Goal: Task Accomplishment & Management: Manage account settings

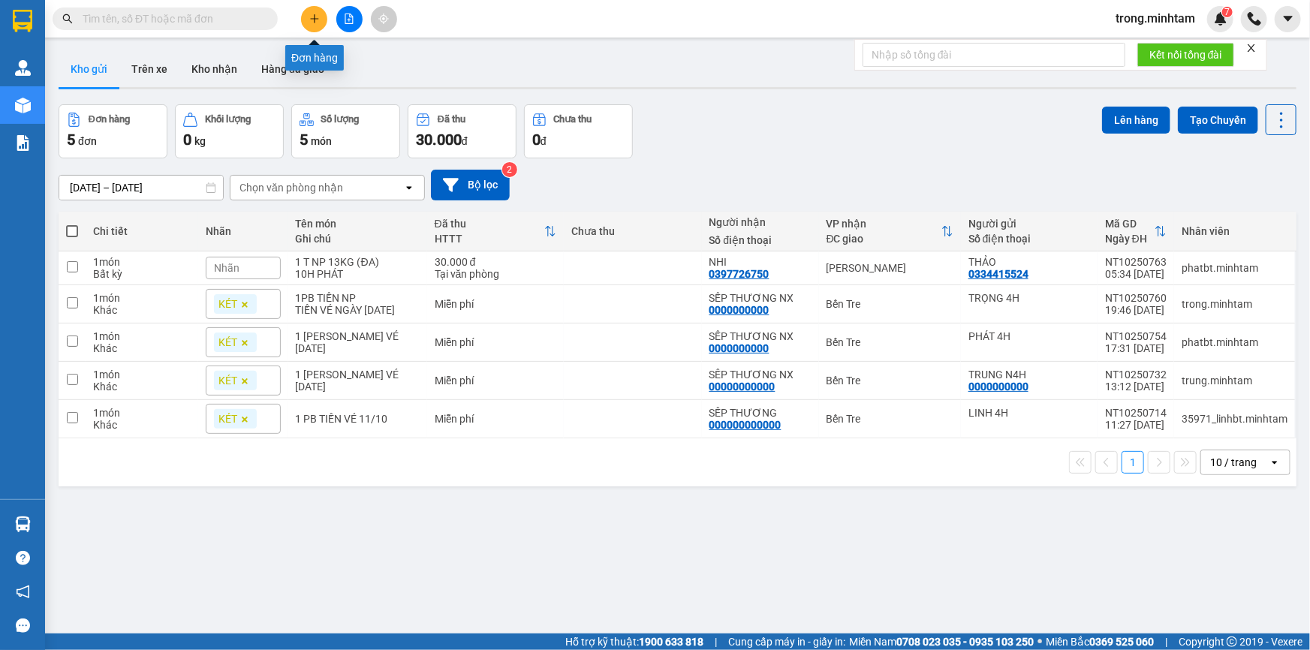
click at [321, 23] on button at bounding box center [314, 19] width 26 height 26
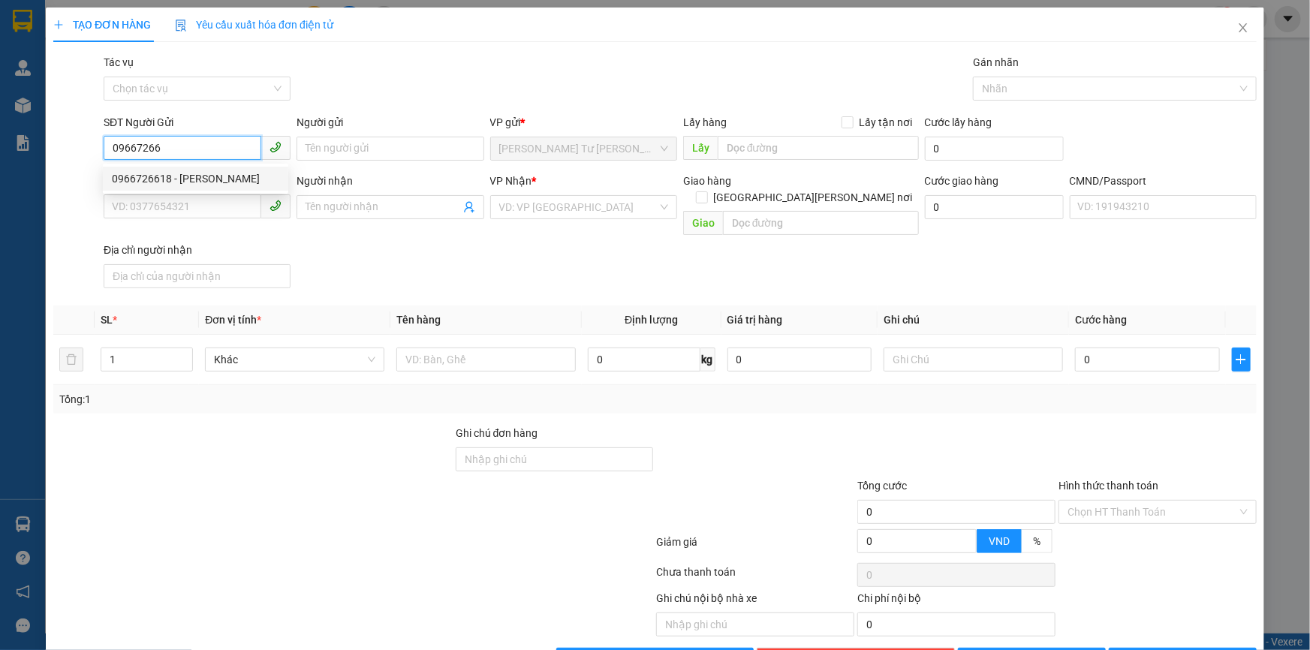
click at [250, 168] on div "0966726618 - THÙY" at bounding box center [195, 179] width 185 height 24
type input "0966726618"
type input "THÙY"
type input "0357466387"
type input "SỬ"
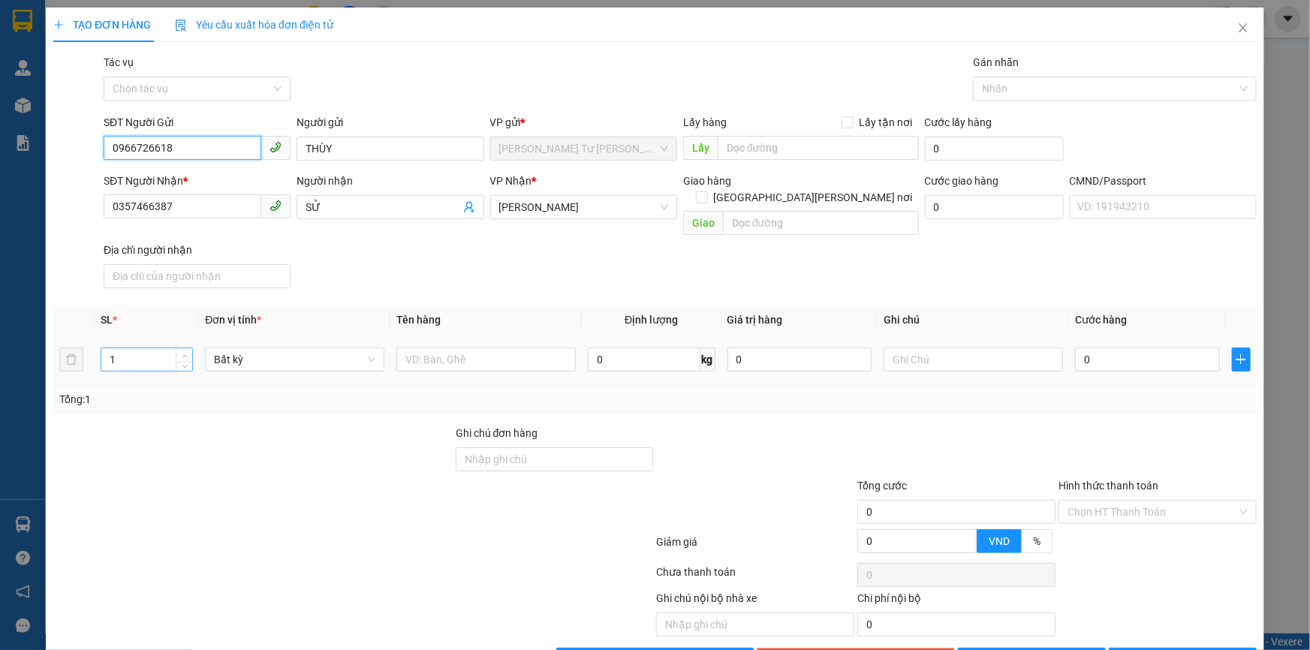
type input "0966726618"
click at [185, 351] on span "up" at bounding box center [184, 355] width 9 height 9
type input "2"
click at [458, 348] on input "text" at bounding box center [486, 360] width 179 height 24
type input "1 k thùng mút np"
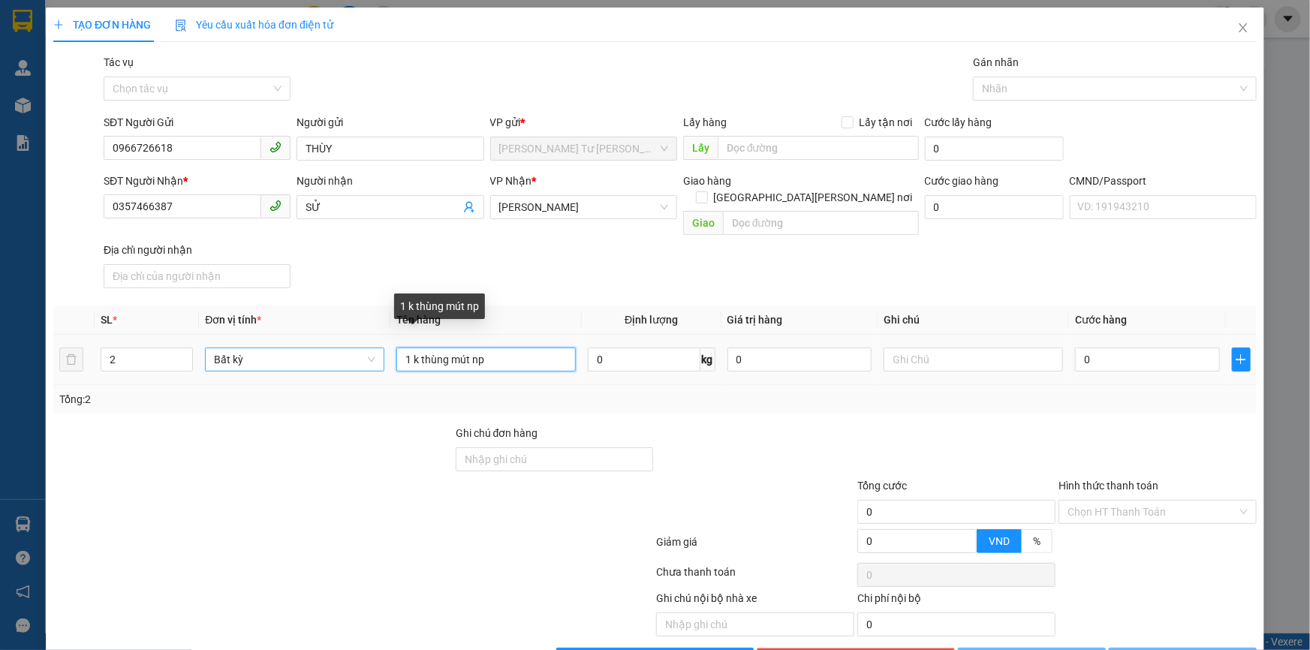
drag, startPoint x: 496, startPoint y: 337, endPoint x: 339, endPoint y: 343, distance: 157.1
click at [339, 343] on tr "2 Bất kỳ 1 k thùng mút np 0 kg 0 0" at bounding box center [655, 360] width 1204 height 50
click at [517, 348] on input "1K THÙNG MÚT NP/1 GIỎ ĐỆM NP" at bounding box center [486, 360] width 179 height 24
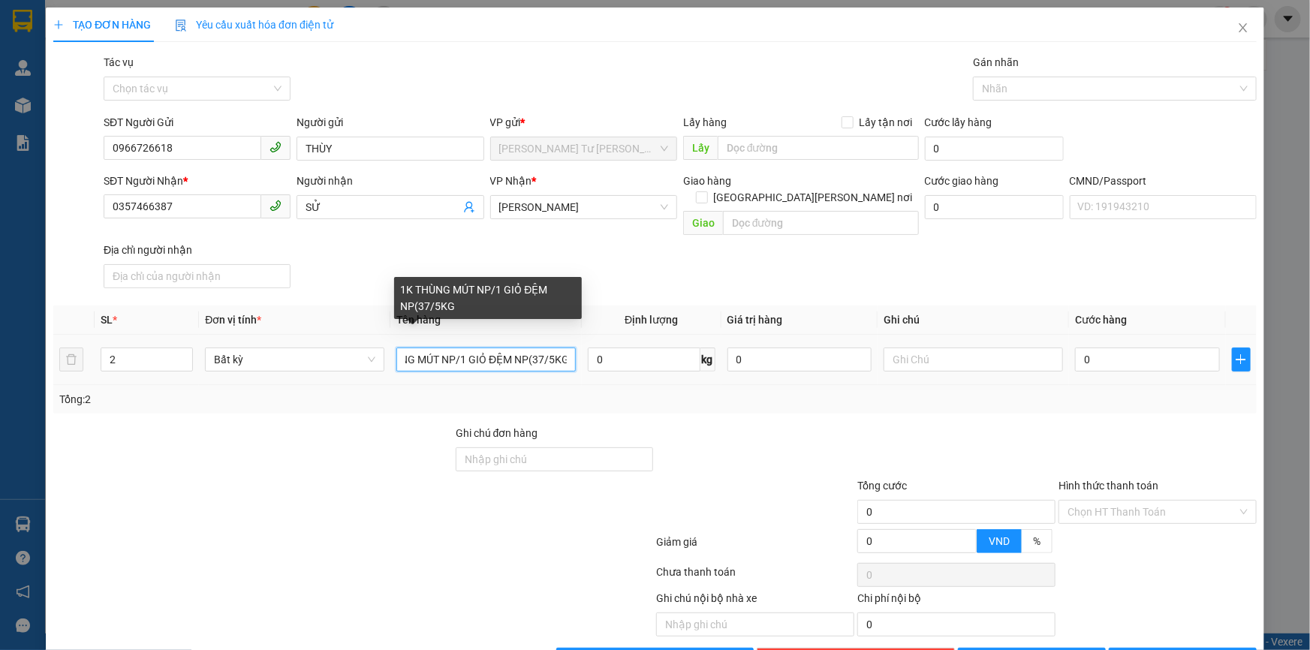
scroll to position [0, 44]
type input "1K THÙNG MÚT NP/1 GIỎ ĐỆM NP(37/5KG)"
type input "10H00 TRỌNG"
type input "7"
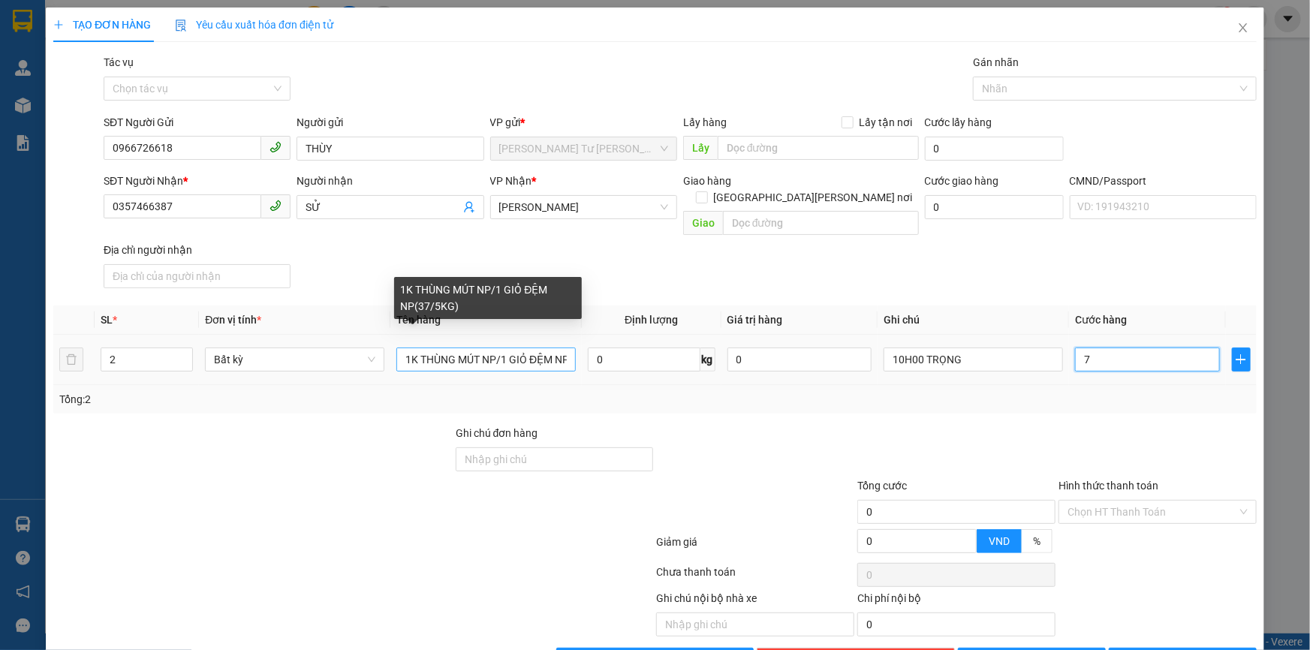
type input "7"
type input "75"
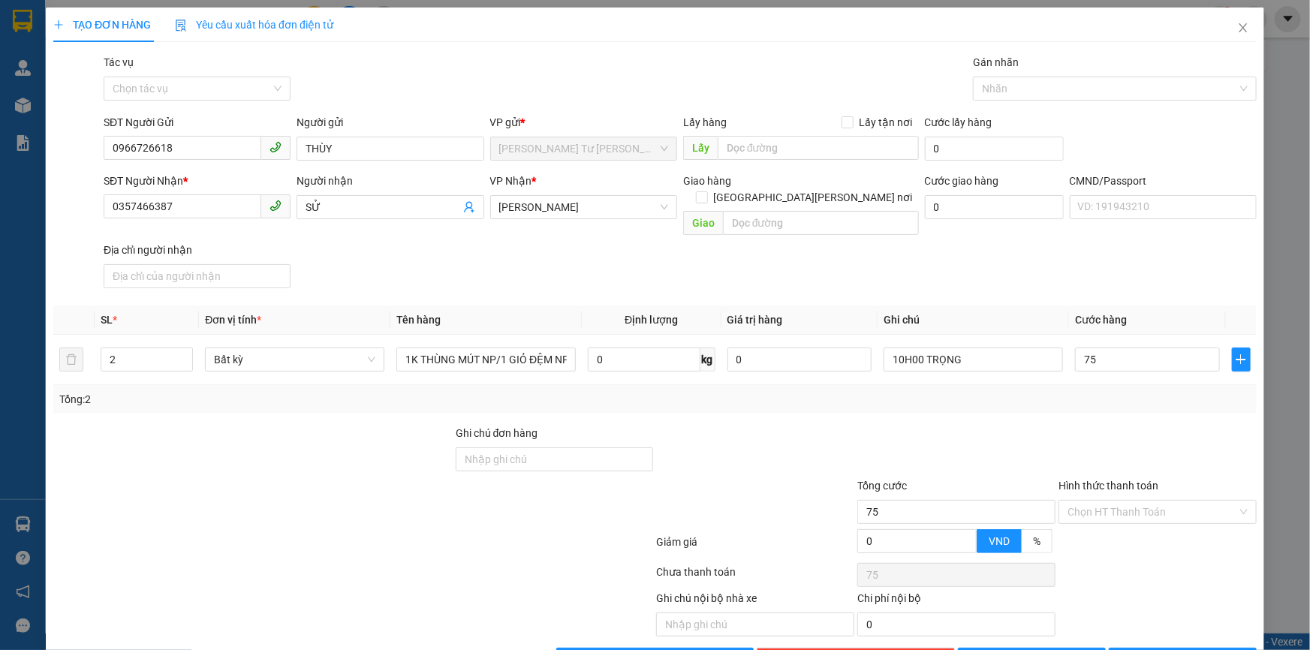
click at [1075, 478] on div "Hình thức thanh toán" at bounding box center [1158, 489] width 198 height 23
type input "75.000"
click at [1075, 501] on input "Hình thức thanh toán" at bounding box center [1153, 512] width 170 height 23
drag, startPoint x: 1077, startPoint y: 523, endPoint x: 1159, endPoint y: 605, distance: 116.3
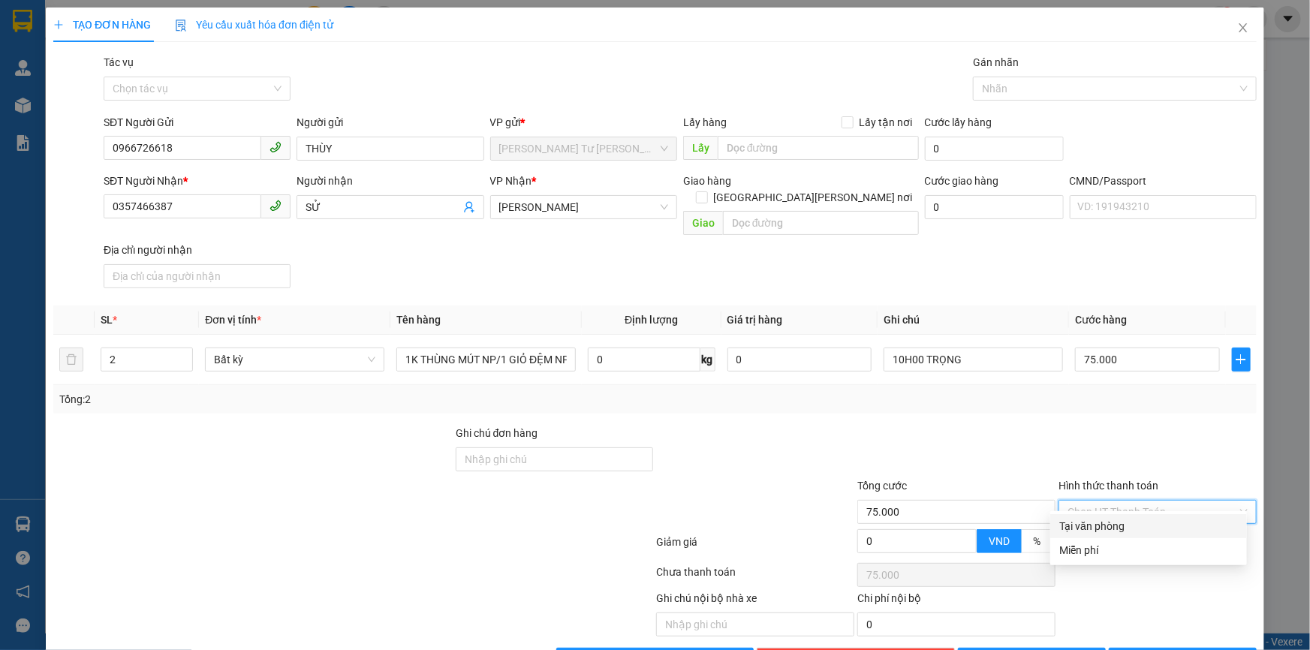
click at [1077, 523] on div "Tại văn phòng" at bounding box center [1149, 526] width 179 height 17
type input "0"
click at [1188, 626] on span "[PERSON_NAME] và In" at bounding box center [1191, 660] width 105 height 17
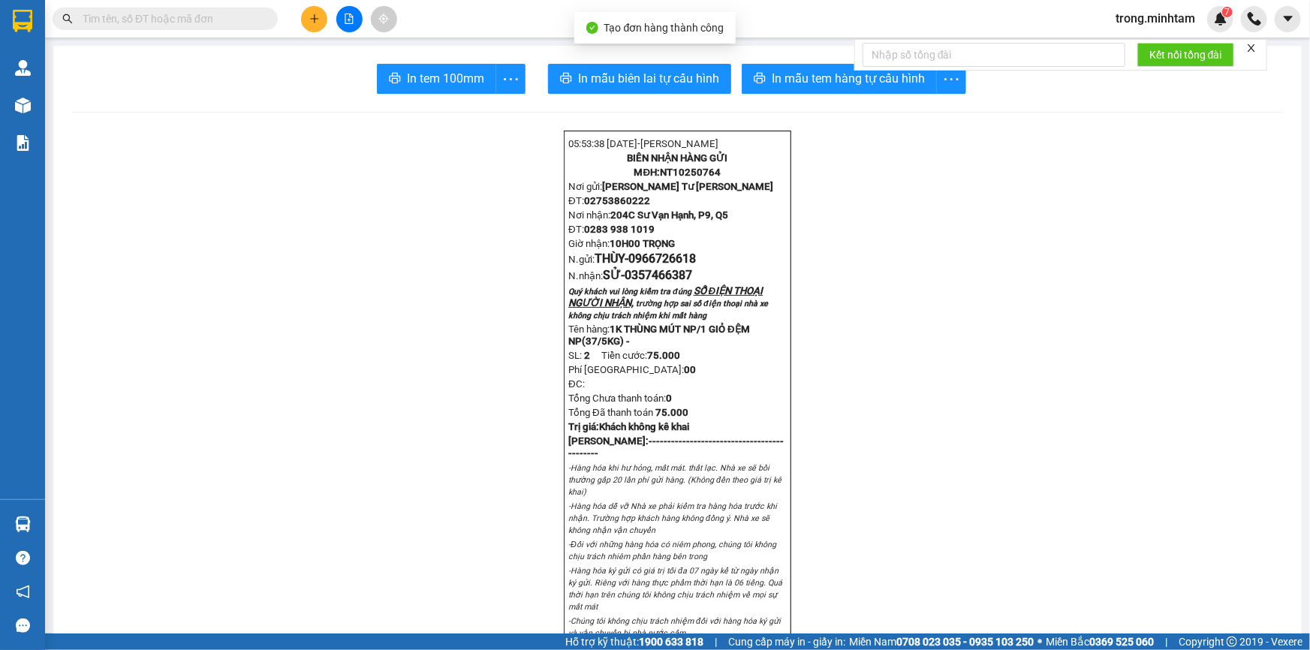
click at [1254, 46] on icon "close" at bounding box center [1252, 48] width 8 height 8
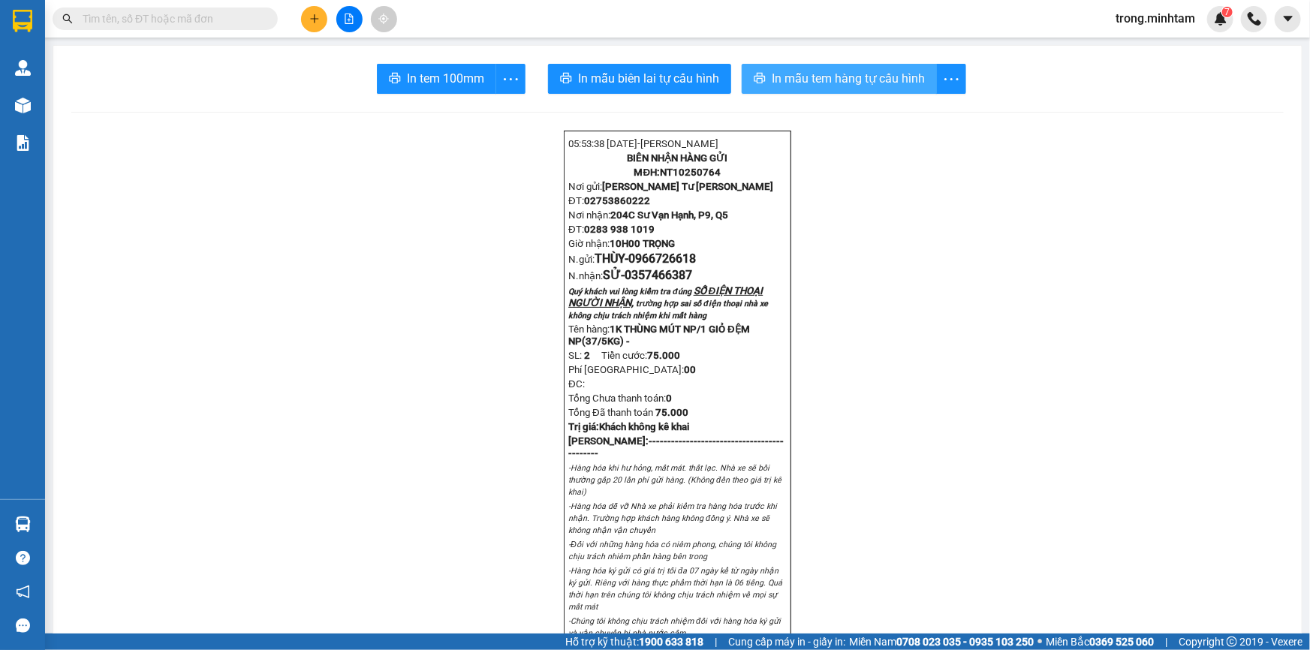
click at [826, 75] on span "In mẫu tem hàng tự cấu hình" at bounding box center [848, 78] width 153 height 19
click at [742, 64] on button "In mẫu tem hàng tự cấu hình" at bounding box center [839, 79] width 195 height 30
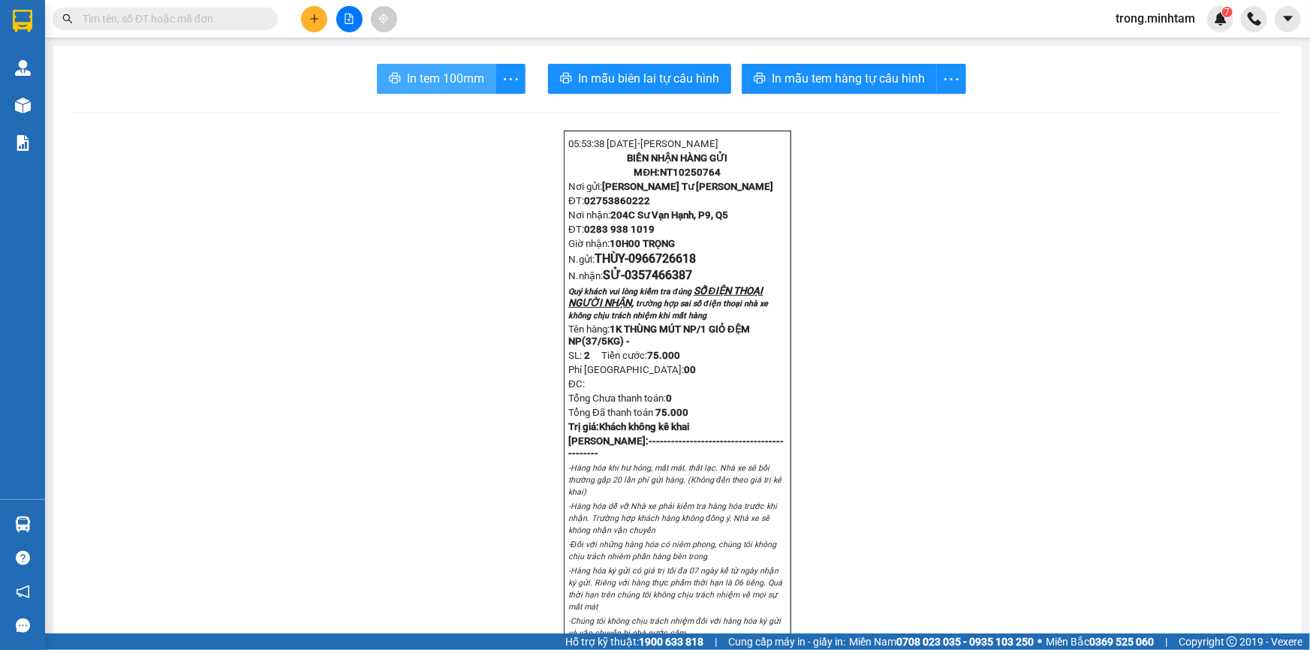
click at [434, 73] on span "In tem 100mm" at bounding box center [445, 78] width 77 height 19
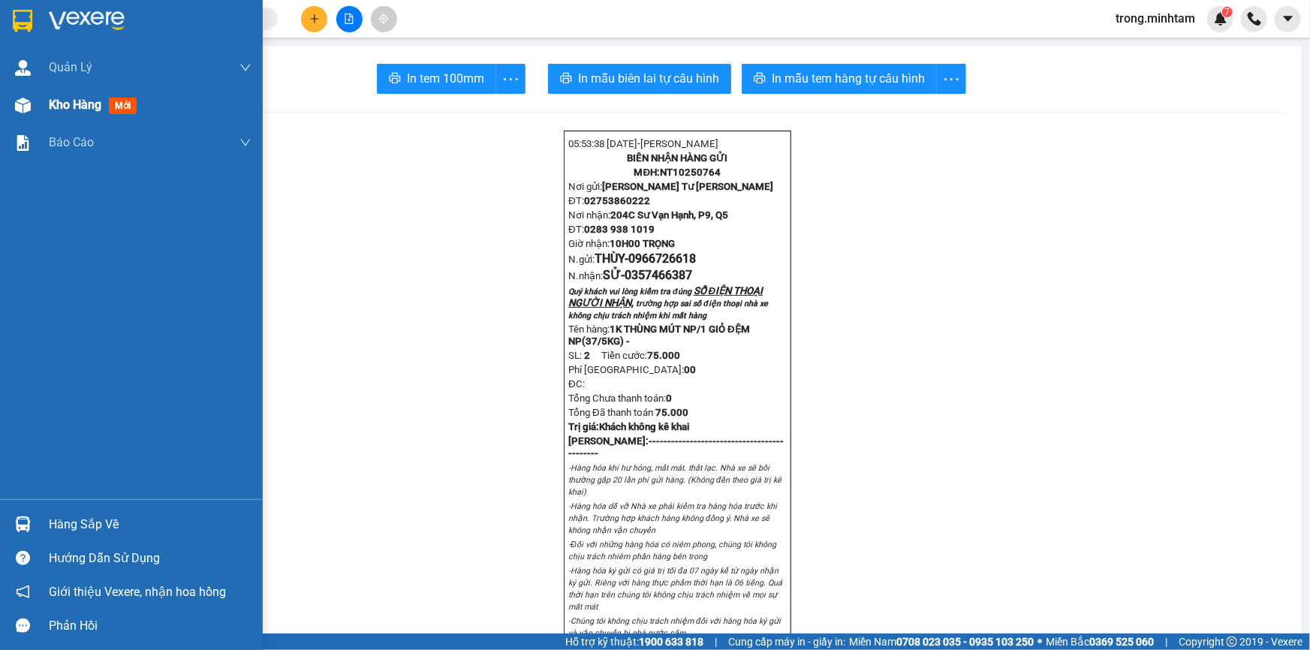
click at [69, 107] on span "Kho hàng" at bounding box center [75, 105] width 53 height 14
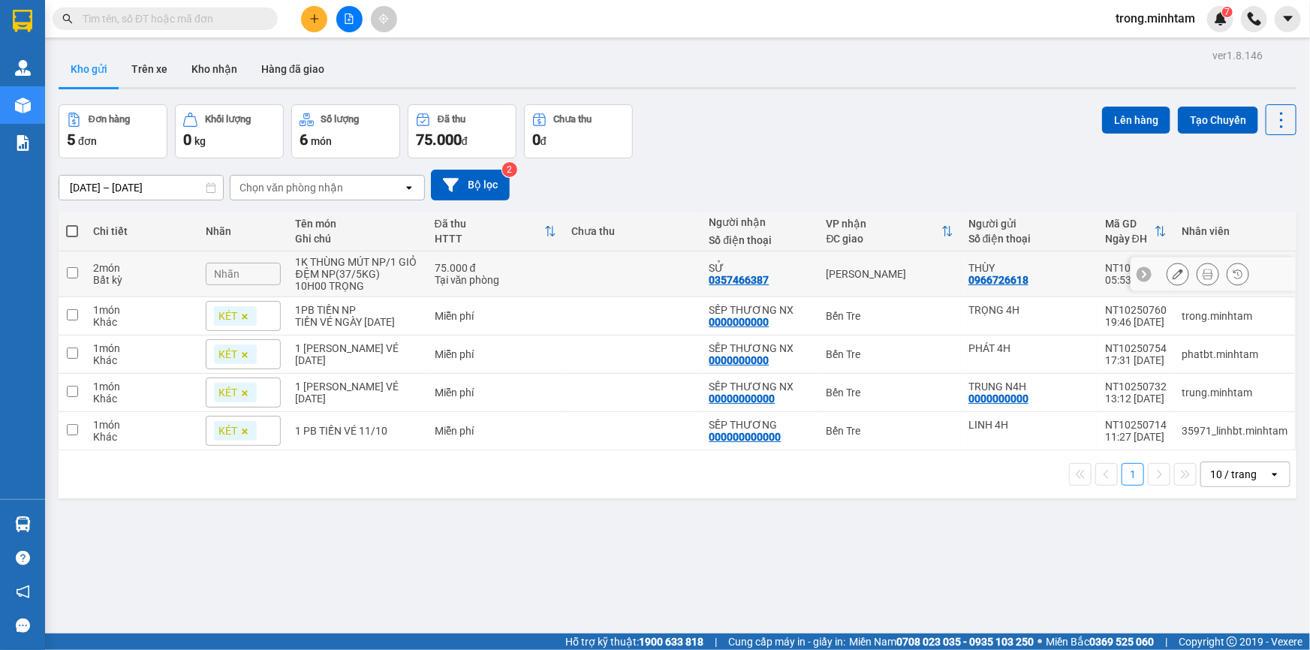
click at [388, 270] on div "1K THÙNG MÚT NP/1 GIỎ ĐỆM NP(37/5KG)" at bounding box center [358, 268] width 124 height 24
checkbox input "true"
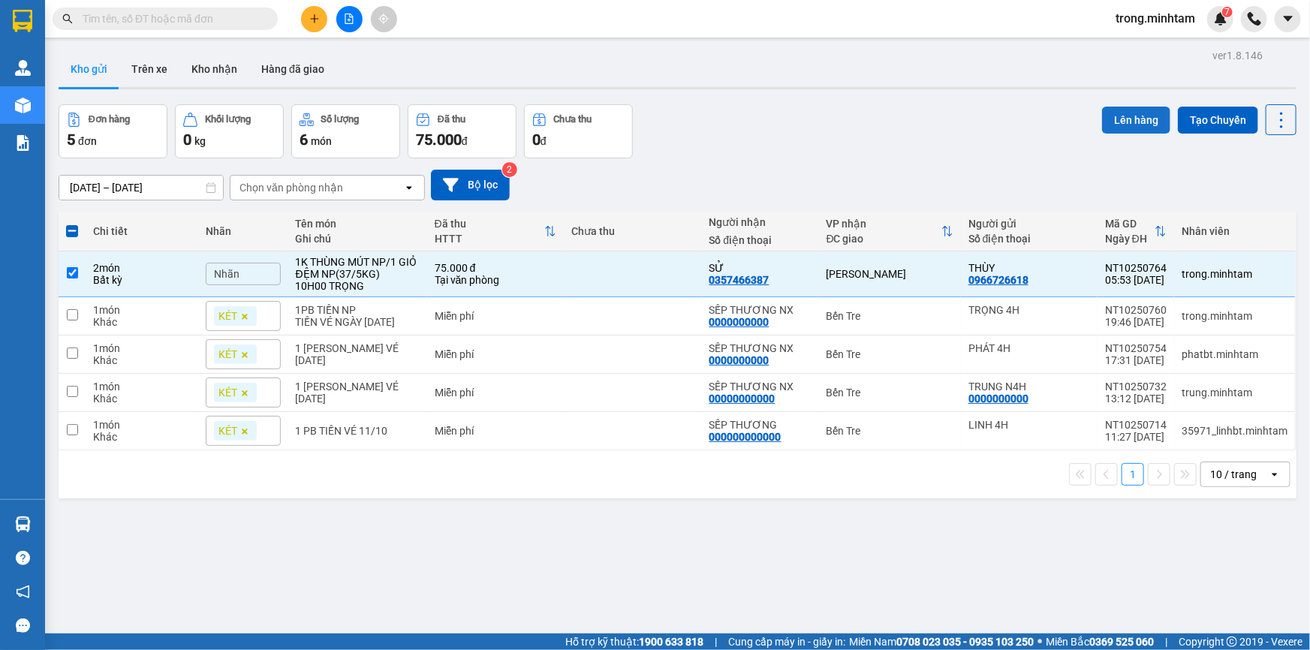
click at [1142, 119] on button "Lên hàng" at bounding box center [1136, 120] width 68 height 27
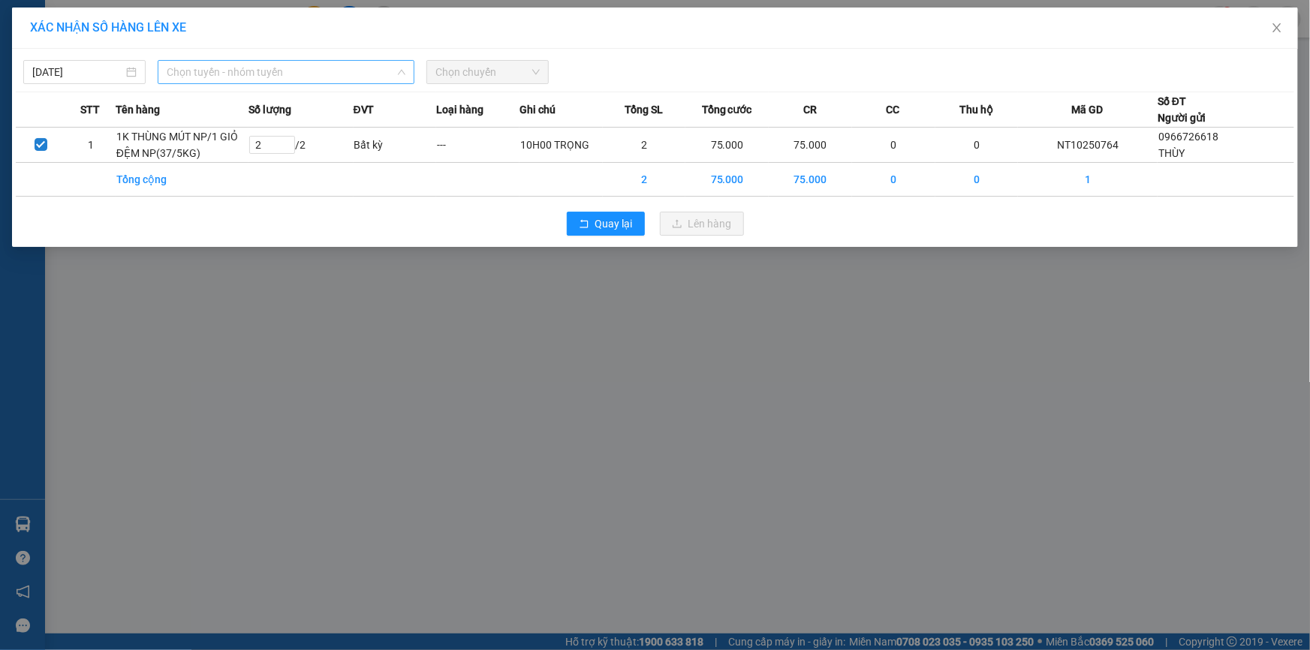
click at [272, 77] on span "Chọn tuyến - nhóm tuyến" at bounding box center [286, 72] width 239 height 23
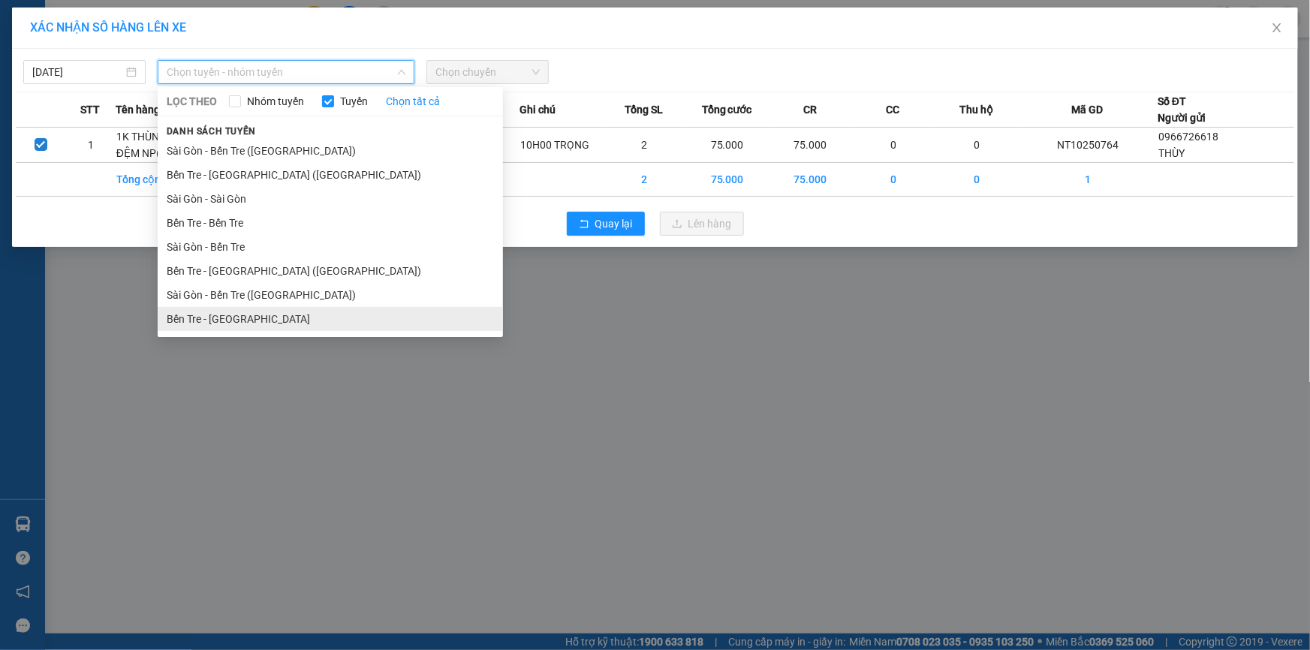
click at [234, 321] on li "Bến Tre - [GEOGRAPHIC_DATA]" at bounding box center [330, 319] width 345 height 24
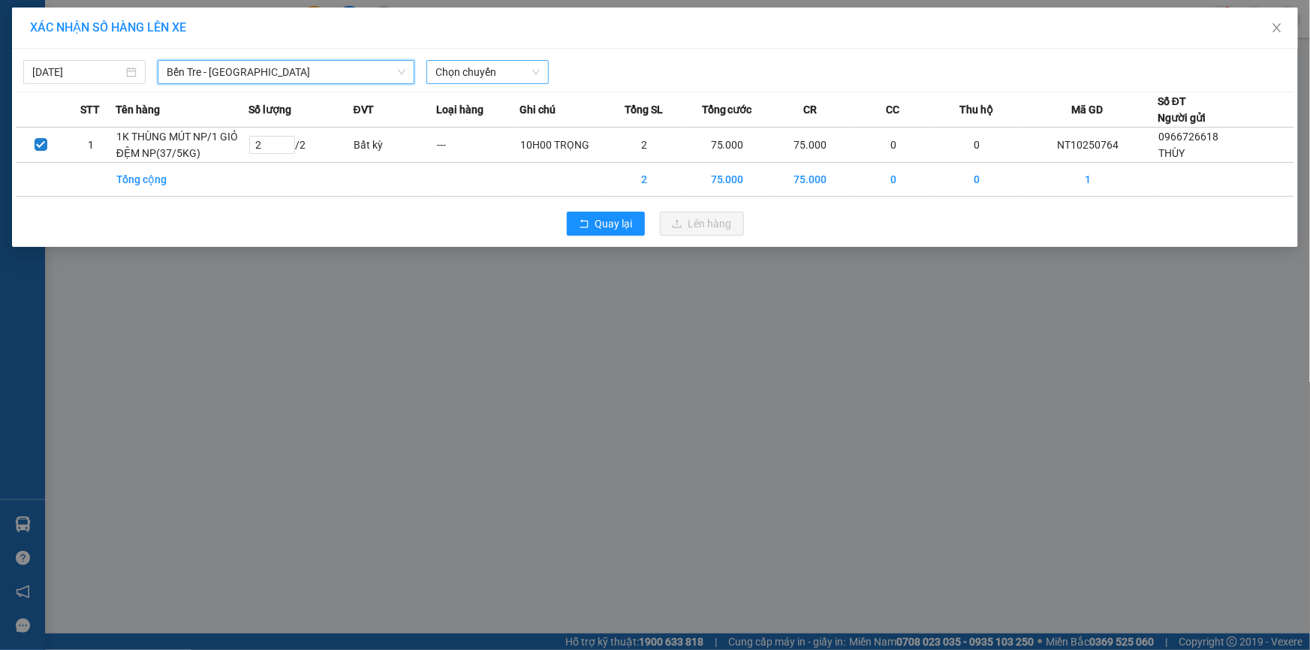
click at [483, 75] on span "Chọn chuyến" at bounding box center [488, 72] width 104 height 23
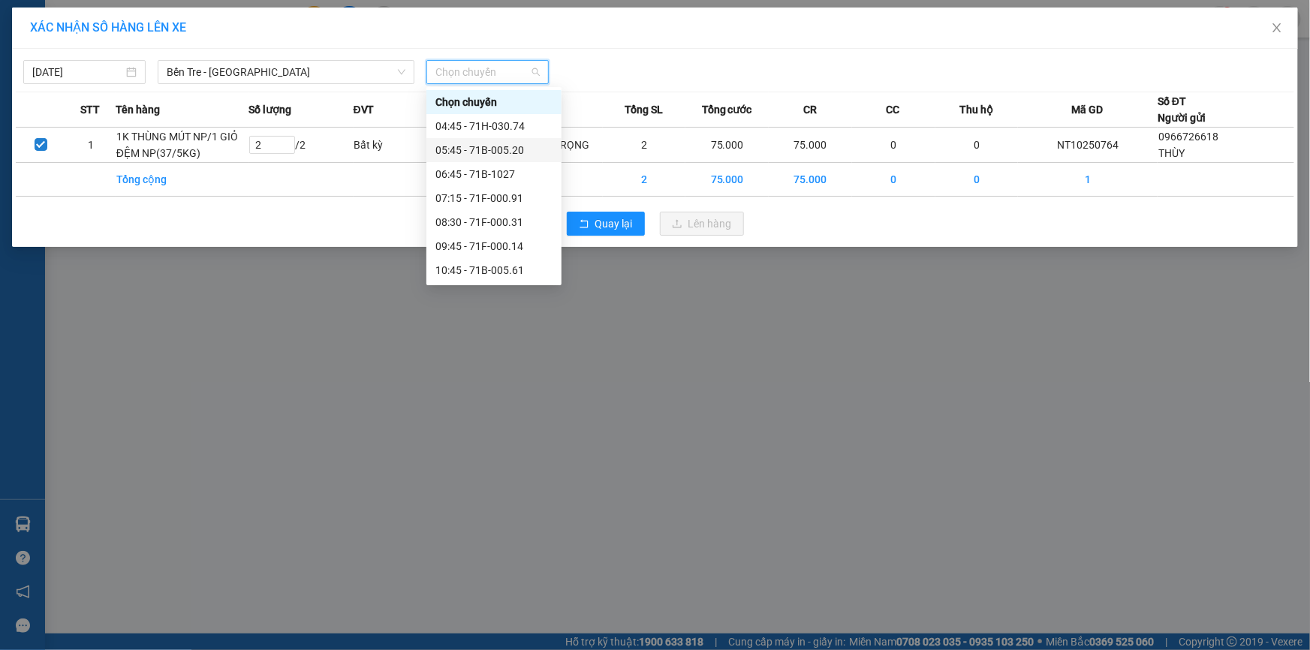
click at [497, 152] on div "05:45 - 71B-005.20" at bounding box center [494, 150] width 117 height 17
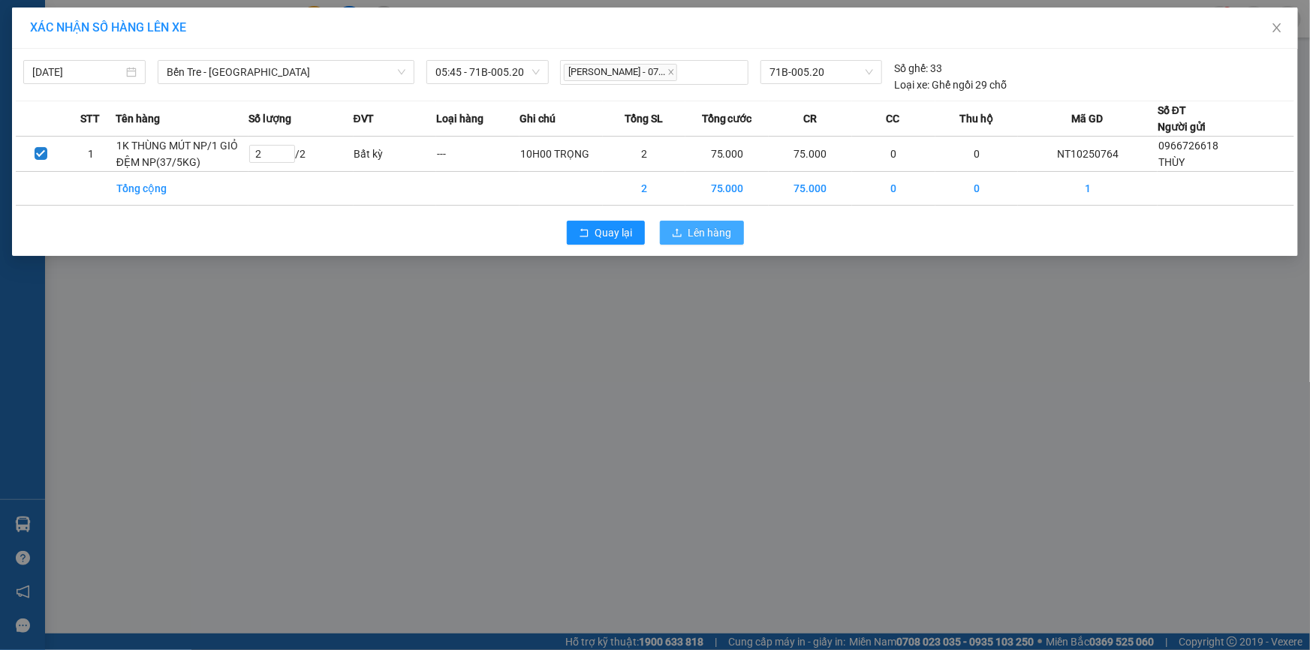
click at [677, 226] on button "Lên hàng" at bounding box center [702, 233] width 84 height 24
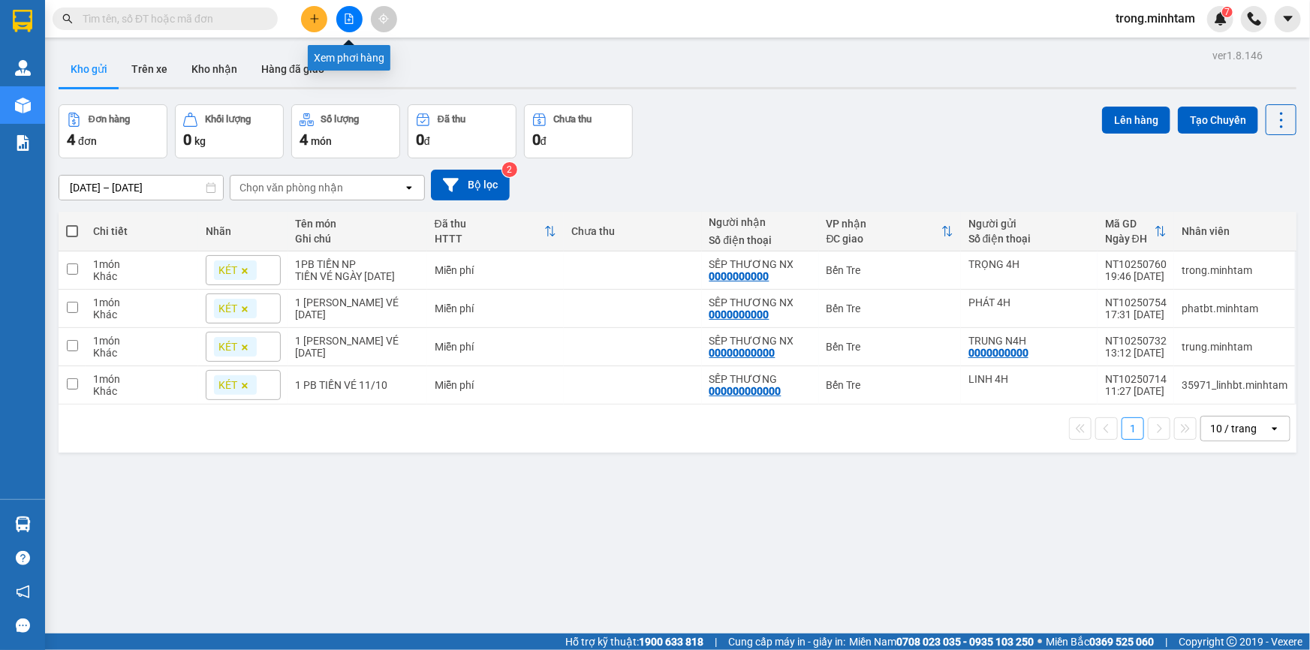
click at [351, 23] on icon "file-add" at bounding box center [349, 19] width 8 height 11
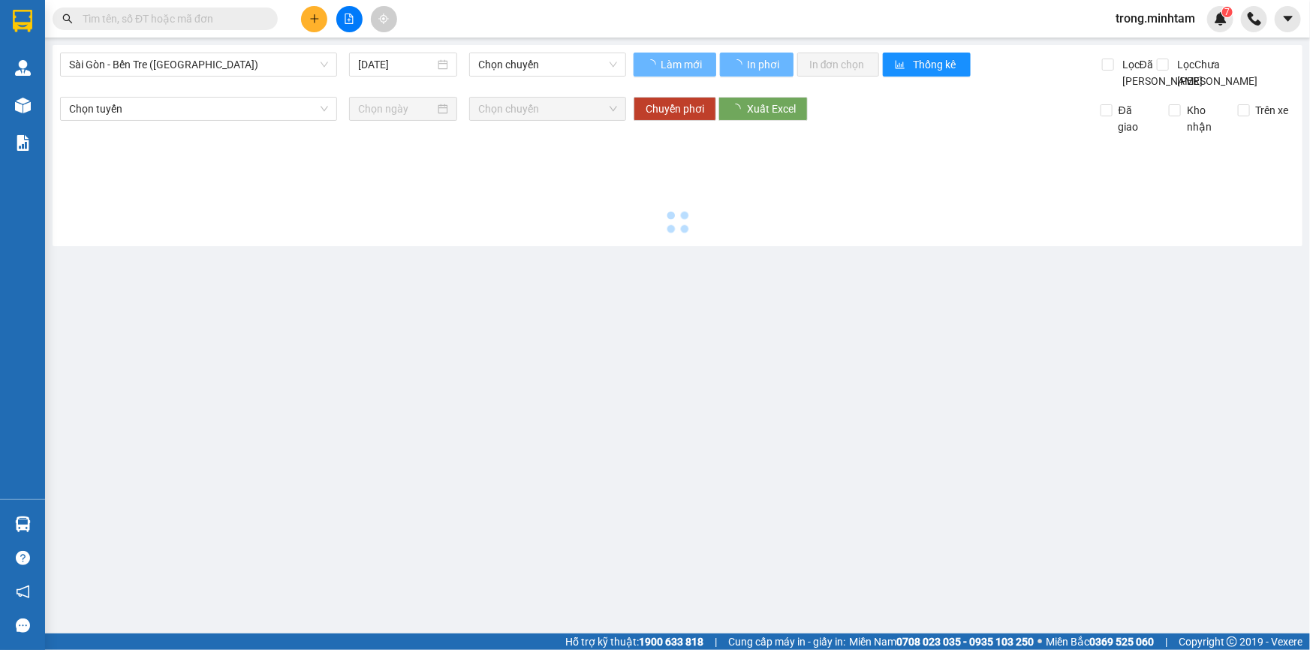
type input "[DATE]"
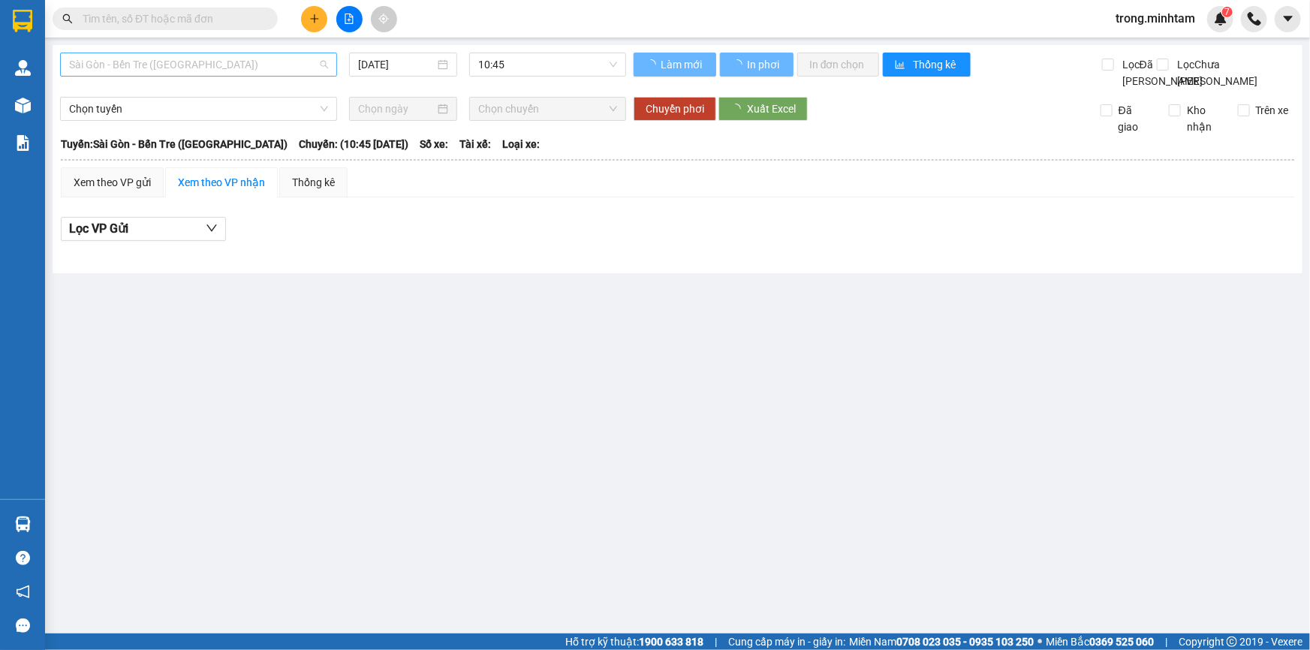
click at [182, 59] on span "Sài Gòn - Bến Tre ([GEOGRAPHIC_DATA])" at bounding box center [198, 64] width 259 height 23
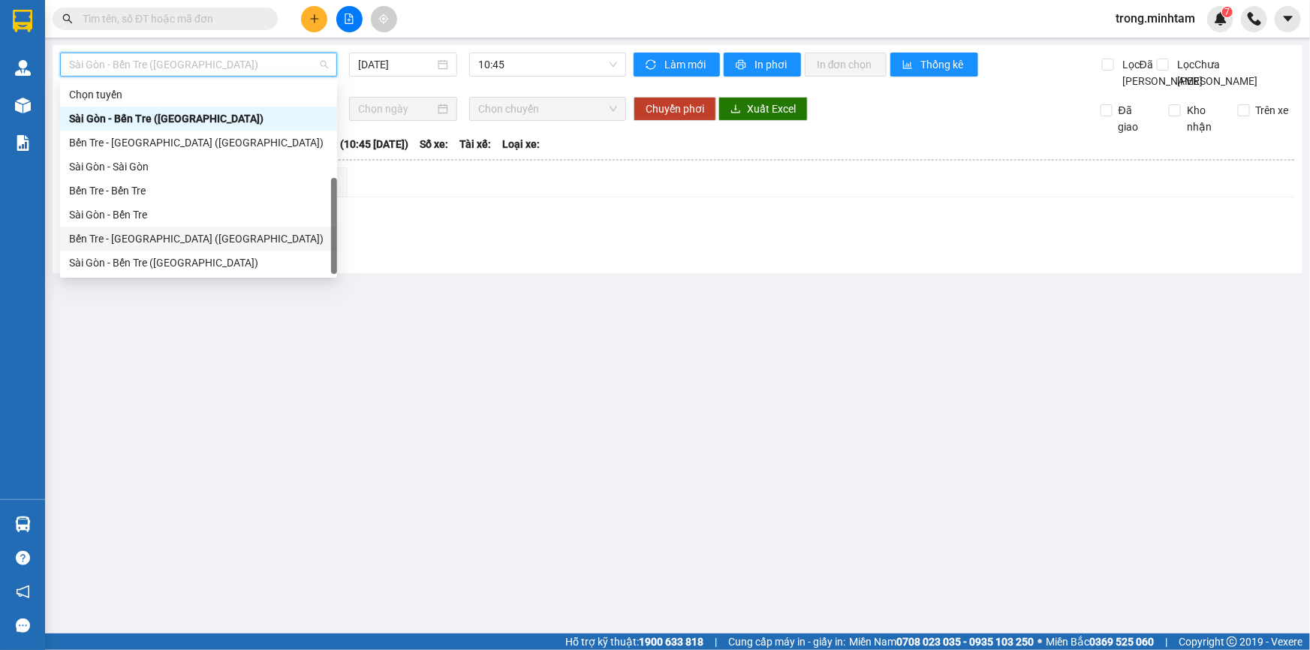
scroll to position [23, 0]
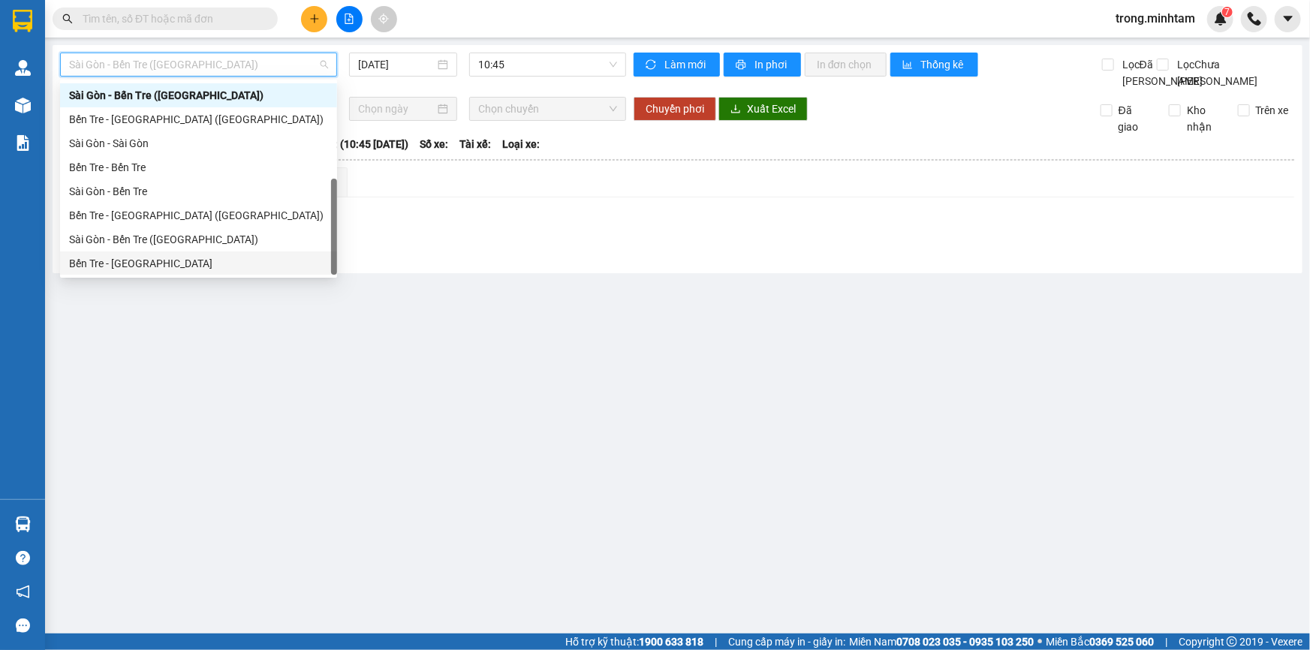
click at [128, 269] on div "Bến Tre - [GEOGRAPHIC_DATA]" at bounding box center [198, 263] width 259 height 17
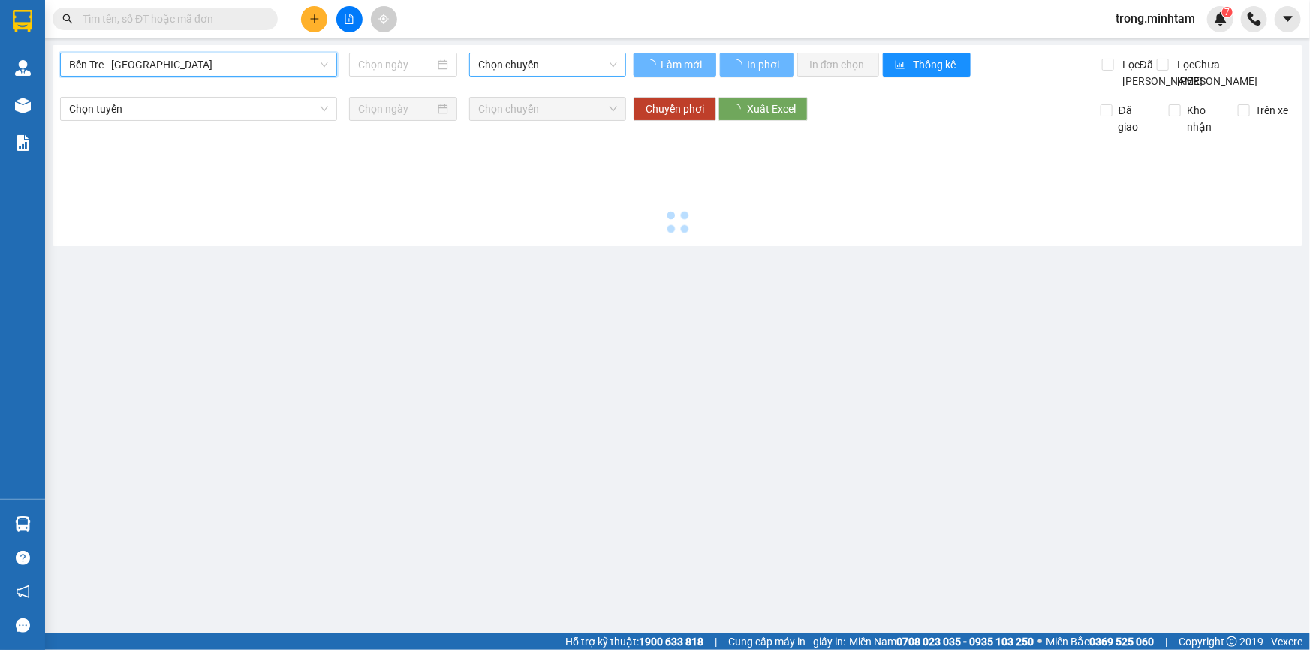
type input "[DATE]"
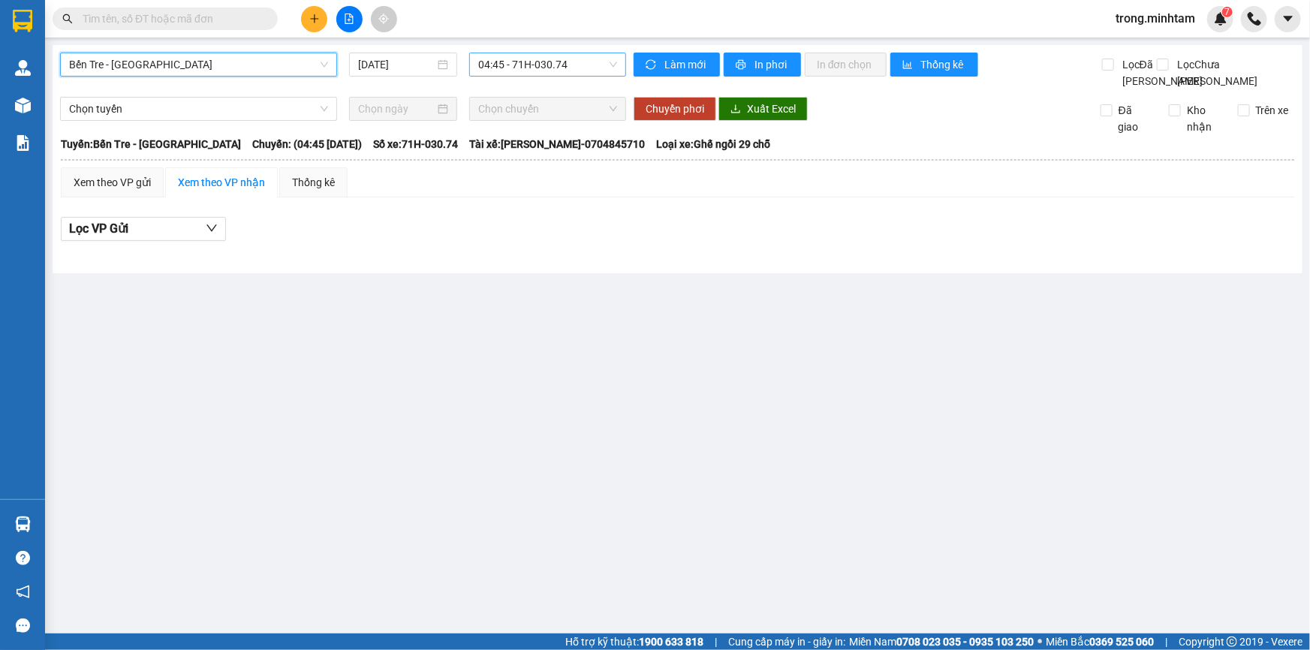
click at [502, 61] on span "04:45 - 71H-030.74" at bounding box center [547, 64] width 139 height 23
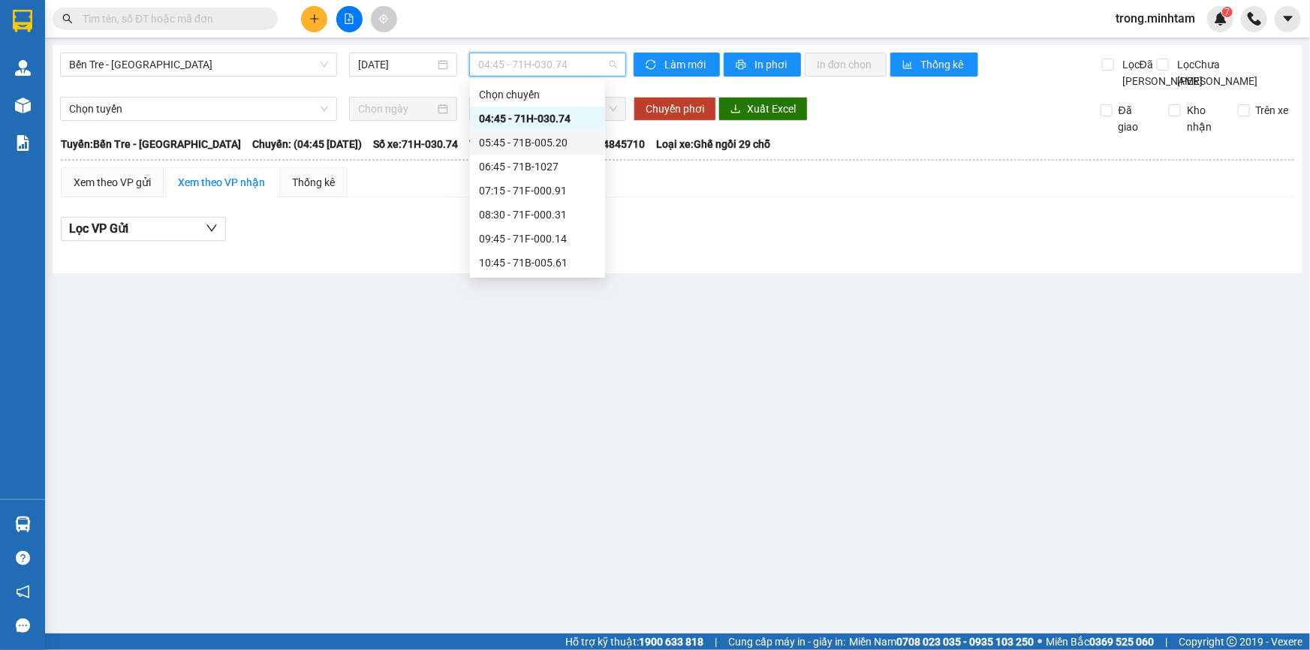
click at [526, 139] on div "05:45 - 71B-005.20" at bounding box center [537, 142] width 117 height 17
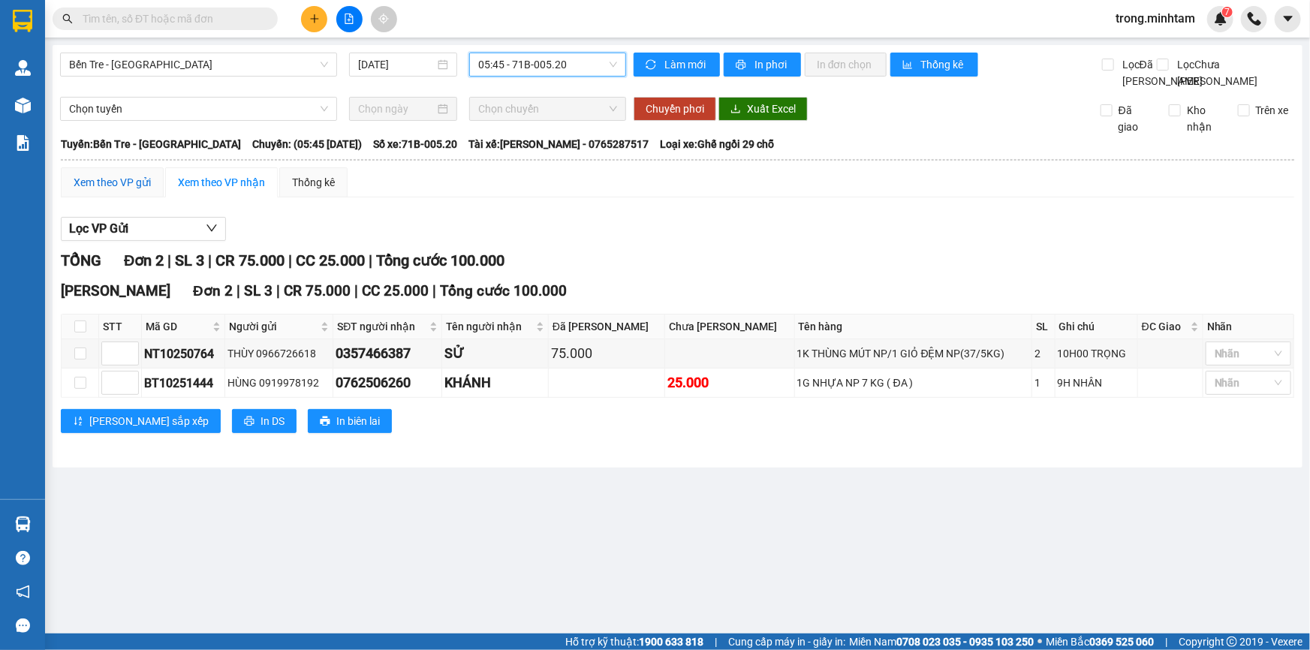
click at [119, 191] on div "Xem theo VP gửi" at bounding box center [112, 182] width 77 height 17
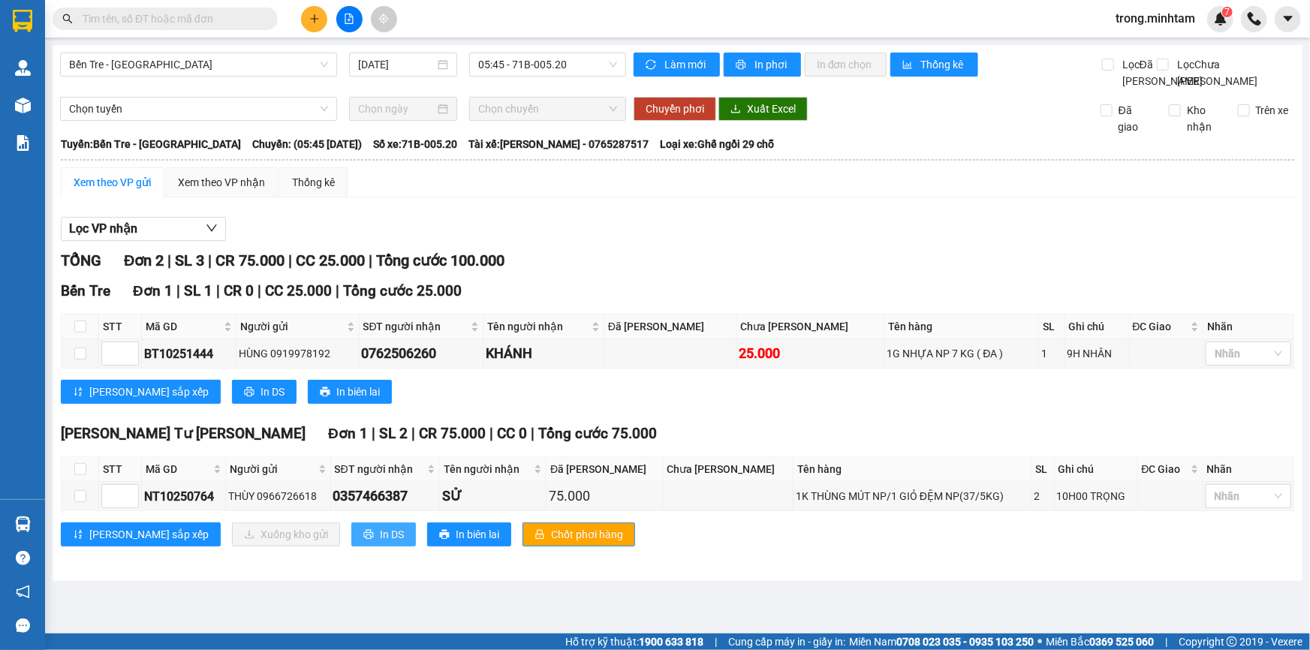
click at [380, 542] on span "In DS" at bounding box center [392, 534] width 24 height 17
click at [180, 17] on input "text" at bounding box center [171, 19] width 177 height 17
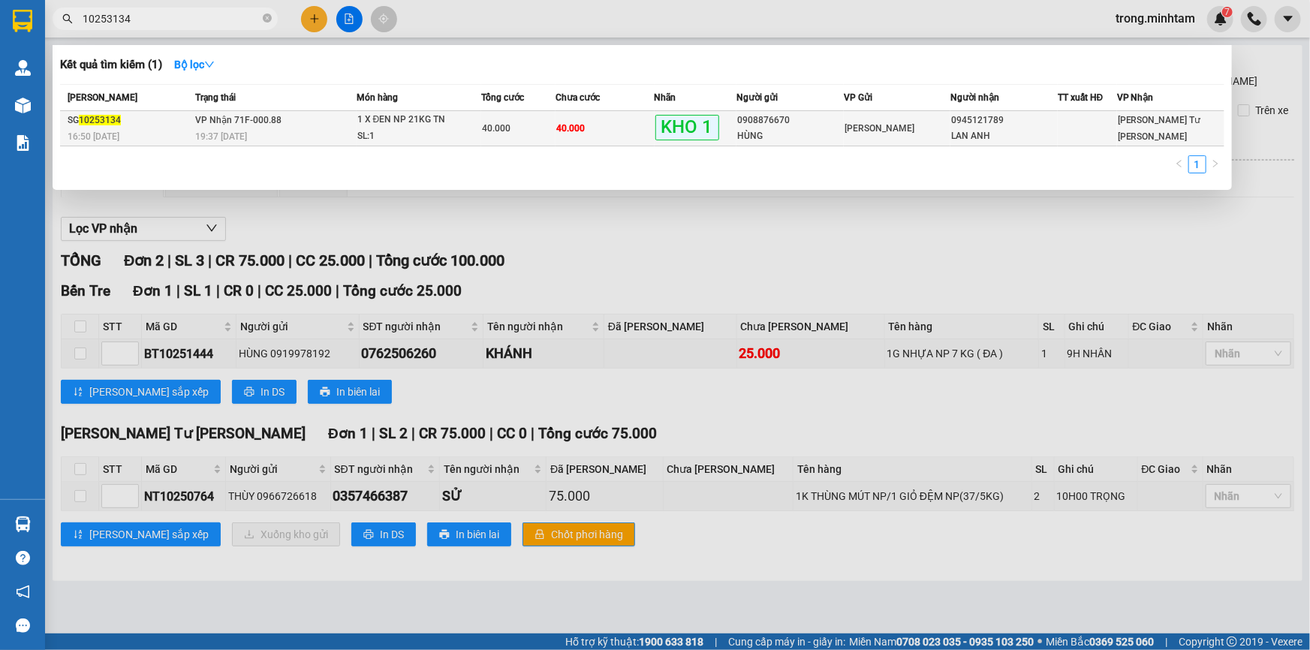
click at [555, 128] on tbody "SG 10253134 16:50 - 11/10 VP Nhận 71F-000.88 19:37 - 11/10 1 X ĐEN NP 21KG TN S…" at bounding box center [642, 128] width 1165 height 35
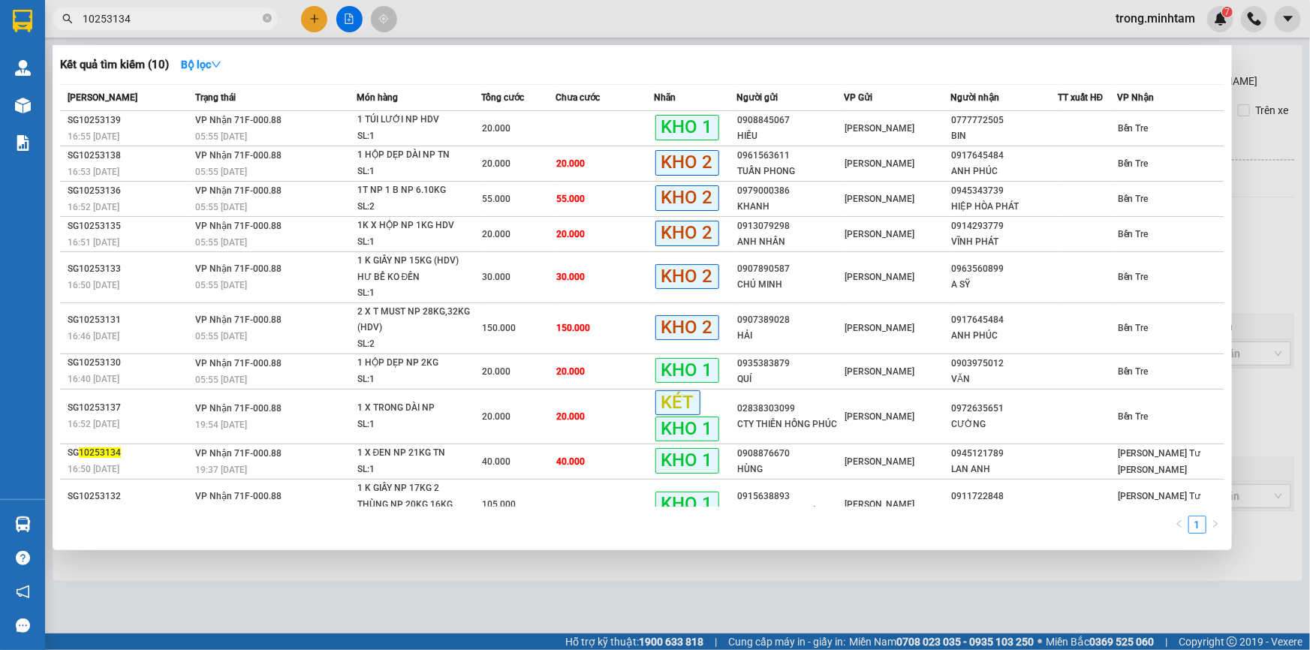
click at [209, 20] on input "10253134" at bounding box center [171, 19] width 177 height 17
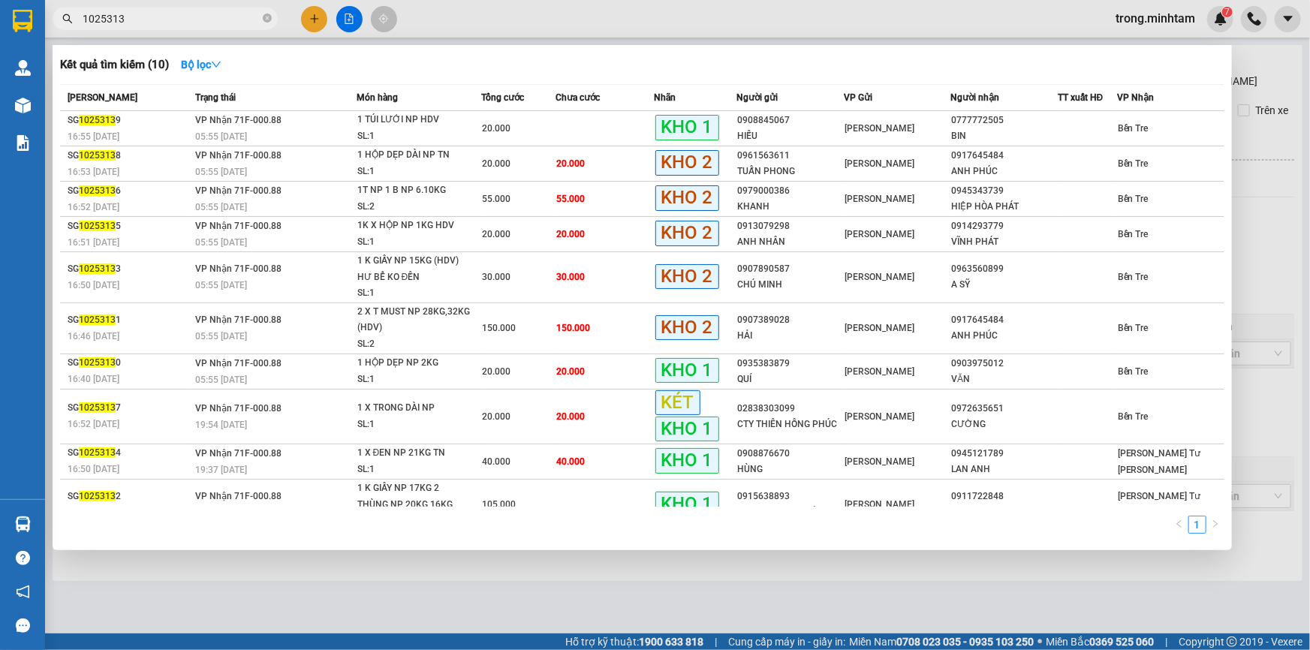
type input "10253134"
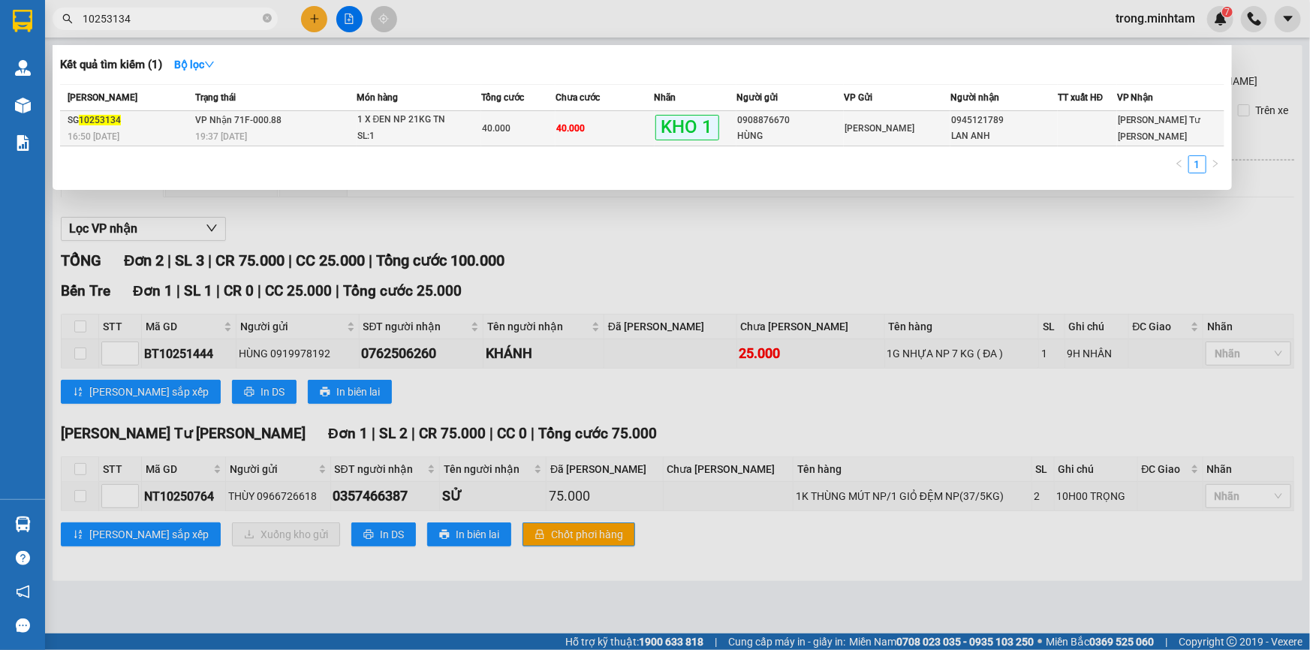
click at [426, 124] on div "1 X ĐEN NP 21KG TN" at bounding box center [413, 120] width 113 height 17
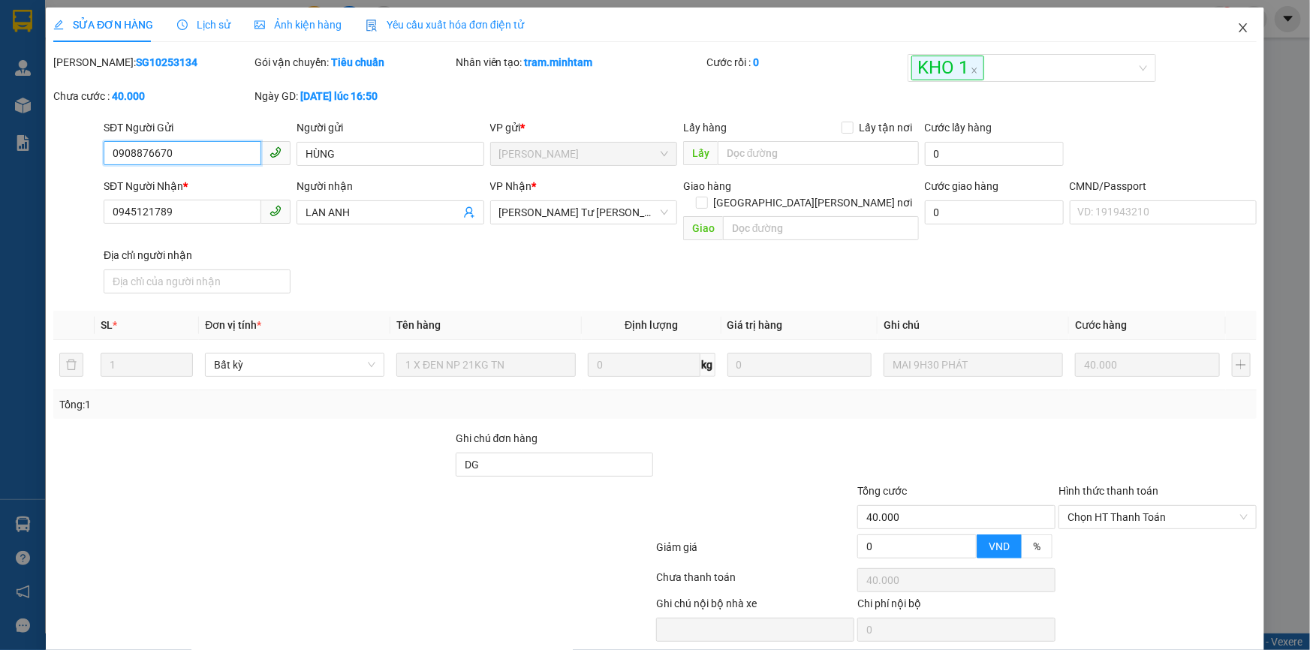
type input "0908876670"
type input "HÙNG"
type input "0945121789"
type input "LAN ANH"
type input "DG"
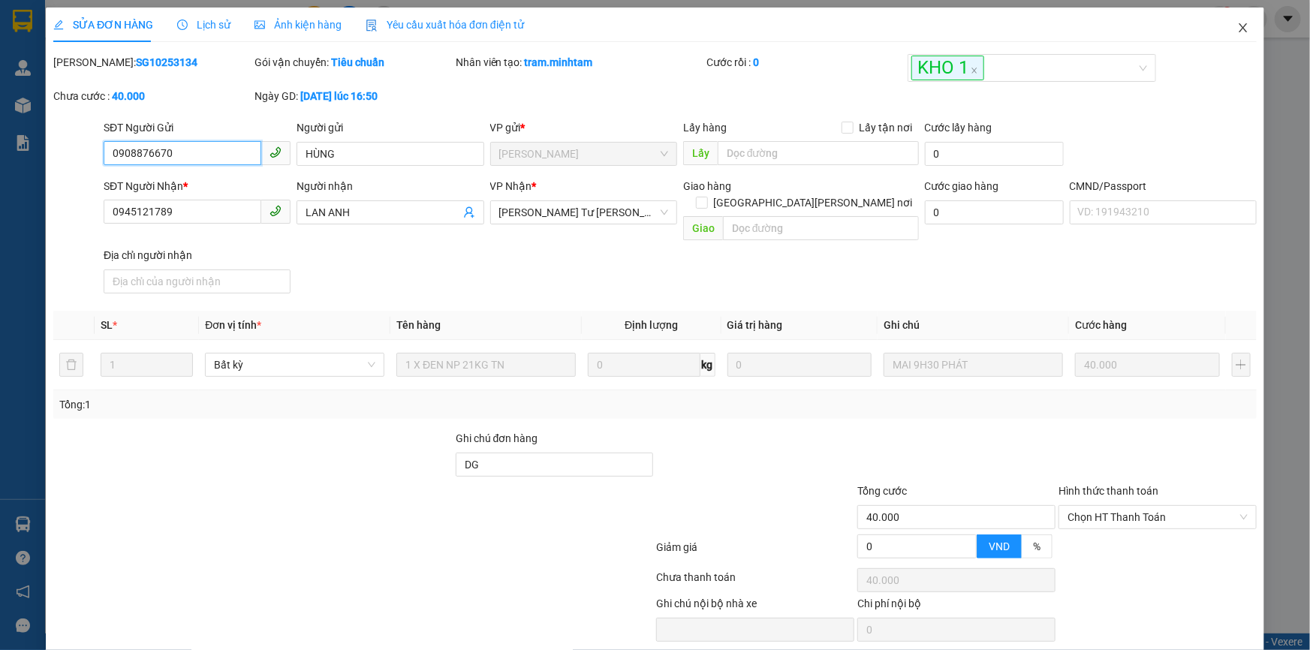
type input "40.000"
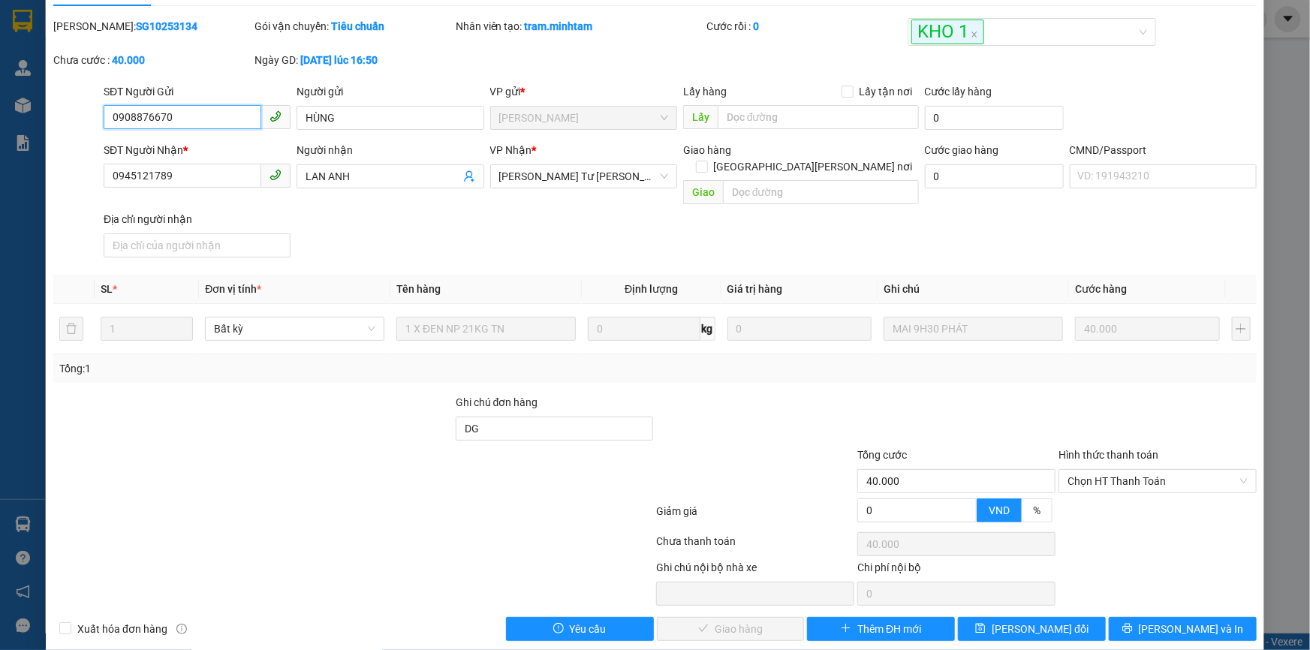
scroll to position [41, 0]
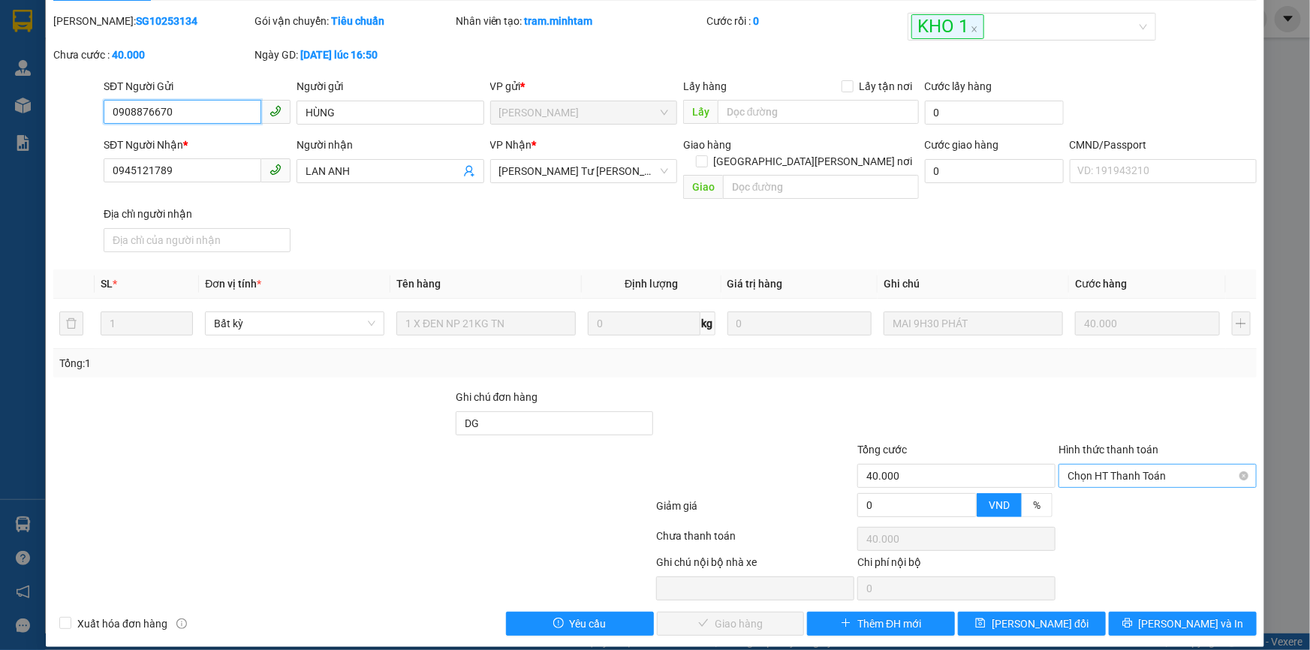
click at [1068, 465] on span "Chọn HT Thanh Toán" at bounding box center [1158, 476] width 180 height 23
click at [1066, 486] on div "Tại văn phòng" at bounding box center [1149, 489] width 179 height 17
type input "0"
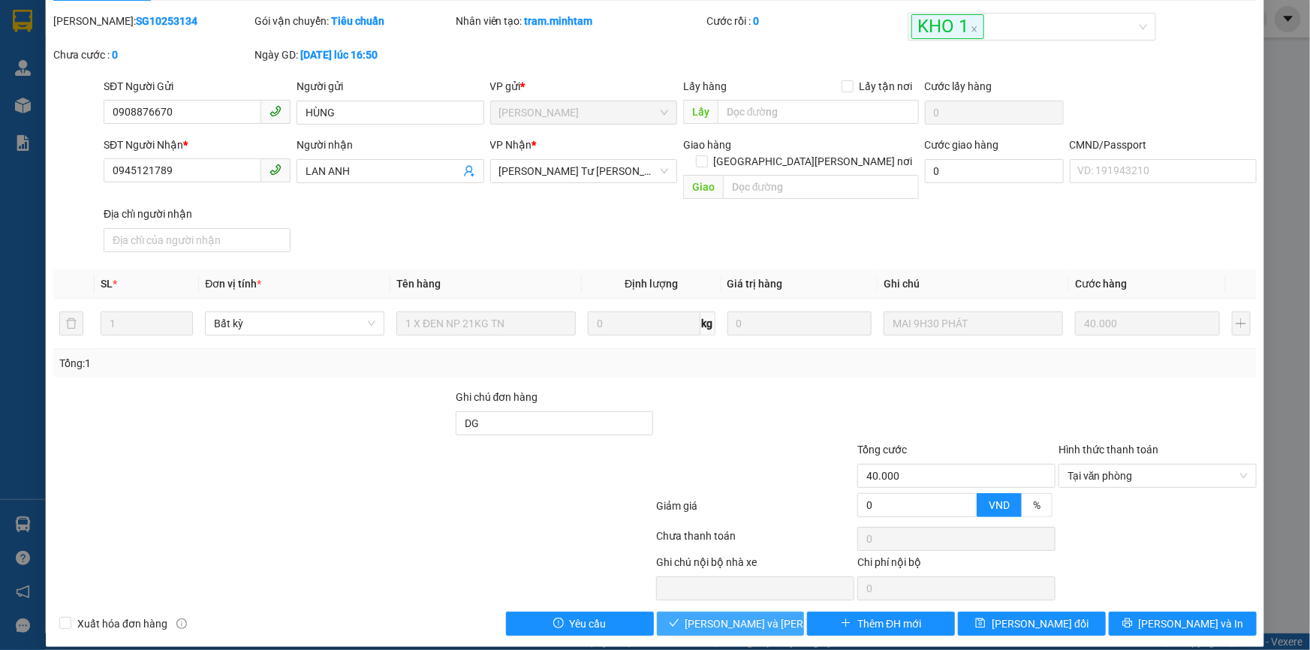
click at [752, 616] on span "[PERSON_NAME] và Giao hàng" at bounding box center [787, 624] width 203 height 17
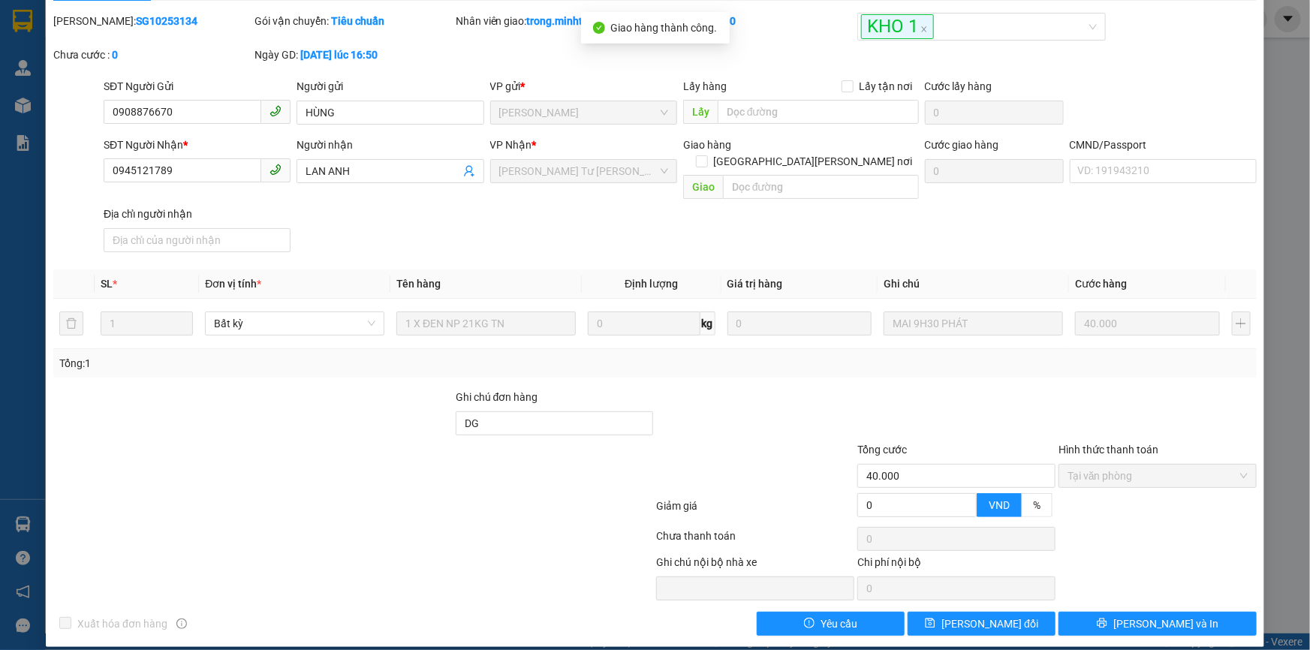
scroll to position [0, 0]
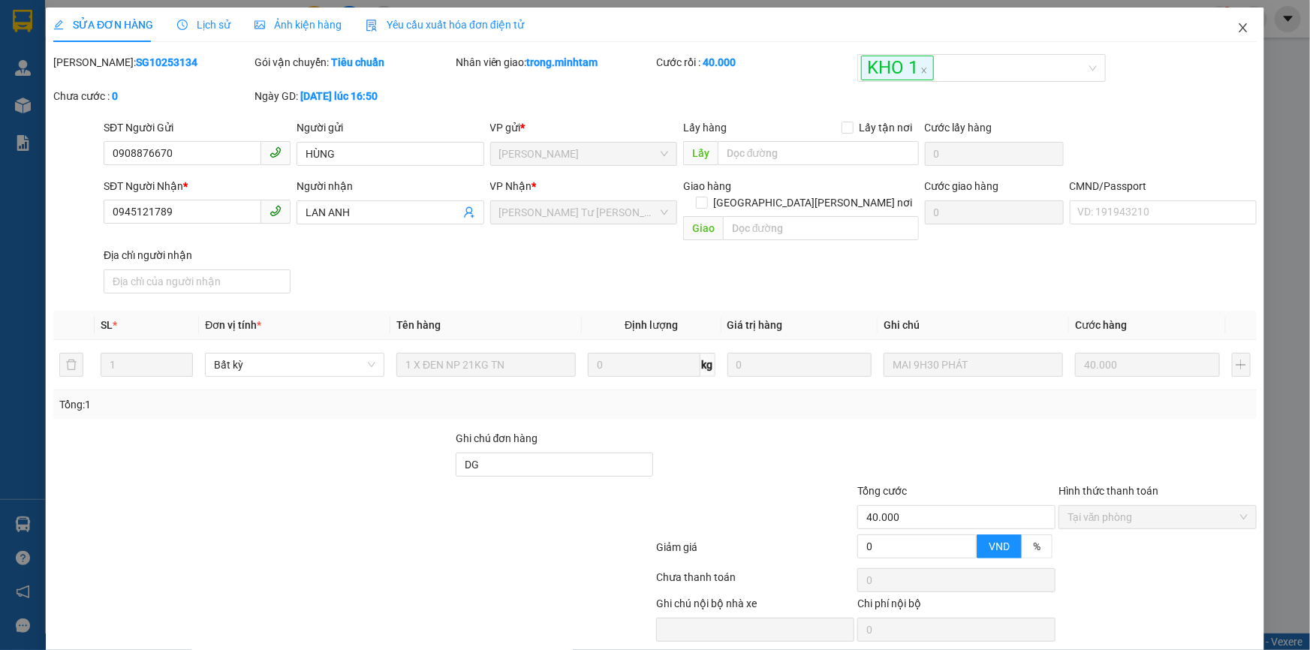
click at [1239, 27] on icon "close" at bounding box center [1243, 27] width 8 height 9
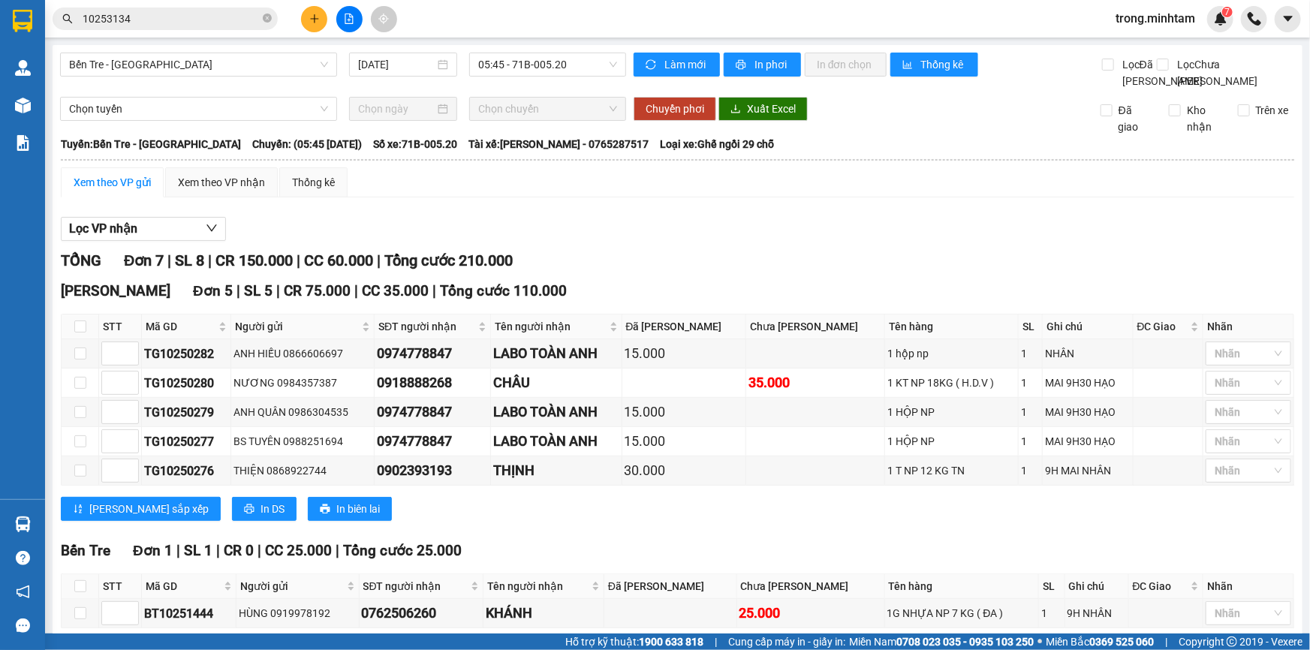
click at [179, 21] on input "10253134" at bounding box center [171, 19] width 177 height 17
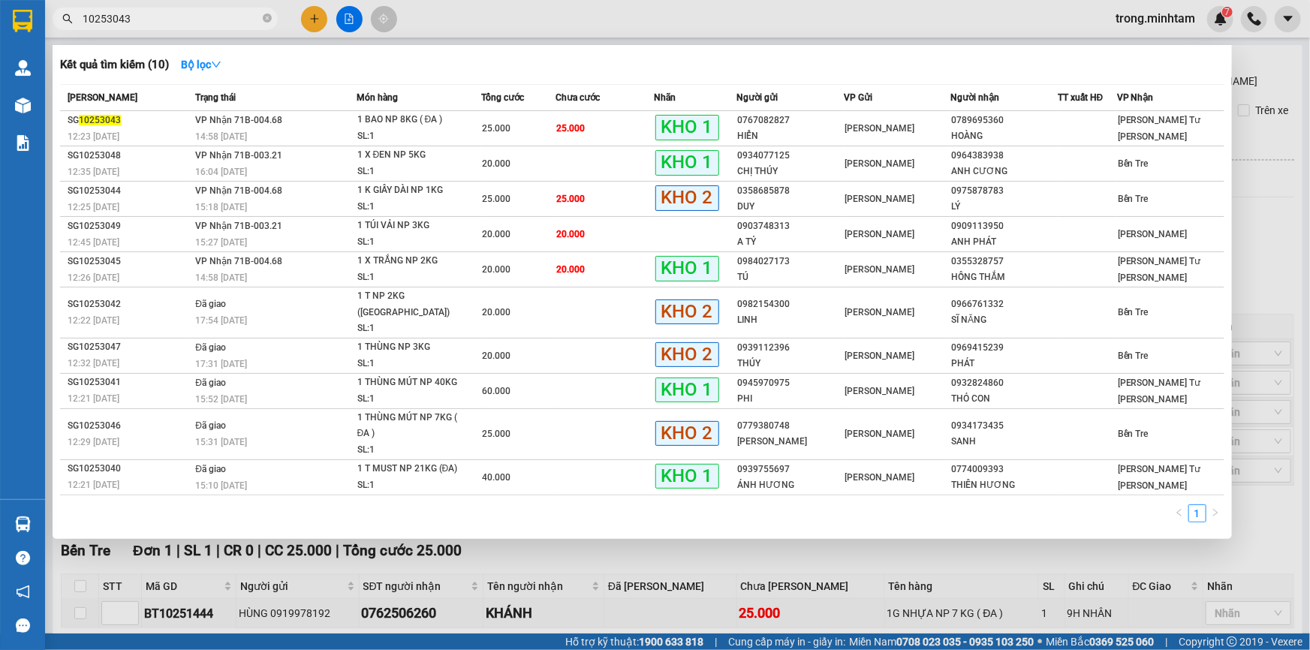
type input "10253043"
click at [261, 19] on span "10253043" at bounding box center [165, 19] width 225 height 23
click at [263, 18] on icon "close-circle" at bounding box center [267, 18] width 9 height 9
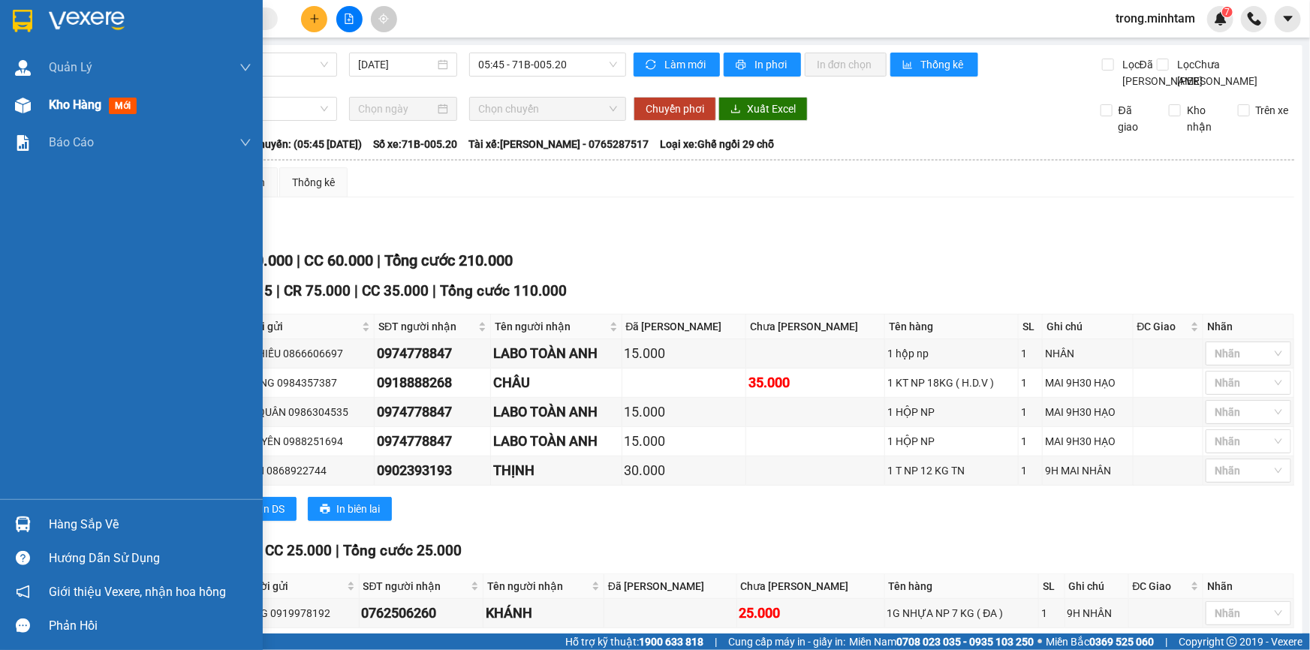
click at [80, 116] on div "Kho hàng mới" at bounding box center [150, 105] width 203 height 38
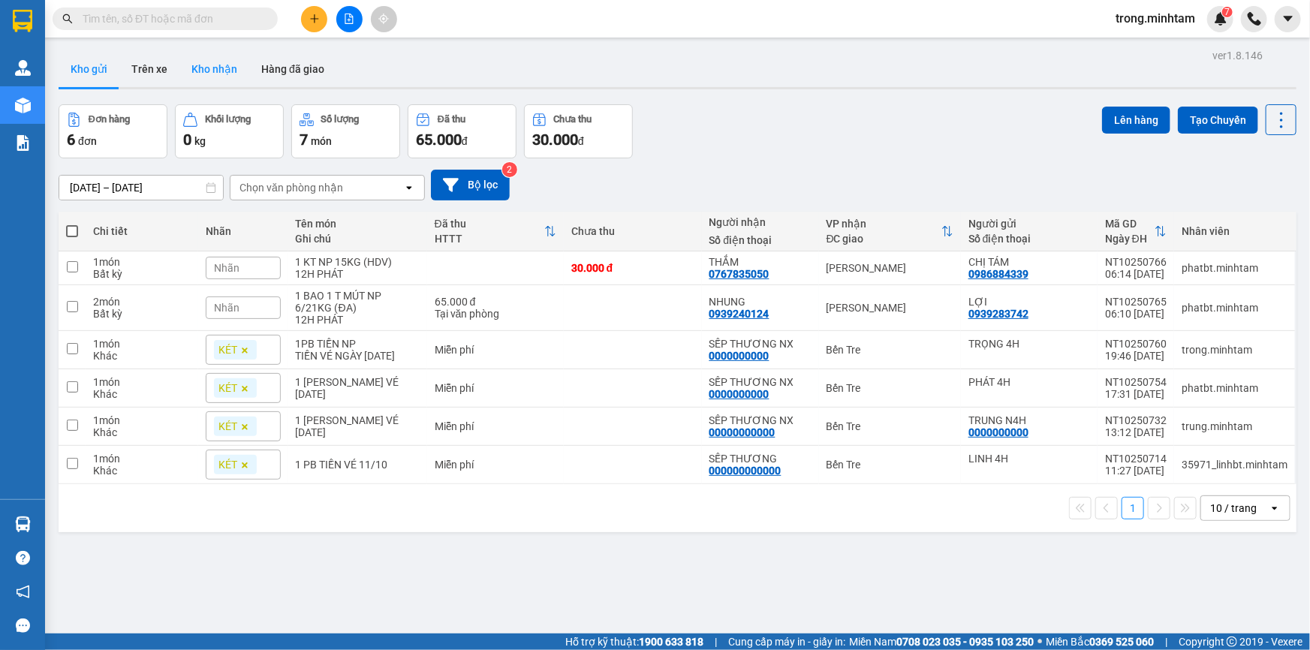
click at [230, 67] on button "Kho nhận" at bounding box center [214, 69] width 70 height 36
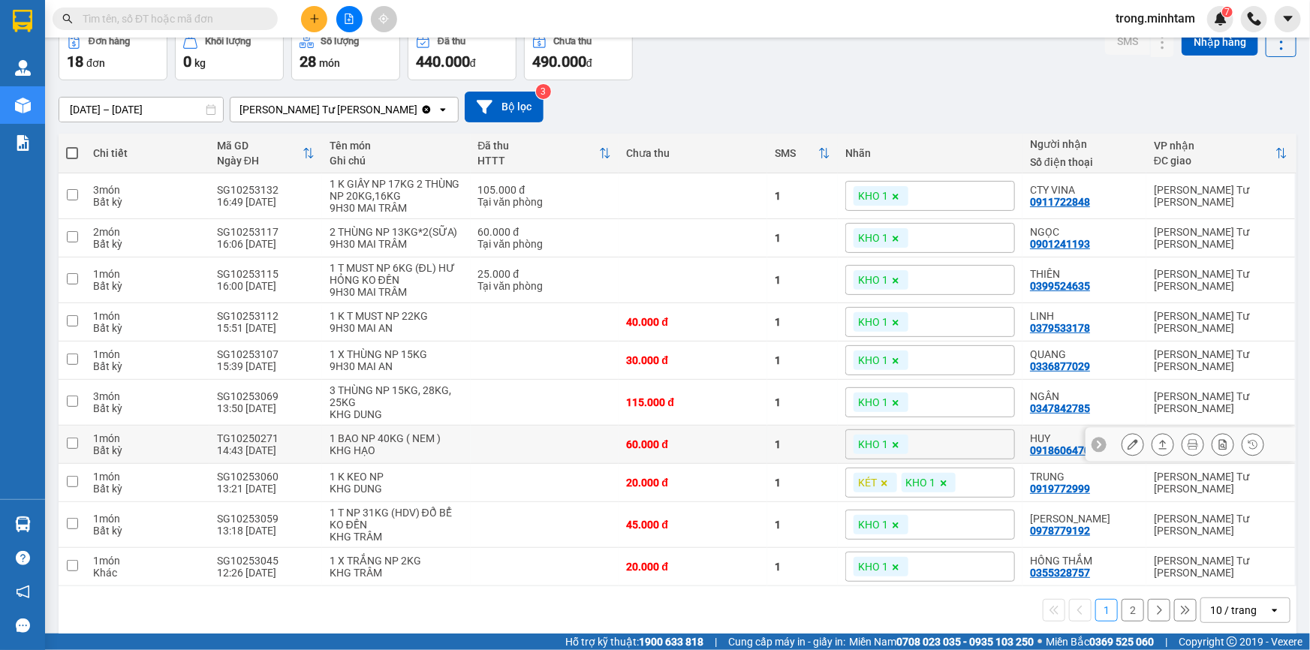
scroll to position [97, 0]
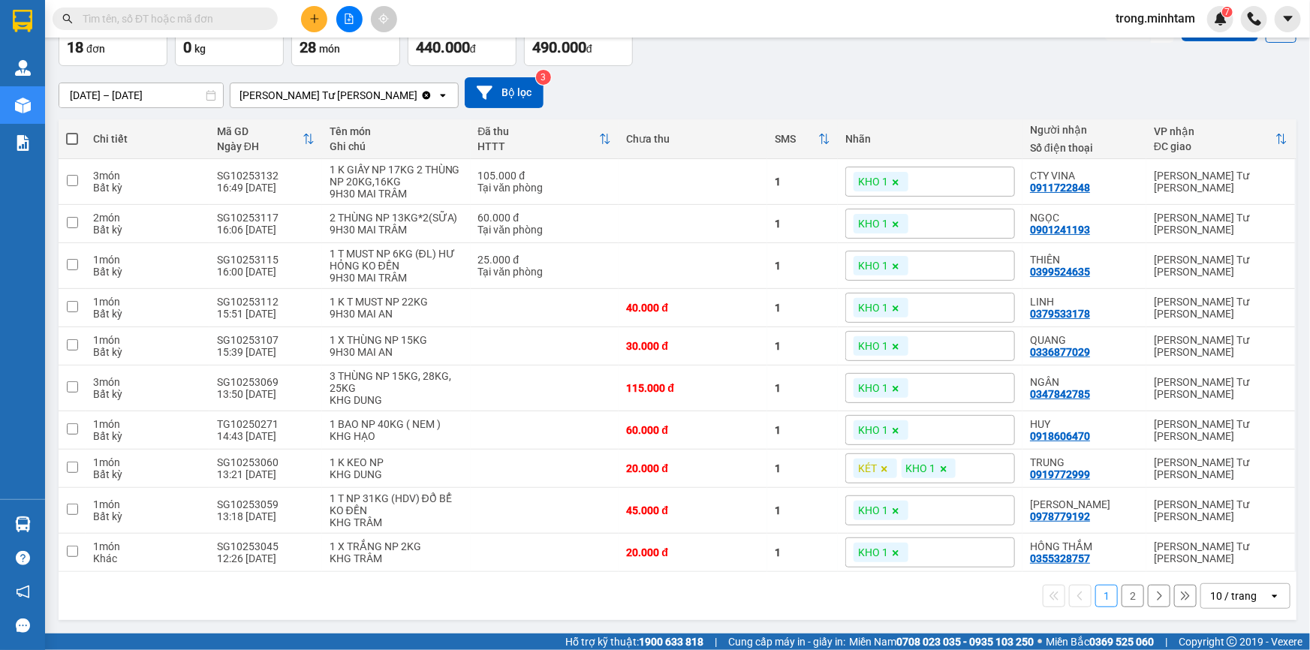
click at [1212, 605] on div "10 / trang" at bounding box center [1236, 596] width 68 height 24
click at [1217, 565] on span "100 / trang" at bounding box center [1229, 568] width 54 height 15
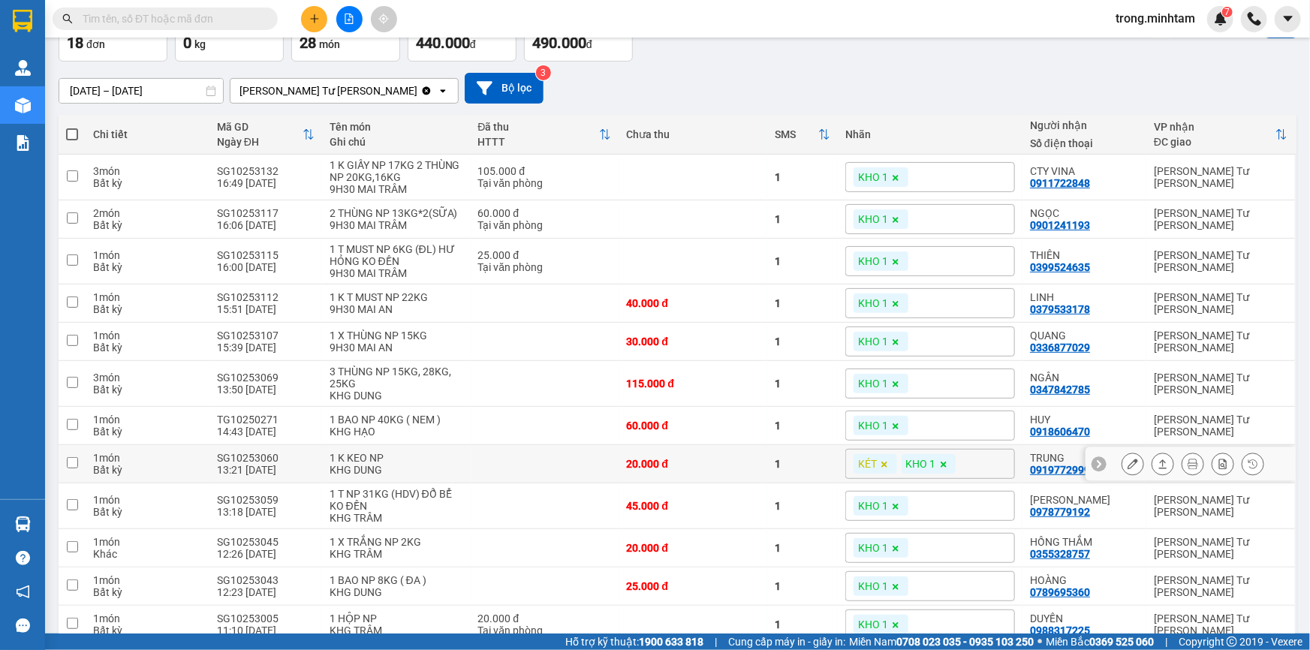
scroll to position [279, 0]
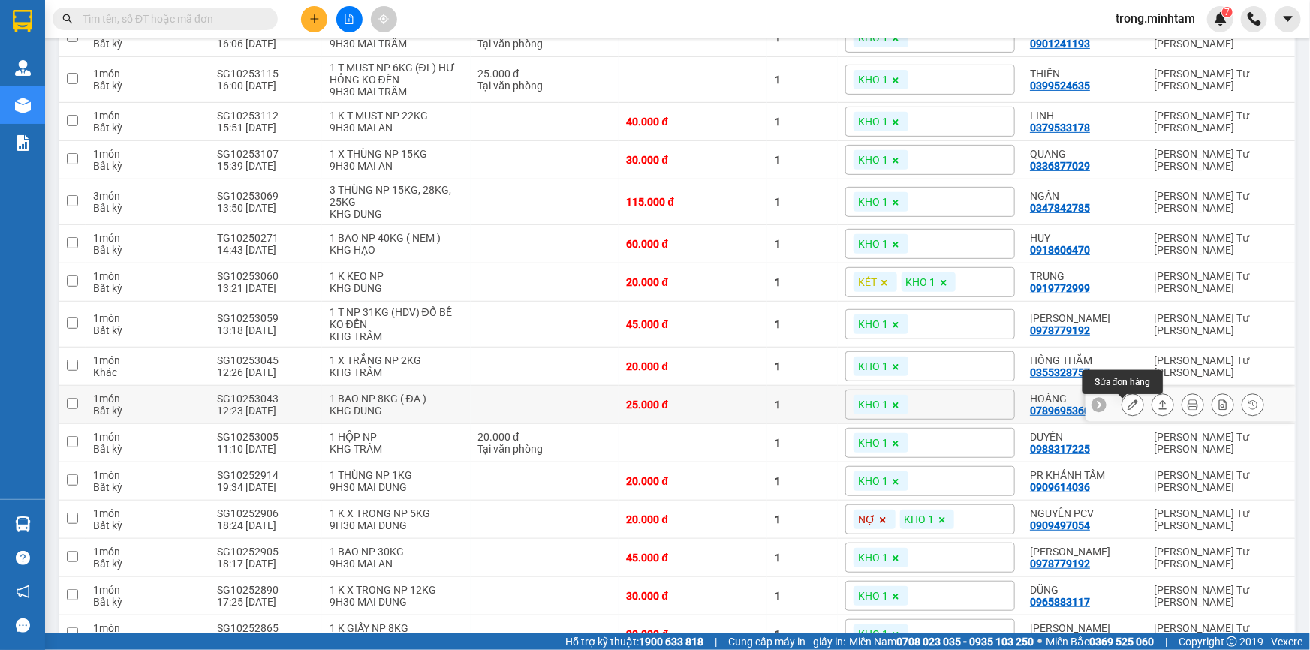
click at [1128, 410] on icon at bounding box center [1133, 405] width 11 height 11
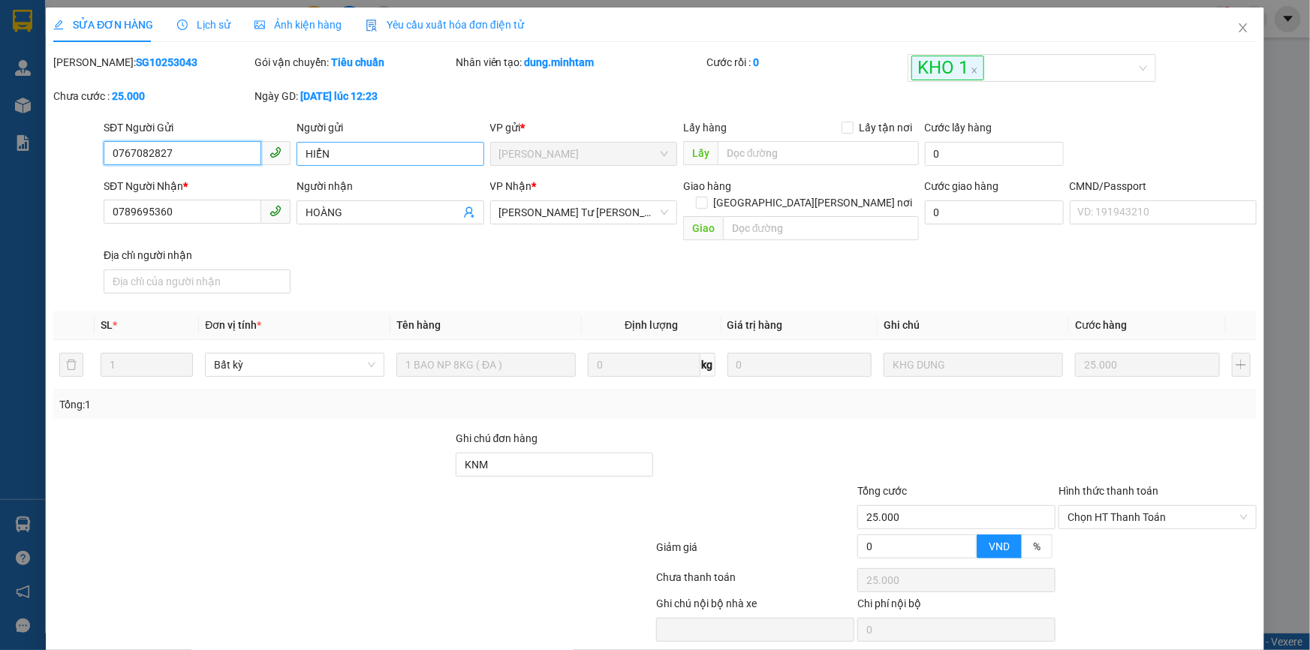
type input "0767082827"
type input "HIỂN"
type input "0789695360"
type input "HOÀNG"
type input "KNM"
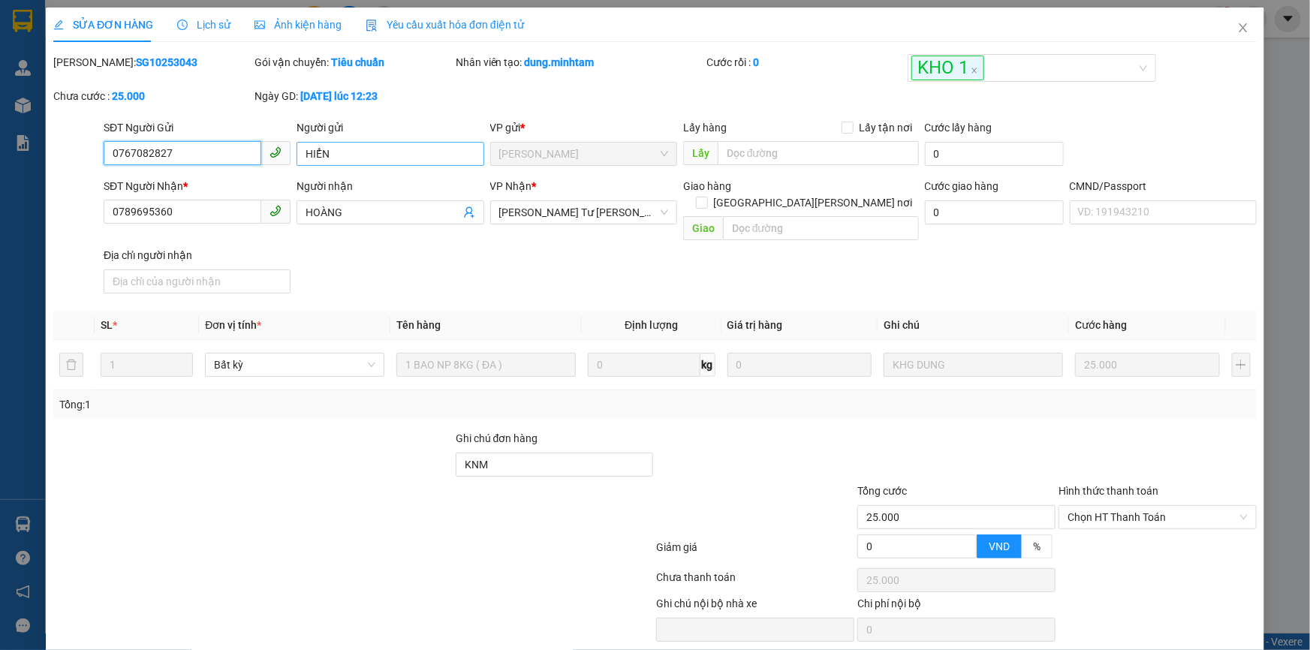
type input "25.000"
click at [1126, 506] on span "Chọn HT Thanh Toán" at bounding box center [1158, 517] width 180 height 23
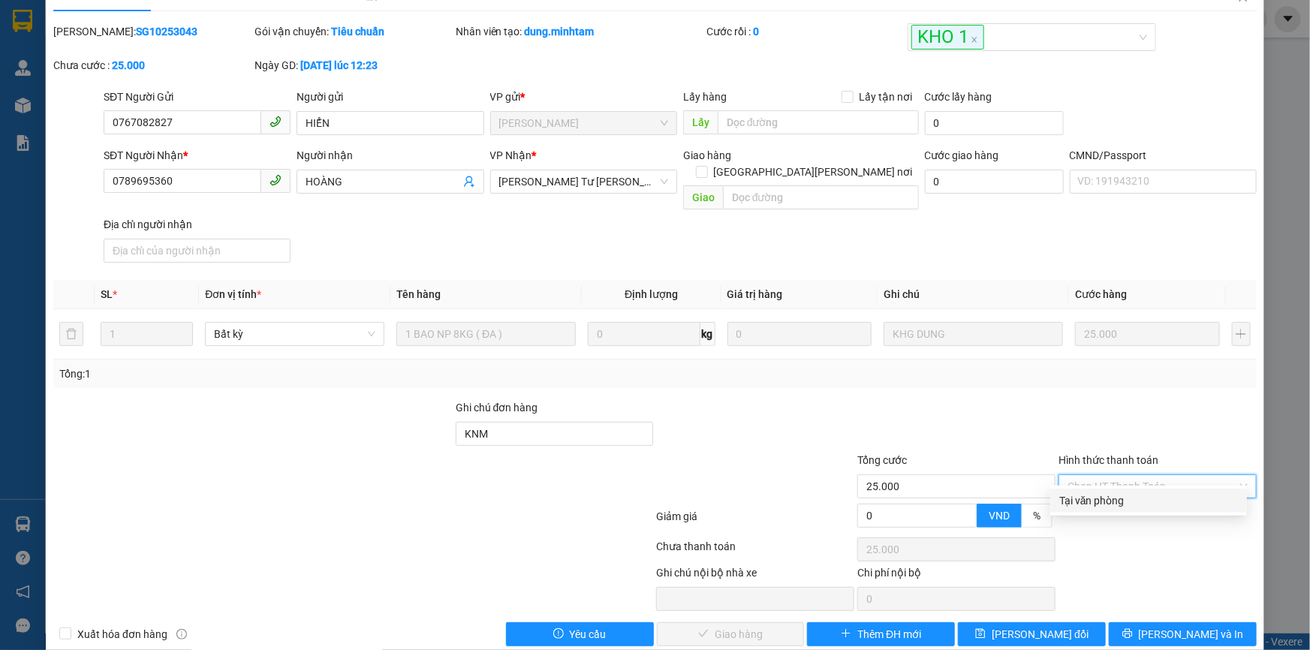
scroll to position [41, 0]
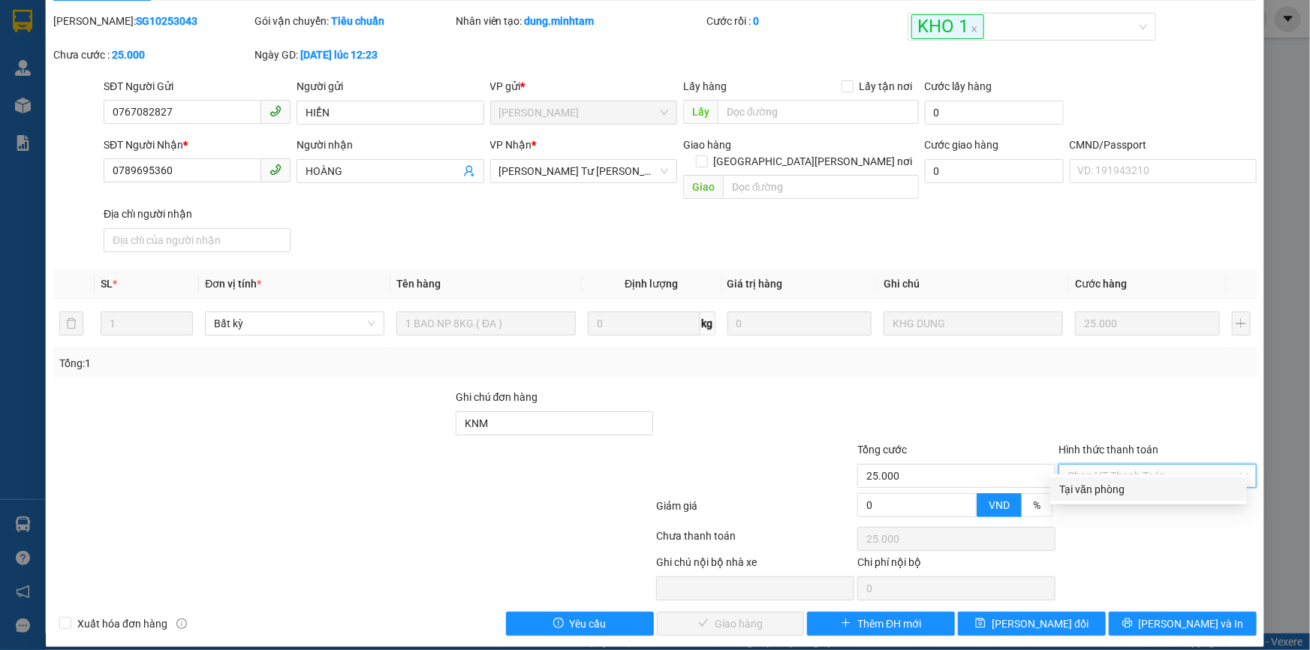
click at [1102, 493] on div "Tại văn phòng" at bounding box center [1149, 489] width 179 height 17
type input "0"
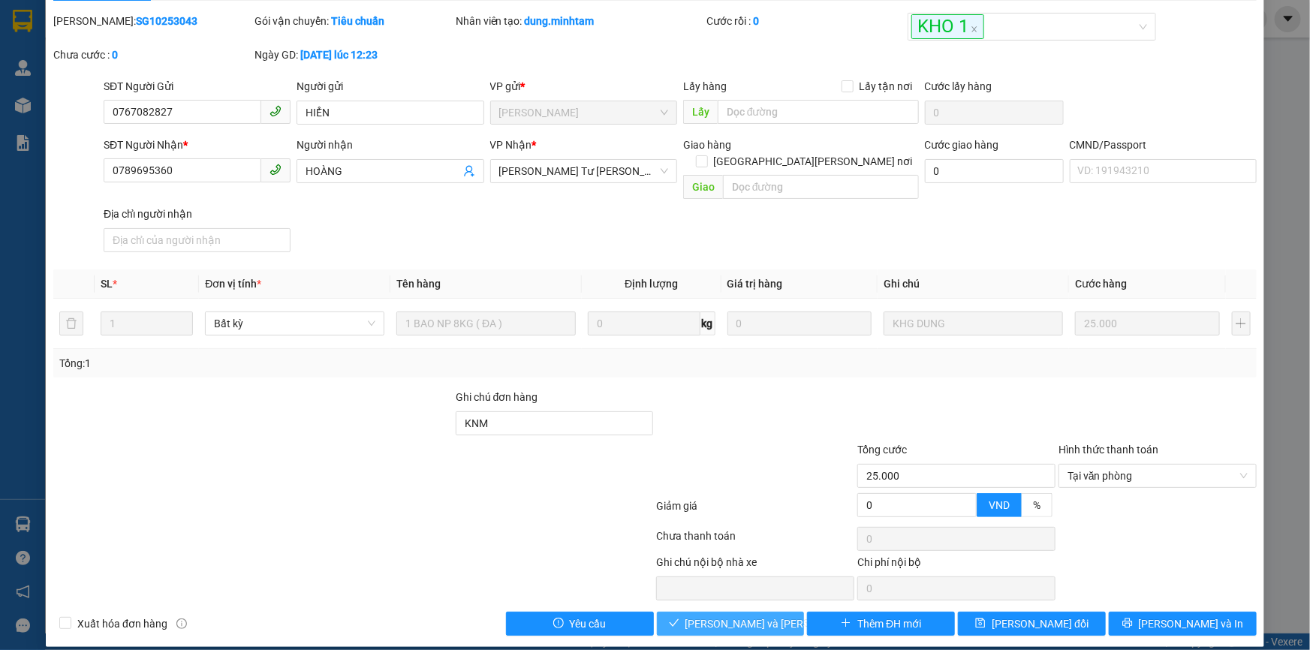
click at [750, 616] on span "[PERSON_NAME] và [PERSON_NAME] hàng" at bounding box center [787, 624] width 203 height 17
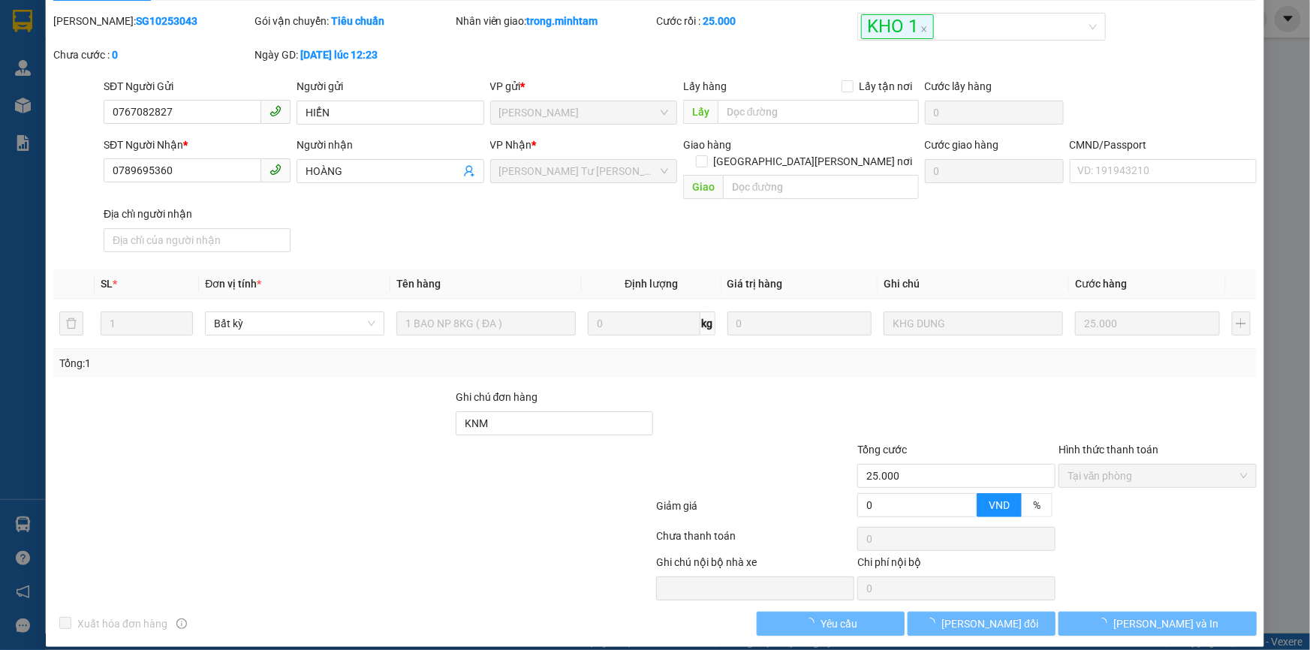
scroll to position [0, 0]
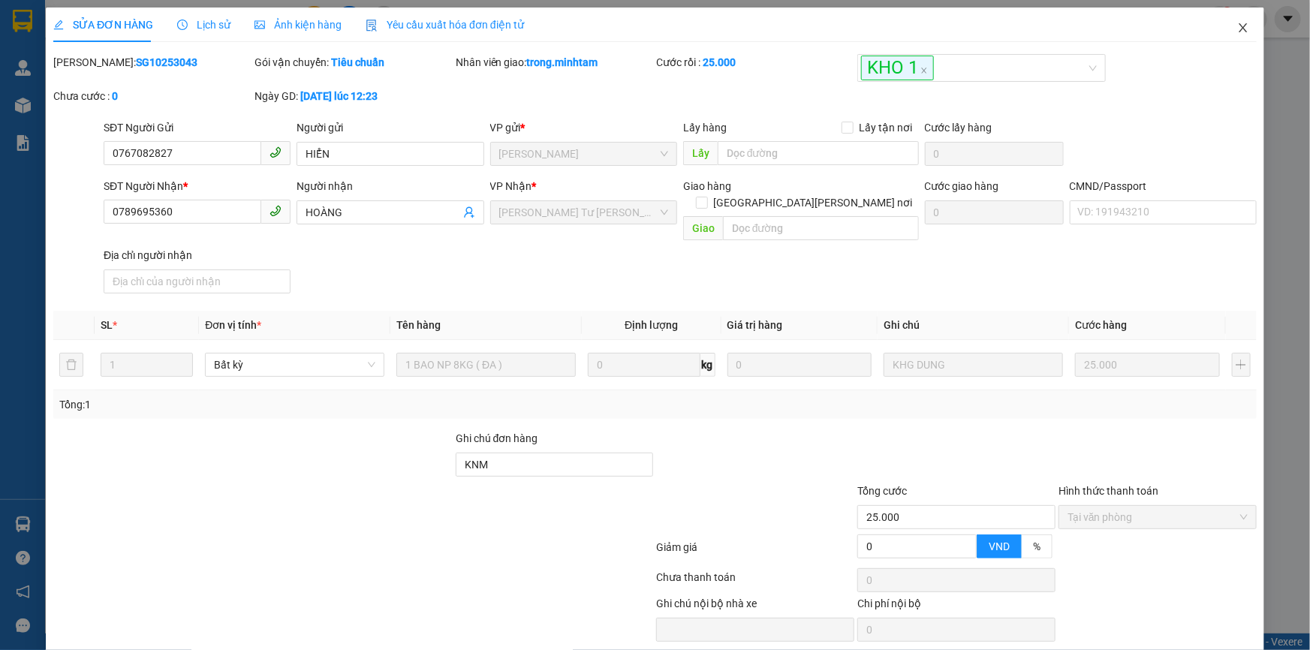
click at [1238, 32] on icon "close" at bounding box center [1244, 28] width 12 height 12
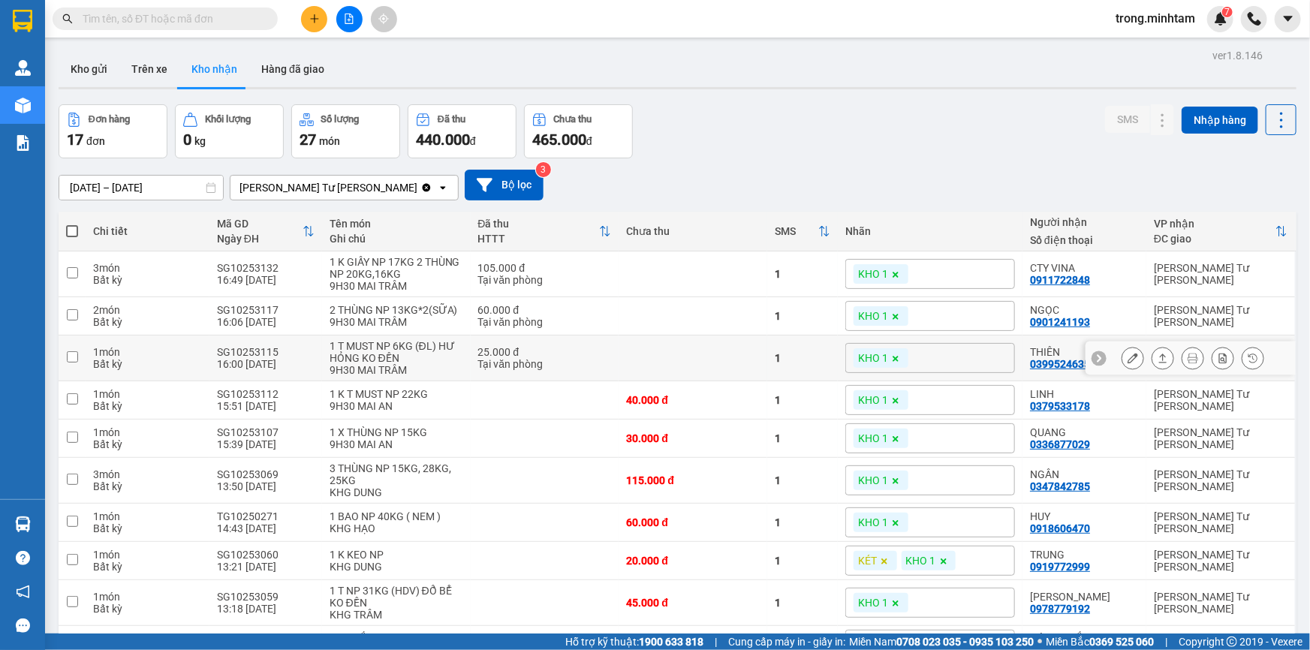
scroll to position [363, 0]
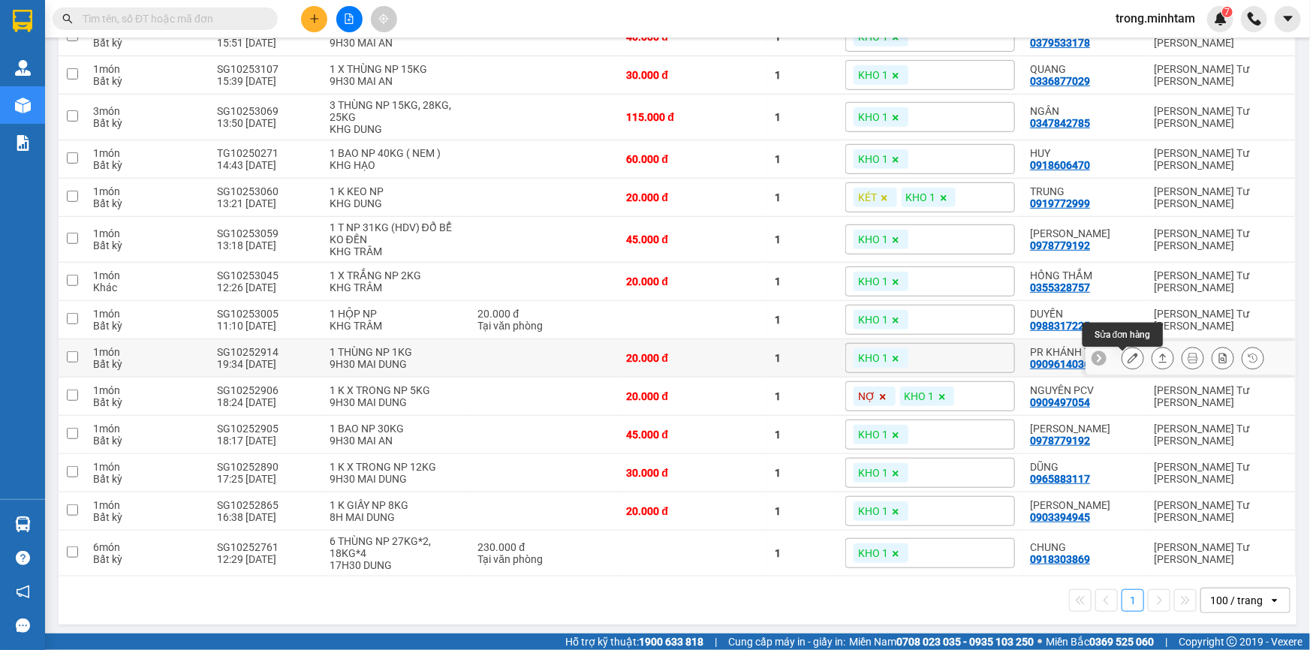
click at [1128, 360] on icon at bounding box center [1133, 358] width 11 height 11
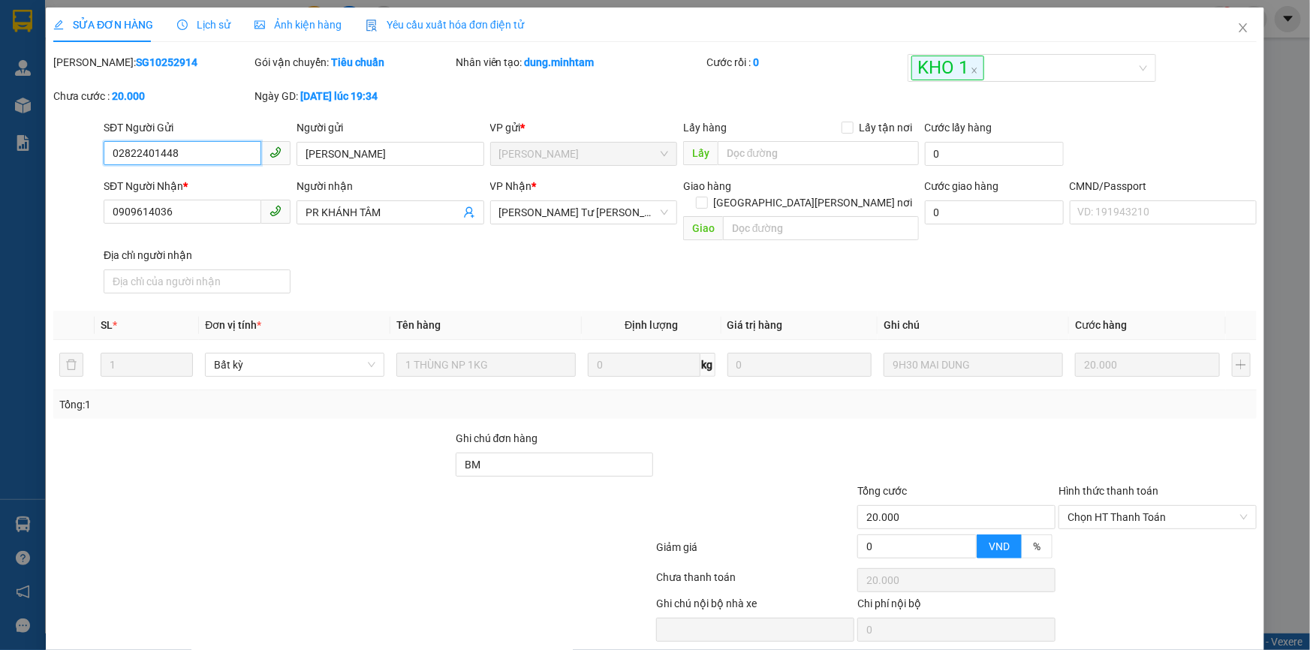
type input "02822401448"
type input "TẢN ĐÀ"
type input "0909614036"
type input "PR KHÁNH TÂM"
type input "BM"
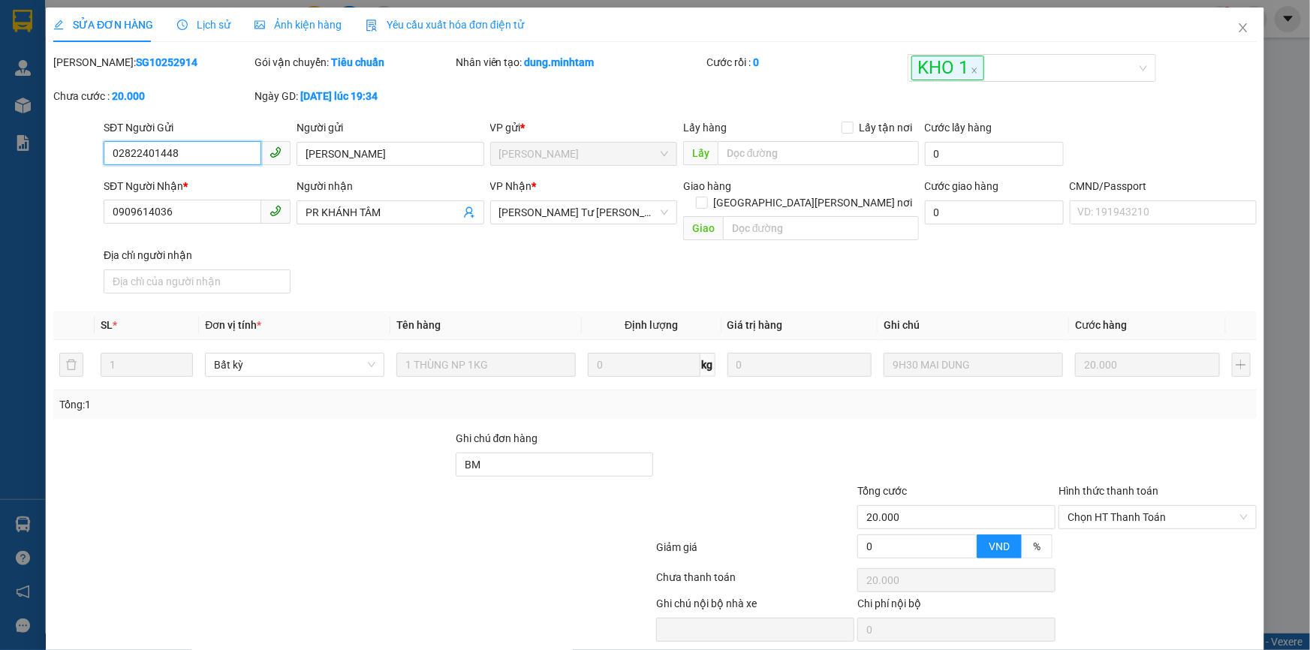
type input "20.000"
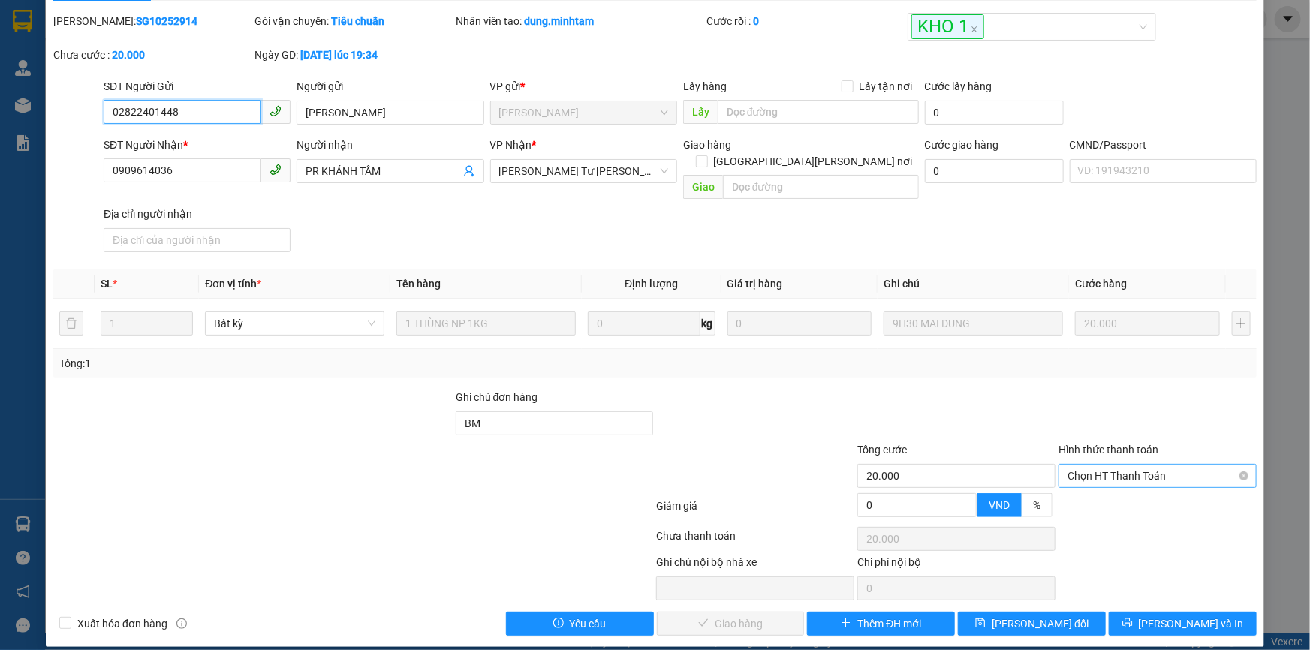
click at [1072, 465] on span "Chọn HT Thanh Toán" at bounding box center [1158, 476] width 180 height 23
click at [1072, 472] on div "Hình thức thanh toán Chọn HT Thanh Toán" at bounding box center [1158, 468] width 198 height 53
click at [1077, 465] on span "Chọn HT Thanh Toán" at bounding box center [1158, 476] width 180 height 23
click at [1077, 486] on div "Tại văn phòng" at bounding box center [1149, 489] width 179 height 17
type input "0"
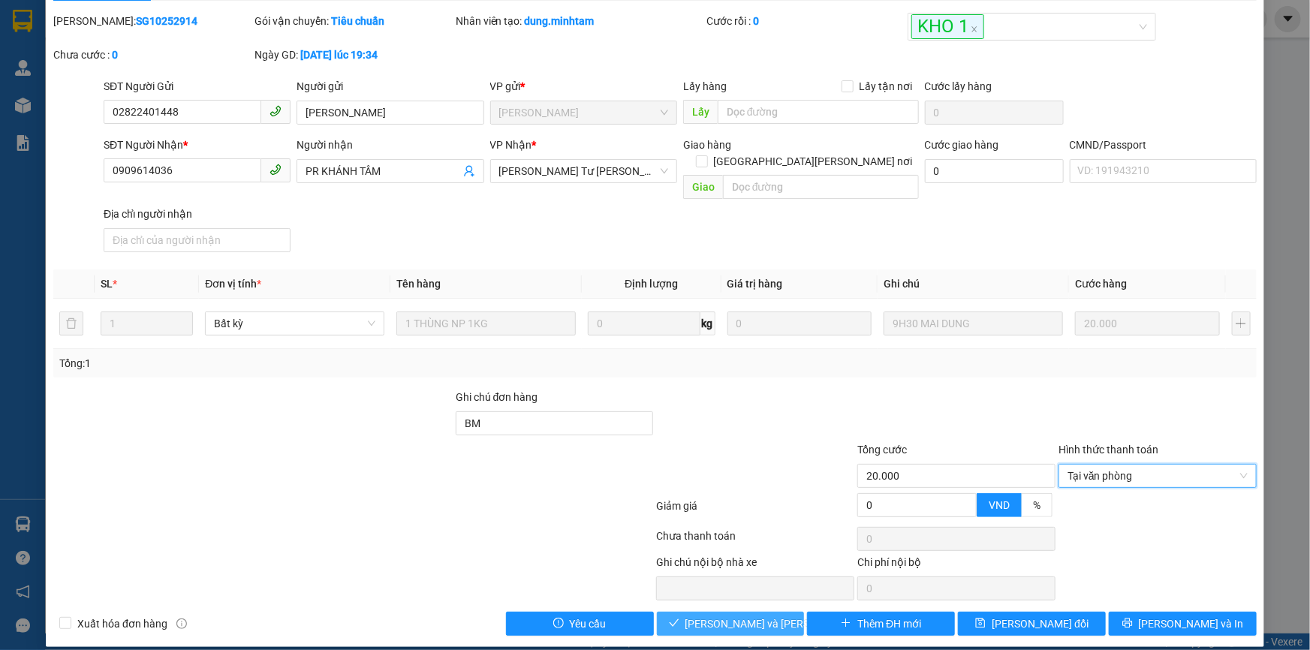
click at [743, 616] on span "[PERSON_NAME] và [PERSON_NAME] hàng" at bounding box center [787, 624] width 203 height 17
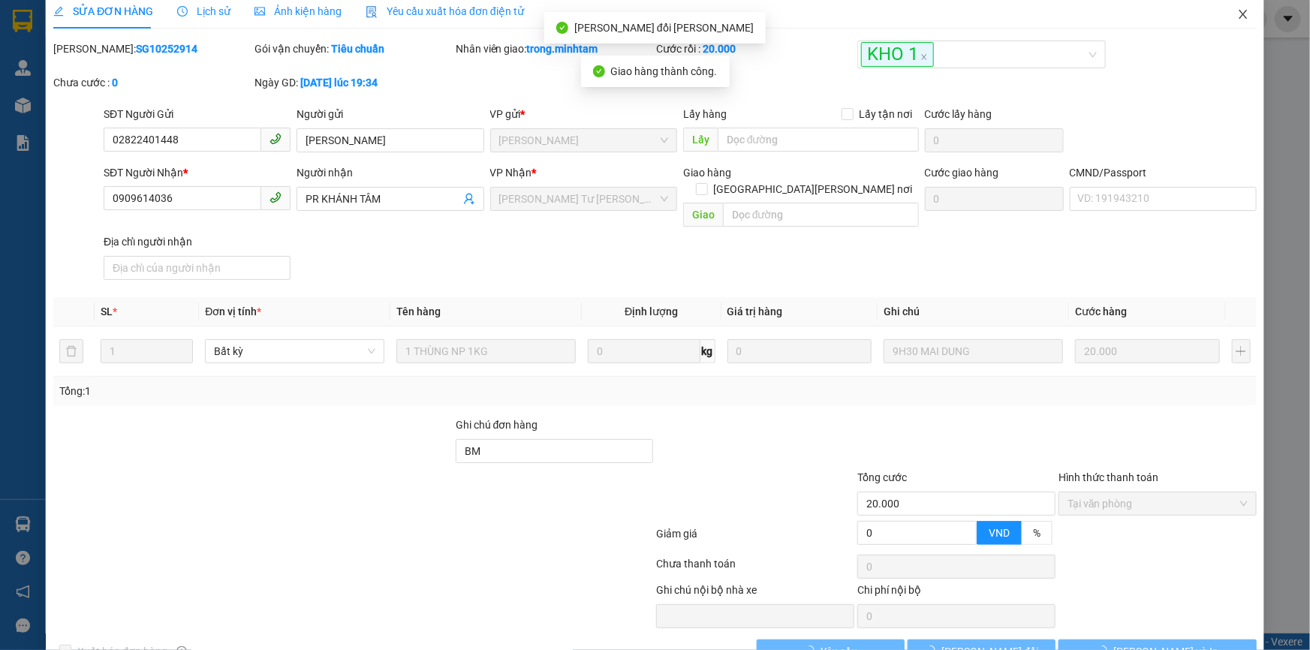
scroll to position [0, 0]
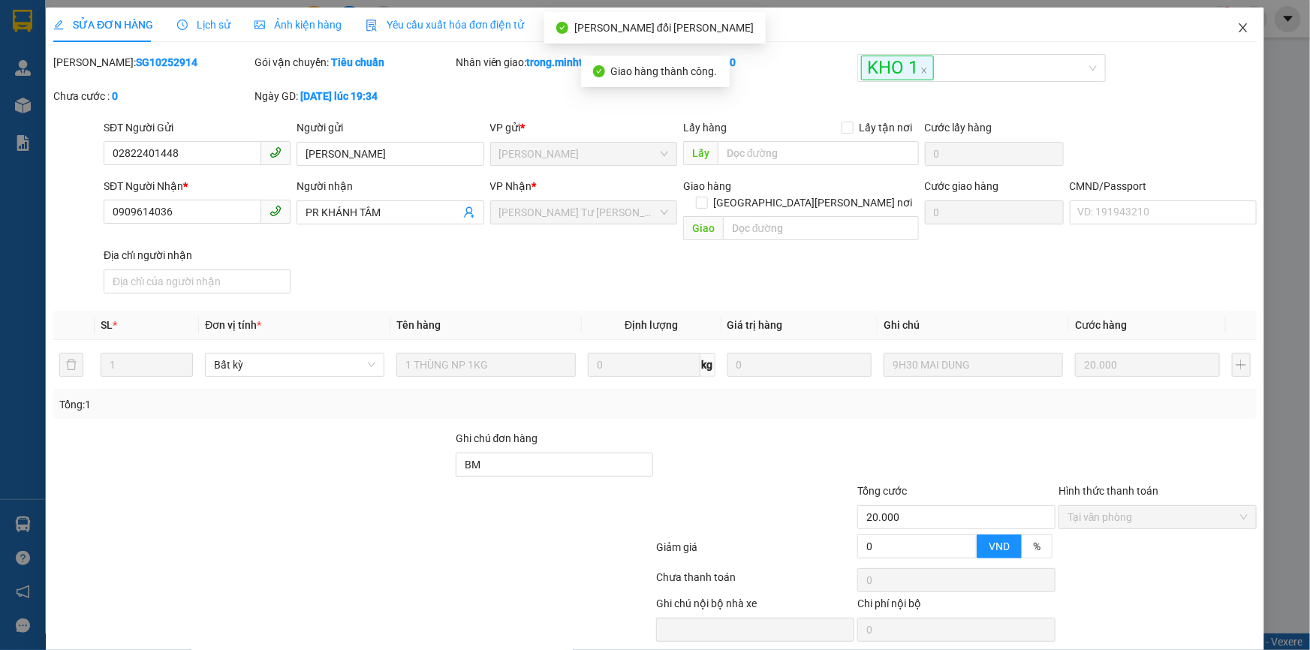
click at [1238, 28] on icon "close" at bounding box center [1244, 28] width 12 height 12
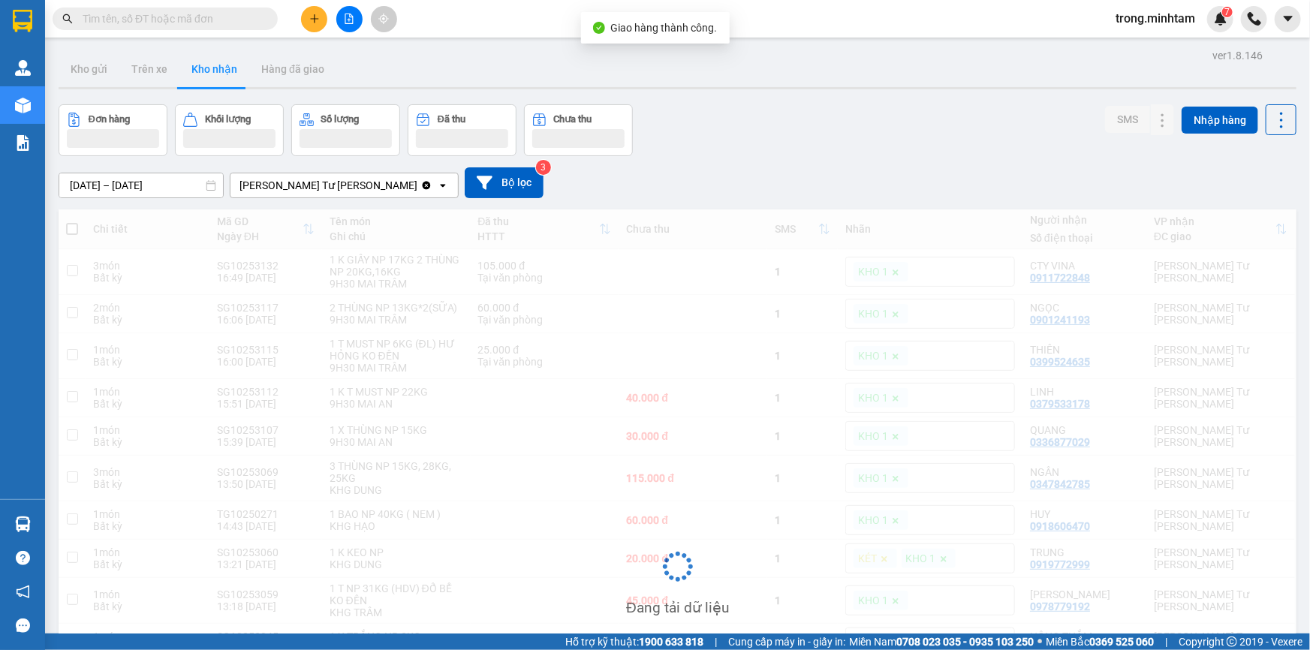
click at [193, 21] on input "text" at bounding box center [171, 19] width 177 height 17
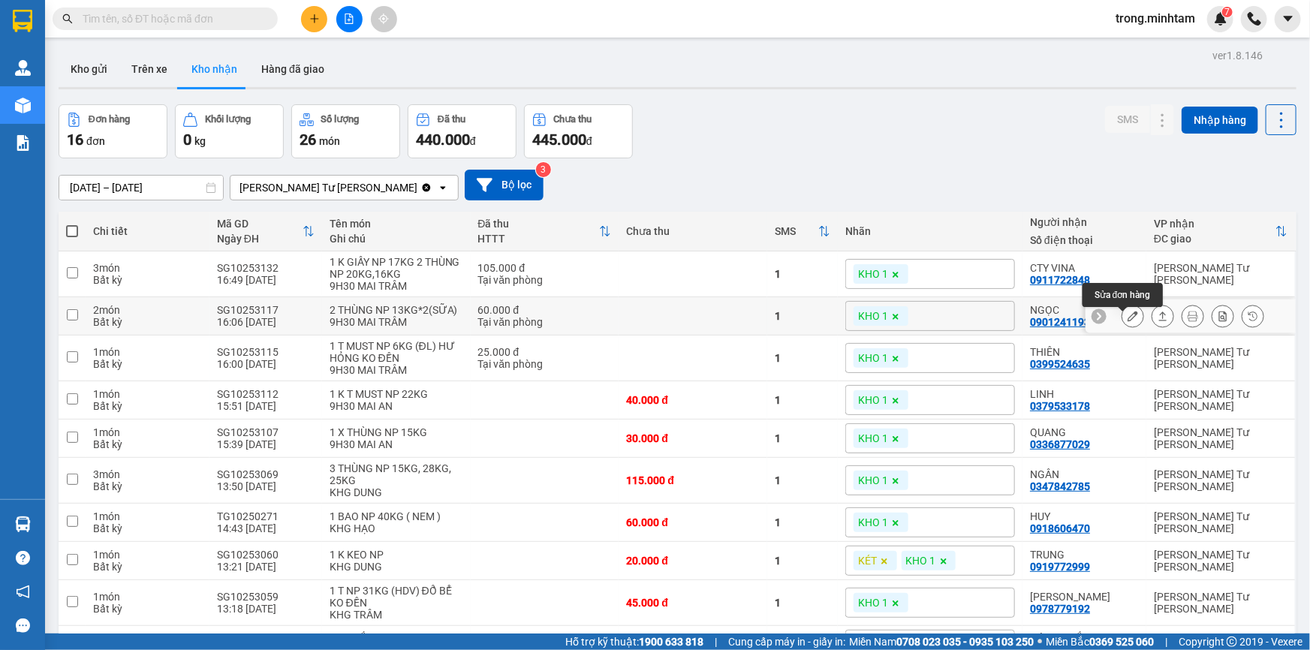
click at [1128, 321] on icon at bounding box center [1133, 316] width 11 height 11
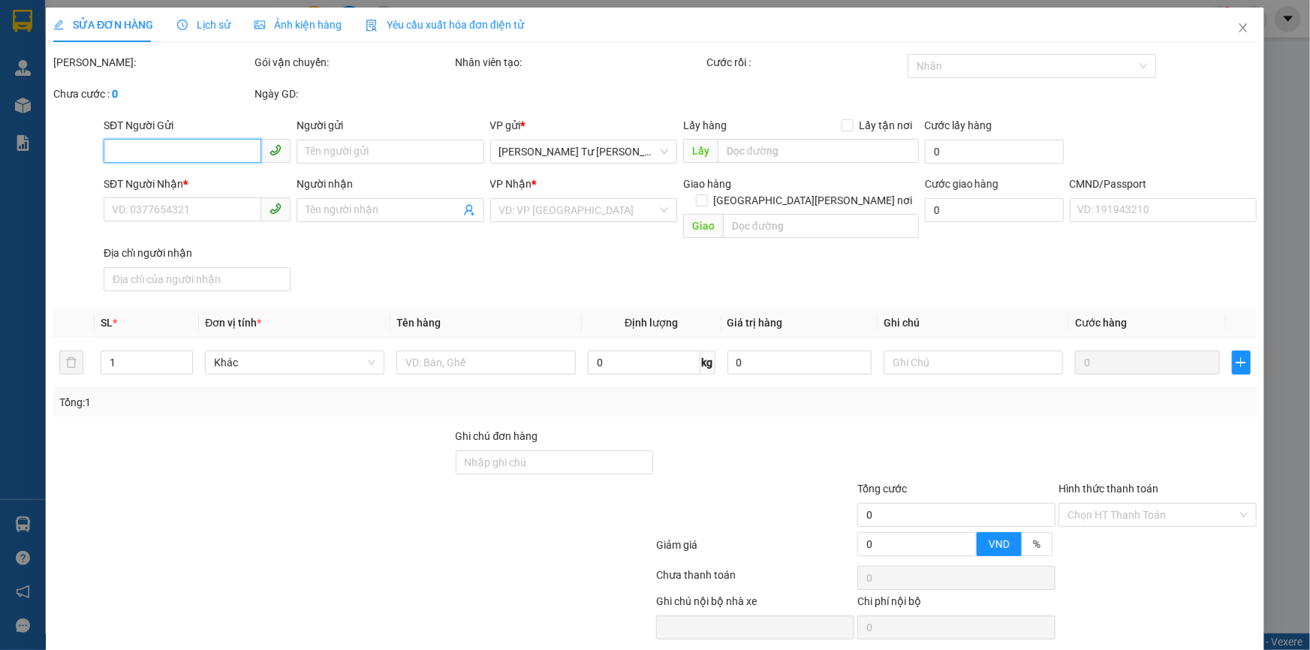
type input "0915092020"
type input "NGUYỆT"
type input "0901241193"
type input "NGỌC"
type input "DG"
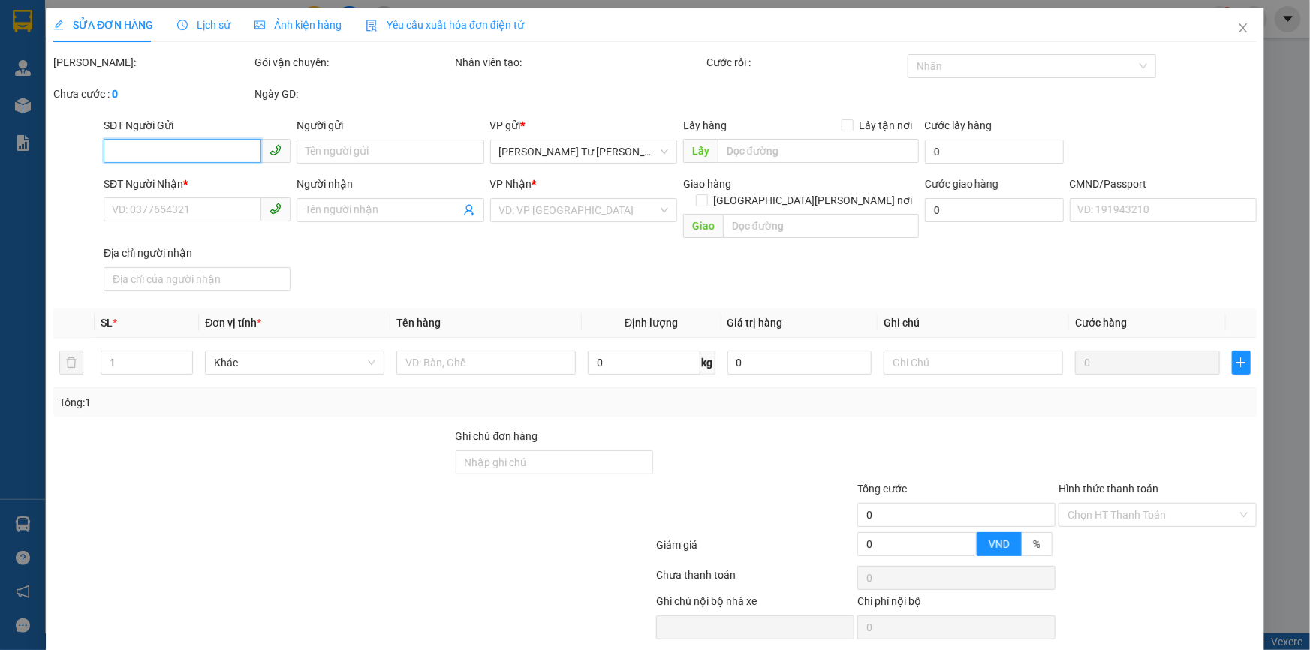
type input "60.000"
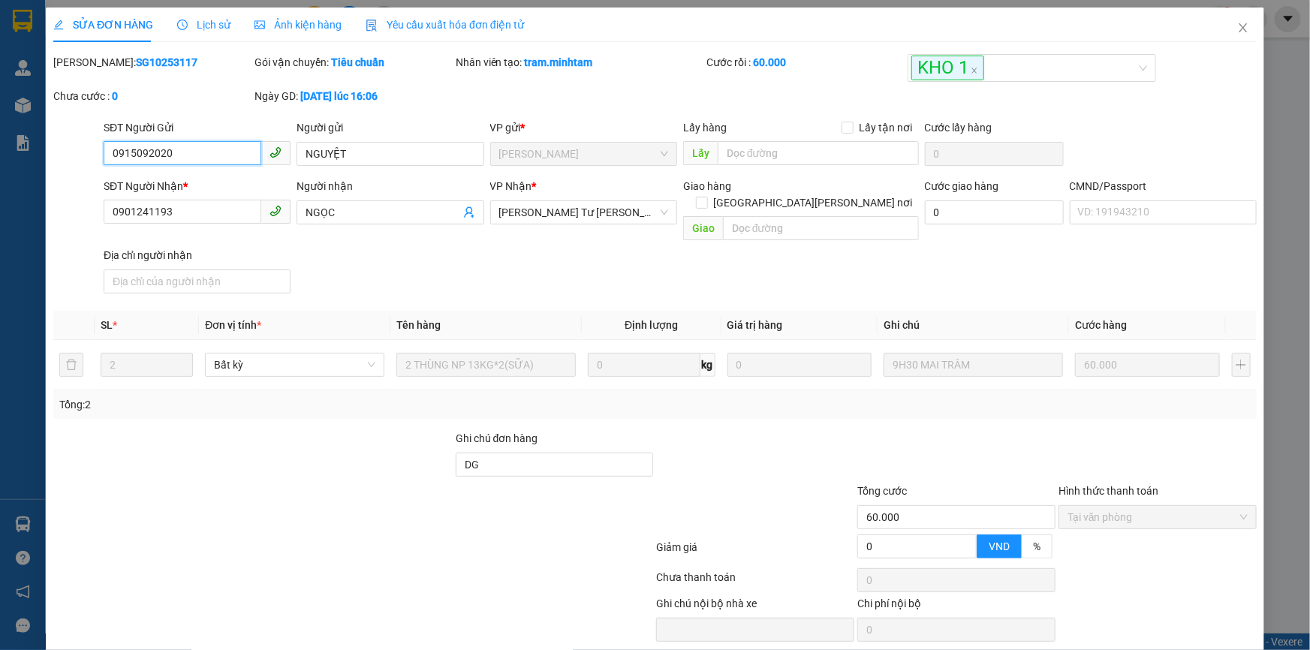
scroll to position [41, 0]
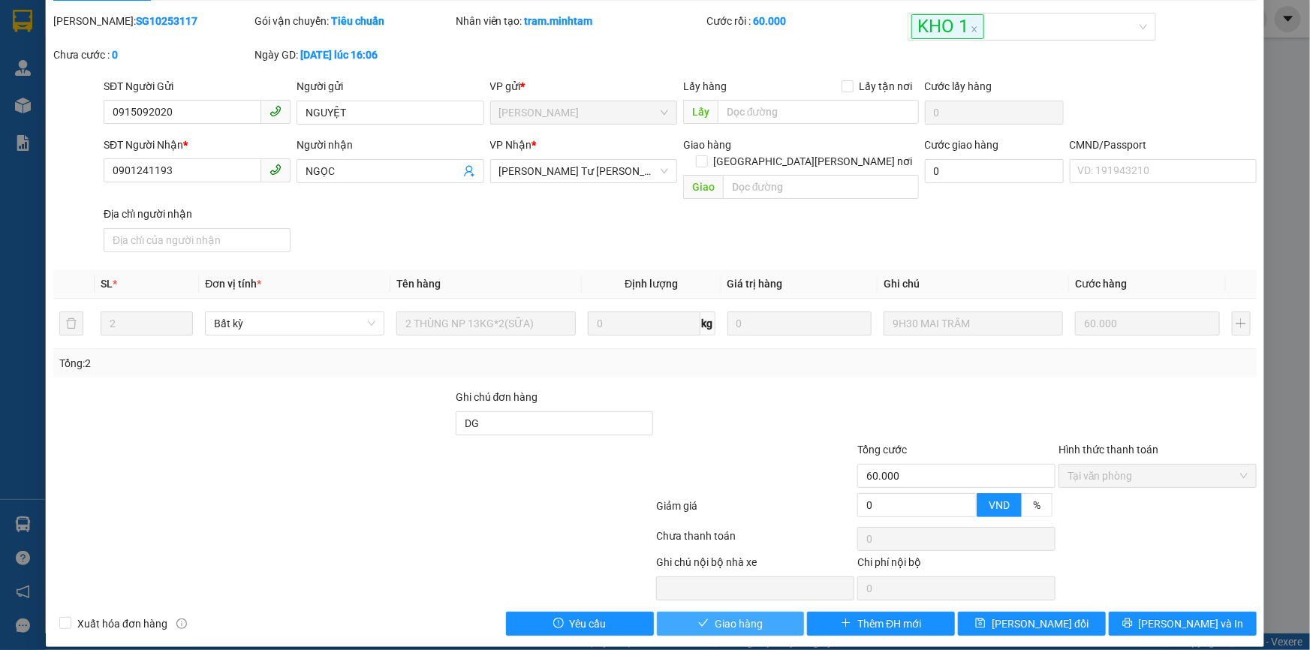
click at [767, 615] on button "Giao hàng" at bounding box center [731, 624] width 148 height 24
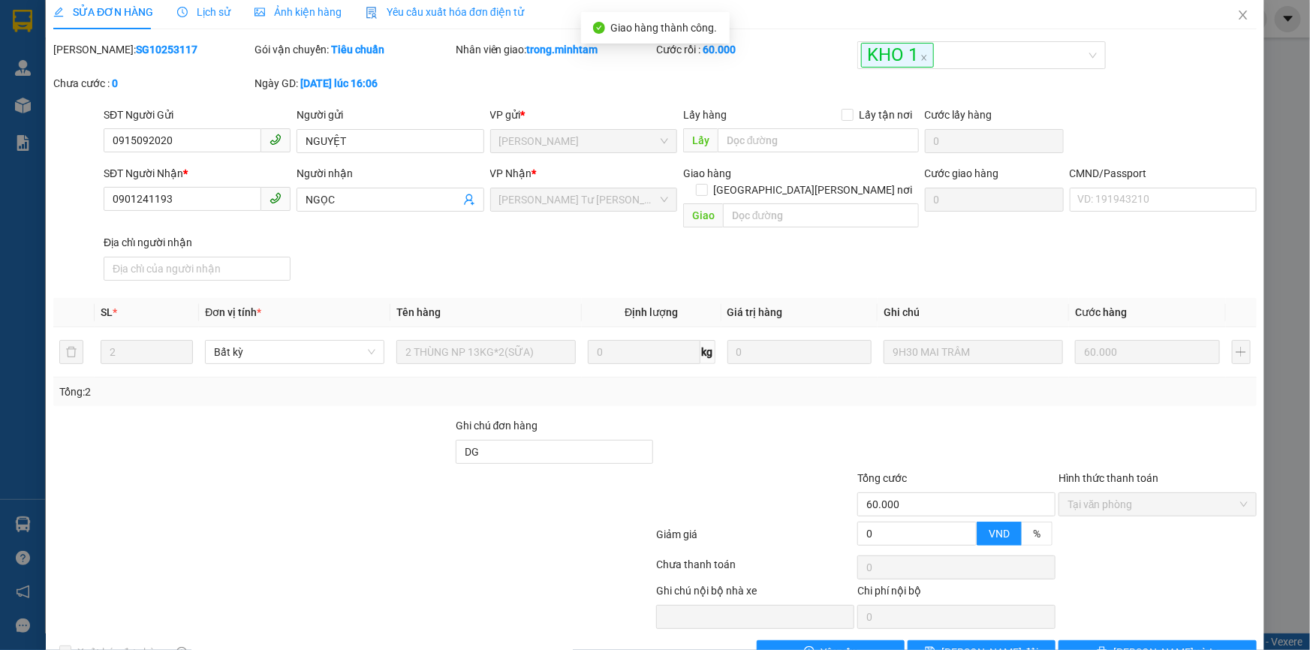
scroll to position [0, 0]
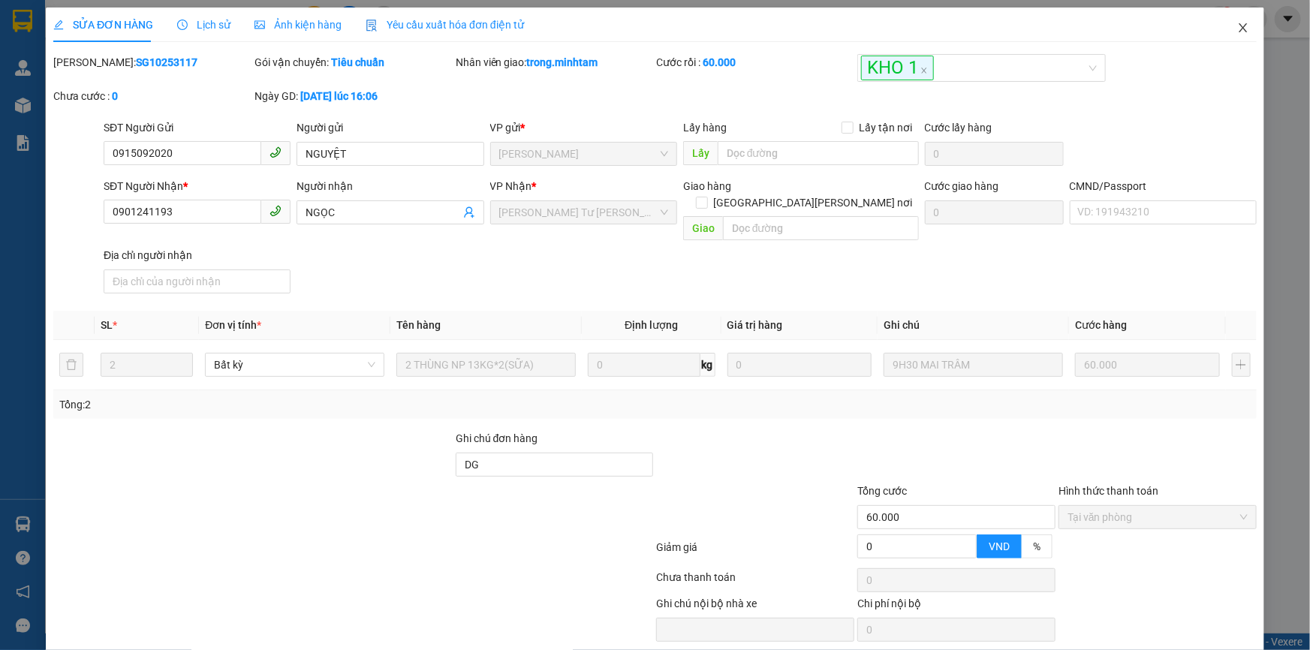
click at [1238, 29] on icon "close" at bounding box center [1244, 28] width 12 height 12
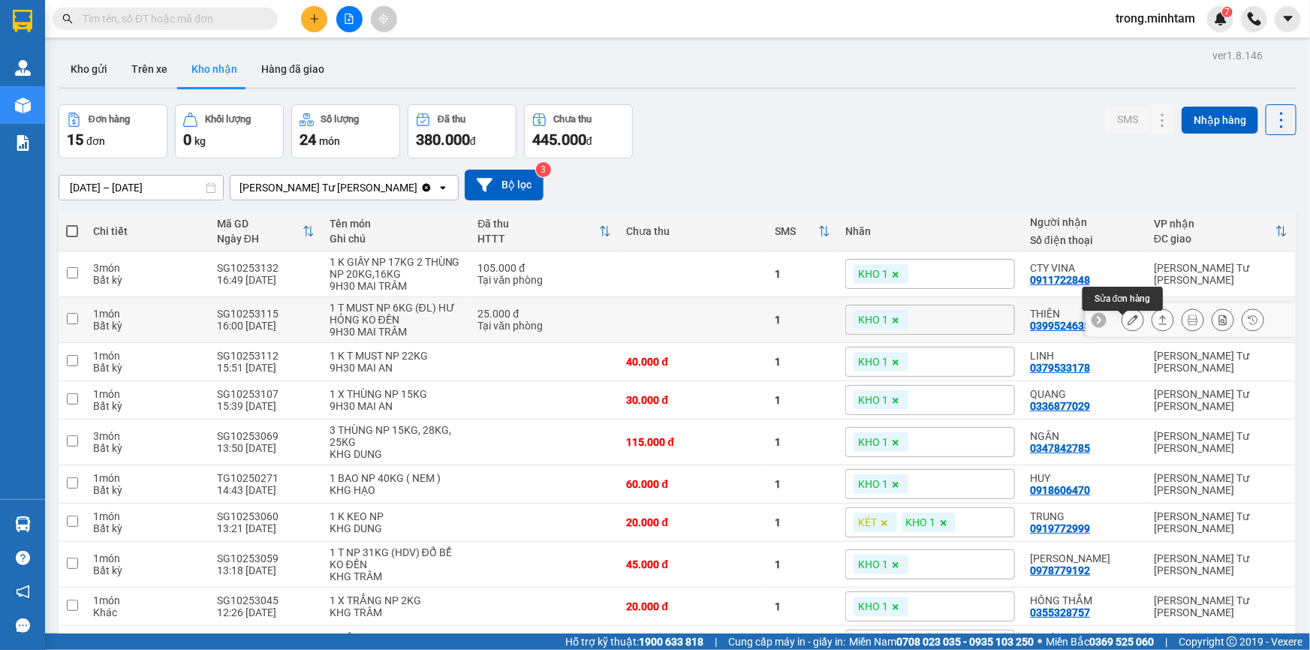
click at [1128, 325] on icon at bounding box center [1133, 320] width 11 height 11
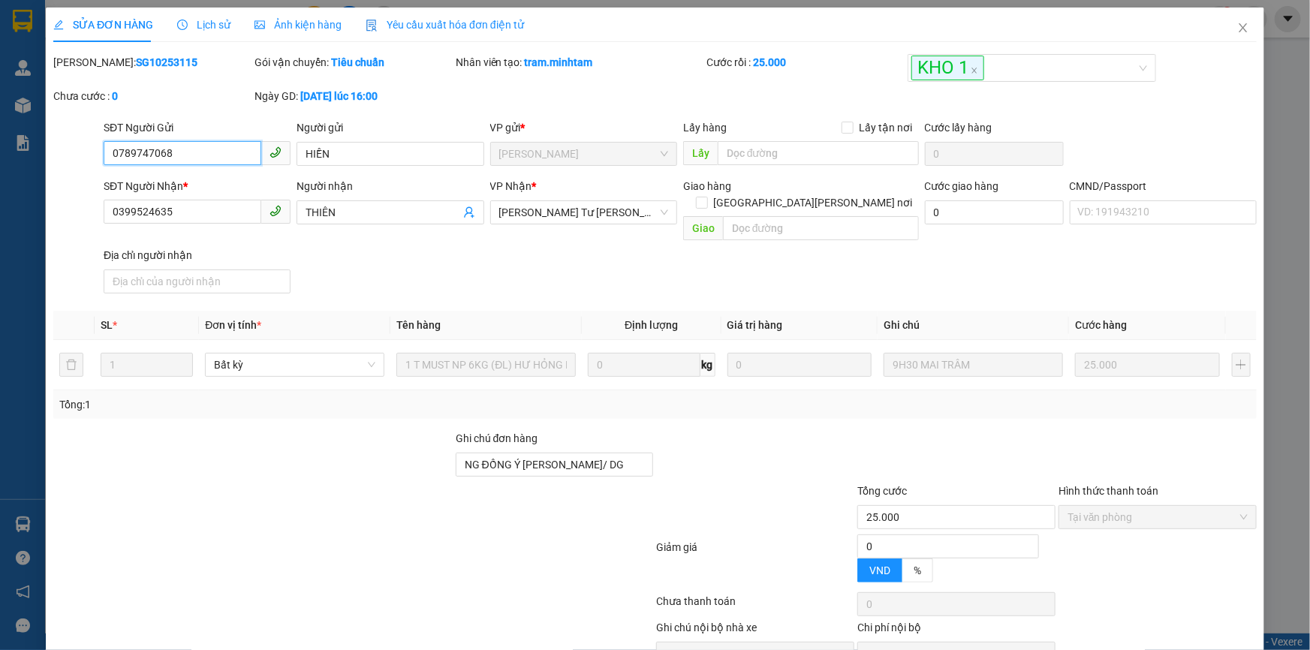
type input "0789747068"
type input "HIỀN"
type input "0399524635"
type input "THIÊN"
type input "NG ĐỒNG Ý MAI NHẬN/ DG"
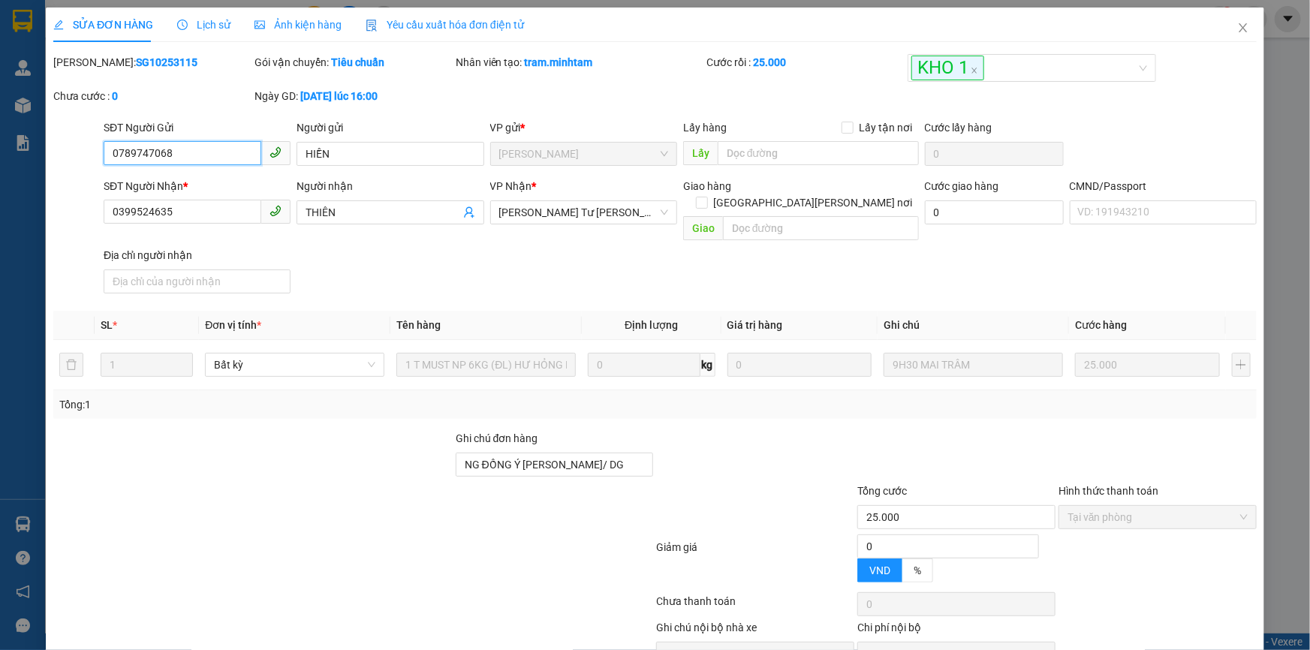
type input "25.000"
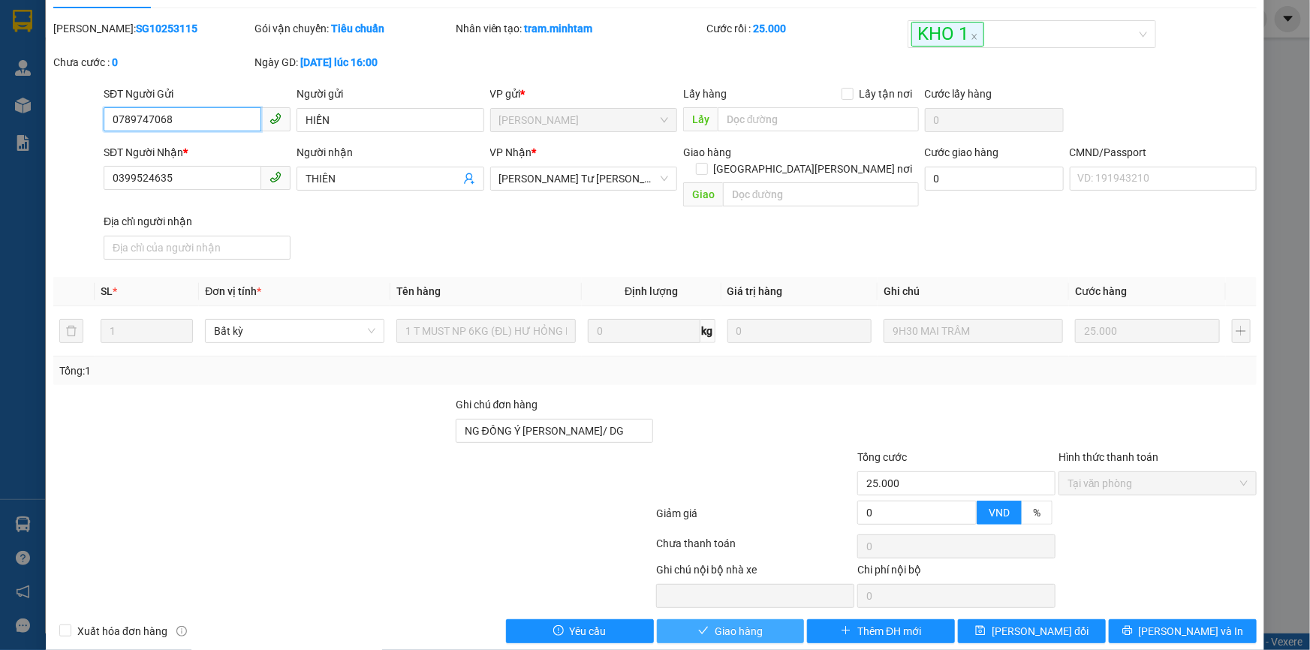
scroll to position [41, 0]
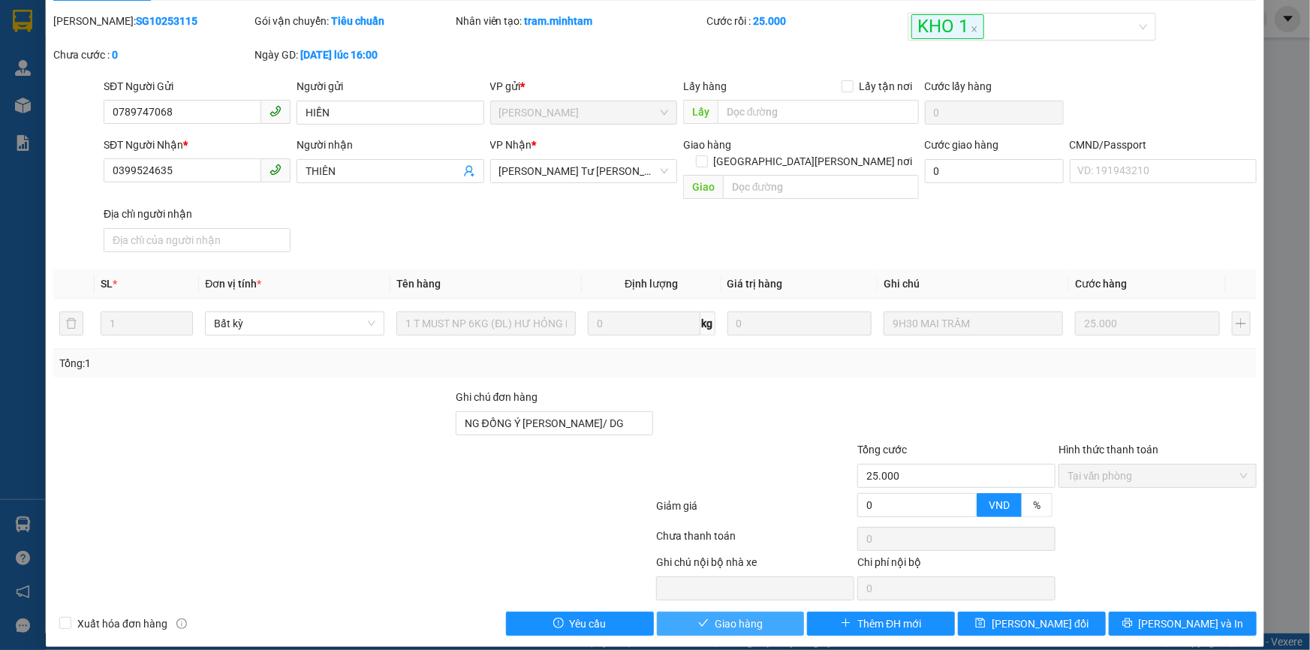
click at [728, 616] on span "Giao hàng" at bounding box center [739, 624] width 48 height 17
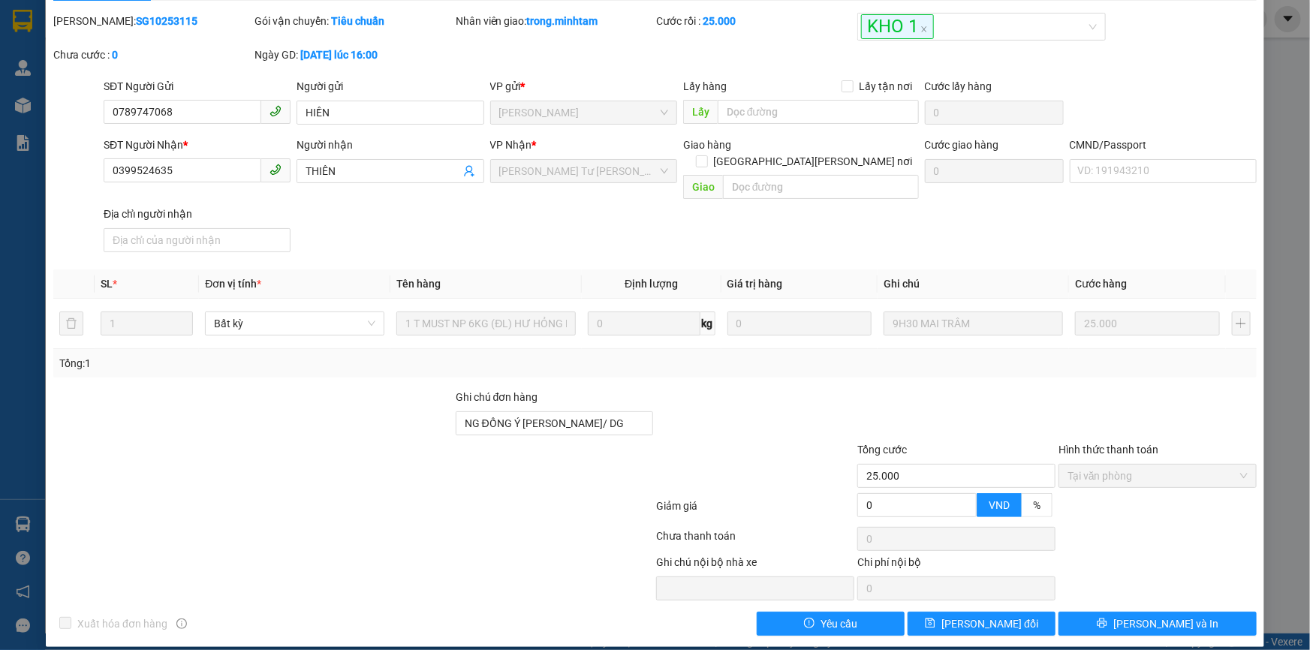
scroll to position [0, 0]
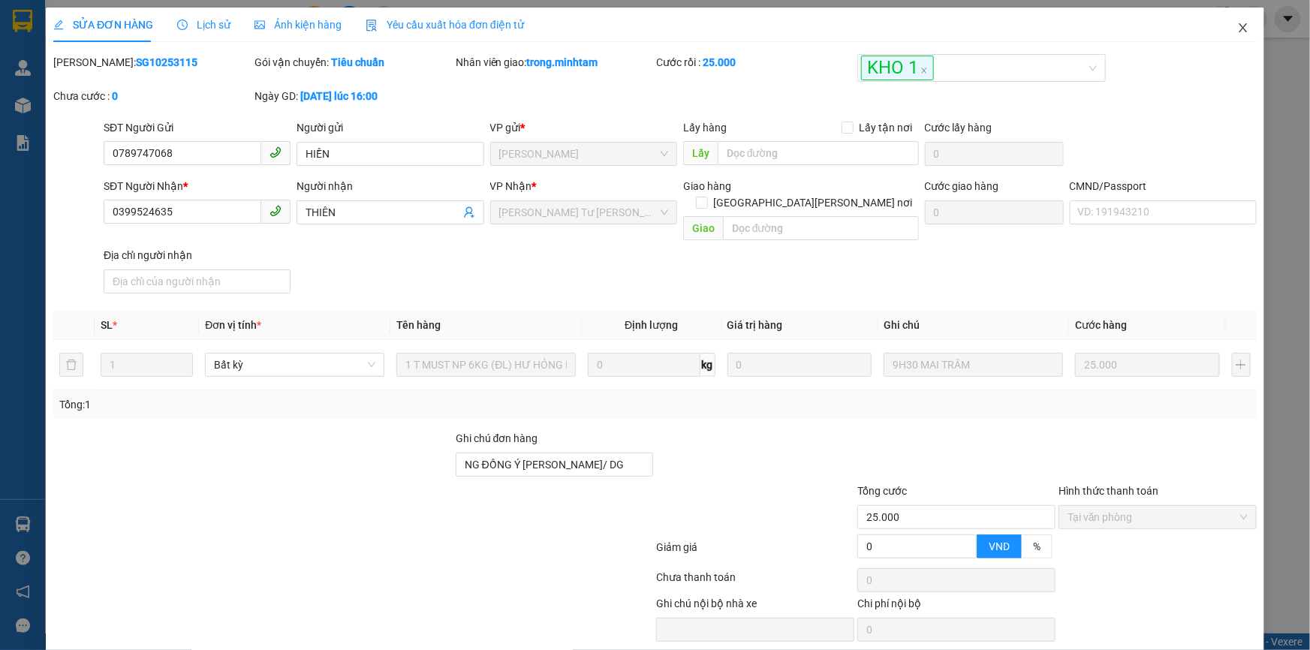
click at [1238, 28] on icon "close" at bounding box center [1244, 28] width 12 height 12
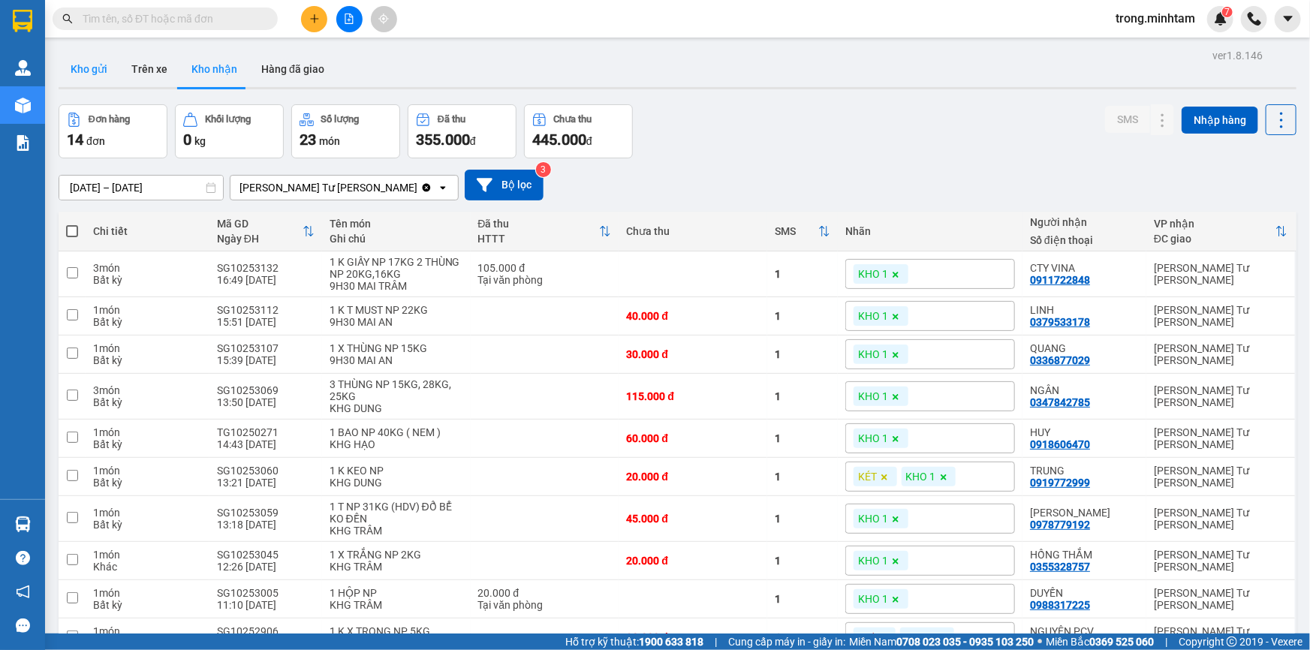
click at [83, 68] on button "Kho gửi" at bounding box center [89, 69] width 61 height 36
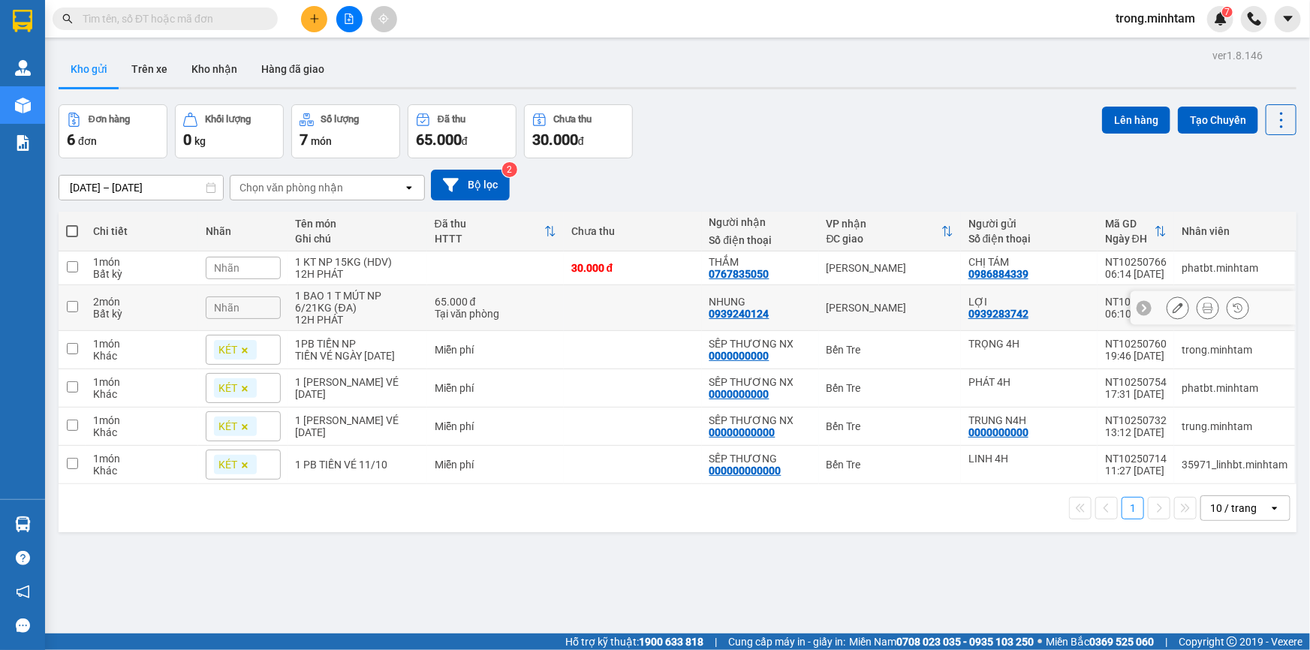
click at [332, 297] on div "1 BAO 1 T MÚT NP 6/21KG (ĐA)" at bounding box center [358, 302] width 124 height 24
checkbox input "true"
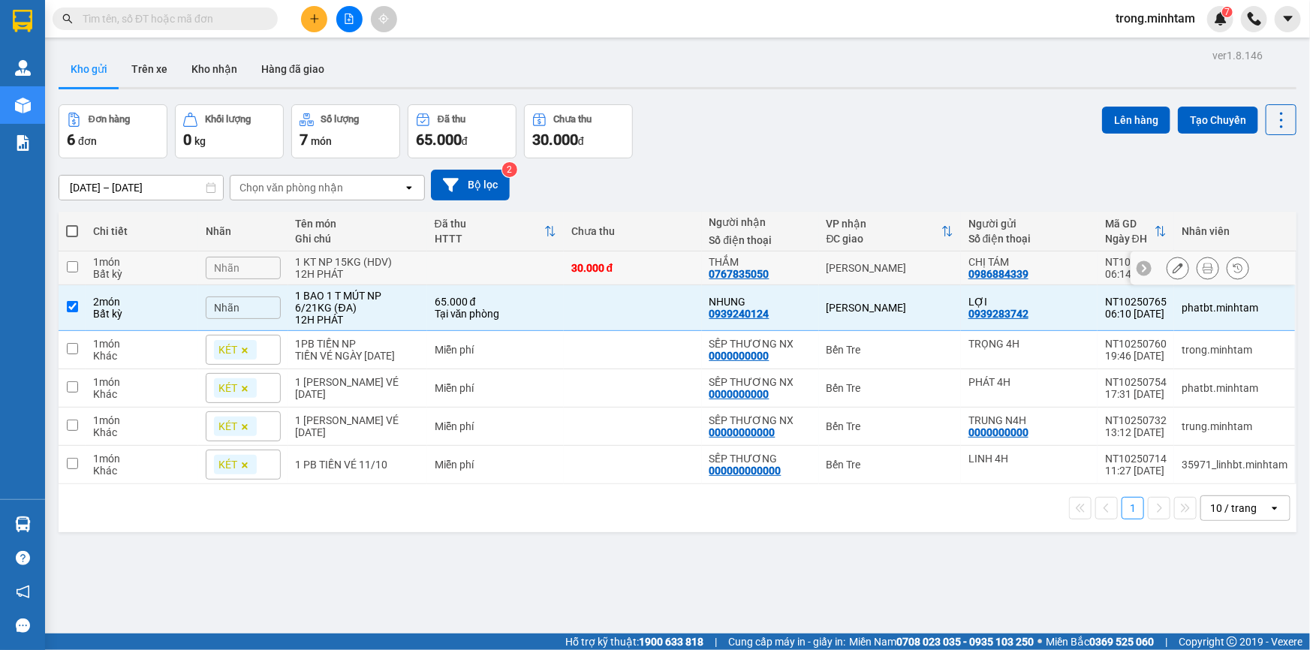
click at [351, 268] on div "1 KT NP 15KG (HDV)" at bounding box center [358, 262] width 124 height 12
checkbox input "true"
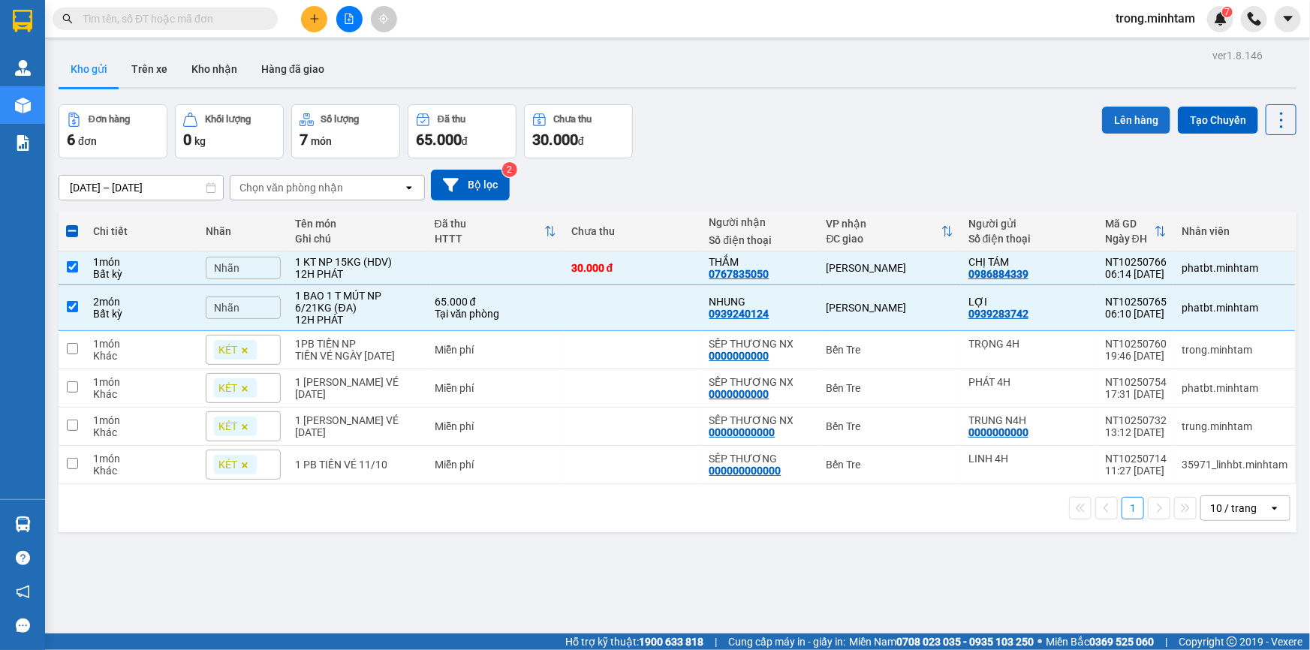
drag, startPoint x: 1131, startPoint y: 119, endPoint x: 1123, endPoint y: 125, distance: 9.2
click at [1129, 121] on button "Lên hàng" at bounding box center [1136, 120] width 68 height 27
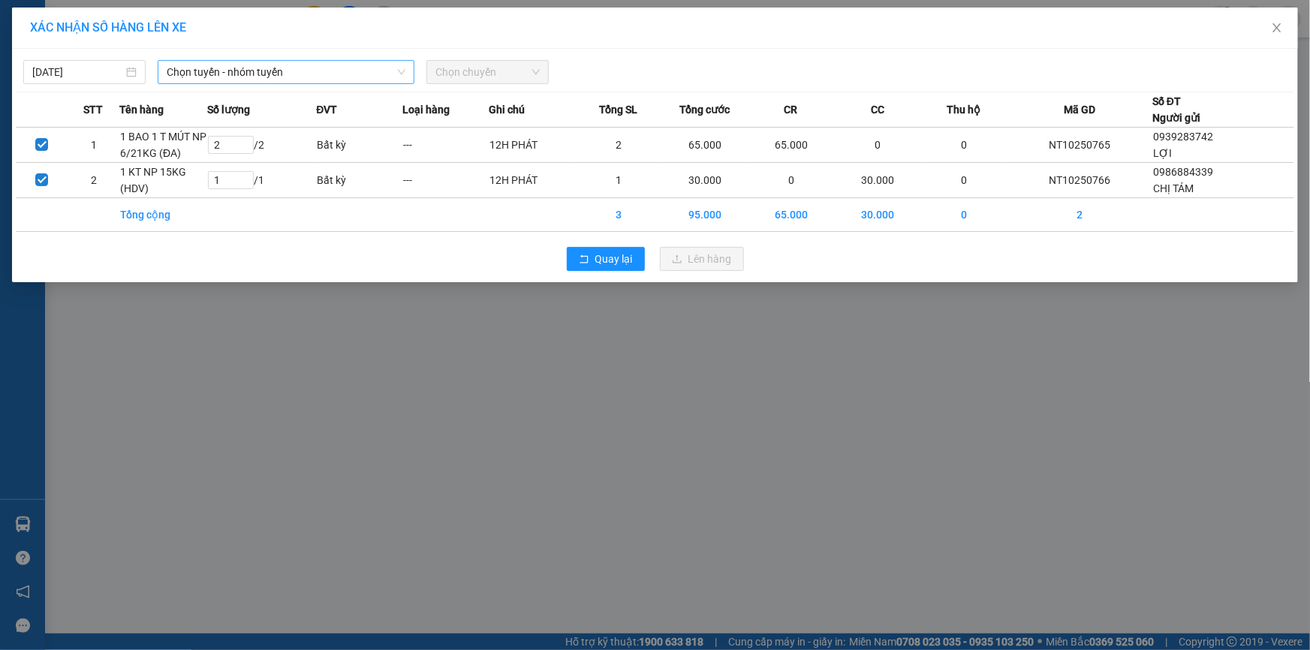
click at [289, 70] on span "Chọn tuyến - nhóm tuyến" at bounding box center [286, 72] width 239 height 23
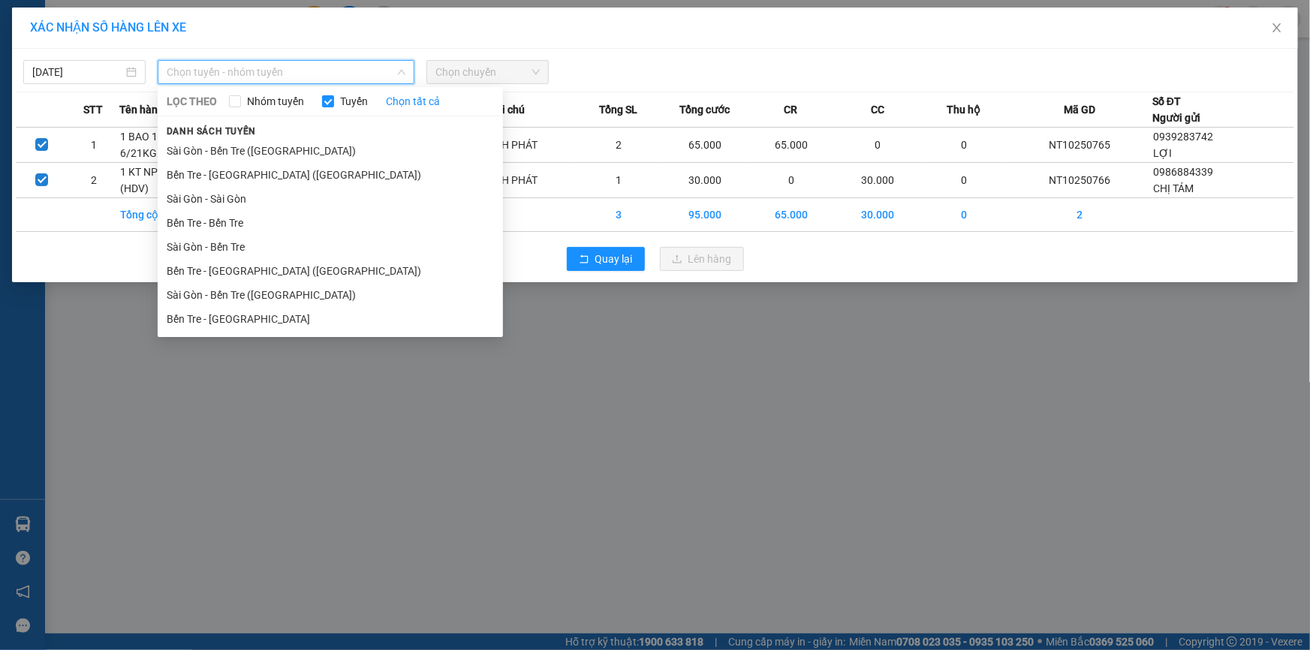
drag, startPoint x: 249, startPoint y: 265, endPoint x: 450, endPoint y: 66, distance: 283.0
click at [249, 264] on li "Bến Tre - Sài Gòn (CT)" at bounding box center [330, 271] width 345 height 24
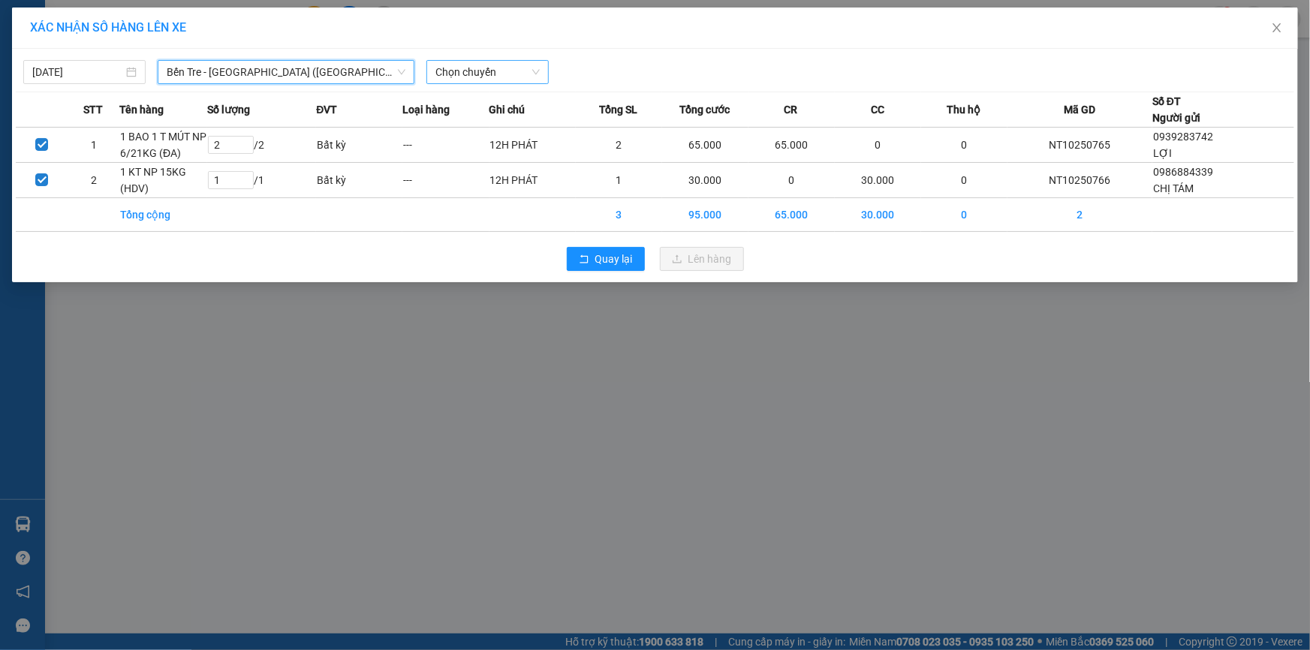
click at [472, 82] on span "Chọn chuyến" at bounding box center [488, 72] width 104 height 23
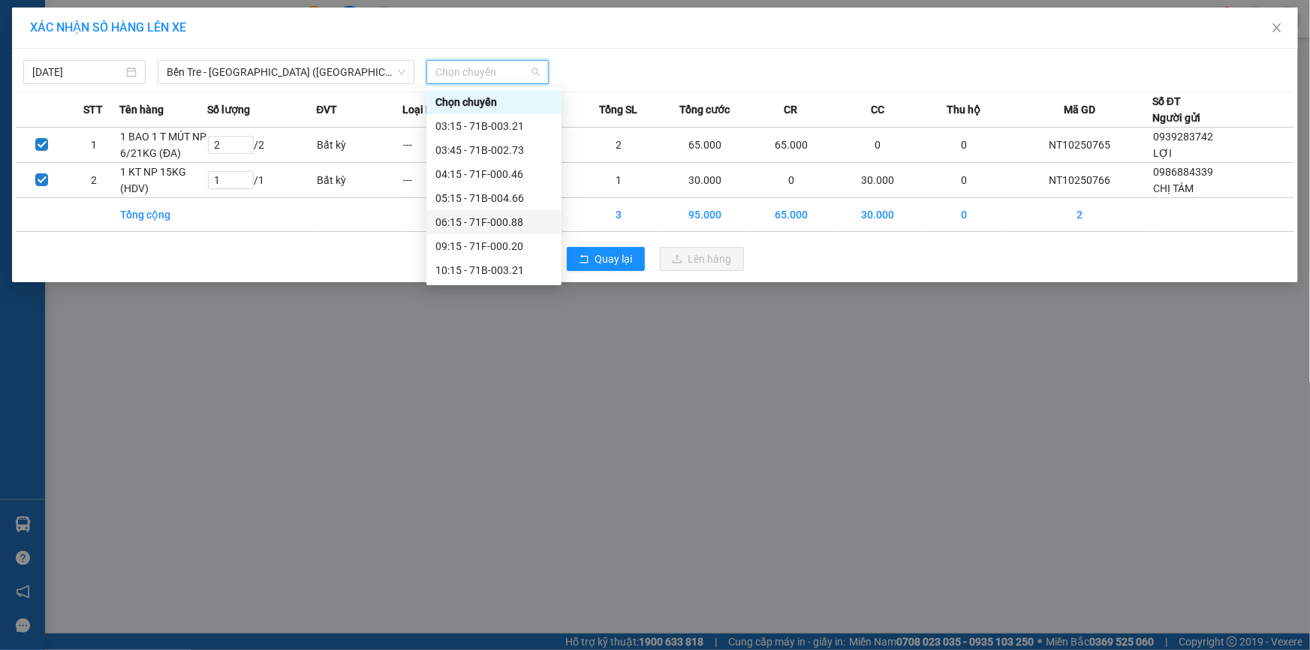
click at [478, 223] on div "06:15 - 71F-000.88" at bounding box center [494, 222] width 117 height 17
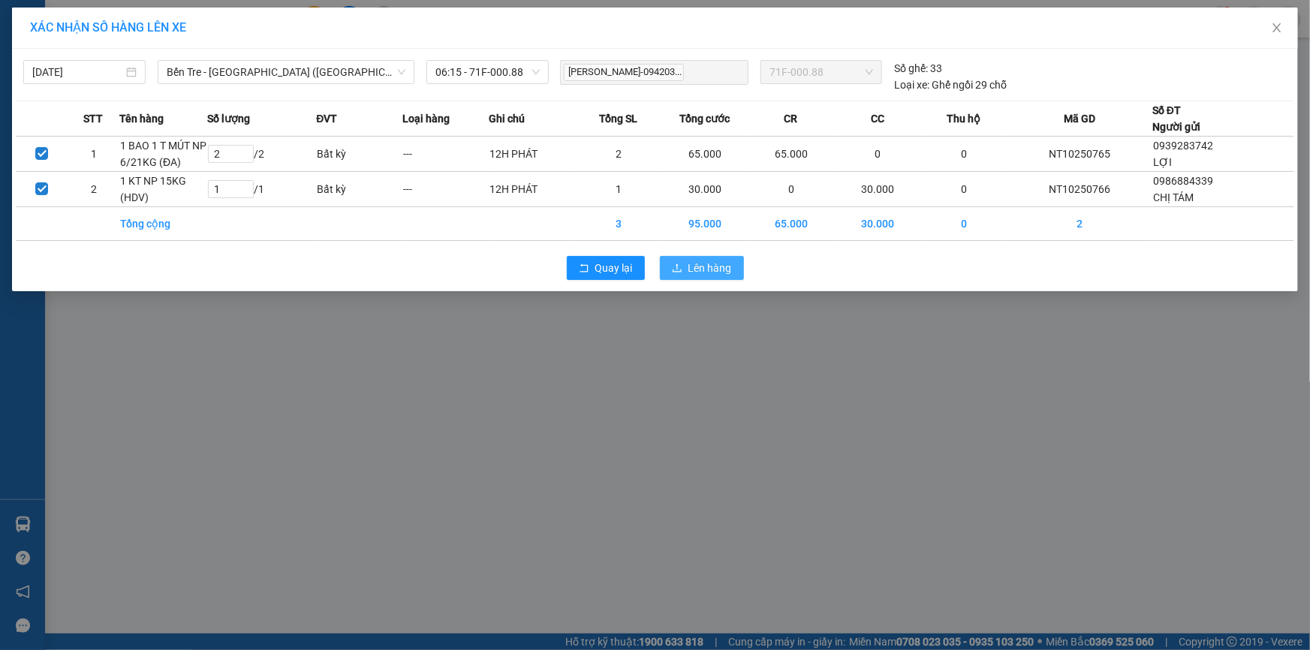
click at [695, 270] on span "Lên hàng" at bounding box center [711, 268] width 44 height 17
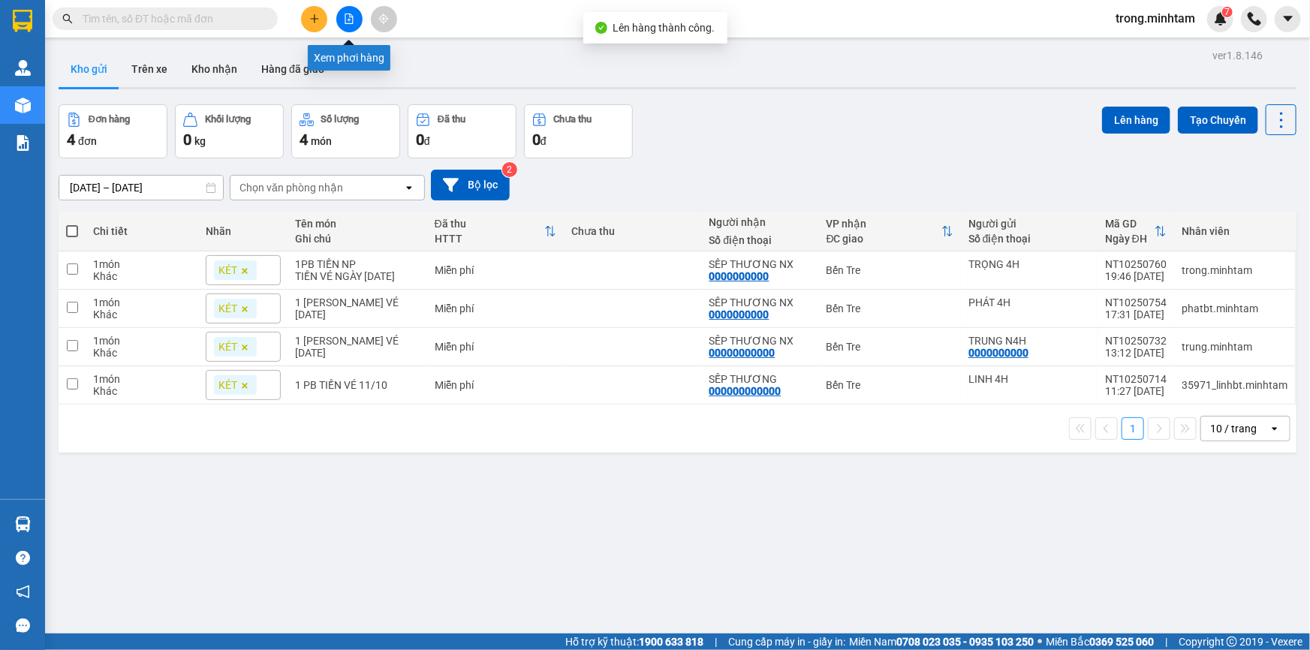
click at [352, 24] on button at bounding box center [349, 19] width 26 height 26
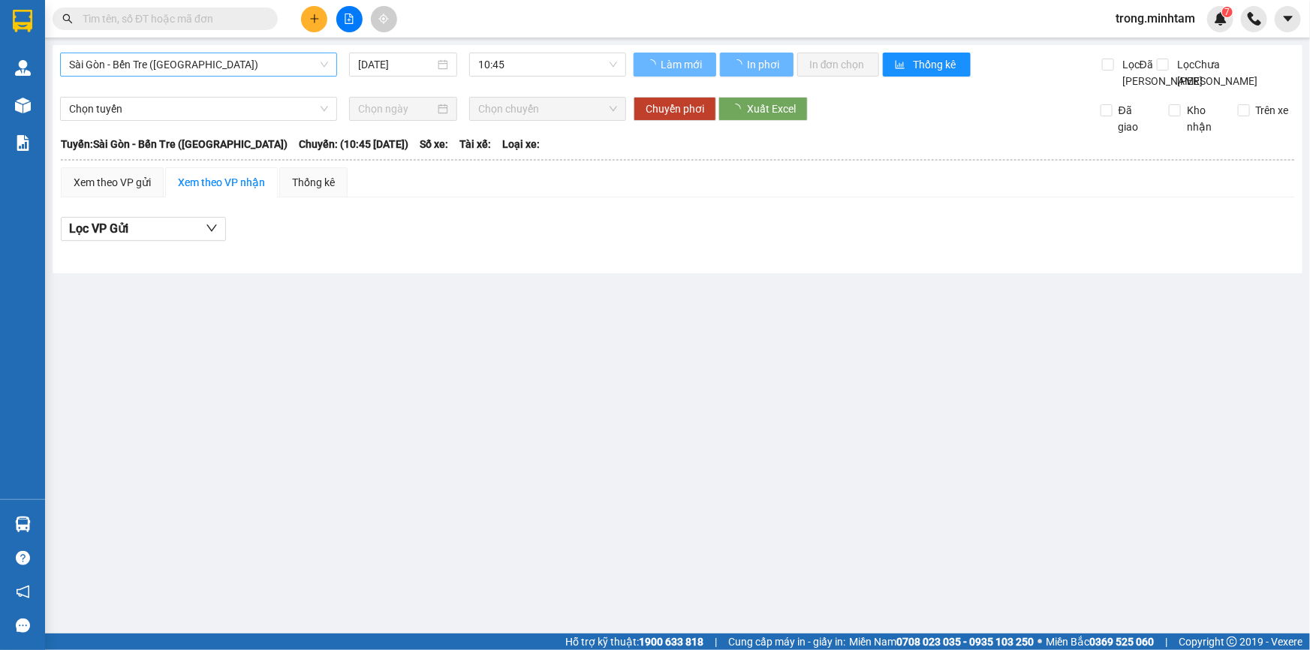
click at [188, 64] on span "Sài Gòn - Bến Tre ([GEOGRAPHIC_DATA])" at bounding box center [198, 64] width 259 height 23
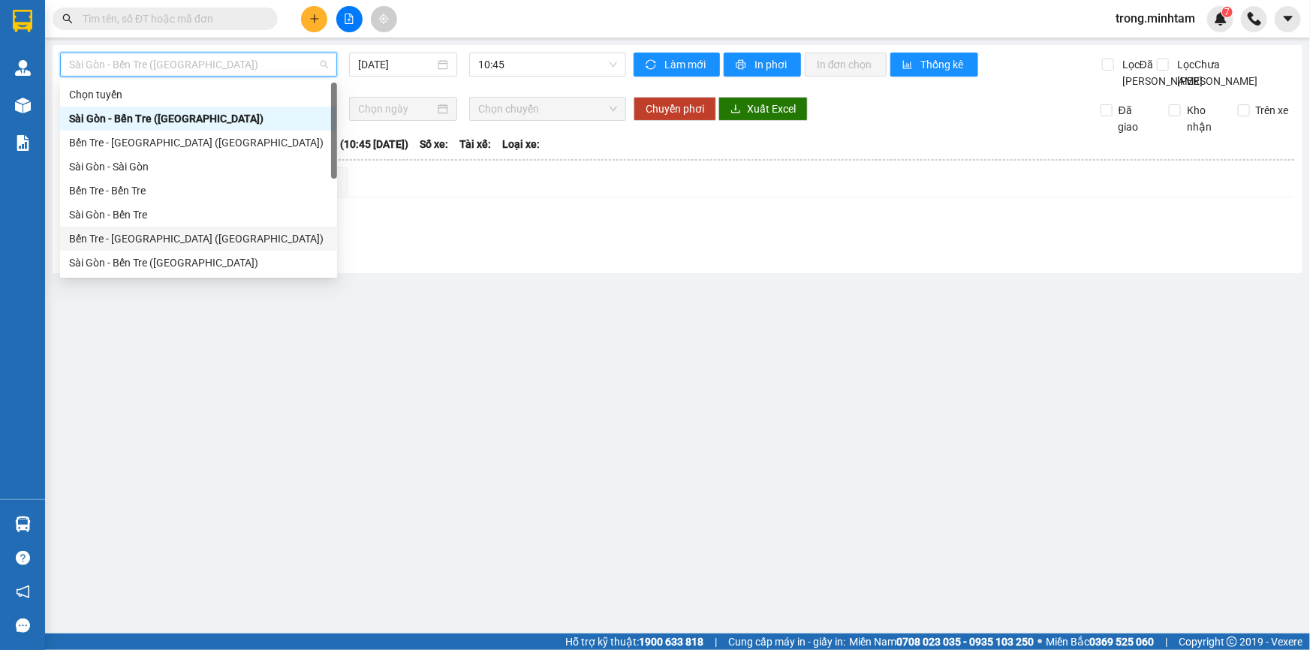
click at [161, 233] on div "Bến Tre - Sài Gòn (CT)" at bounding box center [198, 239] width 259 height 17
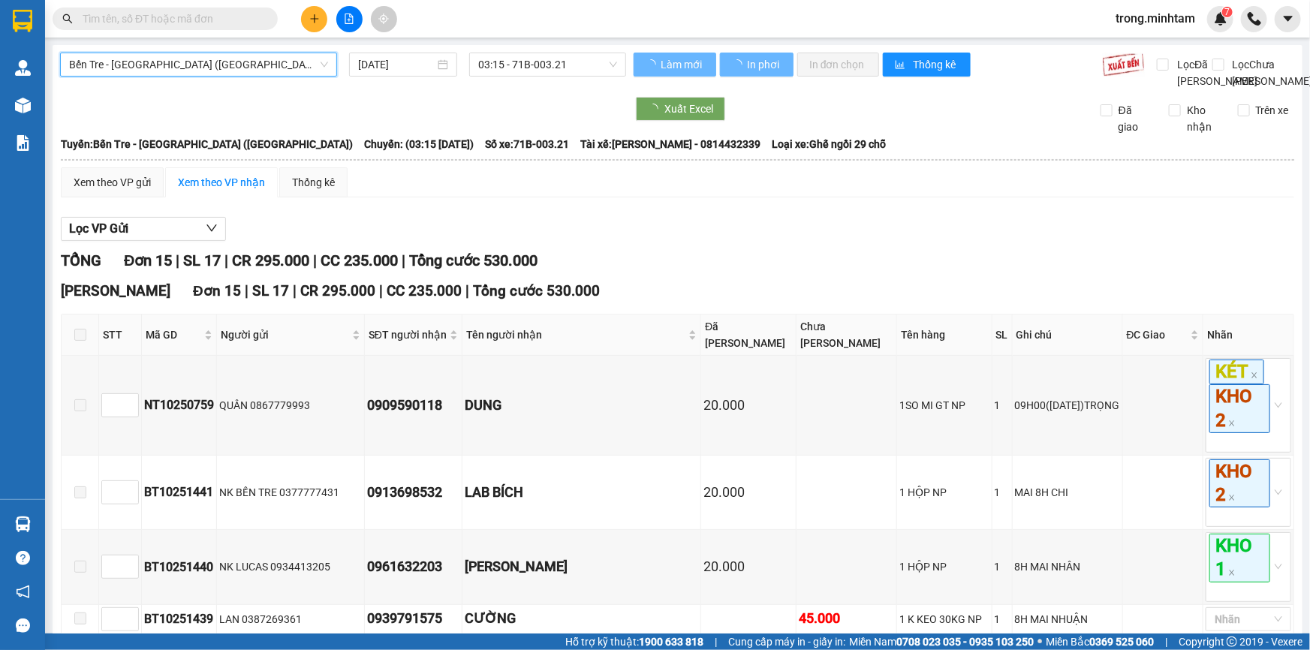
click at [526, 65] on span "03:15 - 71B-003.21" at bounding box center [547, 64] width 139 height 23
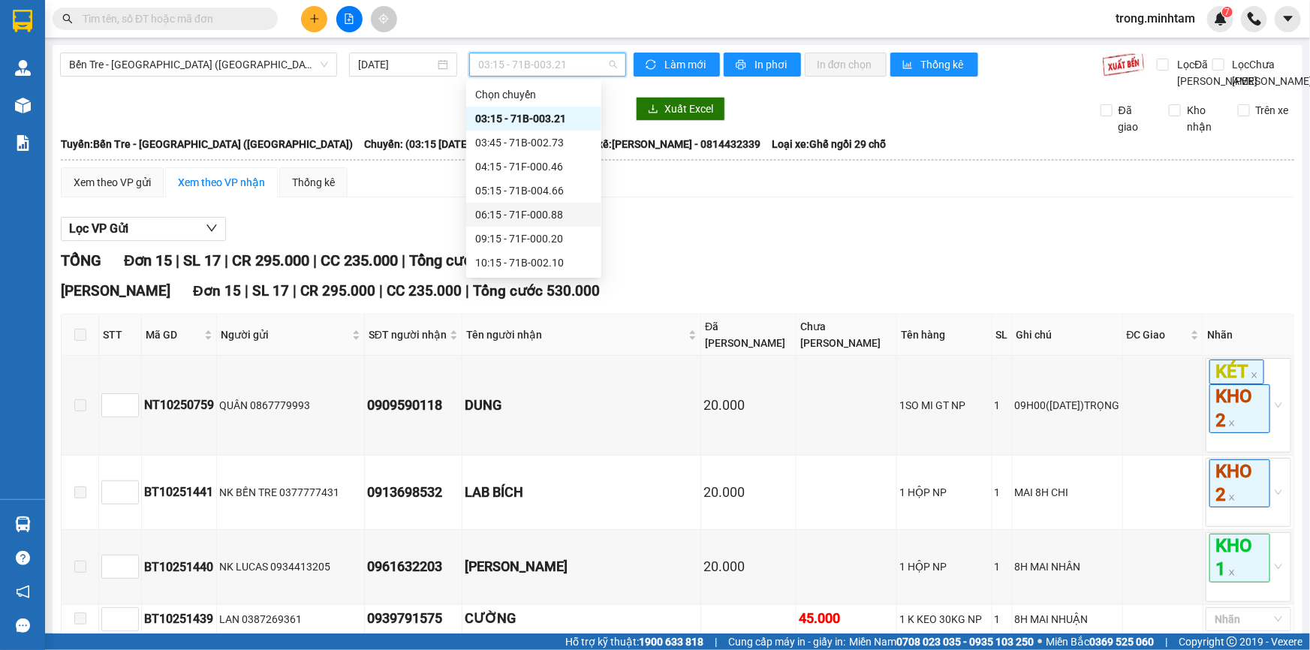
click at [511, 210] on div "06:15 - 71F-000.88" at bounding box center [533, 215] width 117 height 17
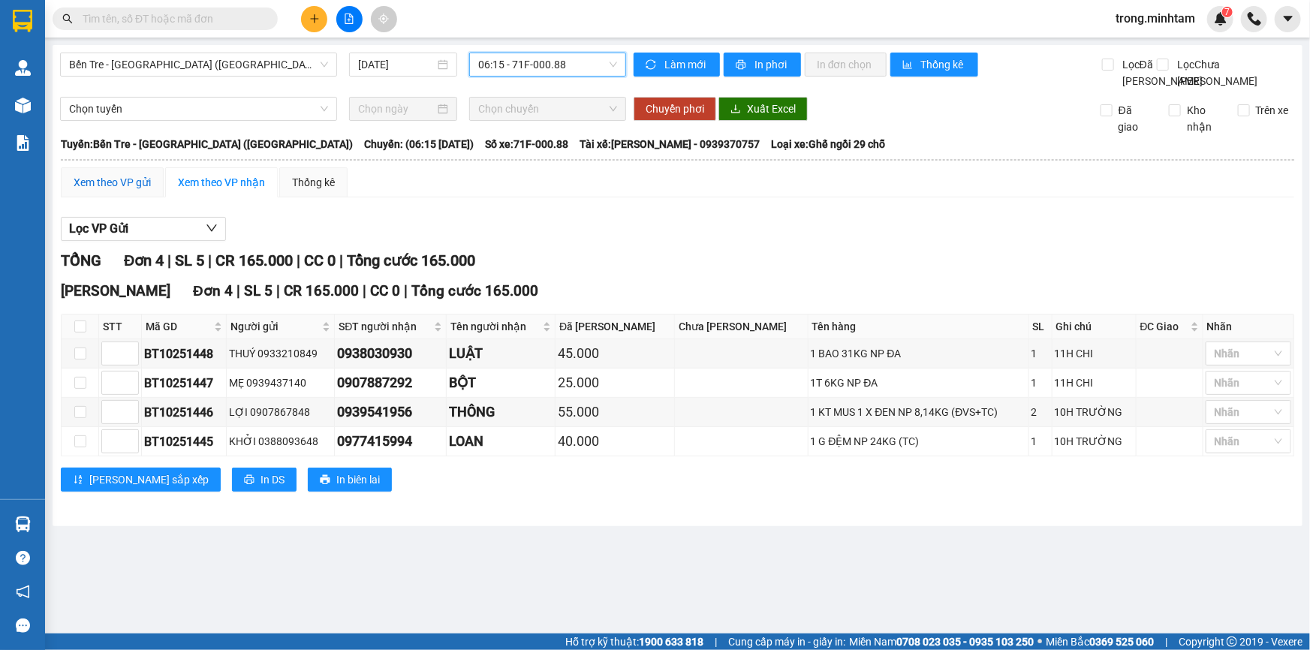
click at [128, 191] on div "Xem theo VP gửi" at bounding box center [112, 182] width 77 height 17
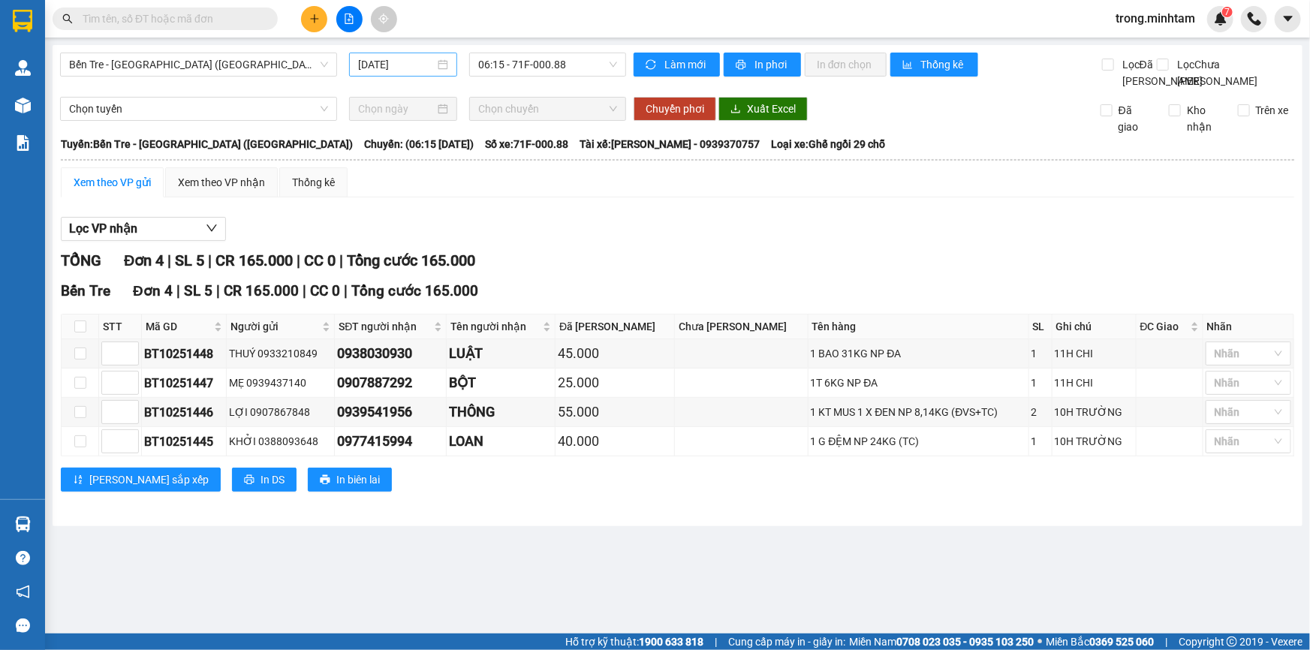
click at [433, 62] on input "[DATE]" at bounding box center [396, 64] width 77 height 17
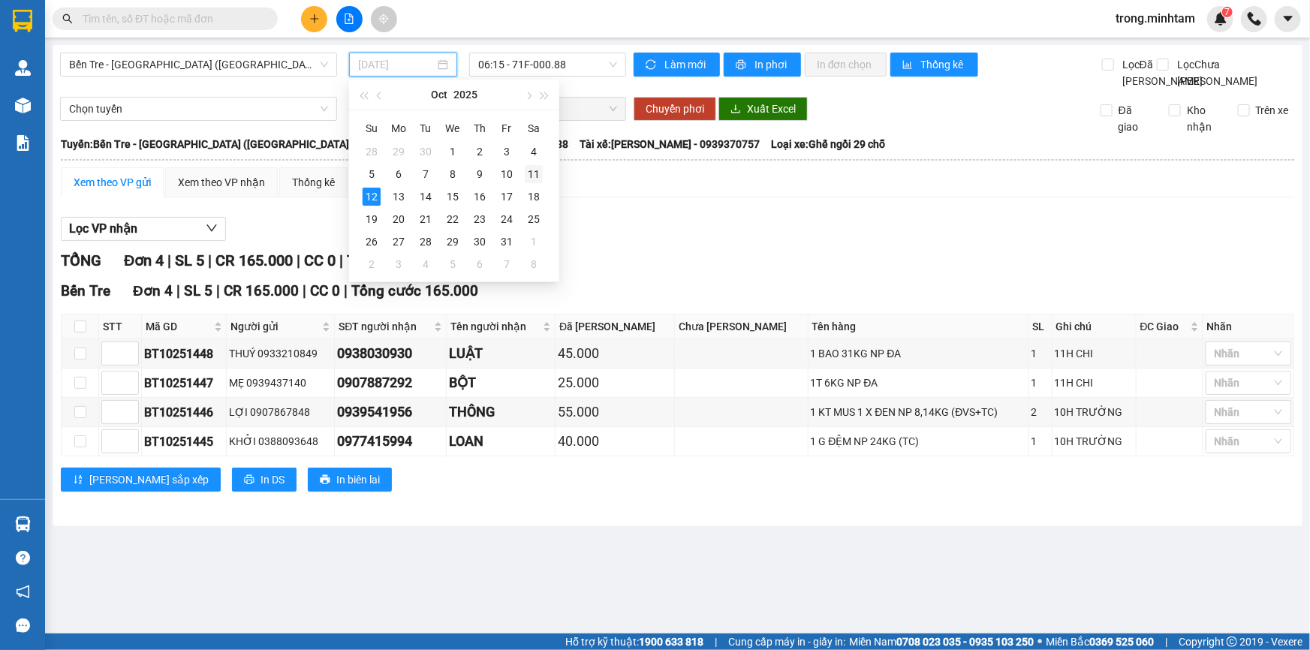
click at [529, 174] on div "11" at bounding box center [534, 174] width 18 height 18
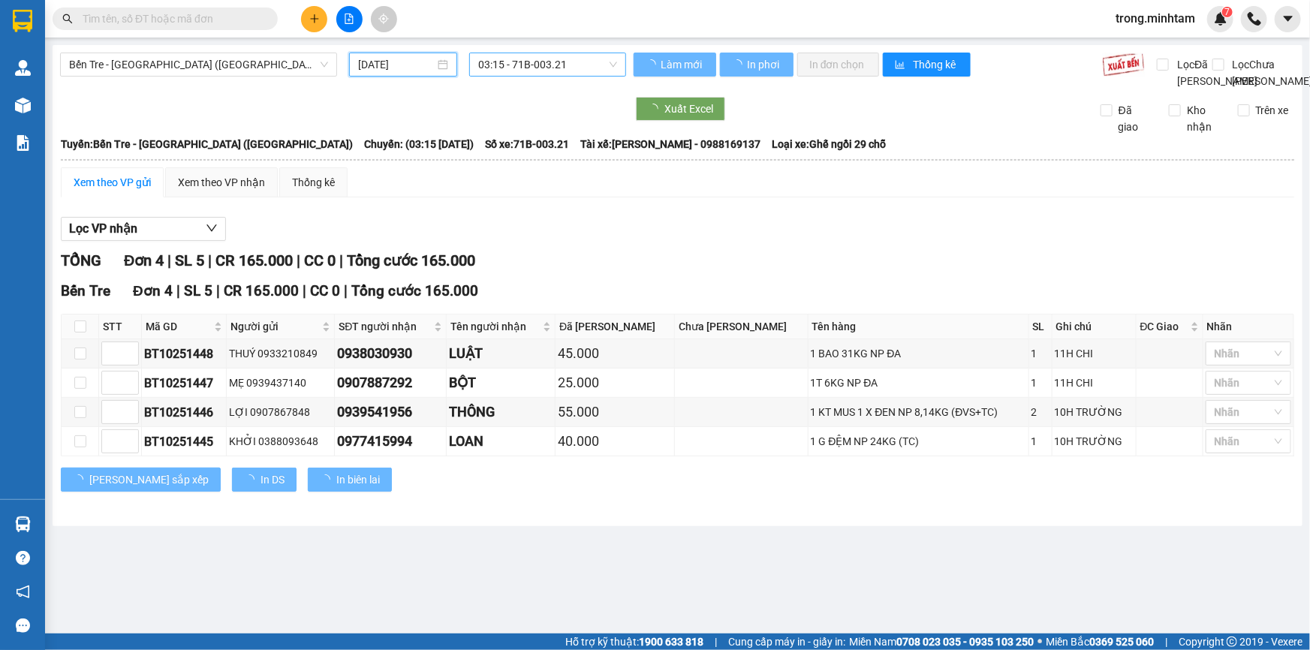
type input "11/10/2025"
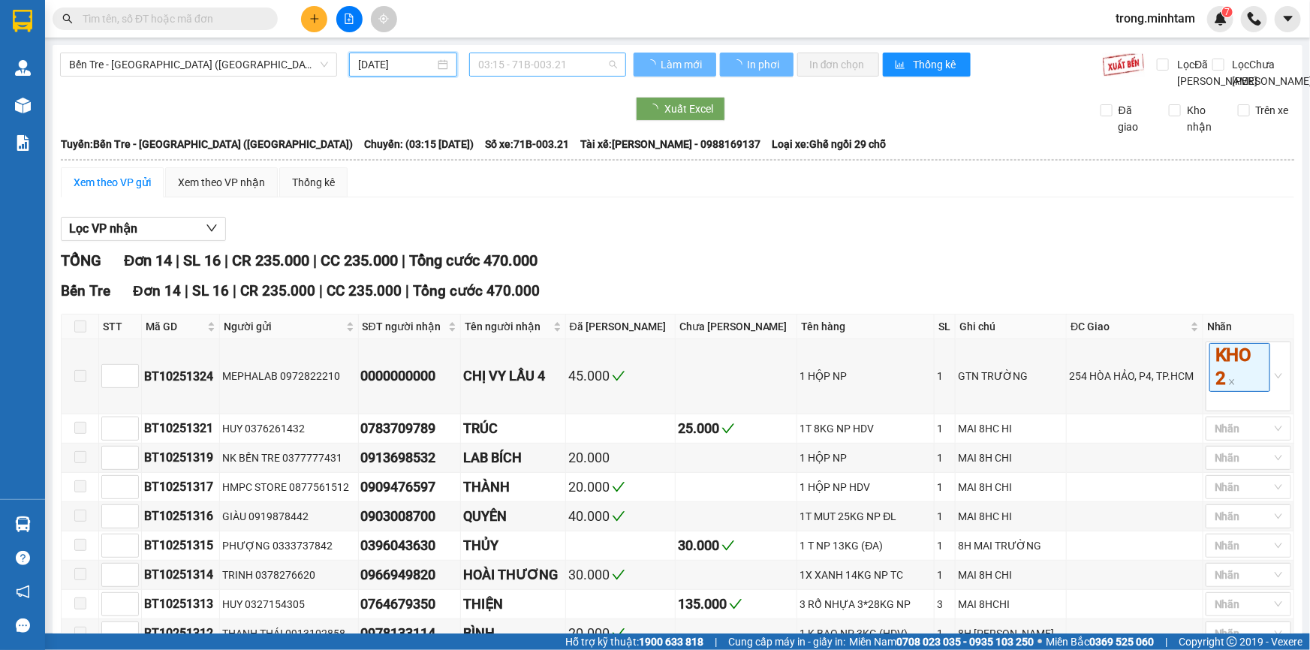
click at [529, 64] on span "03:15 - 71B-003.21" at bounding box center [547, 64] width 139 height 23
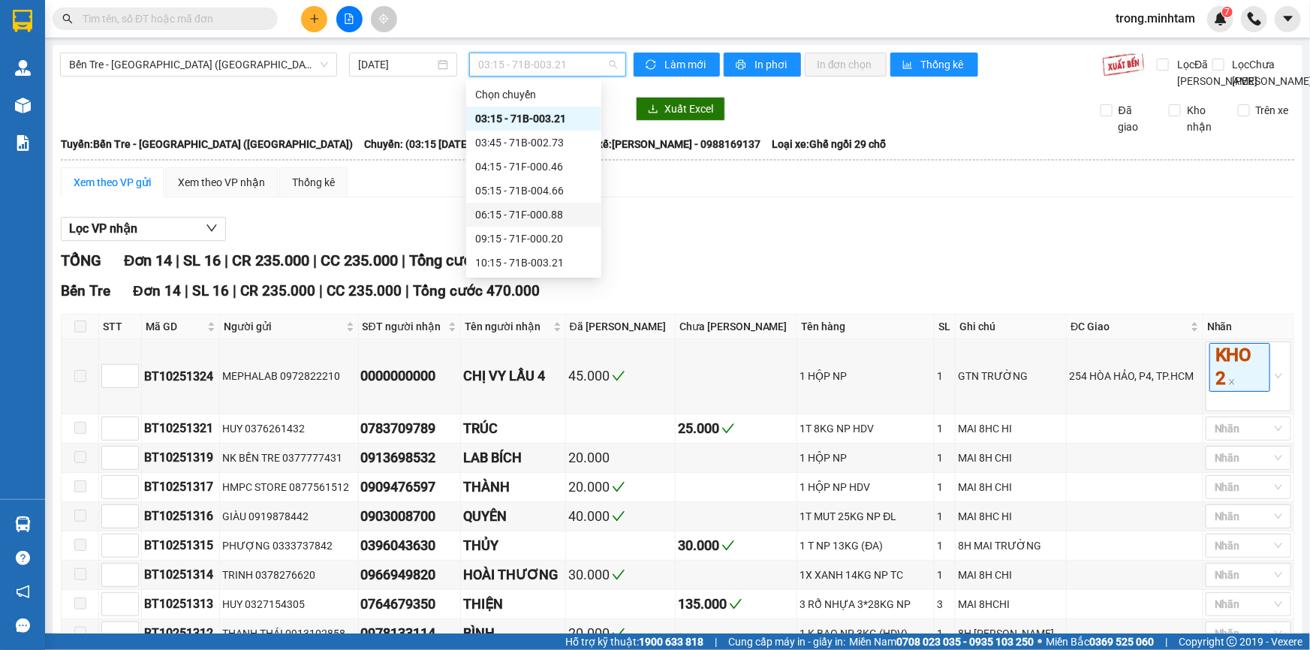
click at [508, 213] on div "06:15 - 71F-000.88" at bounding box center [533, 215] width 117 height 17
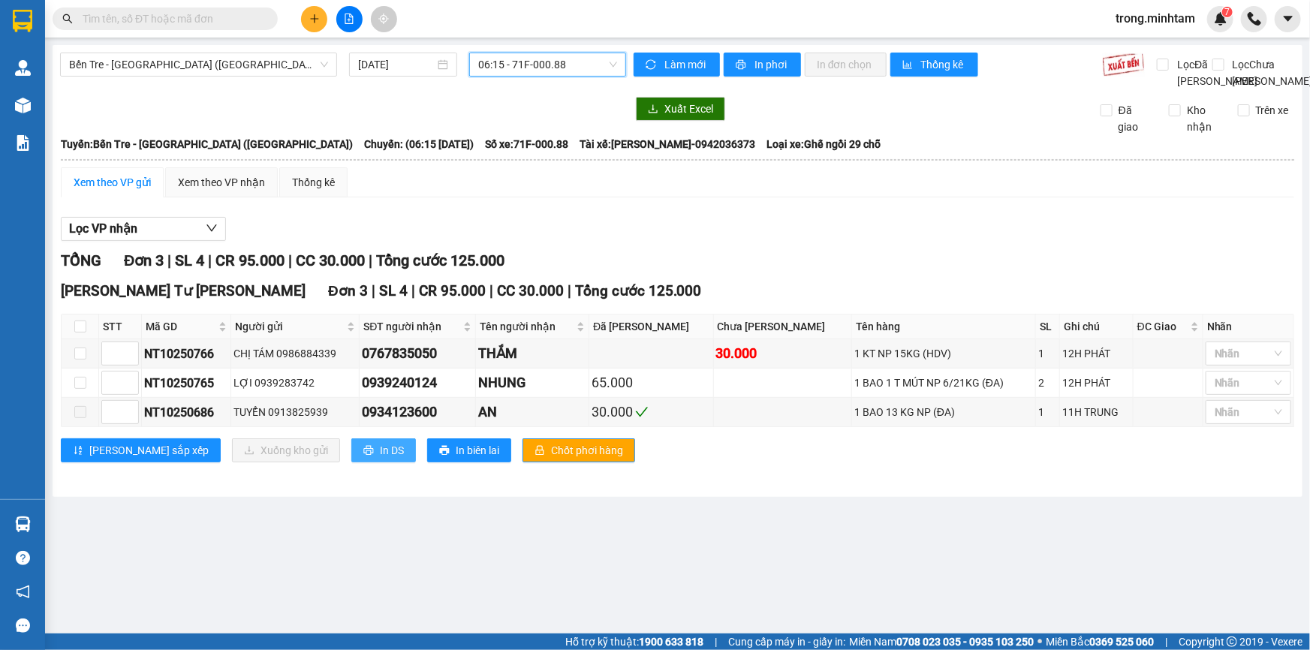
click at [380, 459] on span "In DS" at bounding box center [392, 450] width 24 height 17
drag, startPoint x: 77, startPoint y: 342, endPoint x: 166, endPoint y: 422, distance: 119.6
click at [77, 333] on input "checkbox" at bounding box center [80, 327] width 12 height 12
checkbox input "true"
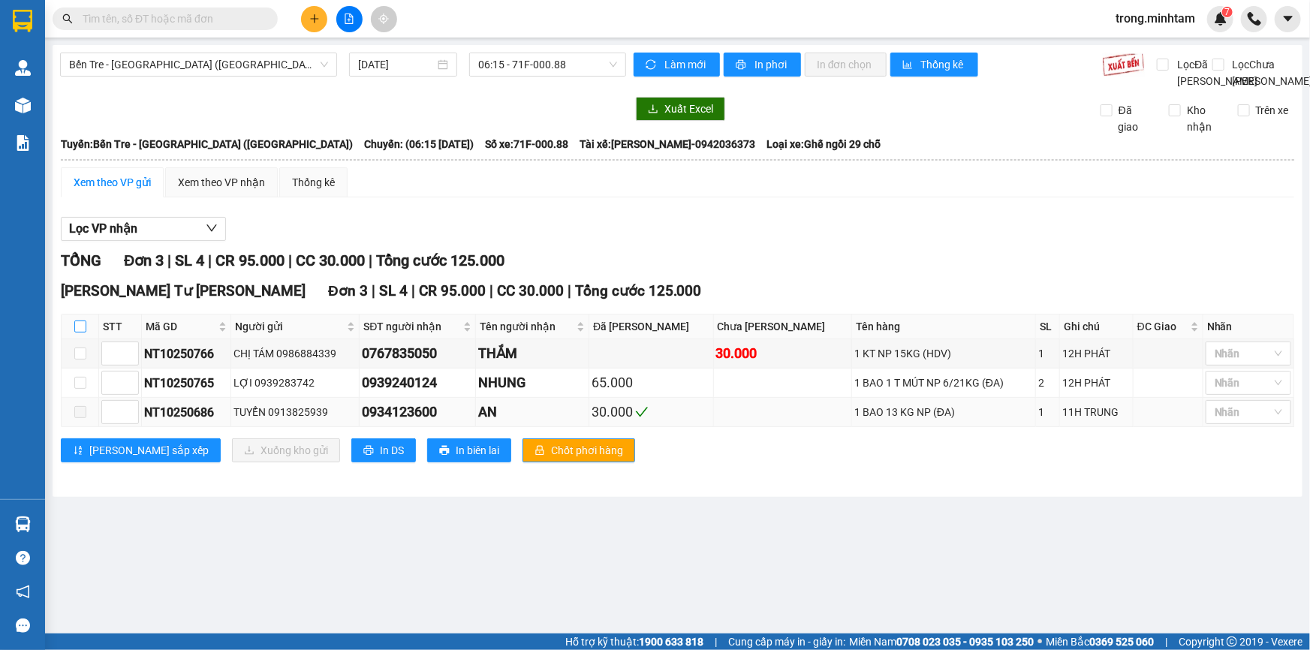
checkbox input "true"
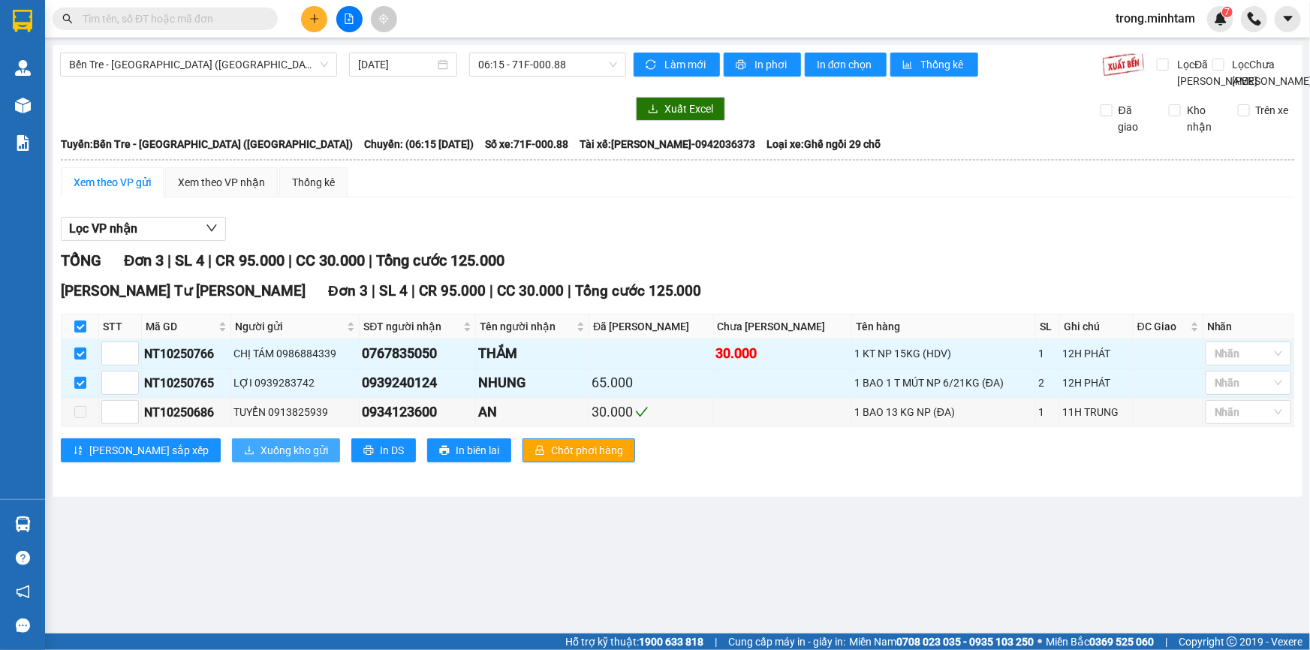
click at [261, 459] on span "Xuống kho gửi" at bounding box center [295, 450] width 68 height 17
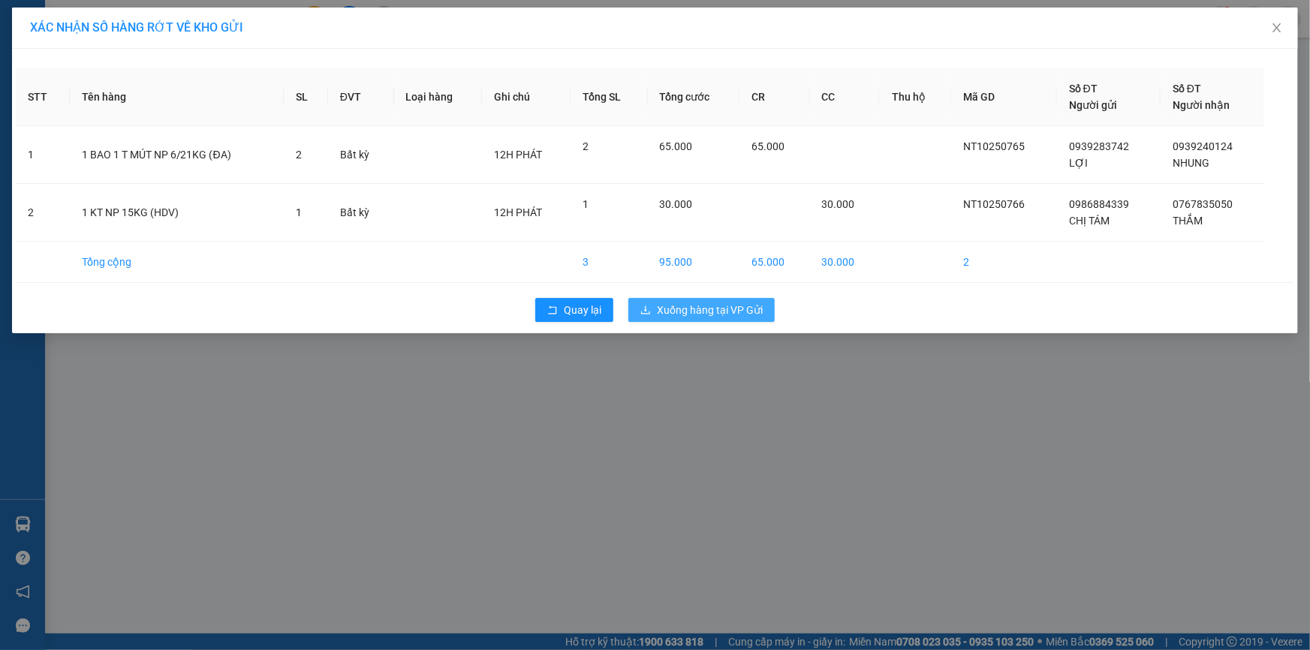
click at [680, 316] on span "Xuống hàng tại VP Gửi" at bounding box center [710, 310] width 106 height 17
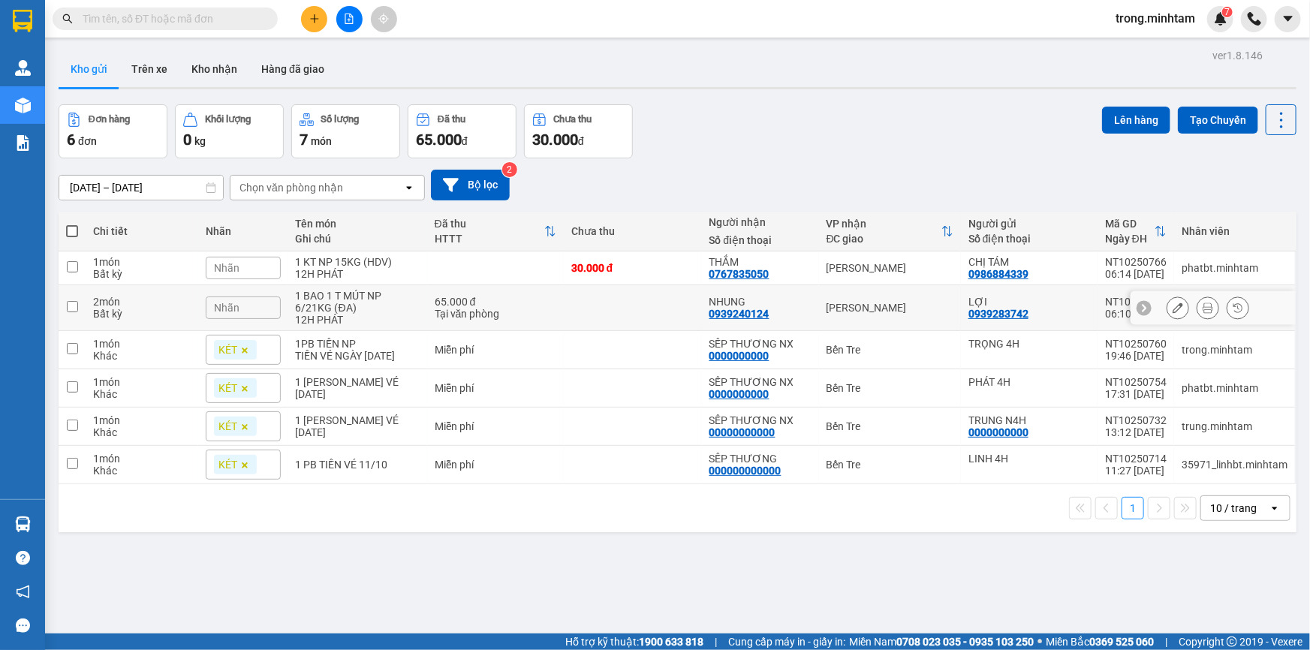
click at [332, 306] on div "1 BAO 1 T MÚT NP 6/21KG (ĐA)" at bounding box center [358, 302] width 124 height 24
checkbox input "true"
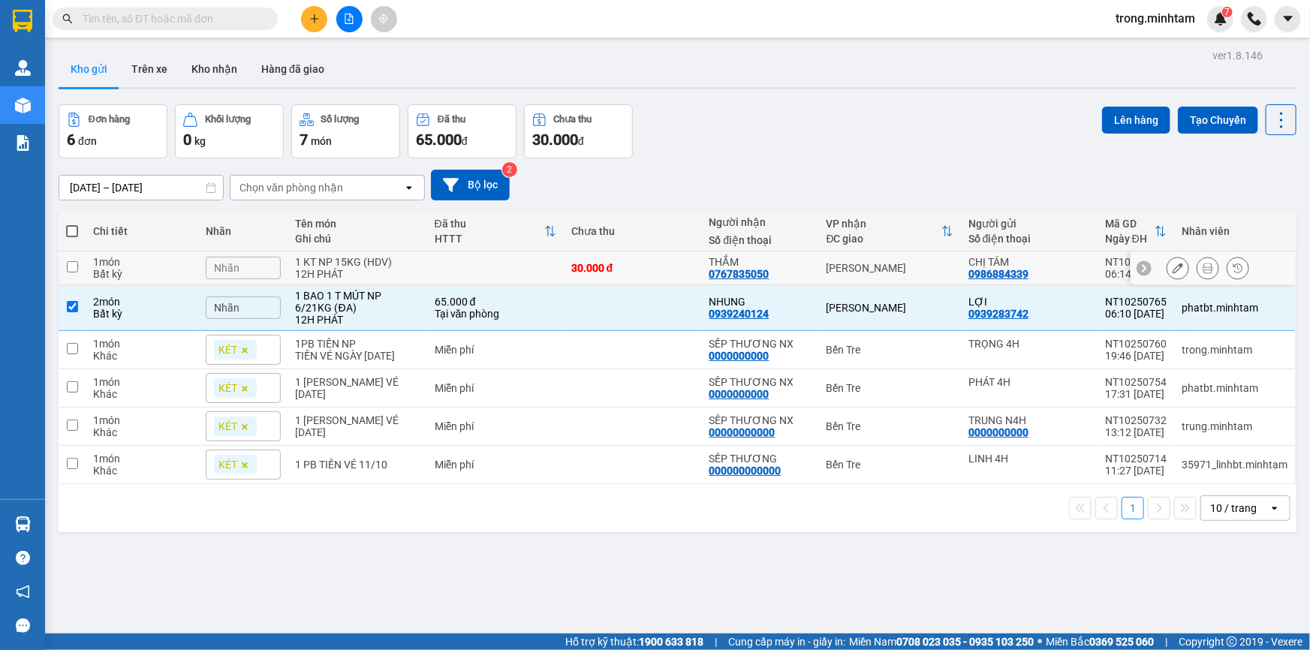
click at [342, 268] on div "1 KT NP 15KG (HDV)" at bounding box center [358, 262] width 124 height 12
checkbox input "true"
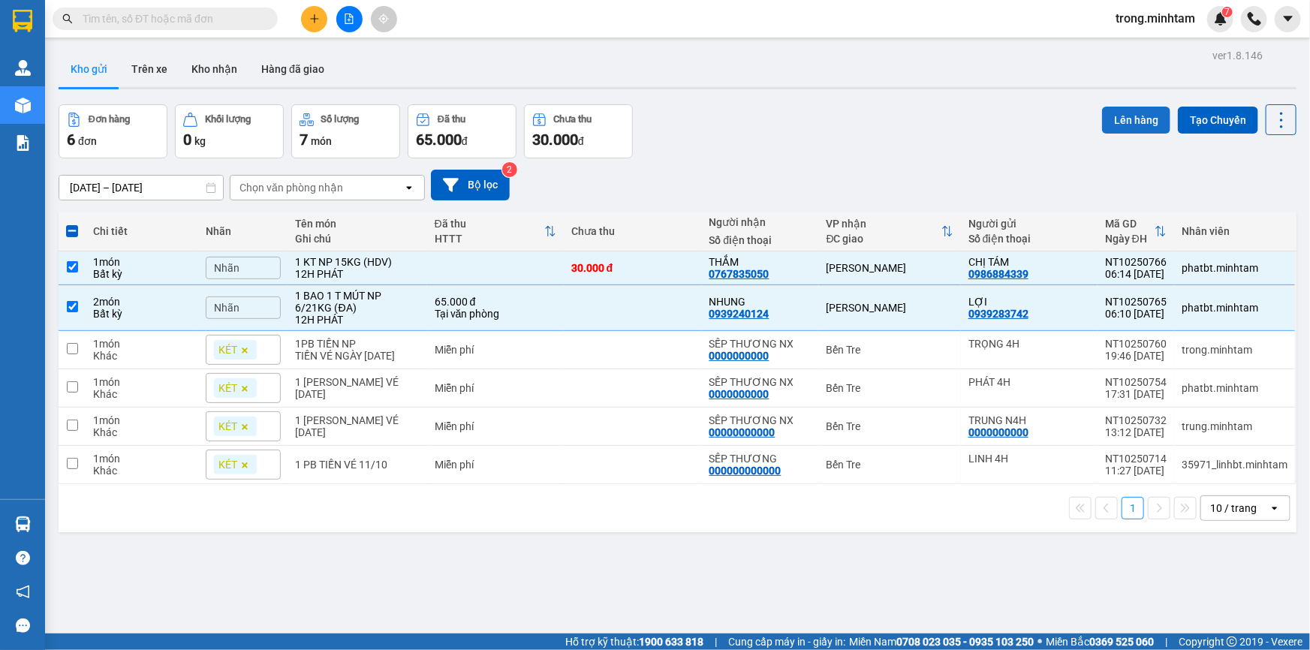
click at [1131, 109] on button "Lên hàng" at bounding box center [1136, 120] width 68 height 27
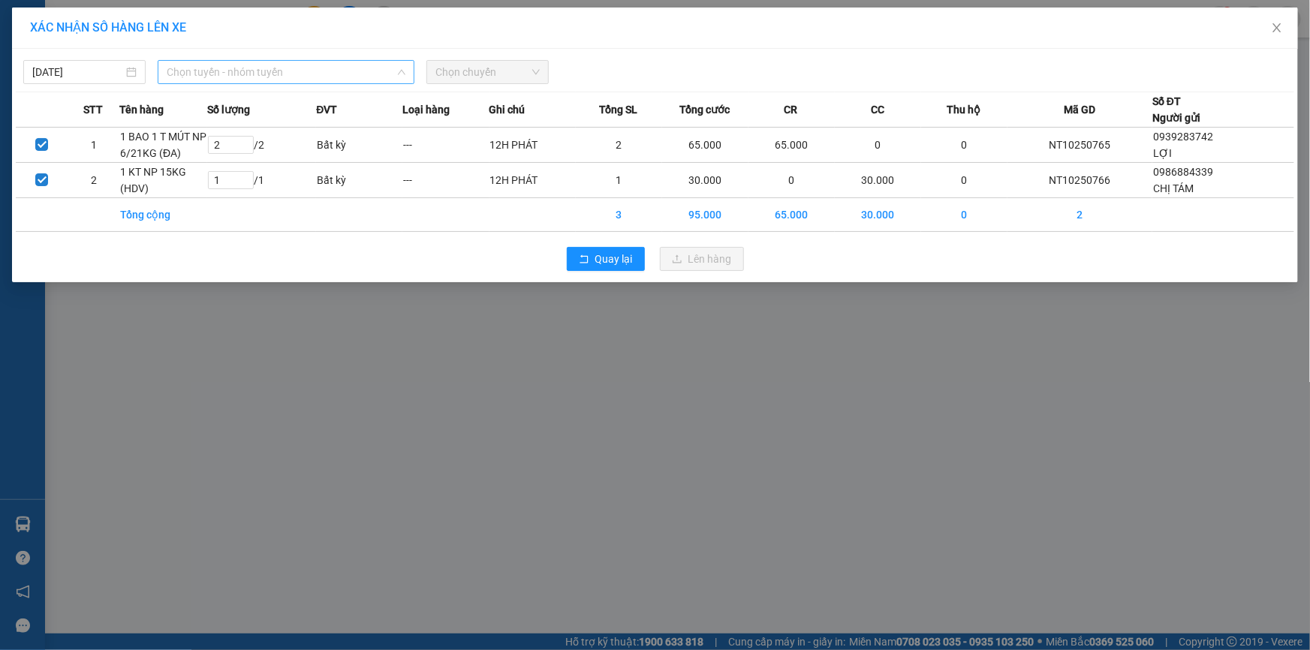
click at [234, 78] on span "Chọn tuyến - nhóm tuyến" at bounding box center [286, 72] width 239 height 23
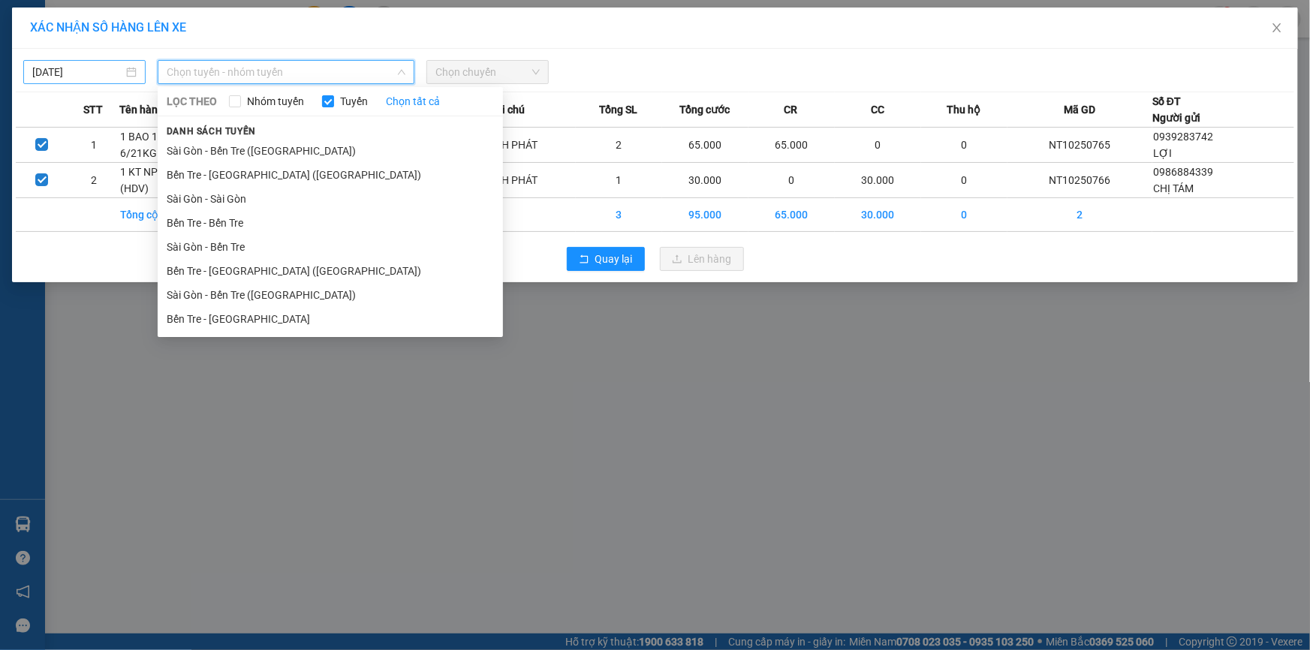
click at [84, 69] on body "Kết quả tìm kiếm ( 1 ) Bộ lọc Mã ĐH Trạng thái Món hàng Tổng cước Chưa cước Nhã…" at bounding box center [655, 325] width 1310 height 650
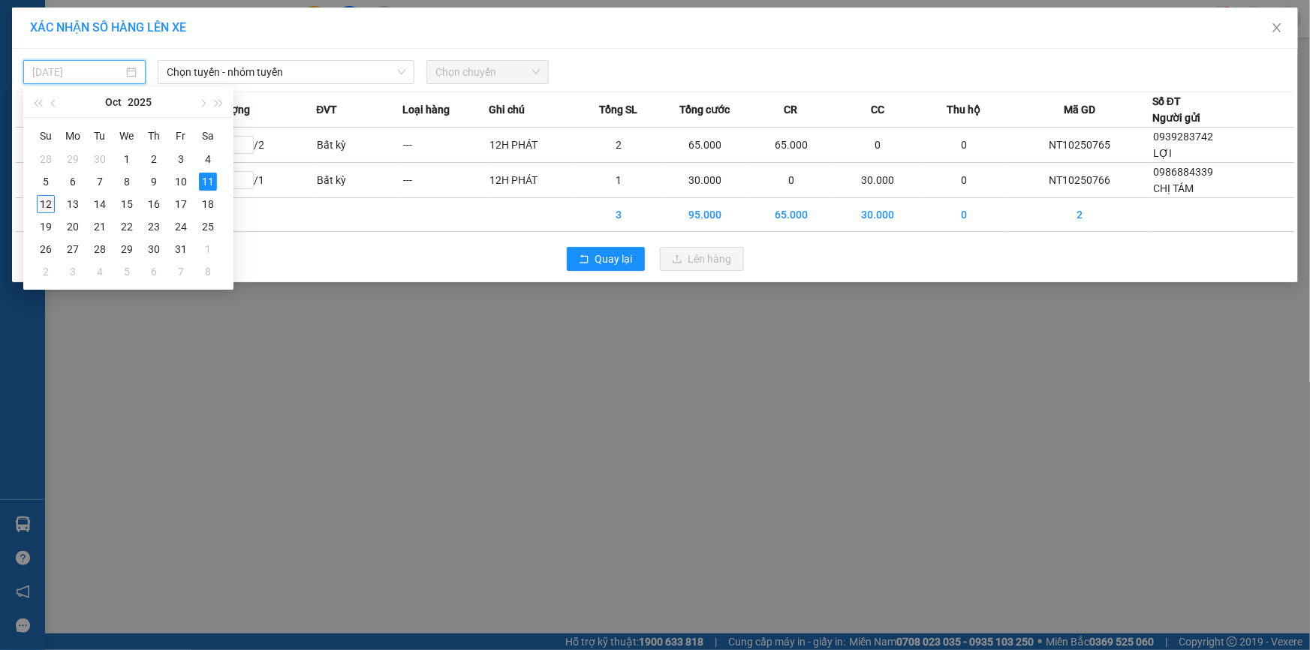
click at [51, 200] on div "12" at bounding box center [46, 204] width 18 height 18
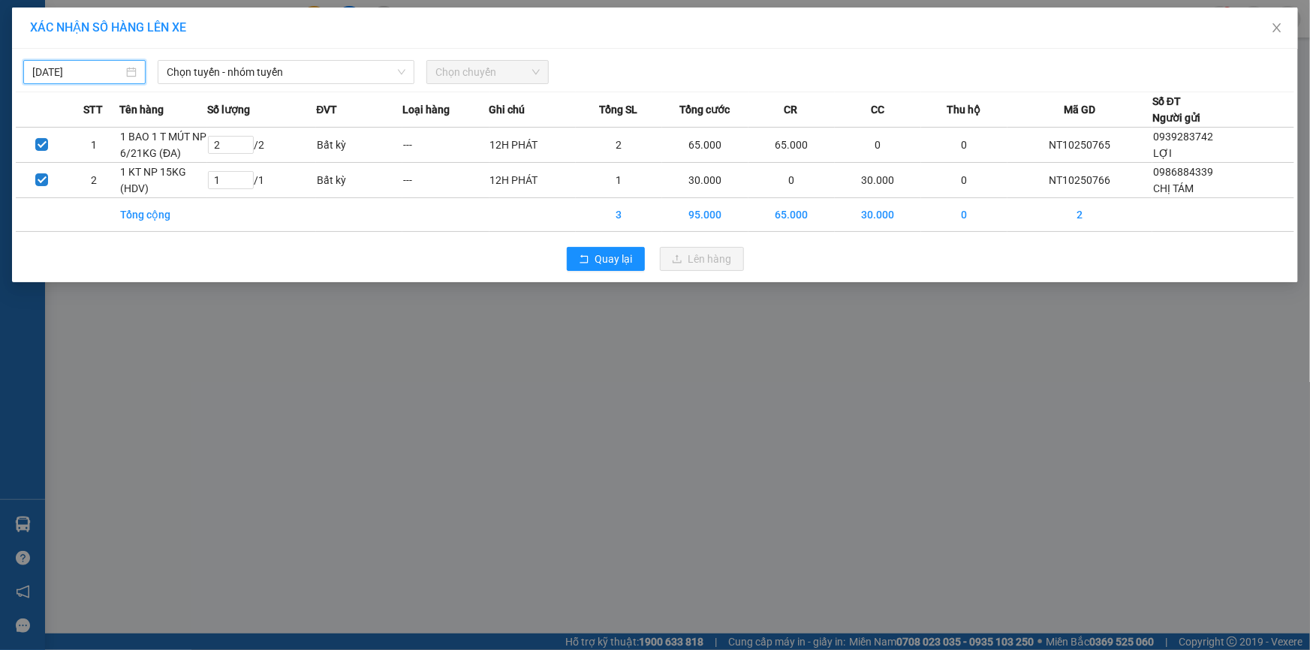
type input "[DATE]"
click at [258, 70] on span "Chọn tuyến - nhóm tuyến" at bounding box center [286, 72] width 239 height 23
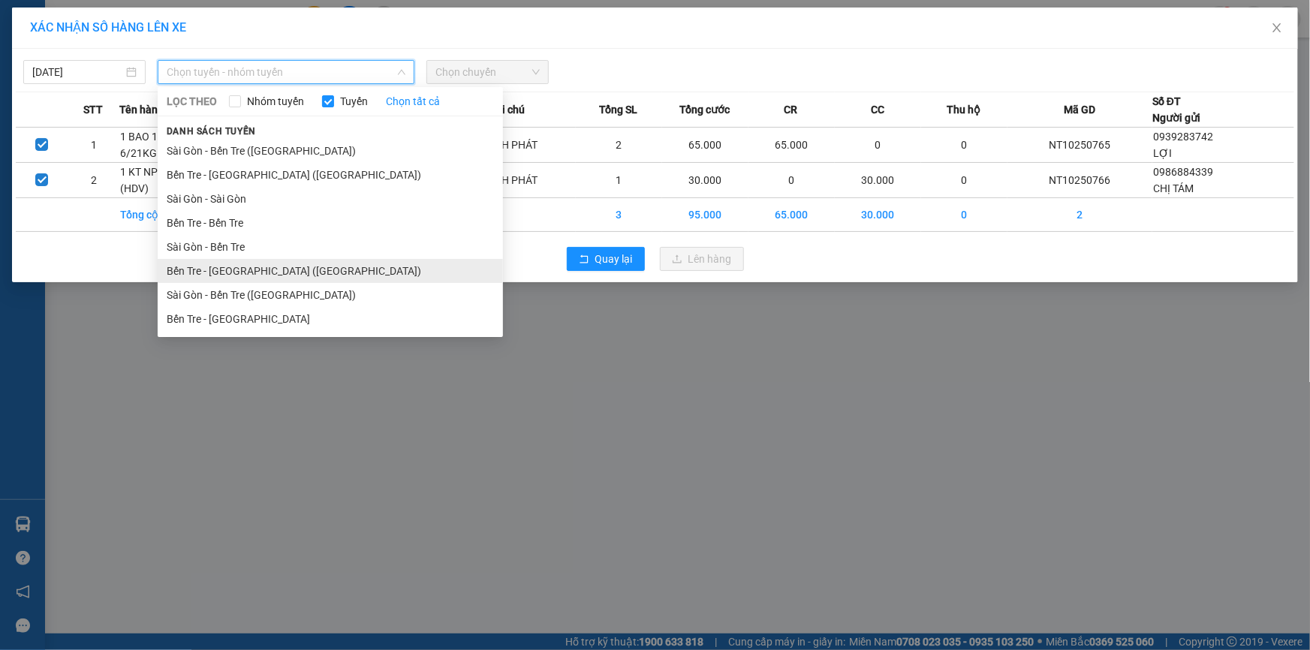
click at [226, 270] on li "Bến Tre - [GEOGRAPHIC_DATA] ([GEOGRAPHIC_DATA])" at bounding box center [330, 271] width 345 height 24
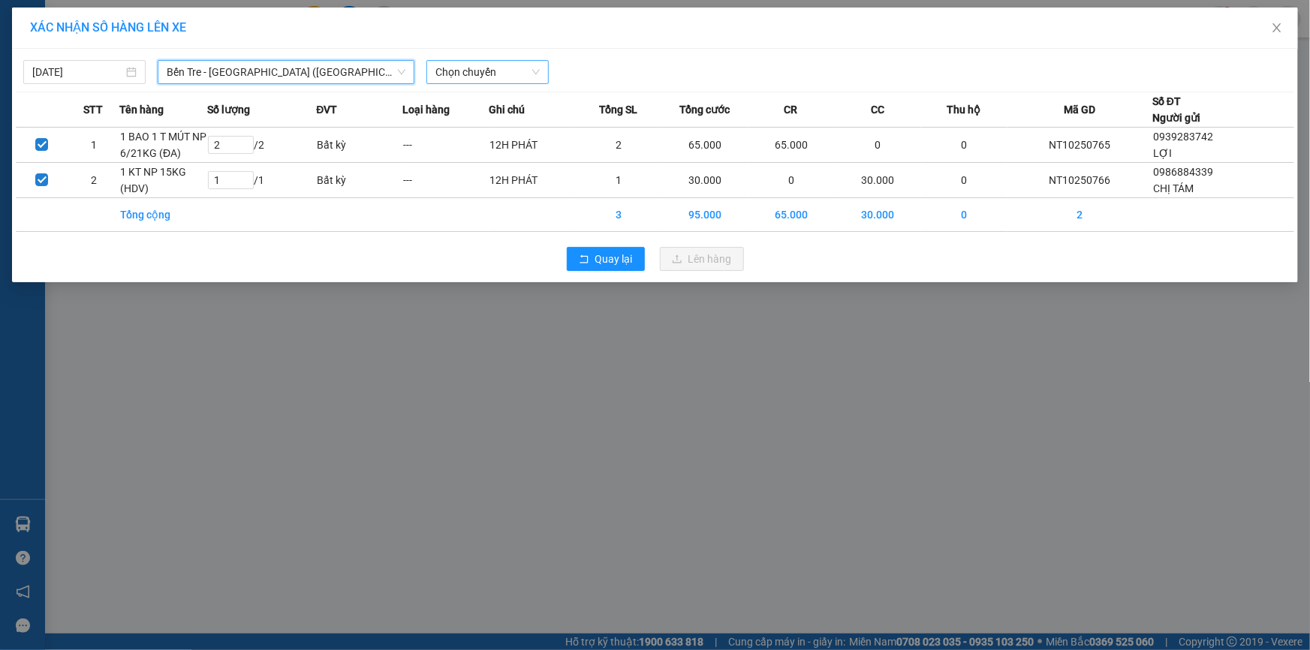
click at [466, 76] on span "Chọn chuyến" at bounding box center [488, 72] width 104 height 23
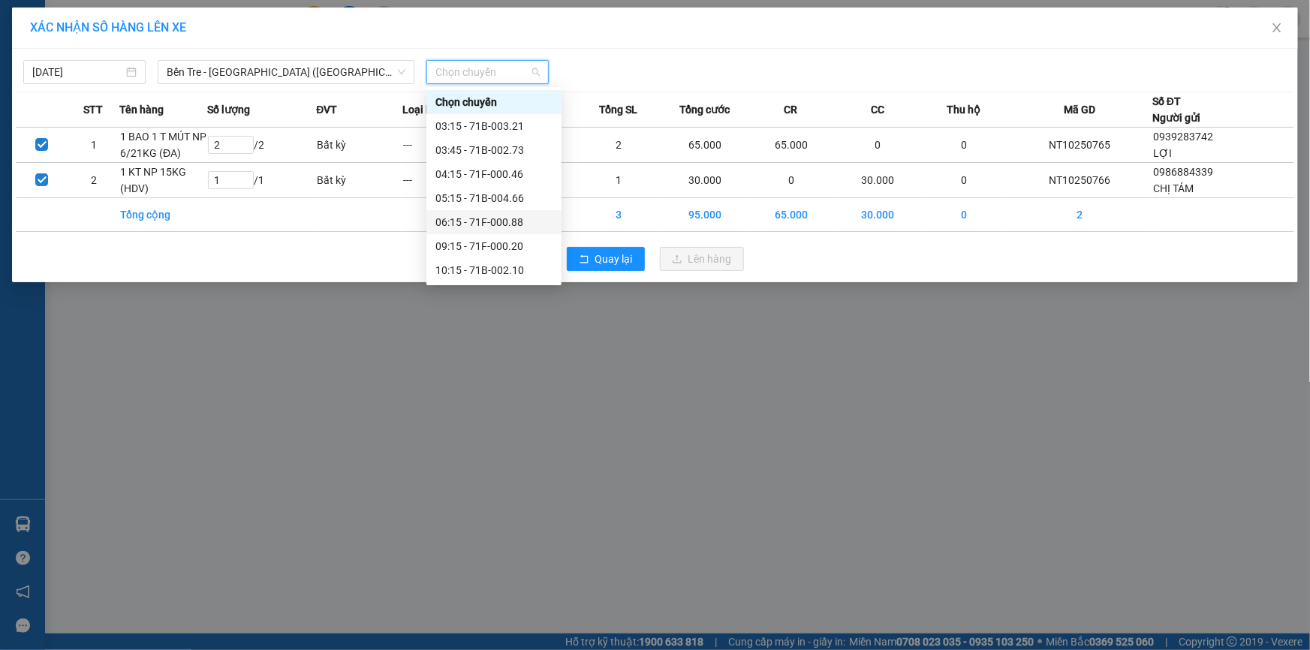
drag, startPoint x: 482, startPoint y: 218, endPoint x: 632, endPoint y: 29, distance: 240.6
click at [481, 219] on div "06:15 - 71F-000.88" at bounding box center [494, 222] width 117 height 17
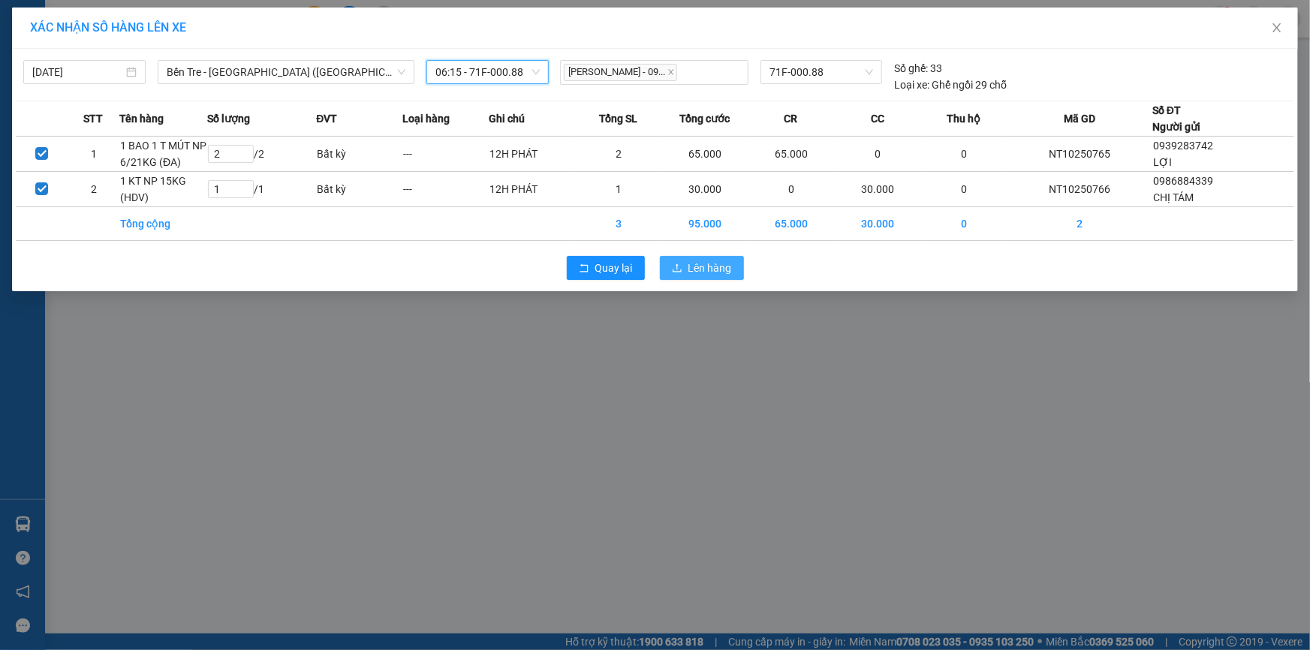
click at [680, 260] on button "Lên hàng" at bounding box center [702, 268] width 84 height 24
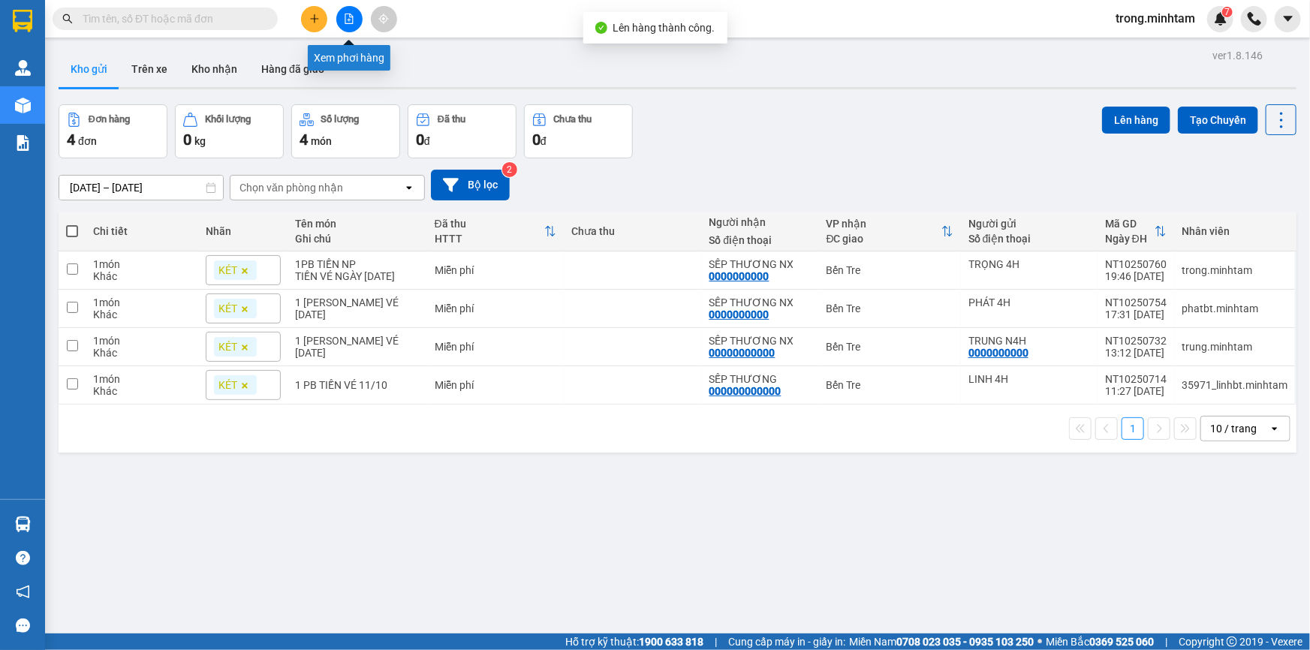
click at [354, 17] on icon "file-add" at bounding box center [349, 19] width 11 height 11
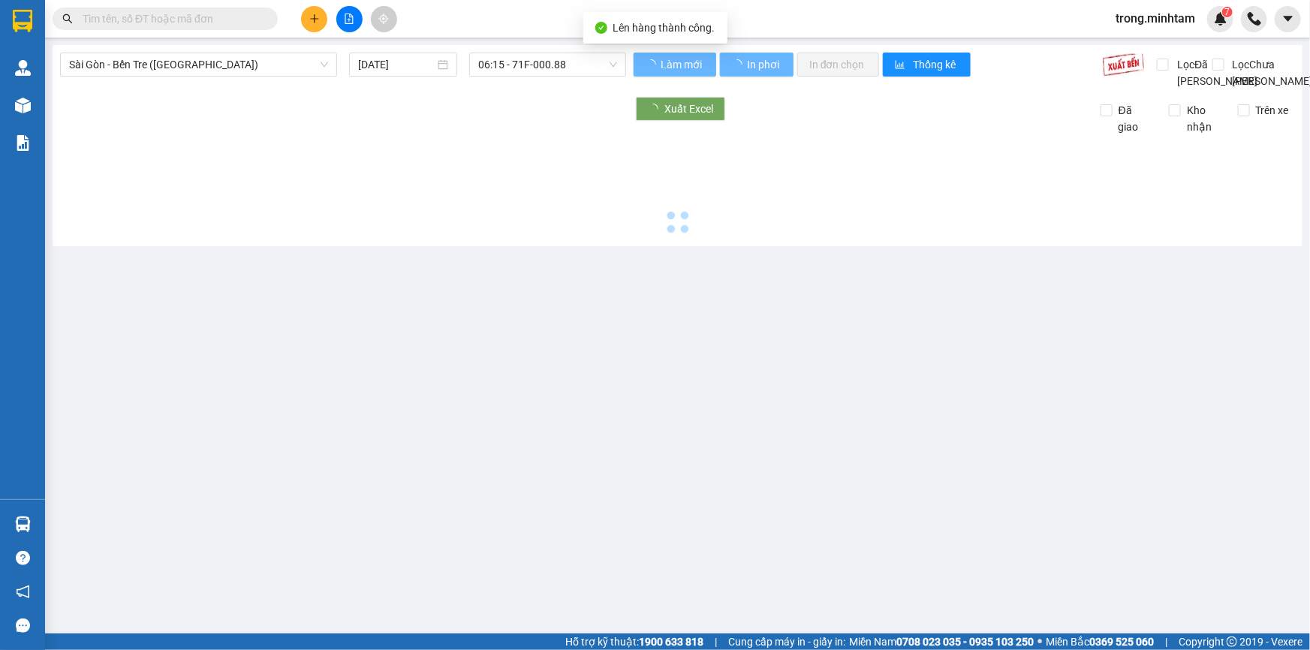
type input "[DATE]"
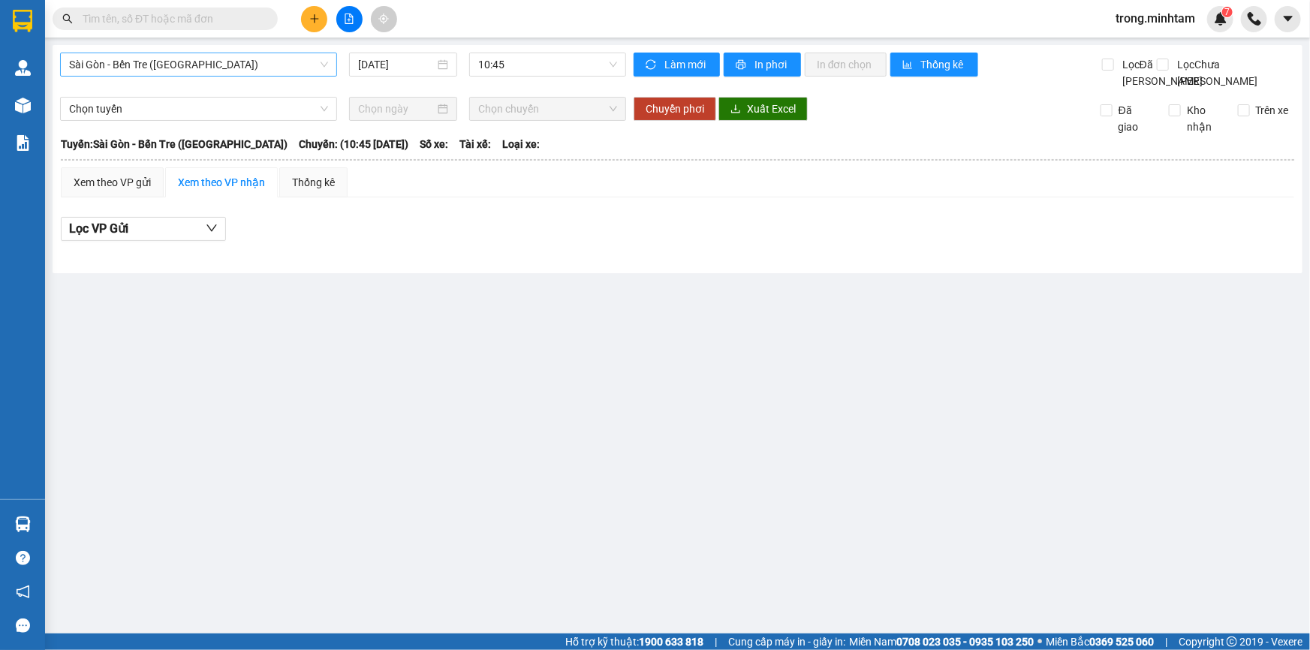
click at [198, 65] on span "Sài Gòn - Bến Tre ([GEOGRAPHIC_DATA])" at bounding box center [198, 64] width 259 height 23
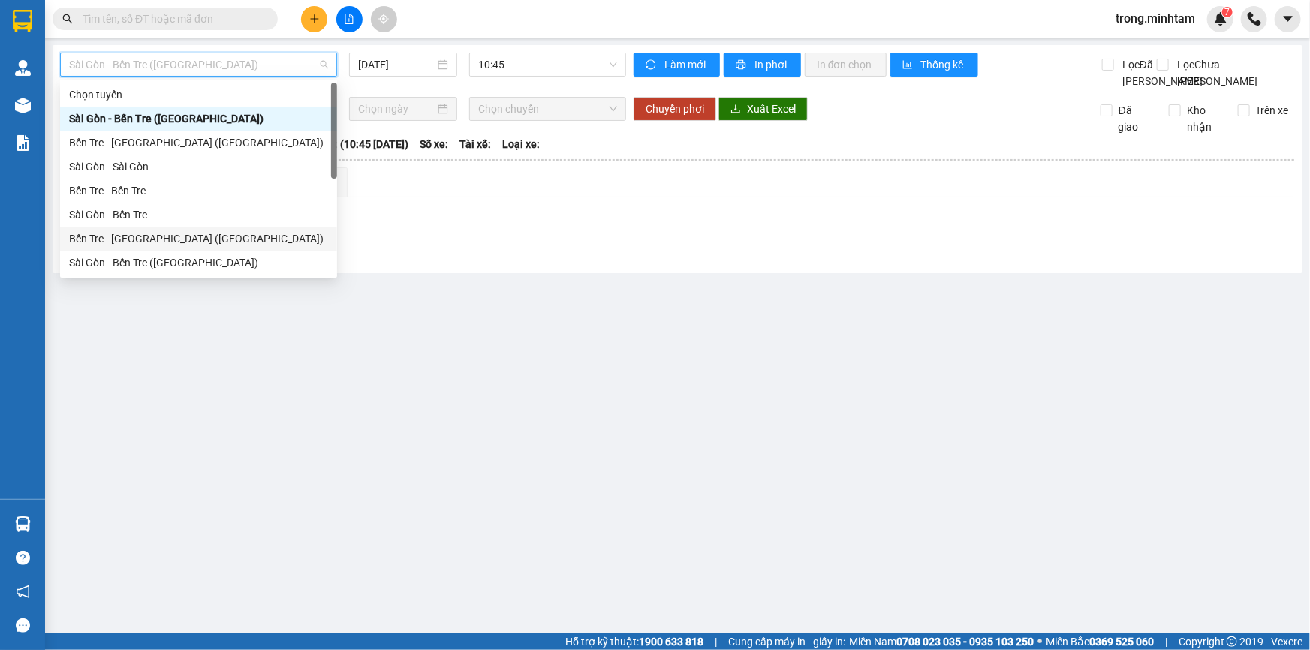
click at [152, 242] on div "Bến Tre - [GEOGRAPHIC_DATA] ([GEOGRAPHIC_DATA])" at bounding box center [198, 239] width 259 height 17
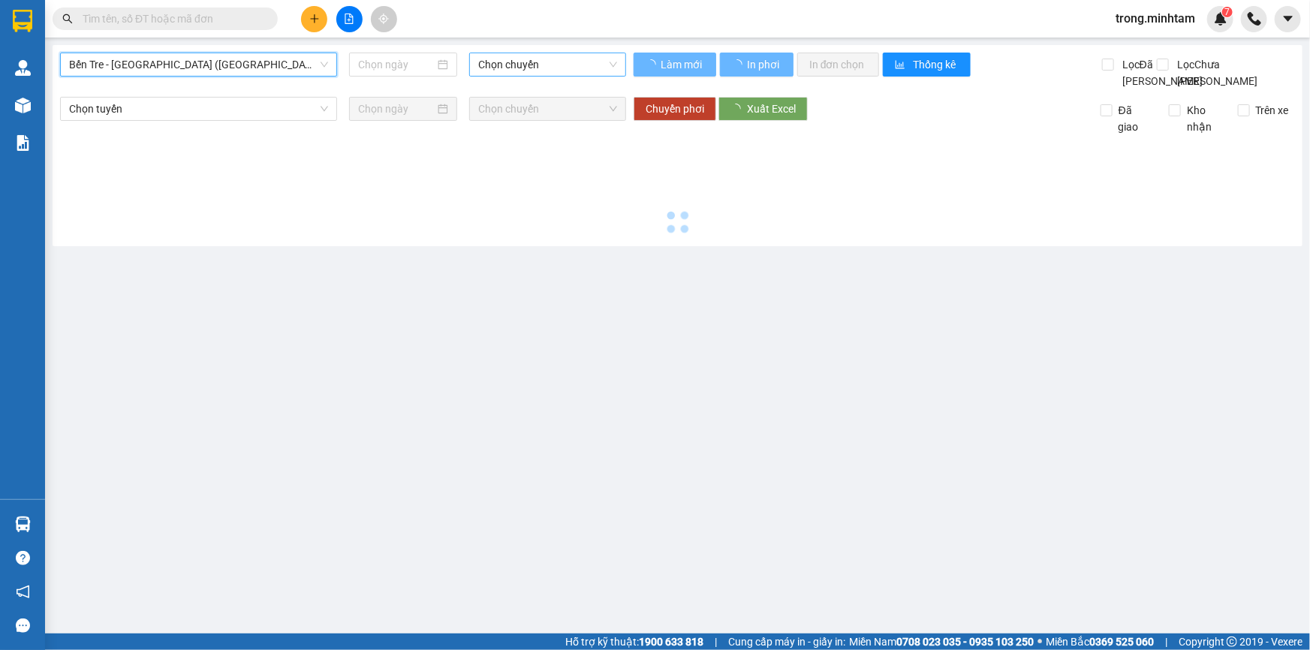
type input "[DATE]"
click at [537, 63] on span "Chọn chuyến" at bounding box center [547, 64] width 139 height 23
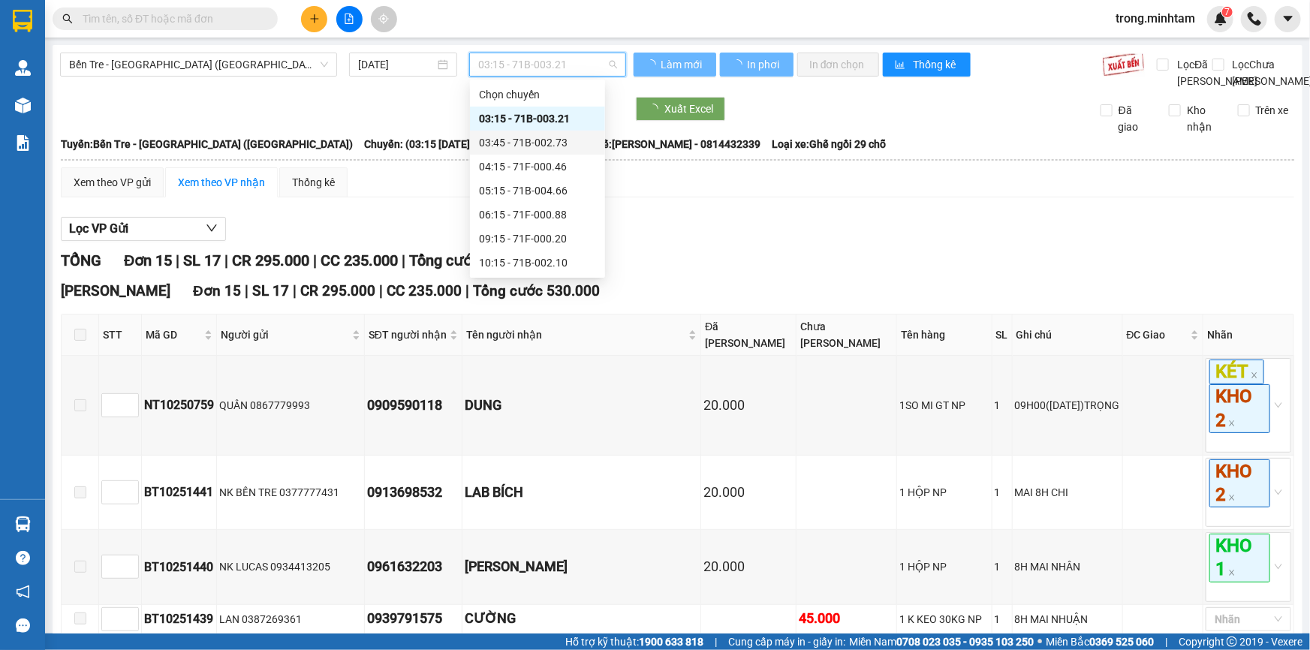
click at [521, 207] on div "06:15 - 71F-000.88" at bounding box center [537, 215] width 135 height 24
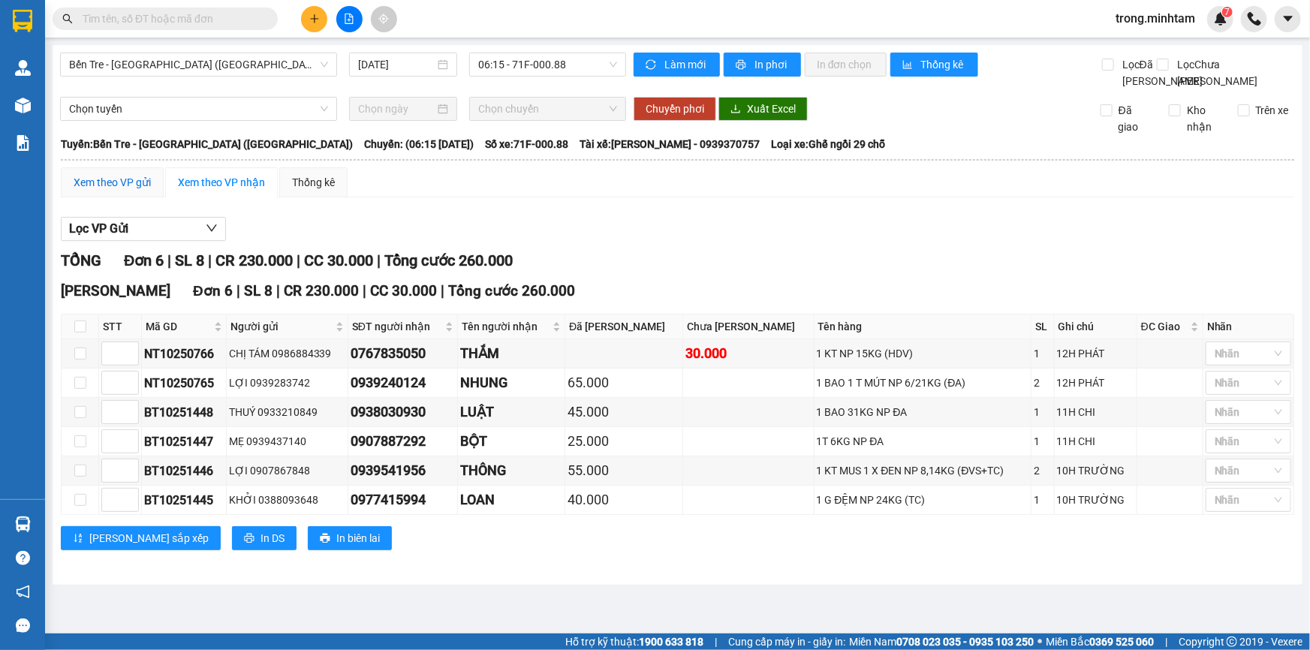
click at [121, 191] on div "Xem theo VP gửi" at bounding box center [112, 182] width 77 height 17
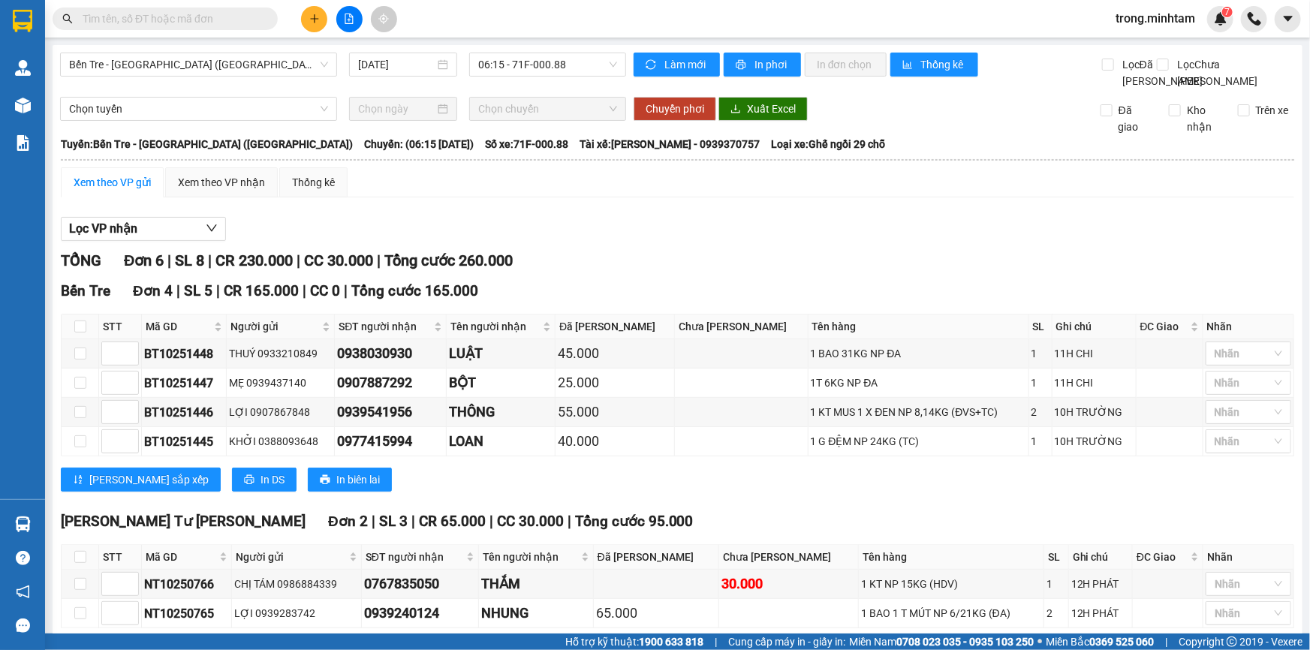
scroll to position [86, 0]
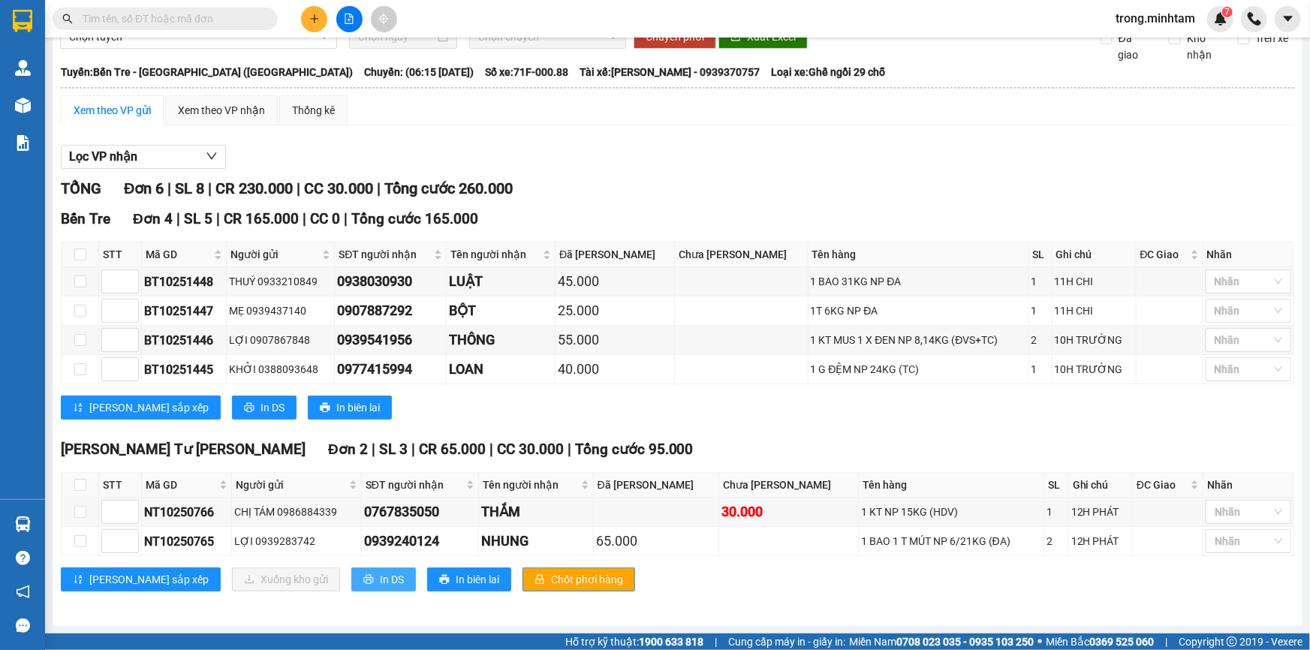
click at [363, 578] on icon "printer" at bounding box center [368, 580] width 11 height 11
click at [309, 14] on icon "plus" at bounding box center [314, 19] width 11 height 11
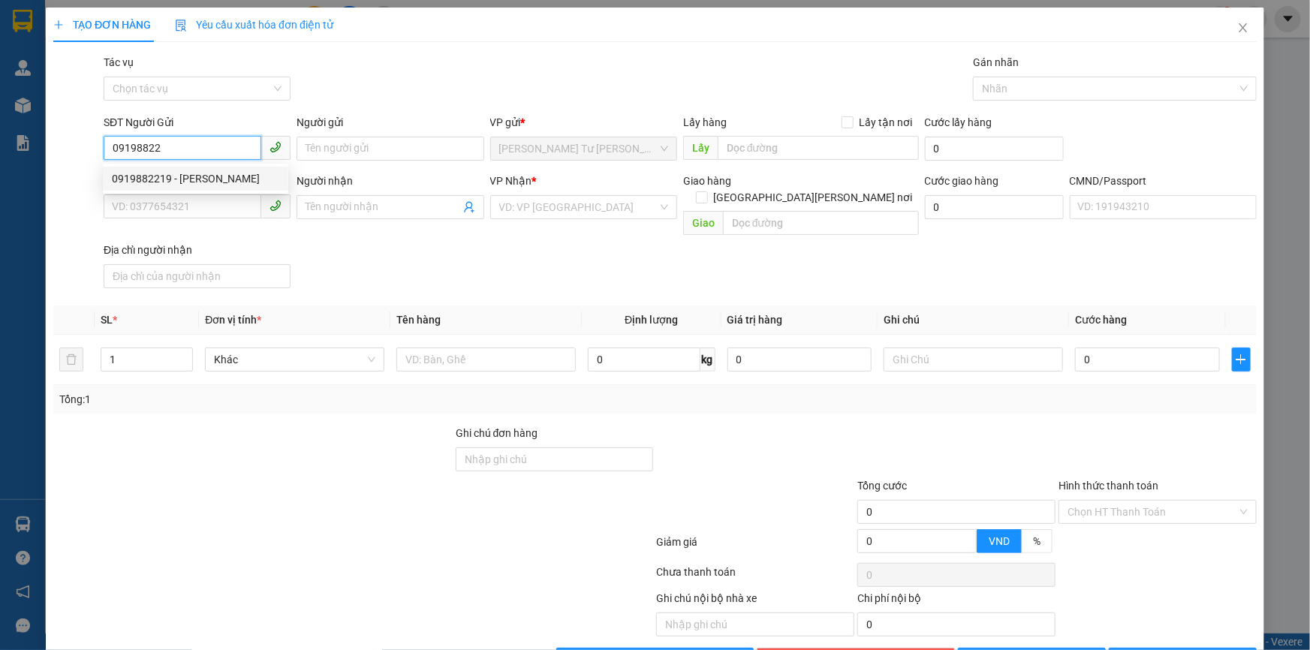
click at [231, 181] on div "0919882219 - HƯƠNG NGUYỄN" at bounding box center [195, 178] width 167 height 17
type input "0919882219"
type input "HƯƠNG NGUYỄN"
type input "0916253897"
type input "HỒNG"
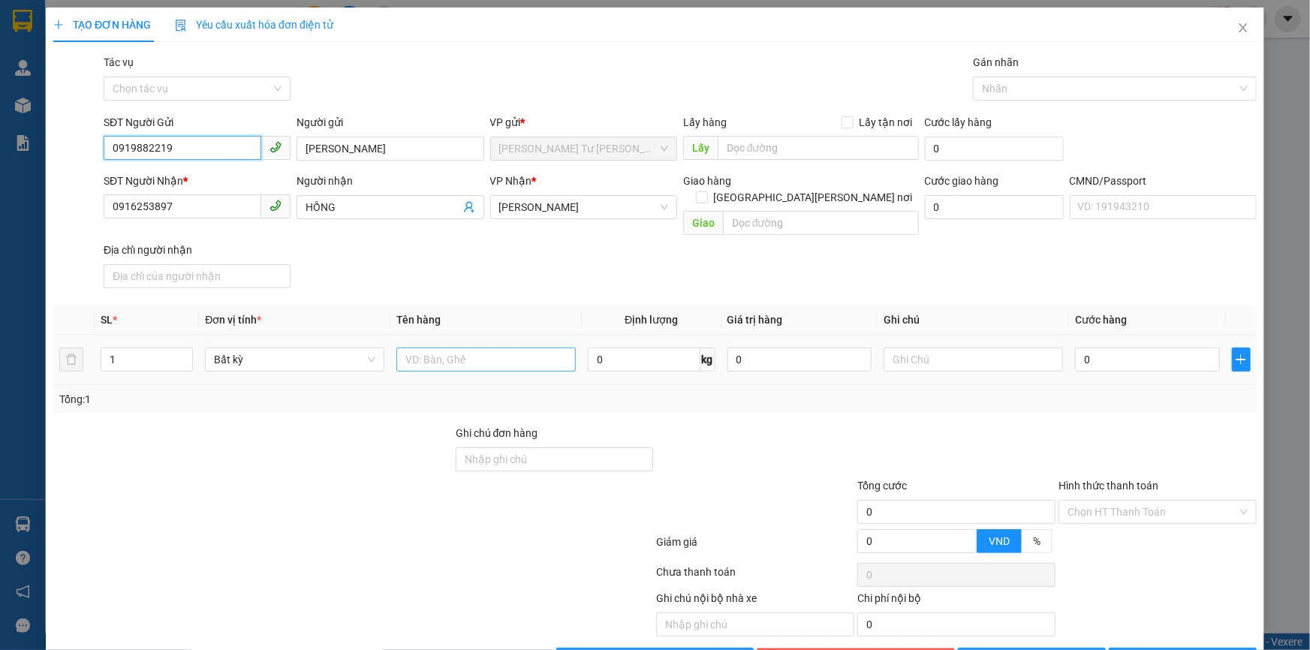
type input "0919882219"
click at [493, 351] on input "text" at bounding box center [486, 360] width 179 height 24
type input "1BAONP33KG"
type input "11H00 TRỌNG"
type input "5"
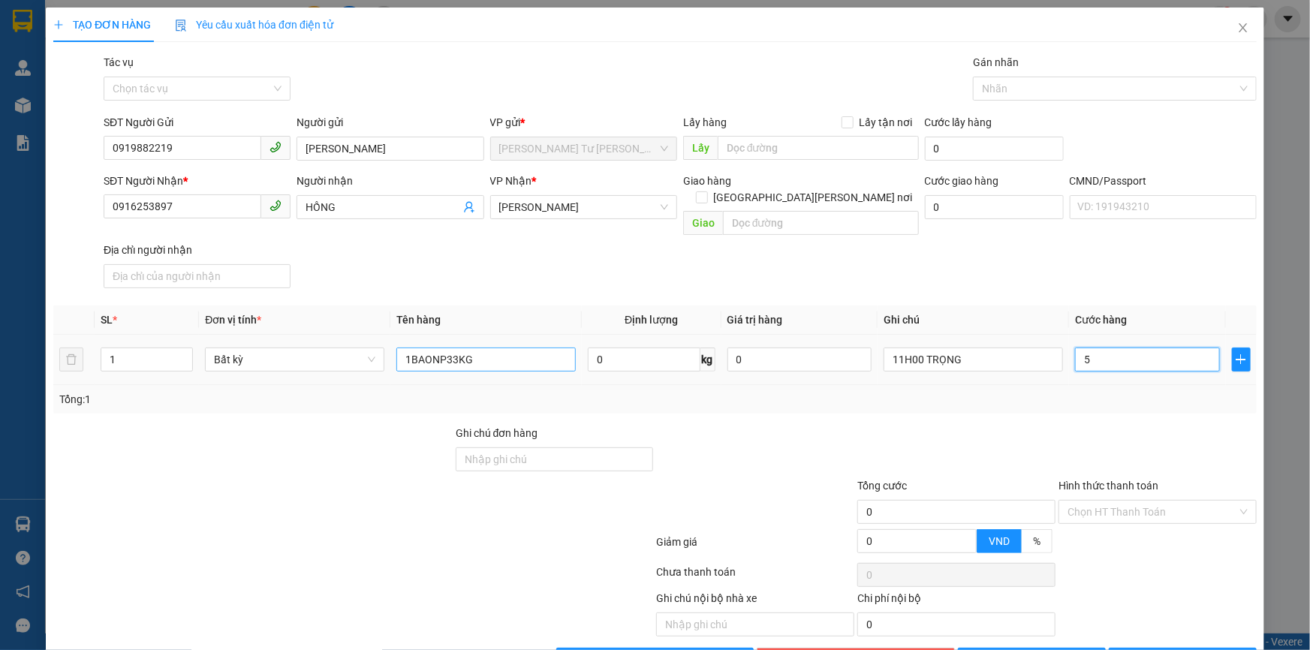
type input "5"
type input "50"
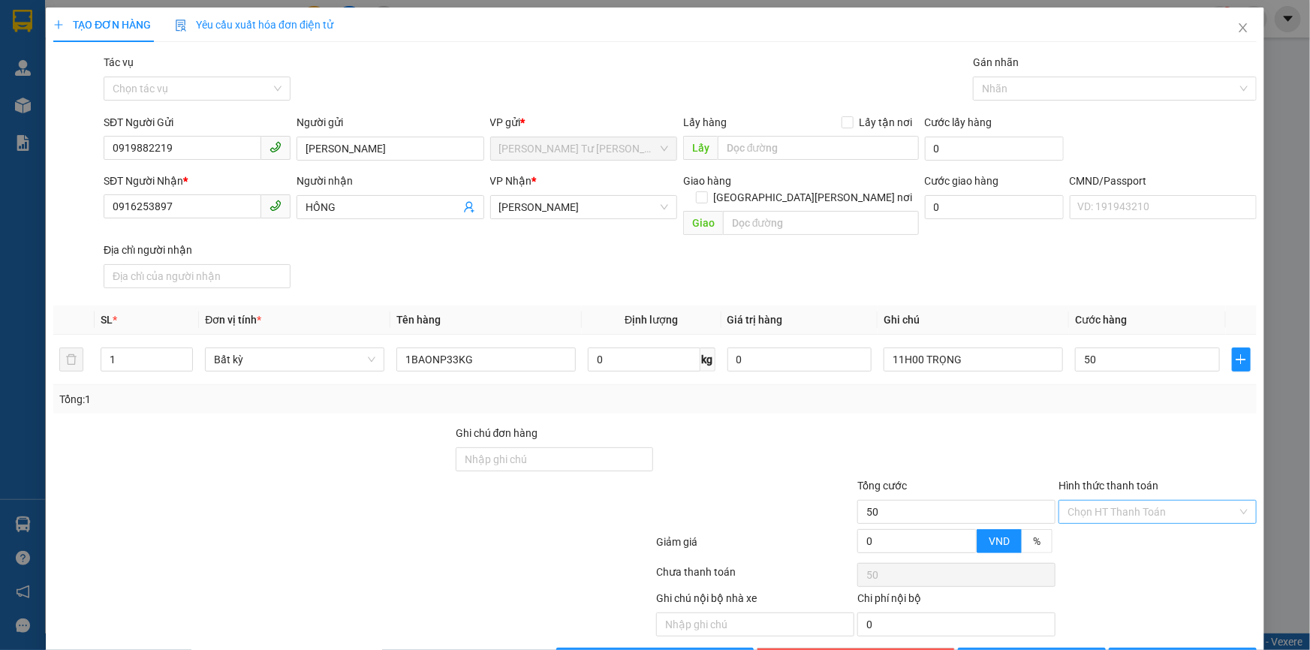
click at [1084, 501] on input "Hình thức thanh toán" at bounding box center [1153, 512] width 170 height 23
type input "50.000"
click at [1082, 519] on div "Tại văn phòng" at bounding box center [1149, 526] width 179 height 17
type input "0"
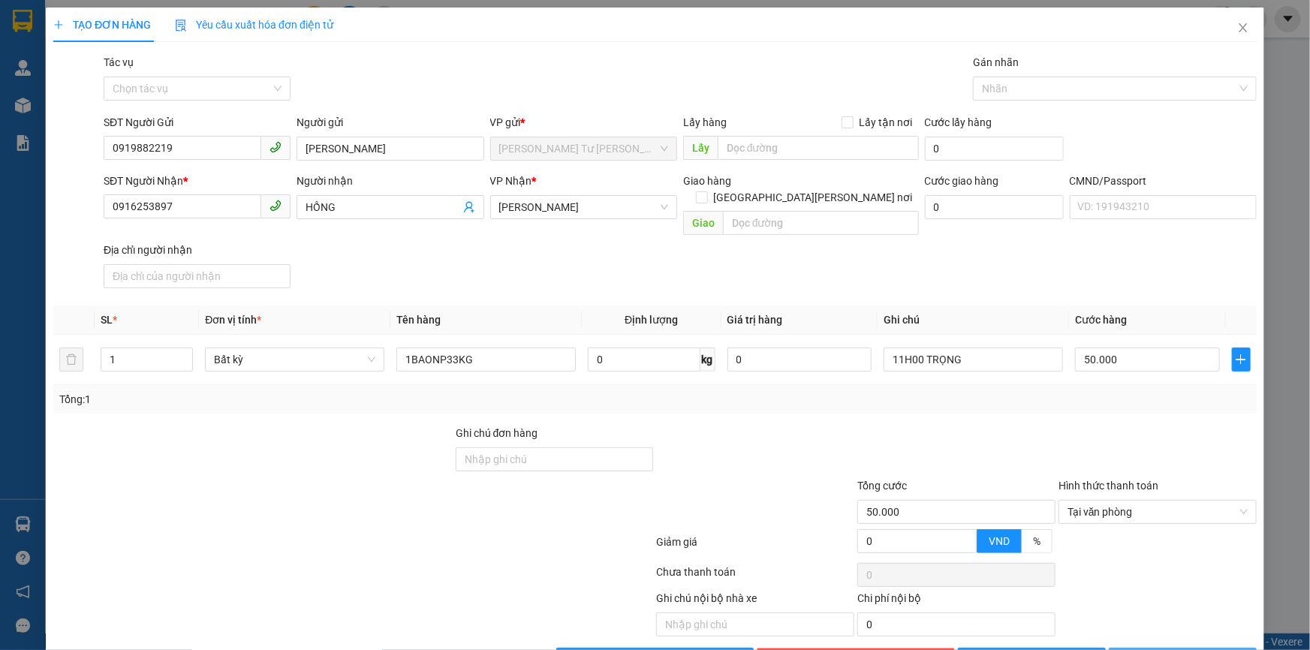
click at [1141, 626] on button "Lưu và In" at bounding box center [1183, 660] width 148 height 24
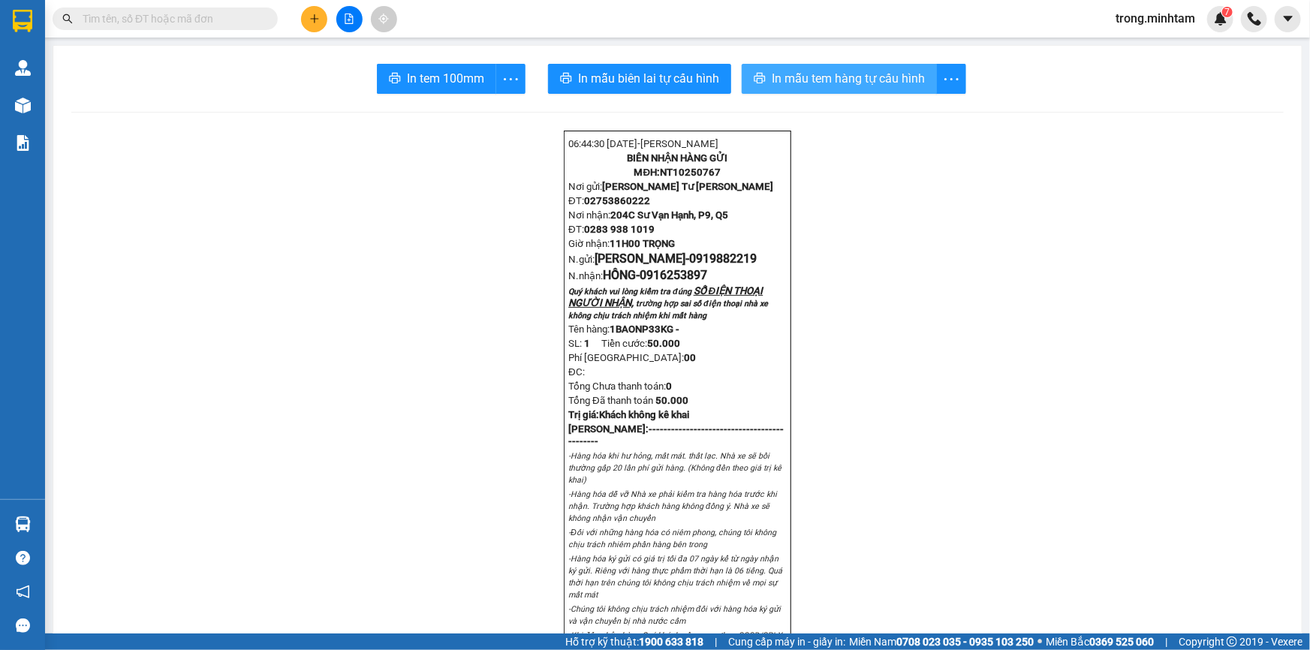
click at [774, 88] on span "In mẫu tem hàng tự cấu hình" at bounding box center [848, 78] width 153 height 19
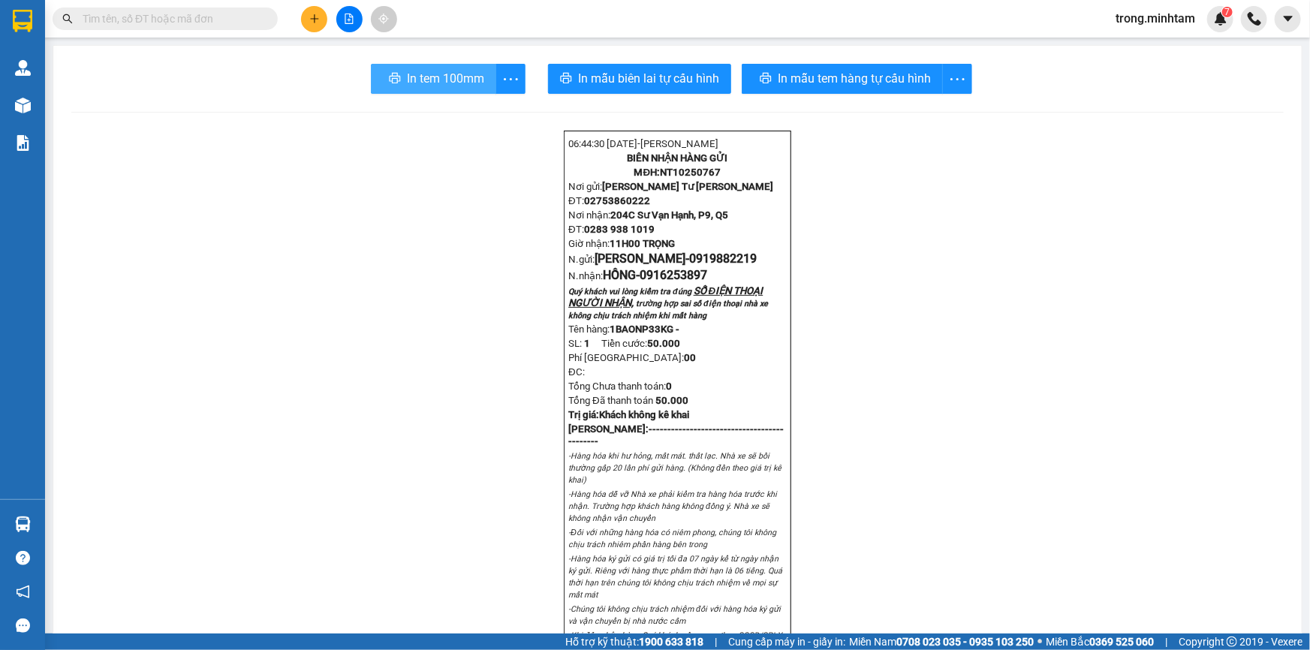
click at [422, 71] on span "In tem 100mm" at bounding box center [445, 78] width 77 height 19
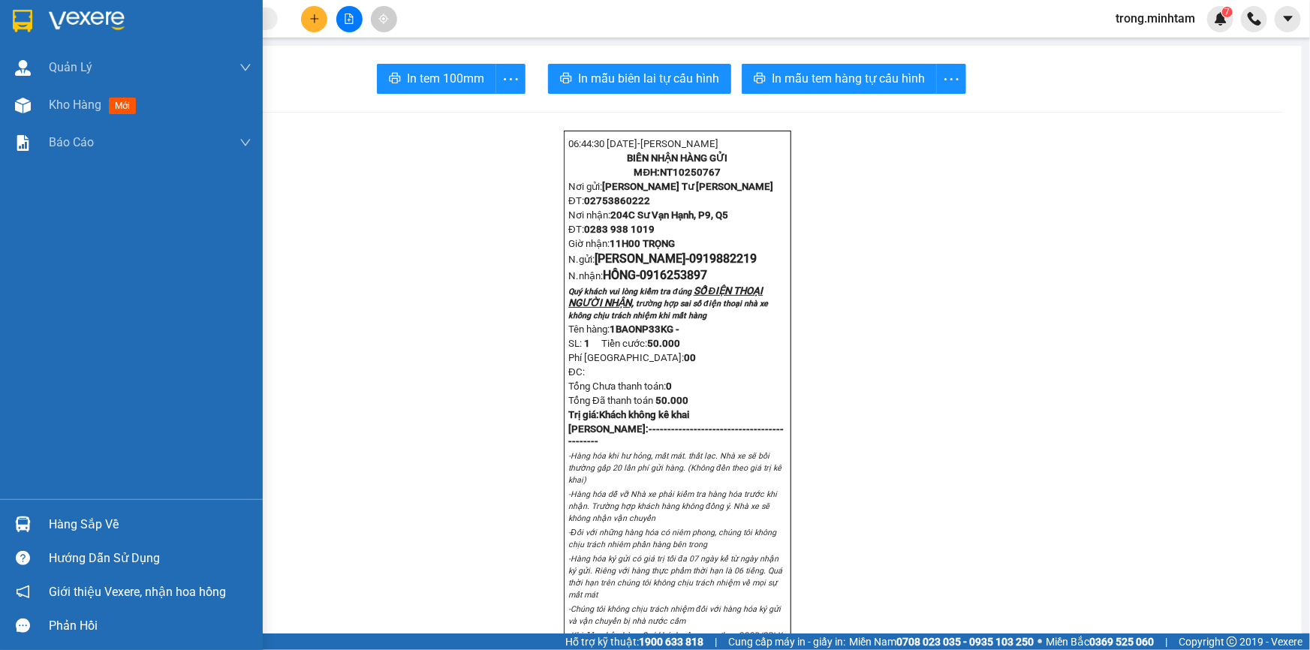
click at [119, 517] on div "Hàng sắp về" at bounding box center [150, 525] width 203 height 23
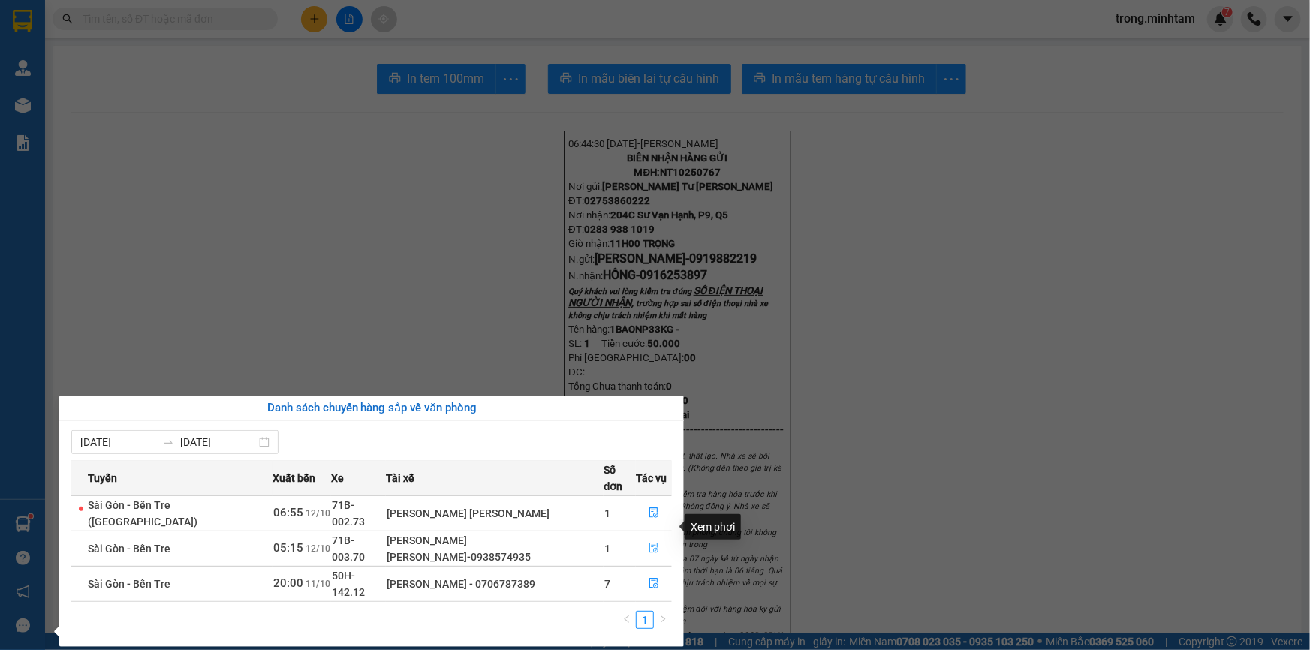
click at [652, 543] on icon "file-done" at bounding box center [654, 548] width 11 height 11
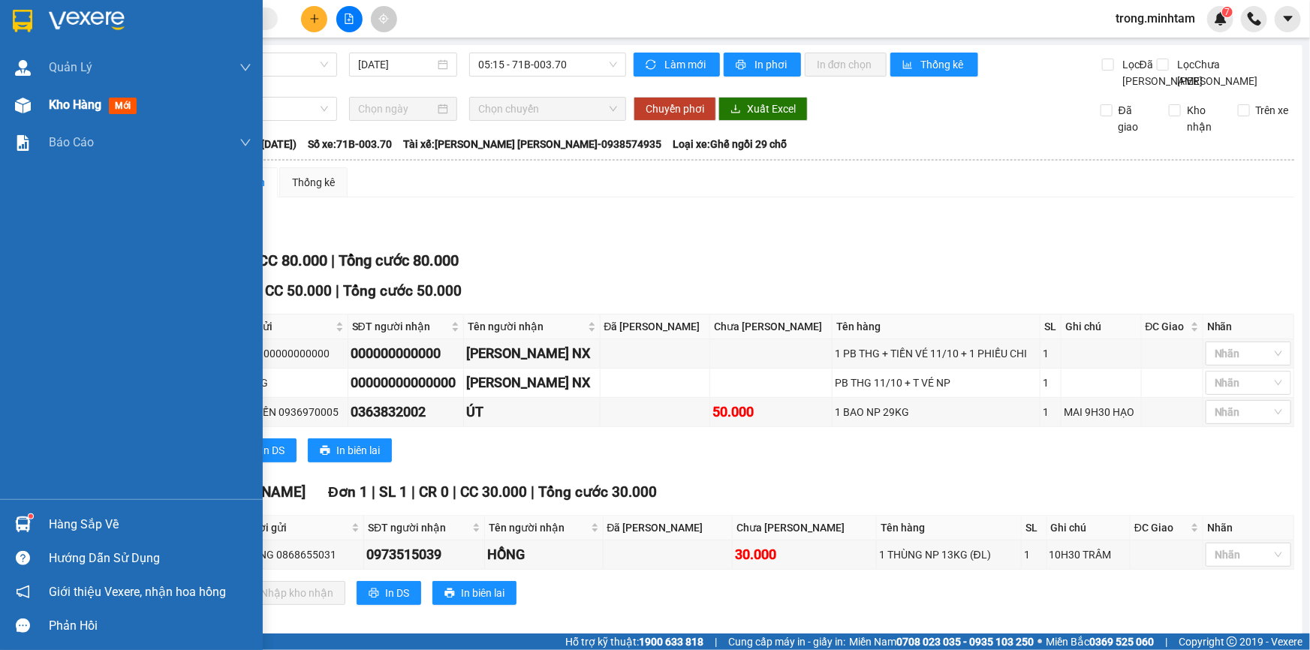
click at [88, 98] on span "Kho hàng" at bounding box center [75, 105] width 53 height 14
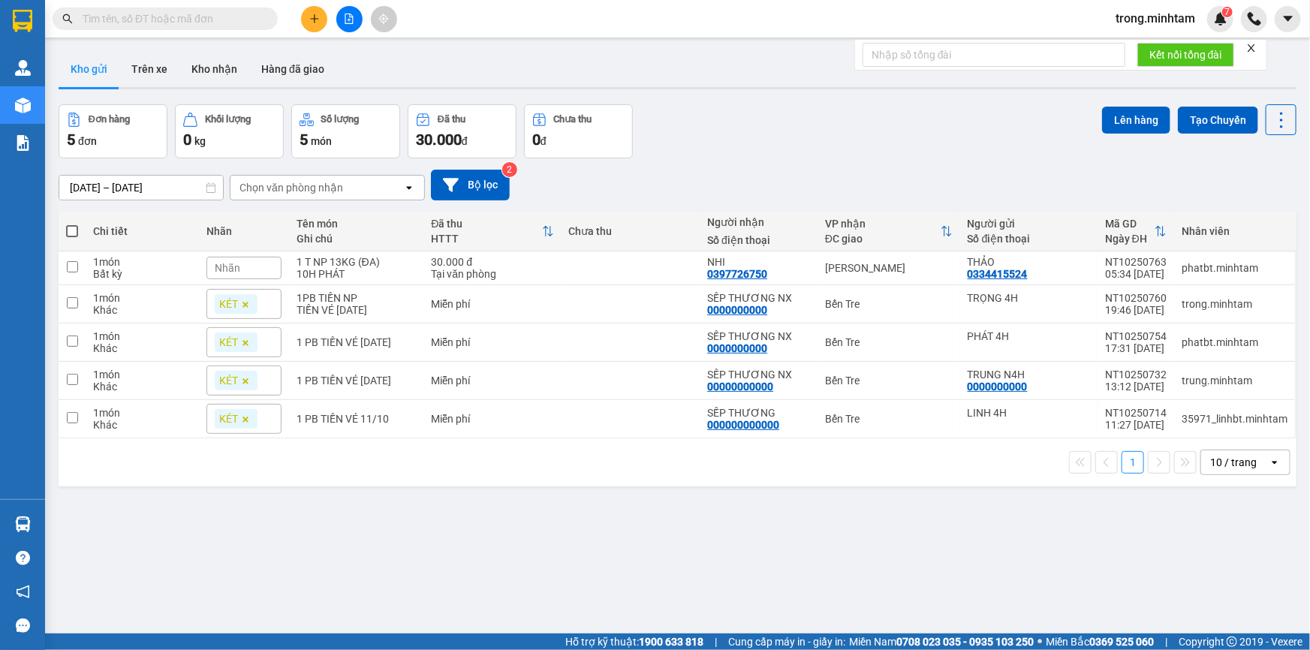
click at [1250, 49] on icon "close" at bounding box center [1252, 48] width 11 height 11
click at [746, 266] on div "NHI" at bounding box center [758, 262] width 103 height 12
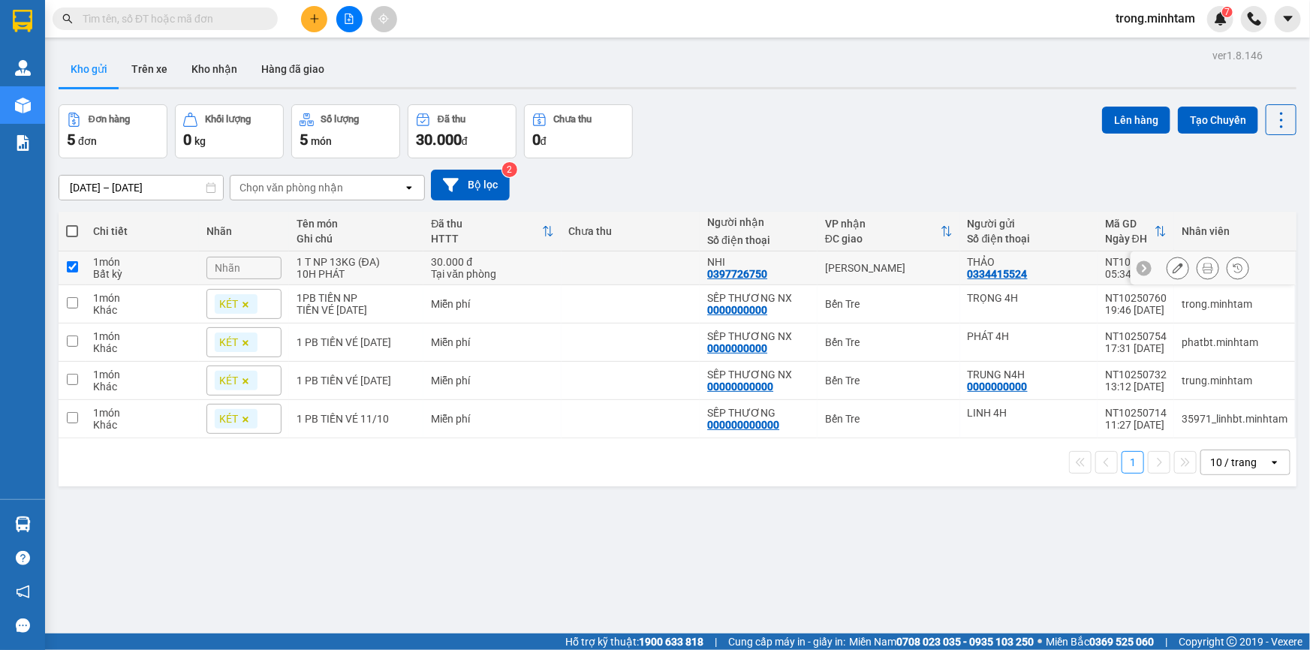
checkbox input "true"
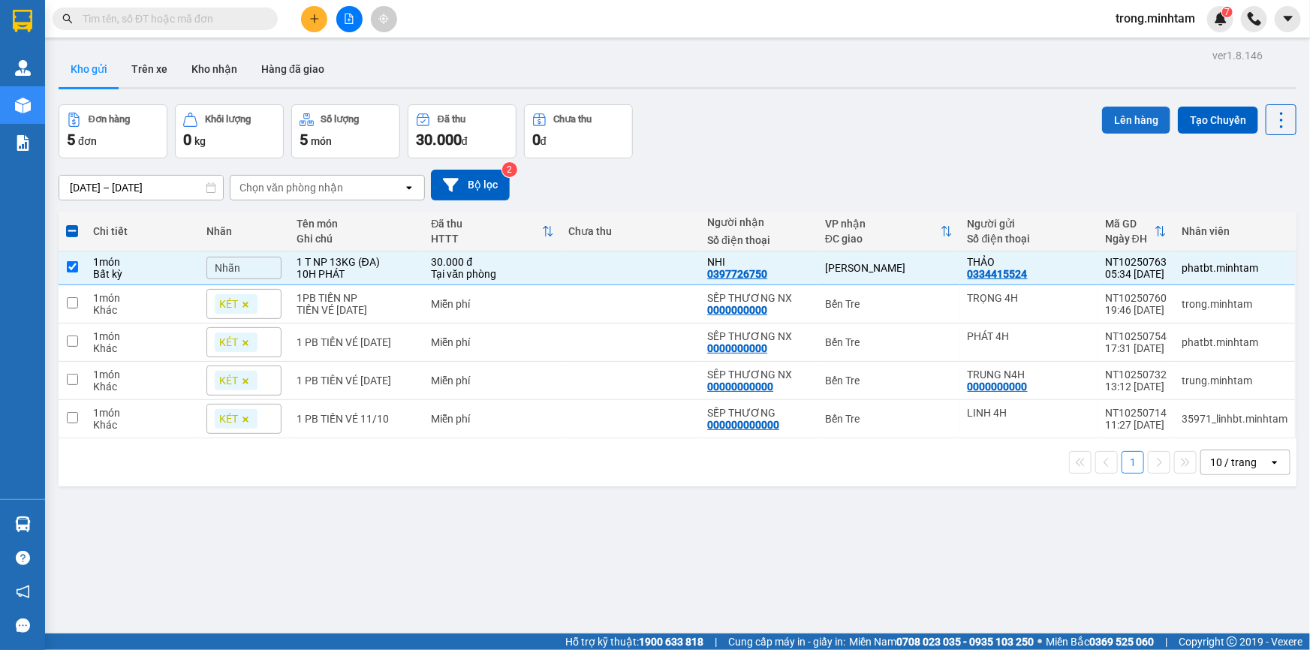
click at [1123, 110] on button "Lên hàng" at bounding box center [1136, 120] width 68 height 27
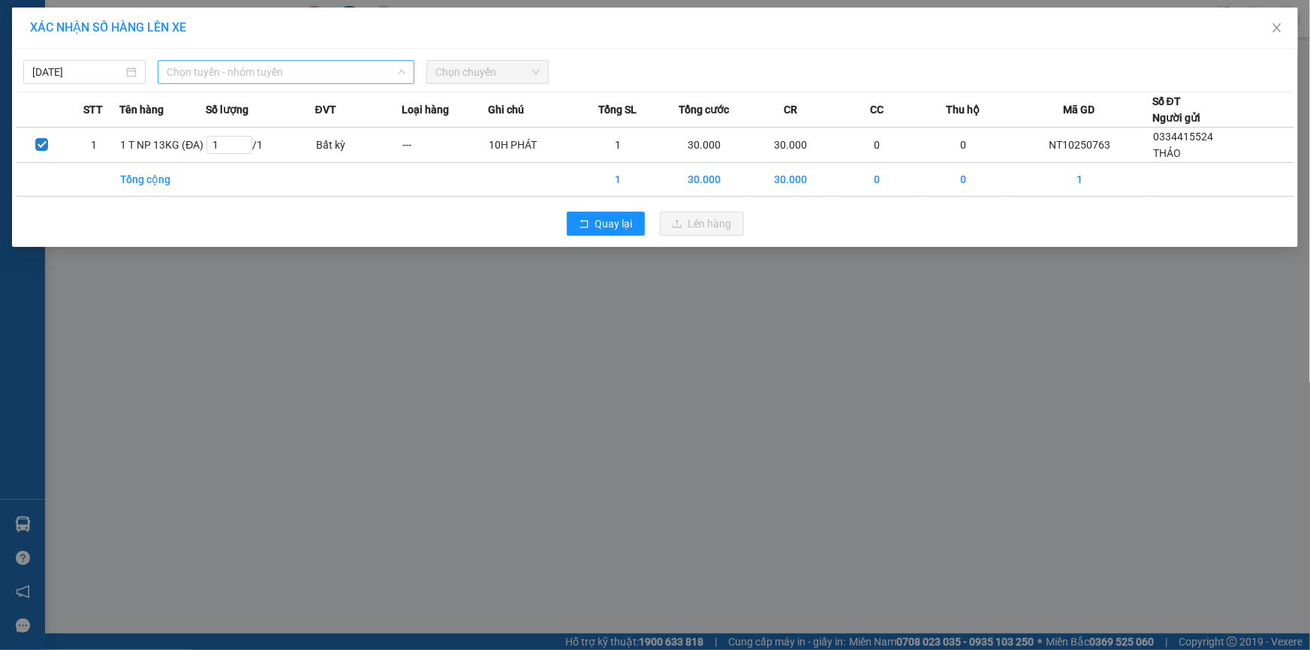
click at [284, 68] on span "Chọn tuyến - nhóm tuyến" at bounding box center [286, 72] width 239 height 23
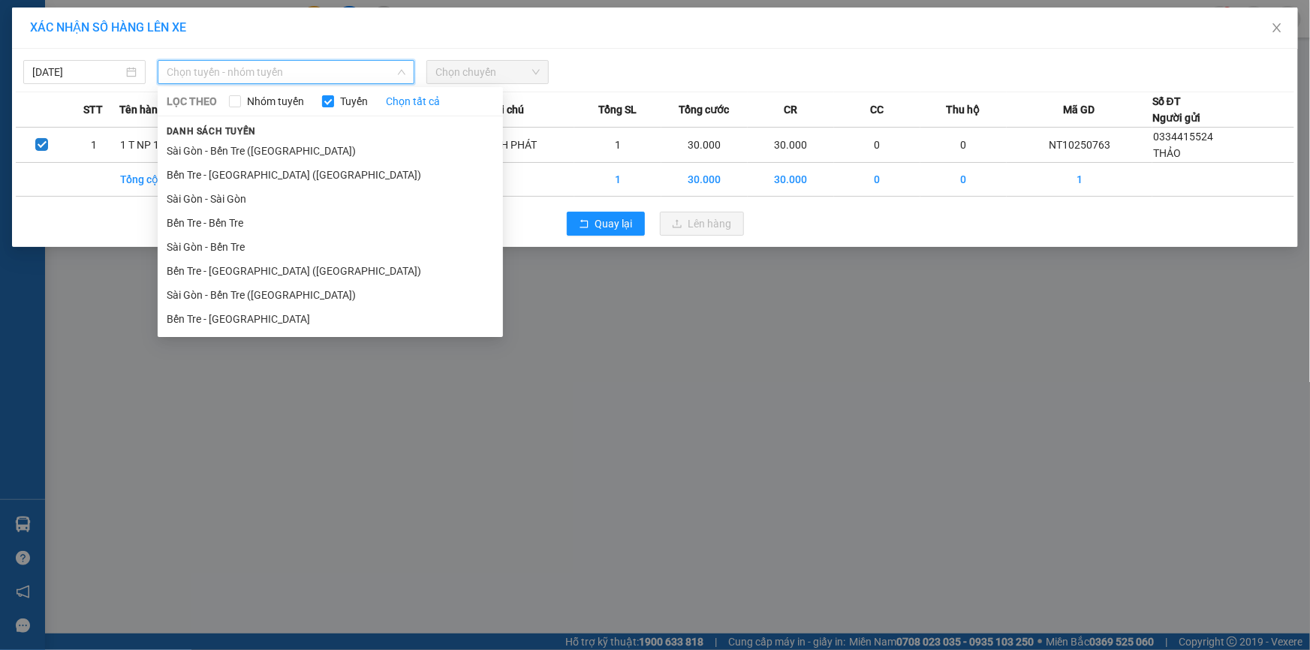
drag, startPoint x: 237, startPoint y: 315, endPoint x: 245, endPoint y: 311, distance: 8.8
click at [238, 315] on li "Bến Tre - [GEOGRAPHIC_DATA]" at bounding box center [330, 319] width 345 height 24
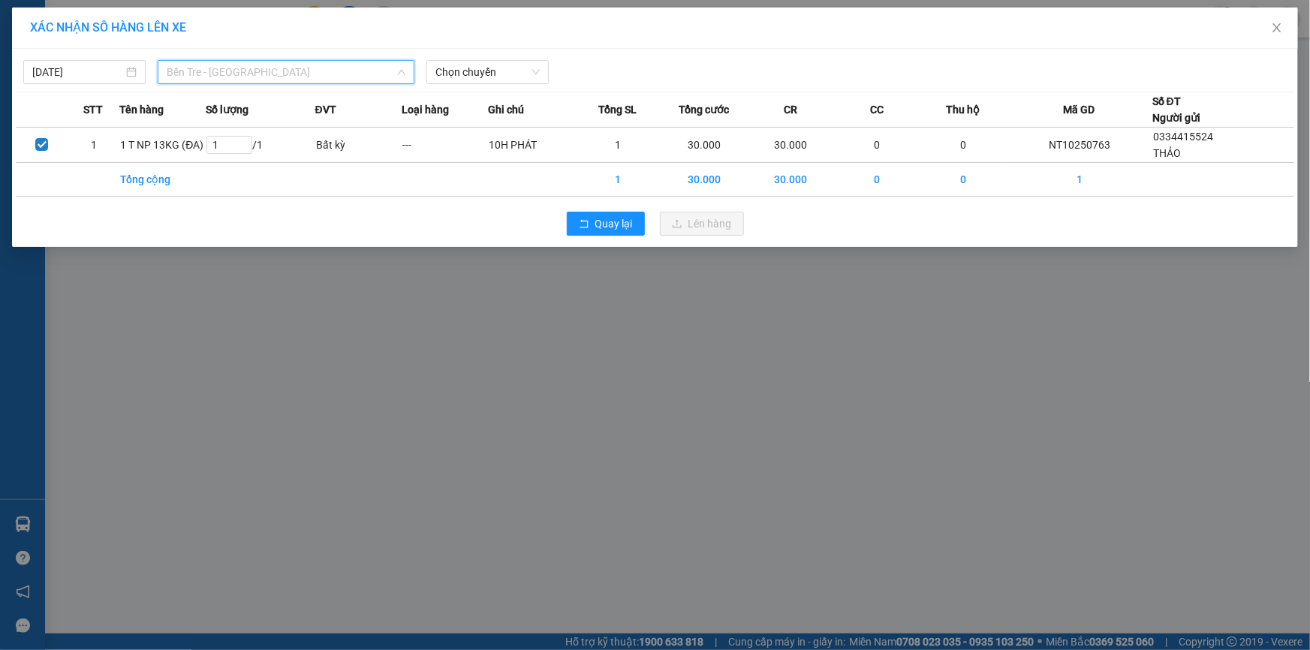
click at [294, 68] on span "Bến Tre - [GEOGRAPHIC_DATA]" at bounding box center [286, 72] width 239 height 23
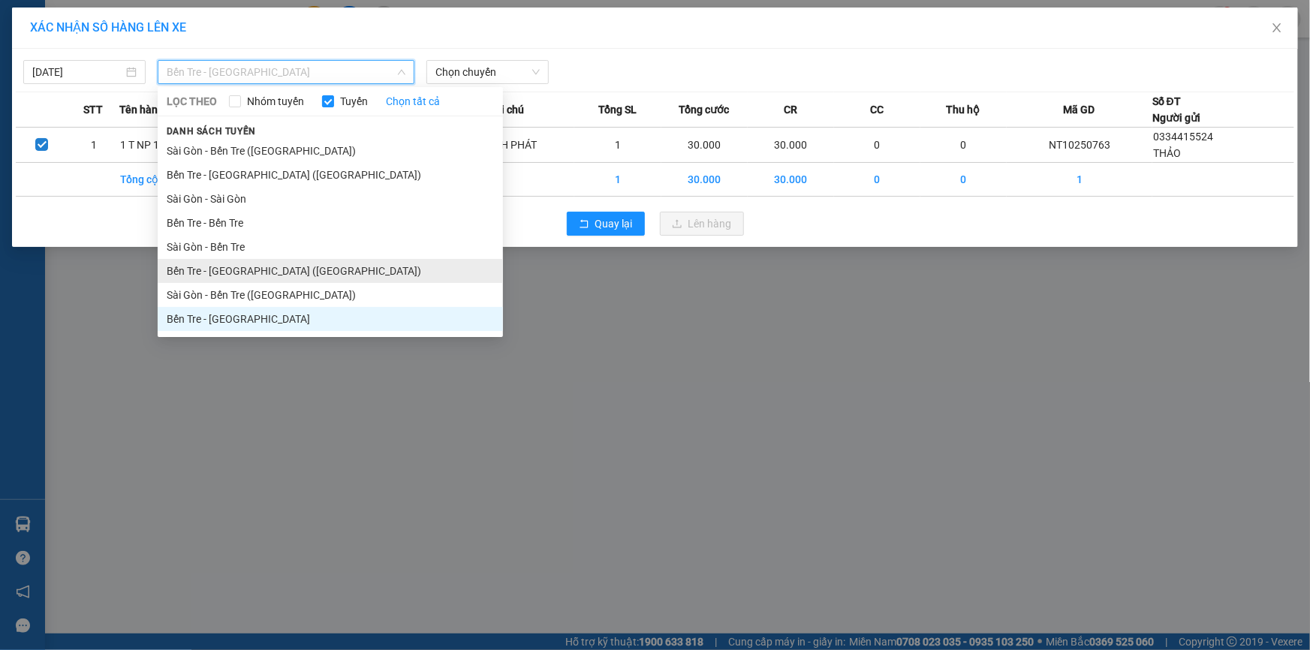
click at [250, 265] on li "Bến Tre - [GEOGRAPHIC_DATA] ([GEOGRAPHIC_DATA])" at bounding box center [330, 271] width 345 height 24
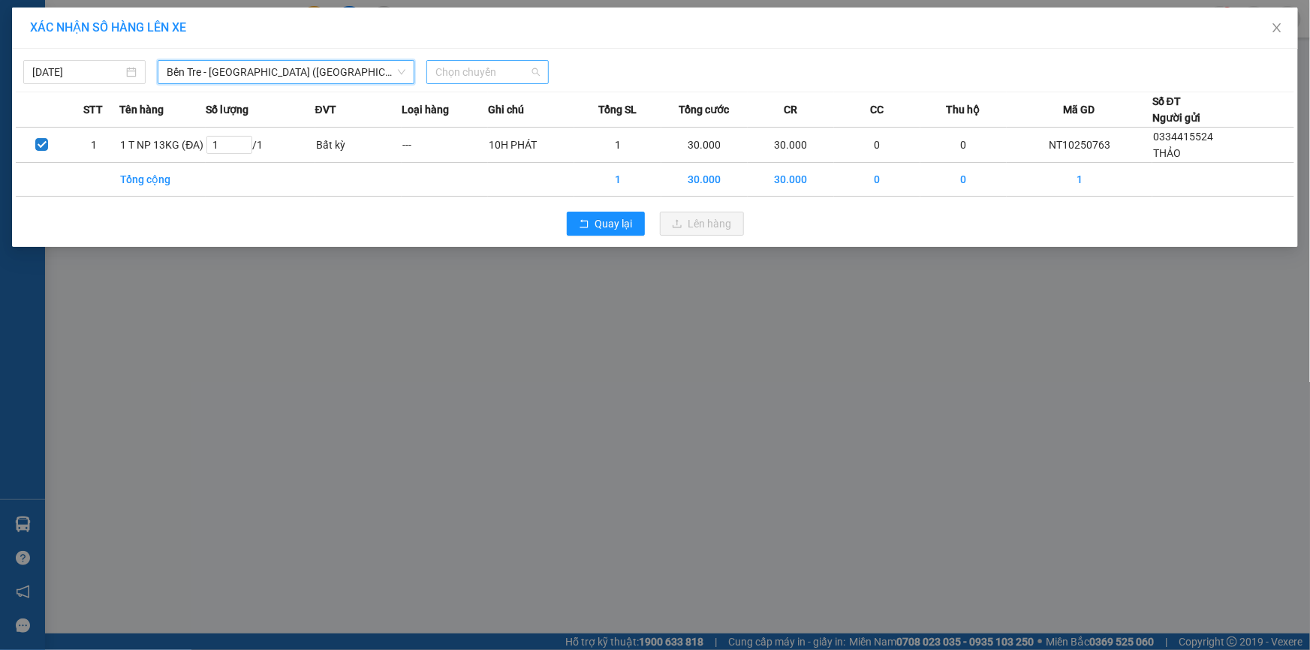
click at [488, 66] on span "Chọn chuyến" at bounding box center [488, 72] width 104 height 23
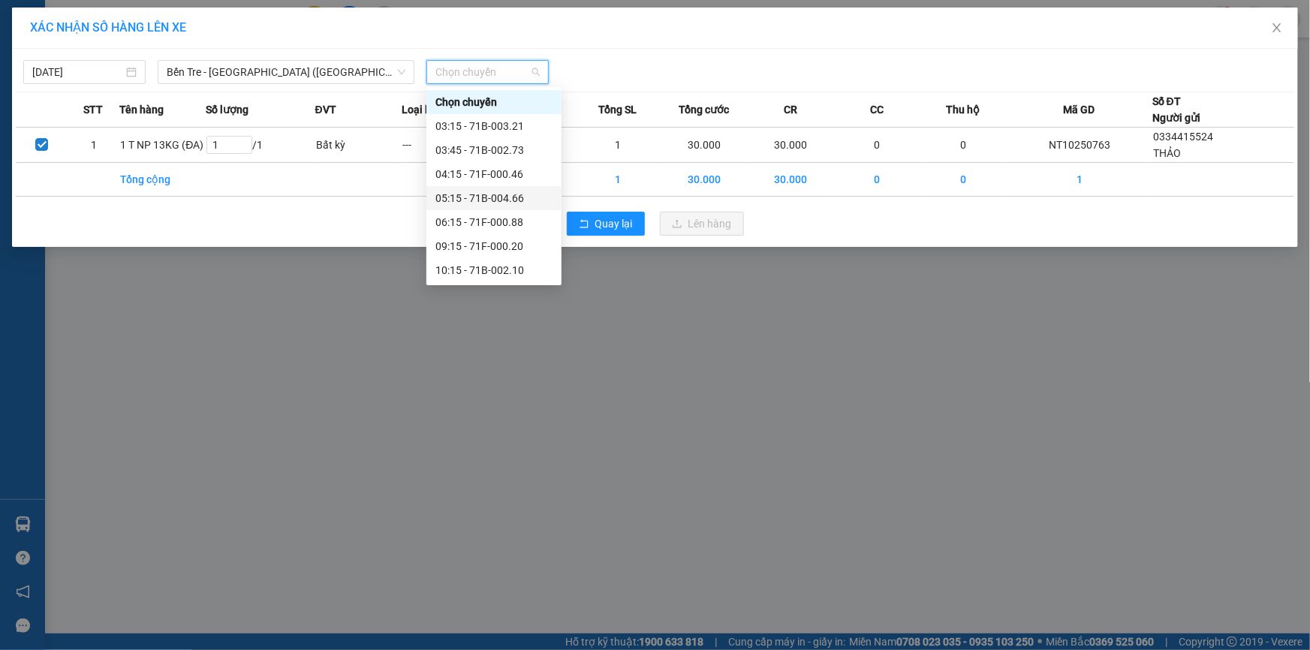
click at [486, 195] on div "05:15 - 71B-004.66" at bounding box center [494, 198] width 117 height 17
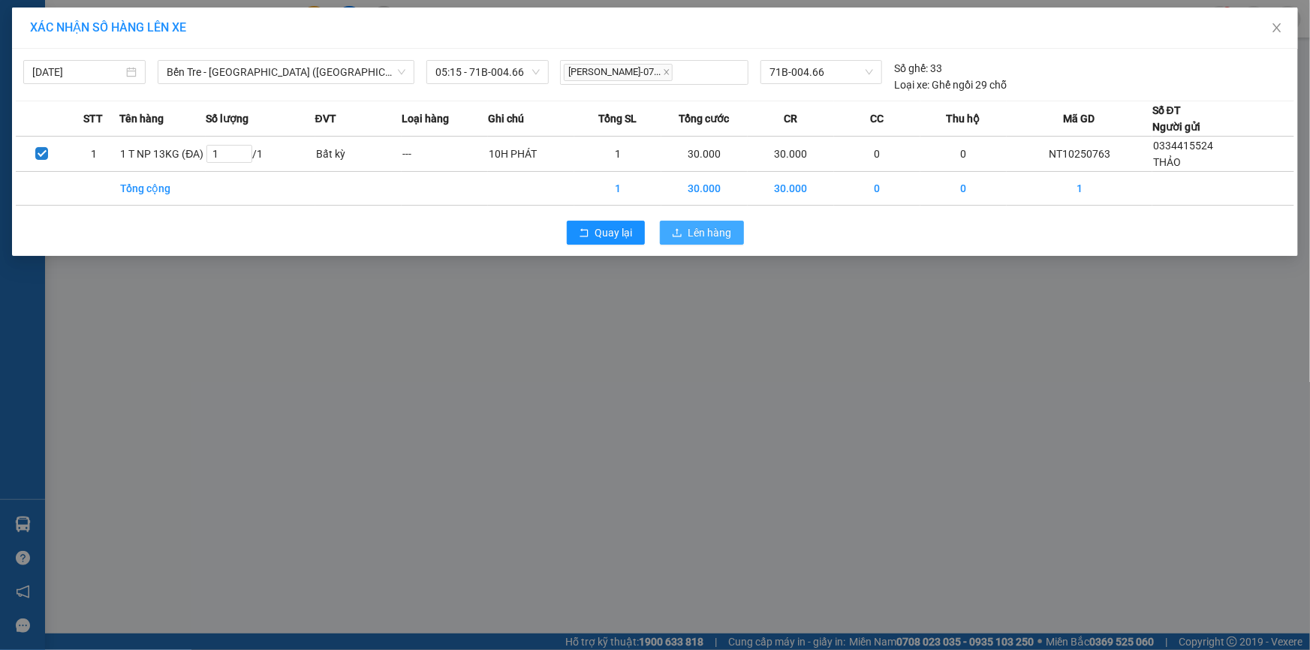
click at [694, 228] on span "Lên hàng" at bounding box center [711, 233] width 44 height 17
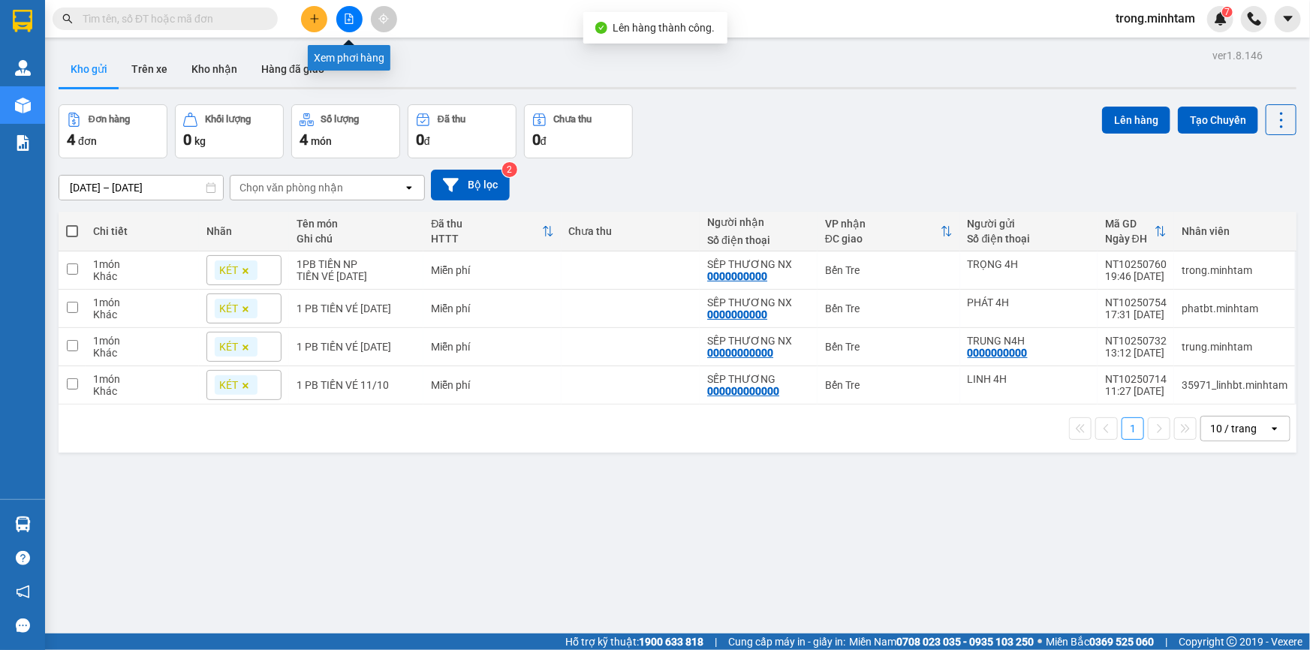
click at [345, 17] on icon "file-add" at bounding box center [349, 19] width 11 height 11
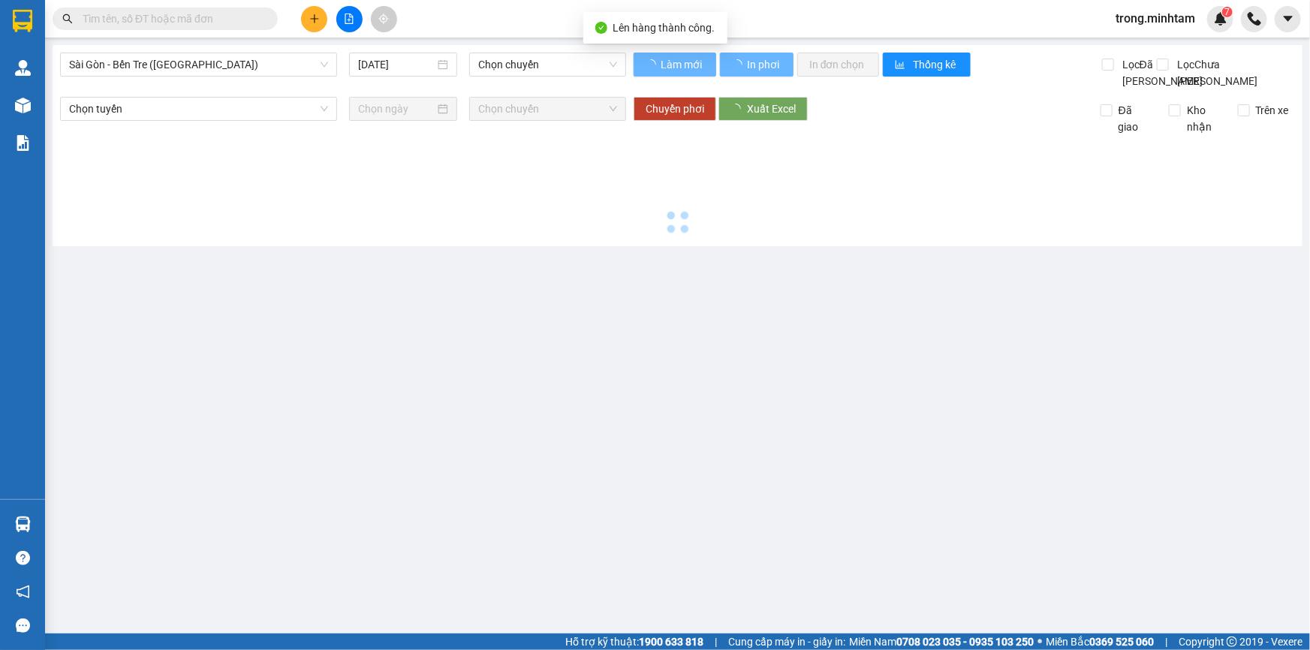
type input "[DATE]"
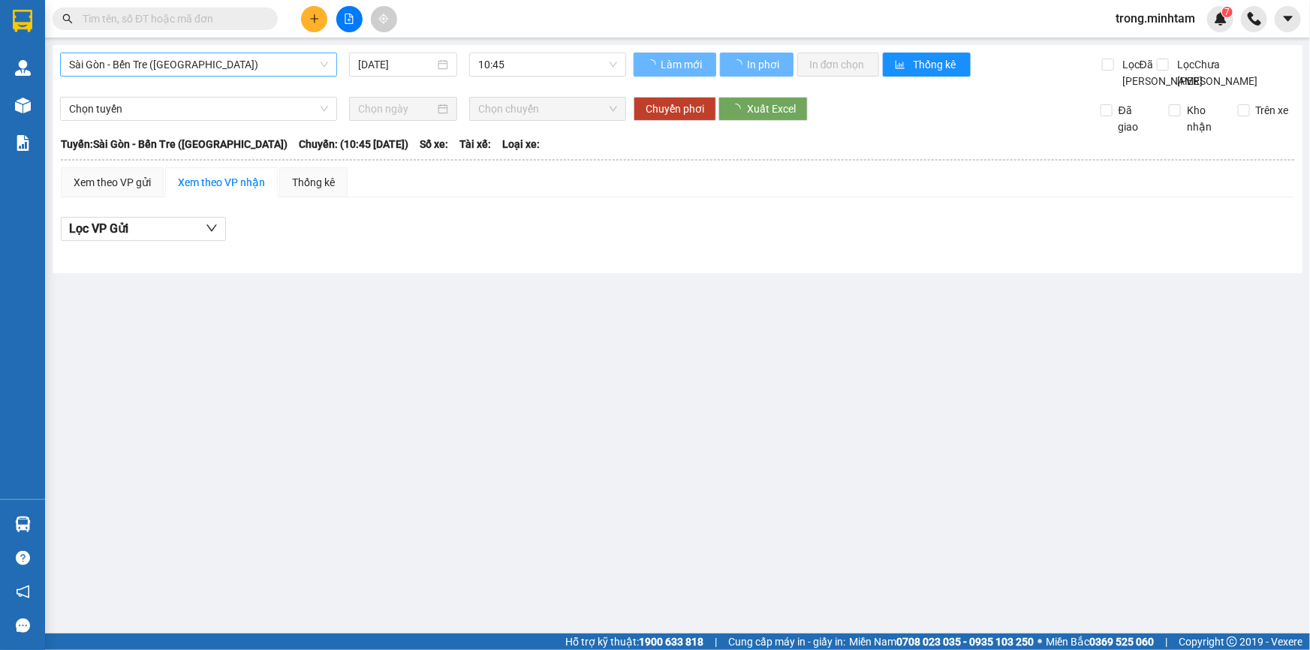
click at [182, 70] on span "Sài Gòn - Bến Tre ([GEOGRAPHIC_DATA])" at bounding box center [198, 64] width 259 height 23
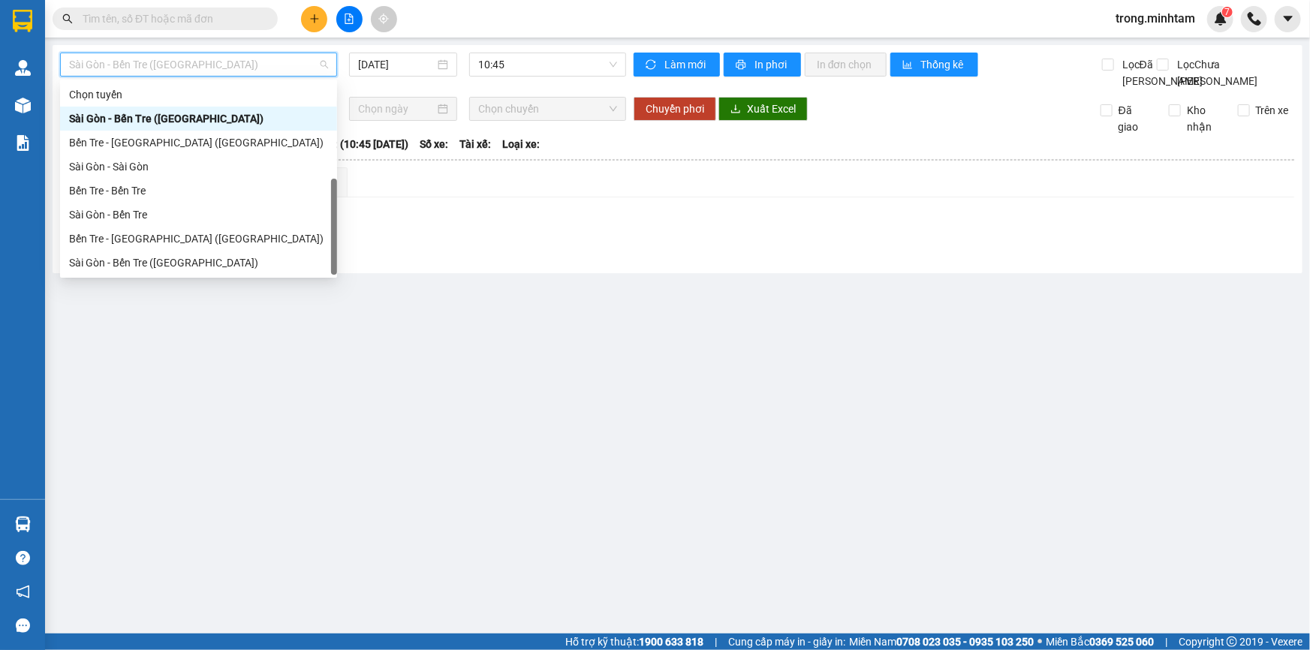
scroll to position [23, 0]
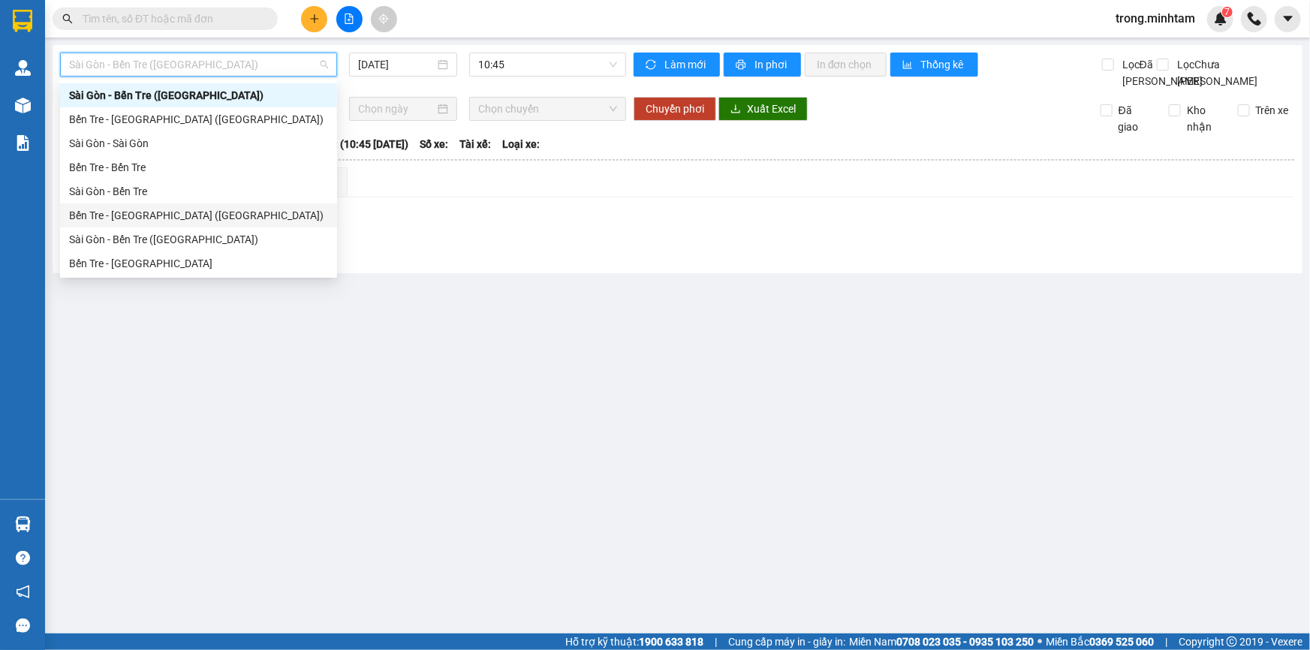
click at [153, 218] on div "Bến Tre - [GEOGRAPHIC_DATA] ([GEOGRAPHIC_DATA])" at bounding box center [198, 215] width 259 height 17
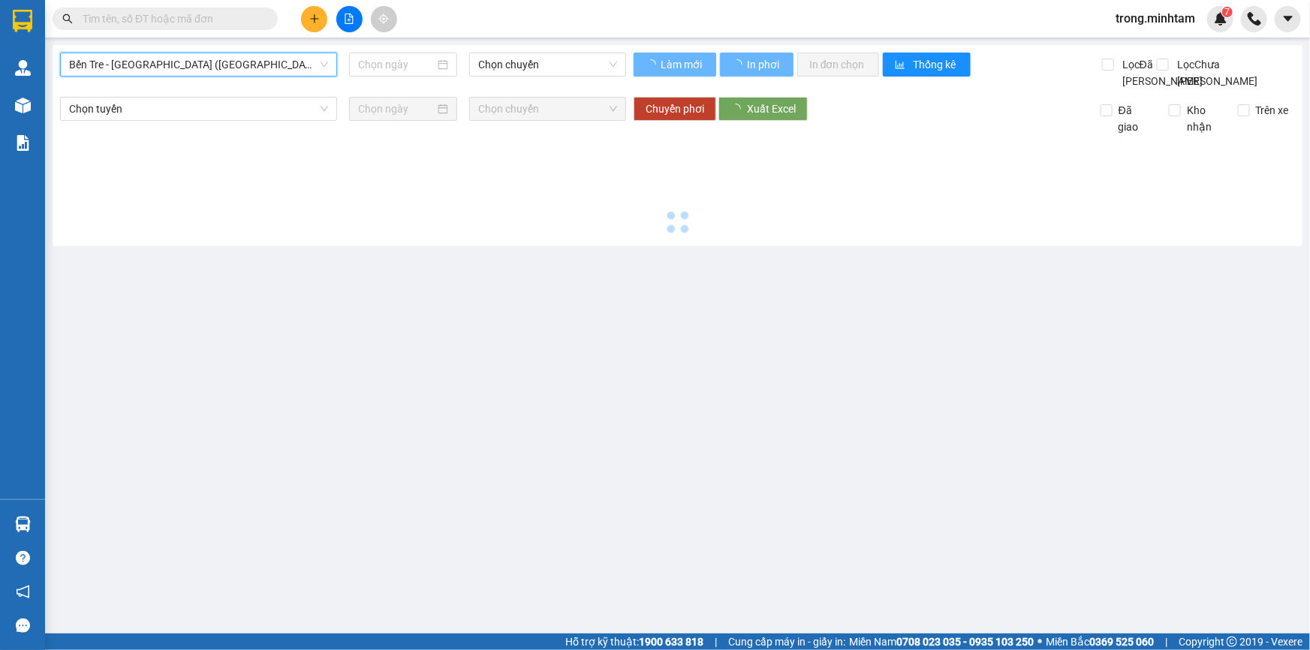
type input "[DATE]"
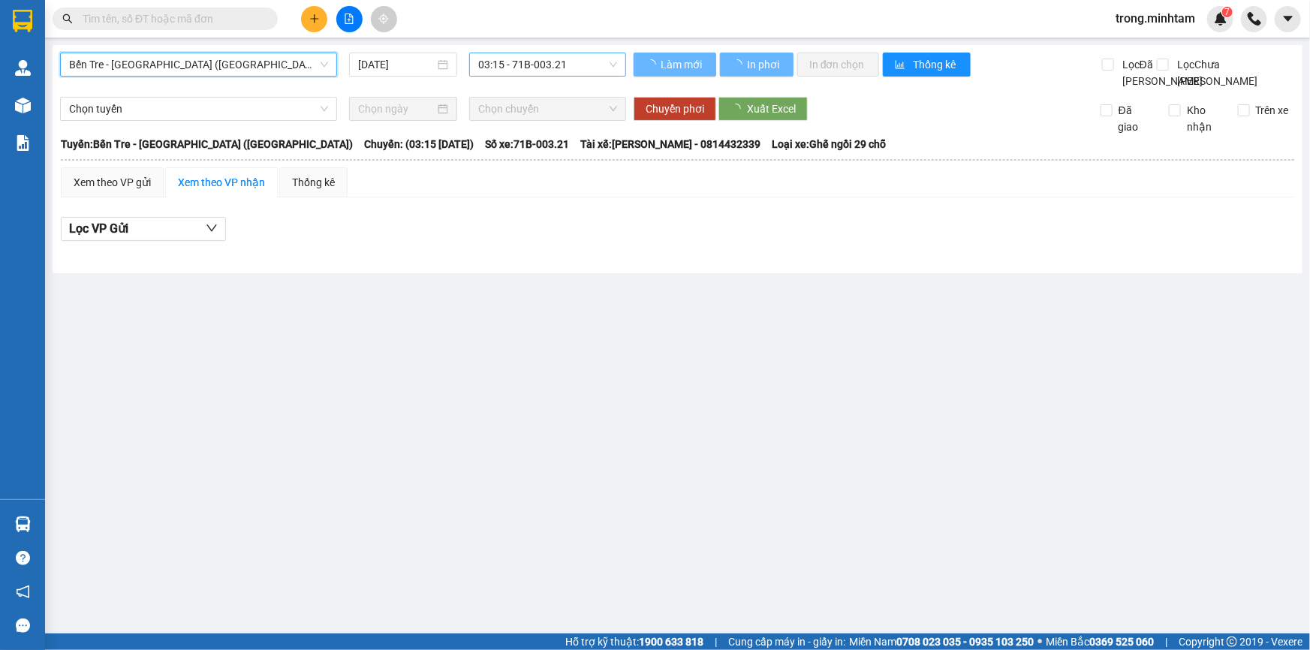
click at [556, 60] on span "03:15 - 71B-003.21" at bounding box center [547, 64] width 139 height 23
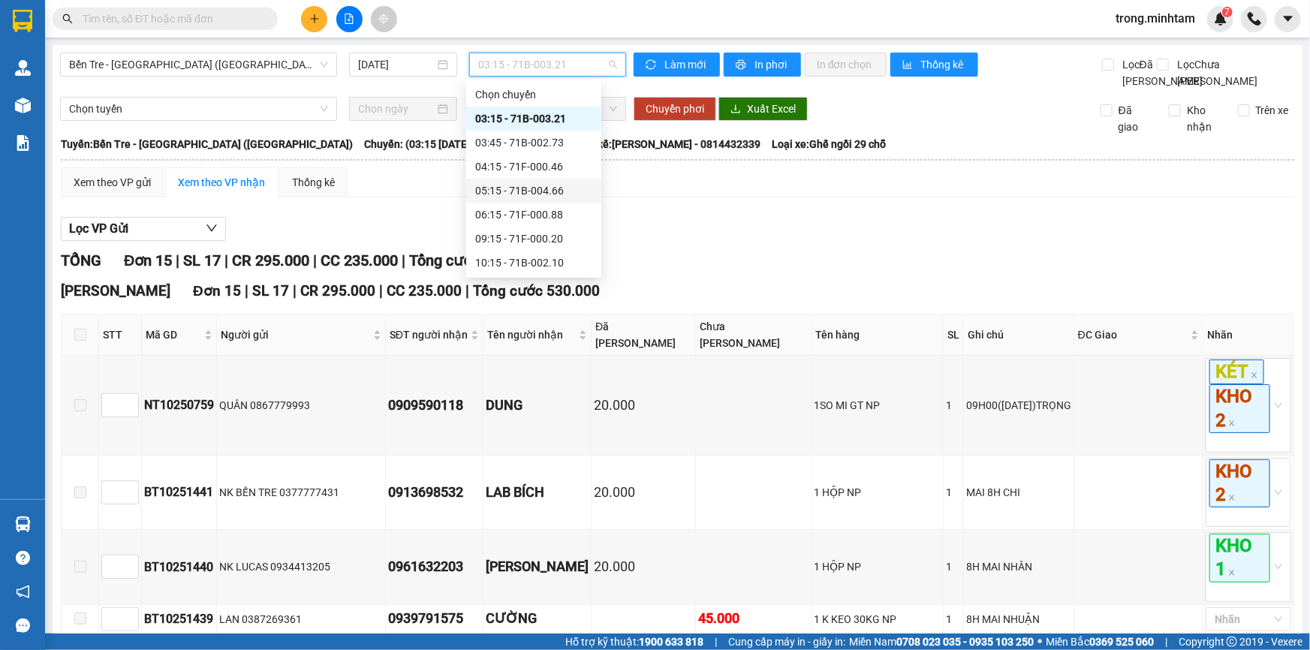
click at [519, 193] on div "05:15 - 71B-004.66" at bounding box center [533, 190] width 117 height 17
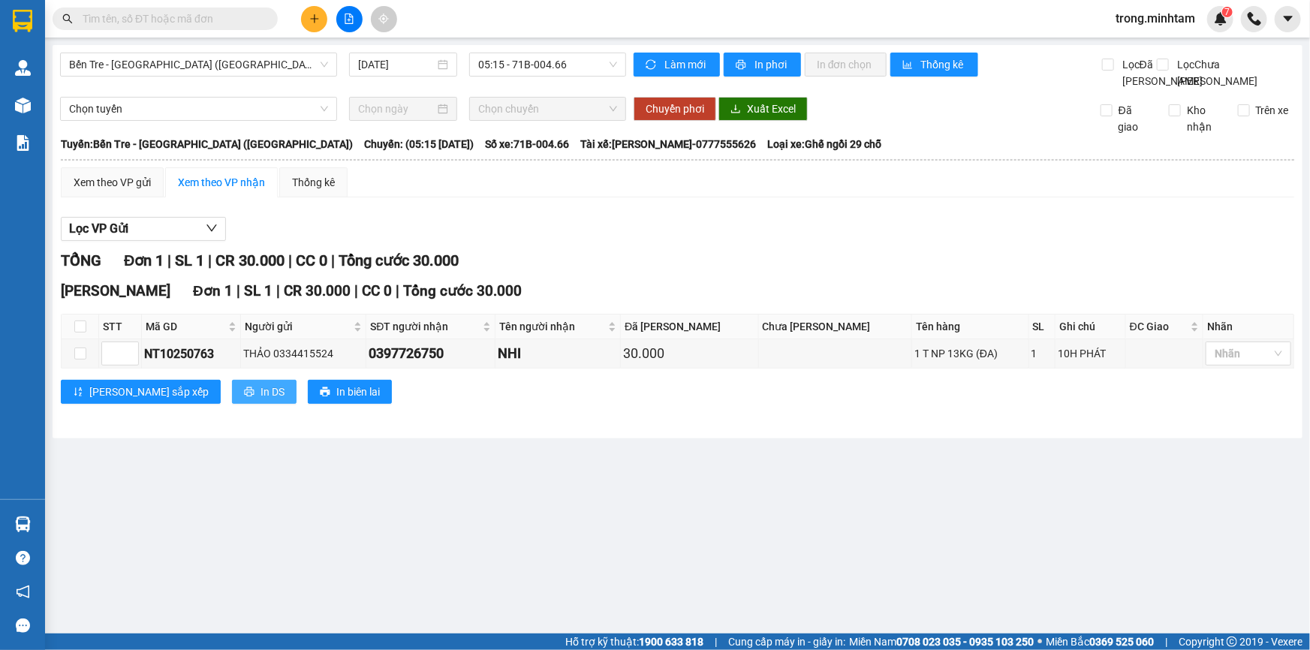
click at [261, 400] on span "In DS" at bounding box center [273, 392] width 24 height 17
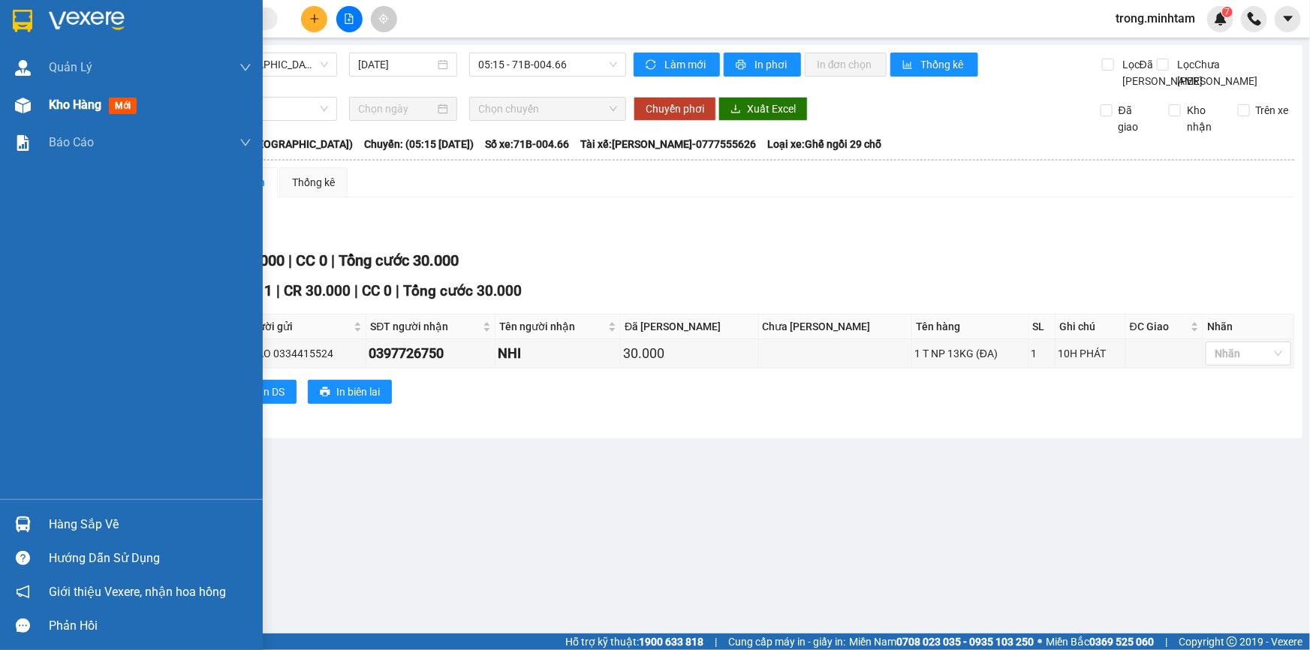
click at [70, 107] on span "Kho hàng" at bounding box center [75, 105] width 53 height 14
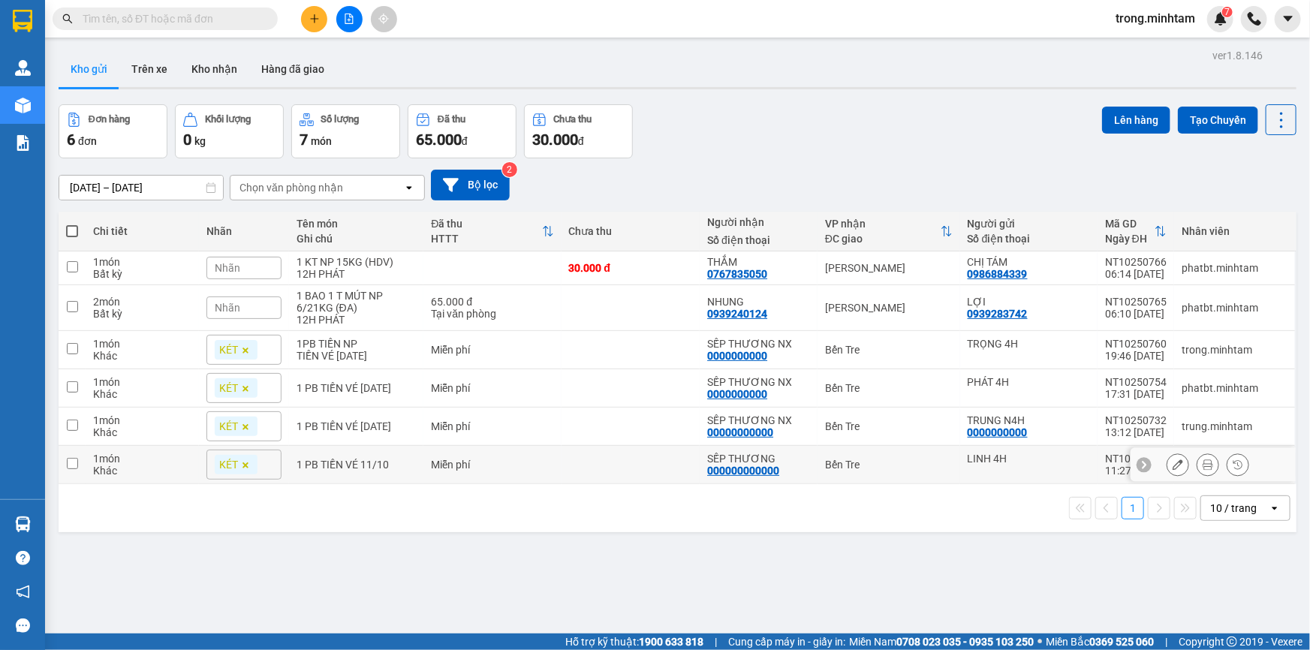
click at [341, 471] on div "1 PB TIỀN VÉ 11/10" at bounding box center [357, 465] width 120 height 12
checkbox input "true"
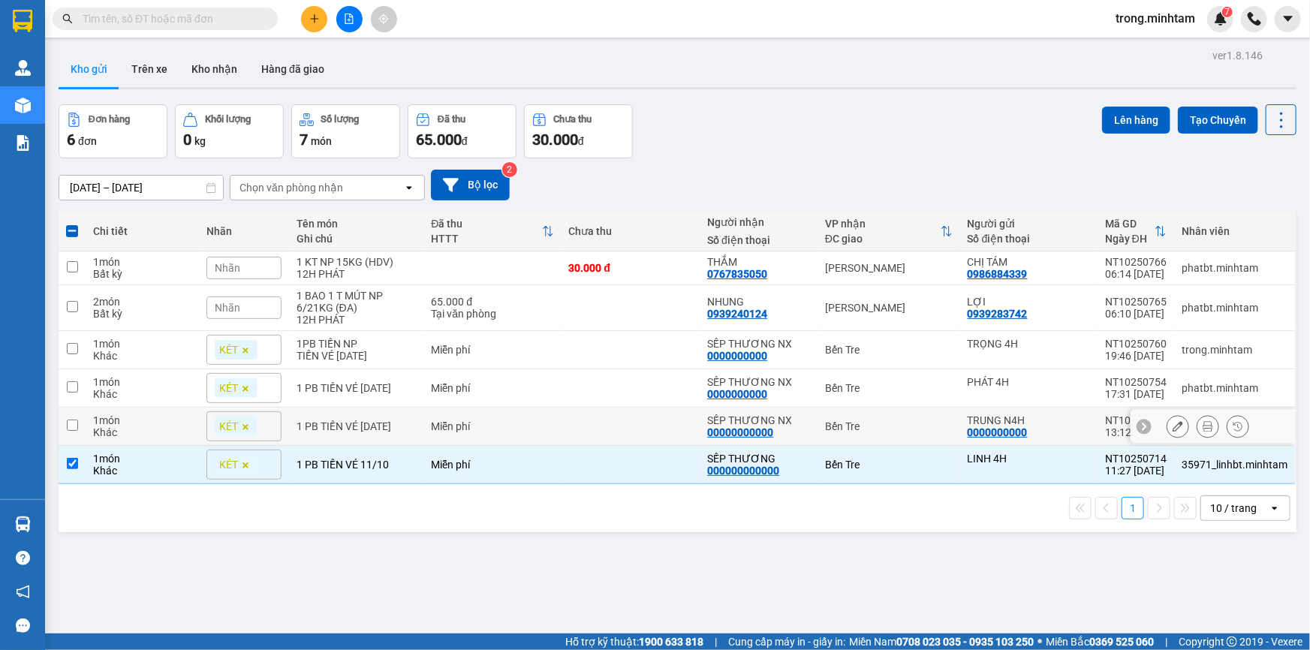
click at [356, 433] on div "1 PB TIỀN VÉ [DATE]" at bounding box center [357, 427] width 120 height 12
checkbox input "true"
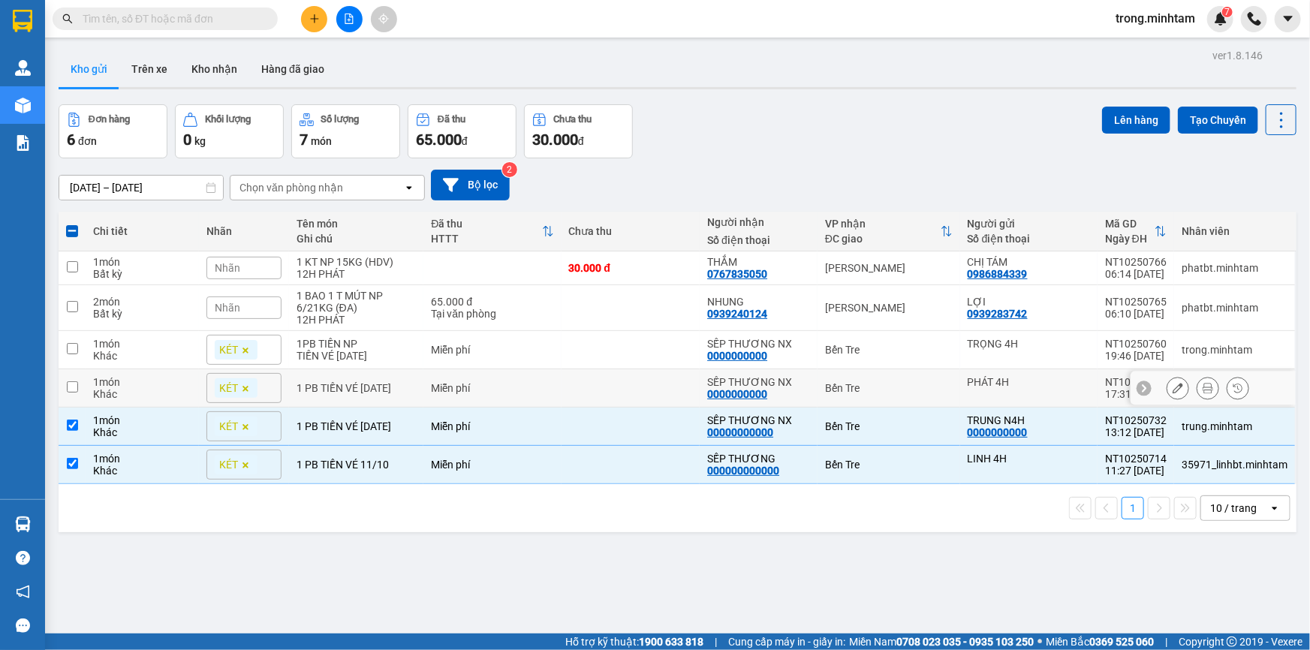
click at [365, 393] on td "1 PB TIỀN VÉ [DATE]" at bounding box center [356, 388] width 135 height 38
checkbox input "true"
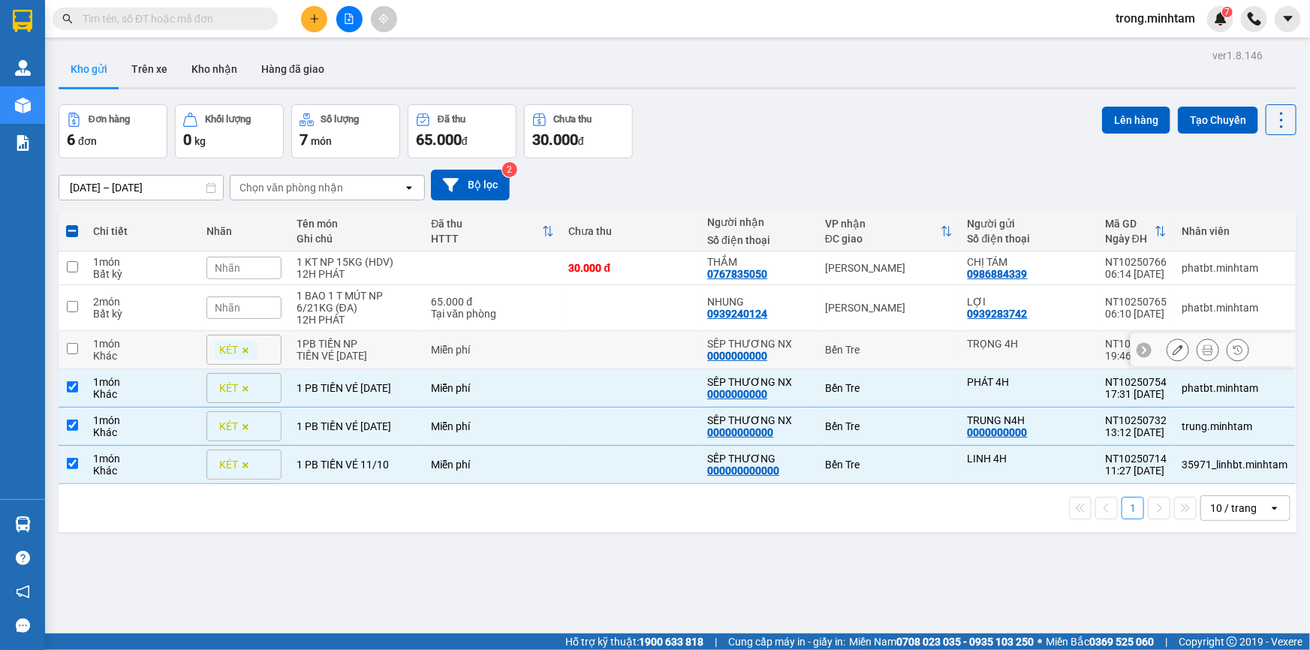
click at [368, 350] on div "1PB TIỀN NP" at bounding box center [357, 344] width 120 height 12
checkbox input "true"
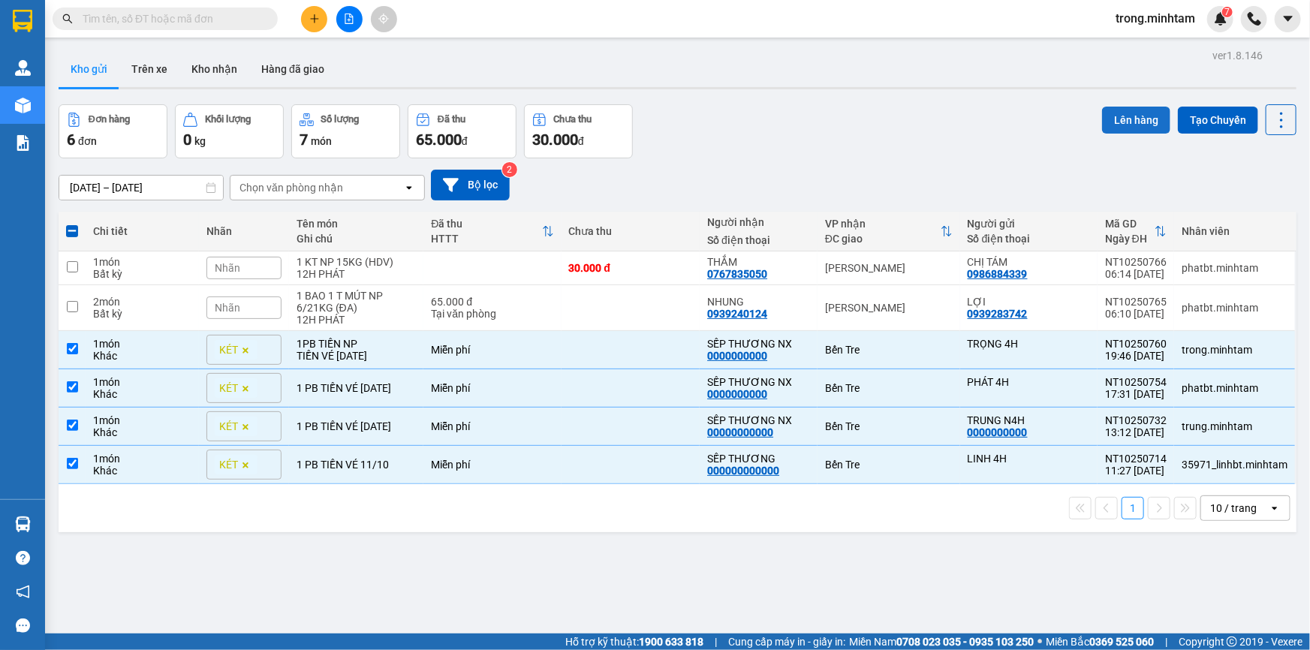
click at [1115, 128] on button "Lên hàng" at bounding box center [1136, 120] width 68 height 27
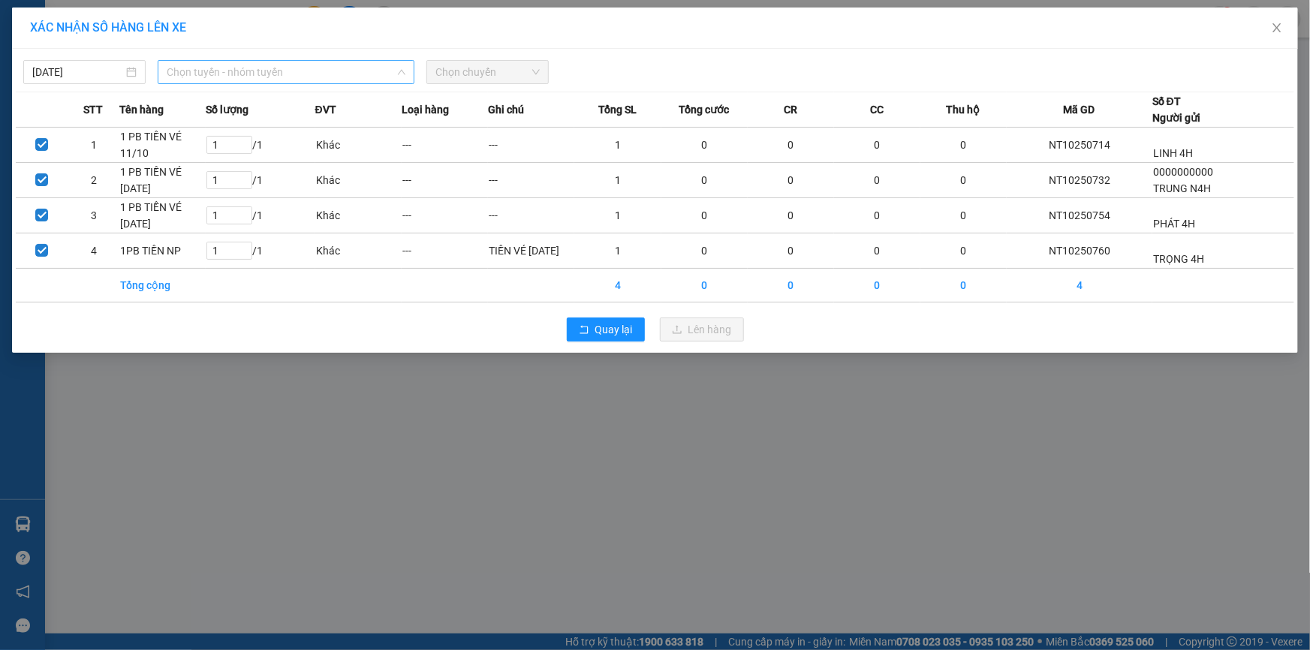
click at [206, 79] on span "Chọn tuyến - nhóm tuyến" at bounding box center [286, 72] width 239 height 23
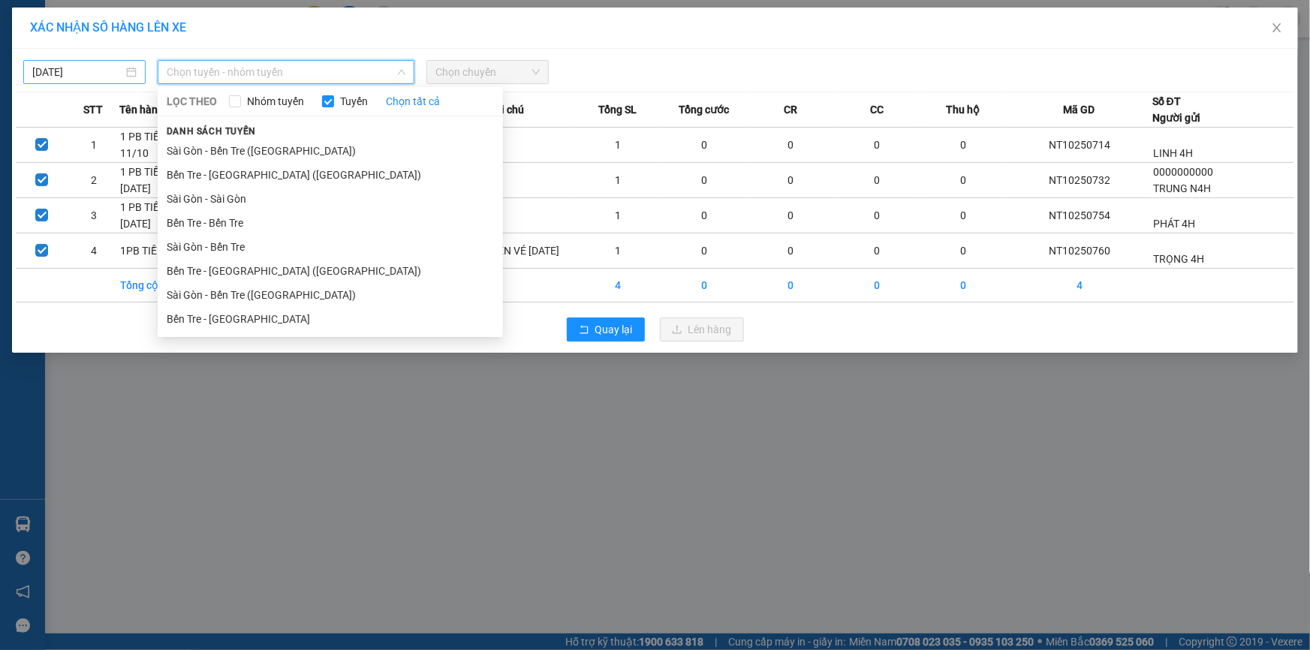
click at [71, 65] on body "Kết quả tìm kiếm ( 0 ) Bộ lọc No Data trong.minhtam 7 Quản Lý Quản lý khách hàn…" at bounding box center [655, 325] width 1310 height 650
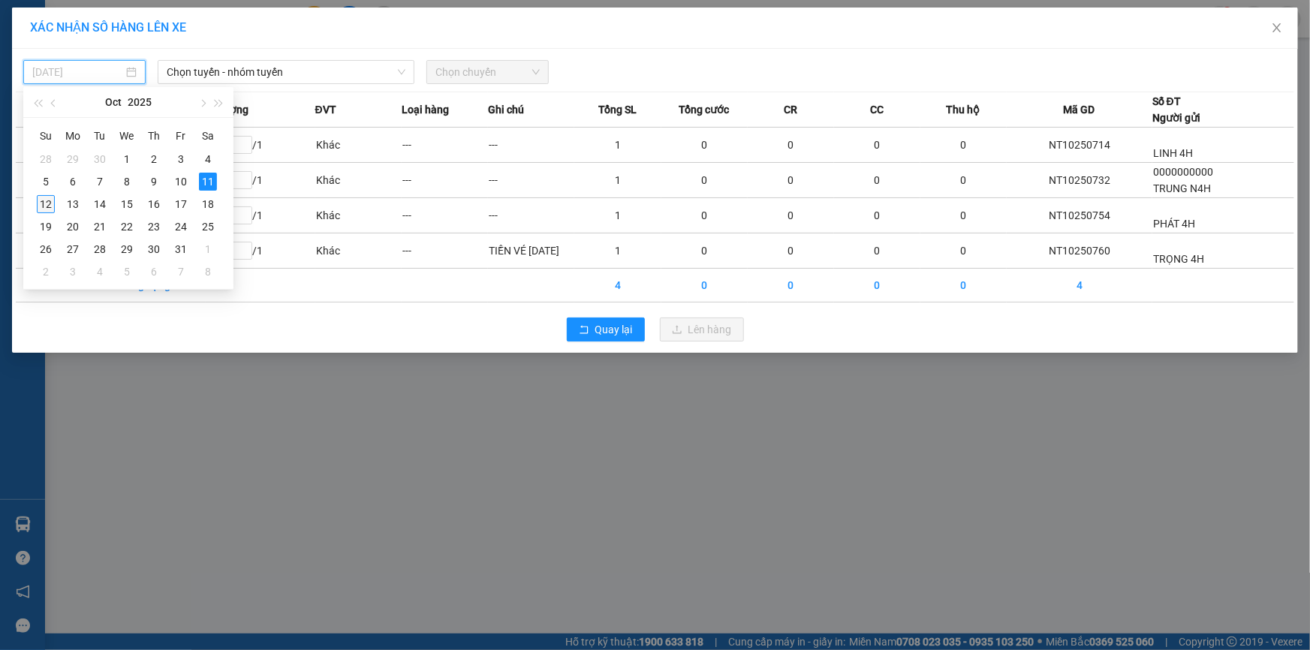
click at [38, 203] on div "12" at bounding box center [46, 204] width 18 height 18
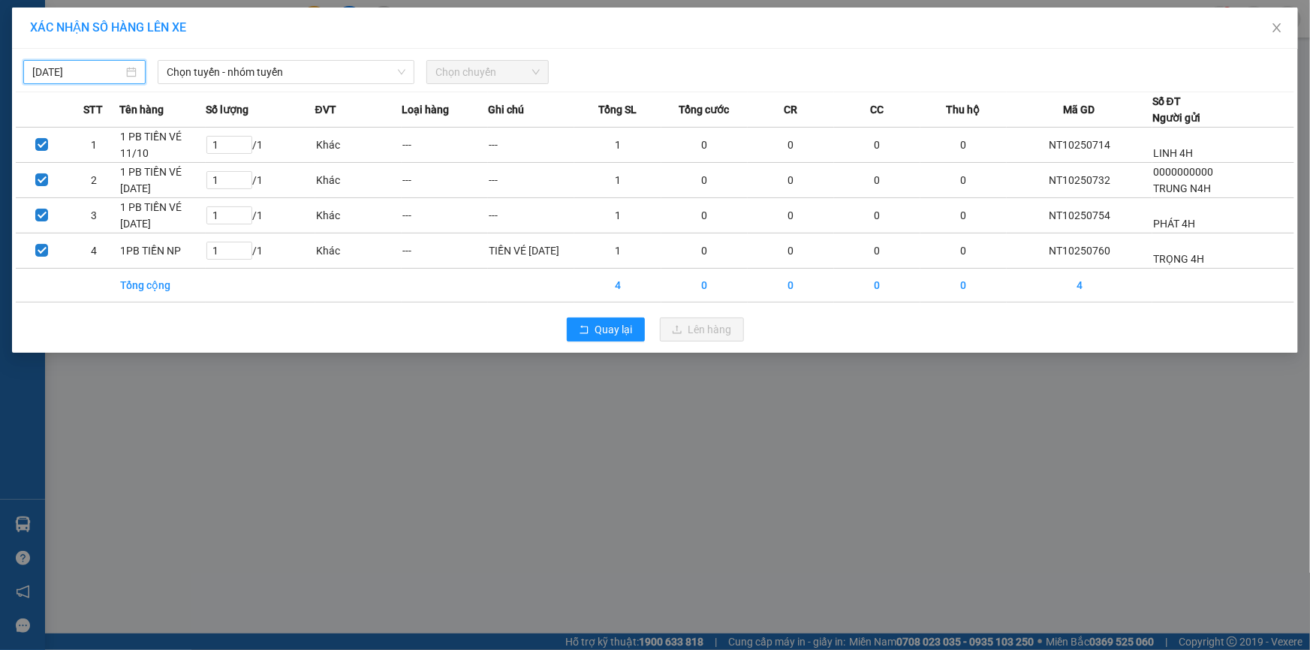
type input "[DATE]"
click at [207, 81] on span "Chọn tuyến - nhóm tuyến" at bounding box center [286, 72] width 239 height 23
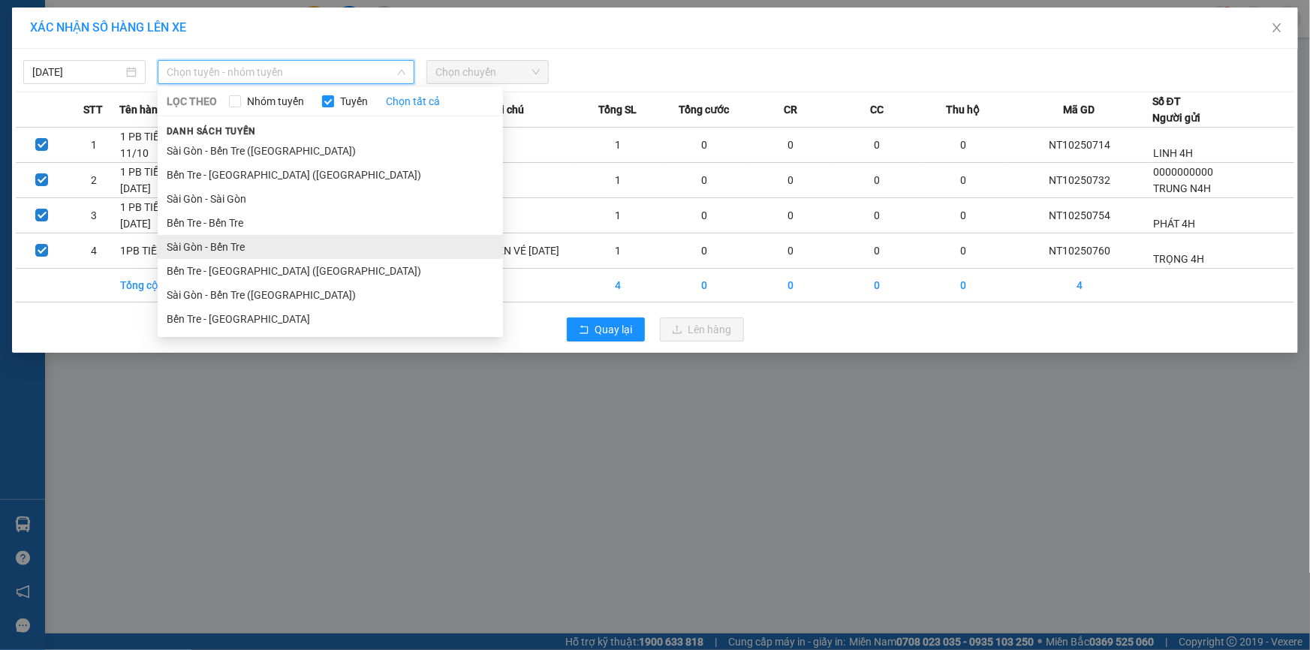
click at [218, 252] on li "Sài Gòn - Bến Tre" at bounding box center [330, 247] width 345 height 24
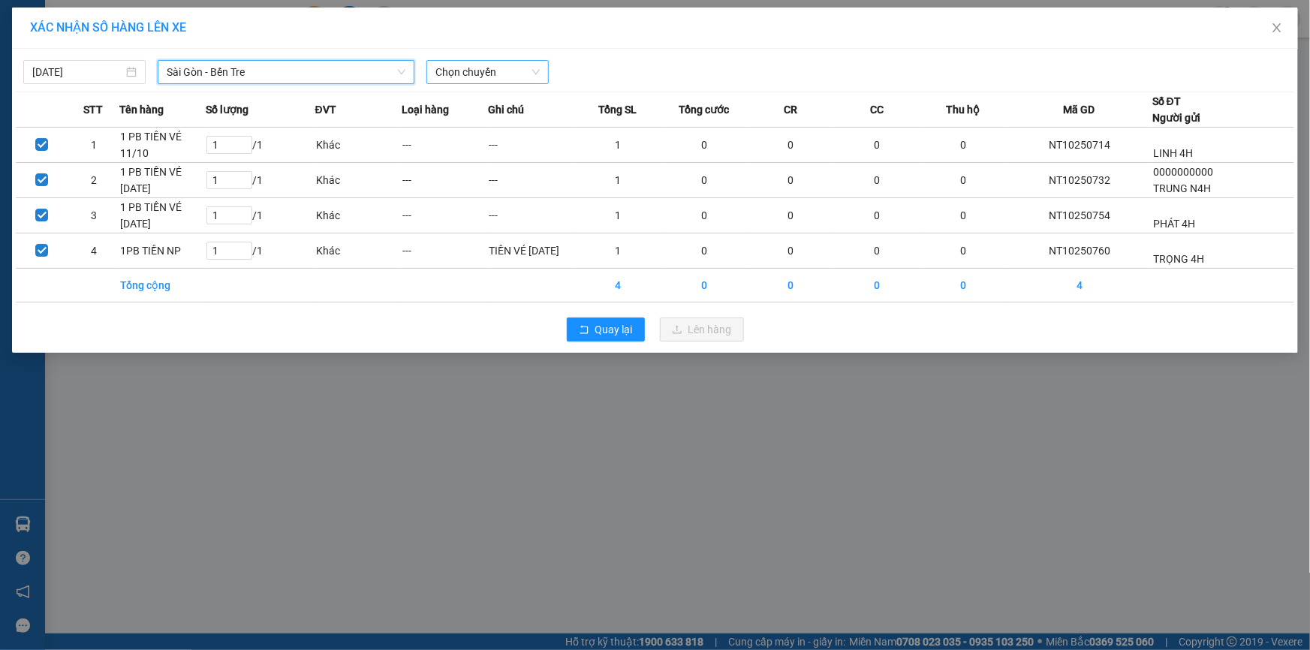
click at [457, 80] on span "Chọn chuyến" at bounding box center [488, 72] width 104 height 23
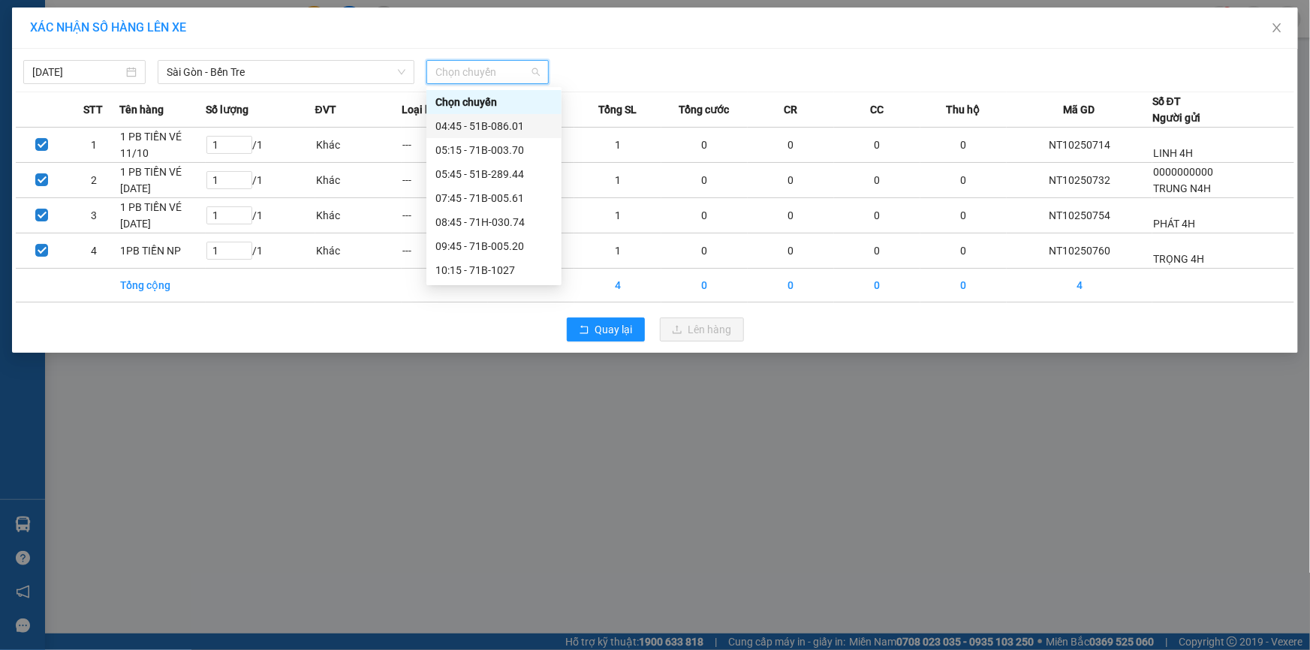
click at [483, 116] on div "04:45 - 51B-086.01" at bounding box center [494, 126] width 135 height 24
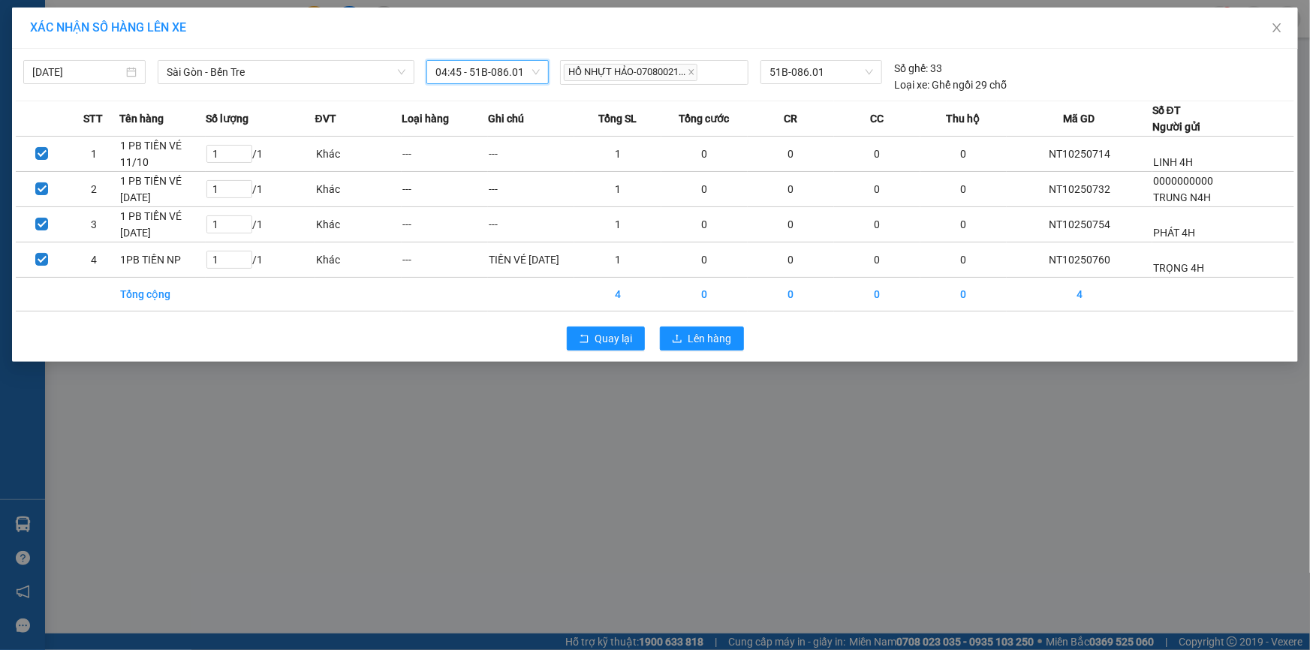
click at [677, 351] on div "Quay lại Lên hàng" at bounding box center [655, 338] width 1279 height 39
click at [677, 346] on button "Lên hàng" at bounding box center [702, 339] width 84 height 24
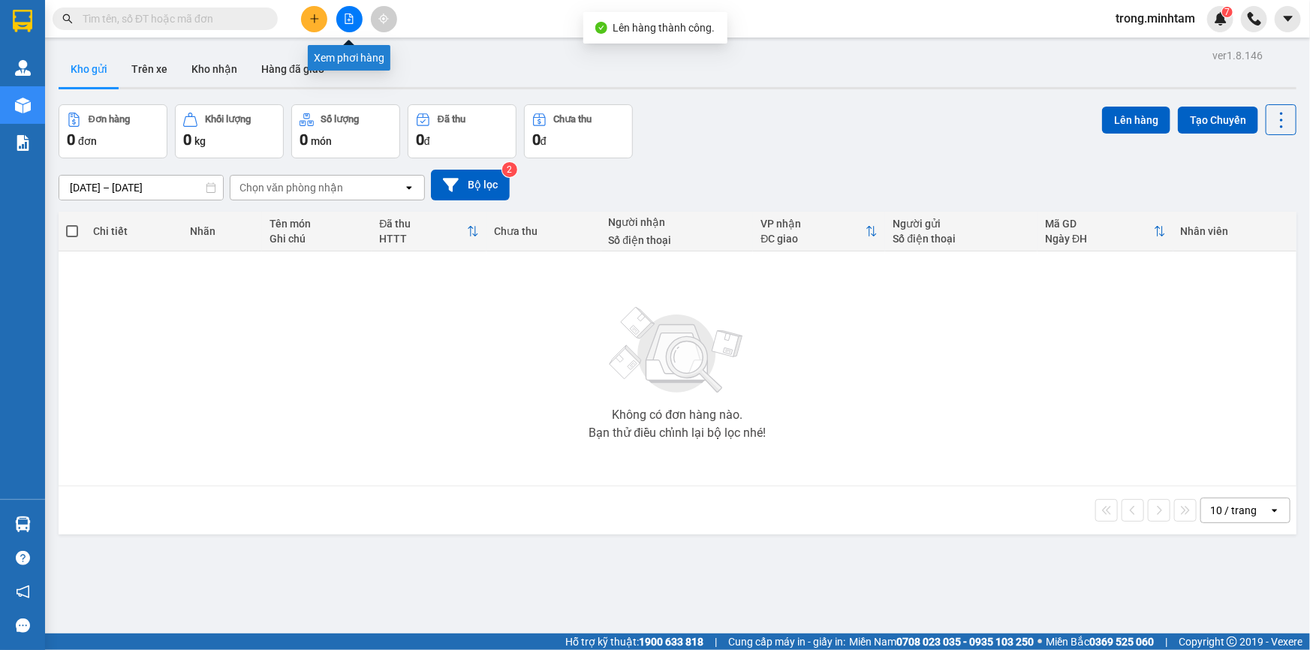
click at [345, 12] on button at bounding box center [349, 19] width 26 height 26
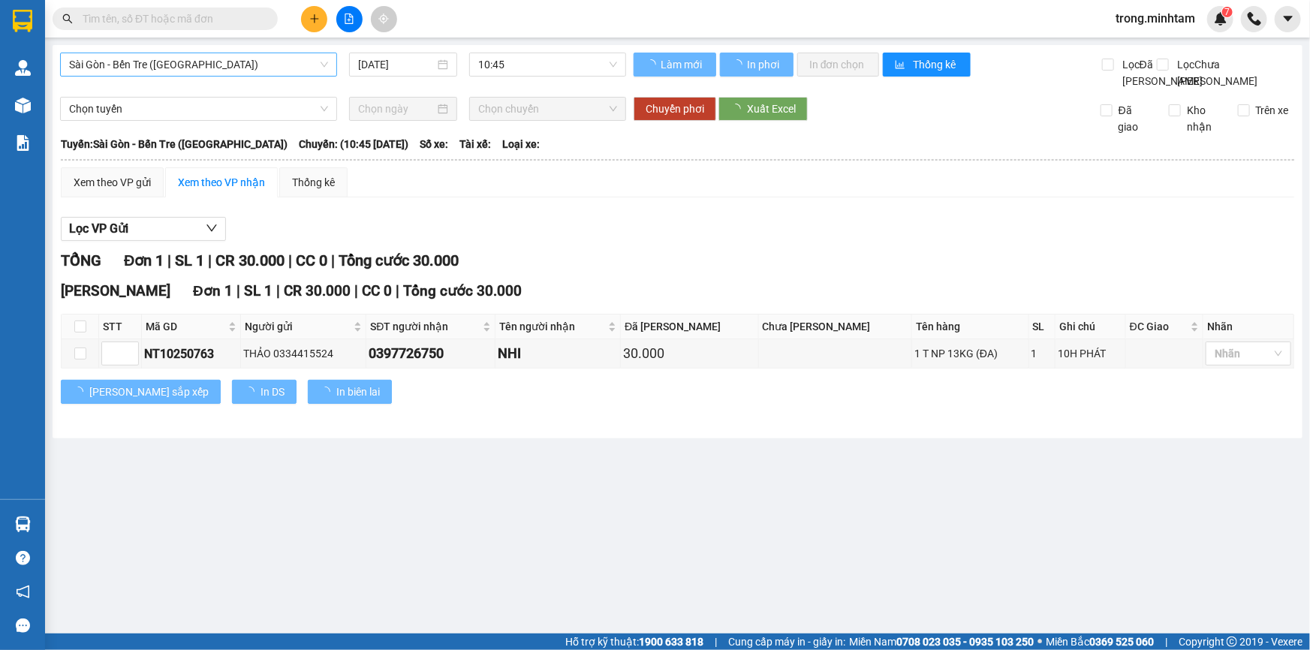
click at [159, 69] on span "Sài Gòn - Bến Tre ([GEOGRAPHIC_DATA])" at bounding box center [198, 64] width 259 height 23
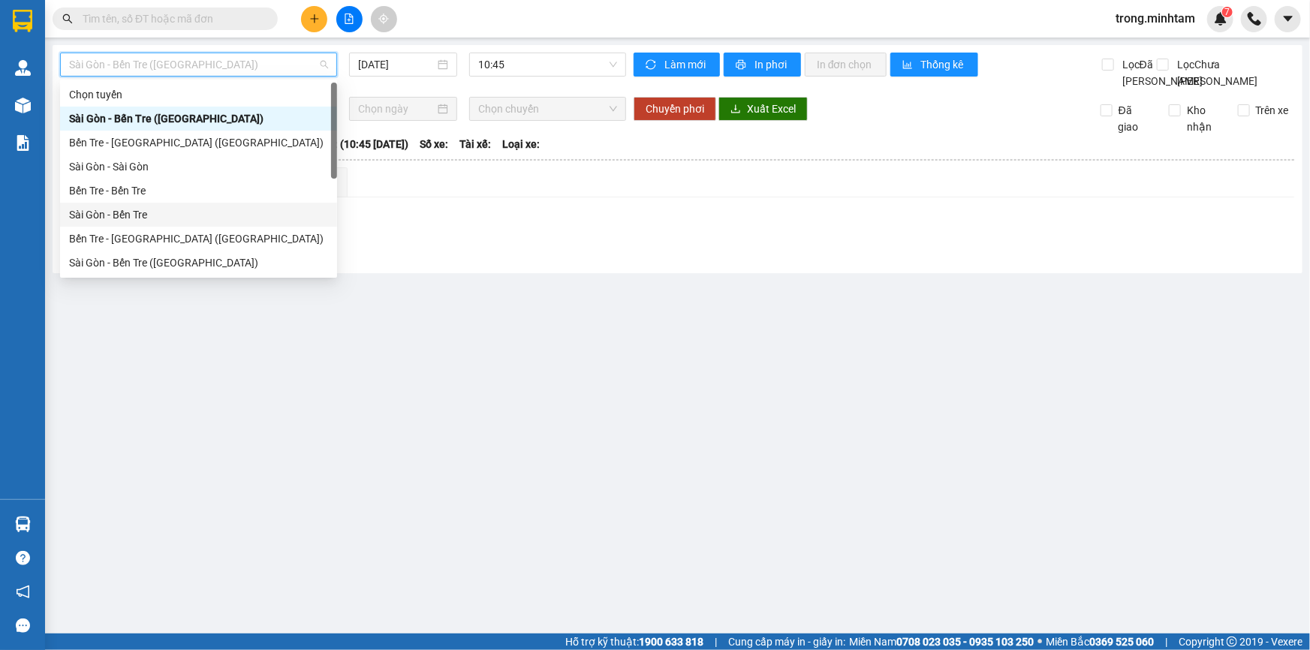
click at [154, 218] on div "Sài Gòn - Bến Tre" at bounding box center [198, 215] width 259 height 17
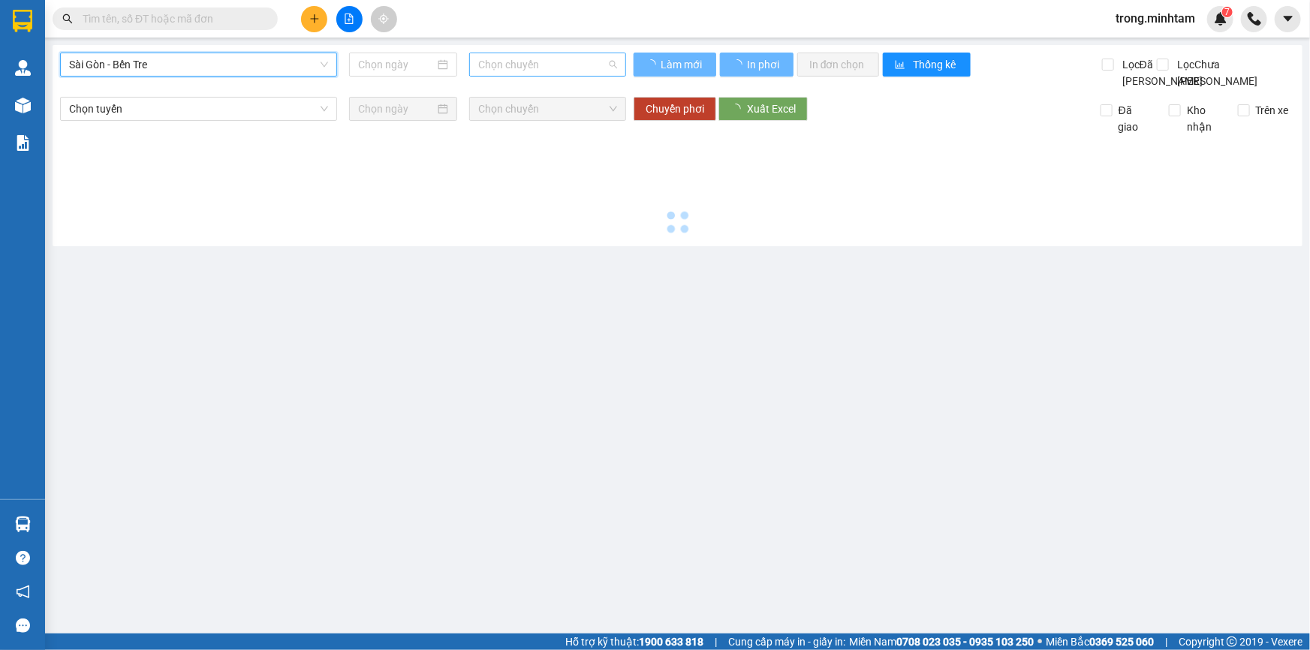
click at [544, 64] on span "Chọn chuyến" at bounding box center [547, 64] width 139 height 23
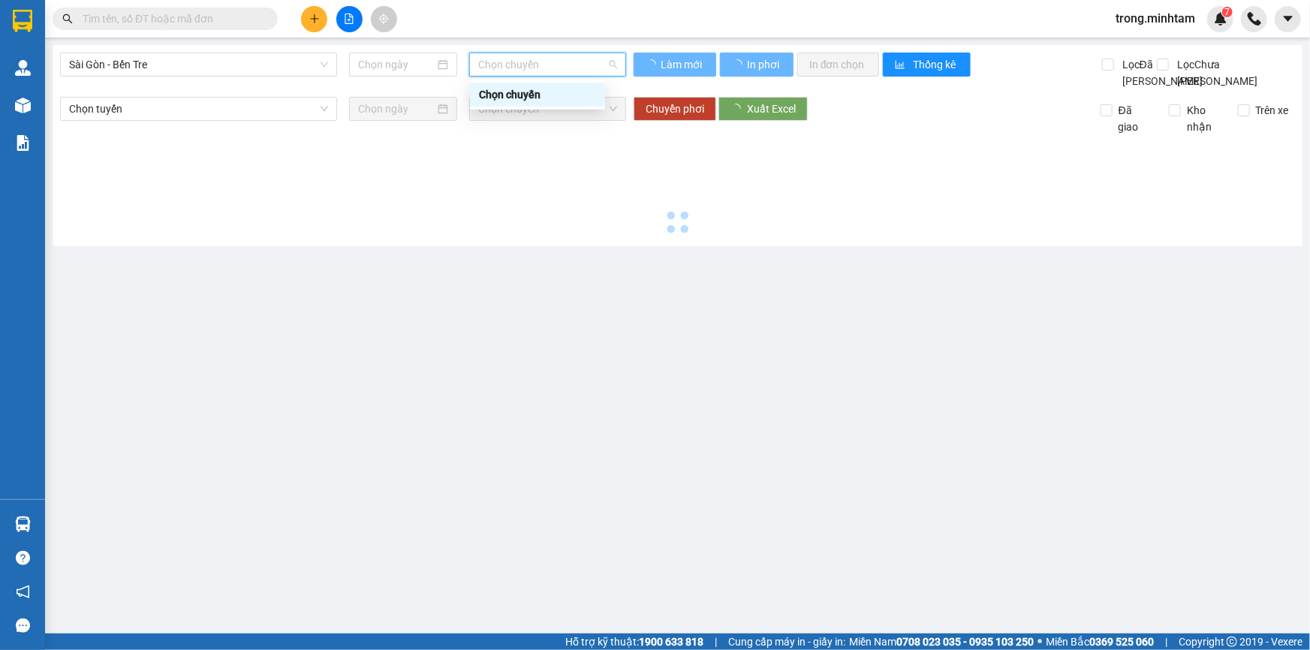
type input "[DATE]"
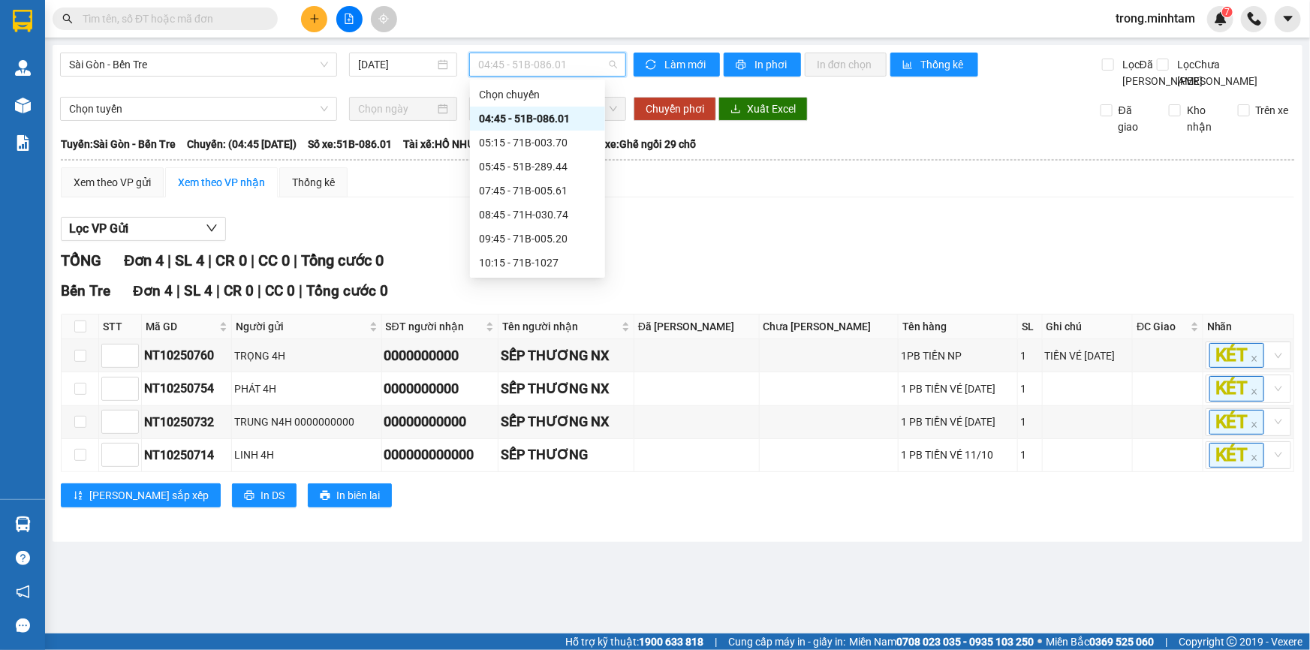
click at [191, 496] on div "Bến Tre Đơn 4 | SL 4 | CR 0 | CC 0 | Tổng cước 0 STT Mã GD Người gửi SĐT người…" at bounding box center [678, 399] width 1234 height 239
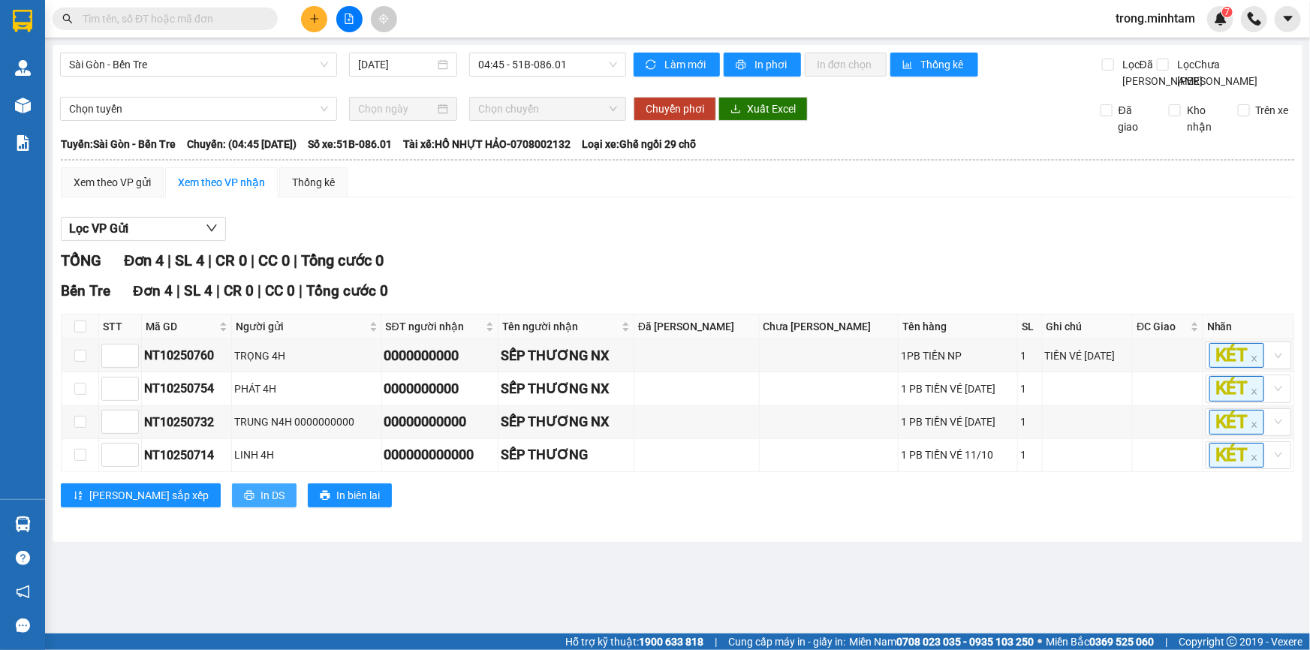
click at [232, 499] on button "In DS" at bounding box center [264, 496] width 65 height 24
click at [234, 501] on div "Lưu sắp xếp In DS In biên lai" at bounding box center [678, 496] width 1234 height 24
click at [261, 504] on span "In DS" at bounding box center [273, 495] width 24 height 17
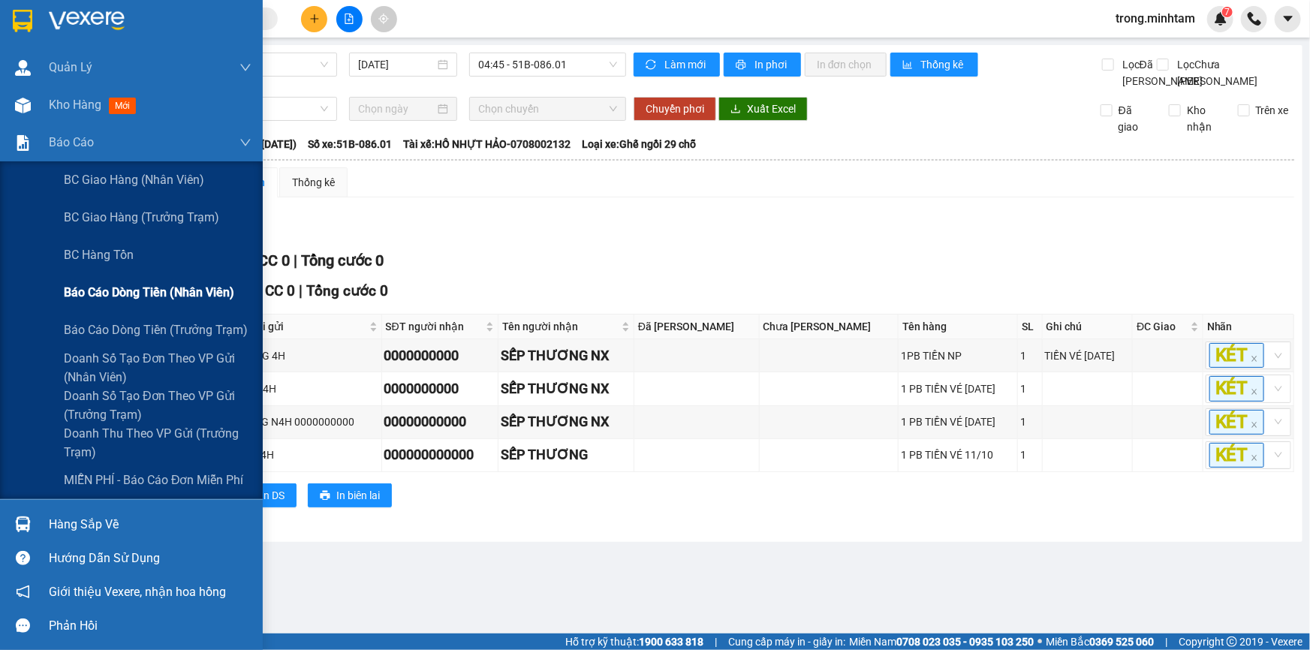
click at [168, 305] on div "Báo cáo dòng tiền (nhân viên)" at bounding box center [158, 293] width 188 height 38
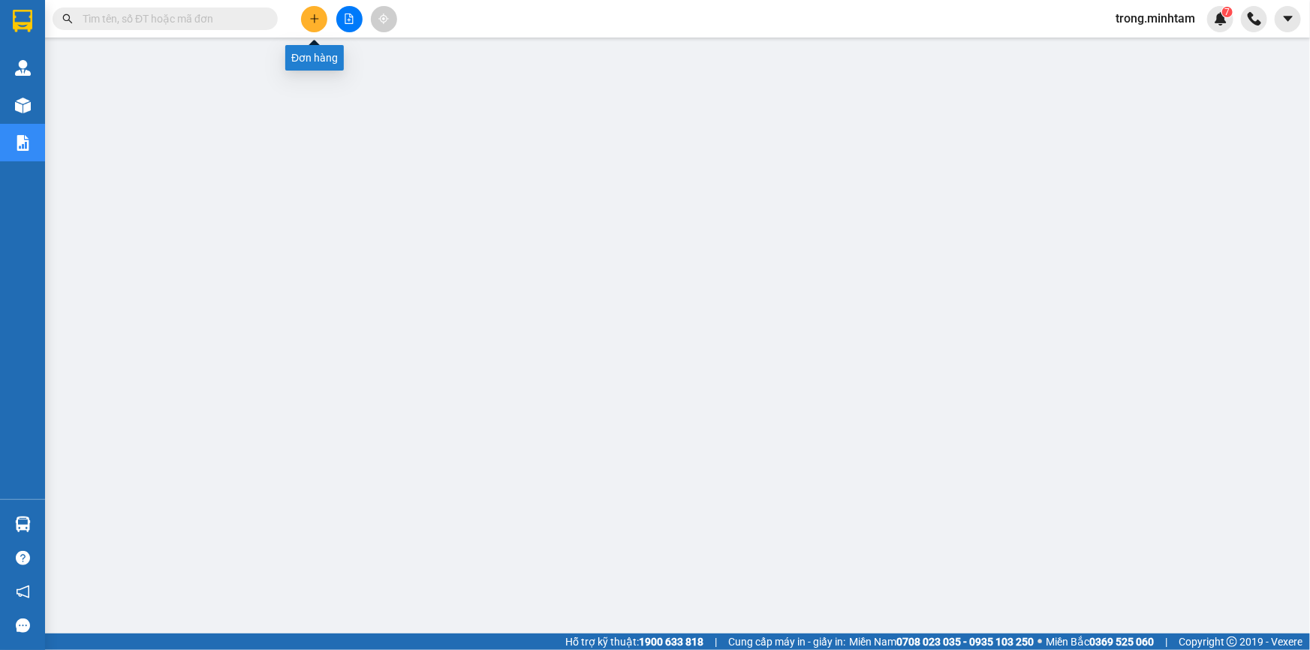
click at [314, 20] on icon "plus" at bounding box center [314, 18] width 1 height 8
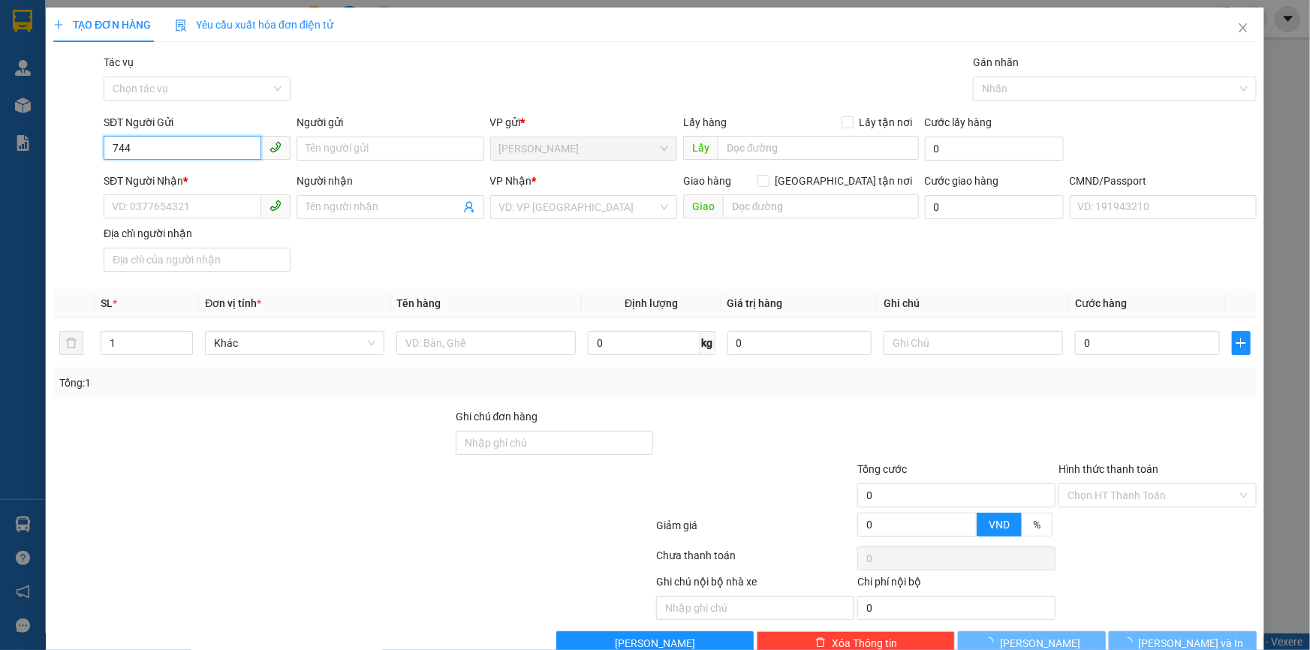
click at [148, 146] on input "744" at bounding box center [183, 148] width 158 height 24
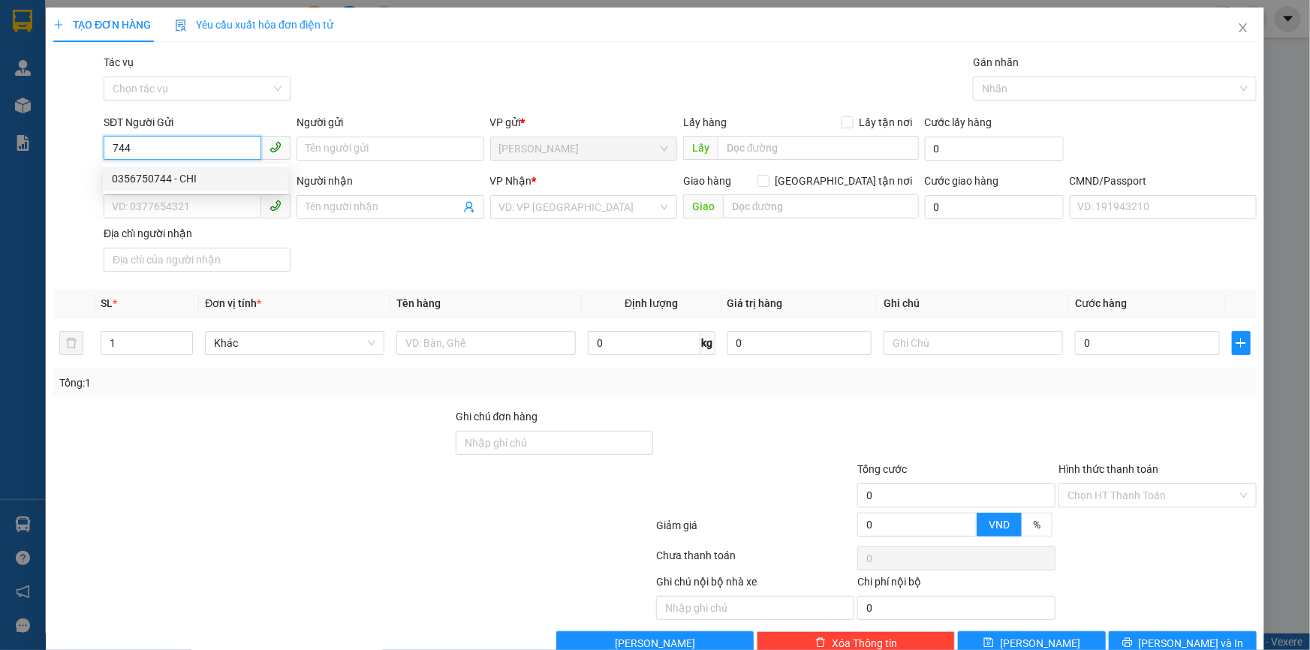
click at [169, 179] on div "0356750744 - CHI" at bounding box center [195, 178] width 167 height 17
type input "0356750744"
type input "CHI"
type input "0985517038"
type input "CẢNH"
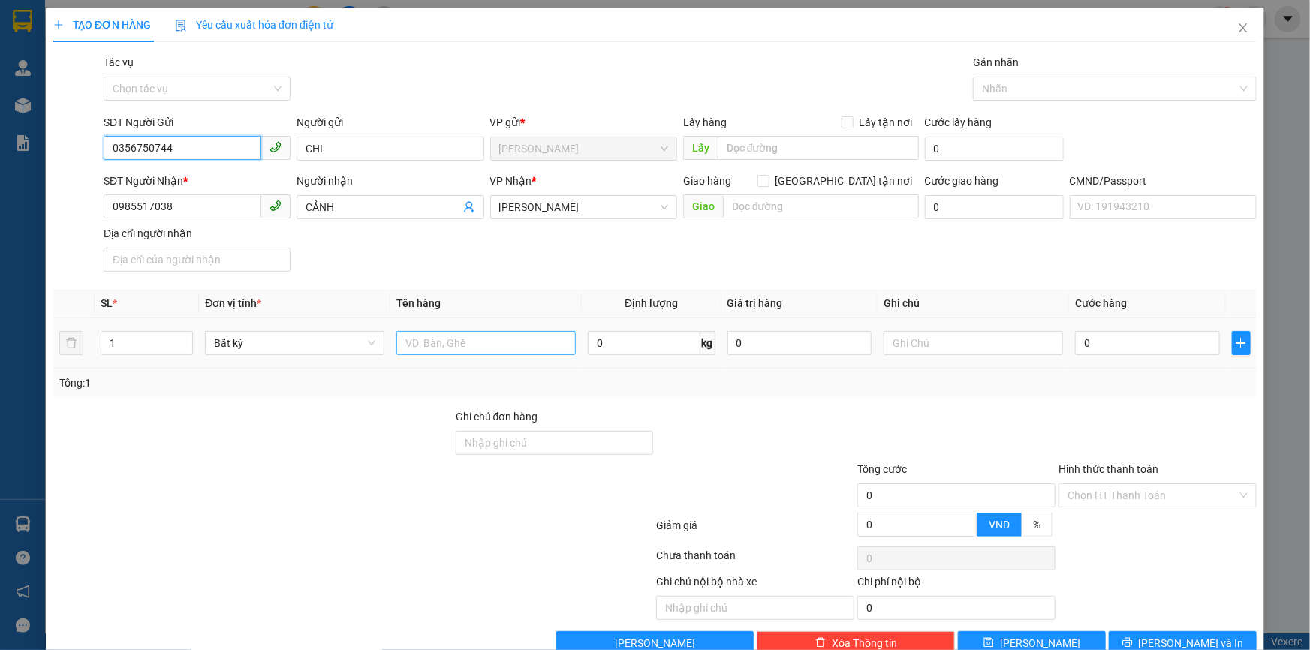
type input "0356750744"
click at [475, 355] on input "text" at bounding box center [486, 343] width 179 height 24
click at [475, 351] on input "text" at bounding box center [486, 343] width 179 height 24
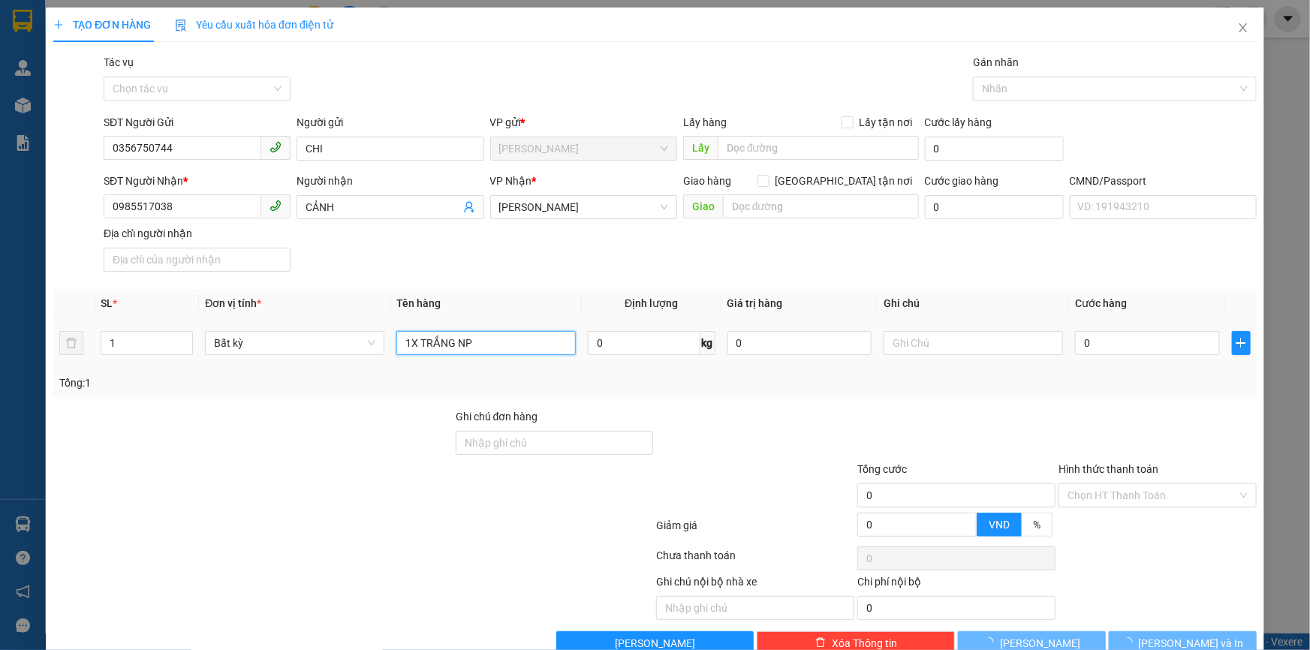
click at [475, 351] on input "1X TRẮNG NP" at bounding box center [486, 343] width 179 height 24
type input "1X TRẮNG NP 4KG"
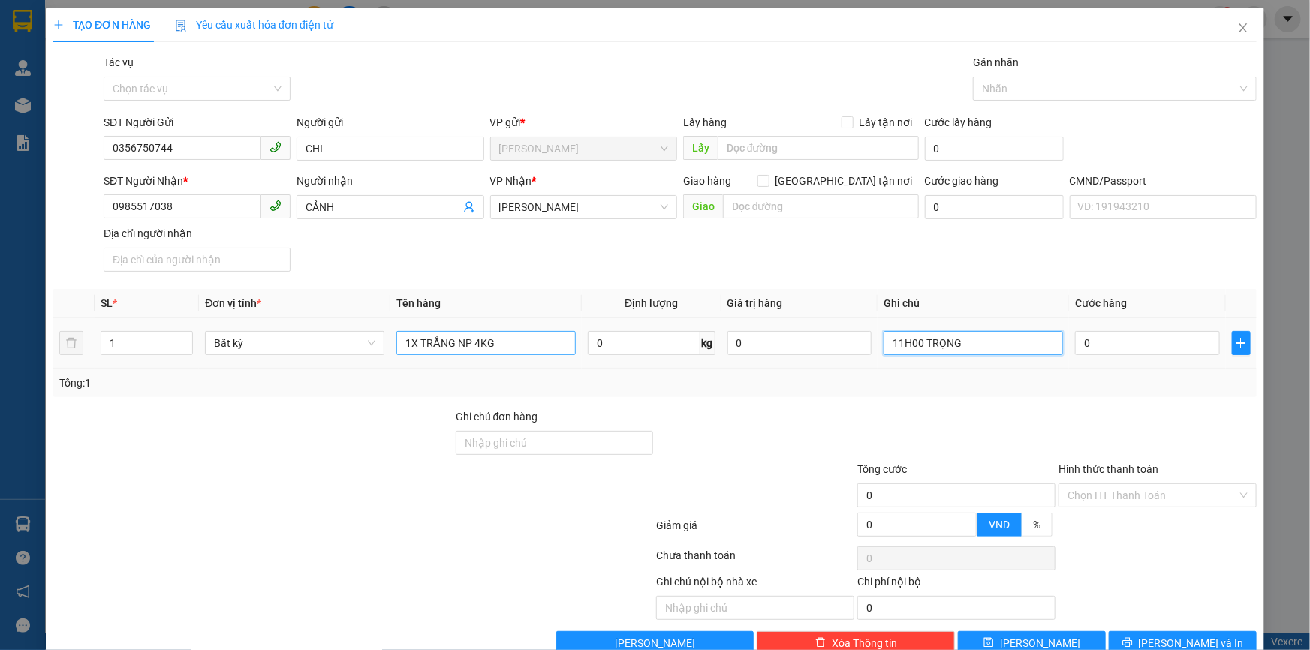
type input "11H00 TRỌNG"
type input "2"
type input "20"
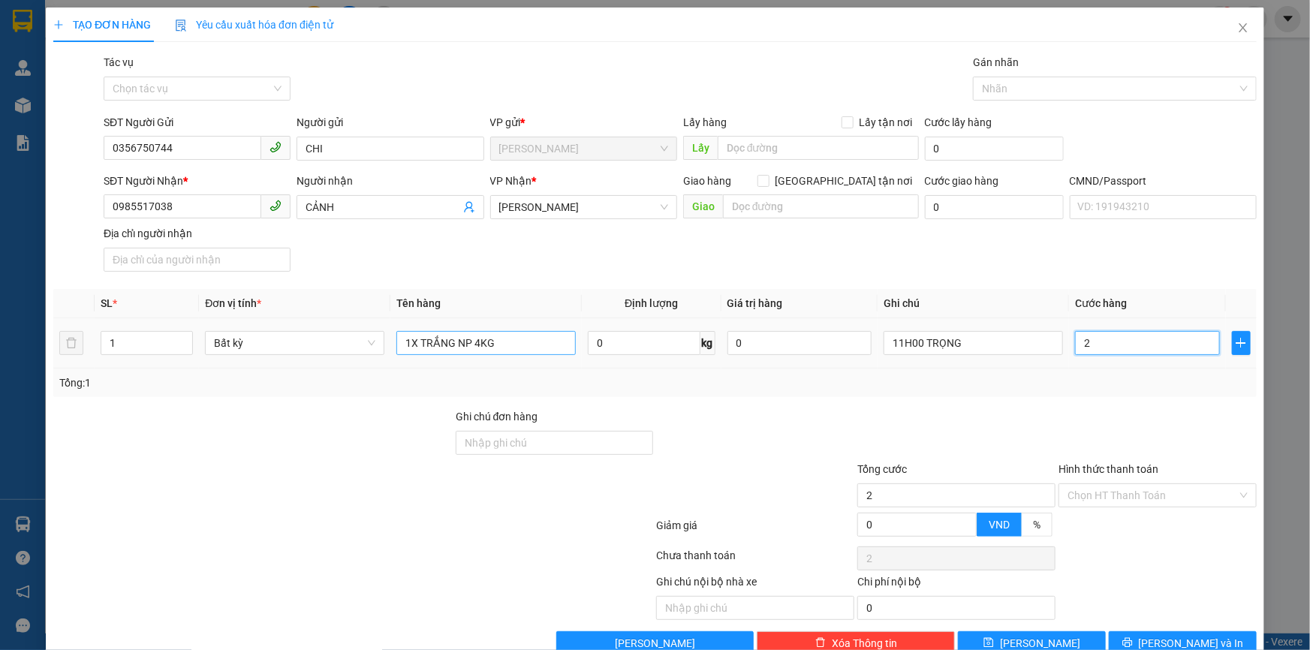
type input "20"
click at [1081, 499] on input "Hình thức thanh toán" at bounding box center [1153, 495] width 170 height 23
type input "20.000"
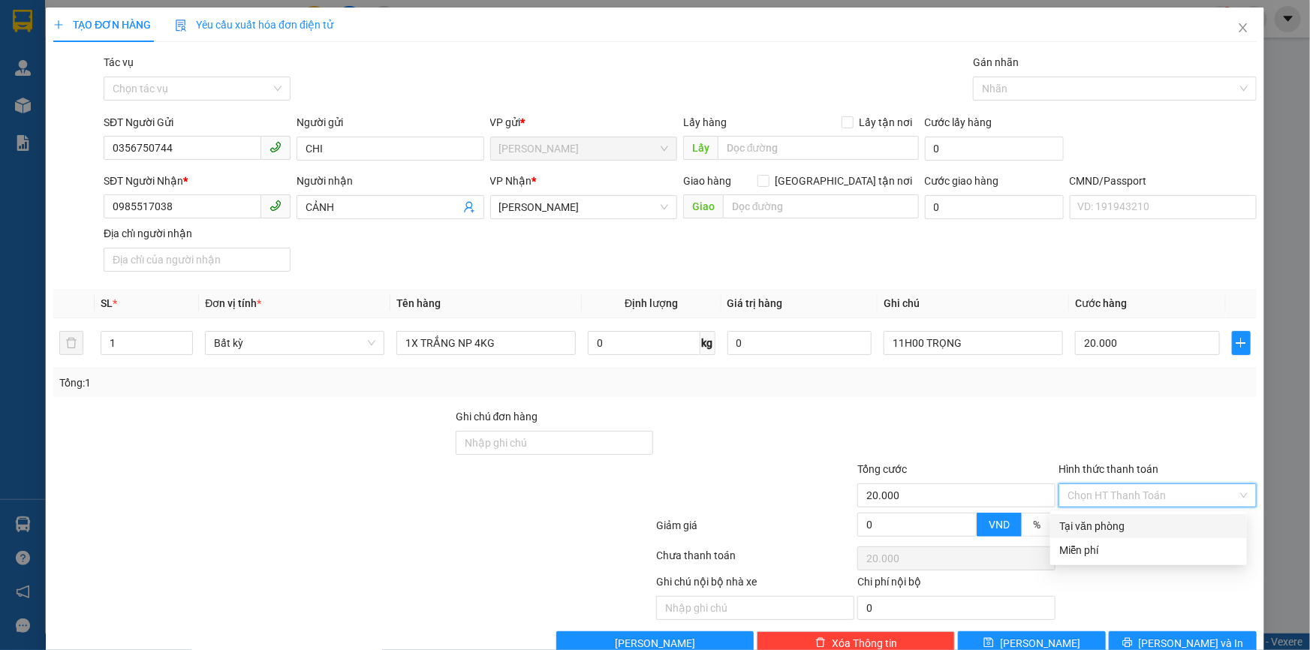
drag, startPoint x: 1072, startPoint y: 517, endPoint x: 1098, endPoint y: 562, distance: 51.8
click at [1072, 517] on div "Tại văn phòng" at bounding box center [1149, 526] width 197 height 24
type input "0"
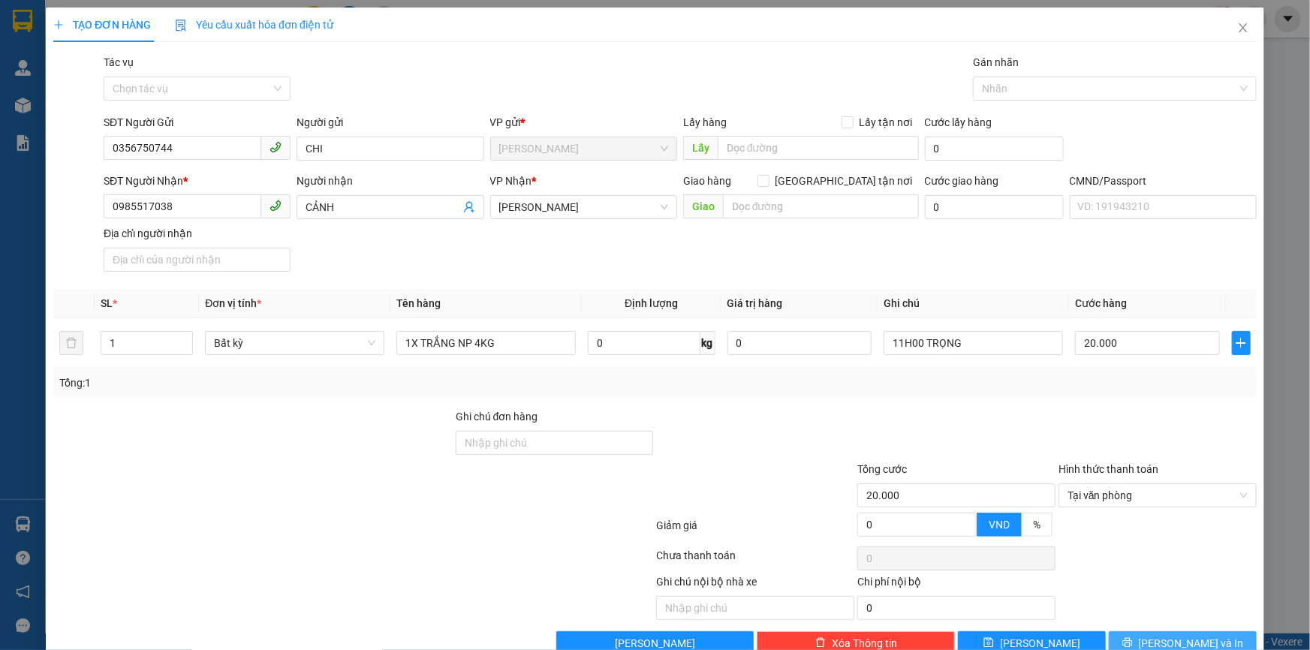
click at [1132, 647] on icon "printer" at bounding box center [1128, 643] width 10 height 10
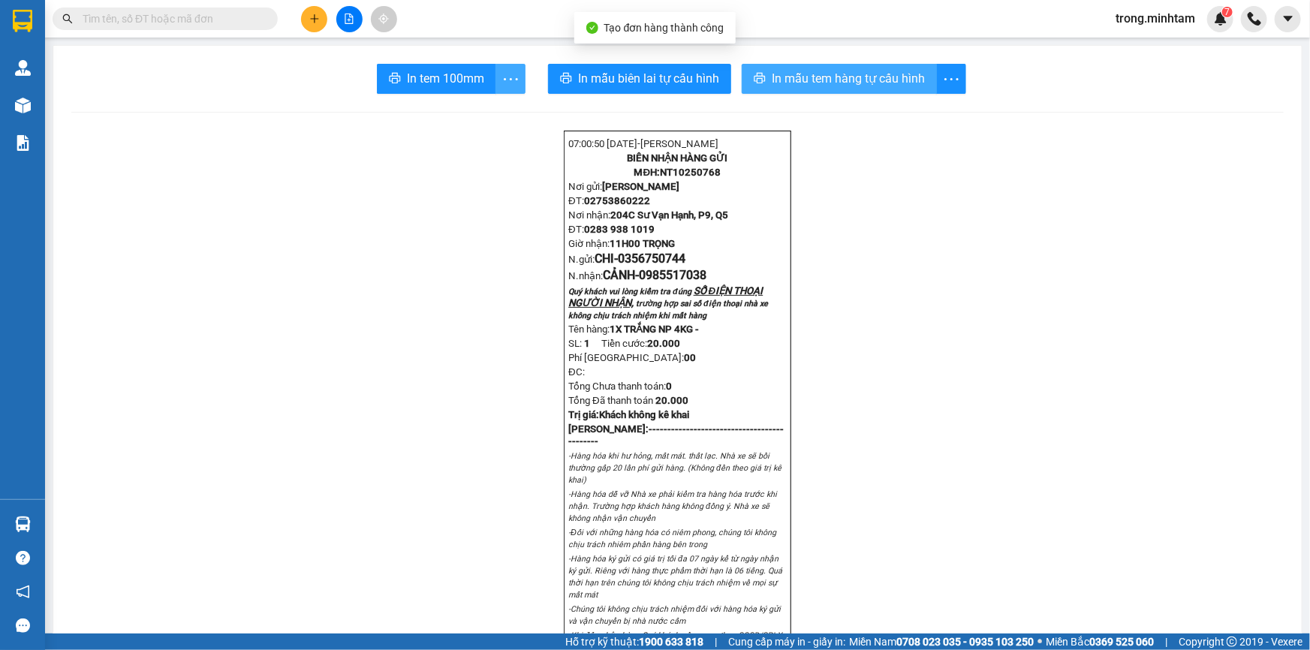
drag, startPoint x: 758, startPoint y: 80, endPoint x: 503, endPoint y: 85, distance: 254.6
click at [758, 80] on icon "printer" at bounding box center [760, 78] width 12 height 12
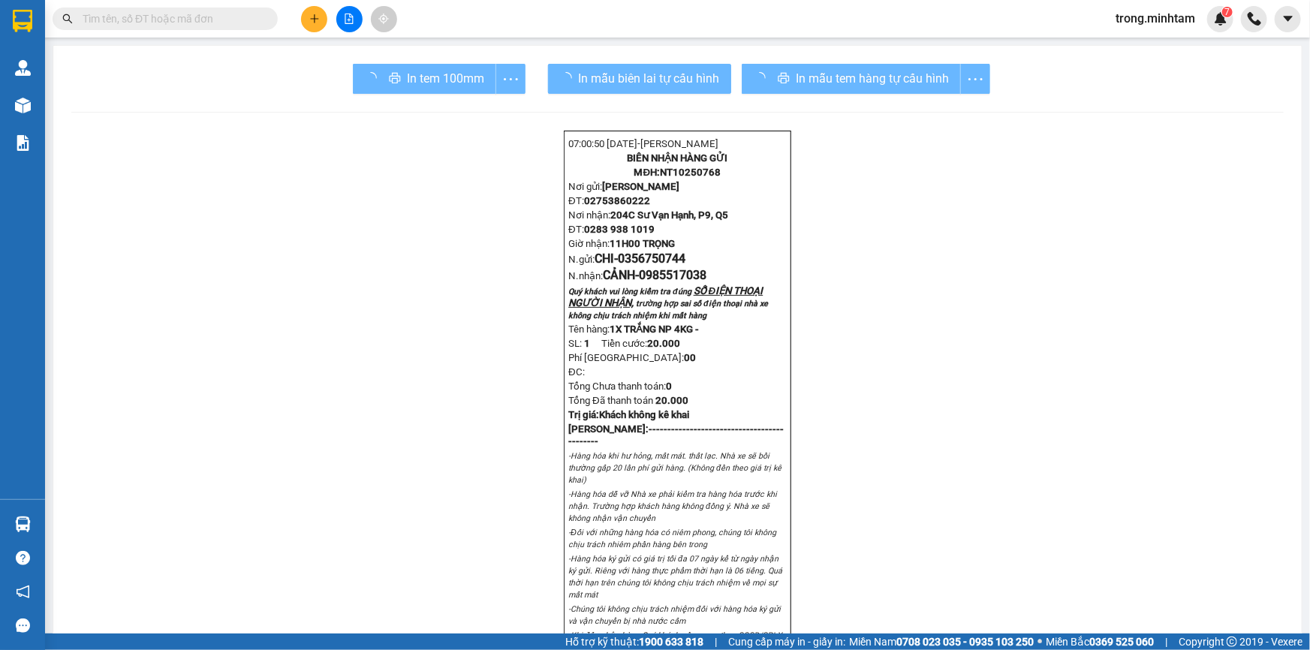
click at [433, 74] on div "In tem 100mm" at bounding box center [439, 79] width 173 height 30
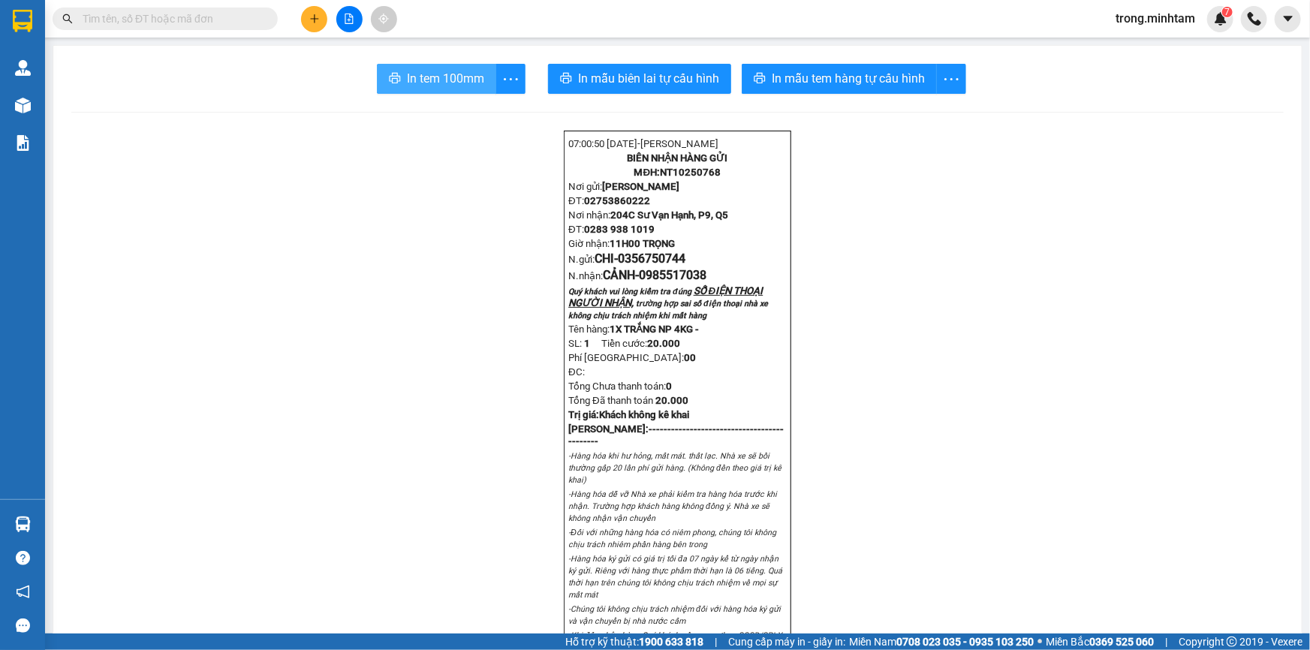
click at [466, 76] on span "In tem 100mm" at bounding box center [445, 78] width 77 height 19
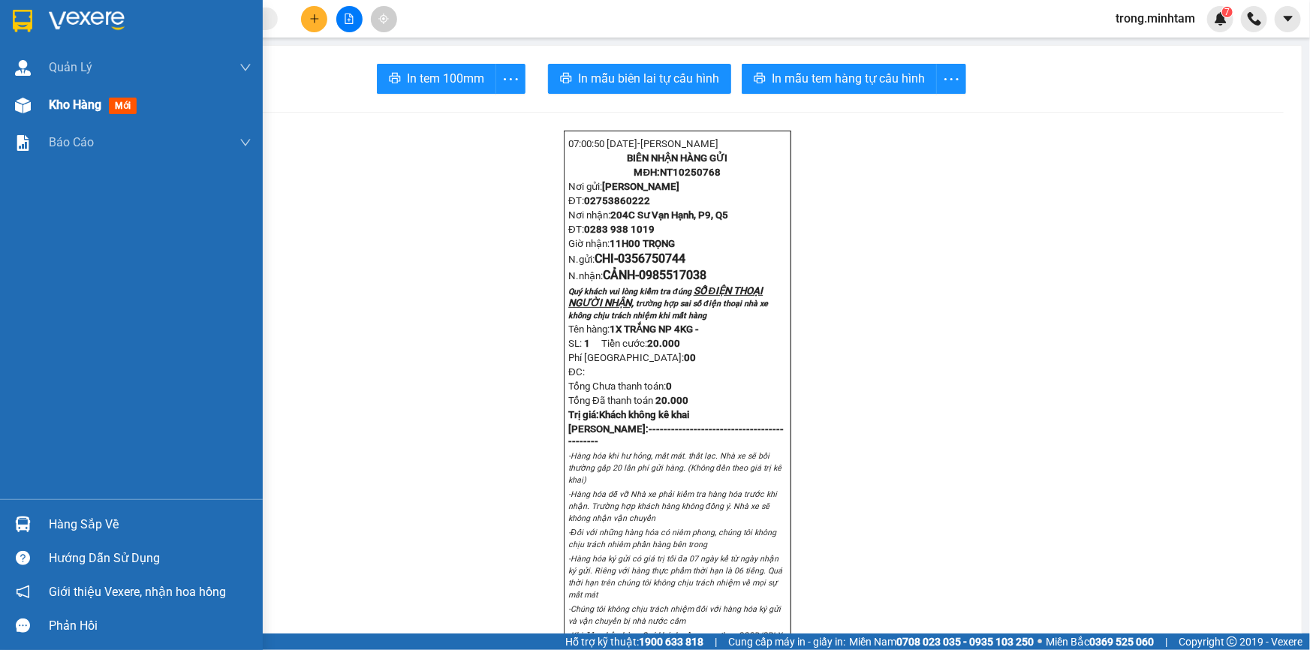
click at [68, 102] on span "Kho hàng" at bounding box center [75, 105] width 53 height 14
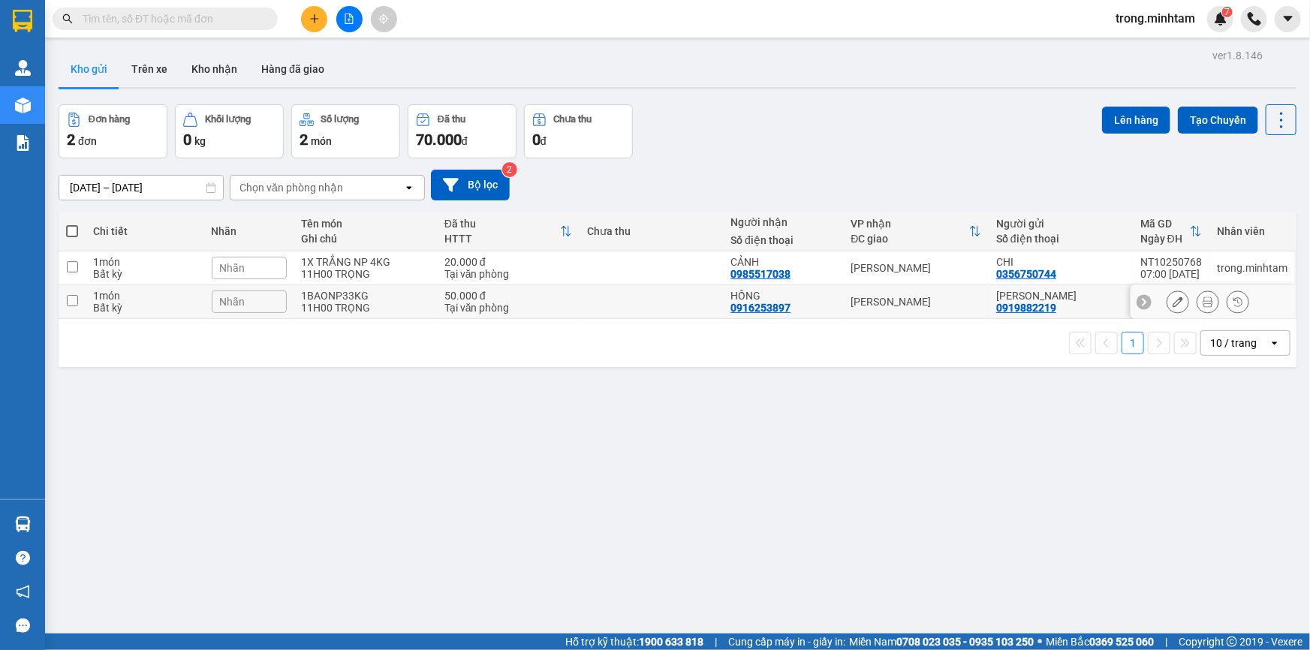
click at [509, 314] on div "Tại văn phòng" at bounding box center [509, 308] width 128 height 12
checkbox input "true"
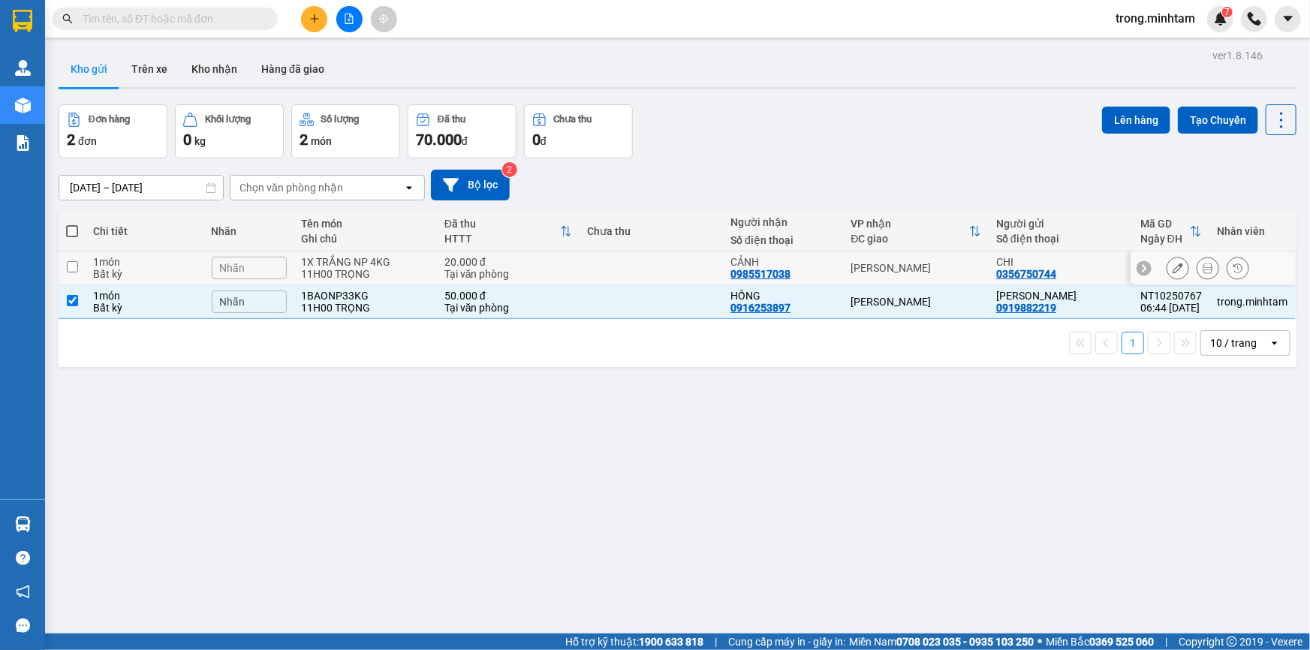
click at [508, 280] on div "Tại văn phòng" at bounding box center [509, 274] width 128 height 12
checkbox input "true"
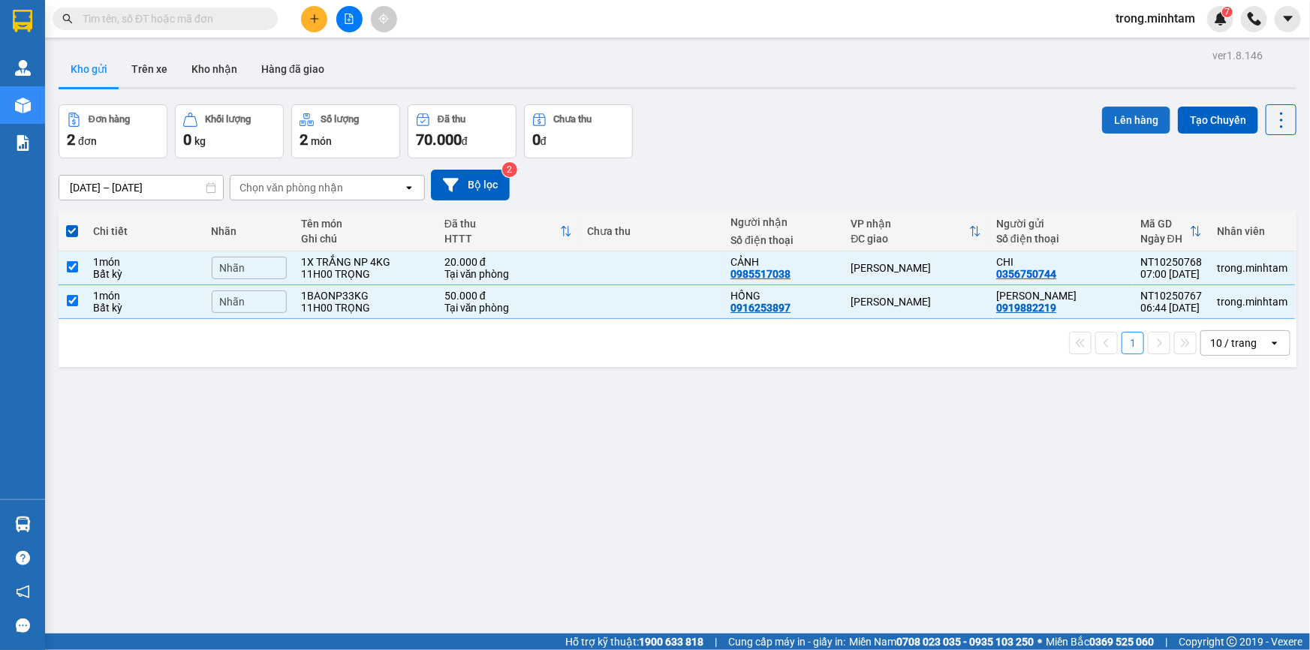
click at [1145, 125] on button "Lên hàng" at bounding box center [1136, 120] width 68 height 27
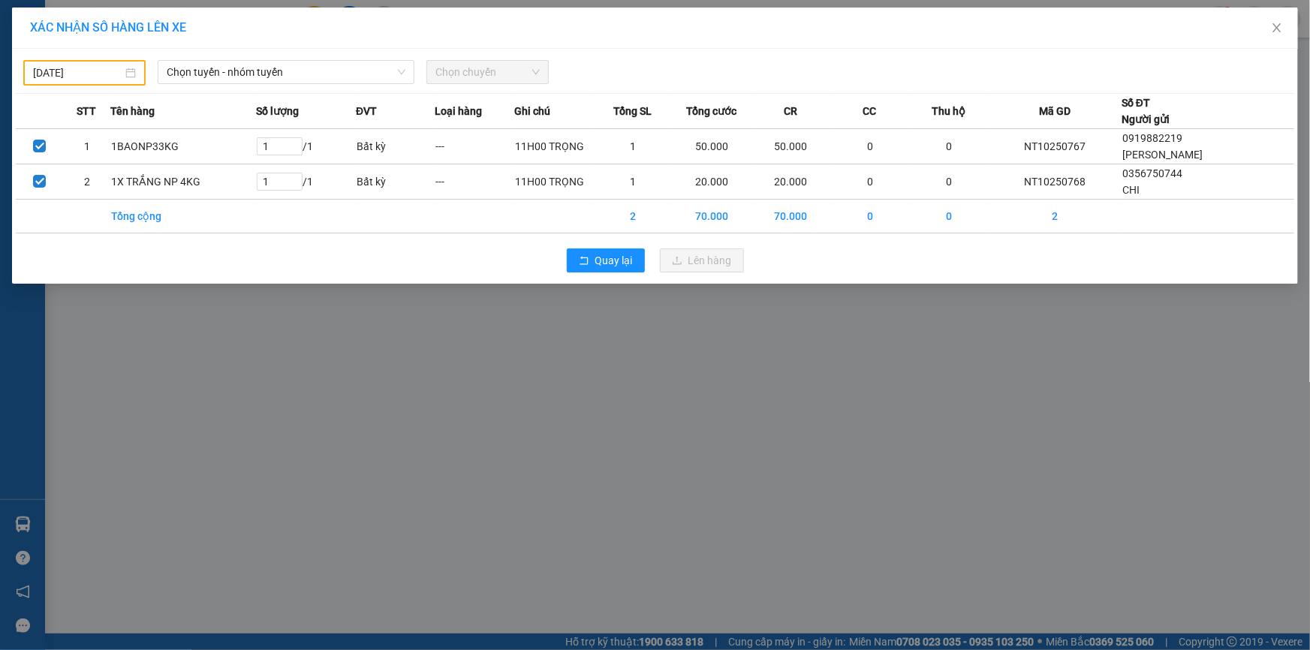
click at [83, 74] on body "Kết quả tìm kiếm ( 0 ) Bộ lọc No Data trong.minhtam 7 Quản Lý Quản lý khách hàn…" at bounding box center [655, 325] width 1310 height 650
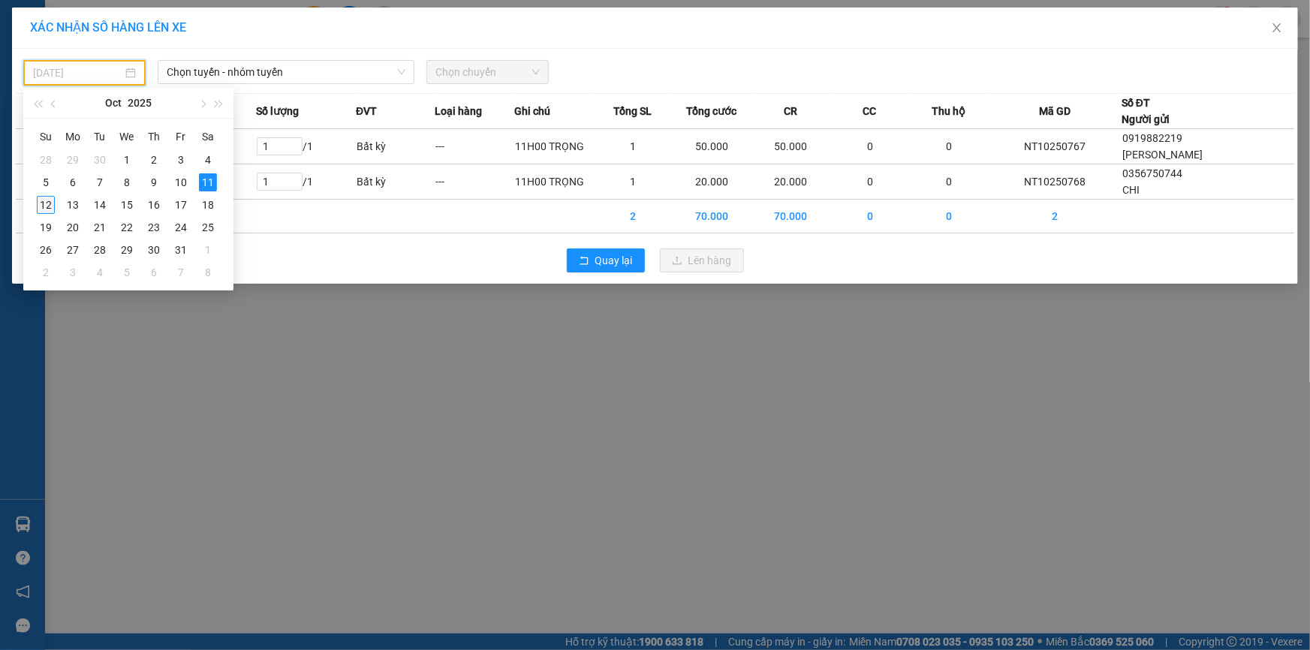
click at [41, 202] on div "12" at bounding box center [46, 205] width 18 height 18
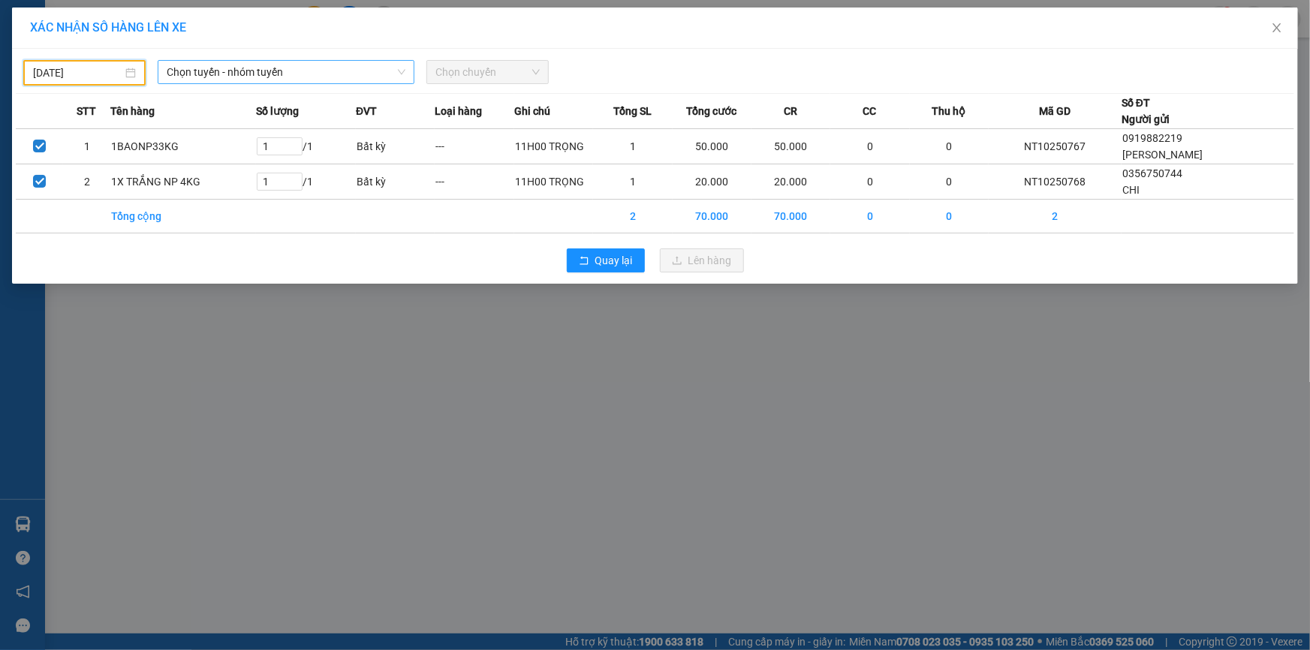
type input "[DATE]"
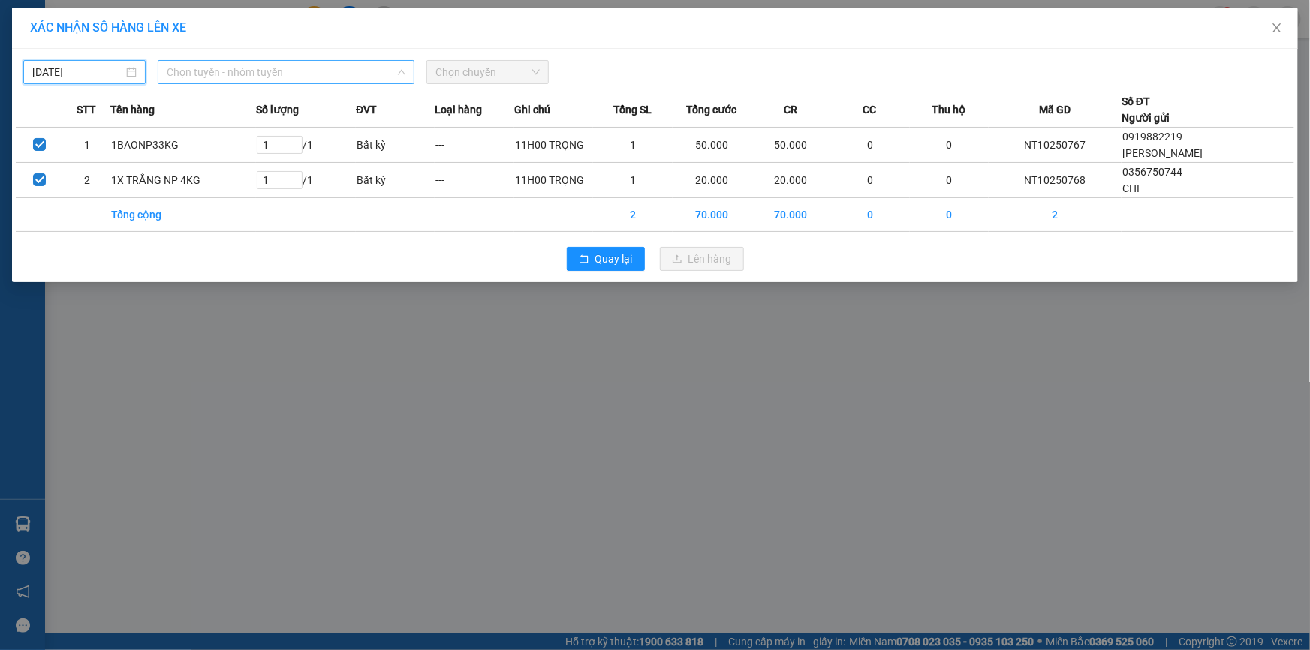
click at [225, 72] on span "Chọn tuyến - nhóm tuyến" at bounding box center [286, 72] width 239 height 23
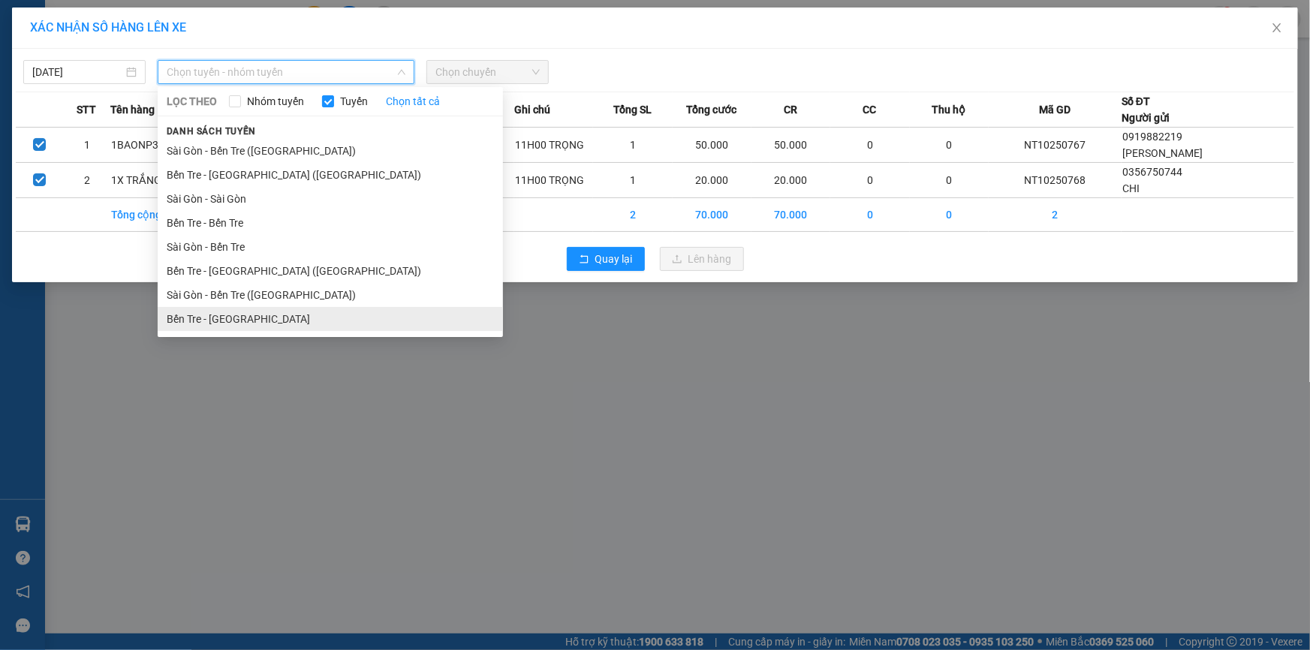
click at [237, 318] on li "Bến Tre - Sài Gòn" at bounding box center [330, 319] width 345 height 24
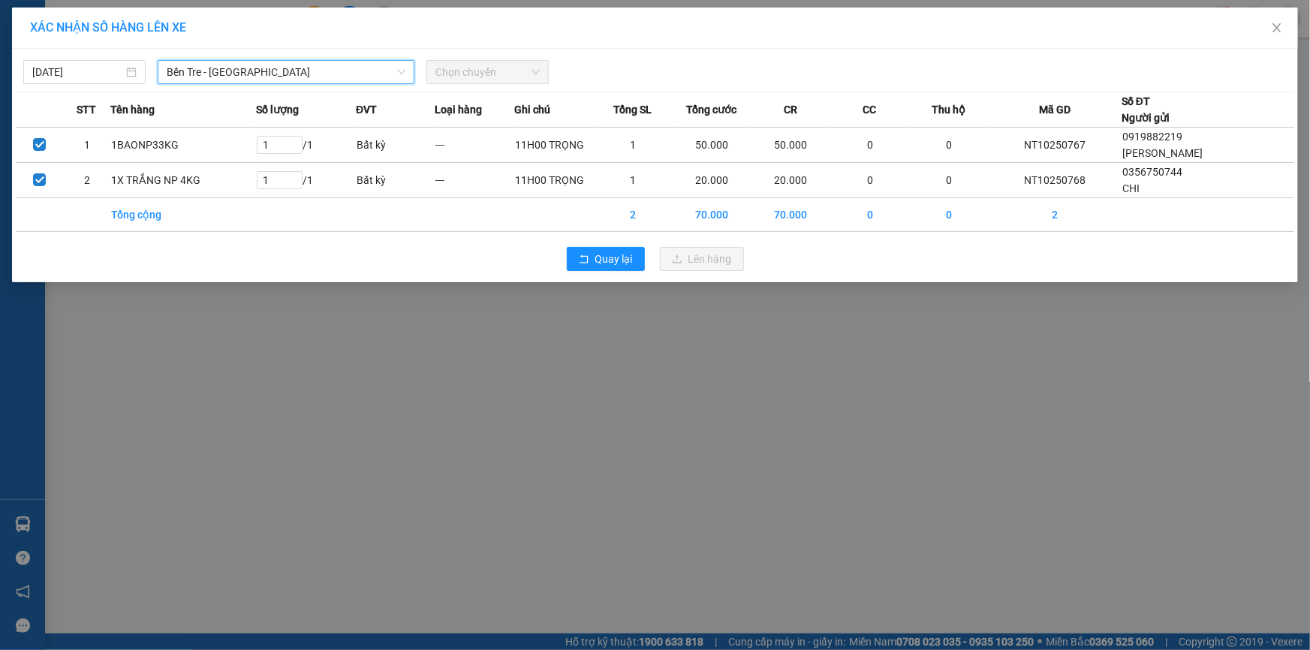
click at [509, 67] on span "Chọn chuyến" at bounding box center [488, 72] width 104 height 23
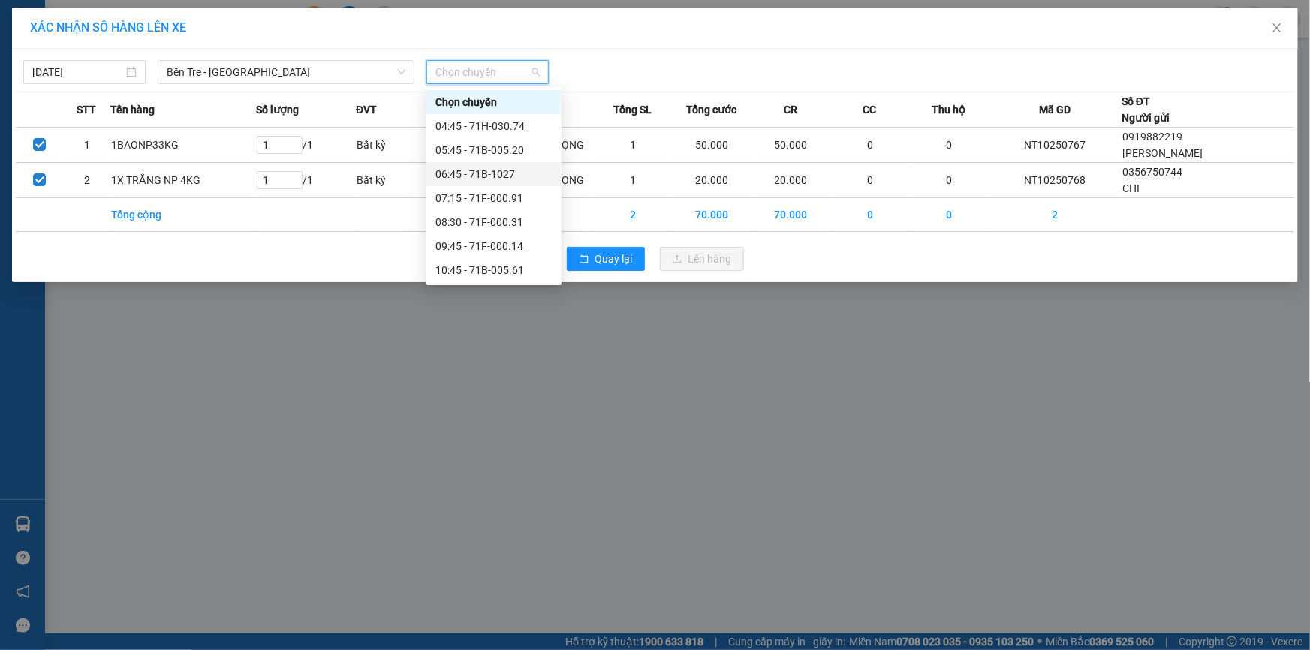
click at [502, 167] on div "06:45 - 71B-1027" at bounding box center [494, 174] width 117 height 17
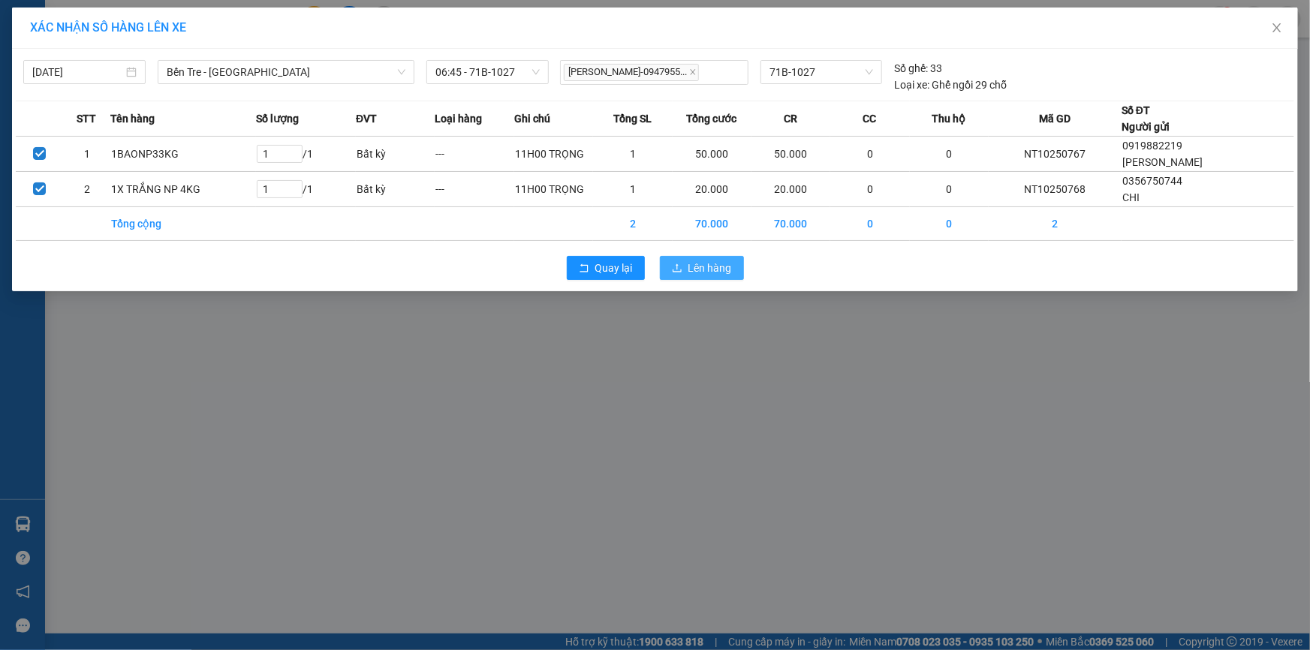
click at [694, 256] on button "Lên hàng" at bounding box center [702, 268] width 84 height 24
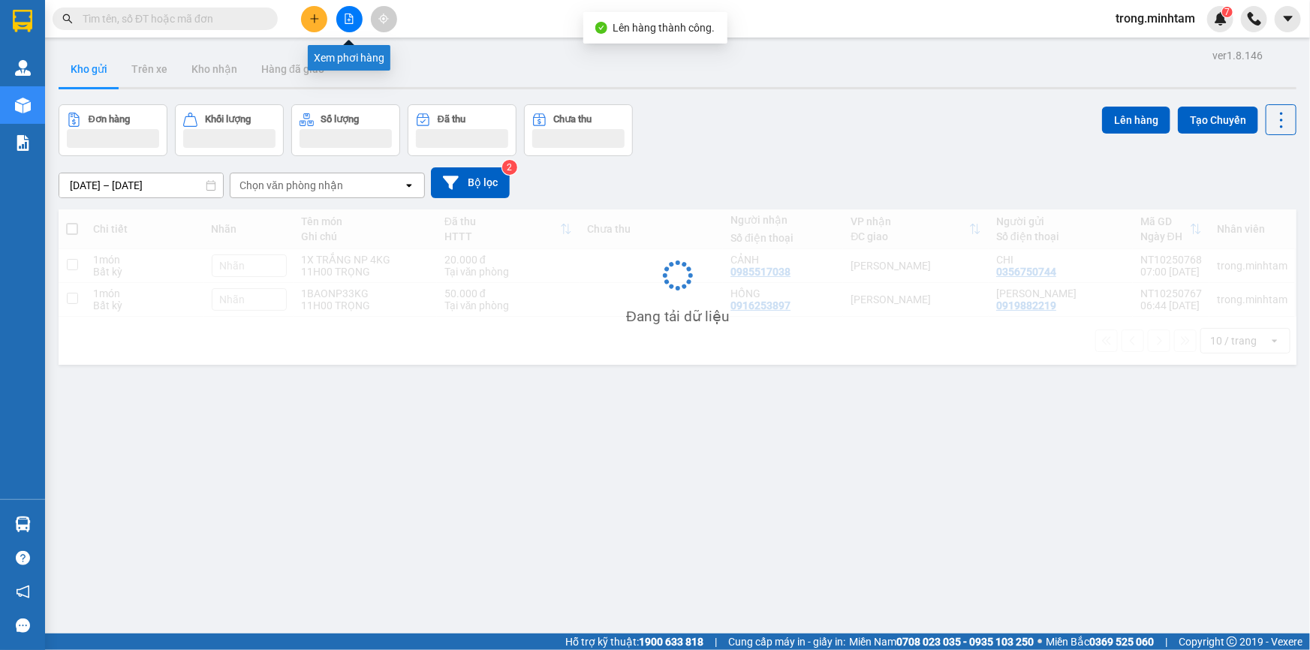
click at [344, 14] on icon "file-add" at bounding box center [349, 19] width 11 height 11
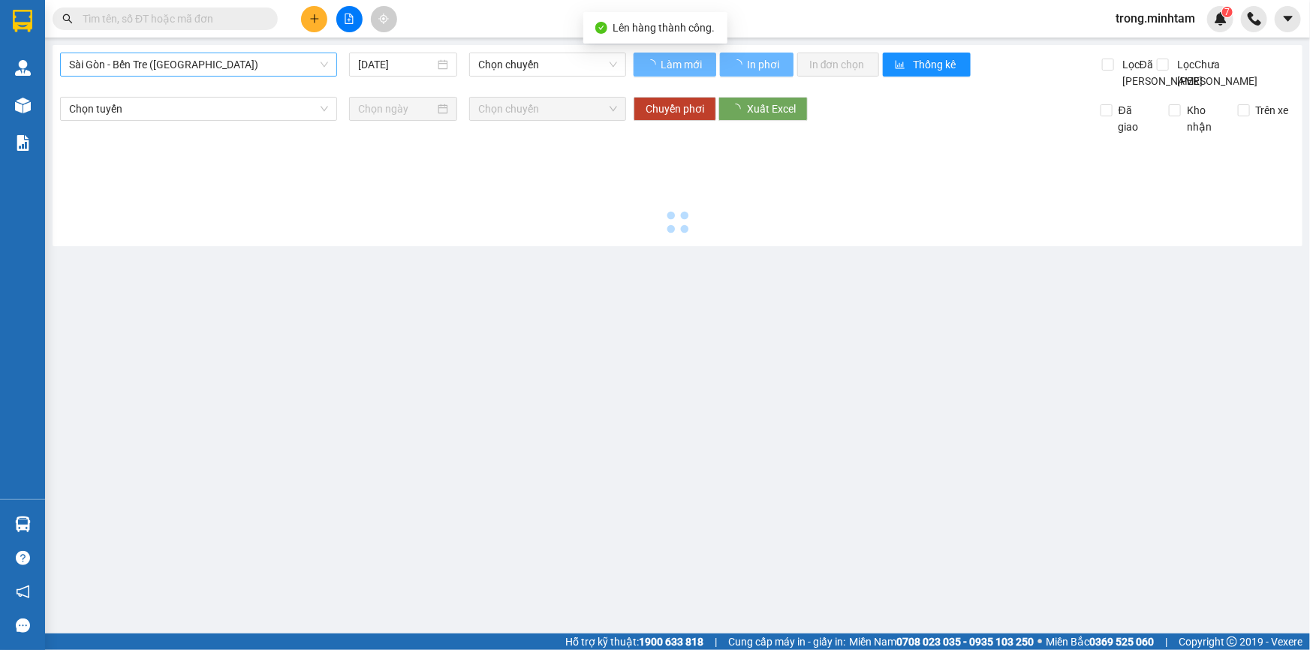
click at [164, 55] on span "Sài Gòn - Bến Tre ([GEOGRAPHIC_DATA])" at bounding box center [198, 64] width 259 height 23
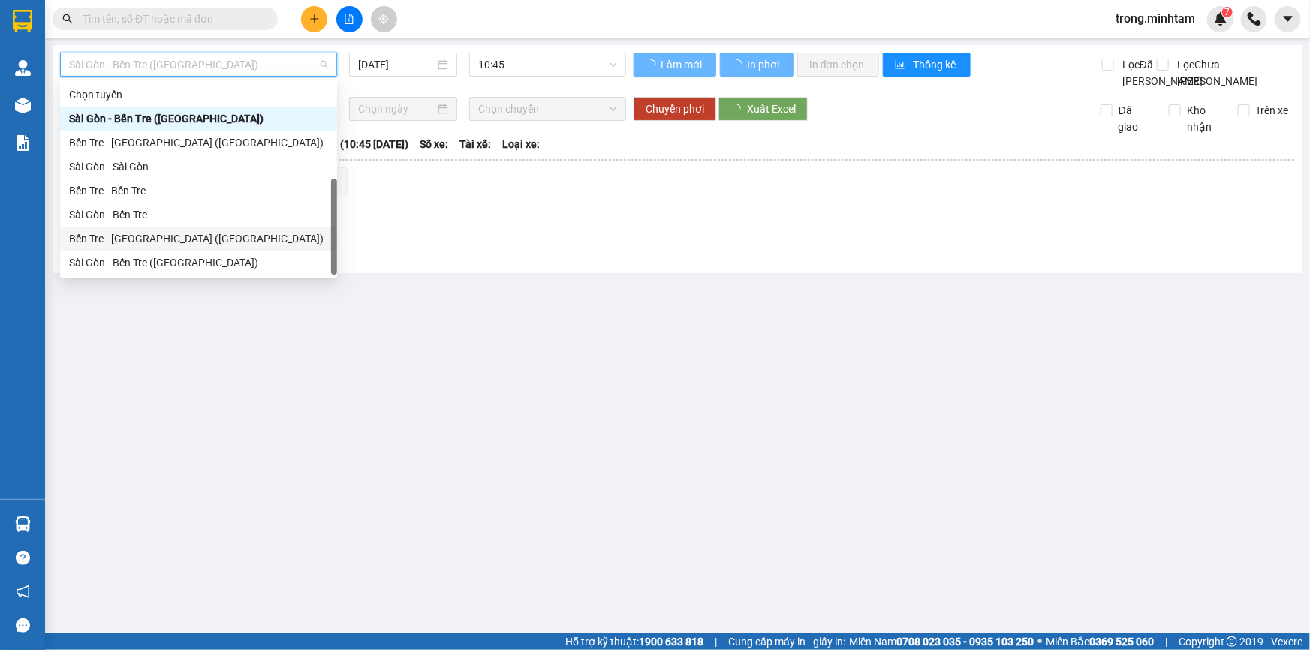
scroll to position [23, 0]
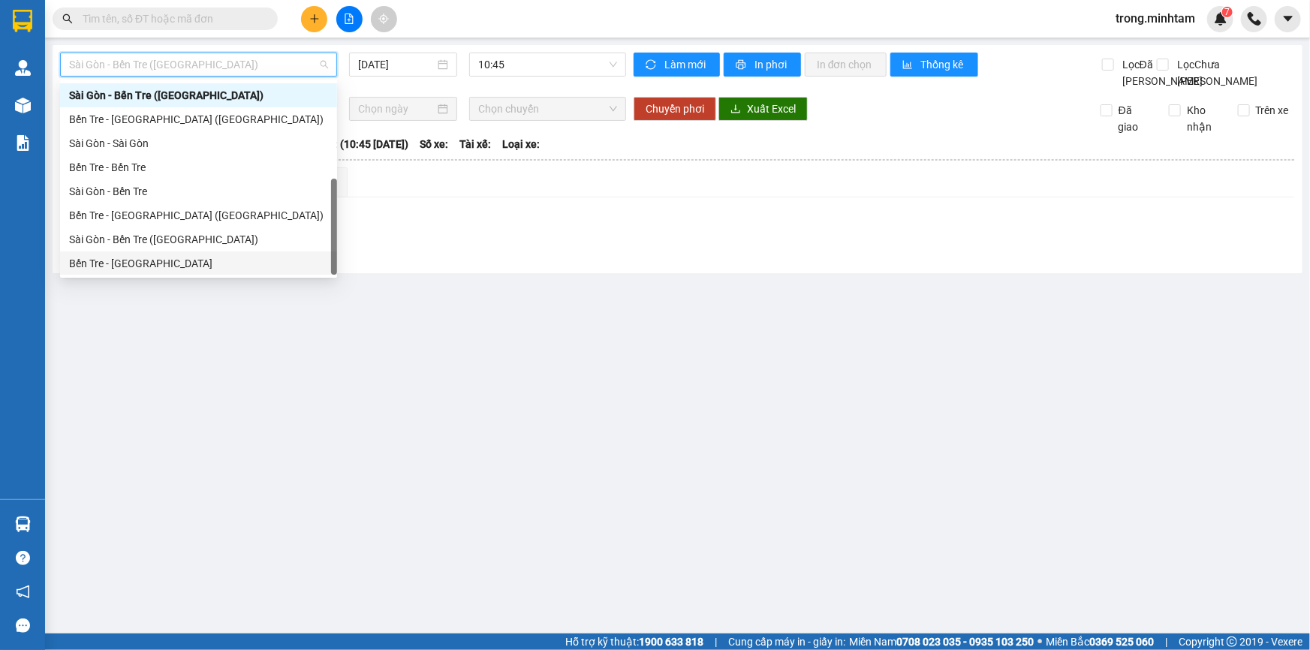
click at [114, 261] on div "Bến Tre - [GEOGRAPHIC_DATA]" at bounding box center [198, 263] width 259 height 17
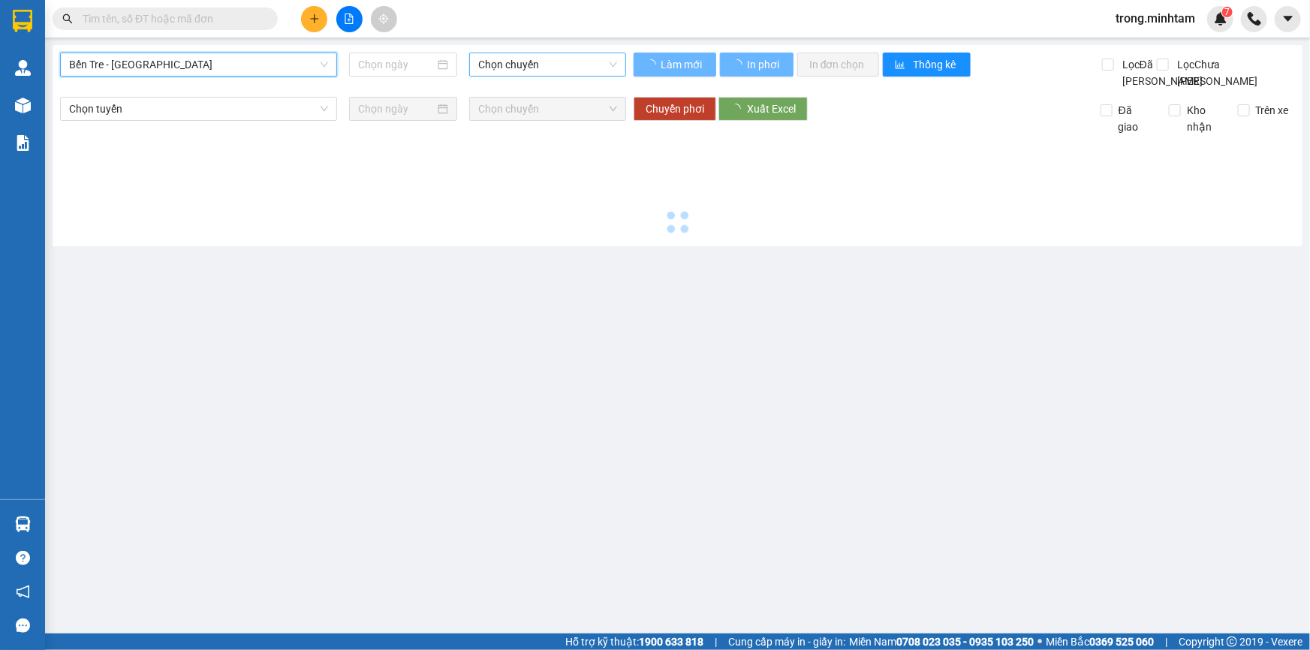
type input "[DATE]"
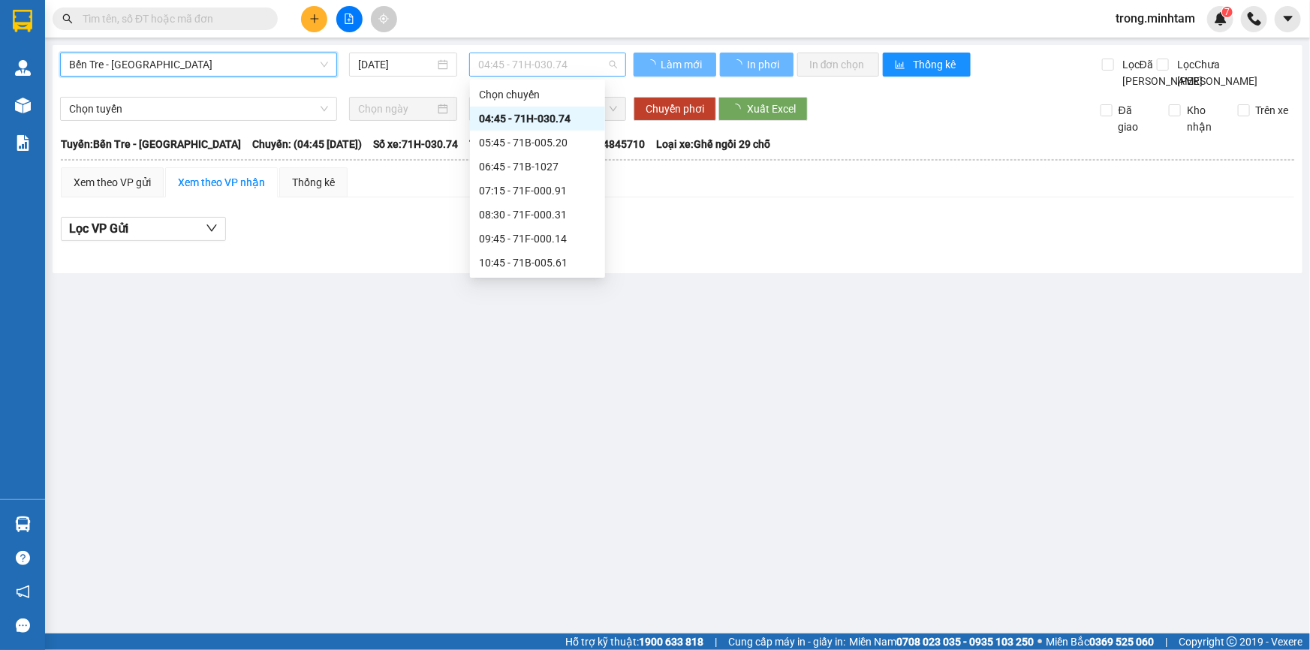
click at [529, 72] on span "04:45 - 71H-030.74" at bounding box center [547, 64] width 139 height 23
drag, startPoint x: 513, startPoint y: 160, endPoint x: 521, endPoint y: 130, distance: 31.2
click at [514, 159] on div "06:45 - 71B-1027" at bounding box center [537, 166] width 117 height 17
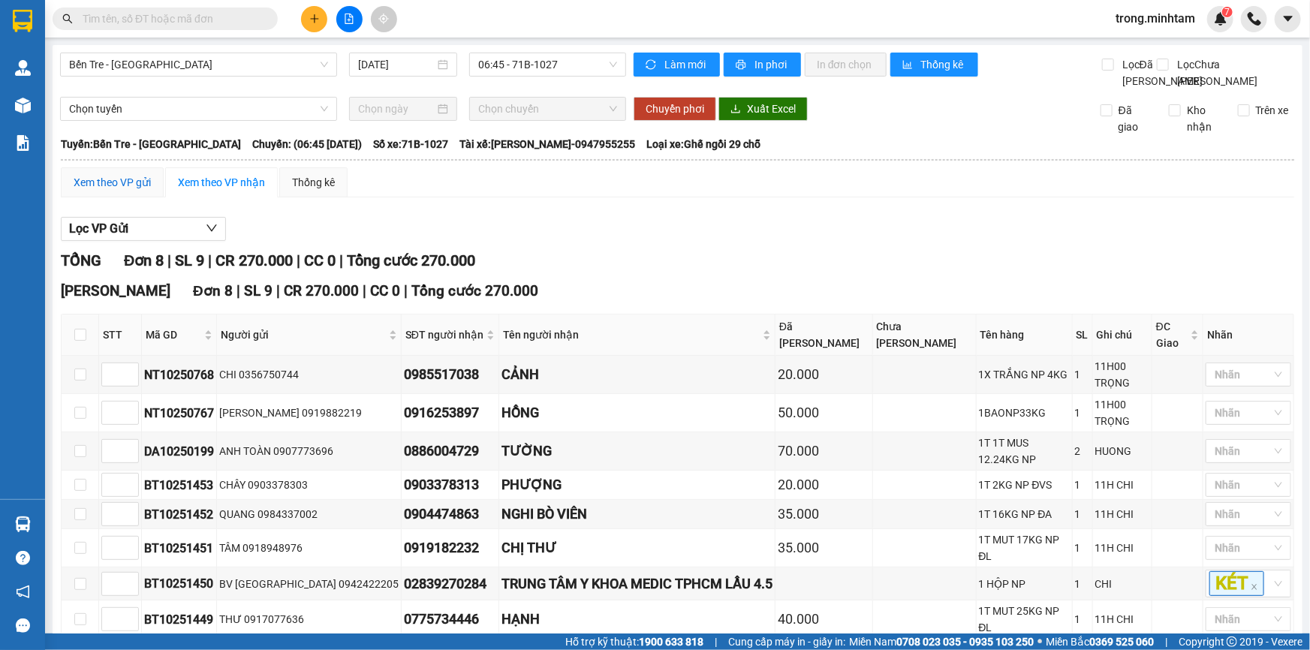
click at [119, 191] on div "Xem theo VP gửi" at bounding box center [112, 182] width 77 height 17
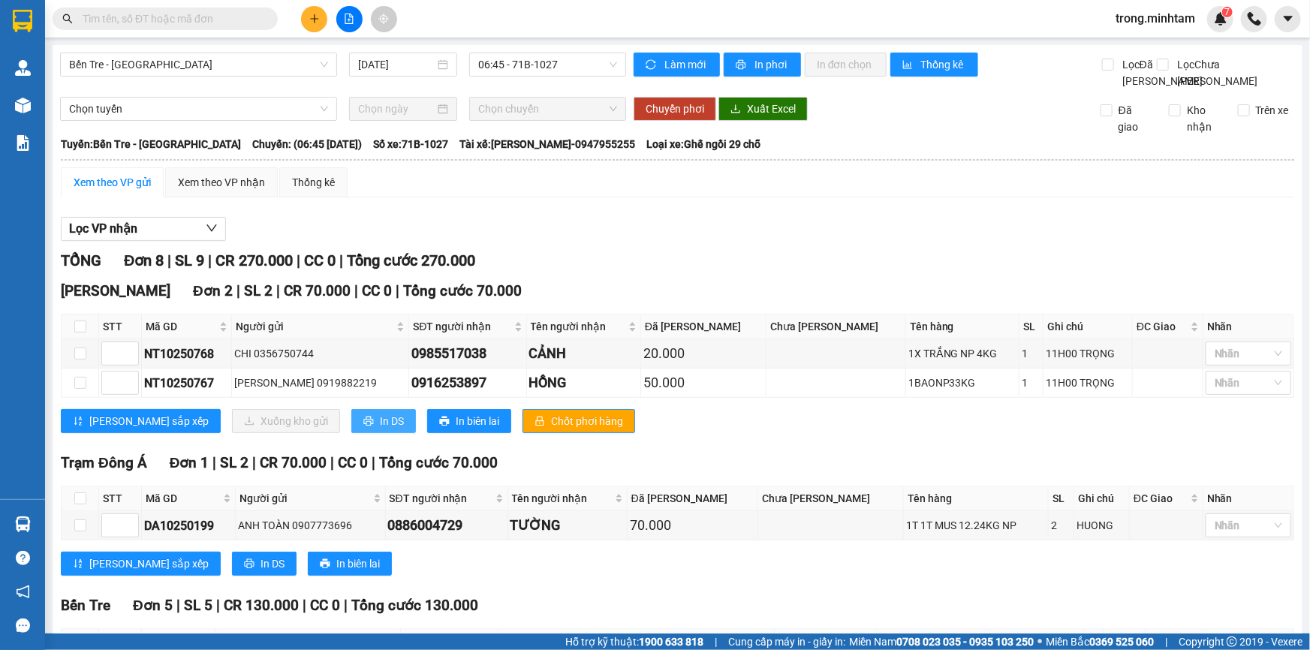
click at [380, 428] on span "In DS" at bounding box center [392, 421] width 24 height 17
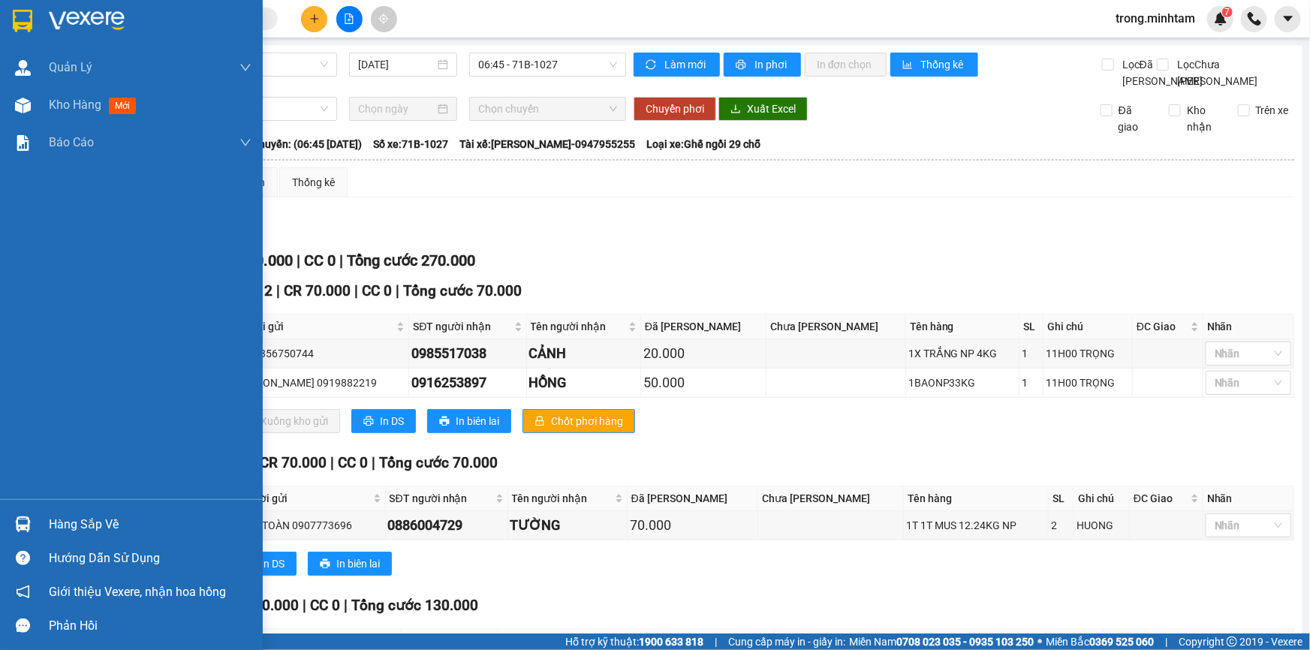
click at [110, 508] on div "Hàng sắp về" at bounding box center [131, 525] width 263 height 34
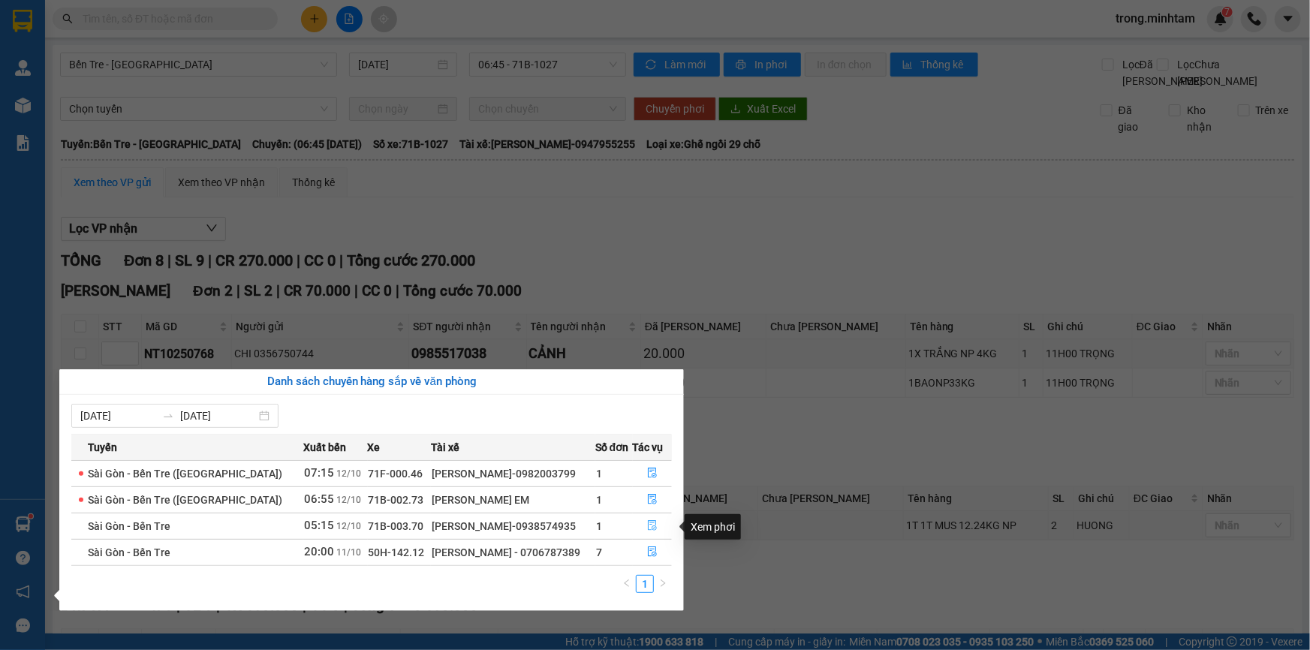
click at [652, 520] on button "button" at bounding box center [653, 526] width 38 height 24
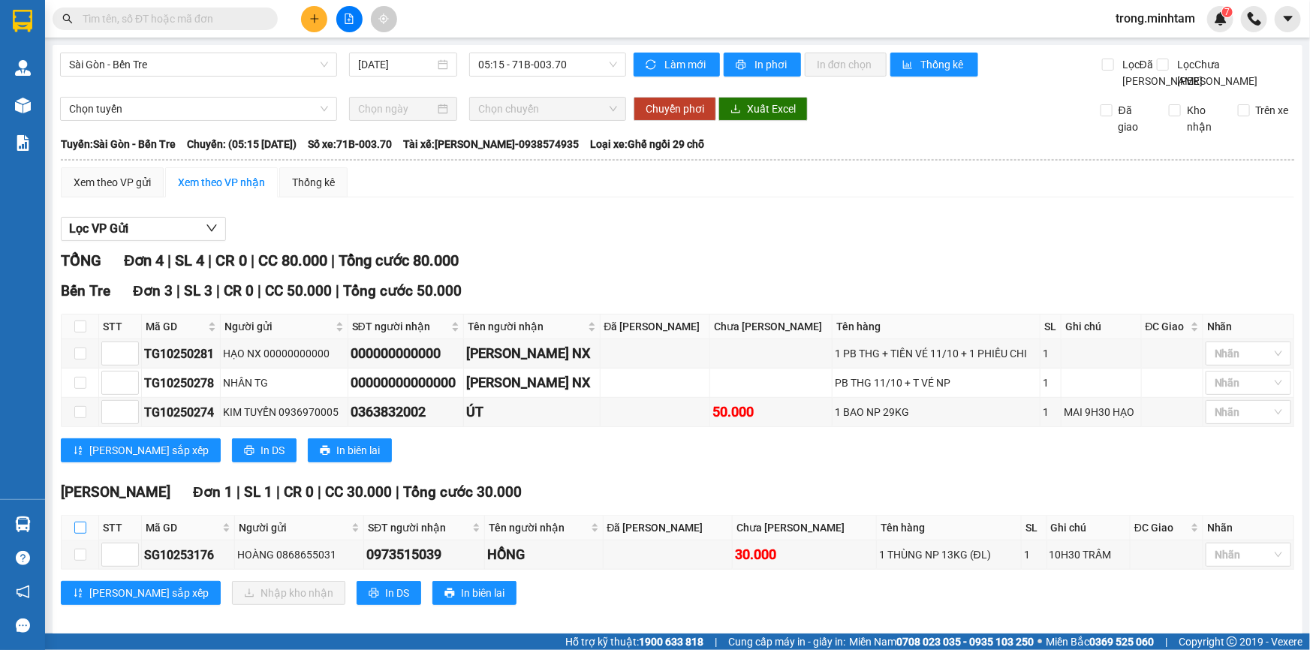
click at [82, 534] on input "checkbox" at bounding box center [80, 528] width 12 height 12
checkbox input "true"
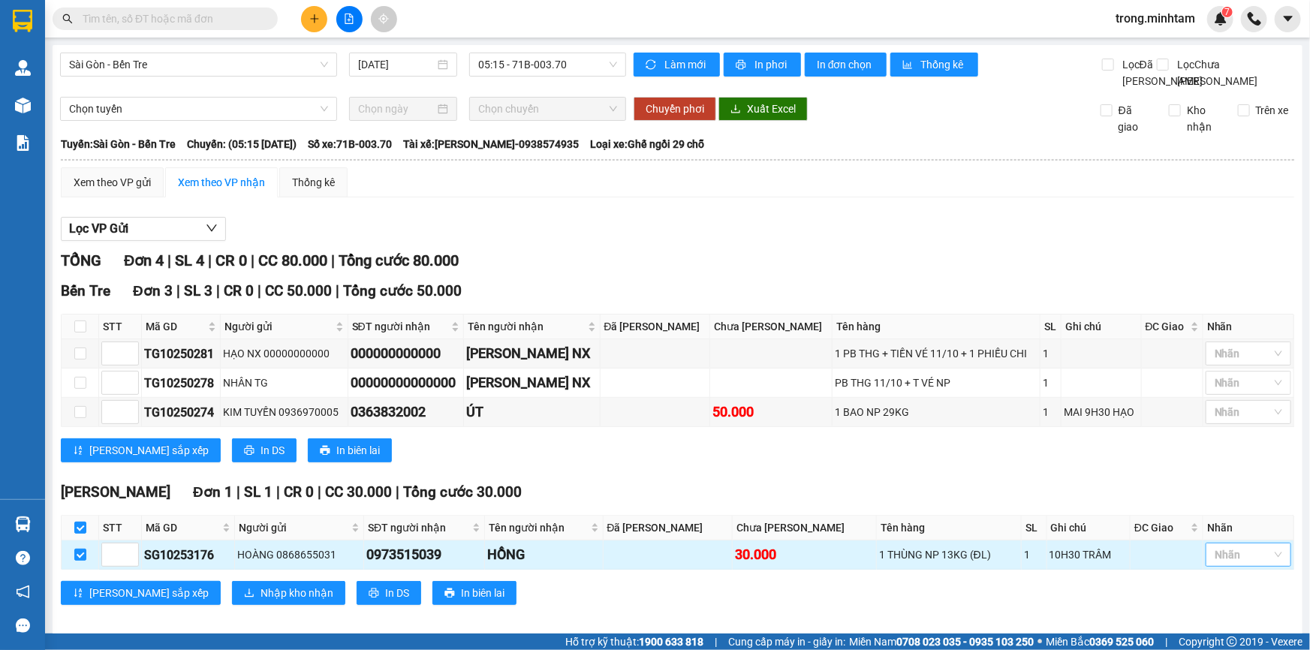
click at [1253, 564] on div at bounding box center [1241, 555] width 63 height 18
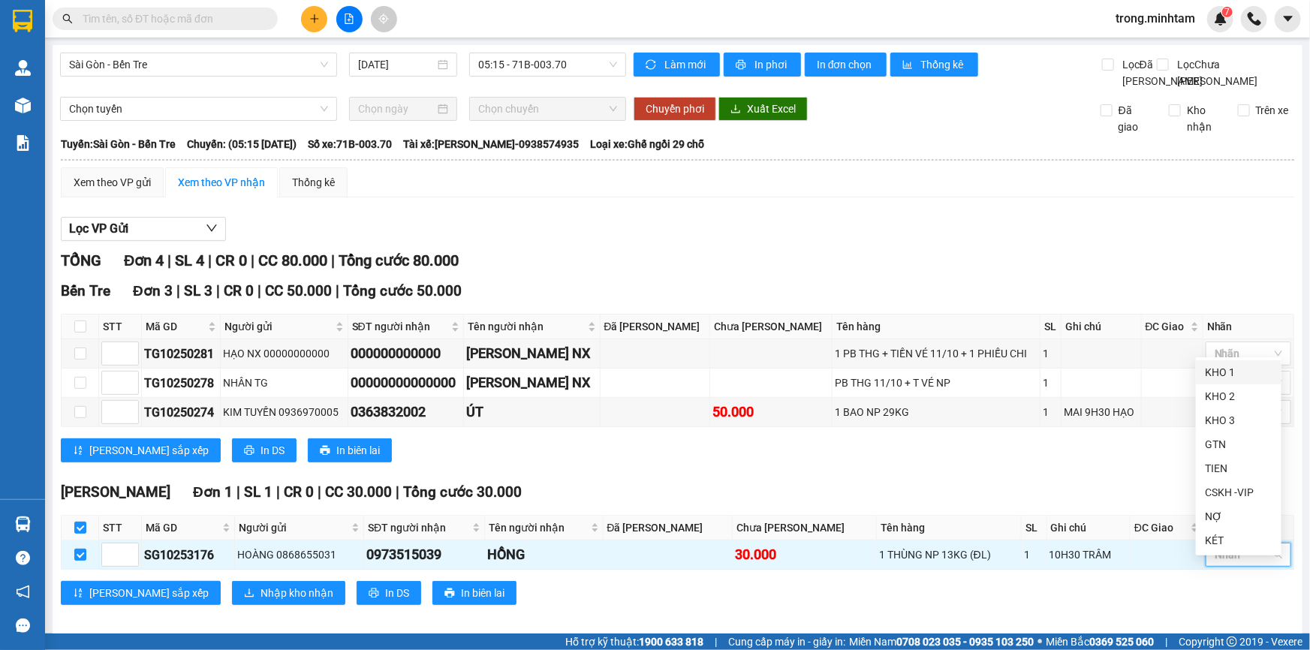
click at [1239, 364] on div "KHO 1" at bounding box center [1239, 372] width 68 height 17
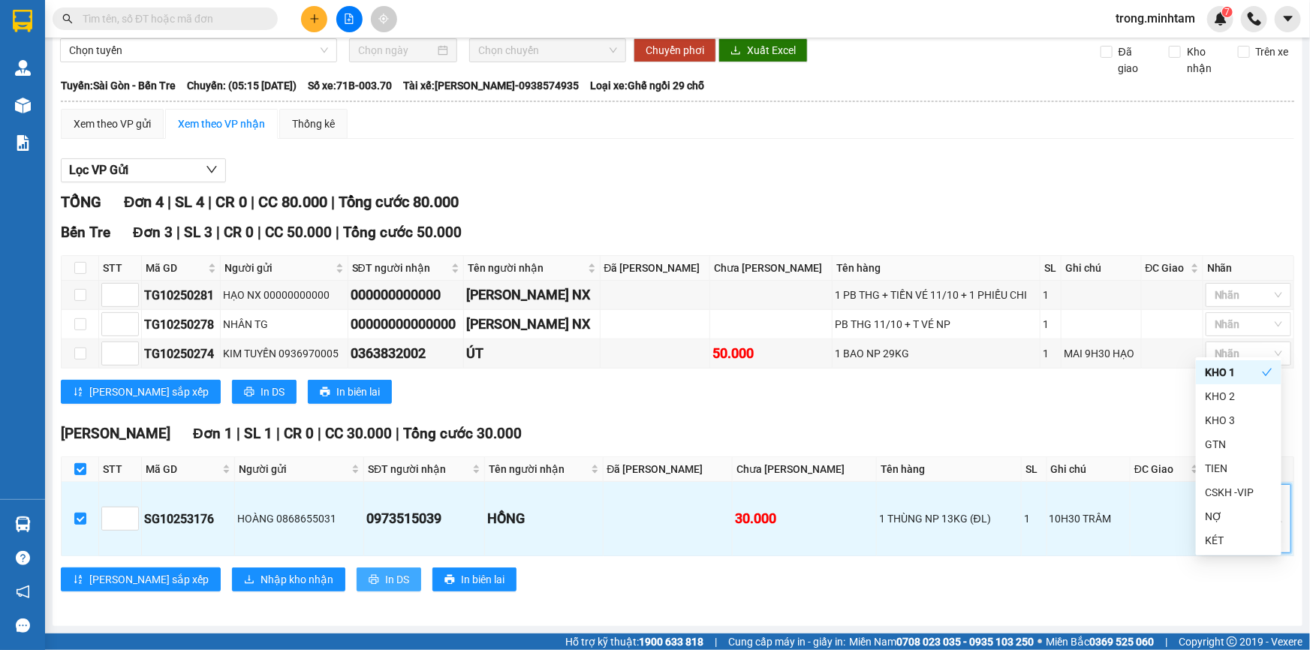
scroll to position [74, 0]
click at [261, 578] on span "Nhập kho nhận" at bounding box center [297, 579] width 73 height 17
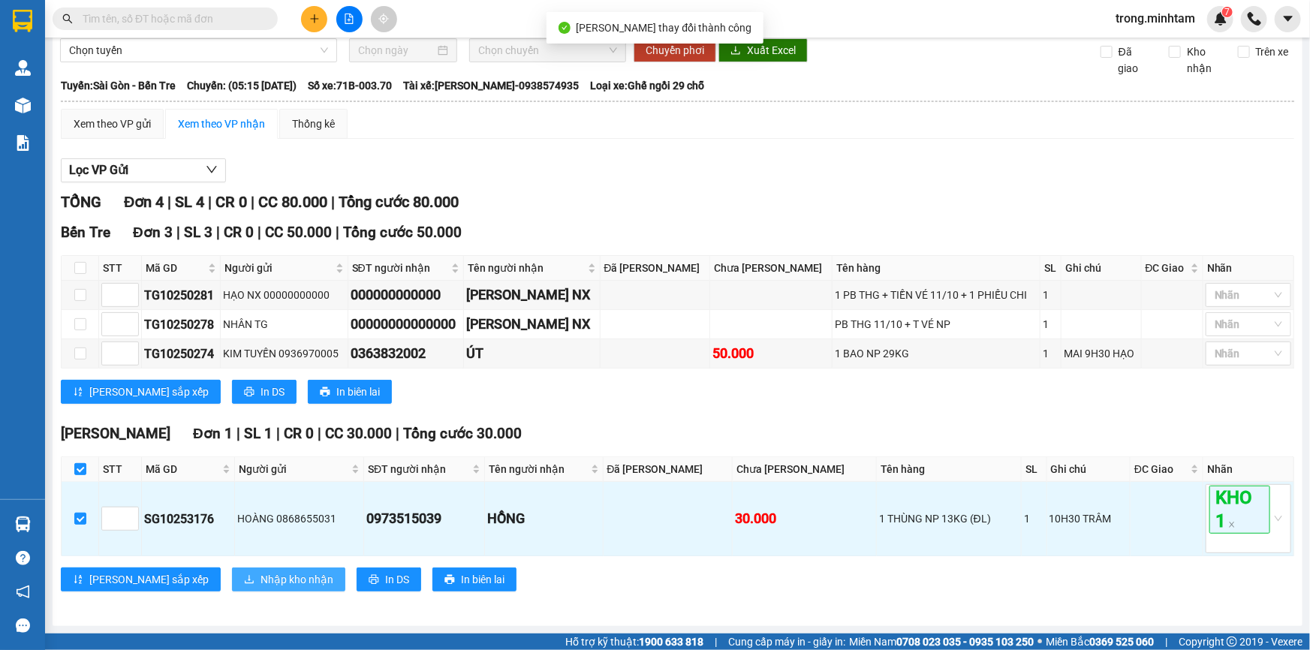
click at [232, 568] on button "Nhập kho nhận" at bounding box center [288, 580] width 113 height 24
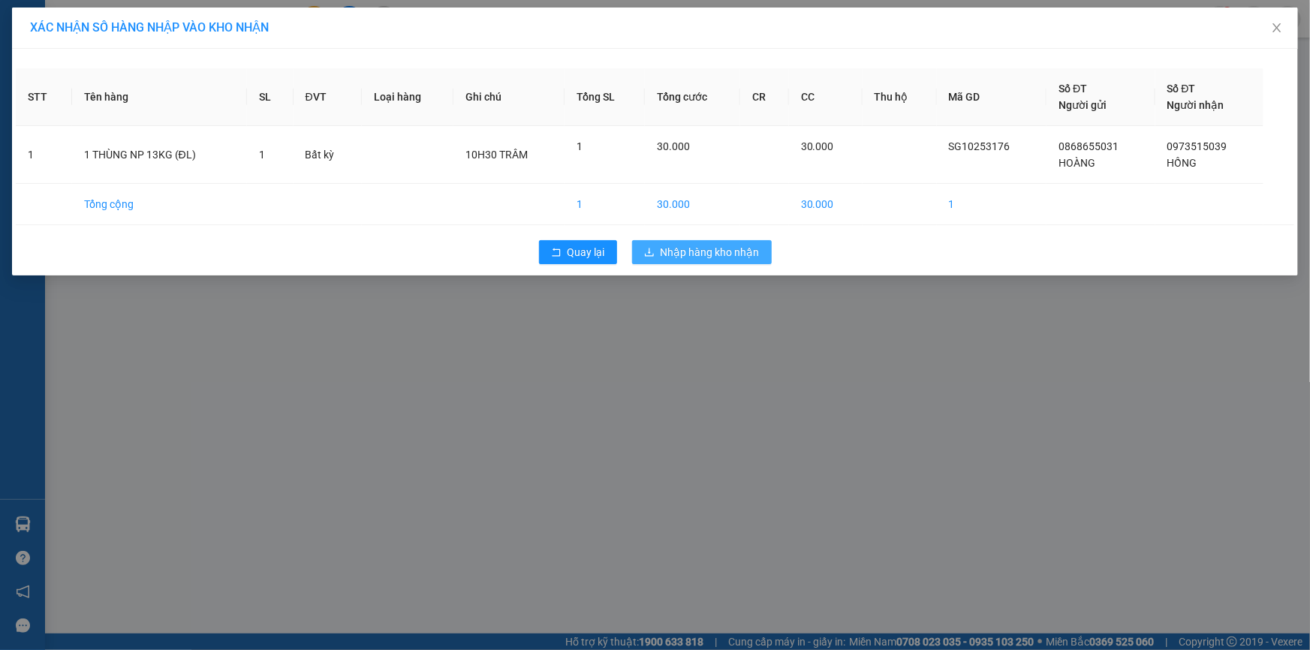
click at [674, 252] on span "Nhập hàng kho nhận" at bounding box center [710, 252] width 99 height 17
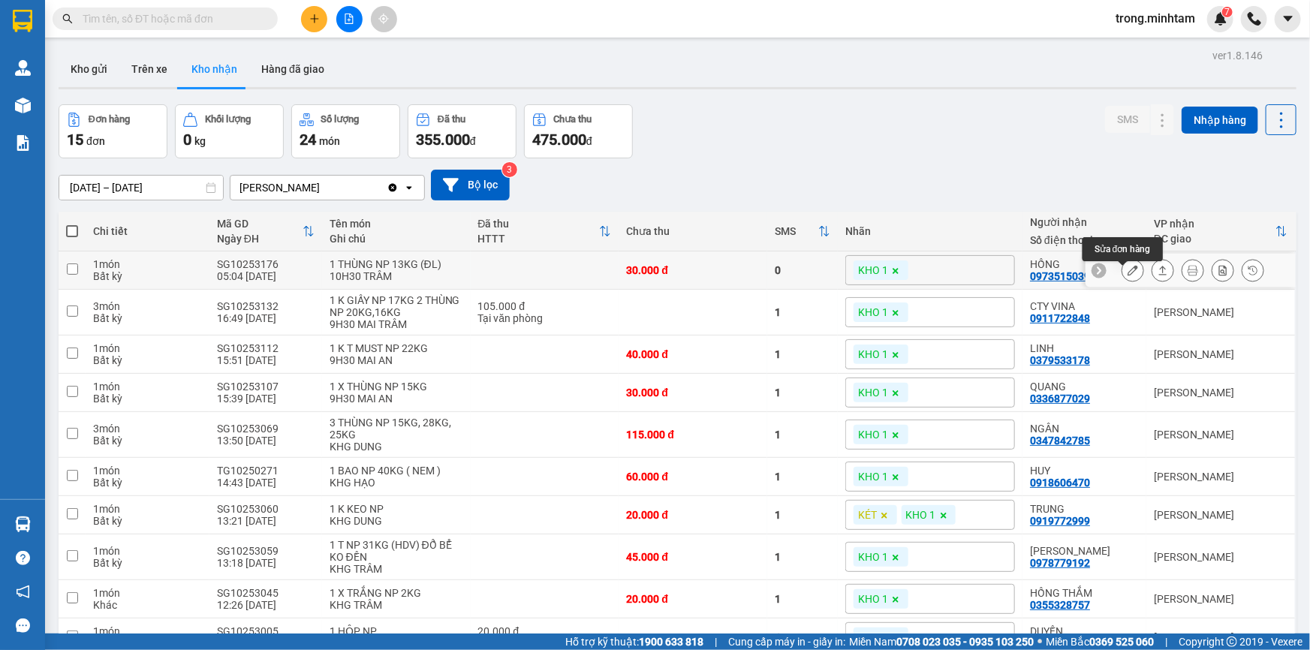
click at [1131, 276] on button at bounding box center [1133, 271] width 21 height 26
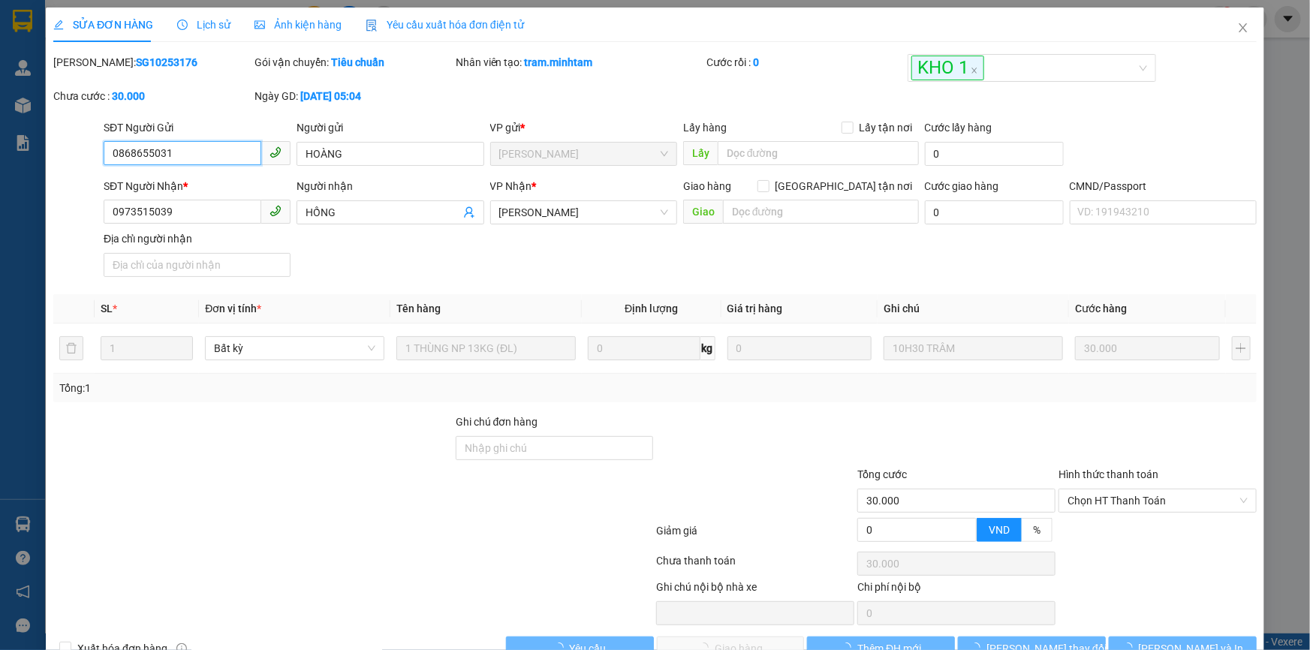
type input "0868655031"
type input "HOÀNG"
type input "0973515039"
type input "HỒNG"
type input "30.000"
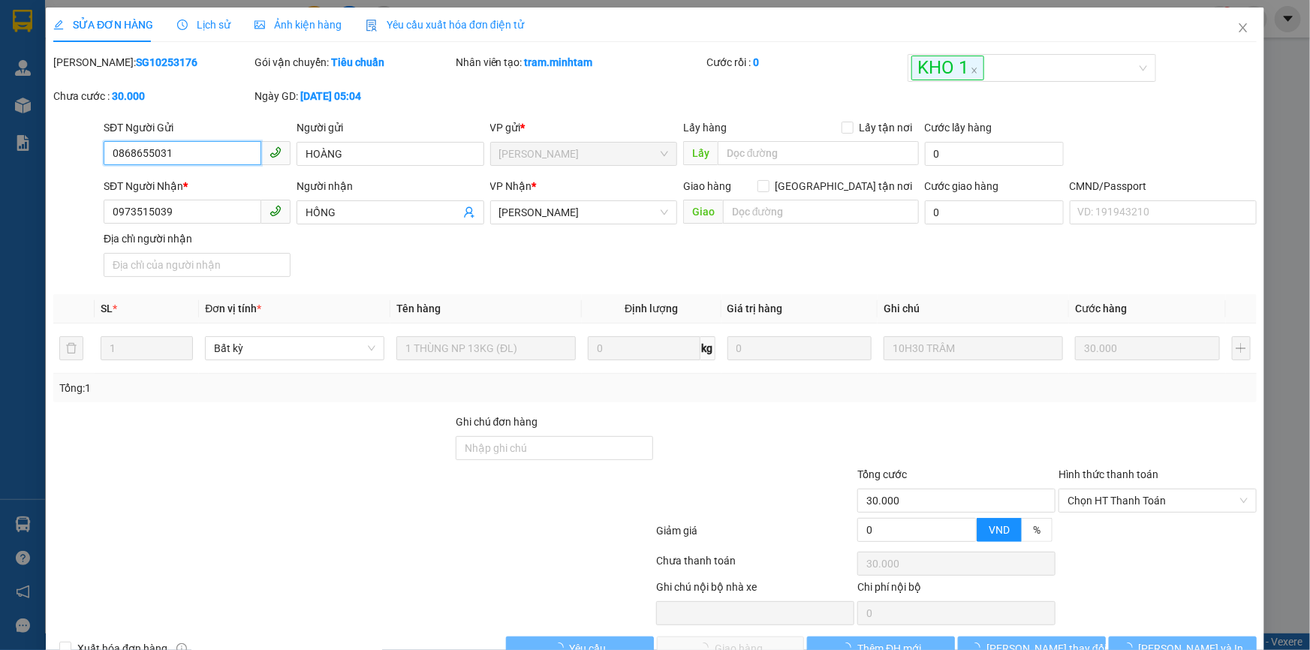
type input "30.000"
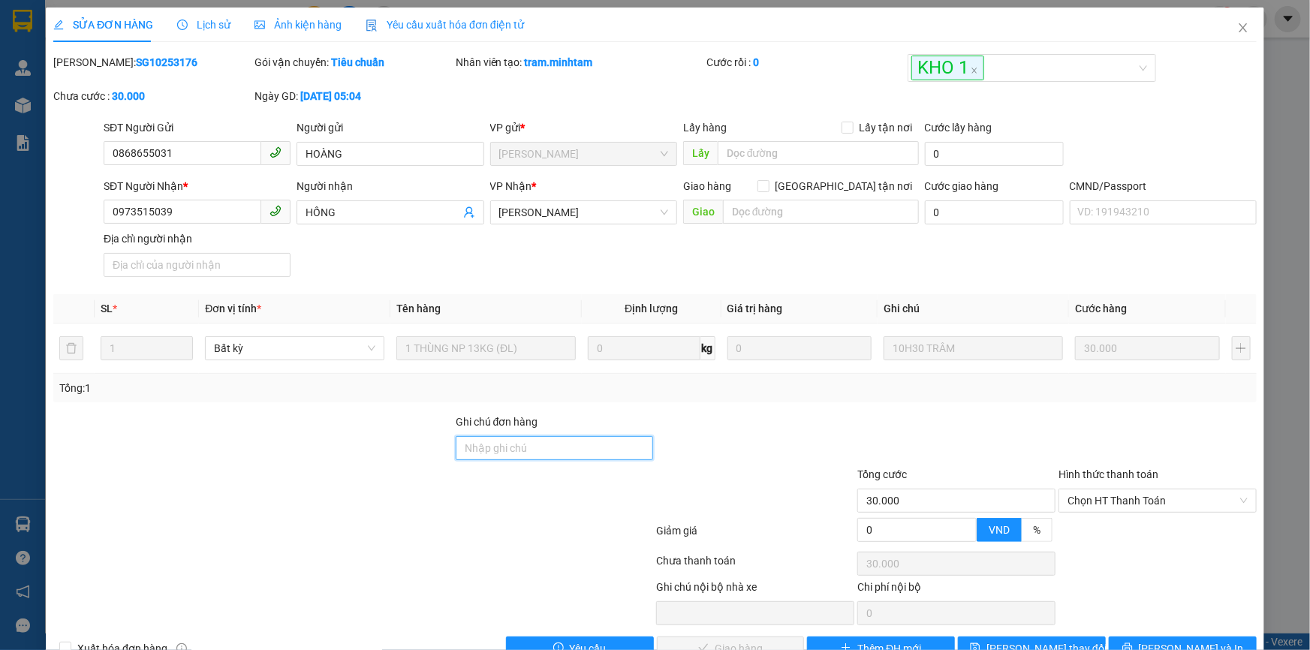
click at [503, 447] on input "Ghi chú đơn hàng" at bounding box center [555, 448] width 198 height 24
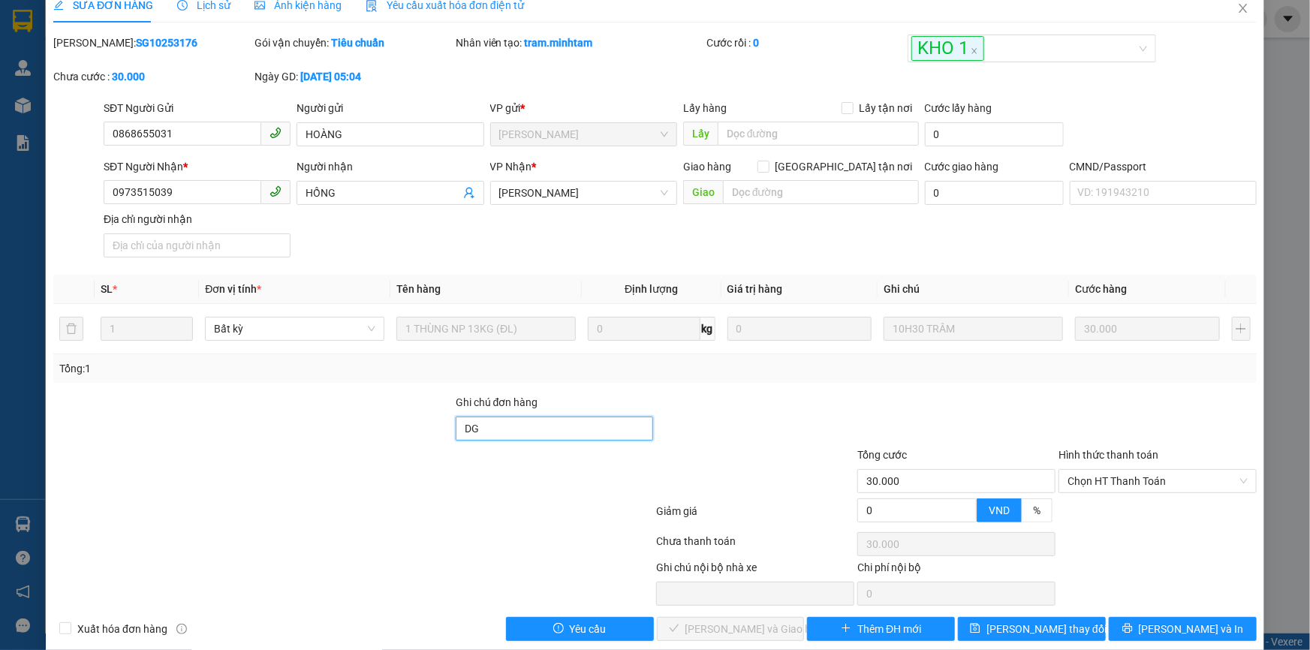
scroll to position [41, 0]
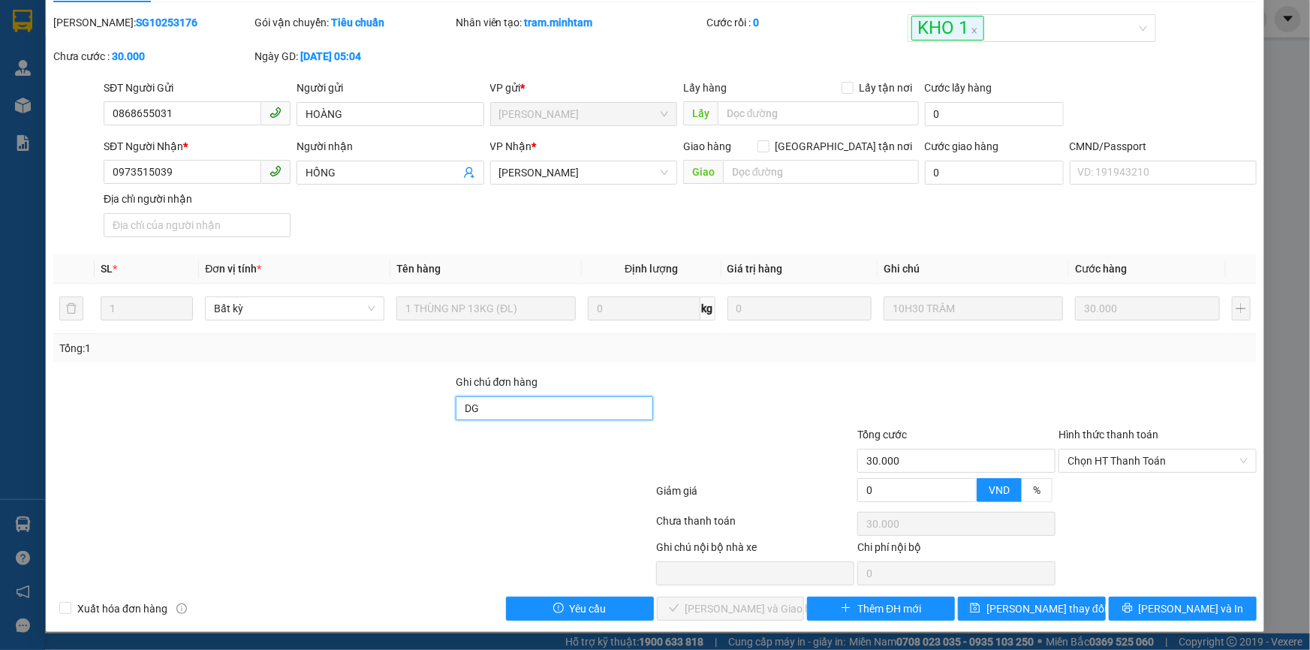
type input "DG"
click at [979, 595] on div "Total Paid Fee 0 Total UnPaid Fee 30.000 Cash Collection Total Fee Mã ĐH: SG102…" at bounding box center [655, 317] width 1204 height 607
click at [978, 599] on button "[PERSON_NAME] thay đổi" at bounding box center [1032, 609] width 148 height 24
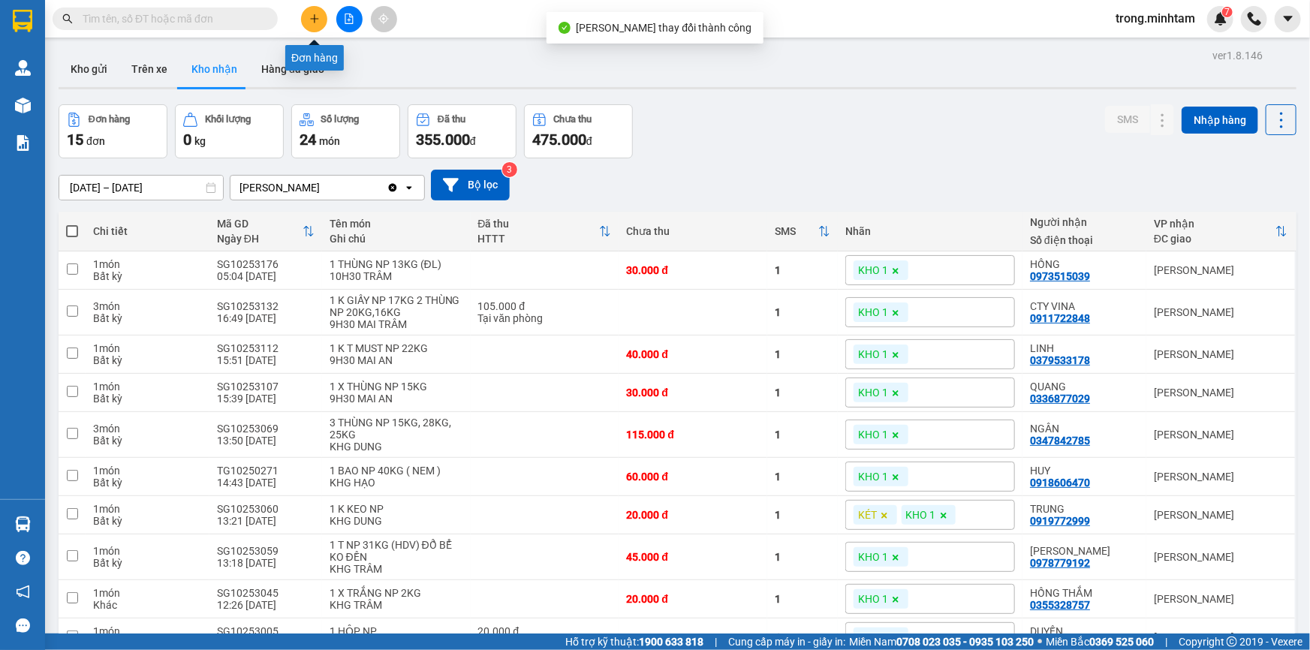
click at [318, 16] on icon "plus" at bounding box center [314, 19] width 11 height 11
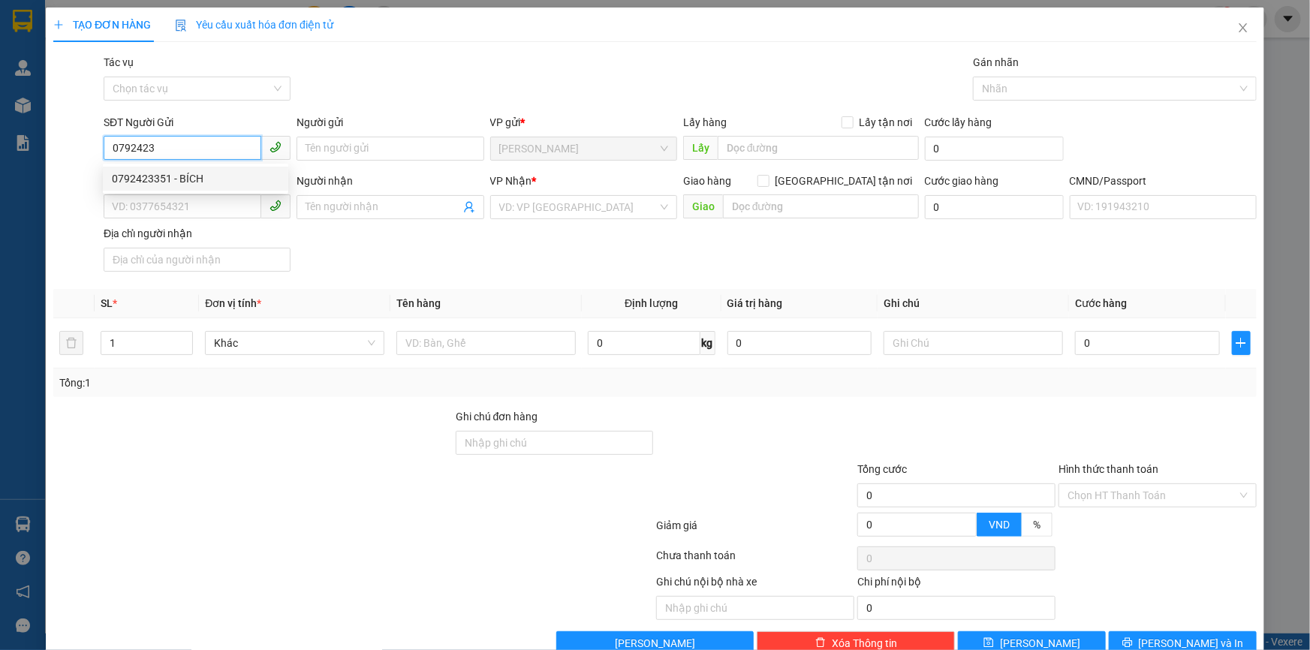
click at [192, 168] on div "0792423351 - BÍCH" at bounding box center [195, 179] width 185 height 24
type input "0792423351"
type input "BÍCH"
type input "0938588171"
type input "LONG"
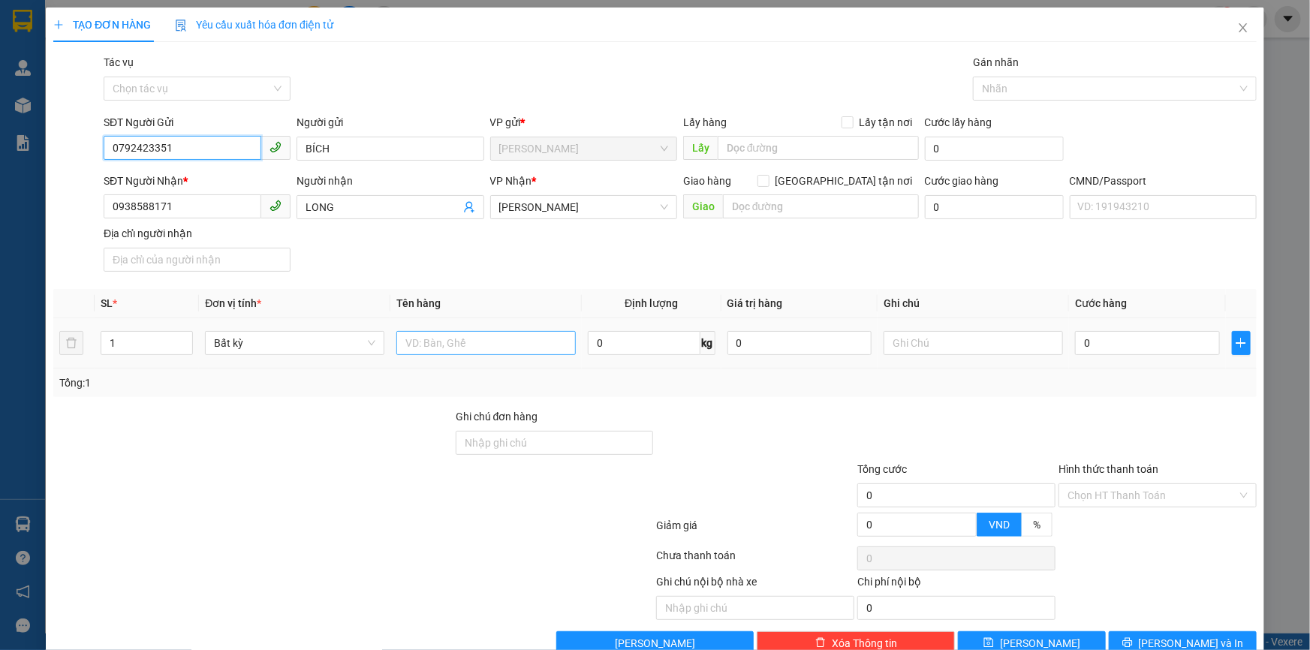
type input "0792423351"
click at [429, 337] on input "text" at bounding box center [486, 343] width 179 height 24
type input "1 GIỎ BAO NP 14KG"
type input "11H0 TRỌNG"
type input "3"
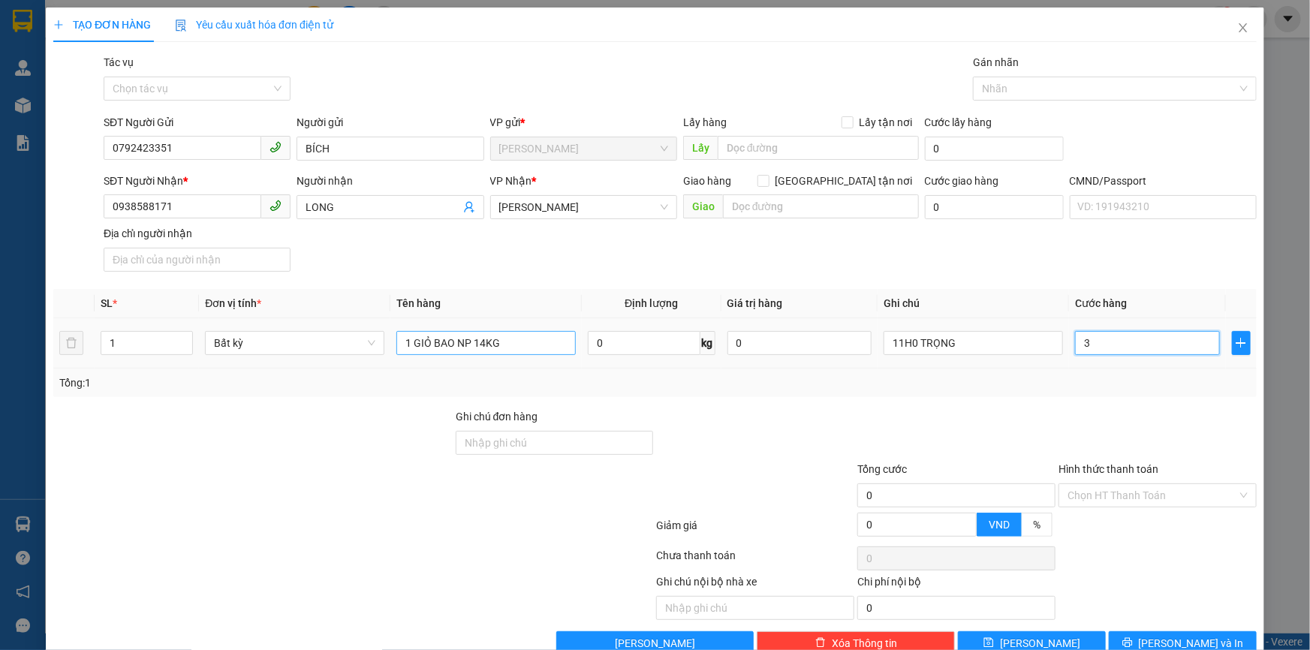
type input "3"
type input "30"
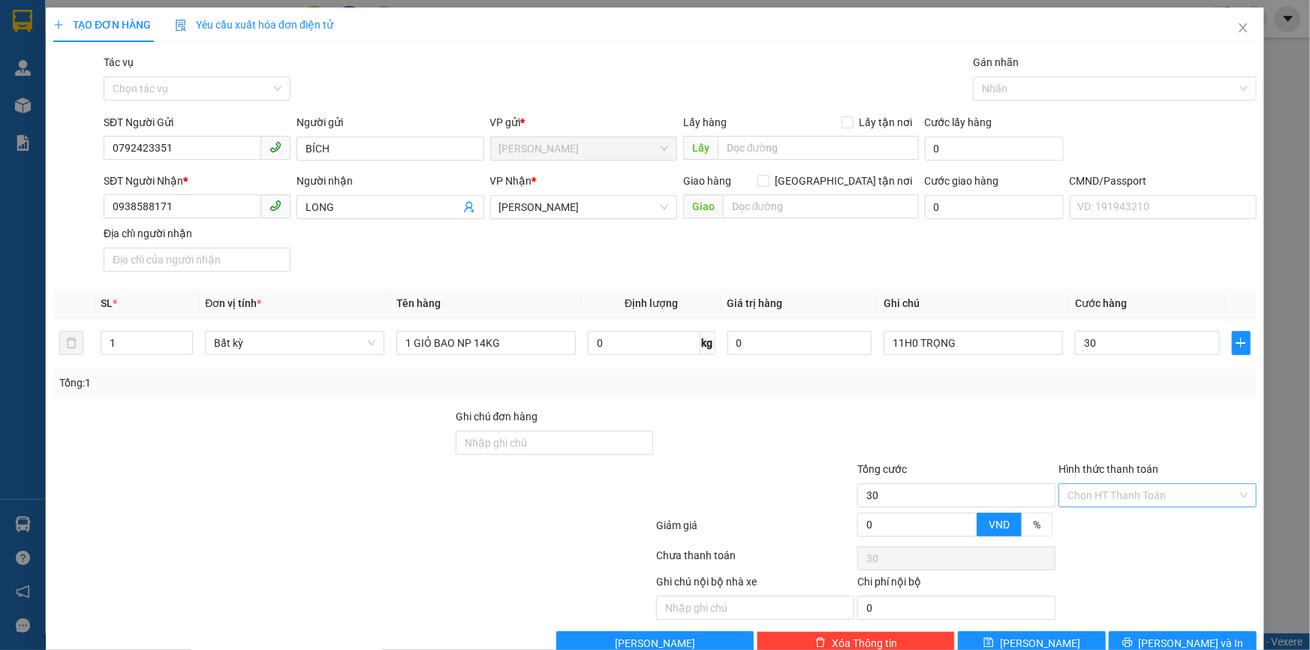
type input "30.000"
click at [1100, 493] on input "Hình thức thanh toán" at bounding box center [1153, 495] width 170 height 23
click at [1087, 521] on div "Tại văn phòng" at bounding box center [1149, 526] width 179 height 17
type input "0"
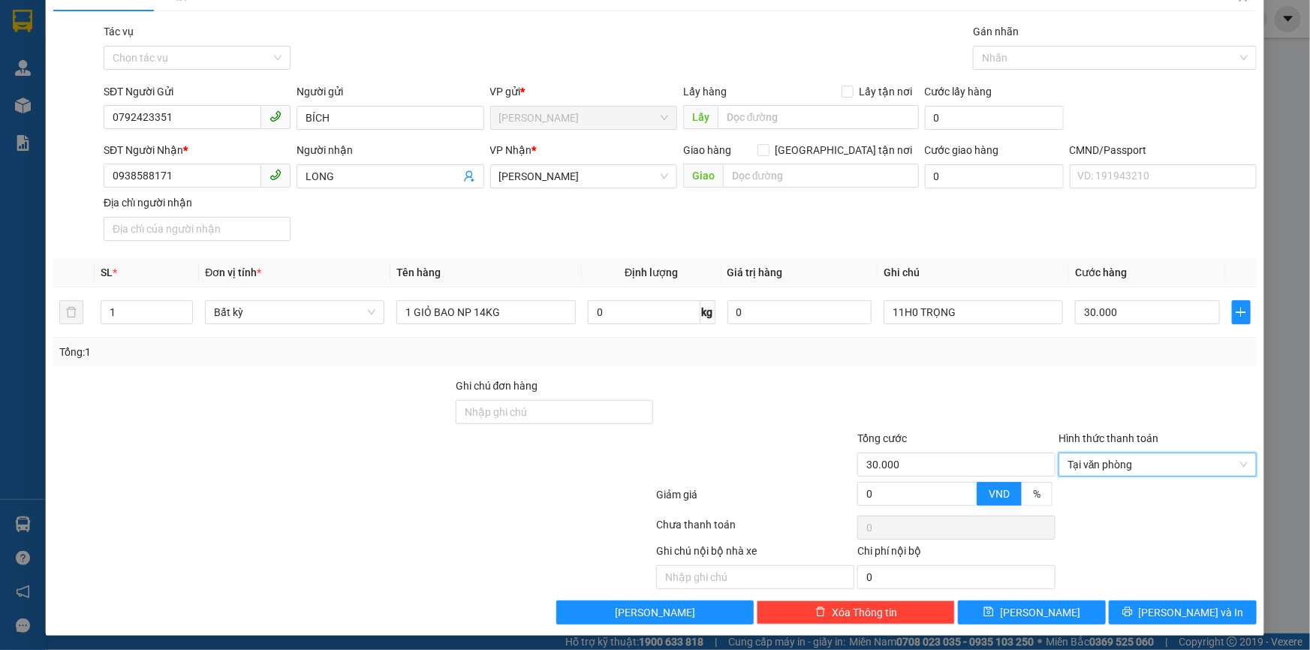
scroll to position [36, 0]
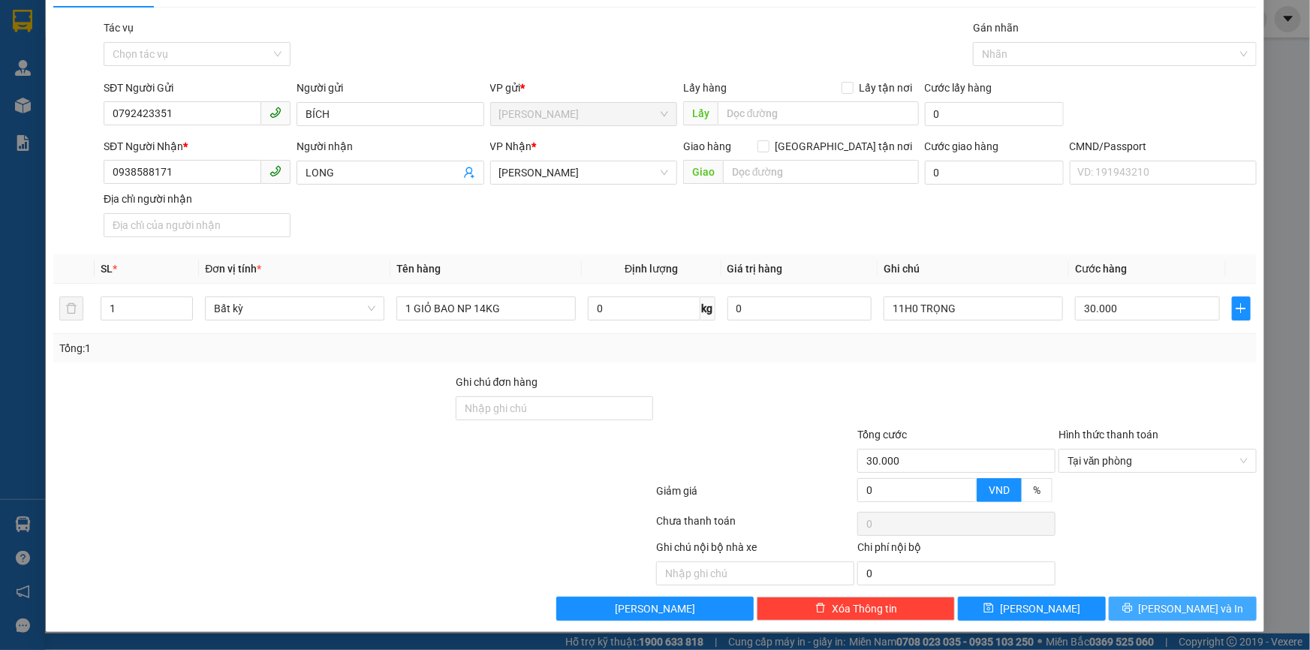
drag, startPoint x: 1176, startPoint y: 604, endPoint x: 1131, endPoint y: 357, distance: 251.1
click at [1179, 600] on button "[PERSON_NAME] và In" at bounding box center [1183, 609] width 148 height 24
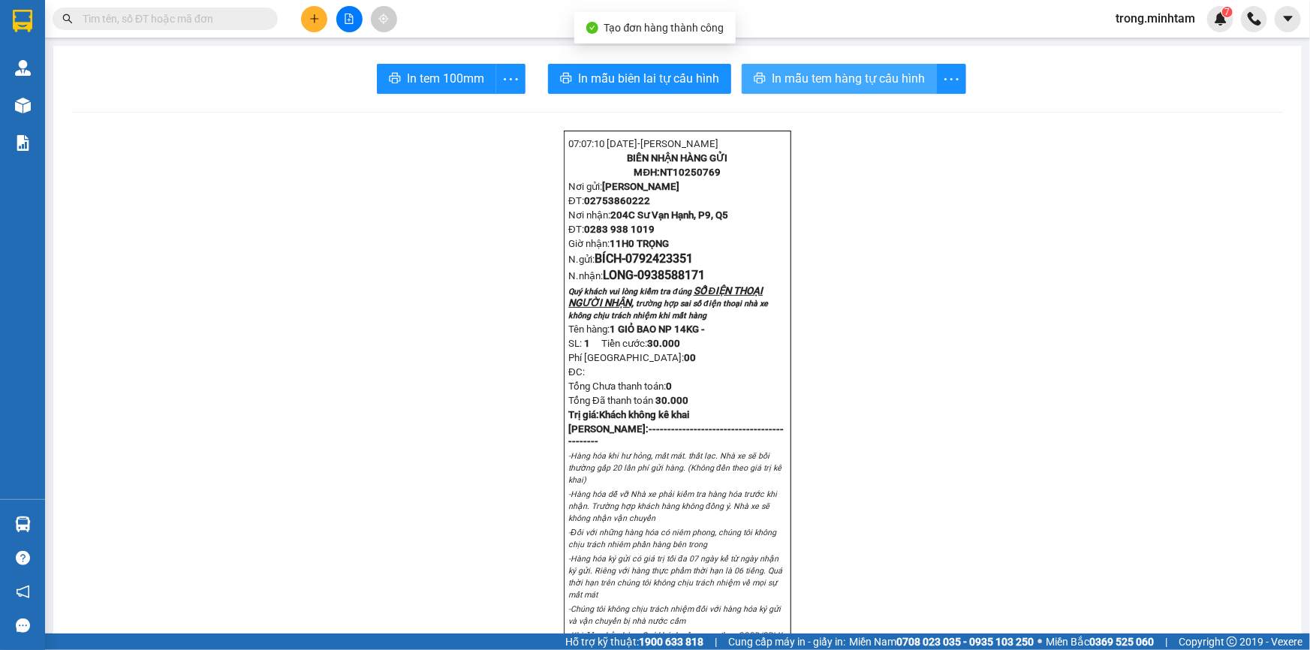
click at [851, 77] on span "In mẫu tem hàng tự cấu hình" at bounding box center [848, 78] width 153 height 19
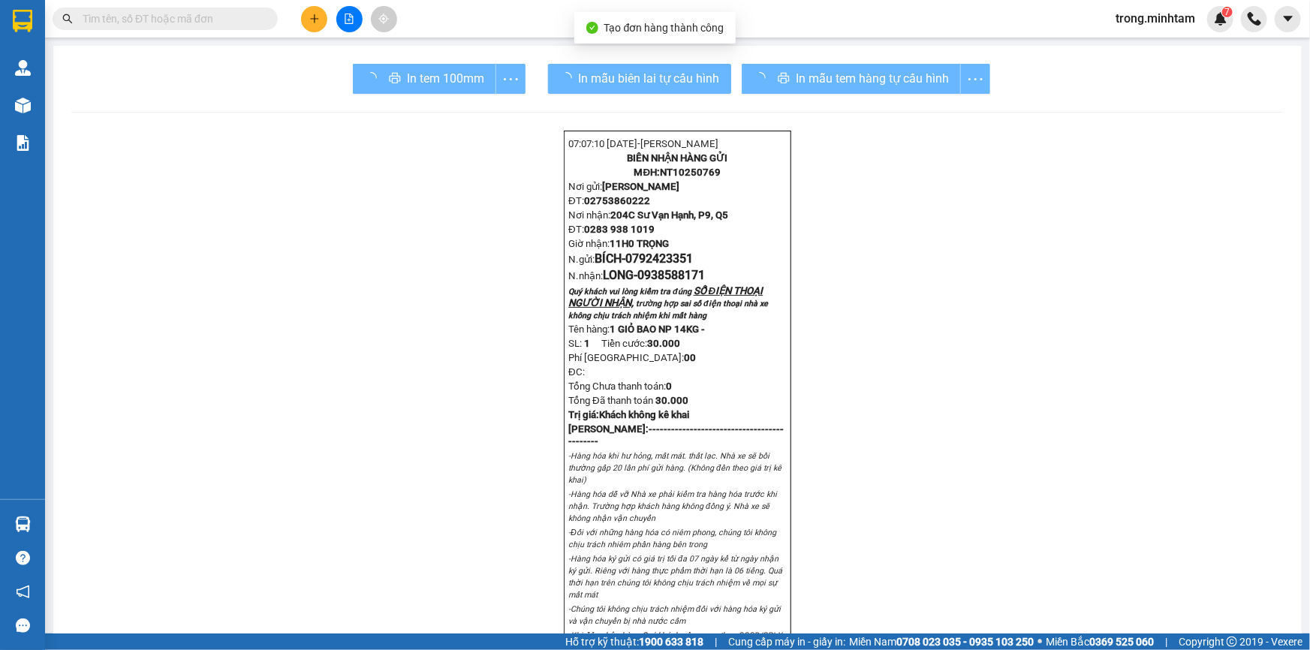
click at [424, 74] on div "In tem 100mm" at bounding box center [439, 79] width 173 height 30
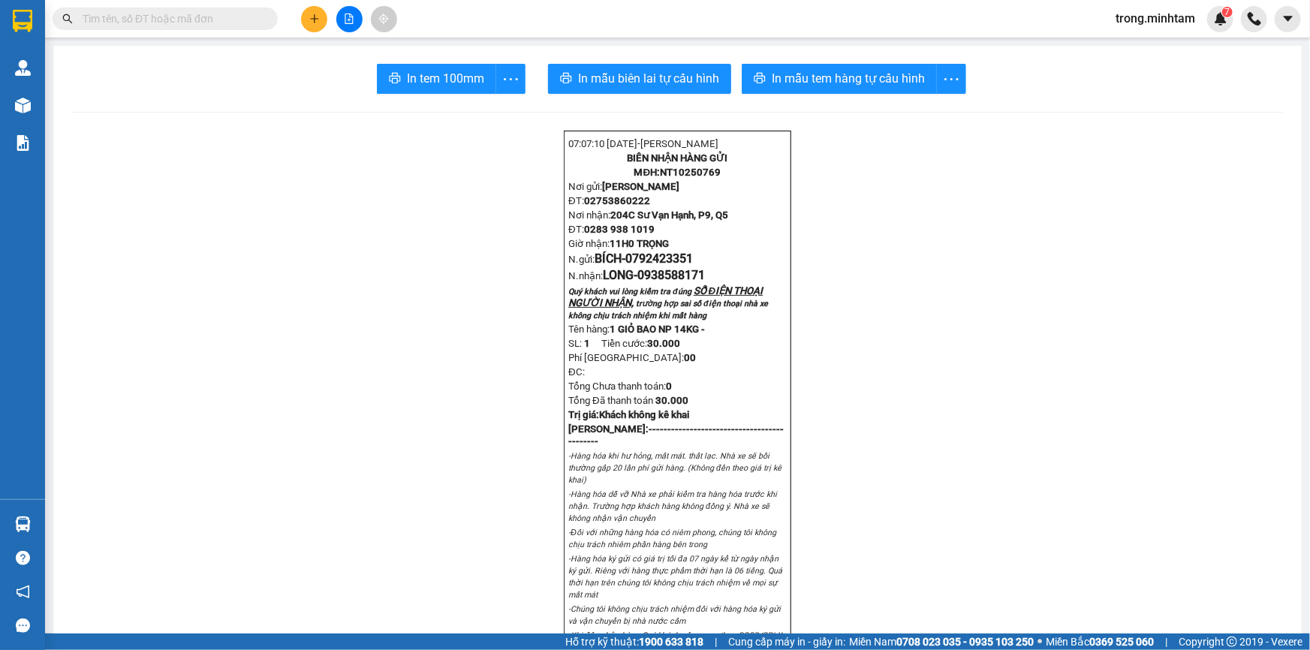
click at [365, 74] on div "In tem 100mm In mẫu biên lai tự cấu hình In mẫu tem hàng tự cấu hình" at bounding box center [677, 79] width 1213 height 30
click at [413, 76] on span "In tem 100mm" at bounding box center [445, 78] width 77 height 19
click at [180, 22] on input "text" at bounding box center [171, 19] width 177 height 17
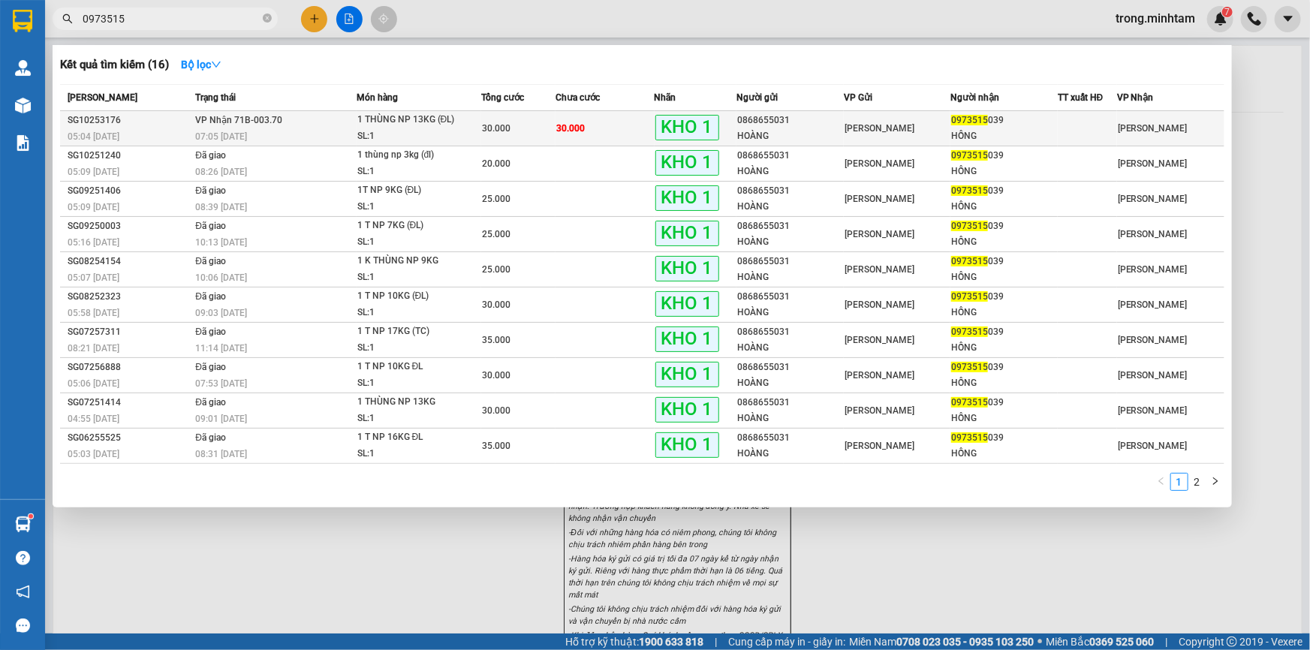
type input "0973515"
click at [507, 127] on span "30.000" at bounding box center [496, 128] width 29 height 11
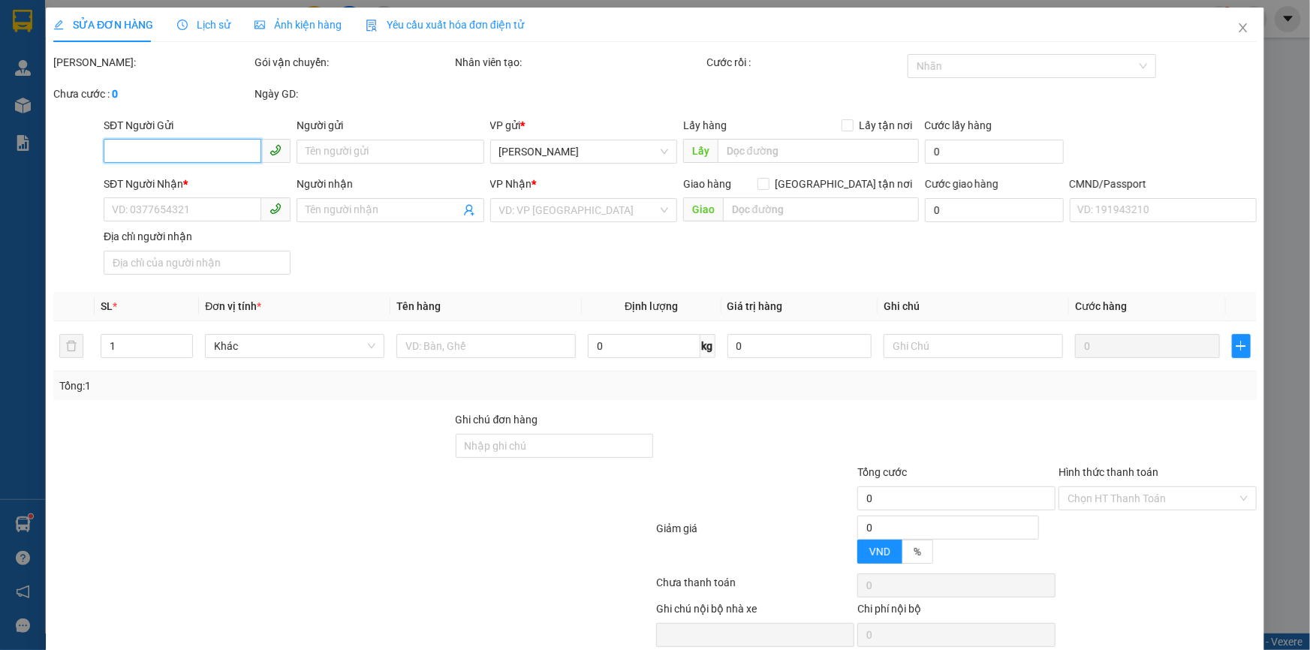
type input "0868655031"
type input "HOÀNG"
type input "0973515039"
type input "HỒNG"
type input "DG"
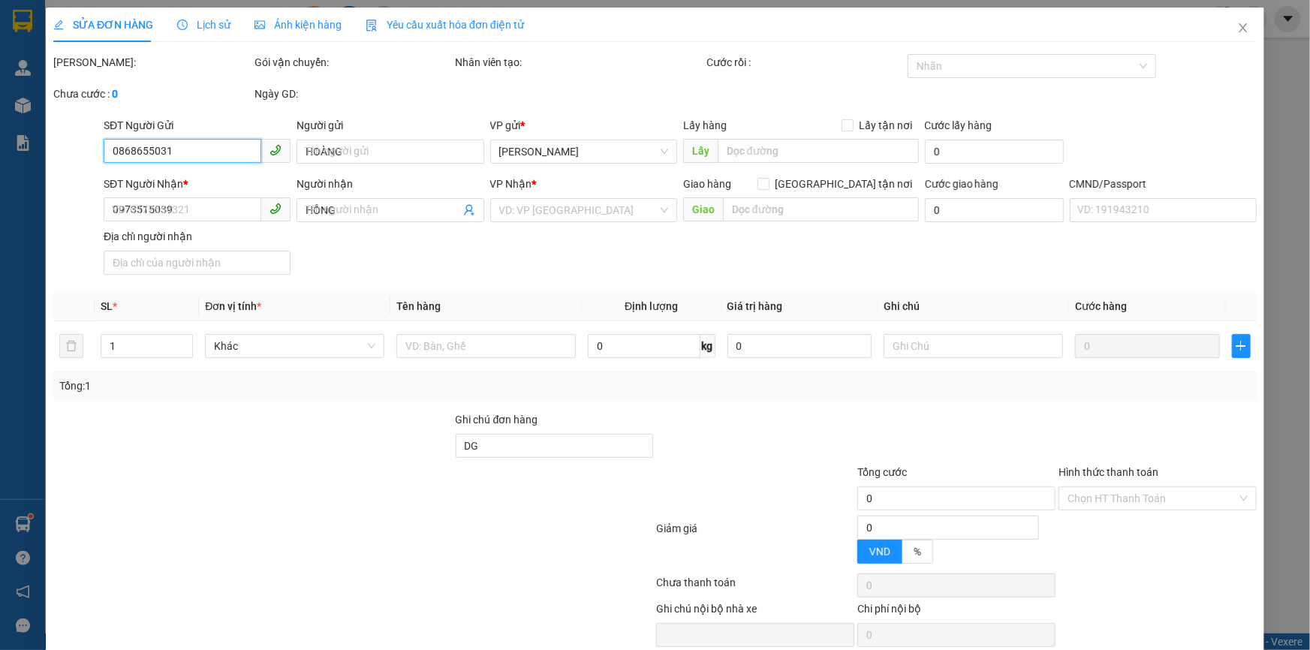
type input "30.000"
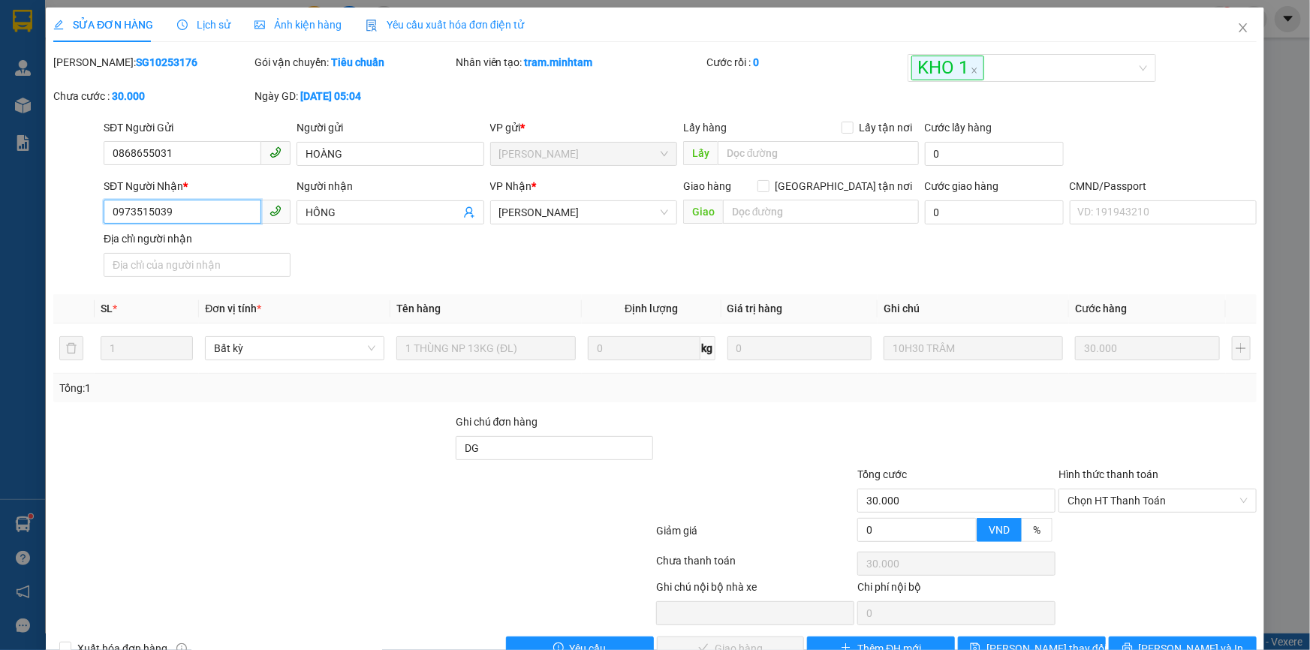
click at [212, 222] on input "0973515039" at bounding box center [183, 212] width 158 height 24
click at [213, 221] on input "0973515039" at bounding box center [183, 212] width 158 height 24
drag, startPoint x: 1229, startPoint y: 26, endPoint x: 1243, endPoint y: 0, distance: 29.2
click at [1238, 26] on icon "close" at bounding box center [1244, 28] width 12 height 12
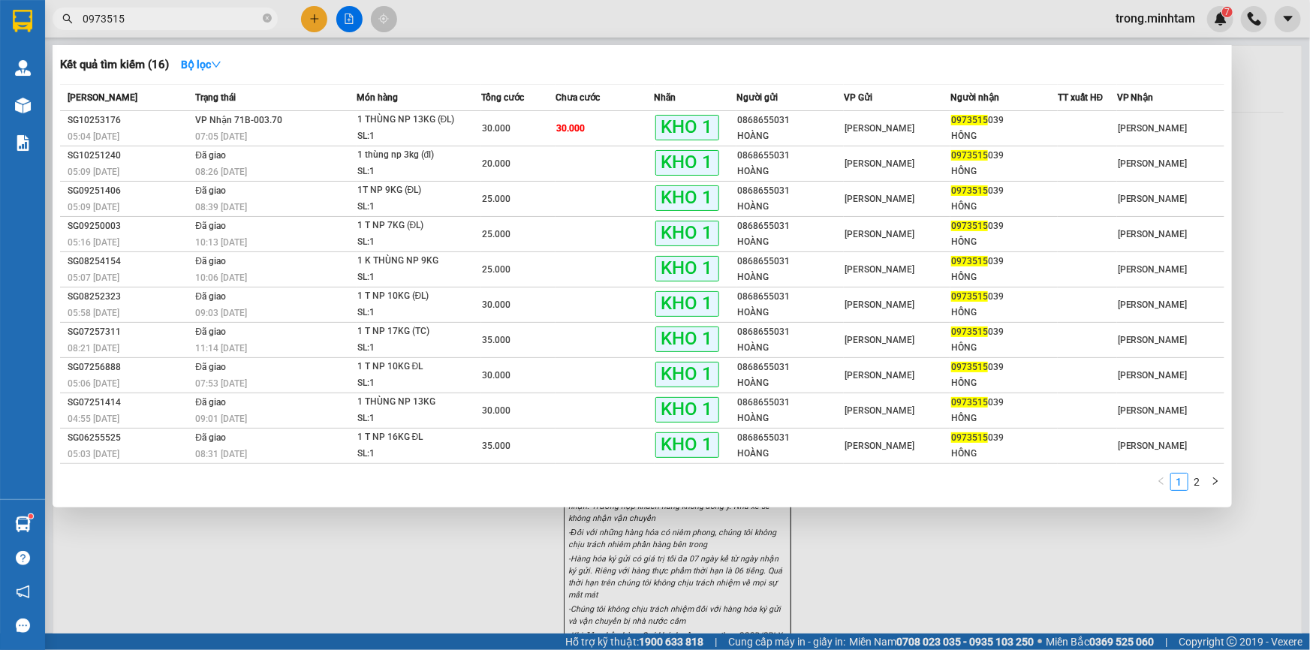
click at [192, 18] on input "0973515" at bounding box center [171, 19] width 177 height 17
click at [351, 114] on td "VP Nhận 71B-003.70 07:05 - 12/10" at bounding box center [274, 128] width 164 height 35
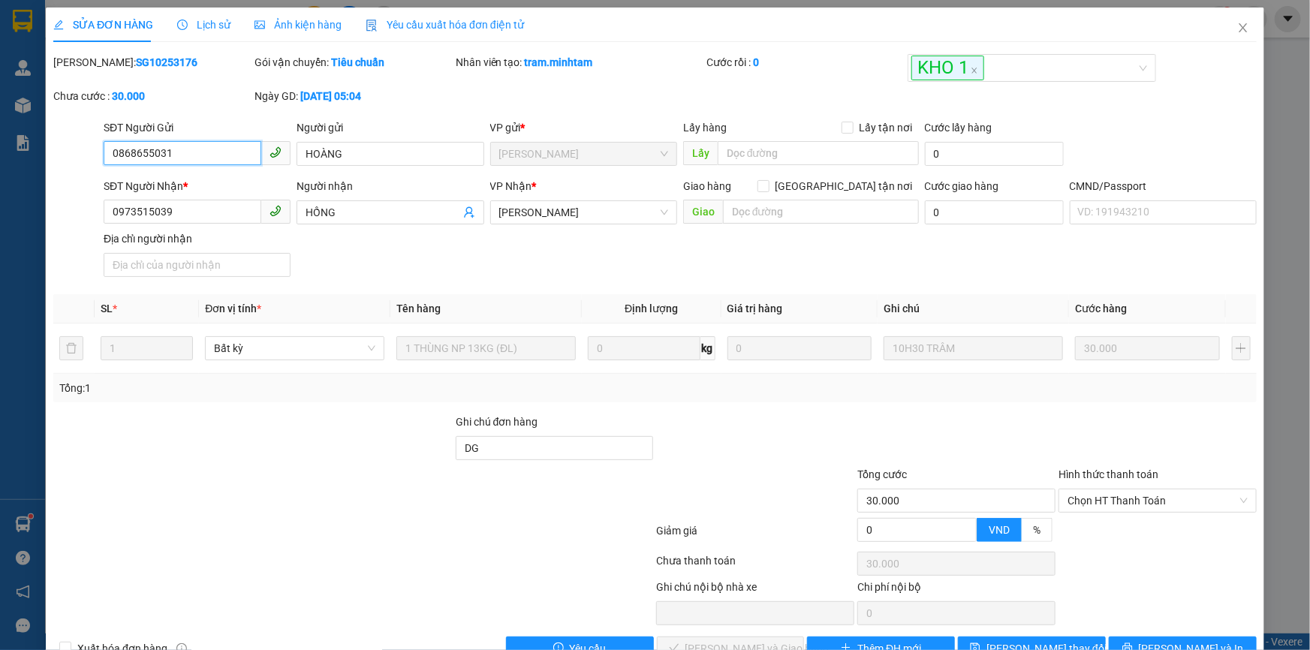
type input "0868655031"
type input "HOÀNG"
type input "0973515039"
type input "HỒNG"
type input "DG"
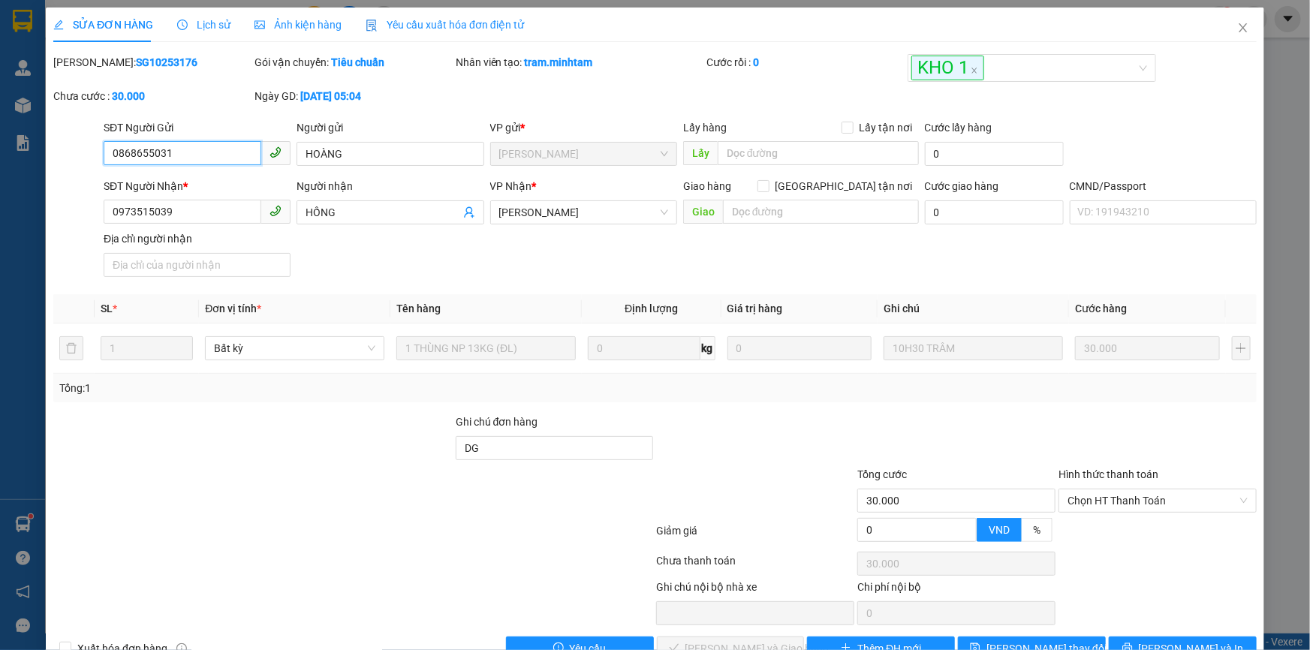
type input "30.000"
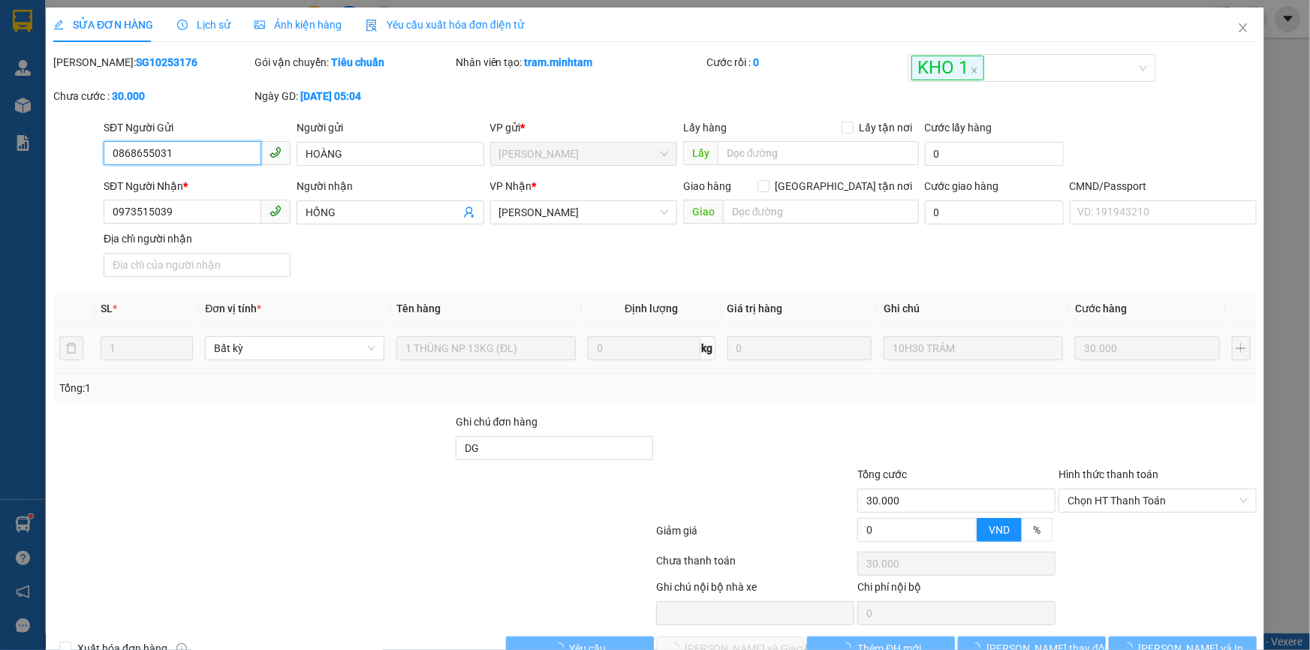
scroll to position [41, 0]
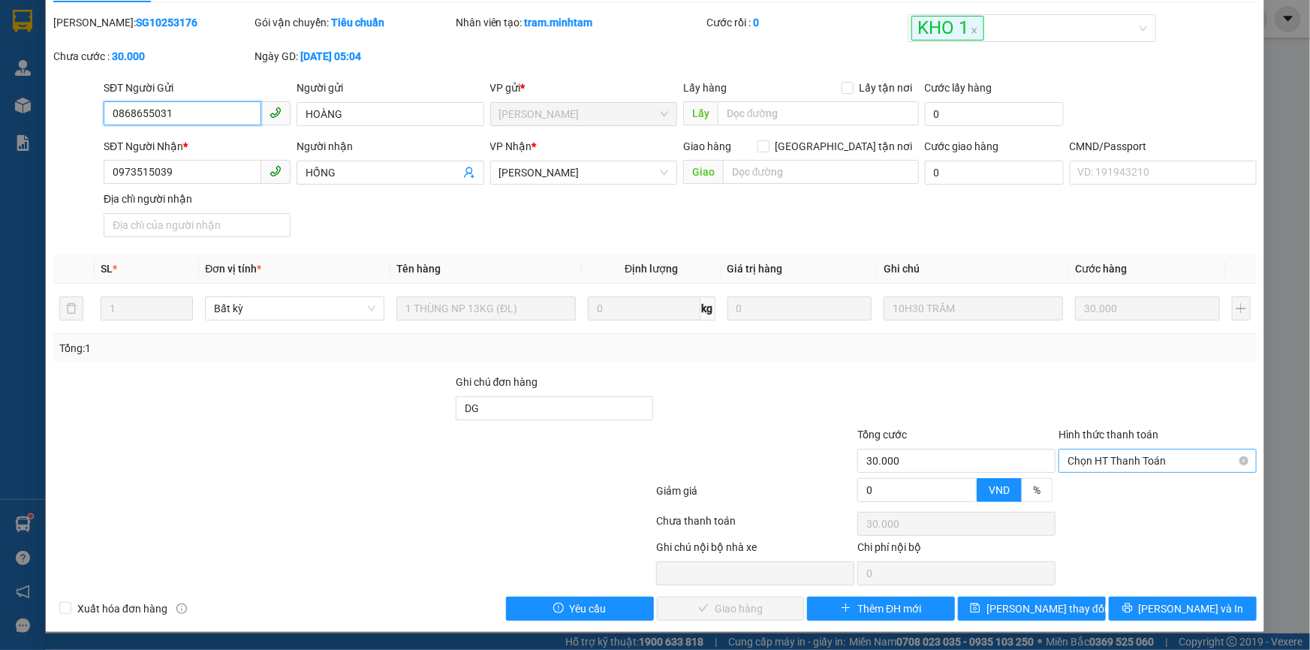
click at [1104, 460] on span "Chọn HT Thanh Toán" at bounding box center [1158, 461] width 180 height 23
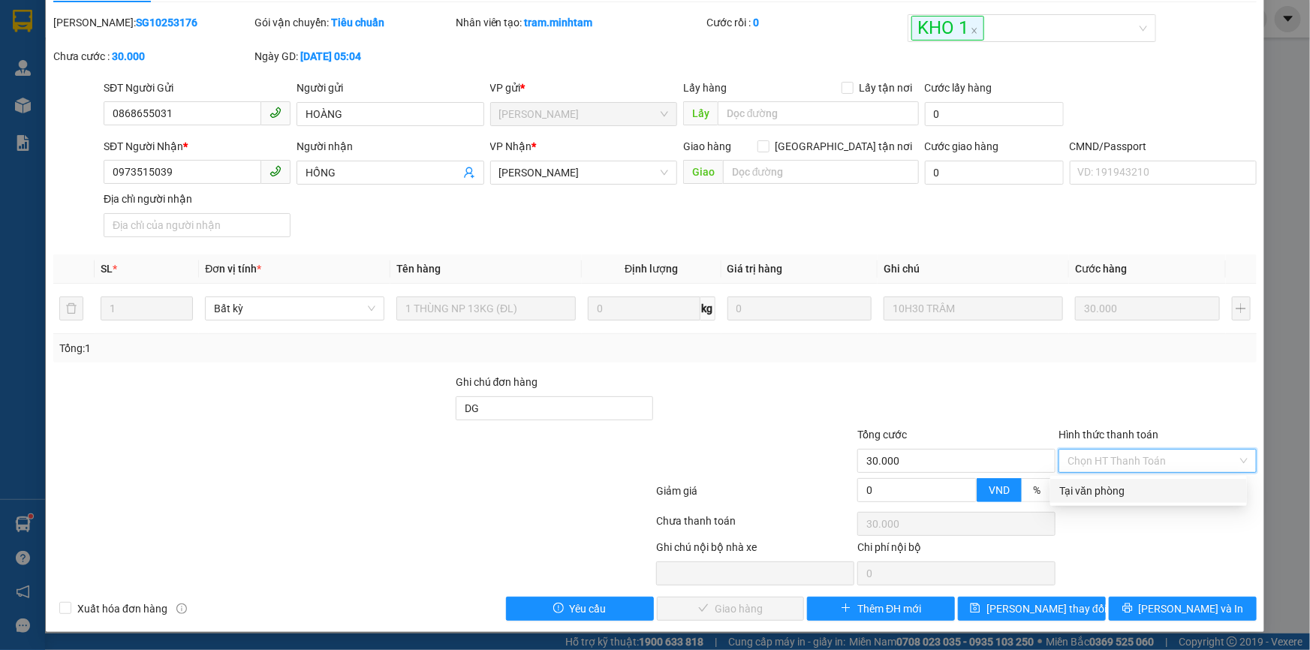
click at [1092, 493] on div "Tại văn phòng" at bounding box center [1149, 491] width 179 height 17
type input "0"
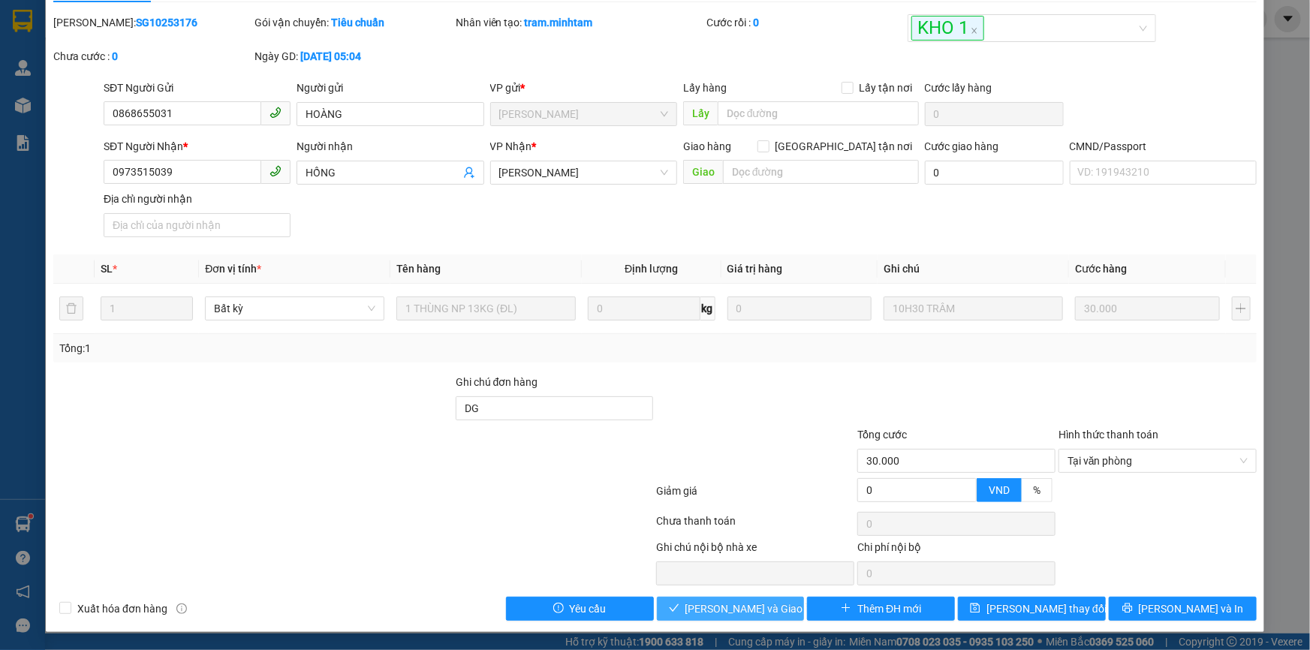
drag, startPoint x: 705, startPoint y: 603, endPoint x: 1124, endPoint y: 644, distance: 421.0
click at [707, 604] on span "[PERSON_NAME] và Giao hàng" at bounding box center [758, 609] width 144 height 17
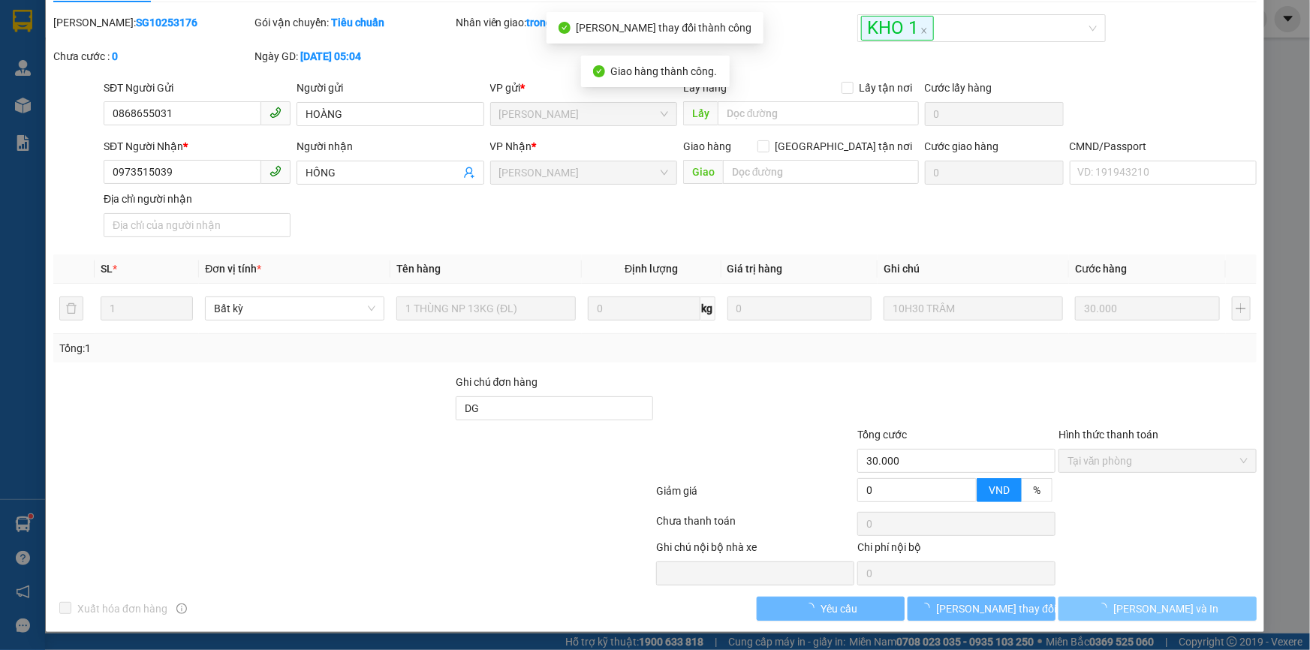
click at [1166, 607] on span "[PERSON_NAME] và In" at bounding box center [1166, 609] width 105 height 17
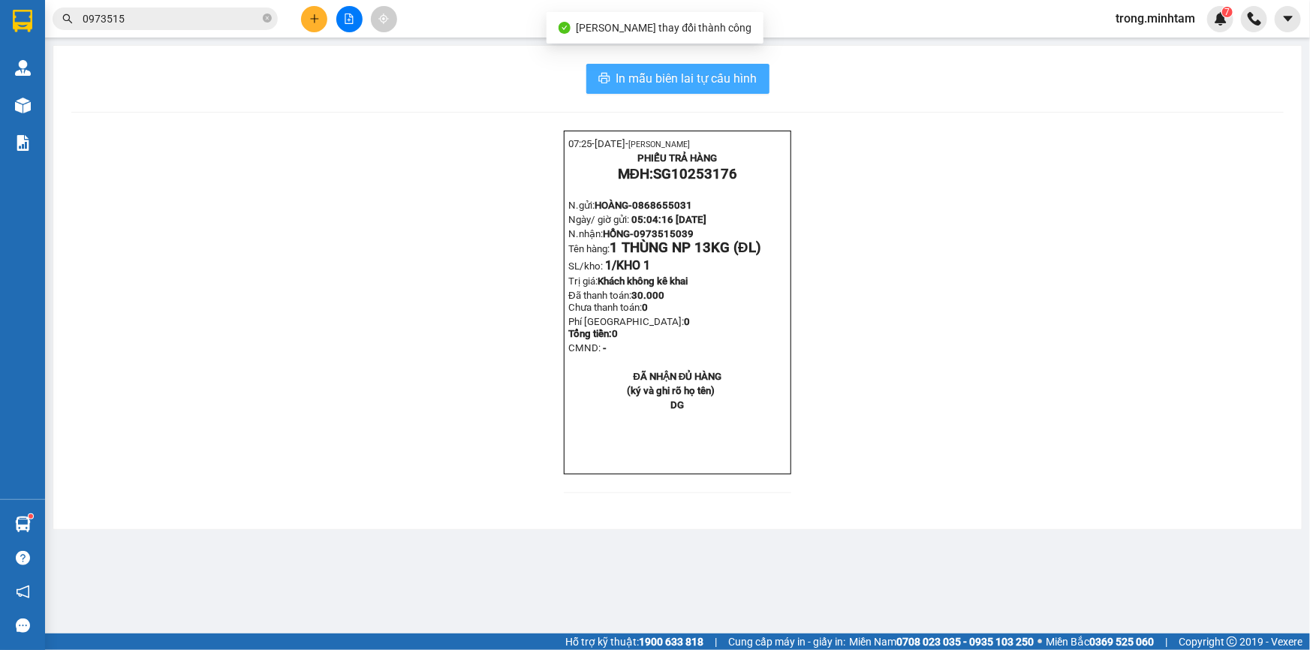
click at [670, 78] on span "In mẫu biên lai tự cấu hình" at bounding box center [687, 78] width 141 height 19
click at [268, 23] on span at bounding box center [267, 19] width 9 height 14
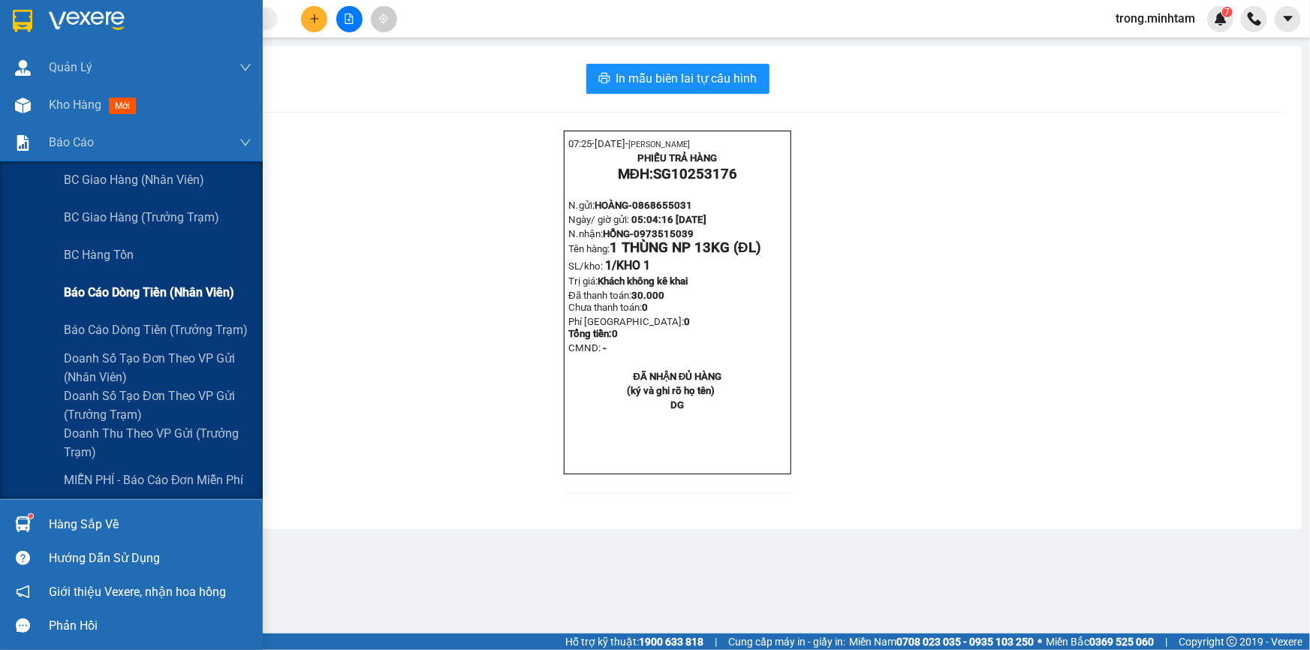
click at [153, 294] on span "Báo cáo dòng tiền (nhân viên)" at bounding box center [149, 292] width 170 height 19
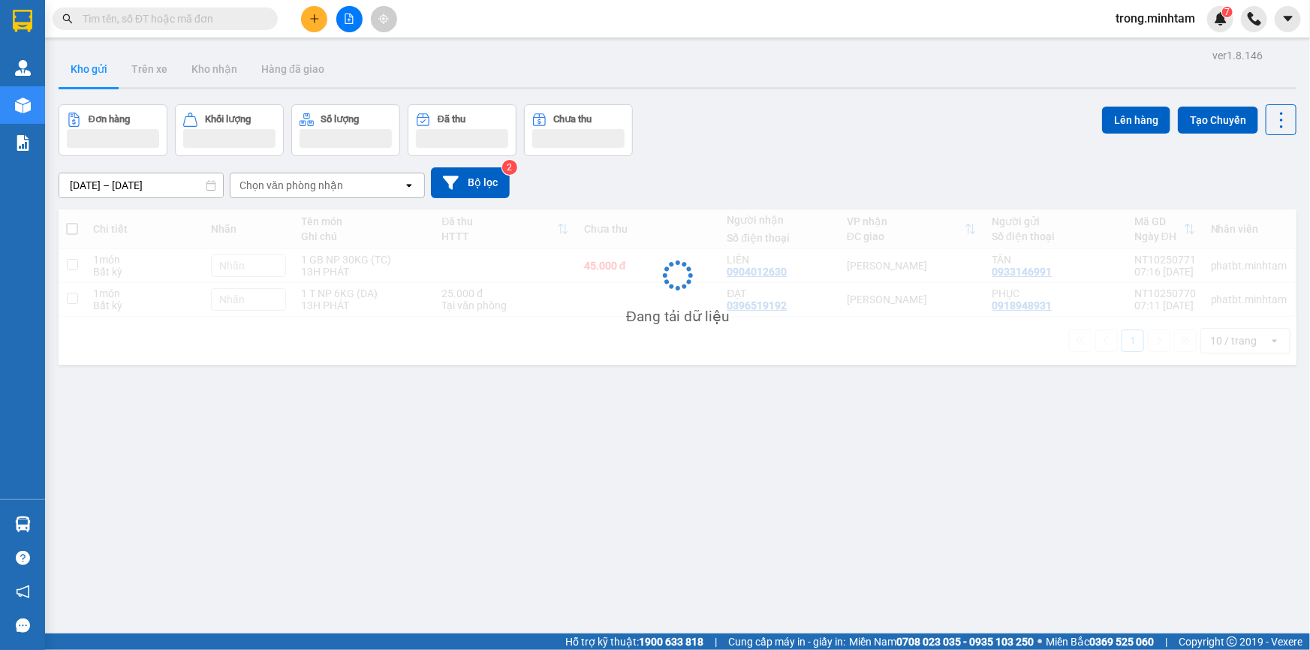
click at [328, 300] on div "1 T NP 6KG (DA)" at bounding box center [364, 294] width 126 height 12
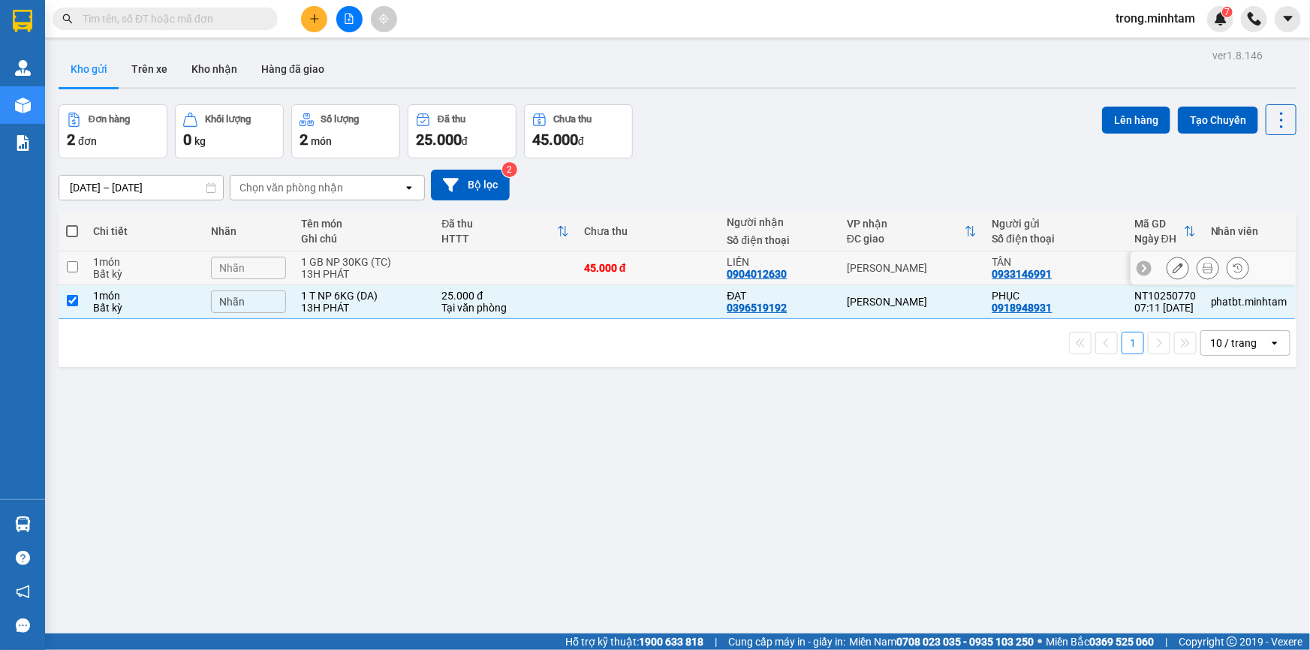
checkbox input "true"
click at [353, 280] on div "13H PHÁT" at bounding box center [364, 274] width 126 height 12
checkbox input "true"
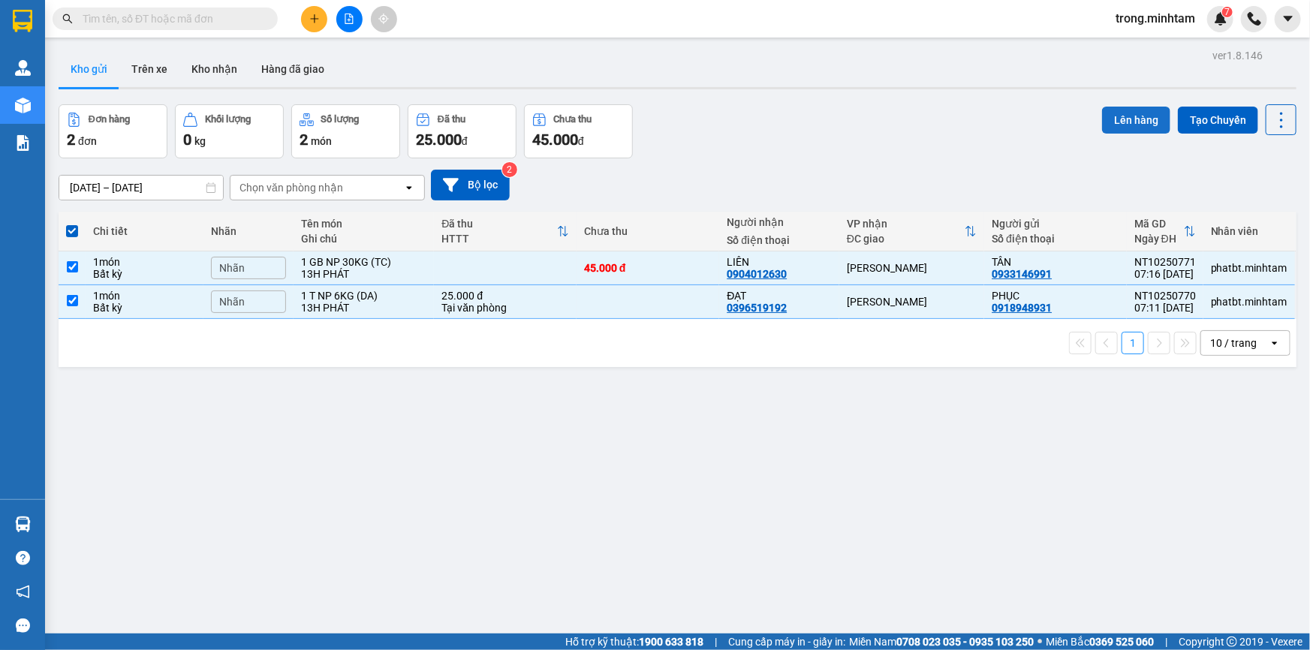
click at [1102, 125] on button "Lên hàng" at bounding box center [1136, 120] width 68 height 27
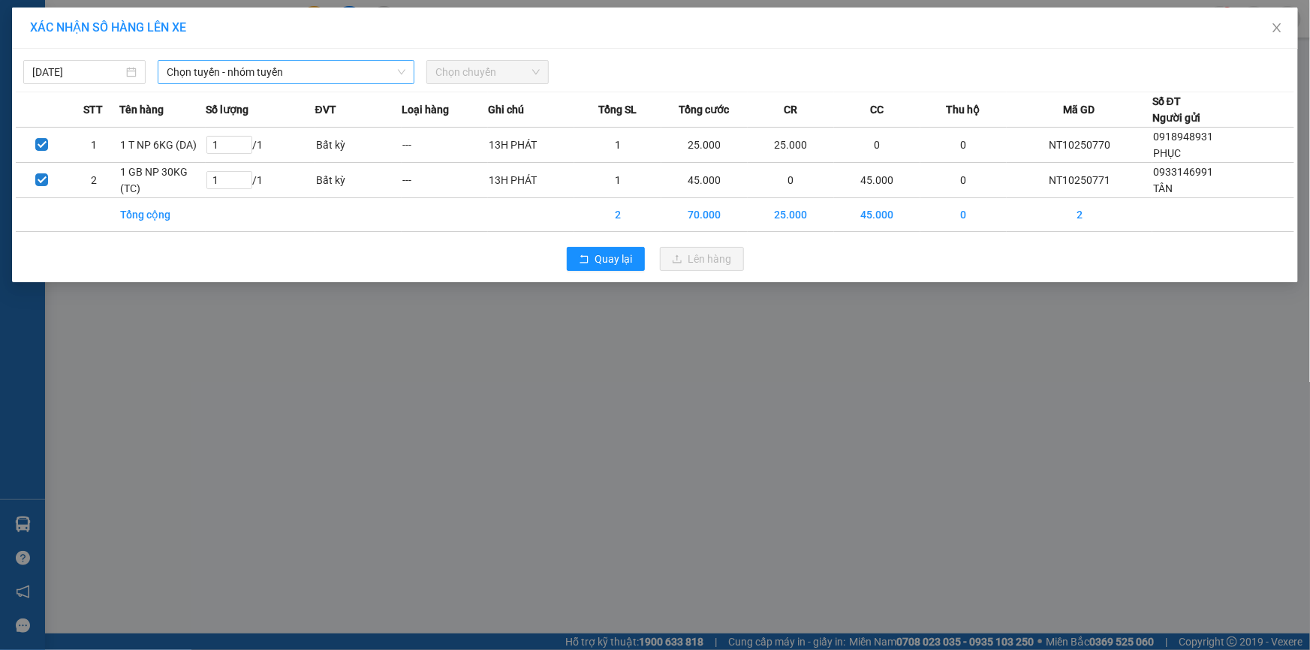
click at [198, 74] on span "Chọn tuyến - nhóm tuyến" at bounding box center [286, 72] width 239 height 23
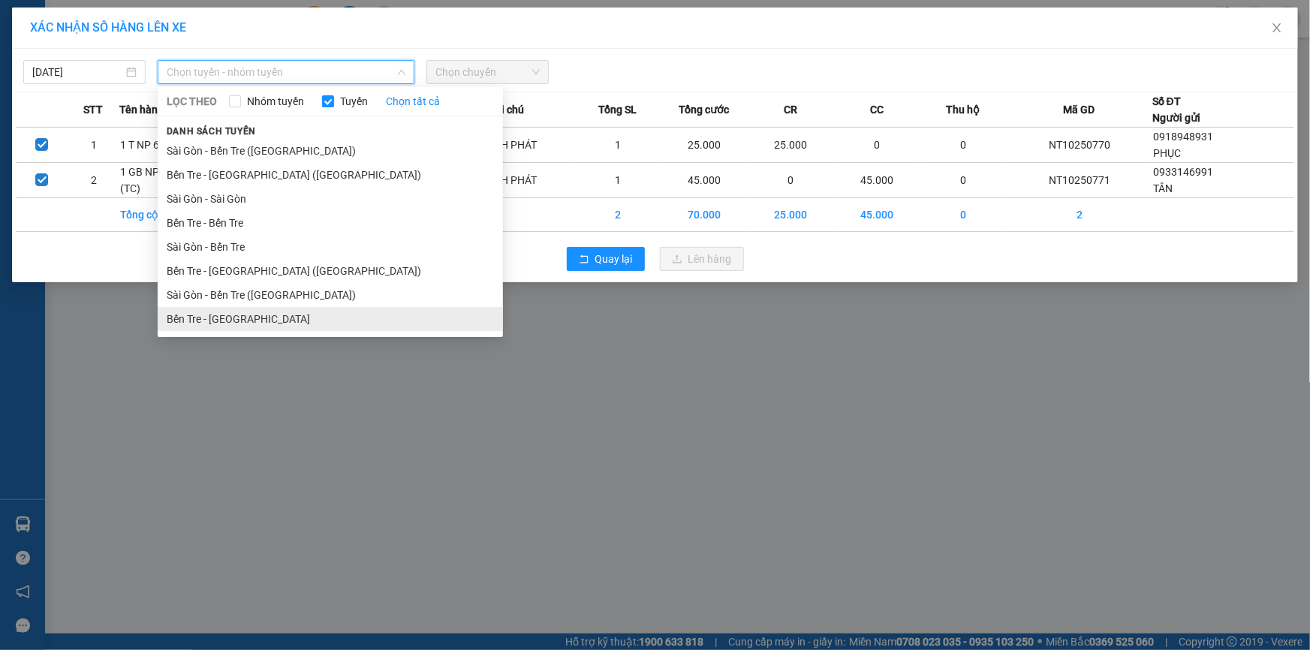
click at [237, 315] on li "Bến Tre - [GEOGRAPHIC_DATA]" at bounding box center [330, 319] width 345 height 24
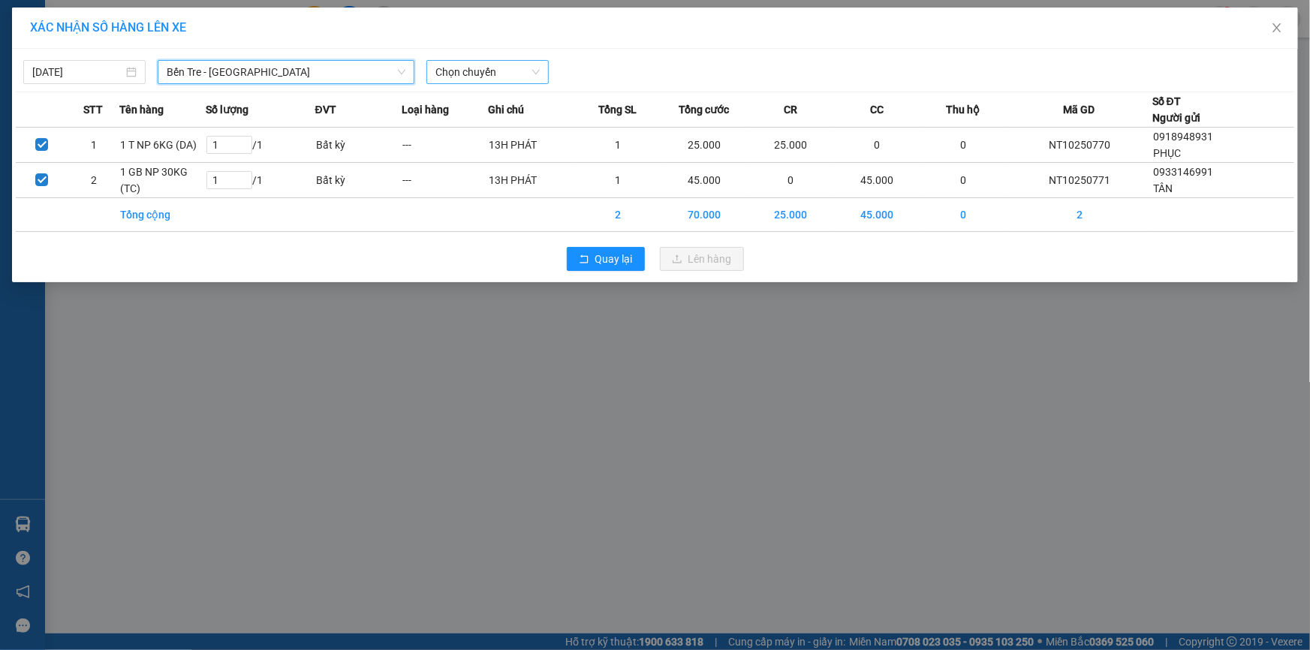
click at [474, 75] on span "Chọn chuyến" at bounding box center [488, 72] width 104 height 23
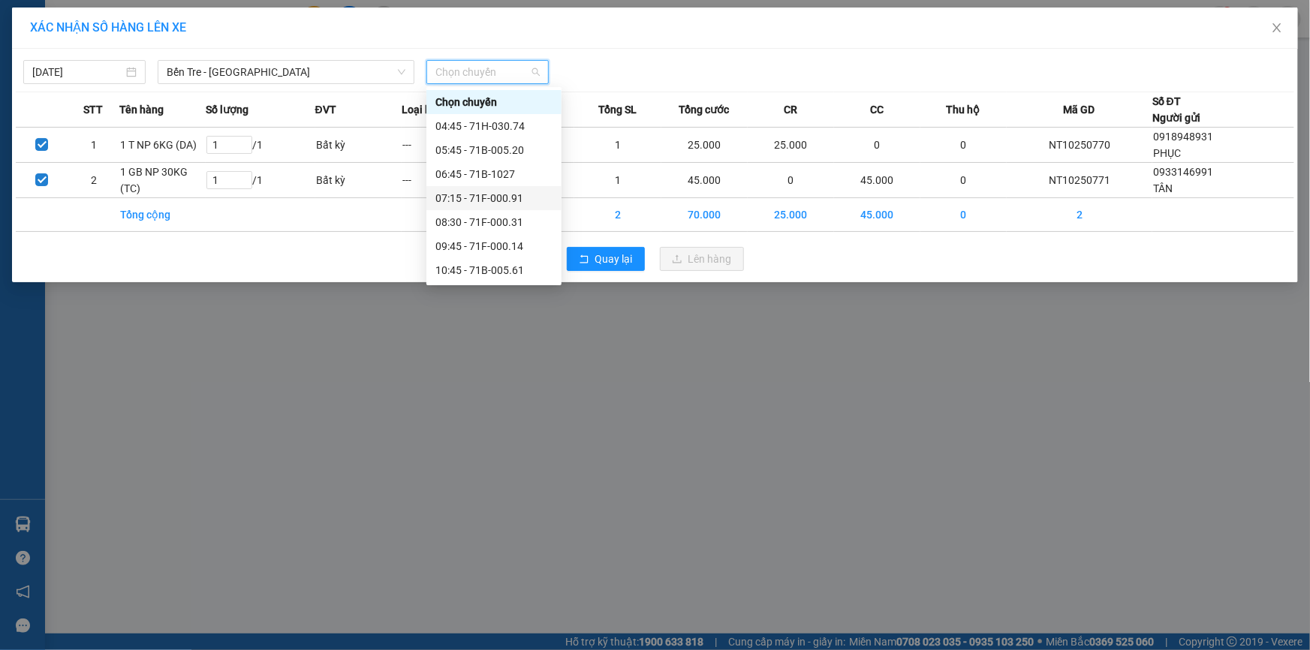
click at [496, 203] on div "07:15 - 71F-000.91" at bounding box center [494, 198] width 117 height 17
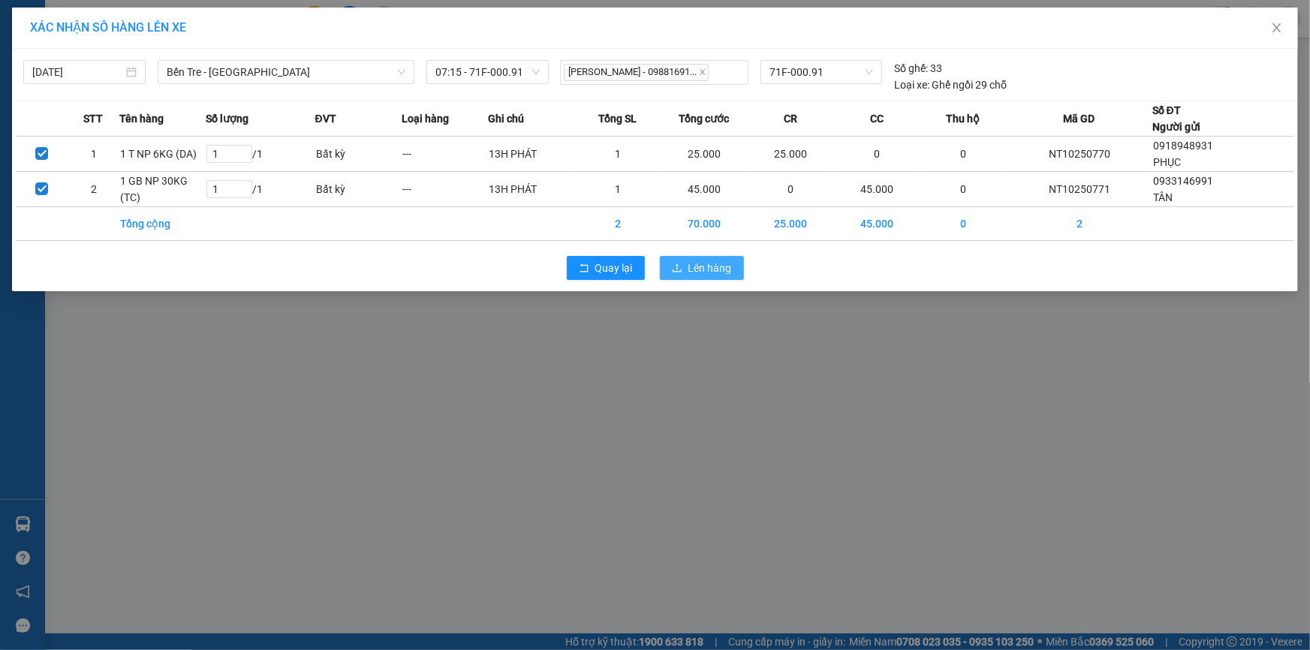
click at [705, 272] on span "Lên hàng" at bounding box center [711, 268] width 44 height 17
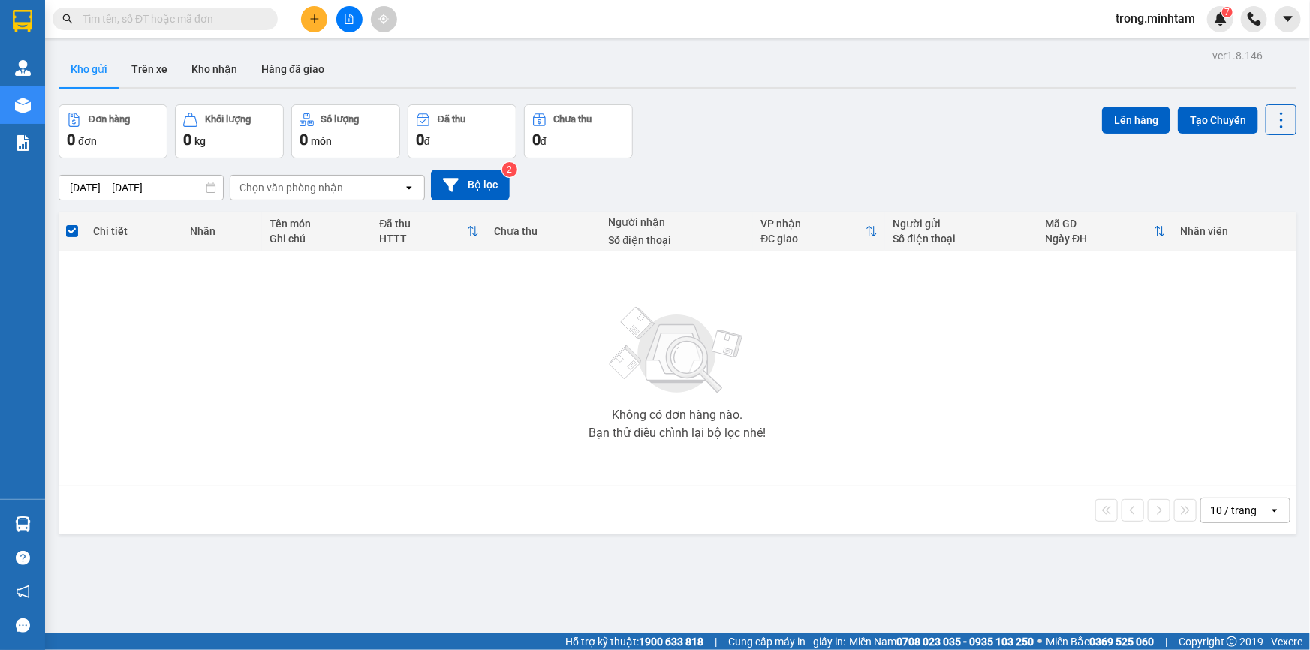
click at [345, 14] on icon "file-add" at bounding box center [349, 19] width 11 height 11
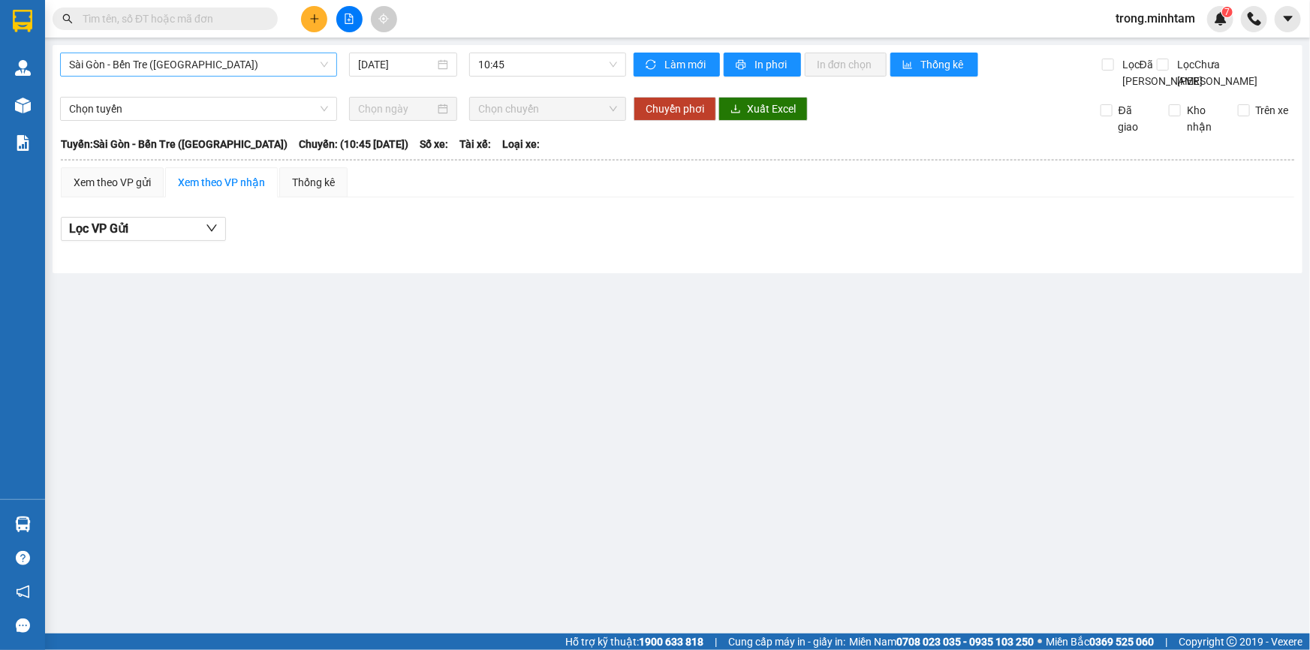
click at [231, 57] on span "Sài Gòn - Bến Tre ([GEOGRAPHIC_DATA])" at bounding box center [198, 64] width 259 height 23
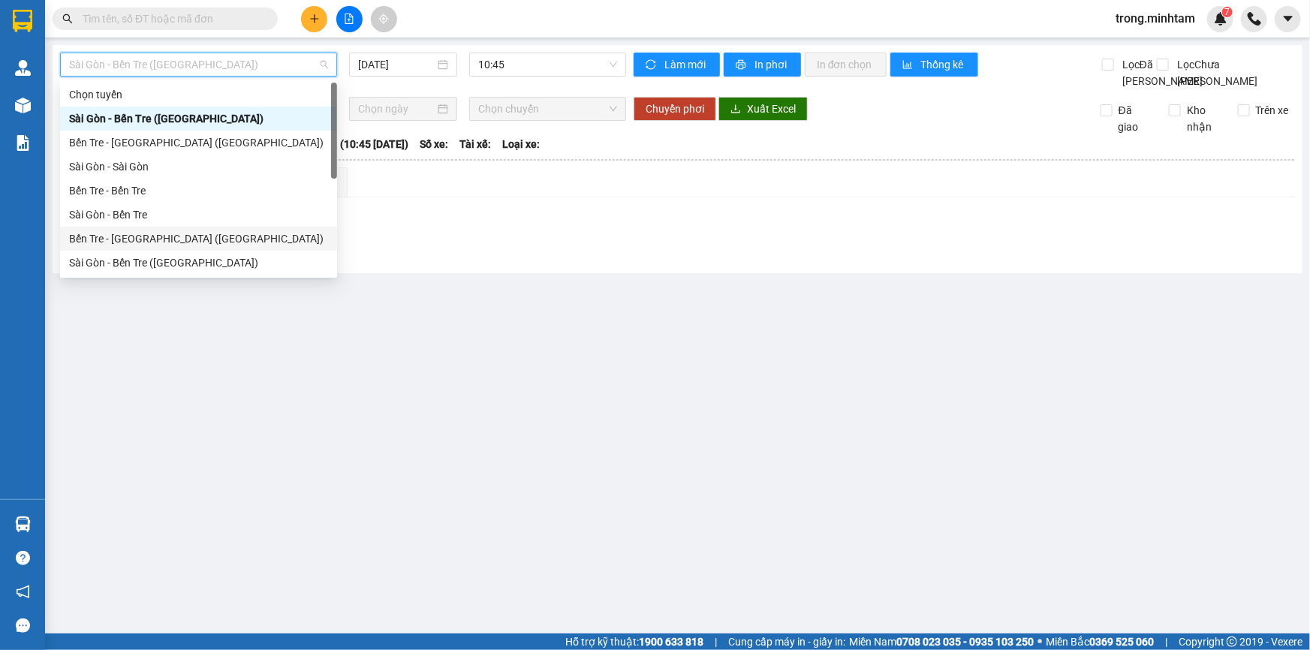
scroll to position [23, 0]
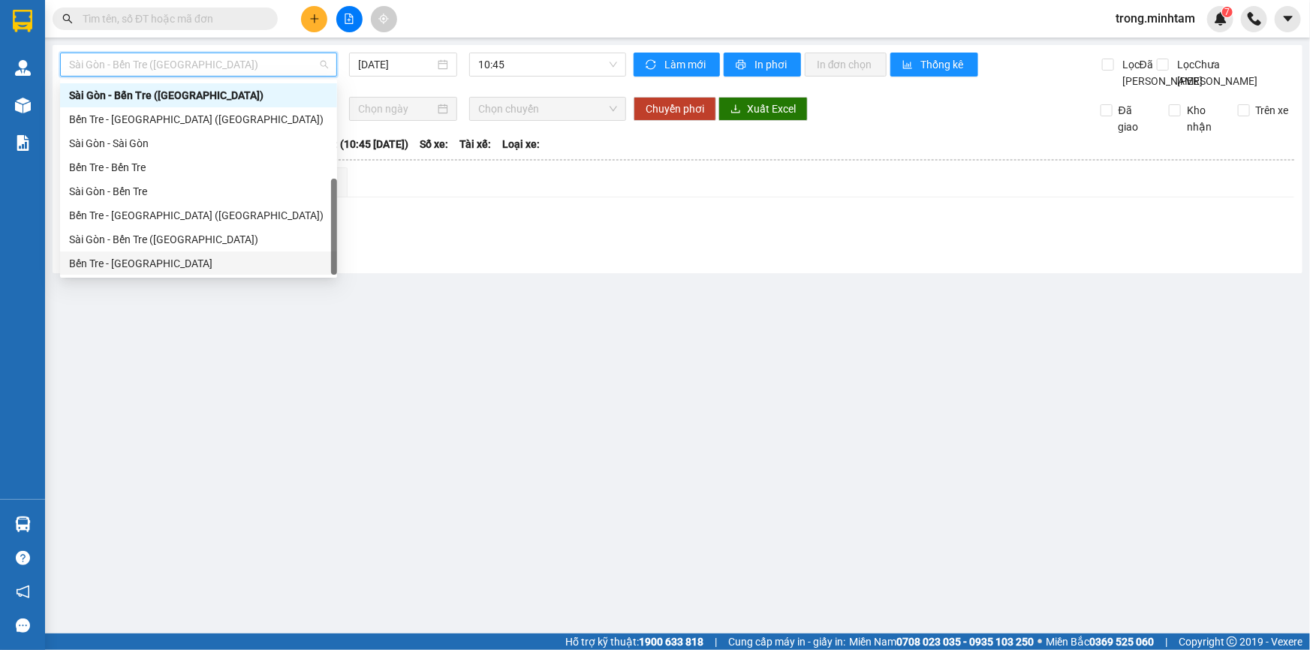
click at [197, 255] on div "Bến Tre - [GEOGRAPHIC_DATA]" at bounding box center [198, 263] width 259 height 17
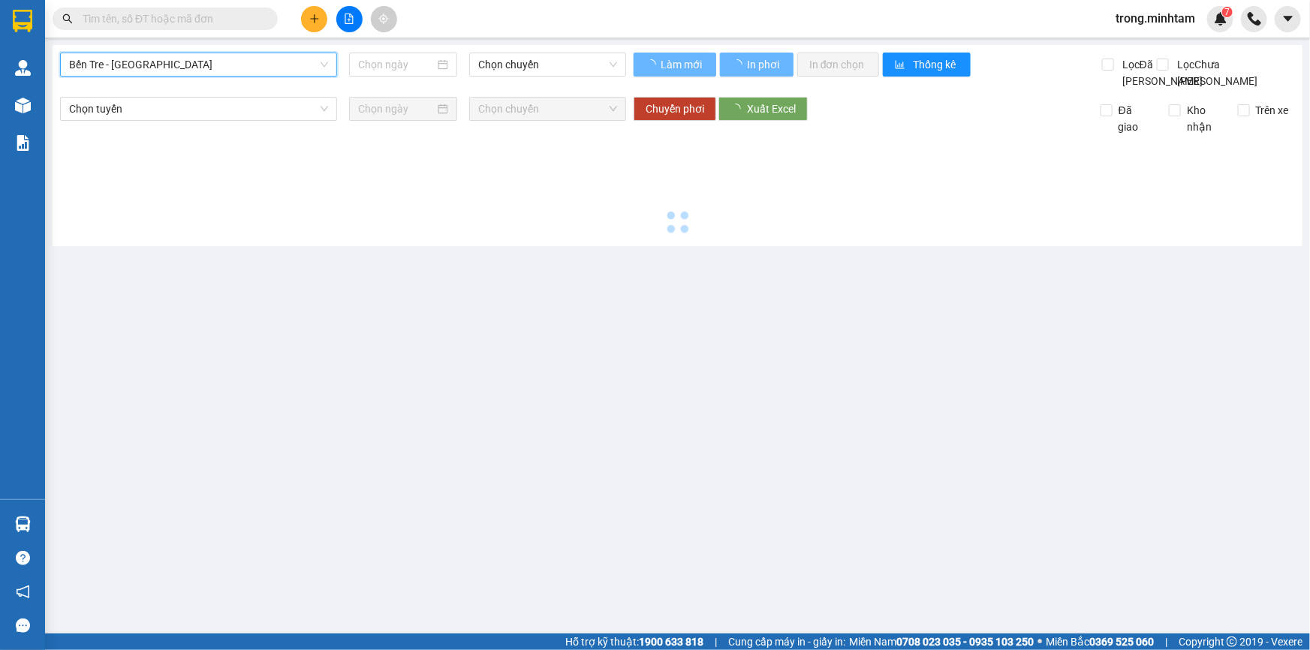
type input "[DATE]"
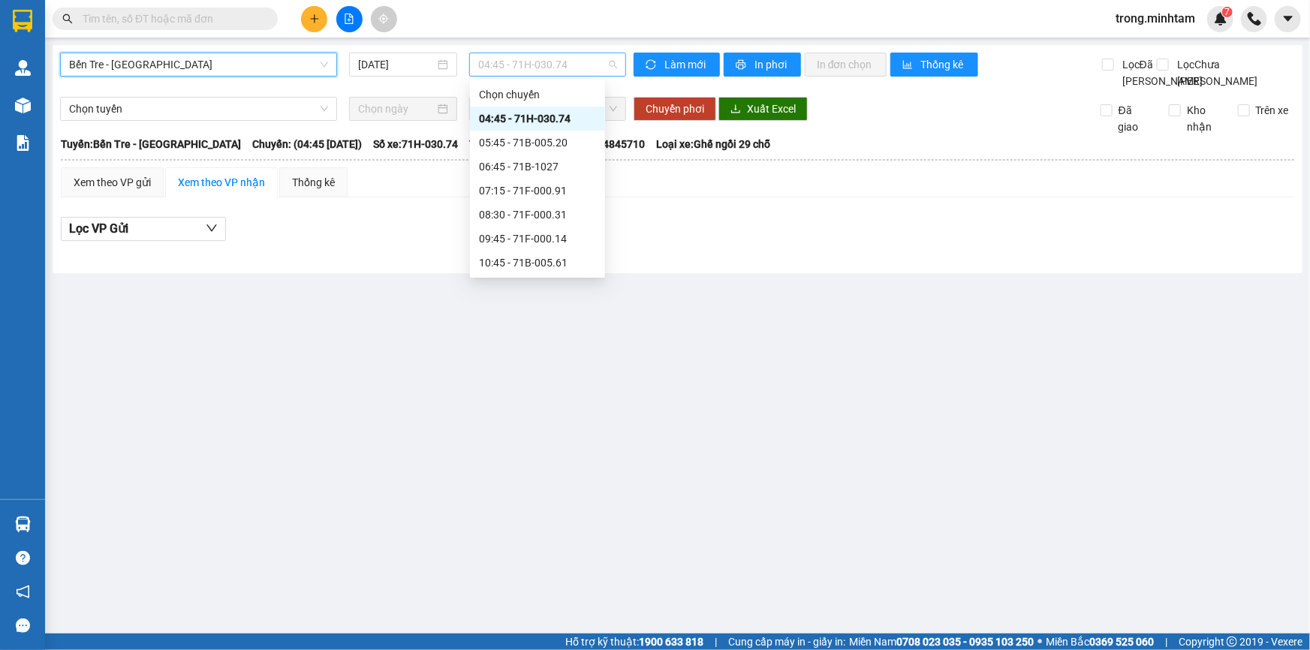
click at [549, 58] on span "04:45 - 71H-030.74" at bounding box center [547, 64] width 139 height 23
click at [550, 185] on div "07:15 - 71F-000.91" at bounding box center [537, 190] width 117 height 17
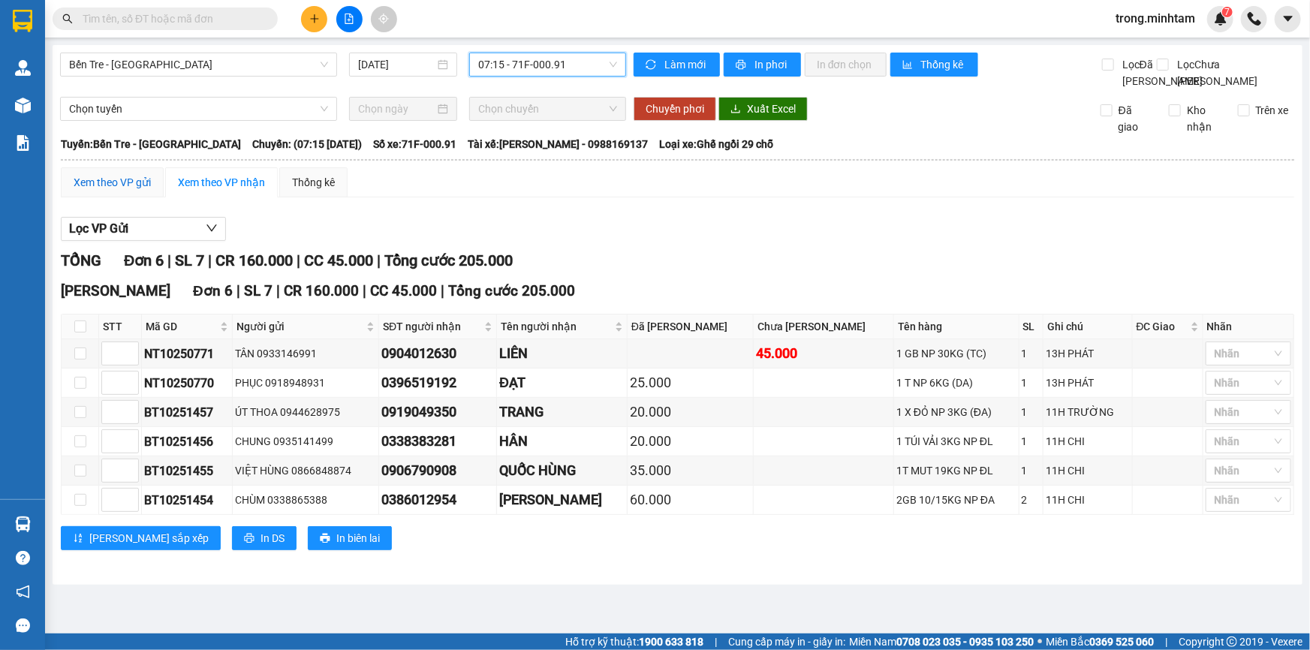
drag, startPoint x: 131, startPoint y: 194, endPoint x: 0, endPoint y: 640, distance: 464.8
click at [131, 191] on div "Xem theo VP gửi" at bounding box center [112, 182] width 77 height 17
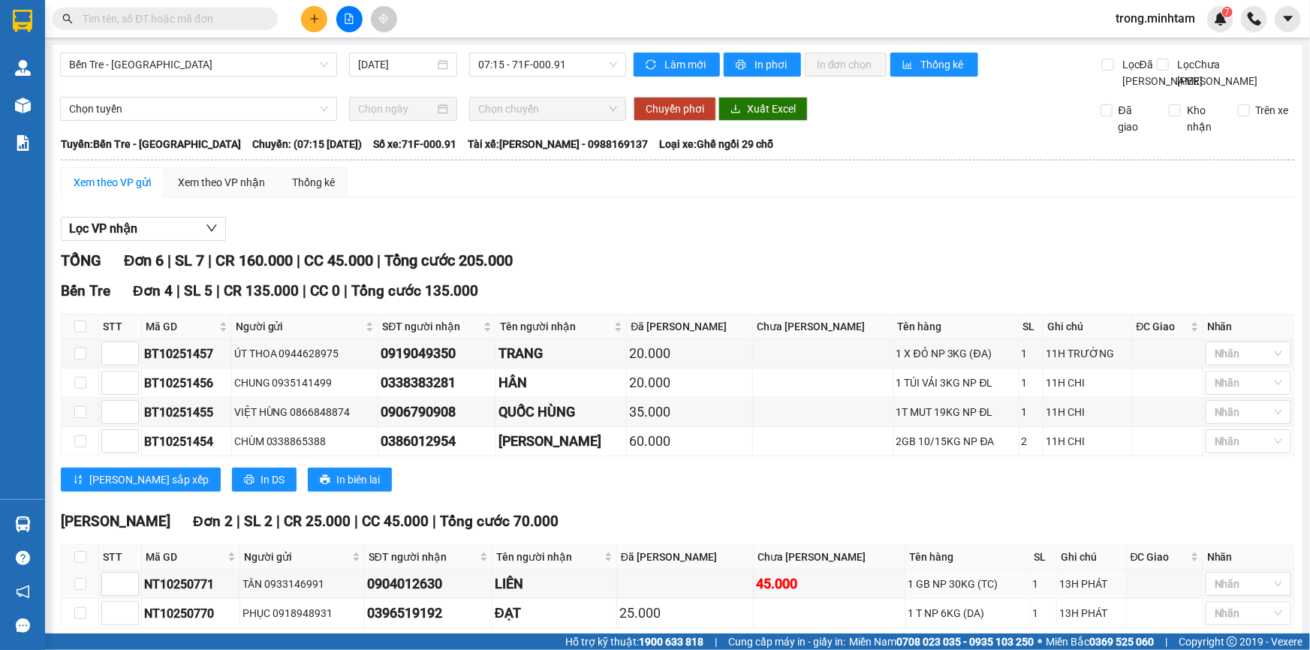
scroll to position [86, 0]
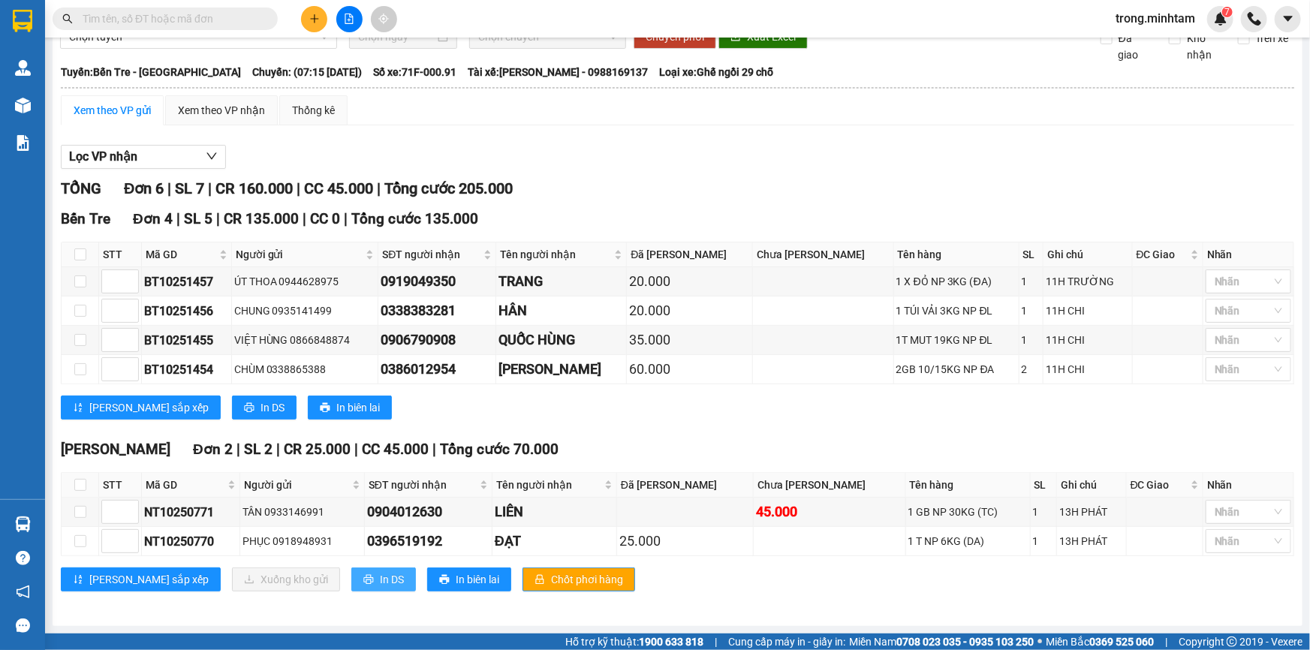
click at [351, 578] on button "In DS" at bounding box center [383, 580] width 65 height 24
click at [321, 17] on button at bounding box center [314, 19] width 26 height 26
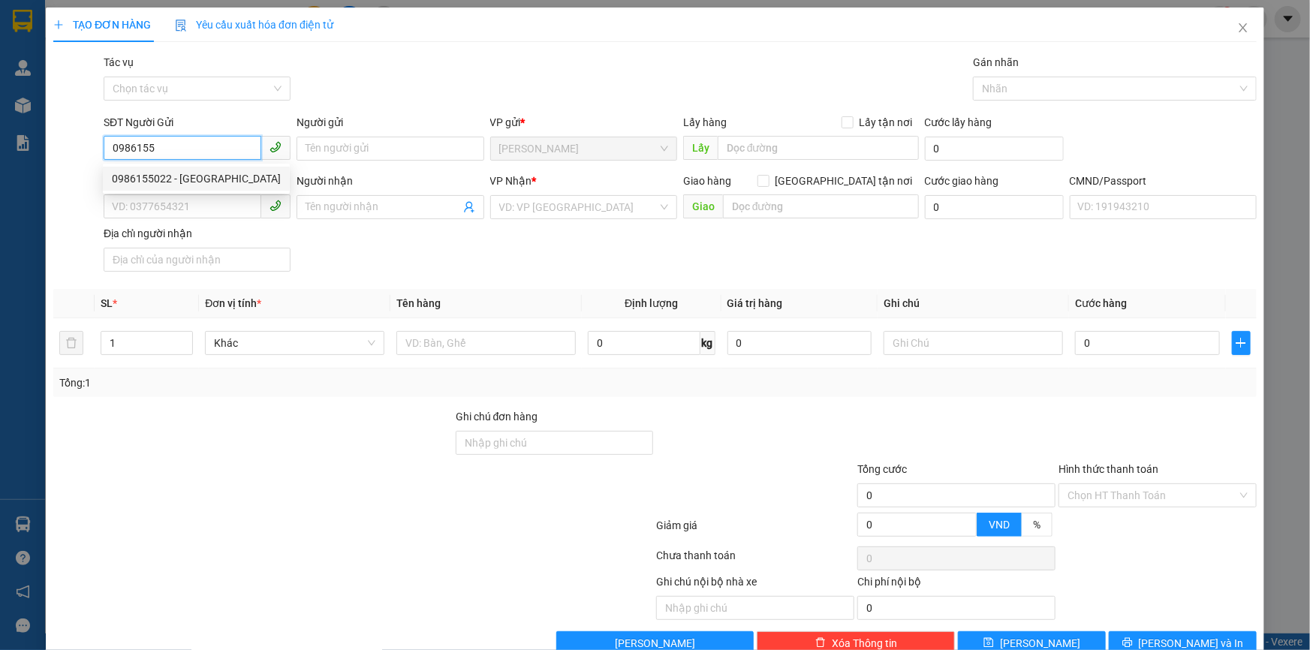
click at [185, 185] on div "0986155022 - [GEOGRAPHIC_DATA]" at bounding box center [196, 178] width 169 height 17
type input "0986155022"
type input "BA SƠN"
type input "0962848953"
type input "DŨNG"
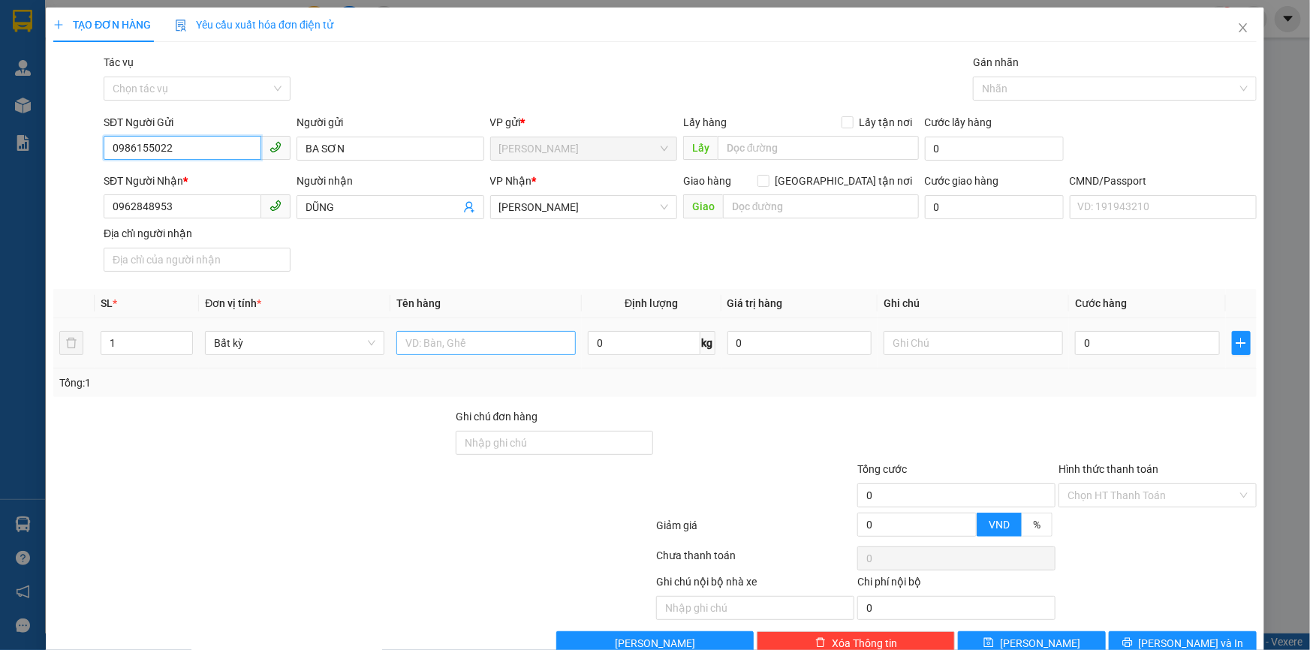
type input "0986155022"
click at [441, 341] on input "text" at bounding box center [486, 343] width 179 height 24
type input "1X TRẮNG NP 5KG(HÀNG ĐỔ K ĐỀN)"
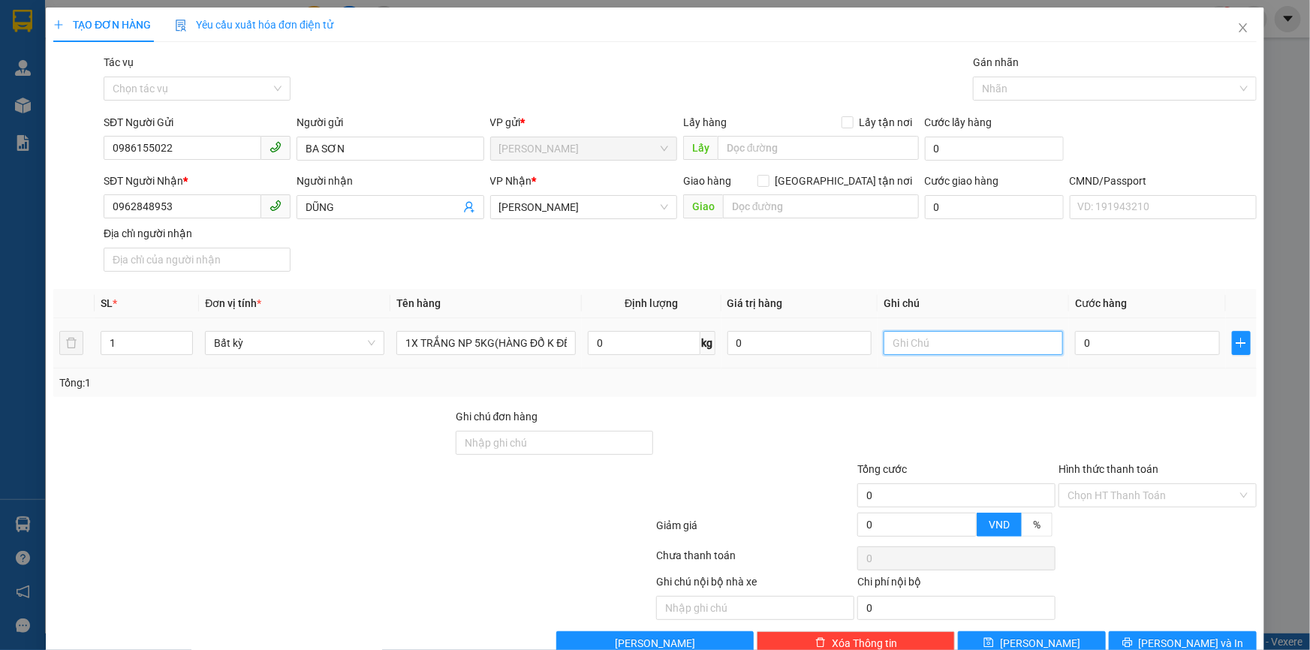
click at [888, 352] on input "text" at bounding box center [973, 343] width 179 height 24
type input "12H00 TRỌNG"
type input "5"
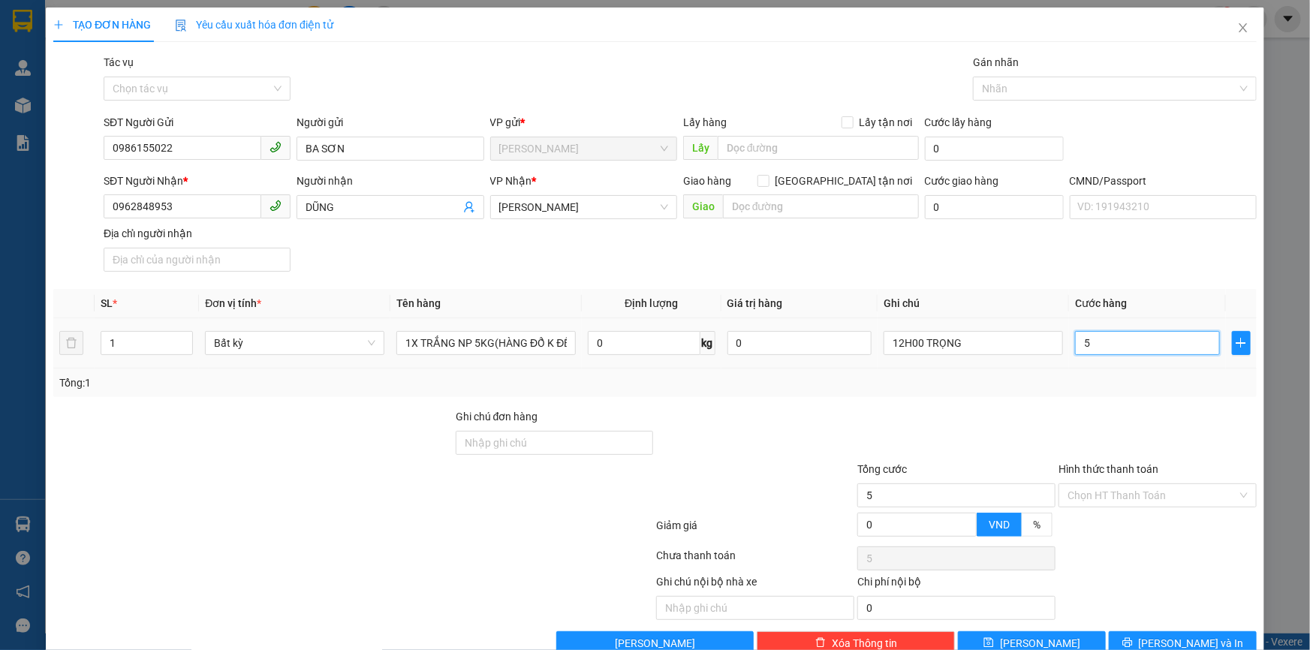
type input "0"
type input "02"
type input "2"
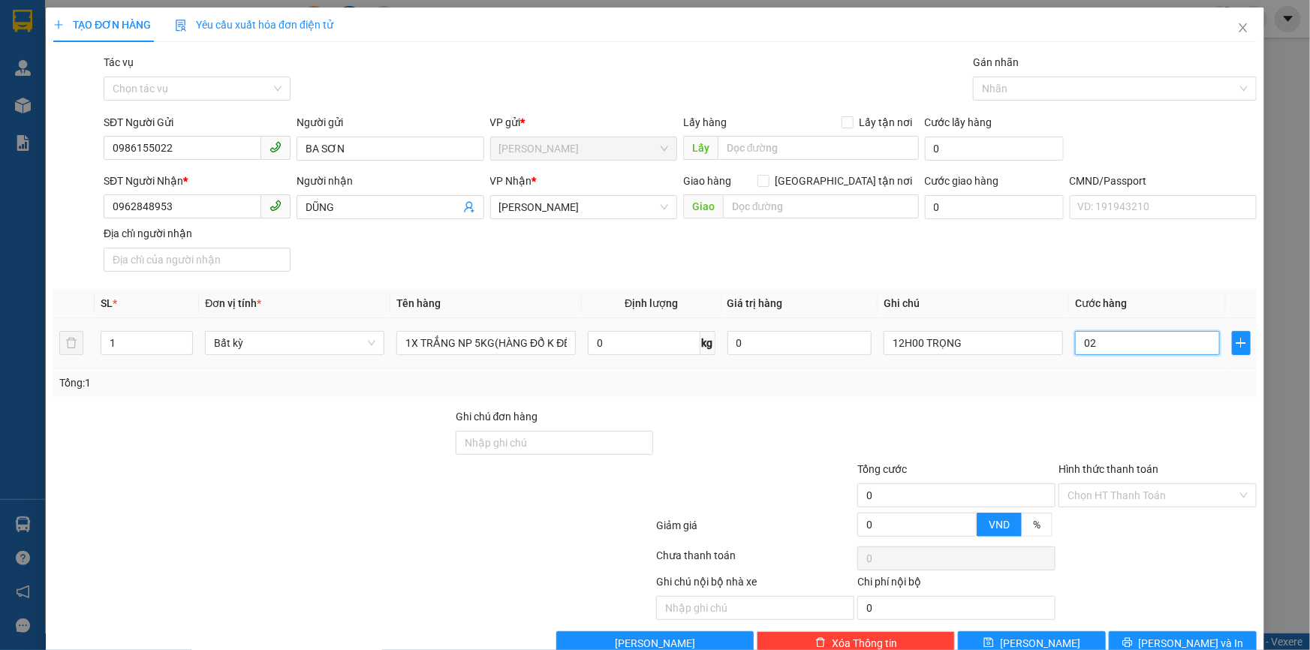
type input "2"
type input "020"
type input "20"
click at [1104, 497] on input "Hình thức thanh toán" at bounding box center [1153, 495] width 170 height 23
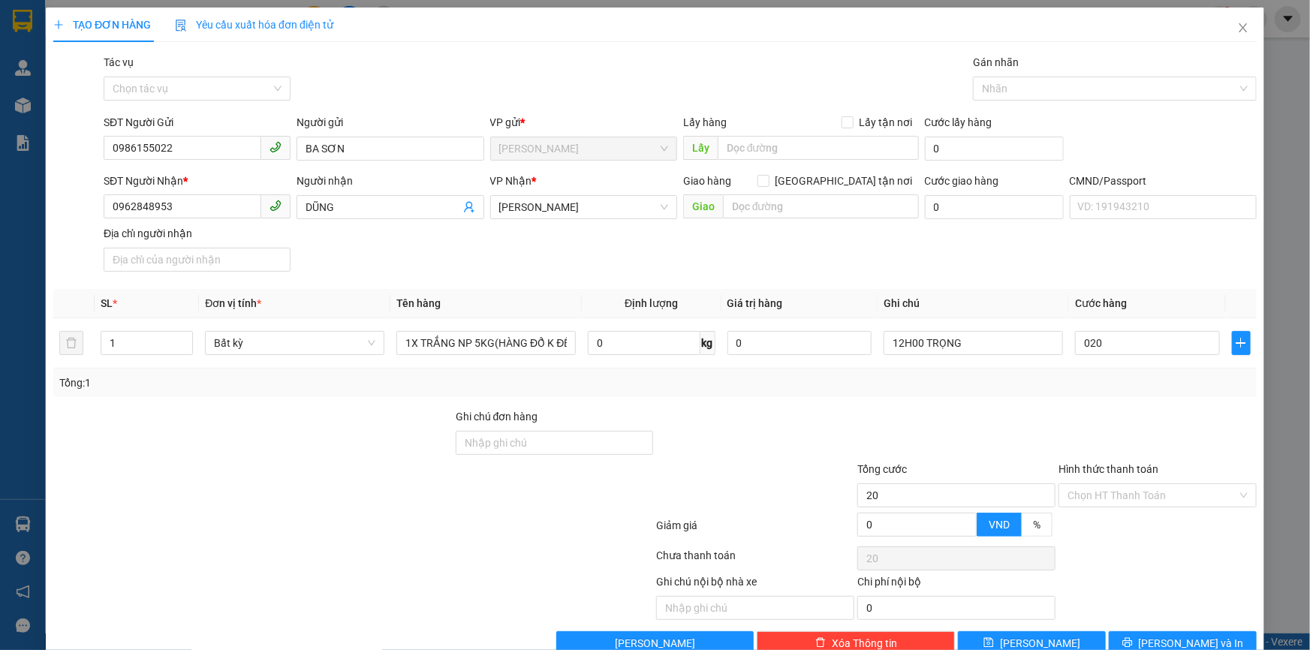
type input "20.000"
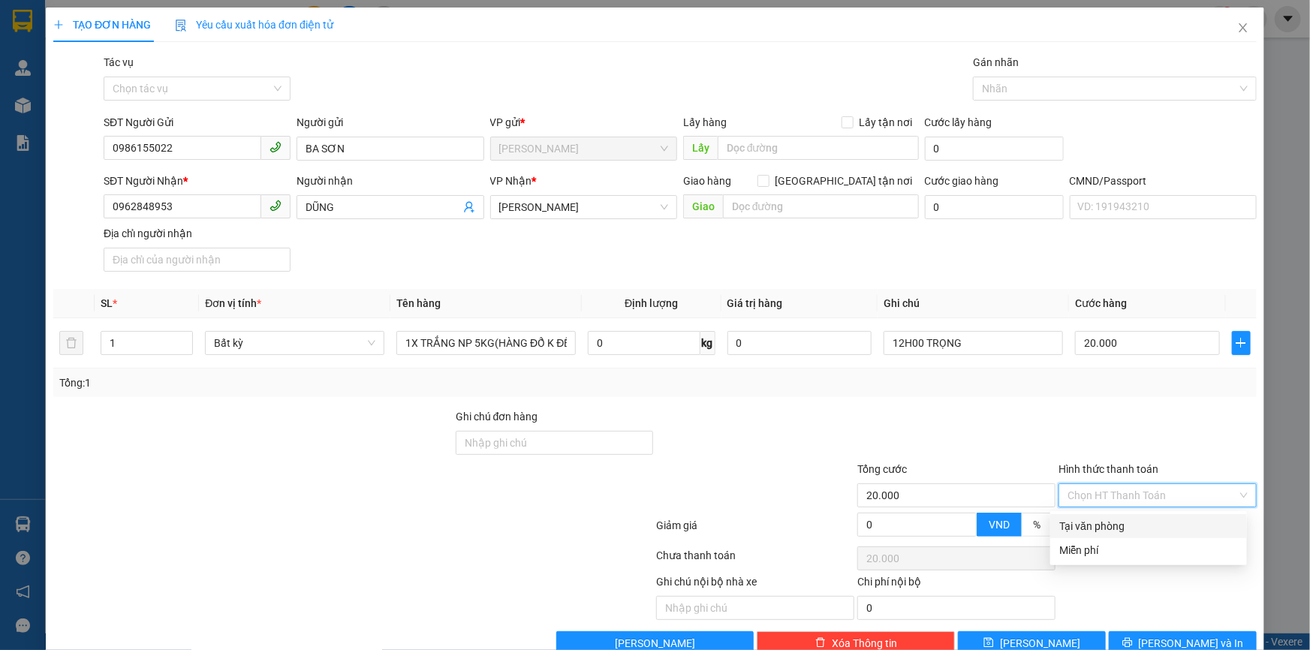
click at [1086, 523] on div "Tại văn phòng" at bounding box center [1149, 526] width 179 height 17
type input "0"
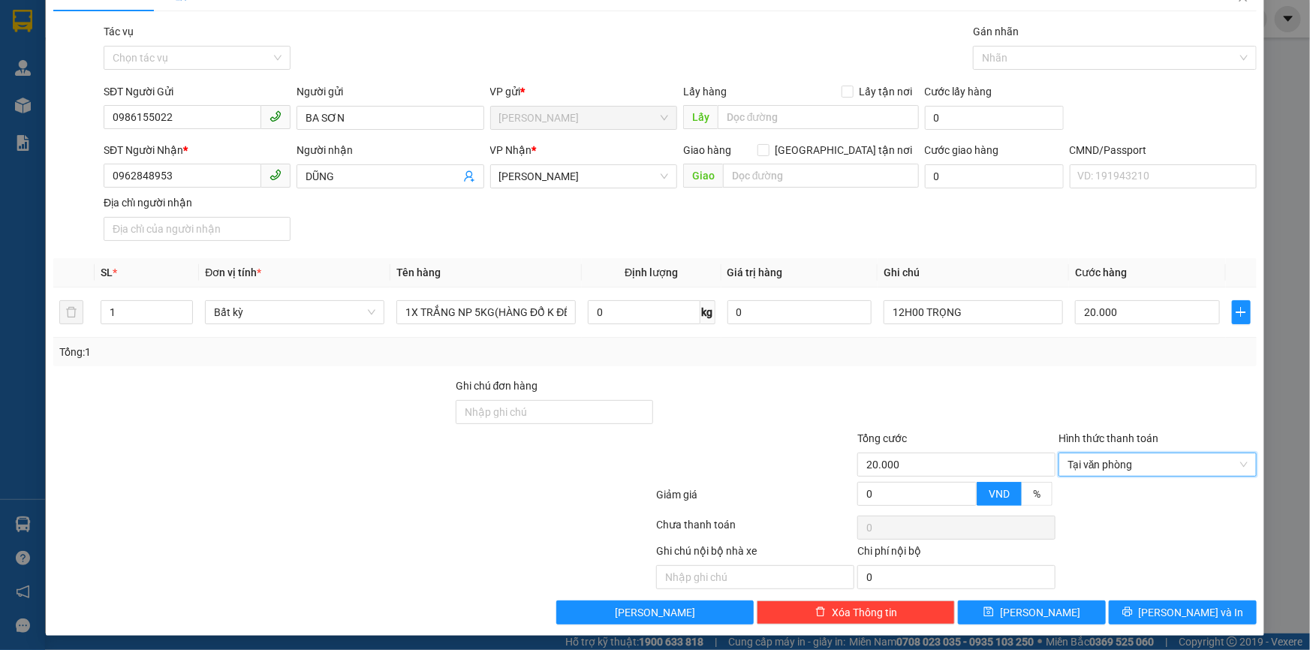
scroll to position [36, 0]
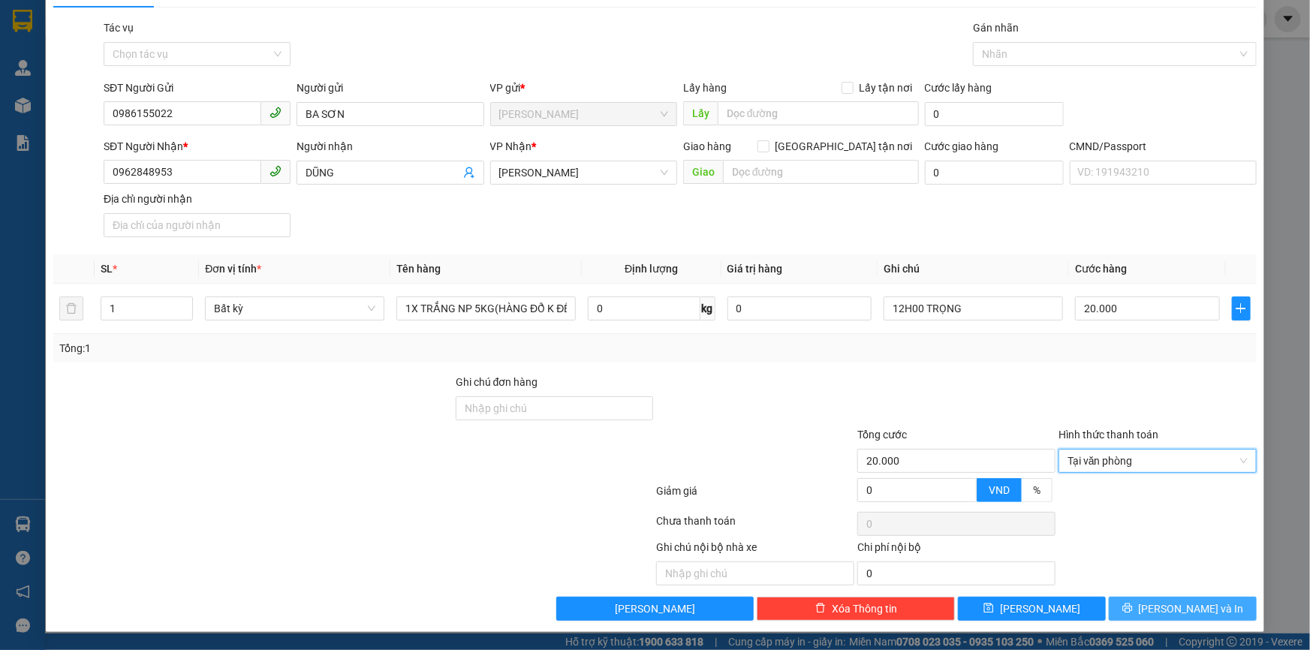
click at [1120, 602] on button "[PERSON_NAME] và In" at bounding box center [1183, 609] width 148 height 24
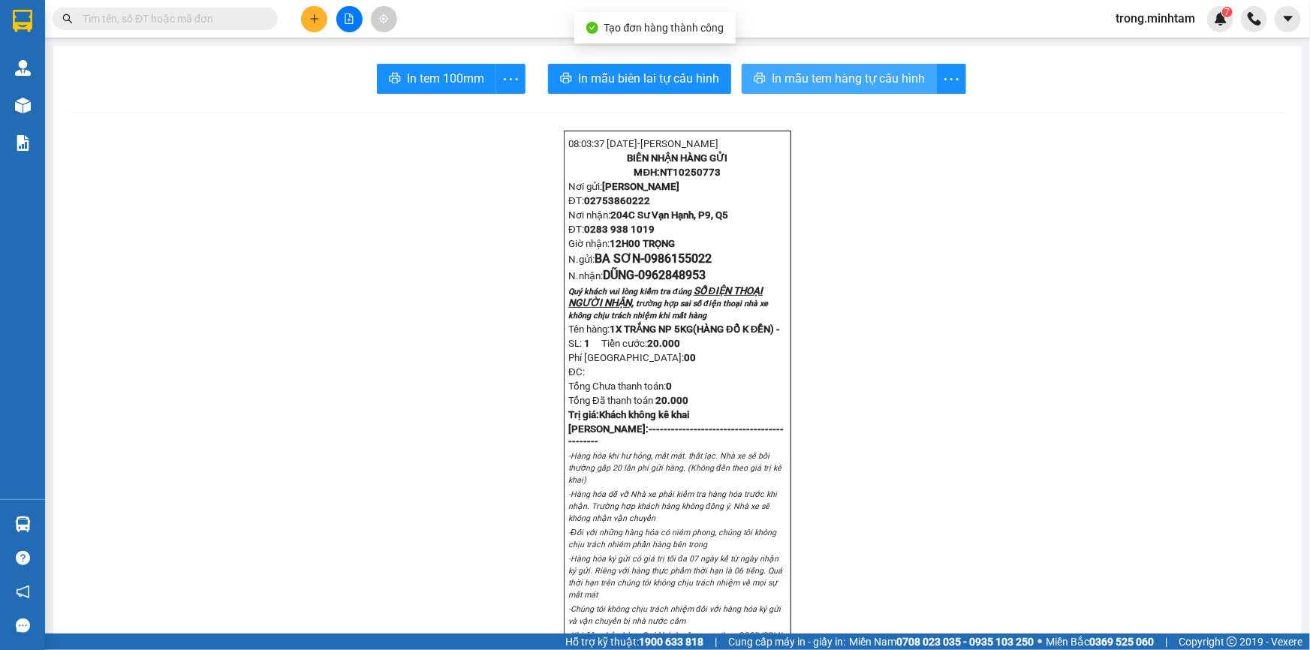
click at [885, 78] on span "In mẫu tem hàng tự cấu hình" at bounding box center [848, 78] width 153 height 19
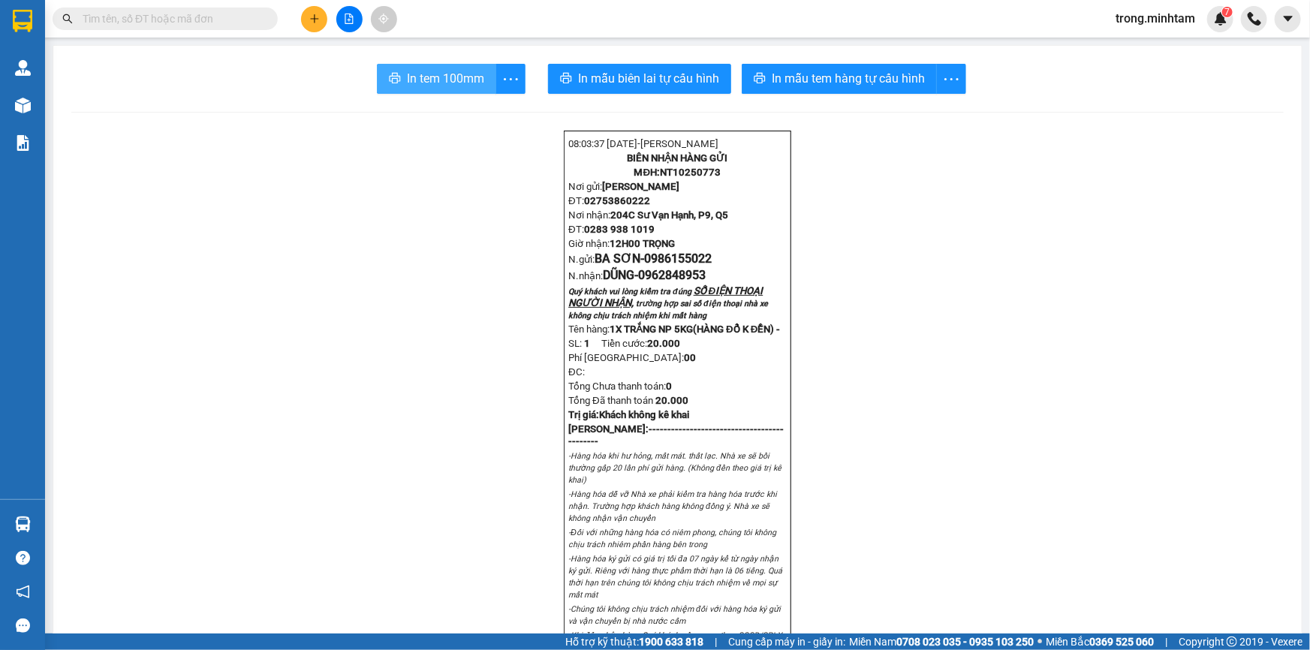
click at [450, 68] on button "In tem 100mm" at bounding box center [436, 79] width 119 height 30
click at [313, 17] on icon "plus" at bounding box center [314, 19] width 11 height 11
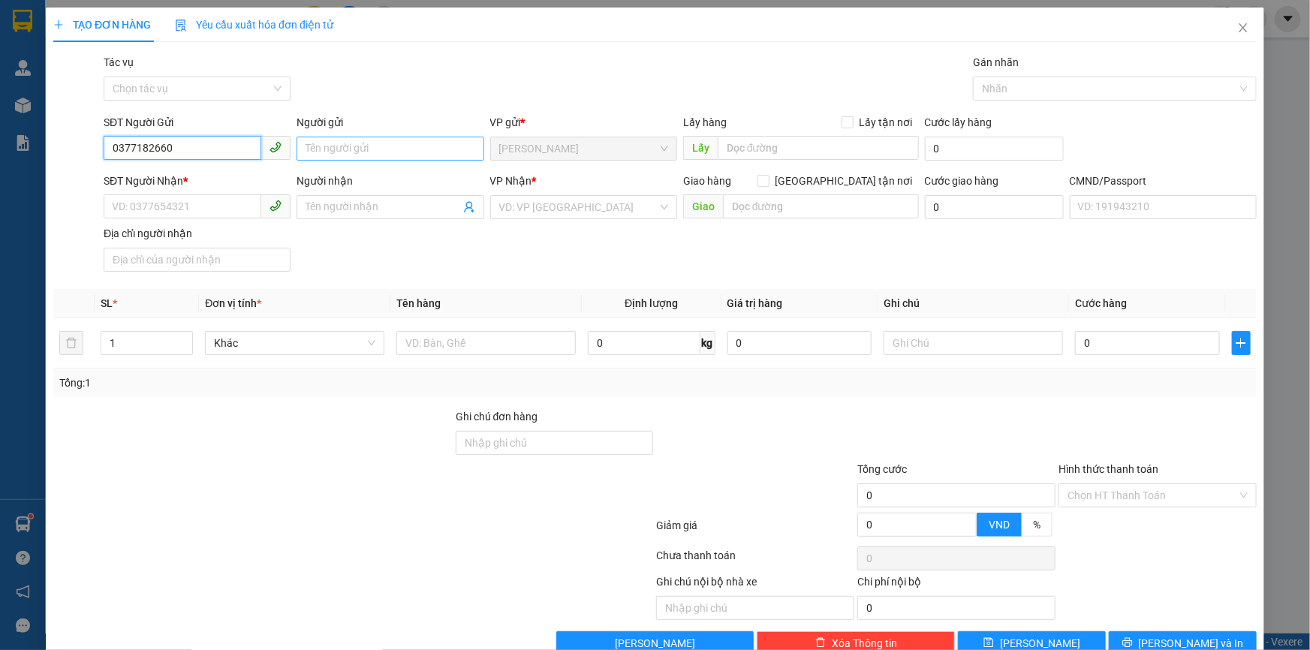
type input "0377182660"
click at [340, 157] on input "Người gửi" at bounding box center [390, 149] width 187 height 24
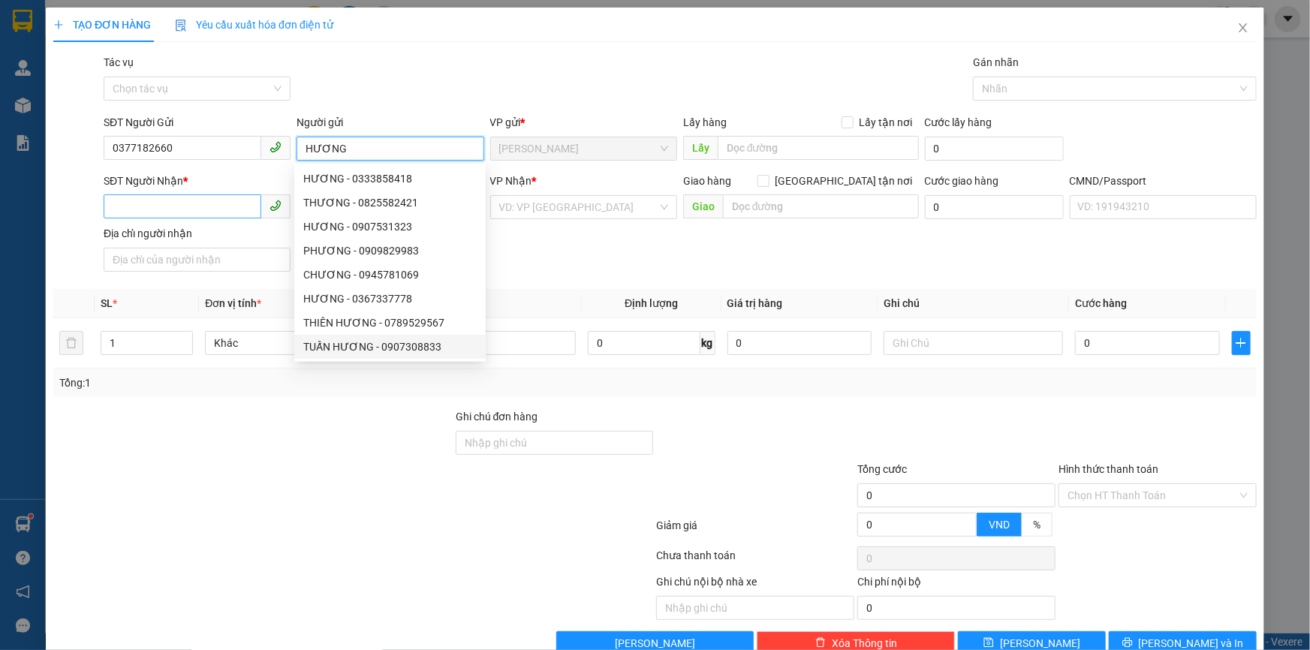
type input "HƯƠNG"
click at [147, 203] on input "SĐT Người Nhận *" at bounding box center [183, 207] width 158 height 24
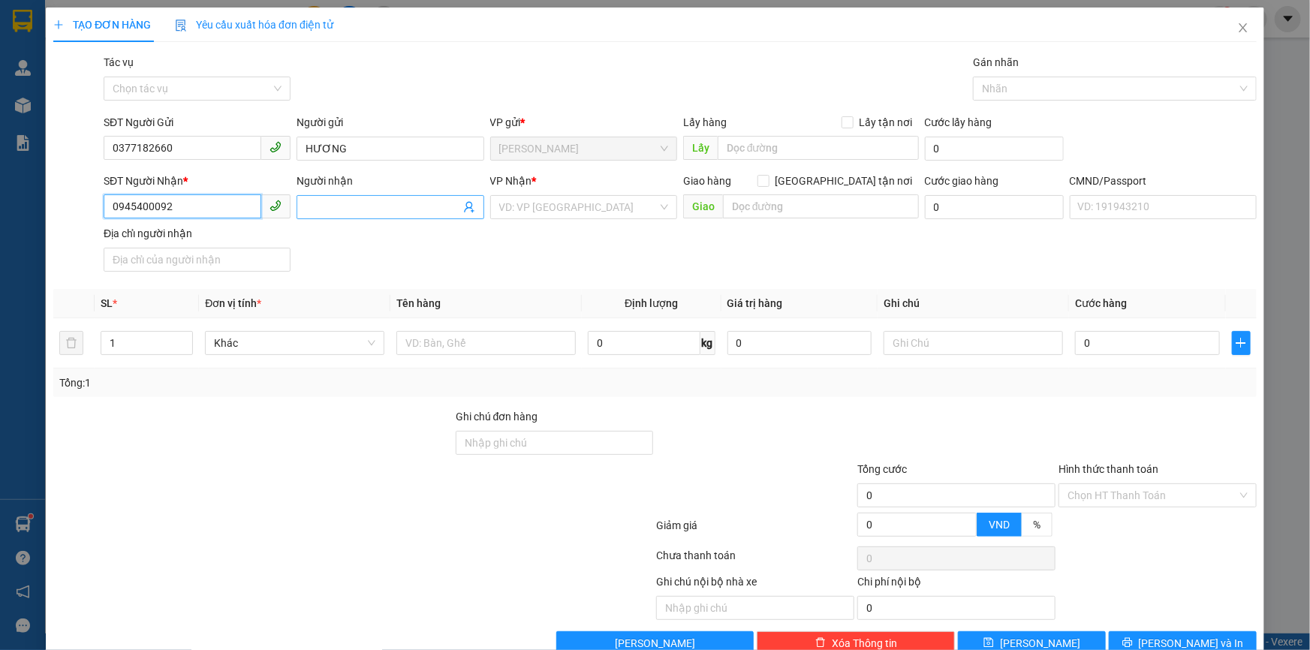
type input "0945400092"
click at [354, 202] on input "Người nhận" at bounding box center [383, 207] width 154 height 17
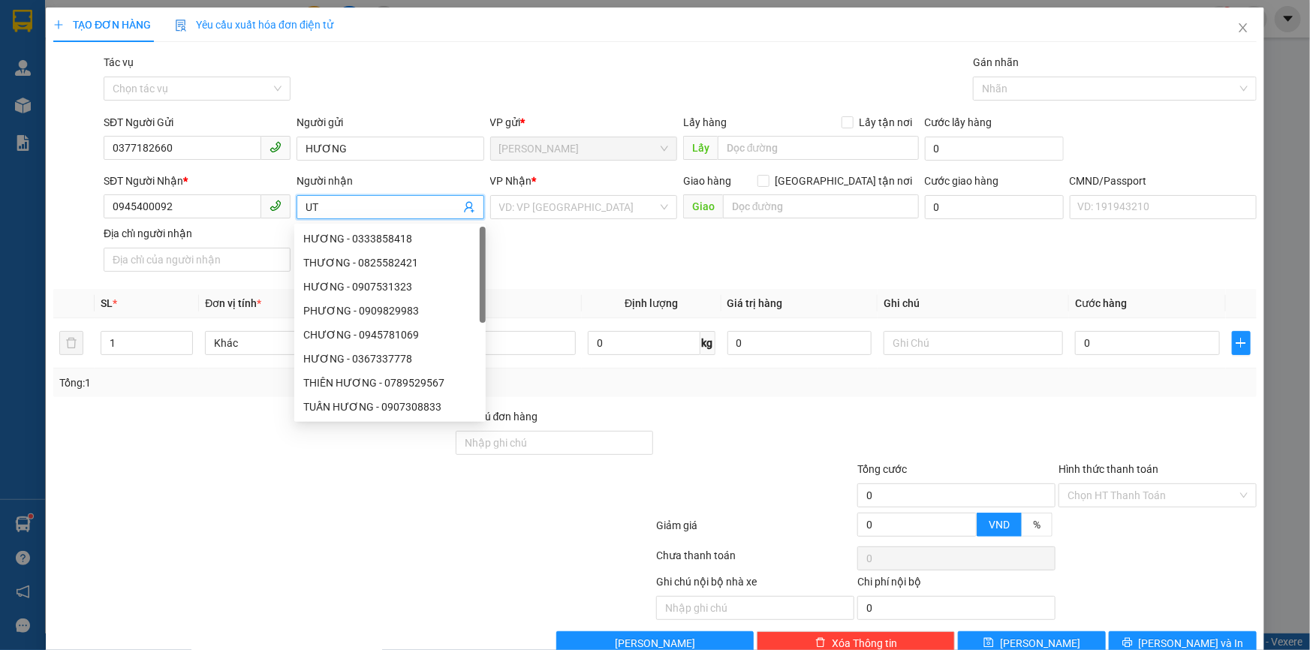
type input "U"
type input "ÚT HƯƠNG"
click at [513, 210] on input "search" at bounding box center [578, 207] width 158 height 23
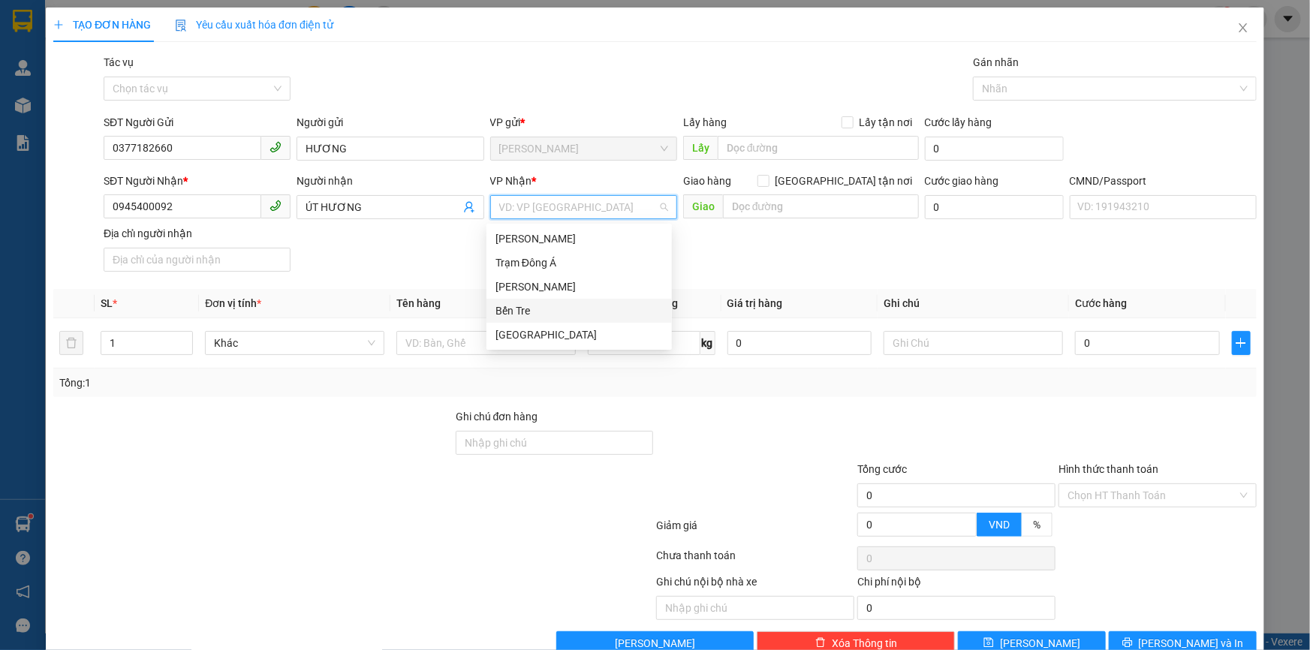
click at [505, 309] on div "Bến Tre" at bounding box center [579, 311] width 167 height 17
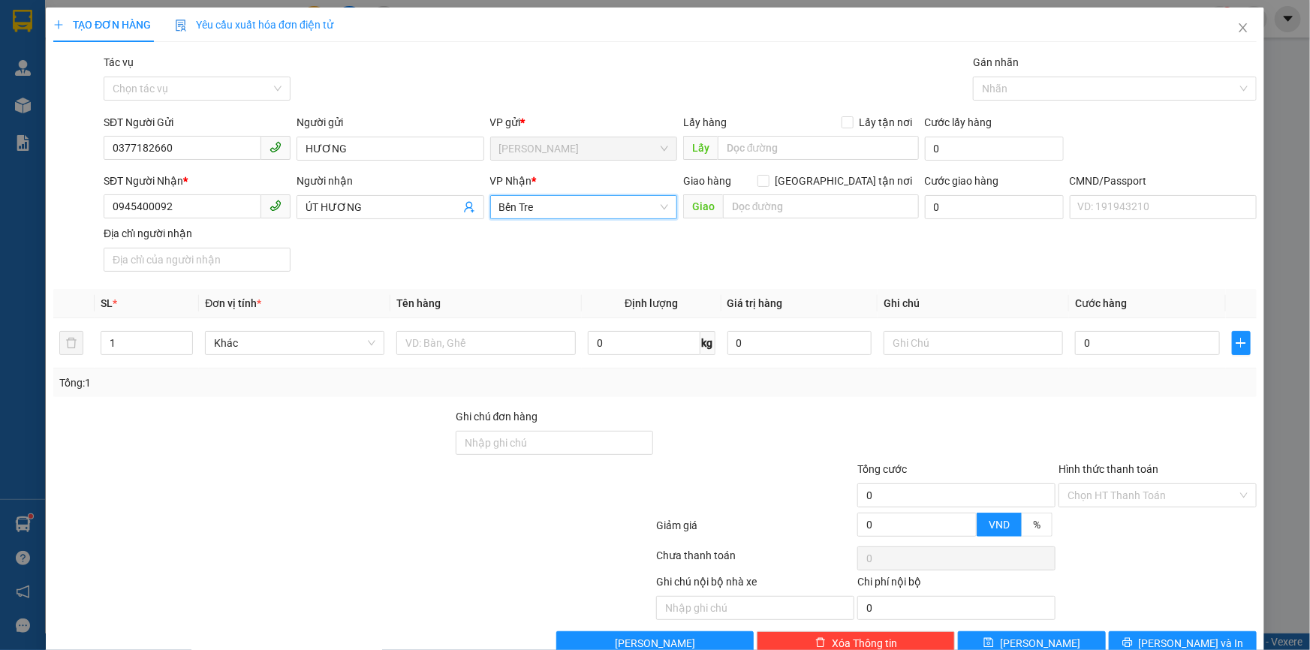
click at [524, 209] on span "Bến Tre" at bounding box center [583, 207] width 169 height 23
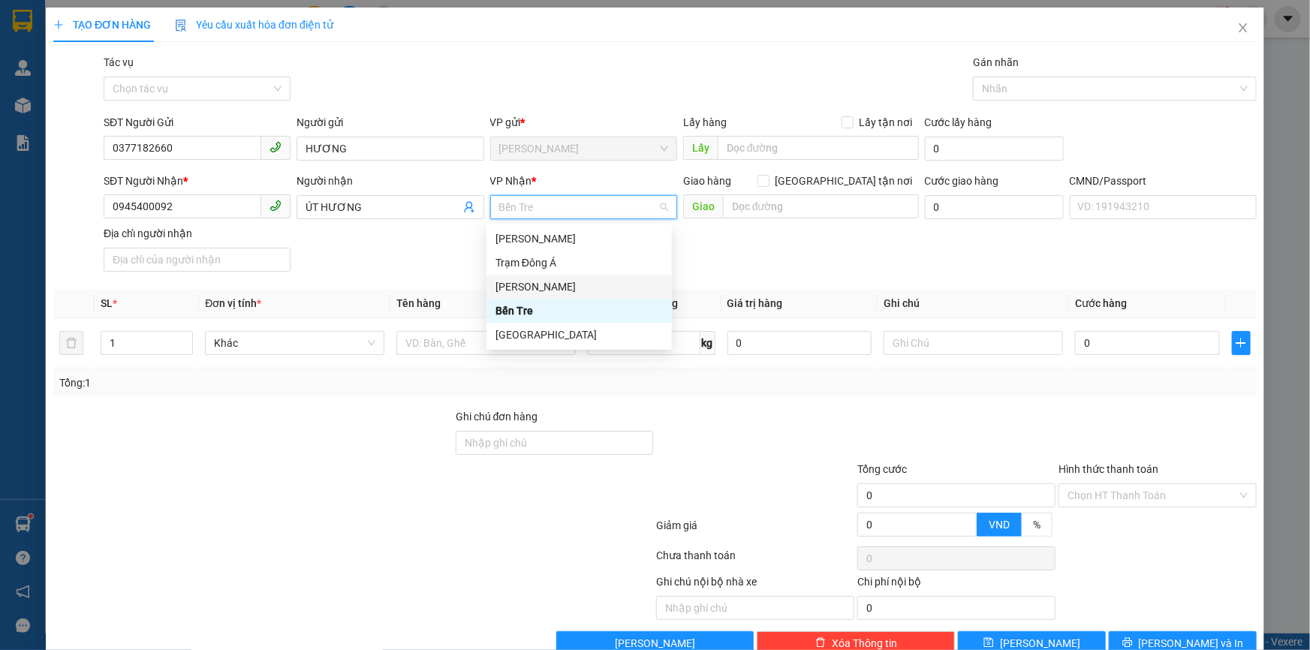
click at [523, 280] on div "[PERSON_NAME]" at bounding box center [579, 287] width 167 height 17
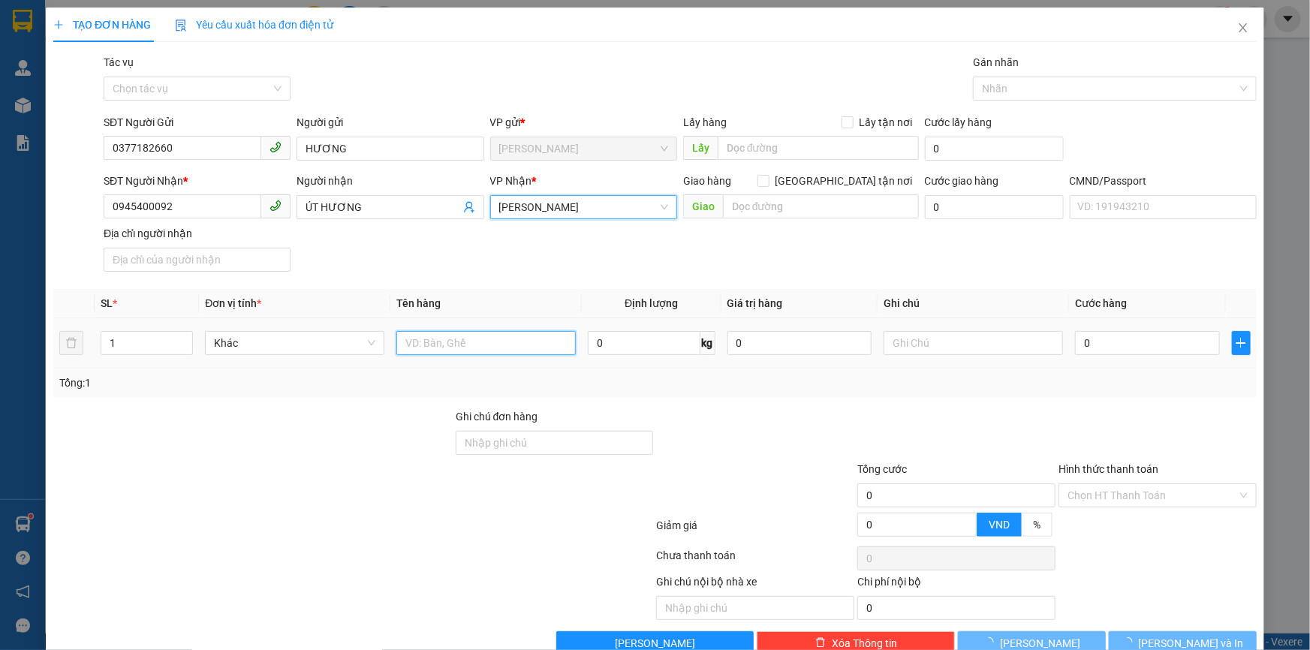
click at [443, 336] on input "text" at bounding box center [486, 343] width 179 height 24
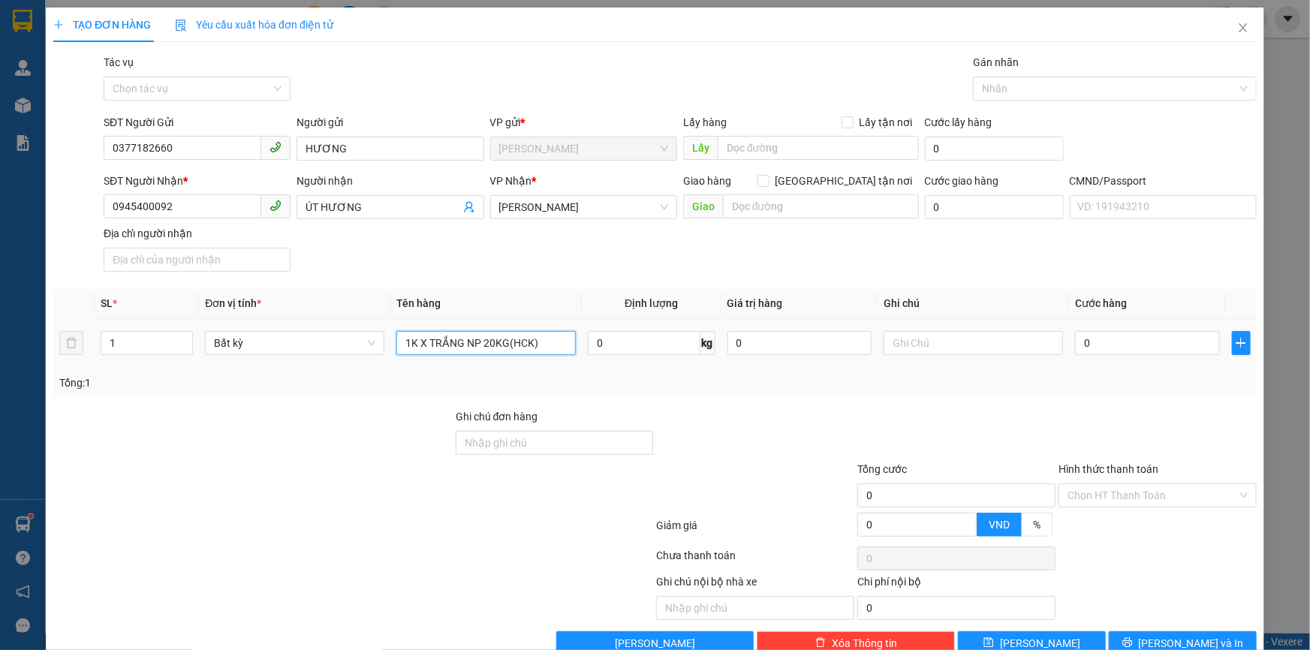
type input "1K X TRẮNG NP 20KG(HCK)"
type input "13H00 TRỌNG"
type input "4"
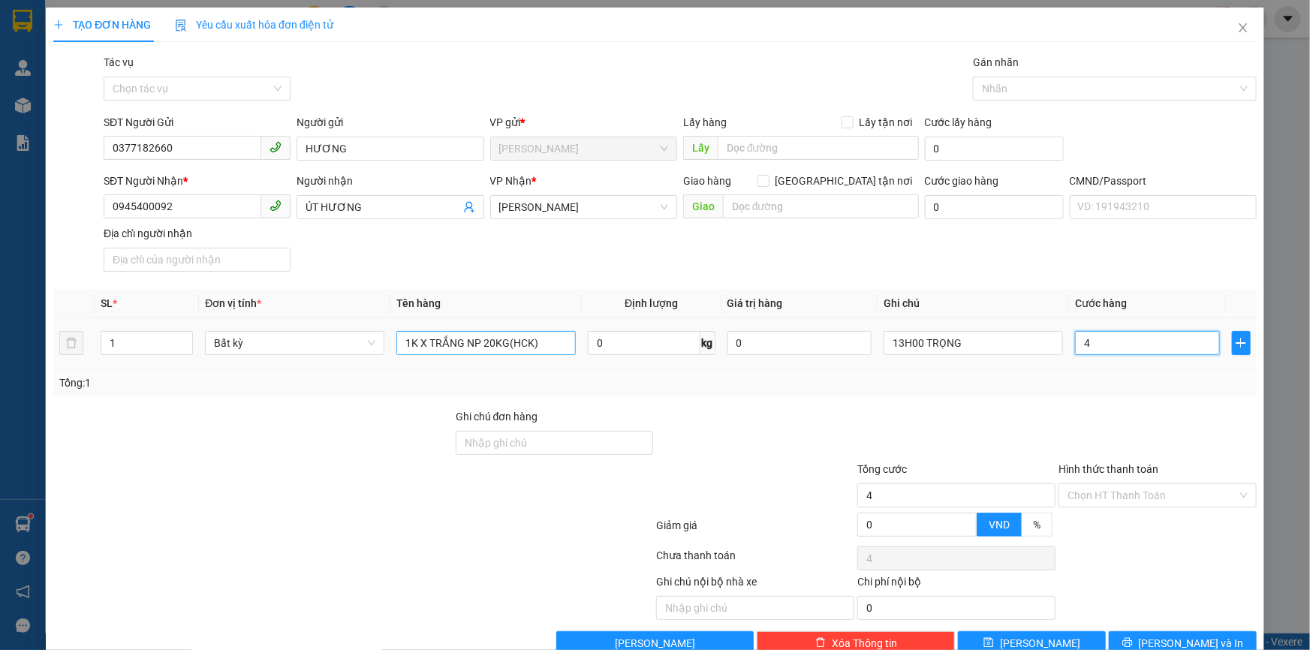
type input "40"
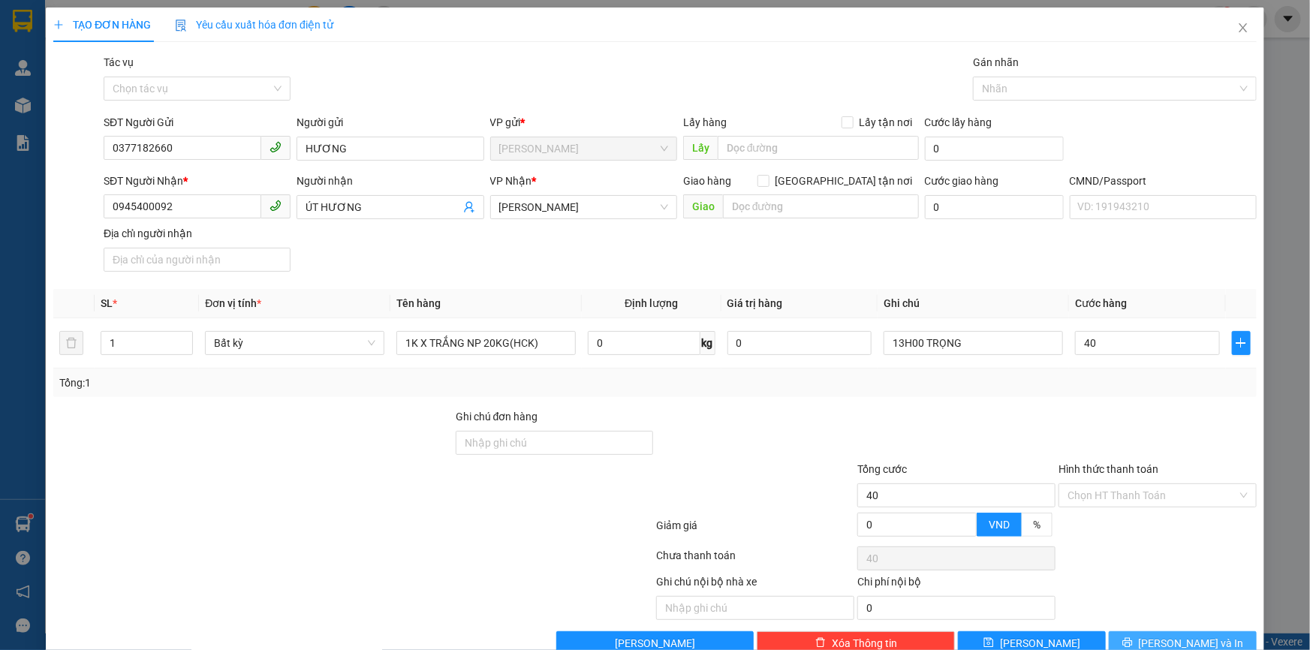
type input "40.000"
click at [1132, 637] on button "[PERSON_NAME] và In" at bounding box center [1183, 644] width 148 height 24
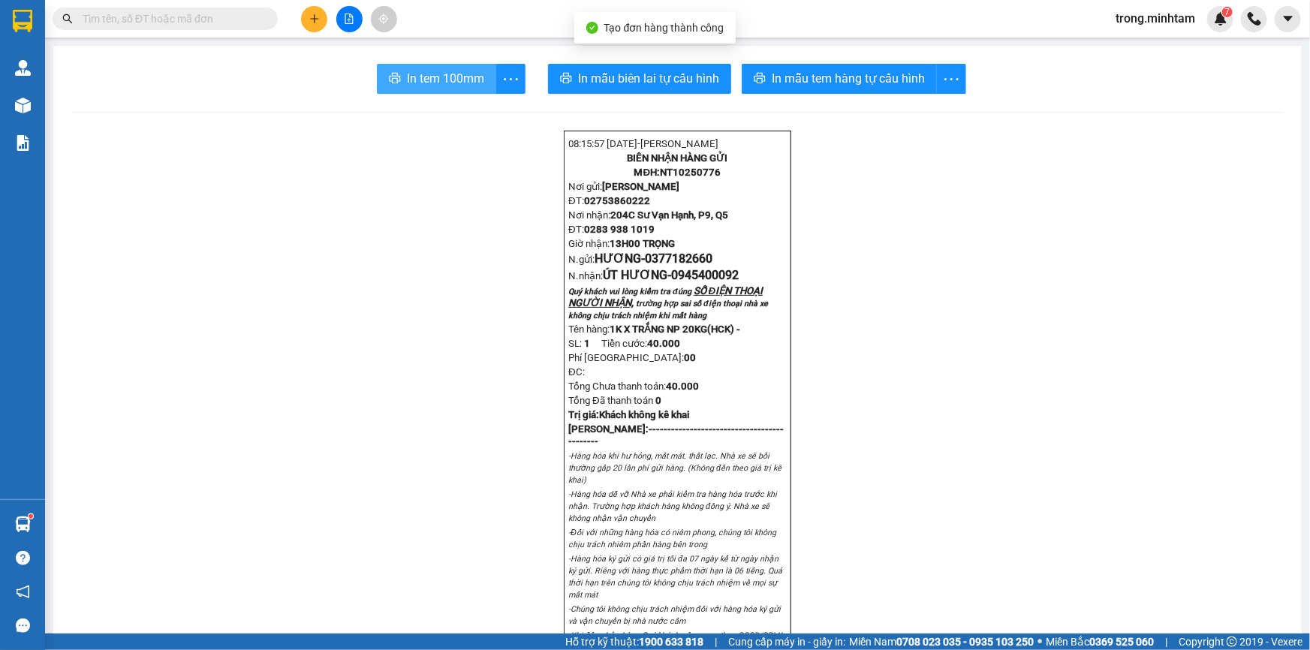
click at [437, 77] on span "In tem 100mm" at bounding box center [445, 78] width 77 height 19
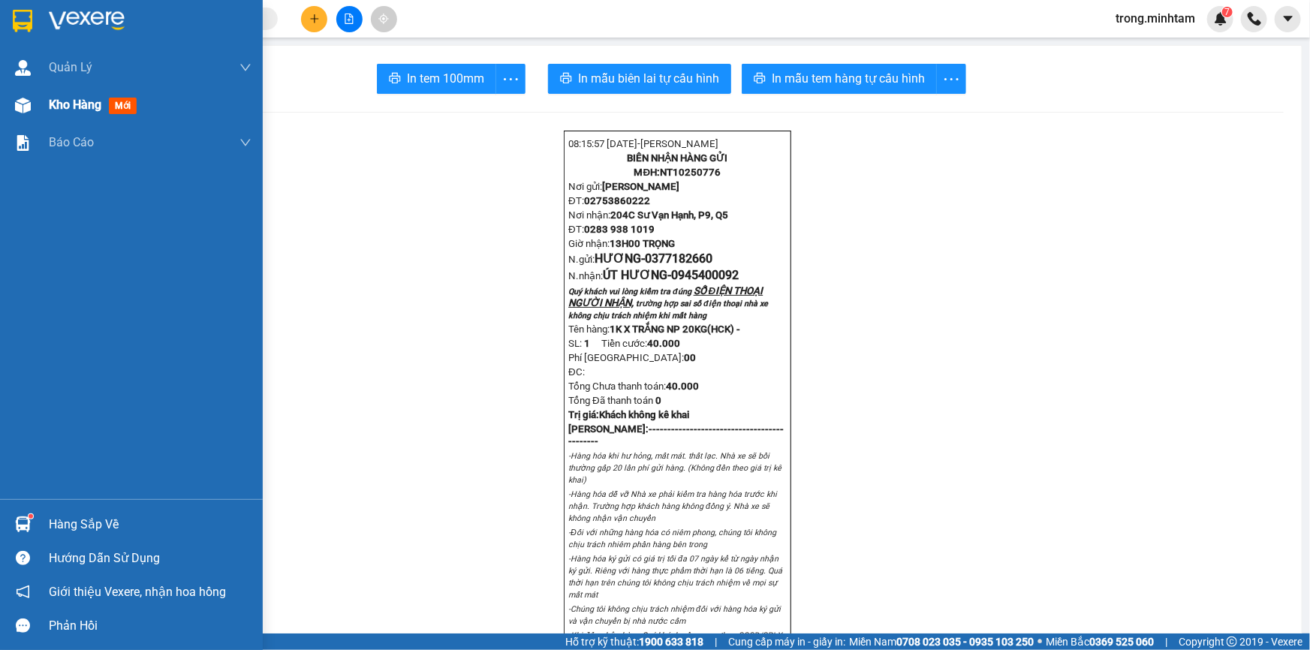
click at [49, 104] on span "Kho hàng" at bounding box center [75, 105] width 53 height 14
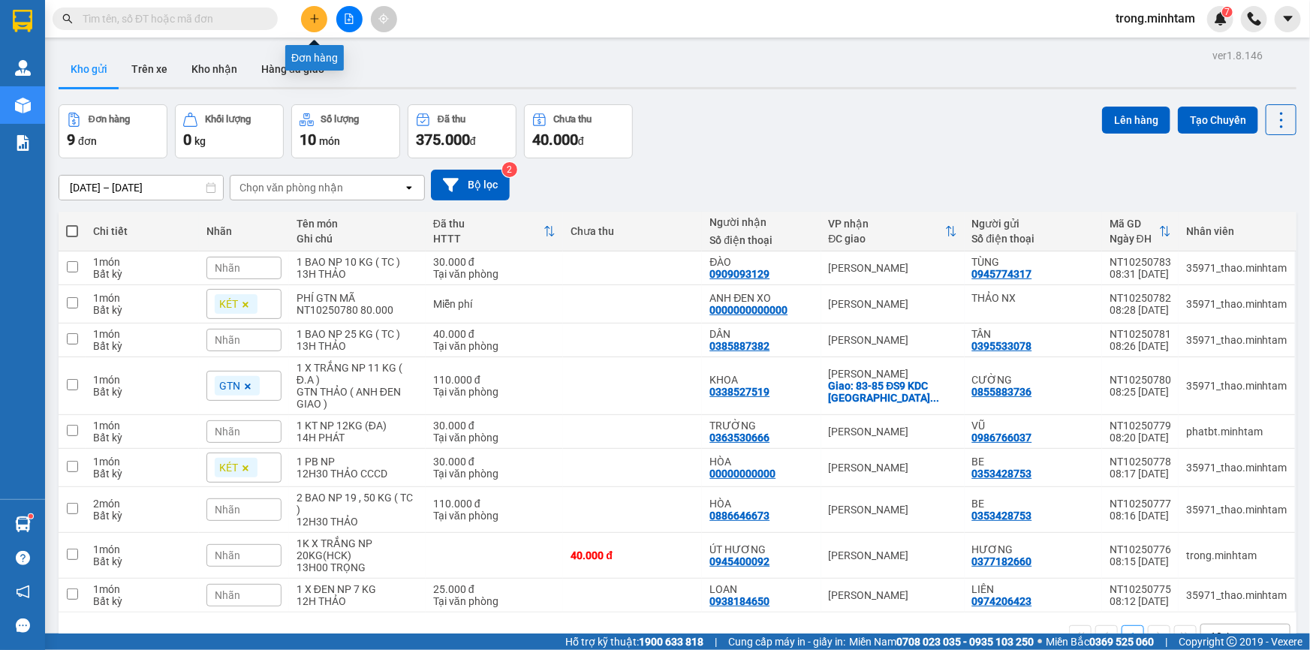
click at [315, 28] on button at bounding box center [314, 19] width 26 height 26
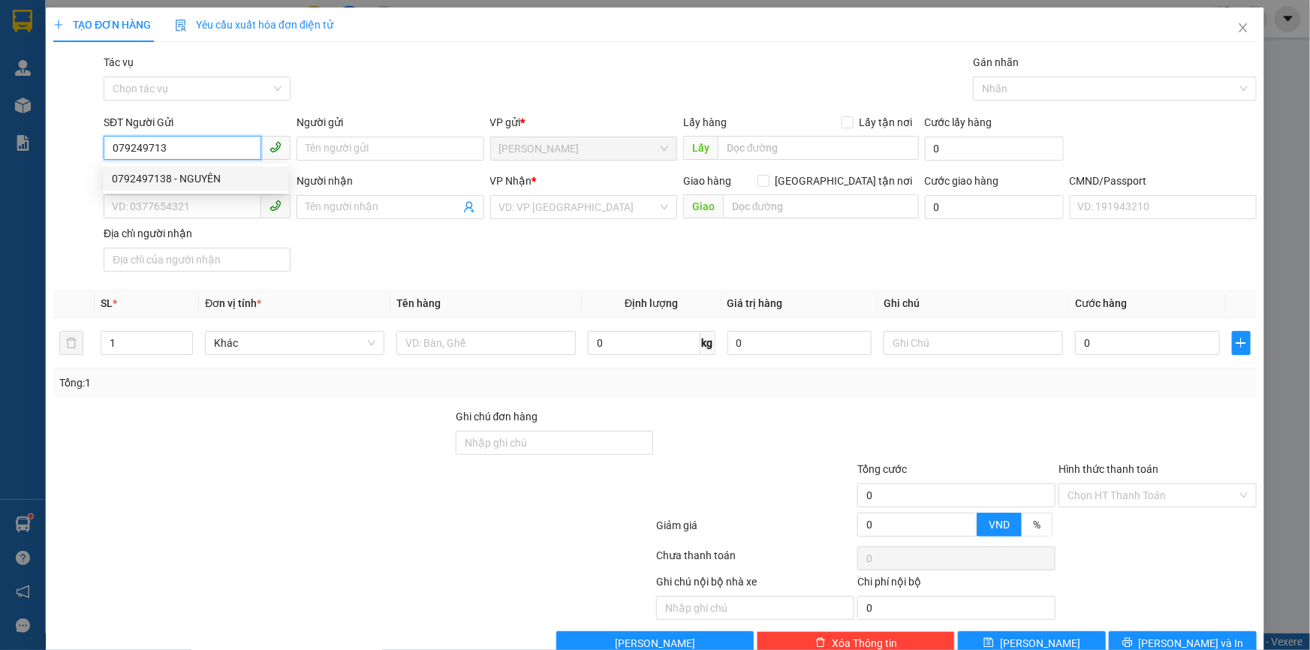
click at [185, 181] on div "0792497138 - NGUYÊN" at bounding box center [195, 178] width 167 height 17
type input "0792497138"
type input "NGUYÊN"
type input "0942193197"
type input "ĐIỂN"
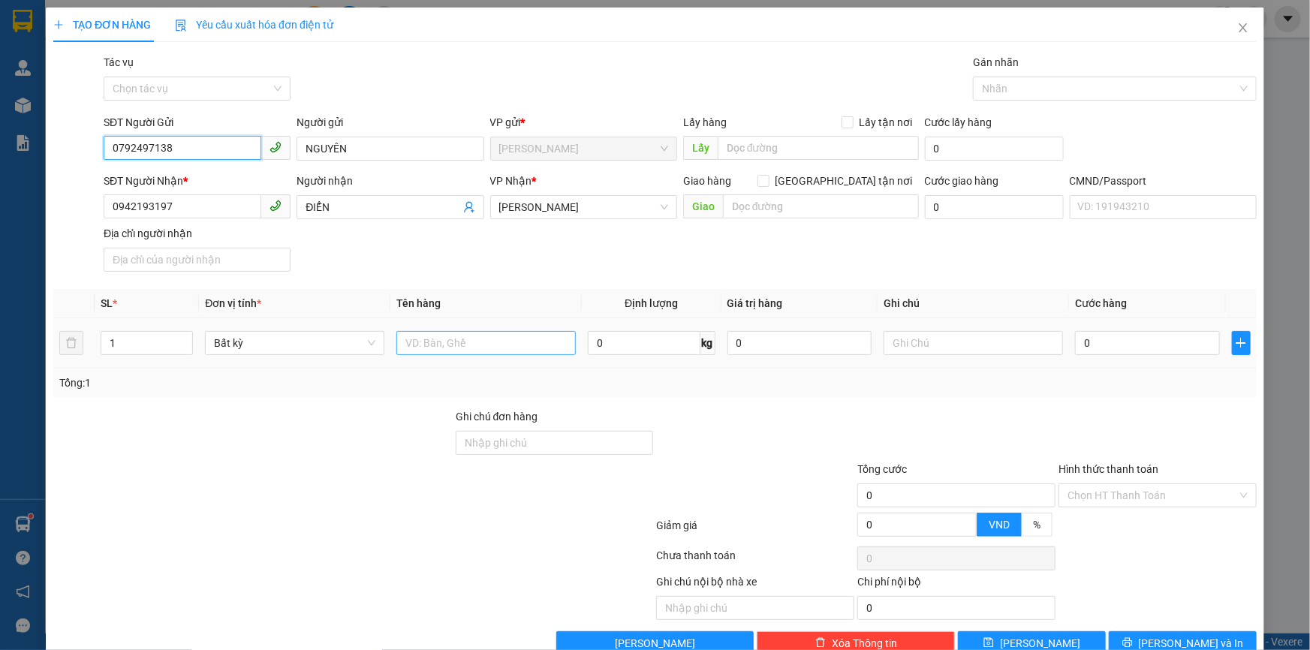
type input "0792497138"
click at [438, 337] on input "text" at bounding box center [486, 343] width 179 height 24
type input "1 THÙNG MÚT NP 5KG"
type input "13H00 TRỌNG"
type input "2"
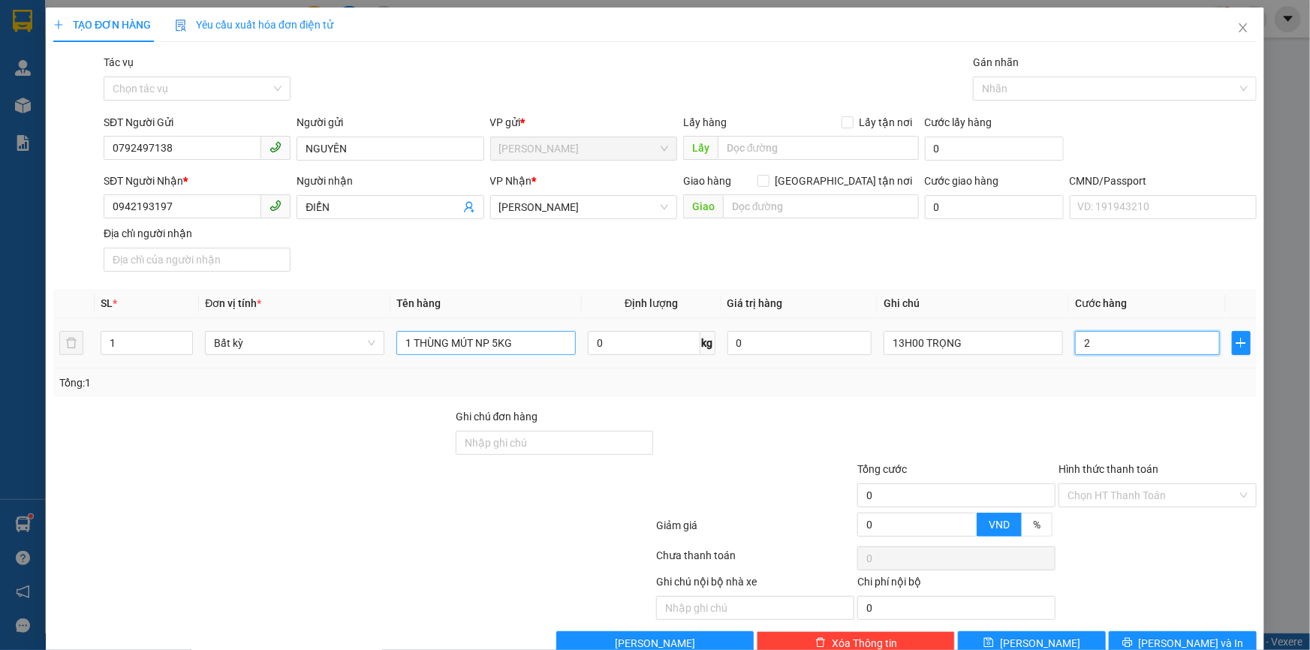
type input "2"
type input "20"
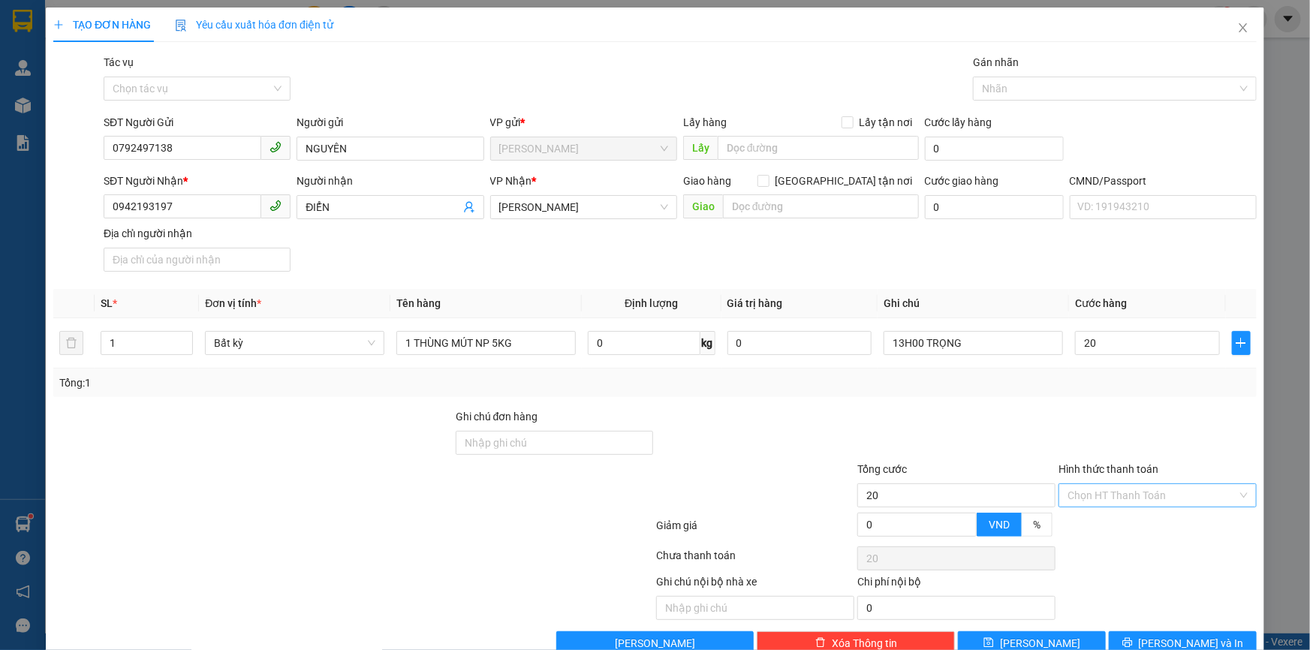
click at [1075, 491] on input "Hình thức thanh toán" at bounding box center [1153, 495] width 170 height 23
type input "20.000"
click at [1069, 518] on div "Tại văn phòng" at bounding box center [1149, 526] width 179 height 17
type input "0"
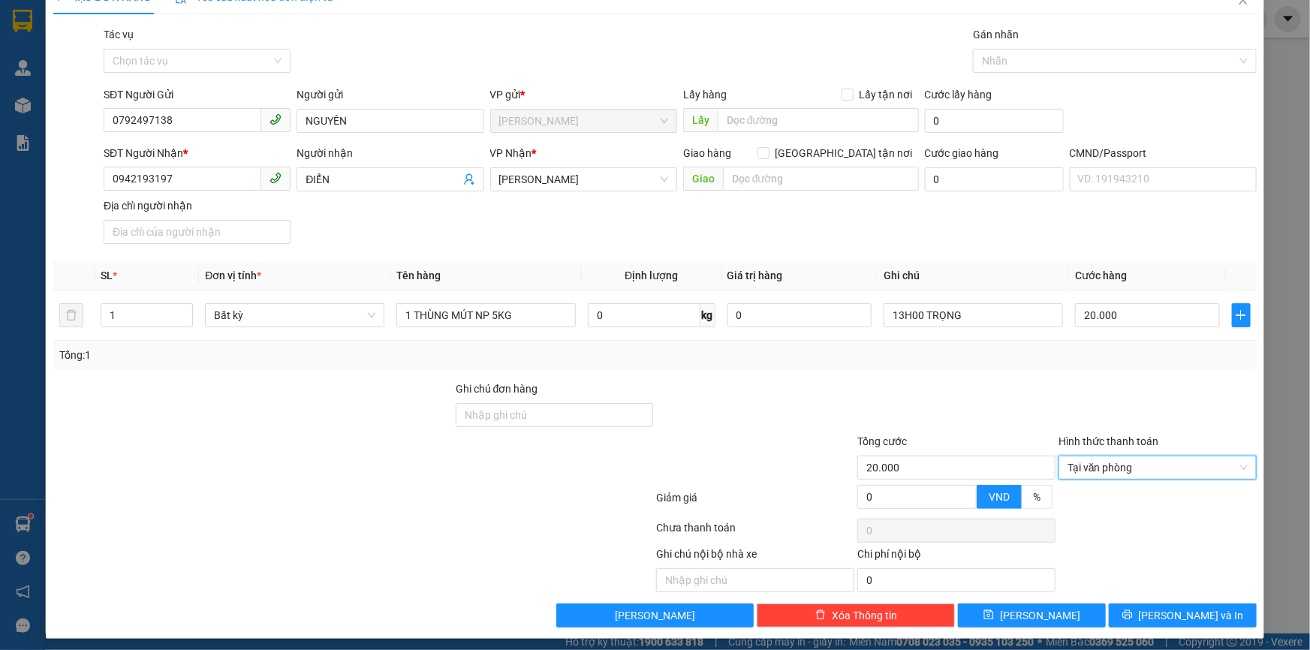
scroll to position [36, 0]
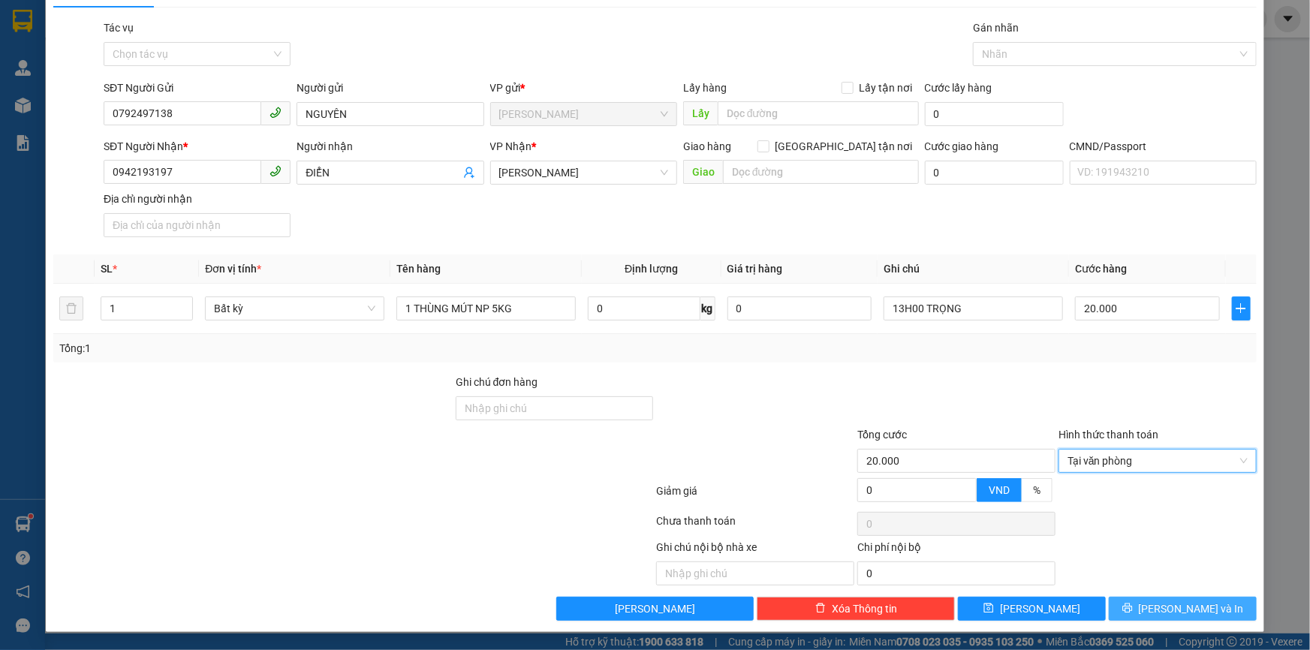
click at [1154, 617] on button "[PERSON_NAME] và In" at bounding box center [1183, 609] width 148 height 24
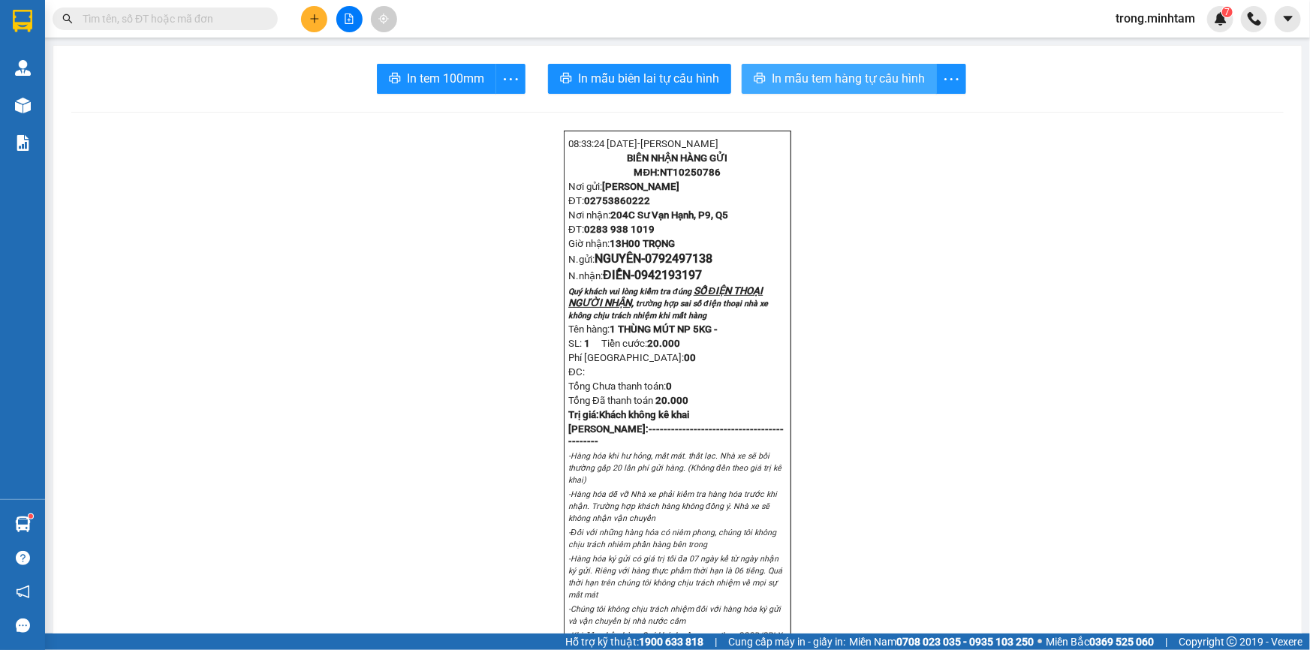
click at [785, 75] on span "In mẫu tem hàng tự cấu hình" at bounding box center [848, 78] width 153 height 19
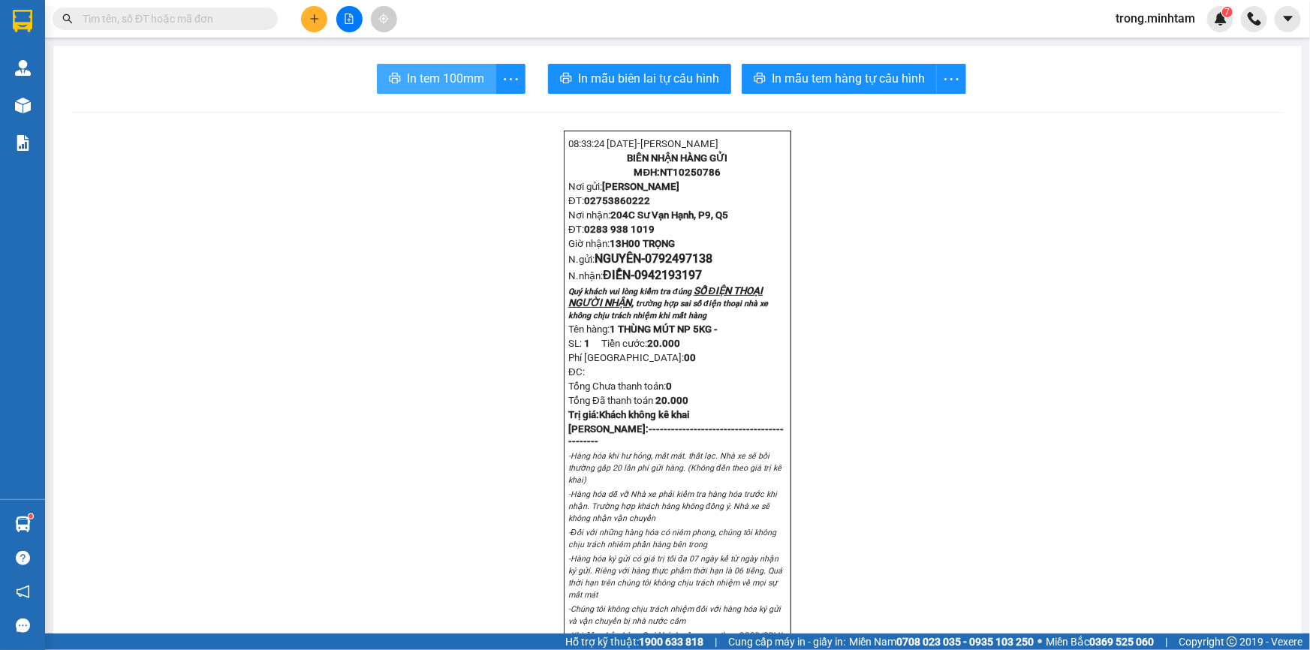
click at [451, 82] on span "In tem 100mm" at bounding box center [445, 78] width 77 height 19
click at [228, 25] on input "text" at bounding box center [171, 19] width 177 height 17
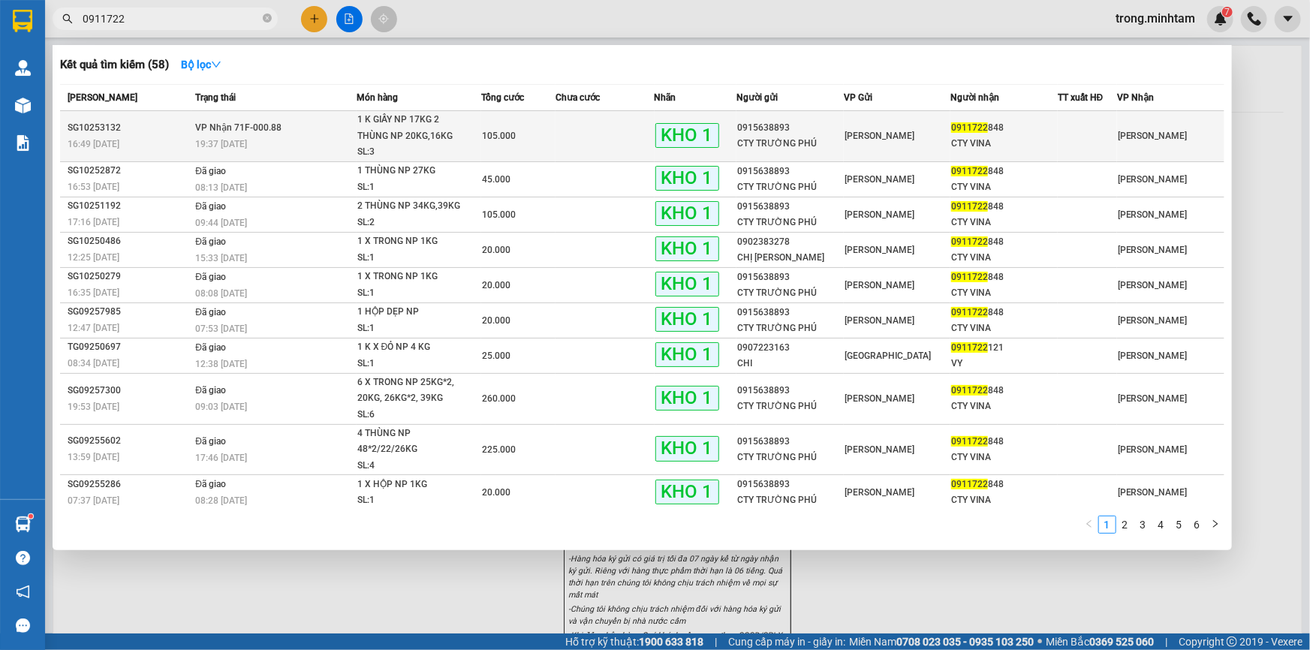
type input "0911722"
click at [811, 128] on div "0915638893" at bounding box center [790, 128] width 106 height 16
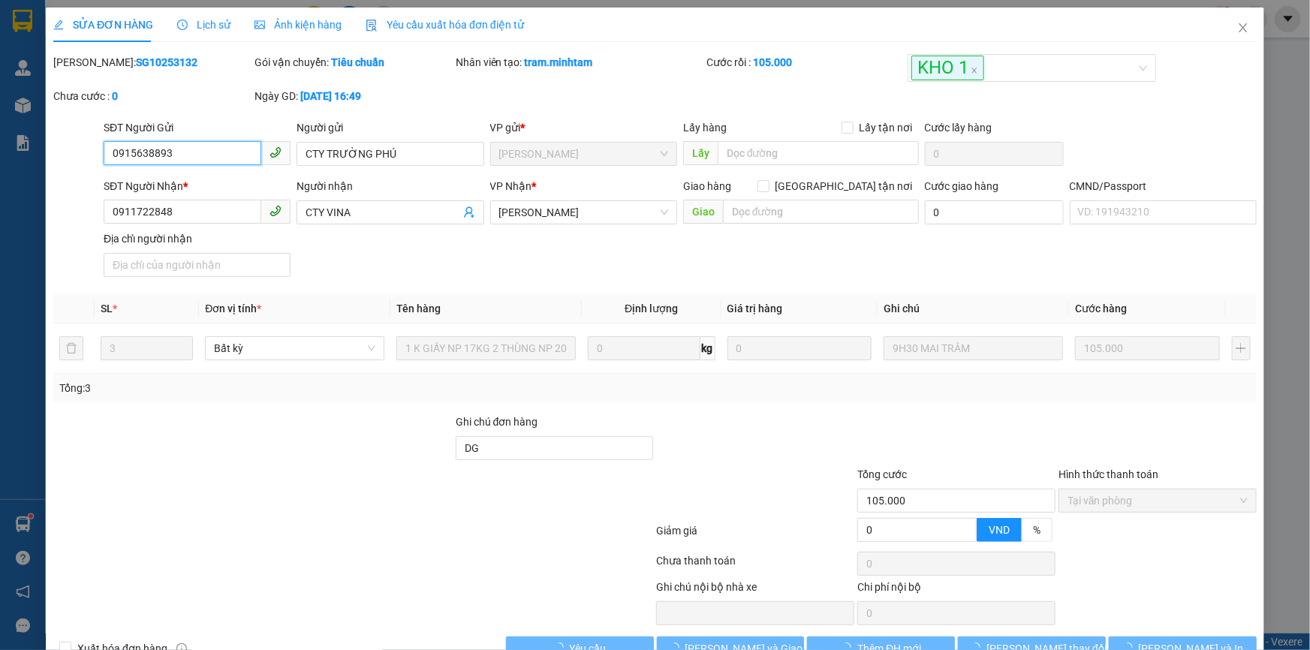
type input "0915638893"
type input "CTY TRƯỜNG PHÚ"
type input "0911722848"
type input "CTY VINA"
type input "DG"
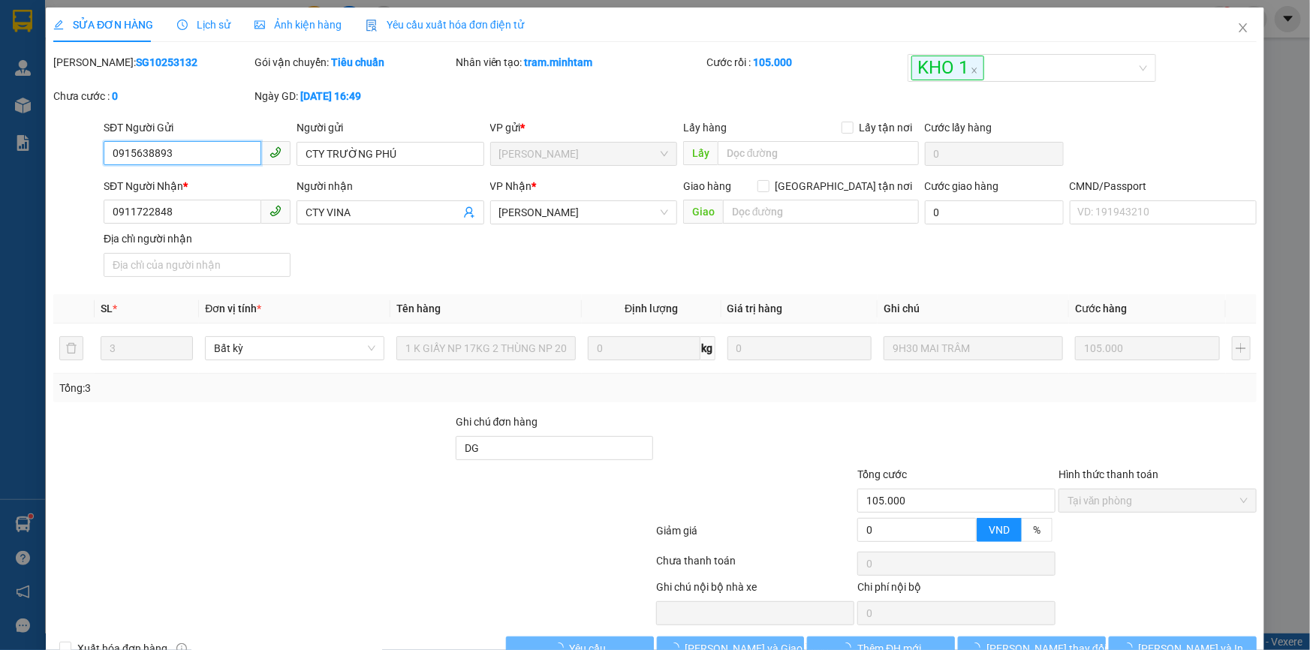
type input "105.000"
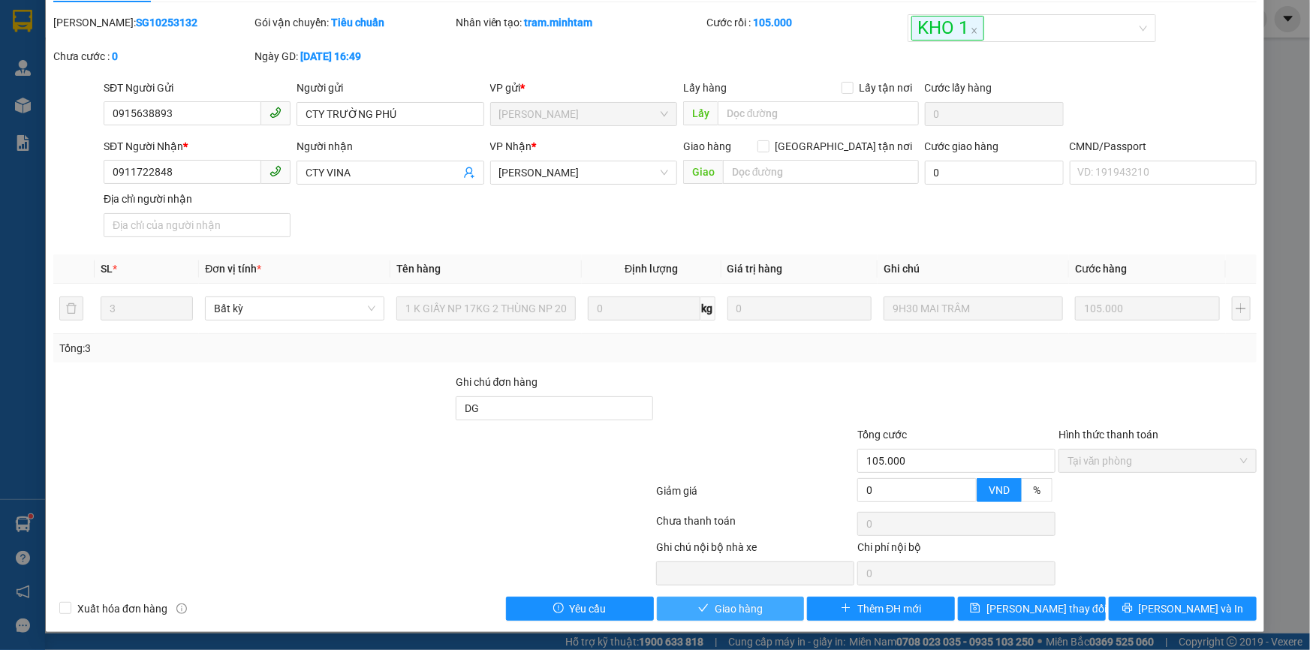
click at [715, 601] on span "Giao hàng" at bounding box center [739, 609] width 48 height 17
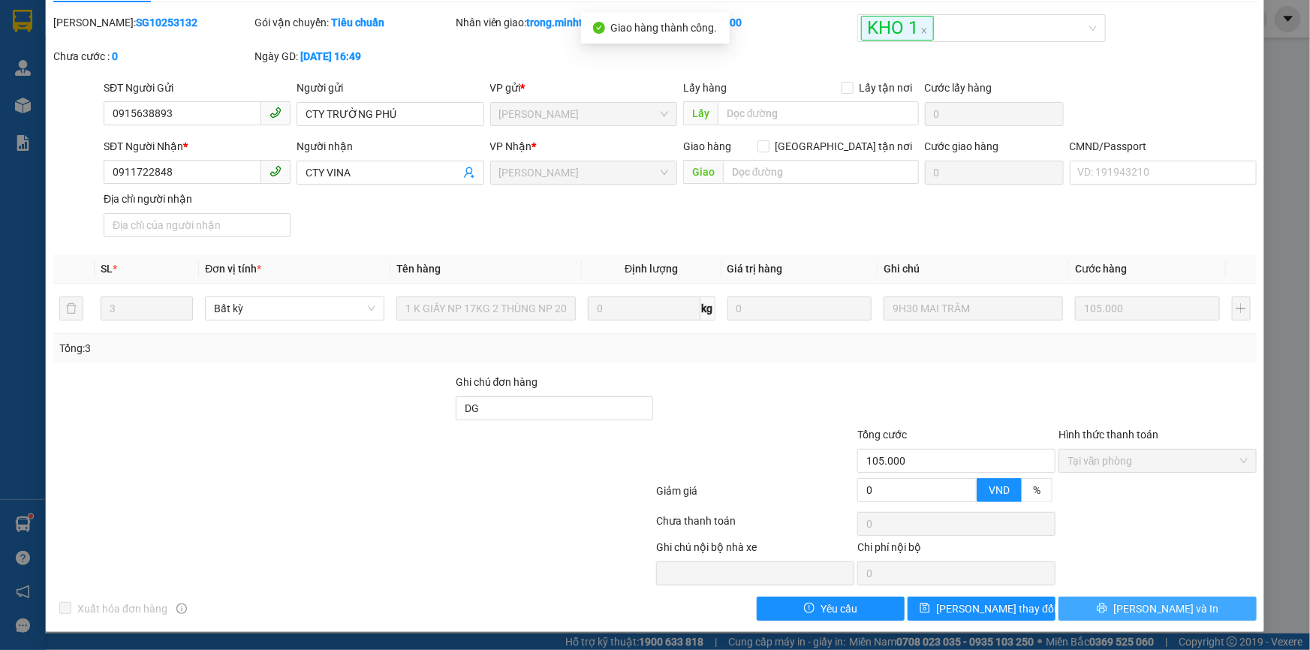
drag, startPoint x: 1113, startPoint y: 608, endPoint x: 1074, endPoint y: 359, distance: 252.4
click at [1113, 610] on button "[PERSON_NAME] và In" at bounding box center [1158, 609] width 198 height 24
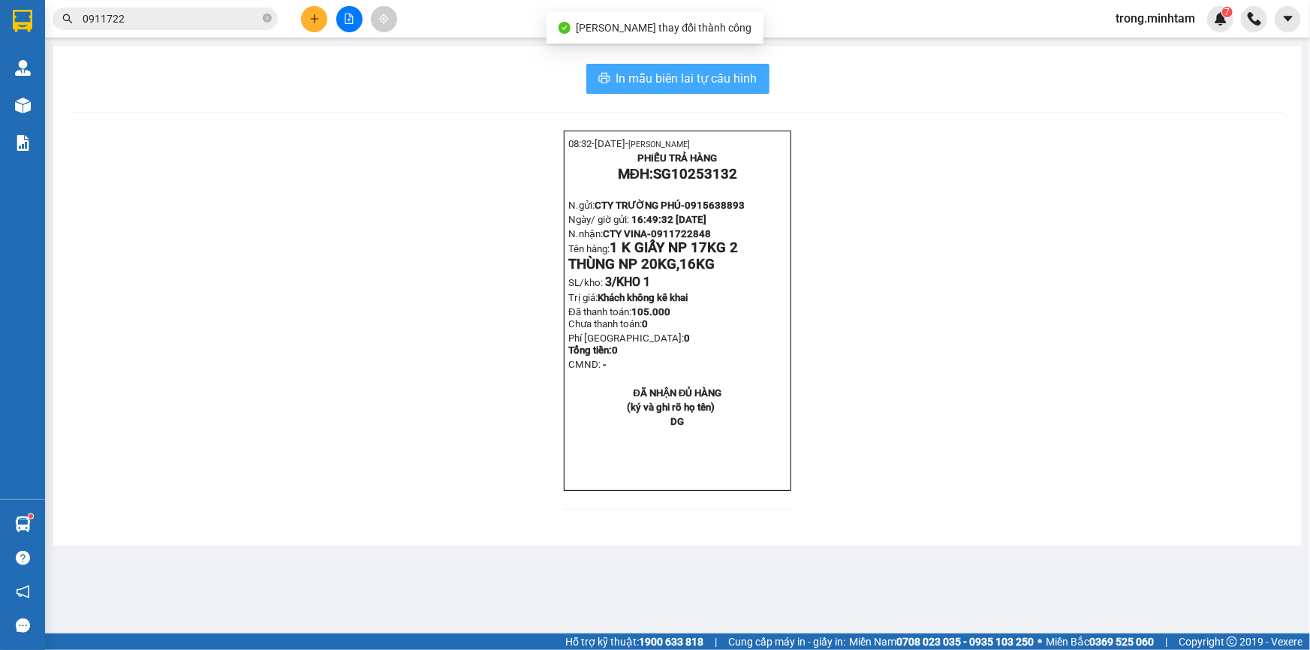
click at [758, 85] on button "In mẫu biên lai tự cấu hình" at bounding box center [678, 79] width 183 height 30
click at [214, 14] on input "0911722" at bounding box center [171, 19] width 177 height 17
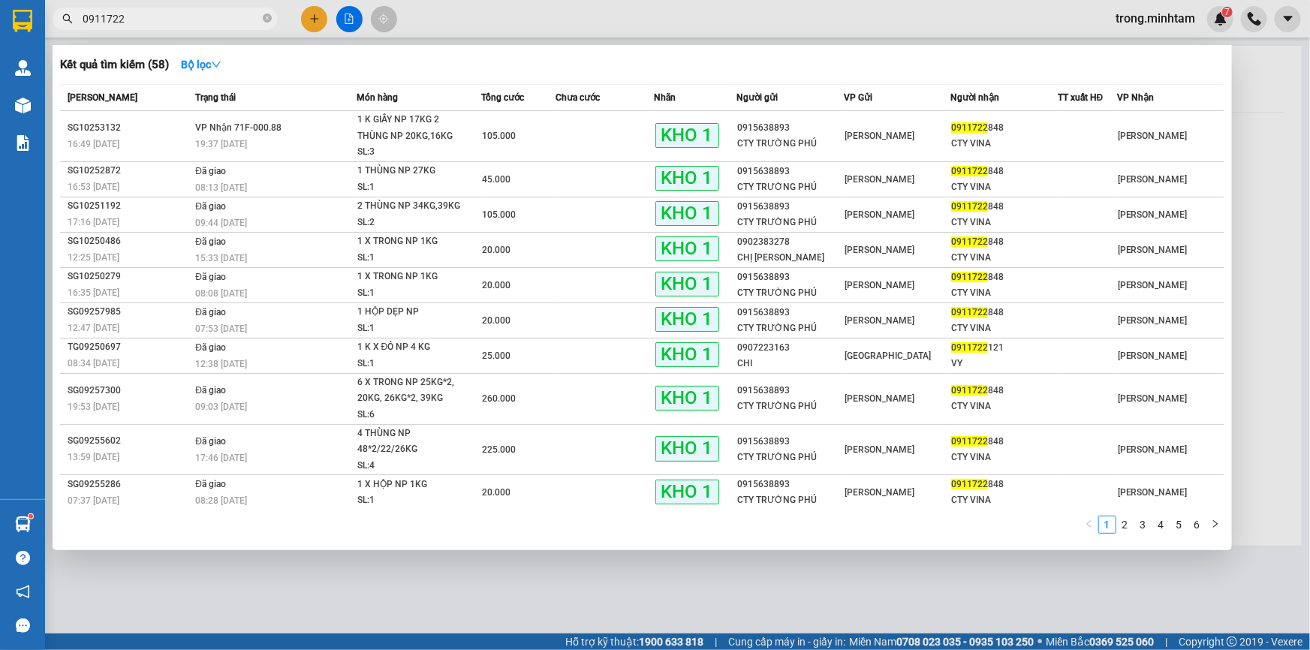
click at [214, 14] on input "0911722" at bounding box center [171, 19] width 177 height 17
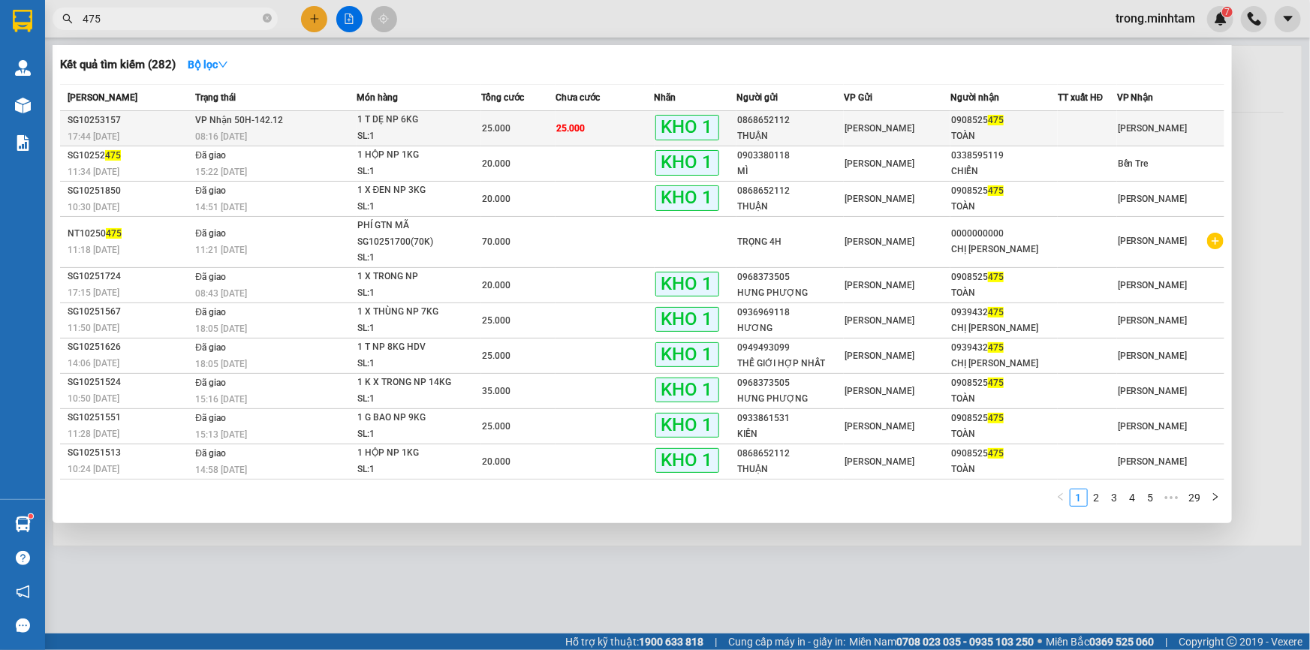
type input "475"
click at [580, 135] on td "25.000" at bounding box center [605, 128] width 99 height 35
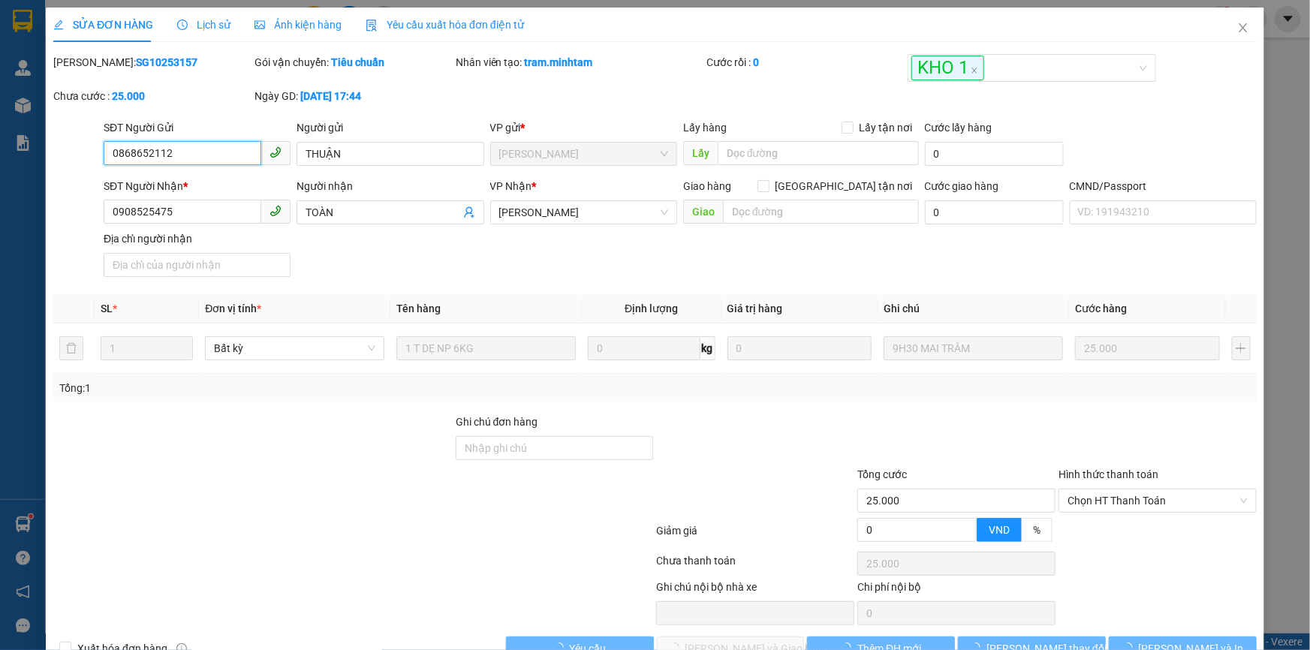
type input "0868652112"
type input "THUẬN"
type input "0908525475"
type input "TOÀN"
type input "25.000"
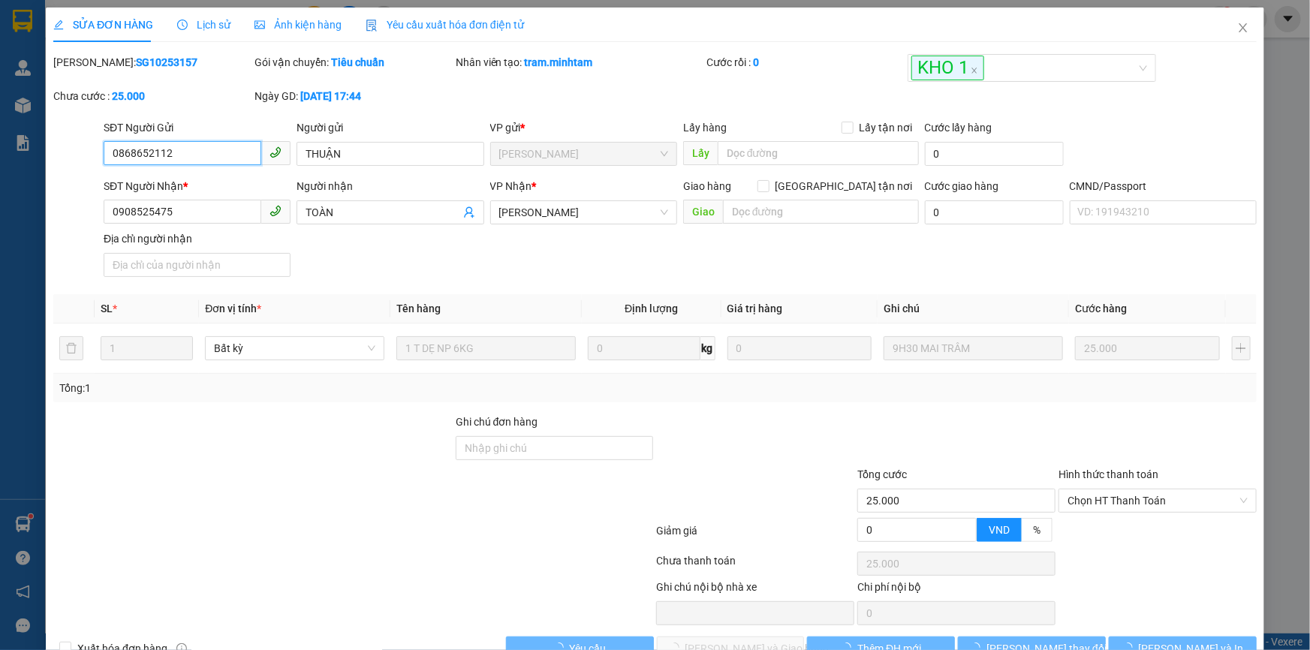
type input "25.000"
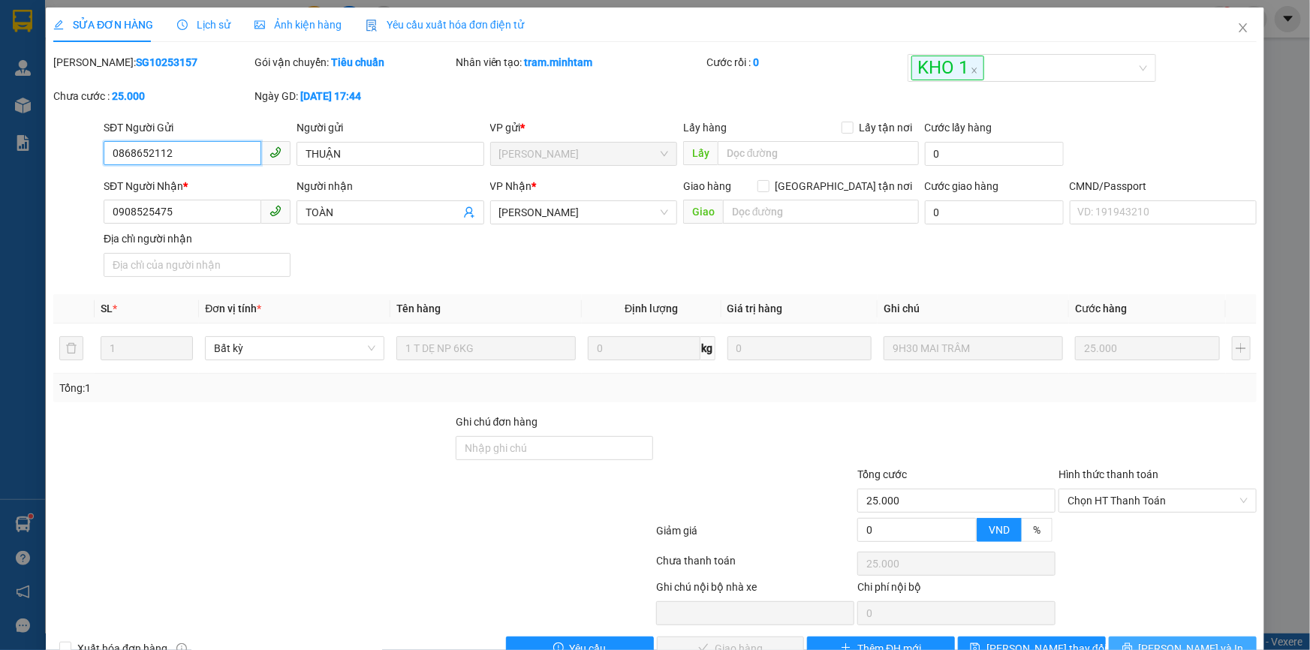
scroll to position [41, 0]
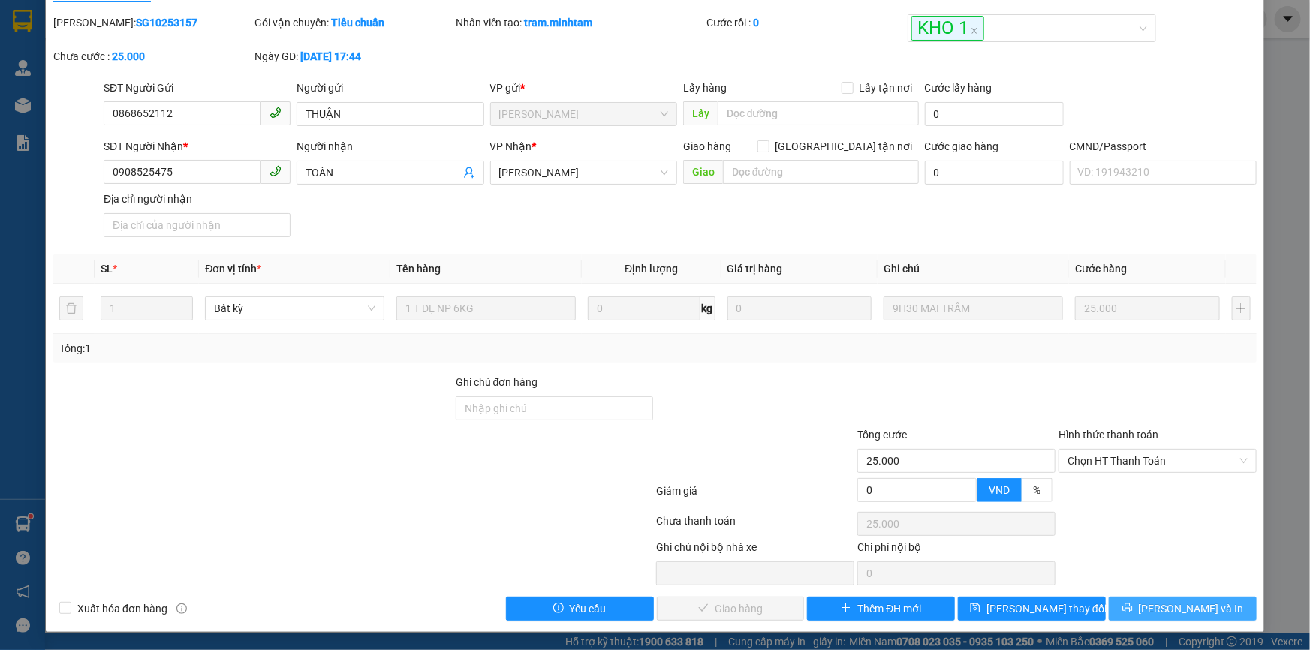
drag, startPoint x: 1119, startPoint y: 605, endPoint x: 1044, endPoint y: 342, distance: 273.4
click at [1119, 605] on button "[PERSON_NAME] và In" at bounding box center [1183, 609] width 148 height 24
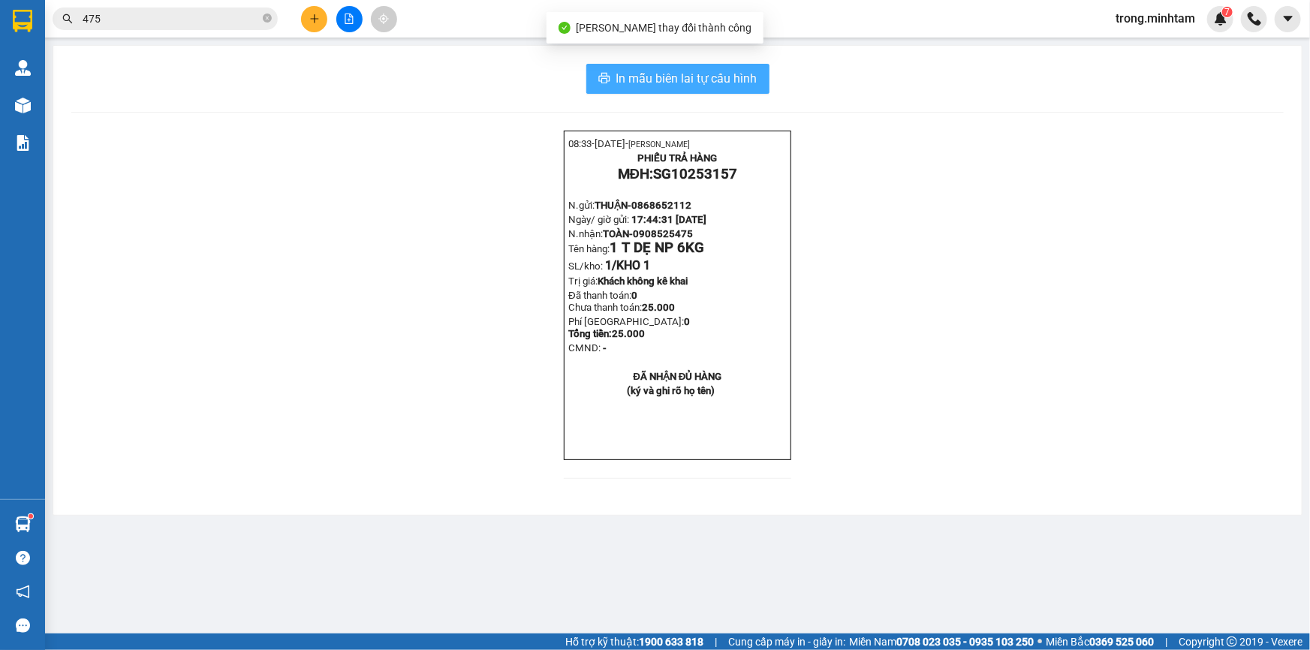
click at [716, 81] on span "In mẫu biên lai tự cấu hình" at bounding box center [687, 78] width 141 height 19
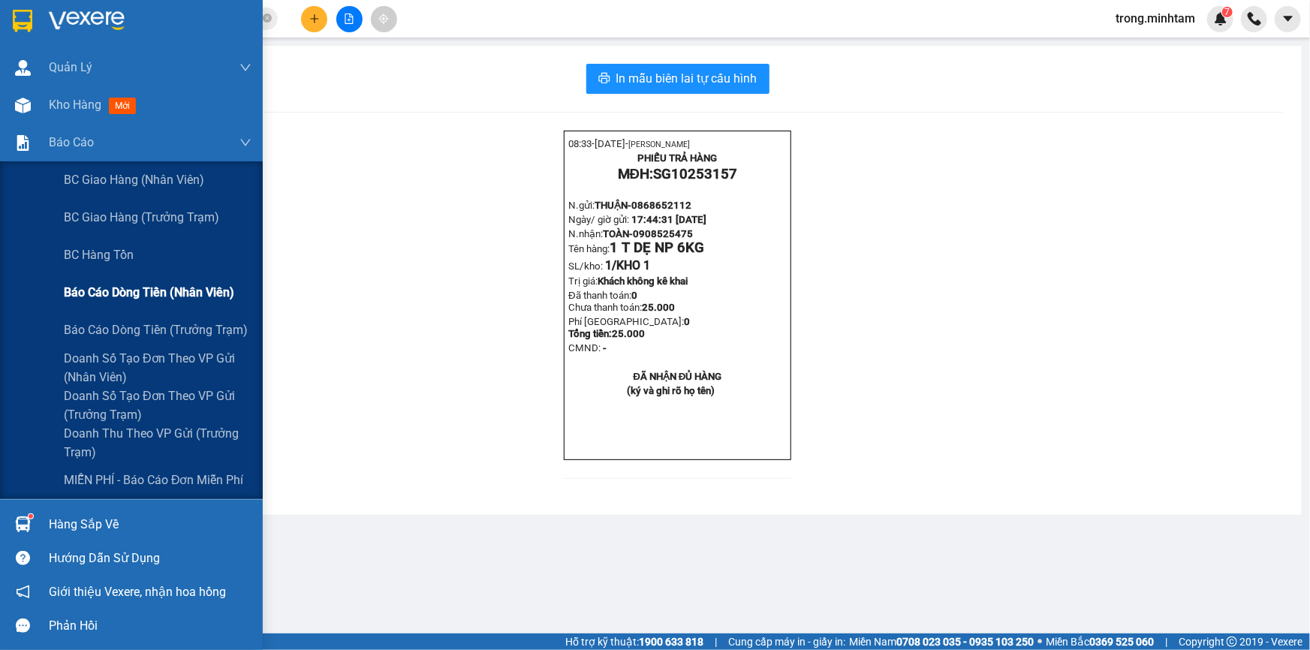
click at [176, 285] on span "Báo cáo dòng tiền (nhân viên)" at bounding box center [149, 292] width 170 height 19
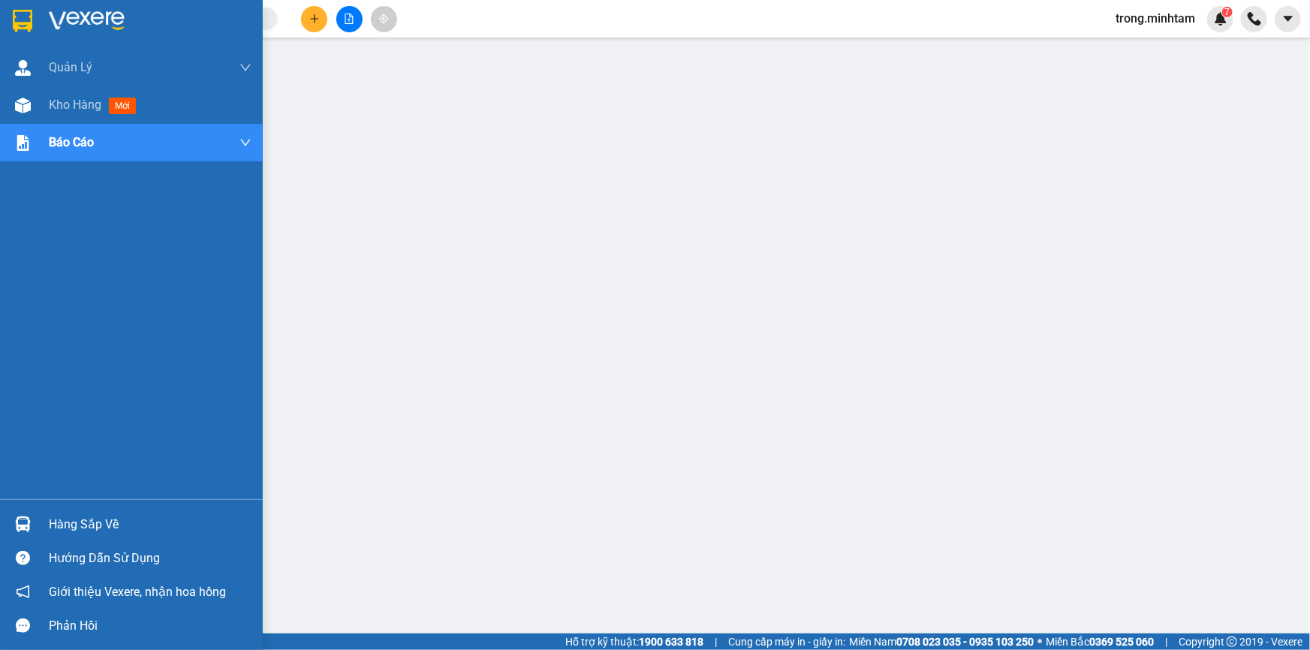
drag, startPoint x: 99, startPoint y: 107, endPoint x: 283, endPoint y: 28, distance: 200.5
click at [98, 107] on span "Kho hàng" at bounding box center [75, 105] width 53 height 14
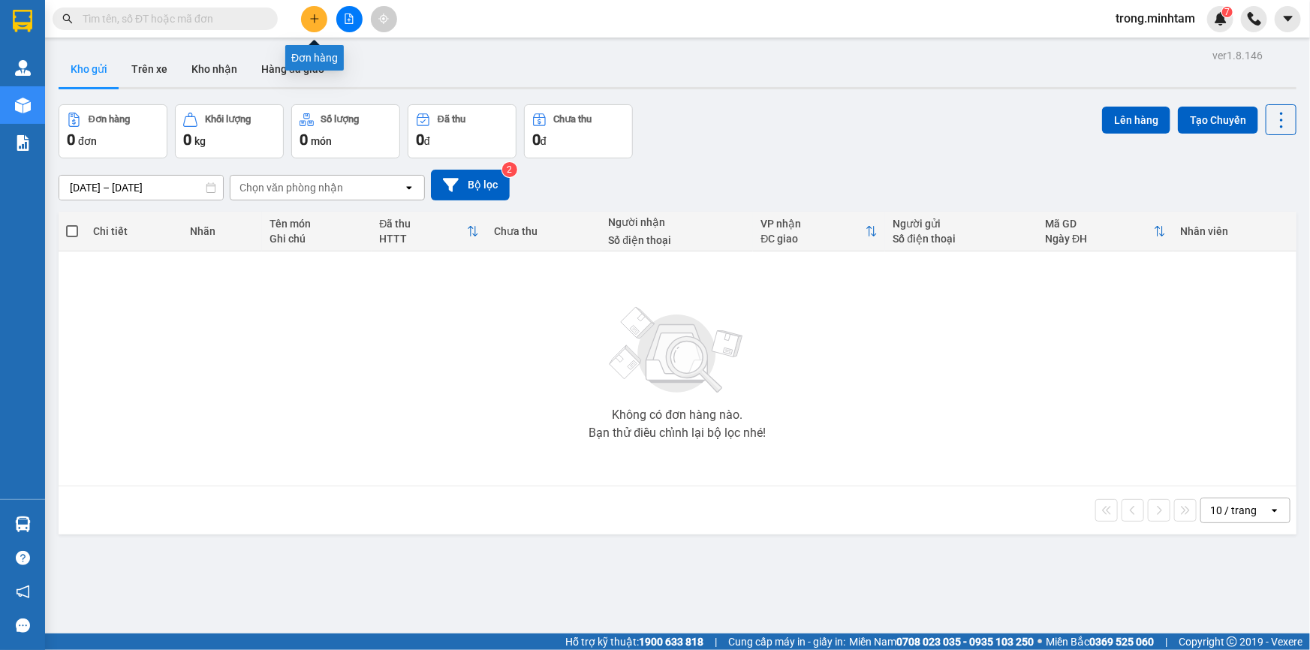
click at [318, 15] on icon "plus" at bounding box center [314, 19] width 11 height 11
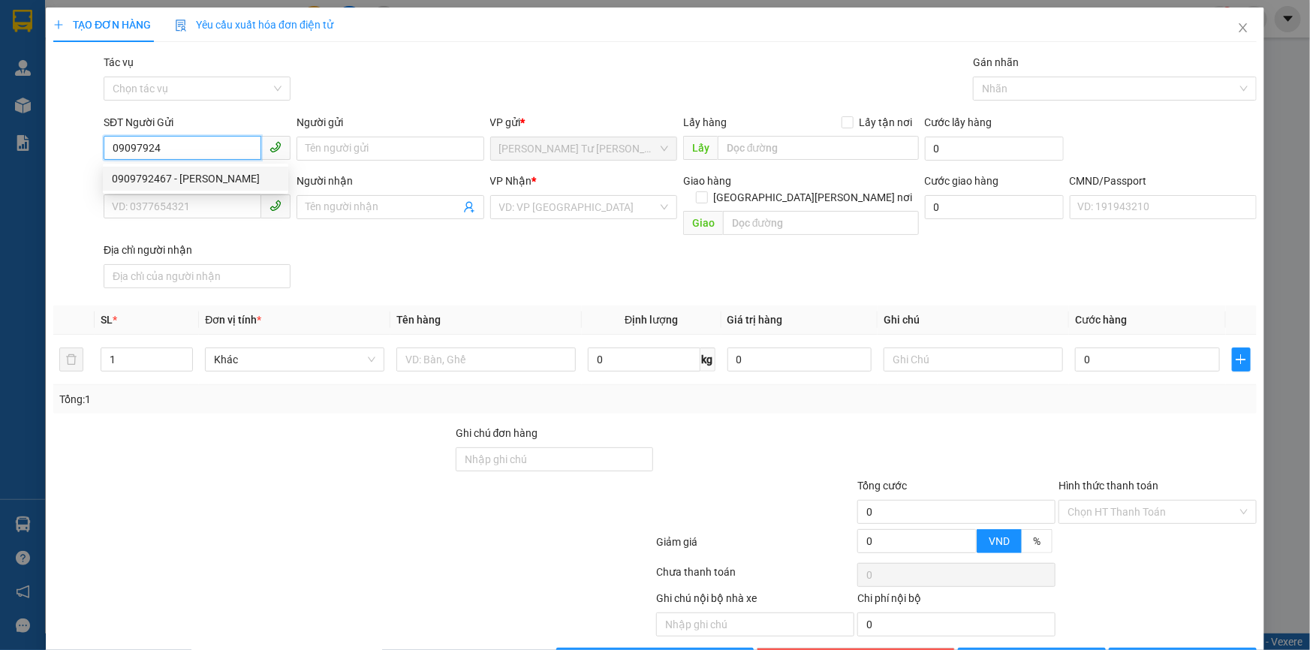
click at [169, 179] on div "0909792467 - [PERSON_NAME]" at bounding box center [195, 178] width 167 height 17
type input "0909792467"
type input "[PERSON_NAME]"
type input "0931426642"
type input "[PERSON_NAME]"
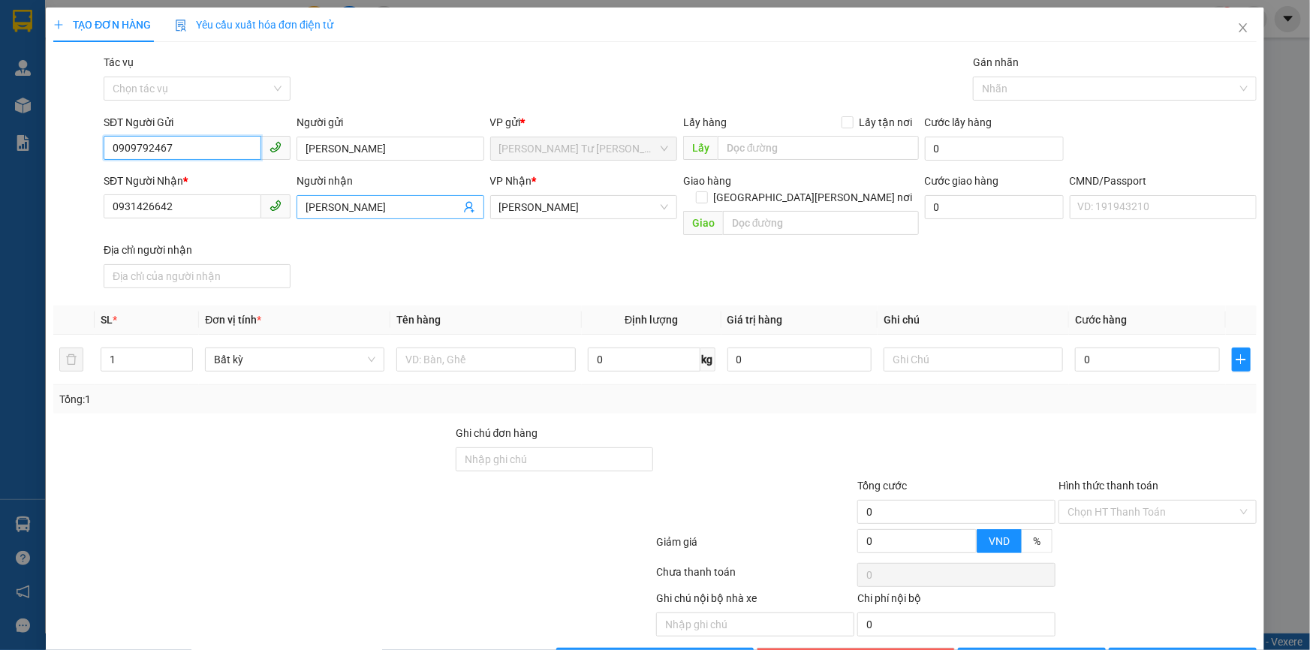
type input "0909792467"
click at [464, 205] on icon "user-add" at bounding box center [469, 207] width 10 height 11
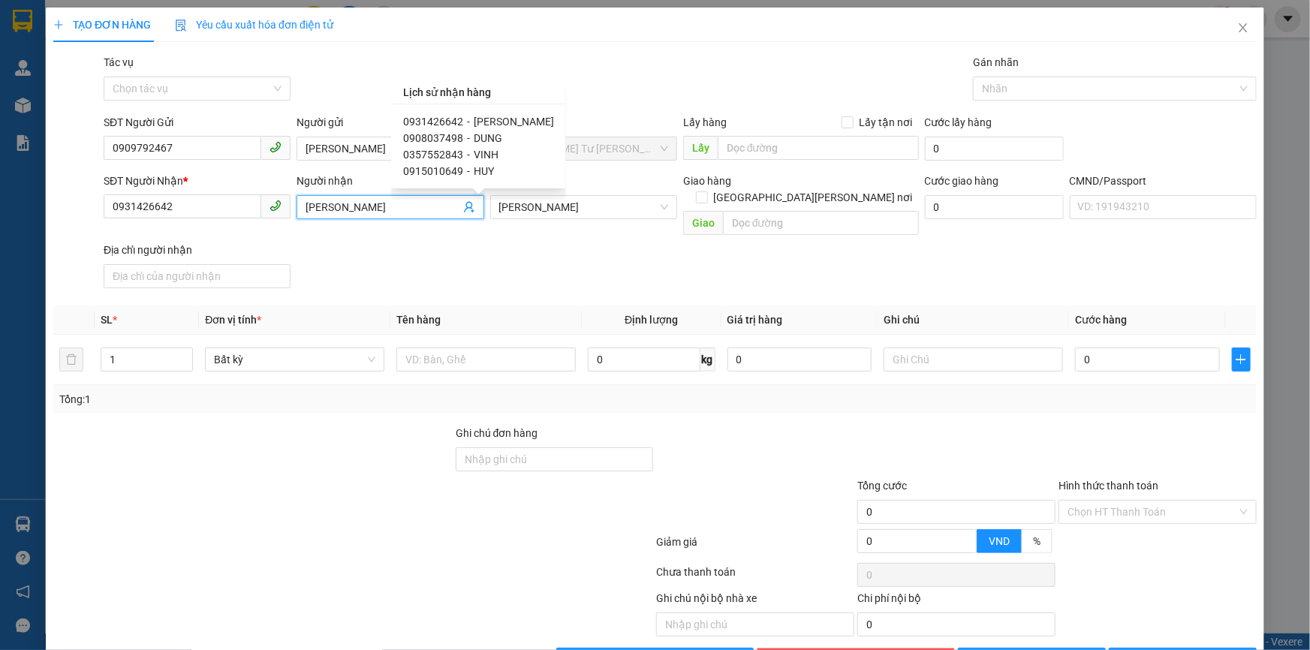
click at [440, 176] on span "0915010649" at bounding box center [433, 171] width 60 height 12
type input "0915010649"
type input "HUY"
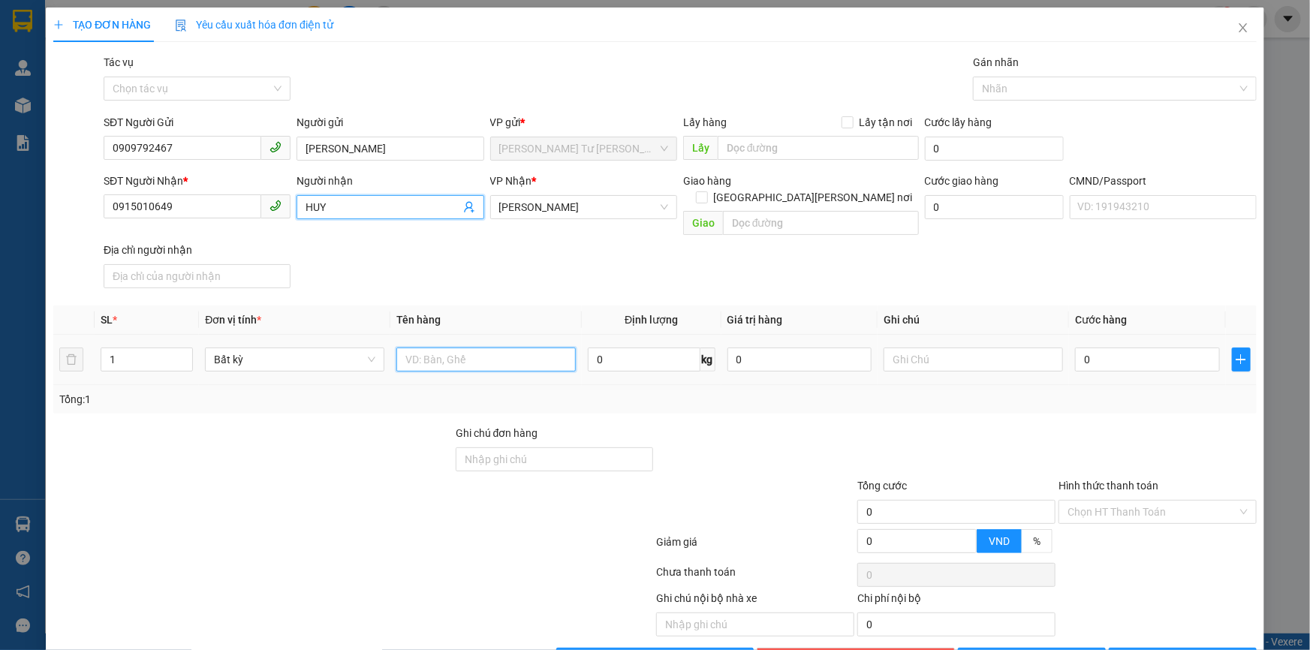
click at [445, 348] on input "text" at bounding box center [486, 360] width 179 height 24
type input "1 THÙNG NP 20KG"
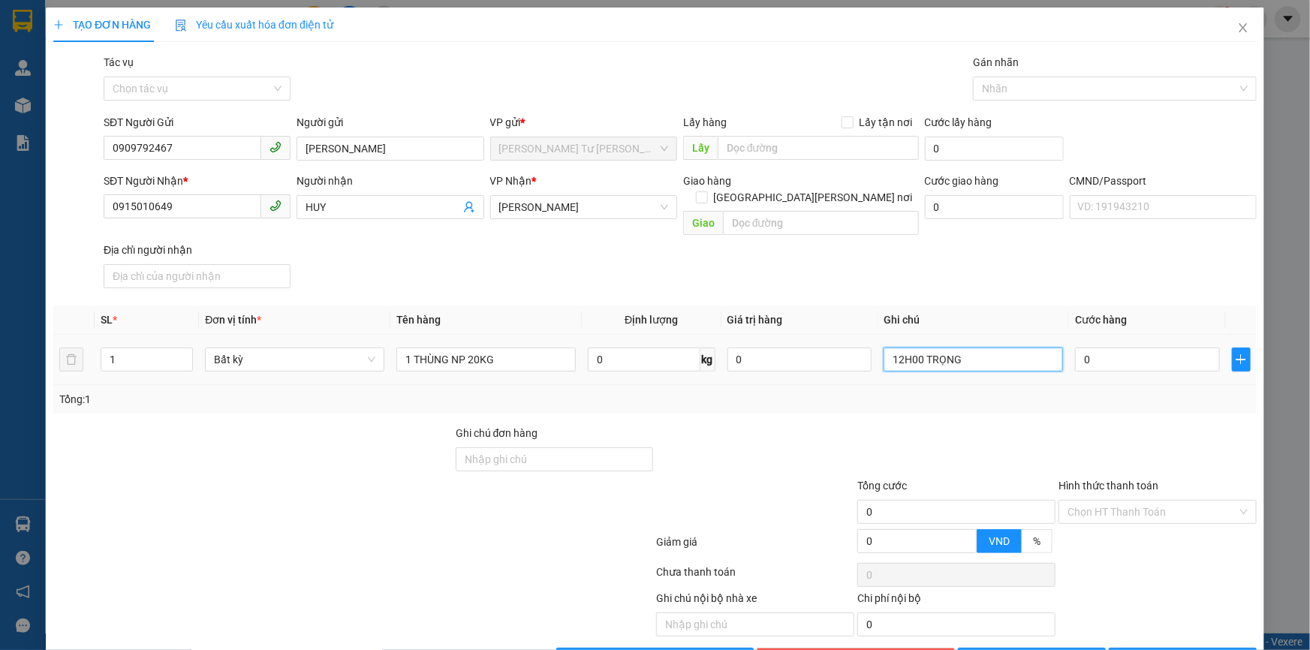
type input "12H00 TRỌNG"
type input "3"
type input "35"
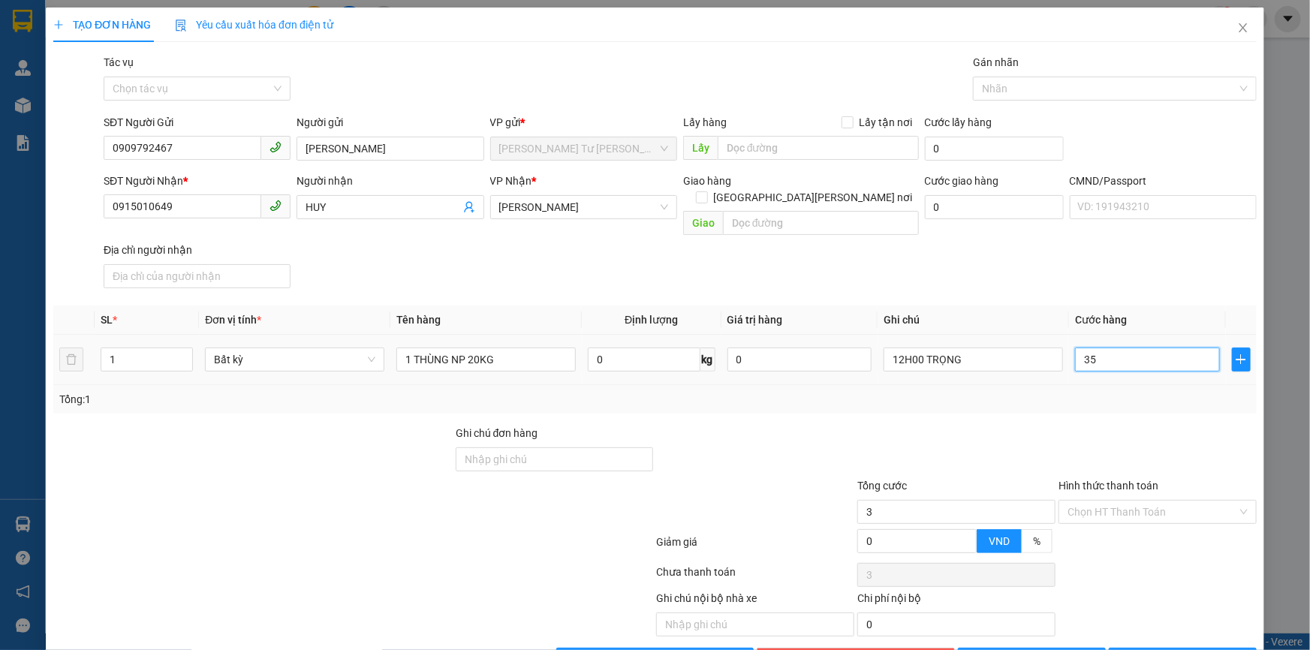
type input "35"
click at [1109, 501] on input "Hình thức thanh toán" at bounding box center [1153, 512] width 170 height 23
type input "35.000"
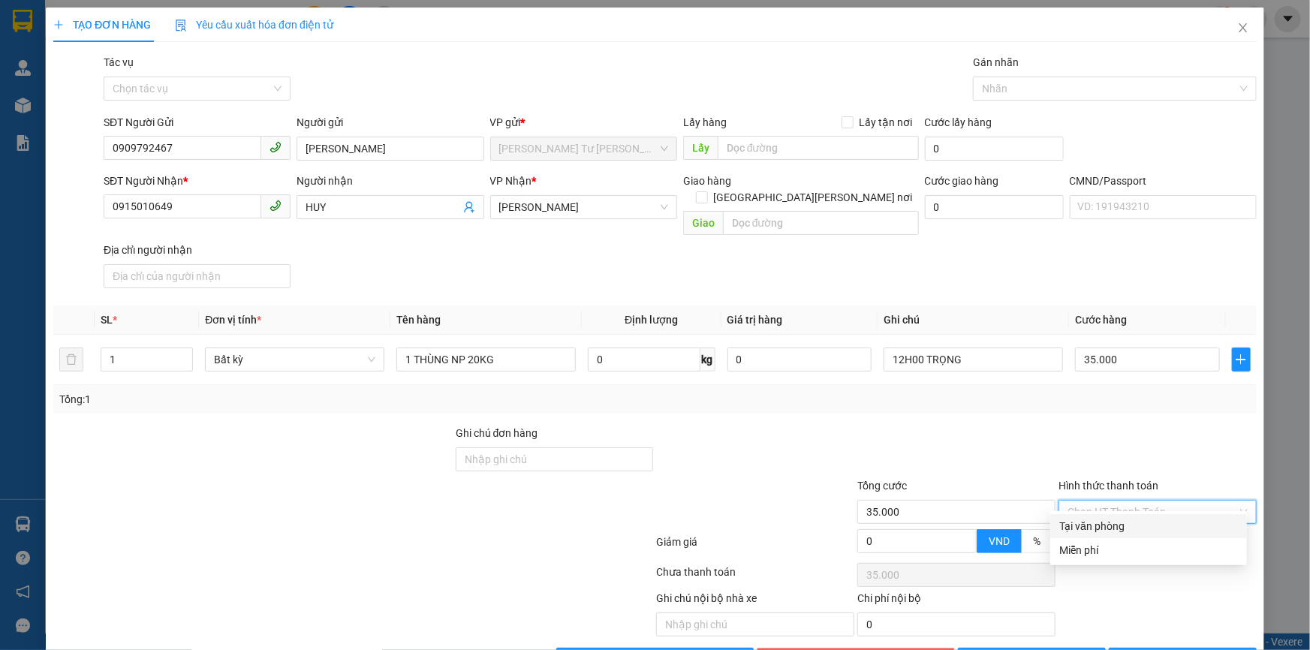
drag, startPoint x: 1115, startPoint y: 528, endPoint x: 1144, endPoint y: 603, distance: 80.6
click at [1116, 527] on div "Tại văn phòng" at bounding box center [1149, 526] width 179 height 17
type input "0"
click at [1132, 650] on icon "printer" at bounding box center [1128, 660] width 10 height 10
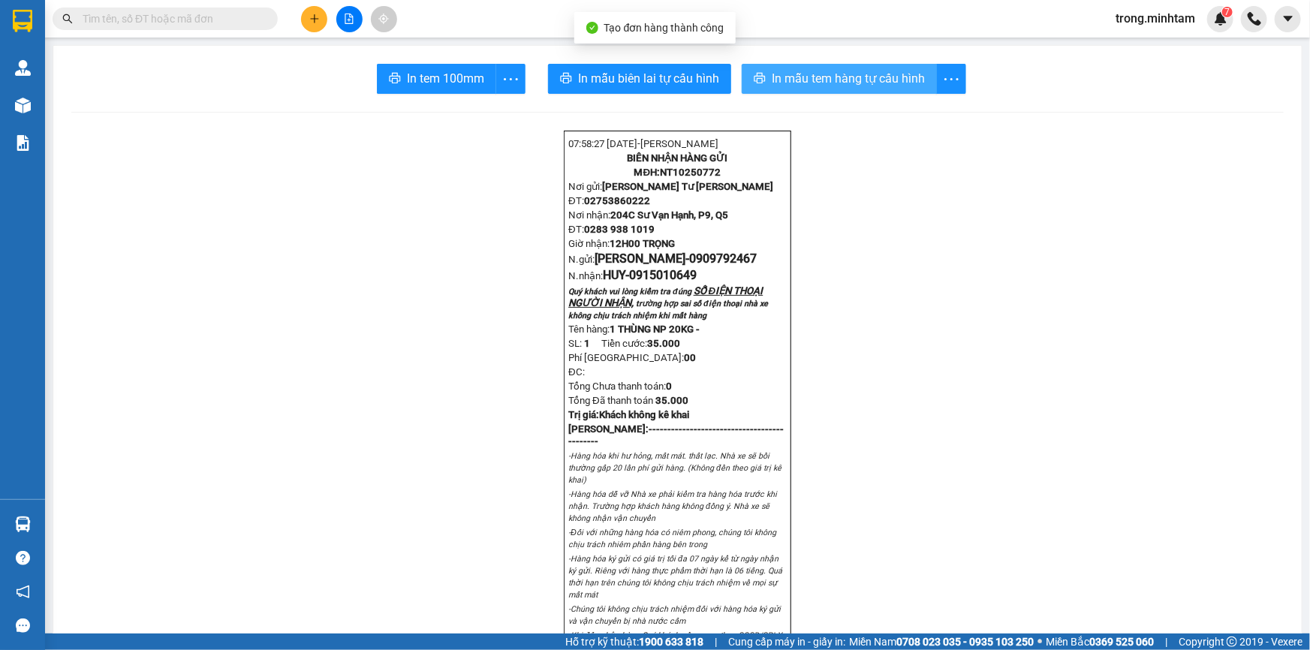
click at [766, 64] on button "In mẫu tem hàng tự cấu hình" at bounding box center [839, 79] width 195 height 30
click at [813, 66] on button "In mẫu tem hàng tự cấu hình" at bounding box center [839, 79] width 195 height 30
click at [813, 67] on button "In mẫu tem hàng tự cấu hình" at bounding box center [839, 79] width 195 height 30
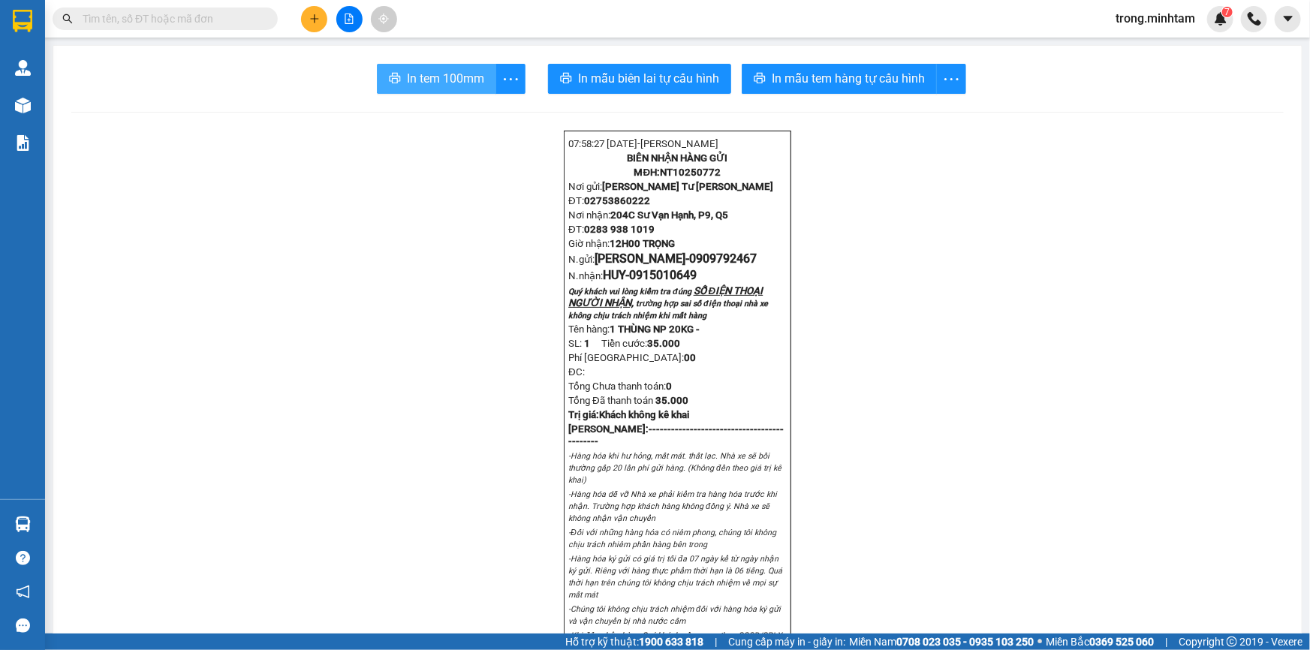
click at [439, 71] on span "In tem 100mm" at bounding box center [445, 78] width 77 height 19
click at [121, 16] on input "text" at bounding box center [171, 19] width 177 height 17
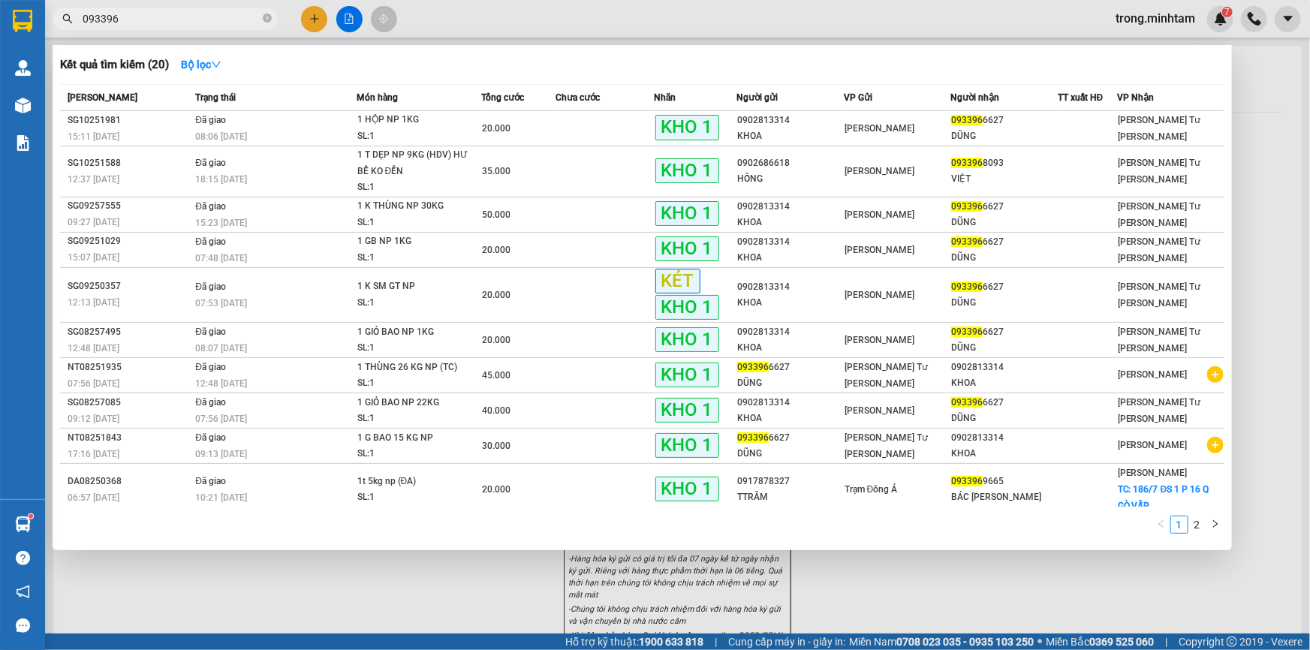
click at [228, 22] on input "093396" at bounding box center [171, 19] width 177 height 17
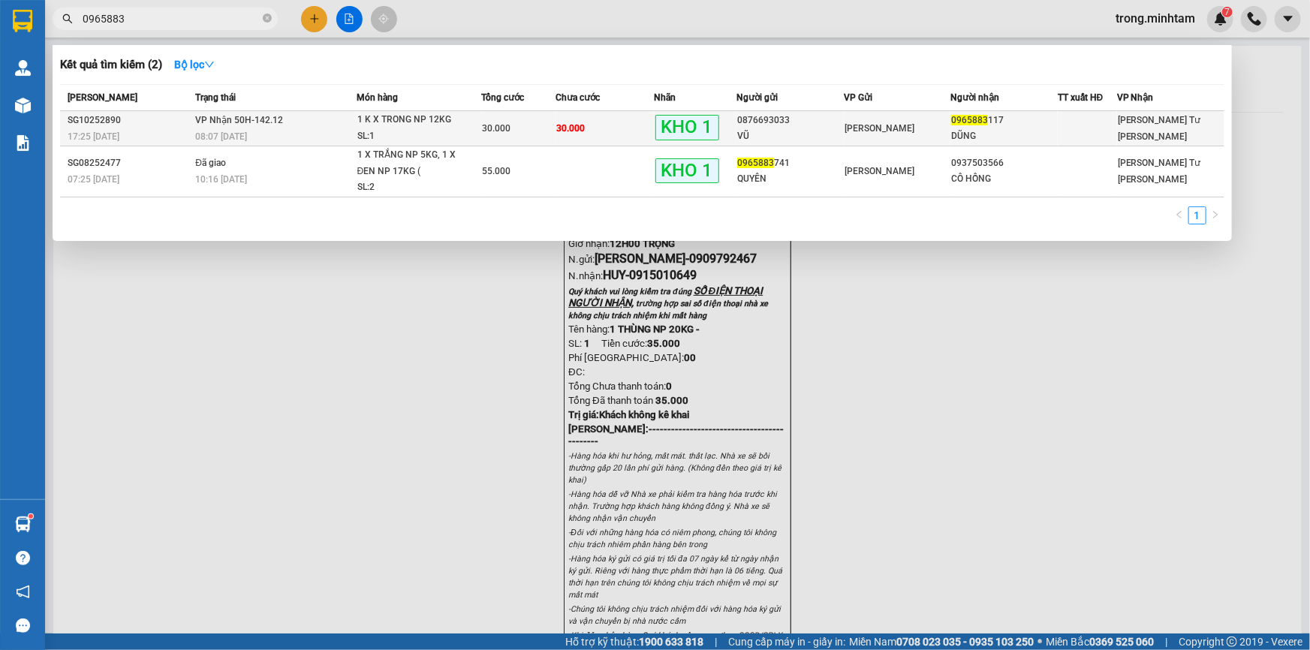
type input "0965883"
click at [388, 112] on div "1 K X TRONG NP 12KG" at bounding box center [413, 120] width 113 height 17
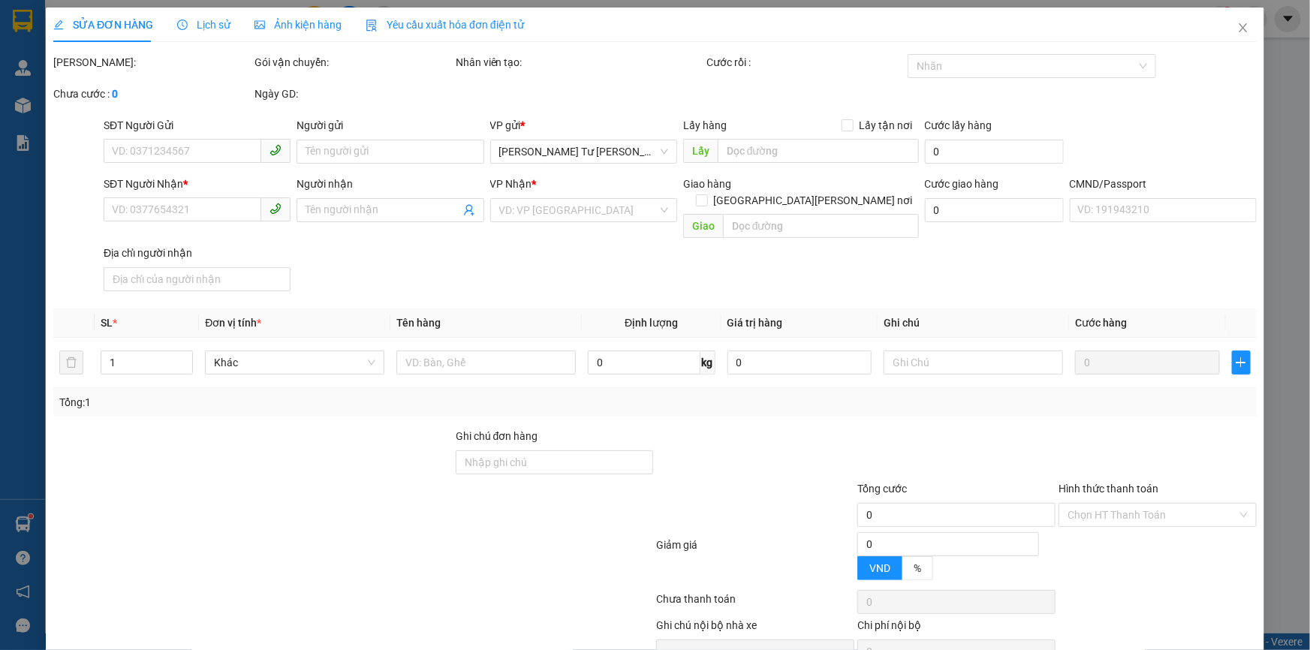
type input "0876693033"
type input "VŨ"
type input "0965883117"
type input "DŨNG"
type input "BM"
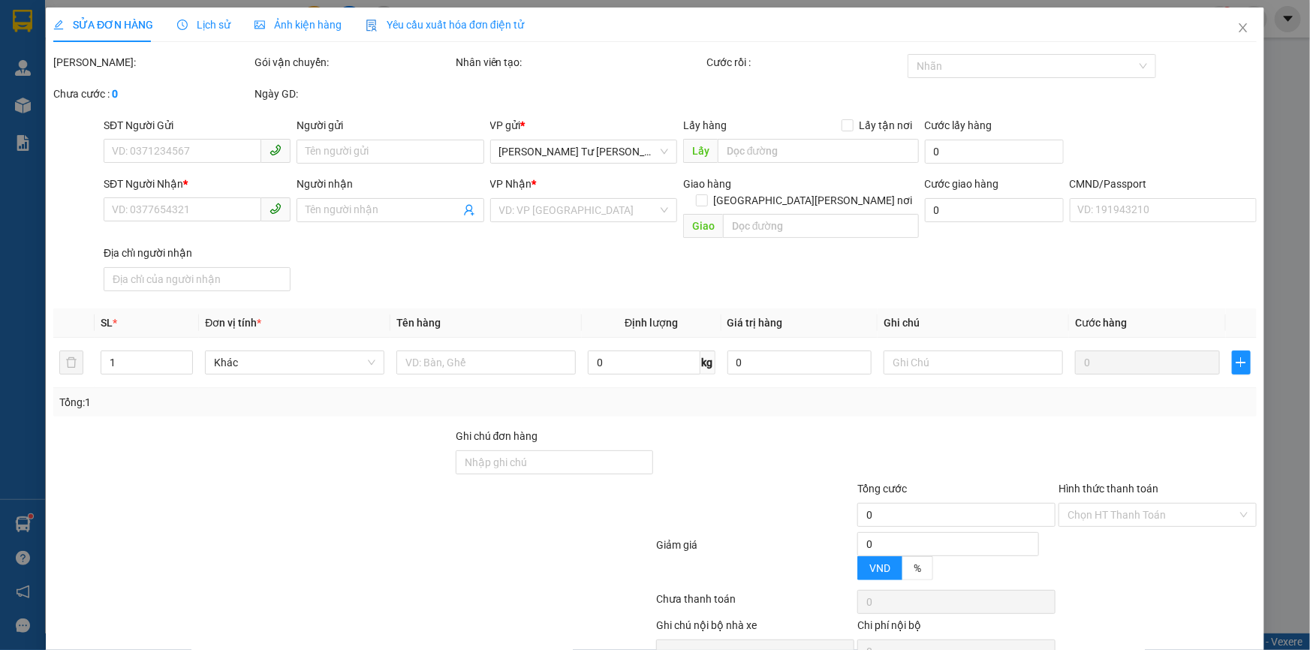
type input "30.000"
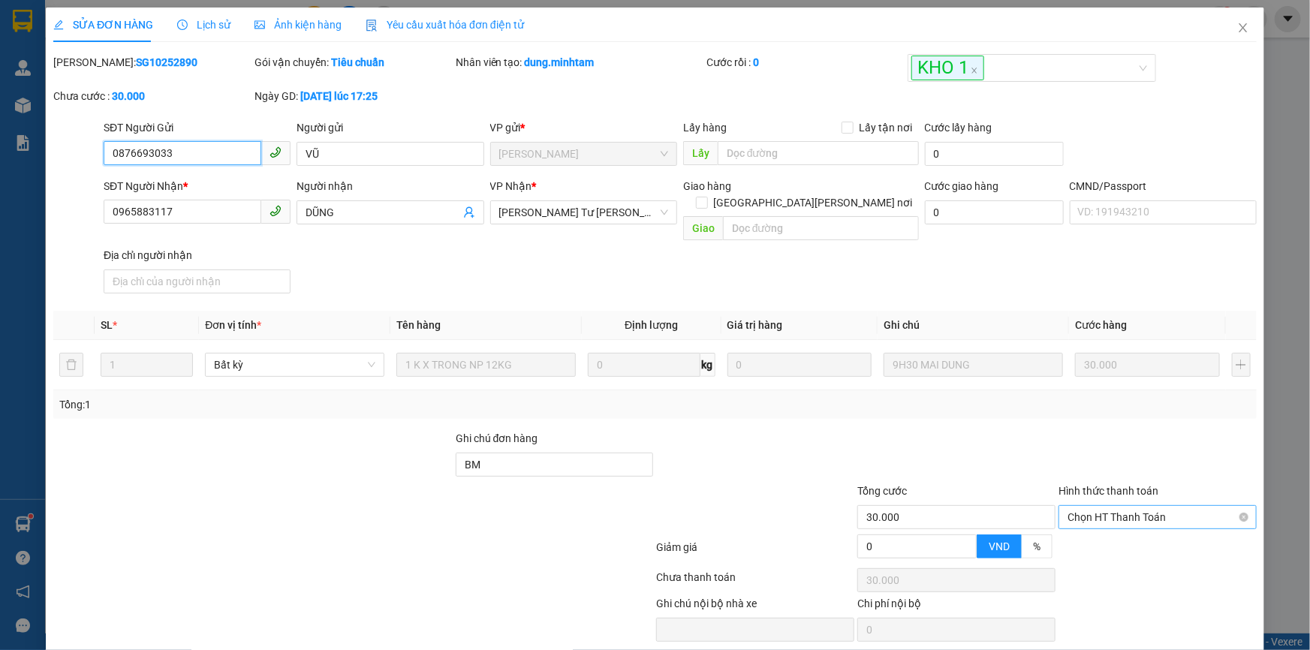
click at [1144, 508] on span "Chọn HT Thanh Toán" at bounding box center [1158, 517] width 180 height 23
click at [1135, 530] on div "Tại văn phòng" at bounding box center [1149, 531] width 179 height 17
type input "0"
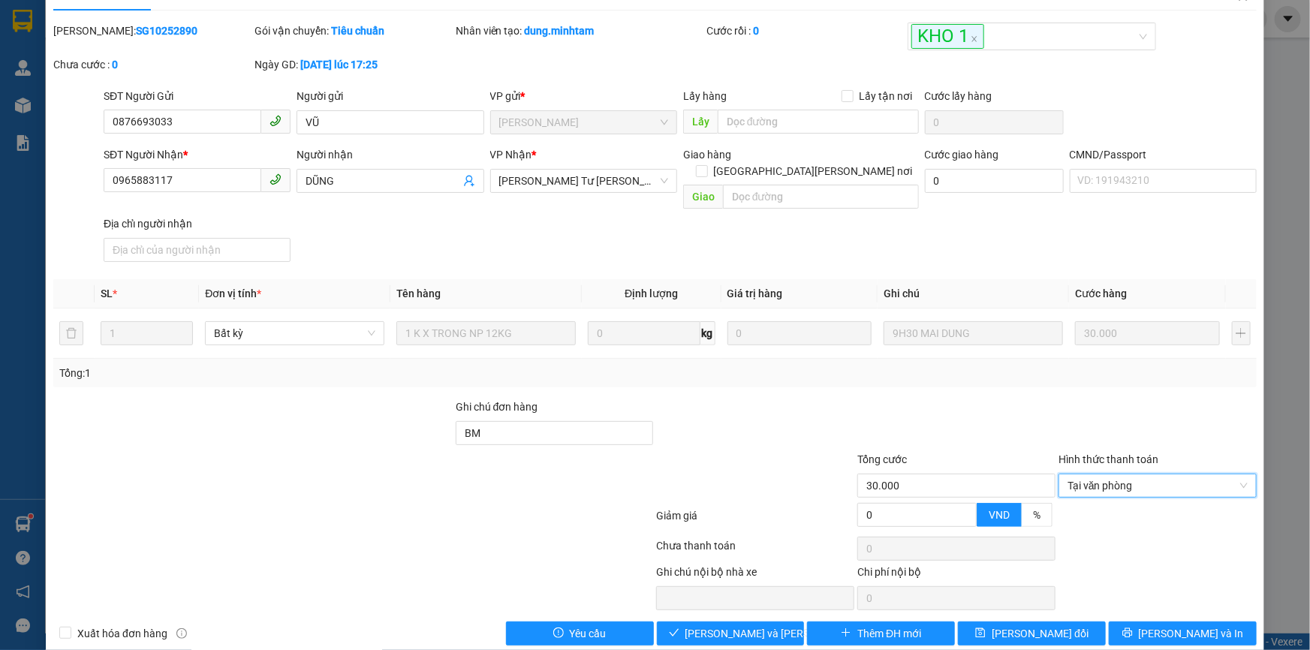
scroll to position [41, 0]
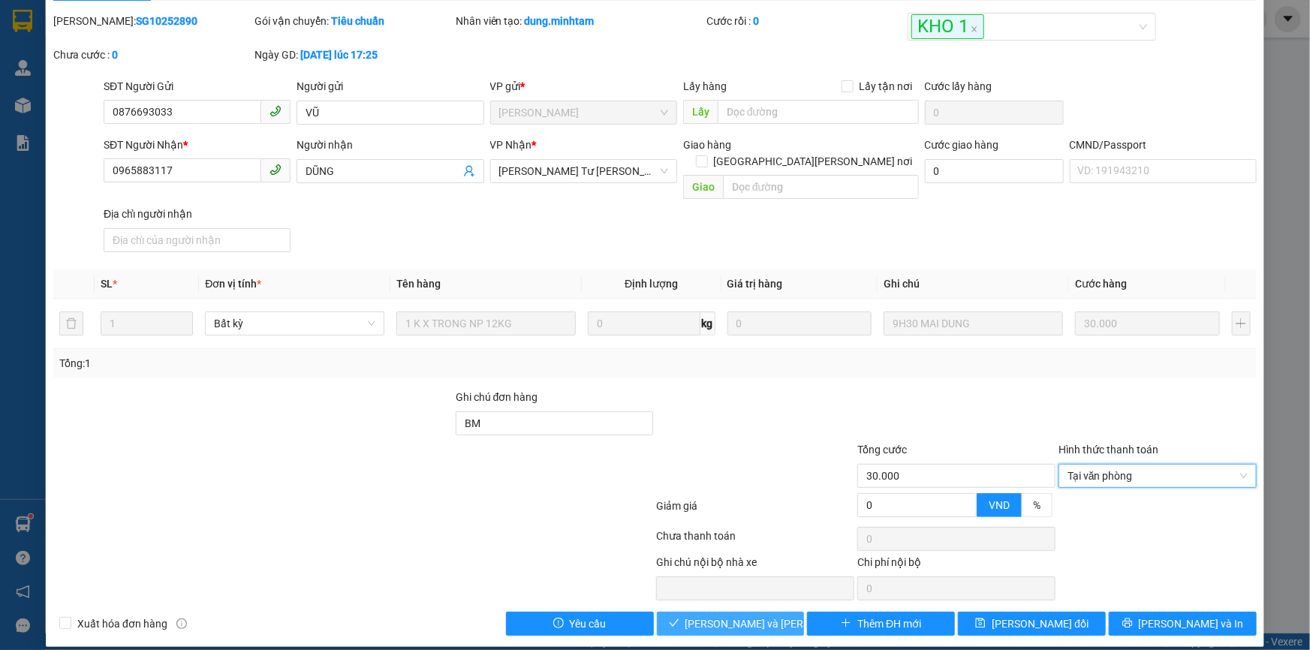
click at [721, 616] on span "[PERSON_NAME] và [PERSON_NAME] hàng" at bounding box center [787, 624] width 203 height 17
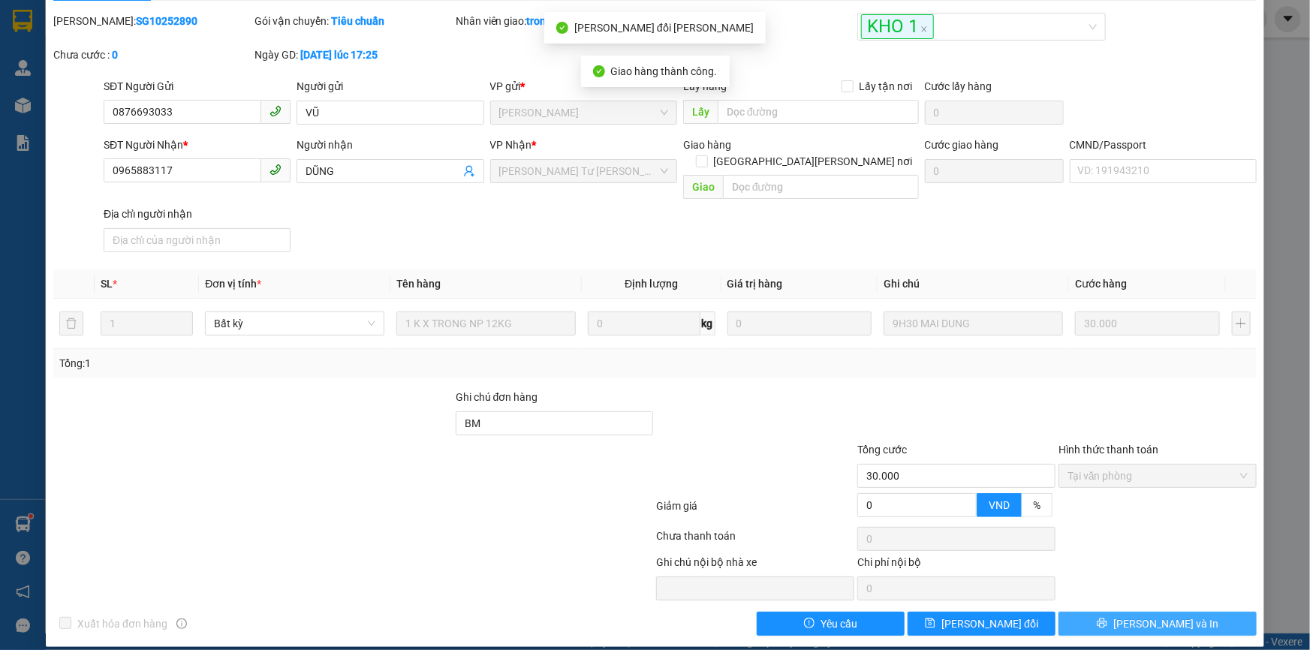
click at [1190, 612] on button "[PERSON_NAME] và In" at bounding box center [1158, 624] width 198 height 24
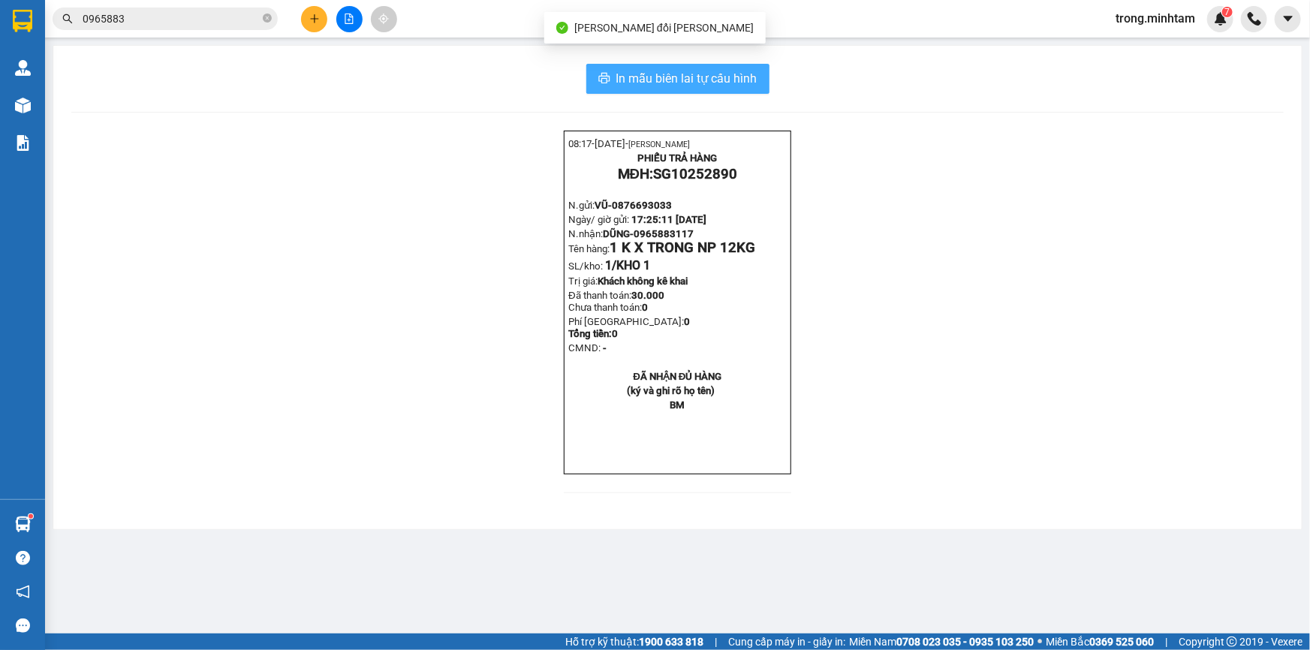
drag, startPoint x: 706, startPoint y: 83, endPoint x: 711, endPoint y: 92, distance: 10.4
click at [707, 84] on span "In mẫu biên lai tự cấu hình" at bounding box center [687, 78] width 141 height 19
click at [203, 22] on input "0965883" at bounding box center [171, 19] width 177 height 17
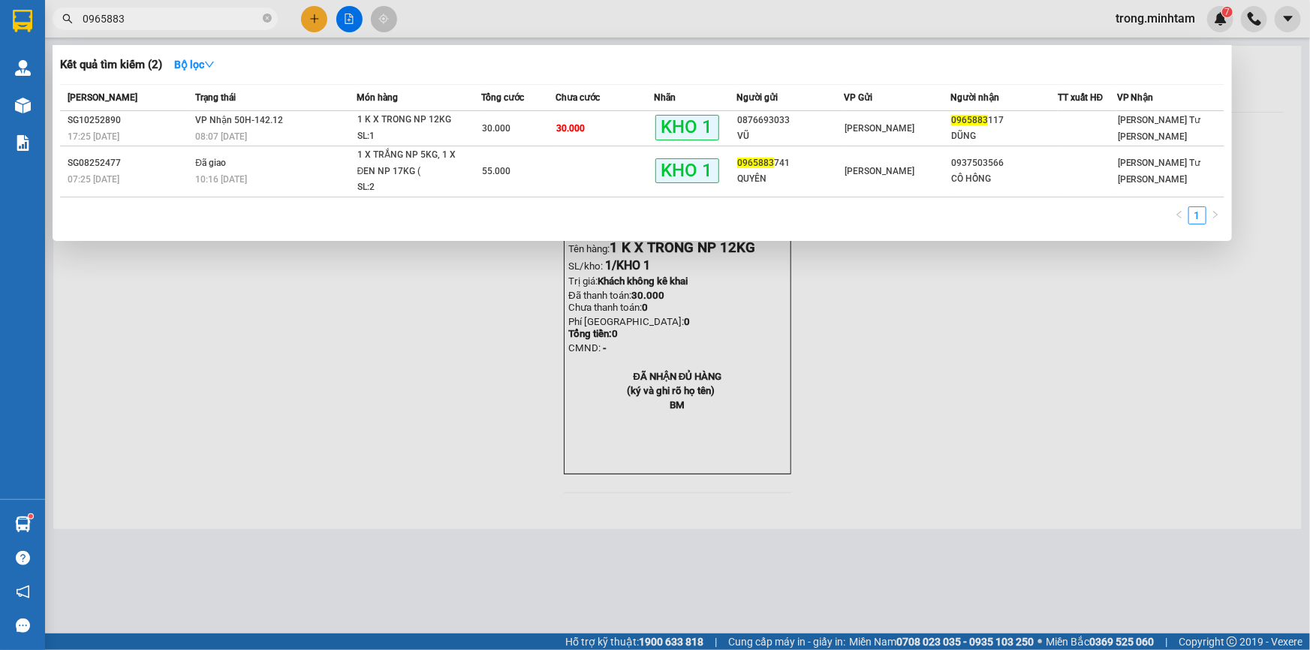
click at [203, 22] on input "0965883" at bounding box center [171, 19] width 177 height 17
click at [263, 13] on span at bounding box center [267, 19] width 9 height 14
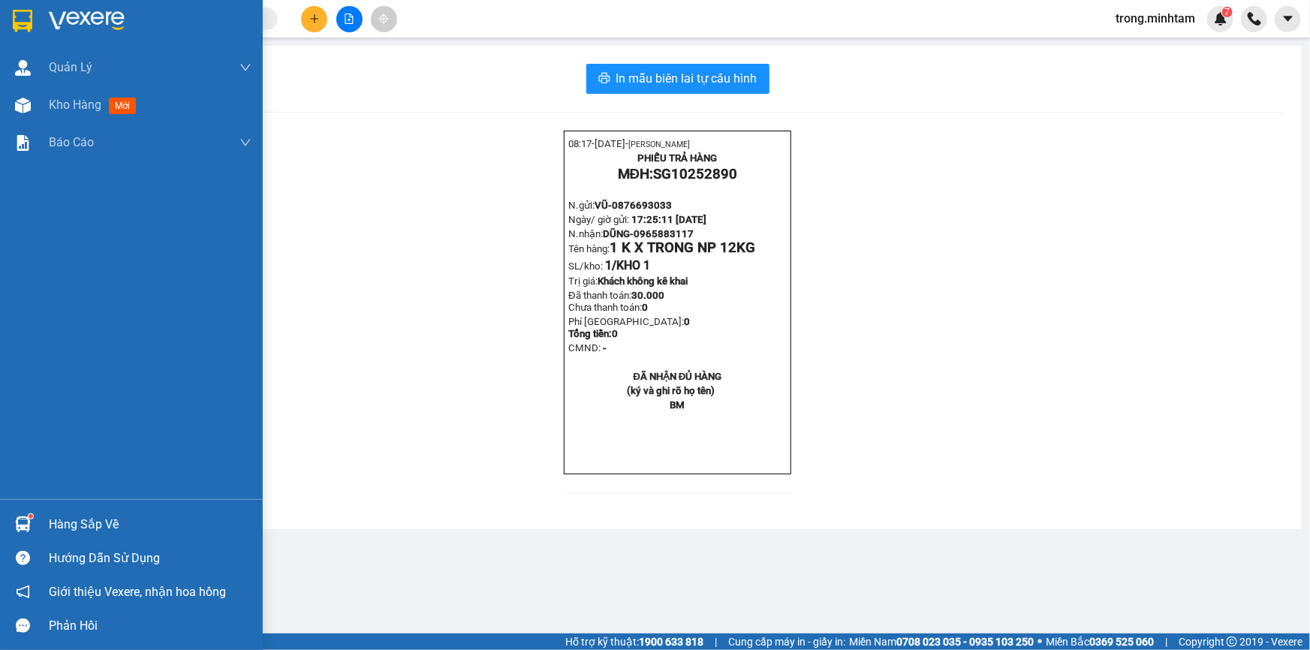
click at [74, 517] on div "Hàng sắp về" at bounding box center [150, 525] width 203 height 23
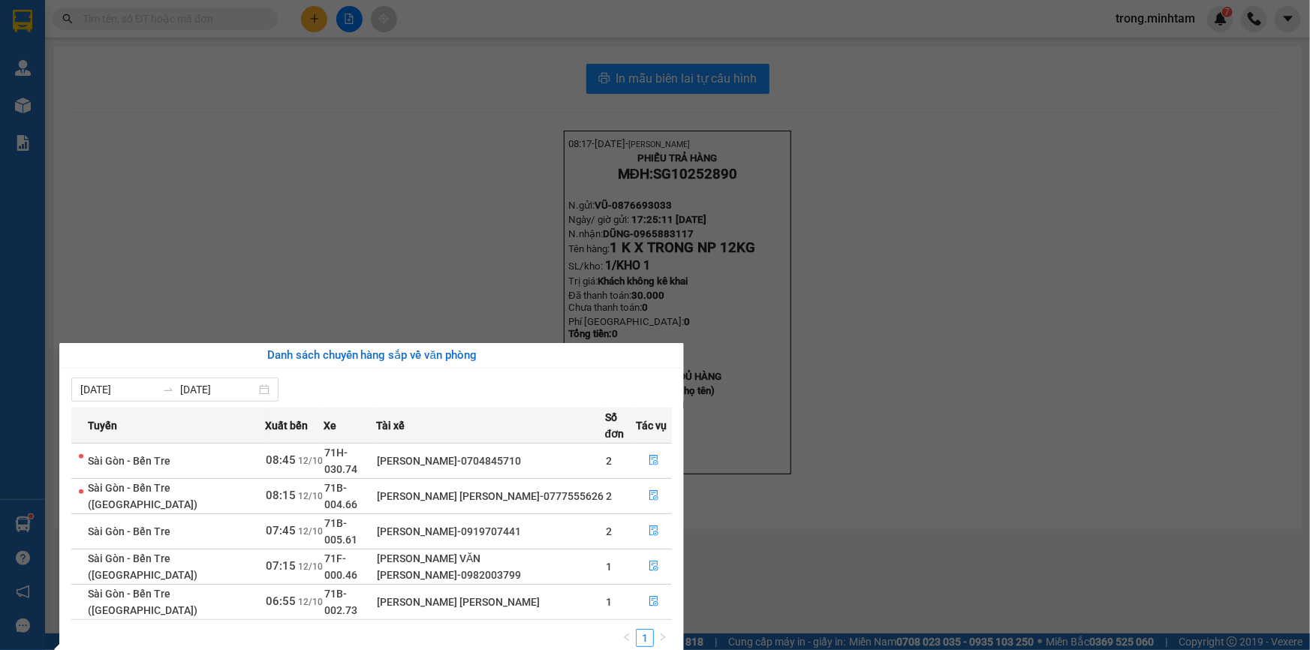
click at [531, 30] on section "Kết quả [PERSON_NAME] ( 2 ) Bộ lọc Mã ĐH Trạng thái Món hàng Tổng [PERSON_NAME]…" at bounding box center [655, 325] width 1310 height 650
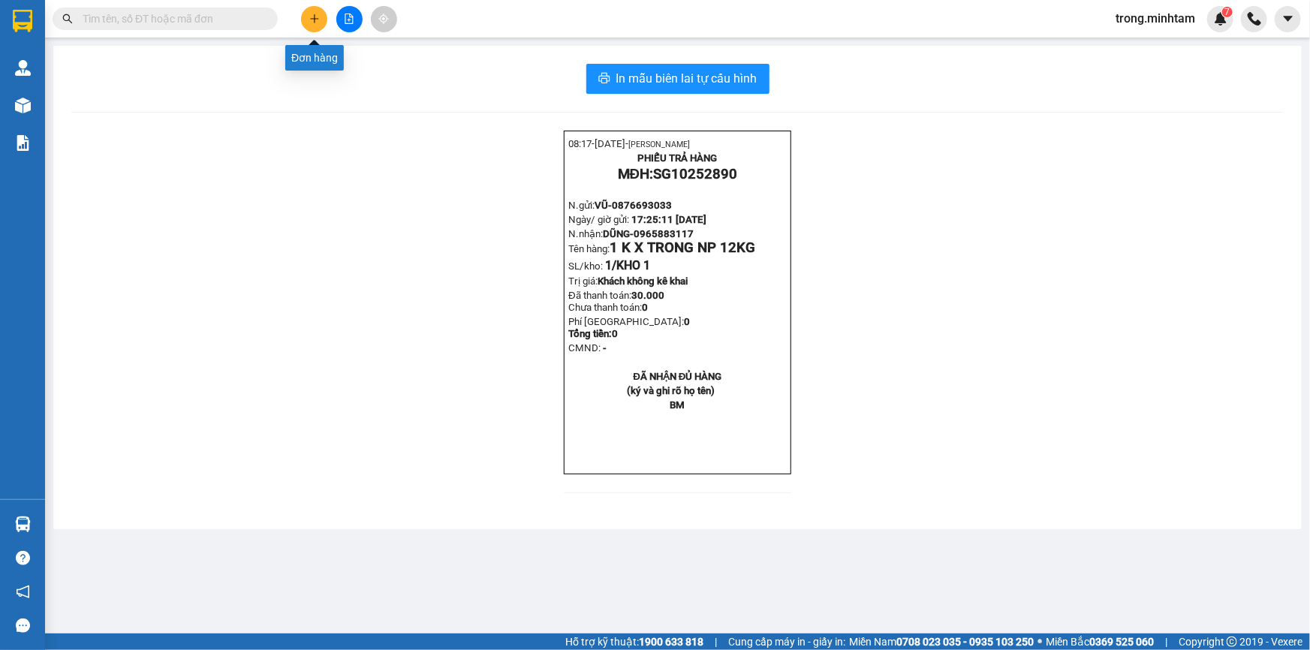
click at [327, 15] on button at bounding box center [314, 19] width 26 height 26
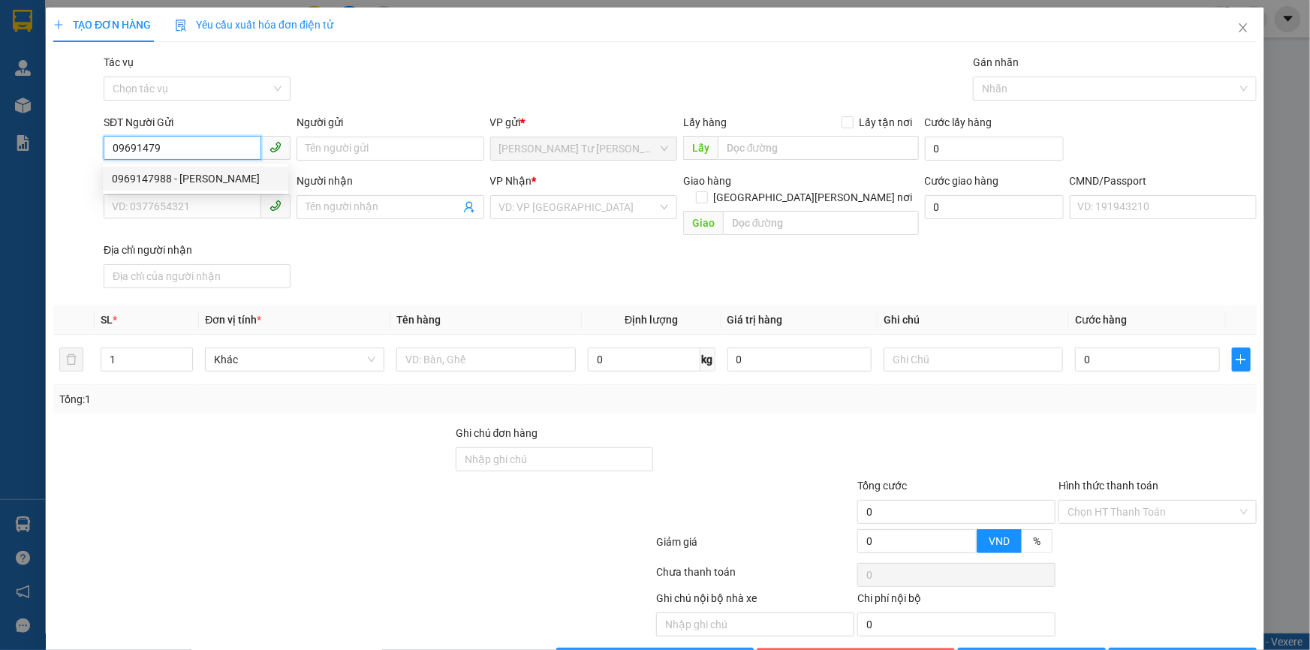
click at [167, 175] on div "0969147988 - [PERSON_NAME]" at bounding box center [195, 178] width 167 height 17
type input "0969147988"
type input "HUYỀN"
type input "0933568953"
type input "HẰNG"
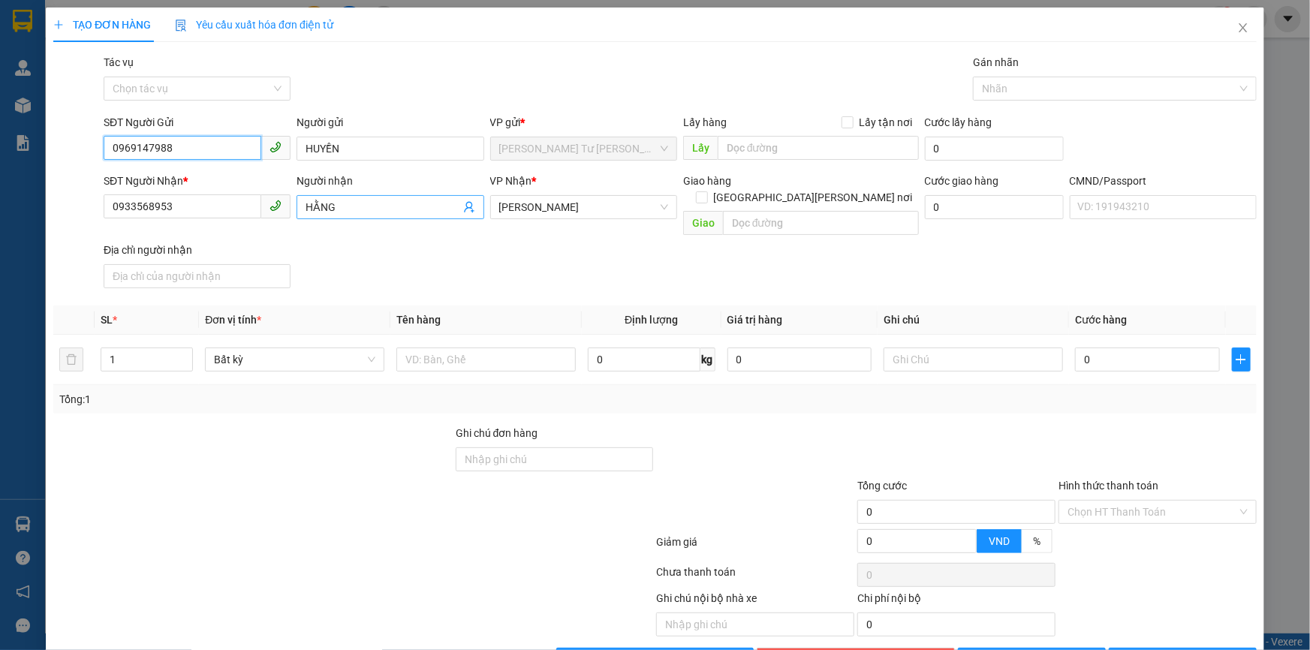
type input "0969147988"
click at [463, 207] on icon "user-add" at bounding box center [469, 207] width 12 height 12
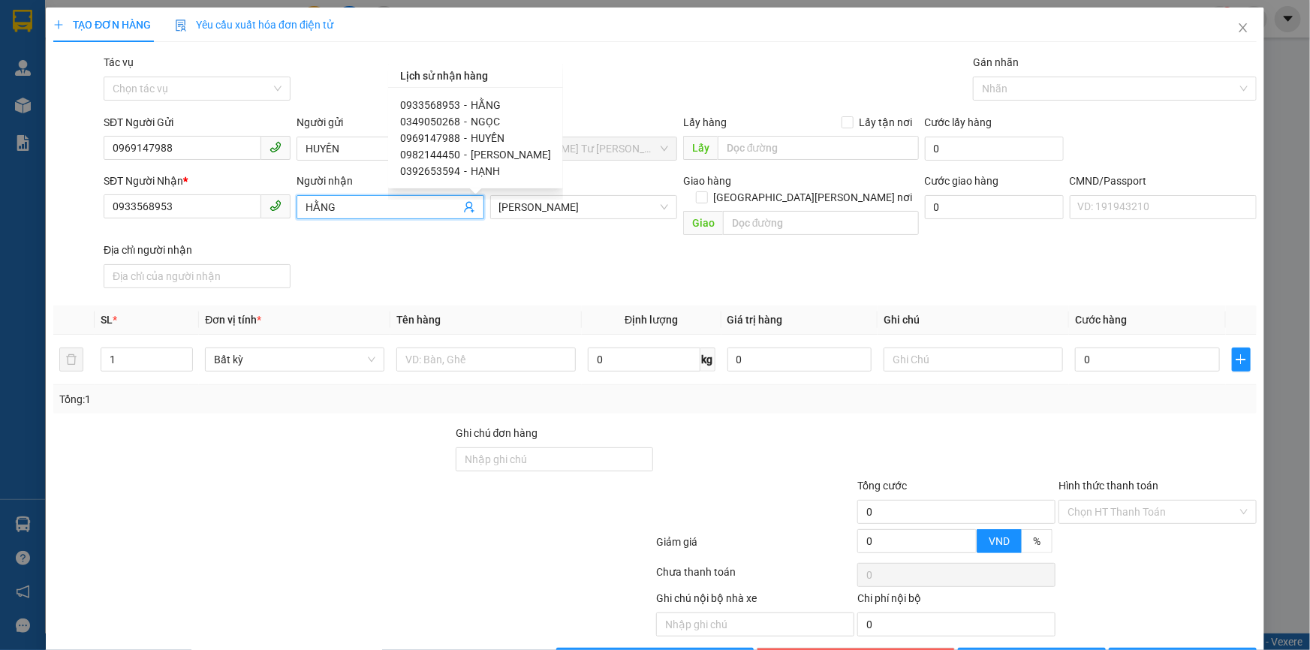
click at [438, 117] on span "0349050268" at bounding box center [430, 122] width 60 height 12
type input "0349050268"
type input "NGỌC"
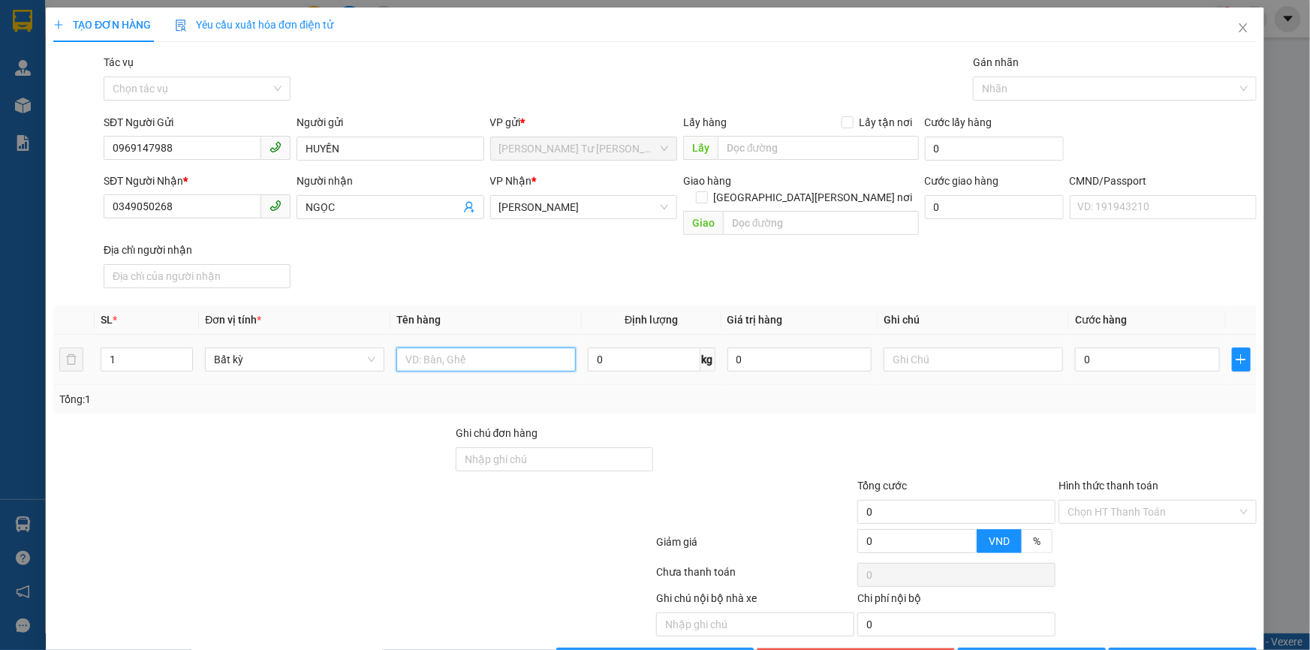
click at [475, 350] on input "text" at bounding box center [486, 360] width 179 height 24
type input "1 thùng np 11kg"
type input "1"
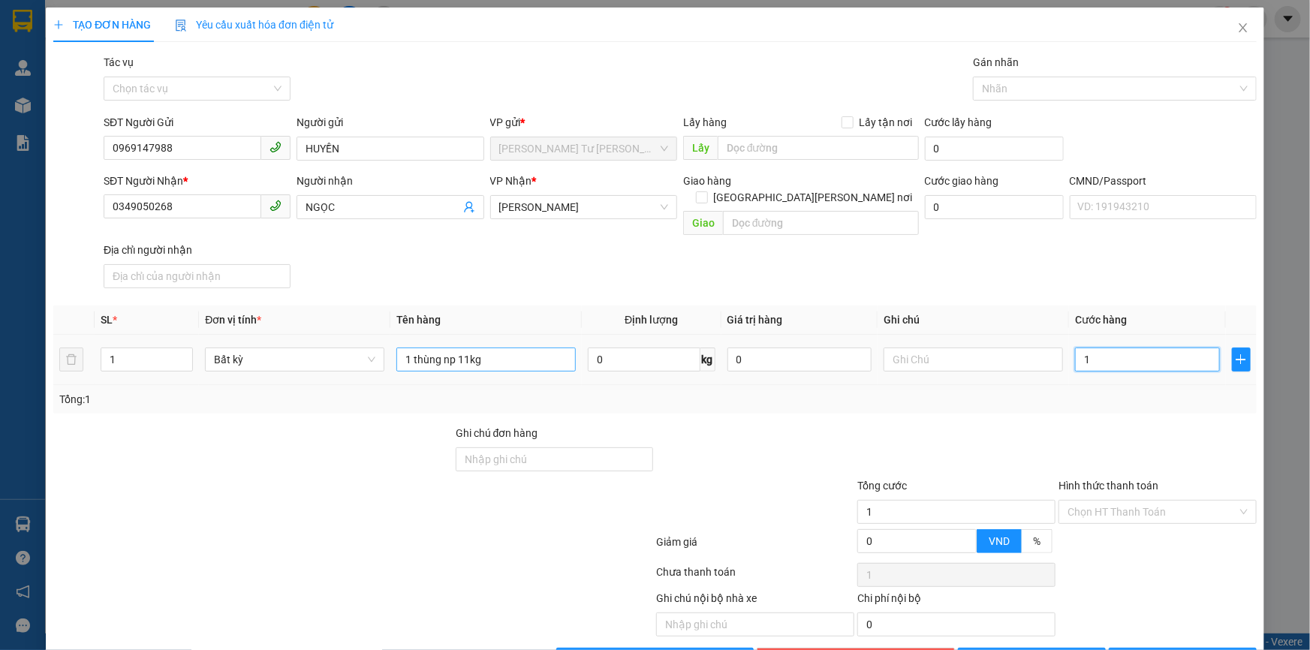
type input "13"
type input "13H"
type input "0"
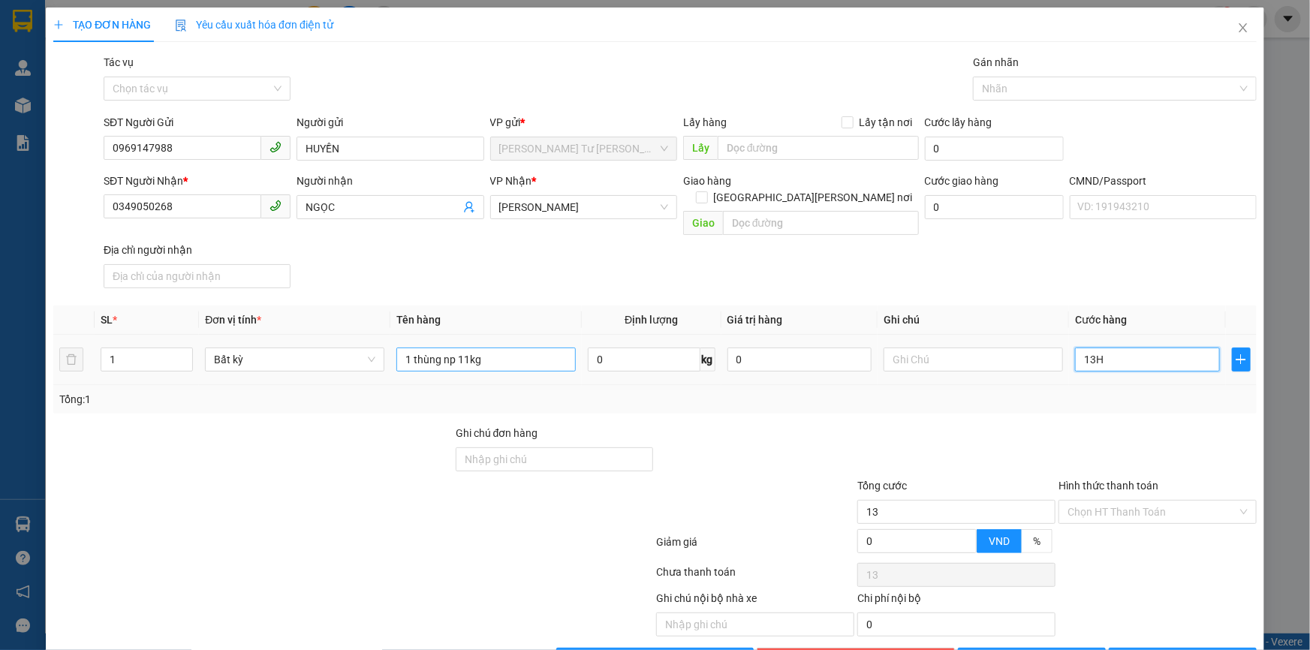
type input "0"
type input "3"
click at [909, 350] on input "text" at bounding box center [973, 360] width 179 height 24
drag, startPoint x: 909, startPoint y: 350, endPoint x: 897, endPoint y: 349, distance: 12.0
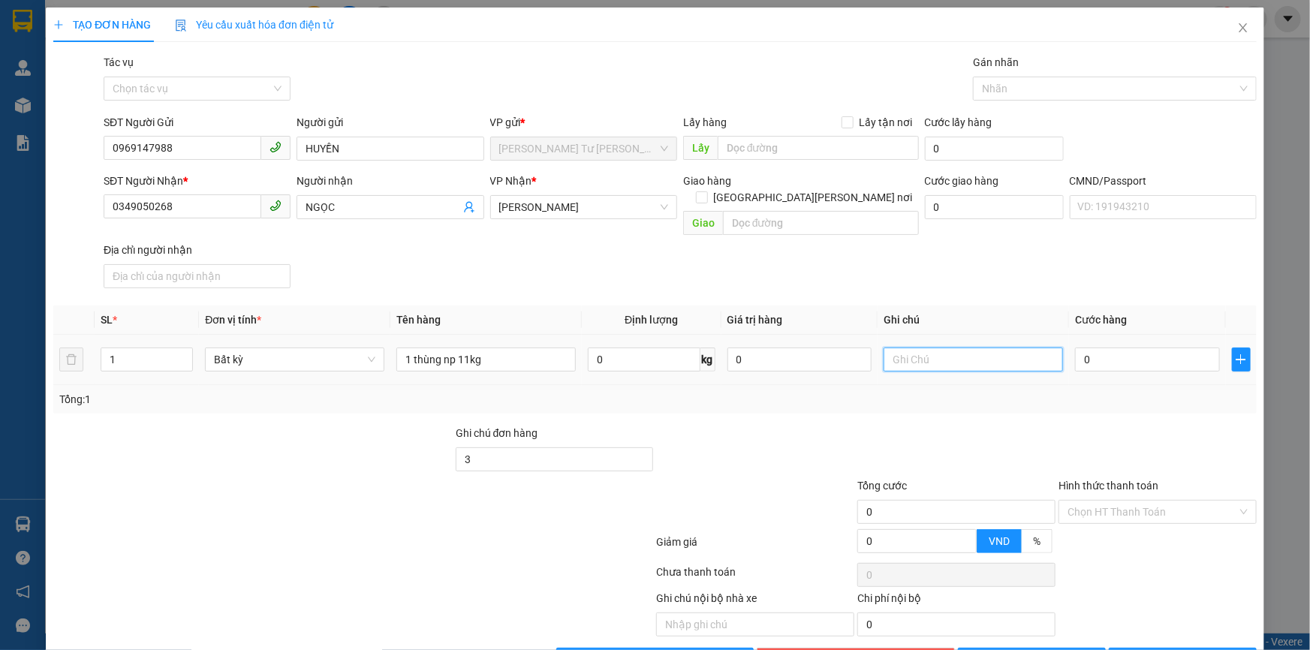
click at [909, 349] on input "text" at bounding box center [973, 360] width 179 height 24
type input "13H00 TRỌNG"
type input "3"
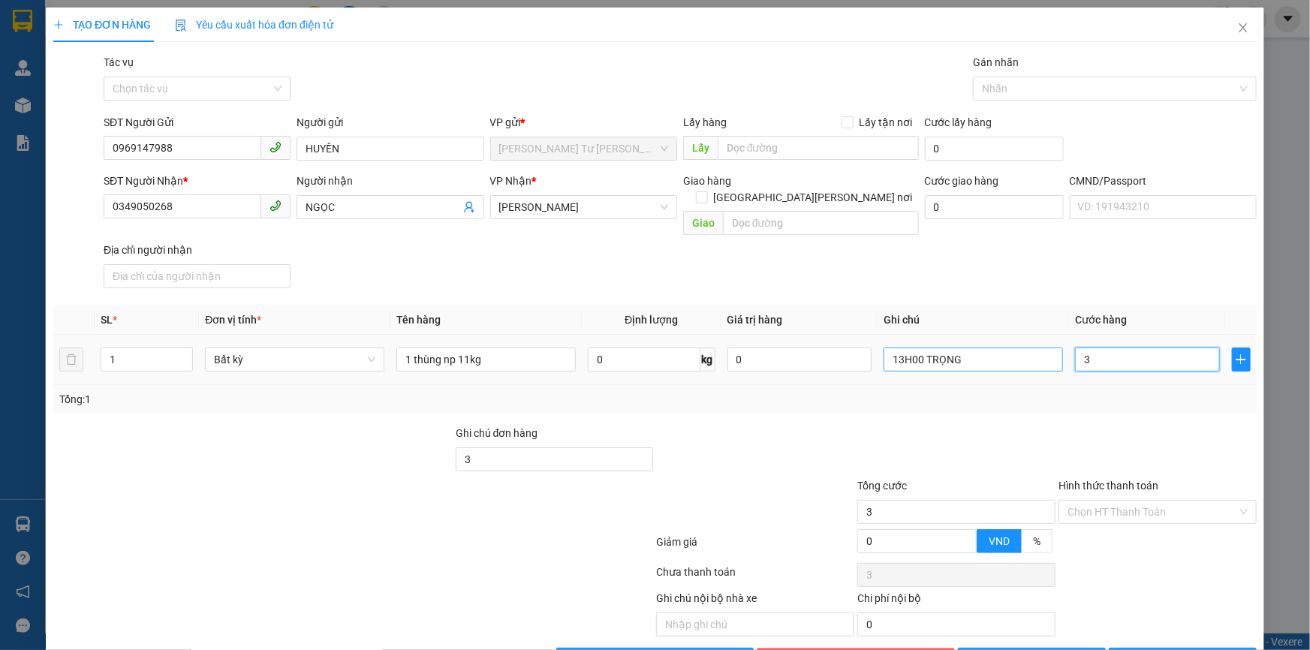
type input "30"
type input "30.000"
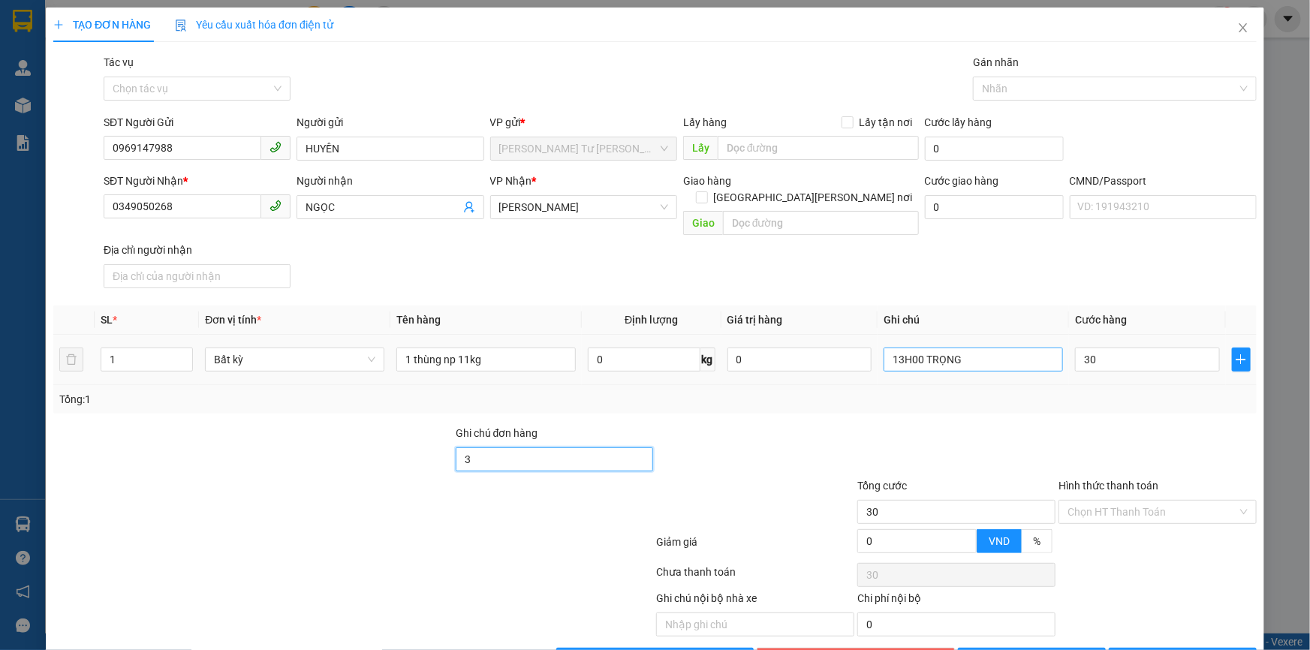
type input "30.000"
click at [1083, 501] on input "Hình thức thanh toán" at bounding box center [1153, 512] width 170 height 23
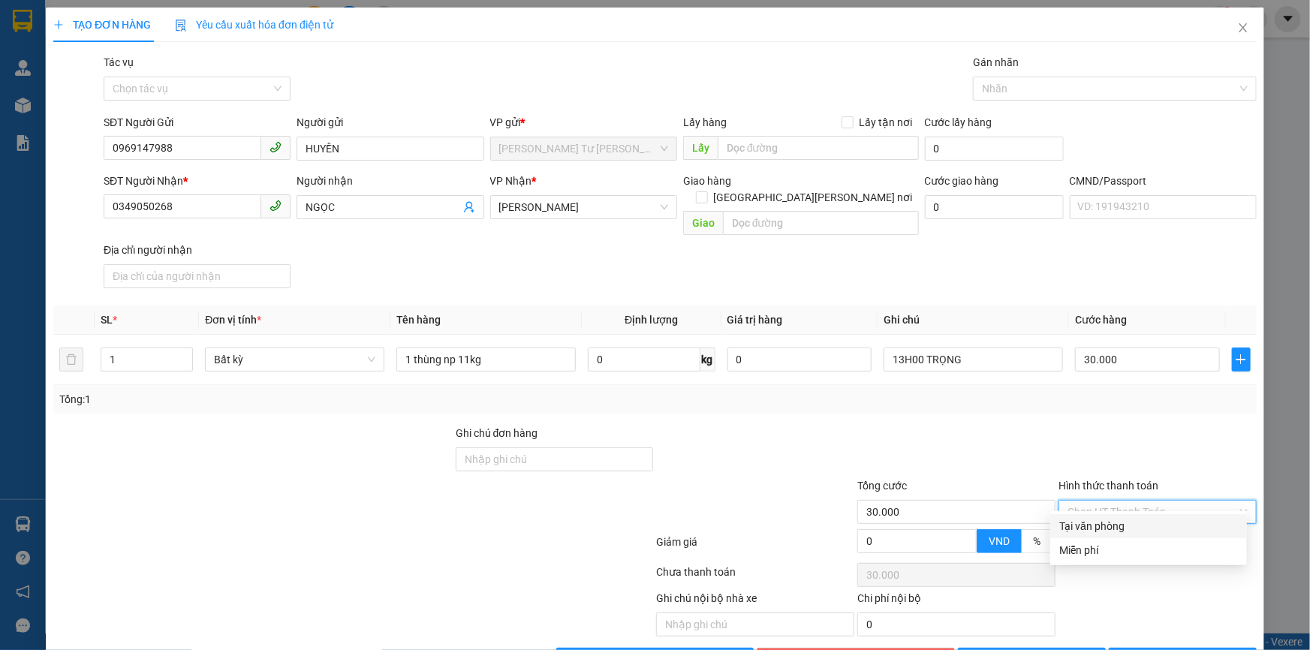
click at [1090, 522] on div "Tại văn phòng" at bounding box center [1149, 526] width 179 height 17
type input "0"
click at [1133, 650] on icon "printer" at bounding box center [1128, 659] width 11 height 11
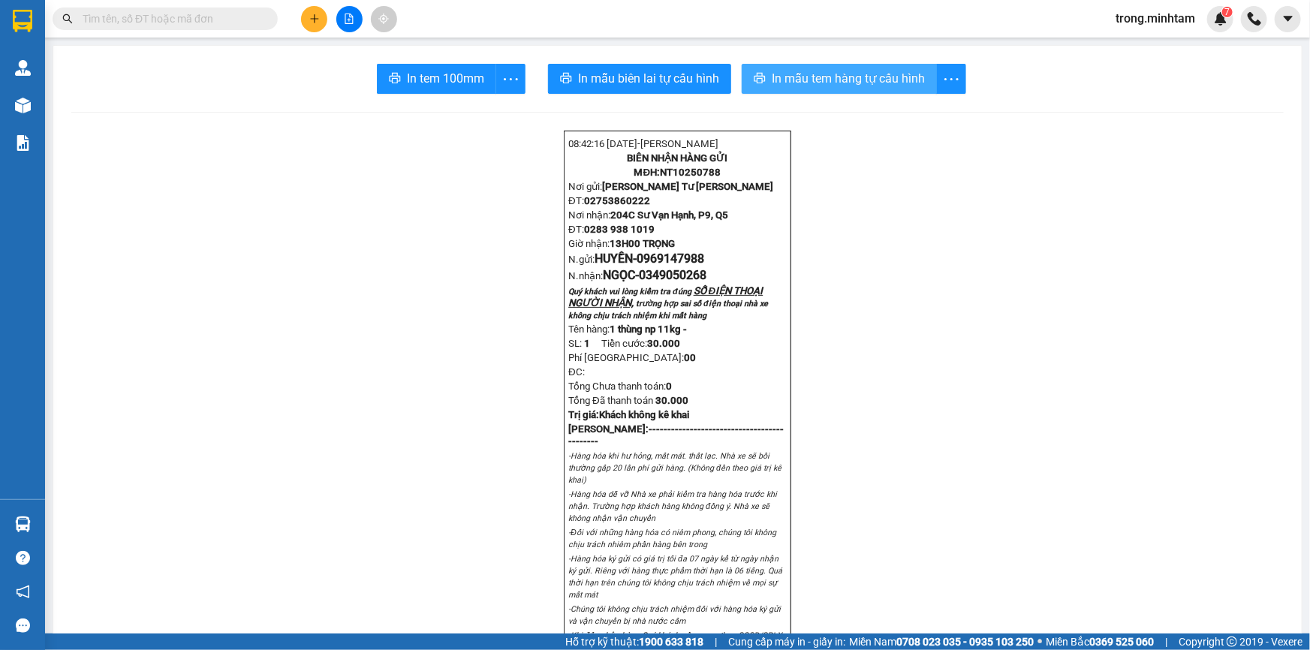
click at [820, 74] on span "In mẫu tem hàng tự cấu hình" at bounding box center [848, 78] width 153 height 19
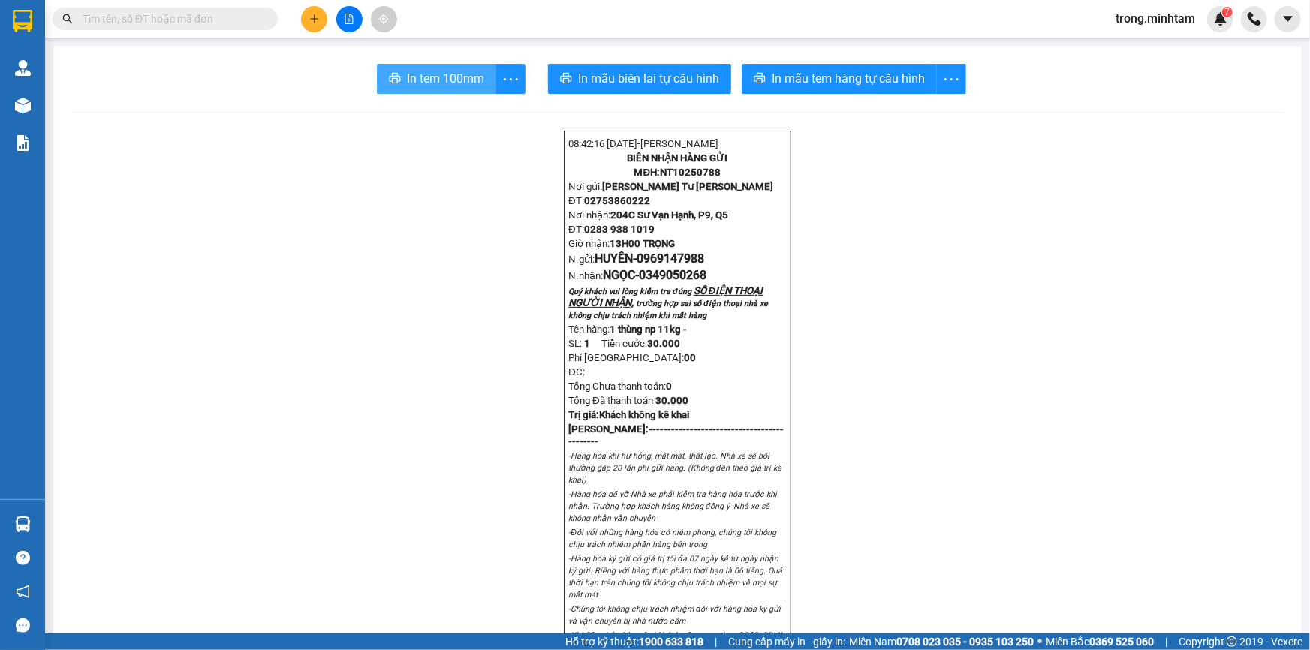
click at [453, 83] on span "In tem 100mm" at bounding box center [445, 78] width 77 height 19
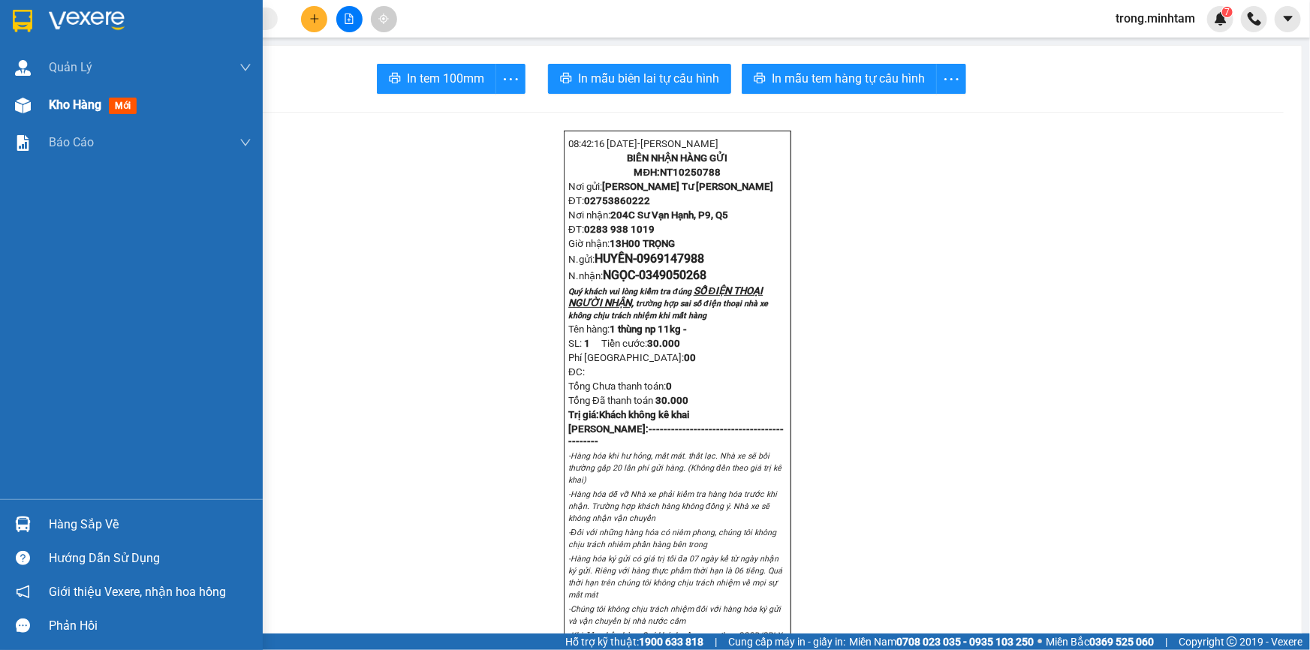
click at [102, 118] on div "Kho hàng mới" at bounding box center [150, 105] width 203 height 38
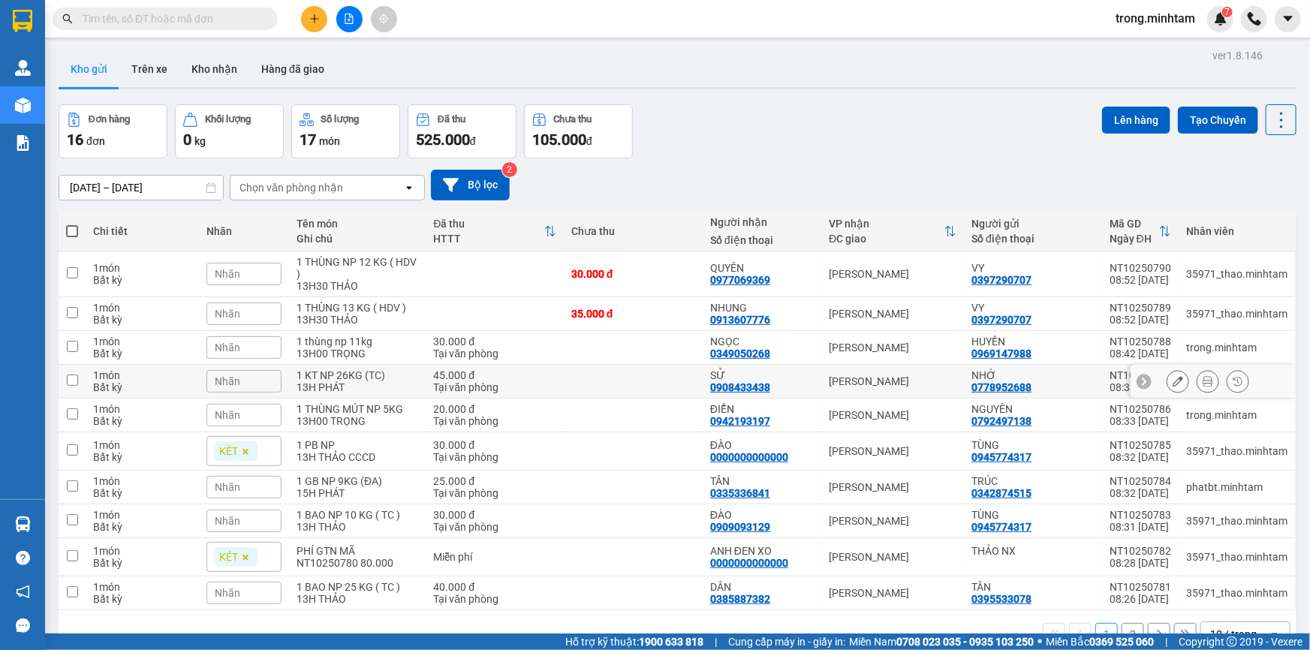
scroll to position [68, 0]
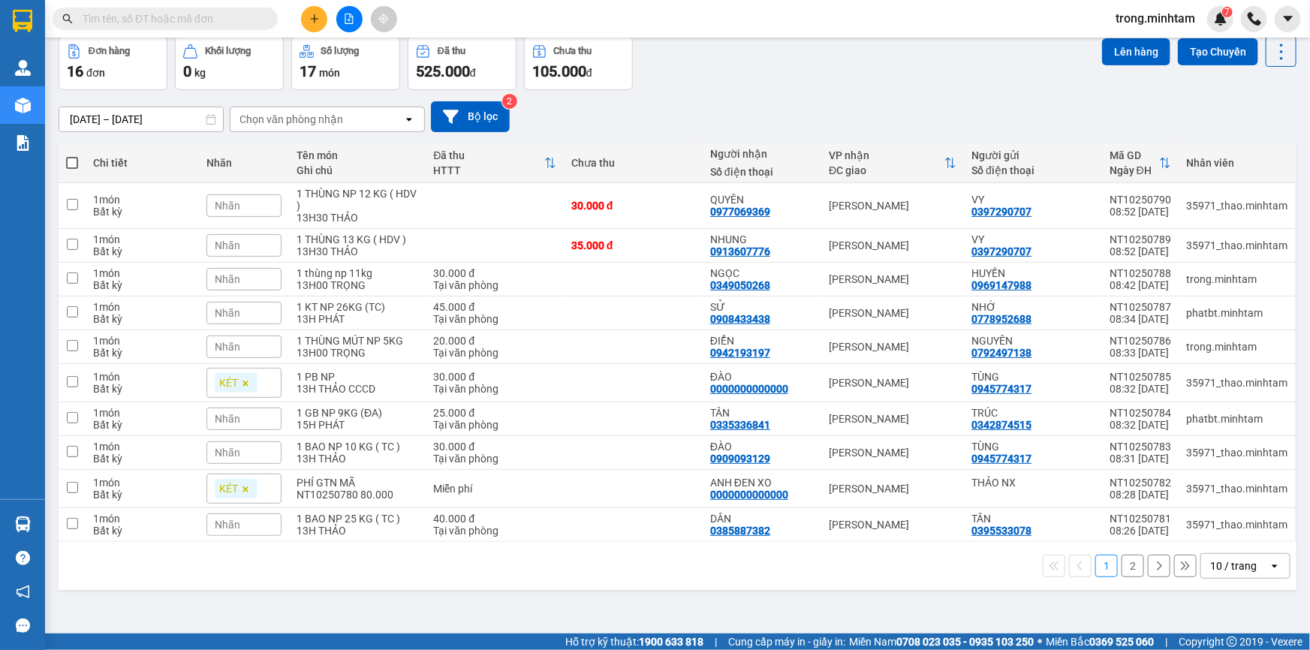
click at [1211, 565] on div "10 / trang" at bounding box center [1234, 566] width 47 height 15
click at [1217, 538] on span "100 / trang" at bounding box center [1229, 539] width 54 height 15
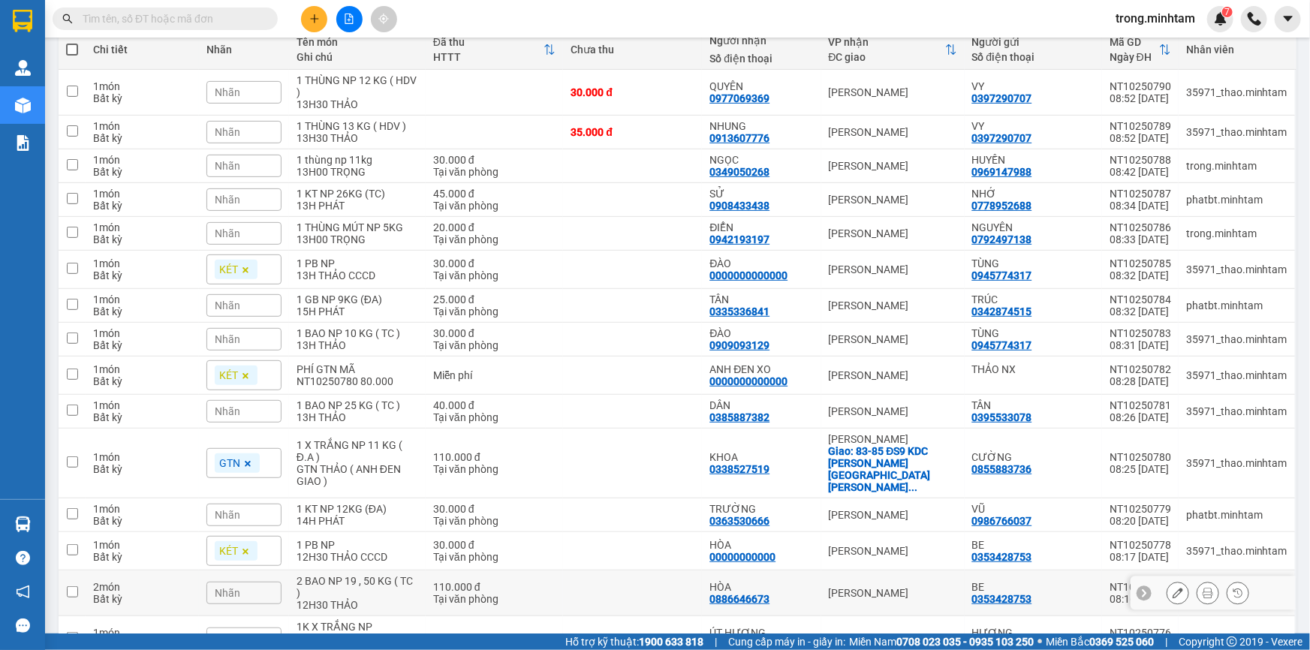
scroll to position [297, 0]
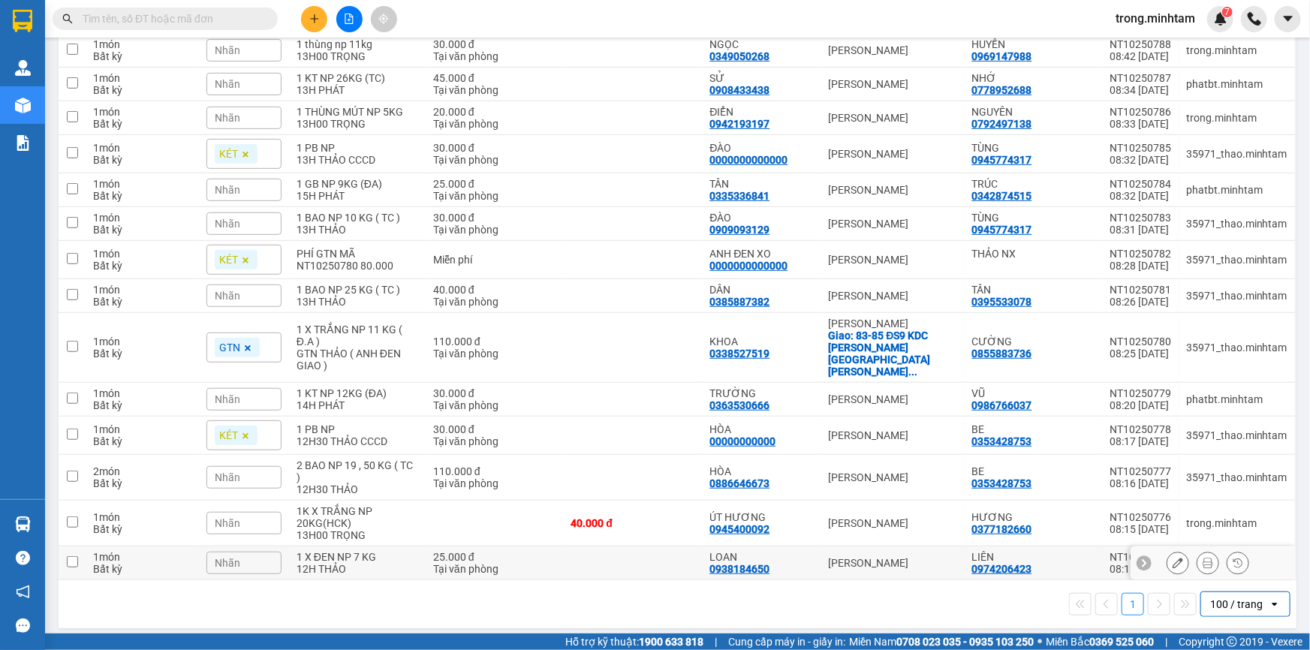
click at [391, 553] on div "1 X ĐEN NP 7 KG" at bounding box center [358, 557] width 122 height 12
checkbox input "true"
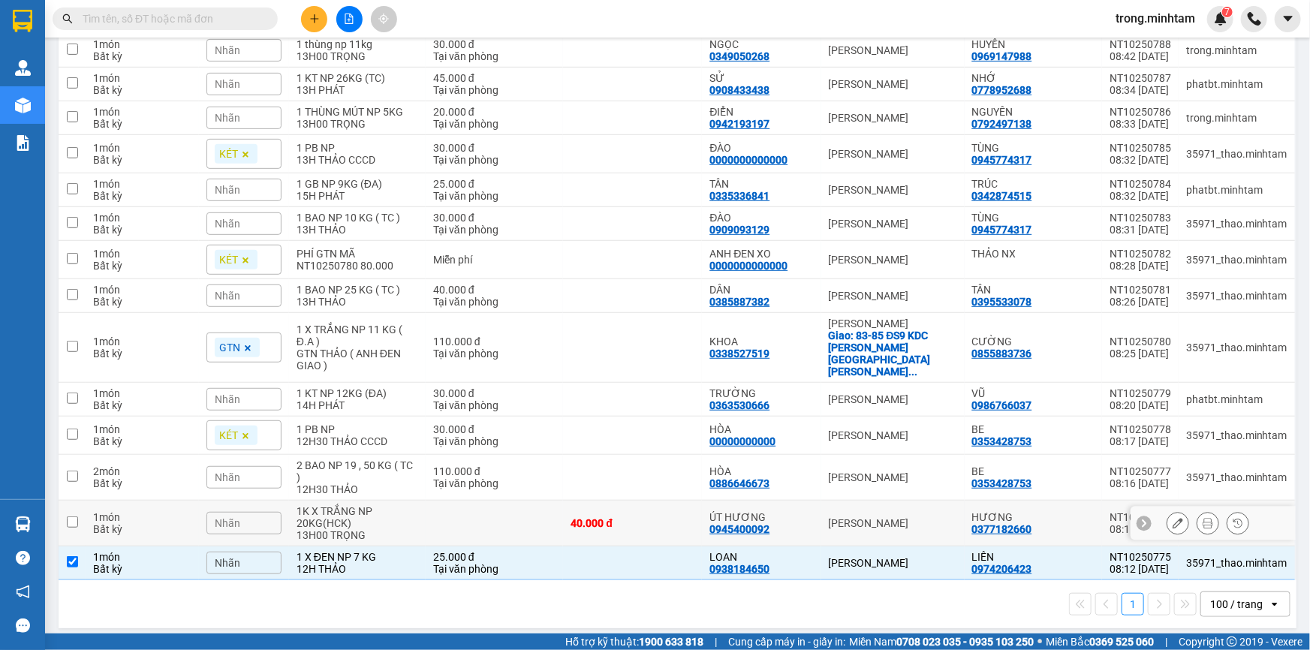
click at [396, 516] on div "1K X TRẮNG NP 20KG(HCK)" at bounding box center [358, 517] width 122 height 24
checkbox input "true"
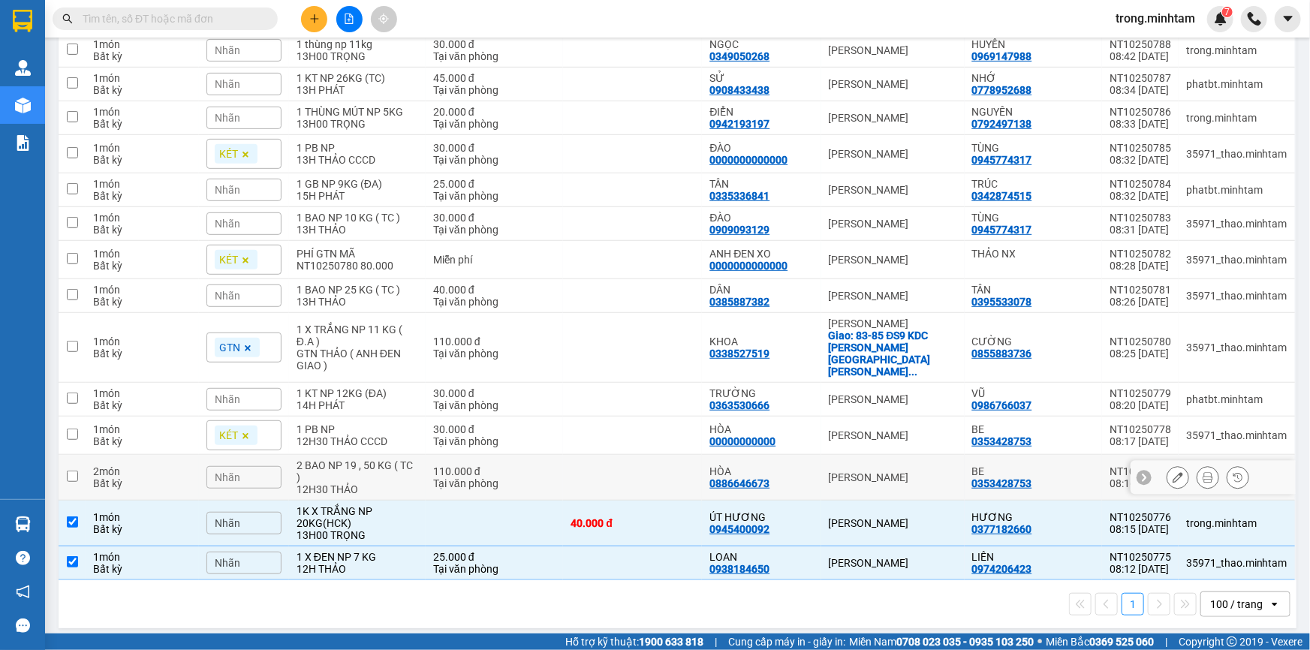
click at [385, 460] on div "2 BAO NP 19 , 50 KG ( TC )" at bounding box center [358, 472] width 122 height 24
checkbox input "true"
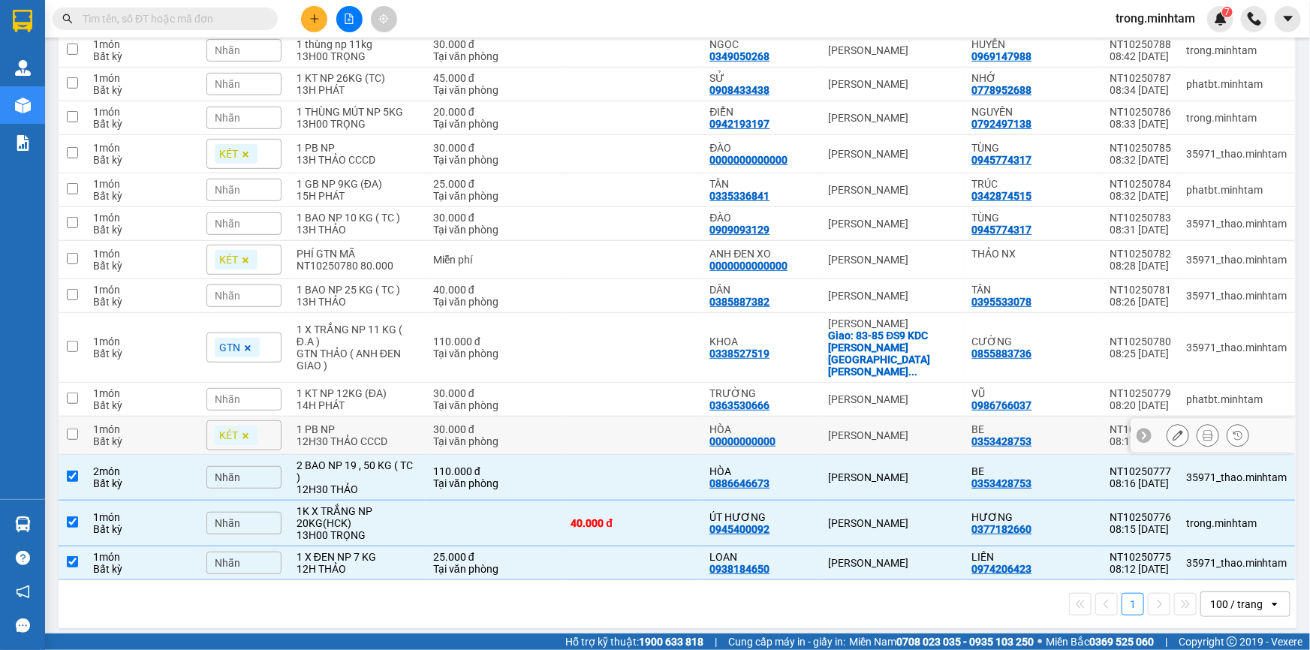
click at [368, 436] on div "12H30 THẢO CCCD" at bounding box center [358, 442] width 122 height 12
checkbox input "true"
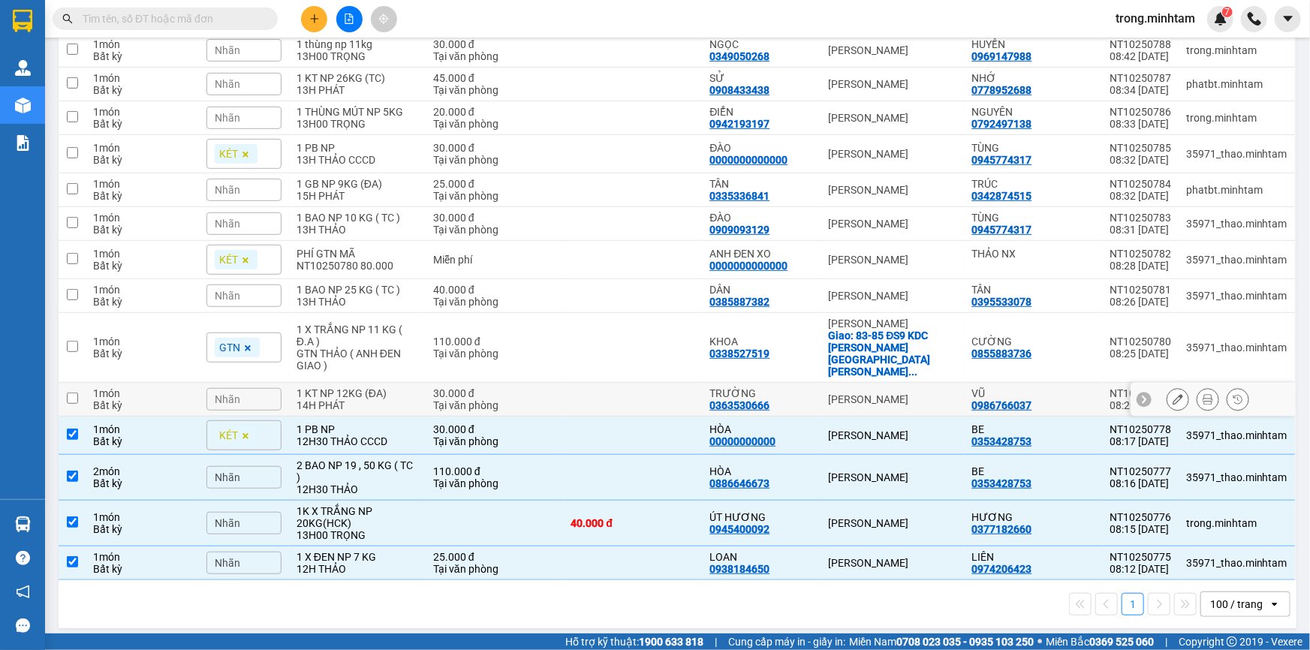
click at [370, 388] on div "1 KT NP 12KG (ĐA)" at bounding box center [358, 394] width 122 height 12
checkbox input "true"
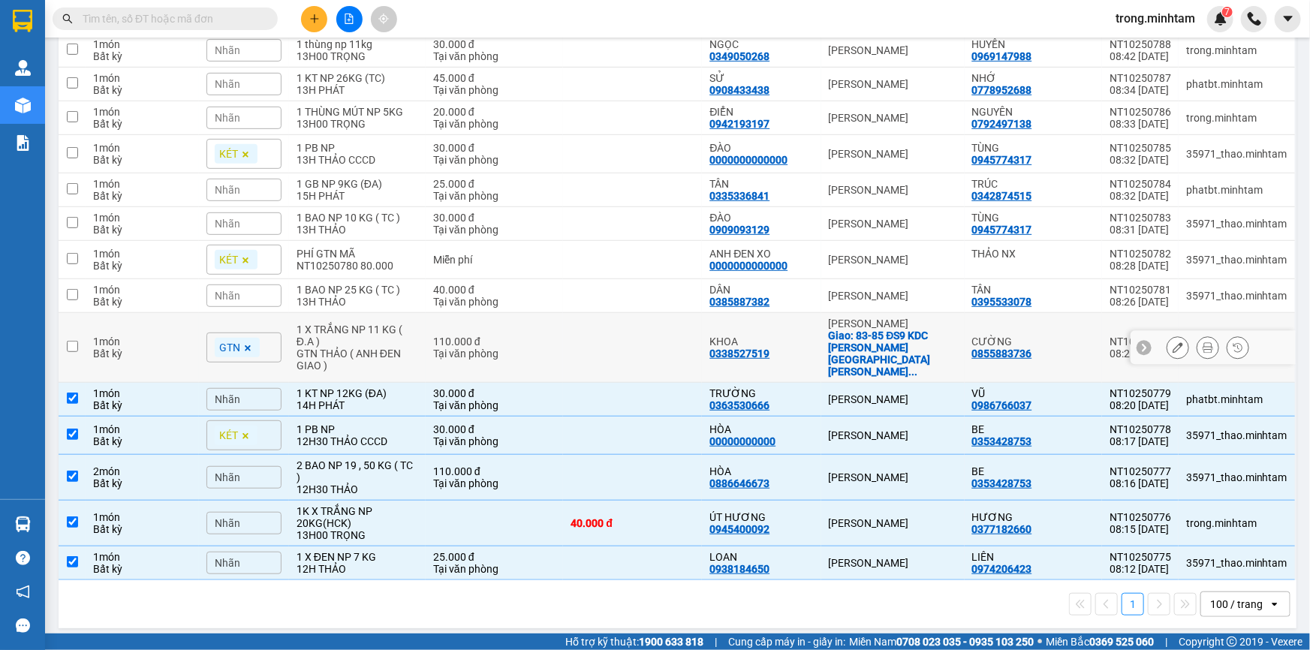
click at [385, 342] on div "1 X TRẮNG NP 11 KG ( Đ.A )" at bounding box center [358, 336] width 122 height 24
checkbox input "true"
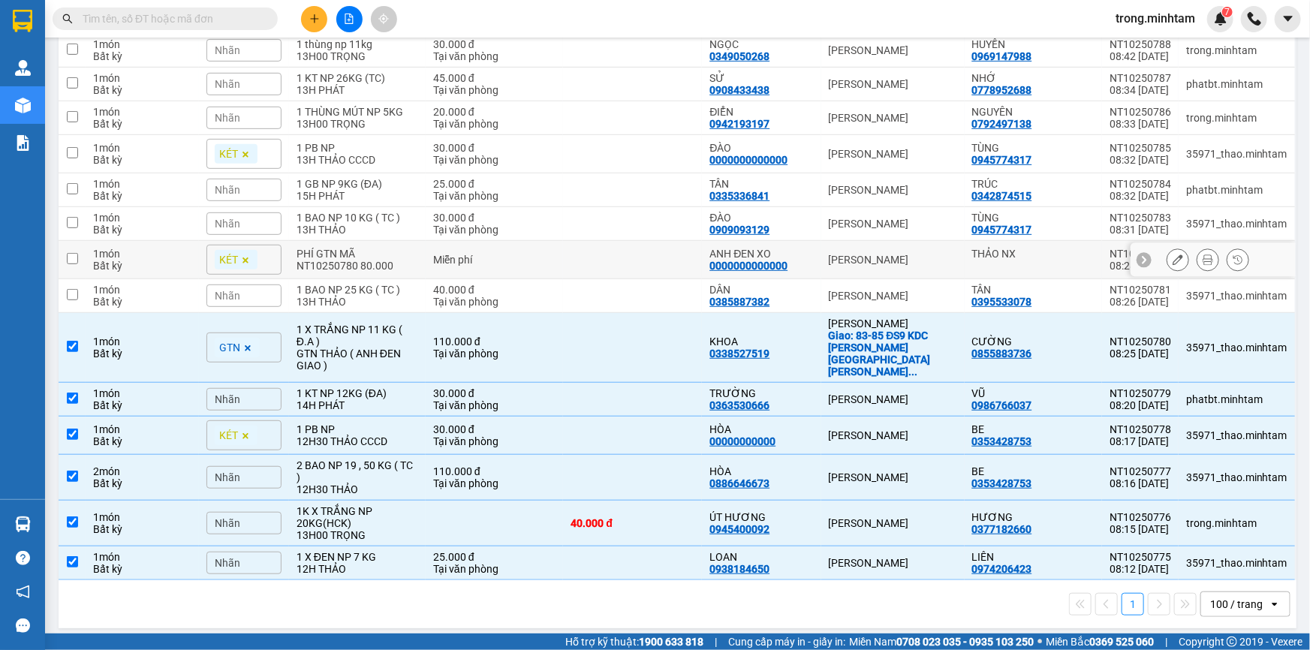
click at [373, 262] on div "PHÍ GTN MÃ NT10250780 80.000" at bounding box center [358, 260] width 122 height 24
checkbox input "true"
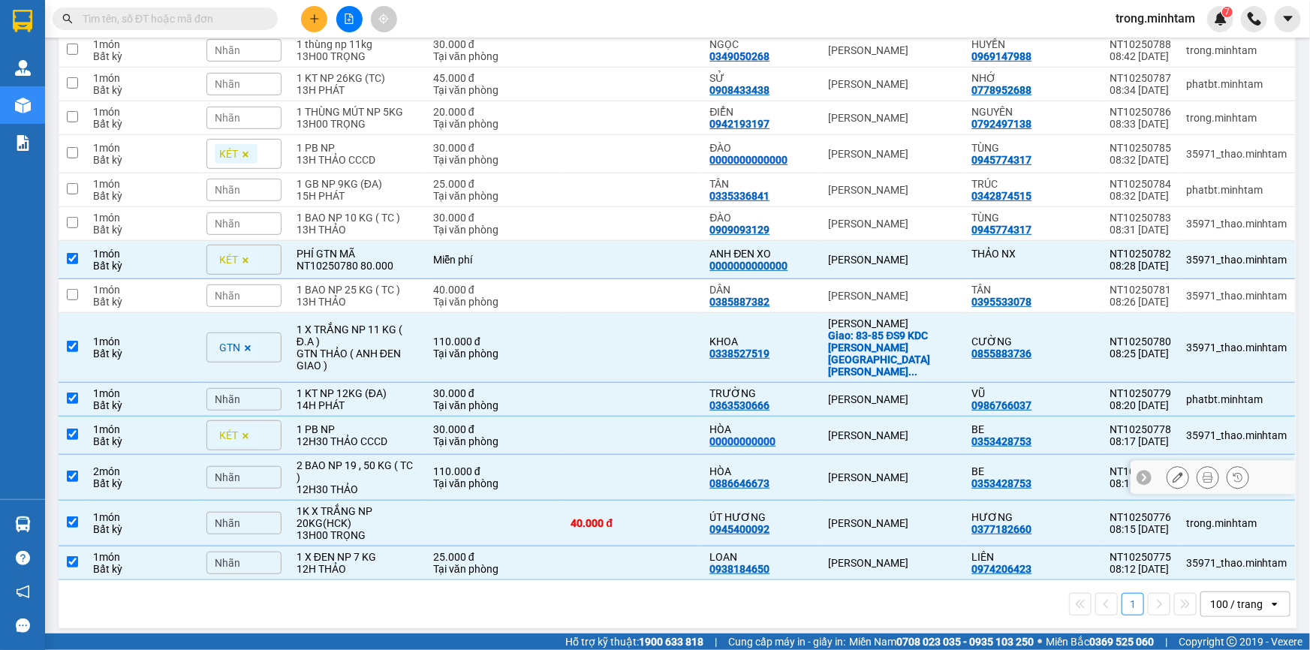
click at [385, 460] on div "2 BAO NP 19 , 50 KG ( TC )" at bounding box center [358, 472] width 122 height 24
checkbox input "false"
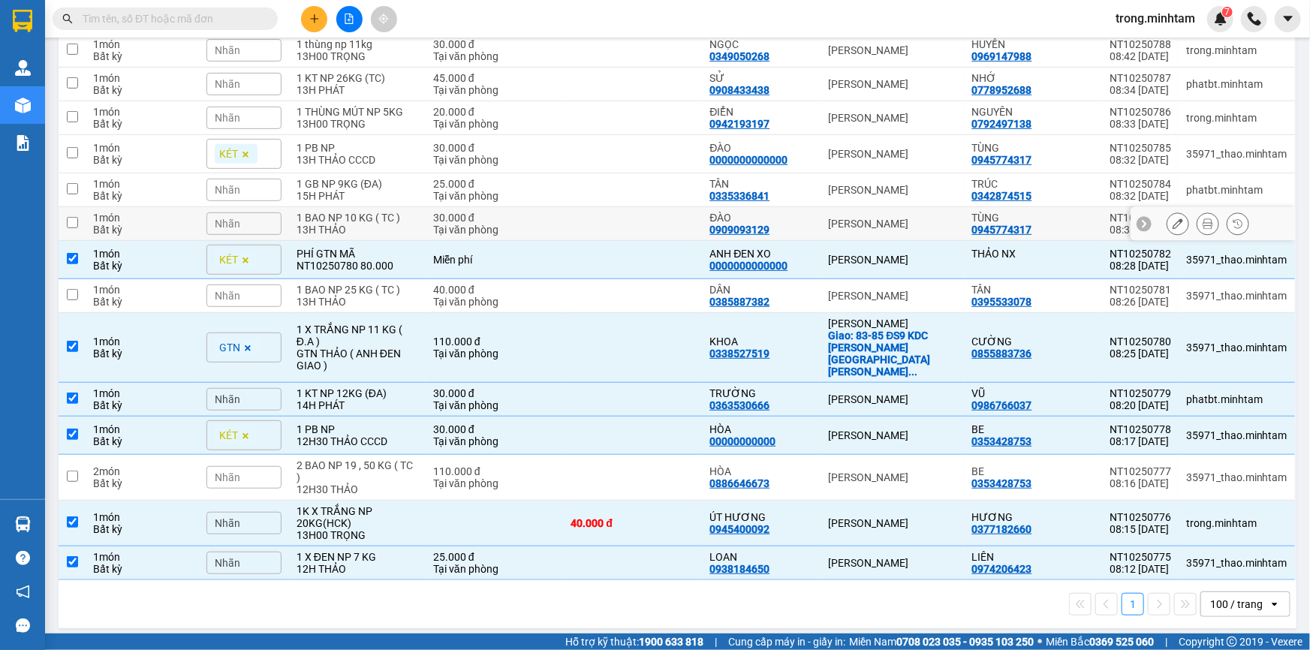
click at [399, 233] on div "13H THẢO" at bounding box center [358, 230] width 122 height 12
checkbox input "true"
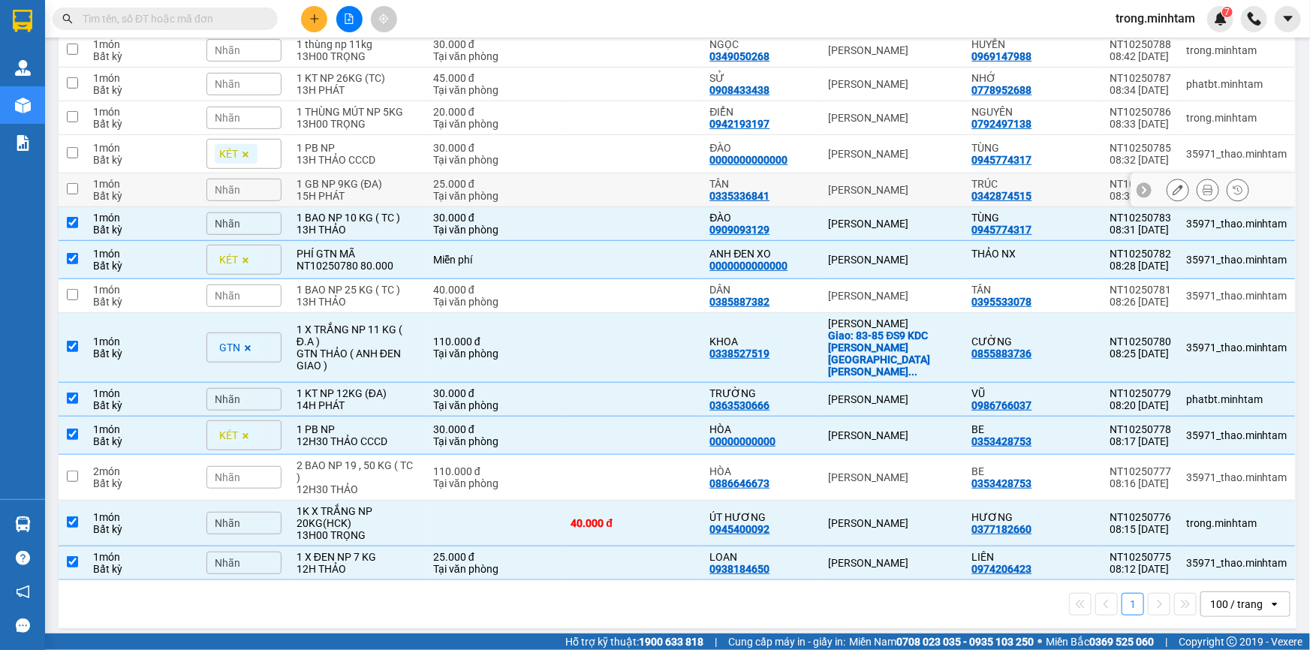
click at [391, 200] on div "15H PHÁT" at bounding box center [358, 196] width 122 height 12
checkbox input "true"
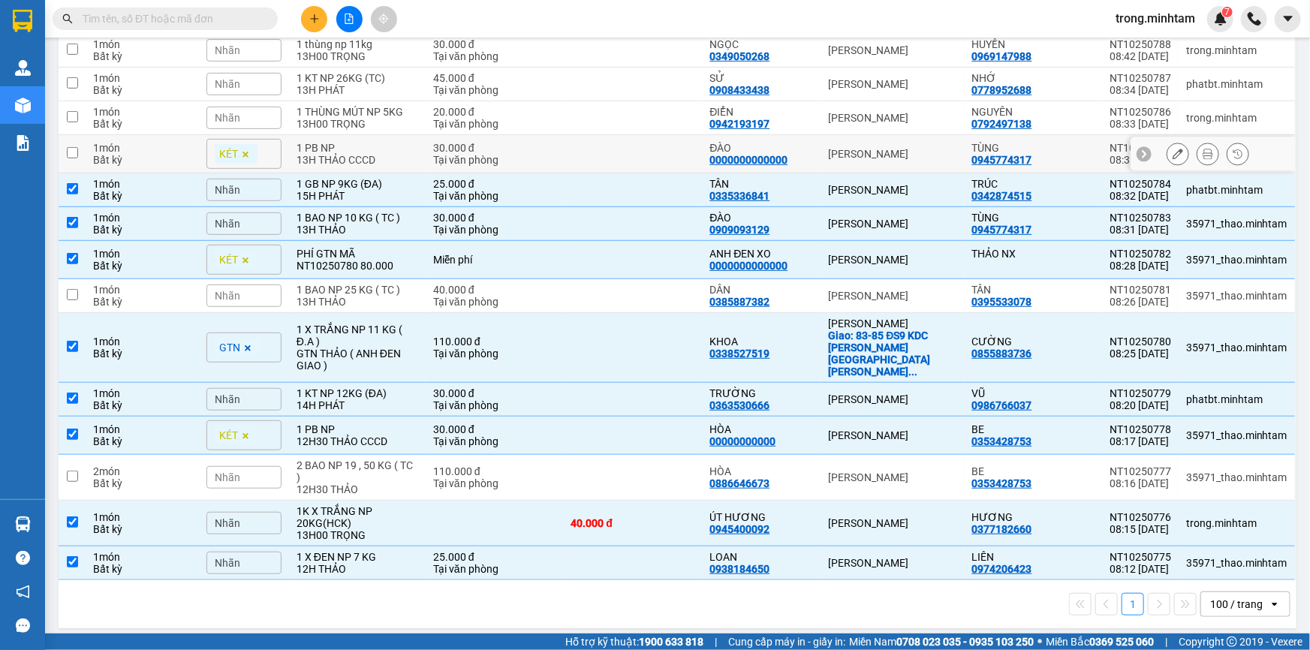
click at [392, 154] on div "1 PB NP" at bounding box center [358, 148] width 122 height 12
checkbox input "true"
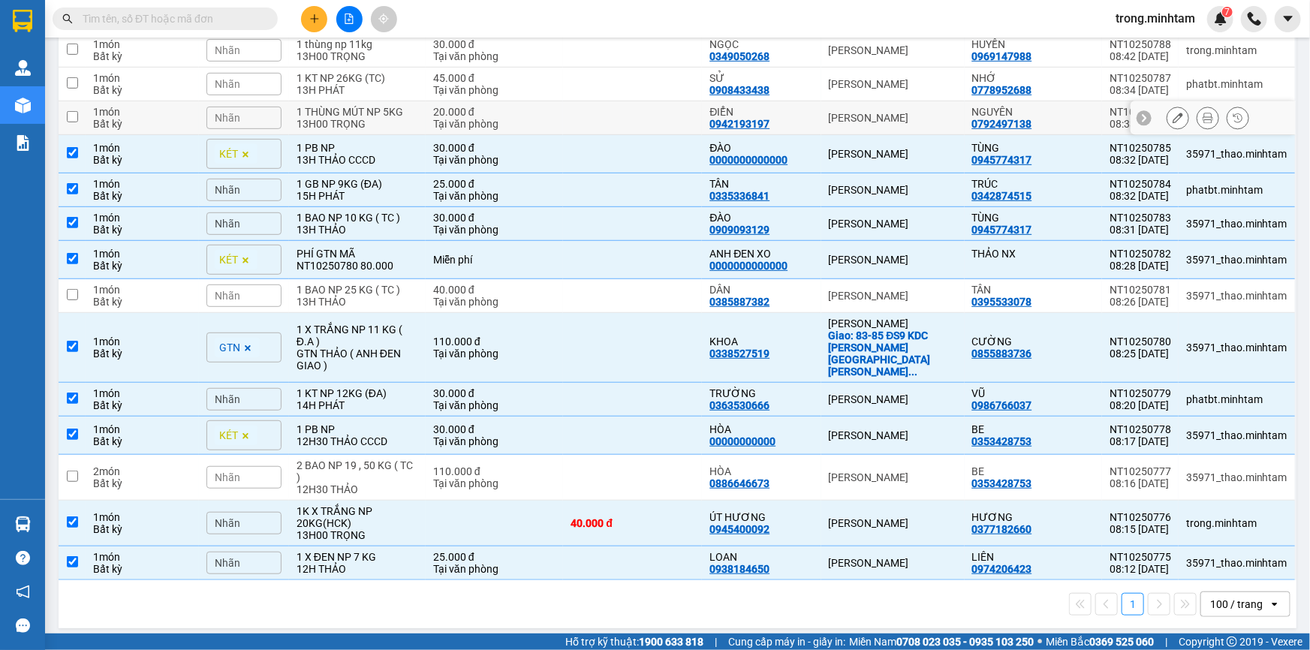
drag, startPoint x: 397, startPoint y: 125, endPoint x: 397, endPoint y: 110, distance: 15.0
click at [397, 122] on td "1 THÙNG MÚT NP 5KG 13H00 TRỌNG" at bounding box center [357, 118] width 137 height 34
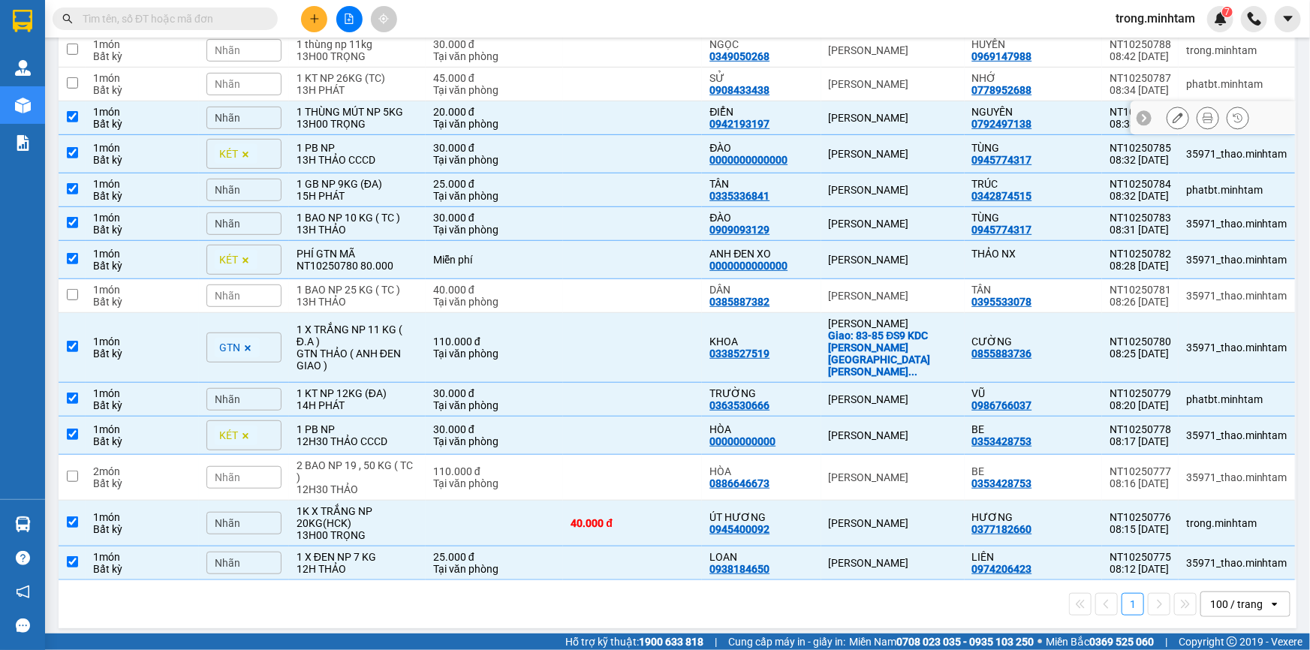
checkbox input "true"
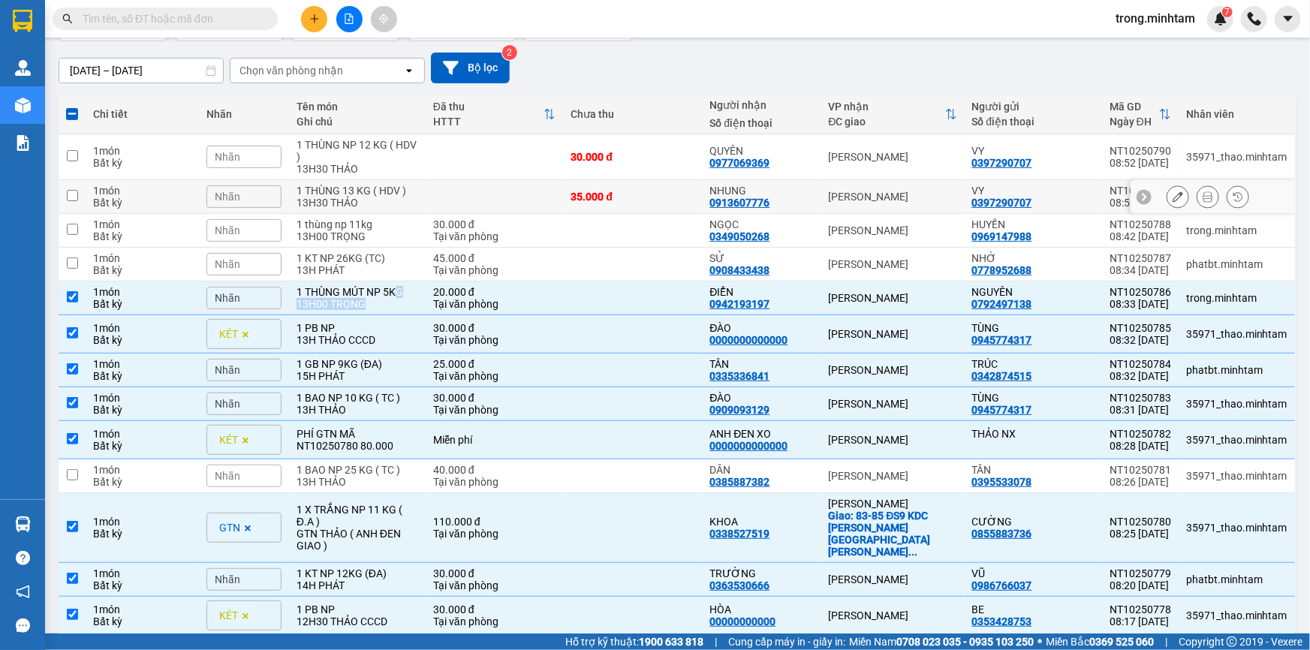
scroll to position [115, 0]
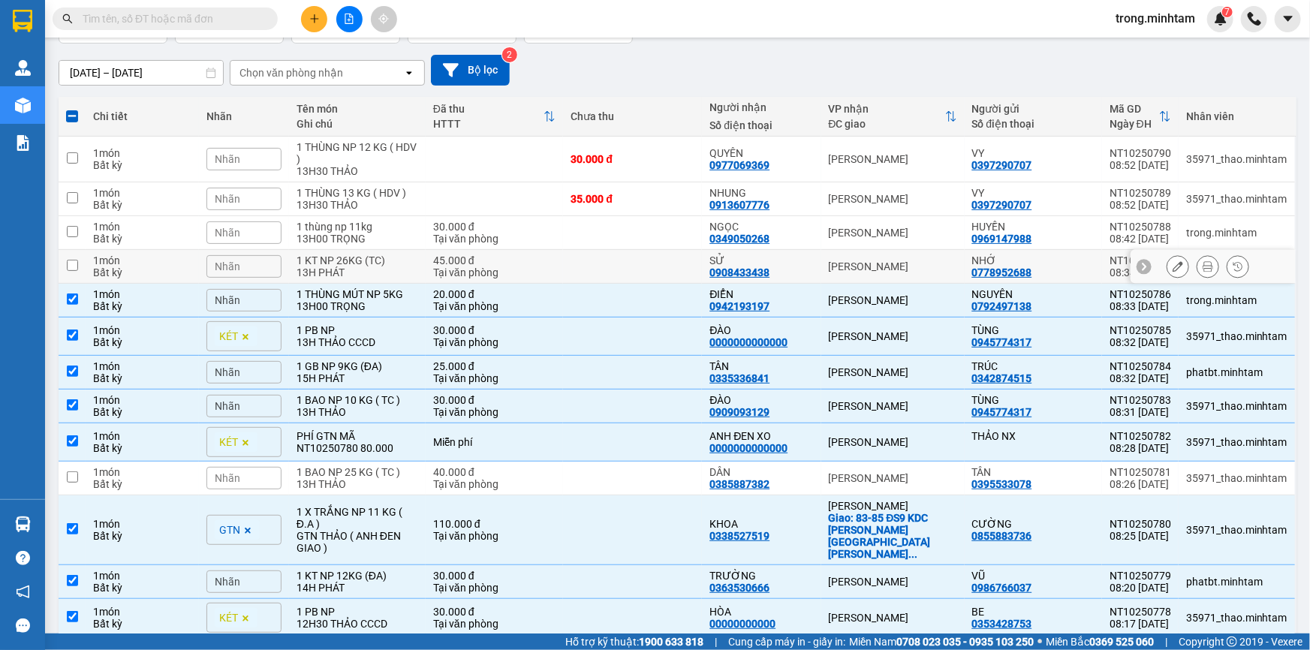
click at [315, 259] on div "1 KT NP 26KG (TC)" at bounding box center [358, 261] width 122 height 12
checkbox input "true"
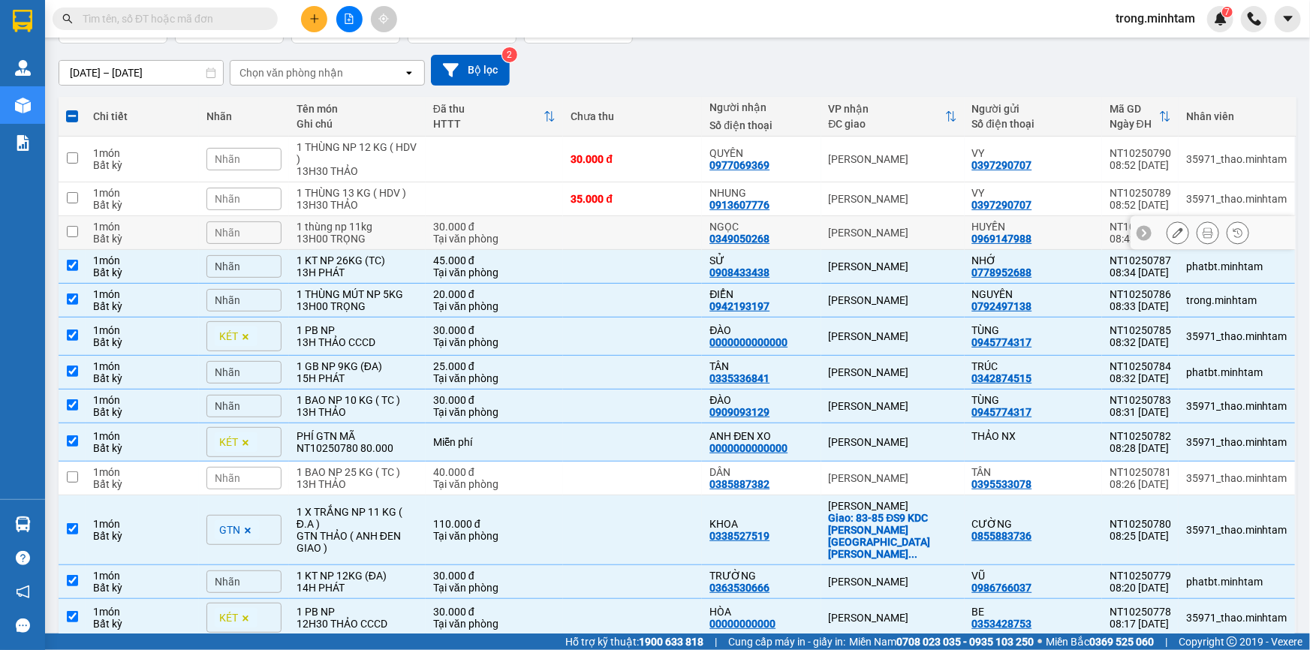
click at [342, 233] on div "1 thùng np 11kg" at bounding box center [358, 227] width 122 height 12
checkbox input "true"
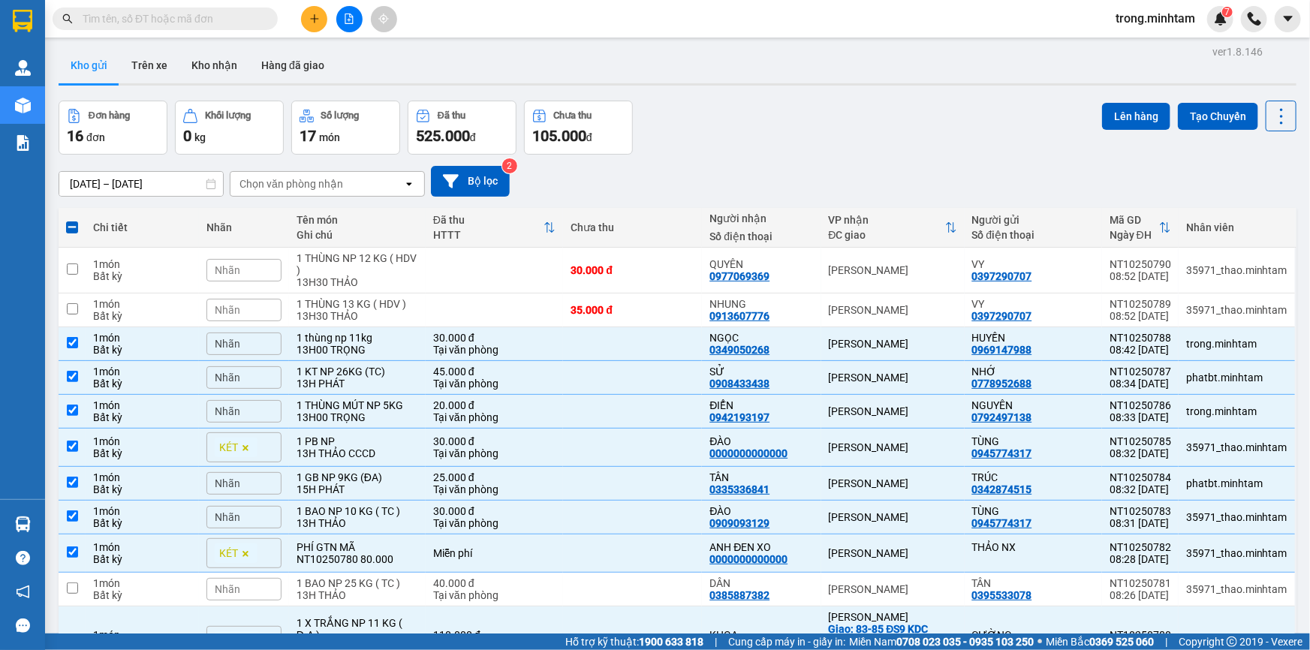
scroll to position [0, 0]
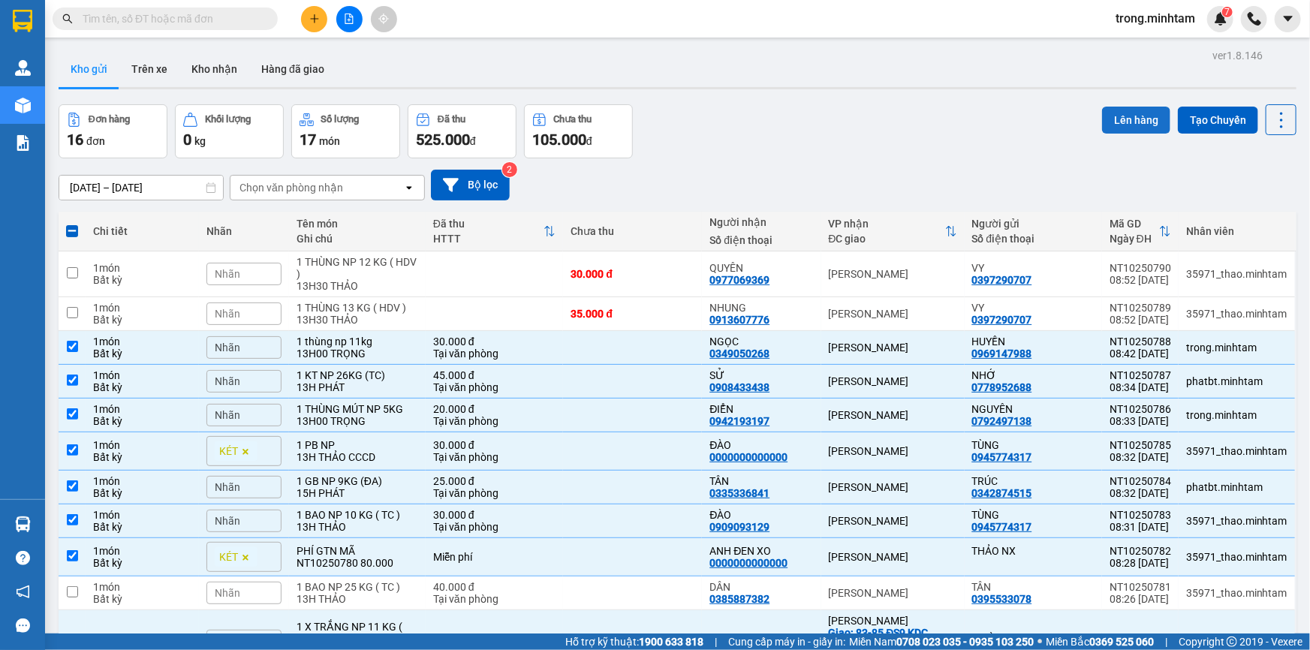
click at [1146, 113] on button "Lên hàng" at bounding box center [1136, 120] width 68 height 27
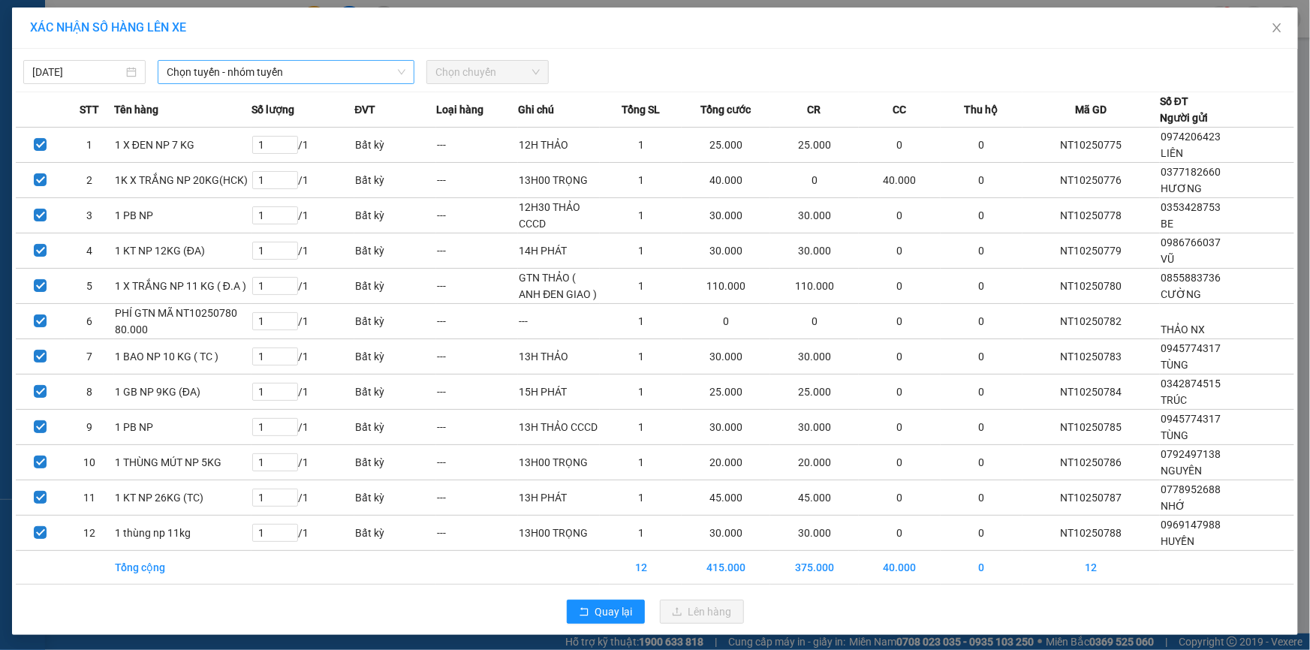
click at [297, 74] on span "Chọn tuyến - nhóm tuyến" at bounding box center [286, 72] width 239 height 23
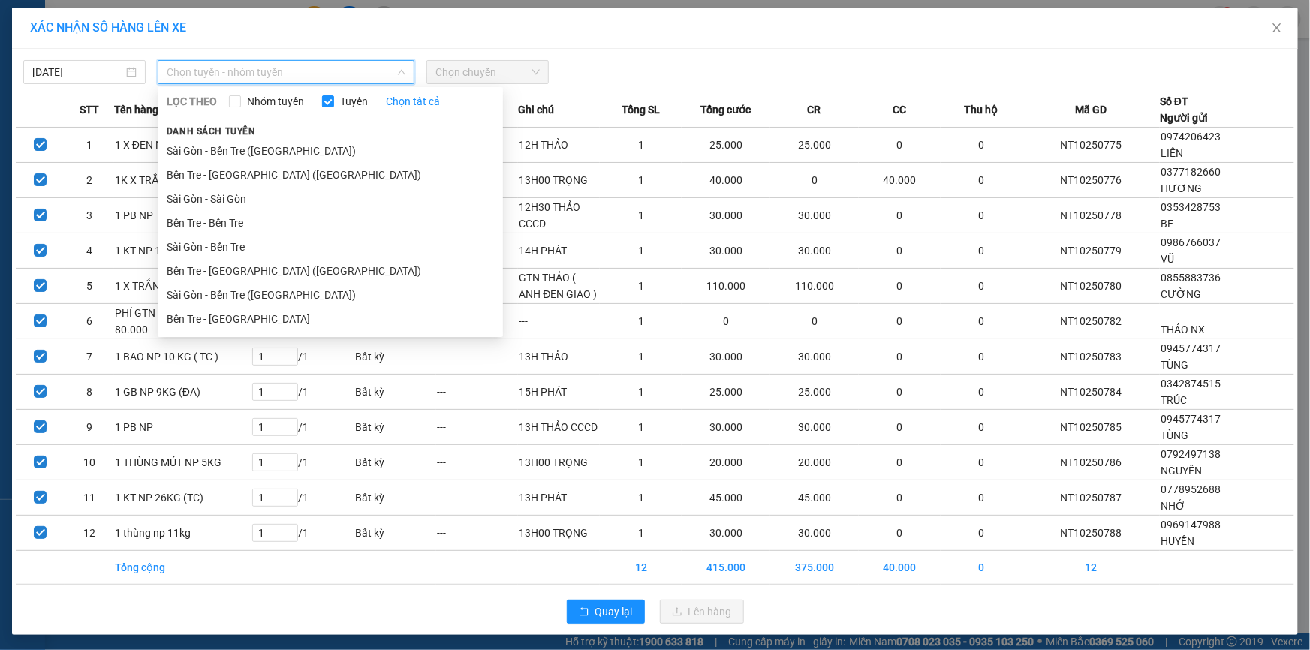
scroll to position [1, 0]
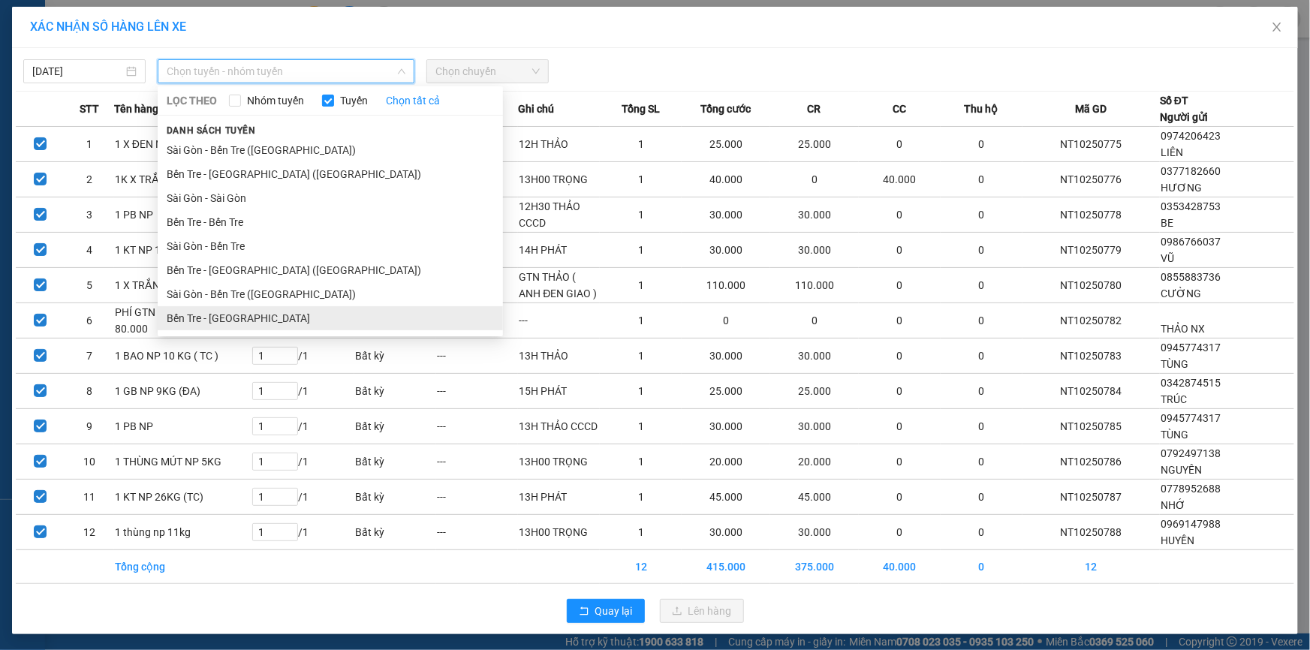
click at [223, 316] on li "Bến Tre - Sài Gòn" at bounding box center [330, 318] width 345 height 24
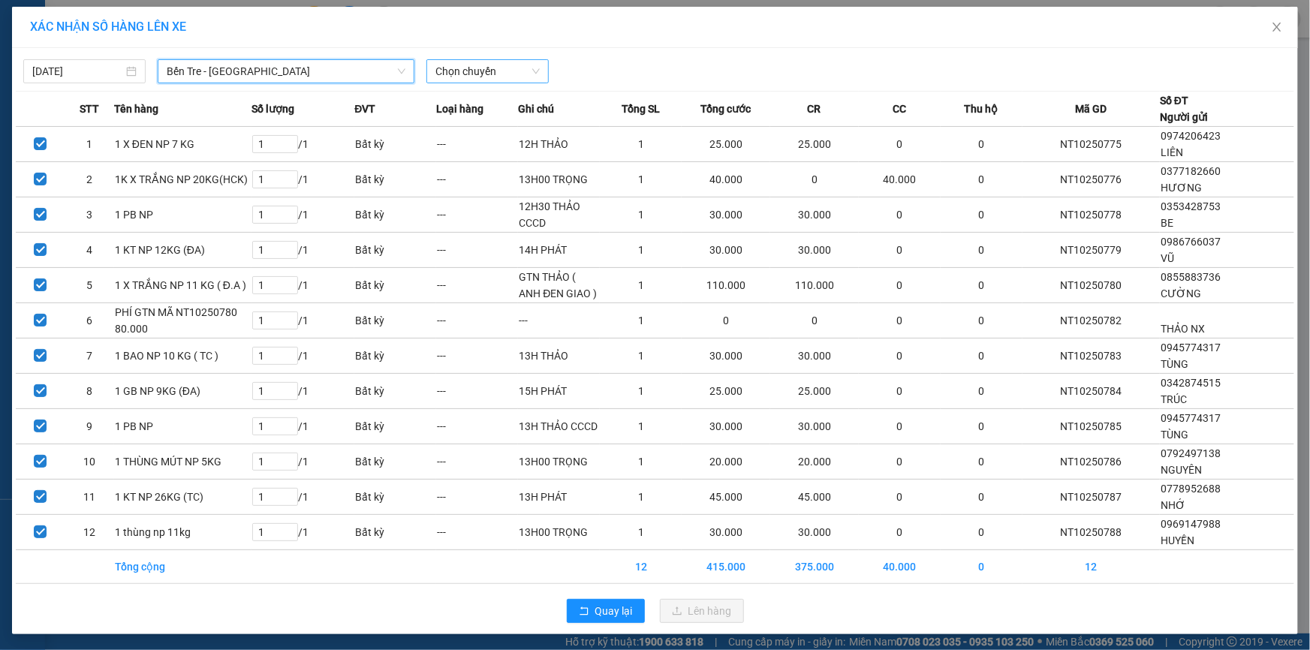
click at [478, 66] on span "Chọn chuyến" at bounding box center [488, 71] width 104 height 23
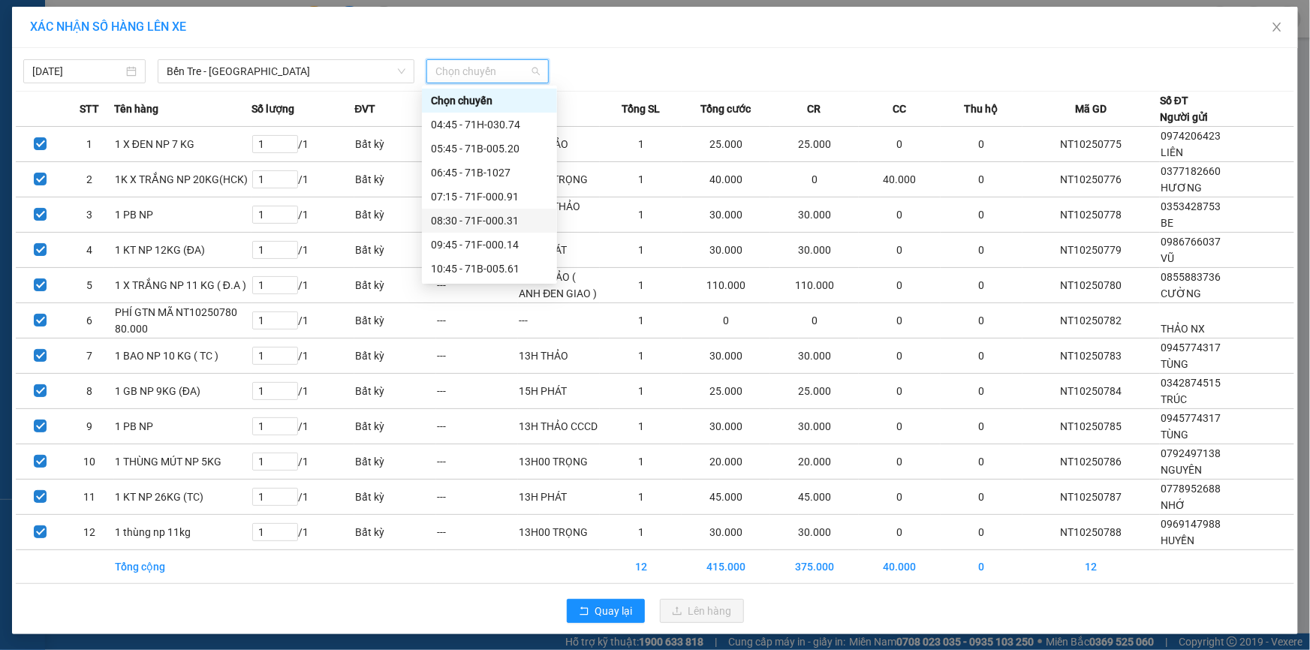
click at [493, 214] on div "08:30 - 71F-000.31" at bounding box center [489, 221] width 117 height 17
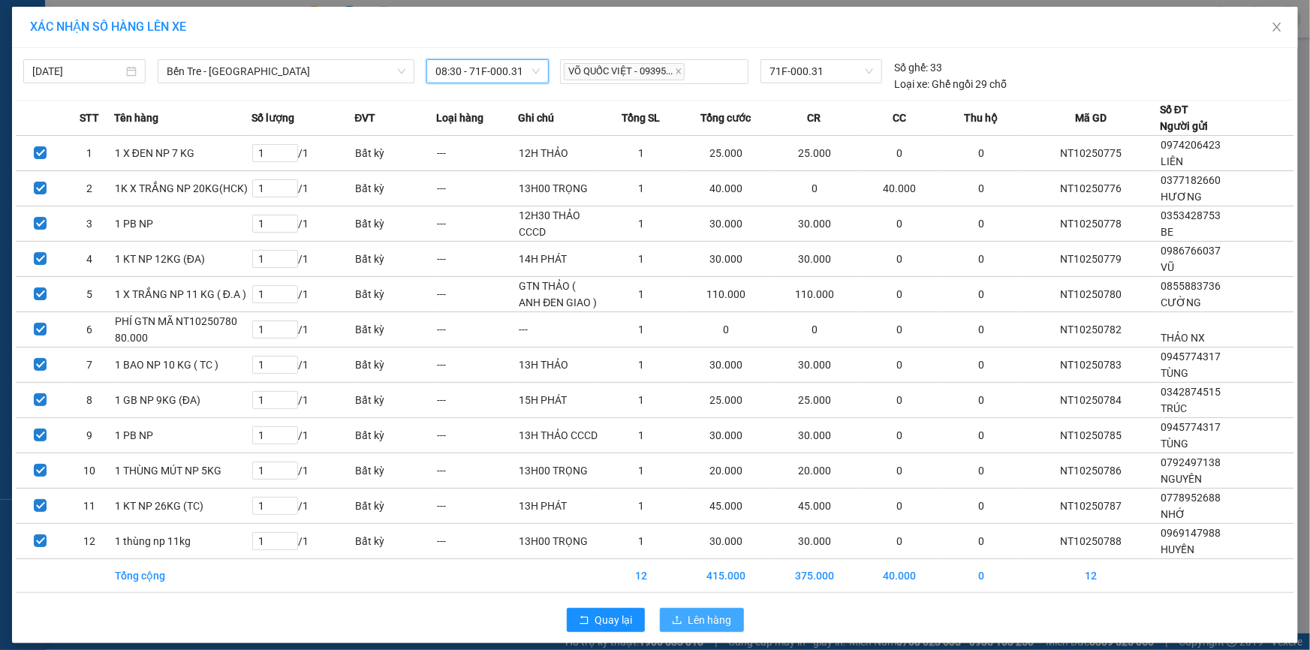
click at [689, 616] on span "Lên hàng" at bounding box center [711, 620] width 44 height 17
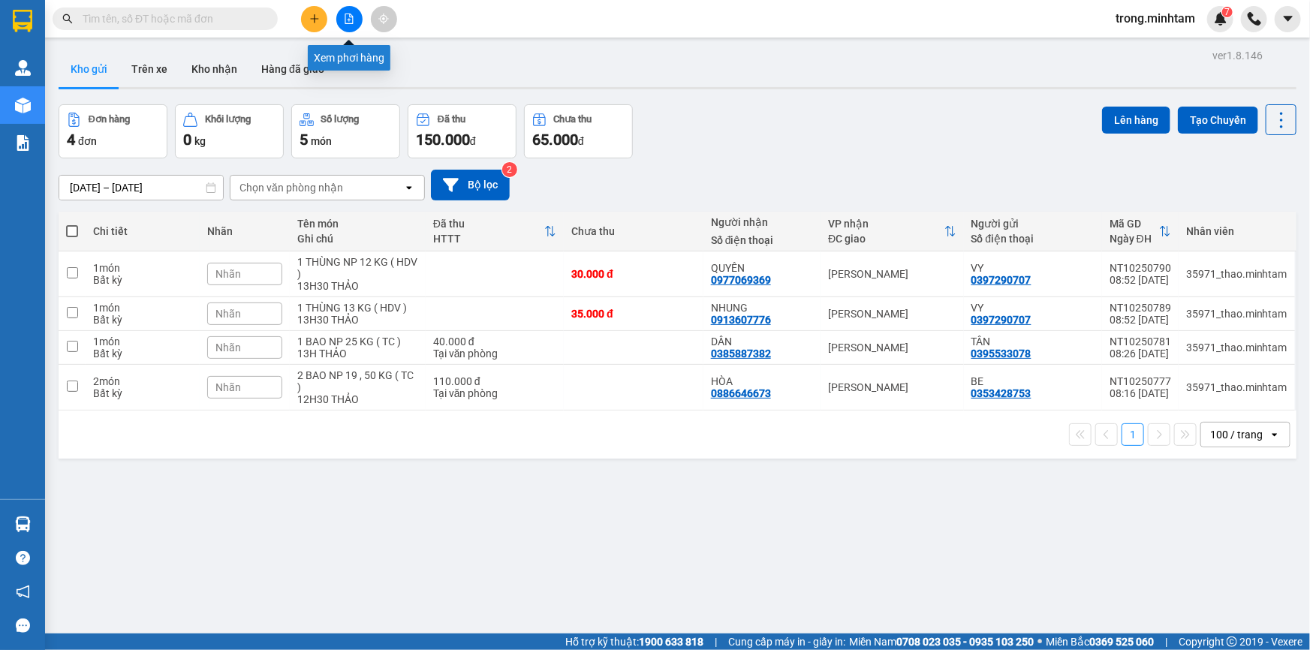
click at [342, 23] on button at bounding box center [349, 19] width 26 height 26
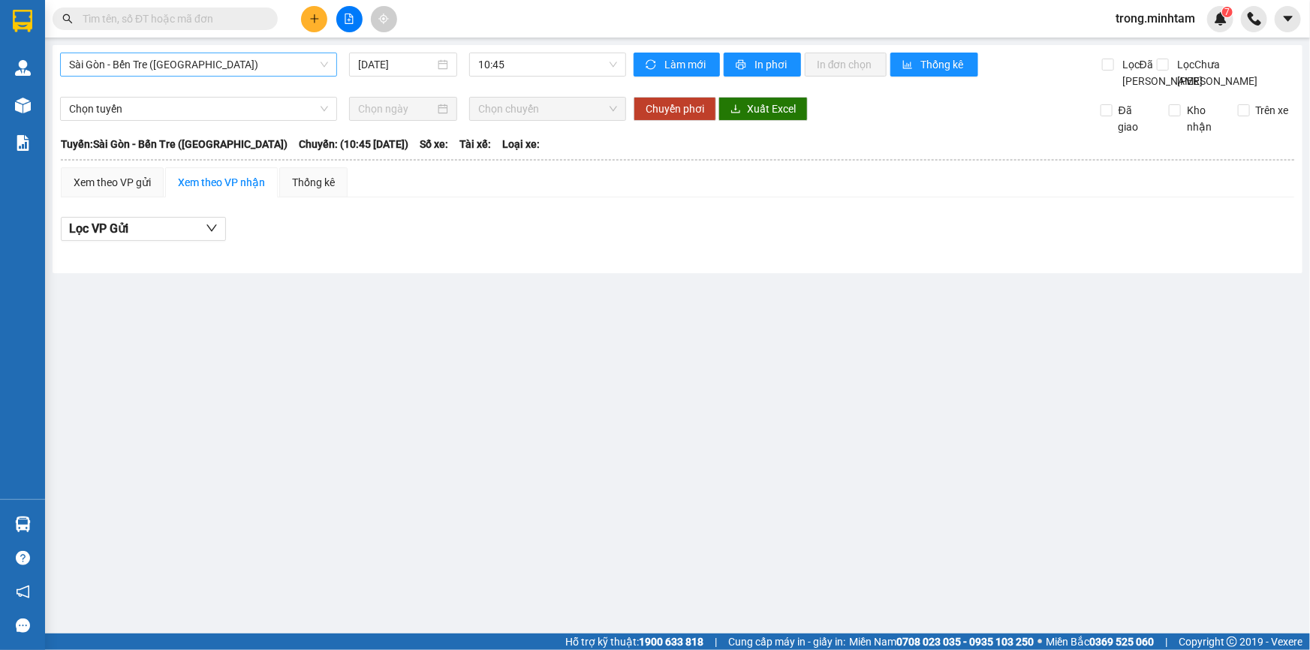
click at [211, 70] on span "Sài Gòn - Bến Tre ([GEOGRAPHIC_DATA])" at bounding box center [198, 64] width 259 height 23
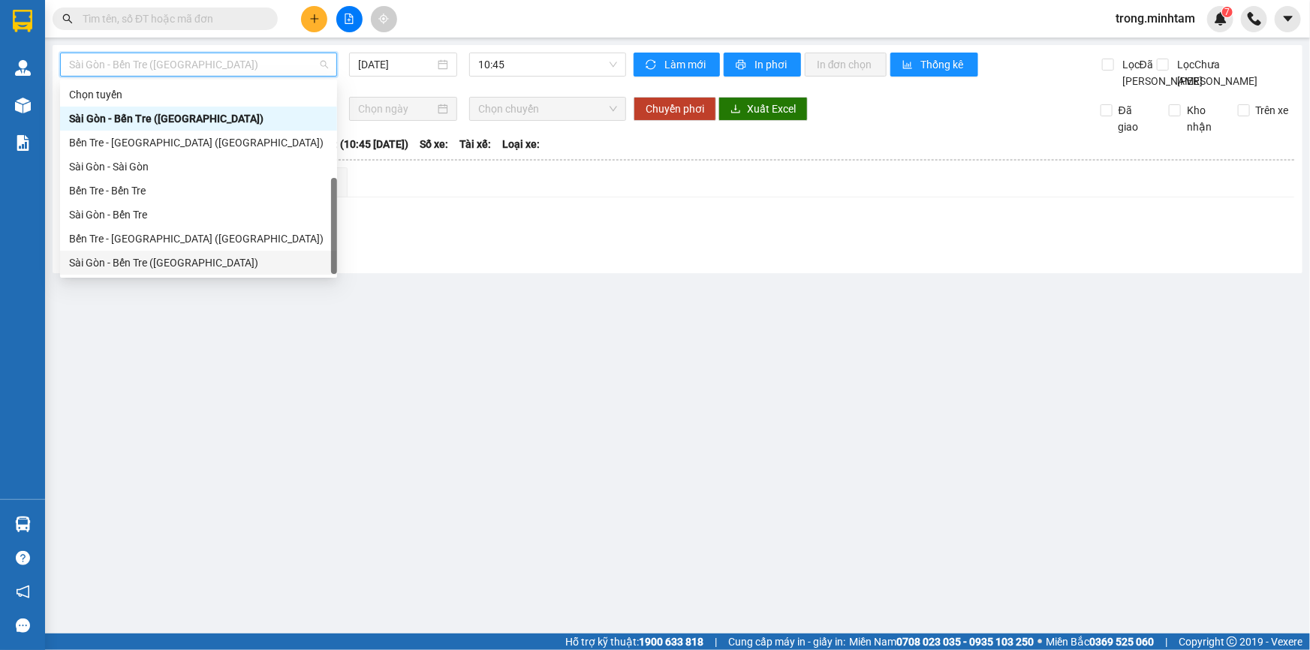
scroll to position [23, 0]
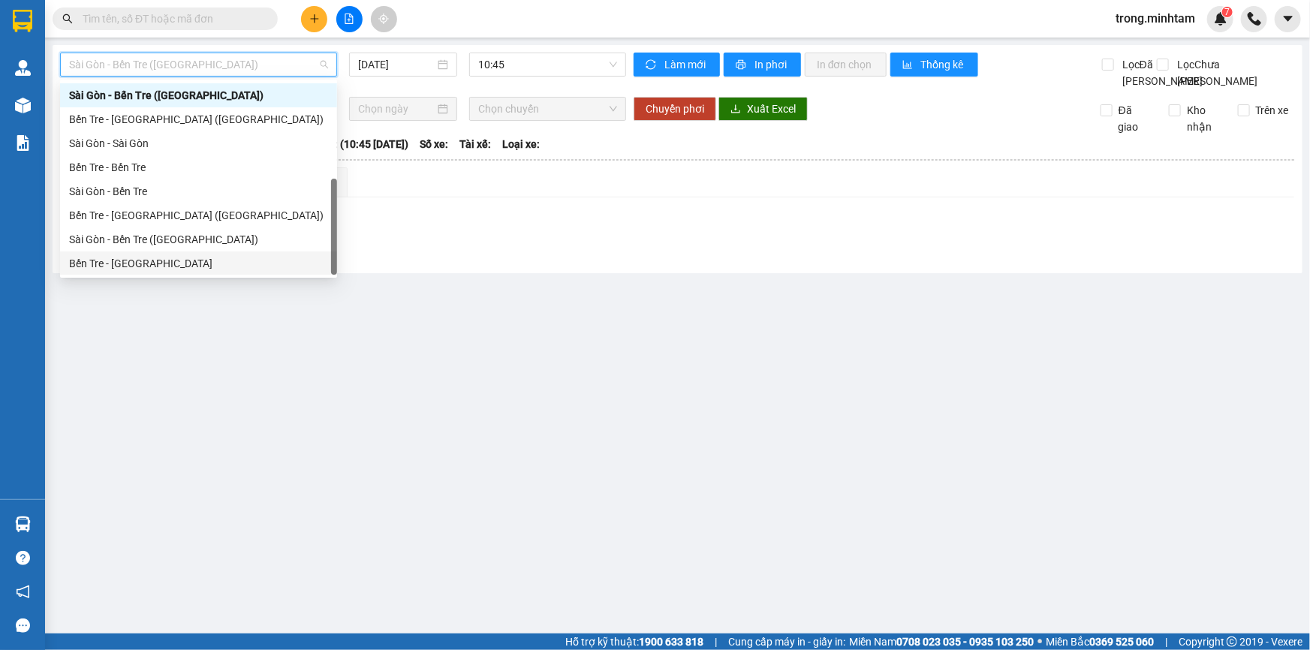
click at [166, 258] on div "Bến Tre - Sài Gòn" at bounding box center [198, 263] width 259 height 17
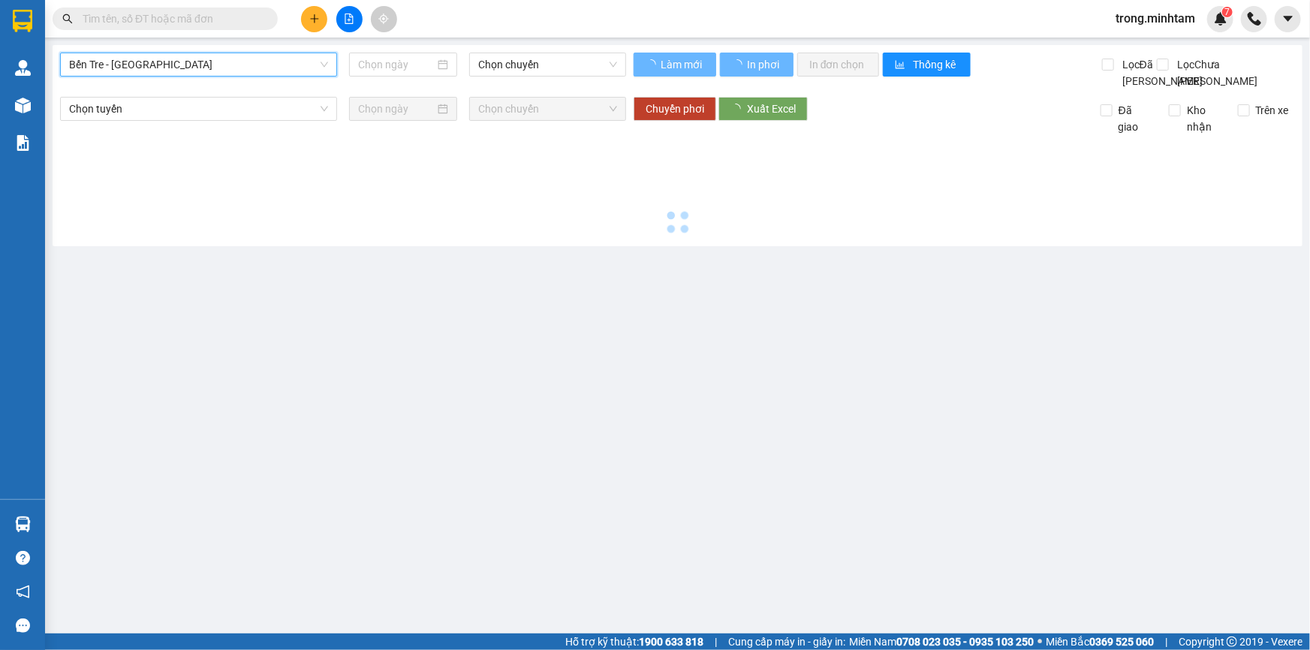
type input "[DATE]"
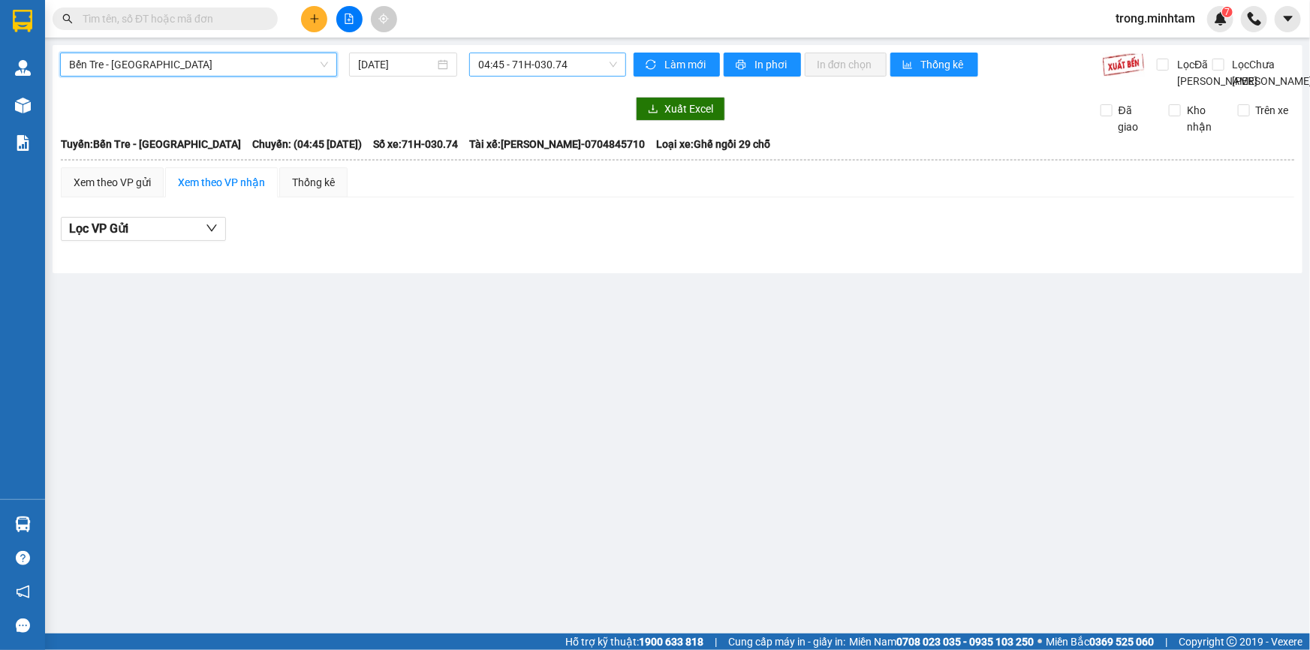
click at [507, 68] on span "04:45 - 71H-030.74" at bounding box center [547, 64] width 139 height 23
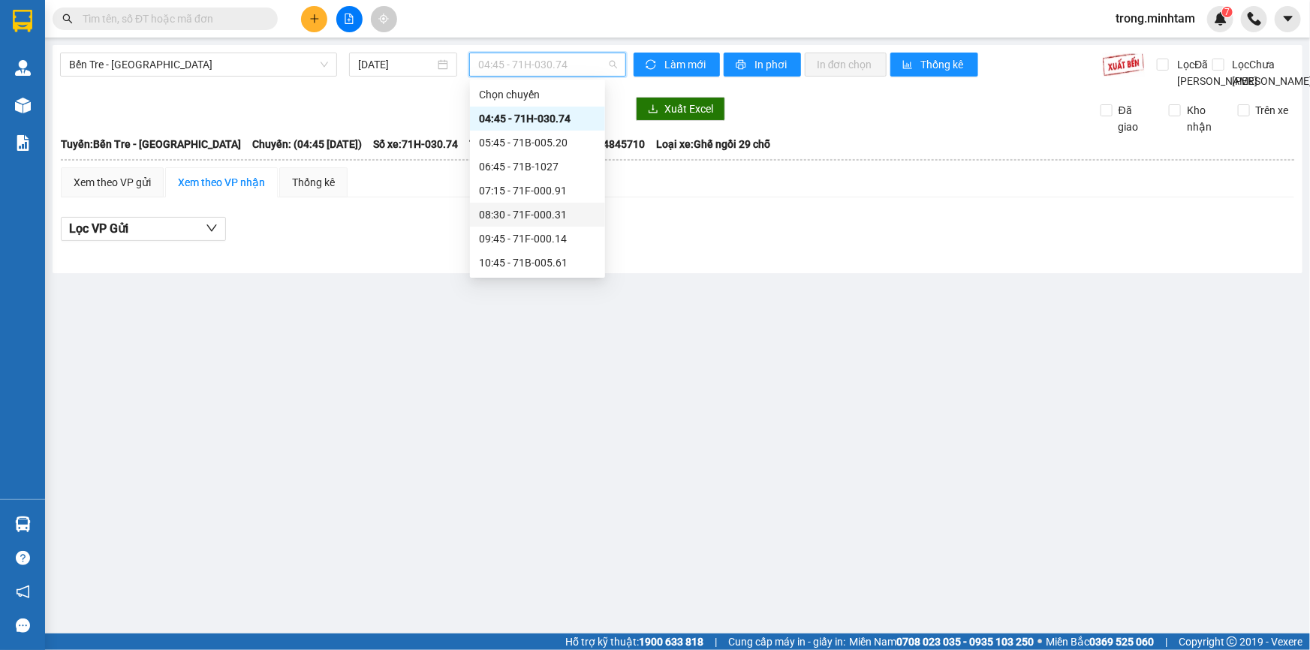
click at [533, 207] on div "08:30 - 71F-000.31" at bounding box center [537, 215] width 117 height 17
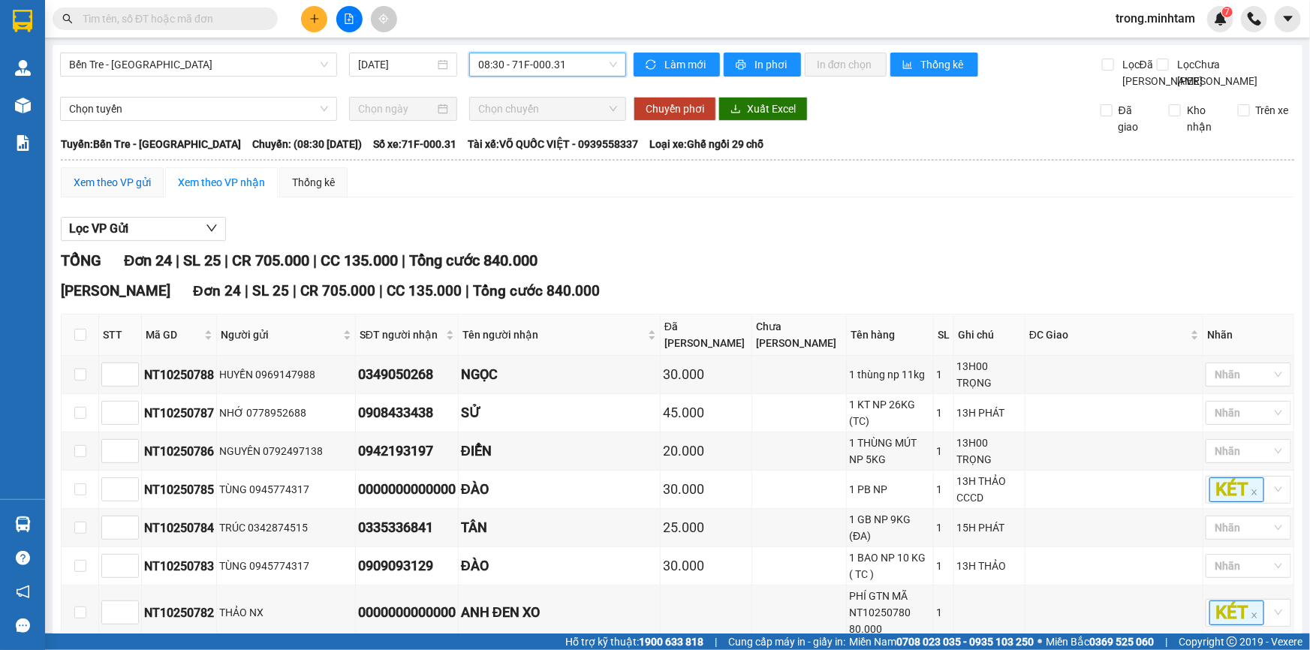
drag, startPoint x: 138, startPoint y: 197, endPoint x: 692, endPoint y: 5, distance: 585.9
click at [138, 191] on div "Xem theo VP gửi" at bounding box center [112, 182] width 77 height 17
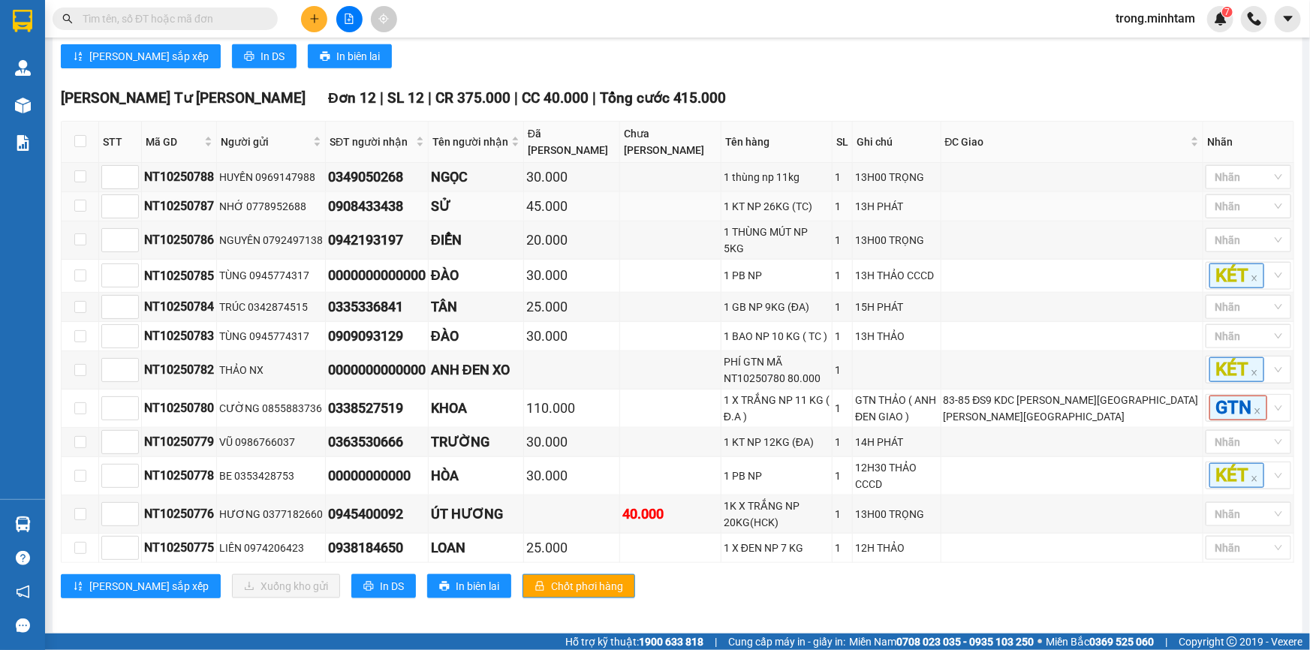
scroll to position [676, 0]
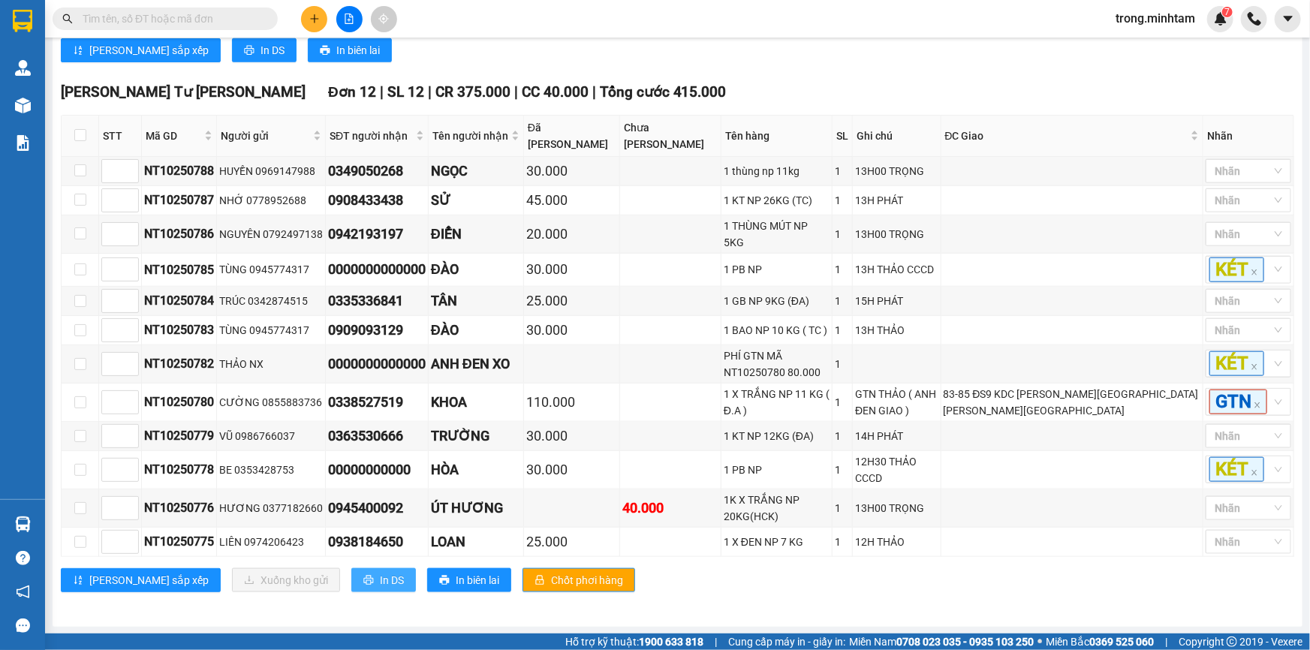
drag, startPoint x: 298, startPoint y: 575, endPoint x: 12, endPoint y: 26, distance: 618.4
click at [351, 575] on button "In DS" at bounding box center [383, 580] width 65 height 24
click at [315, 22] on icon "plus" at bounding box center [314, 19] width 11 height 11
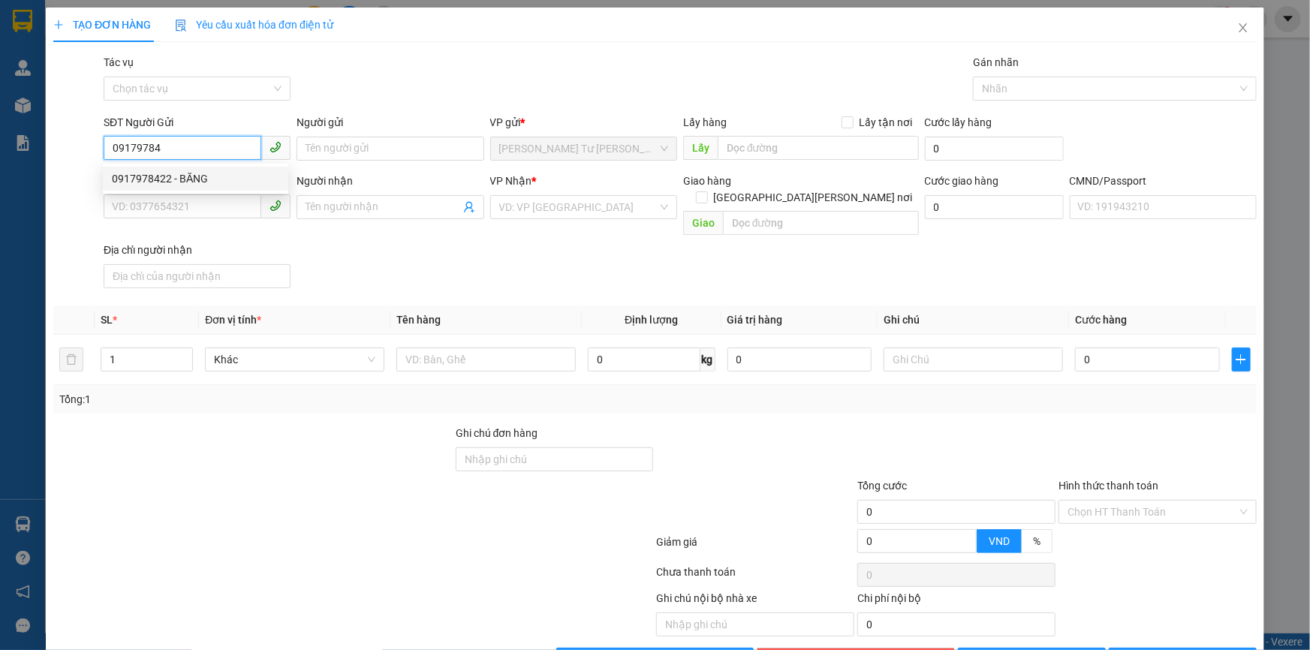
click at [184, 180] on div "0917978422 - BĂNG" at bounding box center [195, 178] width 167 height 17
type input "0917978422"
type input "BĂNG"
type input "0395818893"
type input "QUANG"
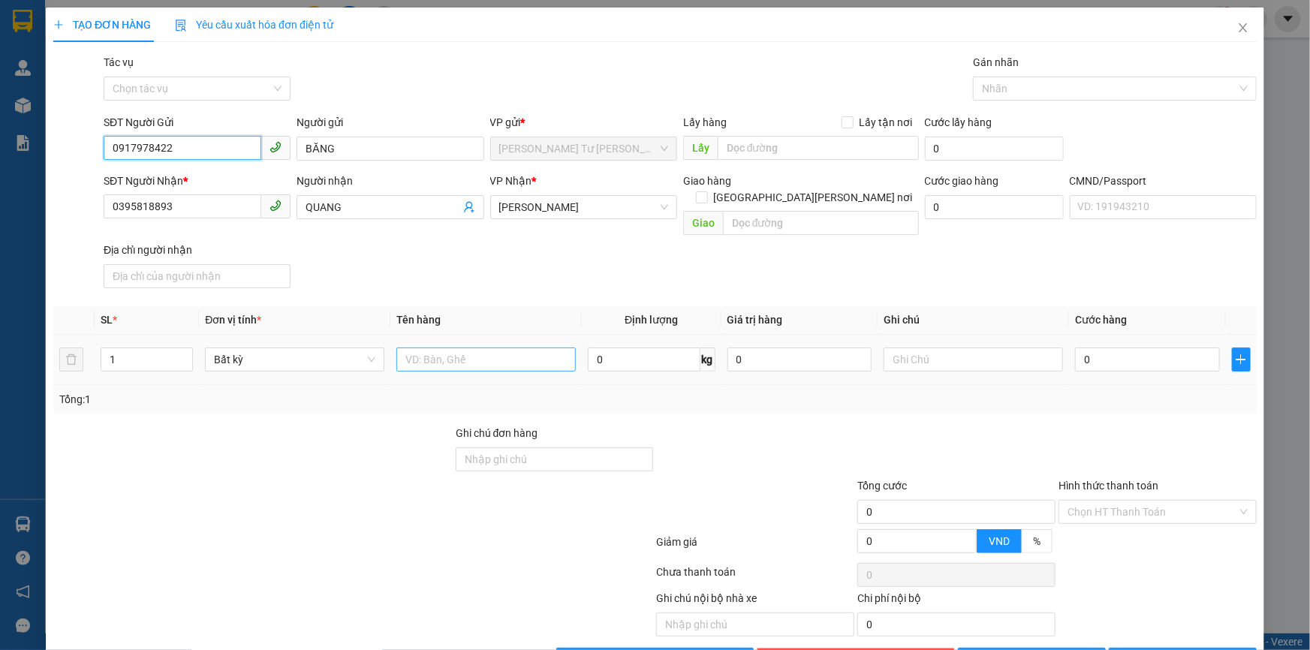
type input "0917978422"
click at [447, 352] on input "text" at bounding box center [486, 360] width 179 height 24
type input "1 TH"
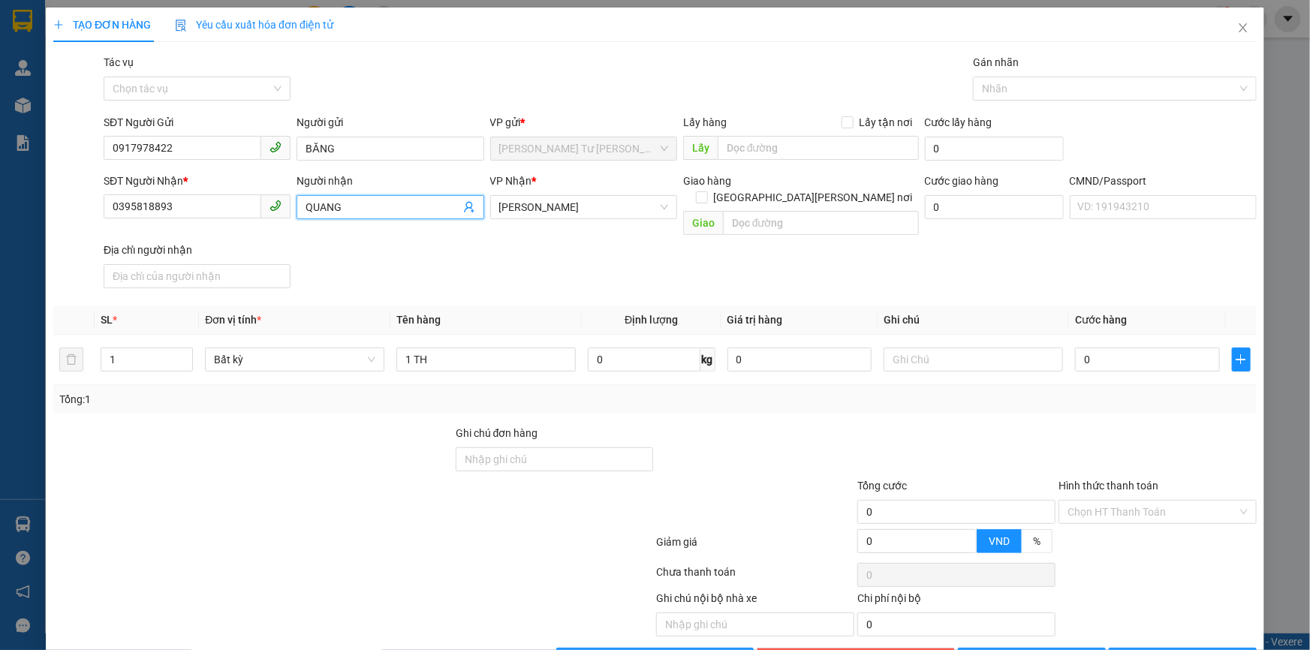
click at [463, 204] on icon "user-add" at bounding box center [469, 207] width 12 height 12
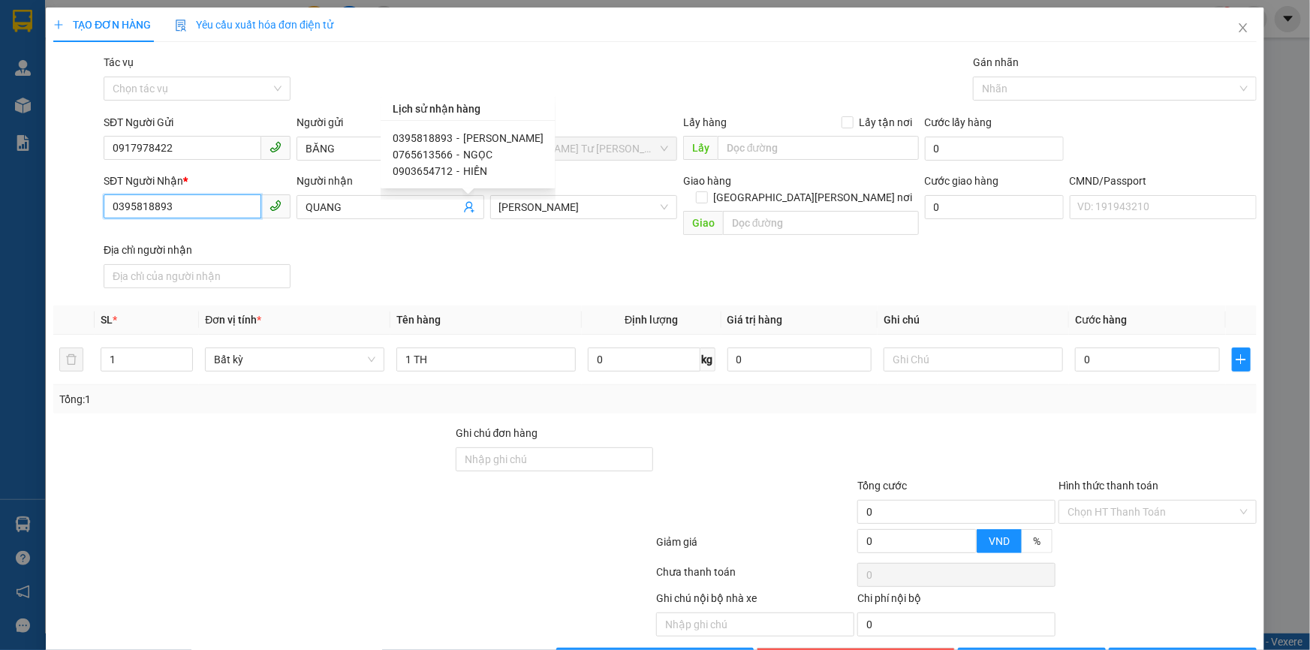
click at [207, 215] on input "0395818893" at bounding box center [183, 207] width 158 height 24
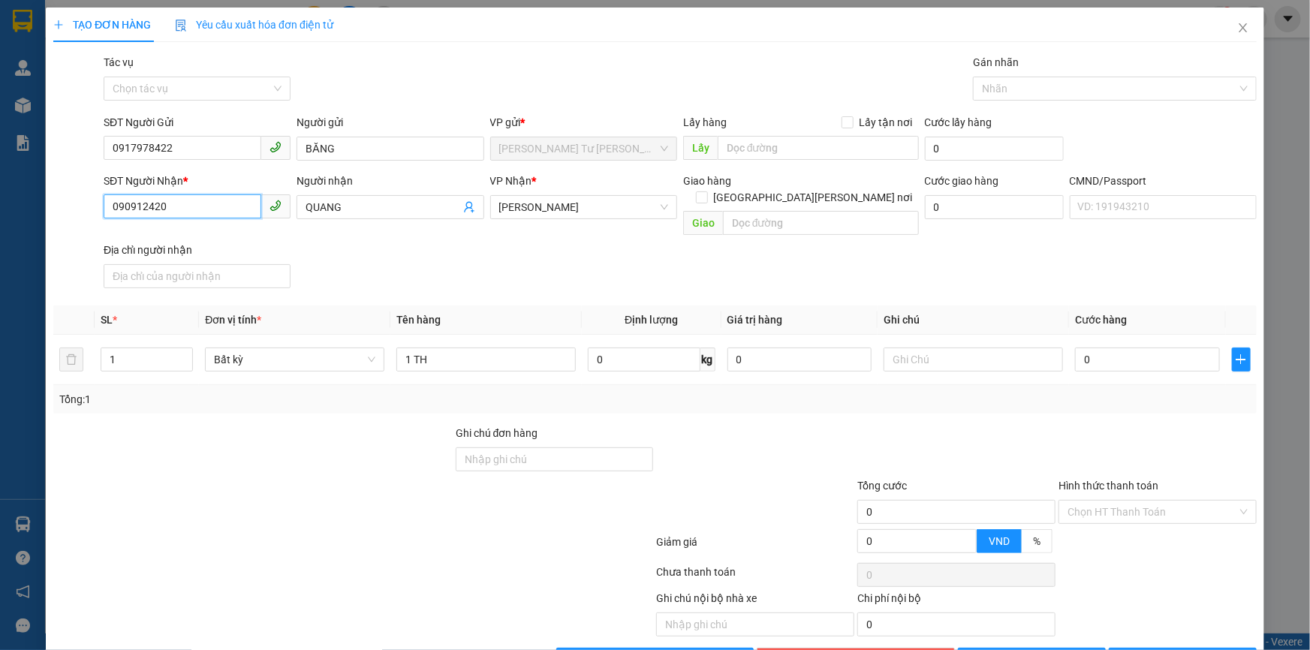
type input "0909124201"
click at [218, 237] on div "0909124201 - DƯƠNG 3" at bounding box center [195, 239] width 167 height 17
type input "DƯƠNG 3"
type input "0909124201"
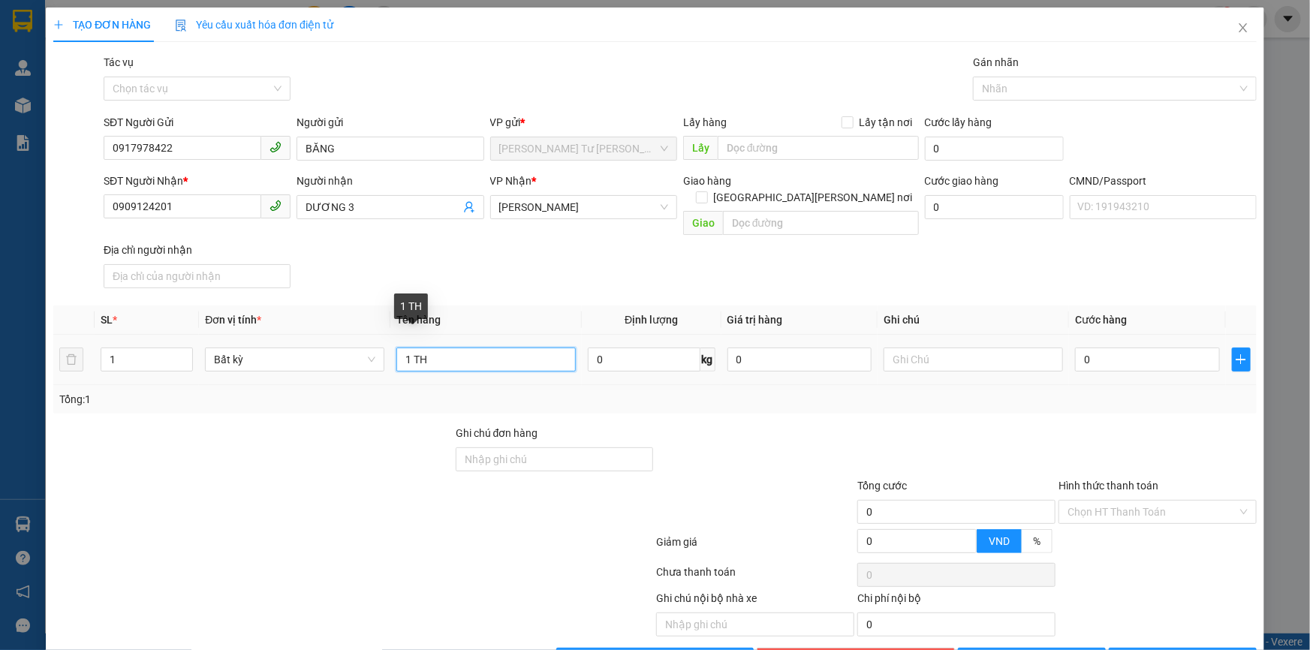
click at [436, 348] on input "1 TH" at bounding box center [486, 360] width 179 height 24
type input "1 THUNG NP 22KG"
type input "13H00 TRỌNG"
type input "4"
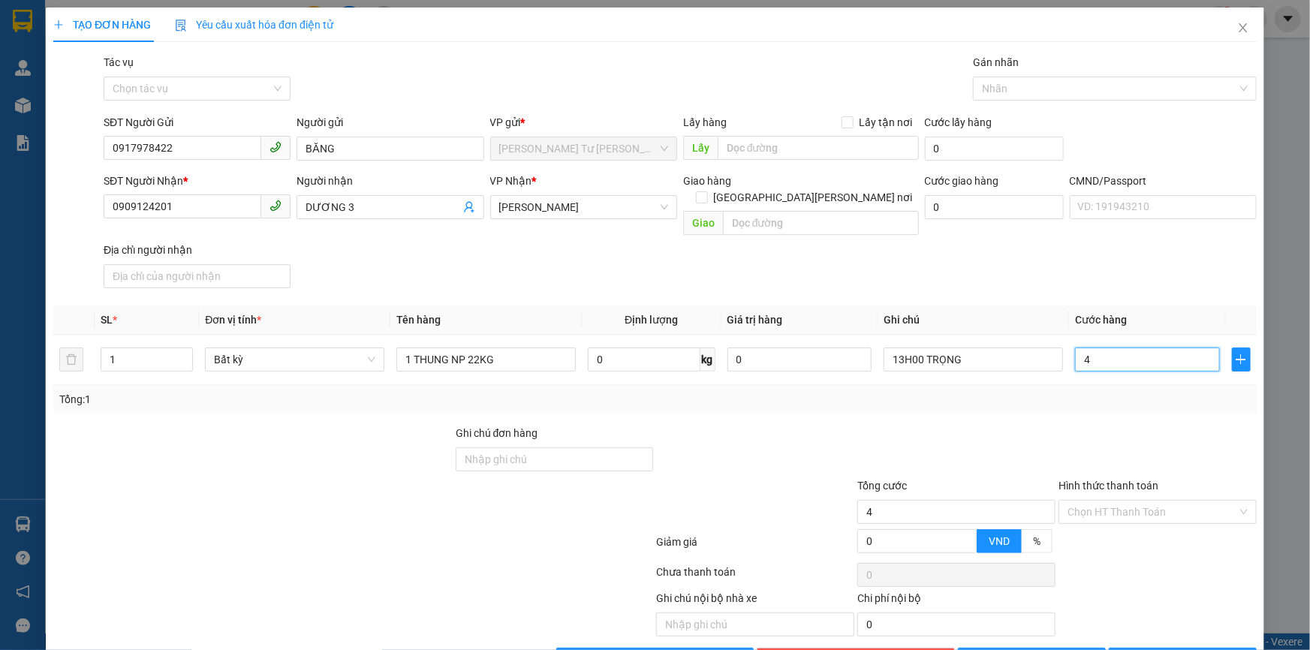
type input "4"
type input "40"
click at [1084, 501] on input "Hình thức thanh toán" at bounding box center [1153, 512] width 170 height 23
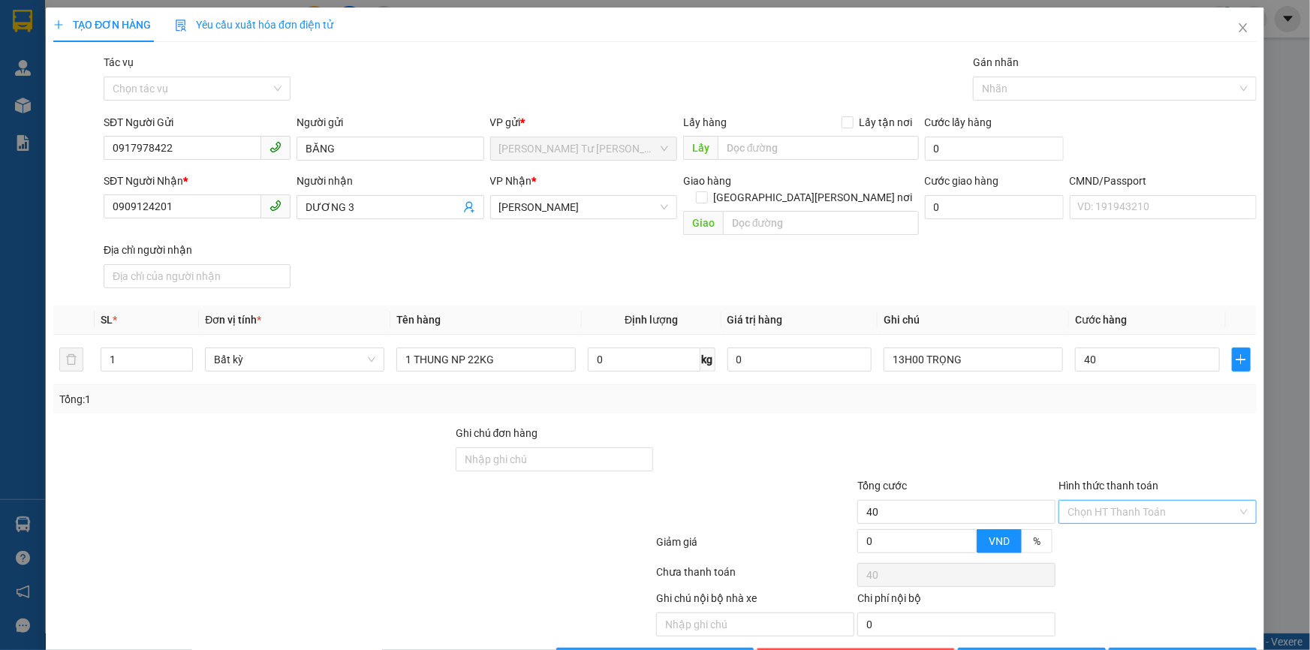
type input "40.000"
drag, startPoint x: 1081, startPoint y: 524, endPoint x: 1141, endPoint y: 573, distance: 77.4
click at [1084, 526] on div "Tại văn phòng" at bounding box center [1149, 526] width 179 height 17
type input "0"
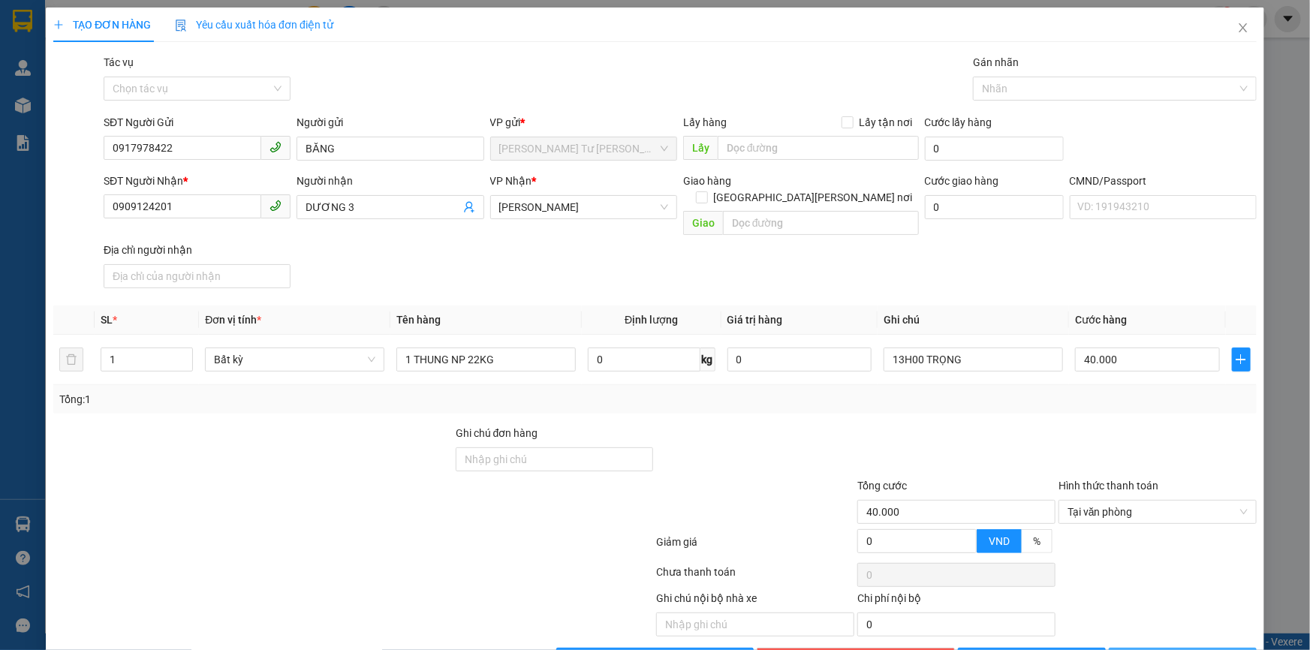
click at [1157, 648] on button "[PERSON_NAME] và In" at bounding box center [1183, 660] width 148 height 24
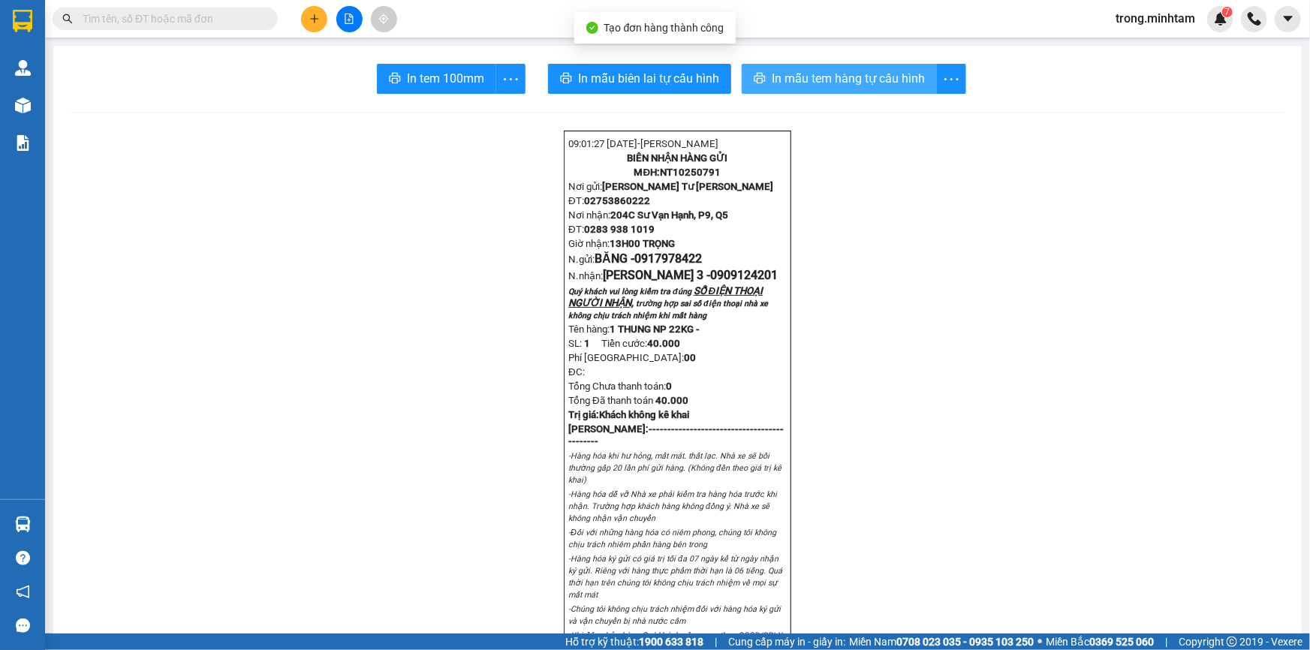
click at [828, 84] on span "In mẫu tem hàng tự cấu hình" at bounding box center [848, 78] width 153 height 19
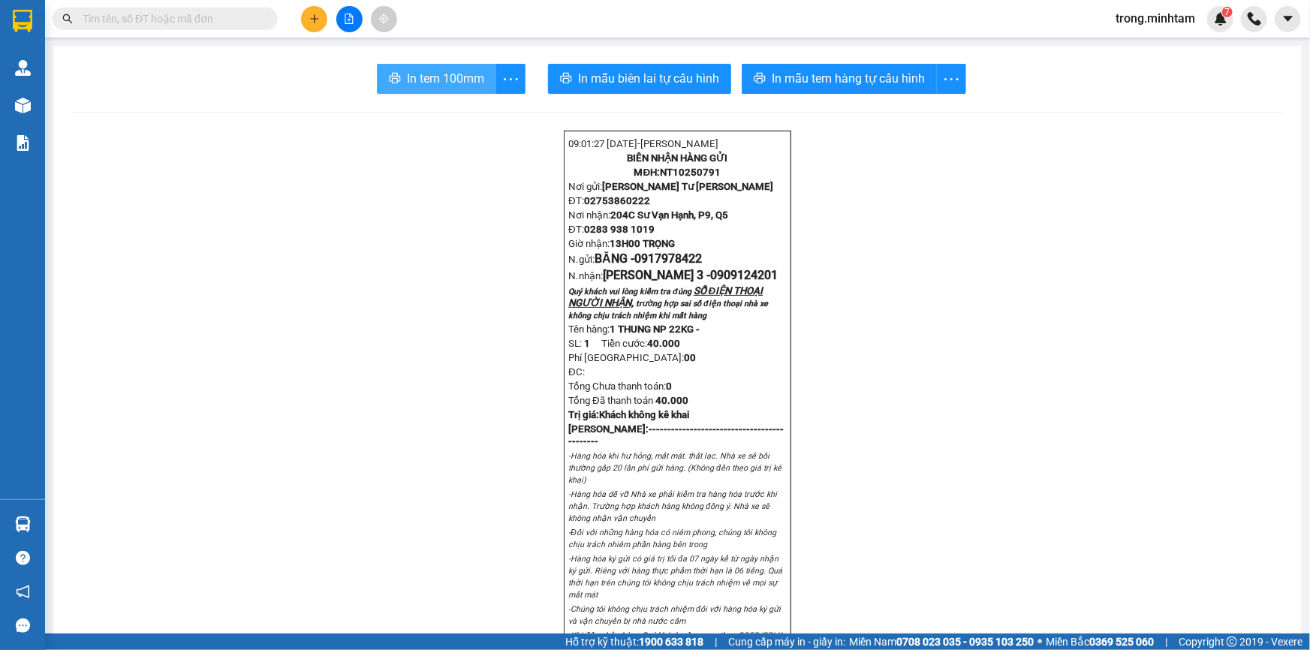
click at [454, 87] on span "In tem 100mm" at bounding box center [445, 78] width 77 height 19
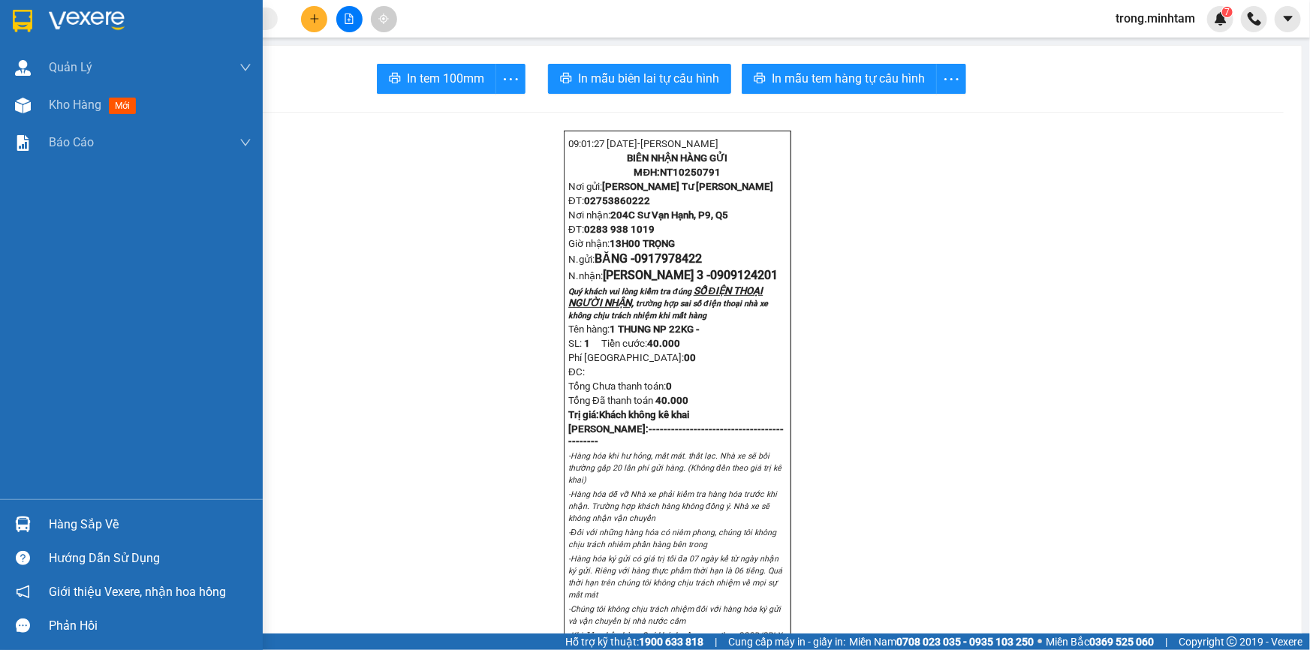
click at [111, 514] on div "Hàng sắp về" at bounding box center [150, 525] width 203 height 23
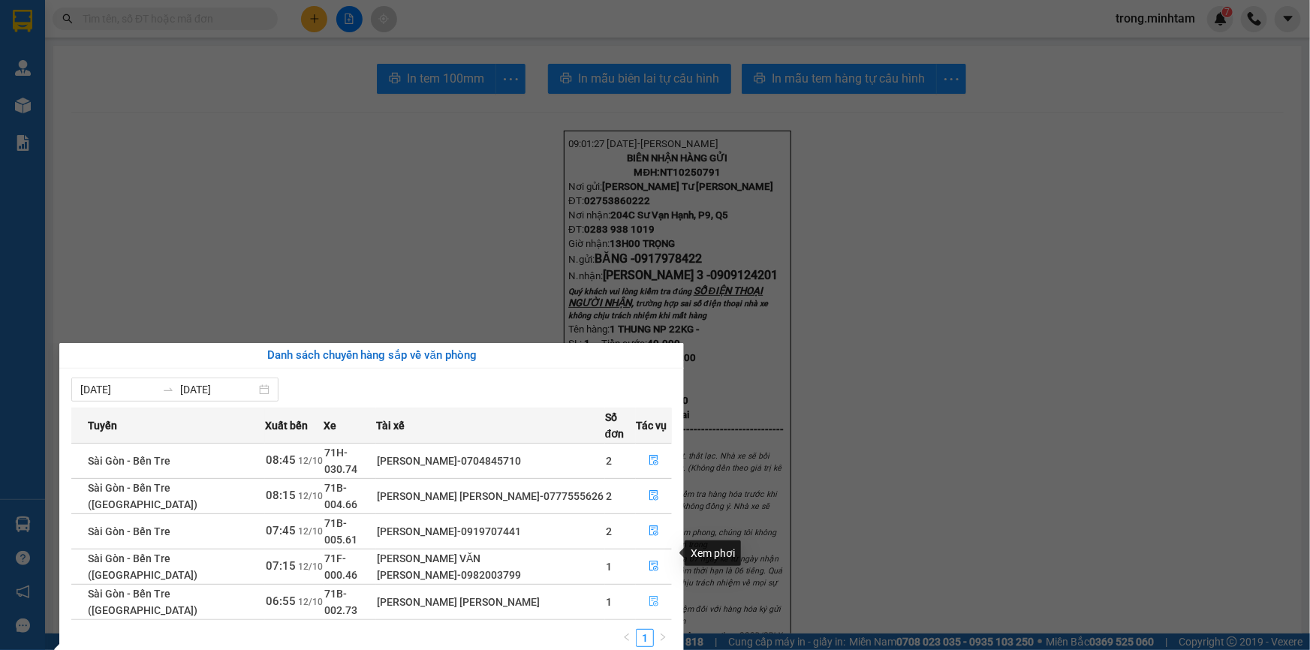
click at [651, 596] on icon "file-done" at bounding box center [654, 601] width 11 height 11
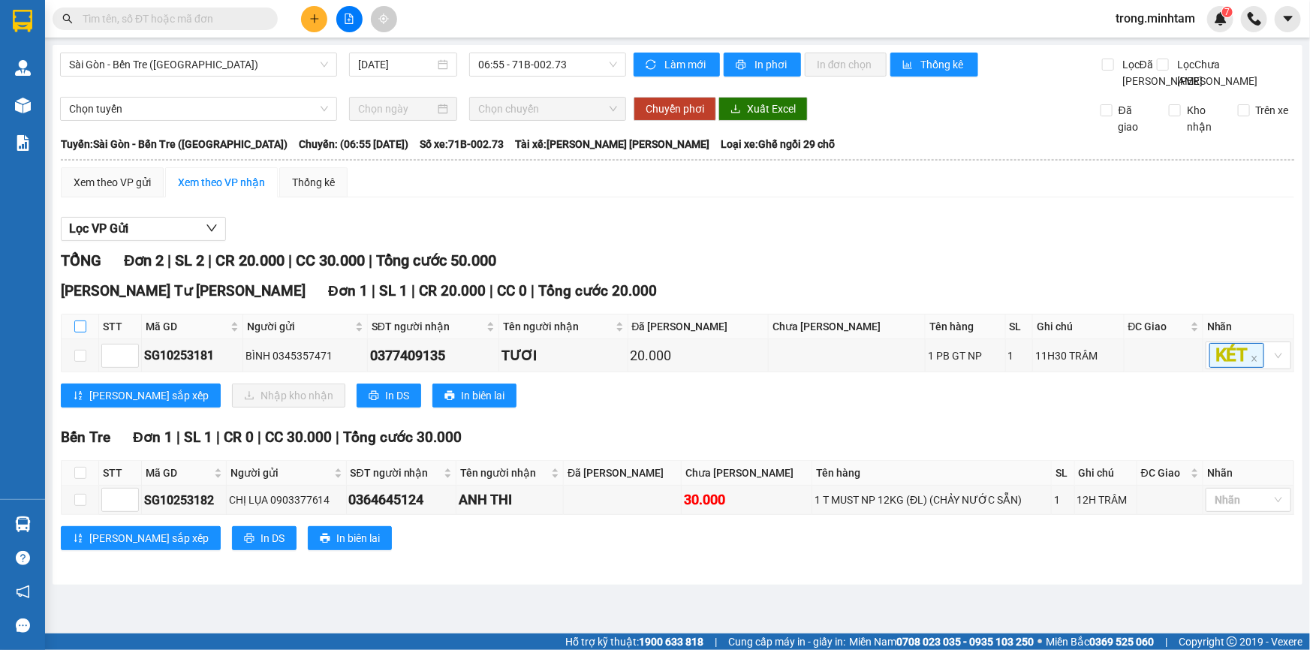
click at [74, 333] on input "checkbox" at bounding box center [80, 327] width 12 height 12
checkbox input "true"
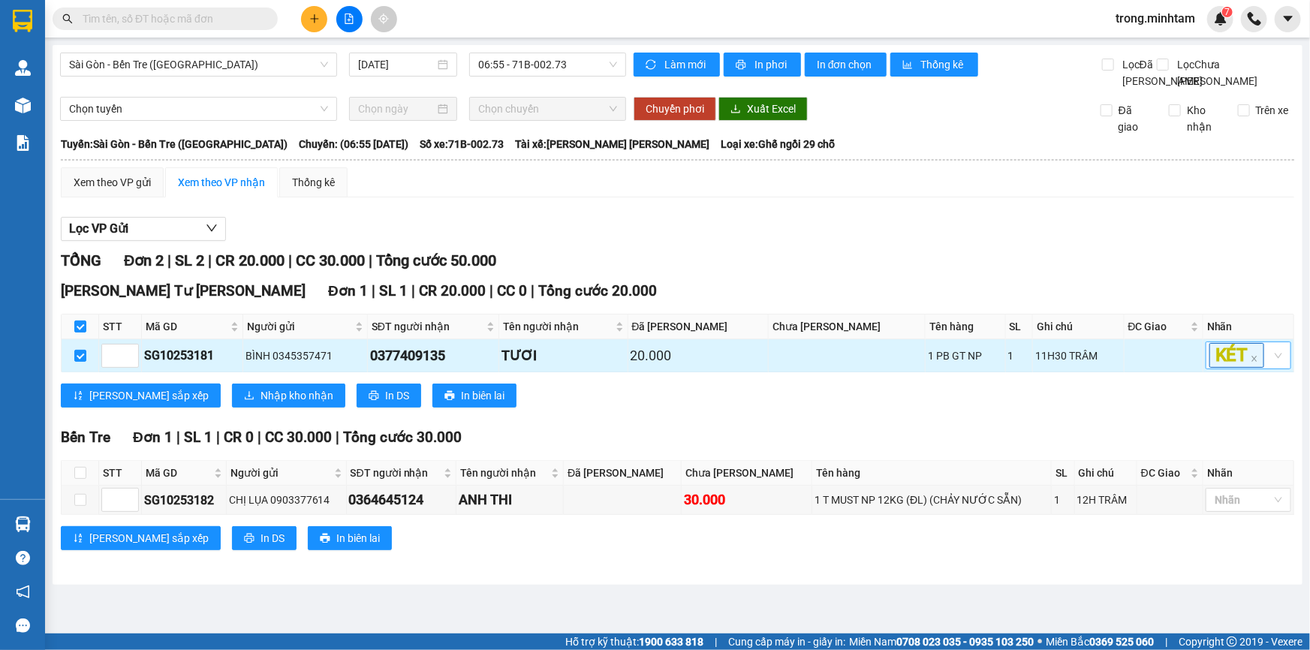
click at [1270, 368] on div "KÉT" at bounding box center [1241, 355] width 63 height 25
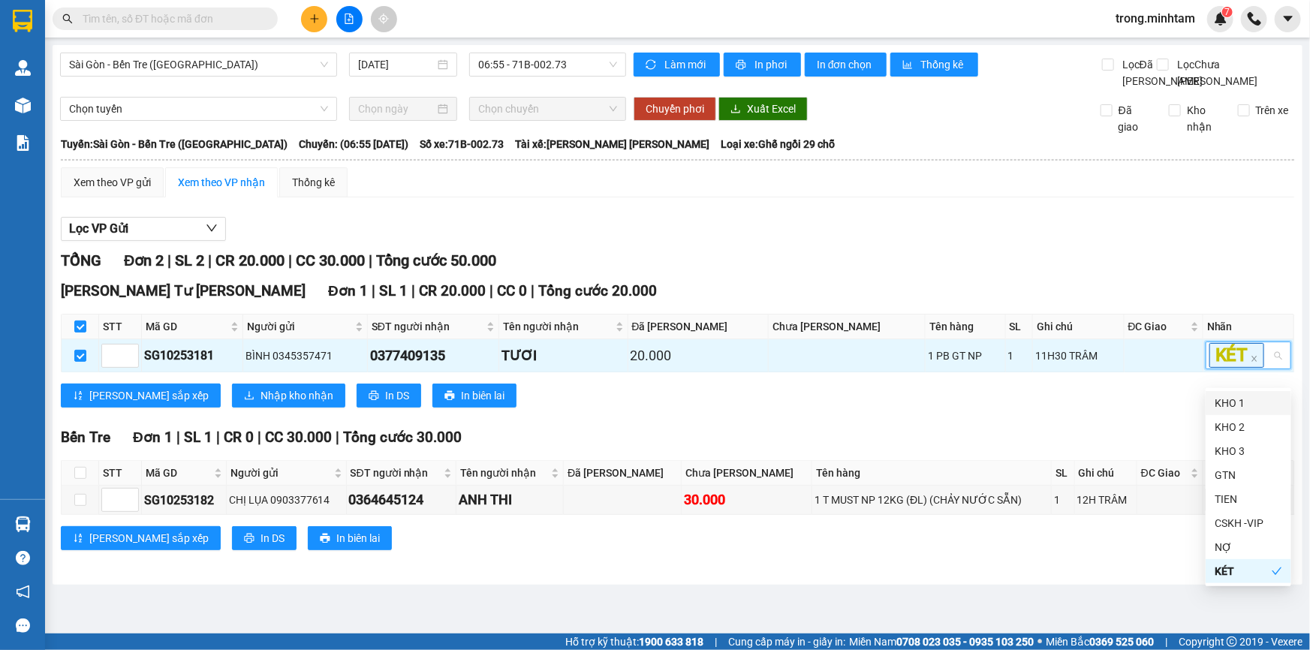
click at [1244, 400] on div "KHO 1" at bounding box center [1249, 403] width 68 height 17
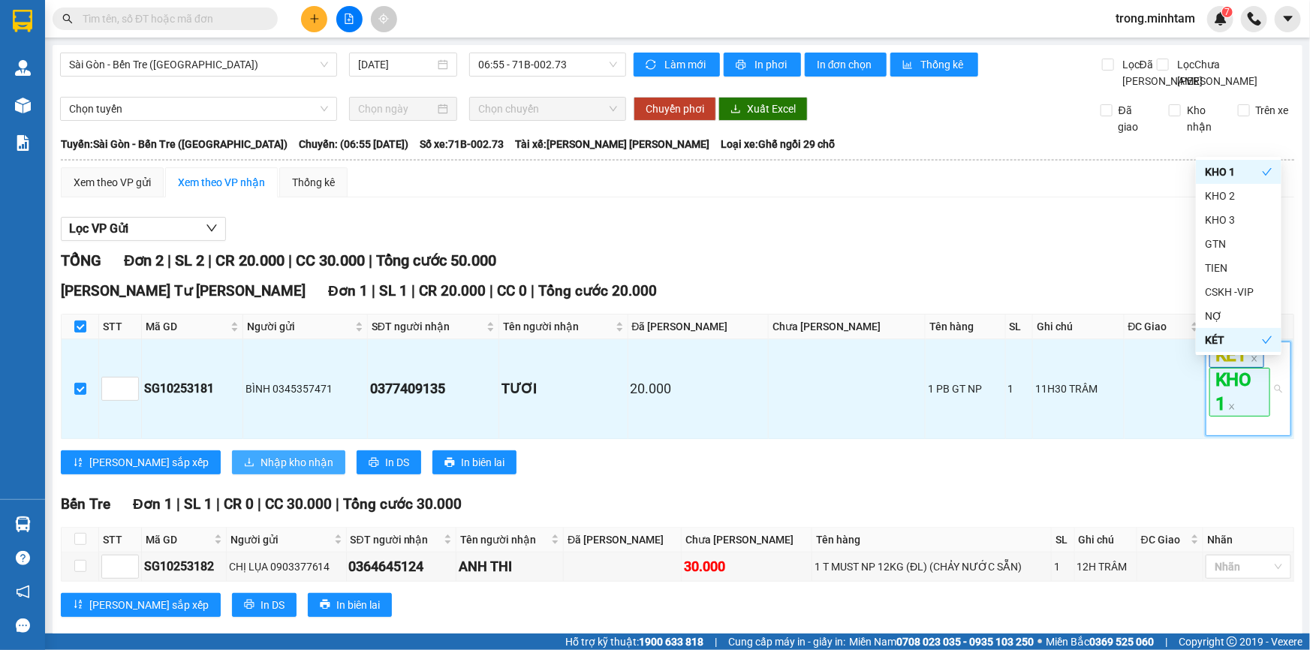
click at [232, 467] on button "Nhập kho nhận" at bounding box center [288, 463] width 113 height 24
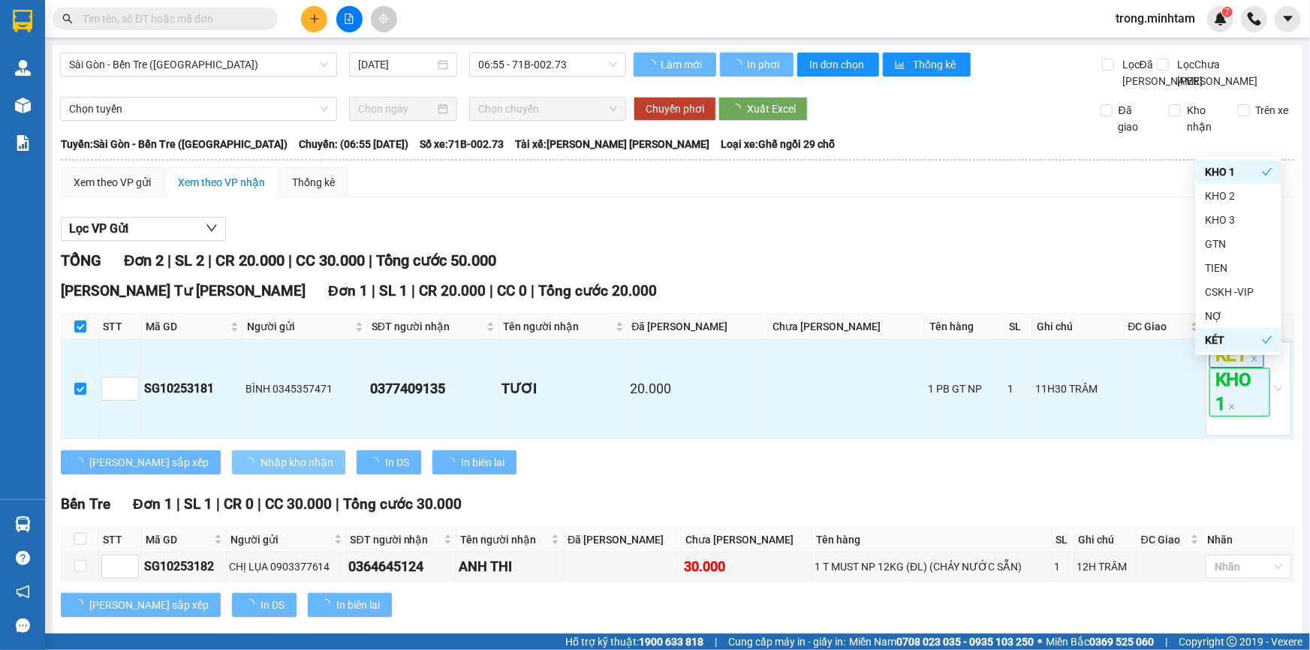
click at [261, 471] on span "Nhập kho nhận" at bounding box center [297, 462] width 73 height 17
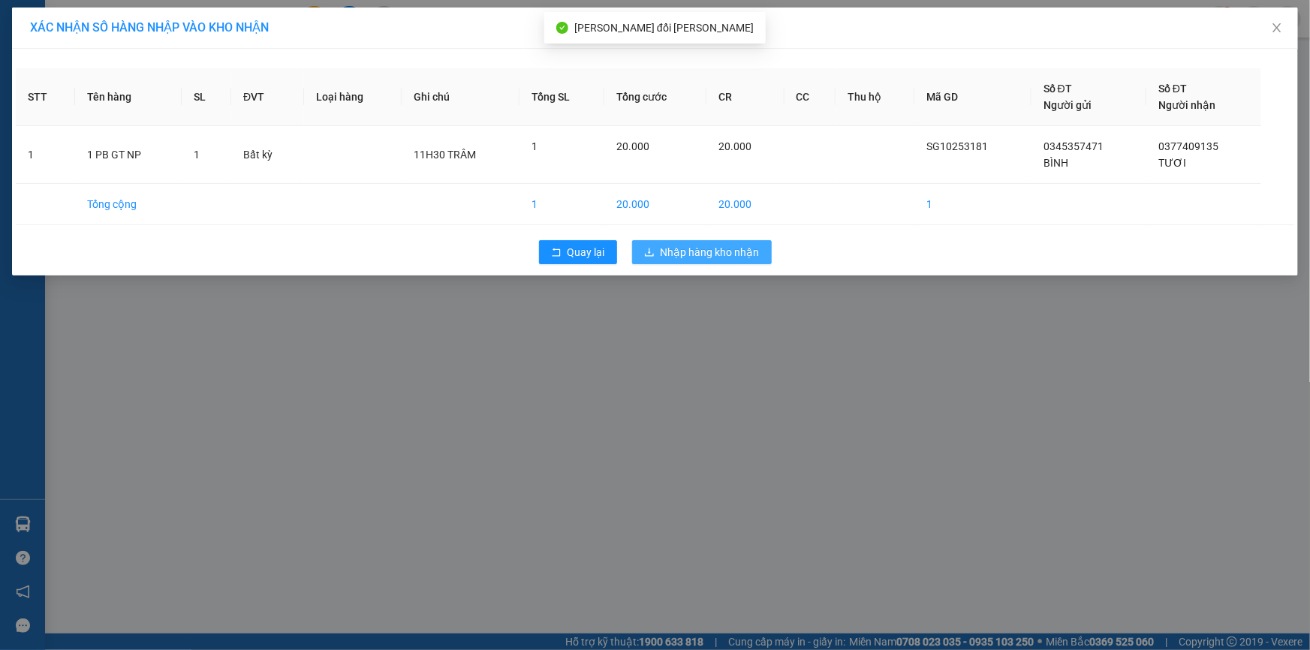
click at [726, 260] on span "Nhập hàng kho nhận" at bounding box center [710, 252] width 99 height 17
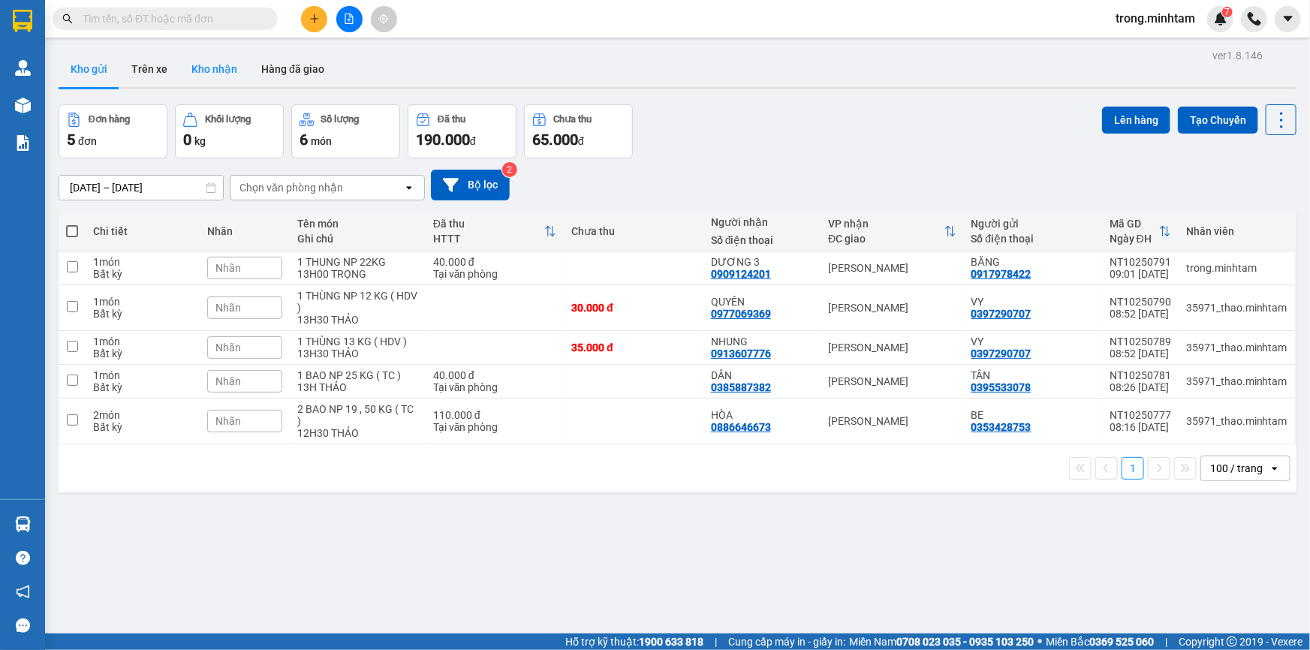
click at [240, 71] on button "Kho nhận" at bounding box center [214, 69] width 70 height 36
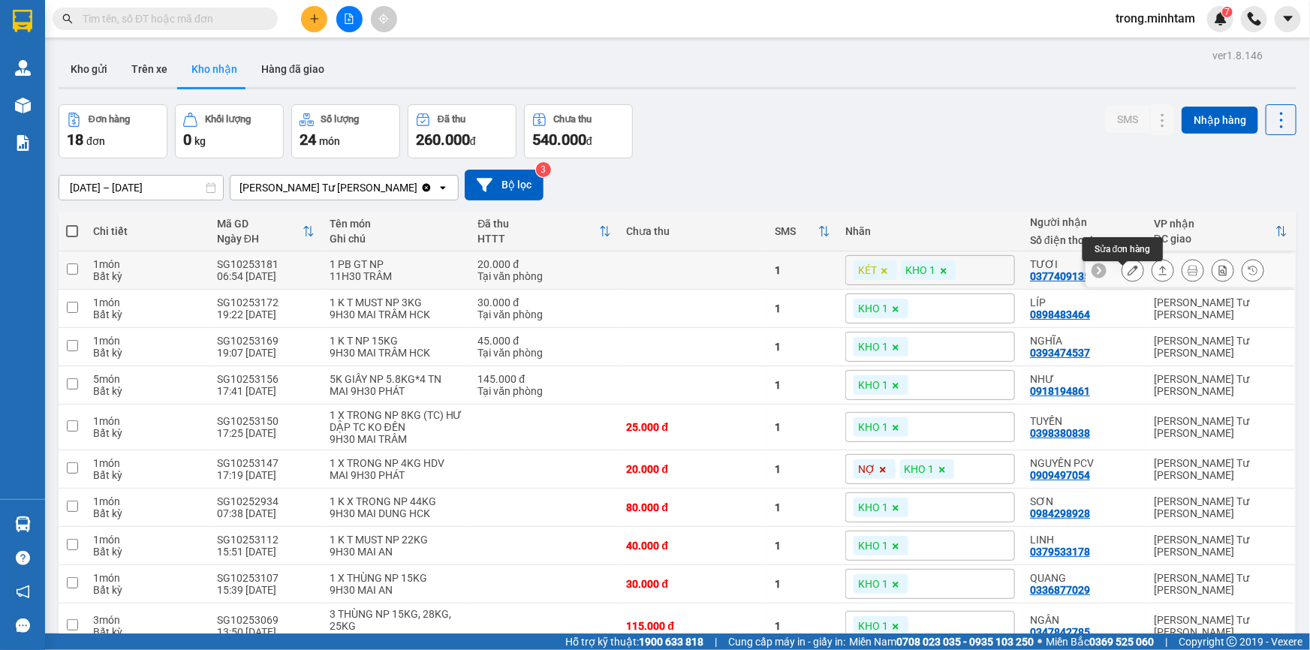
click at [1128, 276] on icon at bounding box center [1133, 270] width 11 height 11
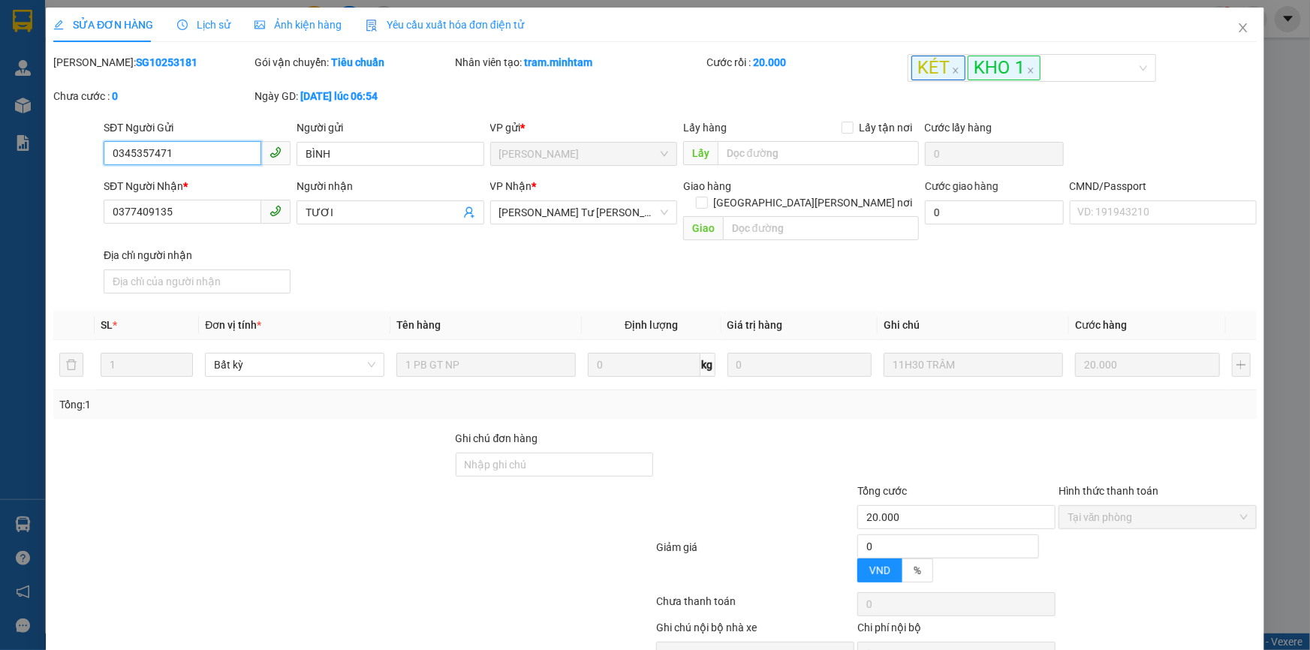
type input "0345357471"
type input "BÌNH"
type input "0377409135"
type input "TƯƠI"
type input "20.000"
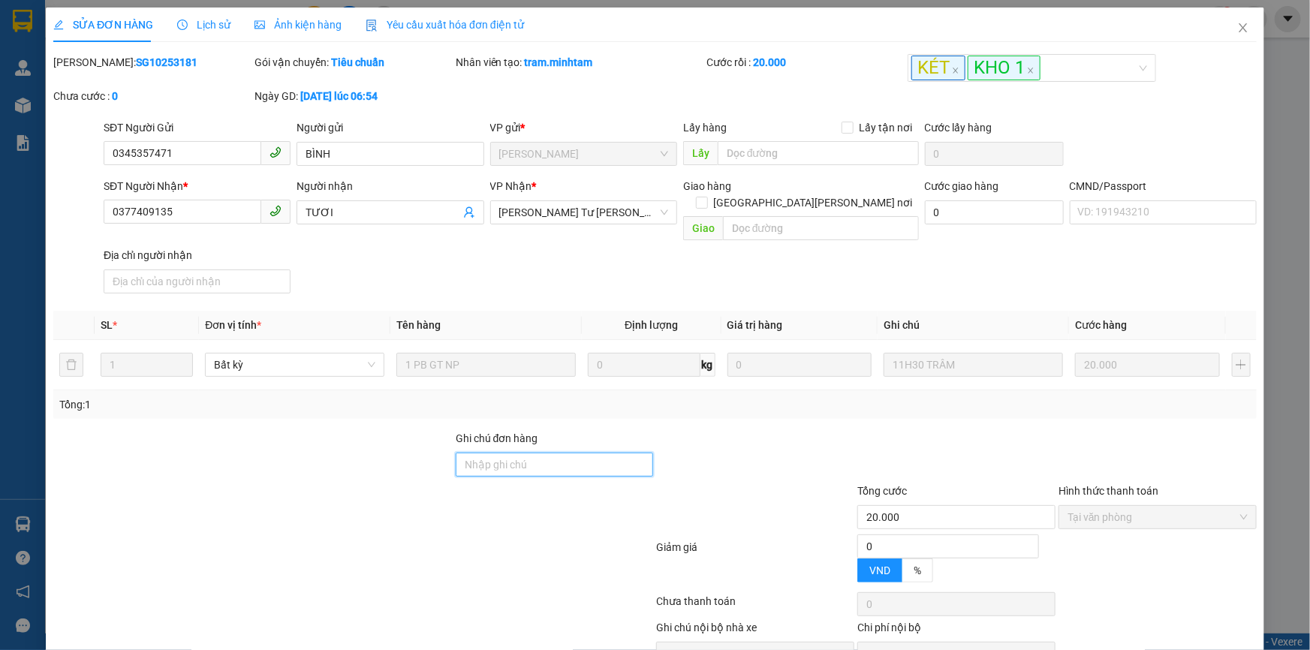
click at [499, 453] on input "Ghi chú đơn hàng" at bounding box center [555, 465] width 198 height 24
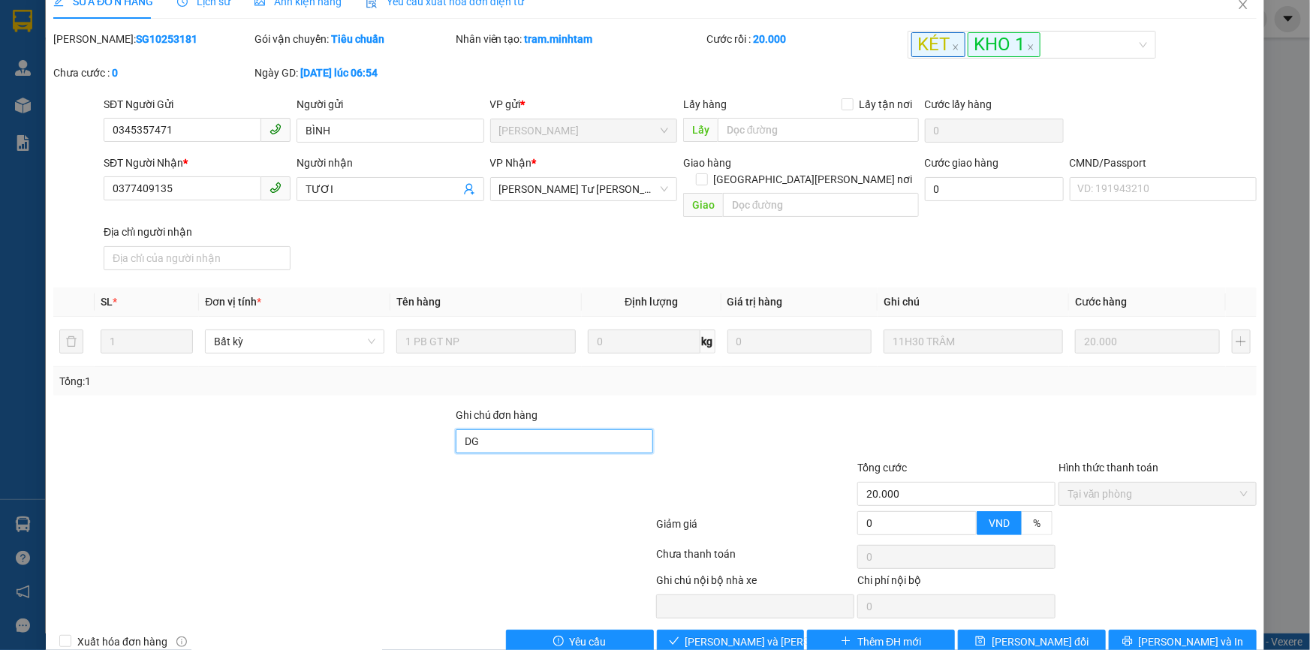
scroll to position [41, 0]
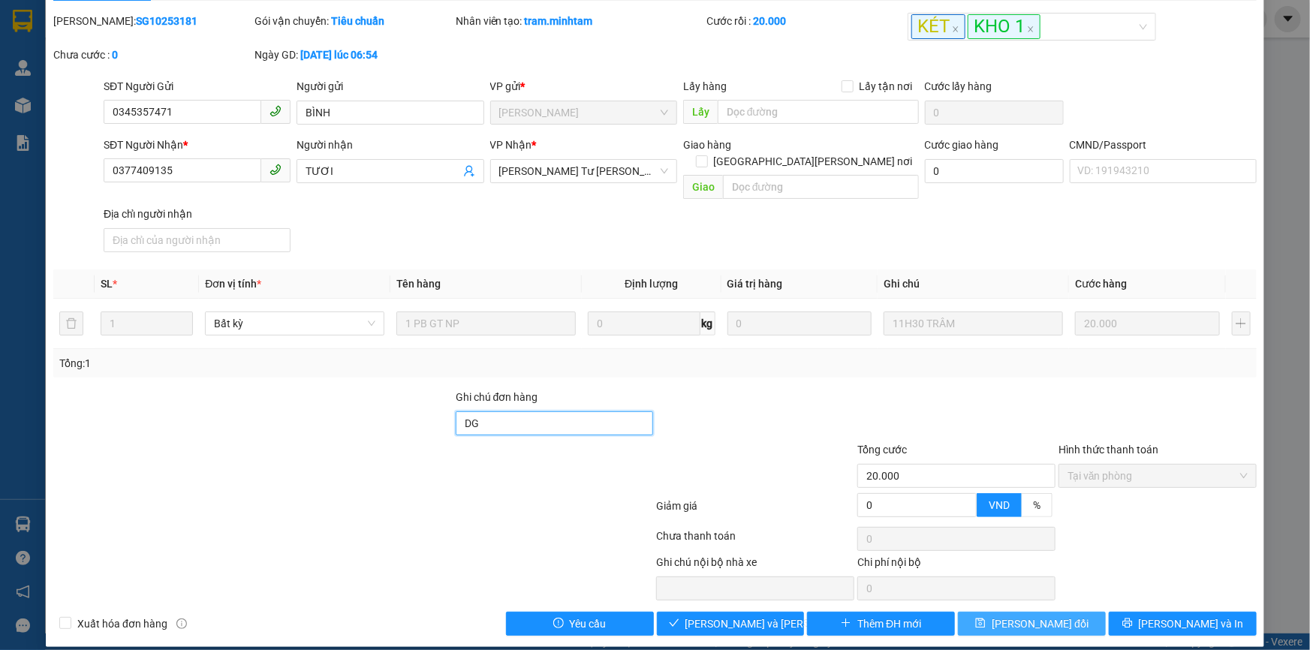
type input "DG"
click at [1035, 616] on span "Lưu thay đổi" at bounding box center [1040, 624] width 97 height 17
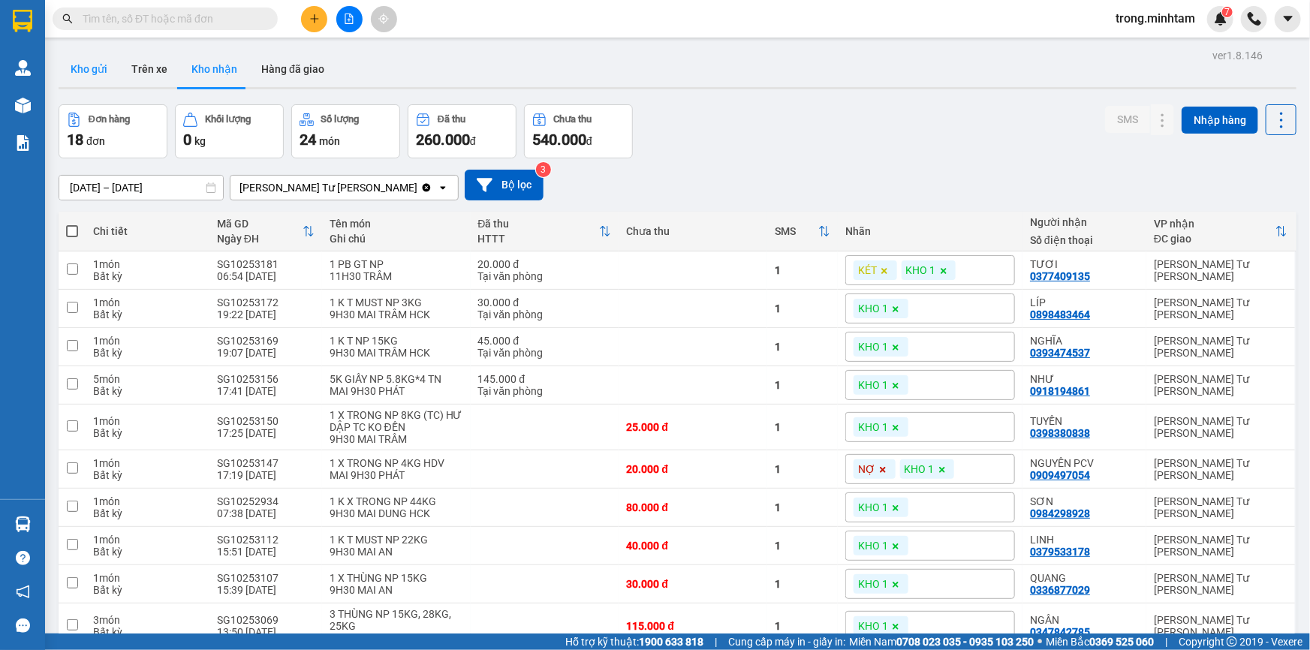
click at [82, 75] on button "Kho gửi" at bounding box center [89, 69] width 61 height 36
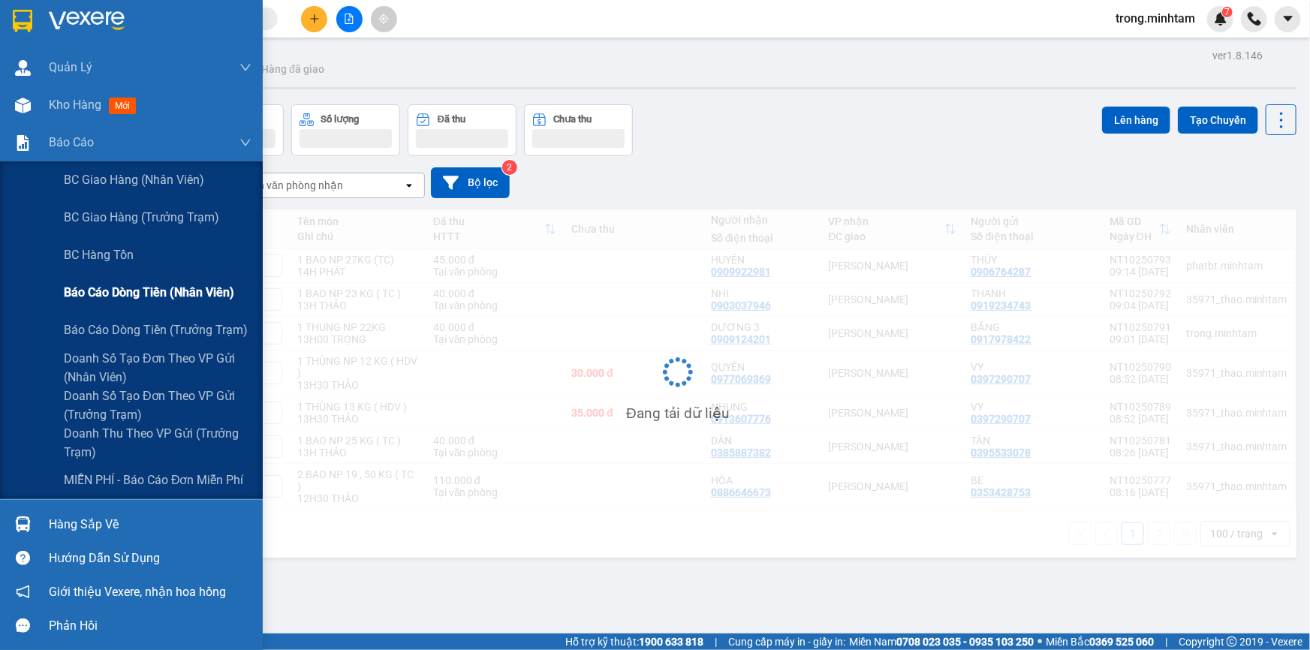
click at [135, 288] on span "Báo cáo dòng tiền (nhân viên)" at bounding box center [149, 292] width 170 height 19
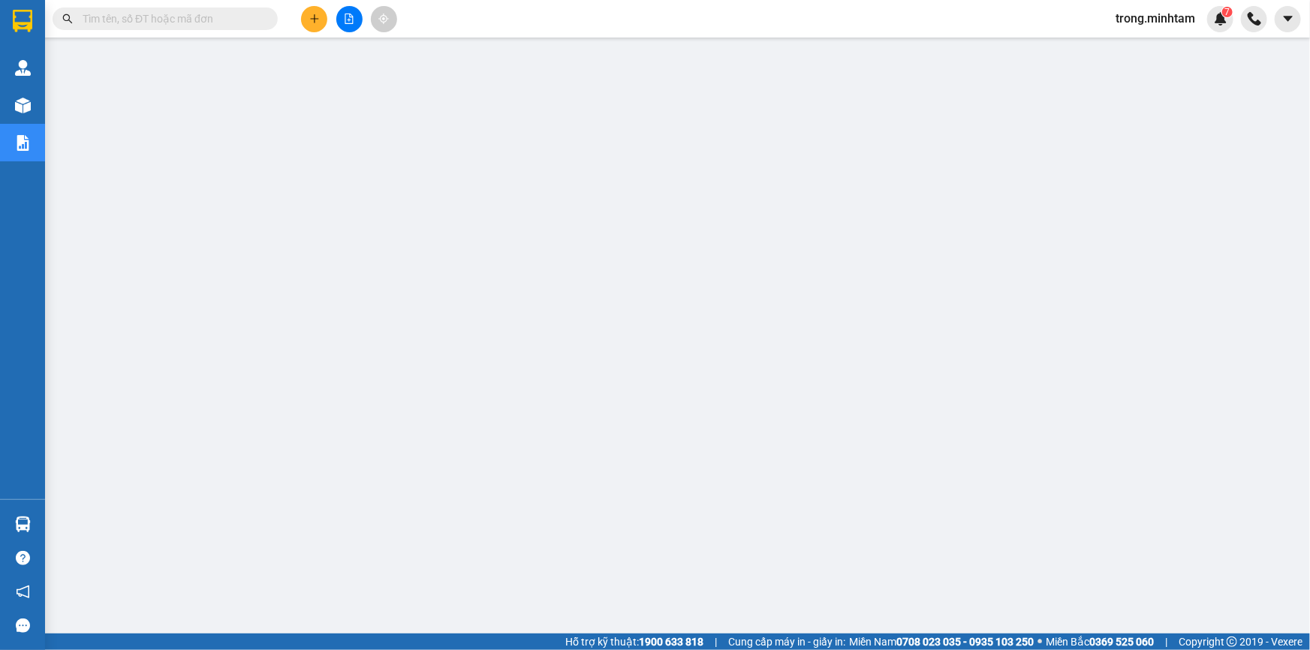
click at [225, 22] on input "text" at bounding box center [171, 19] width 177 height 17
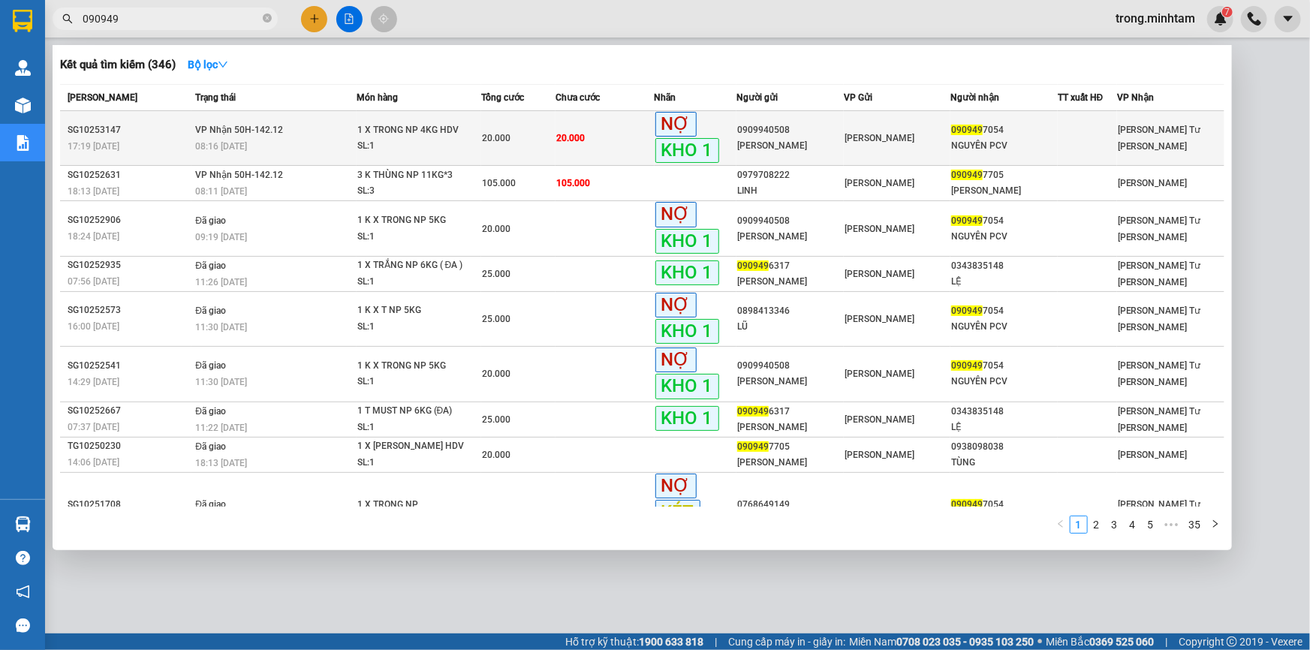
type input "090949"
click at [454, 144] on div "SL: 1" at bounding box center [413, 146] width 113 height 17
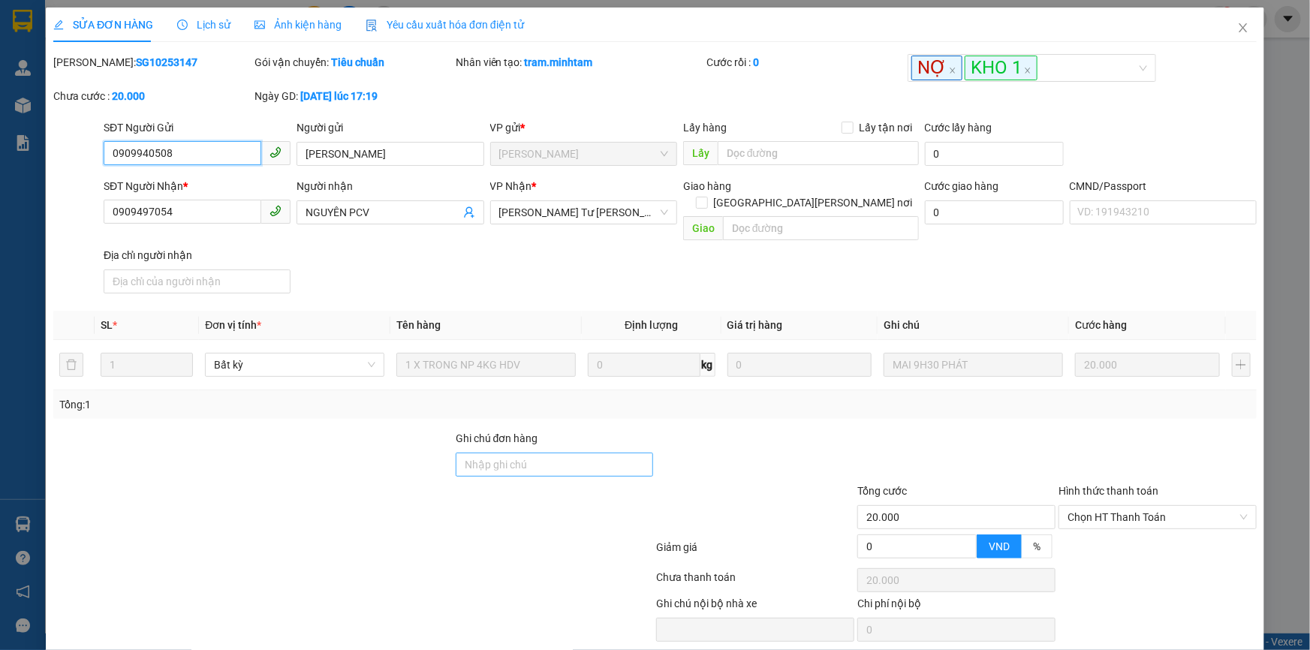
type input "0909940508"
type input "QUANG ĐẠT"
type input "0909497054"
type input "NGUYÊN PCV"
type input "20.000"
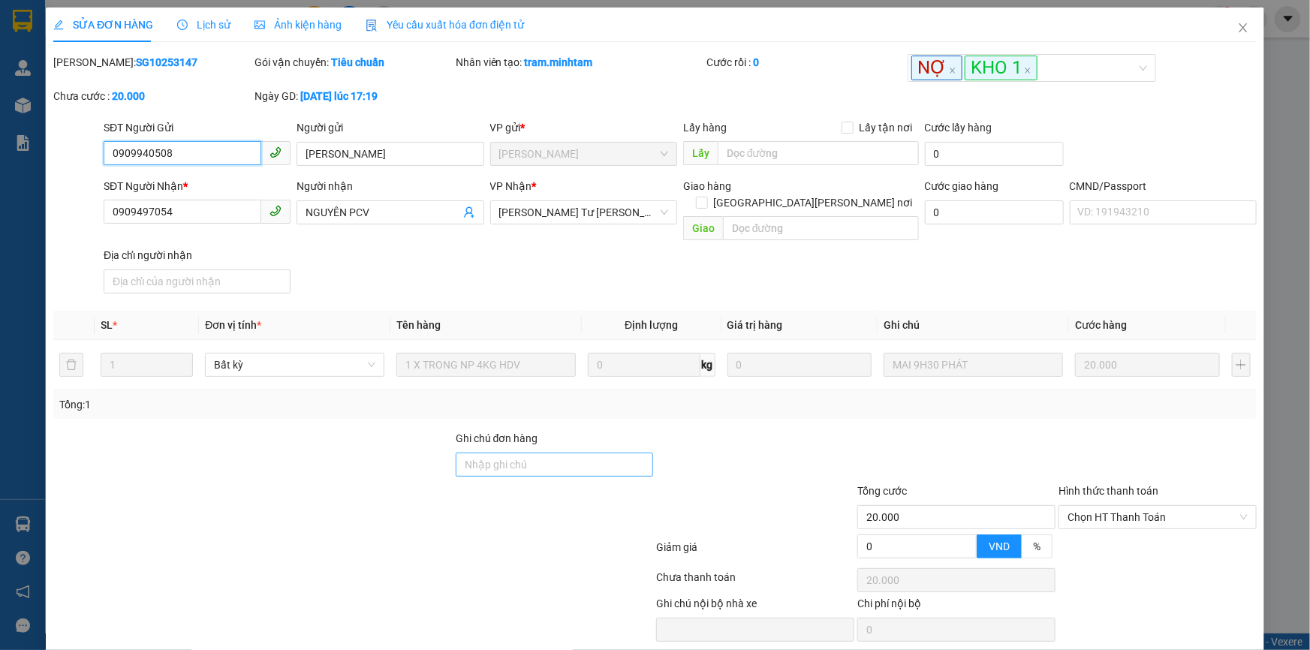
type input "20.000"
click at [494, 453] on input "Ghi chú đơn hàng" at bounding box center [555, 465] width 198 height 24
type input "C"
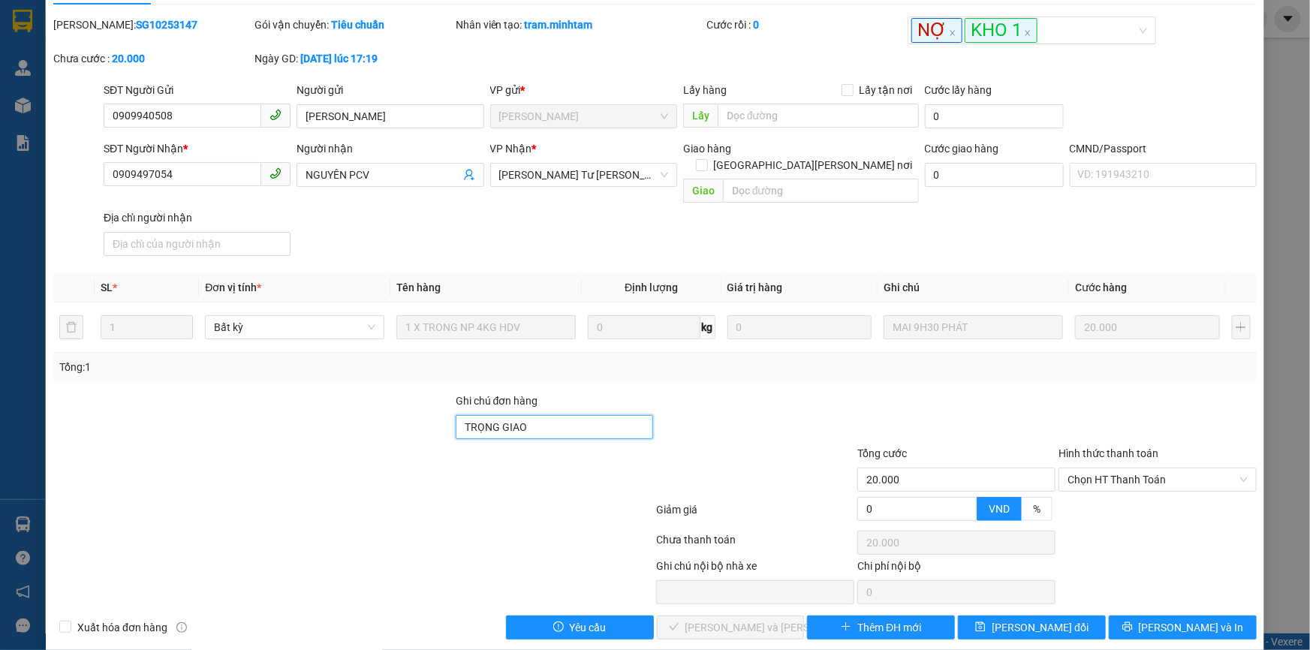
scroll to position [41, 0]
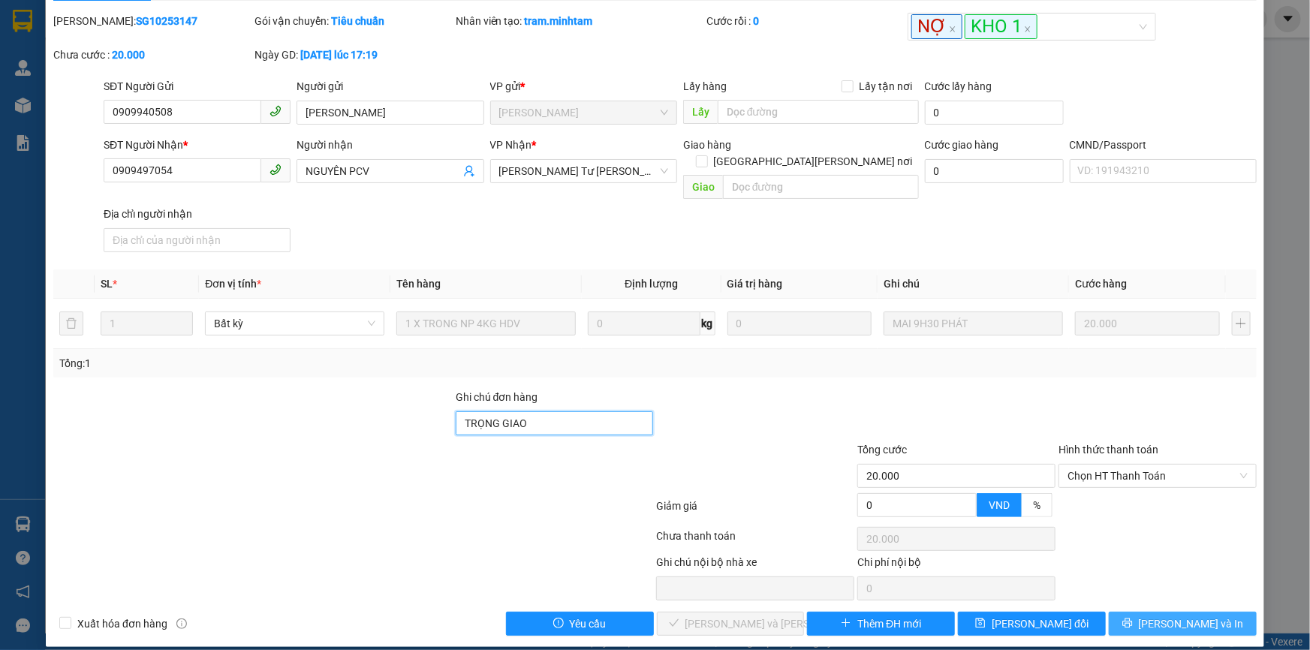
type input "TRỌNG GIAO"
click at [1158, 617] on button "[PERSON_NAME] và In" at bounding box center [1183, 624] width 148 height 24
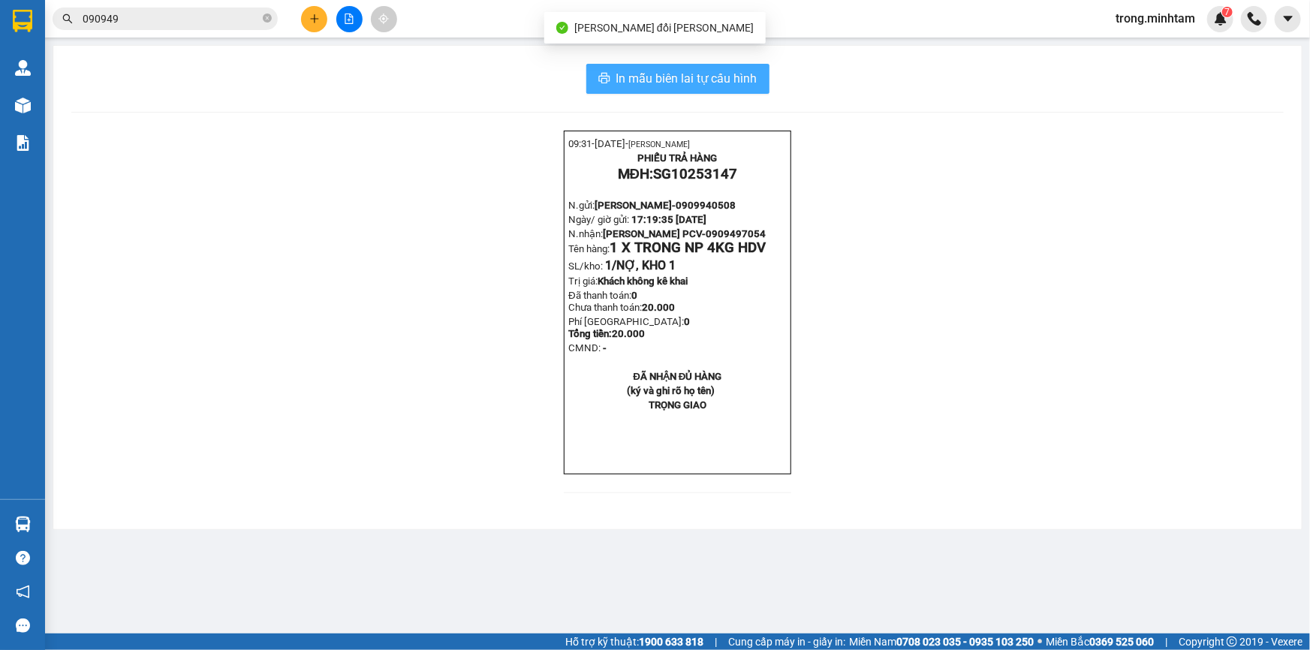
click at [705, 86] on span "In mẫu biên lai tự cấu hình" at bounding box center [687, 78] width 141 height 19
click at [1131, 23] on span "trong.minhtam" at bounding box center [1156, 18] width 104 height 19
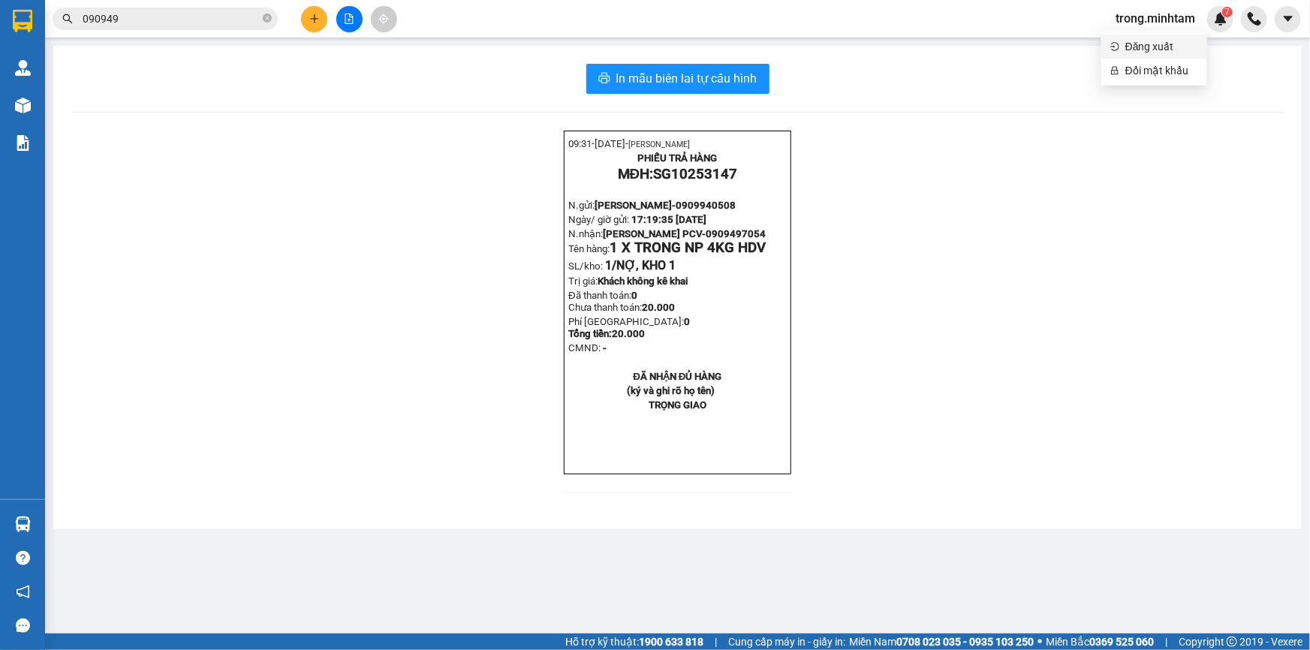
click at [1143, 44] on span "Đăng xuất" at bounding box center [1162, 46] width 73 height 17
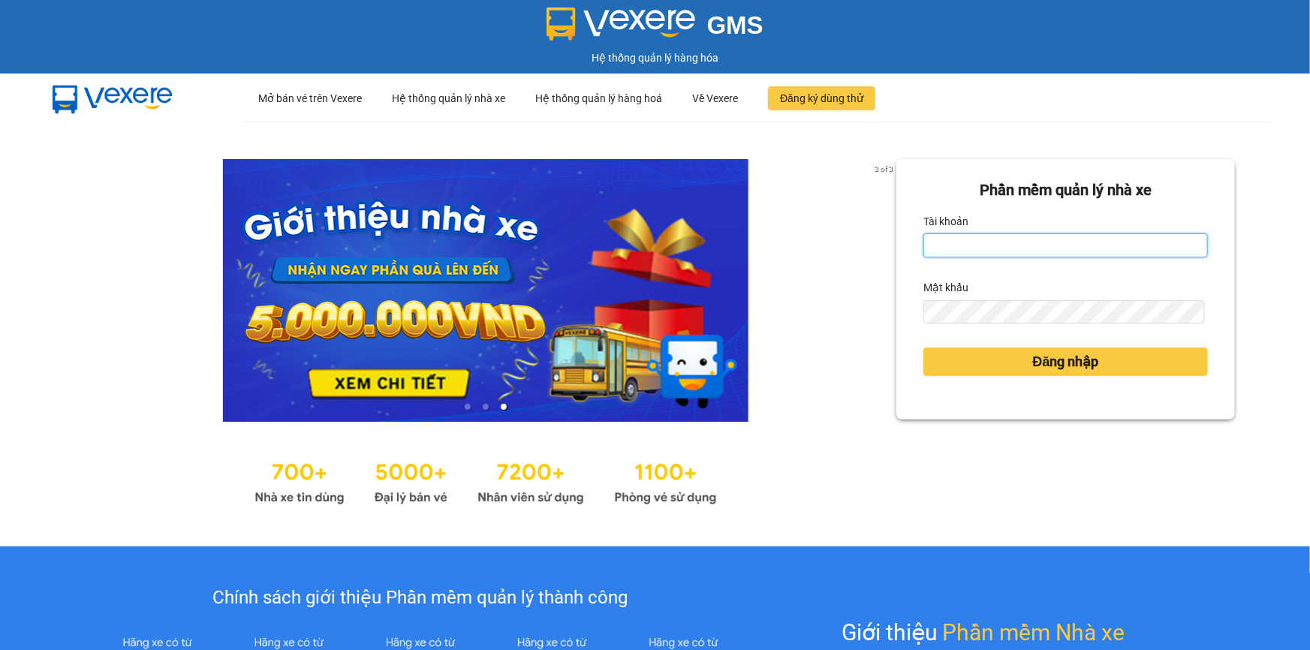
click at [1004, 238] on input "Tài khoản" at bounding box center [1066, 246] width 285 height 24
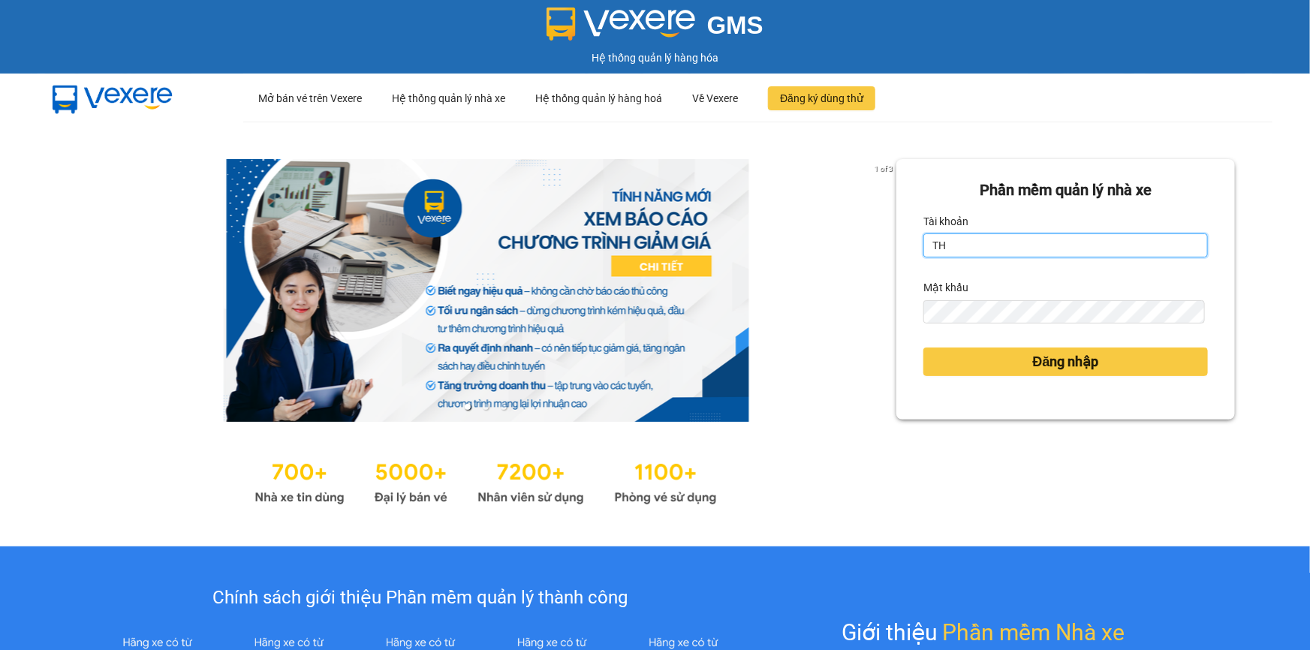
type input "T"
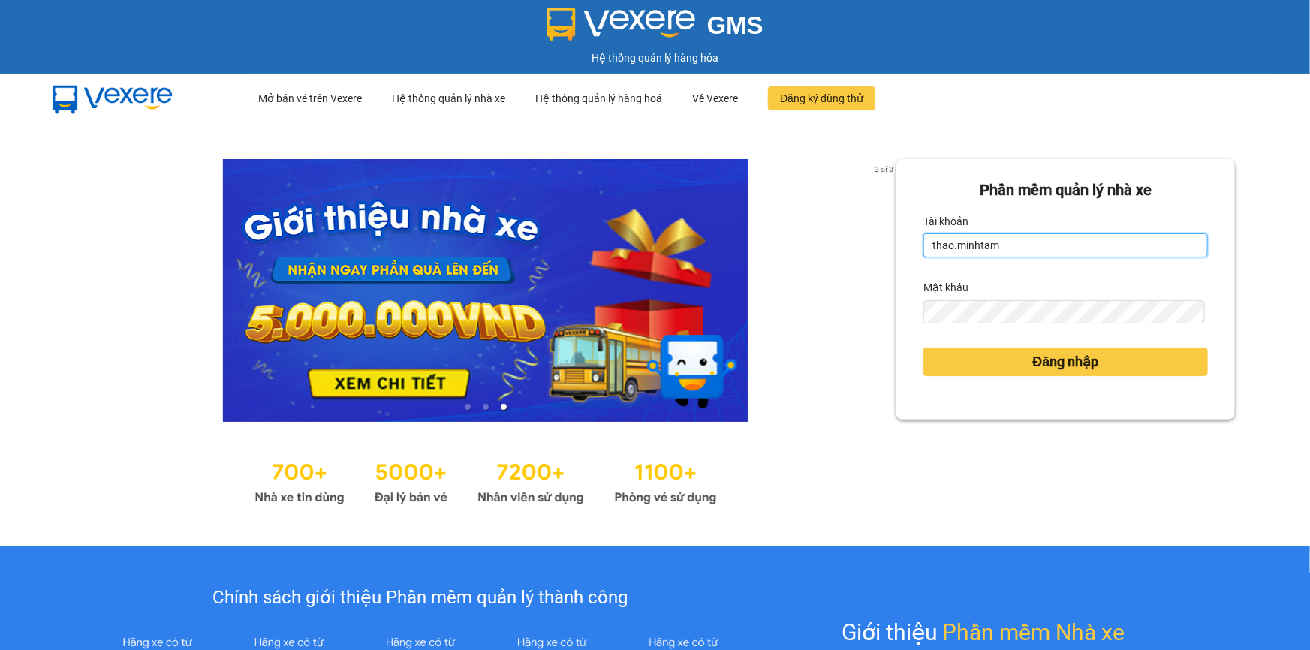
type input "thao.minhtam"
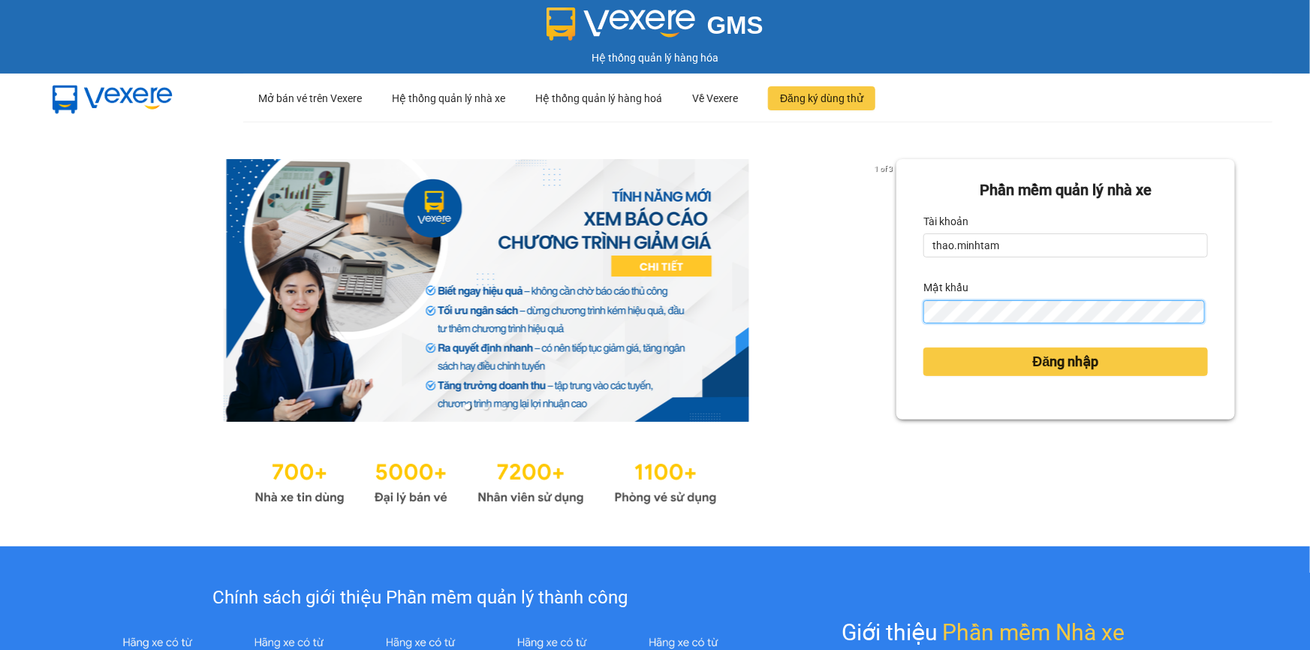
click at [924, 348] on button "Đăng nhập" at bounding box center [1066, 362] width 285 height 29
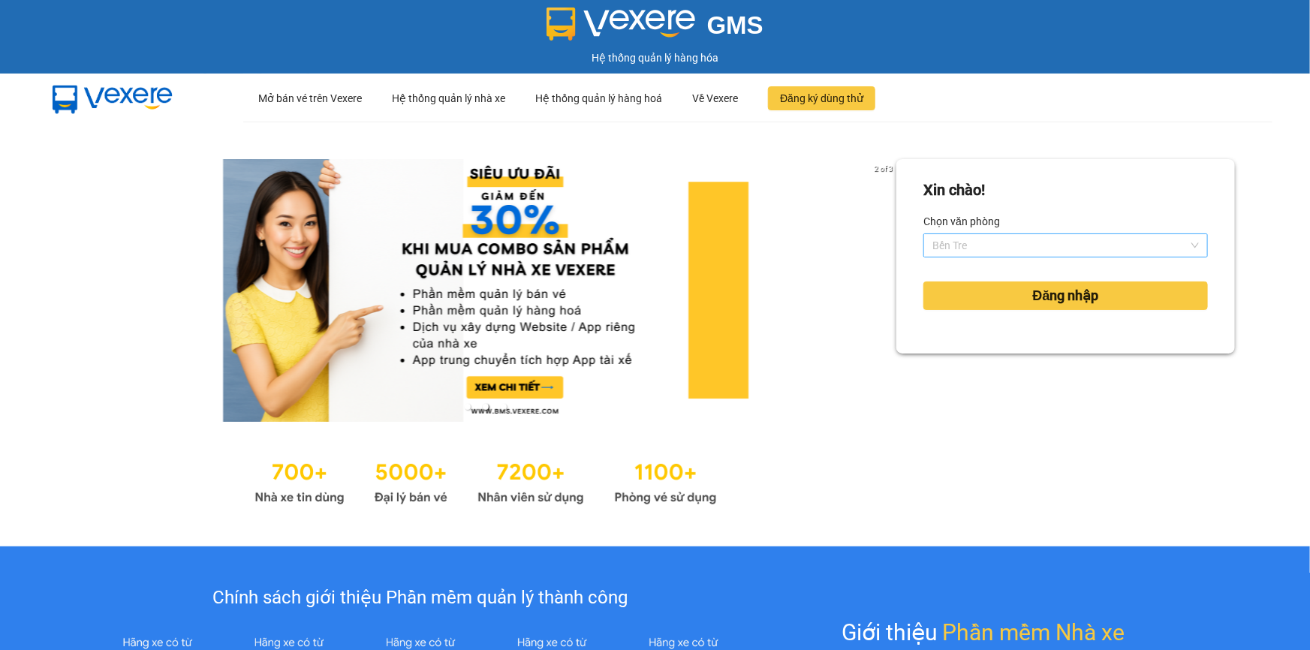
click at [1048, 242] on span "Bến Tre" at bounding box center [1066, 245] width 267 height 23
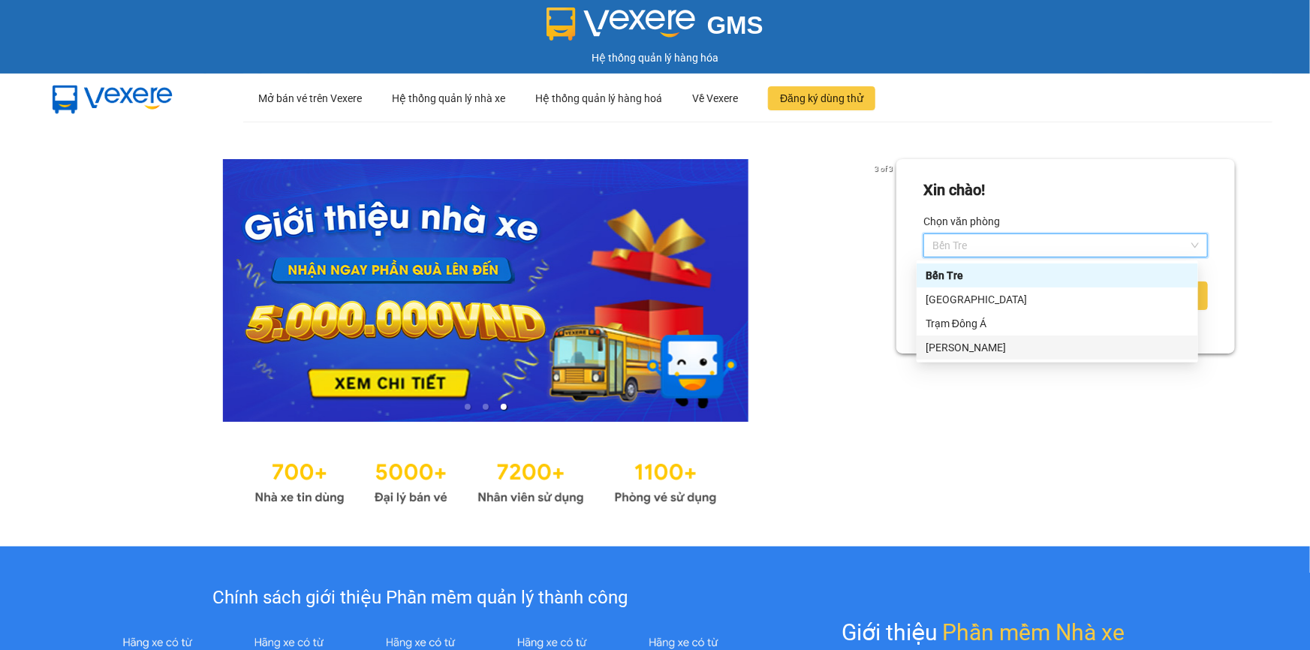
click at [1006, 339] on div "[PERSON_NAME]" at bounding box center [1058, 347] width 264 height 17
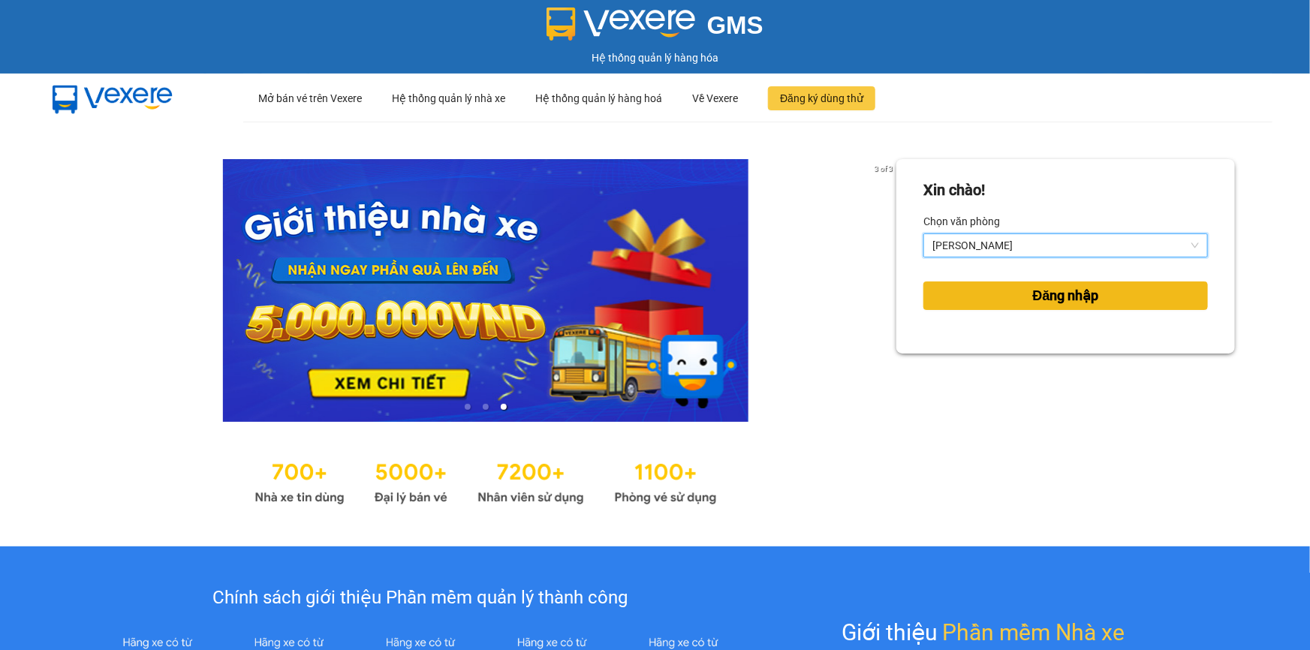
click at [1042, 292] on span "Đăng nhập" at bounding box center [1066, 295] width 66 height 21
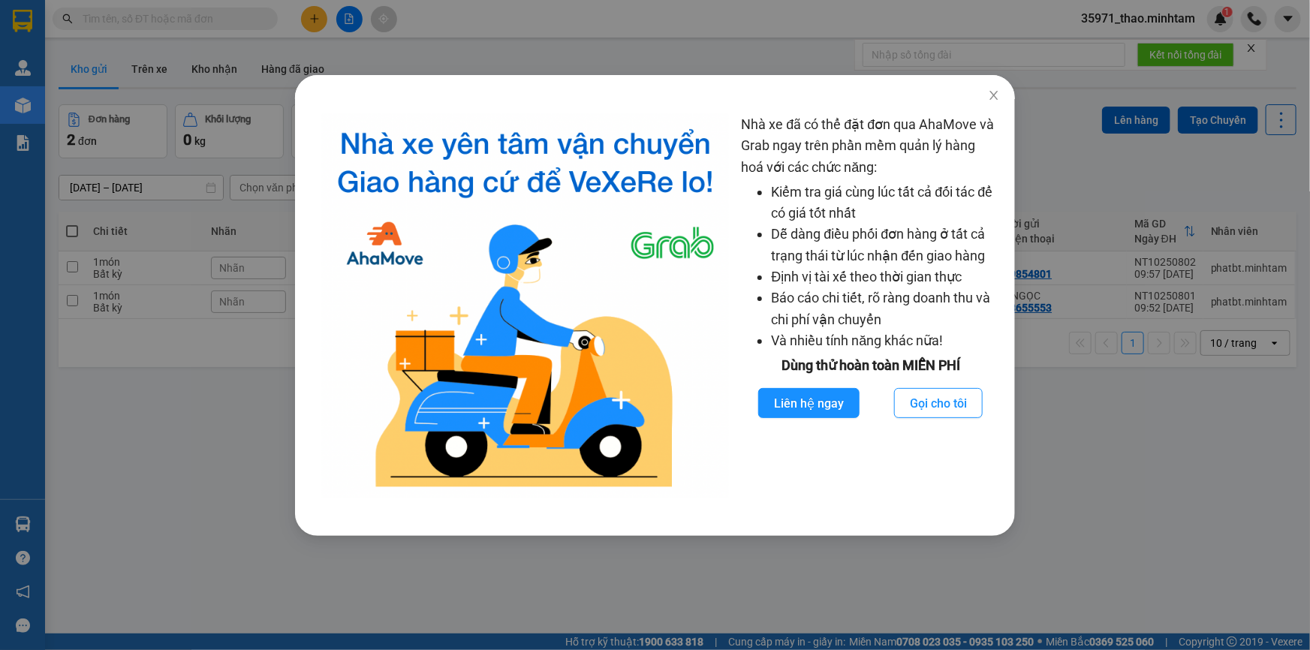
click at [1074, 120] on div "Nhà xe đã có thể đặt đơn qua AhaMove và Grab ngay trên phần mềm quản lý hàng ho…" at bounding box center [655, 325] width 1310 height 650
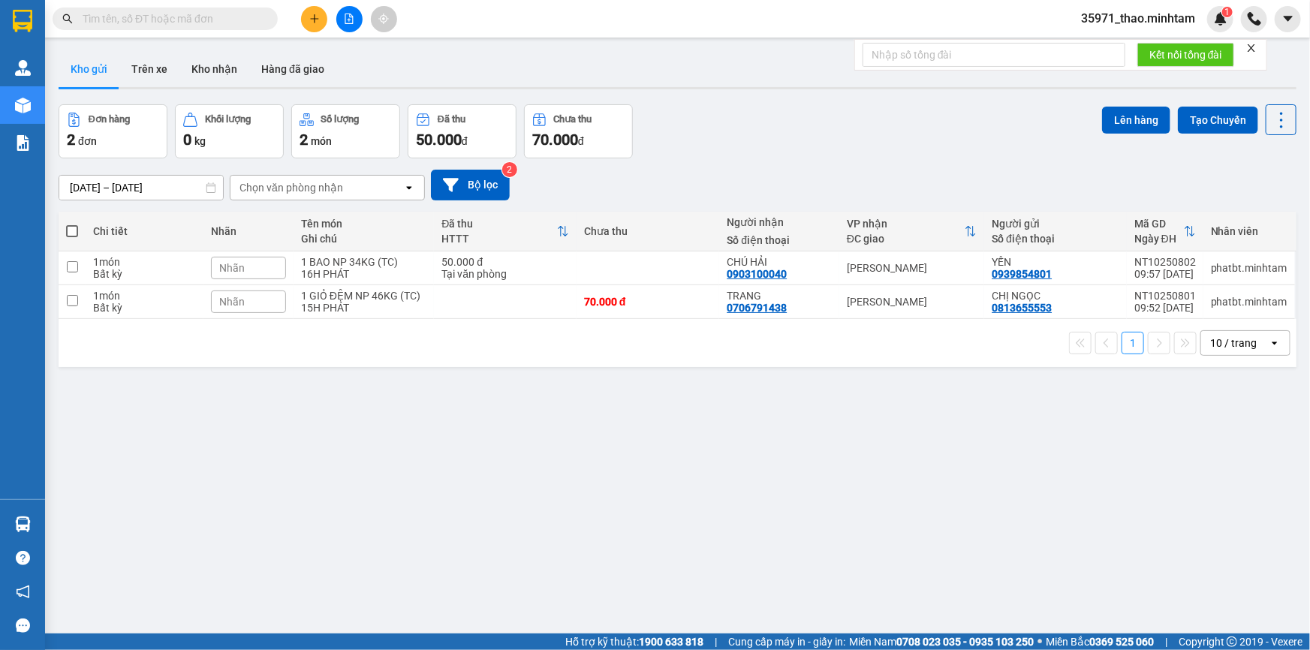
click at [1252, 44] on icon "close" at bounding box center [1252, 48] width 11 height 11
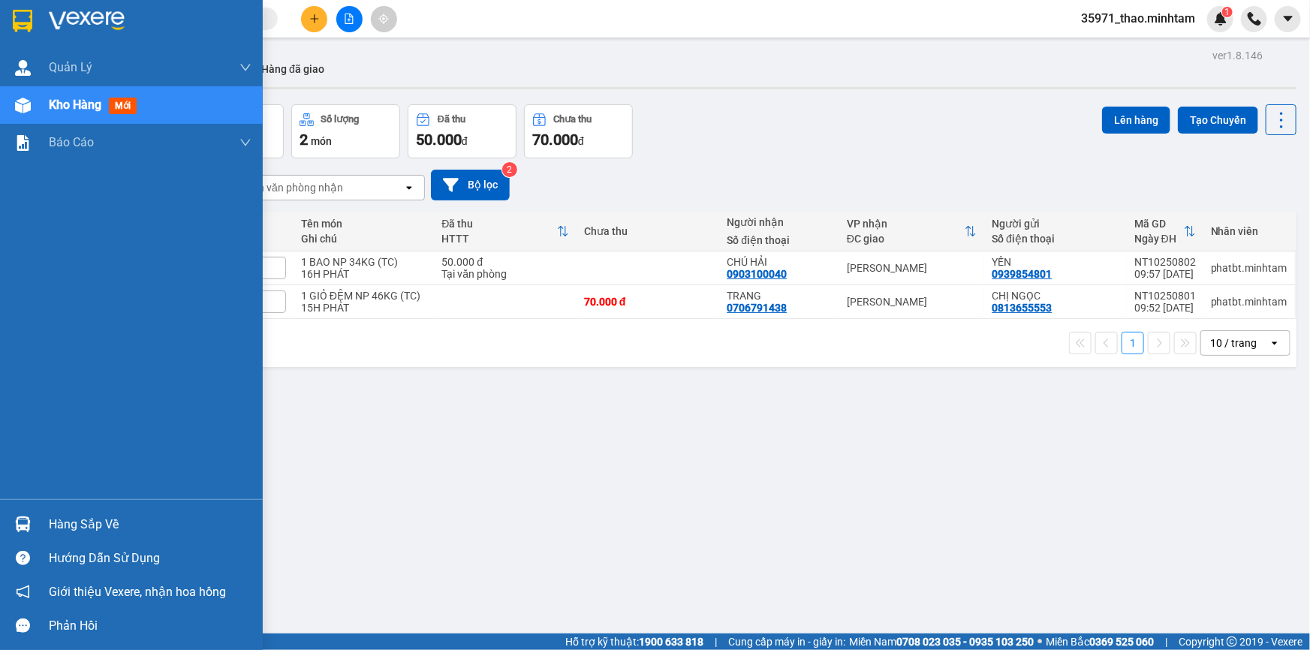
click at [90, 523] on div "Hàng sắp về" at bounding box center [150, 525] width 203 height 23
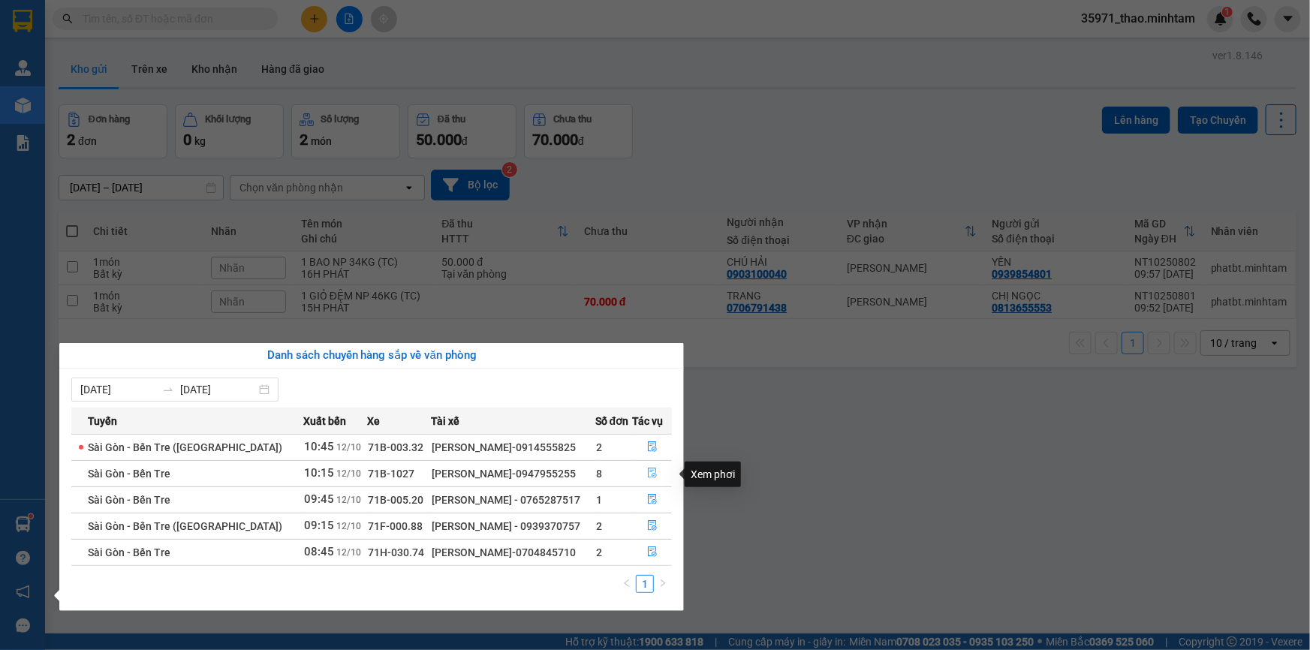
click at [647, 467] on button "button" at bounding box center [653, 474] width 38 height 24
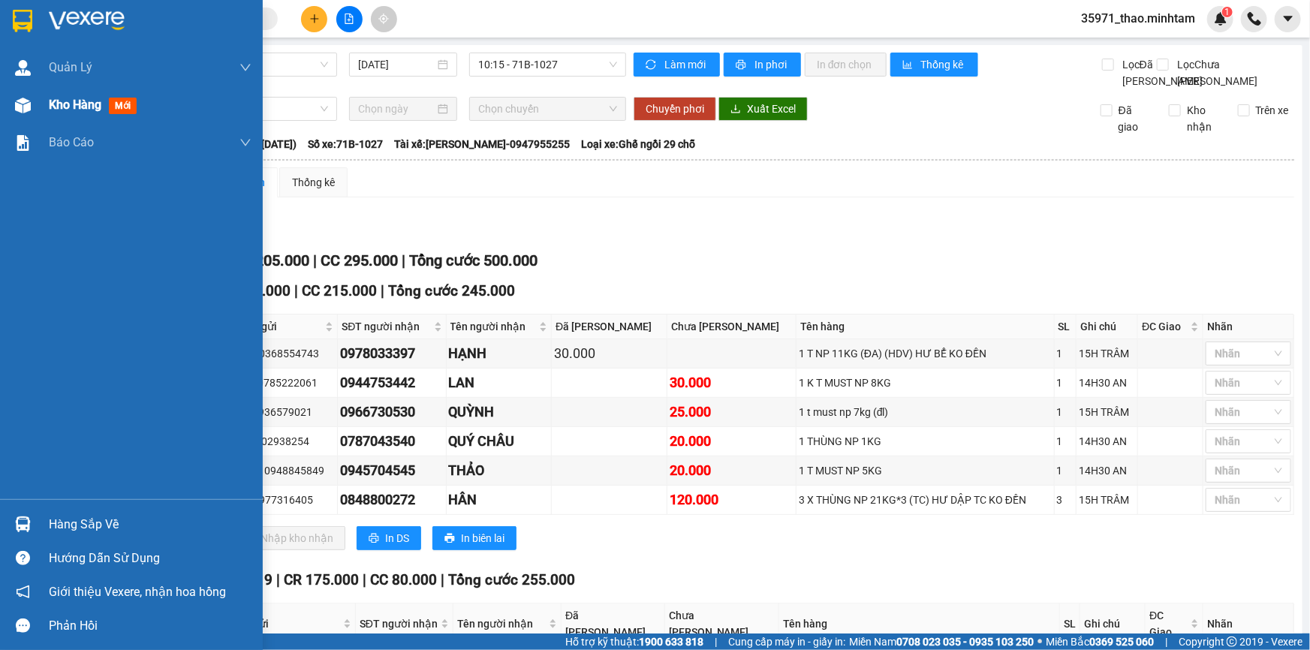
click at [82, 101] on span "Kho hàng" at bounding box center [75, 105] width 53 height 14
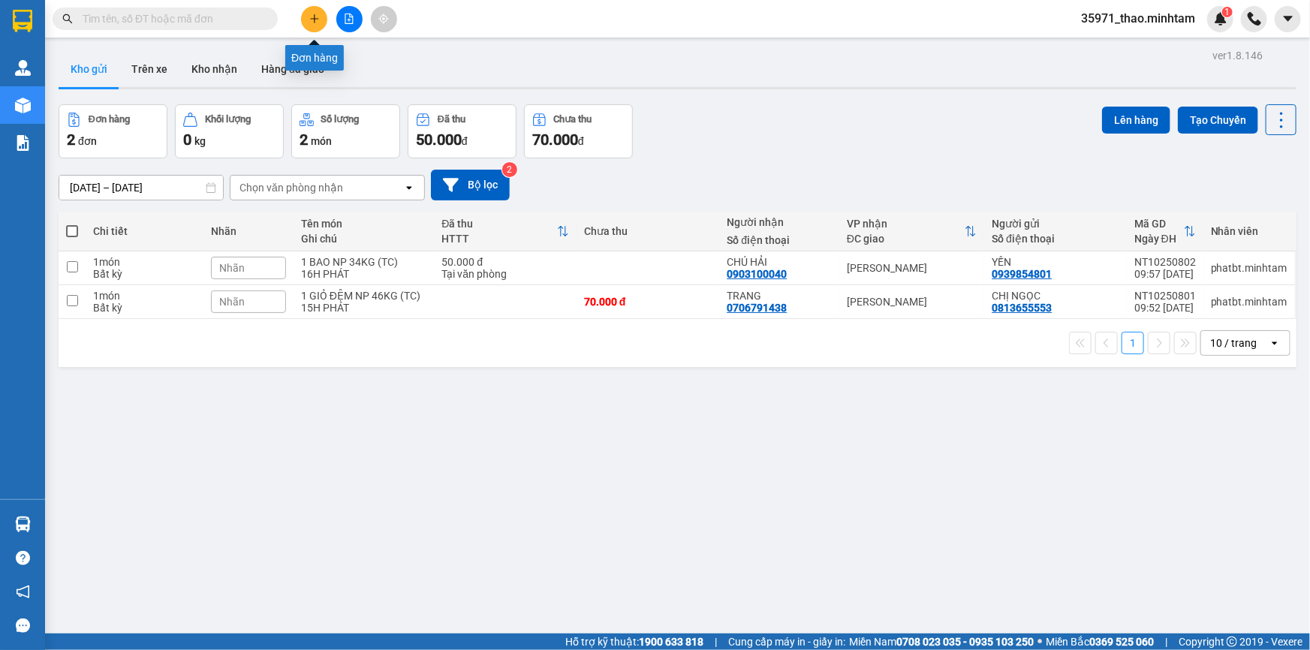
click at [319, 8] on button at bounding box center [314, 19] width 26 height 26
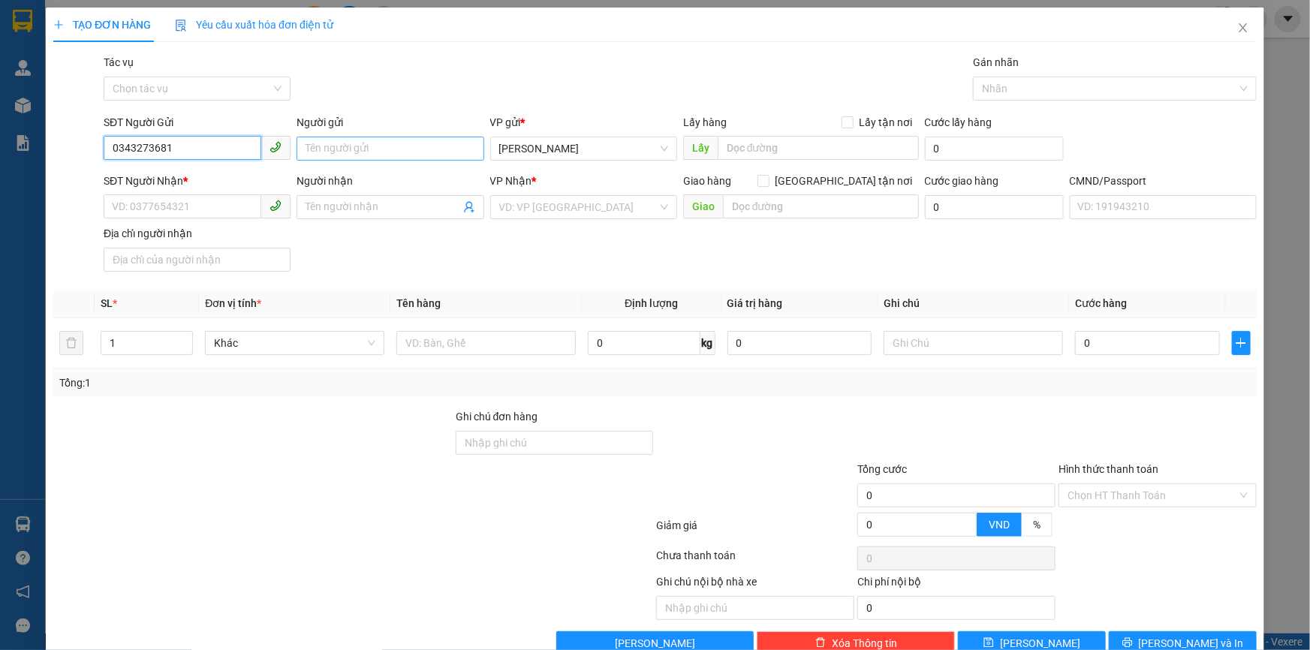
type input "0343273681"
click at [354, 145] on input "Người gửi" at bounding box center [390, 149] width 187 height 24
click at [591, 203] on input "search" at bounding box center [578, 207] width 158 height 23
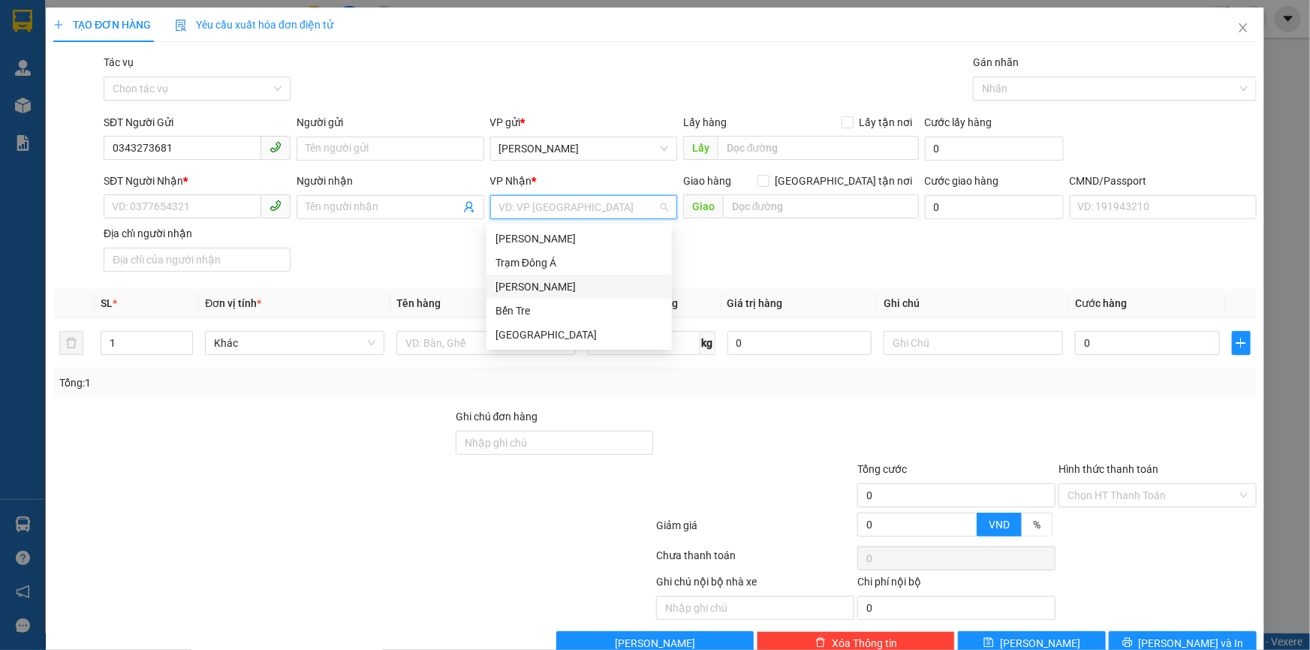
click at [593, 294] on div "[PERSON_NAME]" at bounding box center [579, 287] width 167 height 17
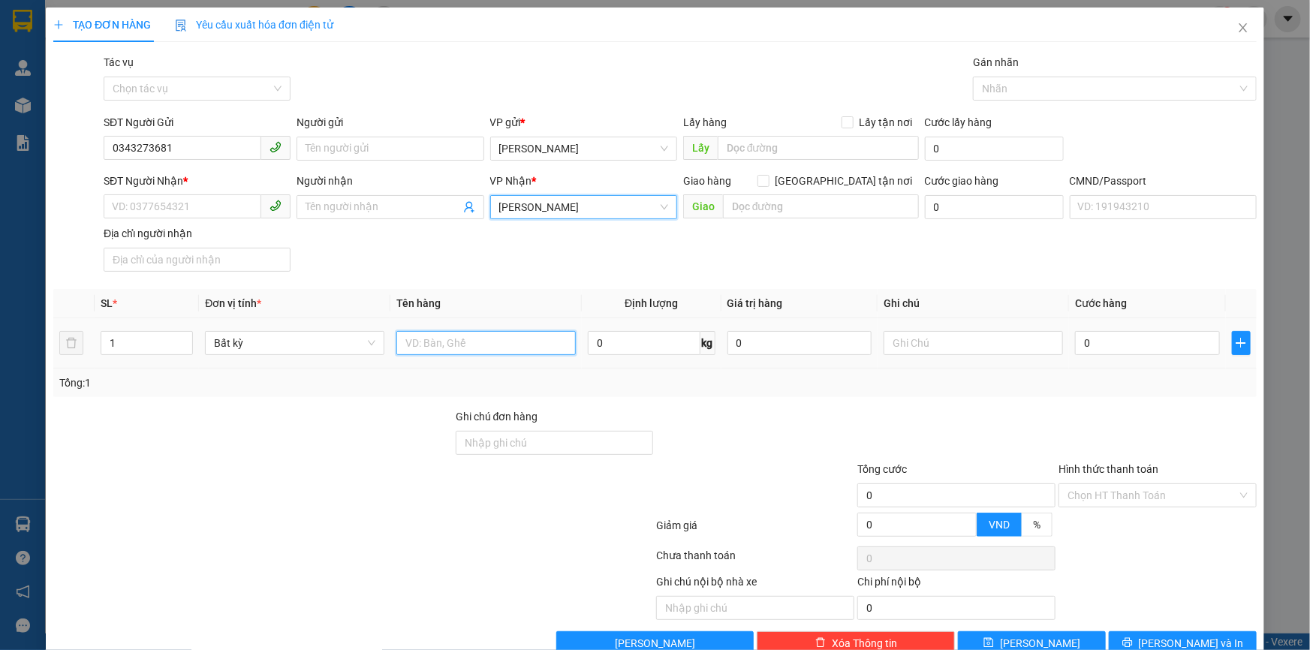
click at [499, 345] on input "text" at bounding box center [486, 343] width 179 height 24
type input "1 X TRẮNG NP 6 KG"
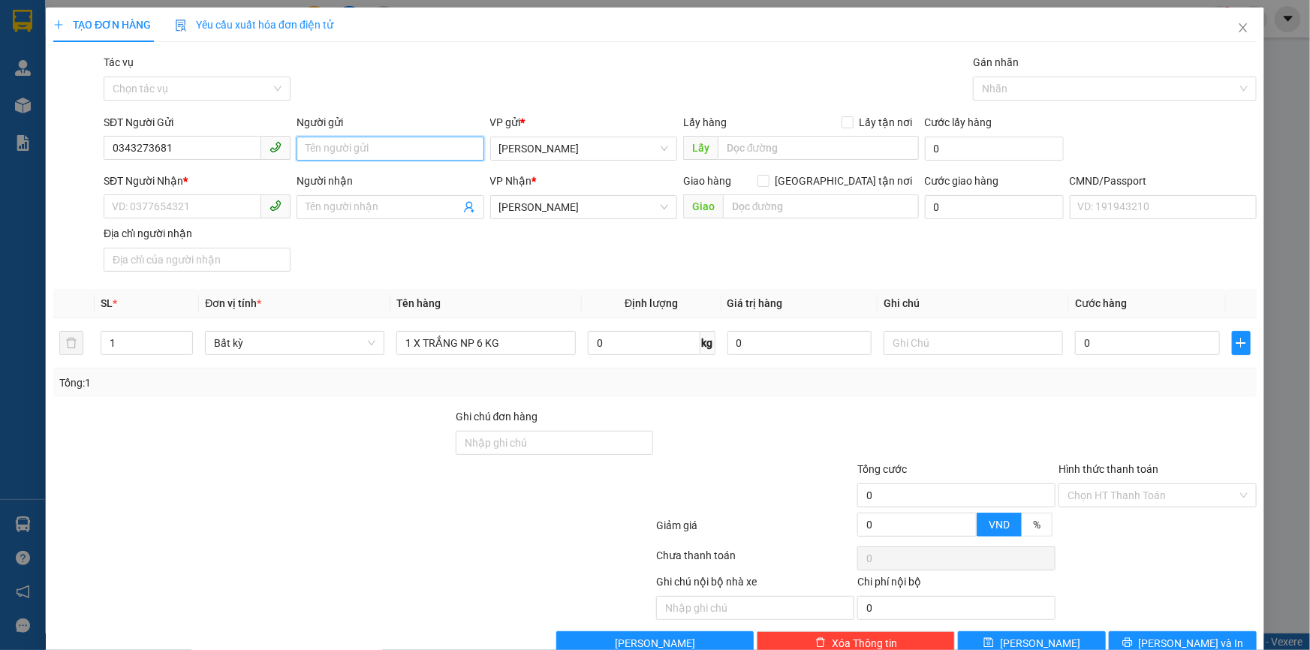
click at [391, 144] on input "Người gửi" at bounding box center [390, 149] width 187 height 24
type input "NAM"
click at [449, 71] on div "Gói vận chuyển * Tiêu chuẩn Tác vụ Chọn tác vụ Gán nhãn Nhãn" at bounding box center [681, 80] width 1160 height 53
click at [387, 210] on input "Người nhận" at bounding box center [383, 207] width 154 height 17
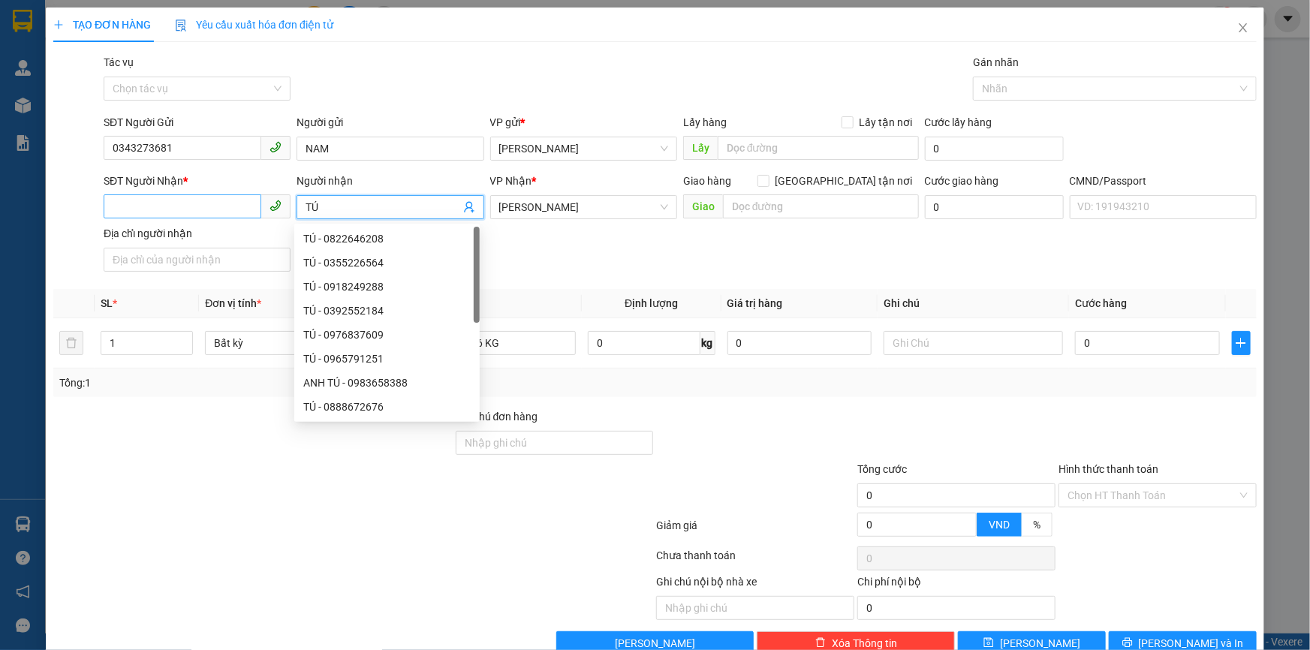
type input "TÚ"
click at [158, 204] on input "SĐT Người Nhận *" at bounding box center [183, 207] width 158 height 24
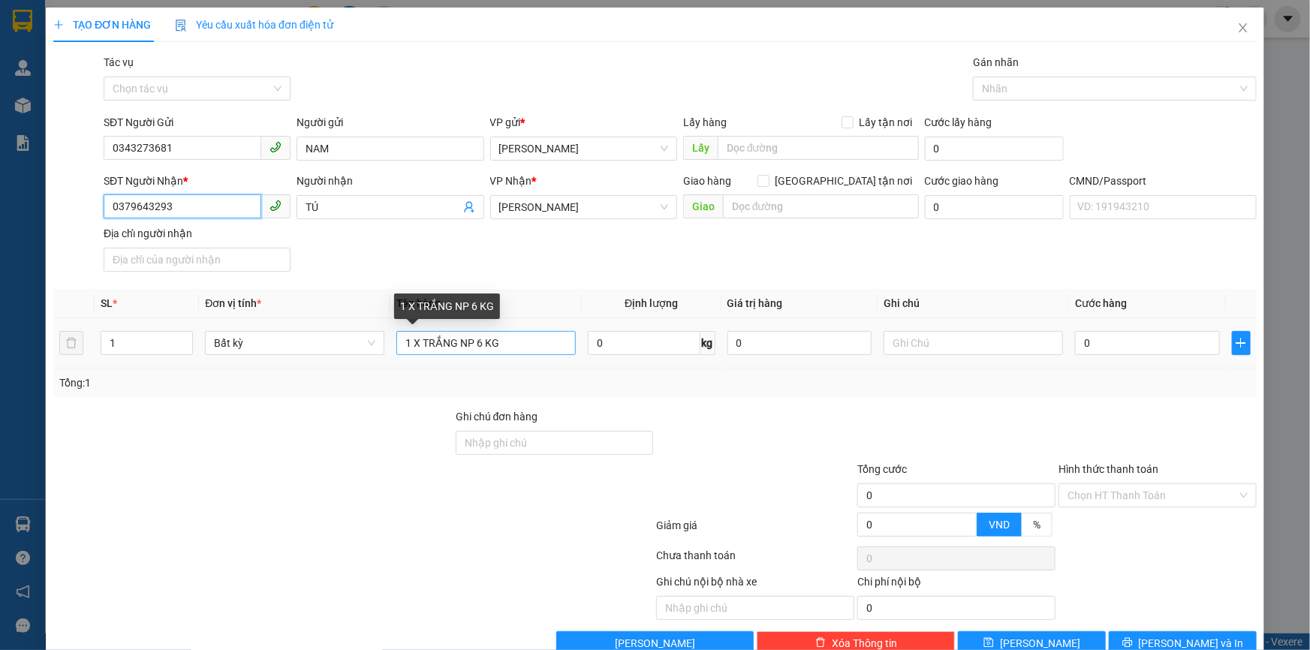
type input "0379643293"
click at [529, 340] on input "1 X TRẮNG NP 6 KG" at bounding box center [486, 343] width 179 height 24
type input "1 X TRẮNG NP 6 KG ( [GEOGRAPHIC_DATA] )"
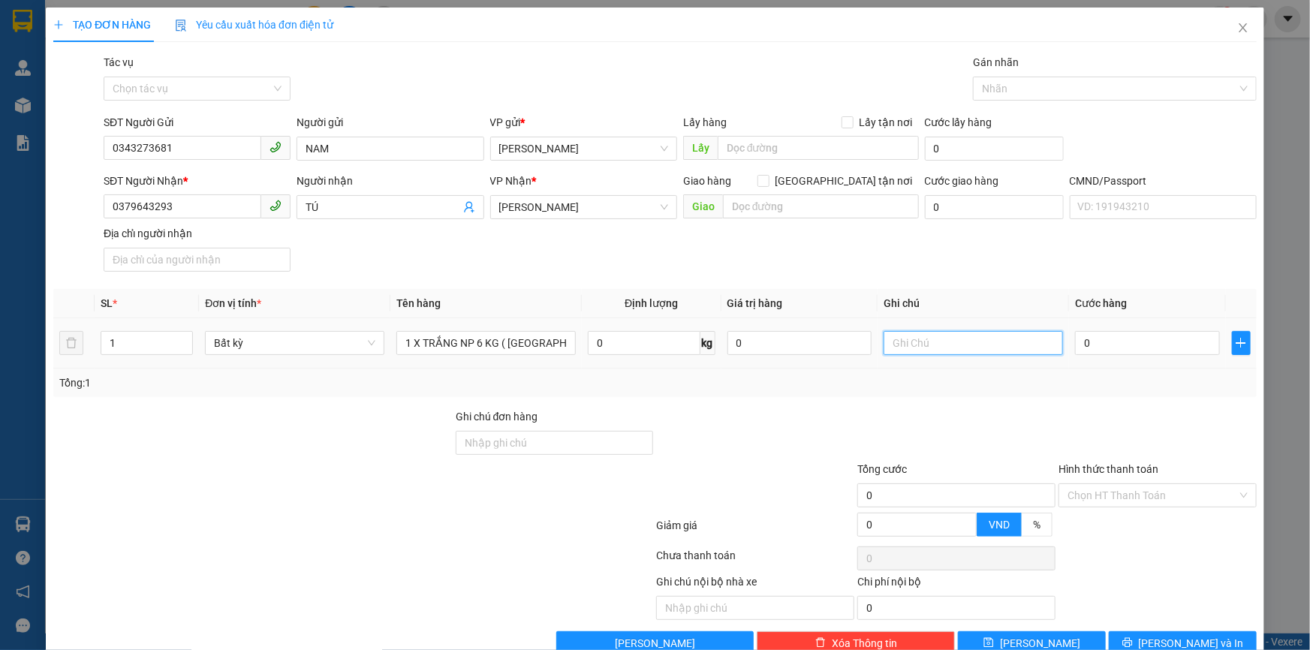
click at [1000, 352] on input "text" at bounding box center [973, 343] width 179 height 24
type input "14H THẢO"
type input "2"
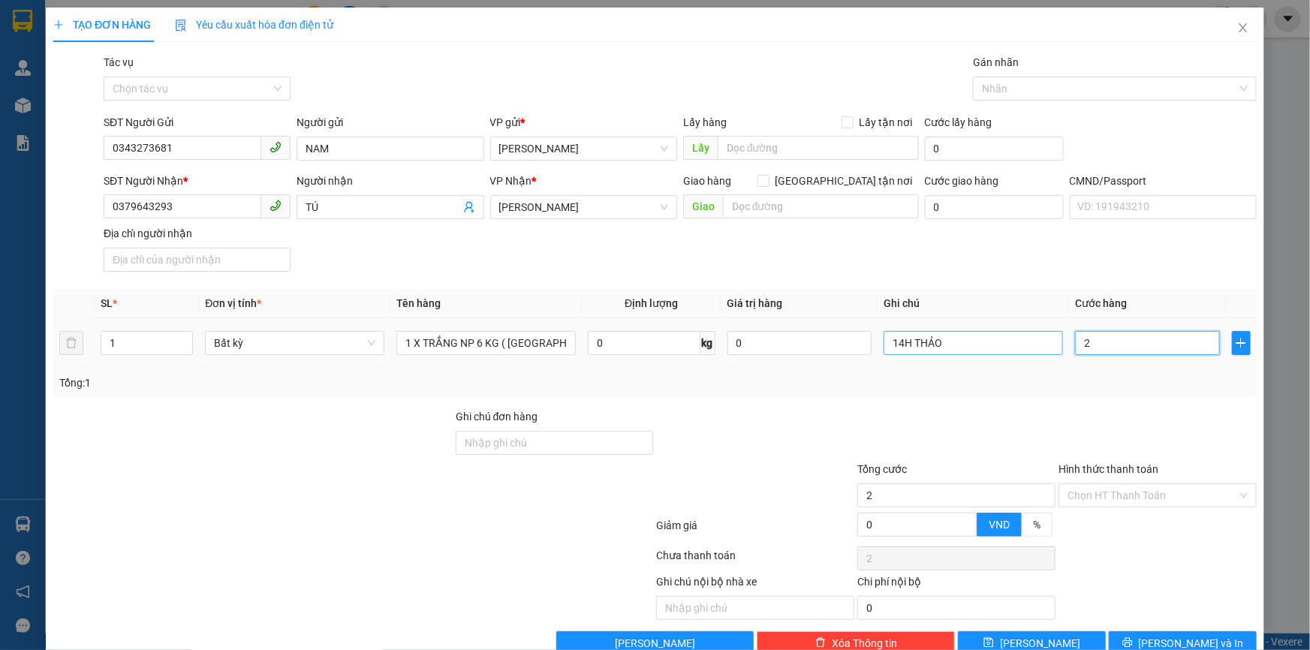
type input "25"
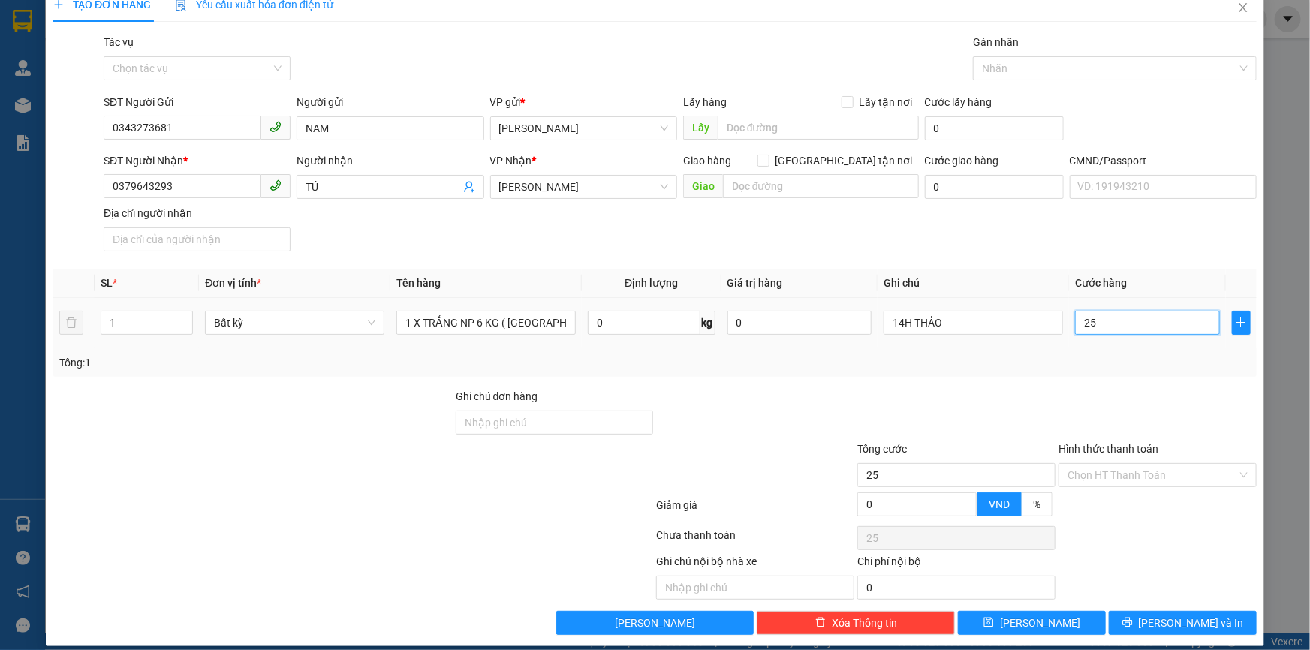
scroll to position [36, 0]
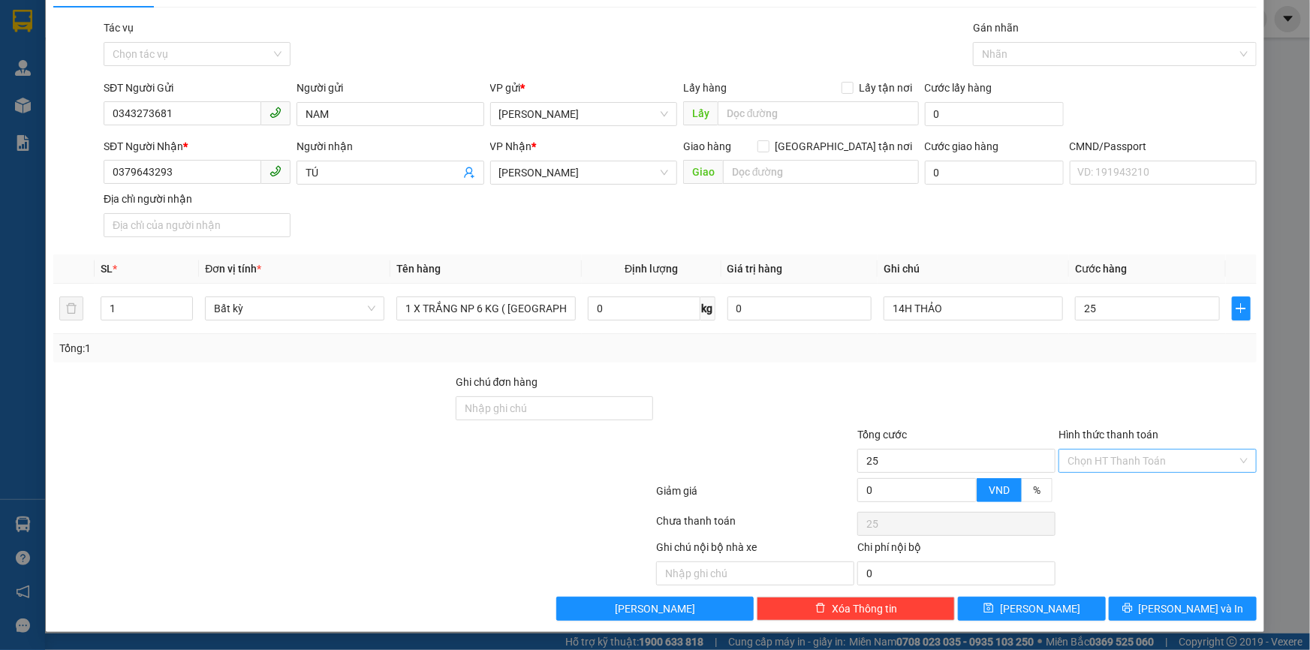
click at [1105, 451] on input "Hình thức thanh toán" at bounding box center [1153, 461] width 170 height 23
type input "25.000"
click at [1126, 490] on div "Tại văn phòng" at bounding box center [1149, 492] width 179 height 17
type input "0"
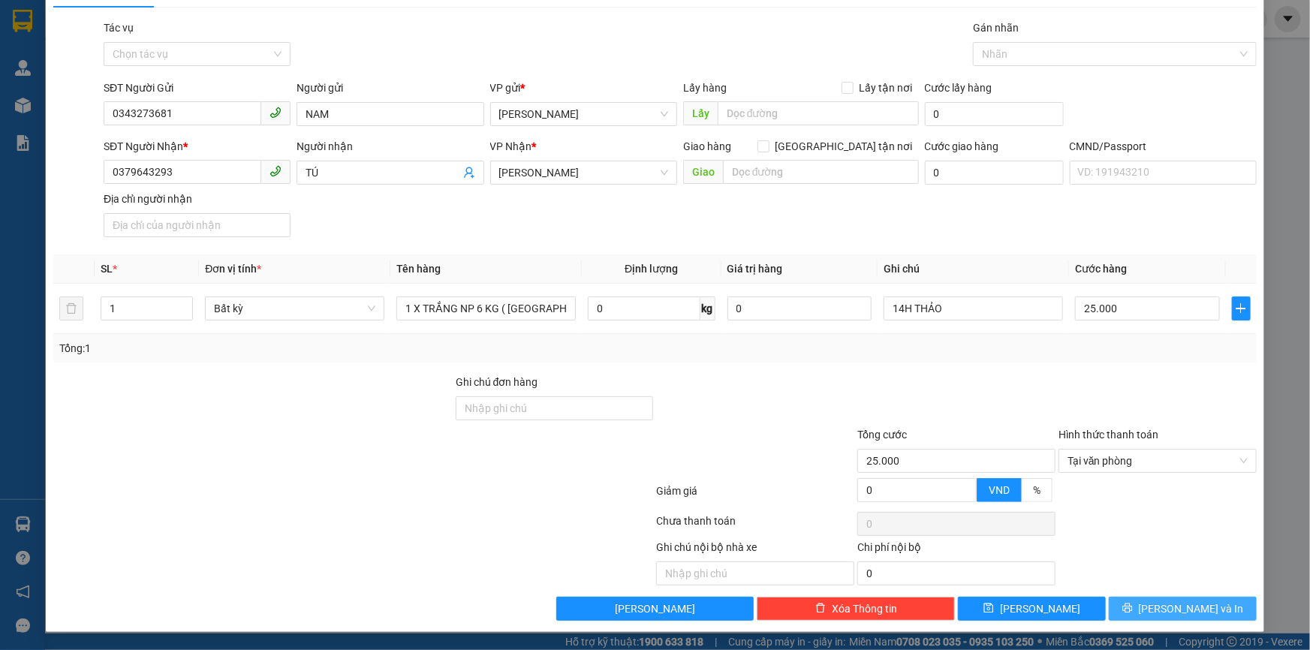
click at [1133, 611] on icon "printer" at bounding box center [1128, 608] width 11 height 11
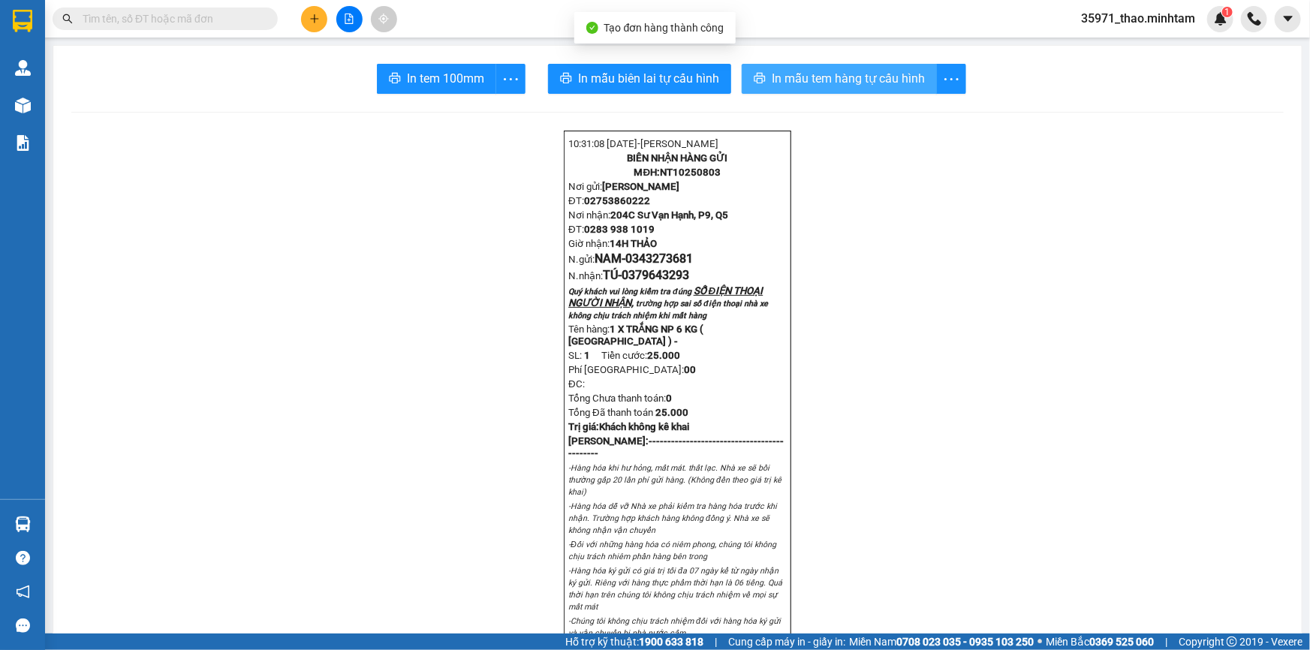
click at [772, 71] on span "In mẫu tem hàng tự cấu hình" at bounding box center [848, 78] width 153 height 19
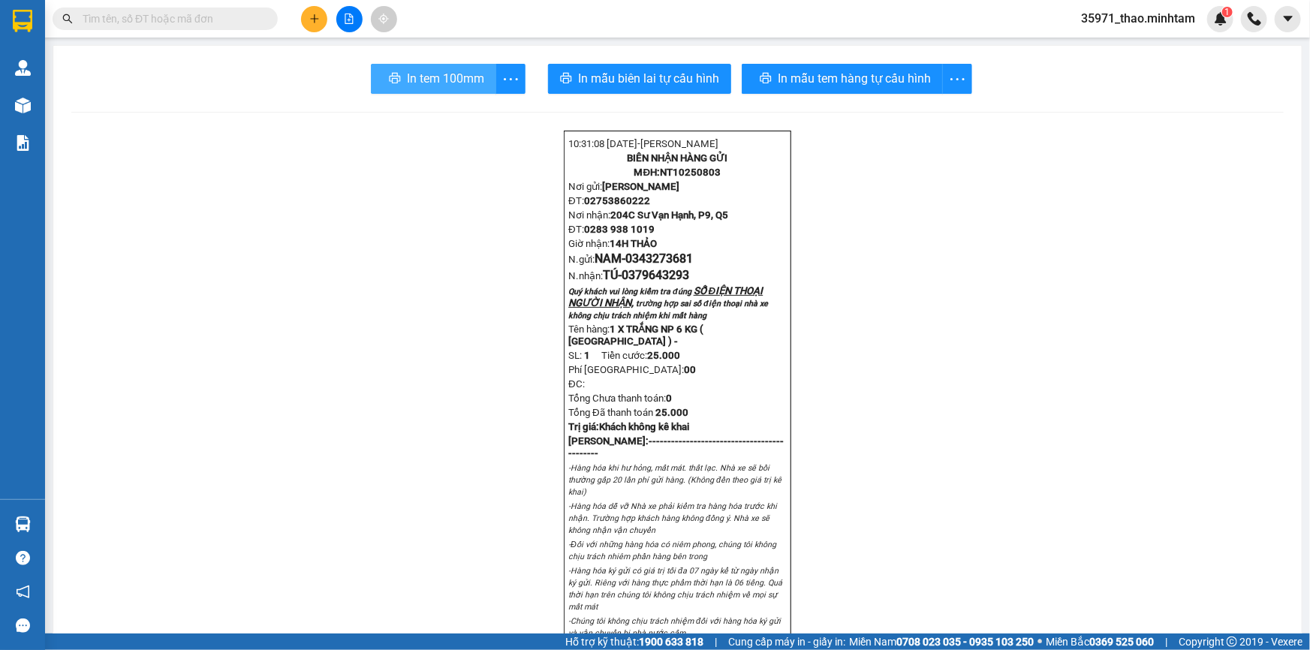
click at [423, 84] on span "In tem 100mm" at bounding box center [445, 78] width 77 height 19
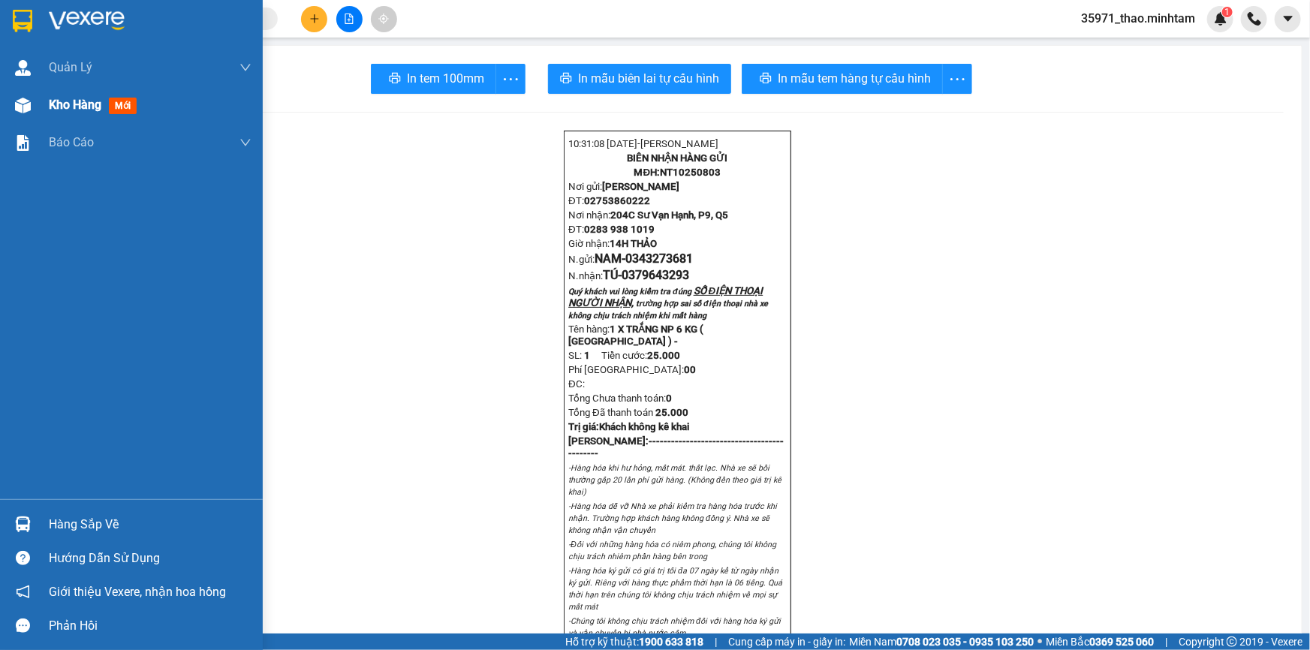
click at [67, 106] on span "Kho hàng" at bounding box center [75, 105] width 53 height 14
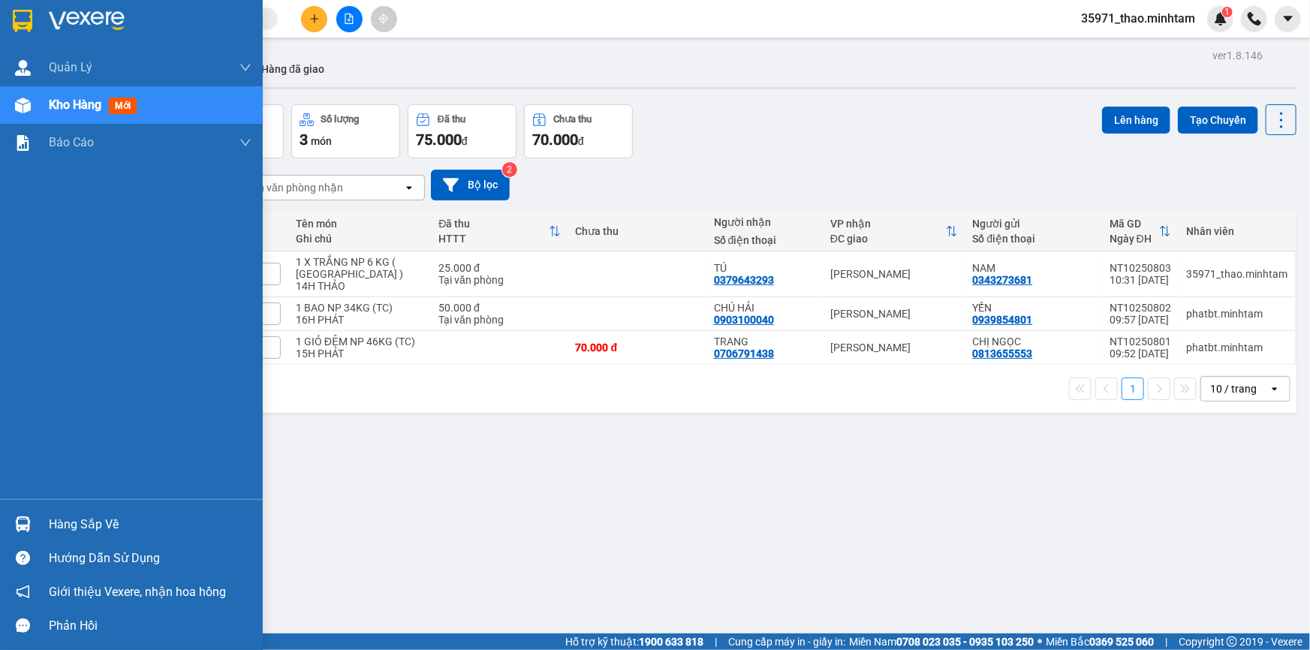
click at [77, 522] on div "Hàng sắp về" at bounding box center [150, 525] width 203 height 23
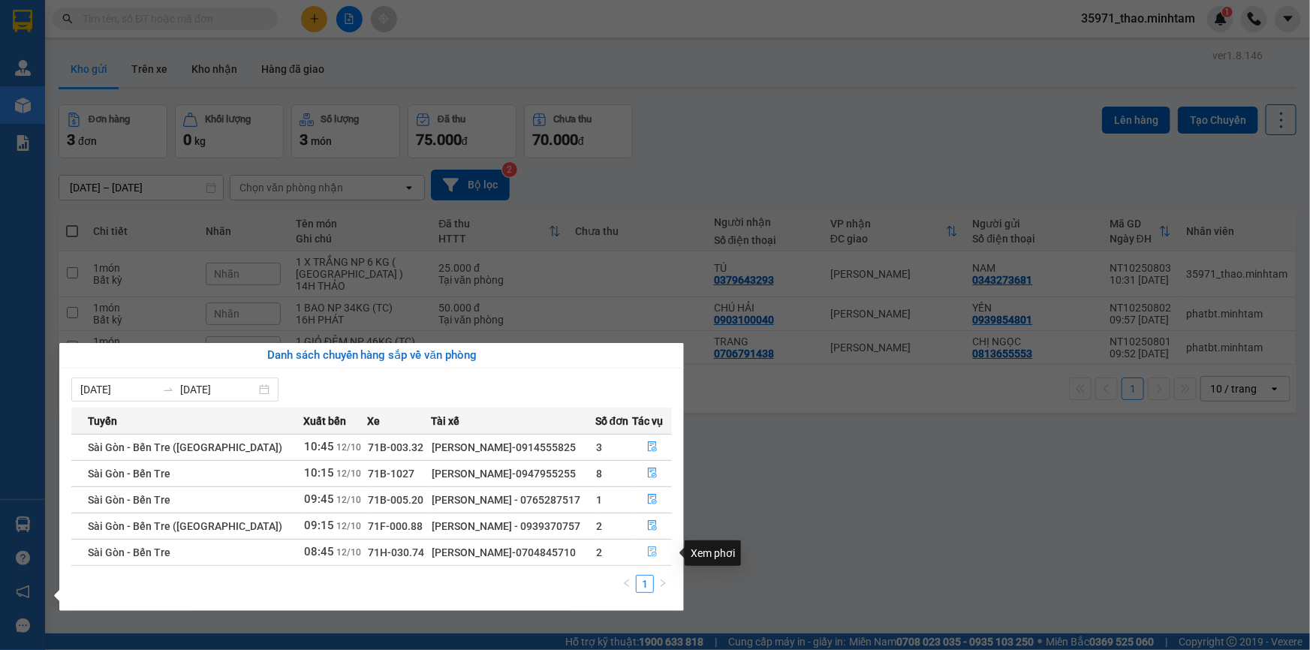
click at [650, 550] on icon "file-done" at bounding box center [652, 552] width 11 height 11
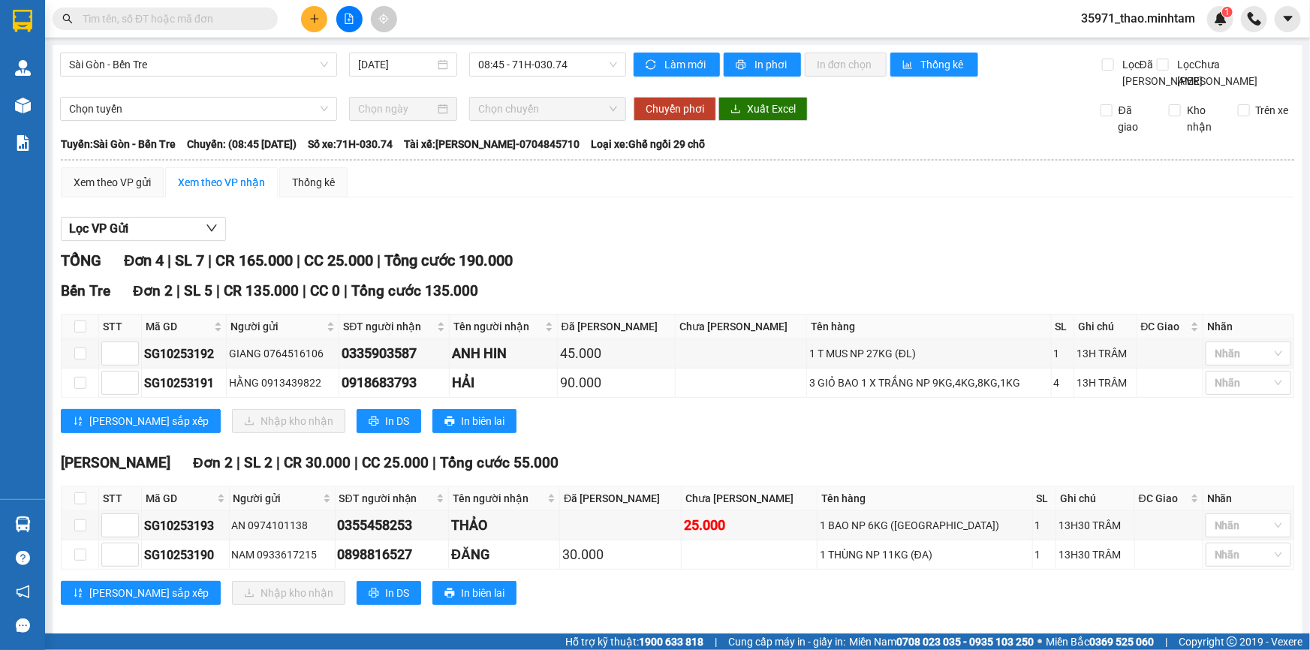
scroll to position [28, 0]
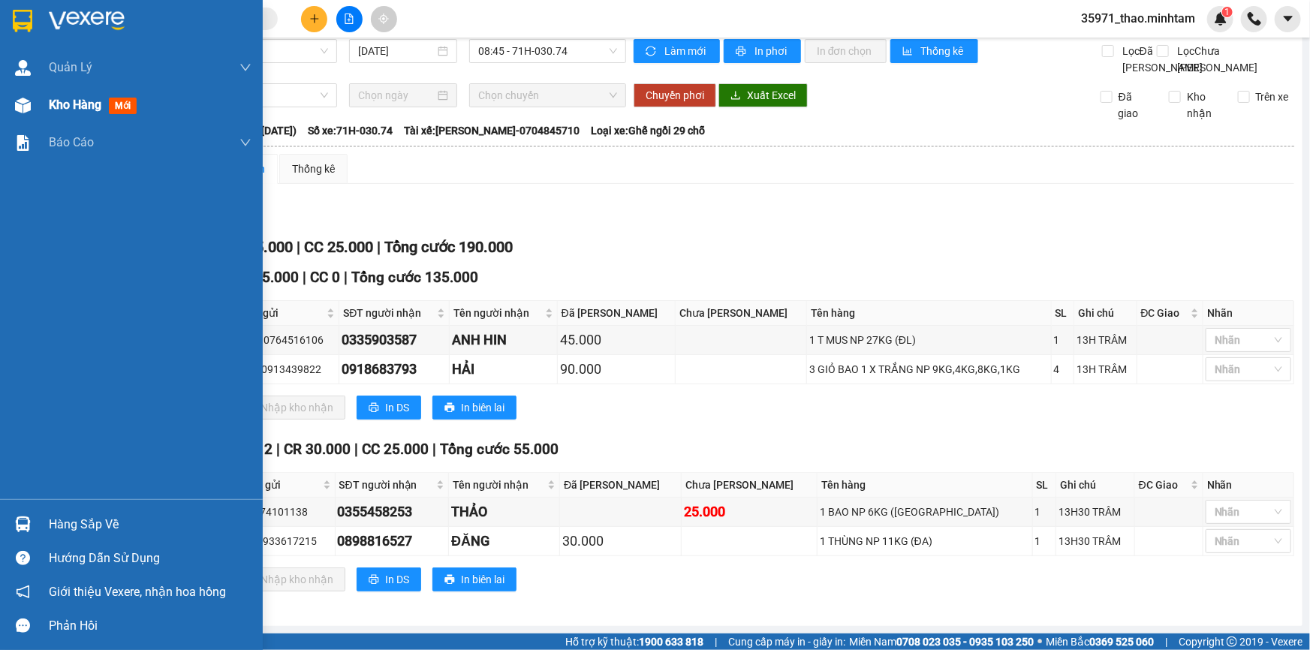
click at [77, 104] on span "Kho hàng" at bounding box center [75, 105] width 53 height 14
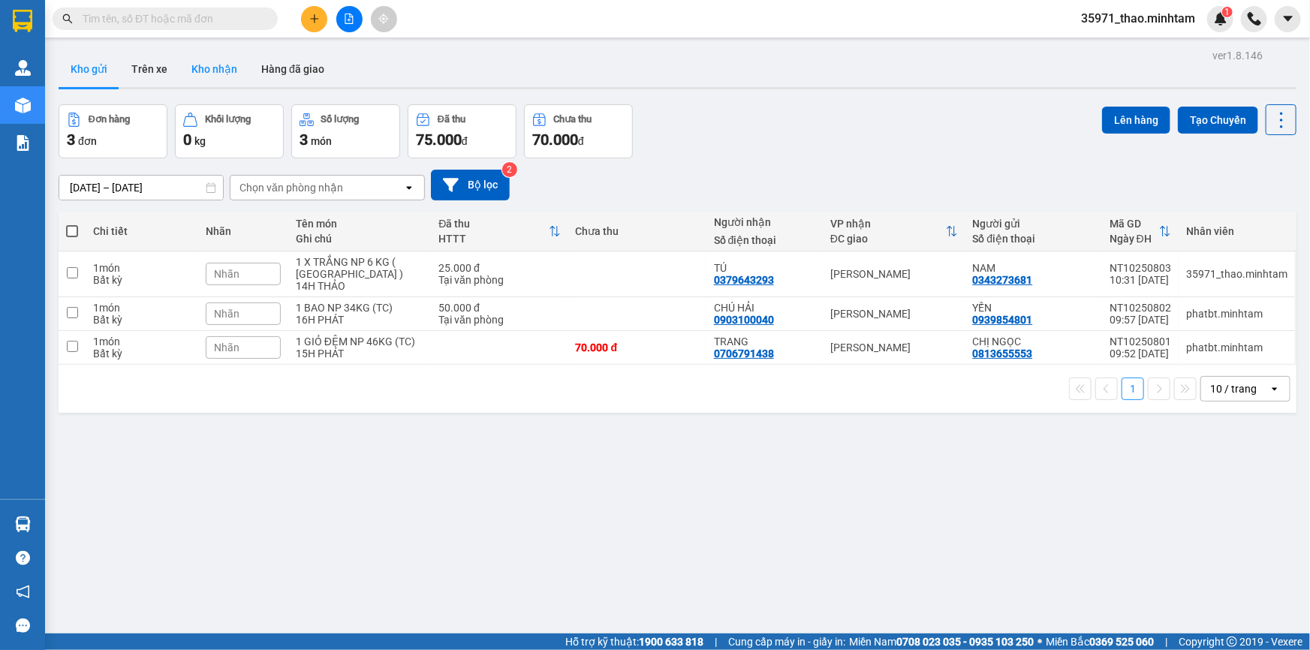
click at [210, 77] on button "Kho nhận" at bounding box center [214, 69] width 70 height 36
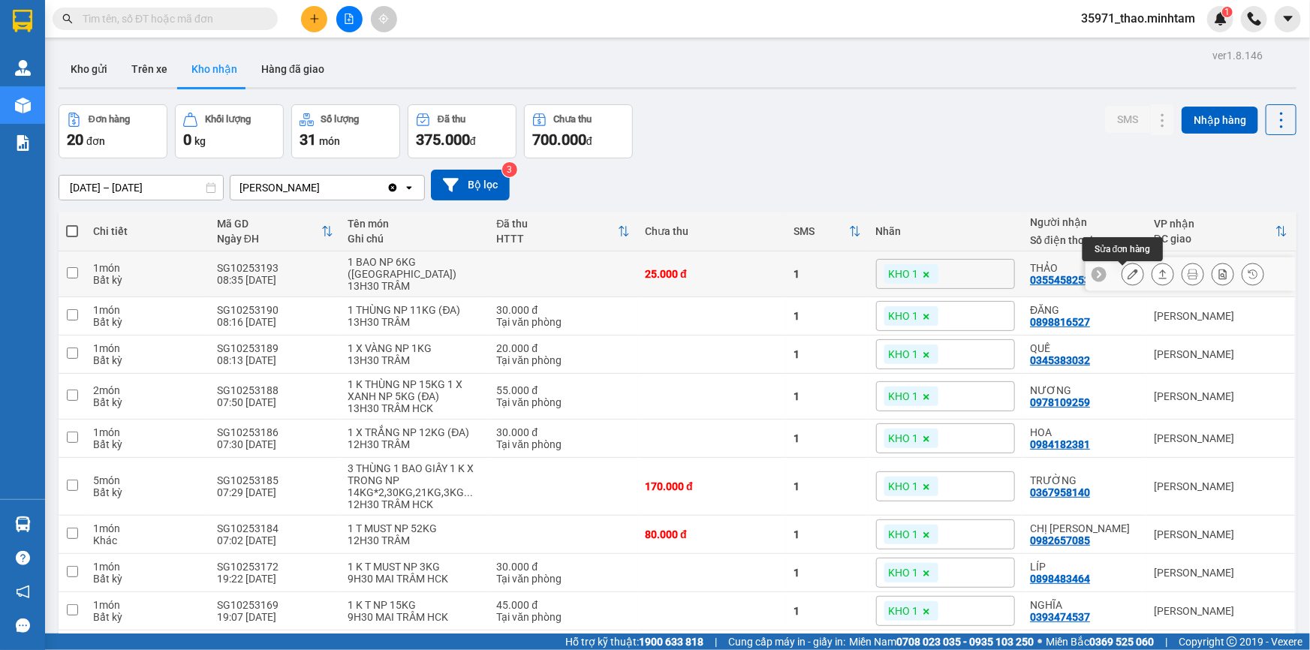
click at [1128, 272] on icon at bounding box center [1133, 274] width 11 height 11
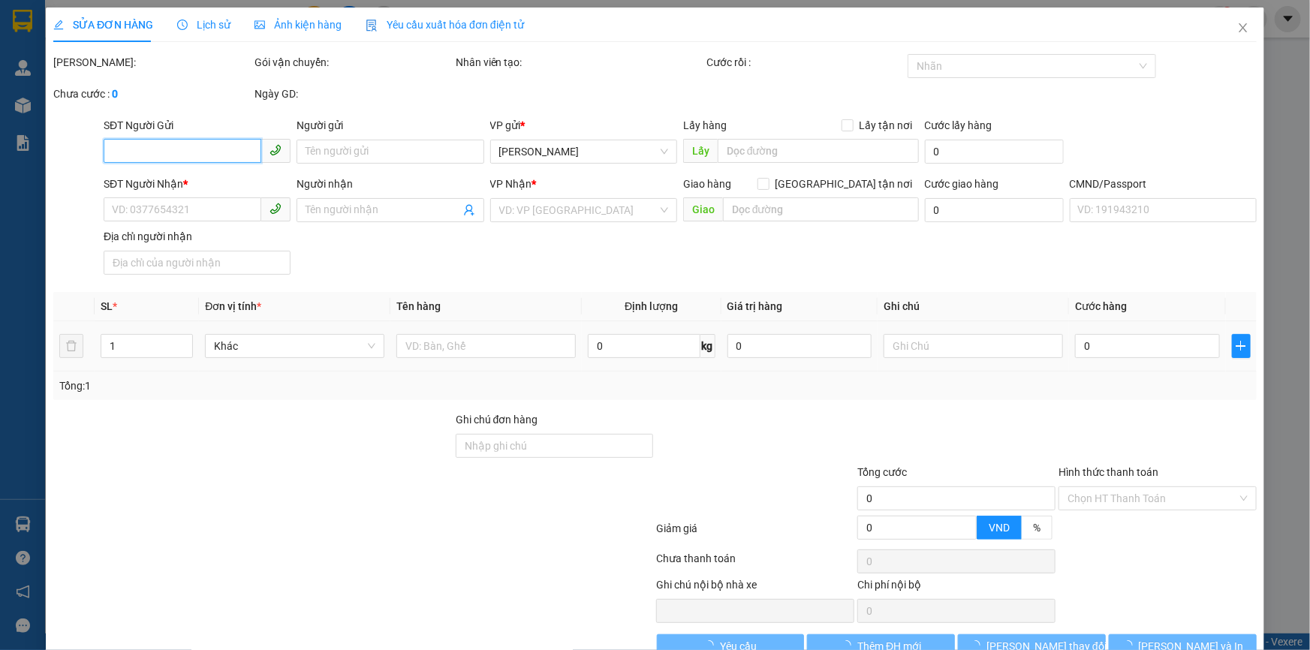
type input "0974101138"
type input "AN"
type input "0355458253"
type input "THẢO"
type input "25.000"
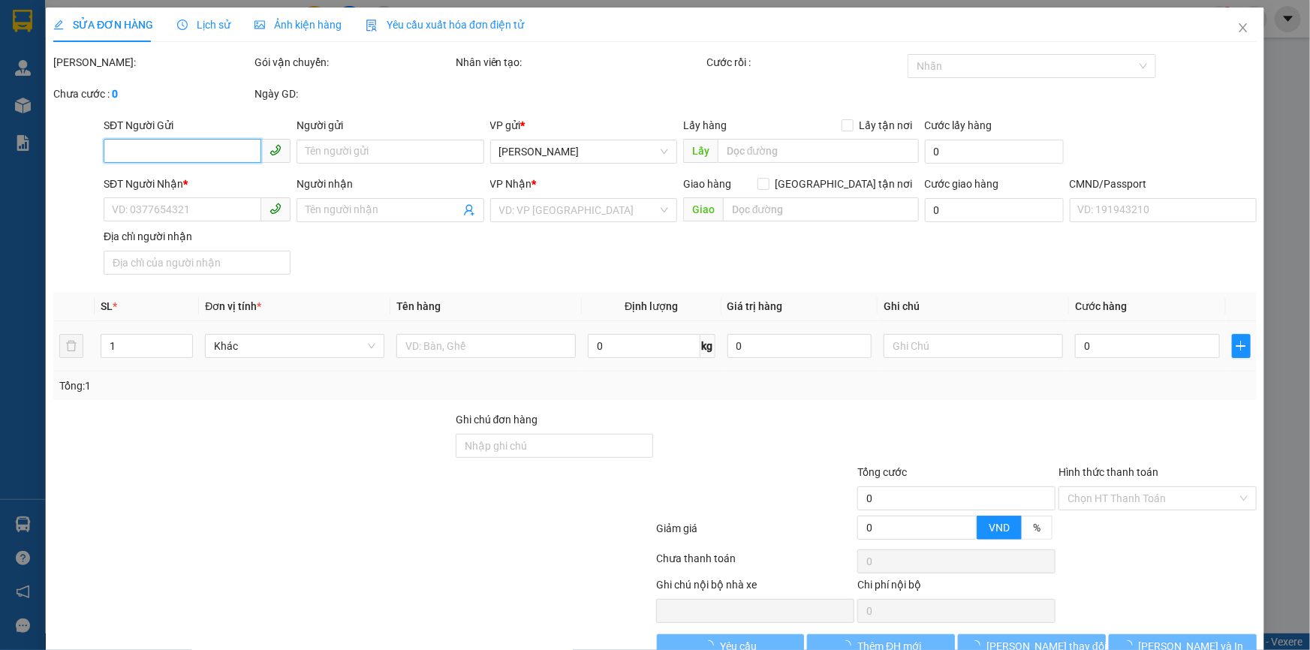
type input "25.000"
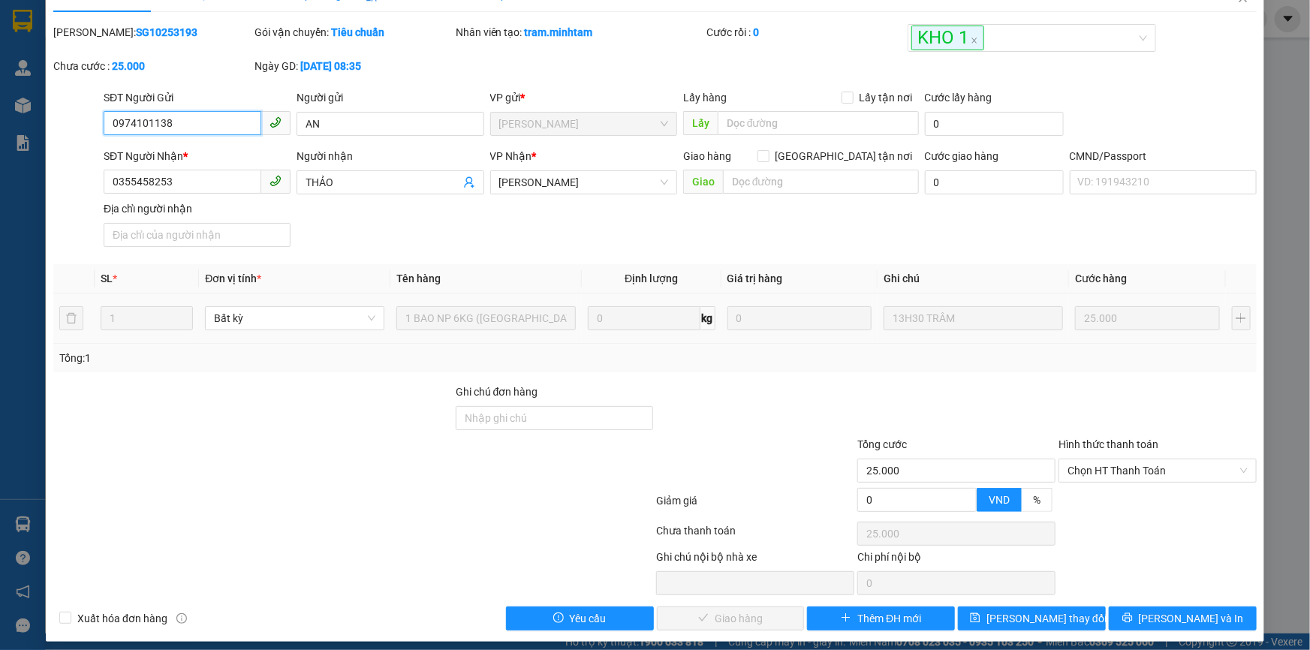
scroll to position [41, 0]
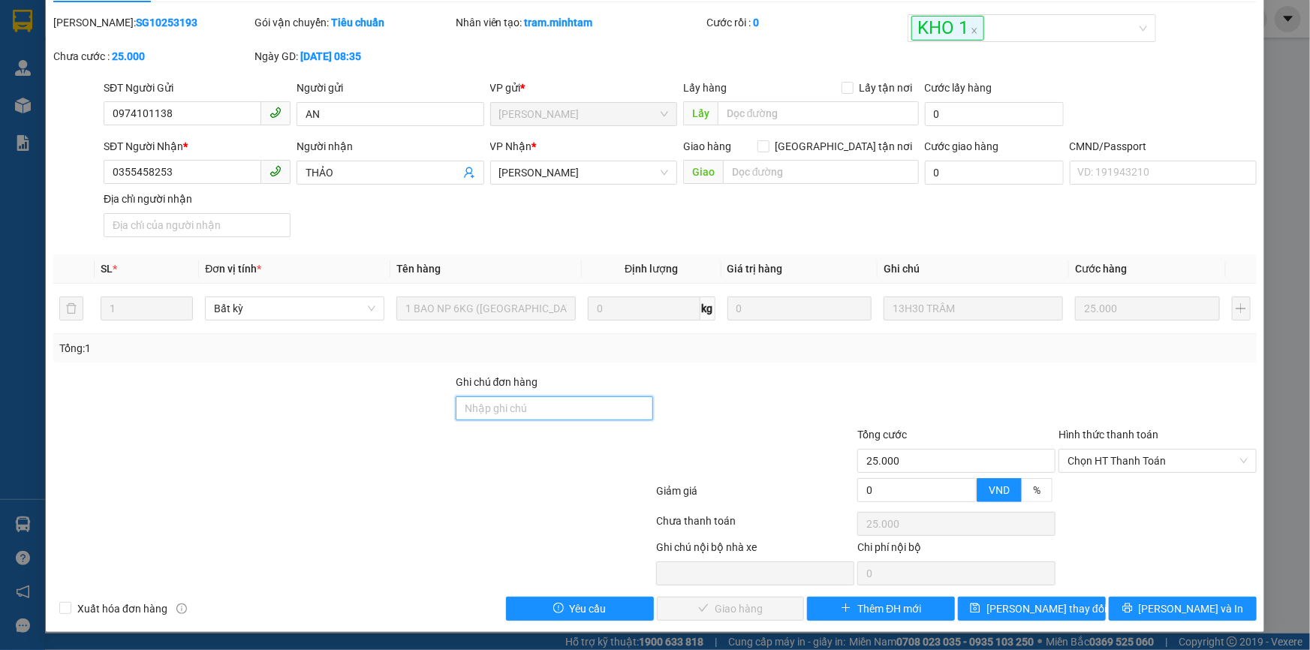
click at [556, 406] on input "Ghi chú đơn hàng" at bounding box center [555, 409] width 198 height 24
click at [505, 410] on input "Ghi chú đơn hàng" at bounding box center [555, 409] width 198 height 24
type input "KNM"
click at [746, 399] on div at bounding box center [755, 400] width 201 height 53
click at [1051, 603] on span "[PERSON_NAME] thay đổi" at bounding box center [1047, 609] width 120 height 17
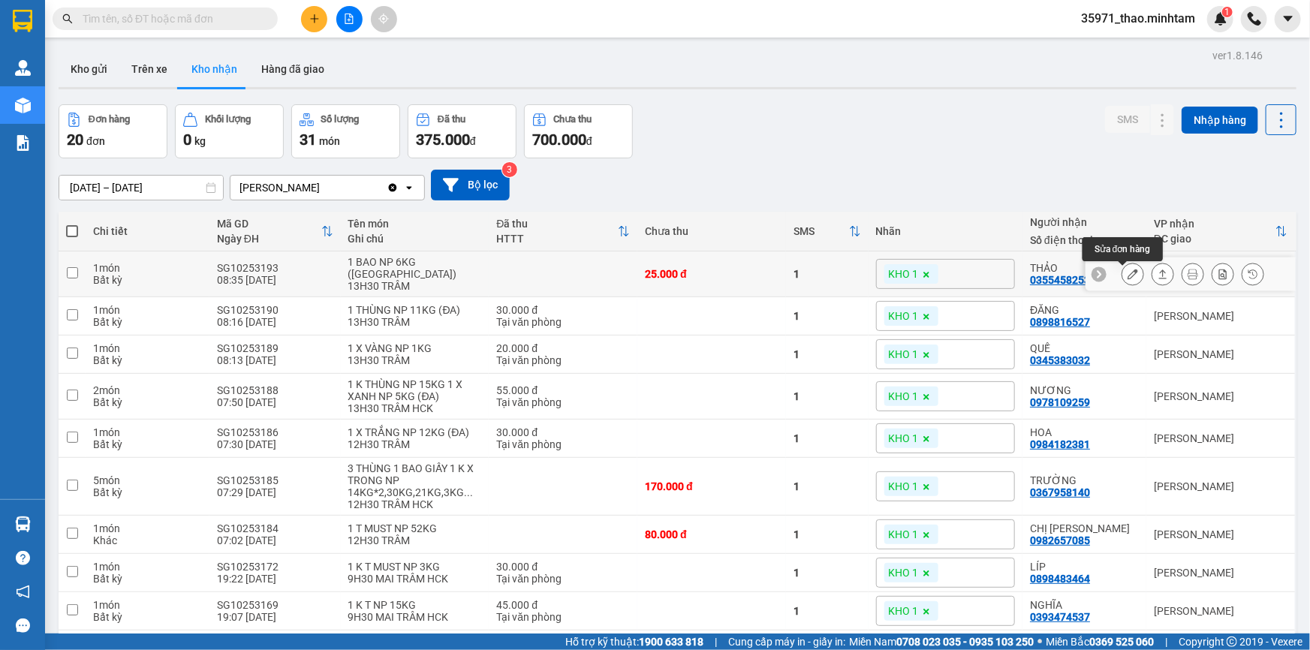
click at [1128, 277] on icon at bounding box center [1133, 274] width 11 height 11
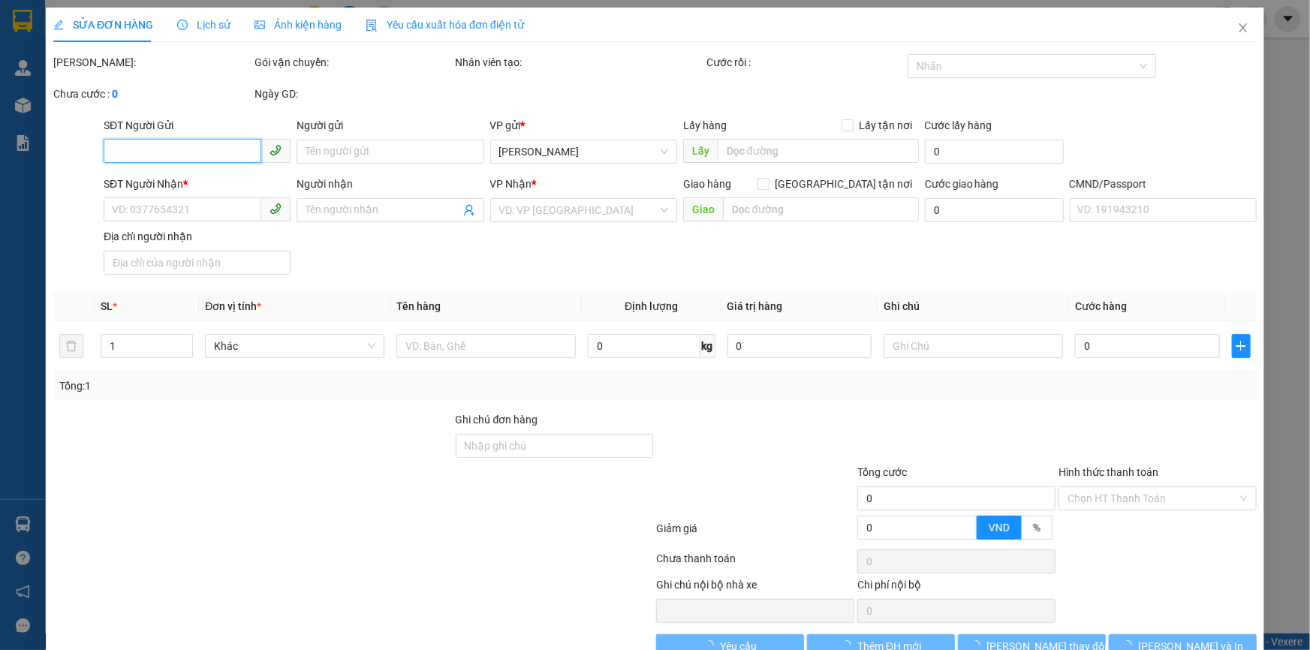
type input "0974101138"
type input "AN"
type input "0355458253"
type input "THẢO"
type input "KNM"
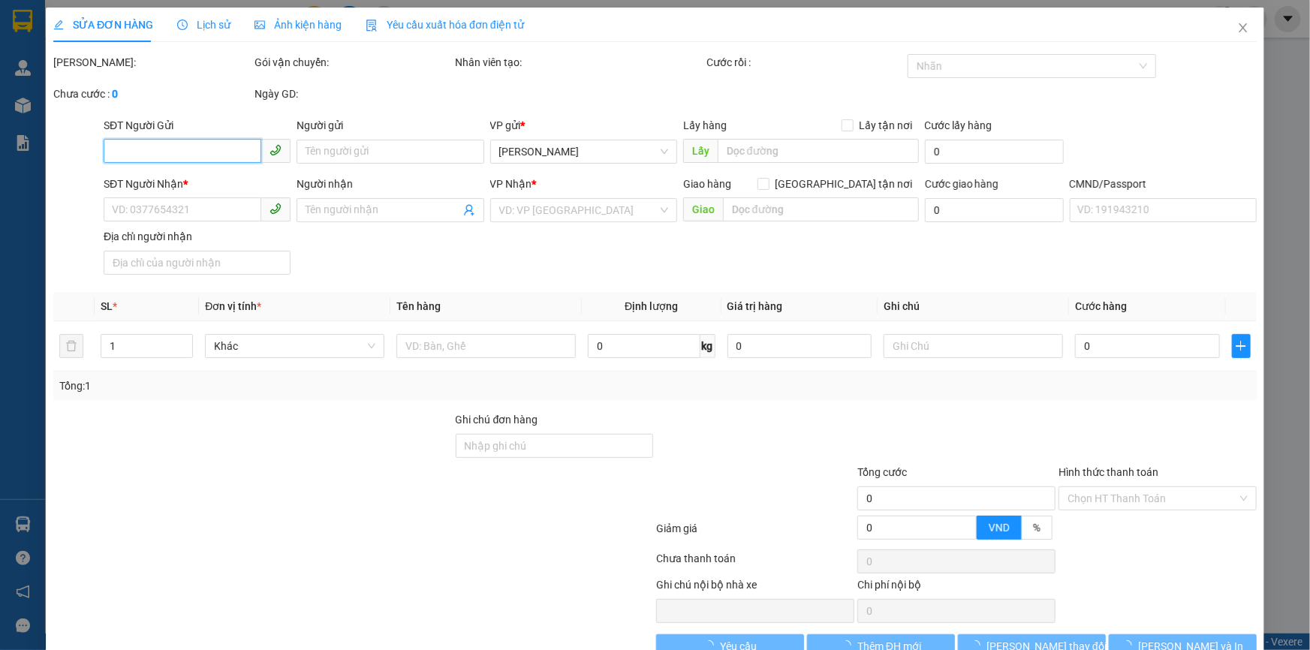
type input "25.000"
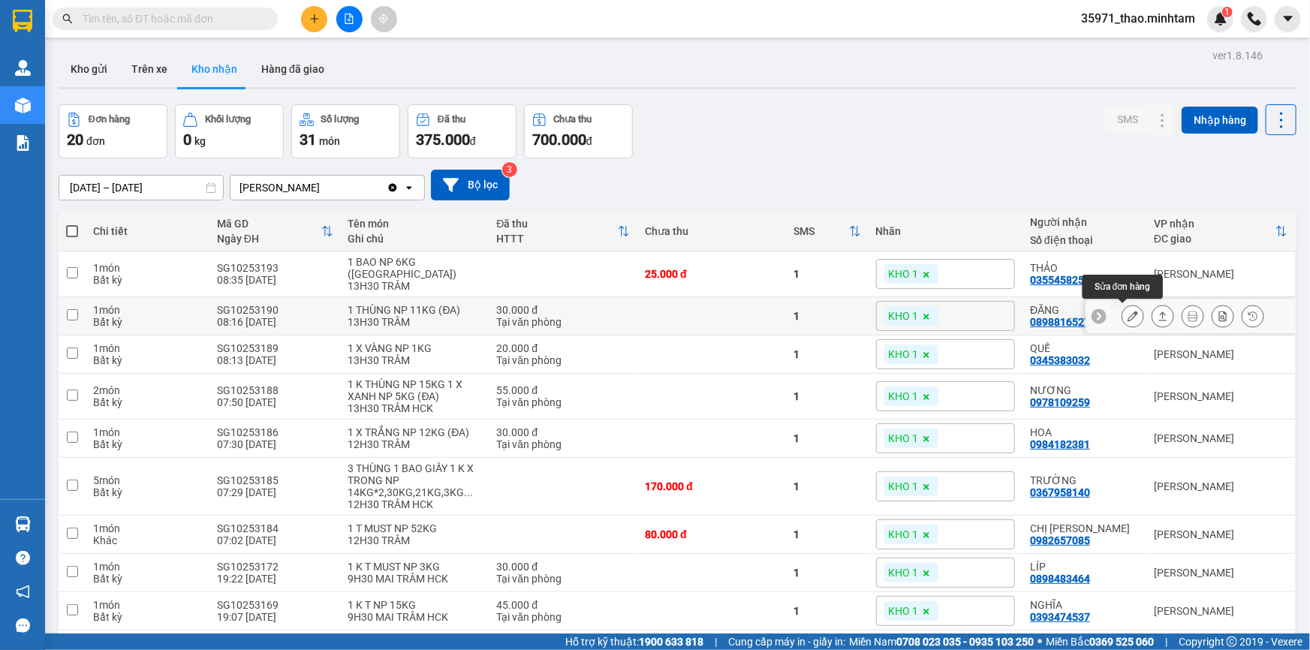
click at [1128, 312] on icon at bounding box center [1133, 316] width 11 height 11
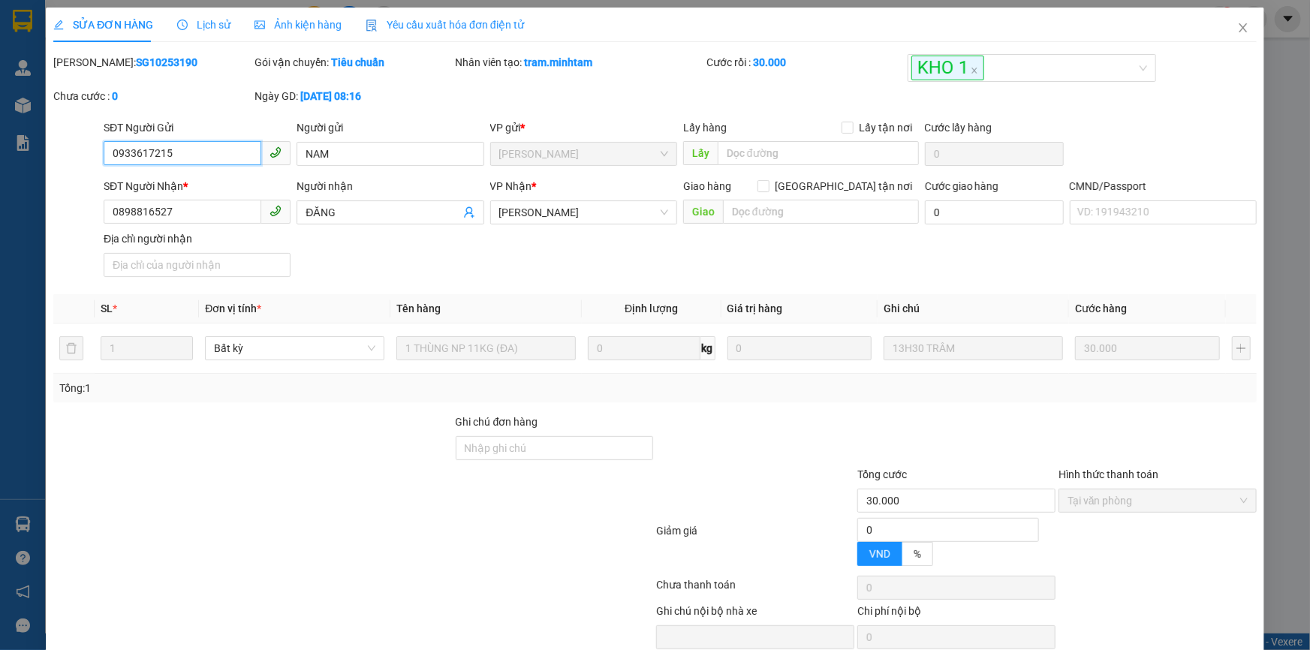
type input "0933617215"
type input "NAM"
type input "0898816527"
type input "ĐĂNG"
type input "30.000"
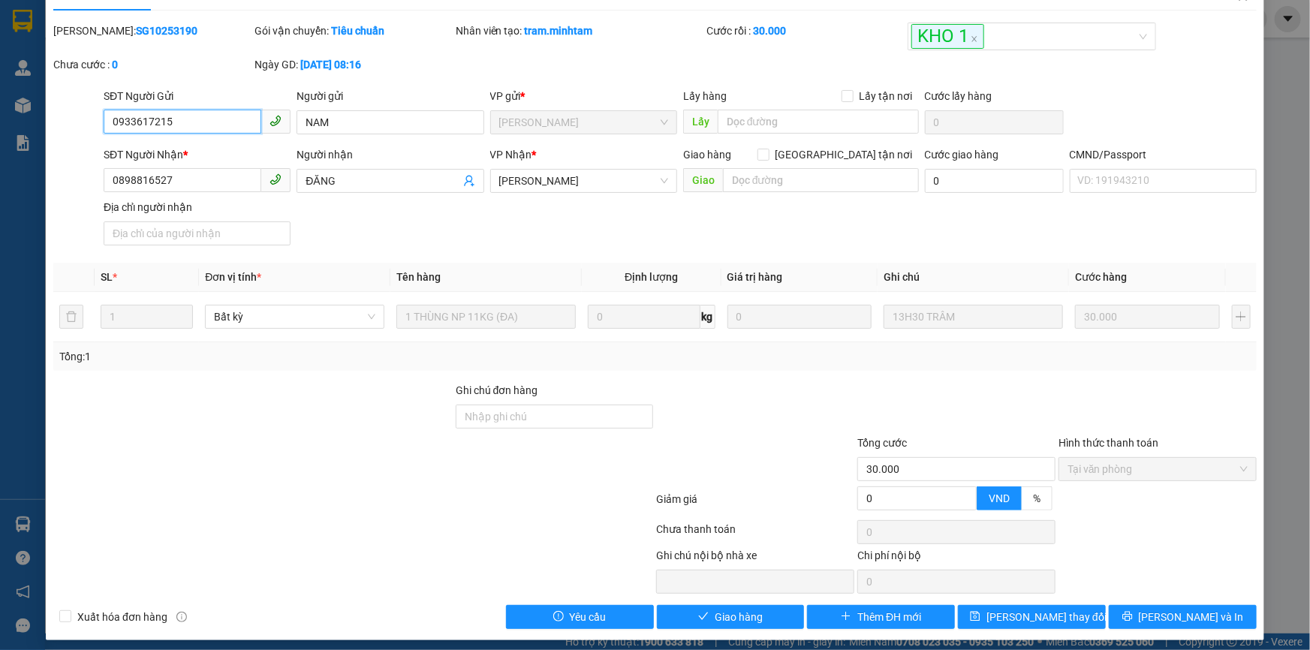
scroll to position [41, 0]
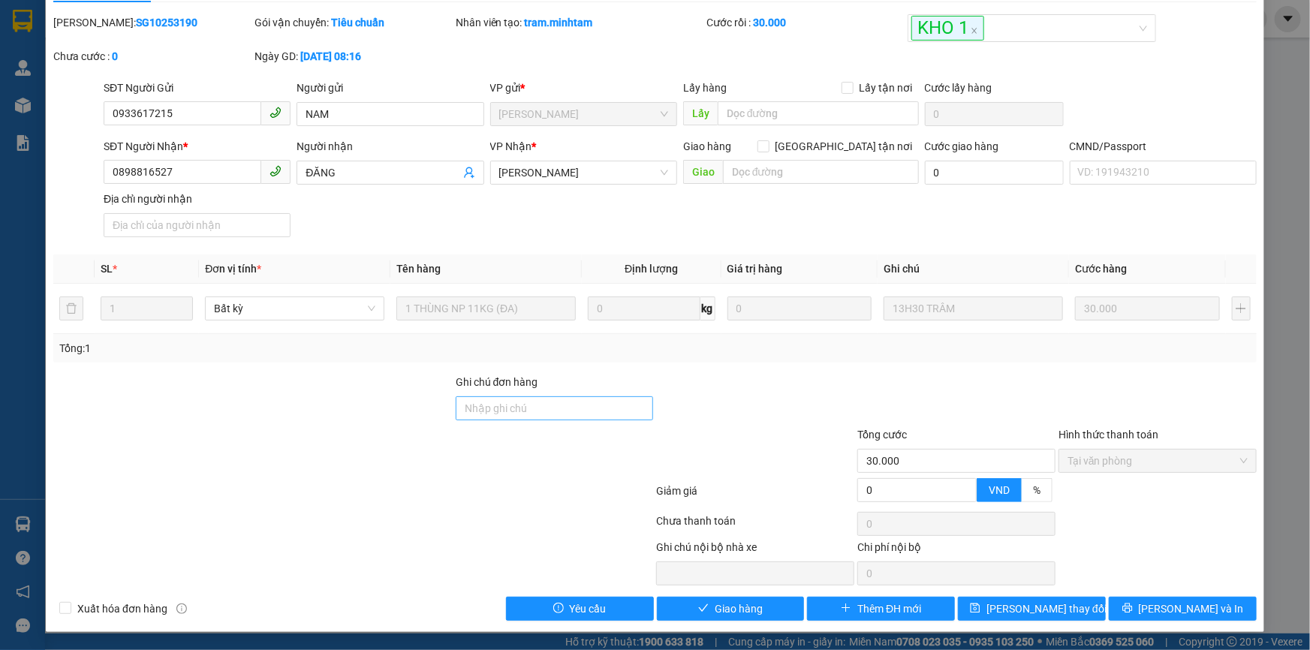
drag, startPoint x: 503, startPoint y: 393, endPoint x: 506, endPoint y: 402, distance: 9.5
click at [503, 394] on div "Ghi chú đơn hàng" at bounding box center [555, 385] width 198 height 23
click at [506, 403] on input "Ghi chú đơn hàng" at bounding box center [555, 409] width 198 height 24
type input "D"
type input "ĐG"
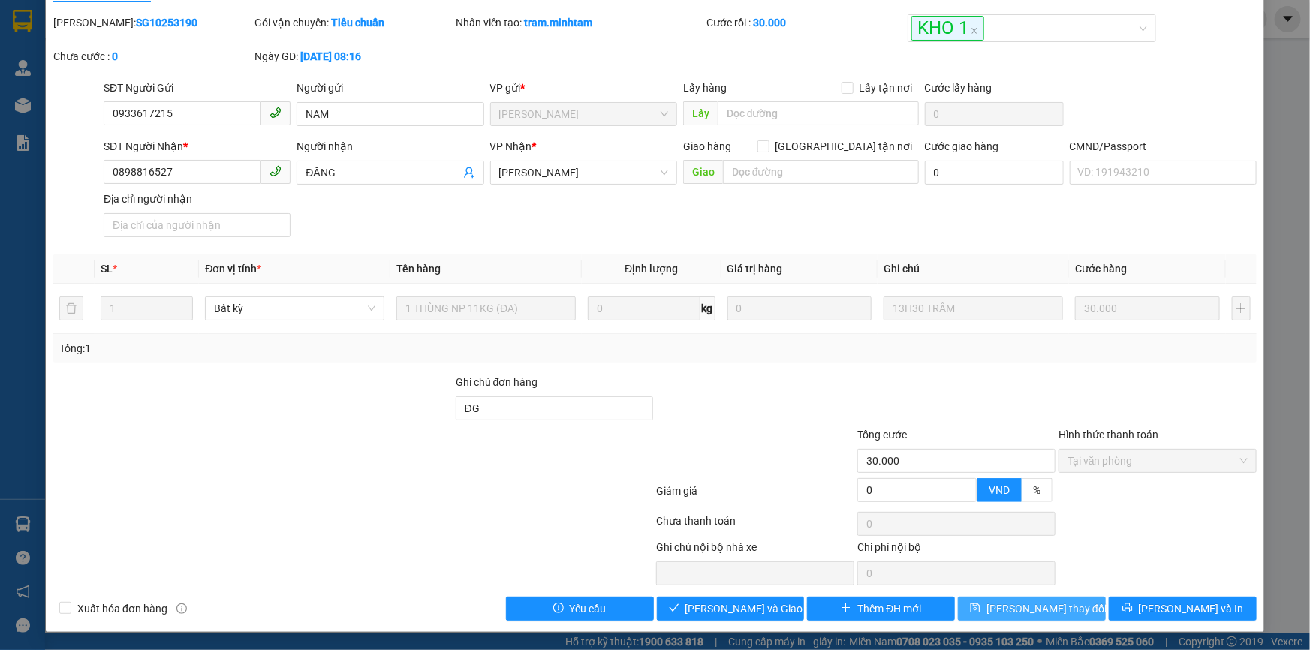
click at [1065, 602] on button "[PERSON_NAME] thay đổi" at bounding box center [1032, 609] width 148 height 24
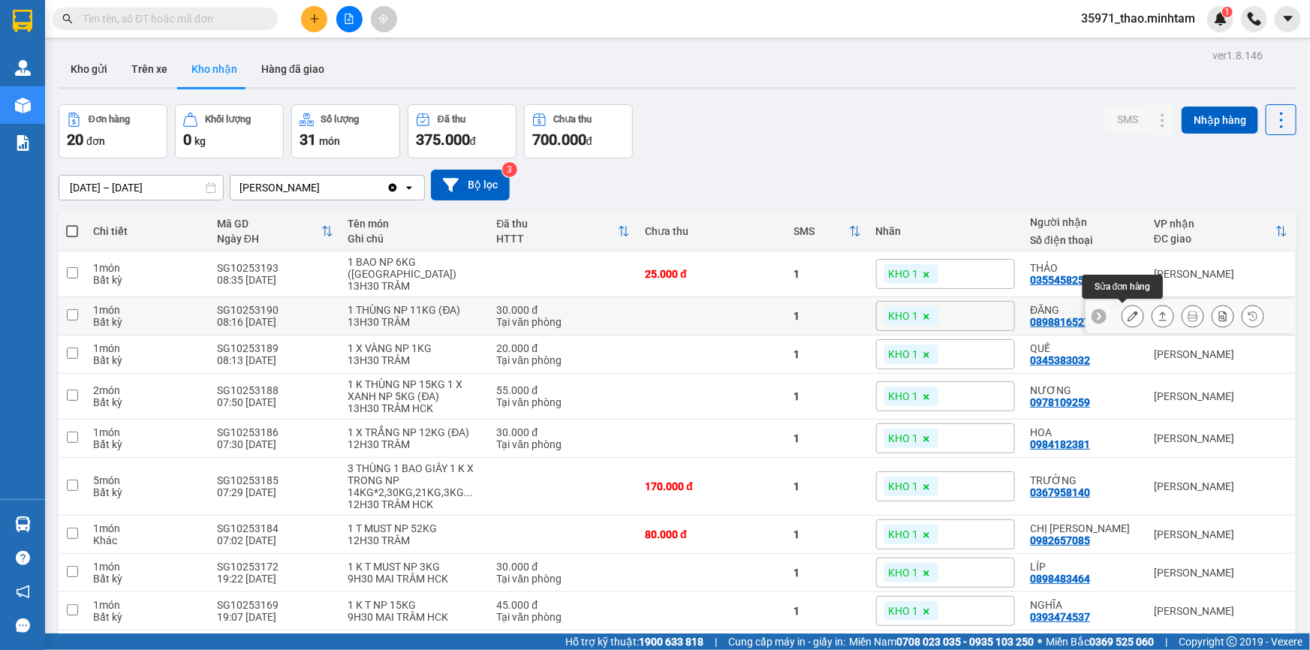
click at [1128, 311] on icon at bounding box center [1133, 316] width 11 height 11
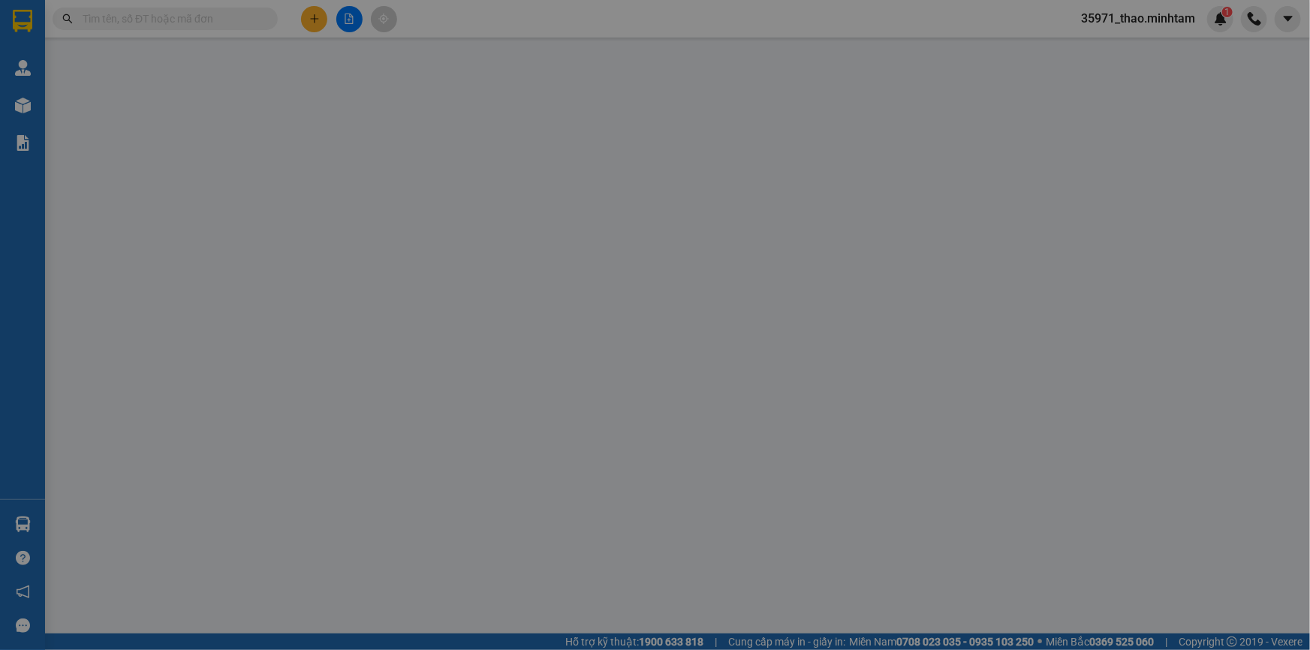
type input "0933617215"
type input "NAM"
type input "0898816527"
type input "ĐĂNG"
type input "ĐG"
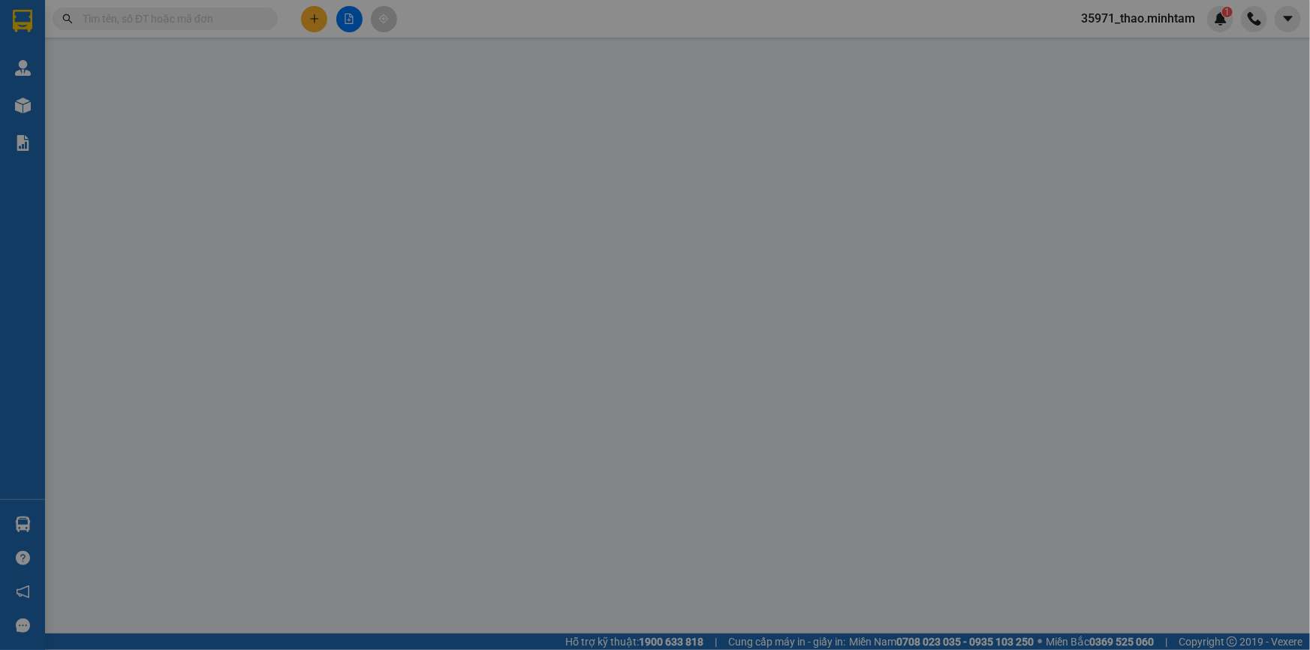
type input "30.000"
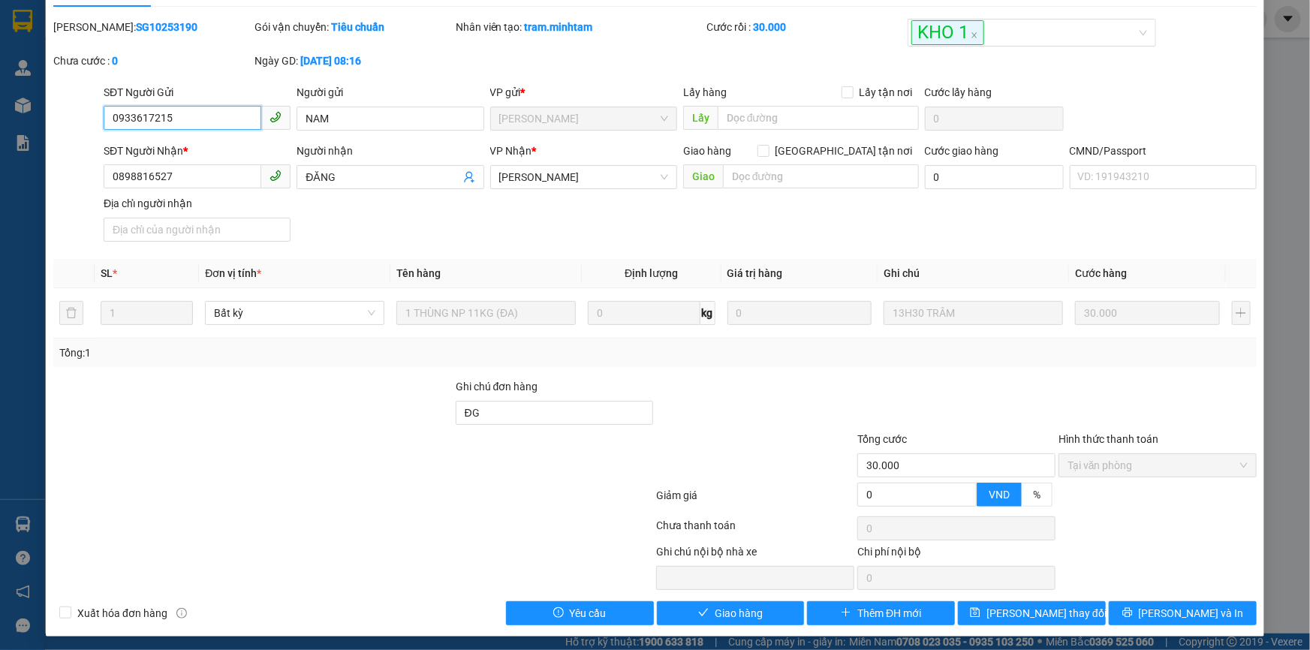
scroll to position [41, 0]
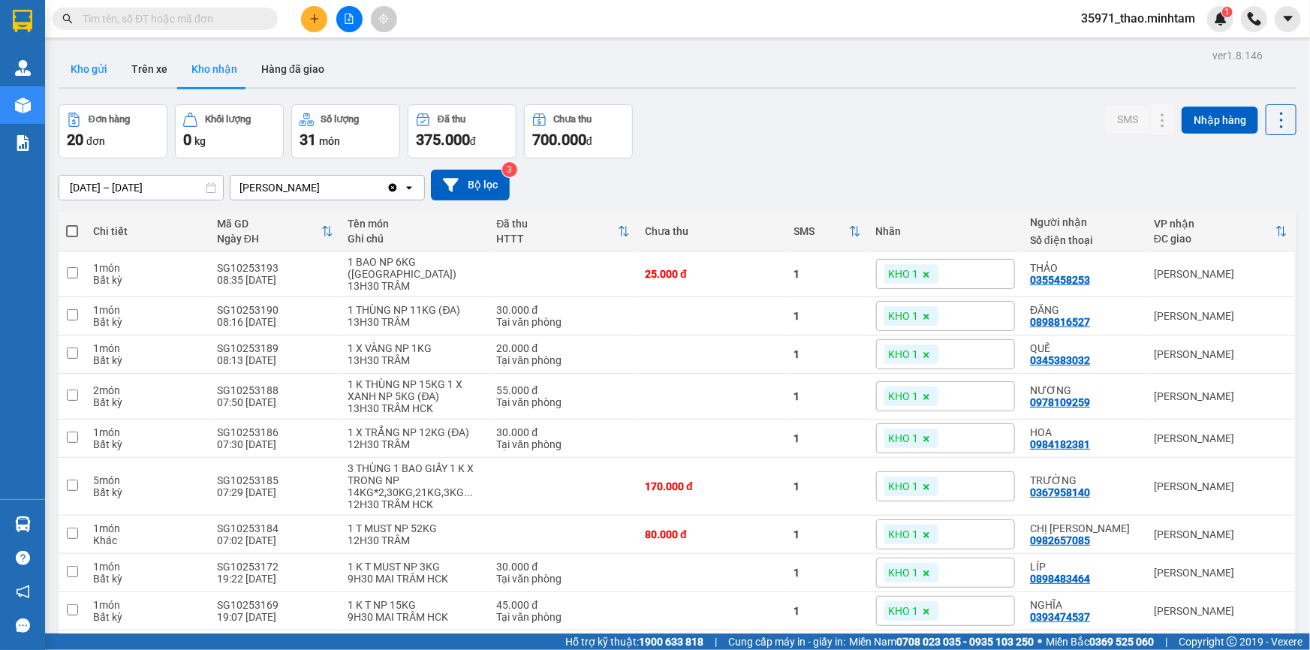
click at [74, 69] on button "Kho gửi" at bounding box center [89, 69] width 61 height 36
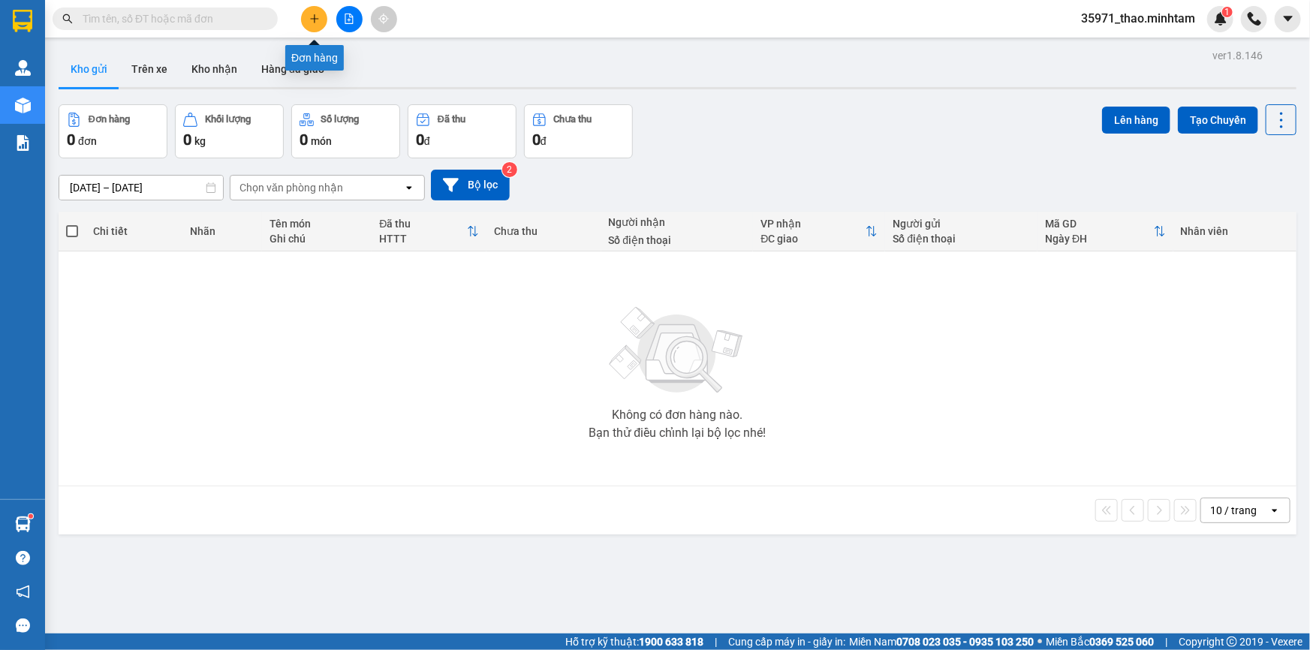
click at [319, 8] on button at bounding box center [314, 19] width 26 height 26
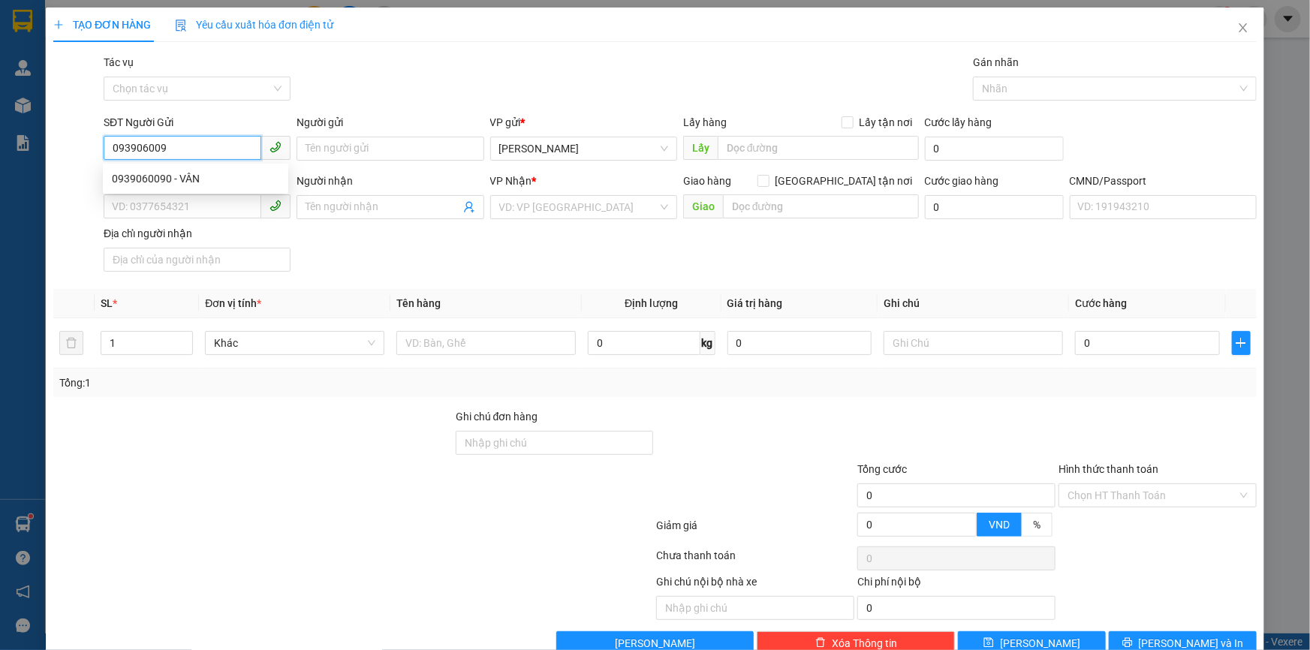
type input "0939060090"
click at [213, 179] on div "0939060090 - VÂN" at bounding box center [195, 178] width 167 height 17
type input "VÂN"
type input "0939172360"
type input "CƯỜNG"
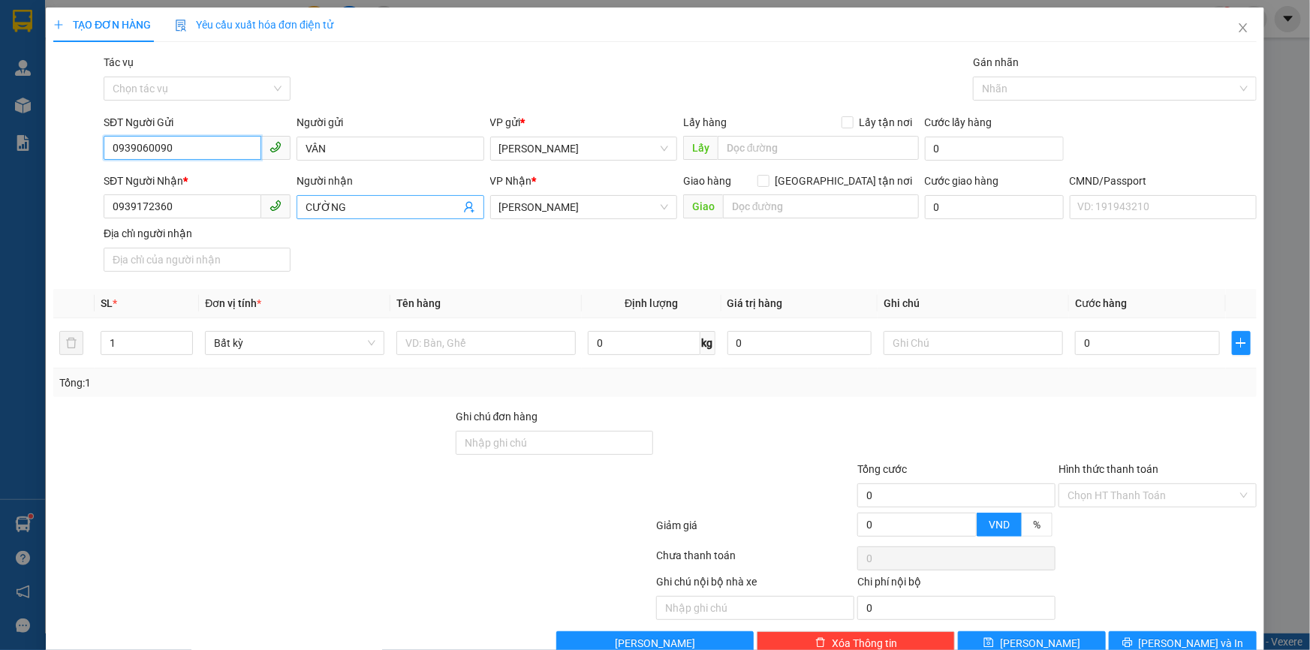
type input "0939060090"
click at [463, 204] on icon "user-add" at bounding box center [469, 207] width 12 height 12
click at [462, 167] on span "0939172360" at bounding box center [441, 171] width 60 height 12
click at [523, 343] on input "text" at bounding box center [486, 343] width 179 height 24
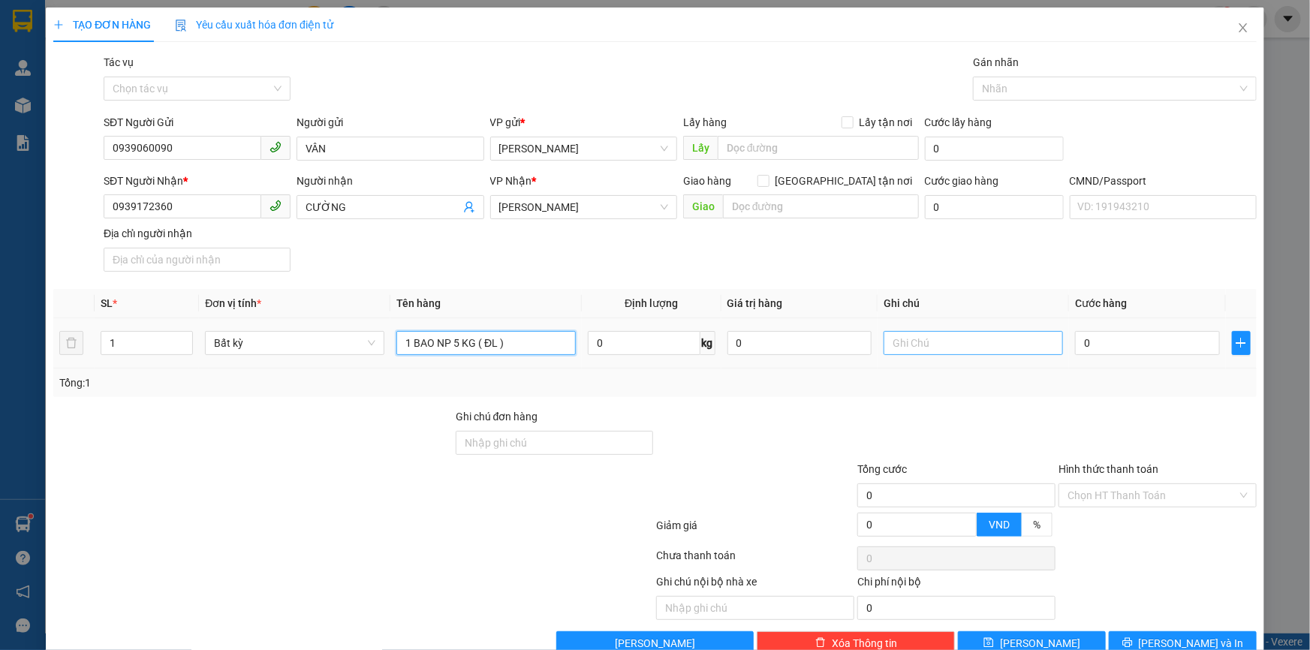
type input "1 BAO NP 5 KG ( ĐL )"
click at [997, 340] on input "text" at bounding box center [973, 343] width 179 height 24
type input "15H THẢO"
type input "2"
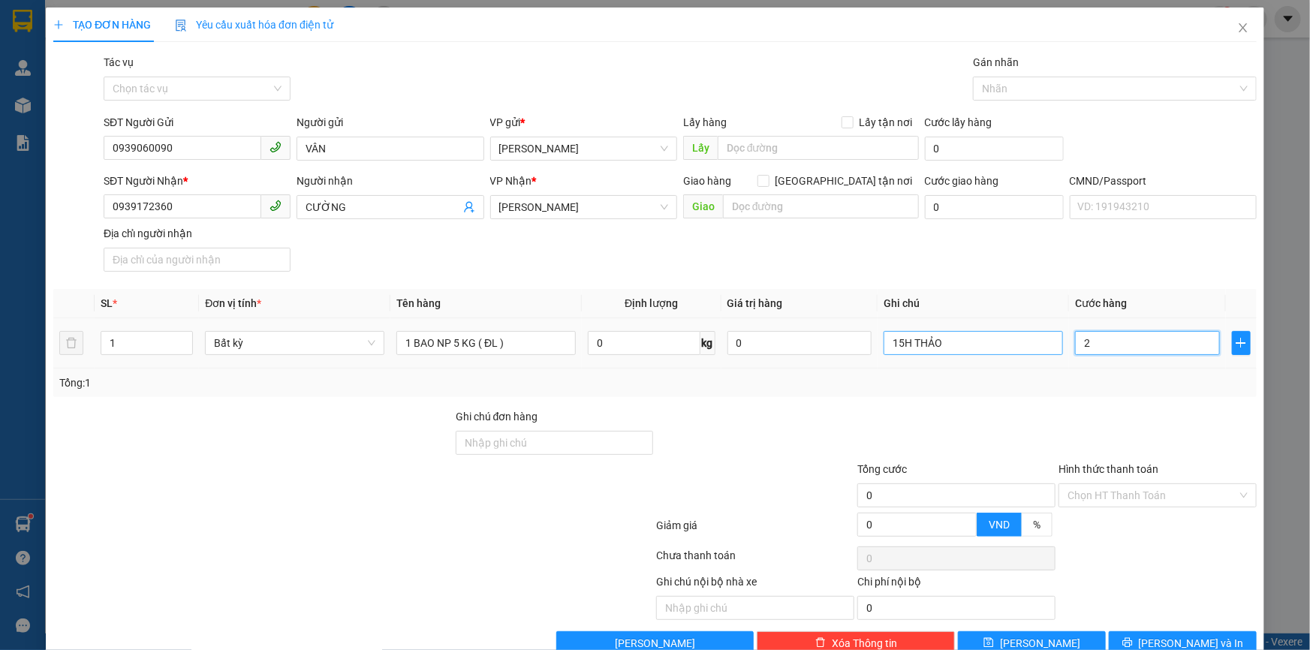
type input "2"
type input "20"
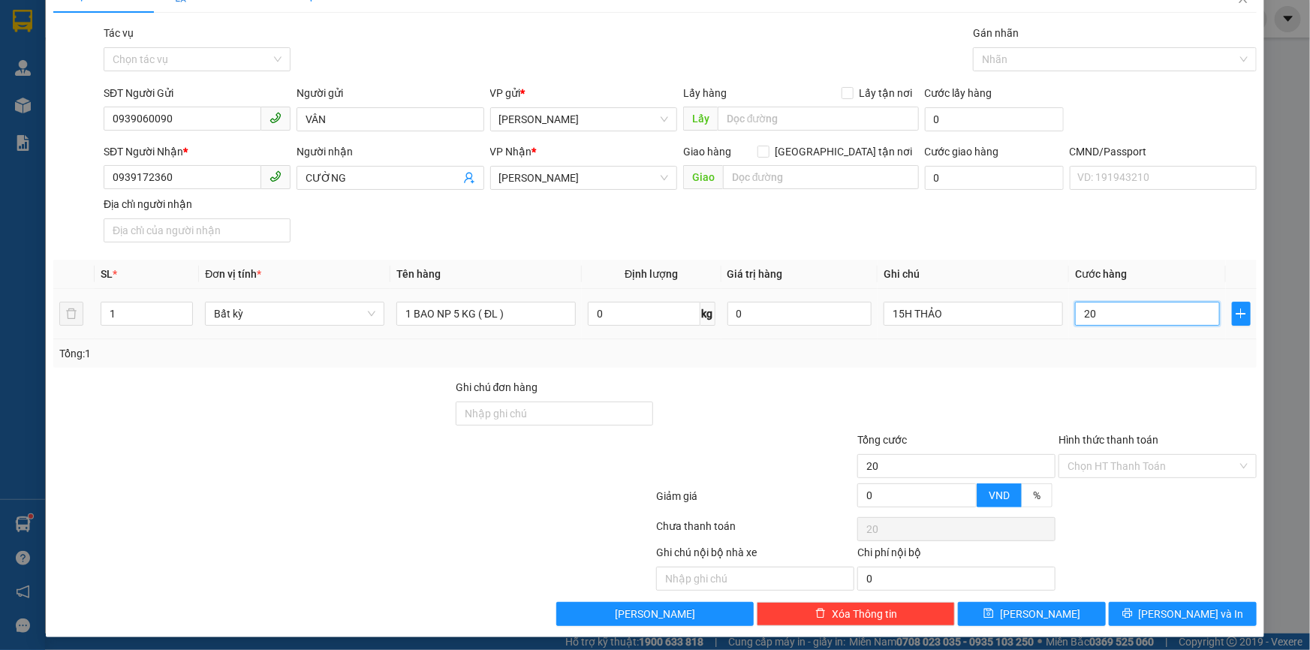
scroll to position [36, 0]
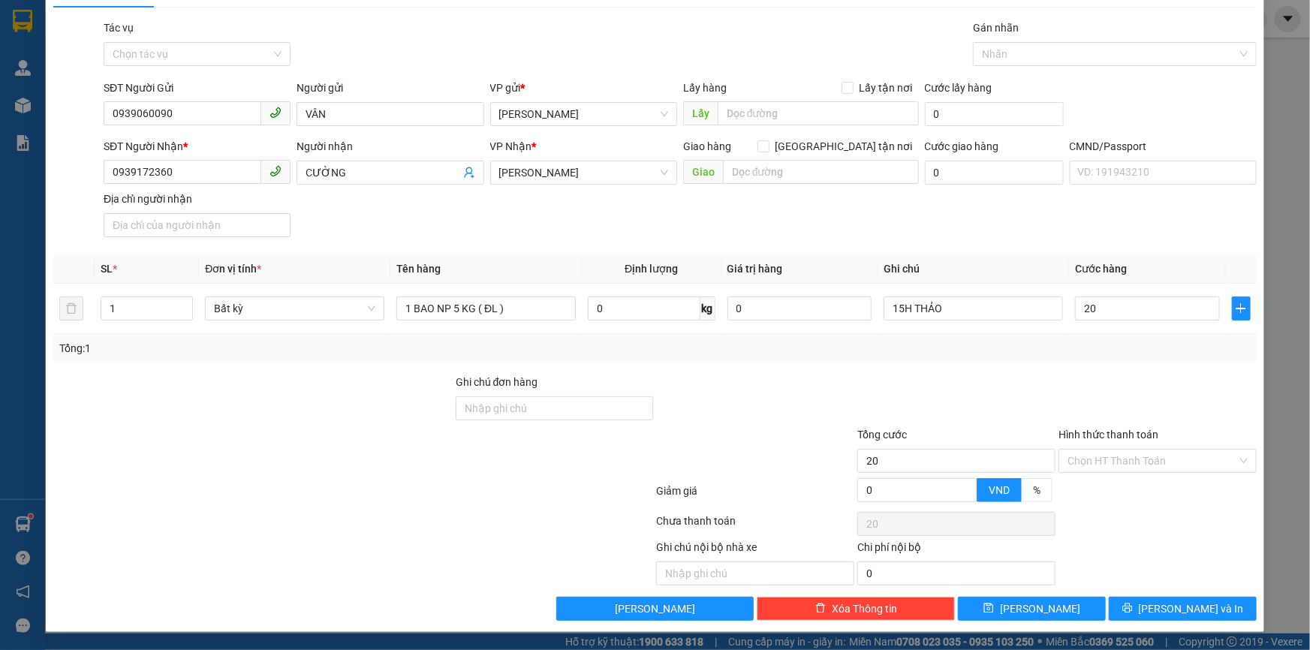
click at [1076, 374] on div at bounding box center [1157, 400] width 201 height 53
type input "20.000"
click at [1108, 460] on input "Hình thức thanh toán" at bounding box center [1153, 461] width 170 height 23
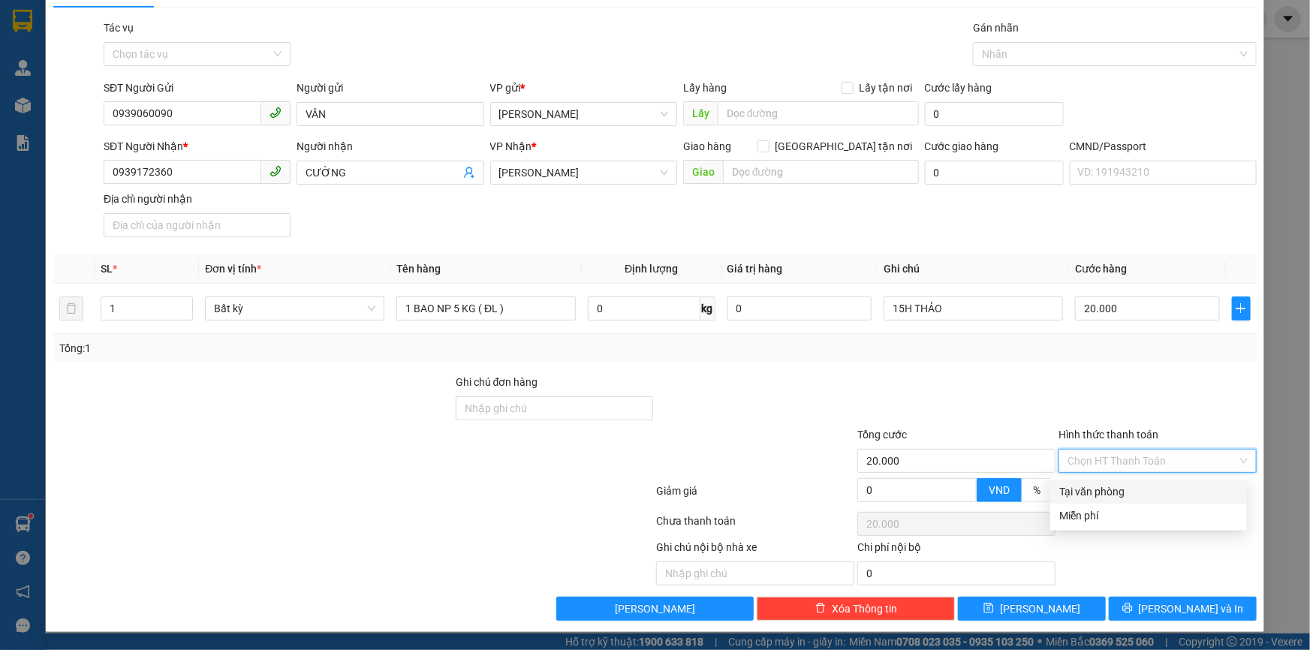
click at [1131, 487] on div "Tại văn phòng" at bounding box center [1149, 492] width 179 height 17
type input "0"
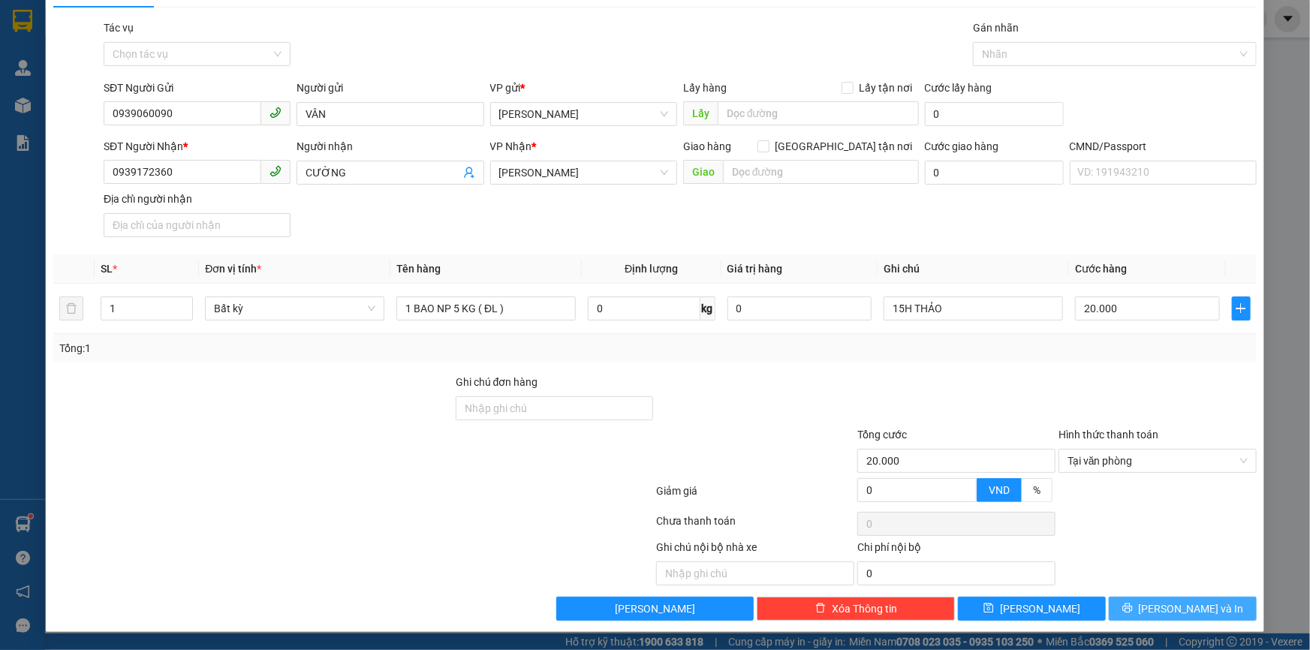
click at [1212, 602] on button "[PERSON_NAME] và In" at bounding box center [1183, 609] width 148 height 24
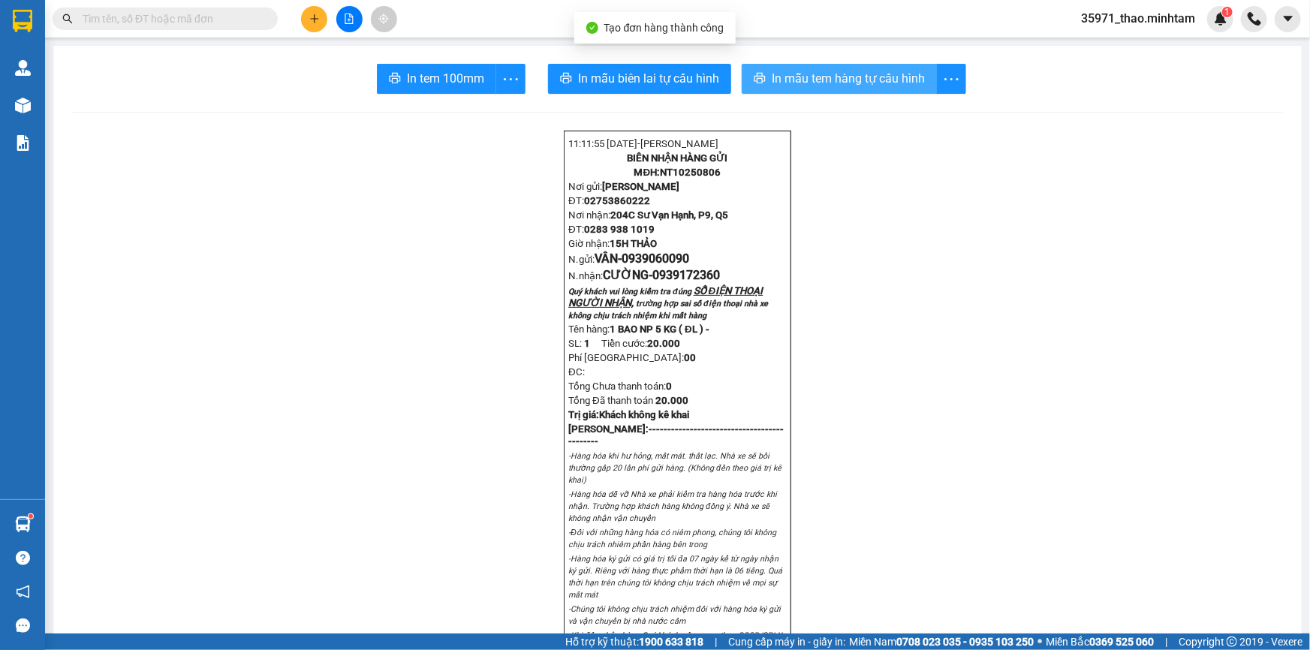
click at [797, 74] on span "In mẫu tem hàng tự cấu hình" at bounding box center [848, 78] width 153 height 19
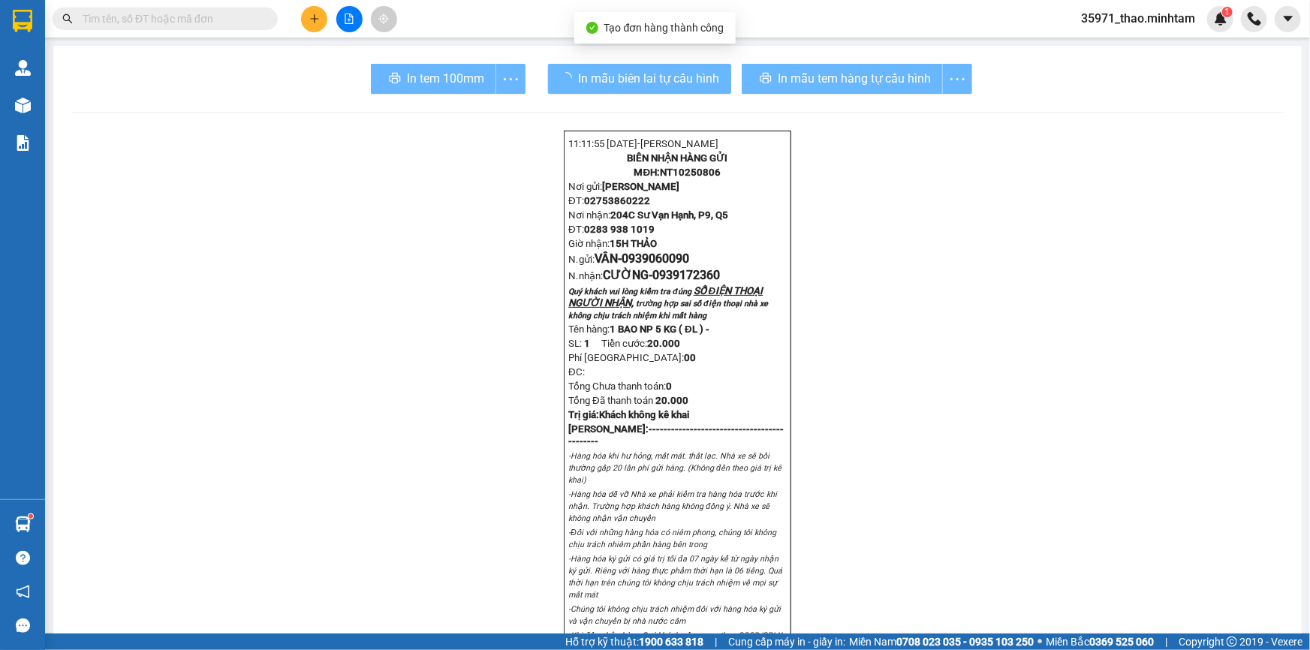
drag, startPoint x: 879, startPoint y: 58, endPoint x: 454, endPoint y: 75, distance: 425.4
click at [454, 75] on div "In tem 100mm" at bounding box center [448, 79] width 155 height 30
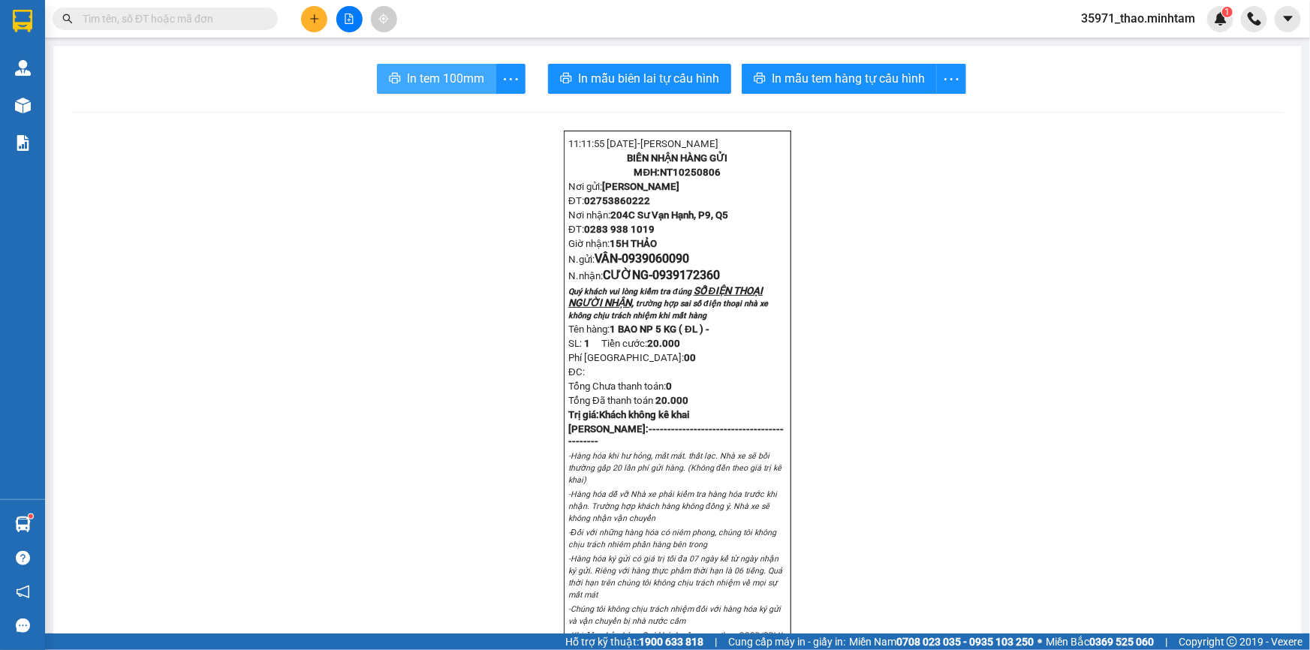
click at [456, 71] on span "In tem 100mm" at bounding box center [445, 78] width 77 height 19
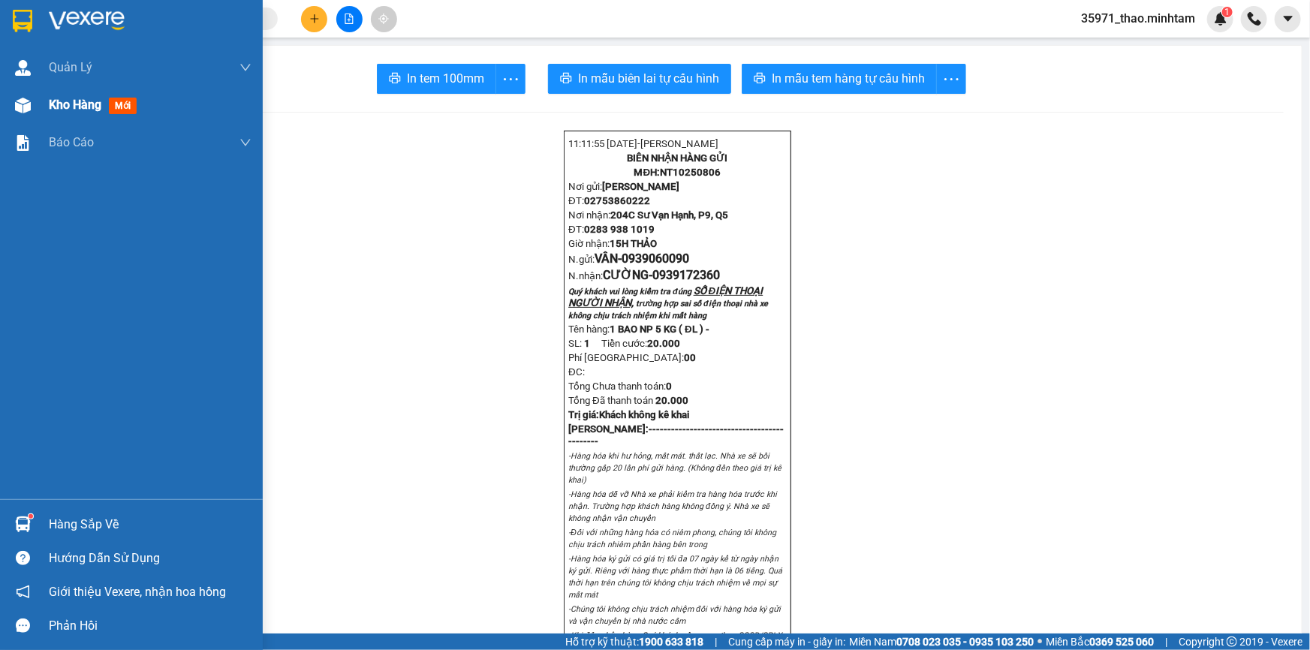
click at [77, 100] on span "Kho hàng" at bounding box center [75, 105] width 53 height 14
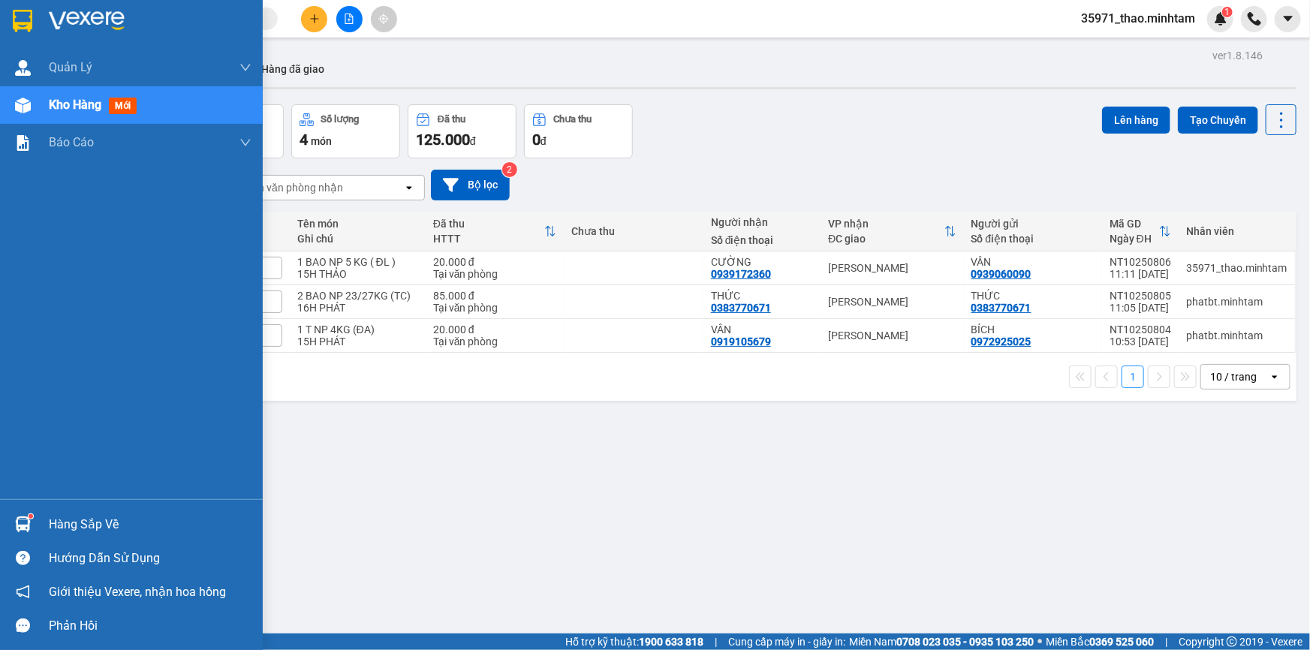
click at [77, 526] on div "Hàng sắp về" at bounding box center [150, 525] width 203 height 23
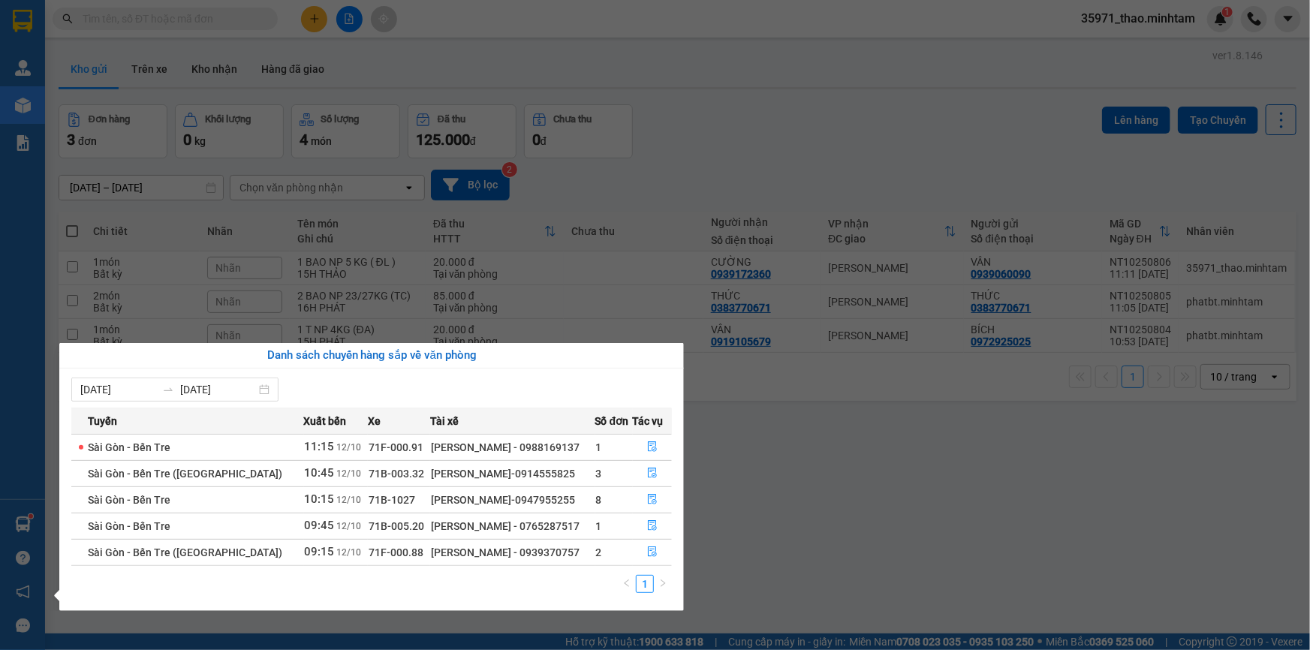
click at [720, 448] on section "Kết quả tìm kiếm ( 0 ) Bộ lọc No Data 35971_thao.minhtam 1 Quản [PERSON_NAME] l…" at bounding box center [655, 325] width 1310 height 650
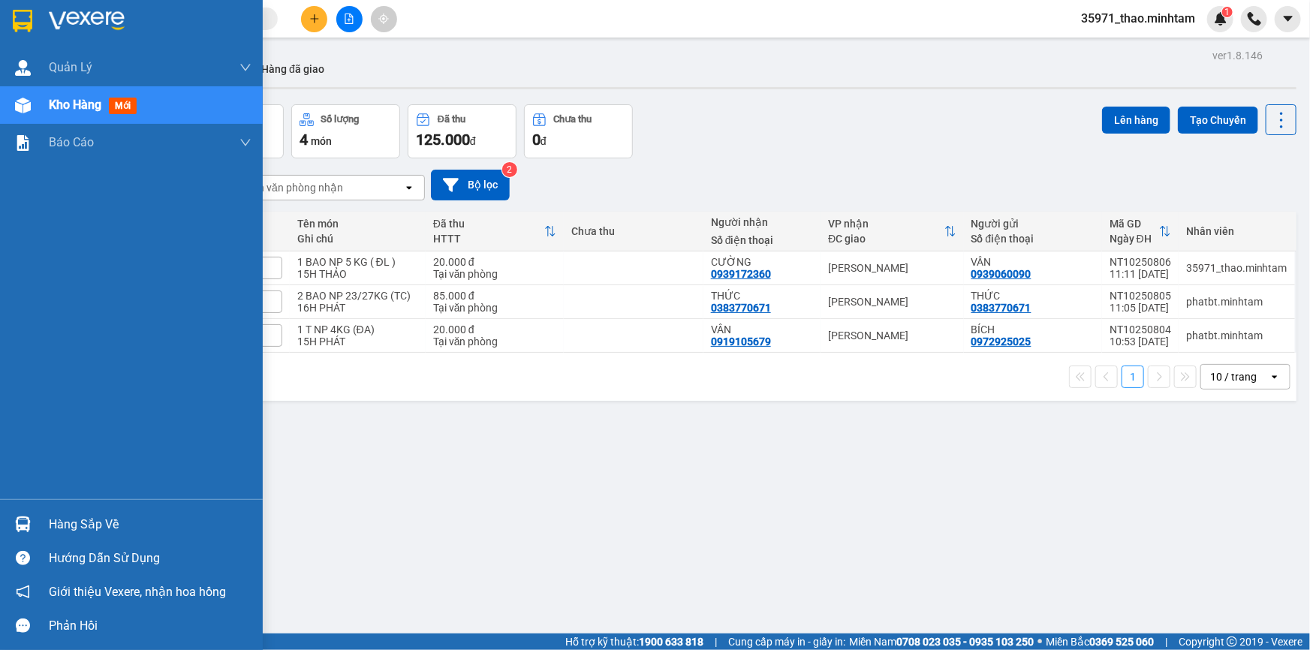
click at [42, 523] on div "Hàng sắp về" at bounding box center [131, 525] width 263 height 34
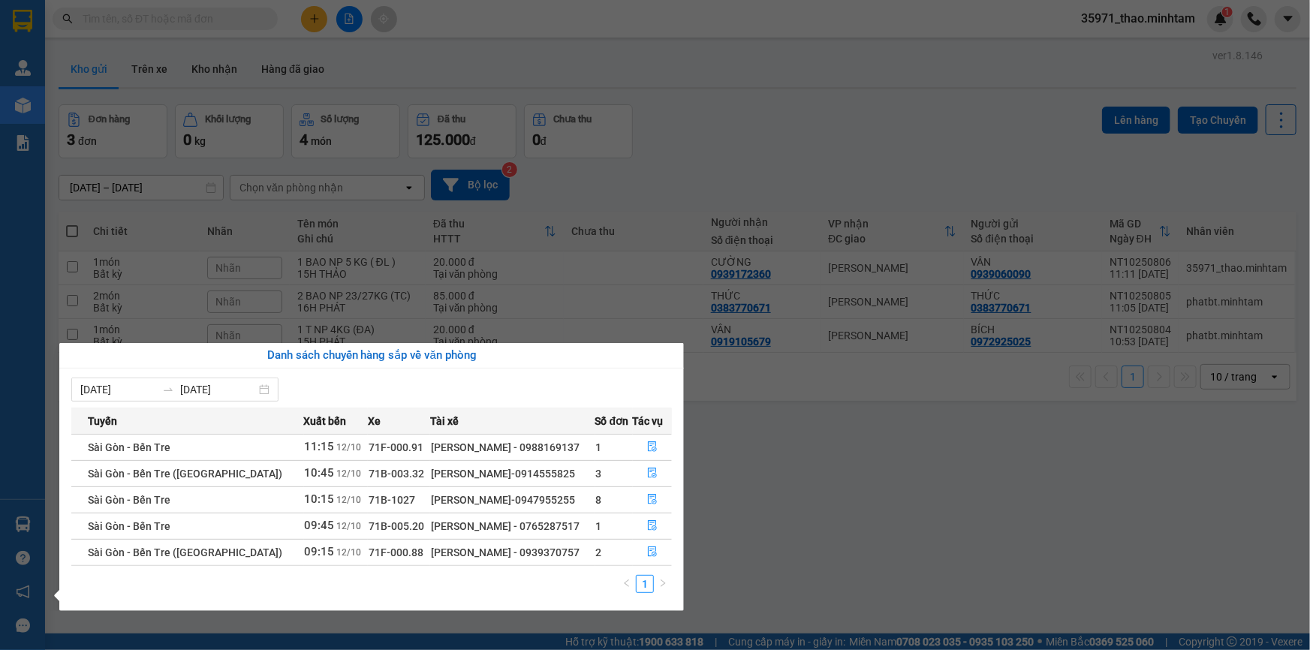
click at [798, 507] on section "Kết quả tìm kiếm ( 0 ) Bộ lọc No Data 35971_thao.minhtam 1 Quản [PERSON_NAME] l…" at bounding box center [655, 325] width 1310 height 650
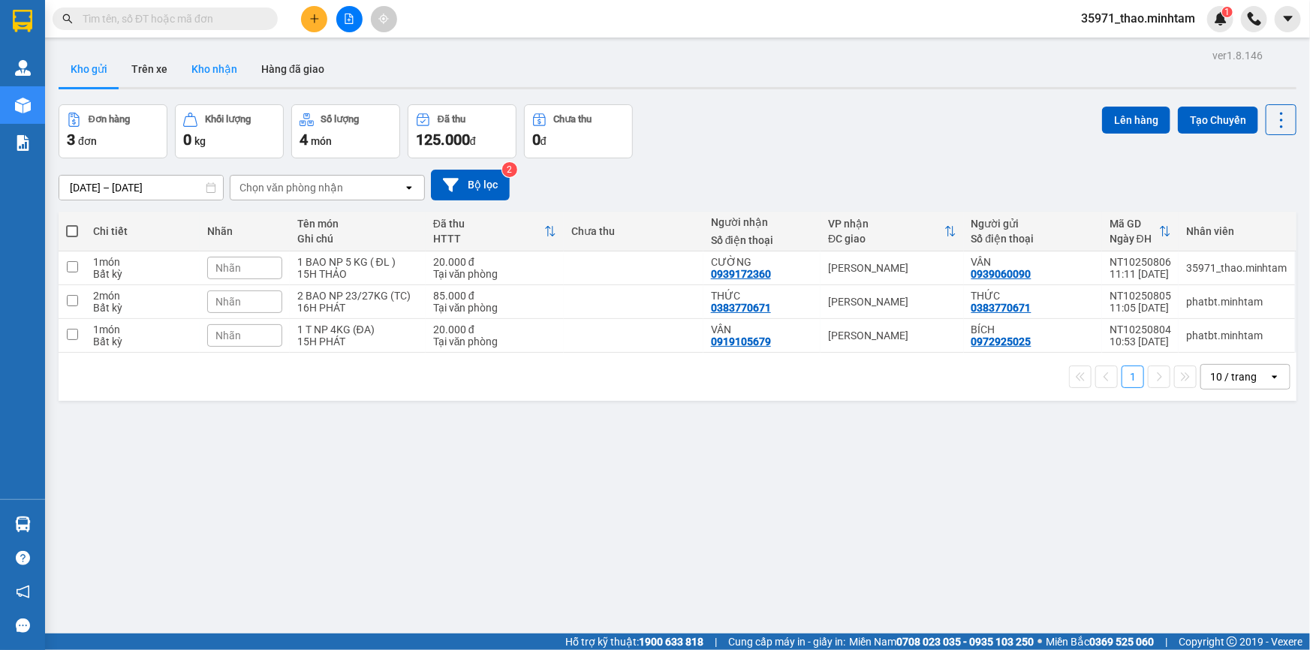
click at [221, 69] on button "Kho nhận" at bounding box center [214, 69] width 70 height 36
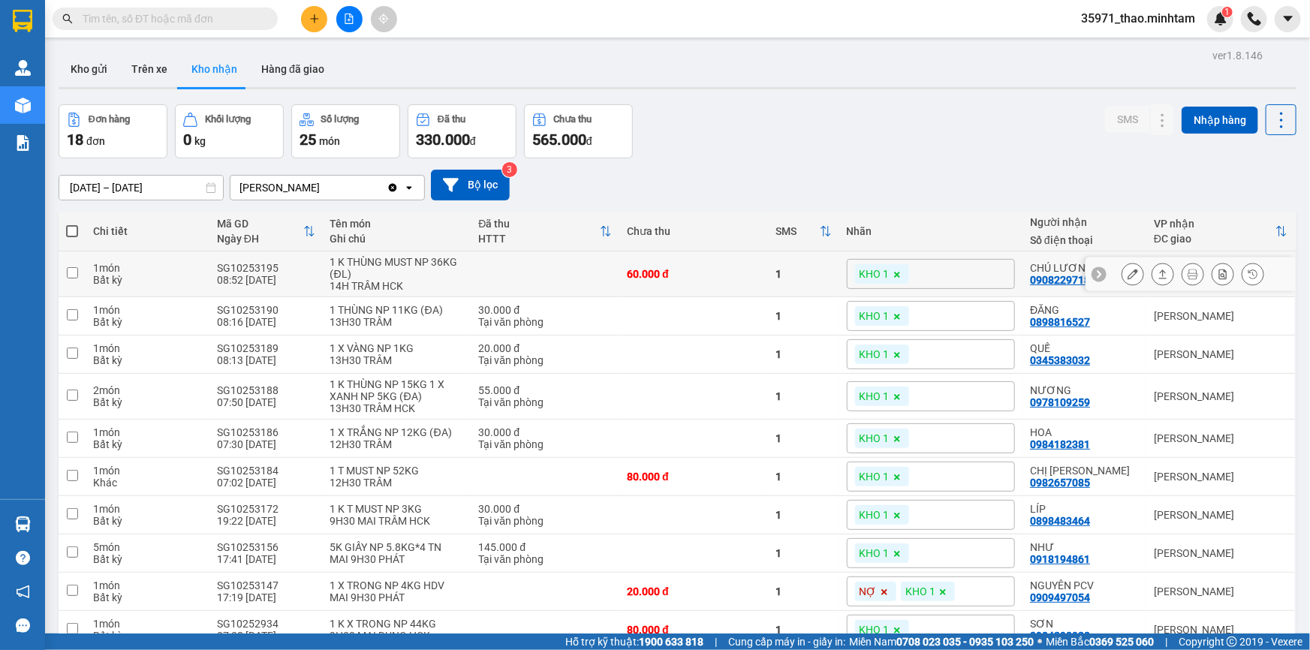
click at [1123, 283] on button at bounding box center [1133, 274] width 21 height 26
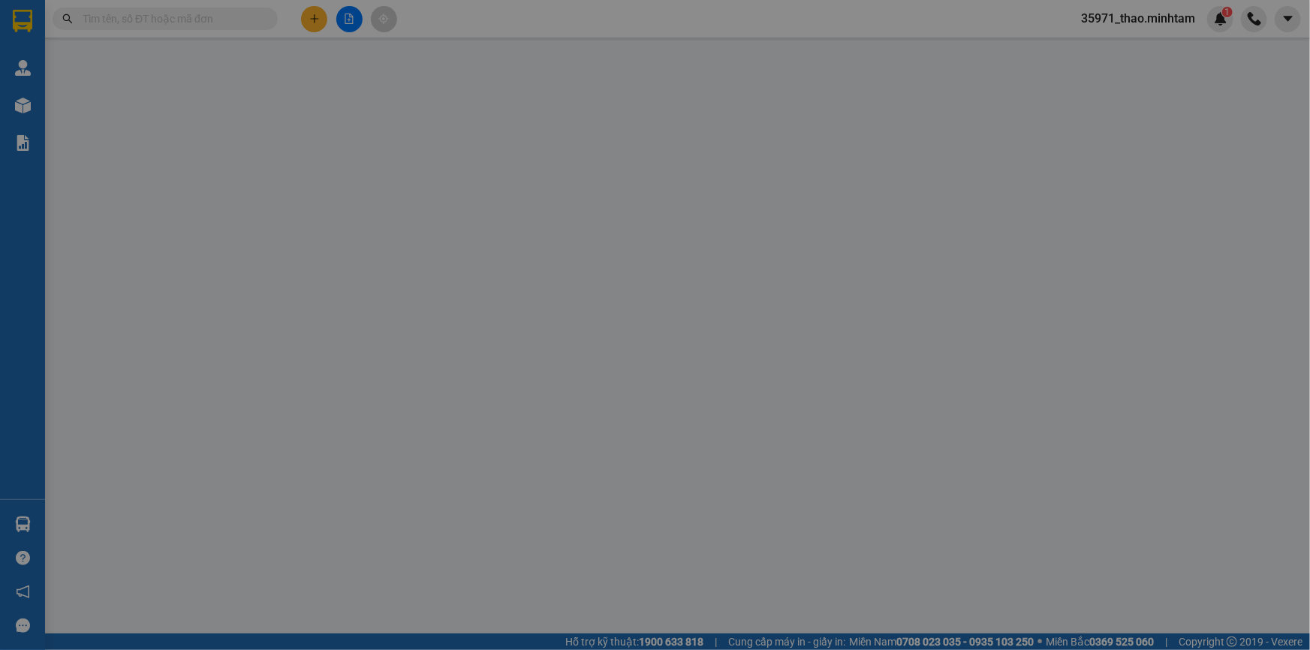
type input "0937034538"
type input "CHÍN HƯỜNG"
type input "0908229718"
type input "CHÚ LƯƠNG"
type input "60.000"
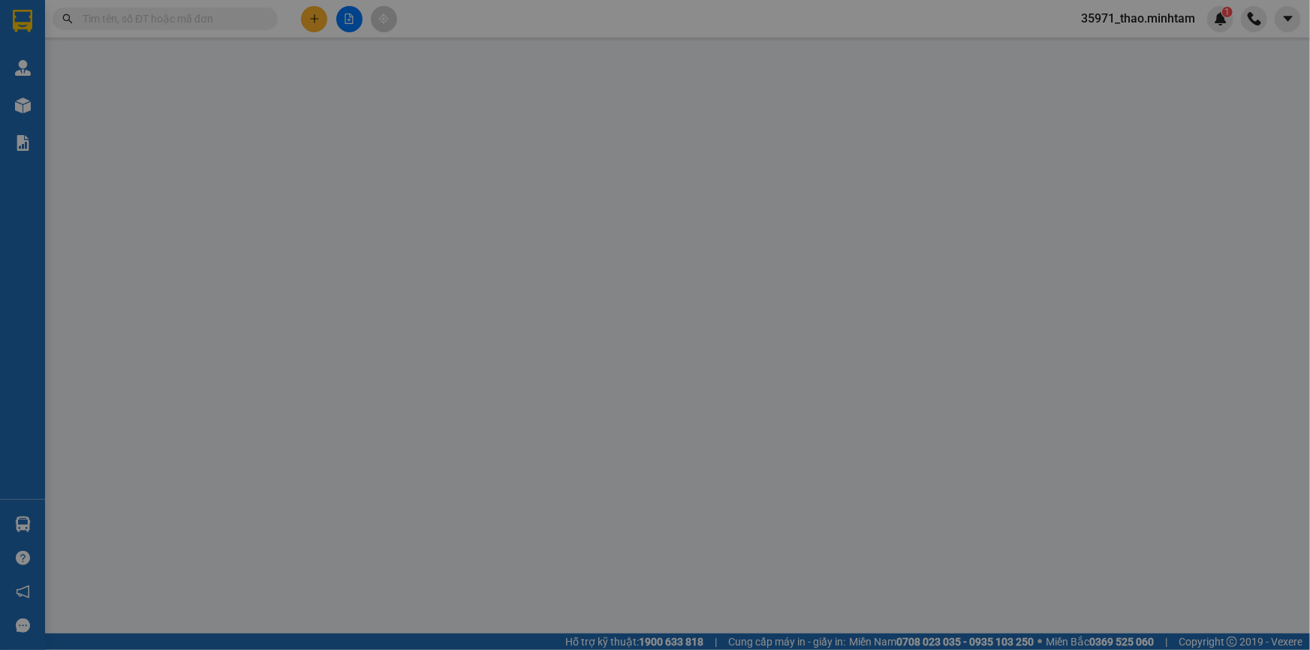
type input "60.000"
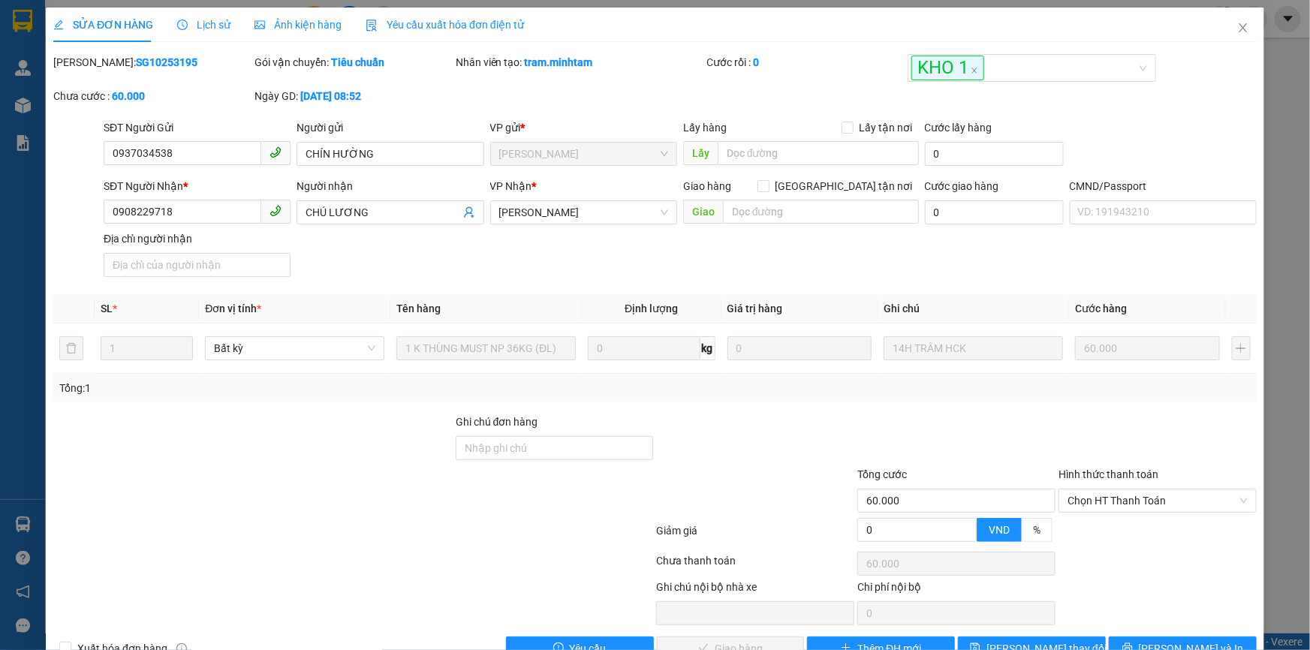
click at [550, 431] on div "Ghi chú đơn hàng" at bounding box center [555, 425] width 198 height 23
click at [547, 448] on input "Ghi chú đơn hàng" at bounding box center [555, 448] width 198 height 24
type input "D"
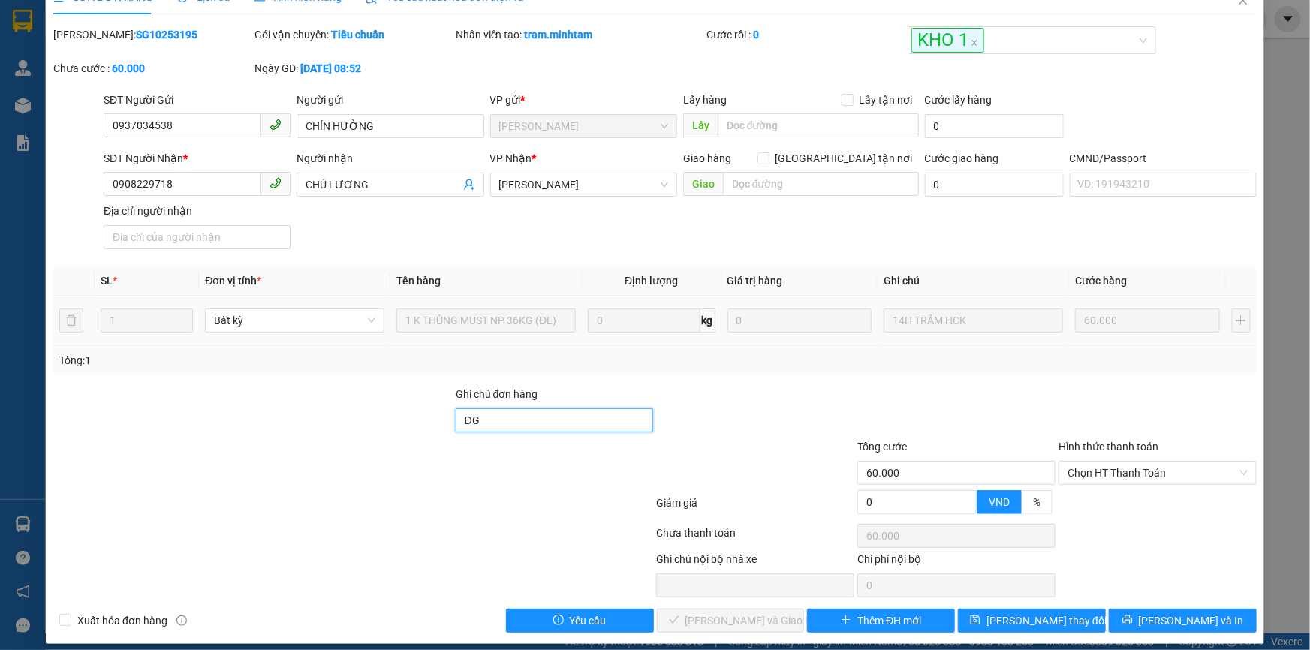
scroll to position [41, 0]
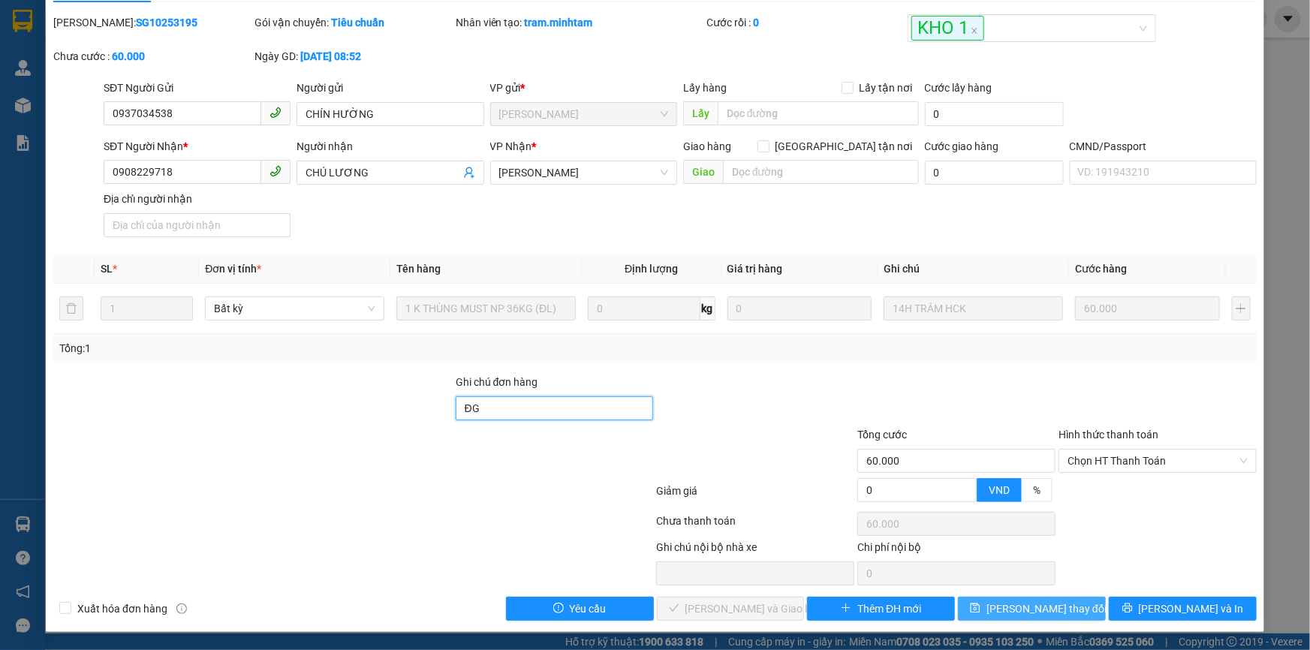
type input "ĐG"
click at [988, 602] on button "[PERSON_NAME] thay đổi" at bounding box center [1032, 609] width 148 height 24
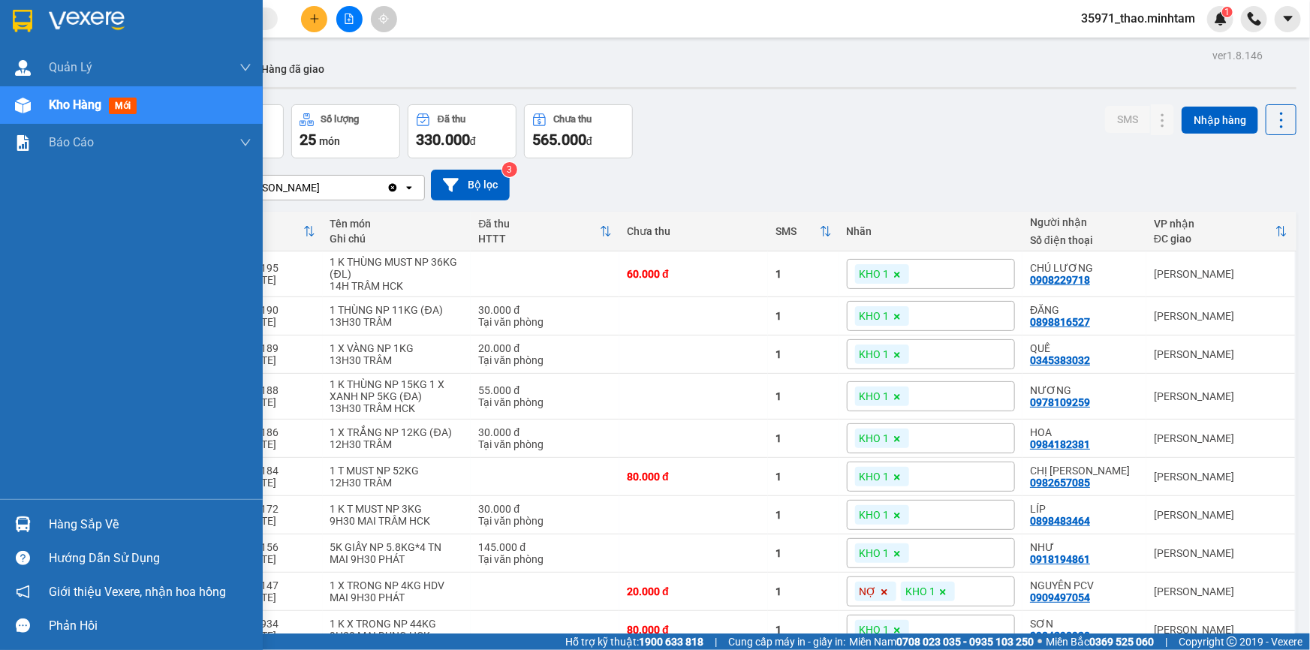
click at [92, 525] on div "Hàng sắp về" at bounding box center [150, 525] width 203 height 23
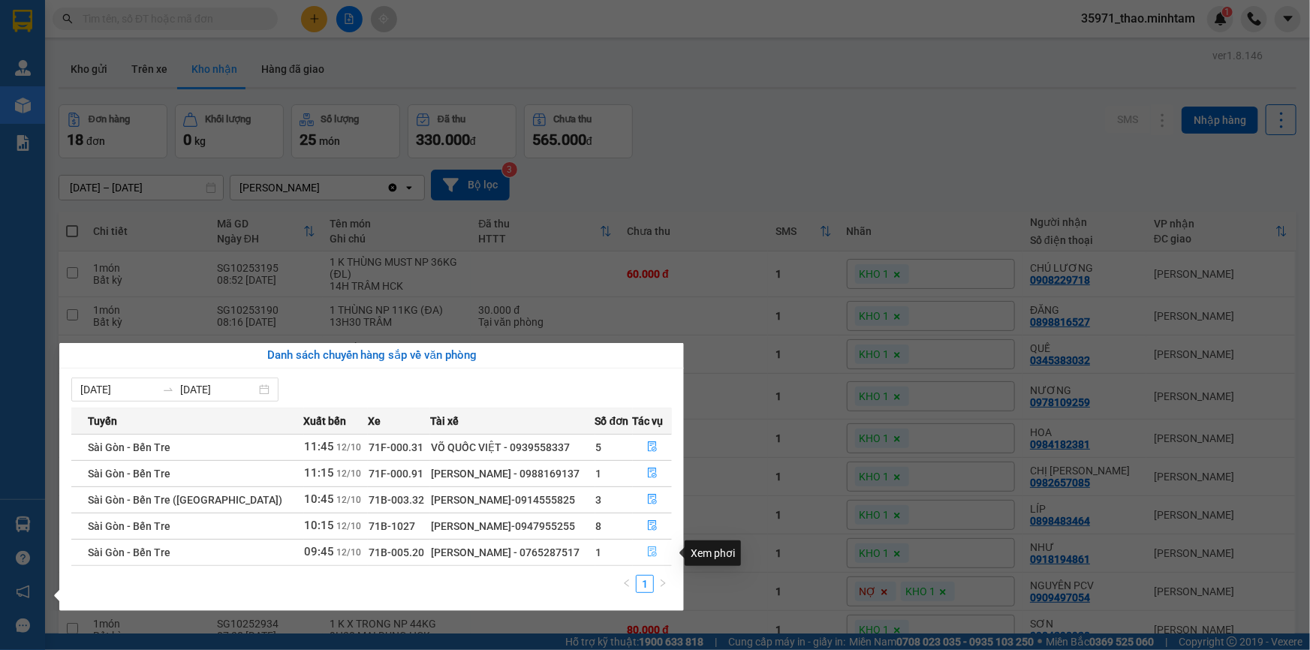
click at [649, 550] on icon "file-done" at bounding box center [652, 552] width 9 height 11
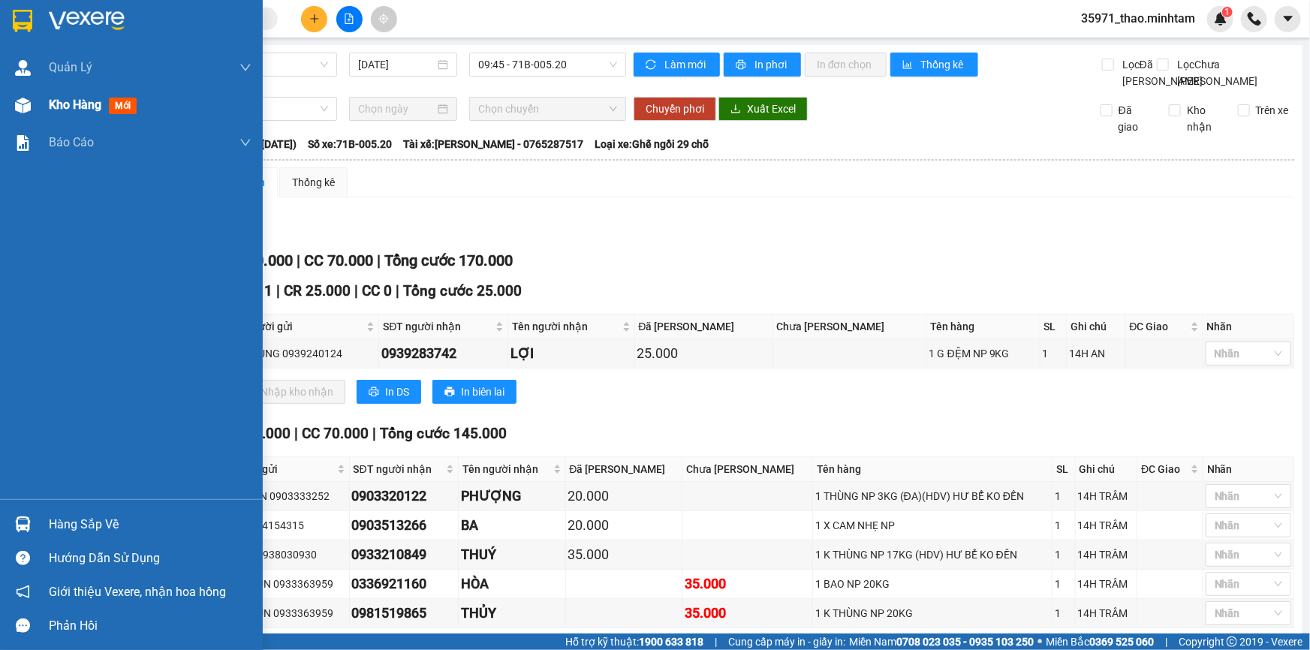
click at [80, 107] on span "Kho hàng" at bounding box center [75, 105] width 53 height 14
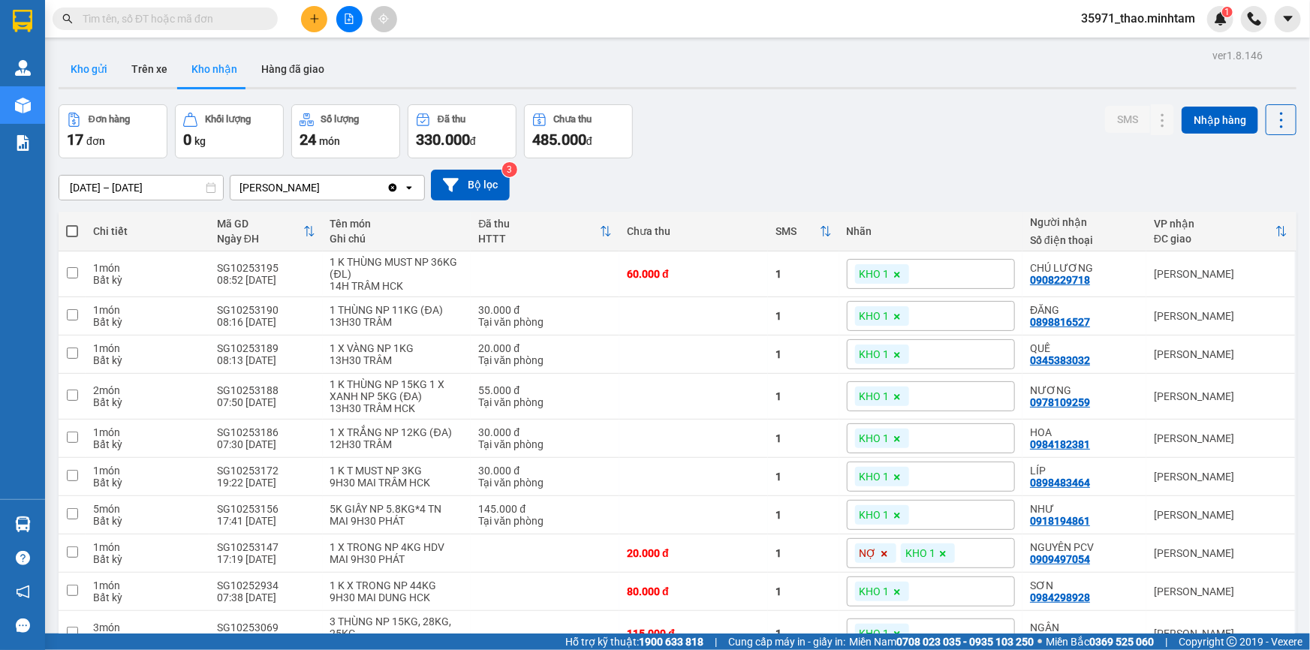
click at [99, 77] on button "Kho gửi" at bounding box center [89, 69] width 61 height 36
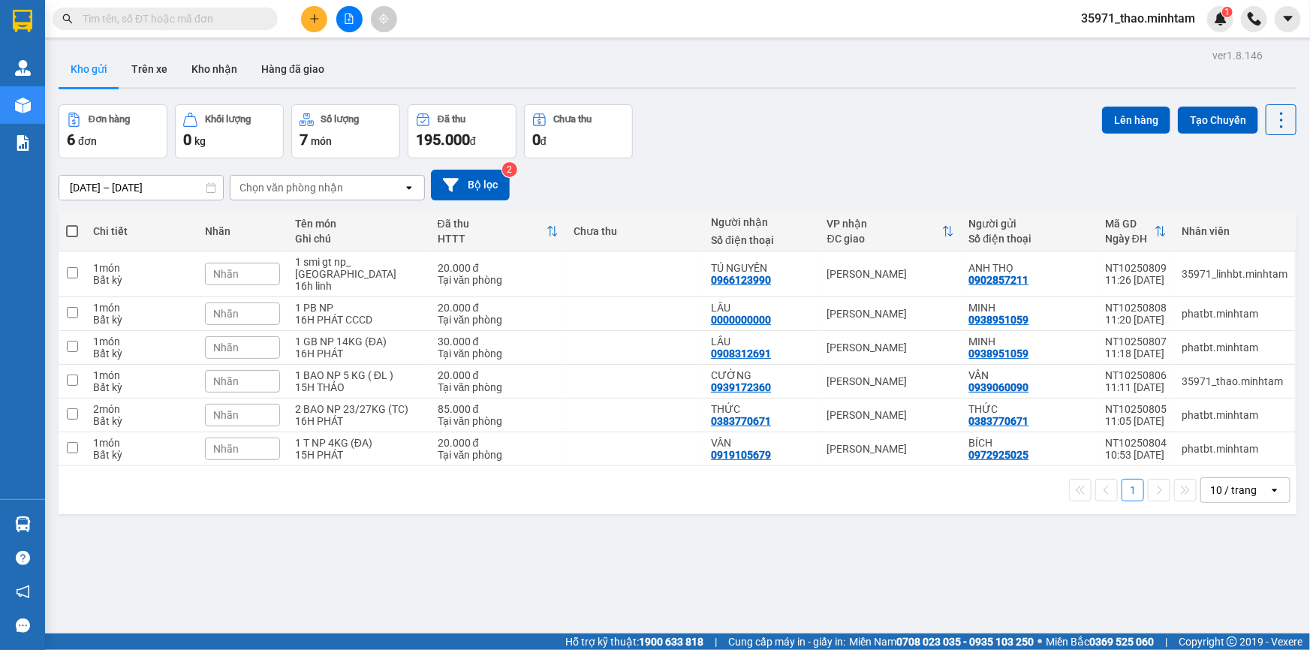
click at [301, 15] on button at bounding box center [314, 19] width 26 height 26
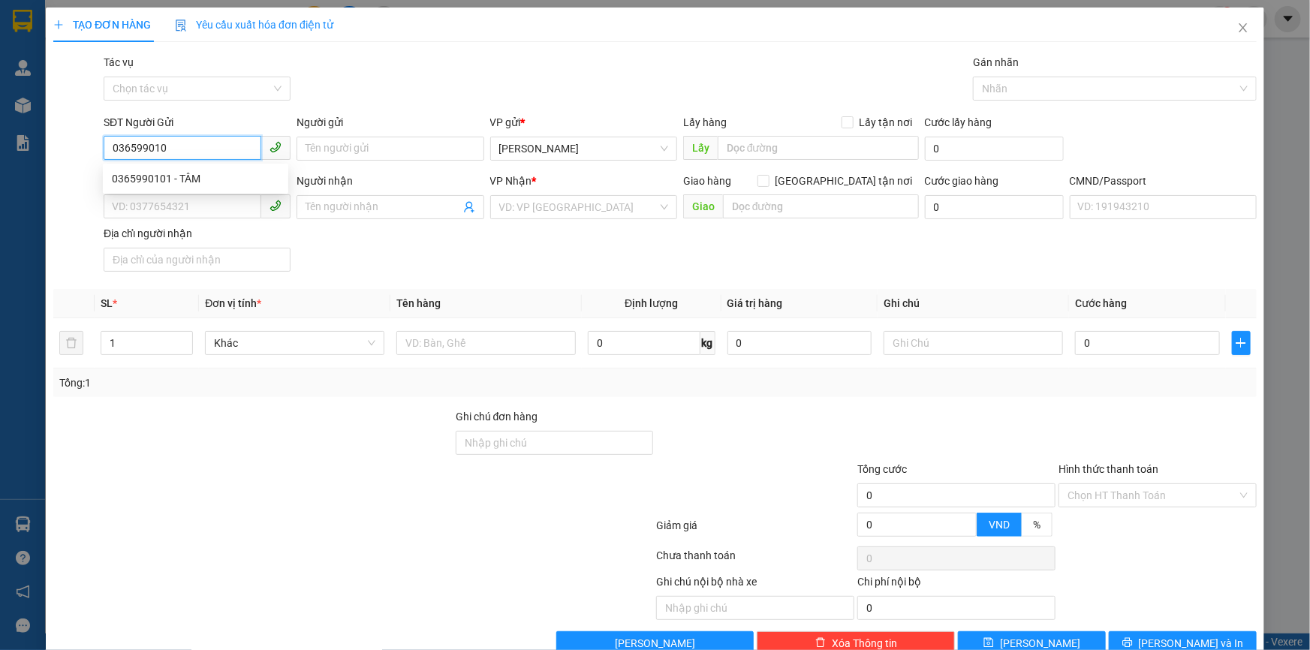
type input "0365990101"
click at [237, 170] on div "0365990101 - TÂM" at bounding box center [195, 178] width 167 height 17
type input "TÂM"
type input "0376672990"
type input "LUÂN"
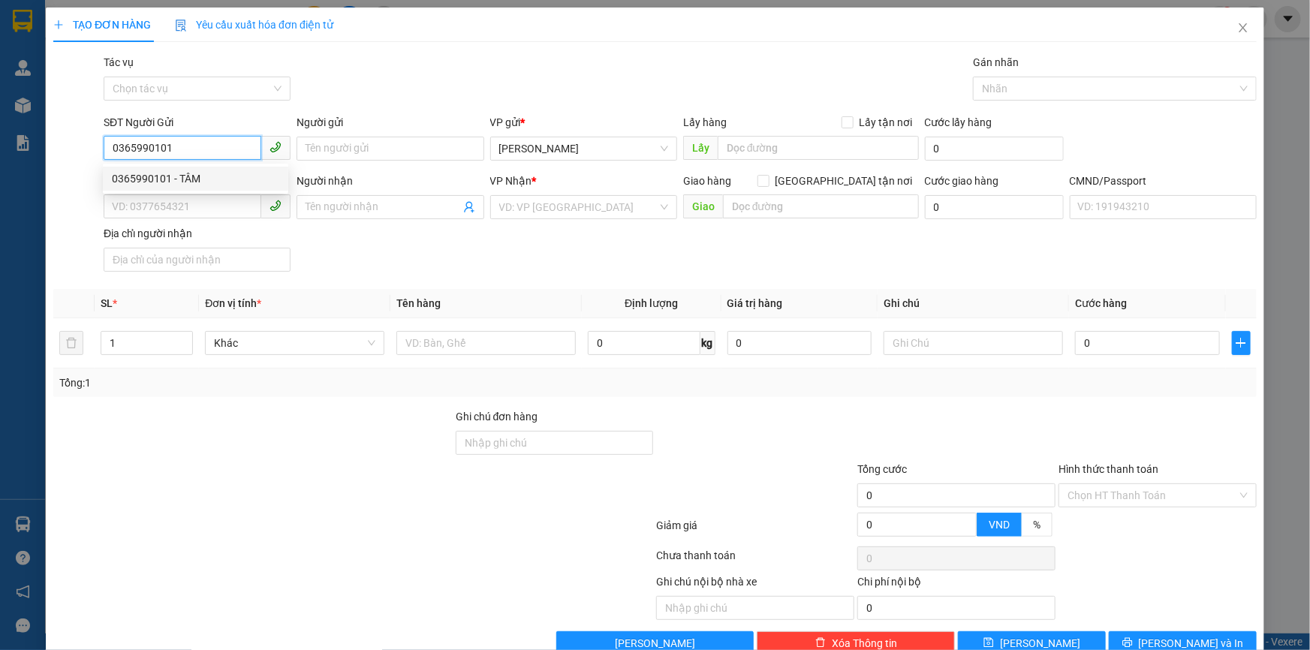
checkbox input "true"
type input "44/1 TR QUÝ KHOÁCH F TÂN ĐỊNH Q1"
type input "70.000"
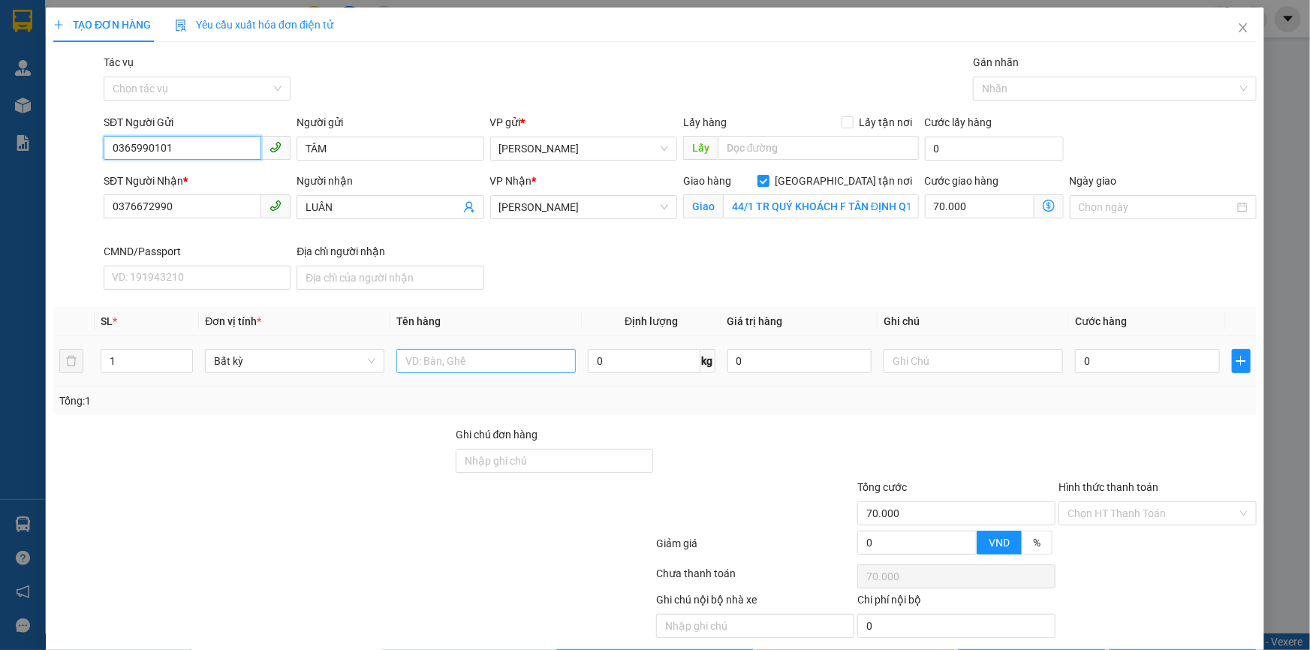
type input "0365990101"
click at [466, 351] on input "text" at bounding box center [486, 361] width 179 height 24
type input "1 X XANH NP"
click at [582, 267] on div "SĐT Người Nhận * 0376672990 Người nhận LUÂN VP Nhận * [PERSON_NAME] Giao hàng […" at bounding box center [681, 234] width 1160 height 123
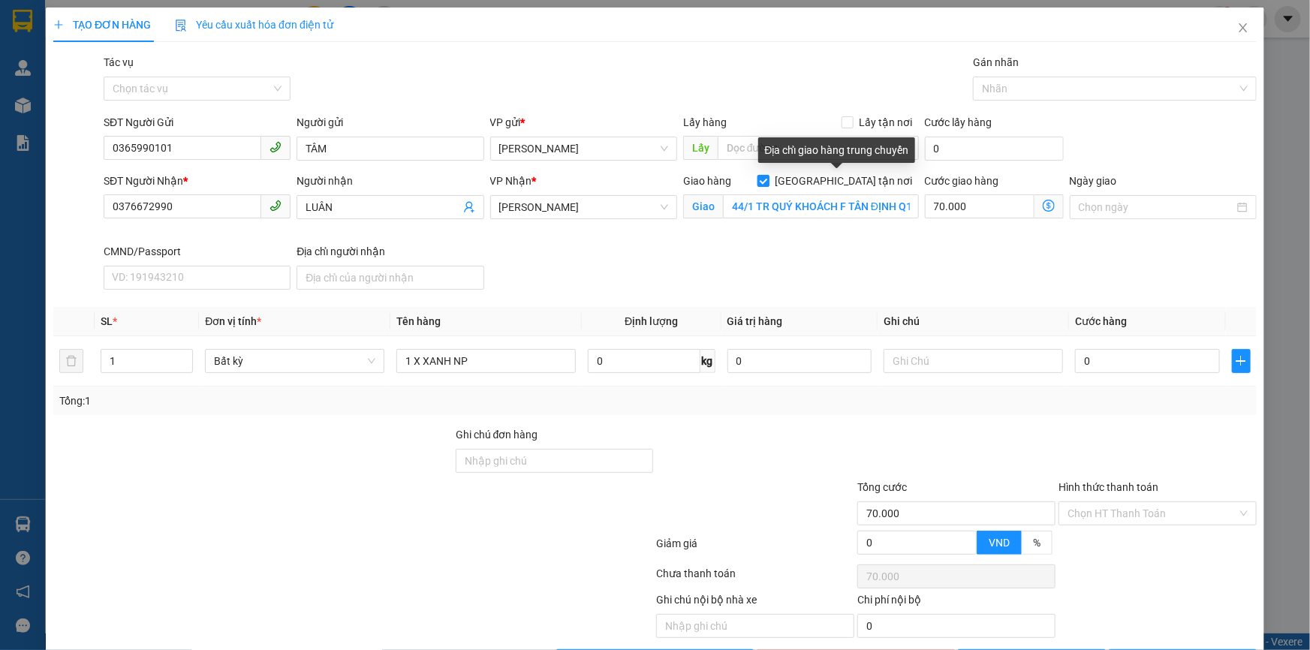
click at [837, 175] on label "[GEOGRAPHIC_DATA] tận nơi" at bounding box center [838, 181] width 161 height 17
click at [768, 175] on input "[GEOGRAPHIC_DATA] tận nơi" at bounding box center [763, 180] width 11 height 11
checkbox input "false"
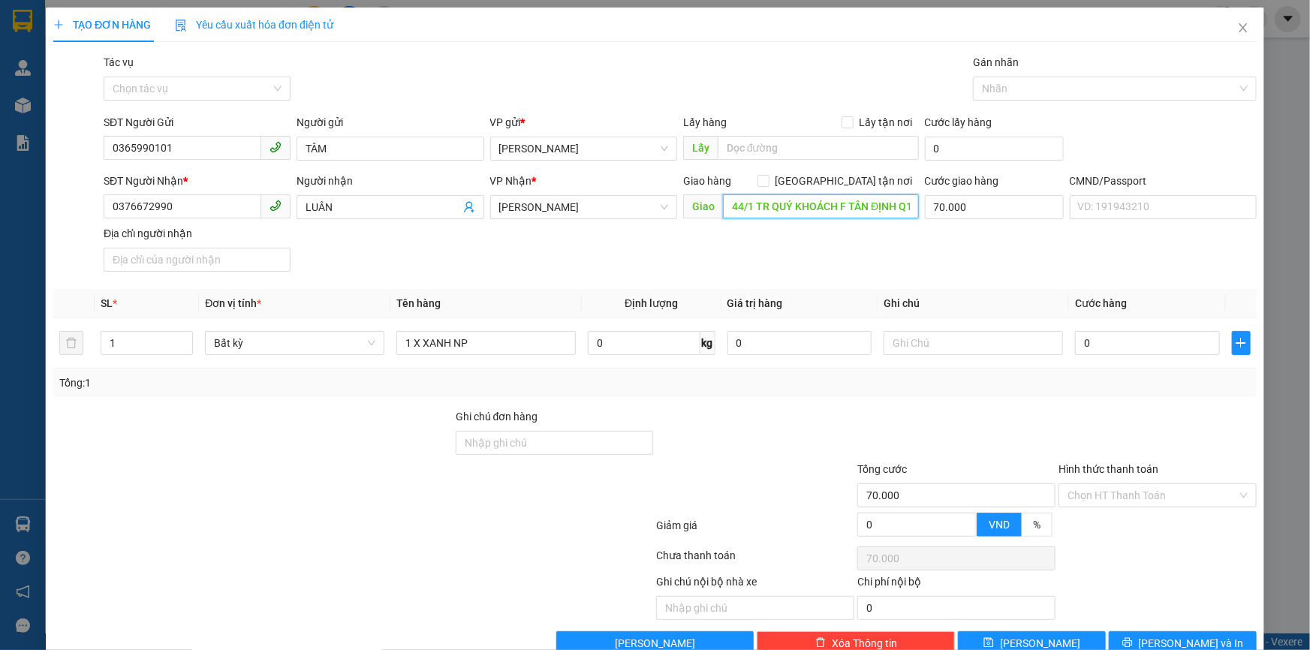
click at [840, 204] on input "44/1 TR QUÝ KHOÁCH F TÂN ĐỊNH Q1" at bounding box center [821, 207] width 196 height 24
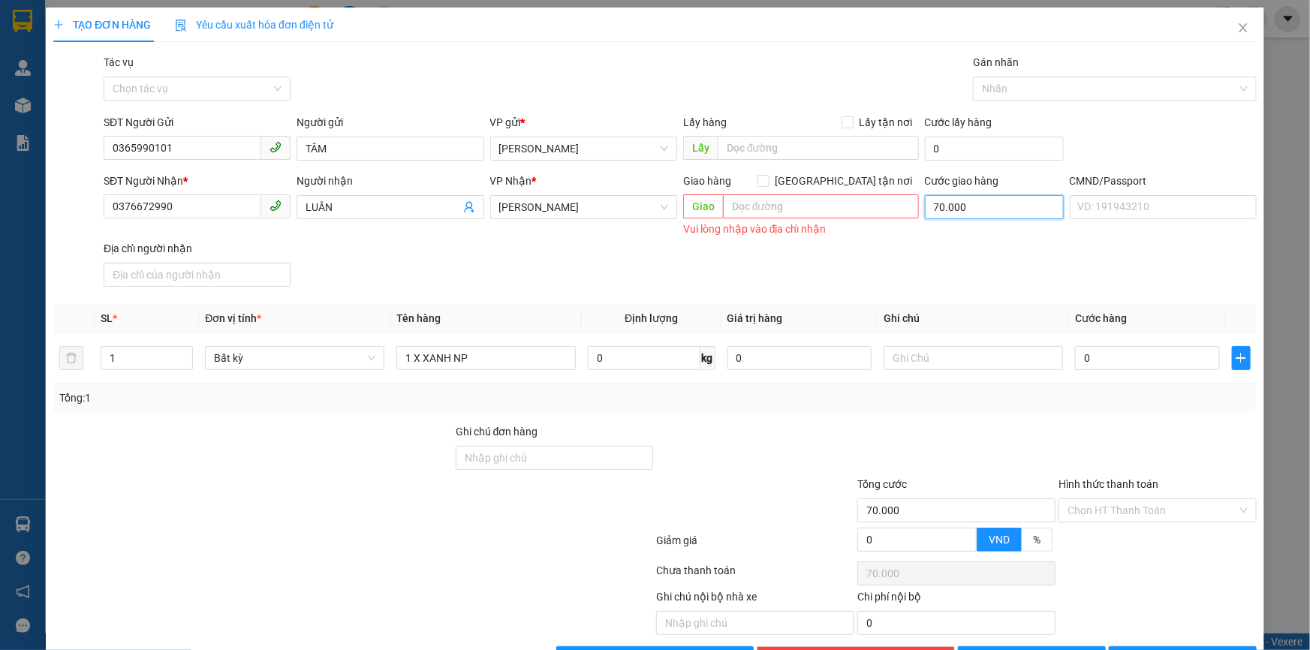
click at [942, 208] on input "70.000" at bounding box center [994, 207] width 139 height 24
type input "0"
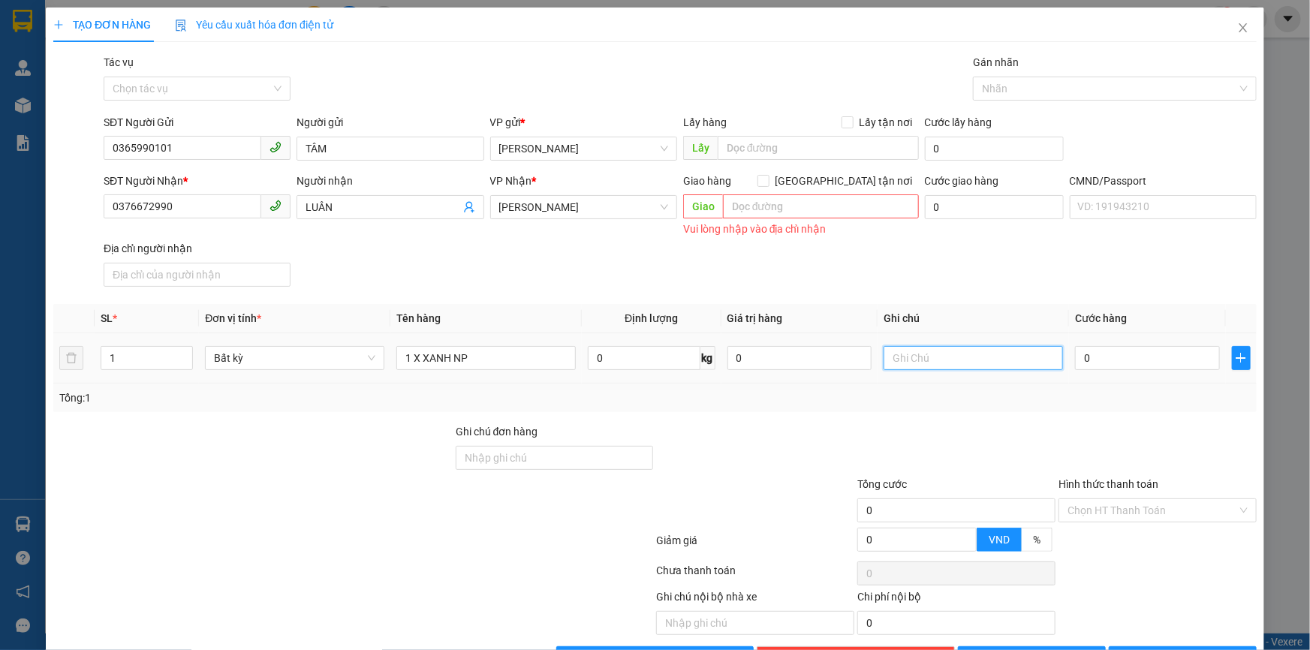
click at [948, 350] on input "text" at bounding box center [973, 358] width 179 height 24
type input "15H THẢO"
type input "2"
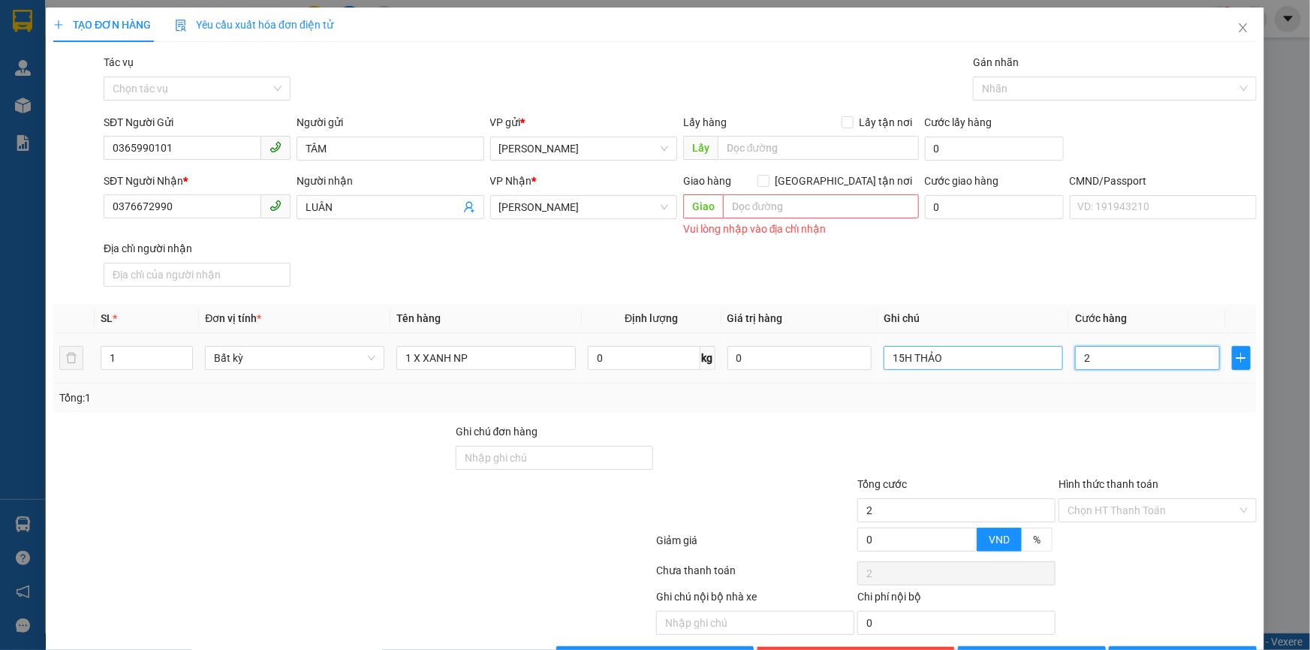
type input "20"
click at [378, 249] on div "SĐT Người Nhận * 0376672990 Người nhận LUÂN VP Nhận * [PERSON_NAME] Giao hàng […" at bounding box center [681, 233] width 1160 height 120
type input "20.000"
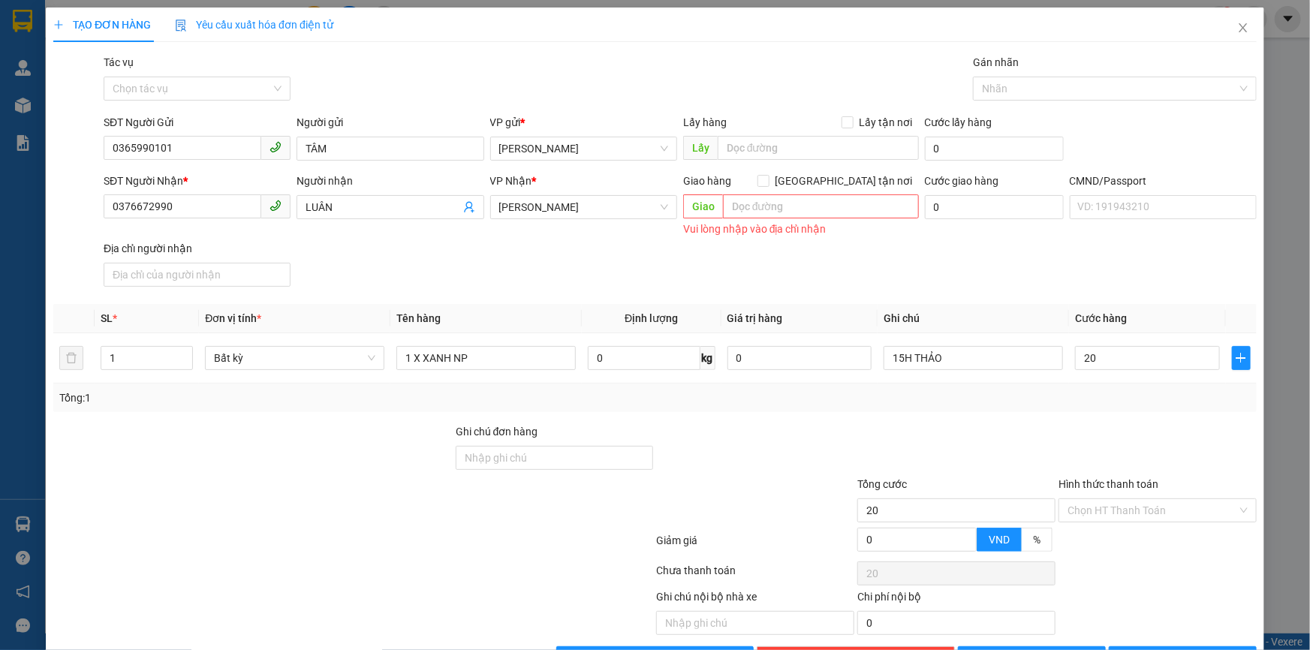
type input "20.000"
click at [179, 206] on input "0376672990" at bounding box center [183, 207] width 158 height 24
click at [917, 442] on div at bounding box center [956, 450] width 201 height 53
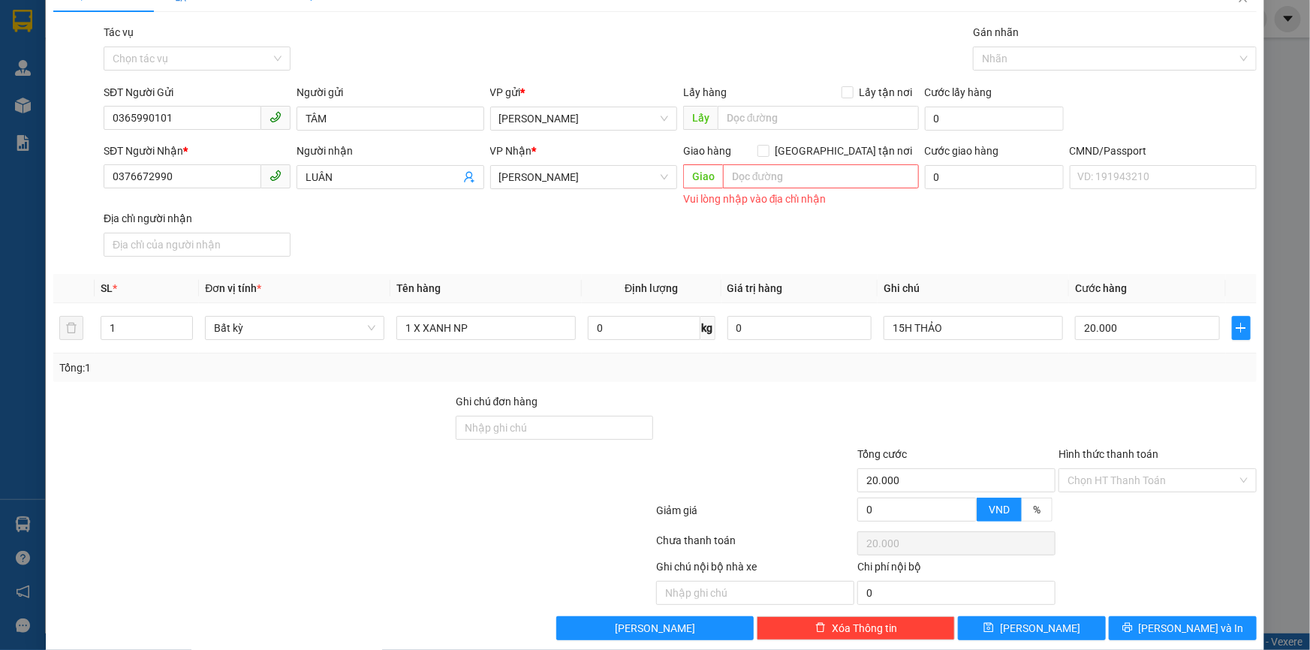
scroll to position [51, 0]
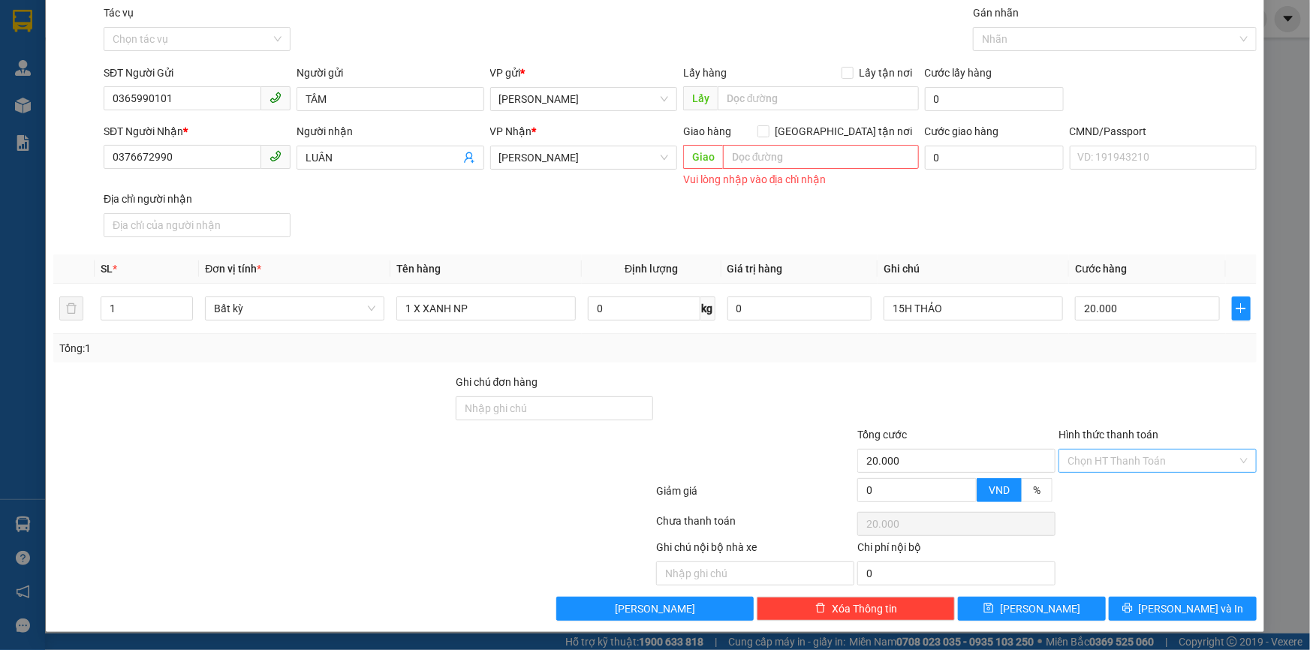
click at [1125, 455] on input "Hình thức thanh toán" at bounding box center [1153, 461] width 170 height 23
click at [1134, 483] on div "Tại văn phòng" at bounding box center [1149, 491] width 179 height 17
type input "0"
click at [1185, 602] on span "[PERSON_NAME] và In" at bounding box center [1191, 609] width 105 height 17
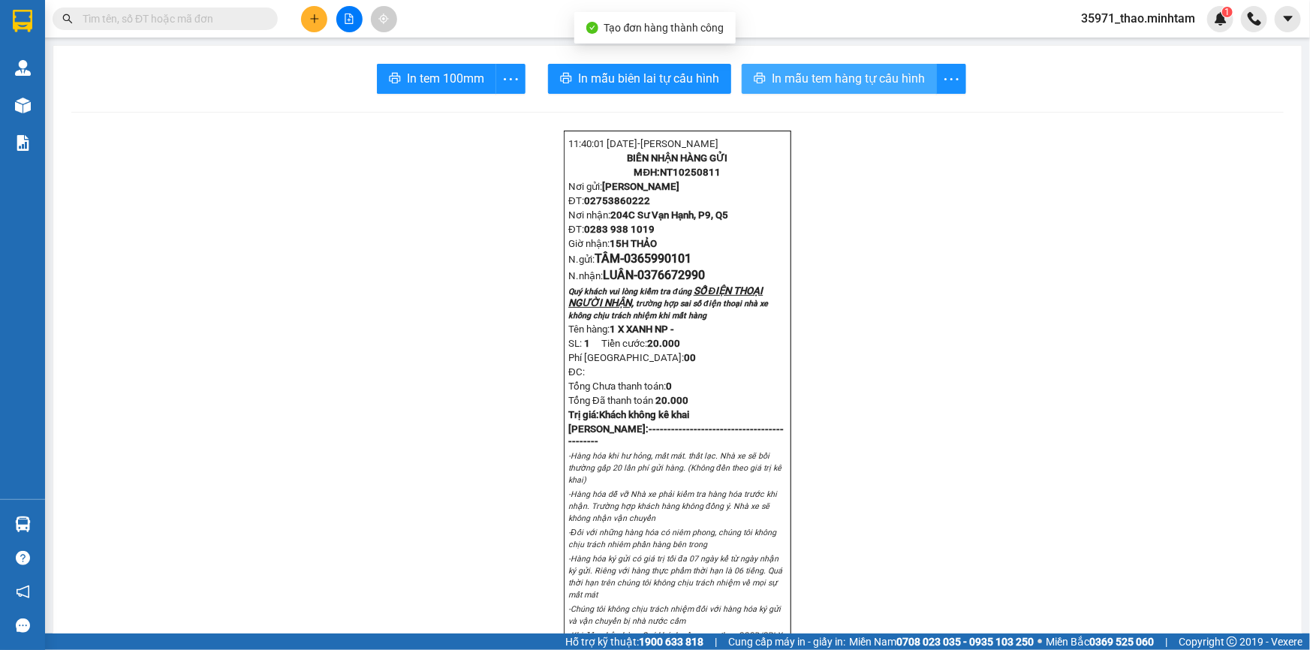
click at [781, 70] on span "In mẫu tem hàng tự cấu hình" at bounding box center [848, 78] width 153 height 19
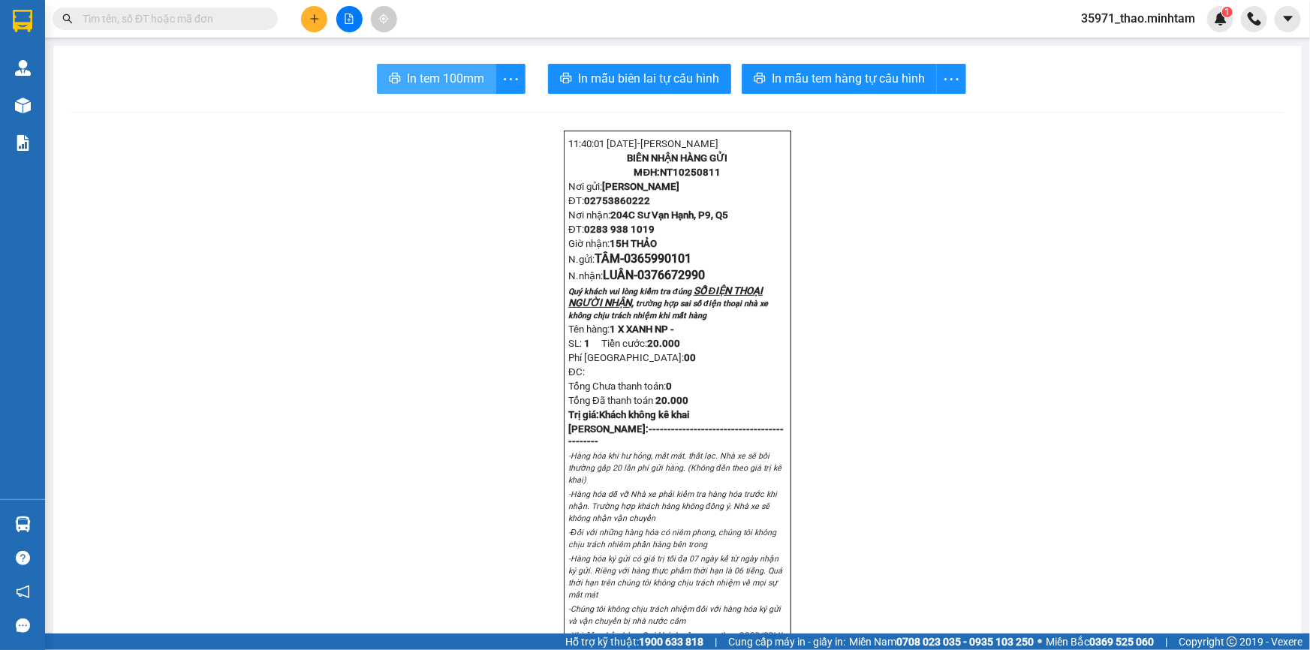
click at [417, 77] on span "In tem 100mm" at bounding box center [445, 78] width 77 height 19
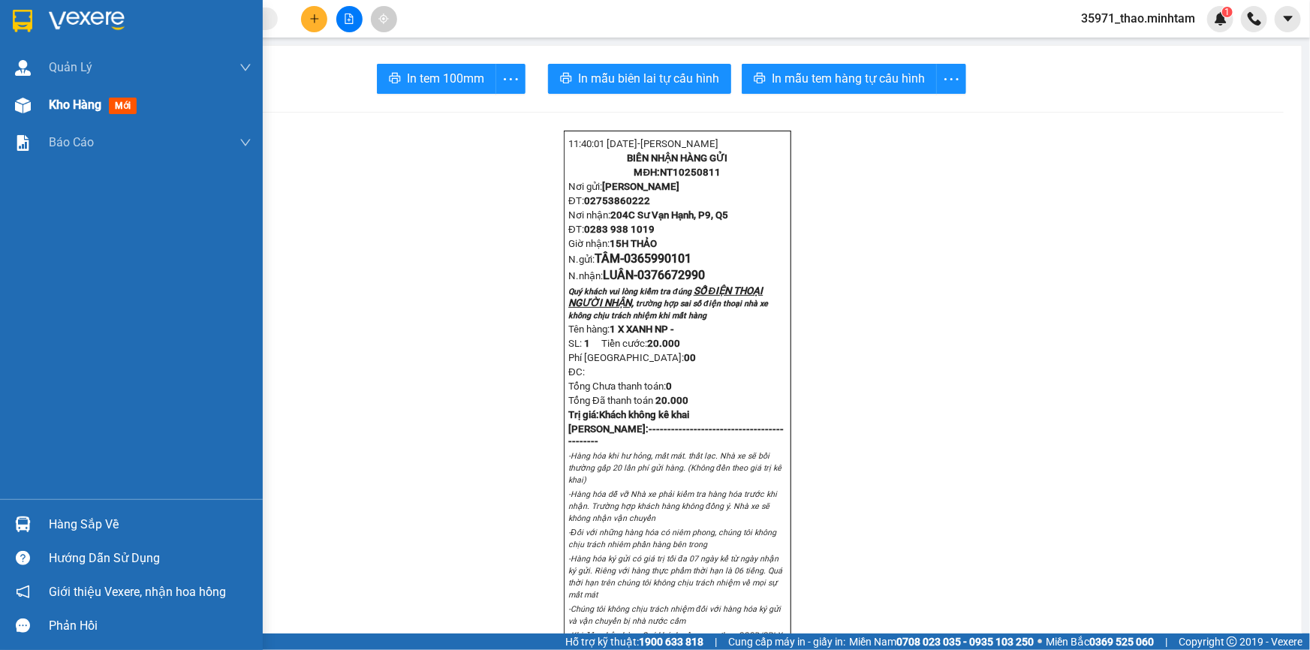
click at [82, 100] on span "Kho hàng" at bounding box center [75, 105] width 53 height 14
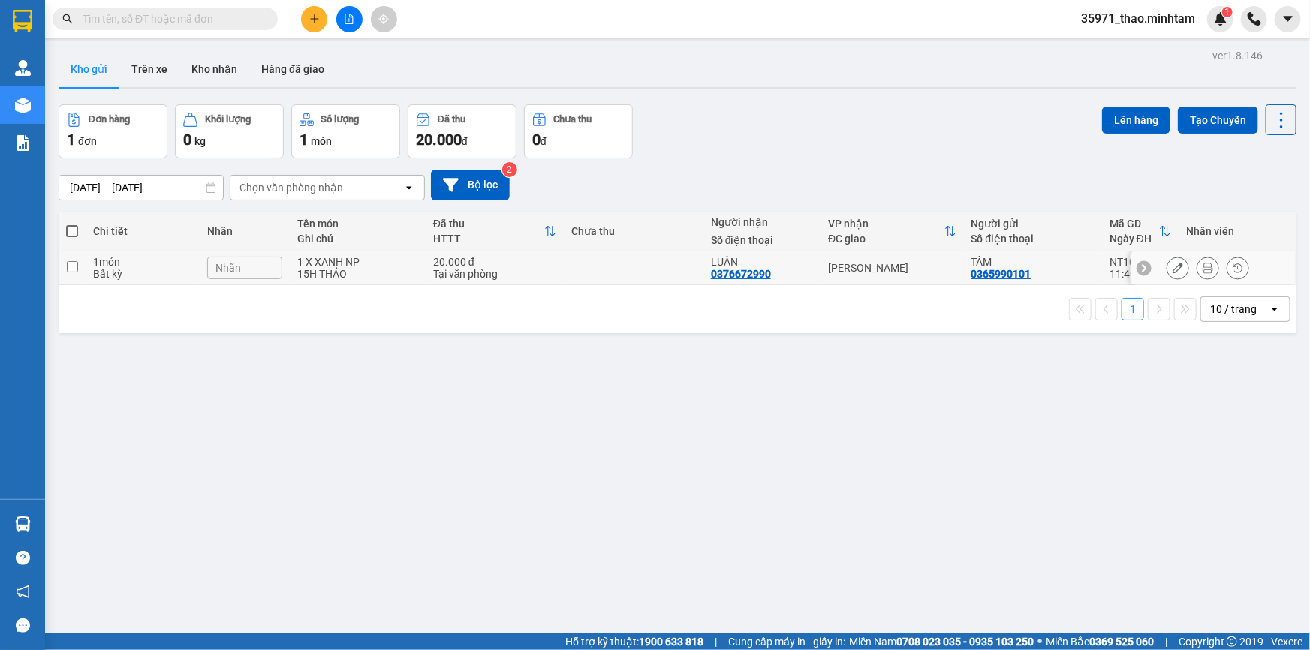
click at [279, 271] on div "Nhãn" at bounding box center [244, 268] width 75 height 23
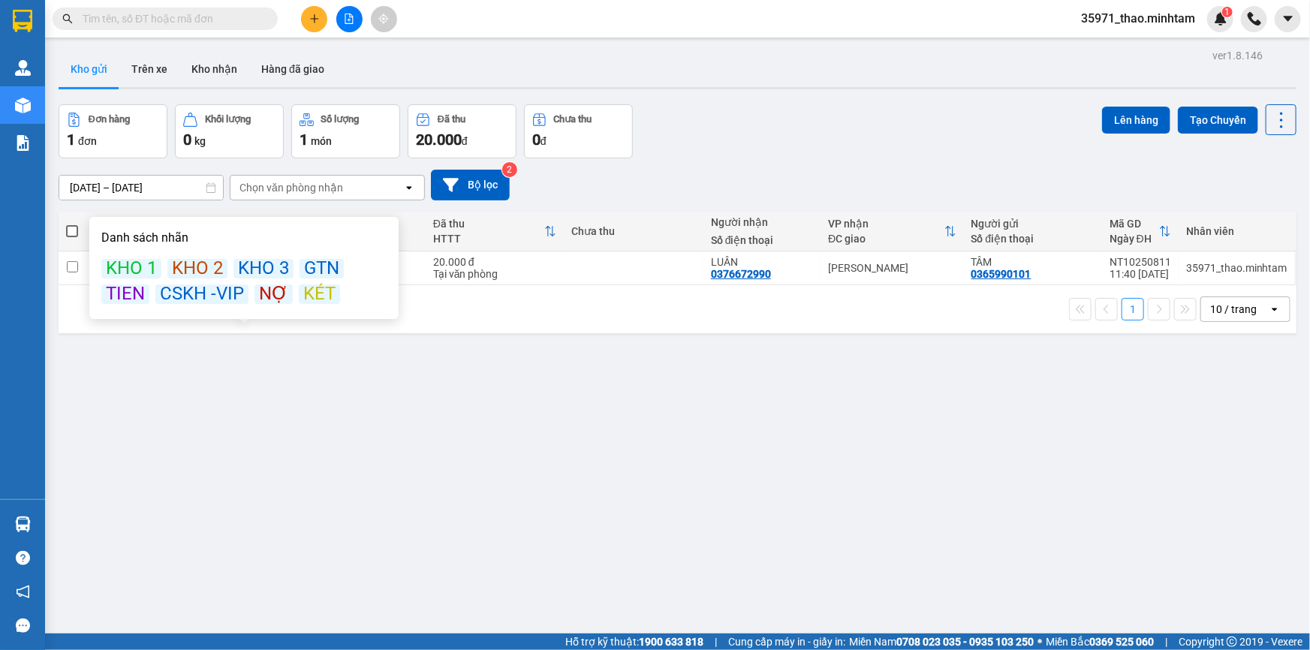
click at [315, 295] on div "KÉT" at bounding box center [319, 295] width 41 height 20
click at [313, 291] on div "KÉT" at bounding box center [319, 295] width 41 height 20
click at [421, 442] on div "ver 1.8.146 Kho gửi Trên xe Kho nhận Hàng đã giao Đơn hàng 1 đơn Khối lượng 0 k…" at bounding box center [678, 370] width 1250 height 650
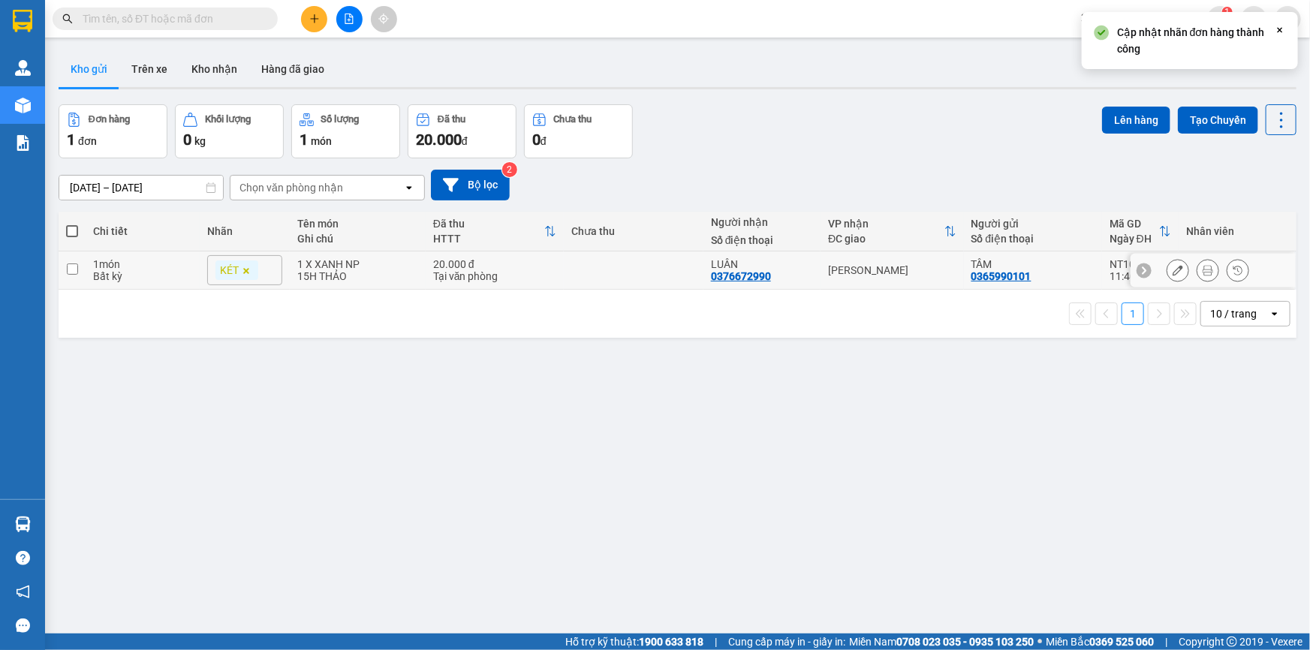
click at [548, 287] on td "20.000 đ Tại văn phòng" at bounding box center [495, 271] width 138 height 38
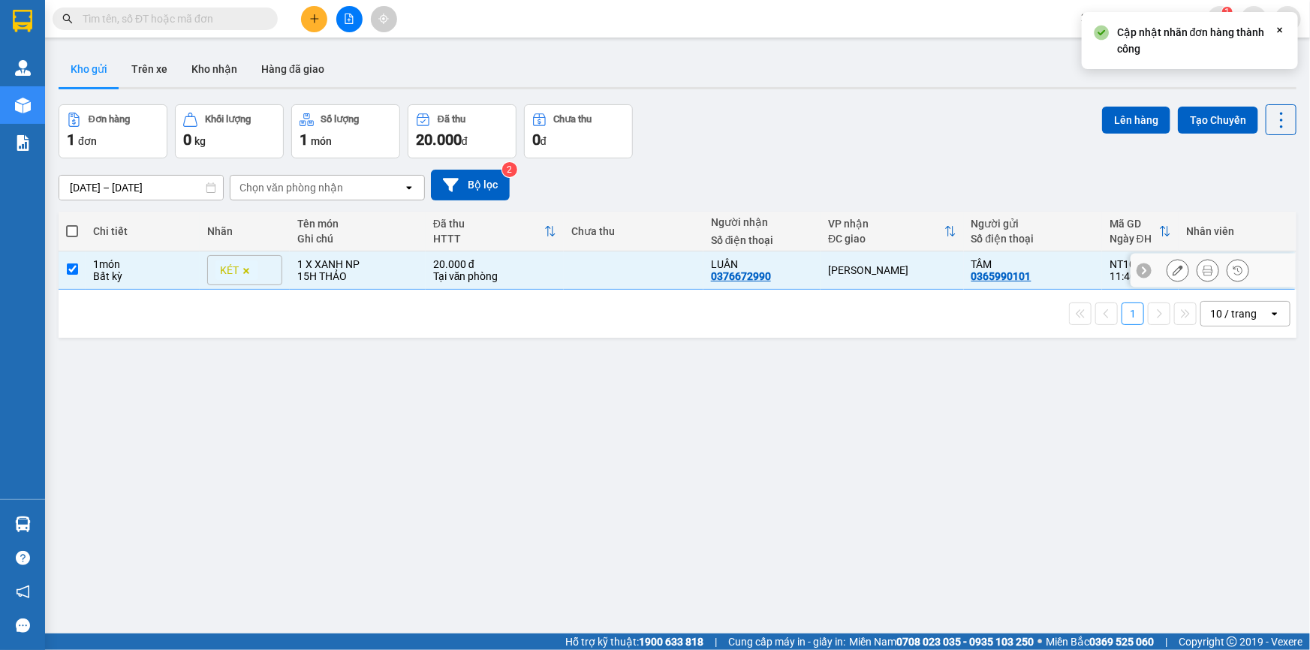
click at [548, 282] on div "Tại văn phòng" at bounding box center [494, 276] width 123 height 12
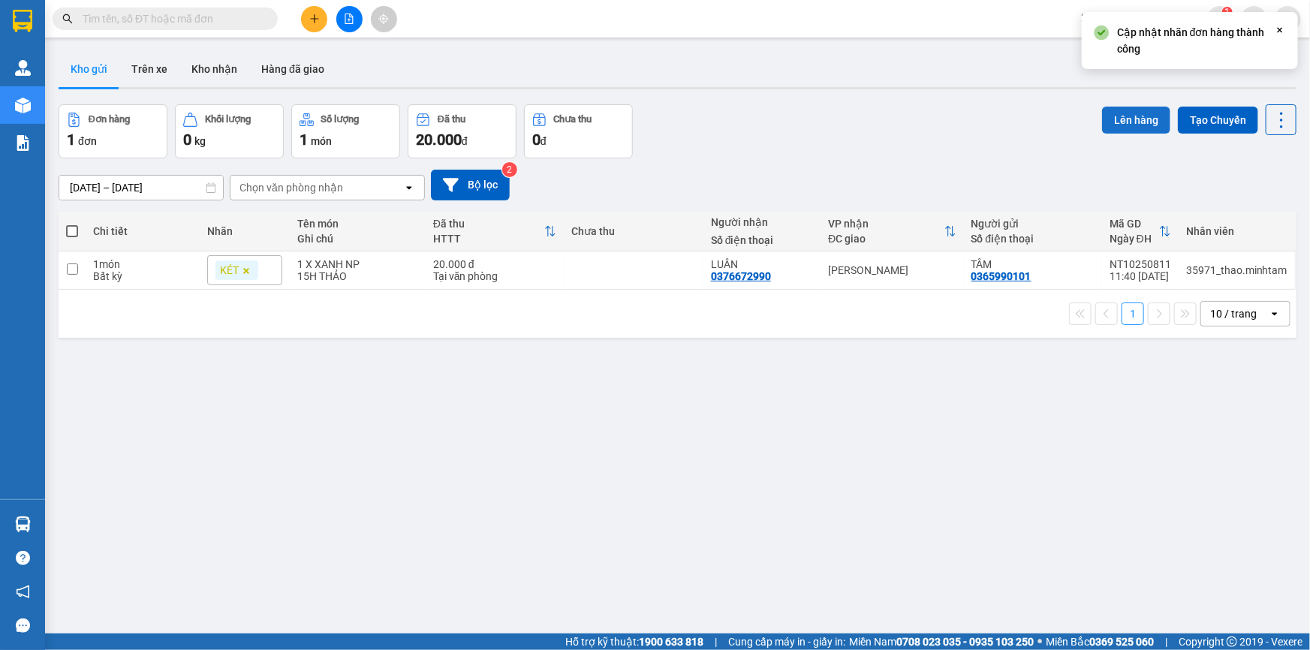
click at [1122, 113] on button "Lên hàng" at bounding box center [1136, 120] width 68 height 27
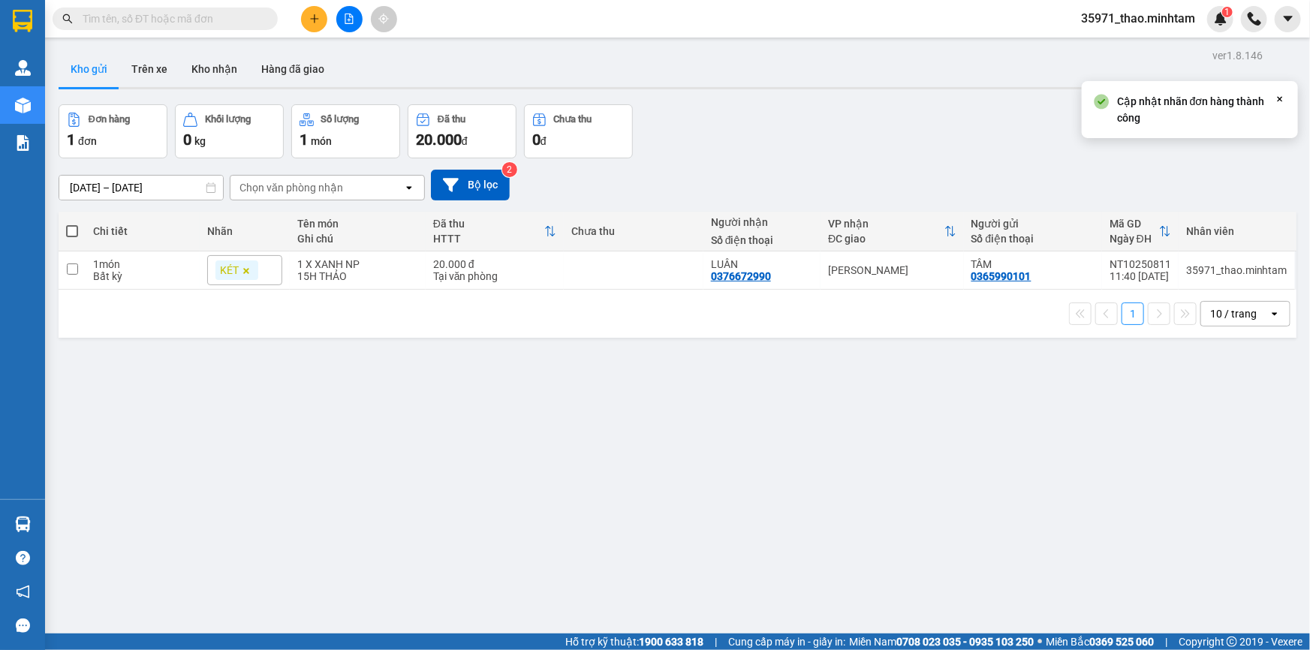
click at [1283, 98] on body "Kết quả tìm kiếm ( 0 ) Bộ lọc No Data 35971_thao.minhtam 1 Quản [PERSON_NAME] l…" at bounding box center [655, 325] width 1310 height 650
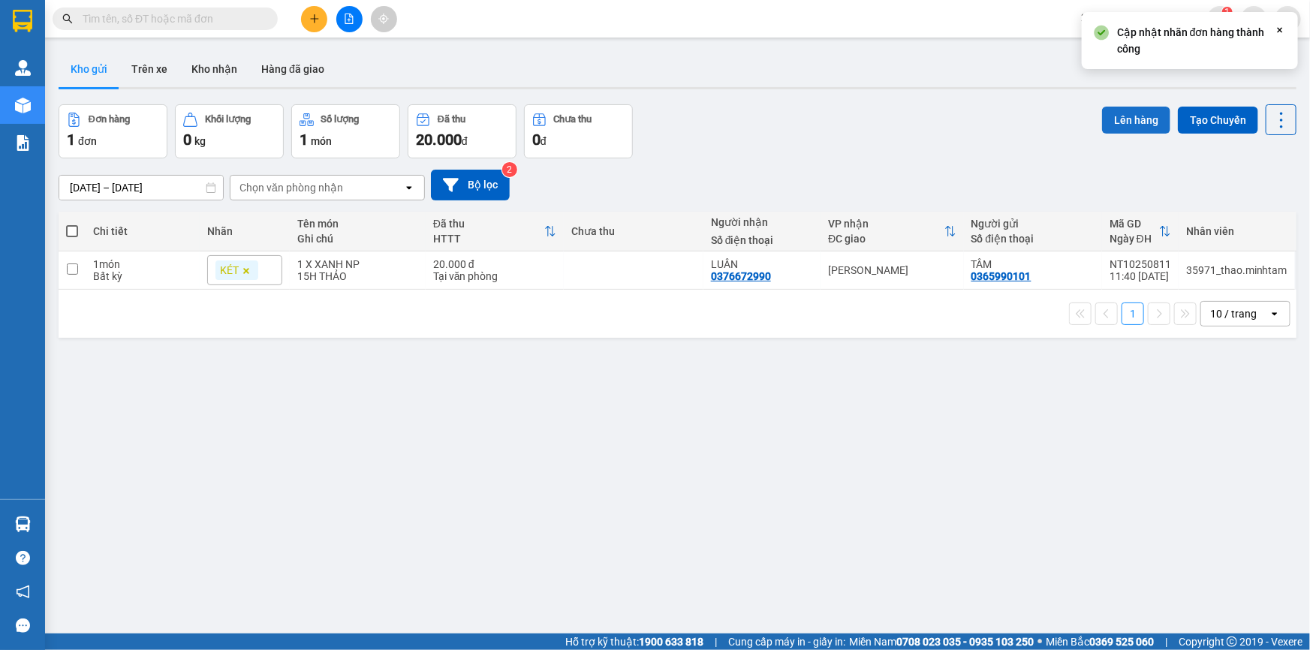
click at [1132, 118] on button "Lên hàng" at bounding box center [1136, 120] width 68 height 27
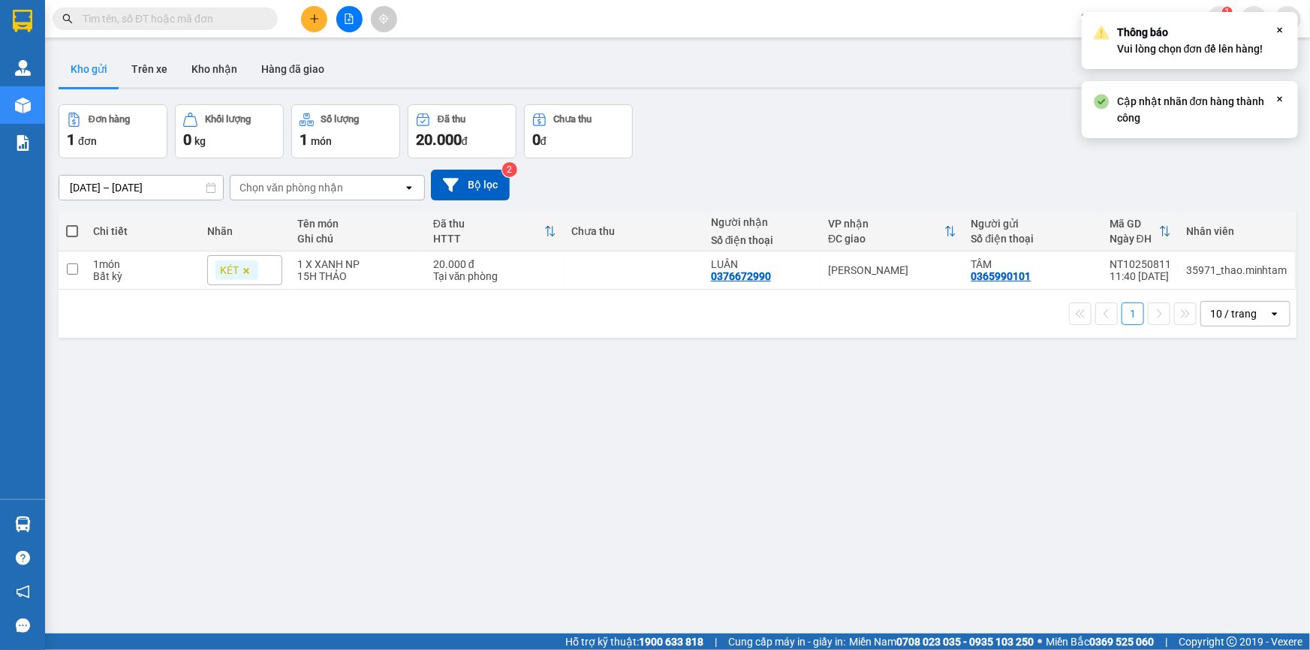
click at [1178, 158] on div "Lên hàng Tạo Chuyến" at bounding box center [1199, 131] width 195 height 54
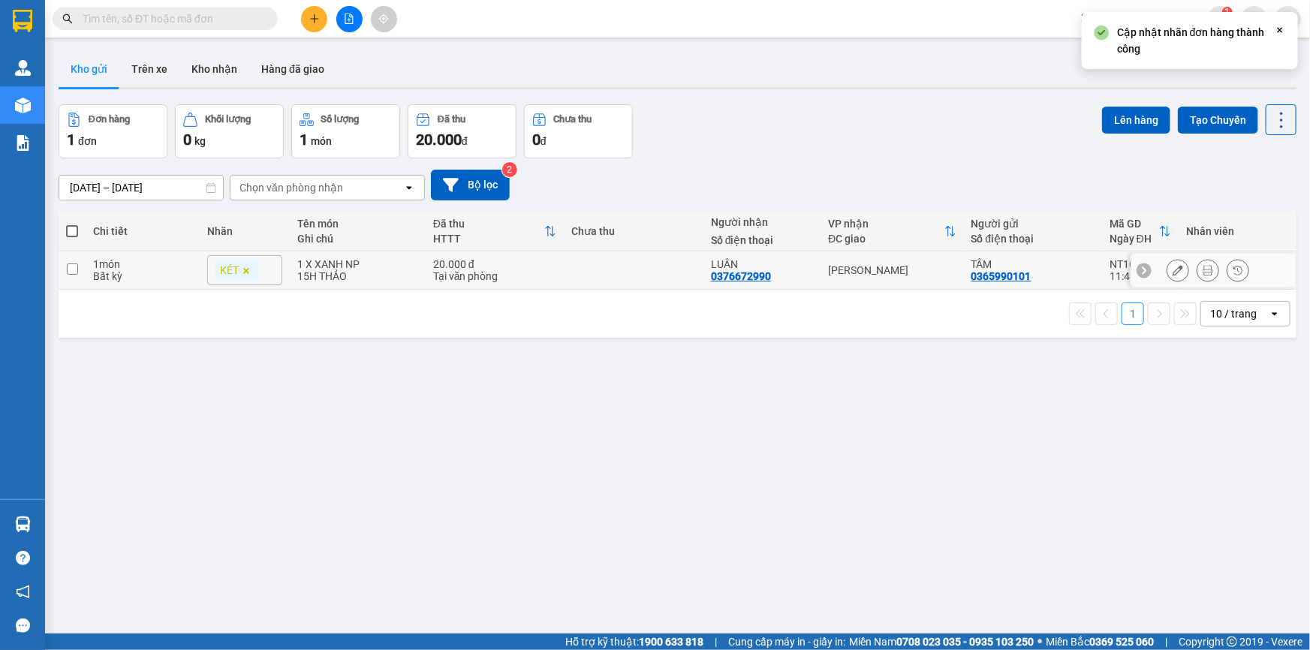
click at [611, 283] on td at bounding box center [634, 271] width 140 height 38
checkbox input "true"
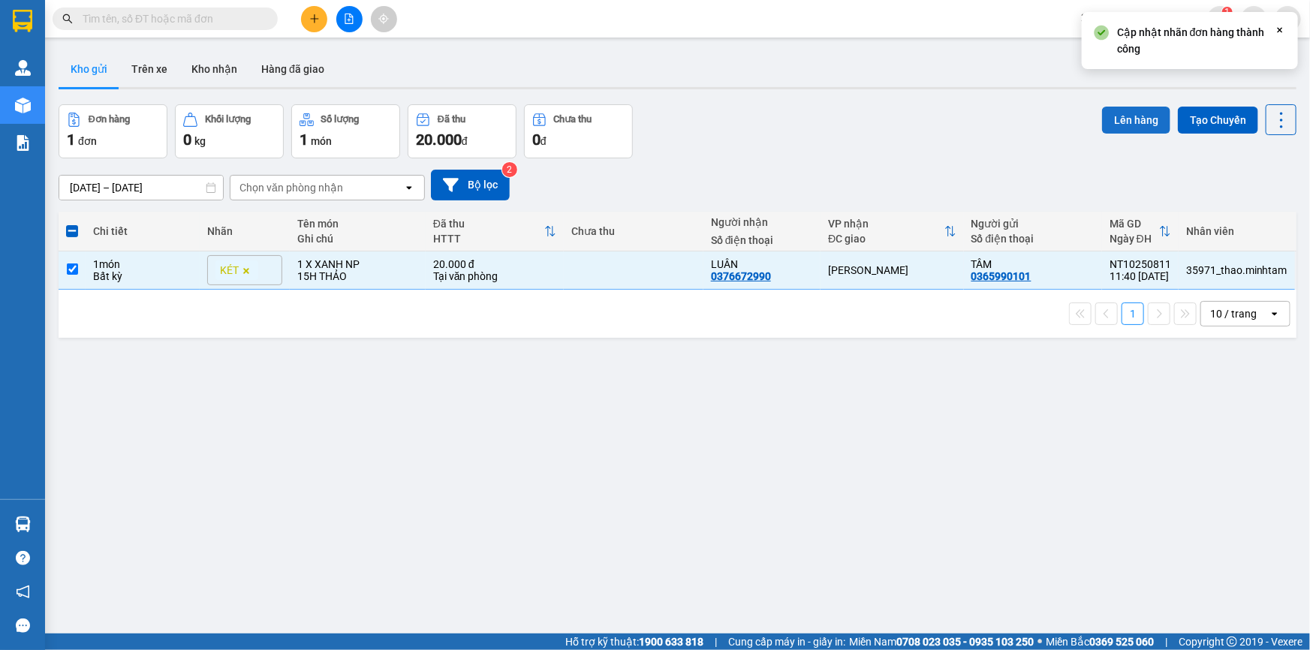
click at [1129, 119] on button "Lên hàng" at bounding box center [1136, 120] width 68 height 27
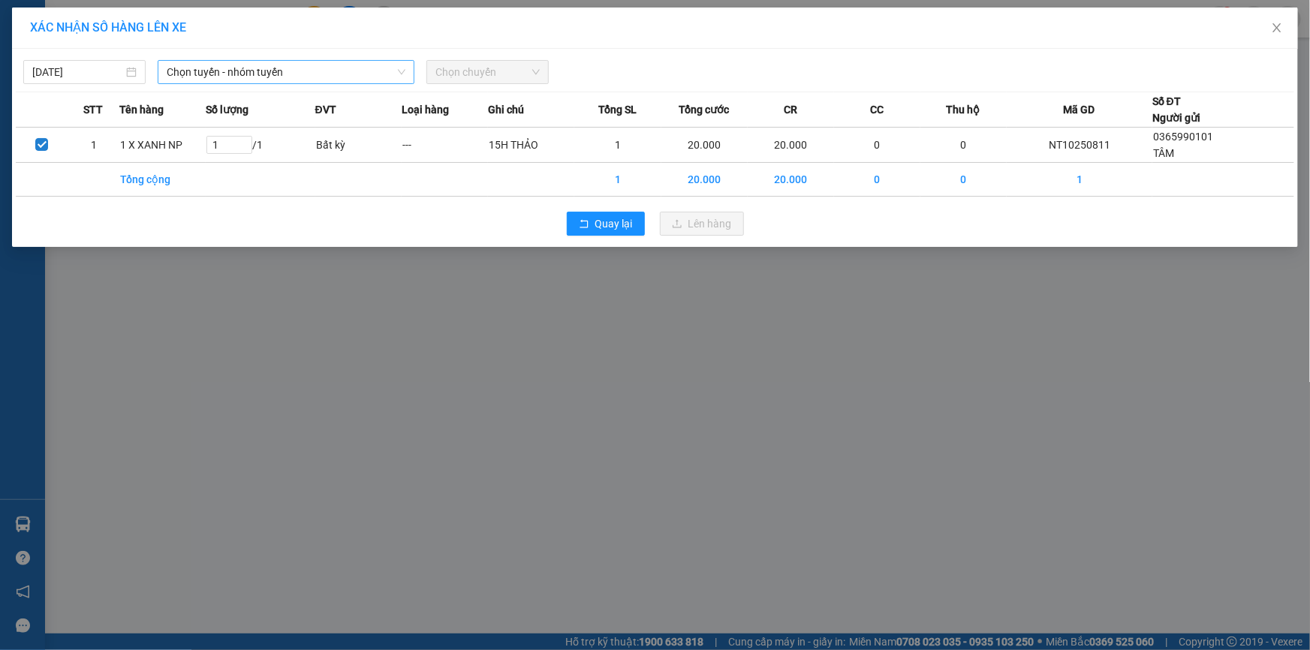
click at [249, 75] on span "Chọn tuyến - nhóm tuyến" at bounding box center [286, 72] width 239 height 23
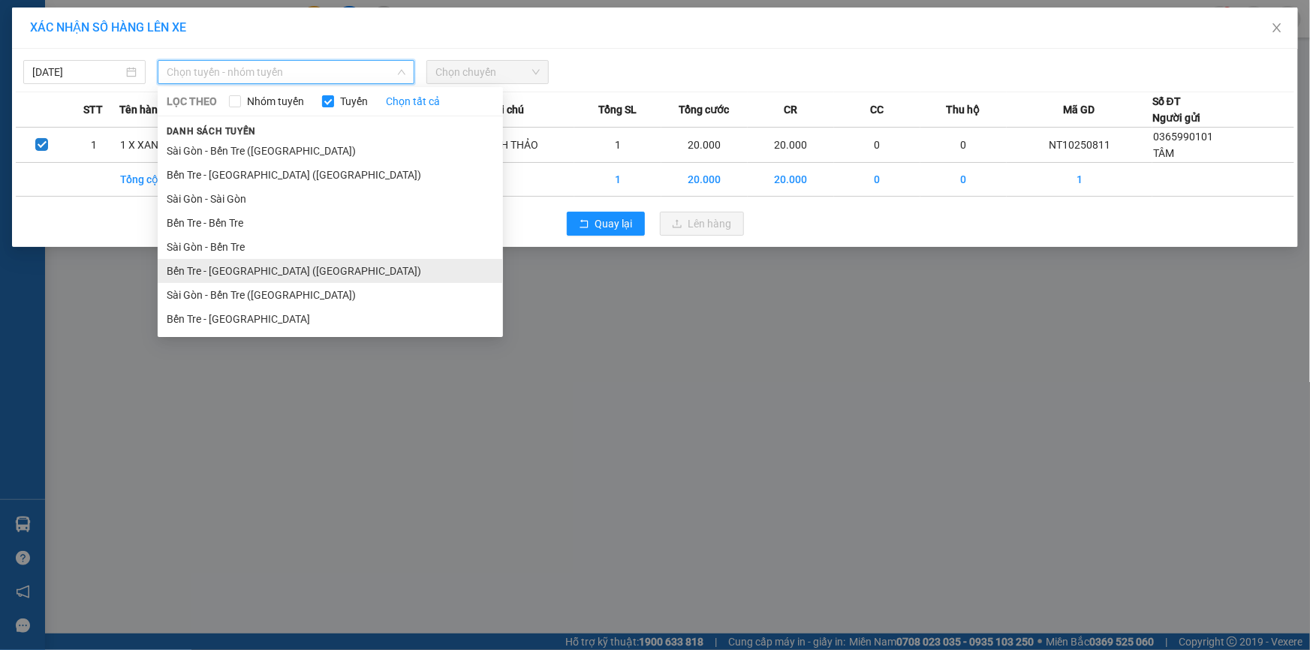
click at [257, 269] on li "Bến Tre - [GEOGRAPHIC_DATA] ([GEOGRAPHIC_DATA])" at bounding box center [330, 271] width 345 height 24
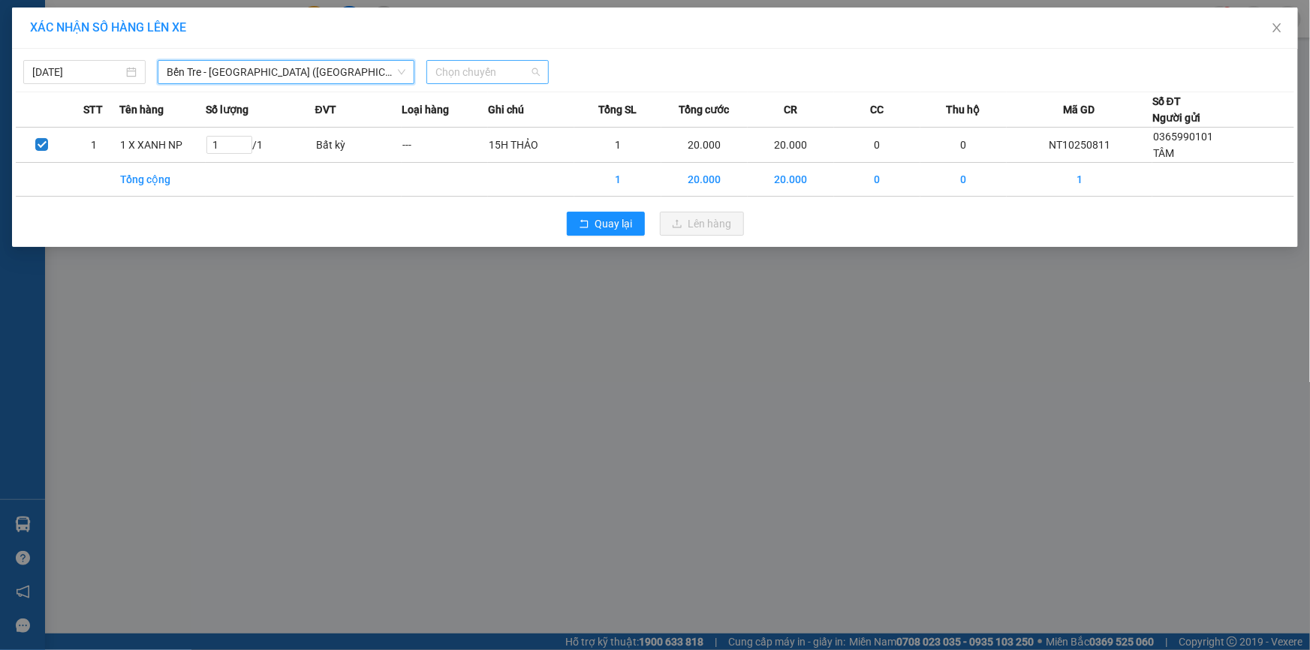
click at [487, 73] on span "Chọn chuyến" at bounding box center [488, 72] width 104 height 23
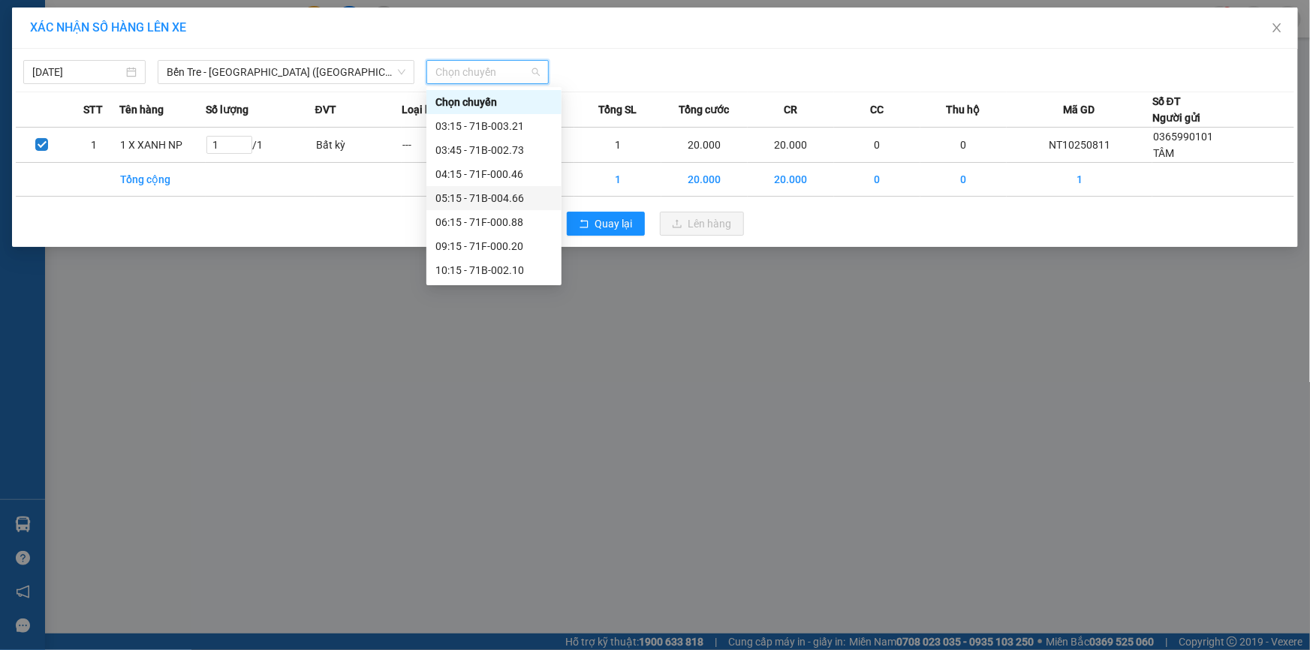
scroll to position [143, 0]
click at [481, 149] on div "11:15 - 71B-003.21" at bounding box center [494, 151] width 117 height 17
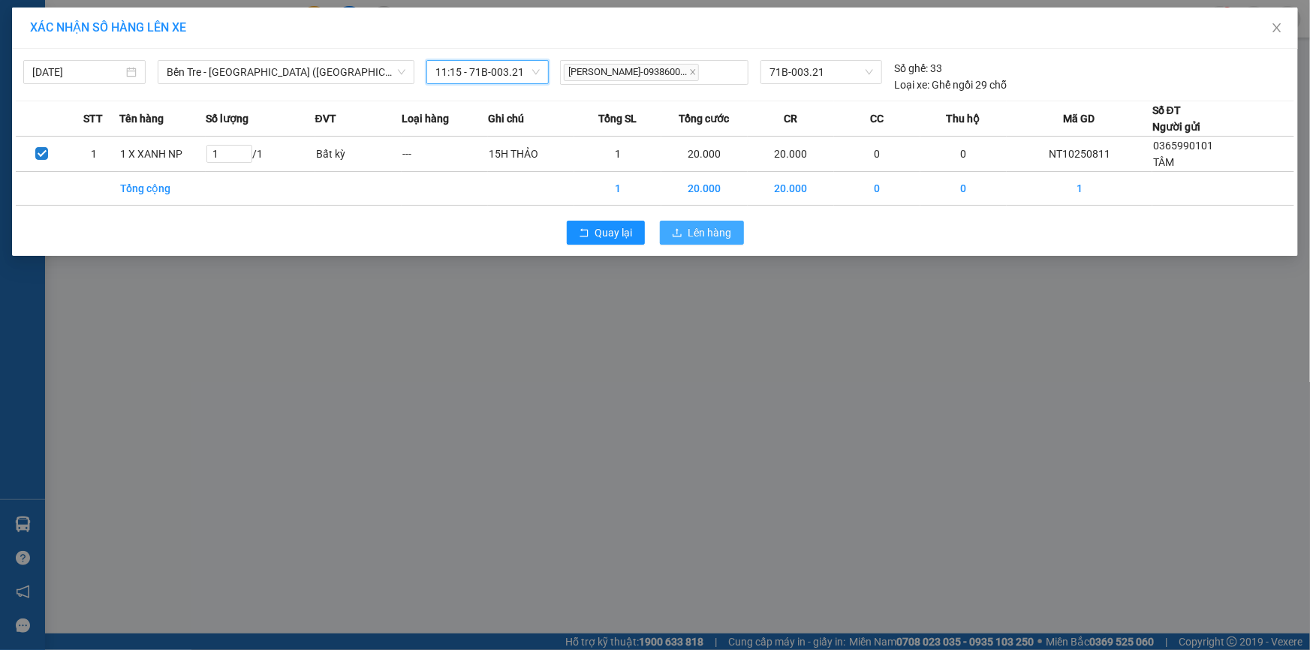
click at [723, 226] on span "Lên hàng" at bounding box center [711, 233] width 44 height 17
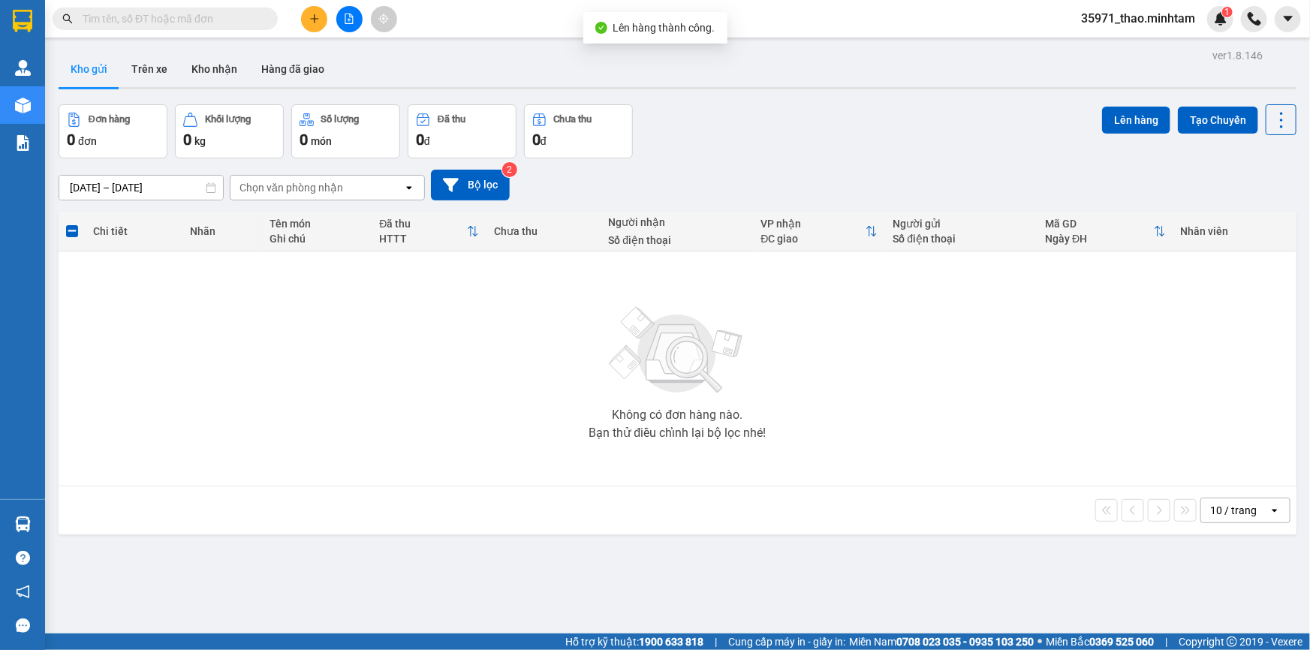
click at [348, 15] on icon "file-add" at bounding box center [349, 19] width 11 height 11
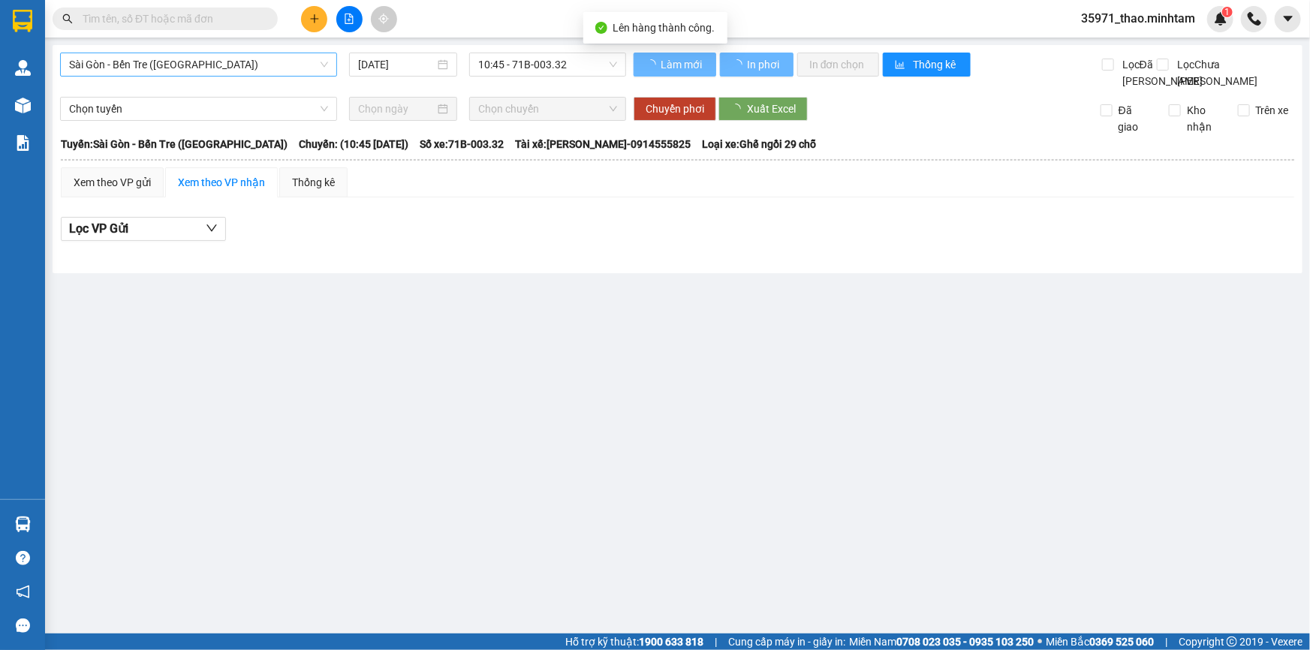
click at [174, 53] on span "Sài Gòn - Bến Tre ([GEOGRAPHIC_DATA])" at bounding box center [198, 64] width 259 height 23
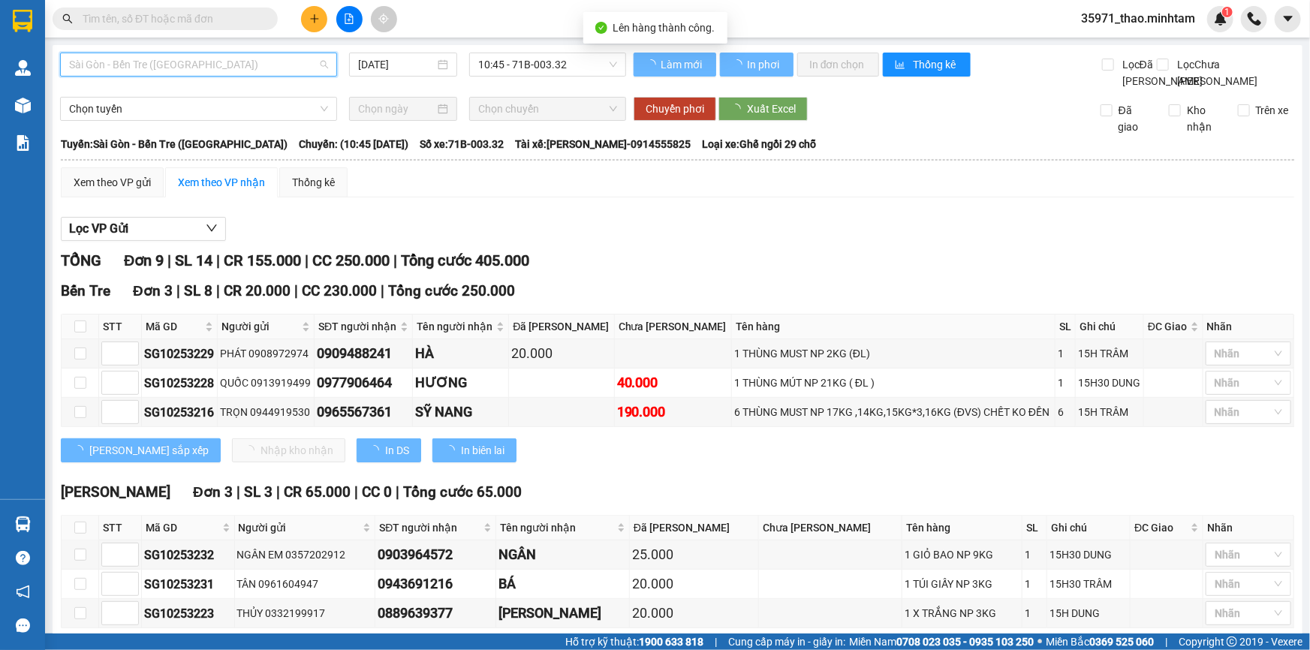
click at [179, 55] on span "Sài Gòn - Bến Tre ([GEOGRAPHIC_DATA])" at bounding box center [198, 64] width 259 height 23
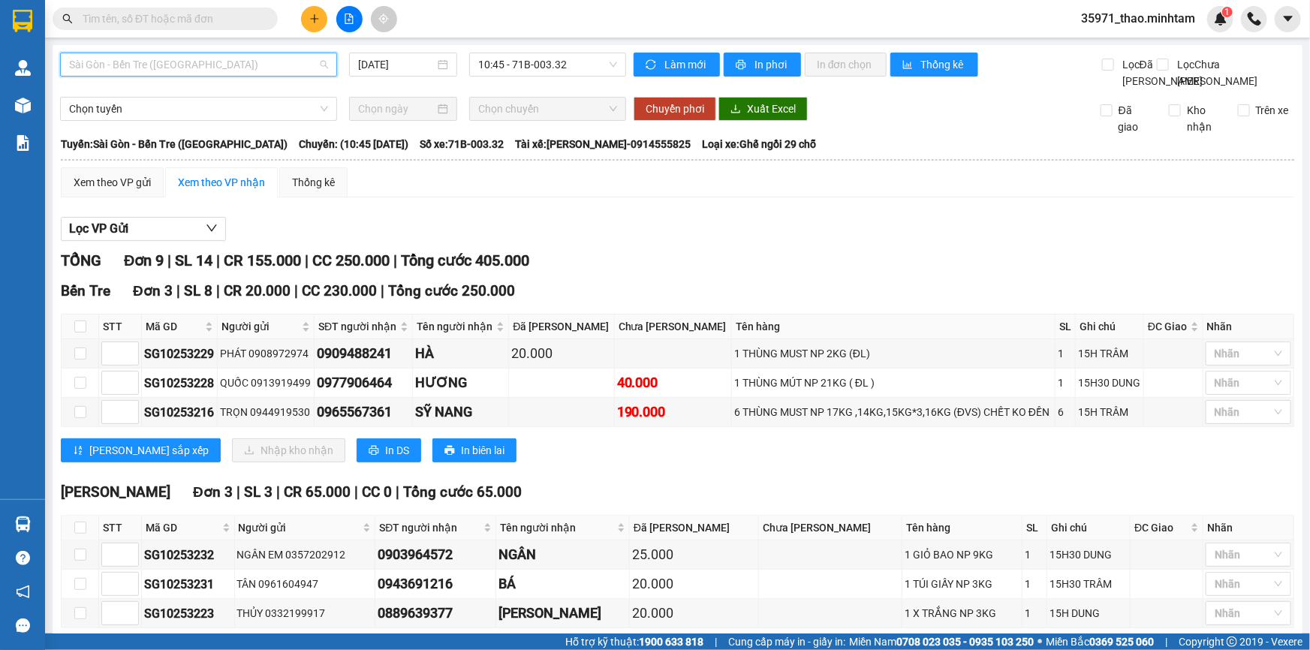
click at [175, 62] on span "Sài Gòn - Bến Tre ([GEOGRAPHIC_DATA])" at bounding box center [198, 64] width 259 height 23
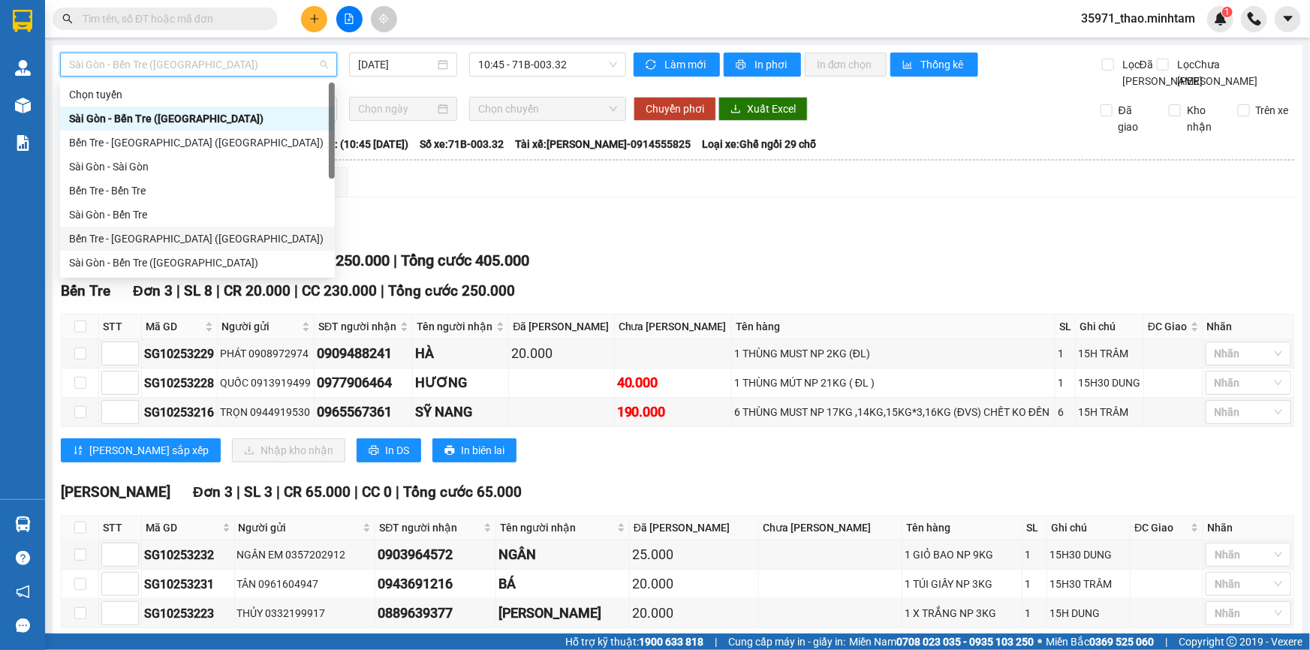
click at [183, 227] on div "Bến Tre - [GEOGRAPHIC_DATA] ([GEOGRAPHIC_DATA])" at bounding box center [197, 239] width 275 height 24
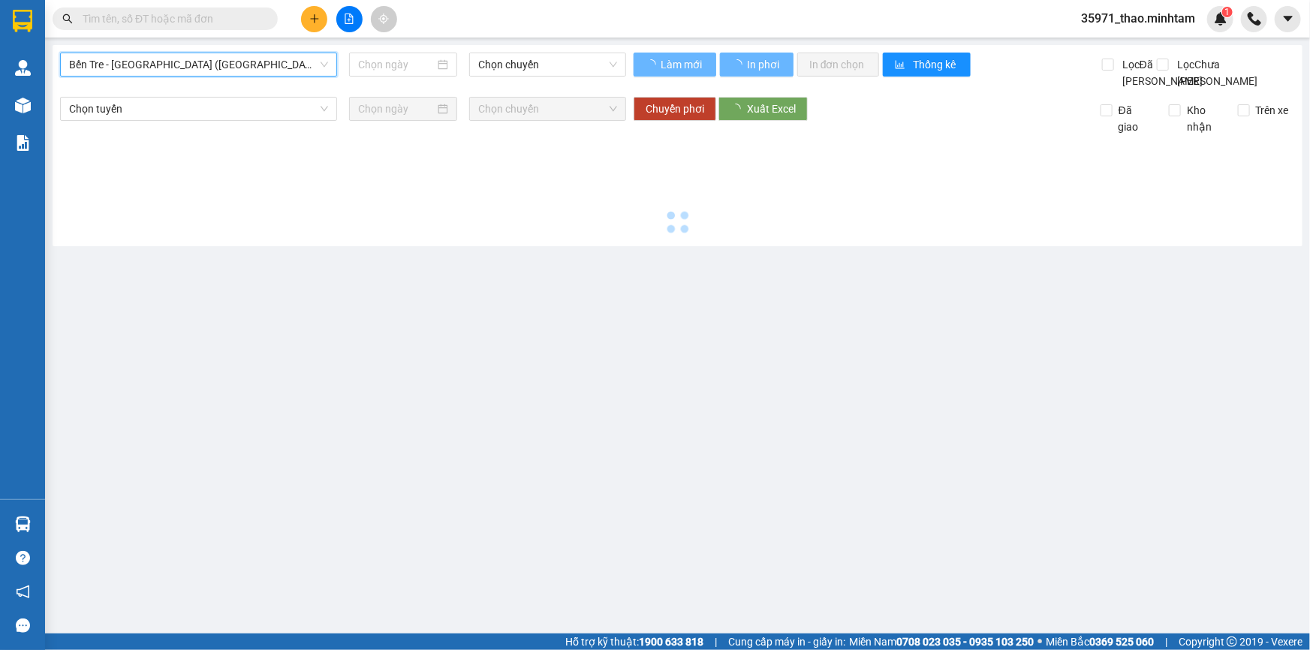
type input "[DATE]"
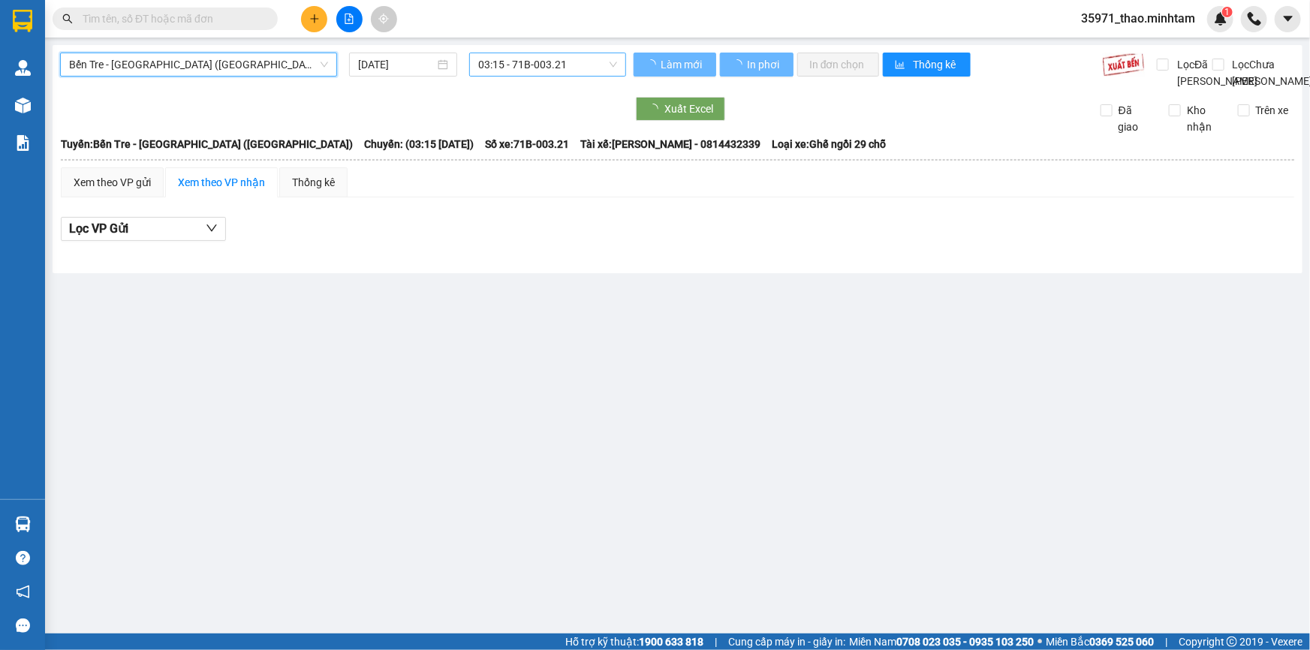
click at [491, 61] on span "03:15 - 71B-003.21" at bounding box center [547, 64] width 139 height 23
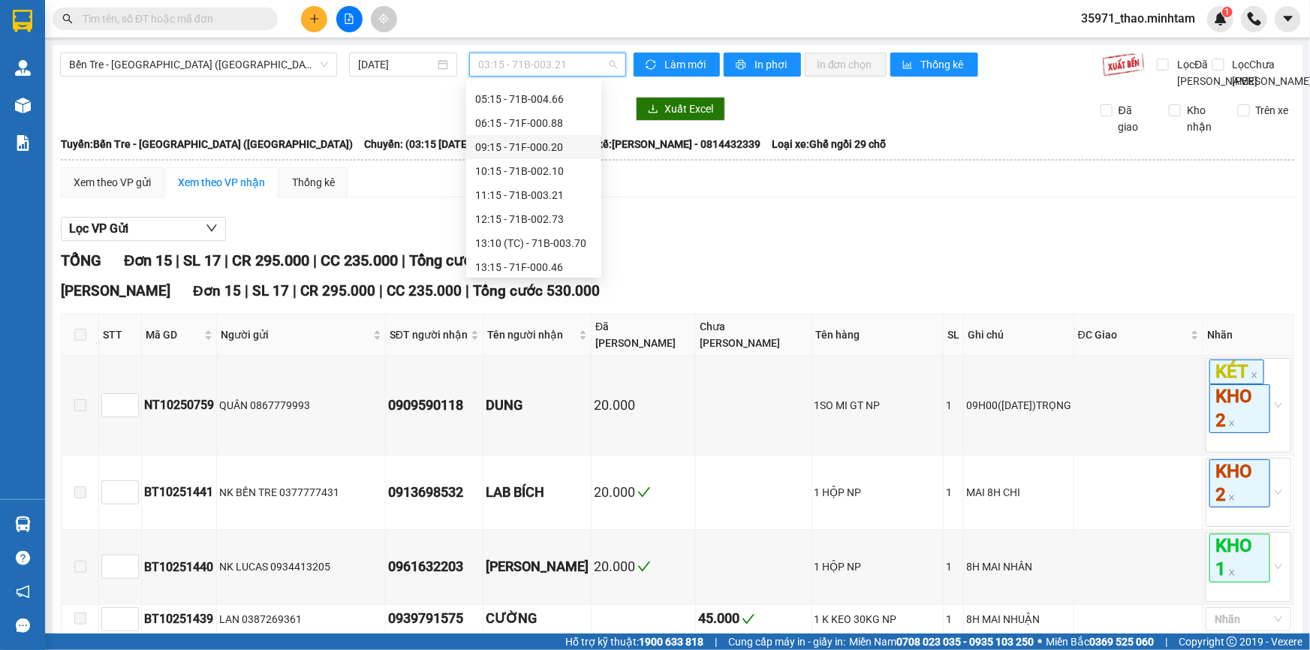
scroll to position [143, 0]
click at [518, 146] on div "11:15 - 71B-003.21" at bounding box center [533, 143] width 117 height 17
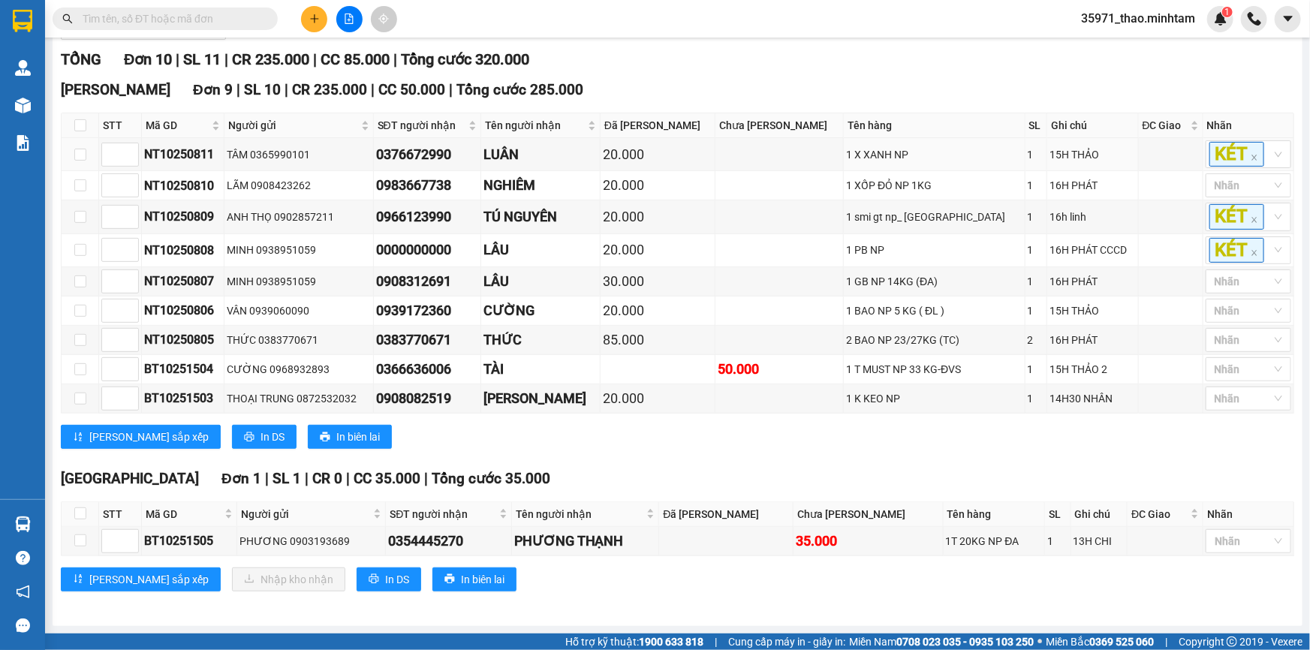
scroll to position [214, 0]
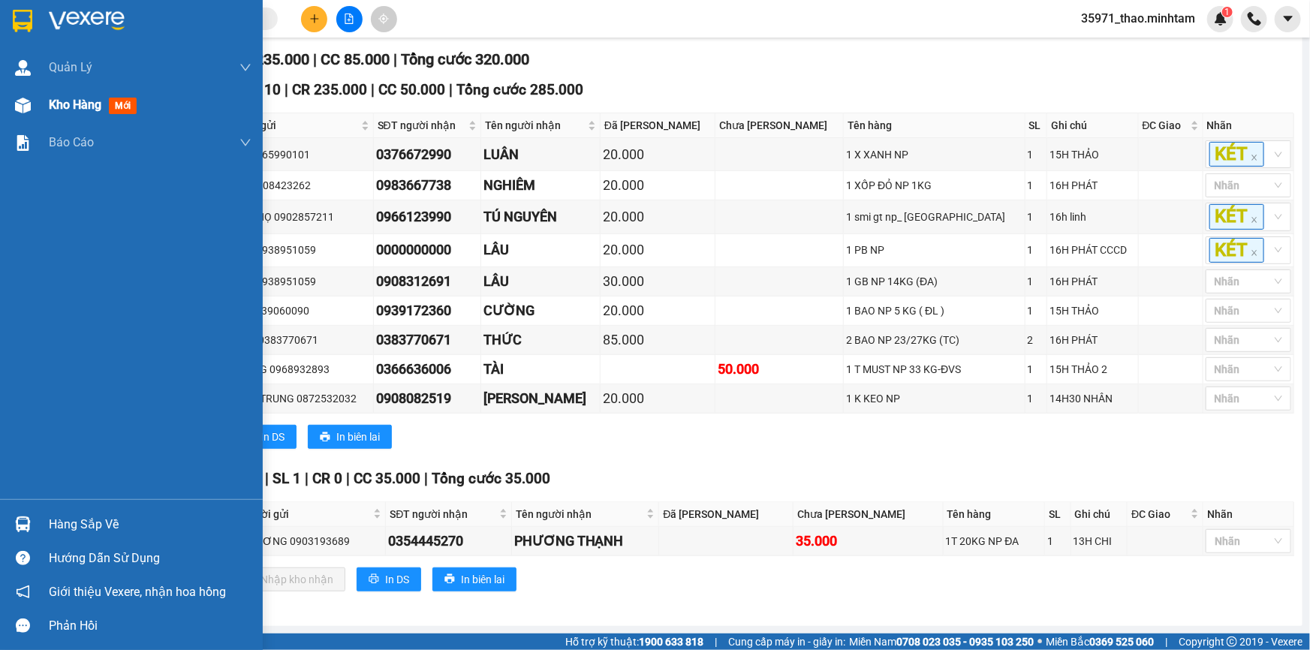
click at [98, 95] on div "Kho hàng mới" at bounding box center [150, 105] width 203 height 38
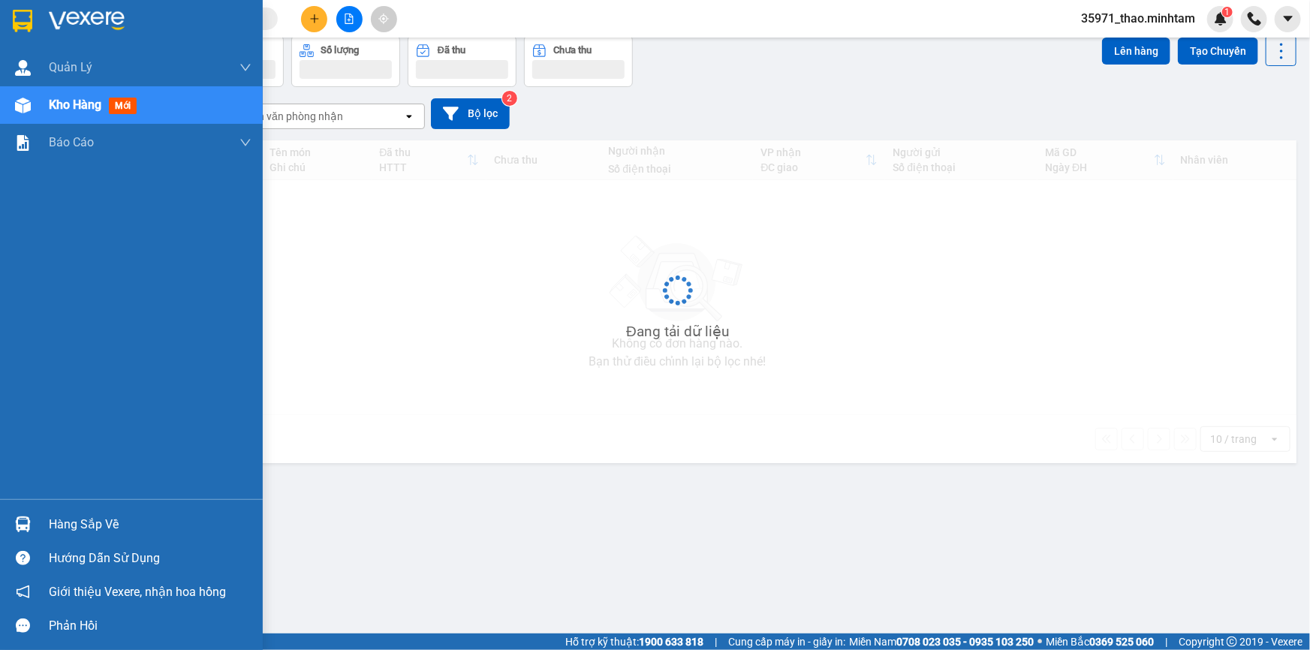
scroll to position [68, 0]
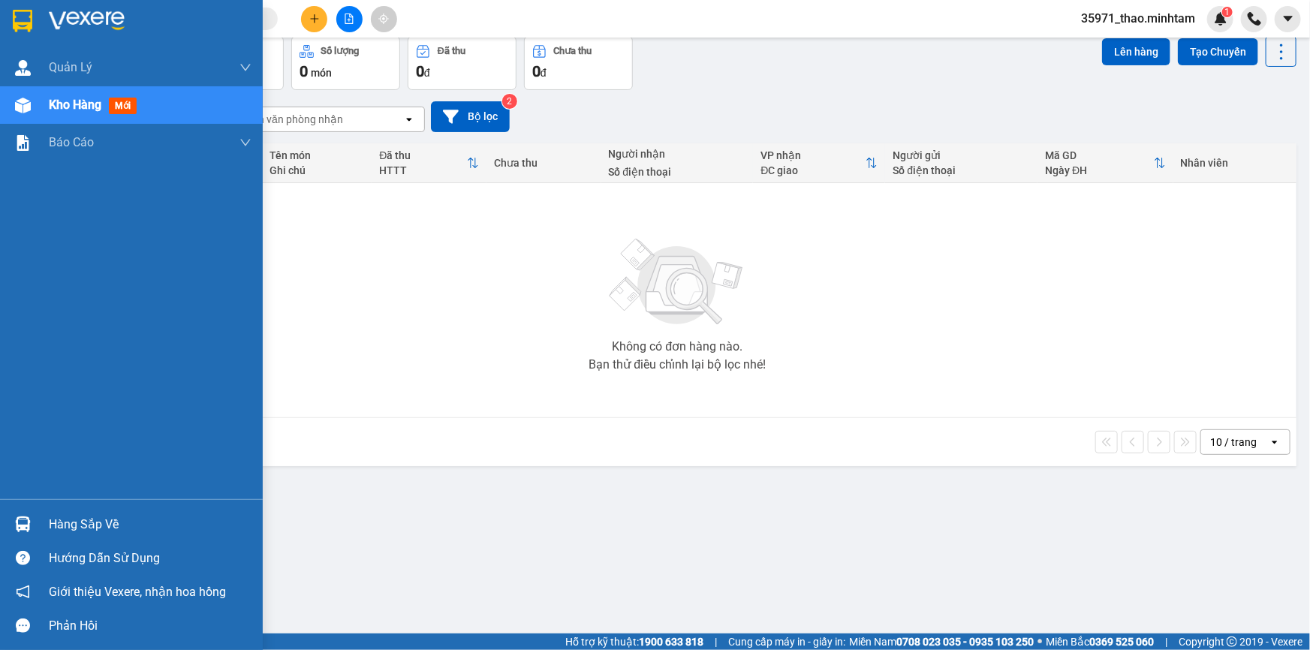
click at [89, 523] on div "Hàng sắp về" at bounding box center [150, 525] width 203 height 23
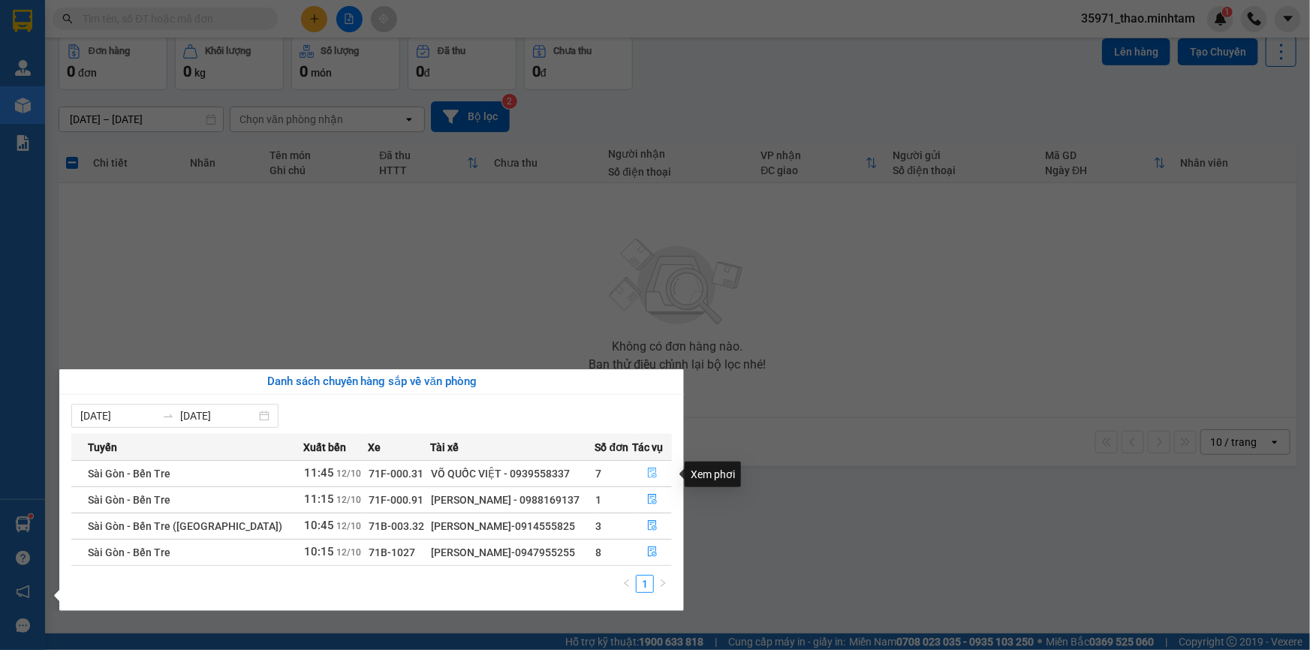
click at [645, 468] on button "button" at bounding box center [653, 474] width 38 height 24
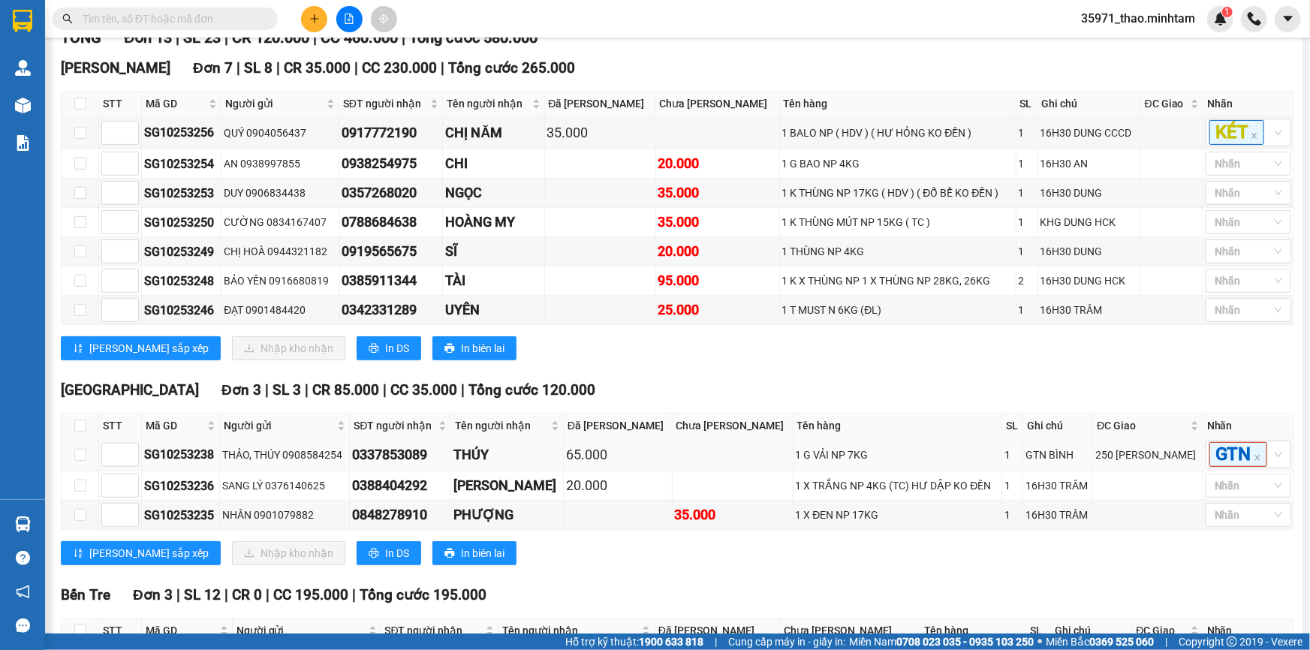
scroll to position [65, 0]
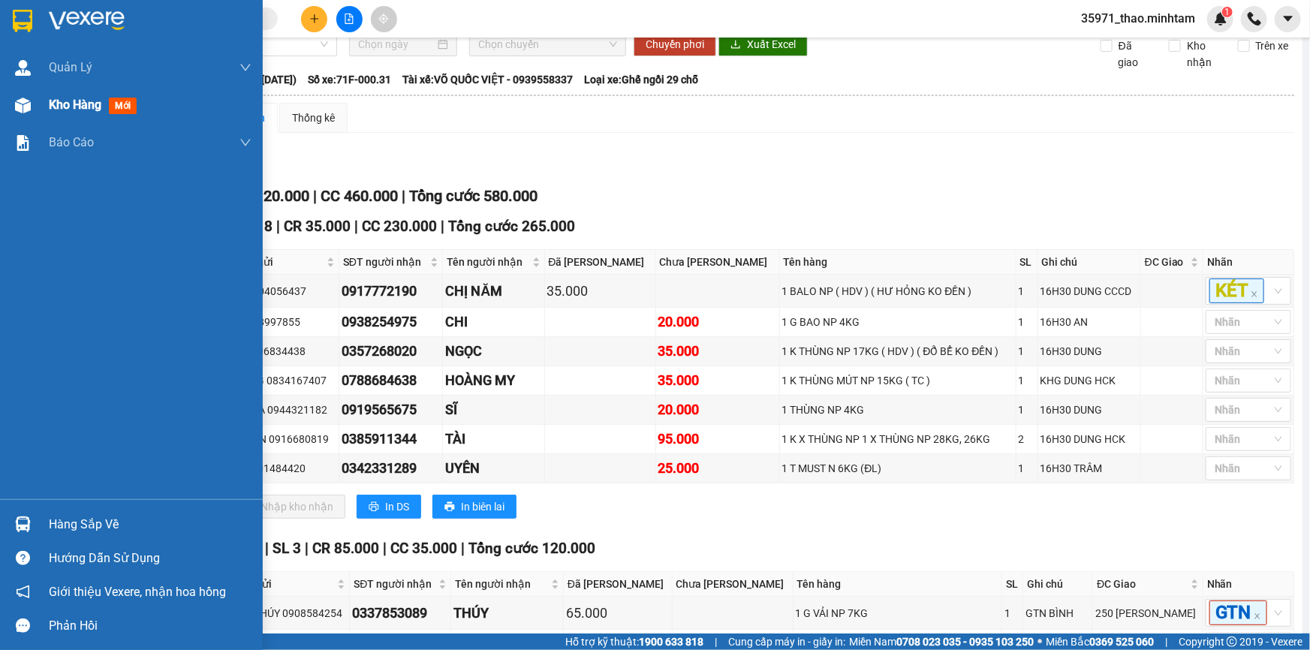
click at [62, 98] on span "Kho hàng" at bounding box center [75, 105] width 53 height 14
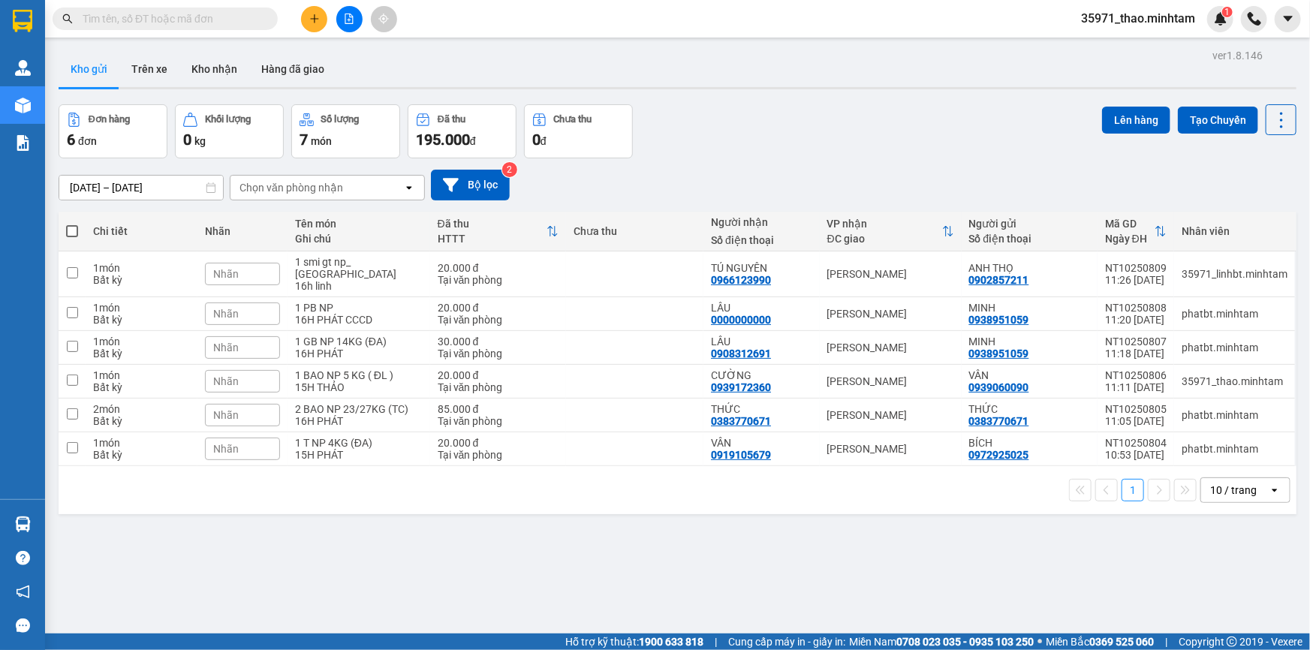
click at [240, 15] on input "text" at bounding box center [171, 19] width 177 height 17
paste input "0376672990"
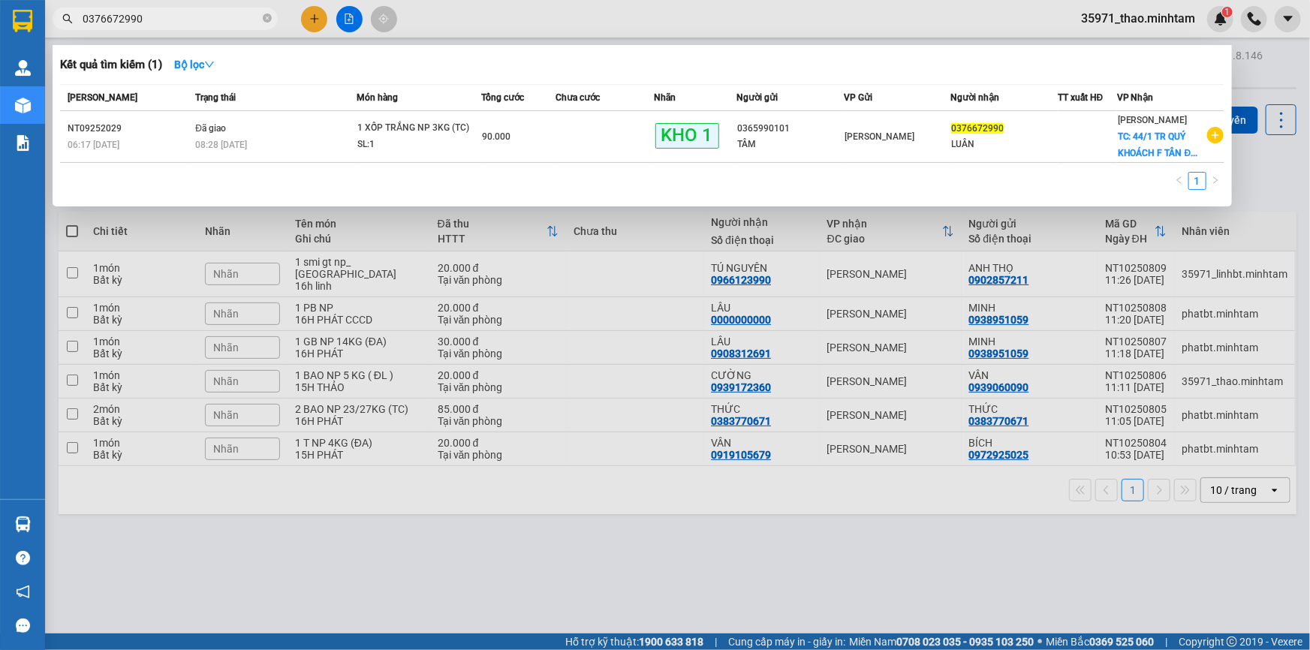
type input "0376672990"
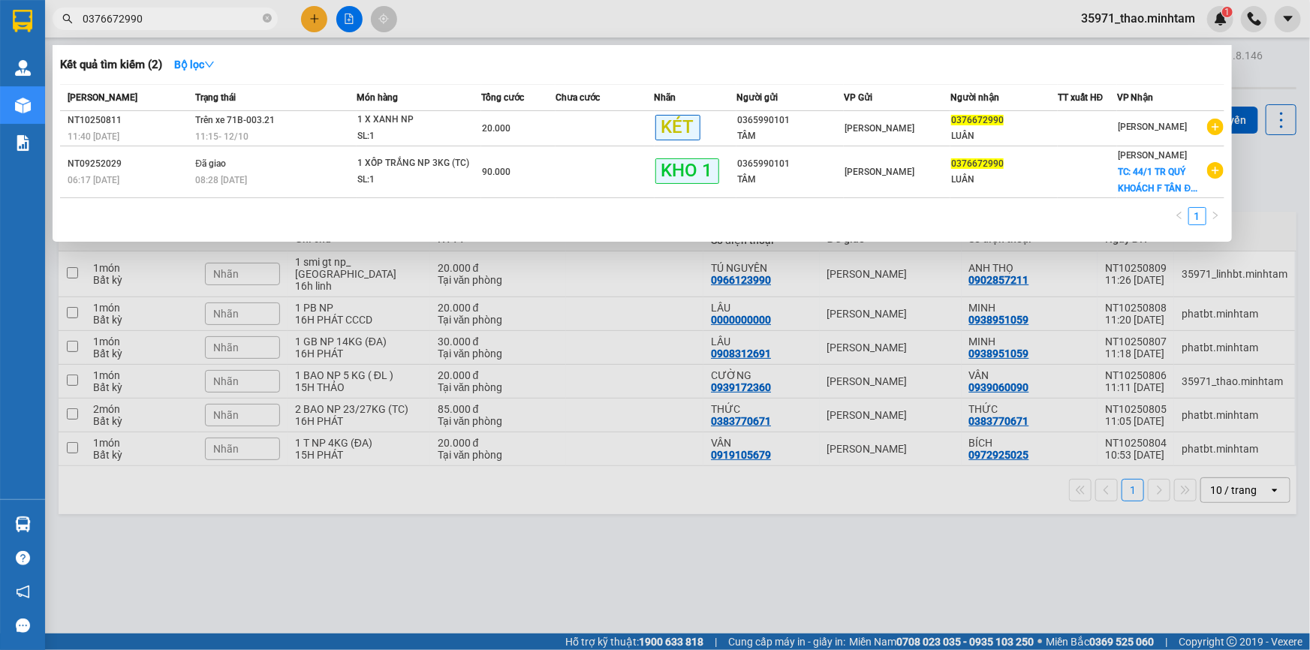
click at [427, 11] on div at bounding box center [655, 325] width 1310 height 650
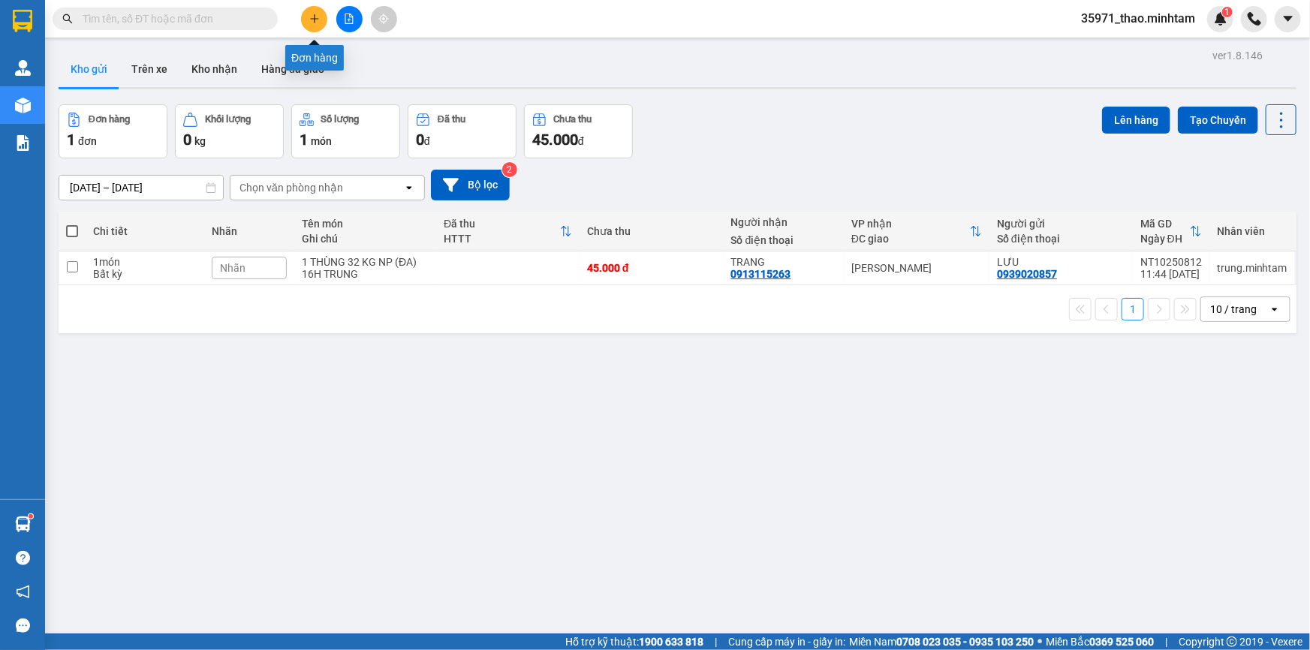
click at [318, 22] on icon "plus" at bounding box center [314, 19] width 11 height 11
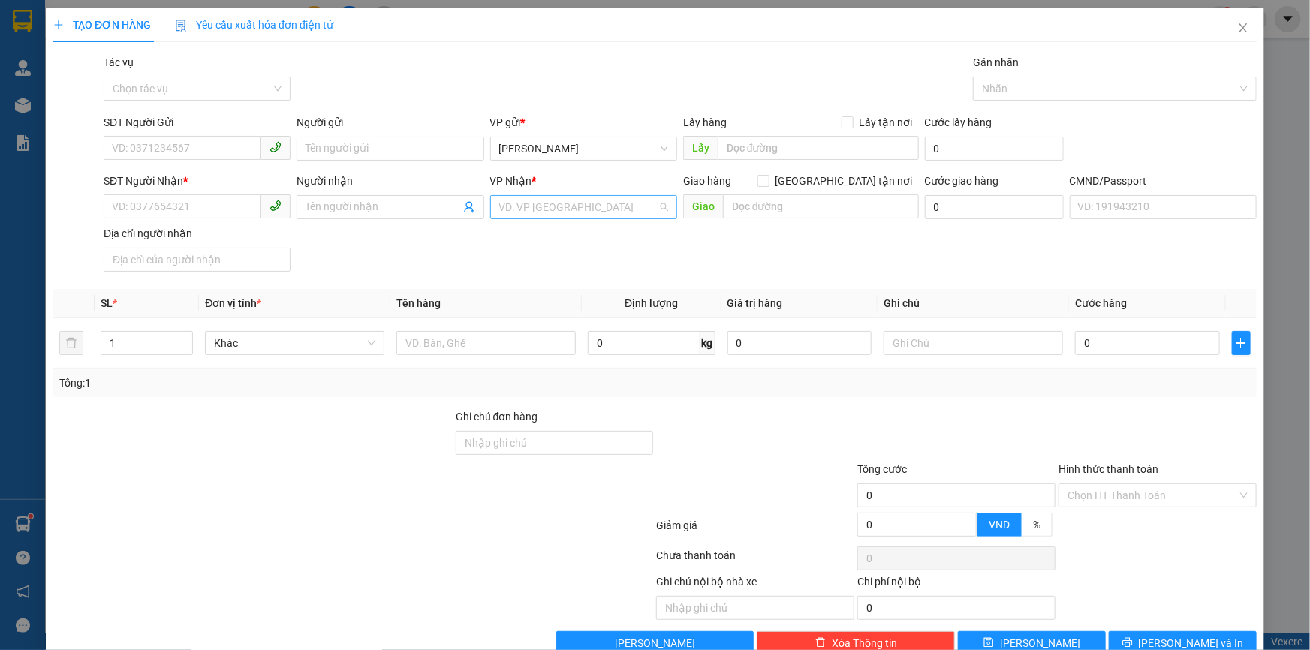
click at [531, 210] on input "search" at bounding box center [578, 207] width 158 height 23
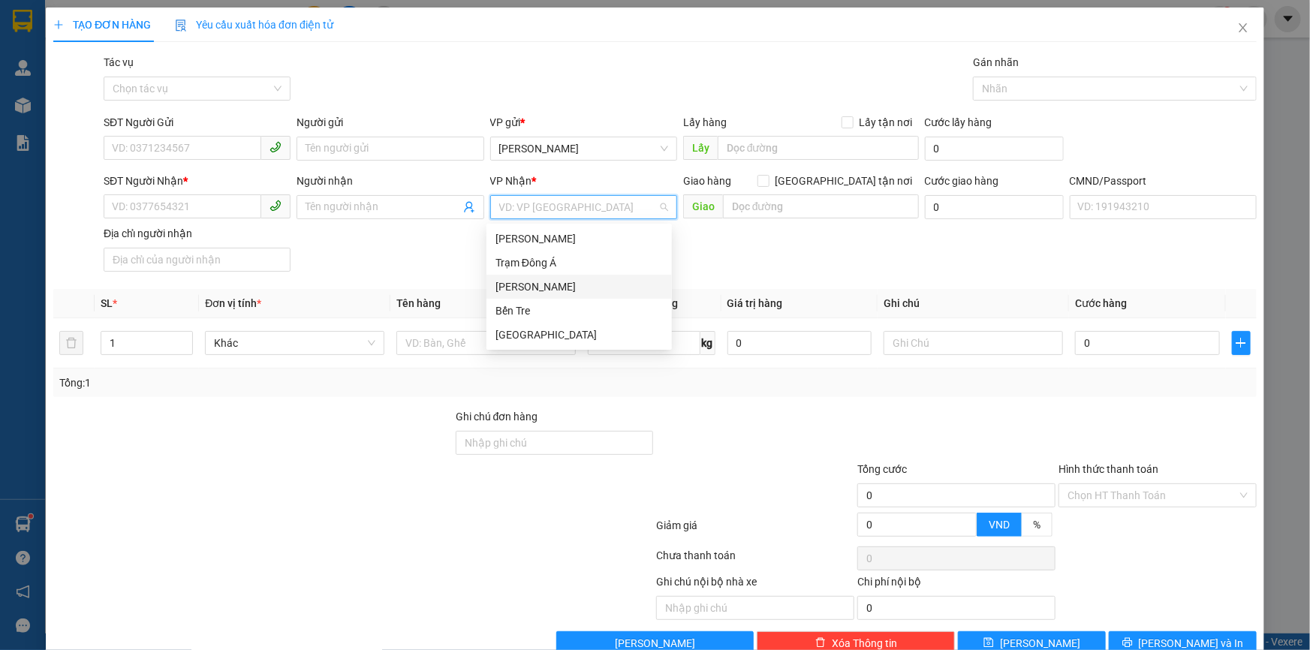
click at [558, 279] on div "[PERSON_NAME]" at bounding box center [579, 287] width 167 height 17
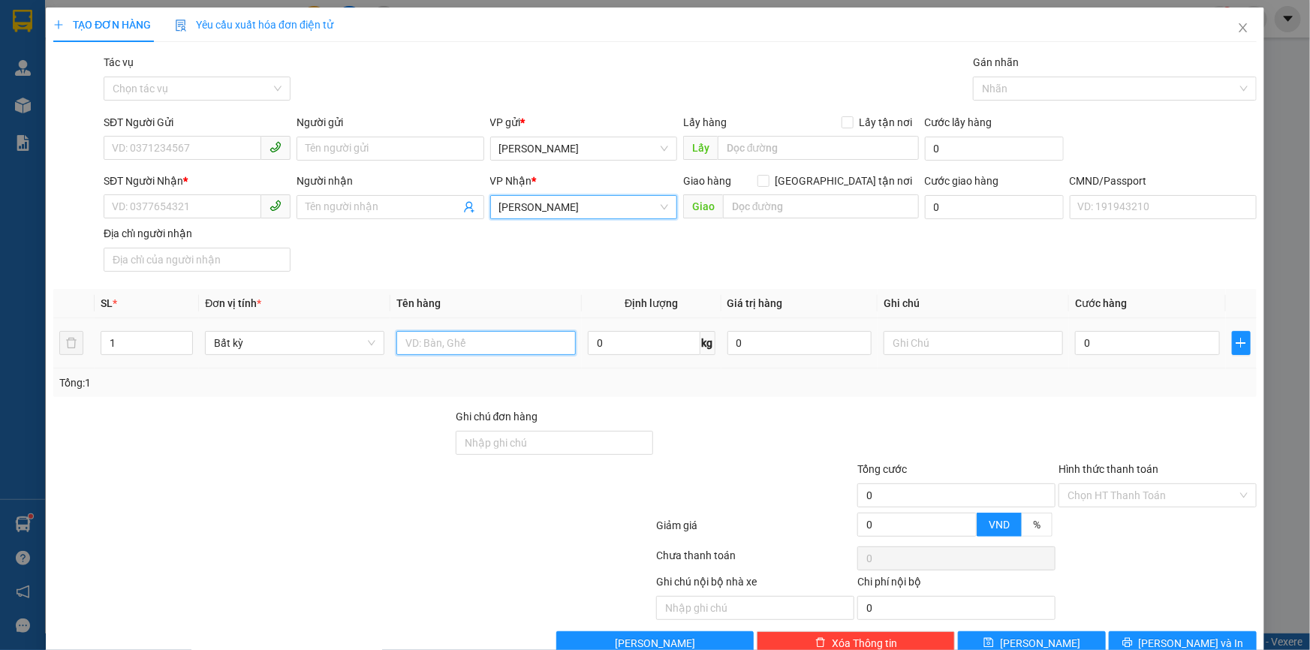
click at [499, 343] on input "text" at bounding box center [486, 343] width 179 height 24
click at [458, 340] on input "text" at bounding box center [486, 343] width 179 height 24
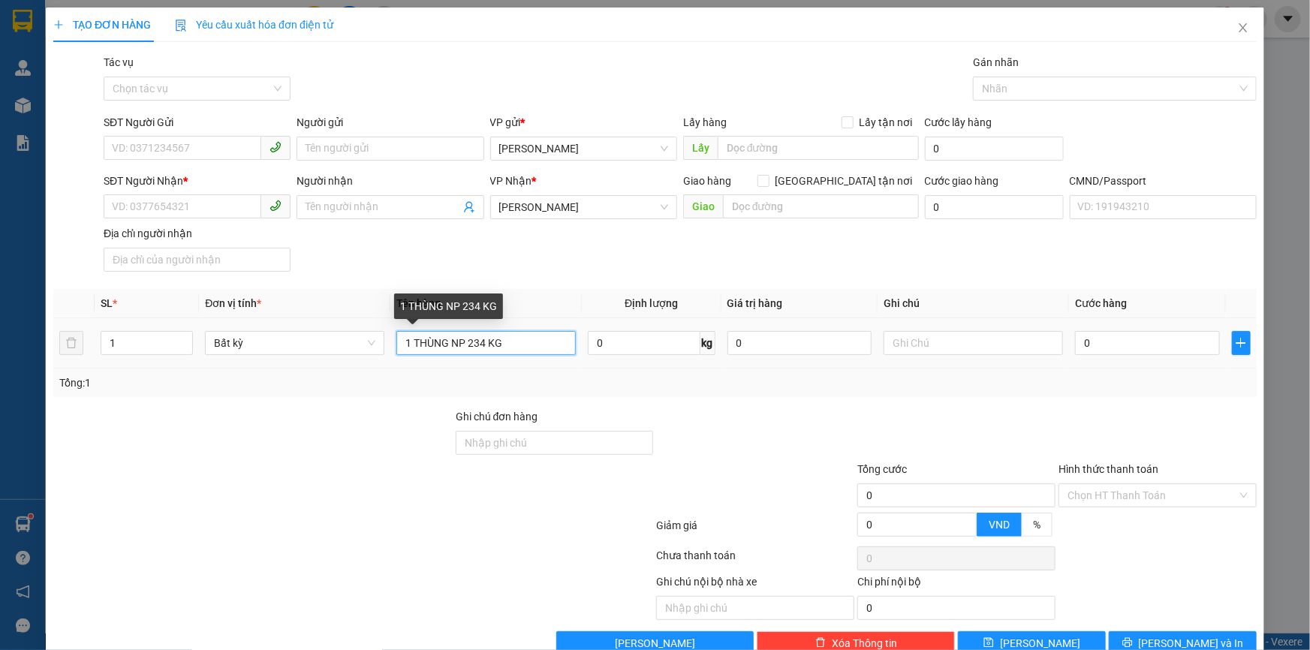
click at [486, 339] on input "1 THÙNG NP 234 KG" at bounding box center [486, 343] width 179 height 24
type input "1 THÙNG NP 23 KG"
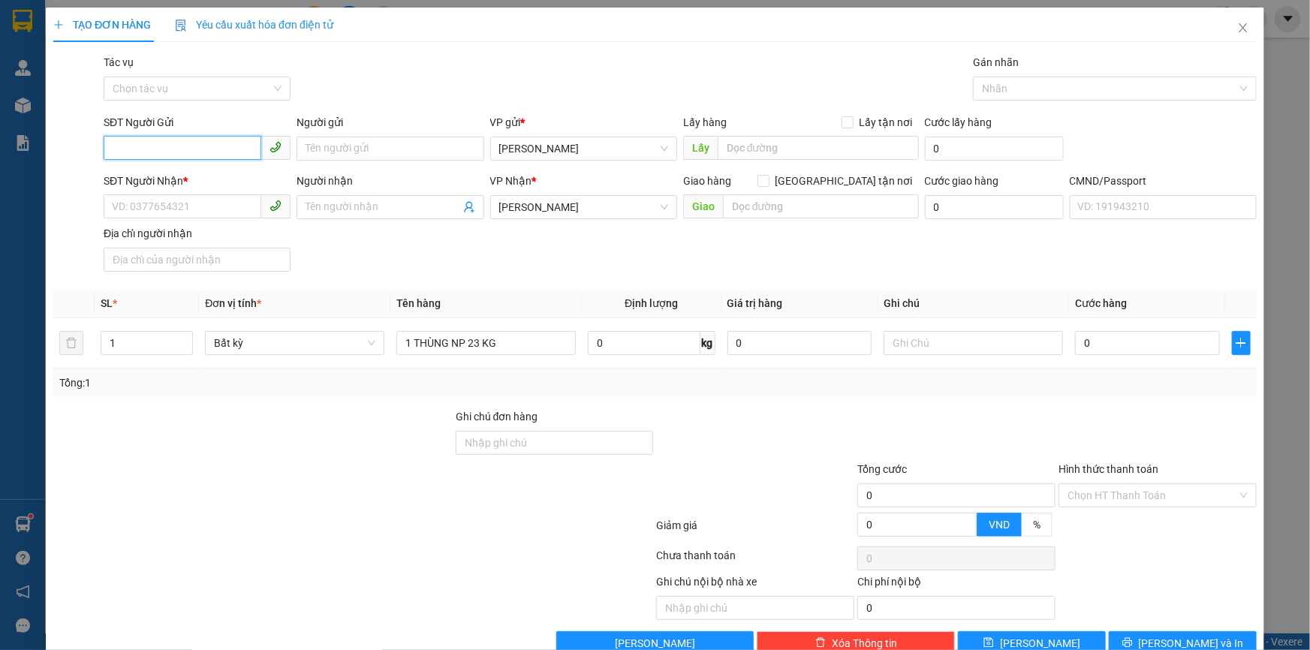
click at [156, 146] on input "SĐT Người Gửi" at bounding box center [183, 148] width 158 height 24
click at [202, 173] on div "0931840100 - TUYỀN" at bounding box center [195, 178] width 167 height 17
type input "0931840100"
type input "TUYỀN"
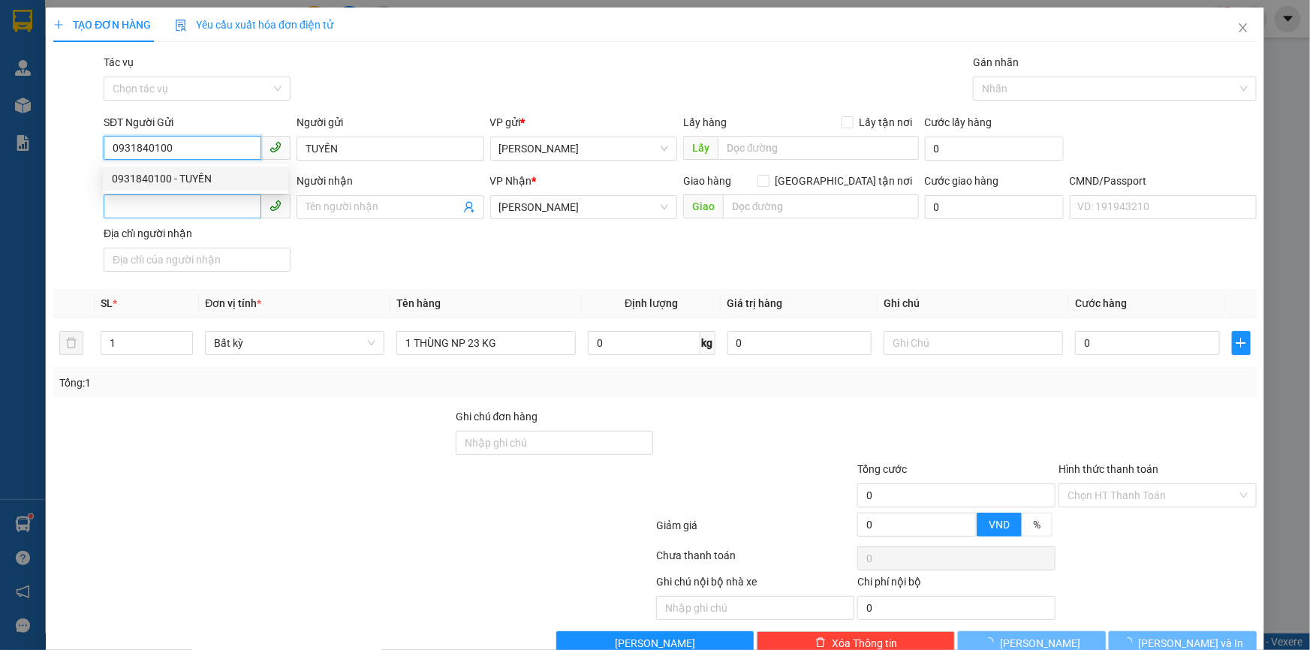
type input "0931840100"
click at [199, 203] on input "SĐT Người Nhận *" at bounding box center [183, 207] width 158 height 24
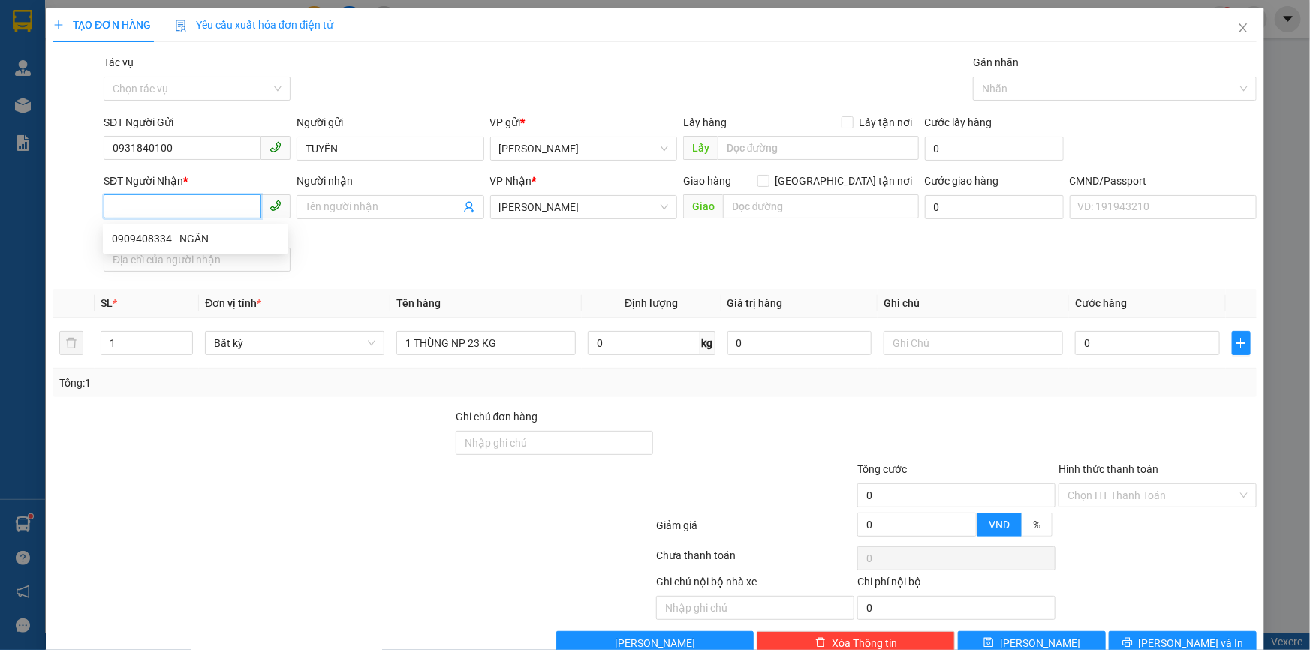
click at [199, 203] on input "SĐT Người Nhận *" at bounding box center [183, 207] width 158 height 24
type input "0902642179"
click at [369, 210] on input "Người nhận" at bounding box center [383, 207] width 154 height 17
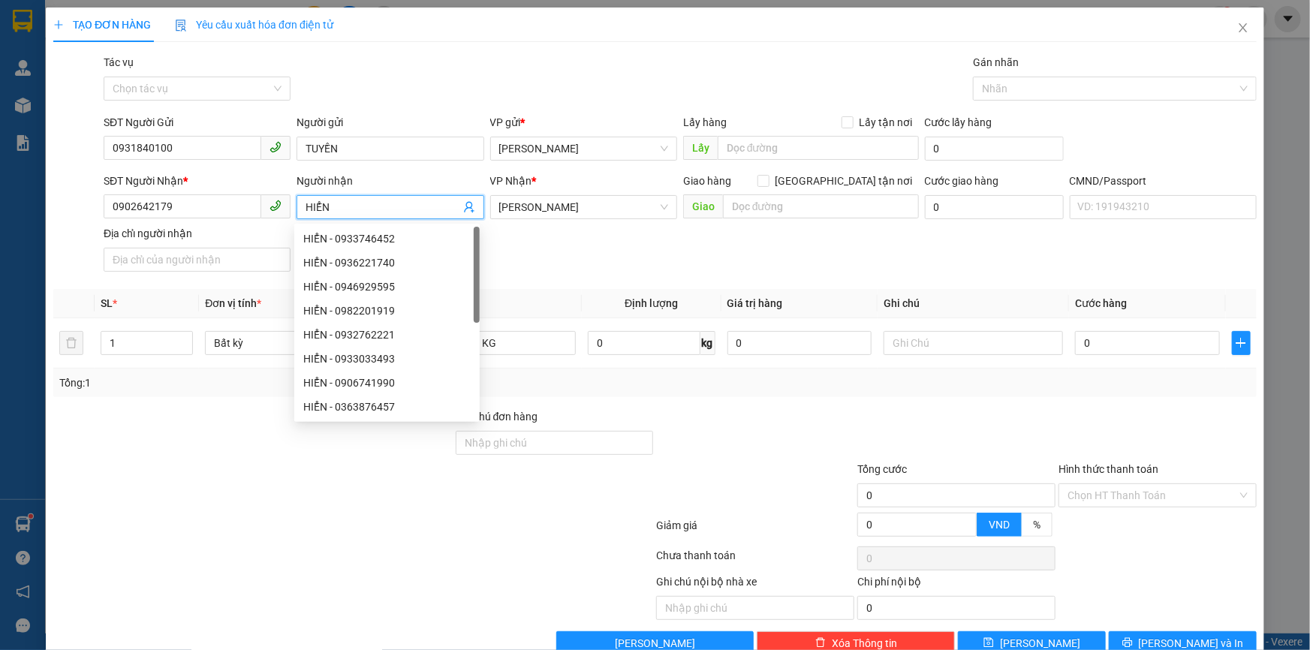
type input "HIỂN"
click at [962, 388] on div "Tổng: 1" at bounding box center [655, 383] width 1192 height 17
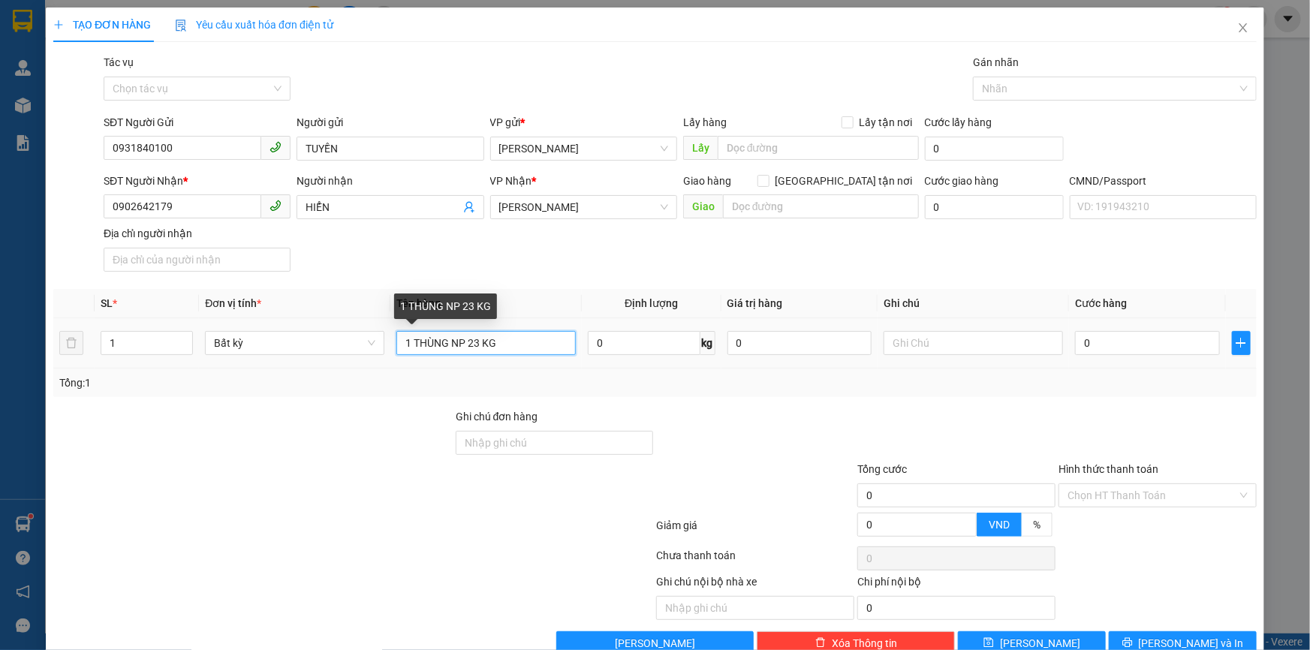
click at [505, 345] on input "1 THÙNG NP 23 KG" at bounding box center [486, 343] width 179 height 24
type input "1 THÙNG NP 23 KG ( TC )"
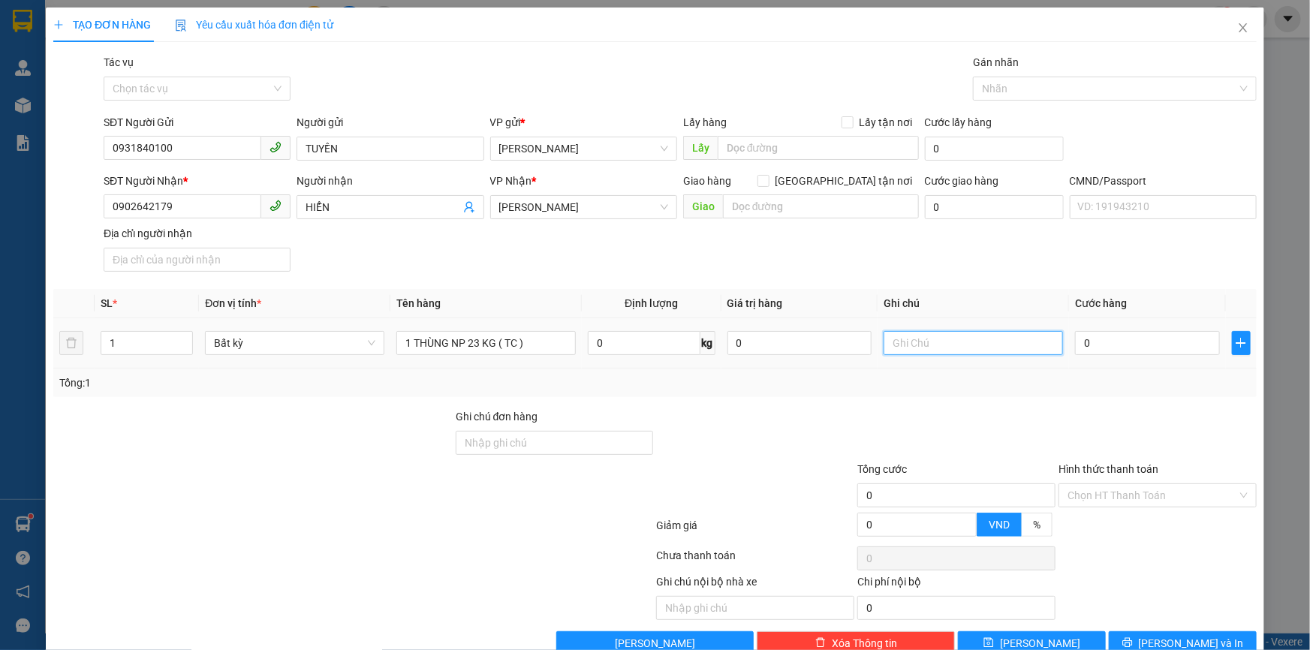
click at [933, 341] on input "text" at bounding box center [973, 343] width 179 height 24
type input "16H THẢO"
type input "4"
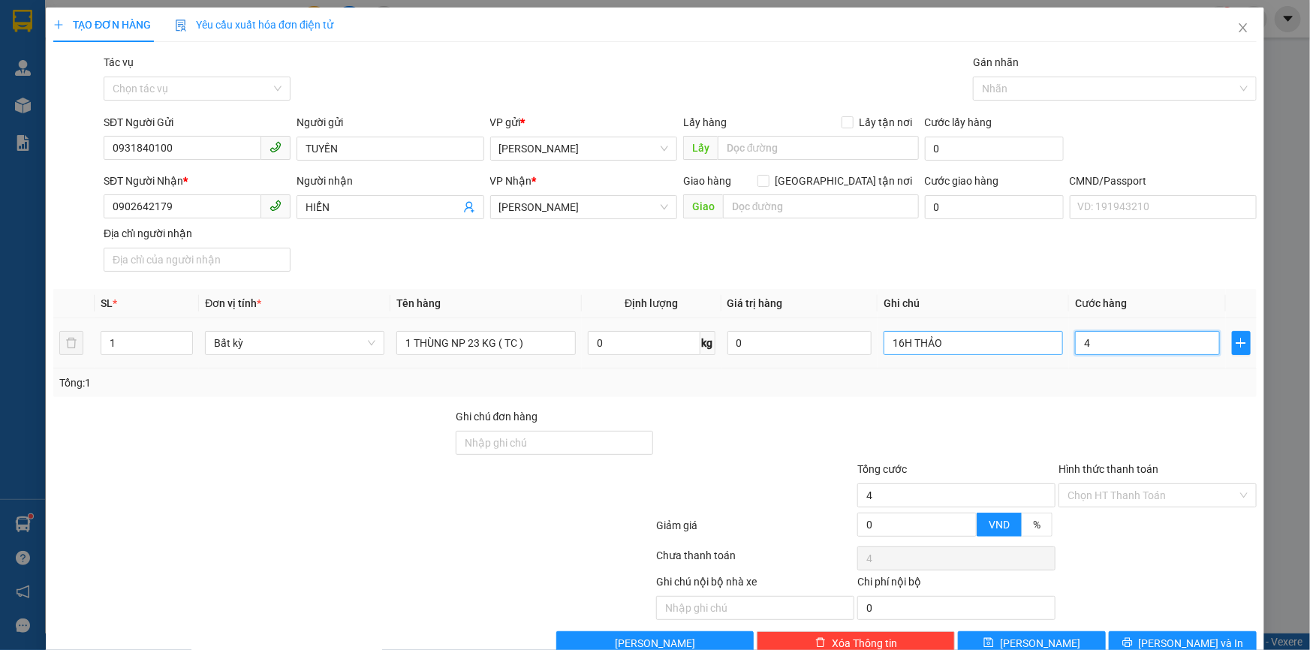
type input "40"
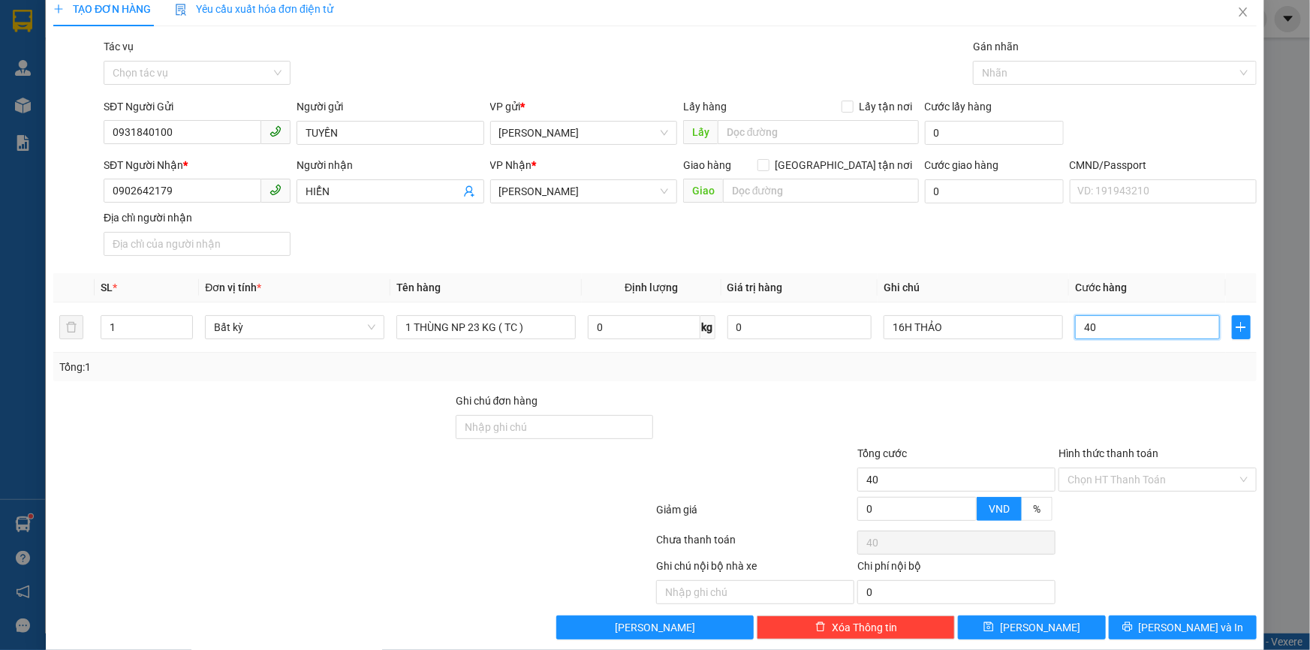
scroll to position [36, 0]
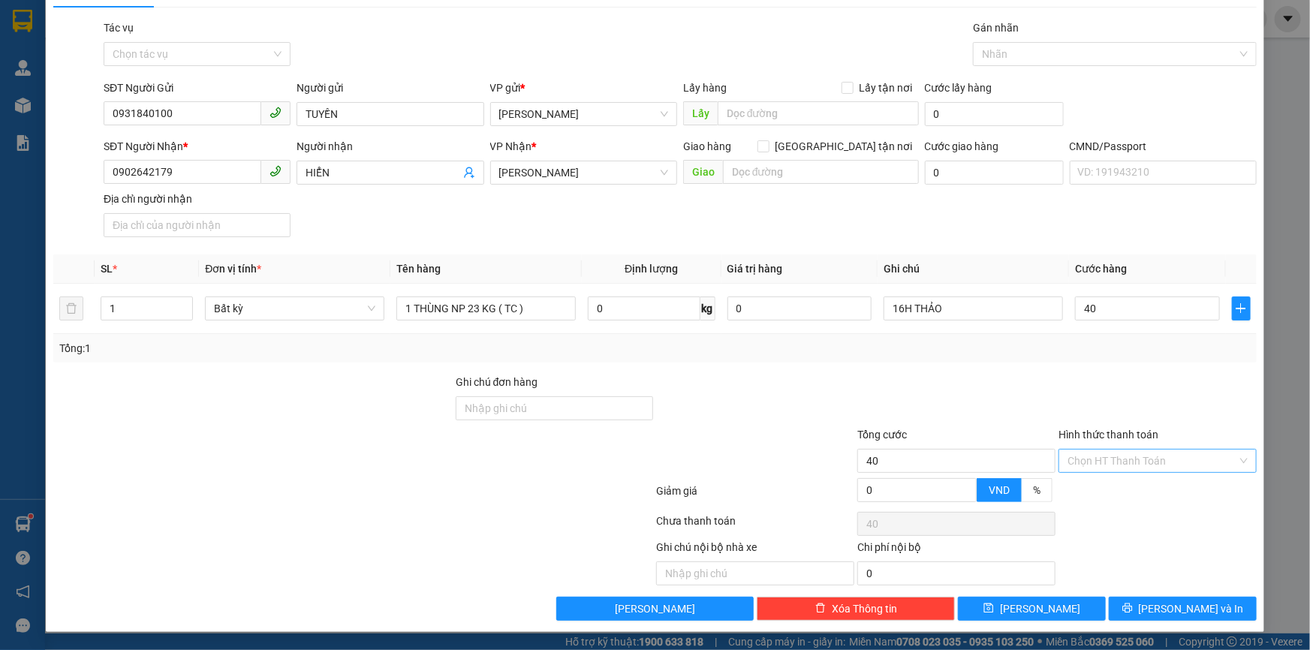
click at [1109, 453] on input "Hình thức thanh toán" at bounding box center [1153, 461] width 170 height 23
type input "40.000"
click at [1151, 485] on div "Tại văn phòng" at bounding box center [1149, 492] width 179 height 17
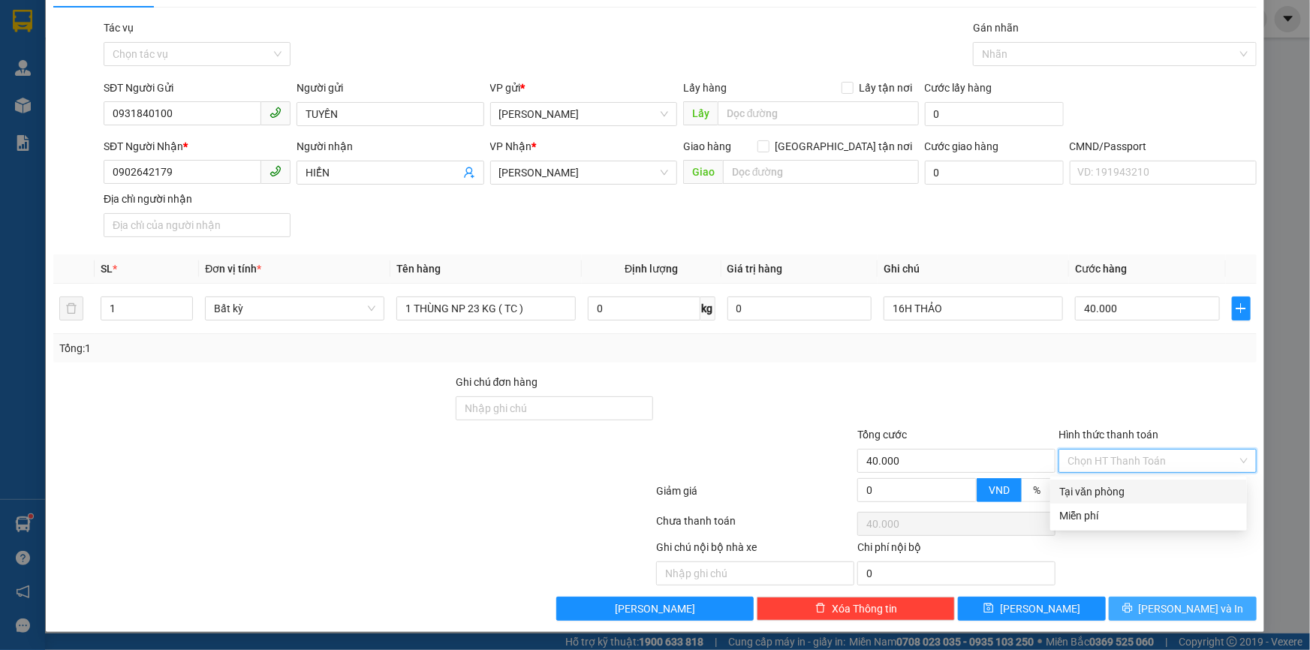
type input "0"
click at [1193, 606] on span "[PERSON_NAME] và In" at bounding box center [1191, 609] width 105 height 17
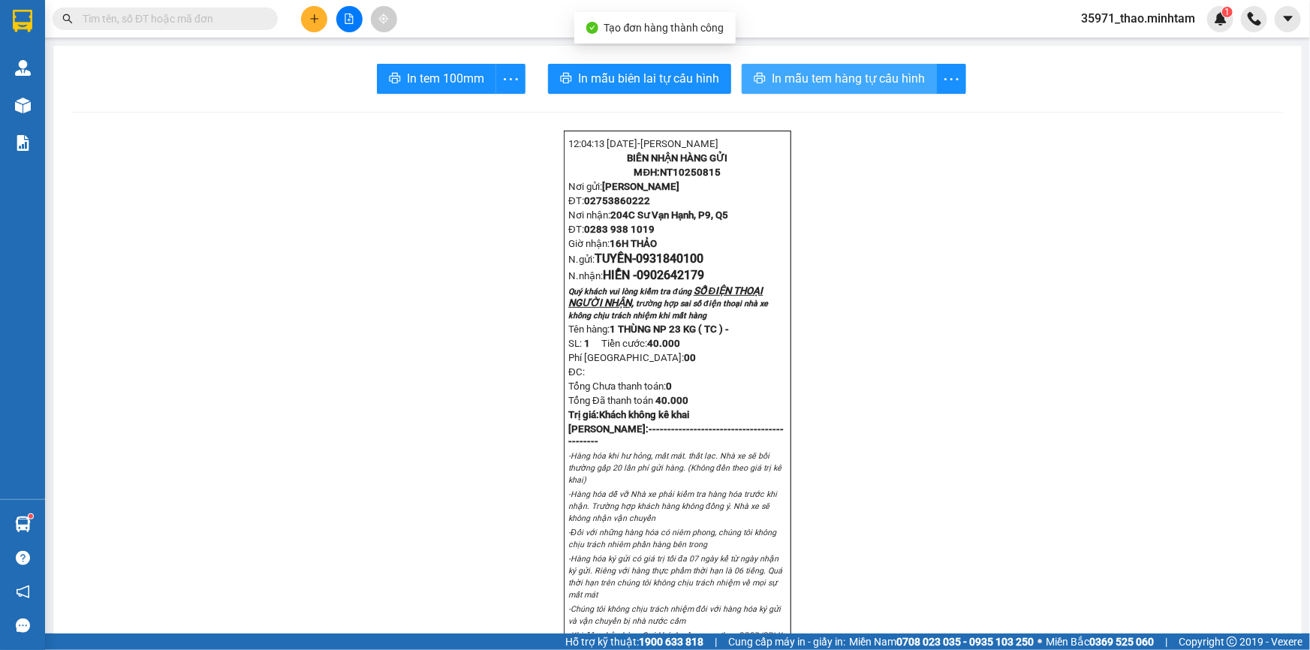
click at [795, 77] on span "In mẫu tem hàng tự cấu hình" at bounding box center [848, 78] width 153 height 19
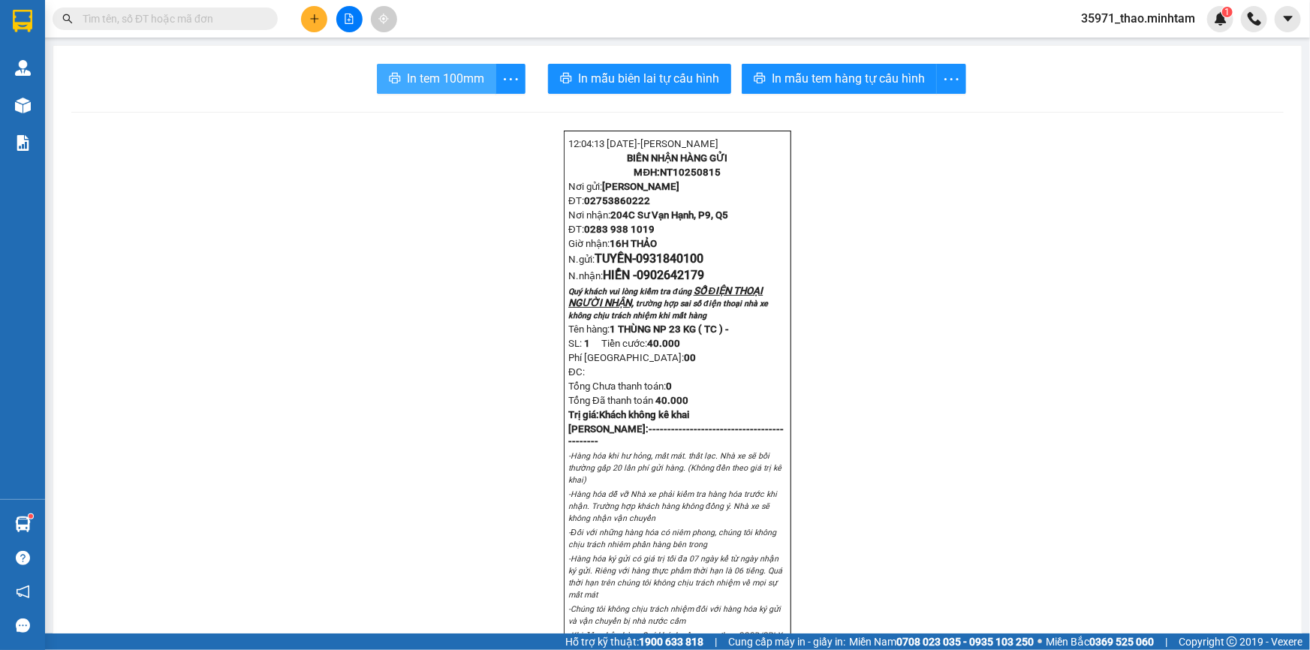
click at [430, 65] on button "In tem 100mm" at bounding box center [436, 79] width 119 height 30
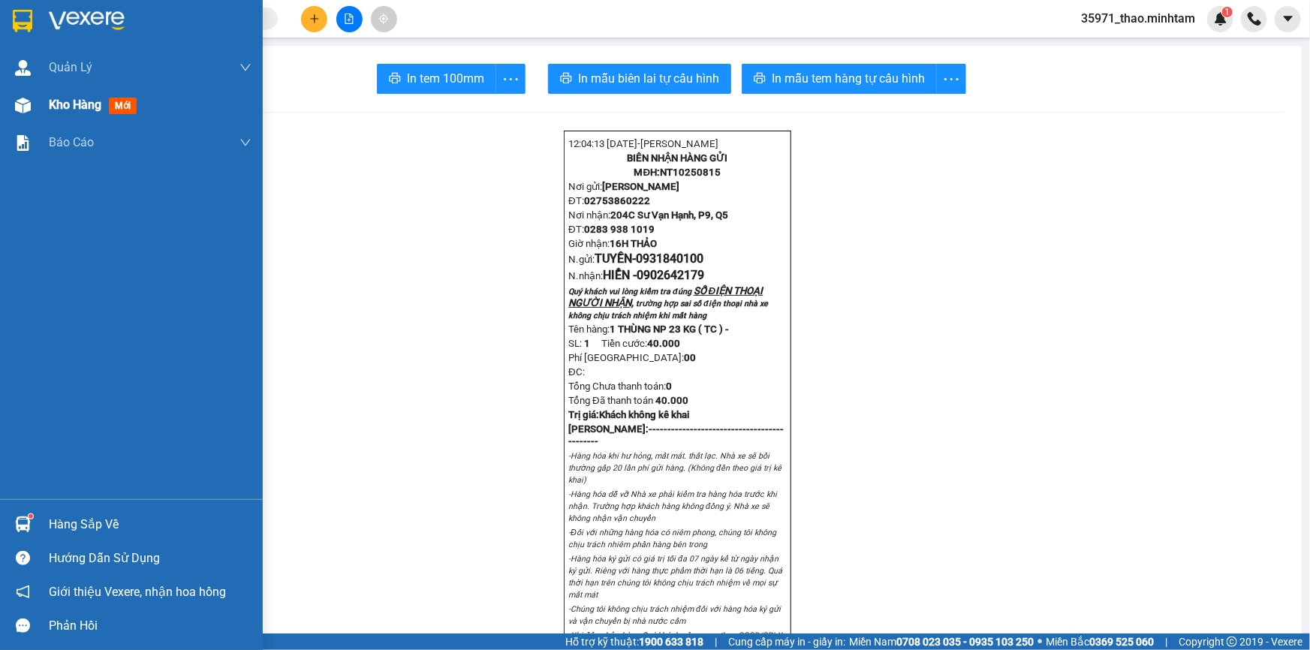
click at [82, 98] on span "Kho hàng" at bounding box center [75, 105] width 53 height 14
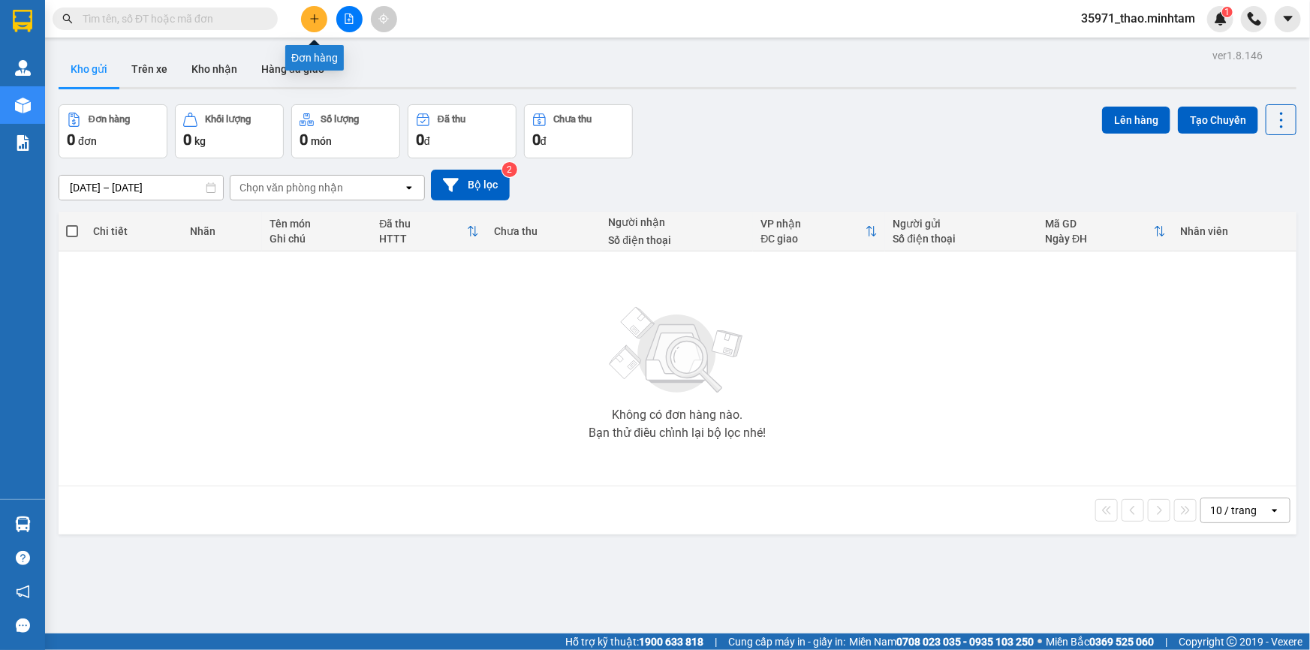
click at [321, 14] on button at bounding box center [314, 19] width 26 height 26
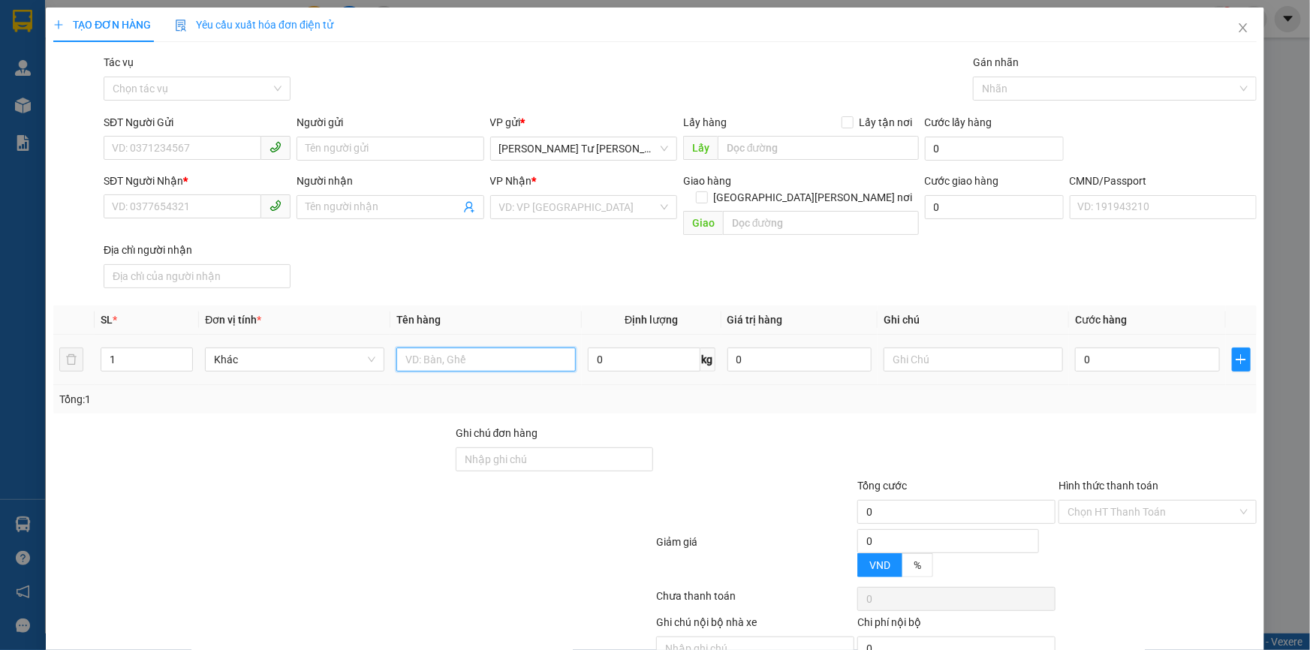
click at [456, 348] on input "text" at bounding box center [486, 360] width 179 height 24
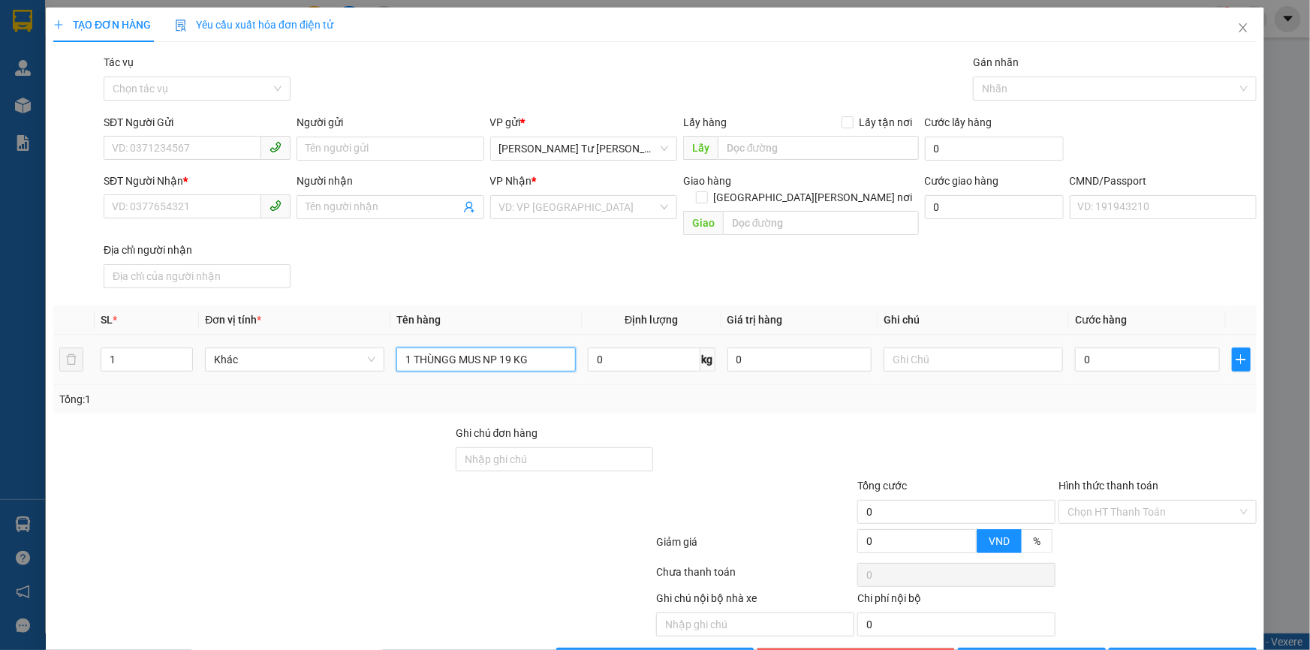
click at [454, 348] on input "1 THÙNGG MUS NP 19 KG" at bounding box center [486, 360] width 179 height 24
type input "1 THÙNG MUS NP 19 KG"
click at [123, 149] on input "SĐT Người Gửi" at bounding box center [183, 148] width 158 height 24
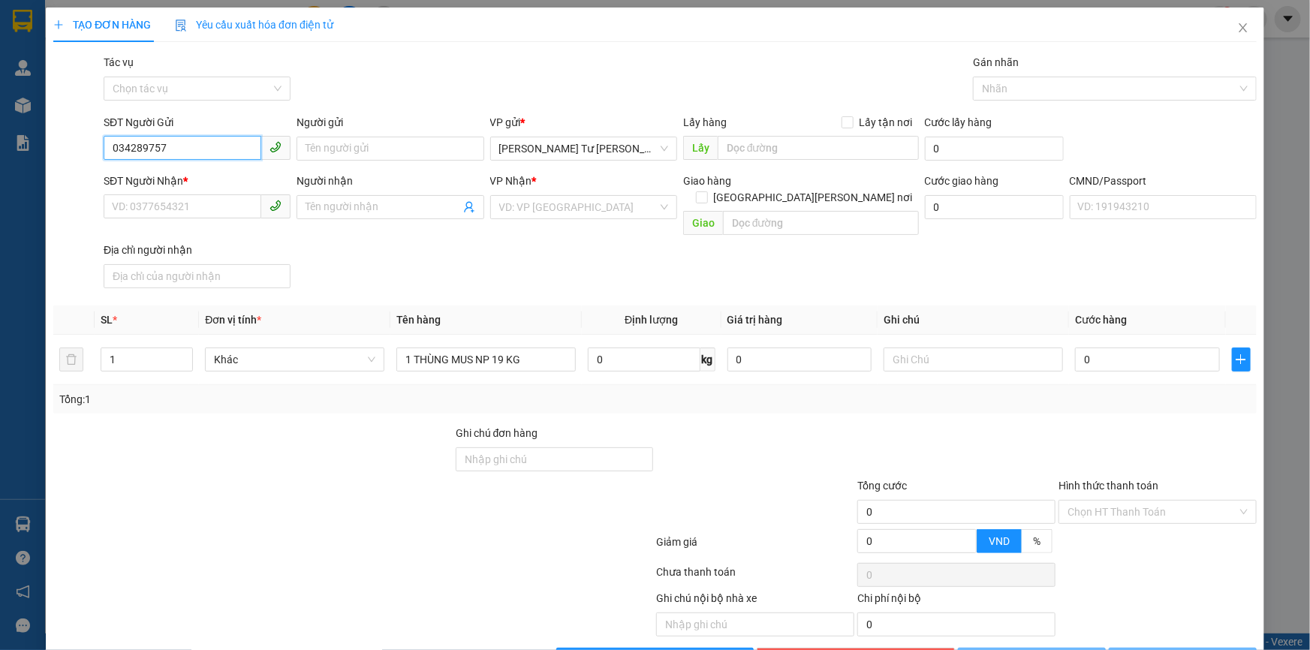
type input "0342897578"
click at [231, 179] on div "0342897578 - BƯU" at bounding box center [195, 178] width 167 height 17
type input "BƯU"
type input "0817446670"
type input "ANH"
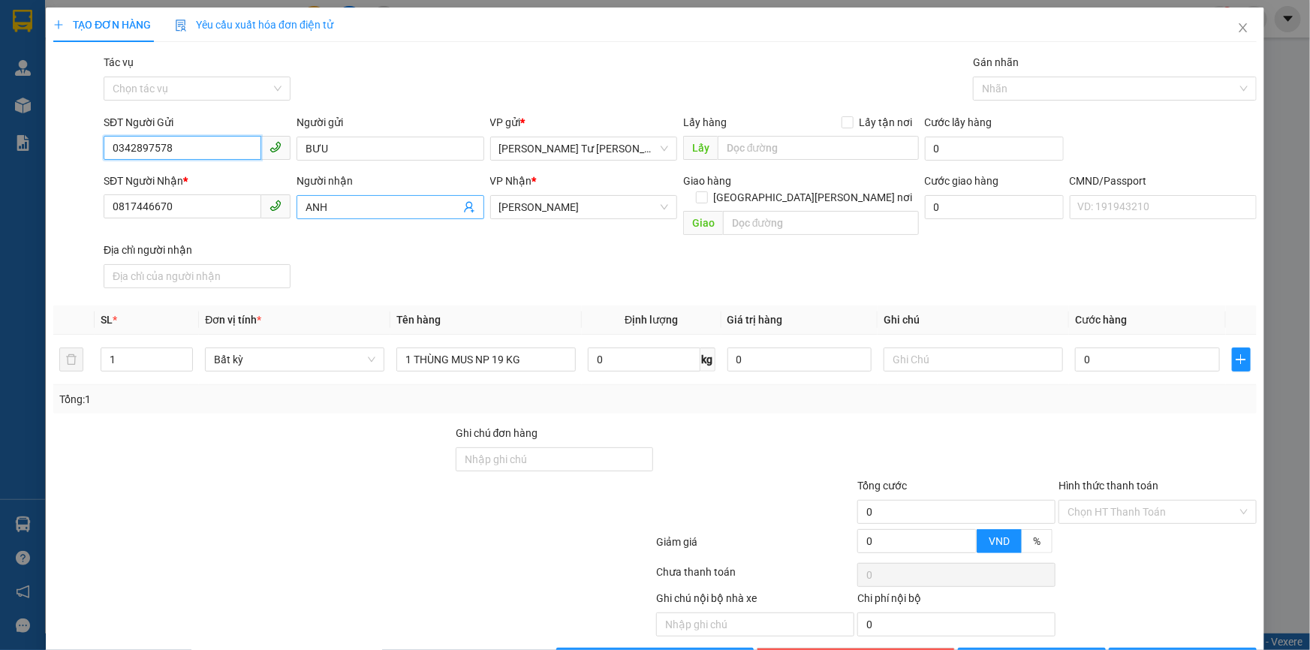
type input "0342897578"
click at [463, 207] on icon "user-add" at bounding box center [469, 207] width 12 height 12
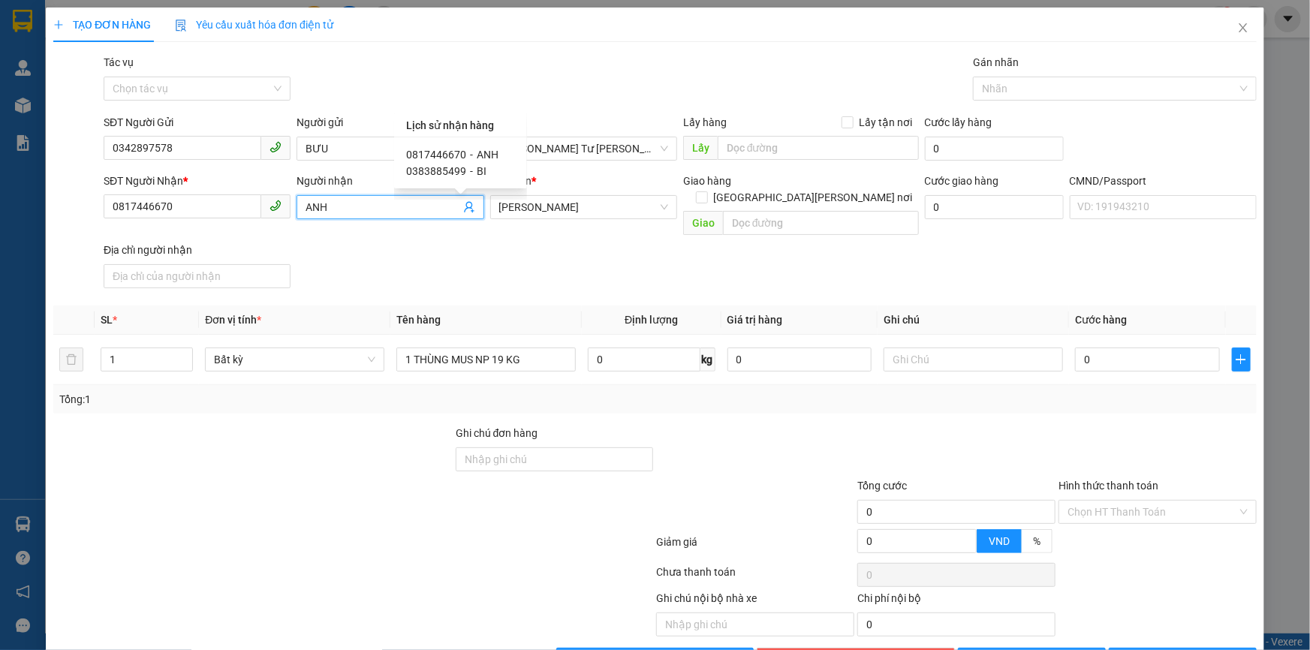
click at [493, 149] on span "ANH" at bounding box center [488, 155] width 22 height 12
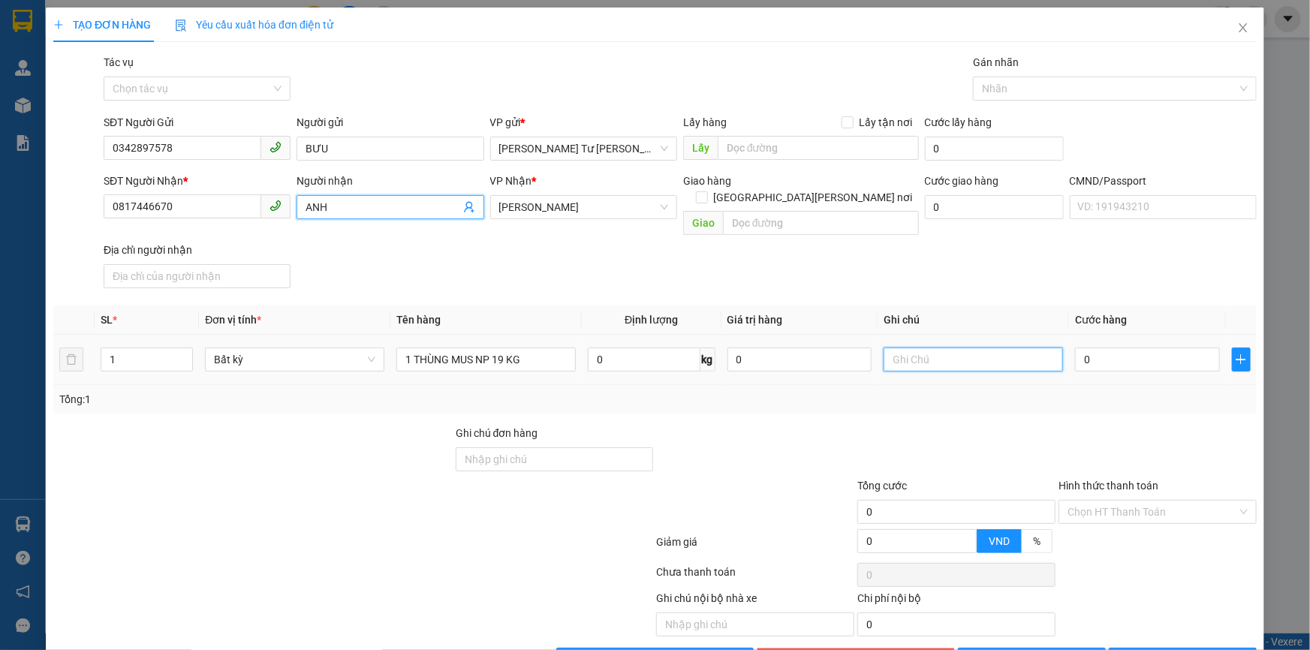
click at [917, 348] on input "text" at bounding box center [973, 360] width 179 height 24
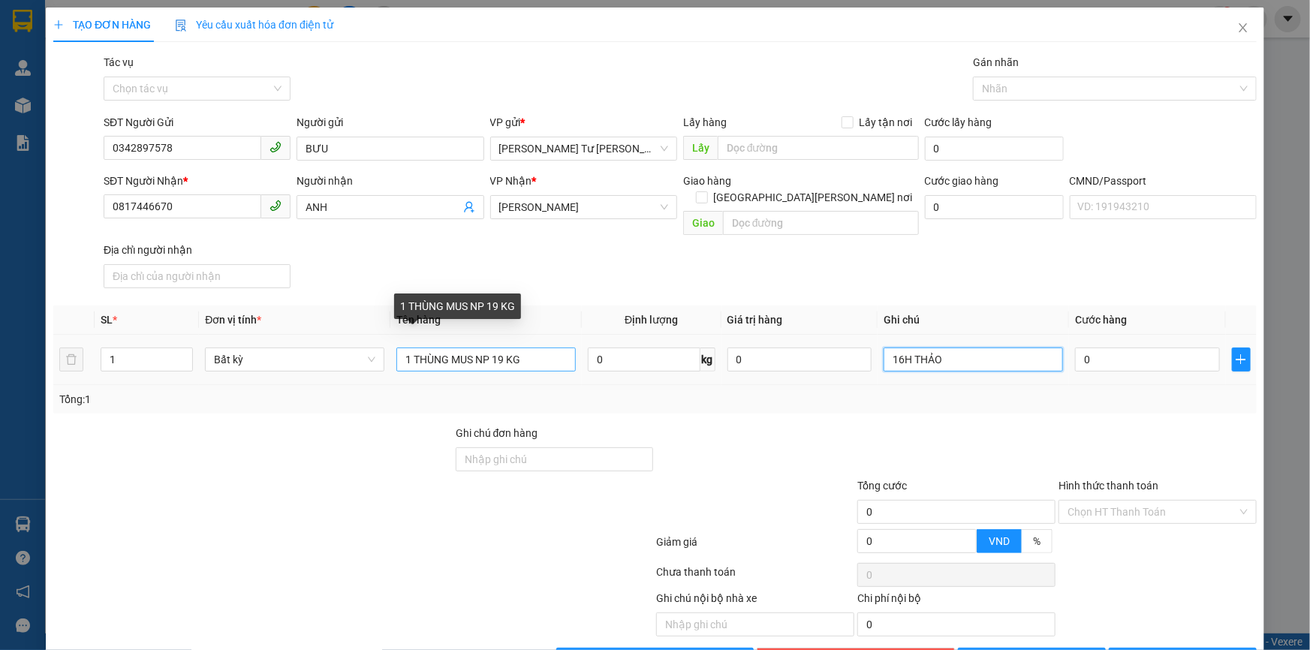
type input "16H THẢO"
click at [540, 348] on input "1 THÙNG MUS NP 19 KG" at bounding box center [486, 360] width 179 height 24
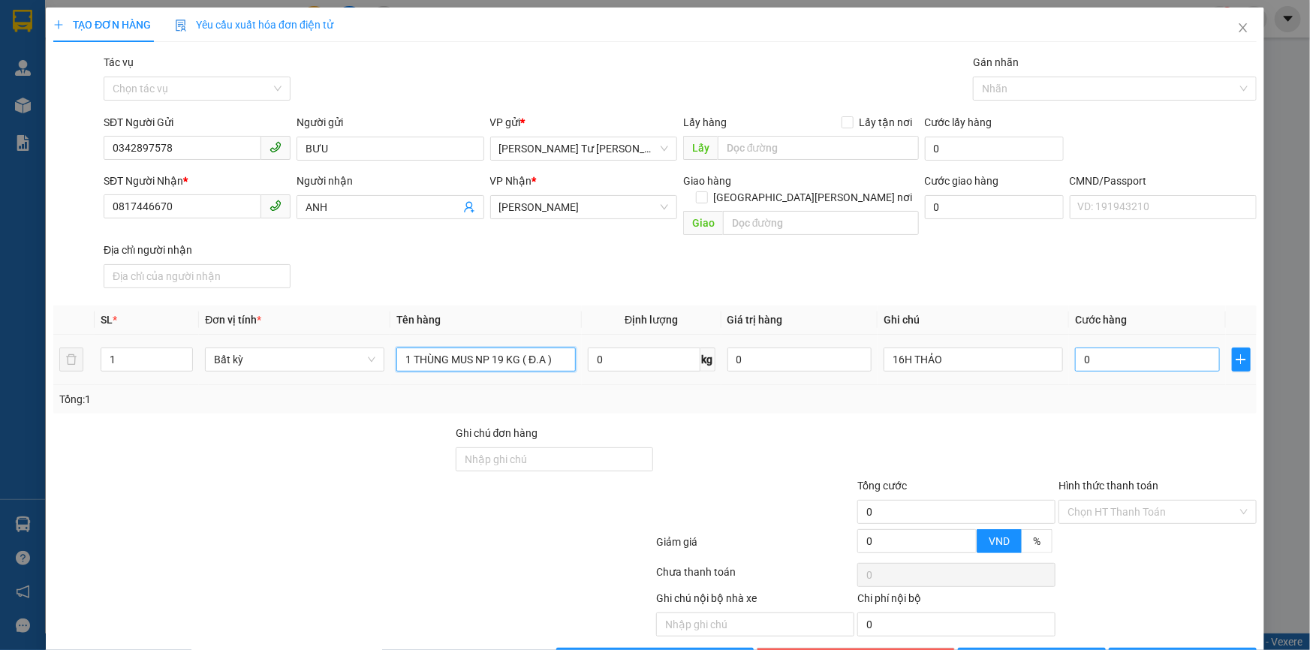
type input "1 THÙNG MUS NP 19 KG ( Đ.A )"
click at [1111, 348] on input "0" at bounding box center [1147, 360] width 145 height 24
type input "3"
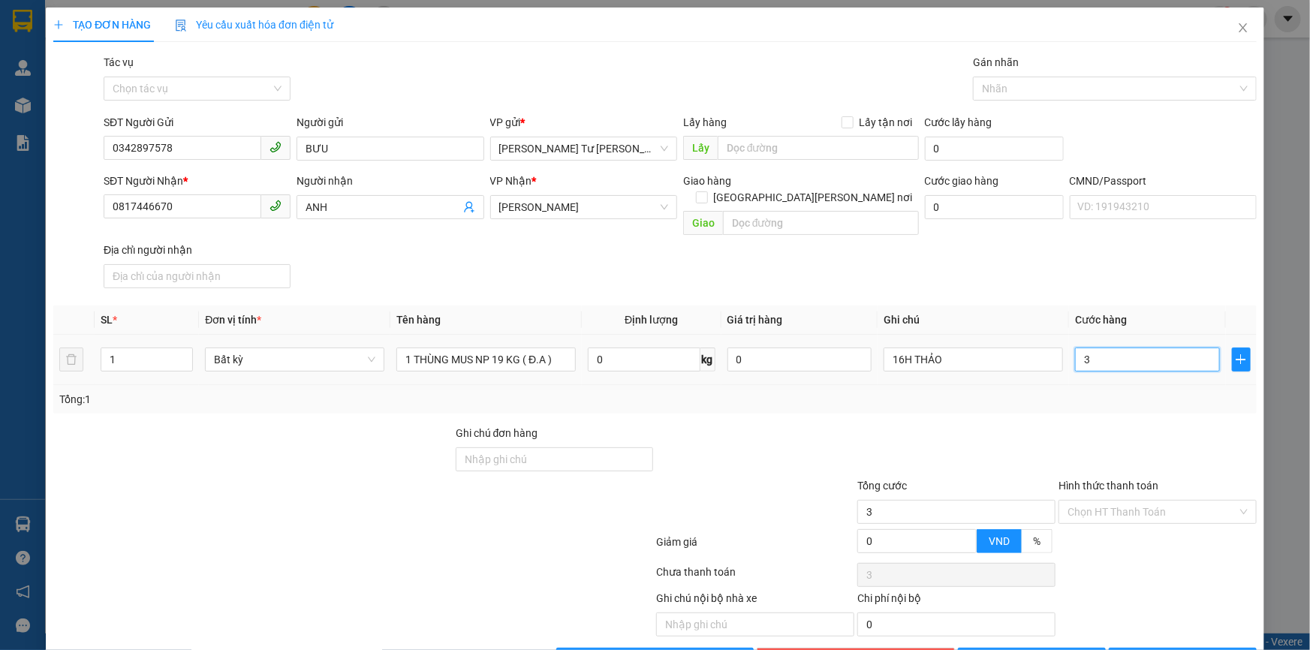
type input "35"
click at [743, 425] on div at bounding box center [755, 451] width 201 height 53
type input "35.000"
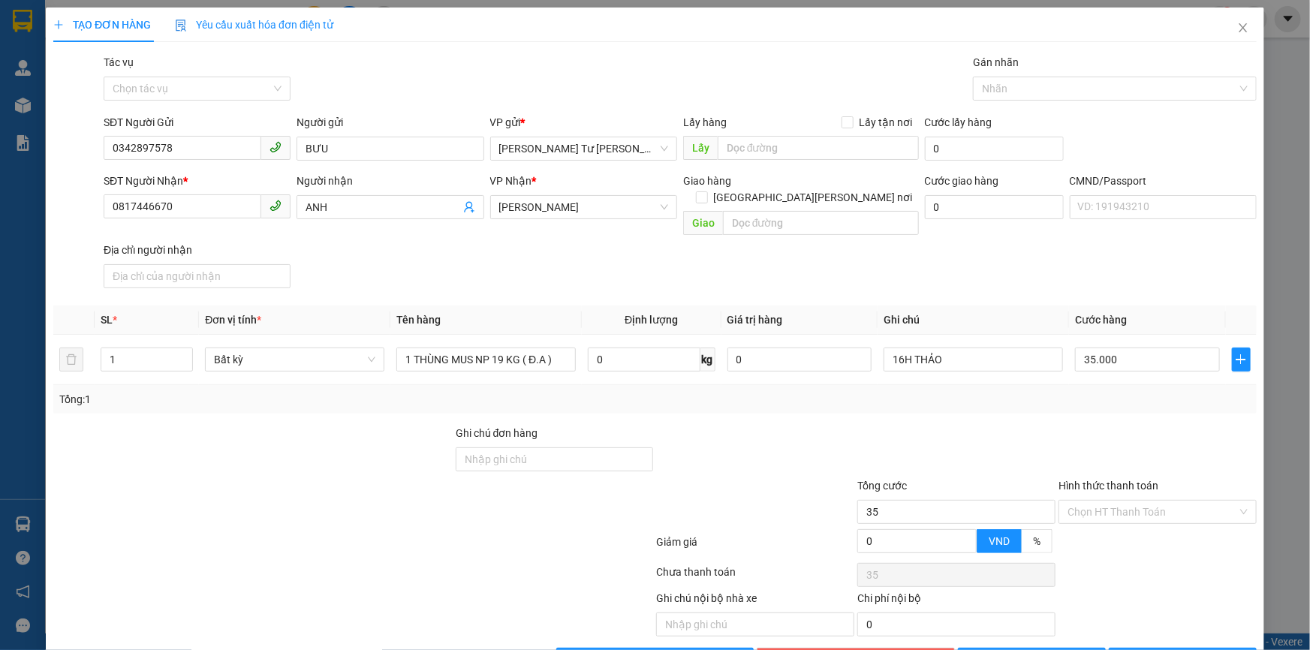
type input "35.000"
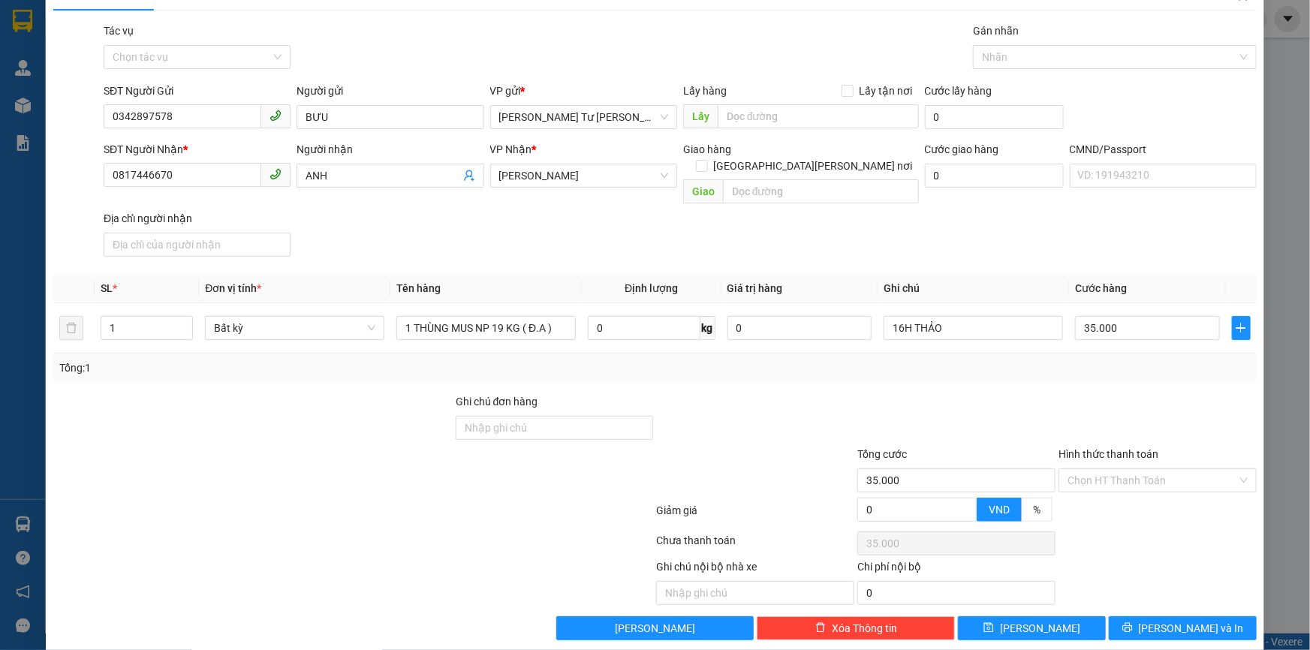
scroll to position [36, 0]
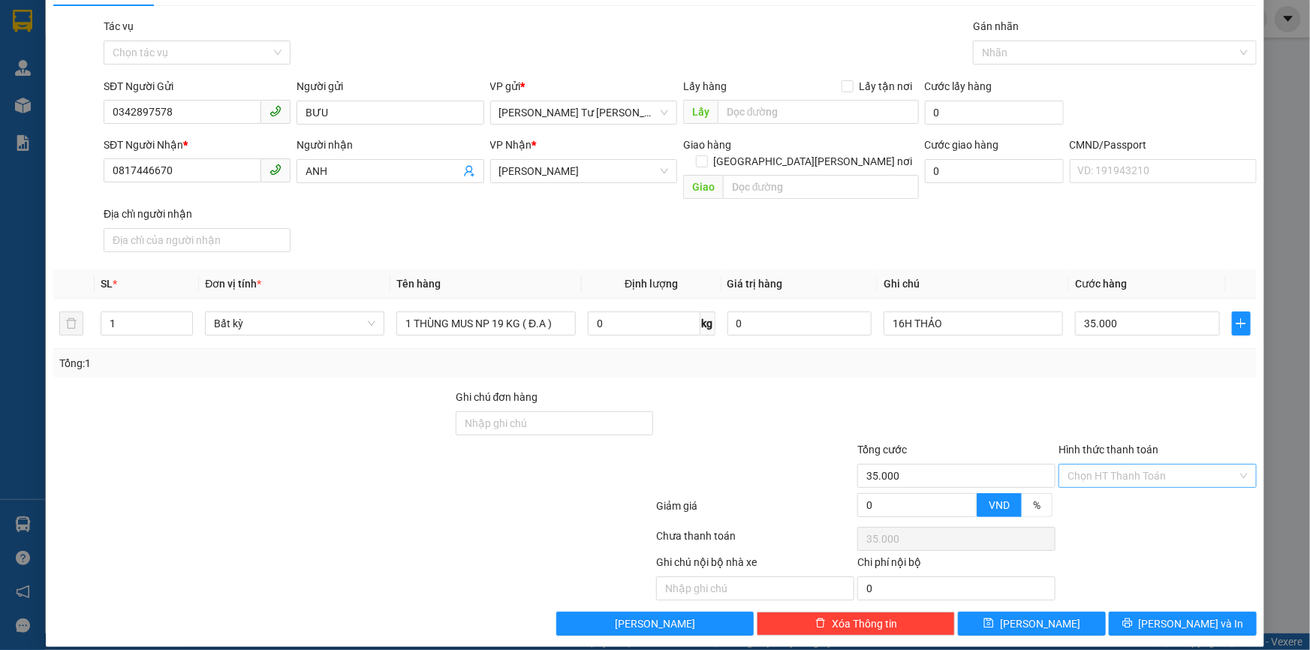
click at [1119, 465] on input "Hình thức thanh toán" at bounding box center [1153, 476] width 170 height 23
click at [1141, 490] on div "Tại văn phòng" at bounding box center [1149, 490] width 179 height 17
type input "0"
click at [1177, 616] on span "Lưu và In" at bounding box center [1191, 624] width 105 height 17
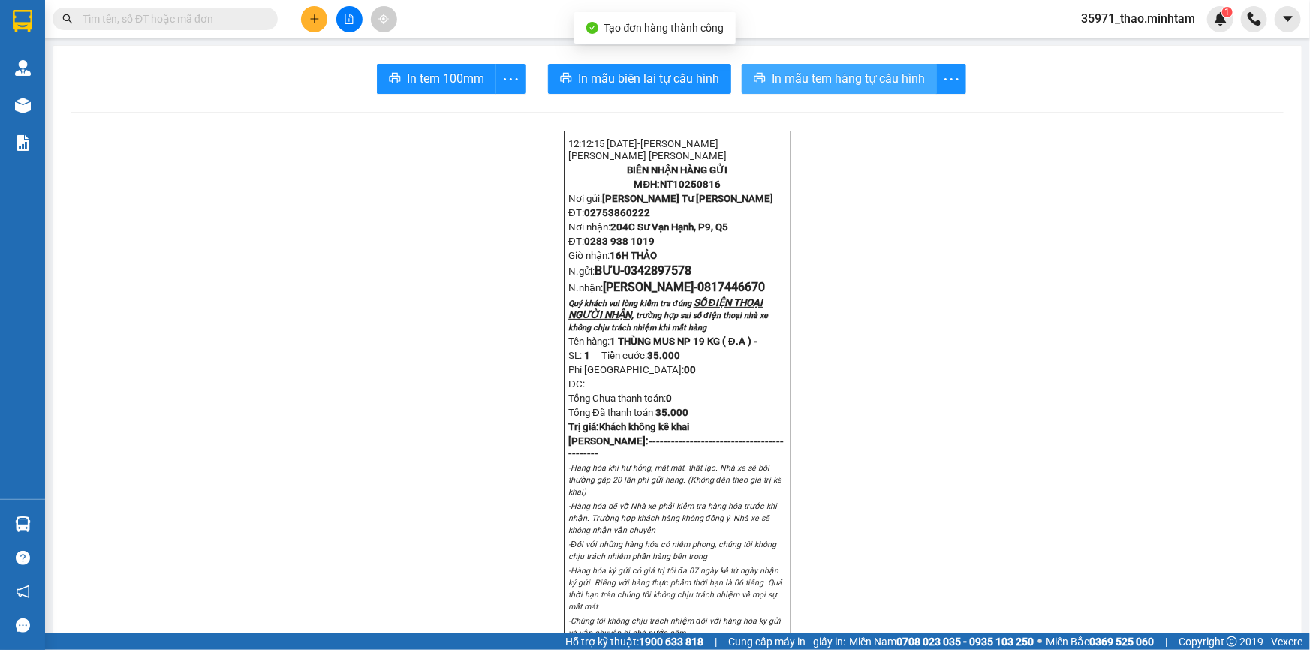
click at [781, 74] on span "In mẫu tem hàng tự cấu hình" at bounding box center [848, 78] width 153 height 19
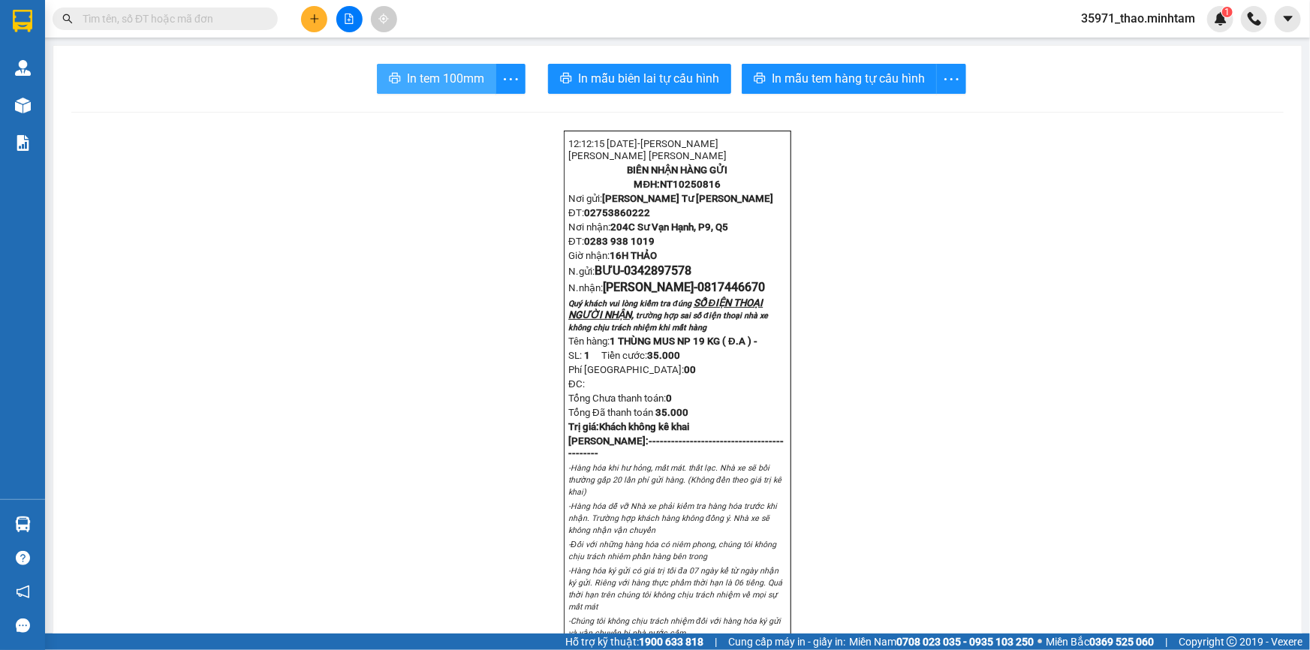
click at [438, 75] on span "In tem 100mm" at bounding box center [445, 78] width 77 height 19
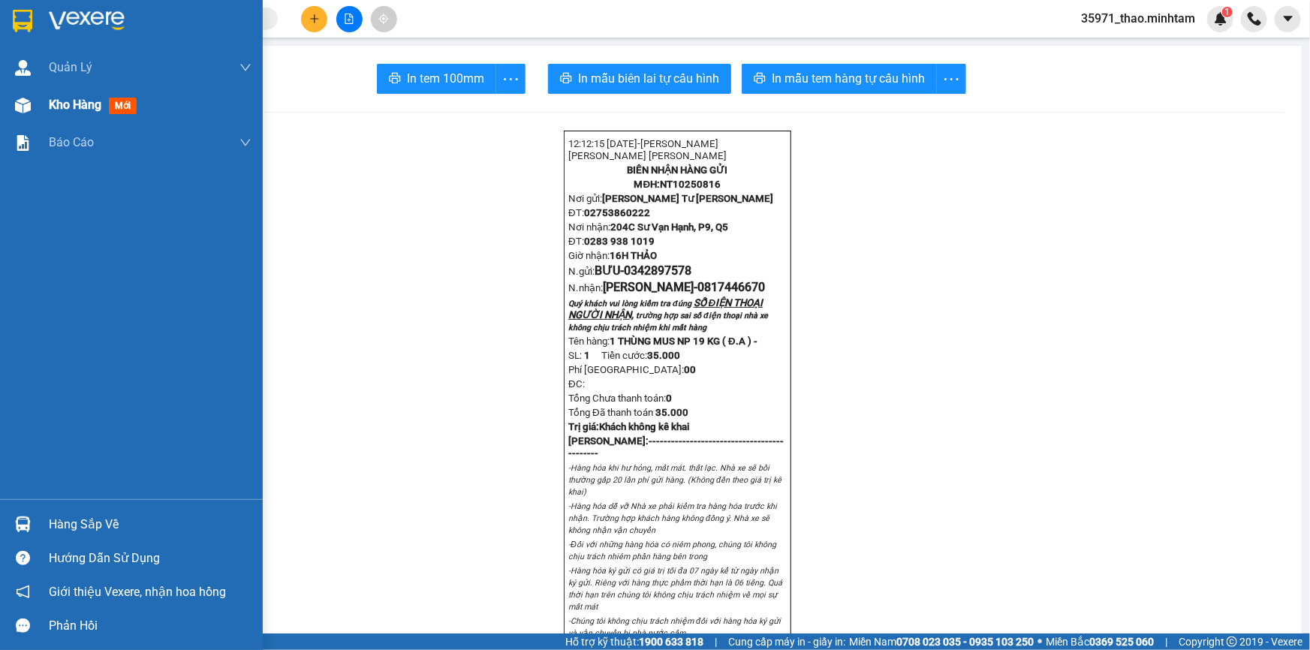
click at [91, 112] on span "Kho hàng" at bounding box center [75, 105] width 53 height 14
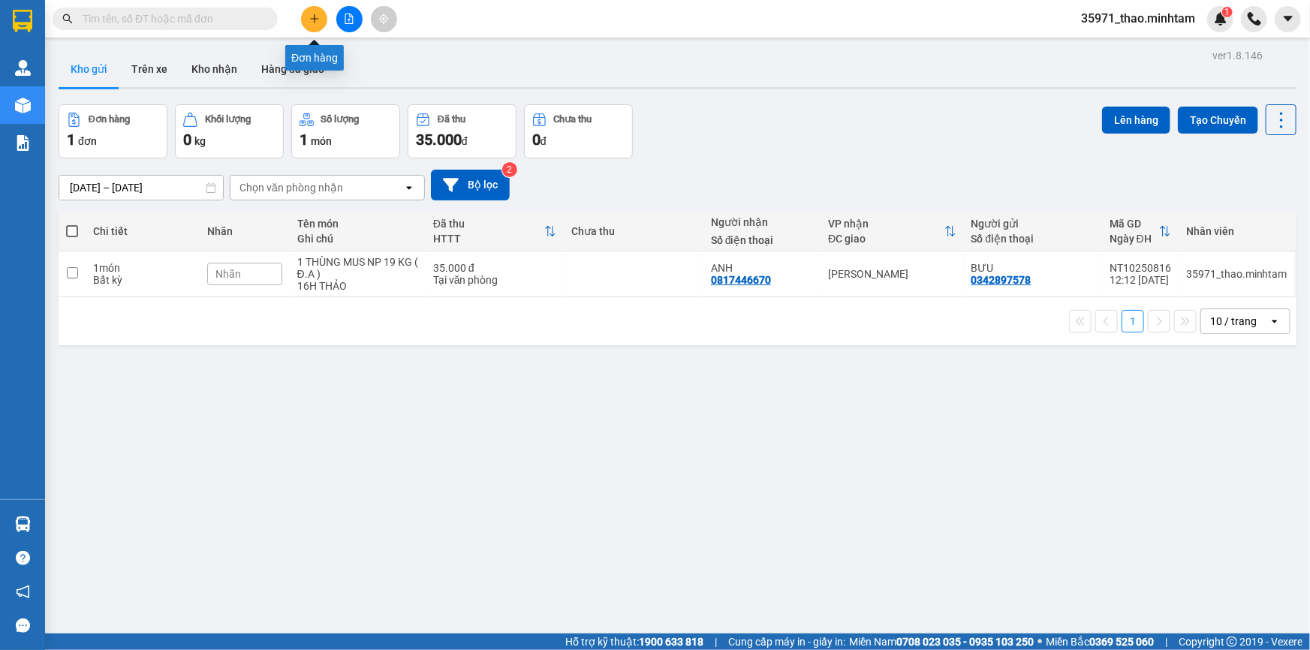
click at [318, 17] on icon "plus" at bounding box center [314, 19] width 11 height 11
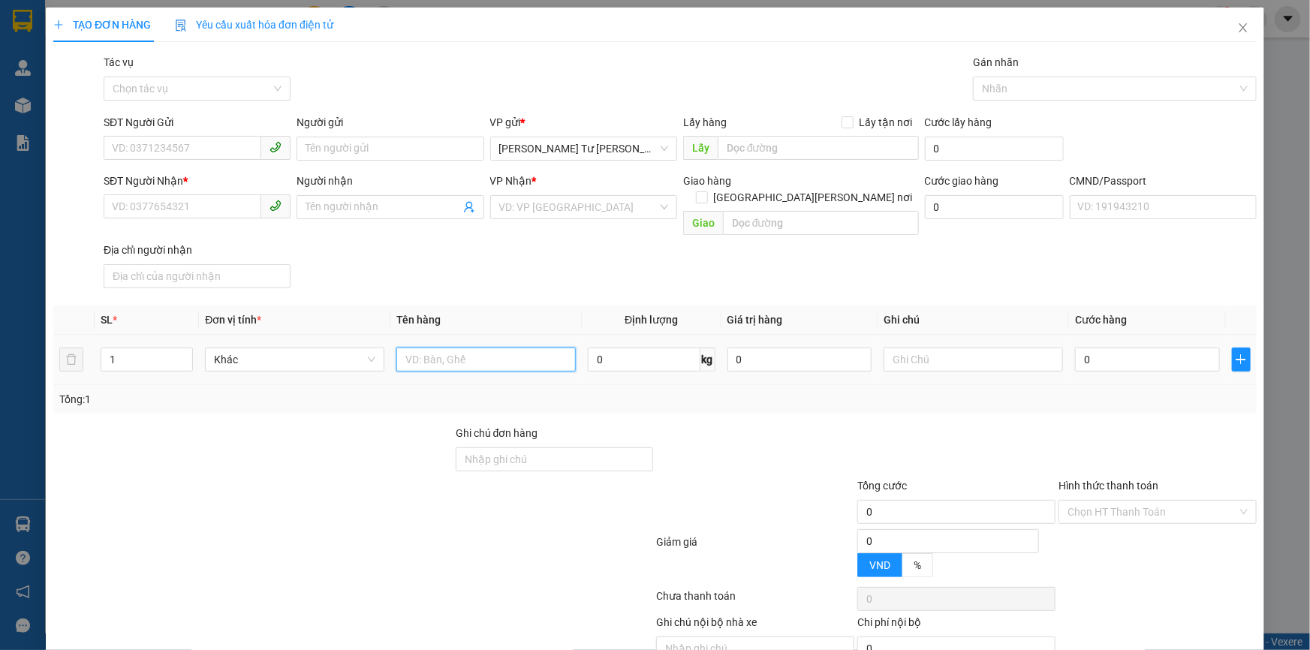
click at [478, 348] on input "text" at bounding box center [486, 360] width 179 height 24
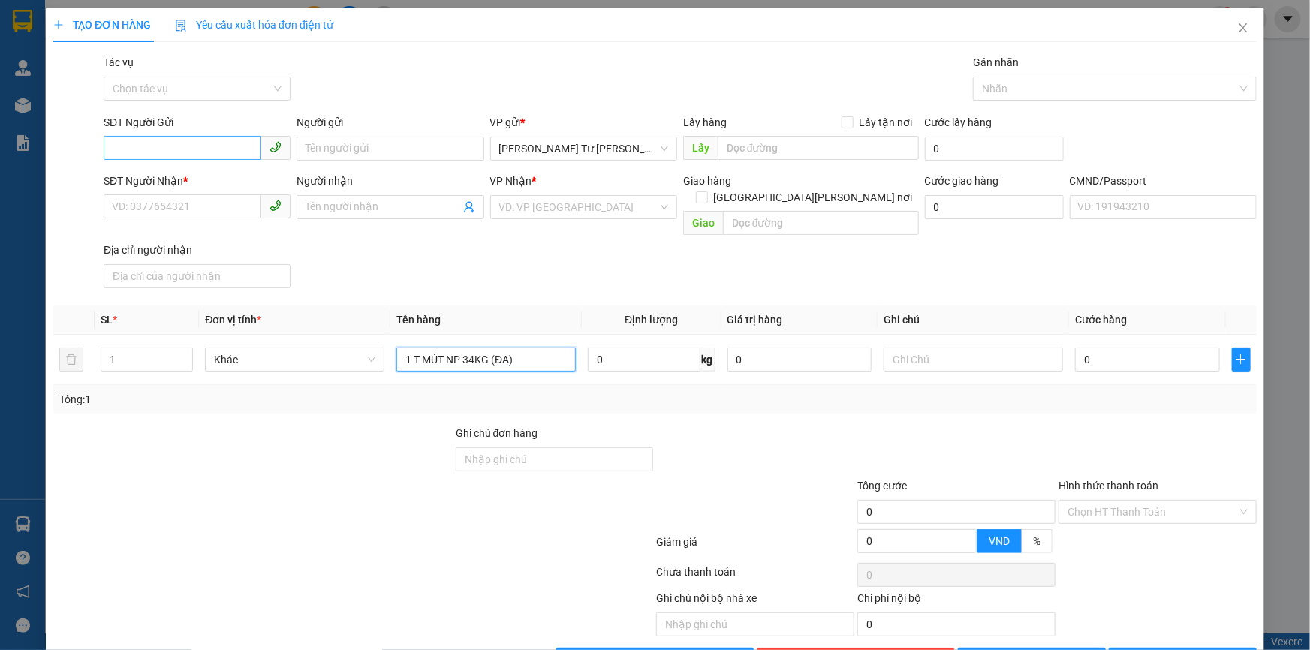
type input "1 T MÚT NP 34KG (ĐA)"
click at [235, 144] on input "SĐT Người Gửi" at bounding box center [183, 148] width 158 height 24
type input "0394860270"
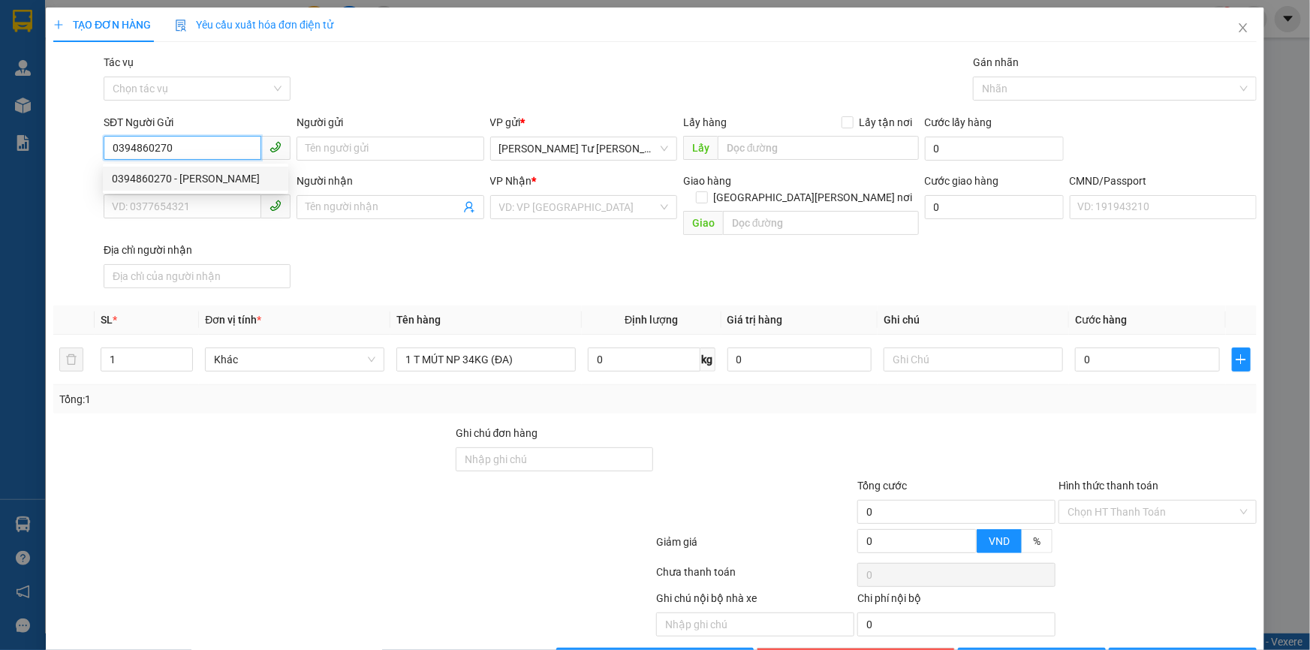
click at [218, 173] on div "0394860270 - KIM CHI" at bounding box center [195, 178] width 167 height 17
type input "KIM CHI"
type input "0392948283"
type input "PHÚ"
type input "0394860270"
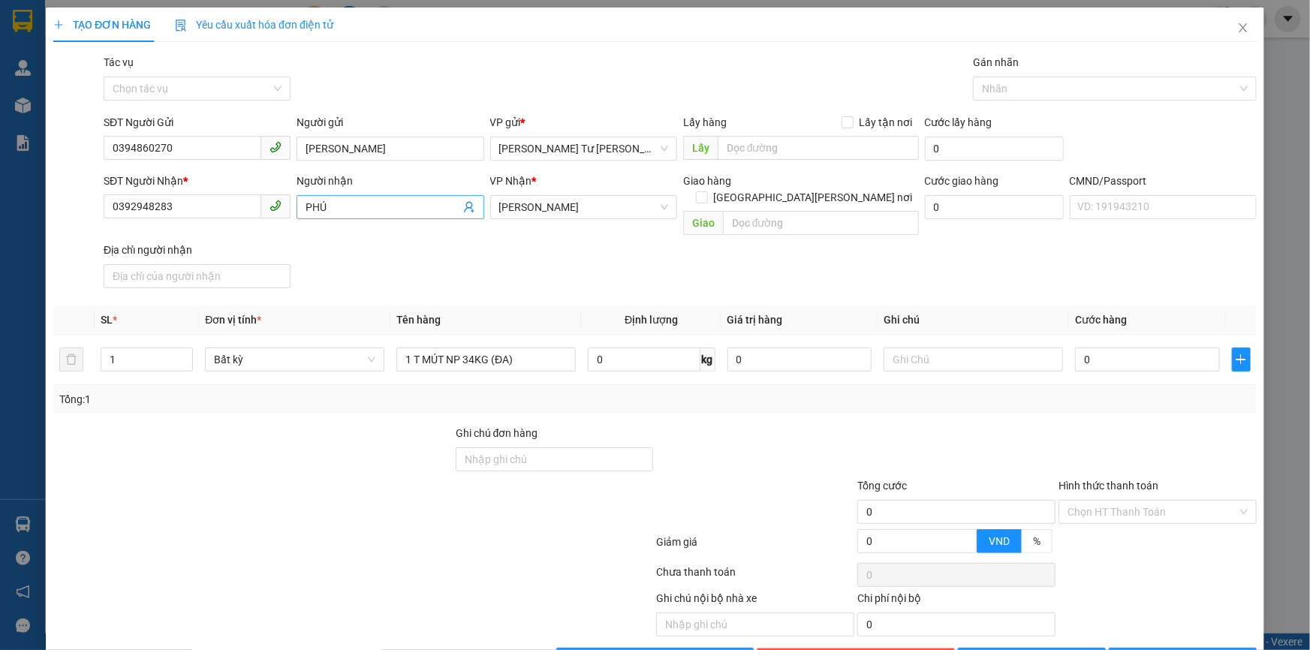
click at [466, 207] on icon "user-add" at bounding box center [469, 207] width 12 height 12
click at [454, 171] on span "0913969455" at bounding box center [436, 171] width 60 height 12
type input "0913969455"
type input "NGHĨA"
click at [941, 348] on input "text" at bounding box center [973, 360] width 179 height 24
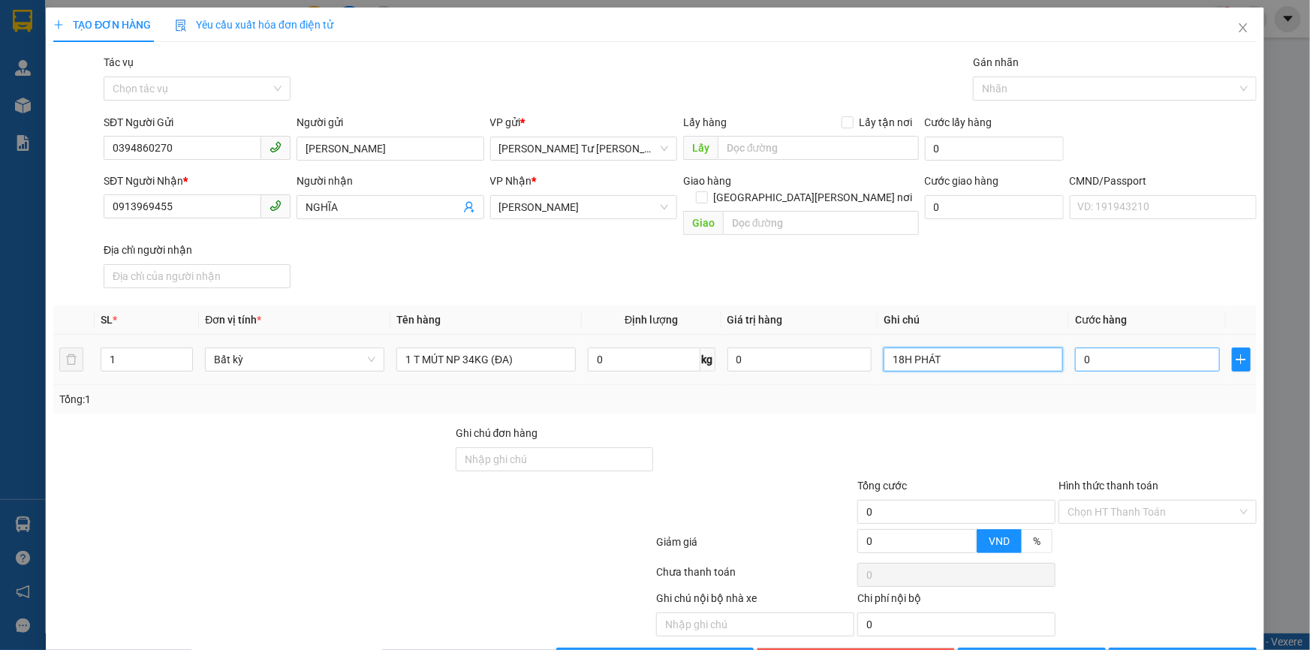
type input "18H PHÁT"
click at [1106, 348] on input "0" at bounding box center [1147, 360] width 145 height 24
type input "05"
type input "5"
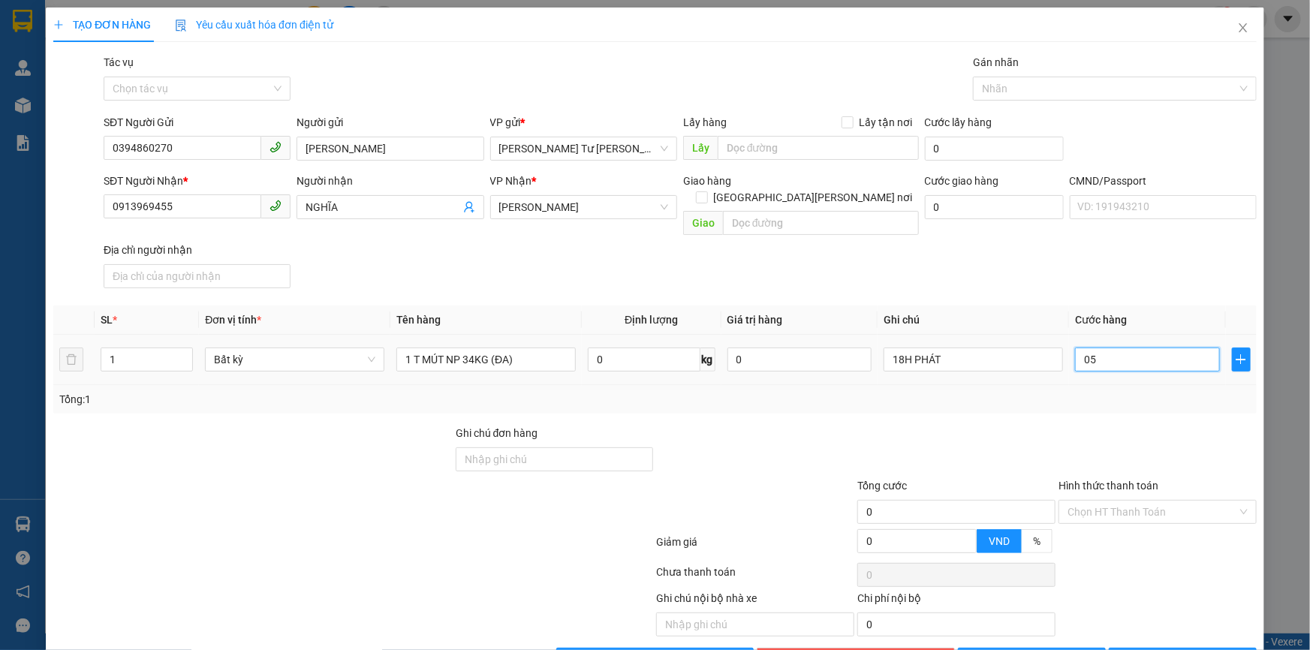
type input "5"
type input "050"
type input "50"
type input "50.000"
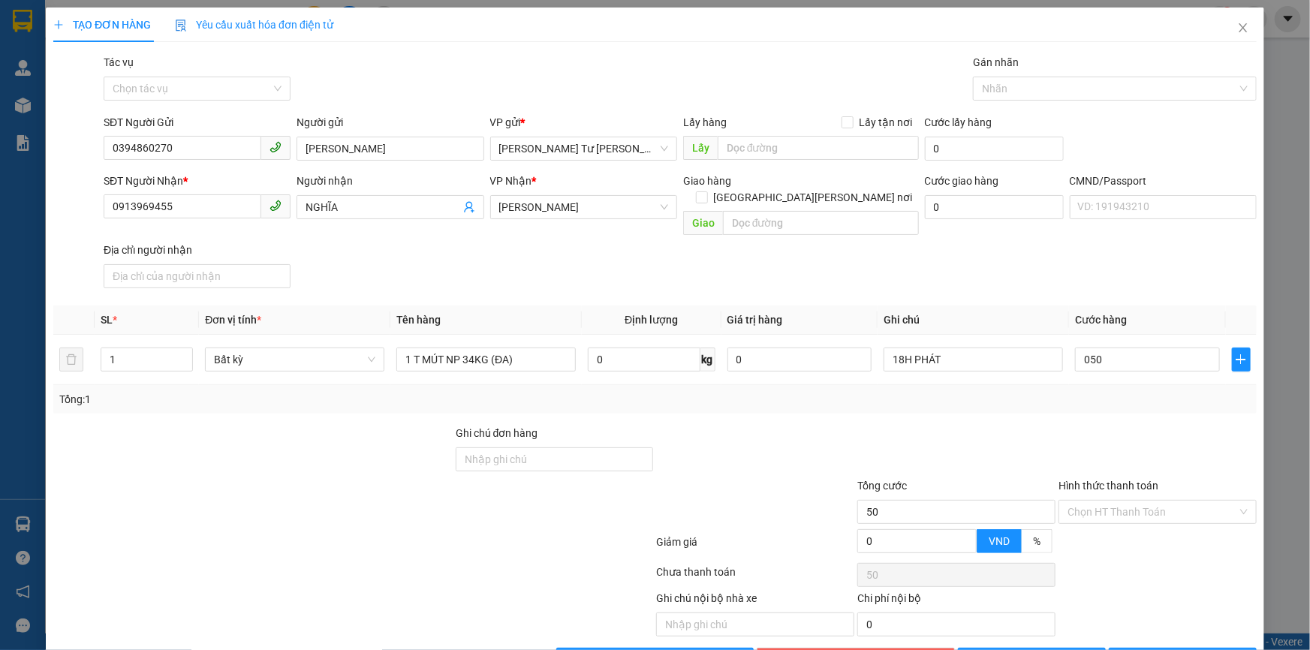
type input "50.000"
click at [1068, 274] on div "SĐT Người Nhận * 0913969455 Người nhận NGHĨA VP Nhận * Hồ Chí Minh Giao hàng Gi…" at bounding box center [681, 234] width 1160 height 122
click at [1097, 501] on input "Hình thức thanh toán" at bounding box center [1153, 512] width 170 height 23
click at [1093, 517] on div "Tại văn phòng" at bounding box center [1149, 526] width 197 height 24
type input "0"
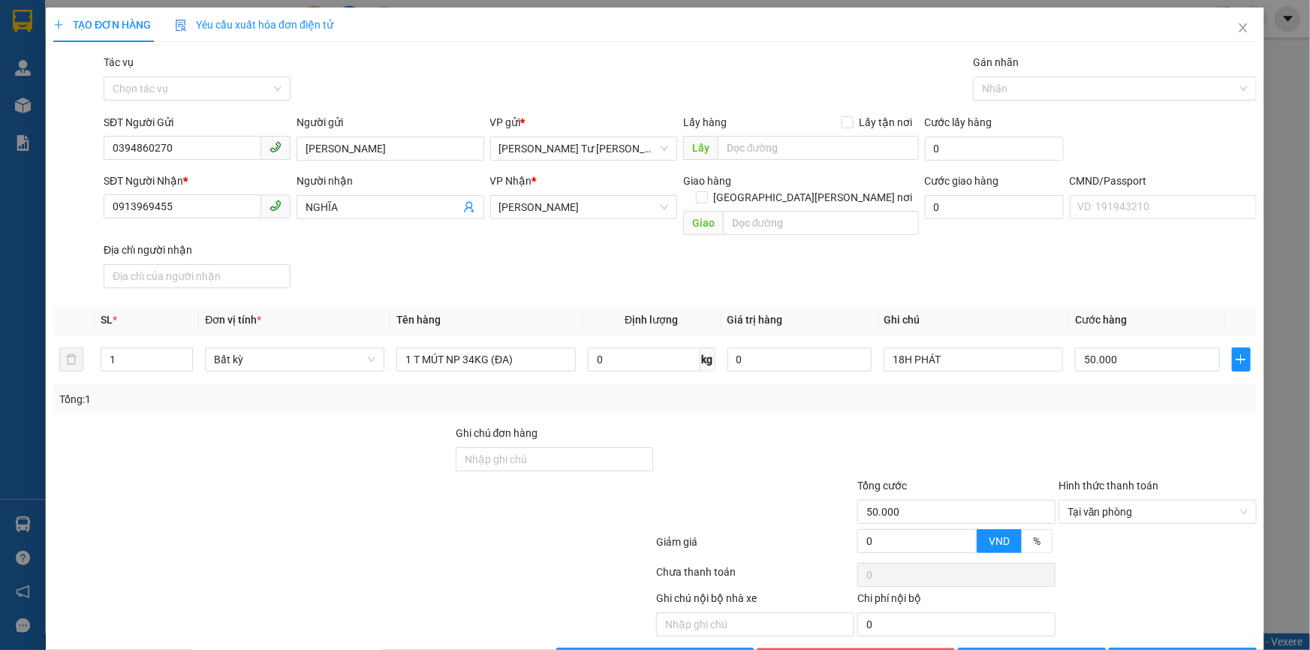
click at [1057, 427] on div at bounding box center [1157, 451] width 201 height 53
click at [1133, 650] on icon "printer" at bounding box center [1128, 659] width 11 height 11
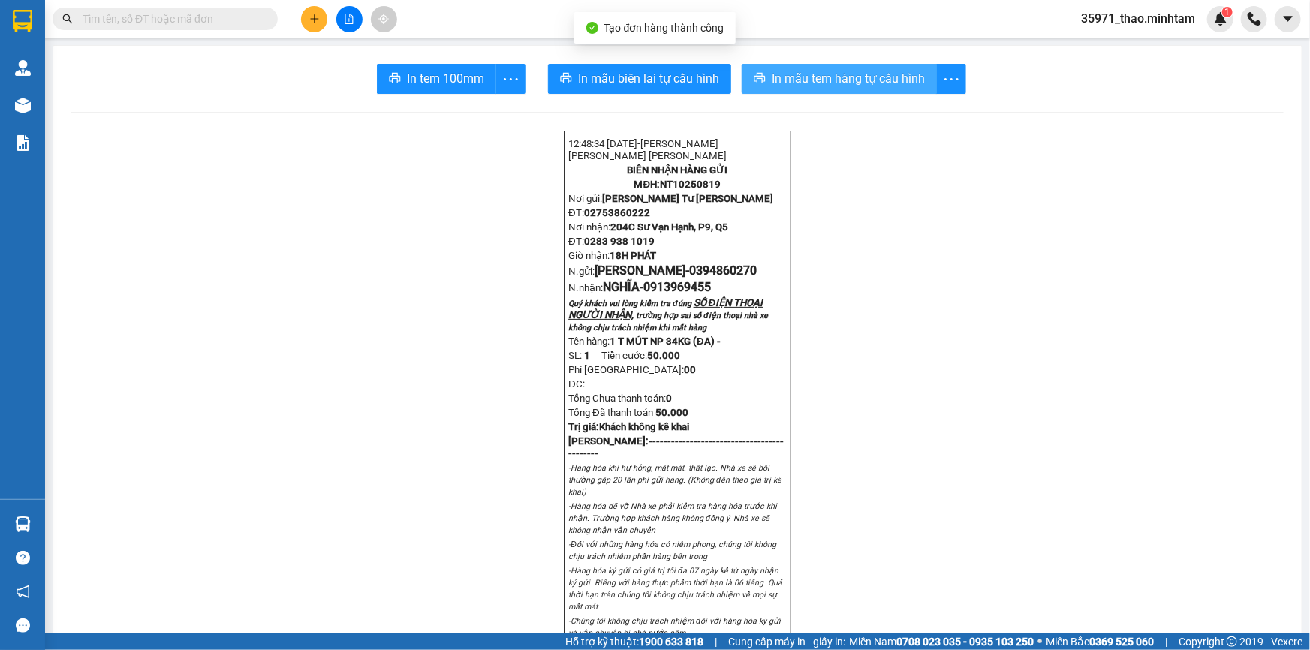
click at [817, 77] on span "In mẫu tem hàng tự cấu hình" at bounding box center [848, 78] width 153 height 19
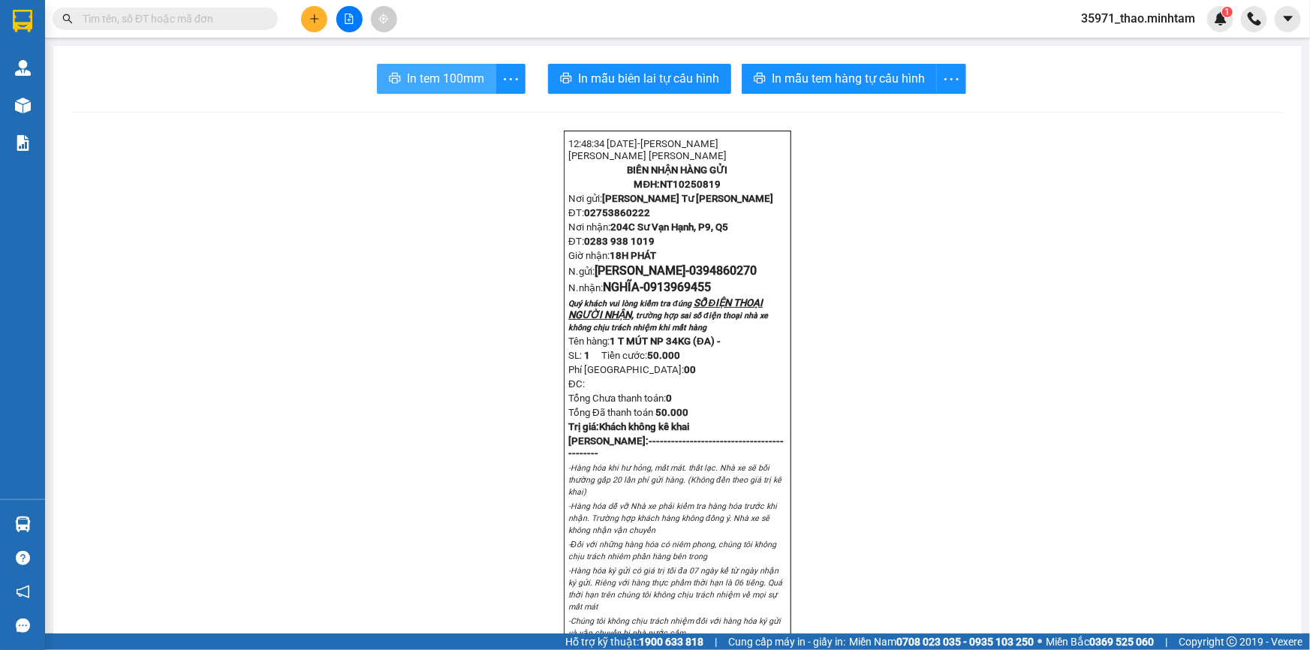
click at [470, 82] on span "In tem 100mm" at bounding box center [445, 78] width 77 height 19
click at [156, 29] on span at bounding box center [165, 19] width 225 height 23
click at [155, 23] on input "text" at bounding box center [171, 19] width 177 height 17
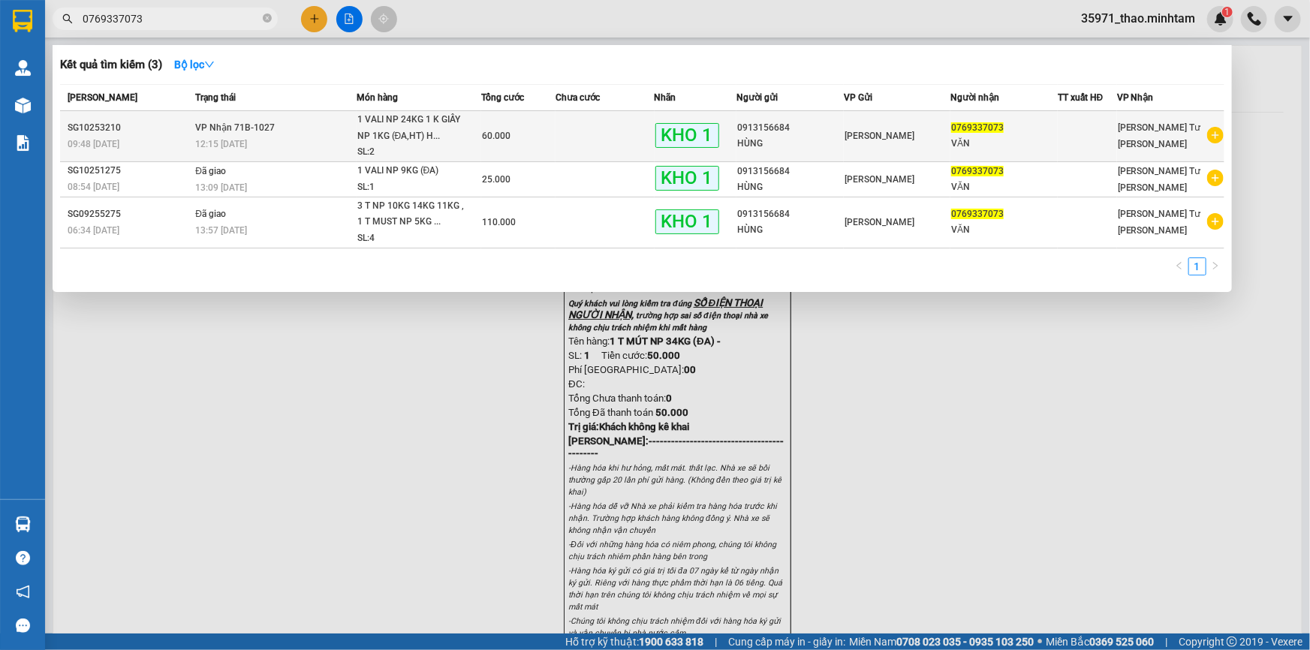
type input "0769337073"
click at [285, 117] on td "VP Nhận 71B-1027 12:15 - 12/10" at bounding box center [274, 136] width 164 height 51
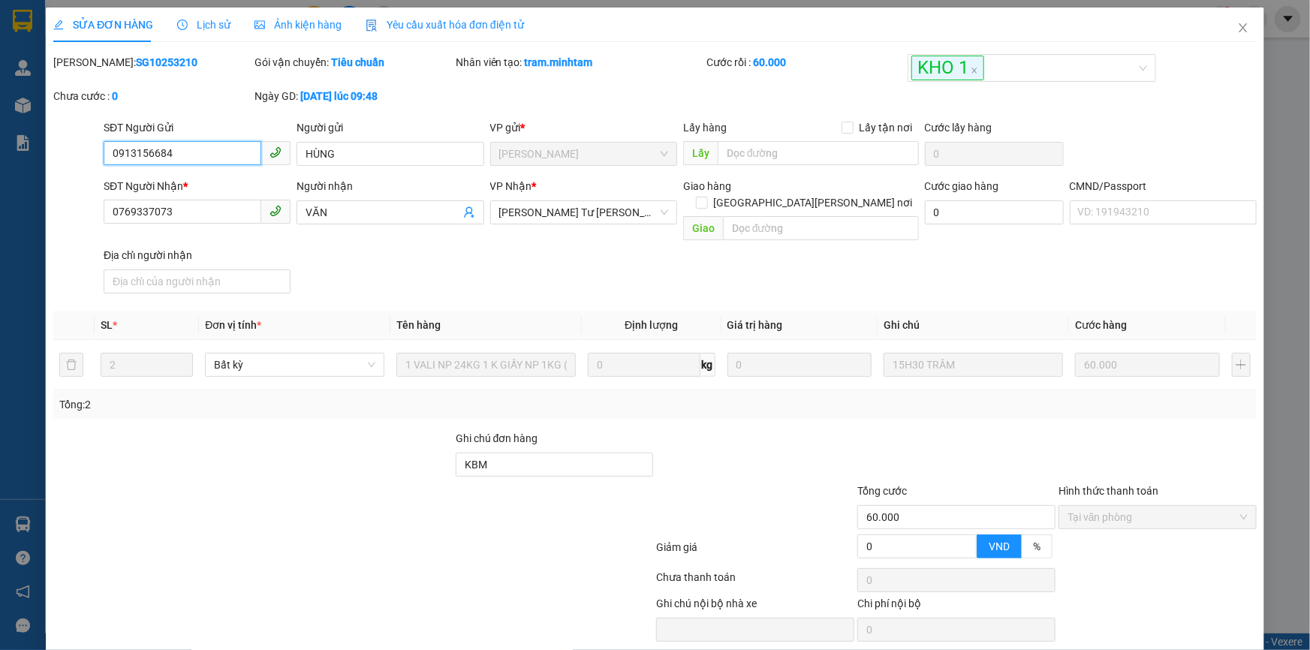
type input "0913156684"
type input "HÙNG"
type input "0769337073"
type input "VĂN"
type input "KBM"
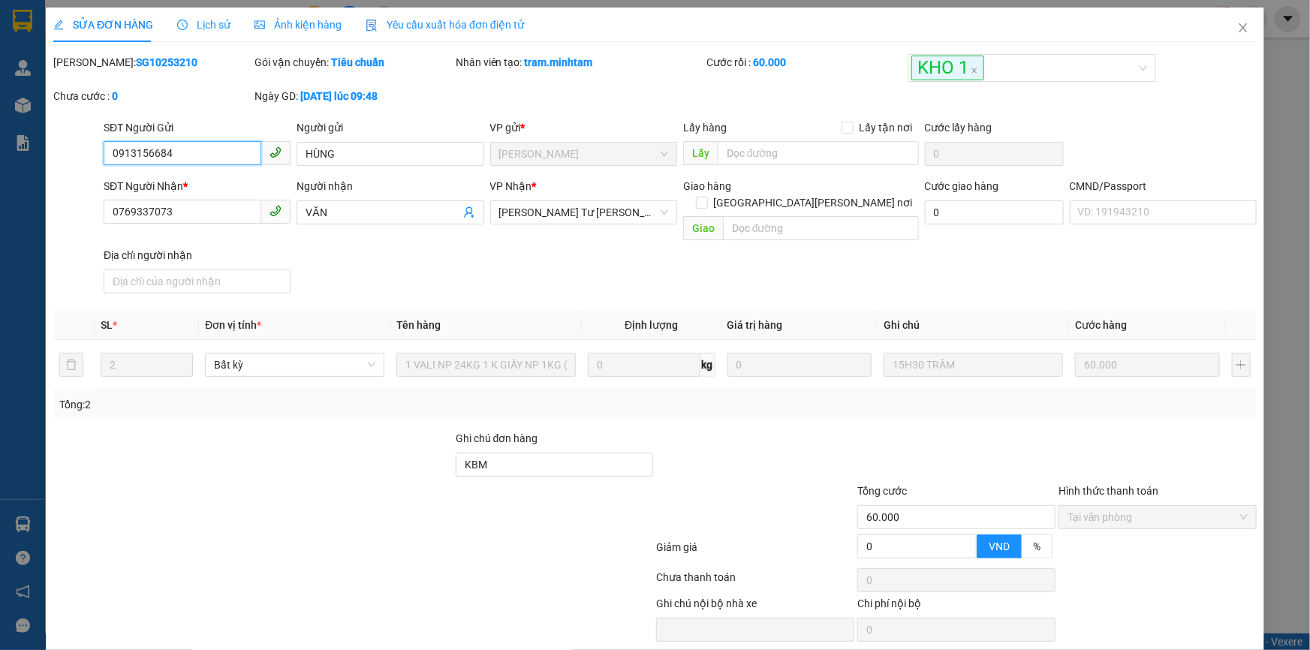
type input "60.000"
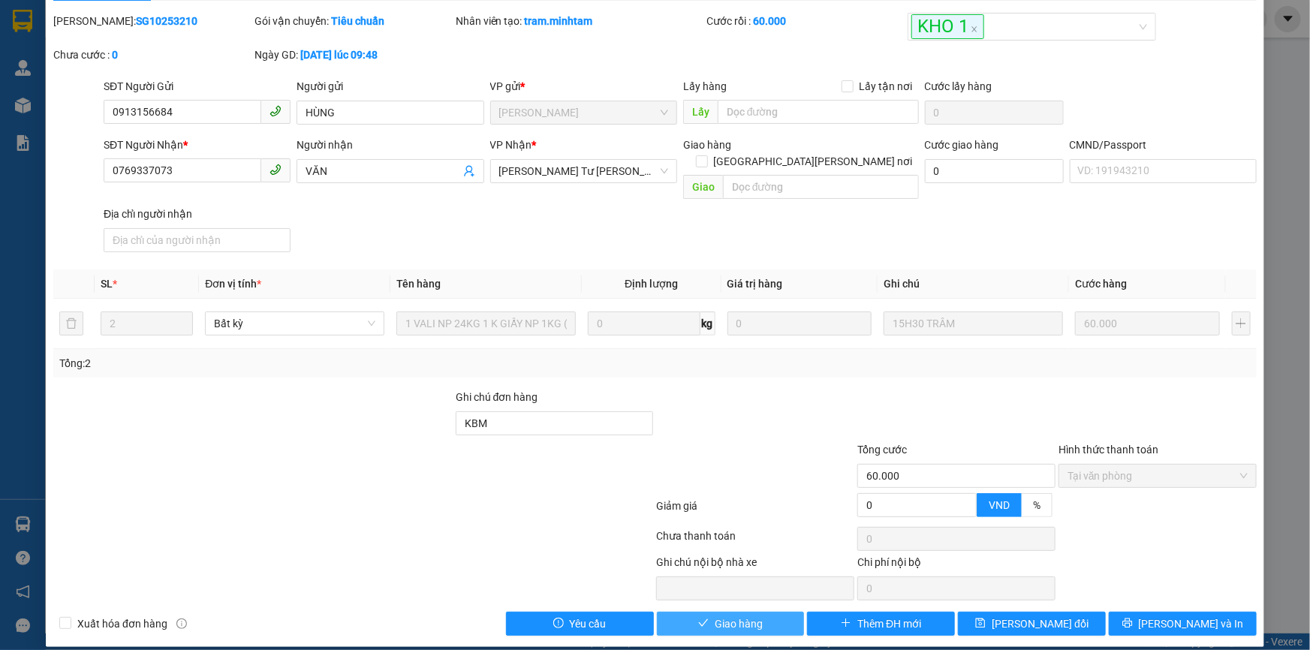
click at [738, 616] on span "Giao hàng" at bounding box center [739, 624] width 48 height 17
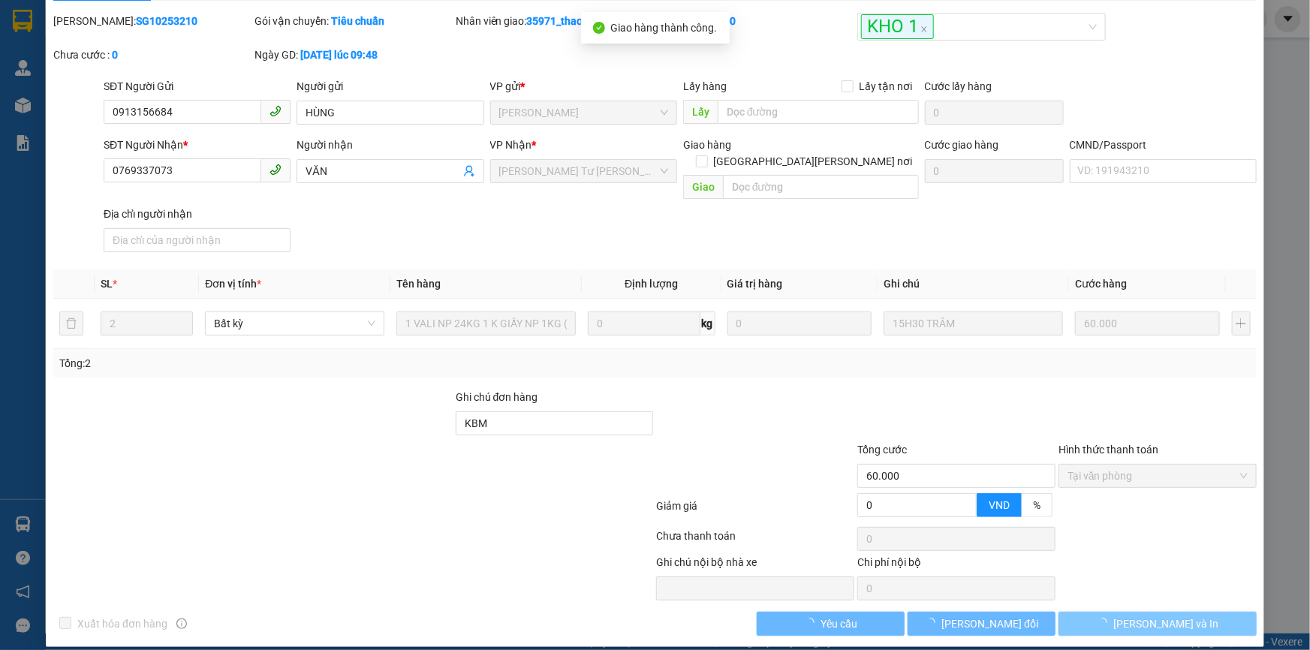
click at [1157, 616] on span "Lưu và In" at bounding box center [1166, 624] width 105 height 17
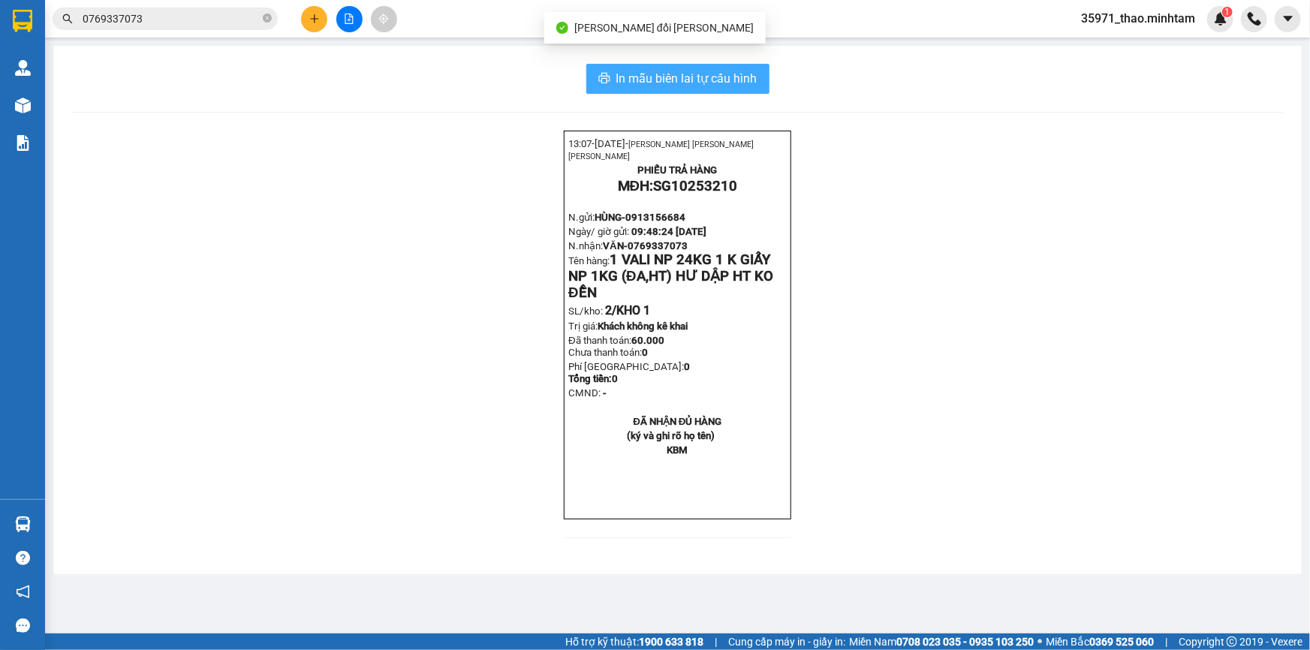
click at [754, 76] on span "In mẫu biên lai tự cấu hình" at bounding box center [687, 78] width 141 height 19
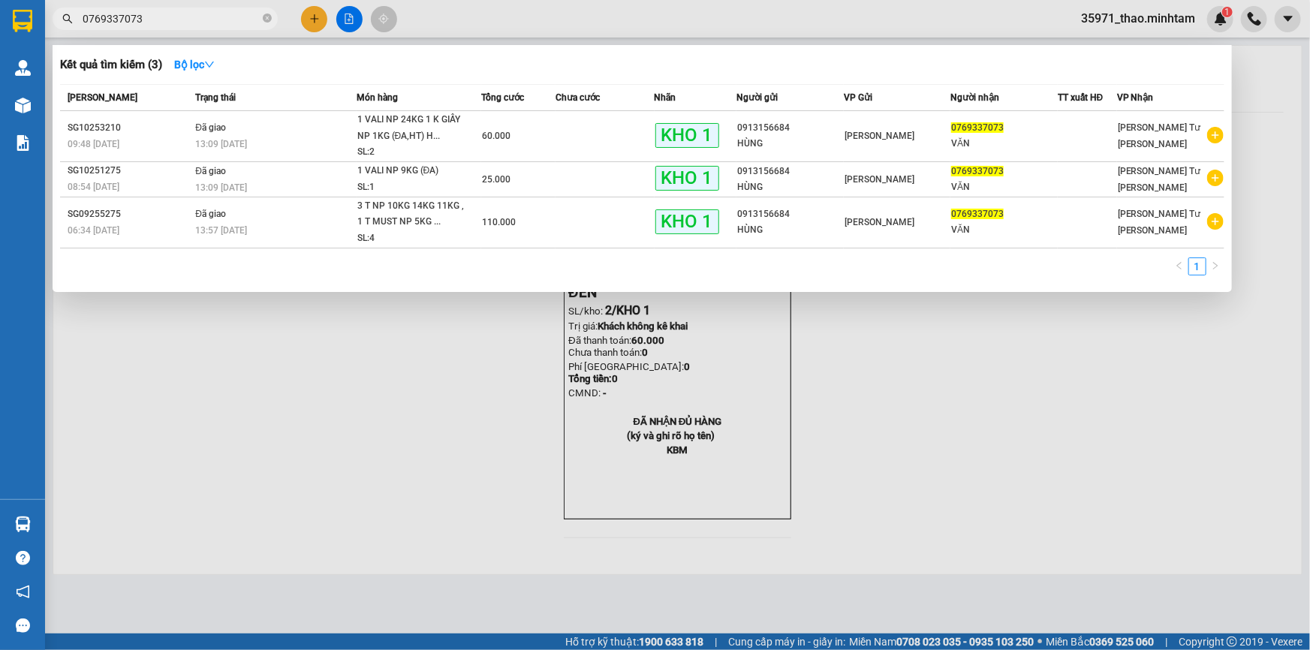
click at [158, 15] on input "0769337073" at bounding box center [171, 19] width 177 height 17
click at [420, 17] on div at bounding box center [655, 325] width 1310 height 650
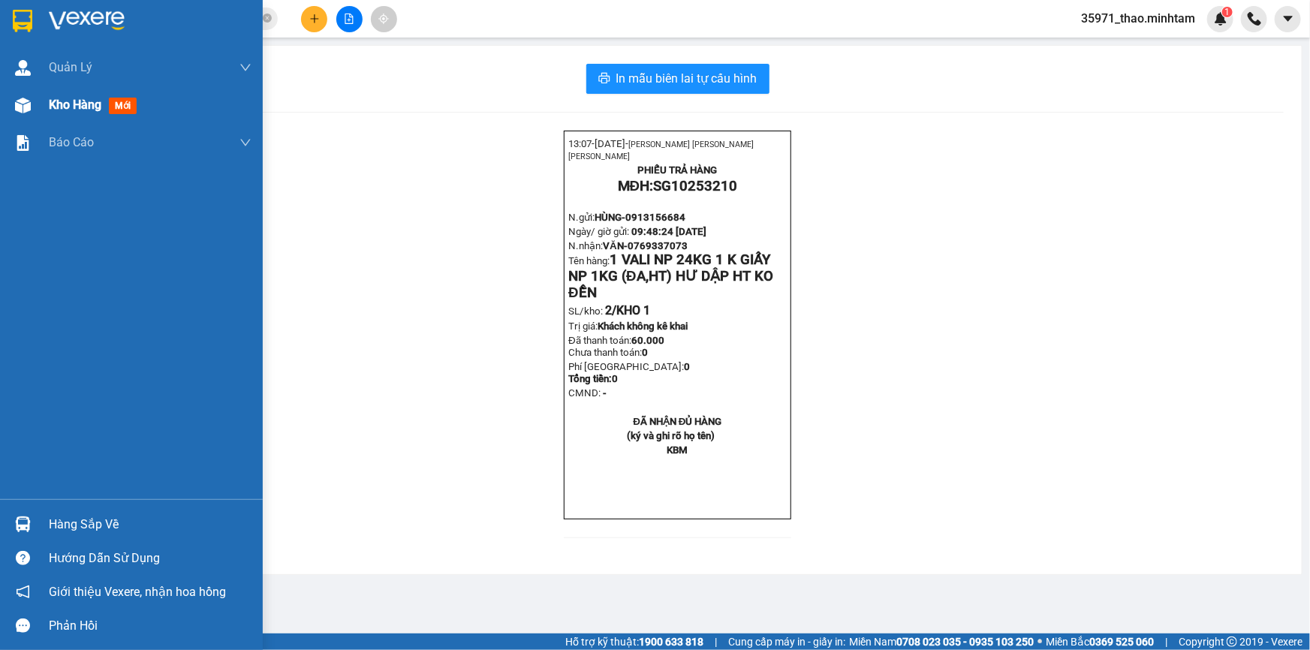
click at [57, 107] on span "Kho hàng" at bounding box center [75, 105] width 53 height 14
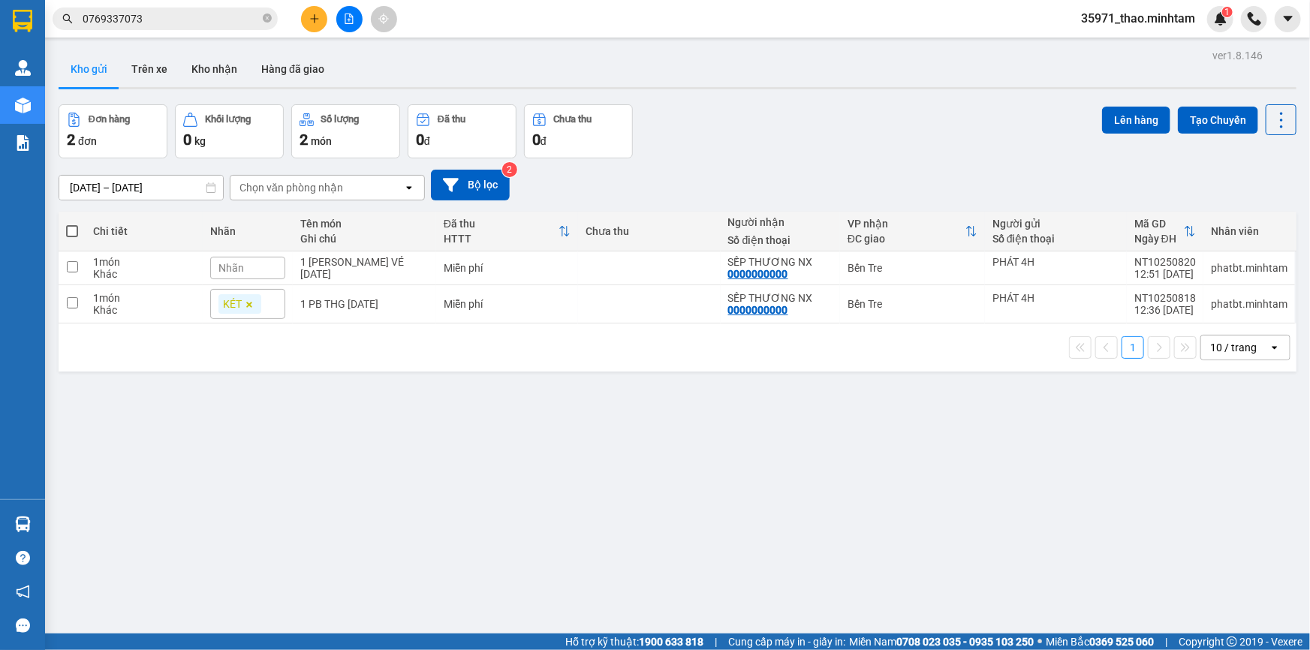
click at [197, 20] on input "0769337073" at bounding box center [171, 19] width 177 height 17
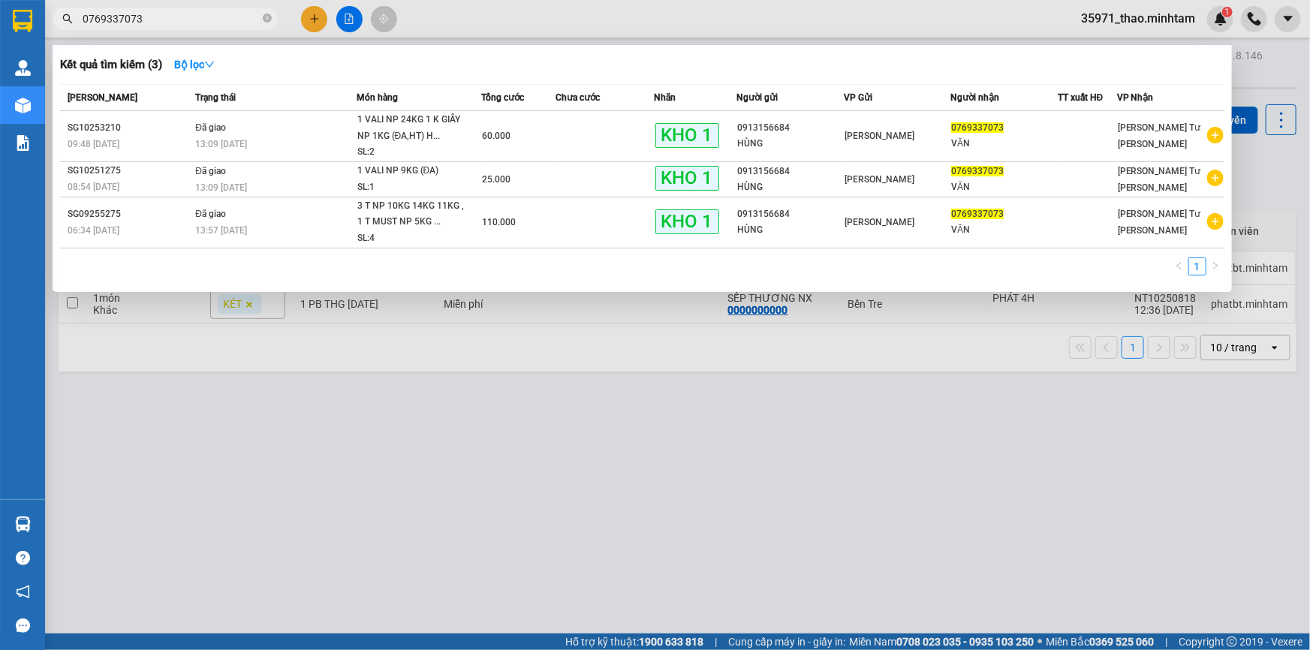
click at [197, 20] on input "0769337073" at bounding box center [171, 19] width 177 height 17
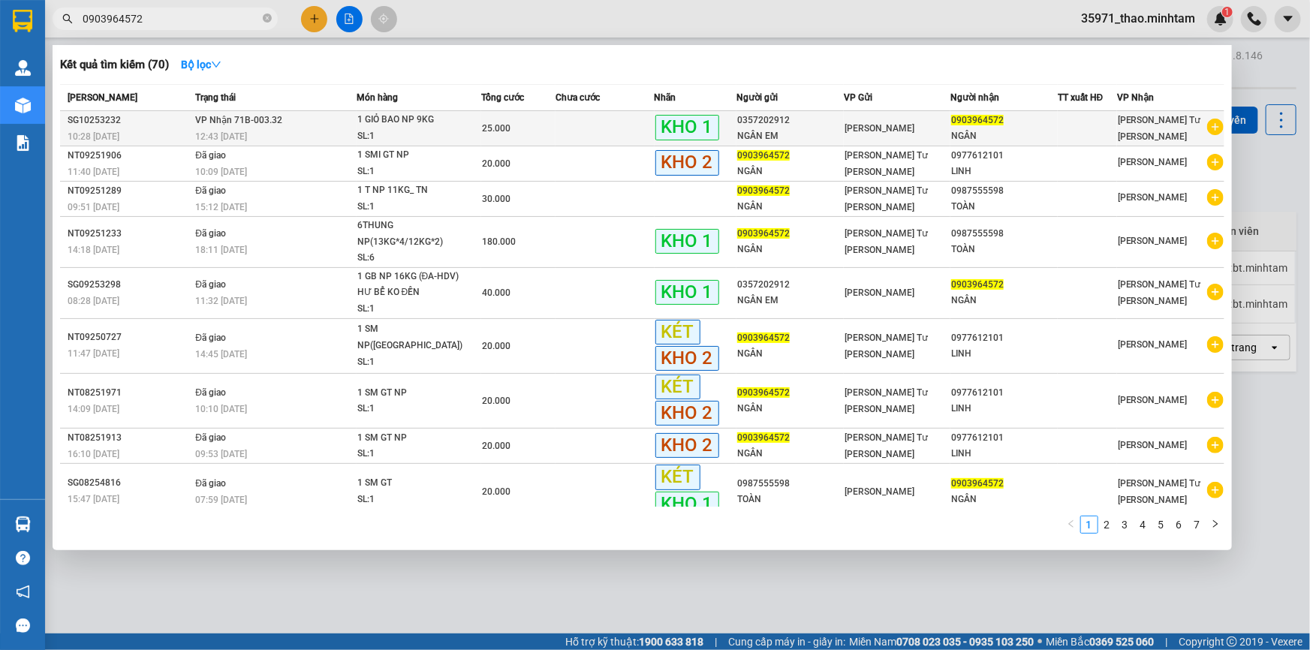
type input "0903964572"
click at [277, 123] on span "VP Nhận 71B-003.32" at bounding box center [238, 120] width 87 height 11
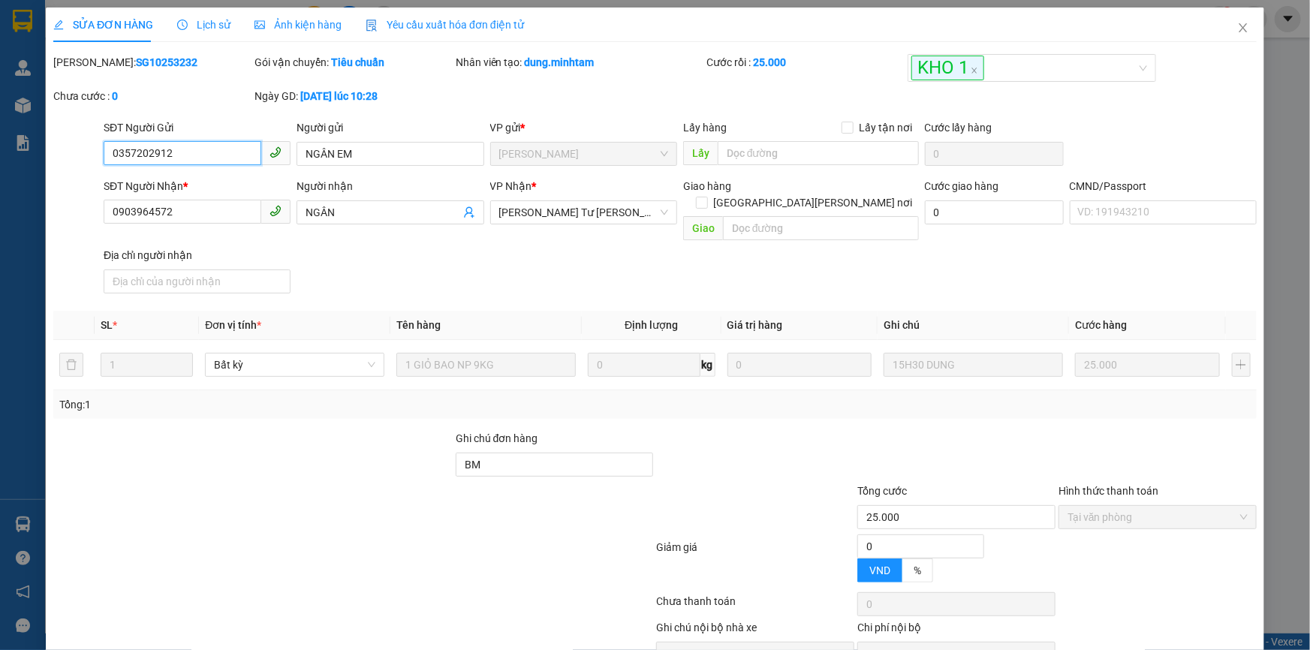
type input "0357202912"
type input "NGÂN EM"
type input "0903964572"
type input "NGÂN"
type input "BM"
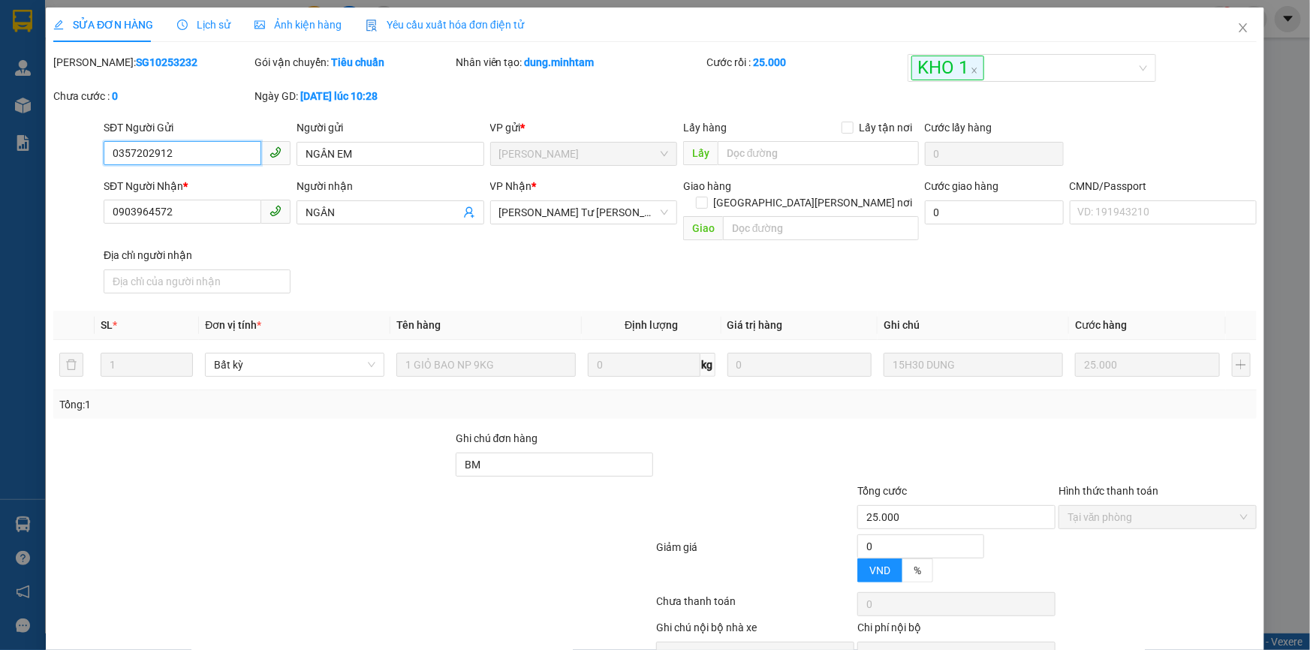
type input "25.000"
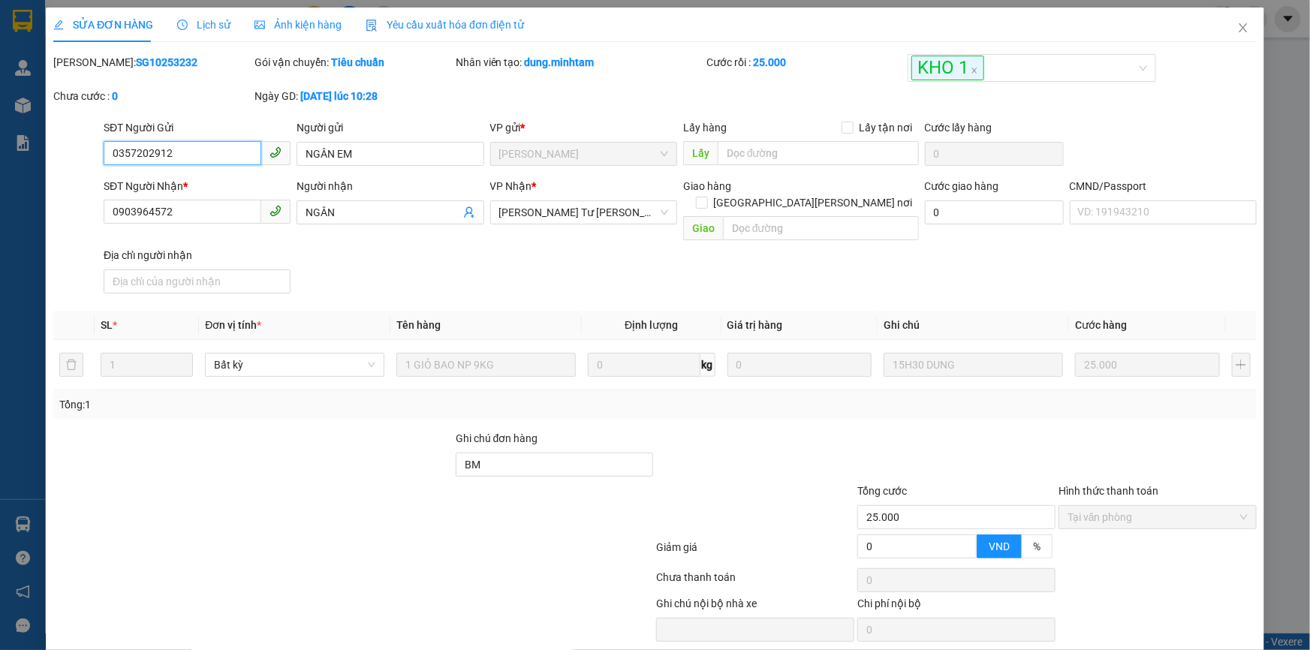
scroll to position [41, 0]
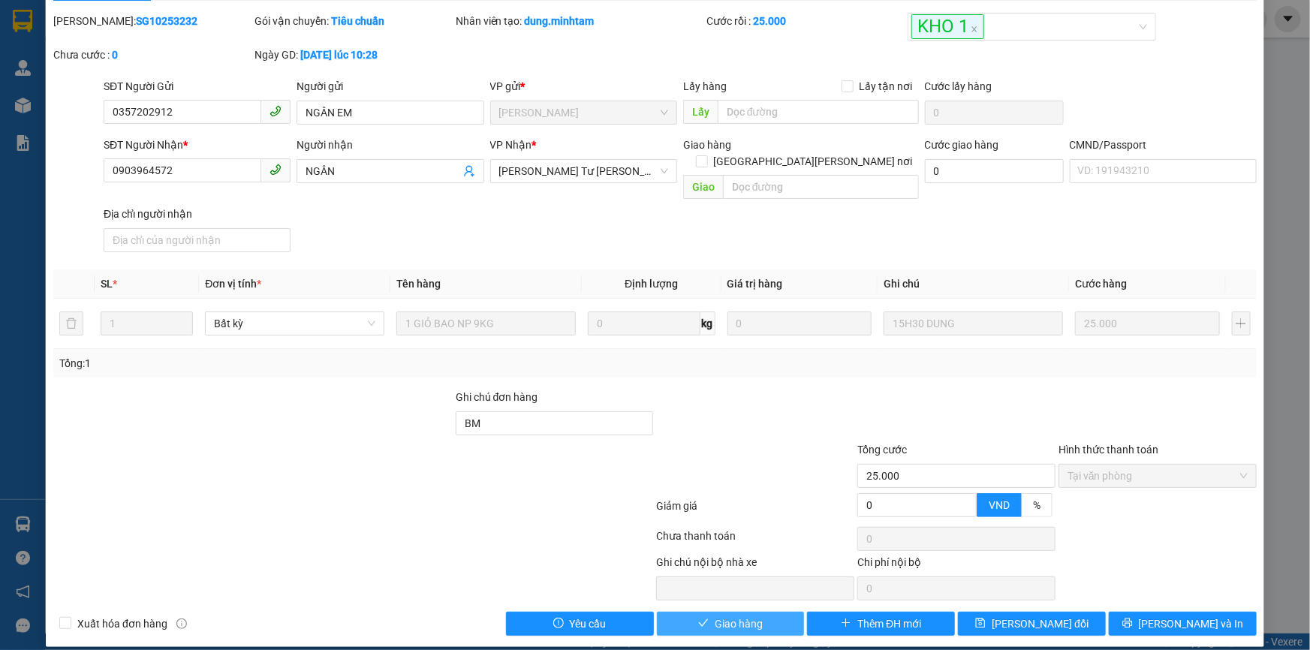
click at [743, 616] on span "Giao hàng" at bounding box center [739, 624] width 48 height 17
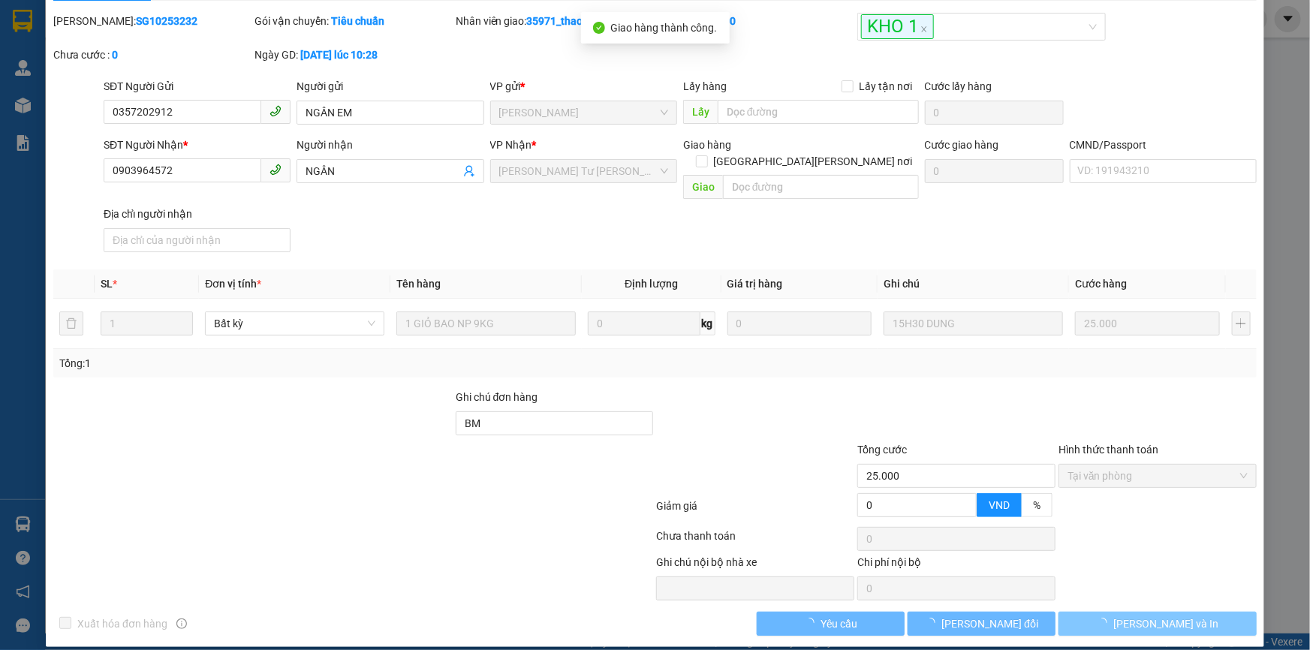
click at [1195, 612] on button "Lưu và In" at bounding box center [1158, 624] width 198 height 24
click at [1193, 611] on main at bounding box center [655, 317] width 1310 height 634
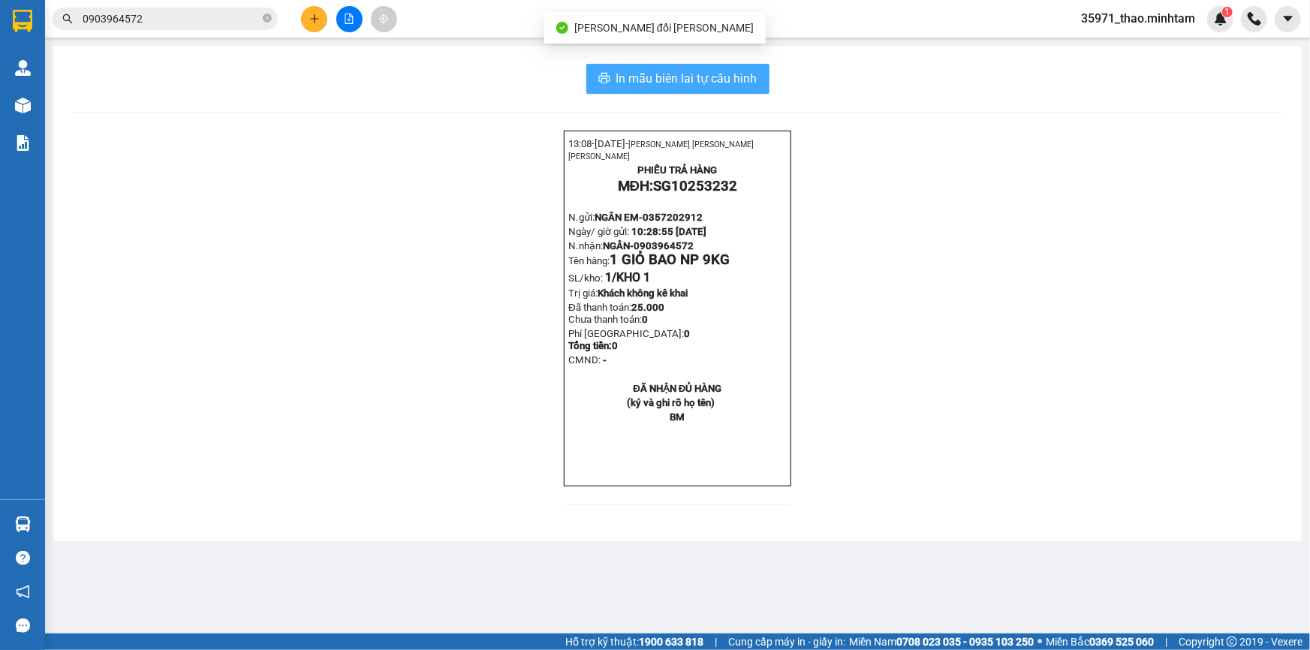
click at [752, 83] on span "In mẫu biên lai tự cấu hình" at bounding box center [687, 78] width 141 height 19
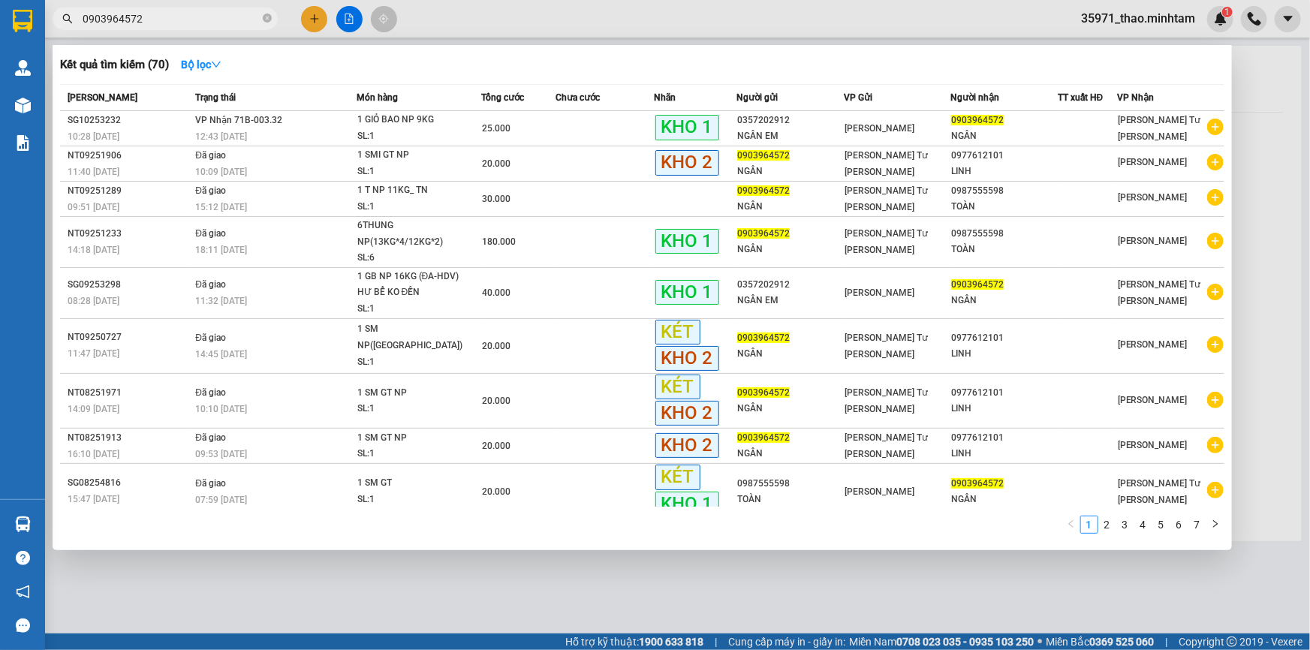
click at [175, 9] on span "0903964572" at bounding box center [165, 19] width 225 height 23
click at [174, 15] on input "0903964572" at bounding box center [171, 19] width 177 height 17
click at [315, 20] on div at bounding box center [655, 325] width 1310 height 650
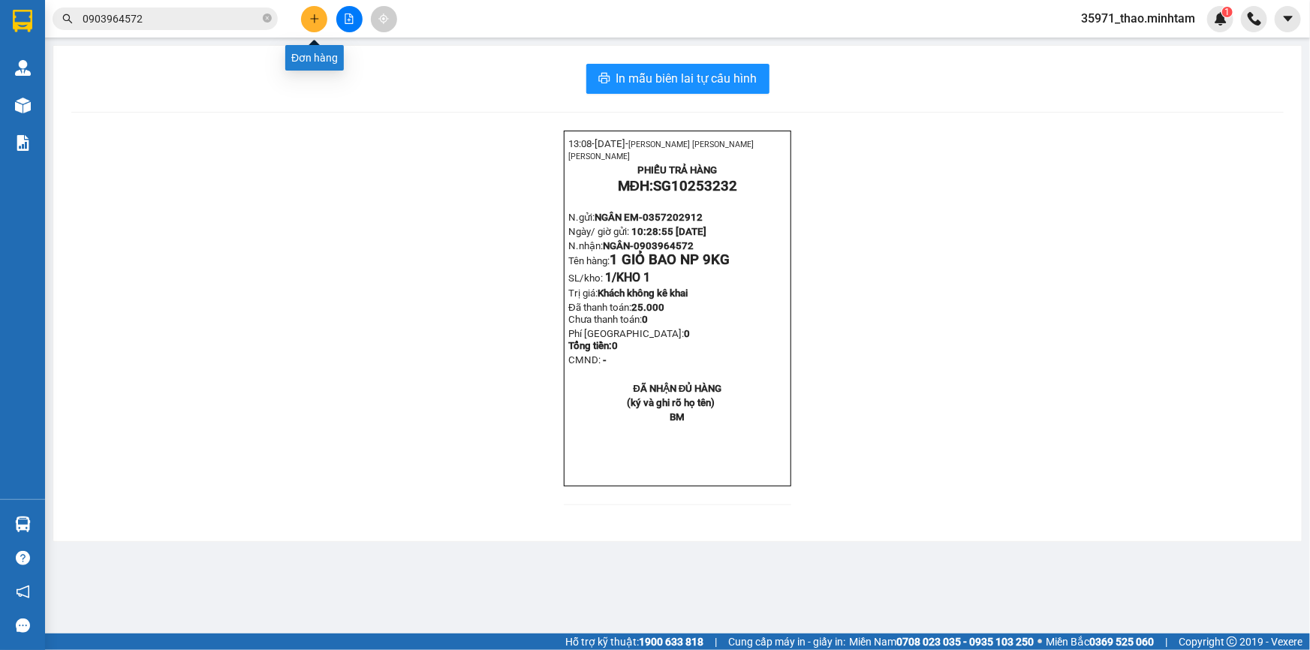
click at [315, 20] on icon "plus" at bounding box center [314, 18] width 1 height 8
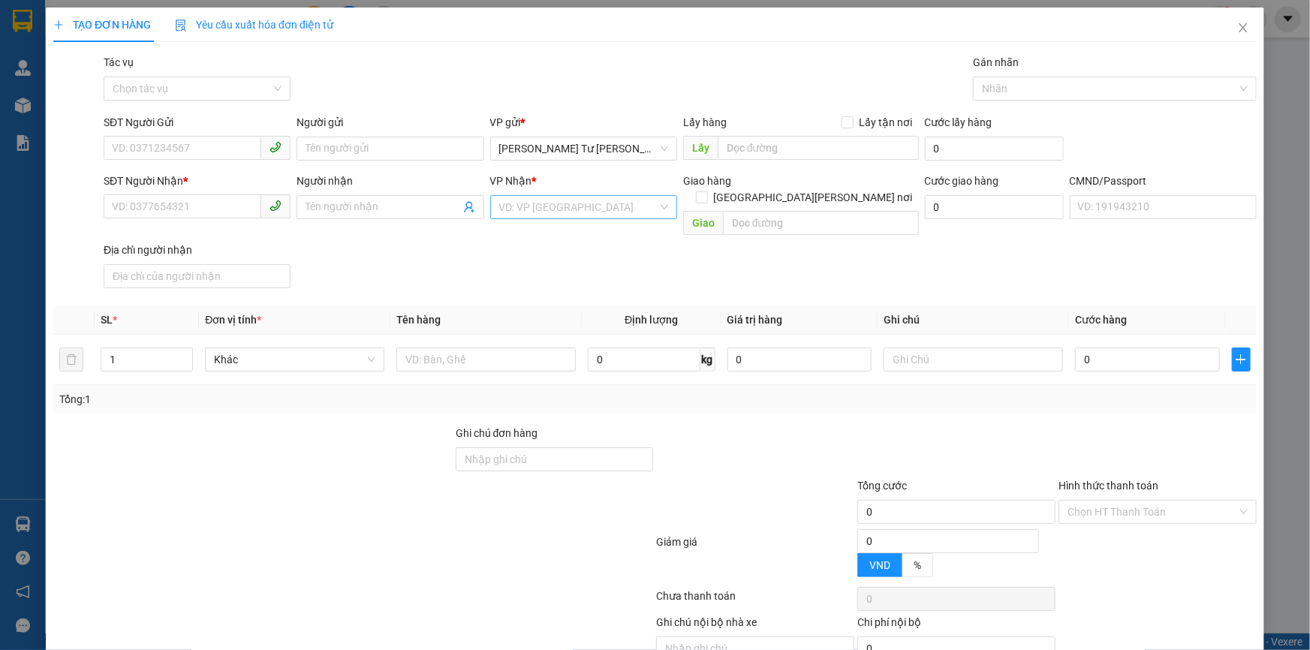
click at [531, 213] on input "search" at bounding box center [578, 207] width 158 height 23
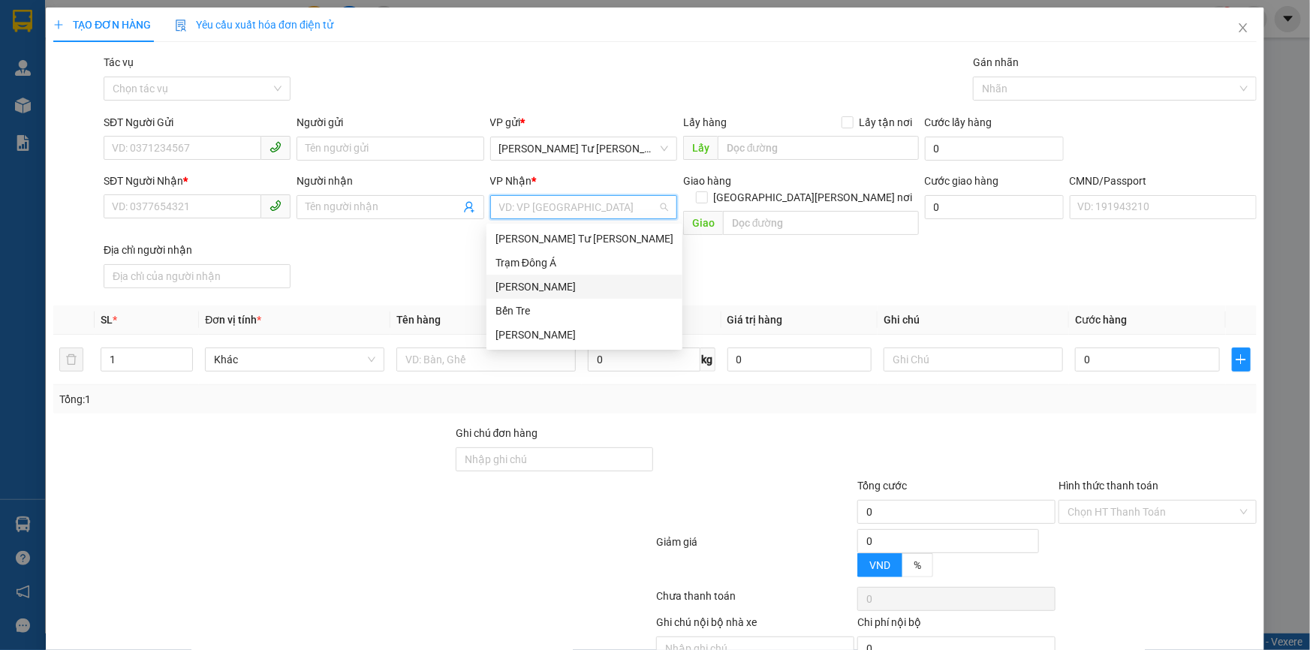
click at [543, 283] on div "Hồ Chí Minh" at bounding box center [585, 287] width 178 height 17
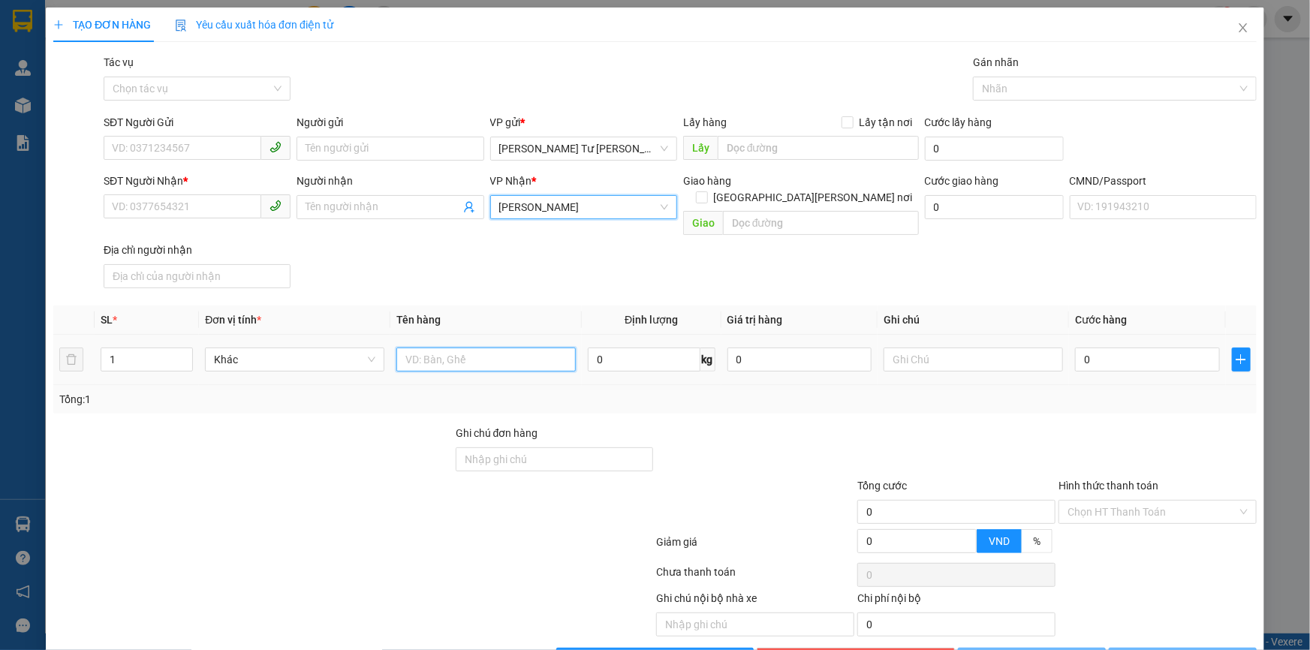
click at [475, 348] on input "text" at bounding box center [486, 360] width 179 height 24
type input "1 THÙNG MUS NP 18 KG"
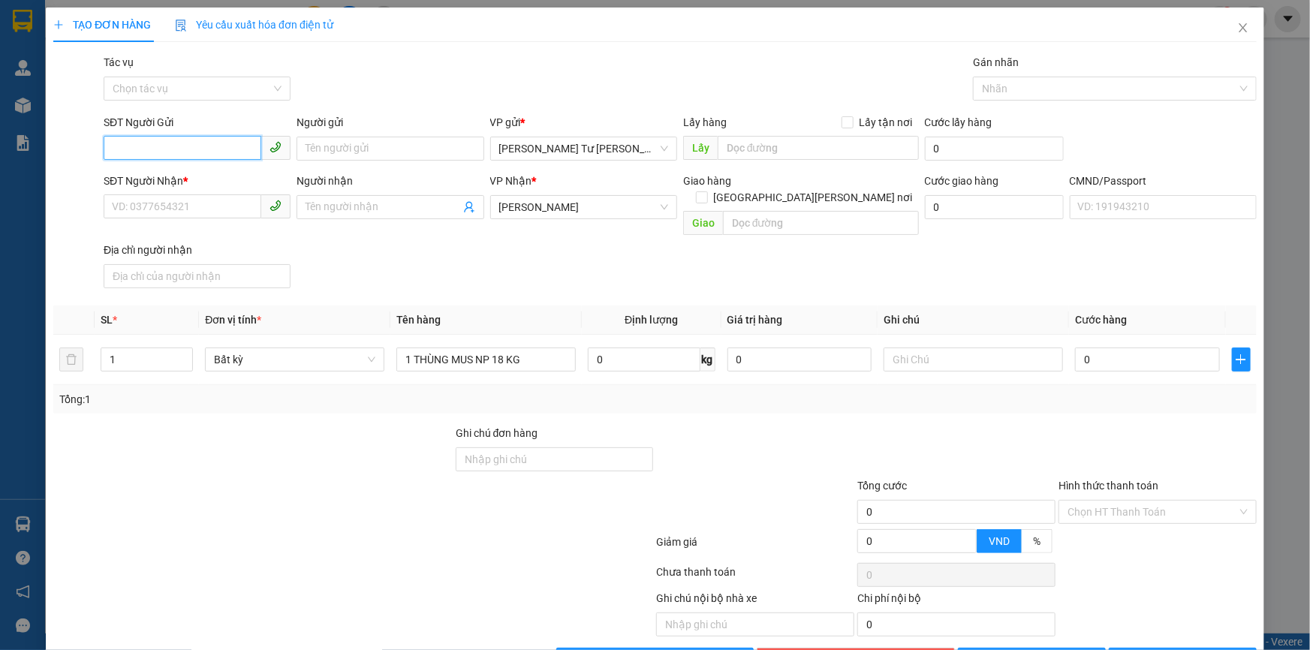
click at [135, 149] on input "SĐT Người Gửi" at bounding box center [183, 148] width 158 height 24
click at [201, 149] on input "SĐT Người Gửi" at bounding box center [183, 148] width 158 height 24
type input "0976773534"
click at [219, 173] on div "0976773534 - HÂN" at bounding box center [195, 178] width 167 height 17
type input "HÂN"
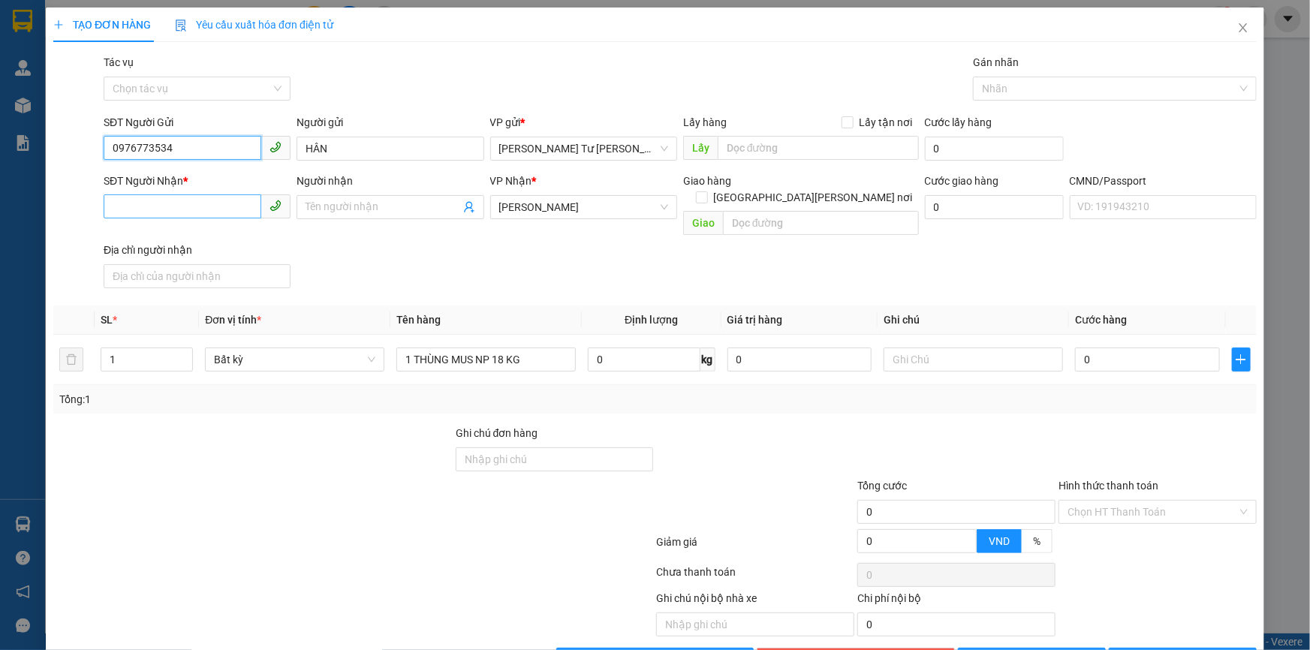
type input "0976773534"
click at [224, 205] on input "SĐT Người Nhận *" at bounding box center [183, 207] width 158 height 24
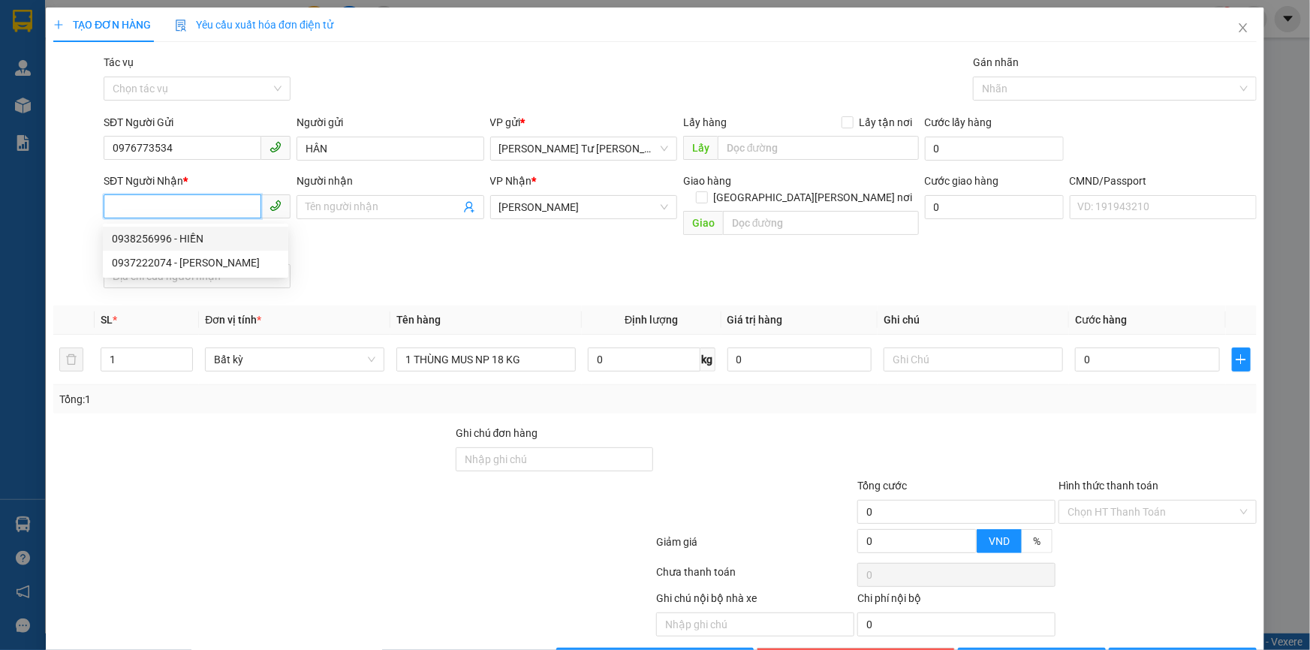
click at [242, 240] on div "0938256996 - HIỀN" at bounding box center [195, 239] width 167 height 17
type input "0938256996"
type input "HIỀN"
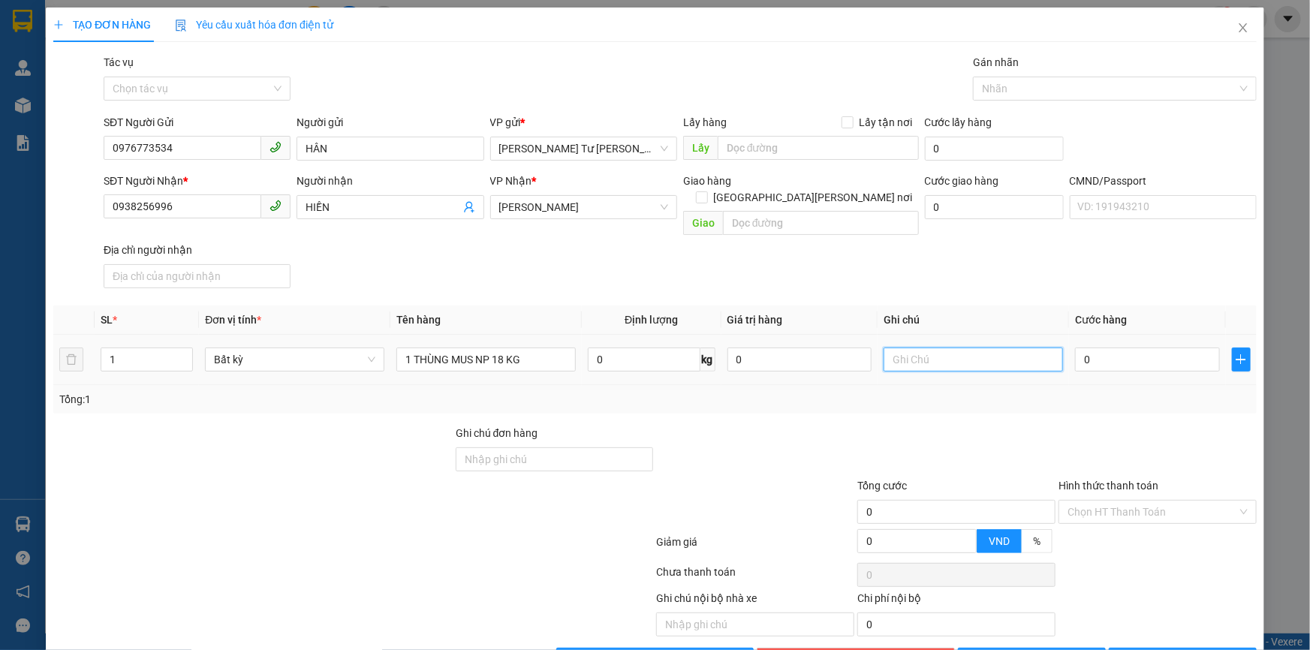
click at [909, 351] on input "text" at bounding box center [973, 360] width 179 height 24
type input "17H THẢO"
click at [533, 348] on input "1 THÙNG MUS NP 18 KG" at bounding box center [486, 360] width 179 height 24
type input "1 THÙNG MUS NP 18 KG ( Đ,A )"
click at [1106, 348] on input "0" at bounding box center [1147, 360] width 145 height 24
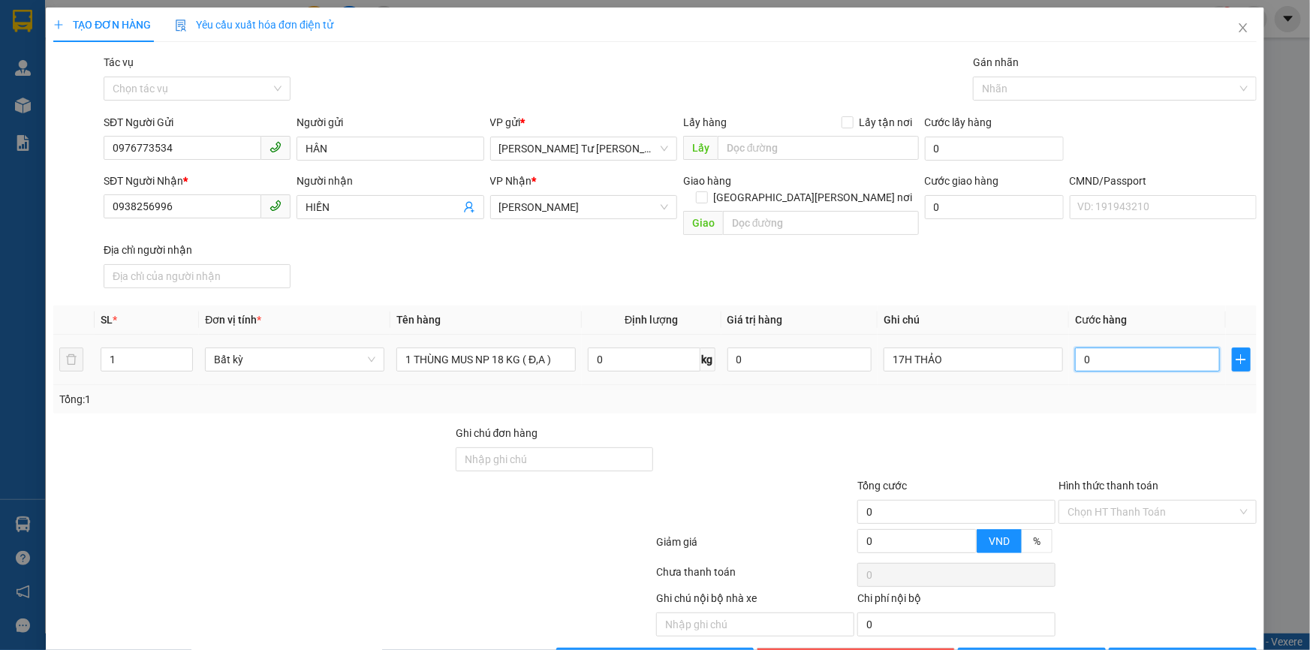
type input "3"
type input "35"
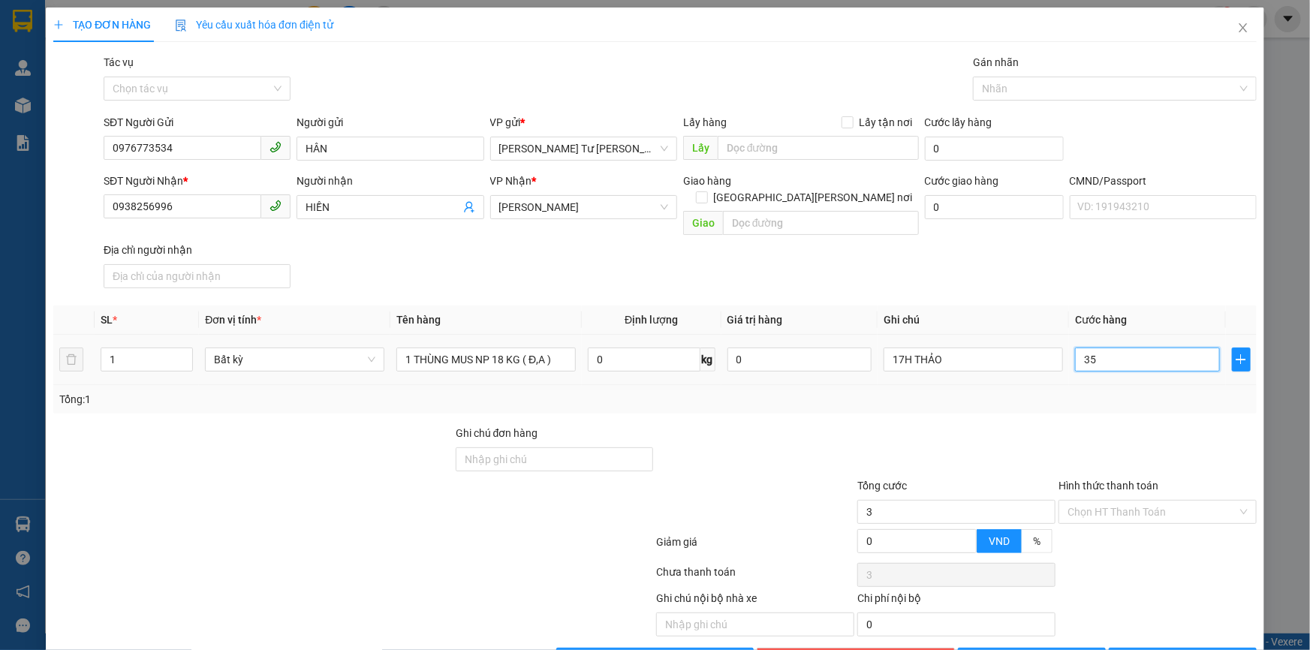
type input "35"
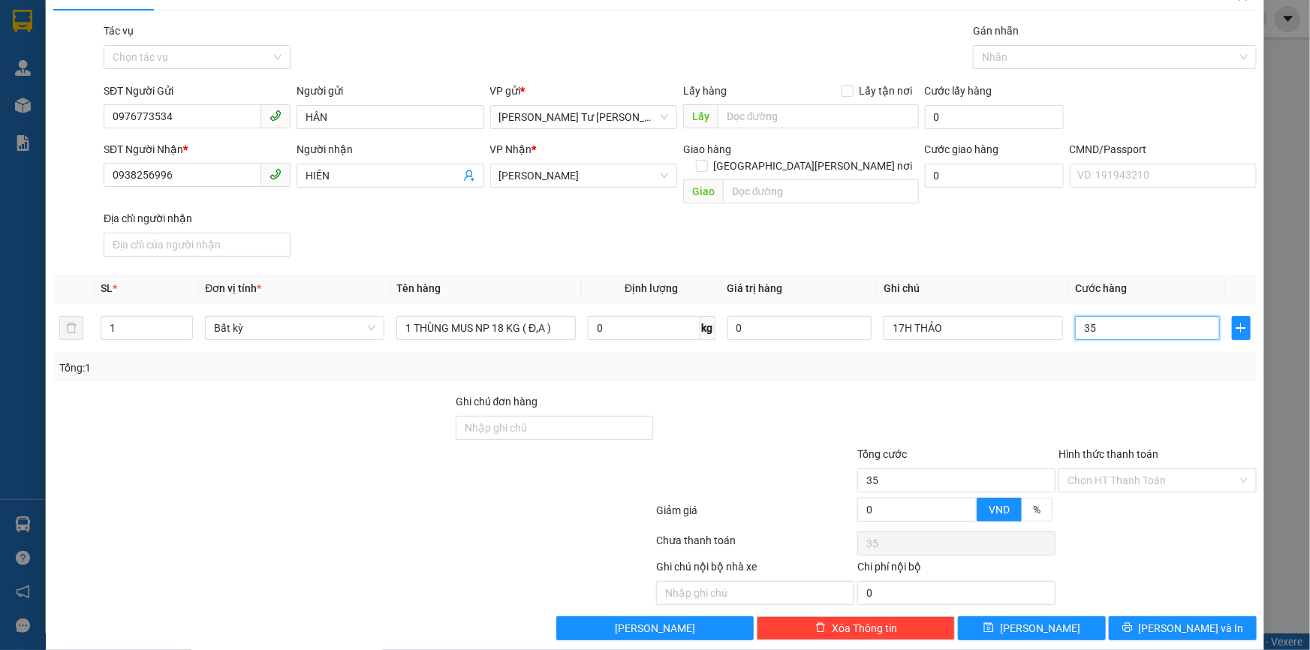
scroll to position [36, 0]
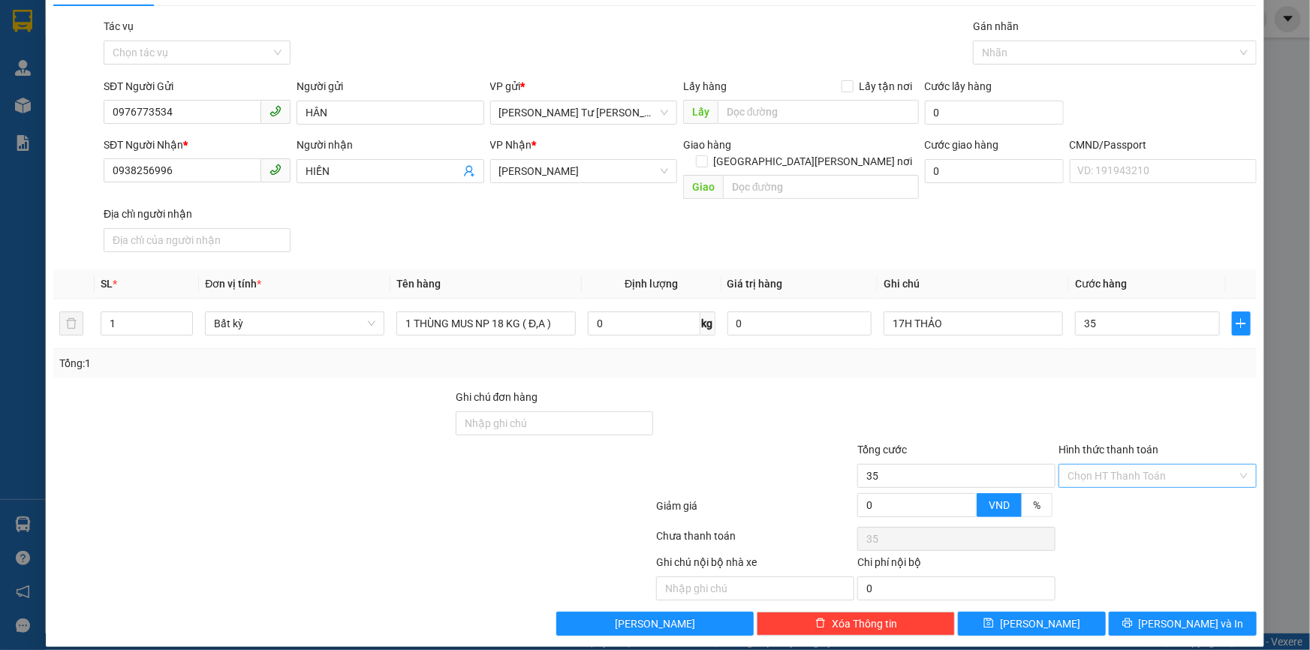
click at [1126, 465] on input "Hình thức thanh toán" at bounding box center [1153, 476] width 170 height 23
type input "35.000"
click at [1143, 481] on div "Tại văn phòng" at bounding box center [1149, 490] width 197 height 24
type input "0"
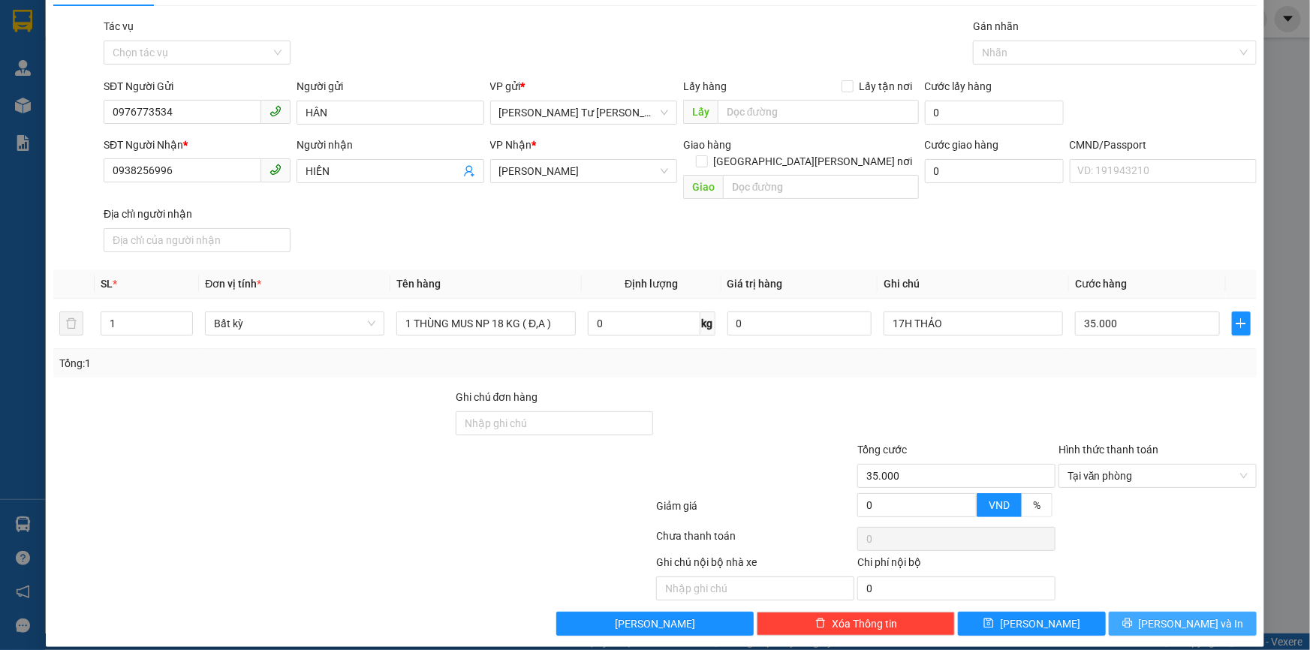
click at [1182, 616] on span "Lưu và In" at bounding box center [1191, 624] width 105 height 17
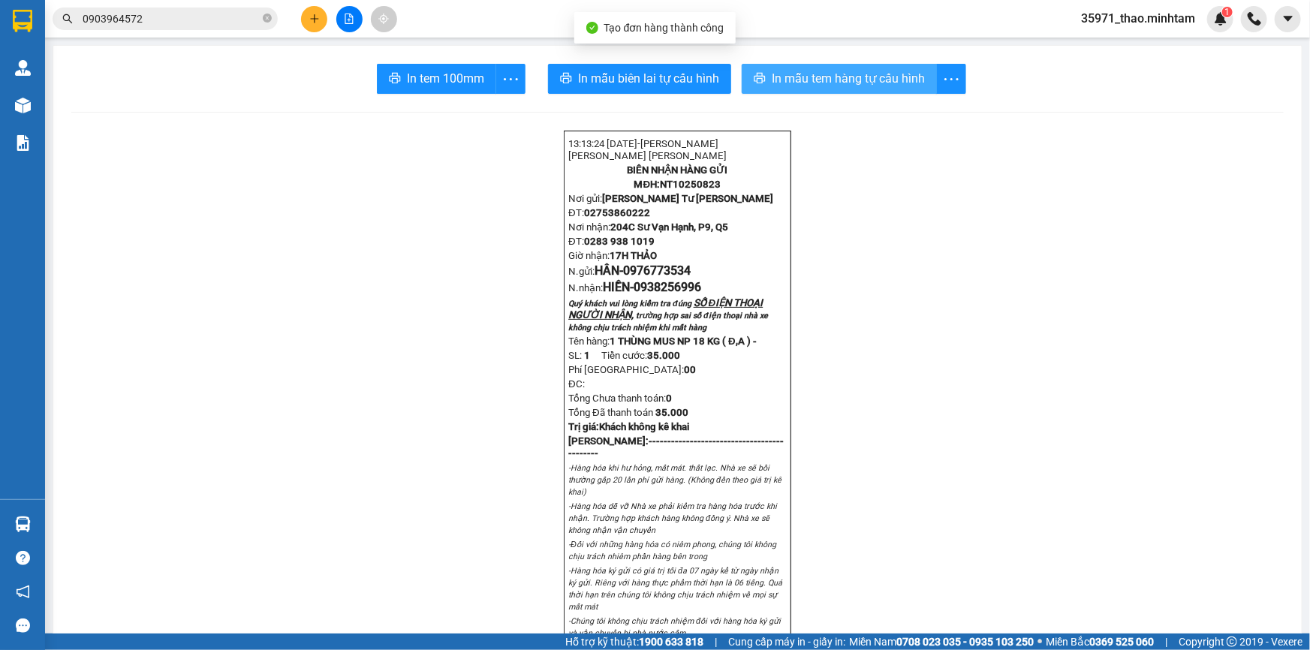
click at [827, 75] on span "In mẫu tem hàng tự cấu hình" at bounding box center [848, 78] width 153 height 19
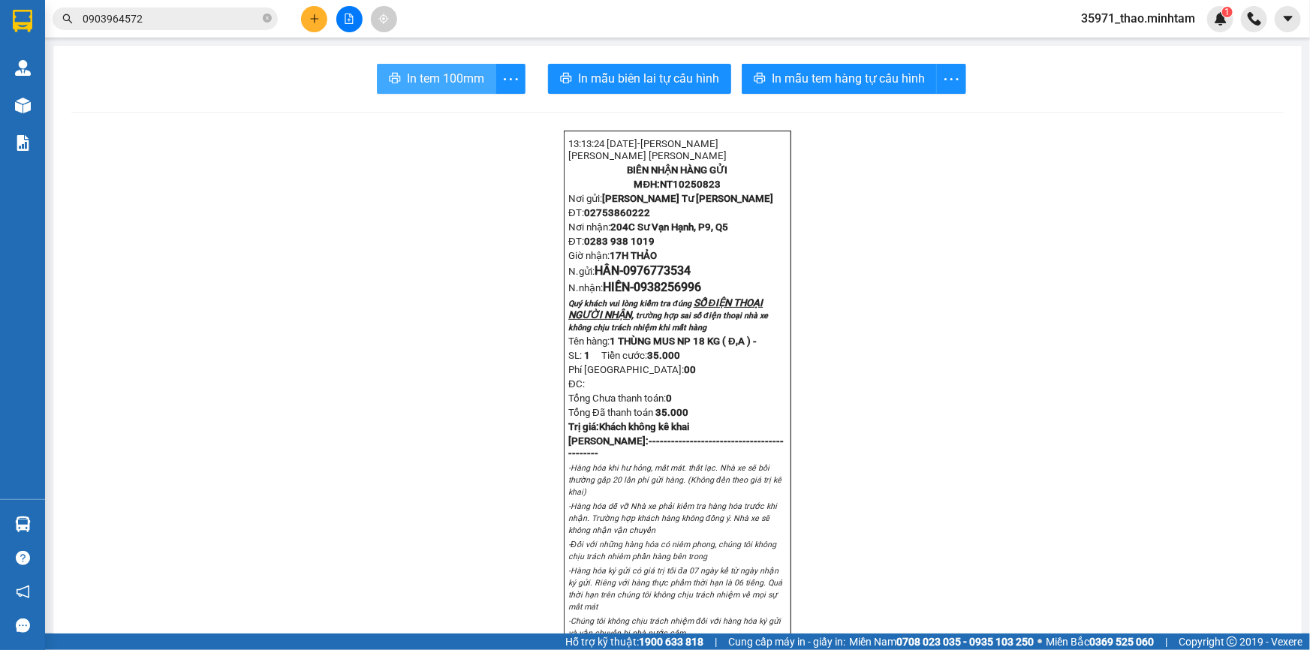
click at [433, 84] on span "In tem 100mm" at bounding box center [445, 78] width 77 height 19
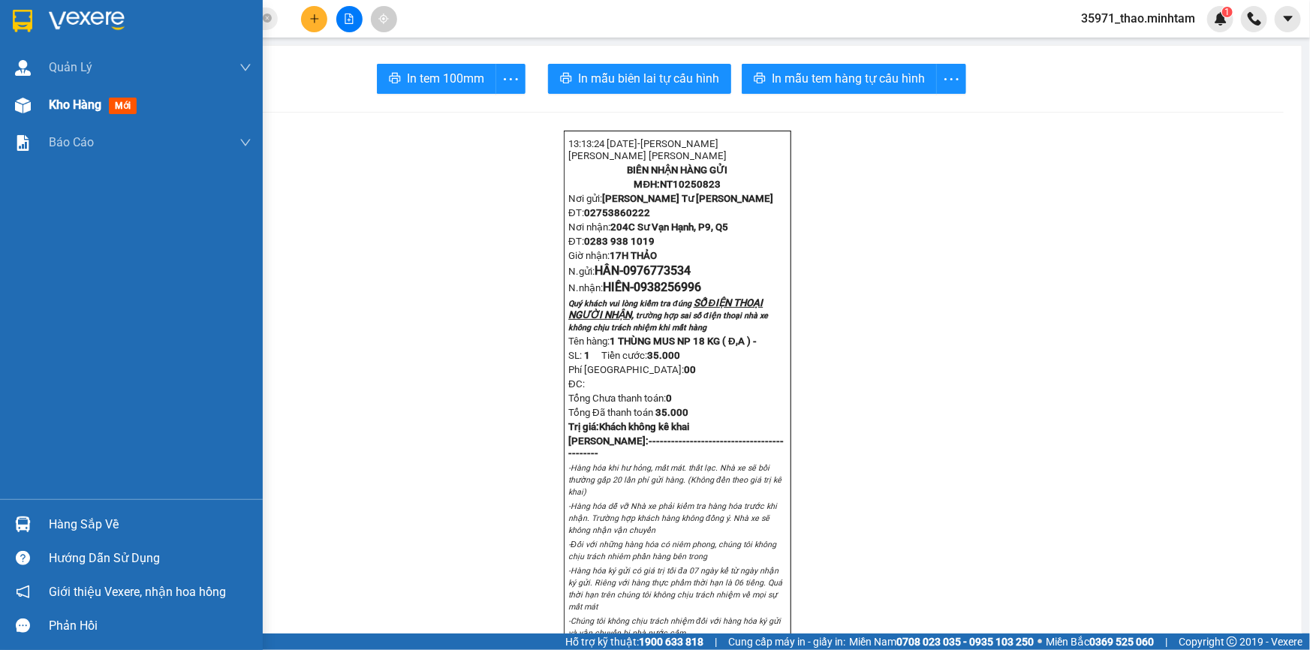
click at [86, 100] on span "Kho hàng" at bounding box center [75, 105] width 53 height 14
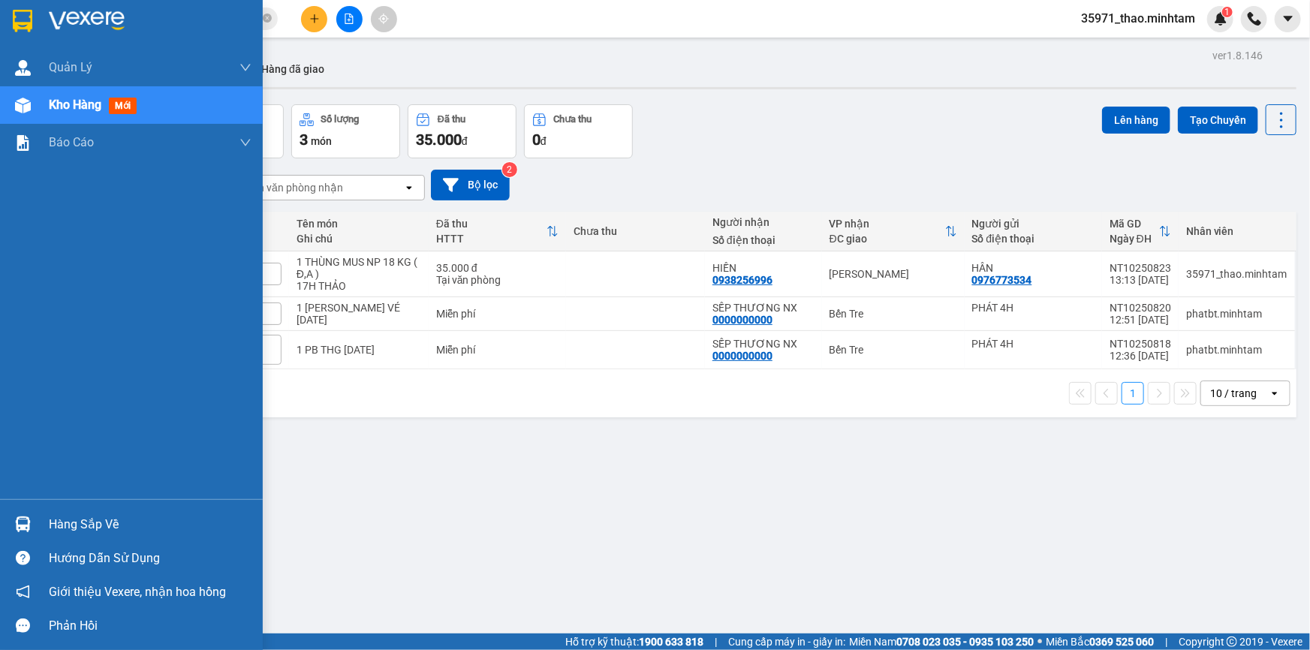
click at [95, 523] on div "Hàng sắp về" at bounding box center [150, 525] width 203 height 23
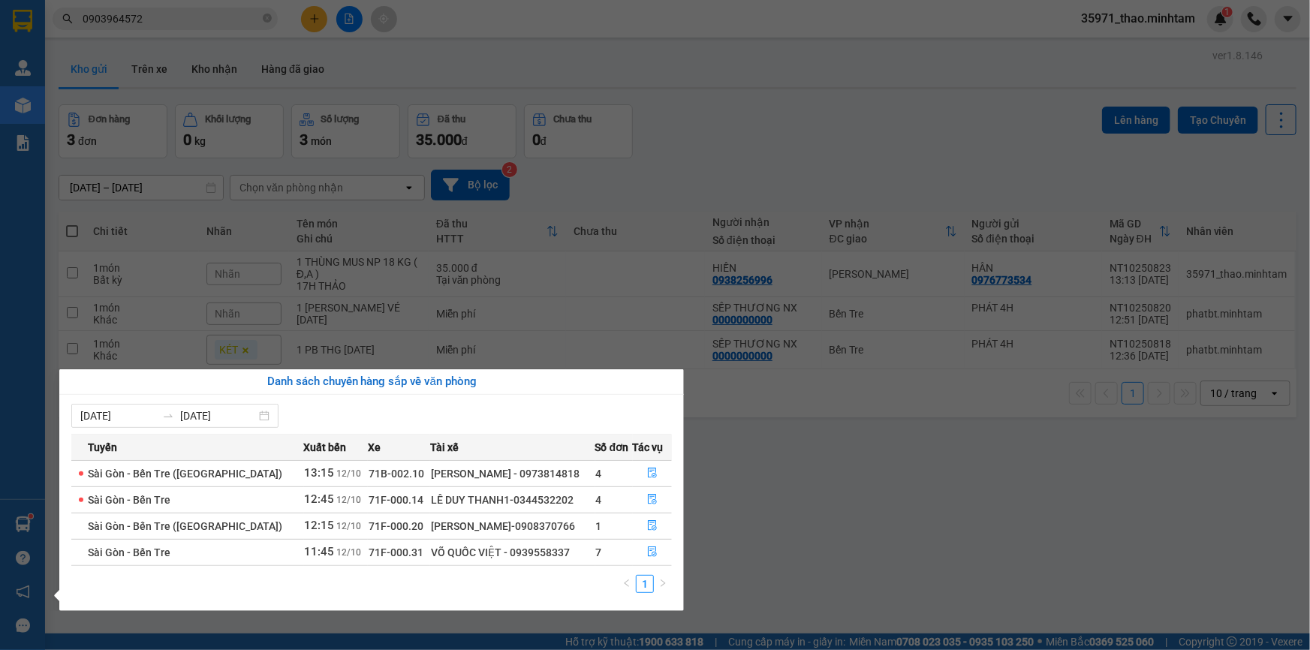
click at [862, 475] on section "Kết quả tìm kiếm ( 70 ) Bộ lọc Mã ĐH Trạng thái Món hàng Tổng cước Chưa cước Nh…" at bounding box center [655, 325] width 1310 height 650
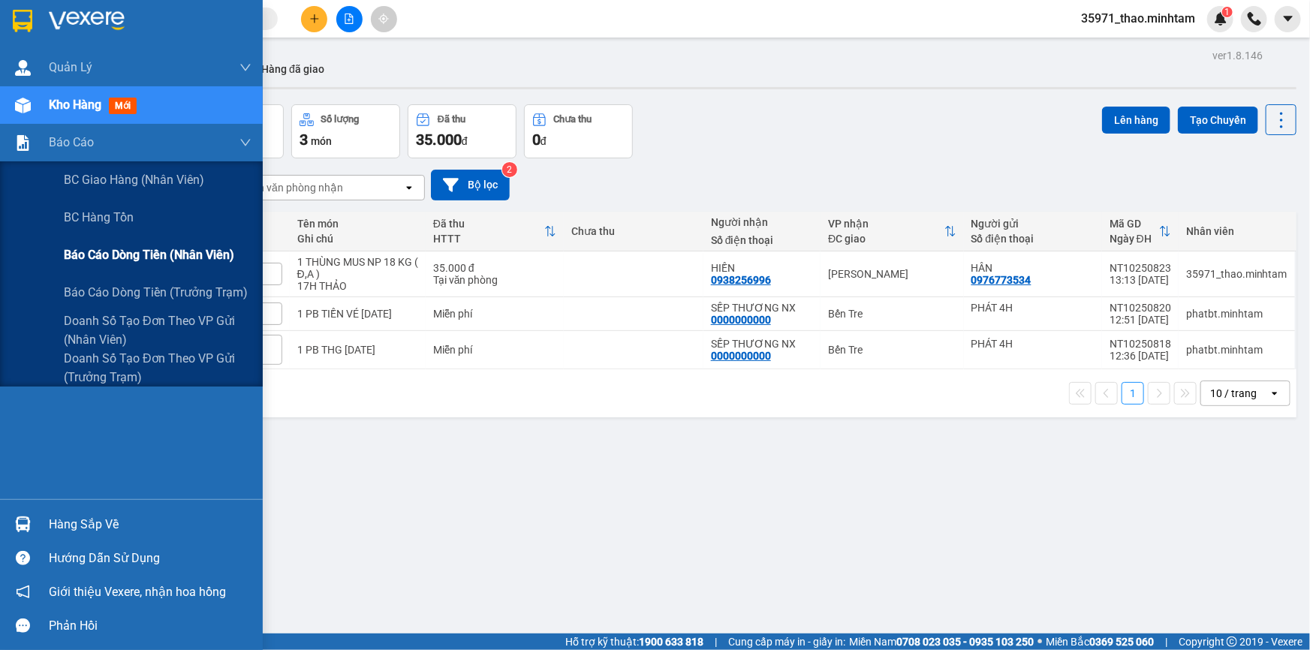
click at [78, 257] on span "Báo cáo dòng tiền (nhân viên)" at bounding box center [149, 255] width 170 height 19
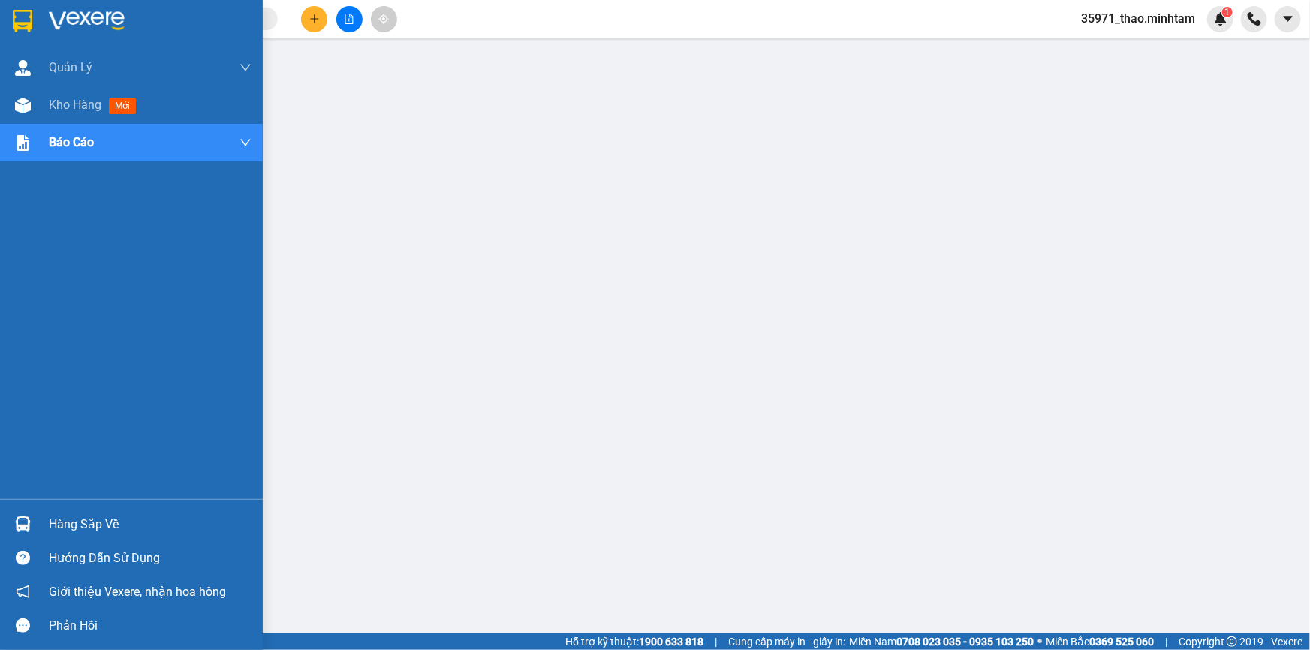
drag, startPoint x: 53, startPoint y: 110, endPoint x: 83, endPoint y: 13, distance: 102.1
click at [53, 110] on span "Kho hàng" at bounding box center [75, 105] width 53 height 14
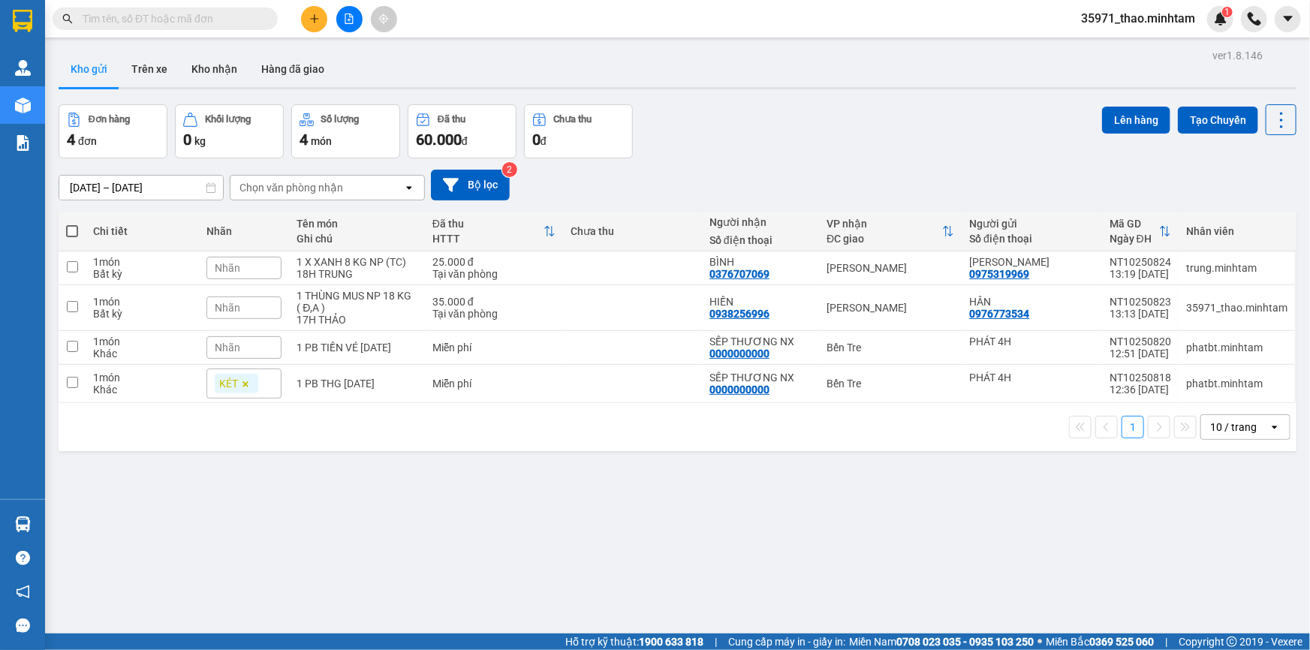
click at [312, 18] on icon "plus" at bounding box center [314, 18] width 8 height 1
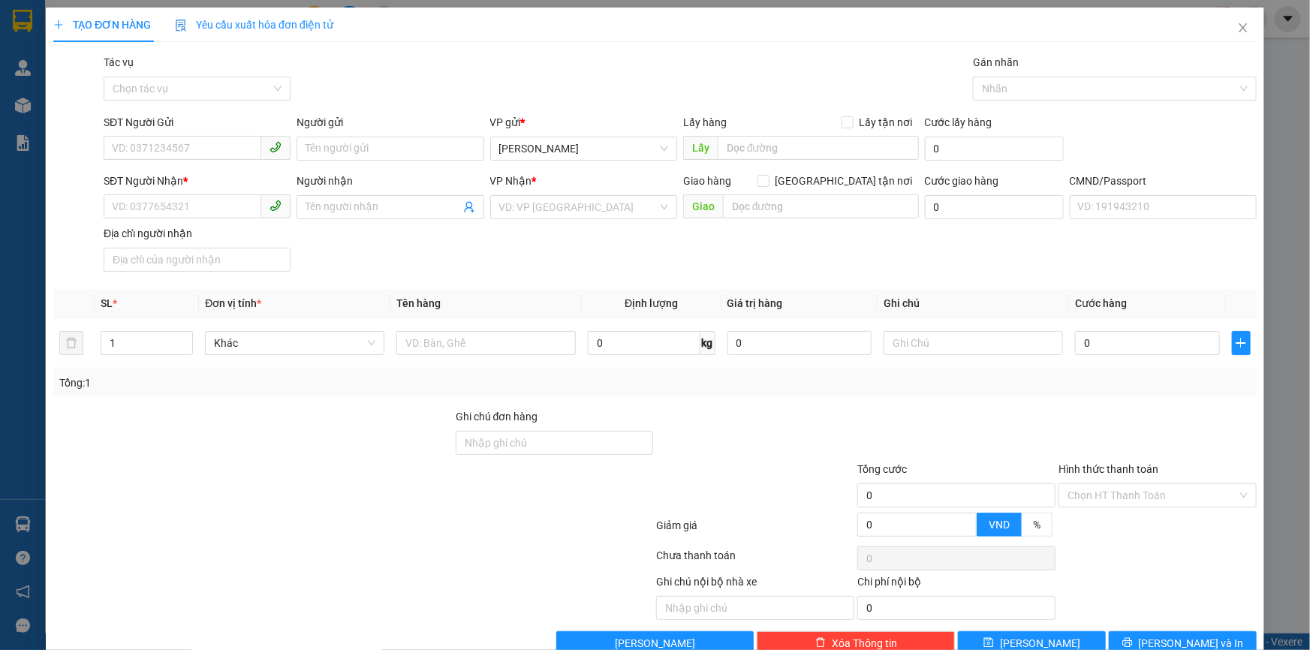
click at [532, 194] on div "VP Nhận *" at bounding box center [583, 184] width 187 height 23
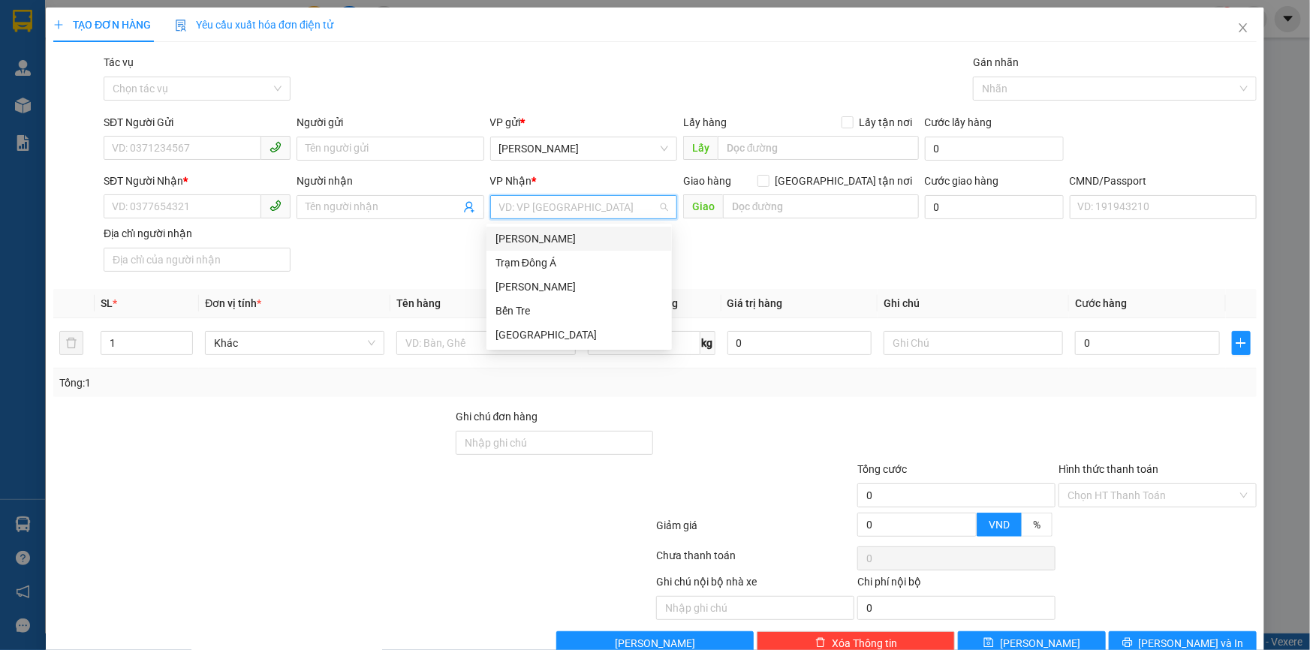
click at [532, 207] on input "search" at bounding box center [578, 207] width 158 height 23
click at [520, 285] on div "[PERSON_NAME]" at bounding box center [579, 287] width 167 height 17
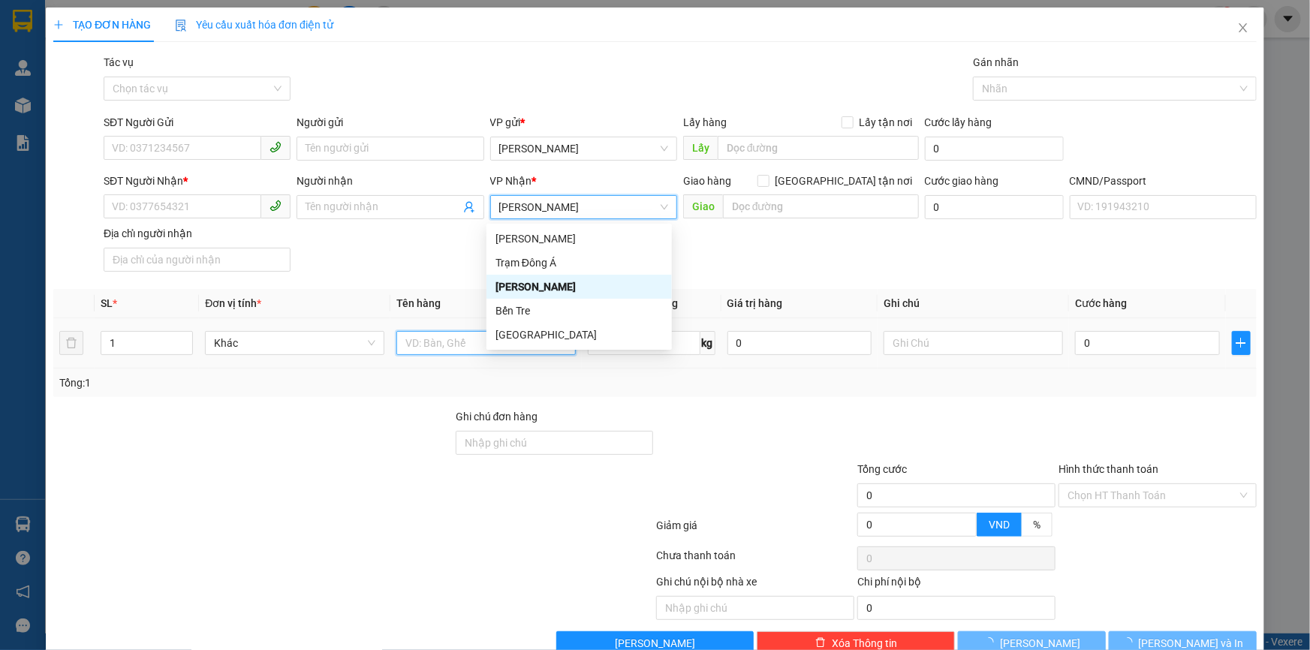
click at [442, 352] on input "text" at bounding box center [486, 343] width 179 height 24
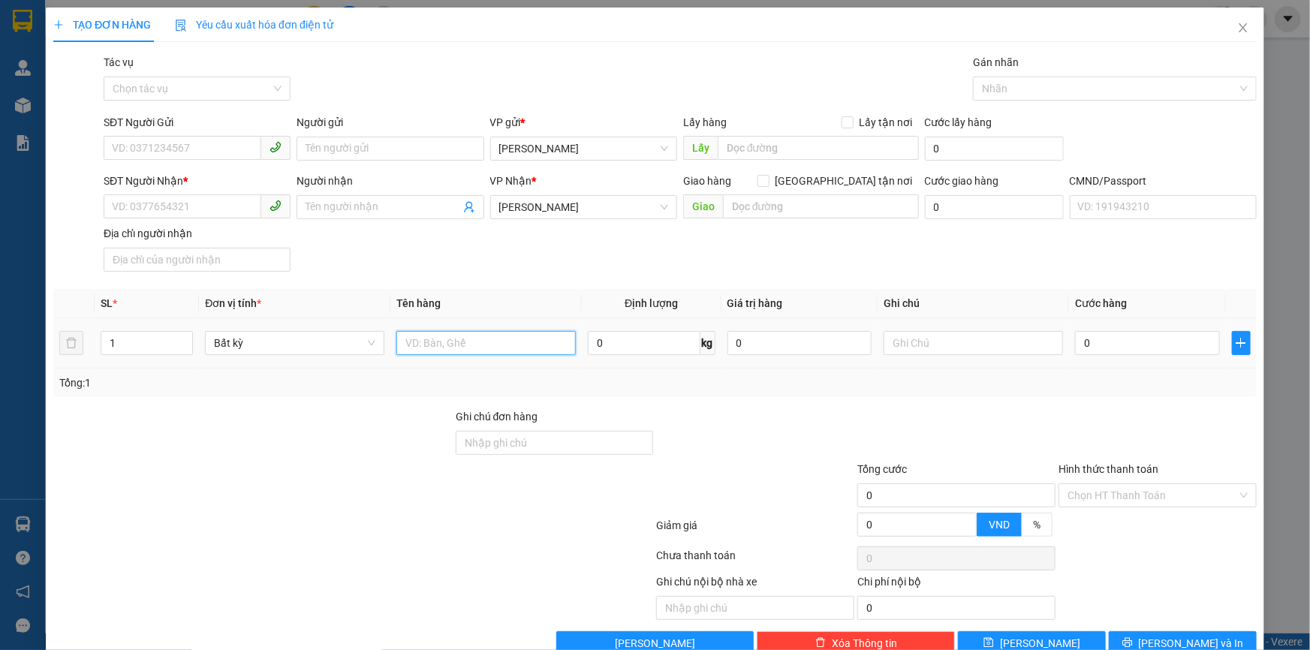
click at [442, 343] on input "text" at bounding box center [486, 343] width 179 height 24
click at [443, 339] on input "text" at bounding box center [486, 343] width 179 height 24
click at [473, 339] on input "1 THÙNG NP 20 KG" at bounding box center [486, 343] width 179 height 24
type input "1 THÙNG NP 10 KG"
click at [169, 146] on input "SĐT Người Gửi" at bounding box center [183, 148] width 158 height 24
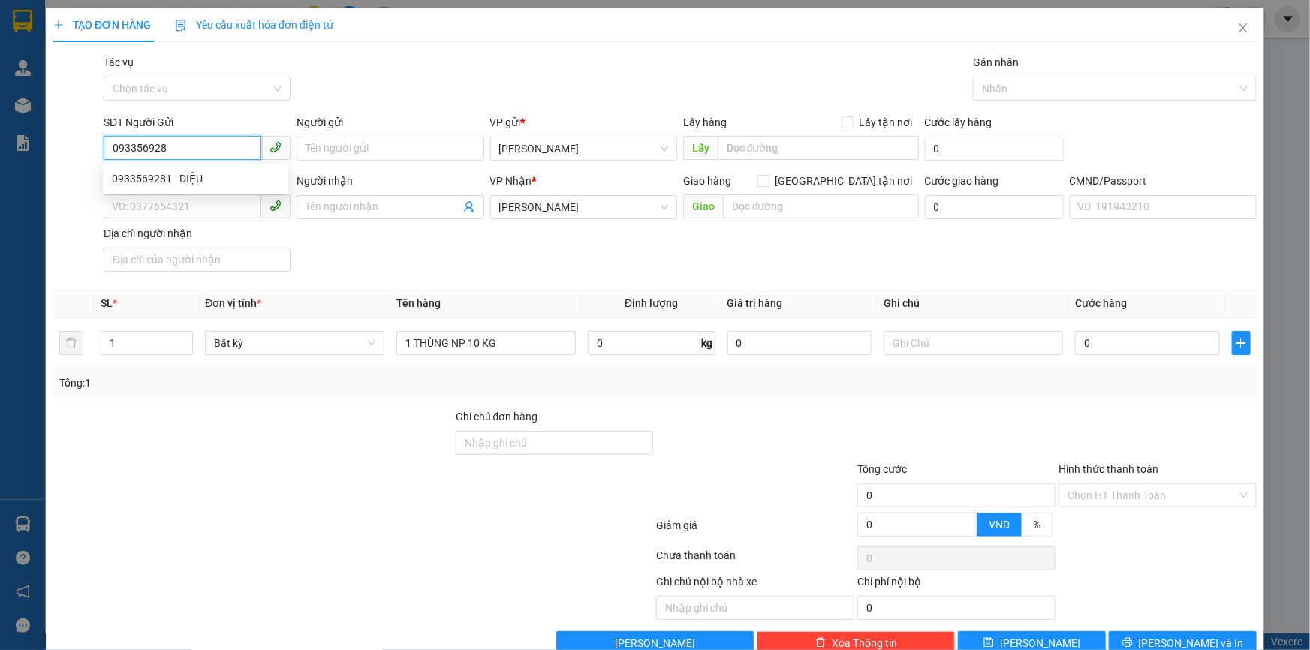
type input "0933569281"
click at [218, 174] on div "0933569281 - DIỆU" at bounding box center [195, 178] width 167 height 17
type input "DIỆU"
type input "0933569281"
click at [464, 207] on icon "user-add" at bounding box center [469, 207] width 12 height 12
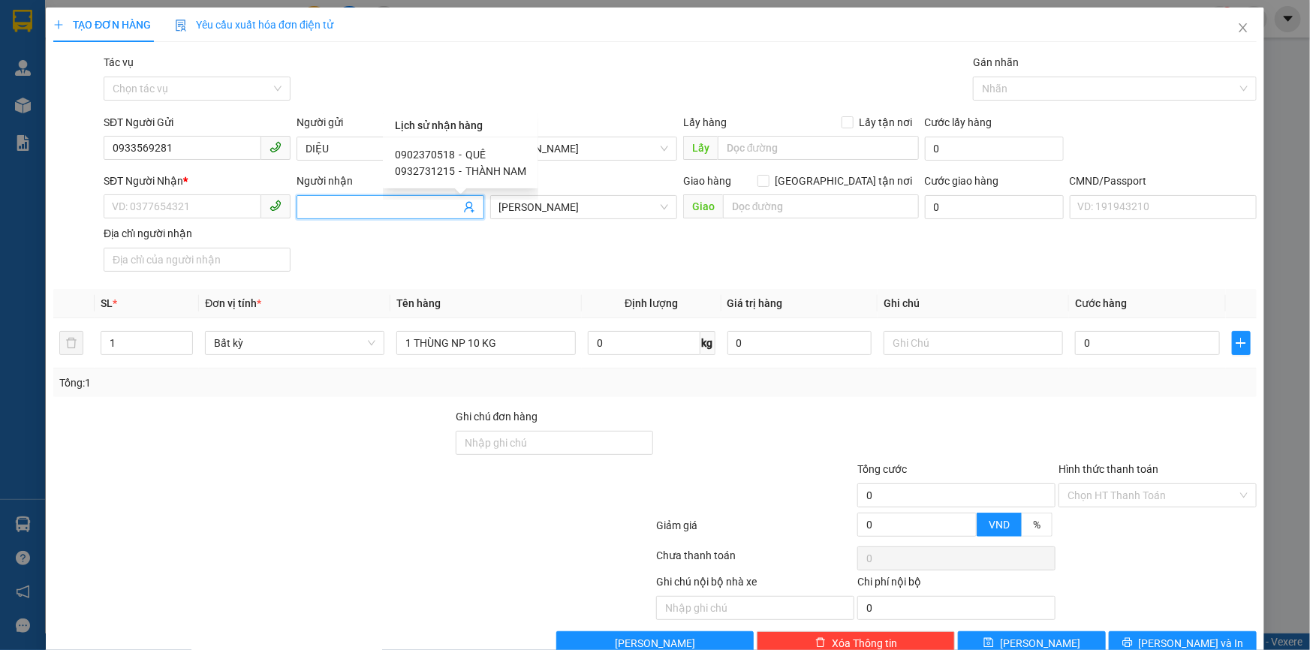
click at [467, 150] on span "QUẾ" at bounding box center [476, 155] width 20 height 12
type input "0902370518"
type input "QUẾ"
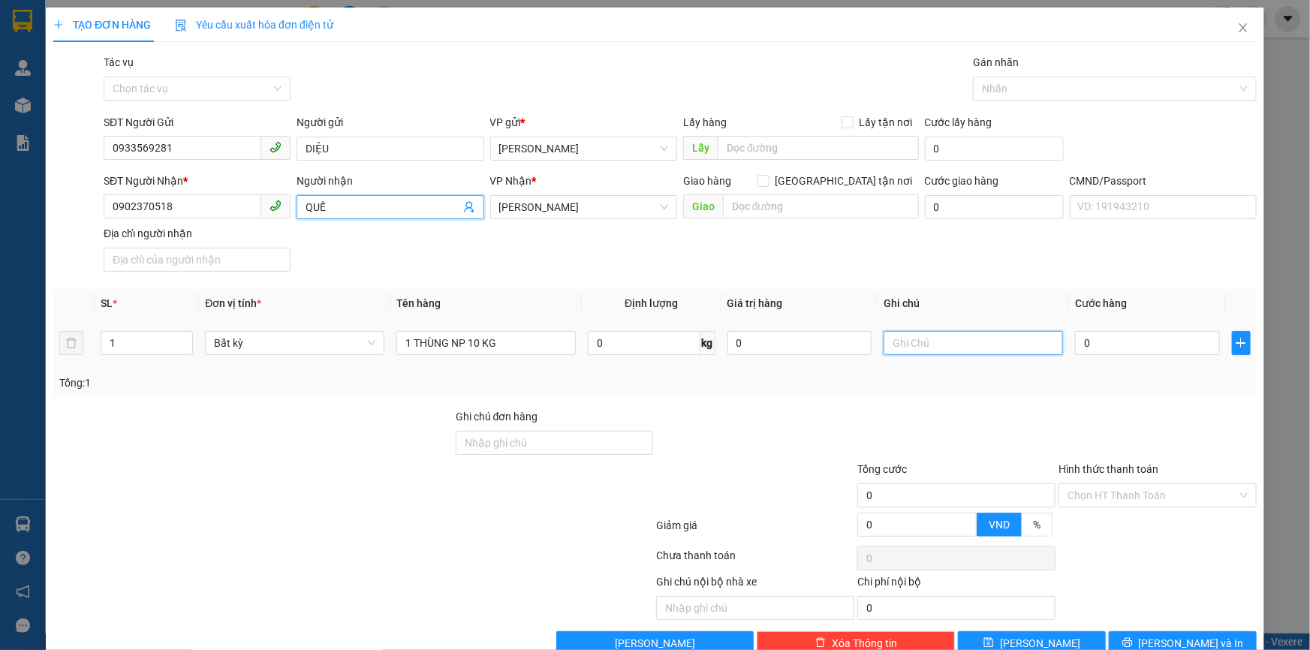
click at [945, 352] on input "text" at bounding box center [973, 343] width 179 height 24
type input "17H THẢO"
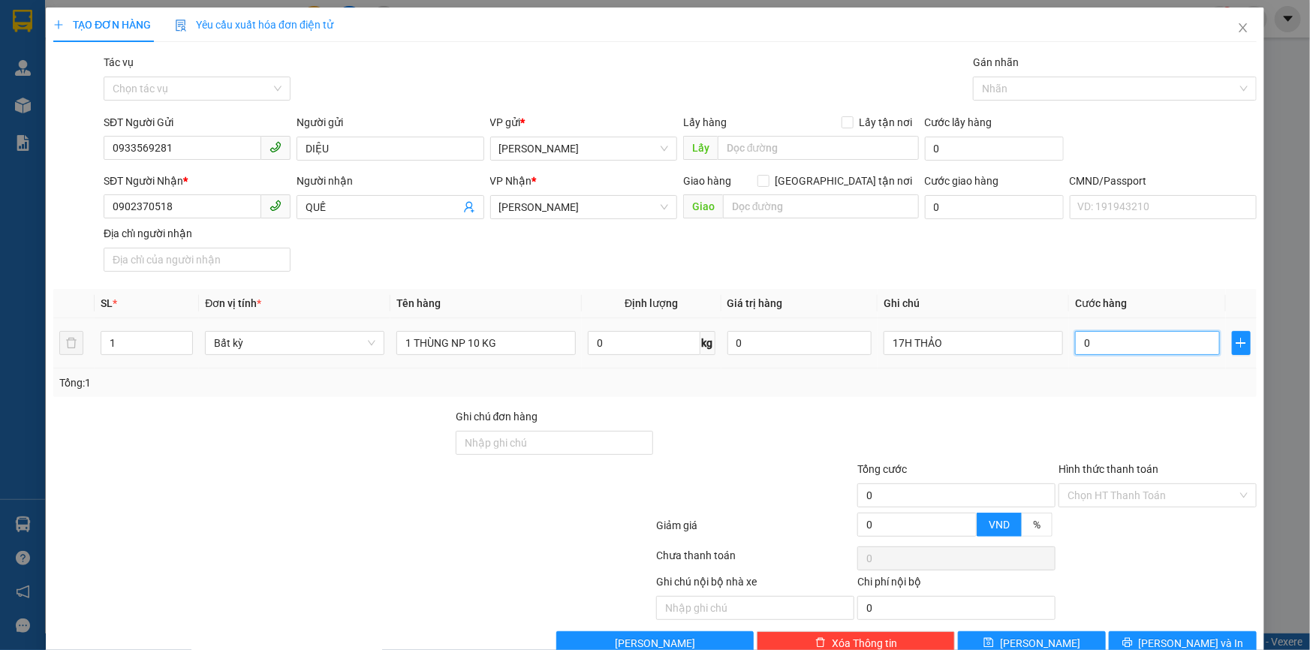
click at [1081, 347] on input "0" at bounding box center [1147, 343] width 145 height 24
type input "3"
type input "30"
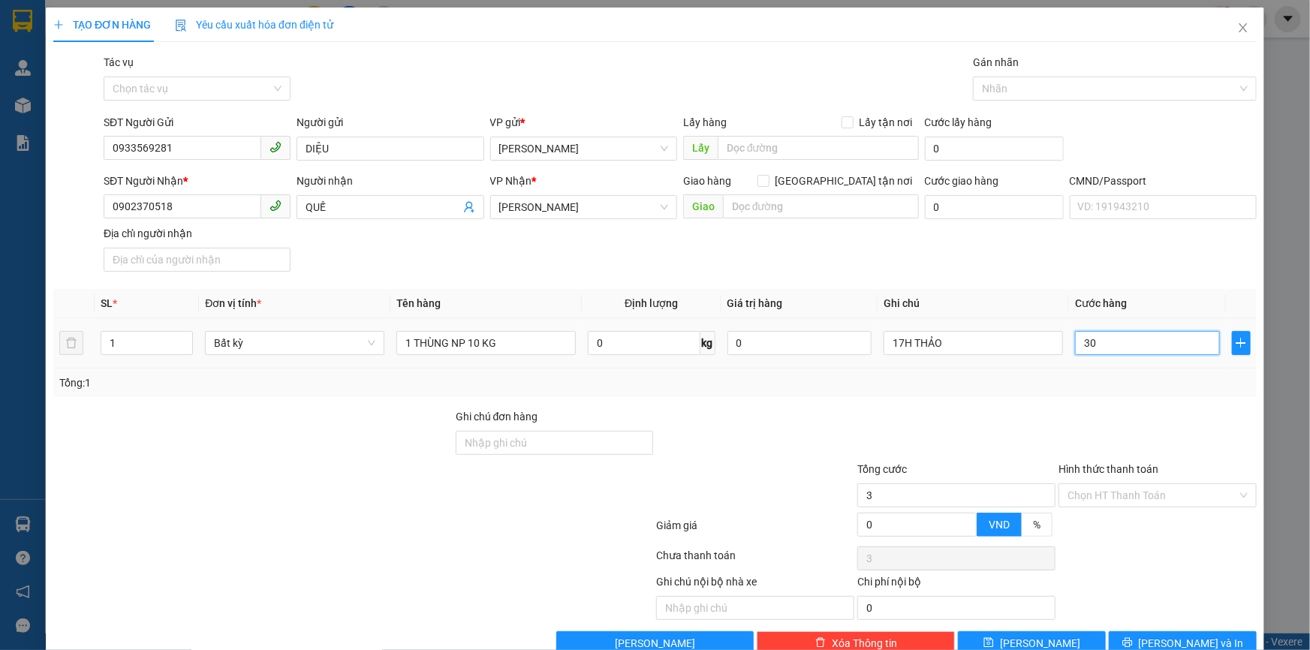
type input "30"
click at [526, 346] on input "1 THÙNG NP 10 KG" at bounding box center [486, 343] width 179 height 24
type input "30.000"
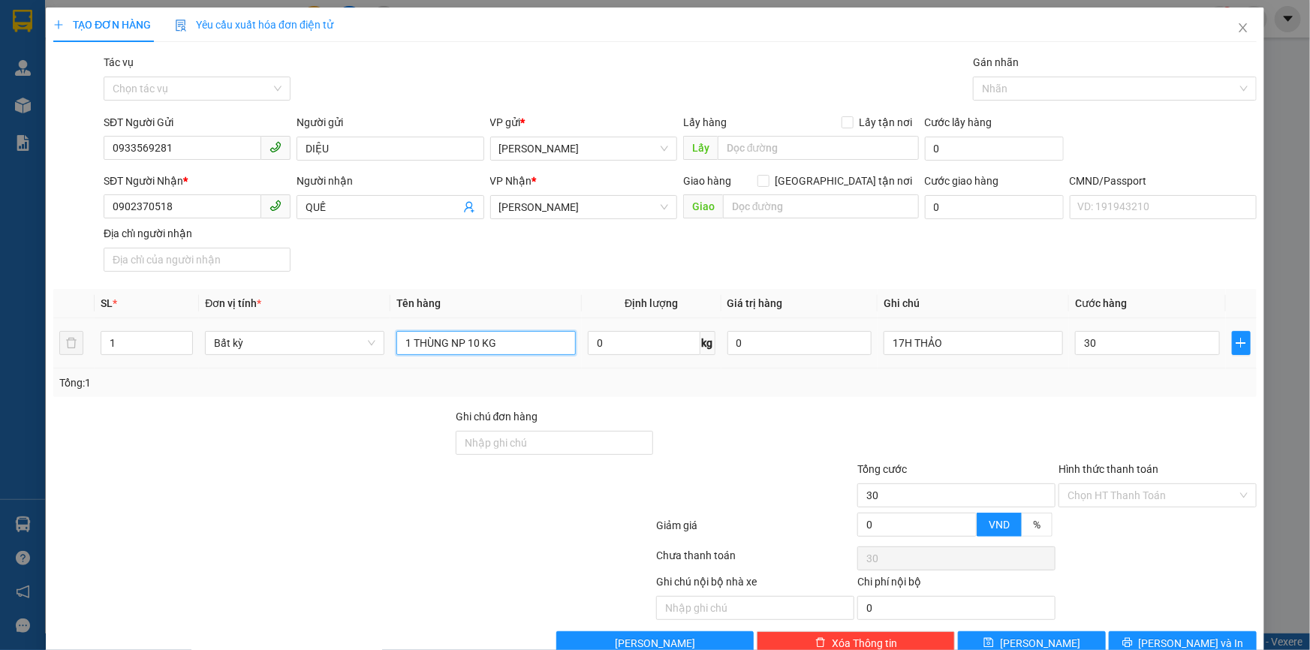
type input "30.000"
type input "1 THÙNG NP 10 KG ( Đ.A )"
click at [1125, 496] on input "Hình thức thanh toán" at bounding box center [1153, 495] width 170 height 23
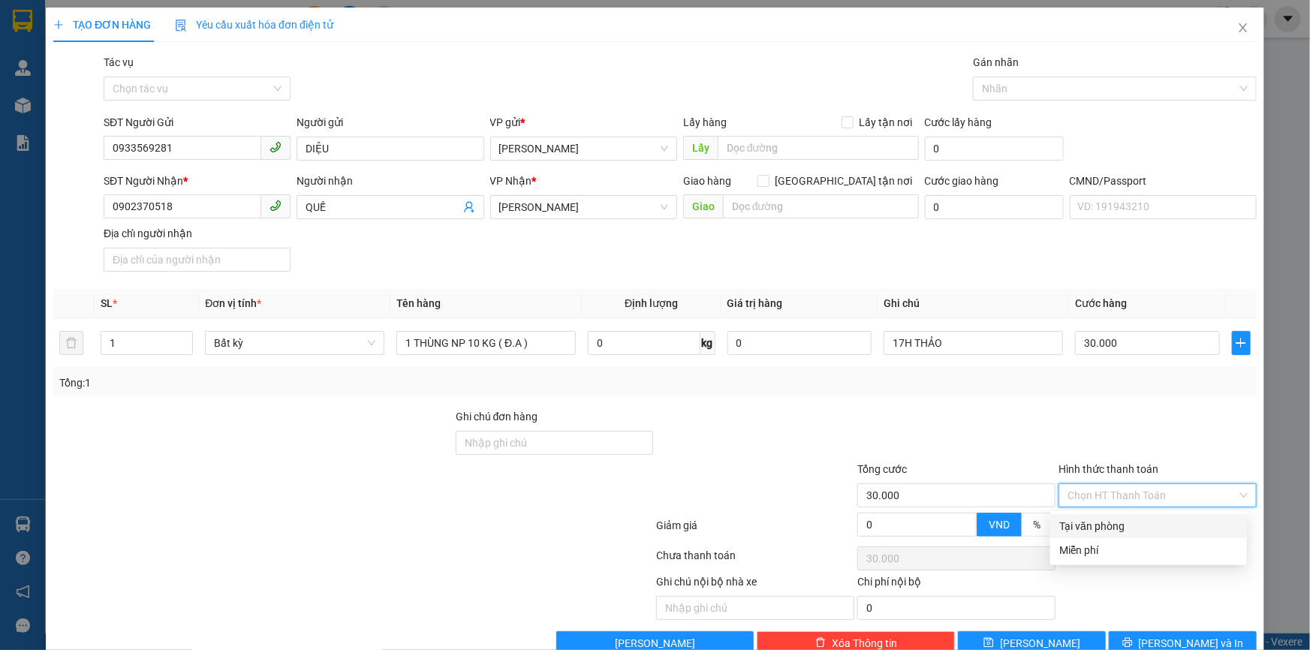
click at [1183, 523] on div "Tại văn phòng" at bounding box center [1149, 526] width 179 height 17
type input "0"
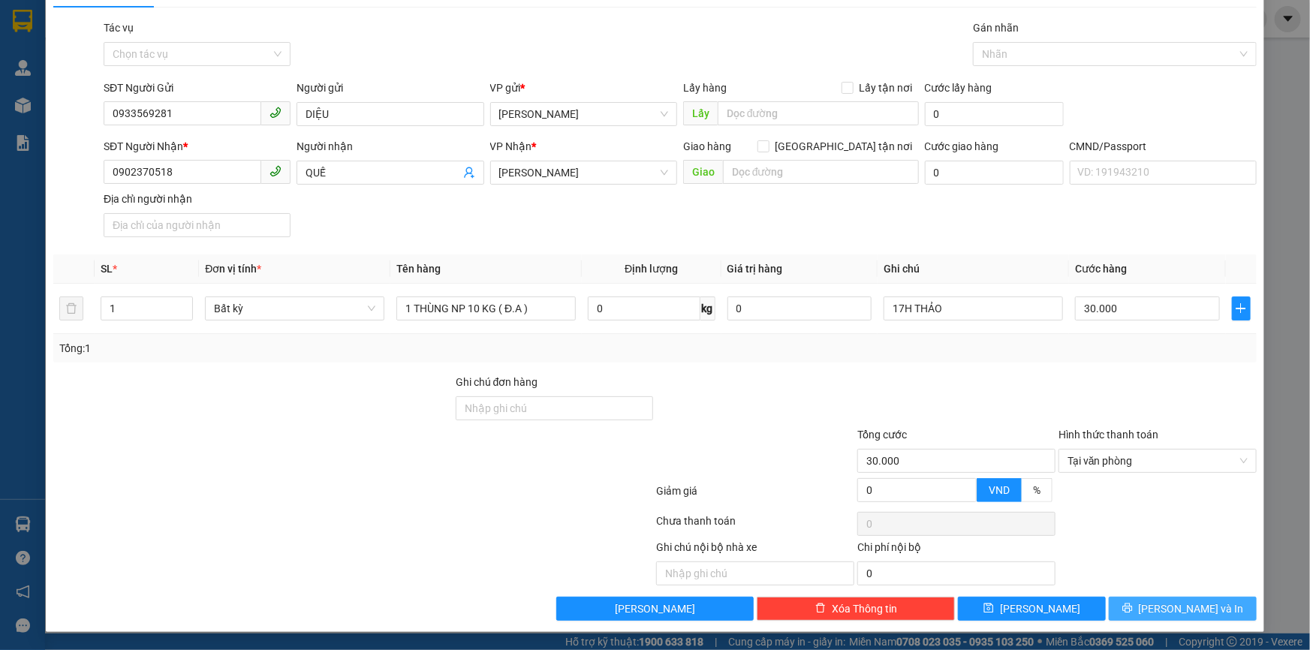
click at [1194, 601] on span "[PERSON_NAME] và In" at bounding box center [1191, 609] width 105 height 17
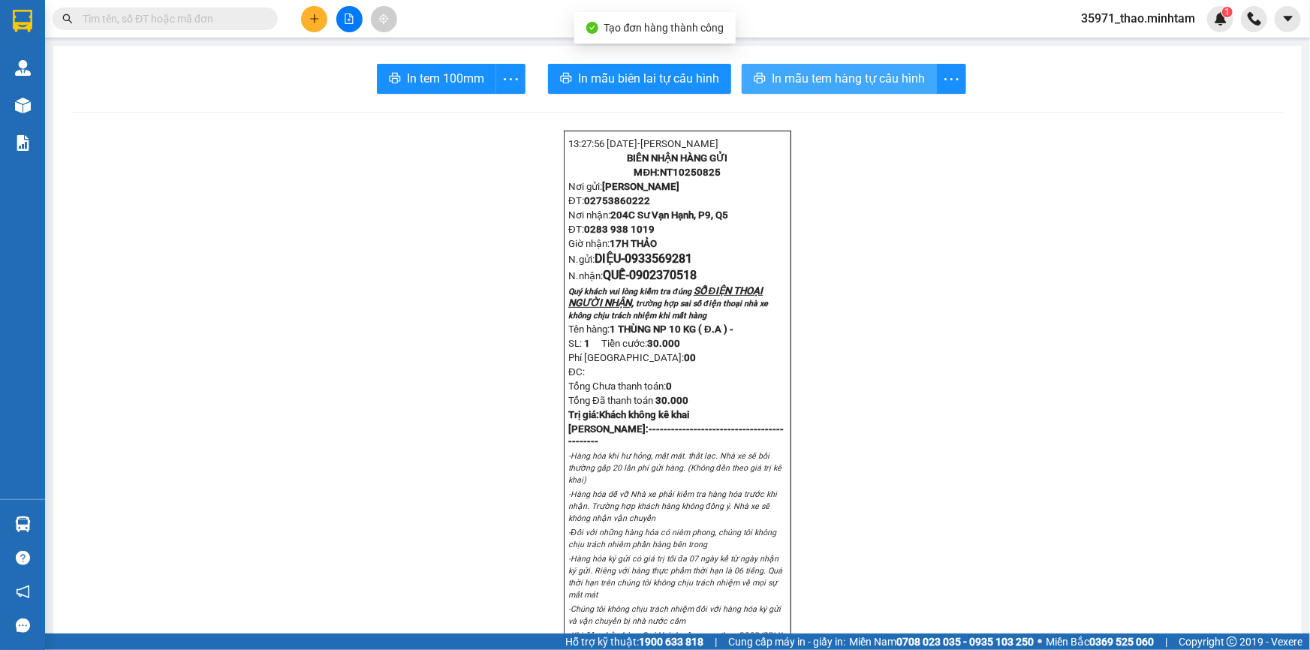
click at [780, 83] on span "In mẫu tem hàng tự cấu hình" at bounding box center [848, 78] width 153 height 19
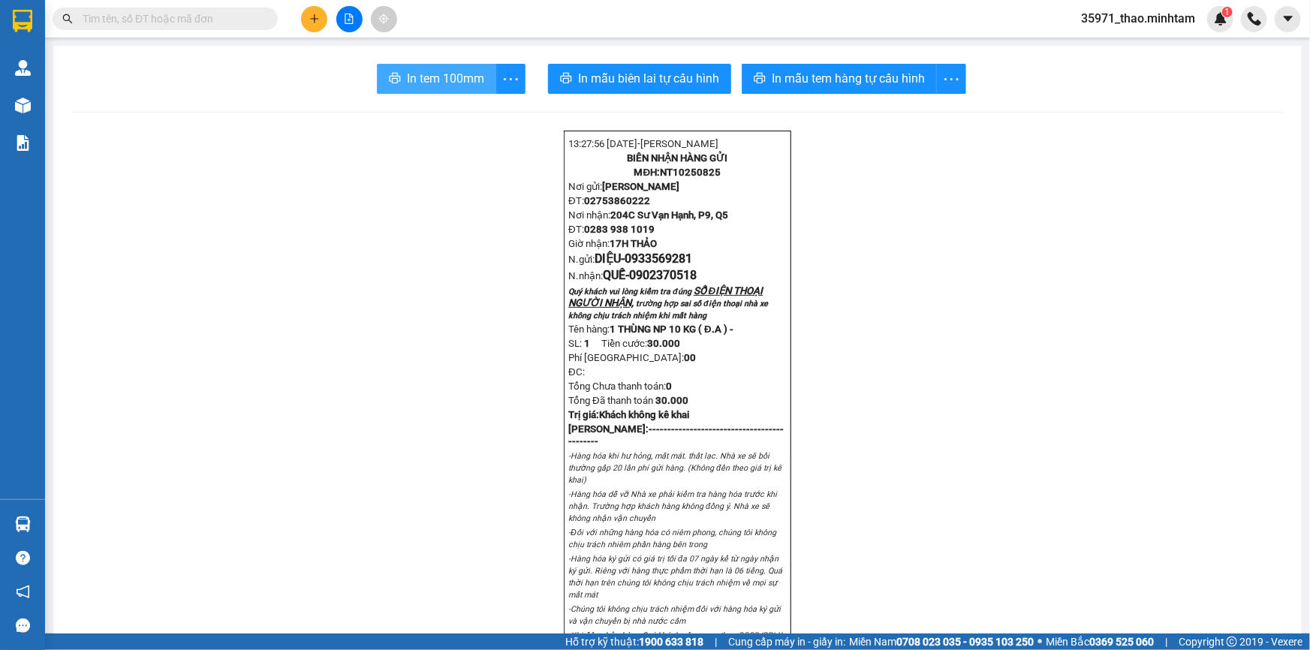
click at [445, 75] on span "In tem 100mm" at bounding box center [445, 78] width 77 height 19
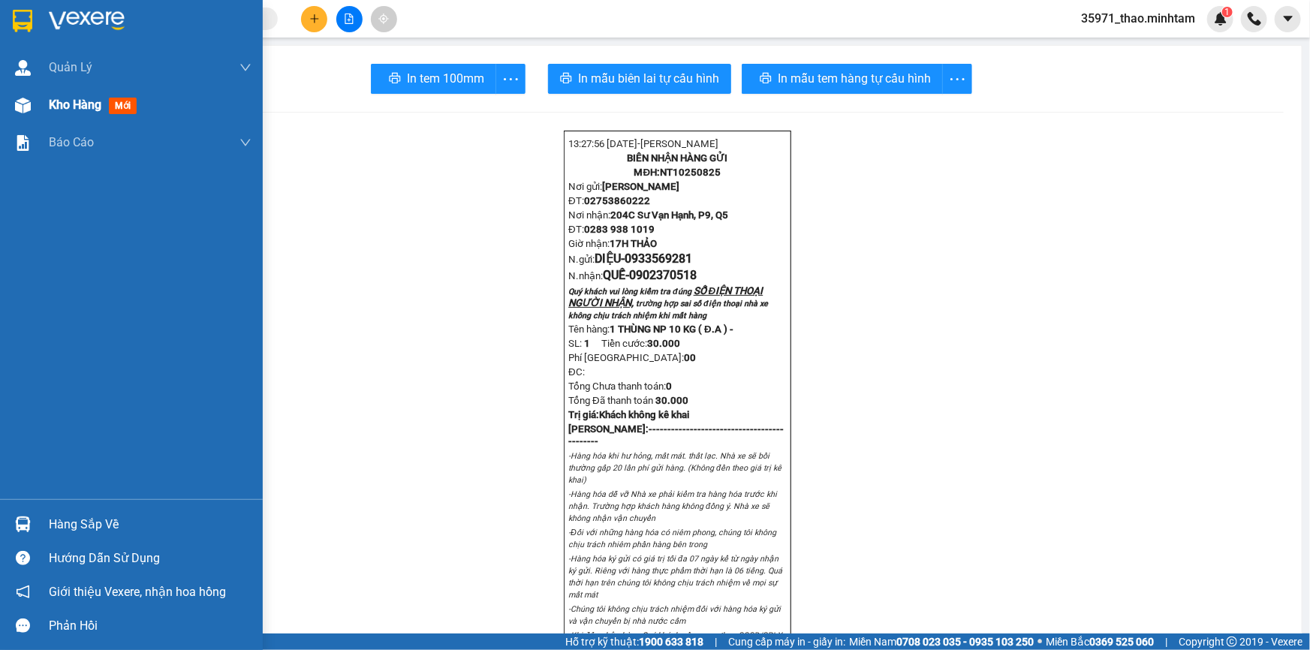
click at [84, 105] on span "Kho hàng" at bounding box center [75, 105] width 53 height 14
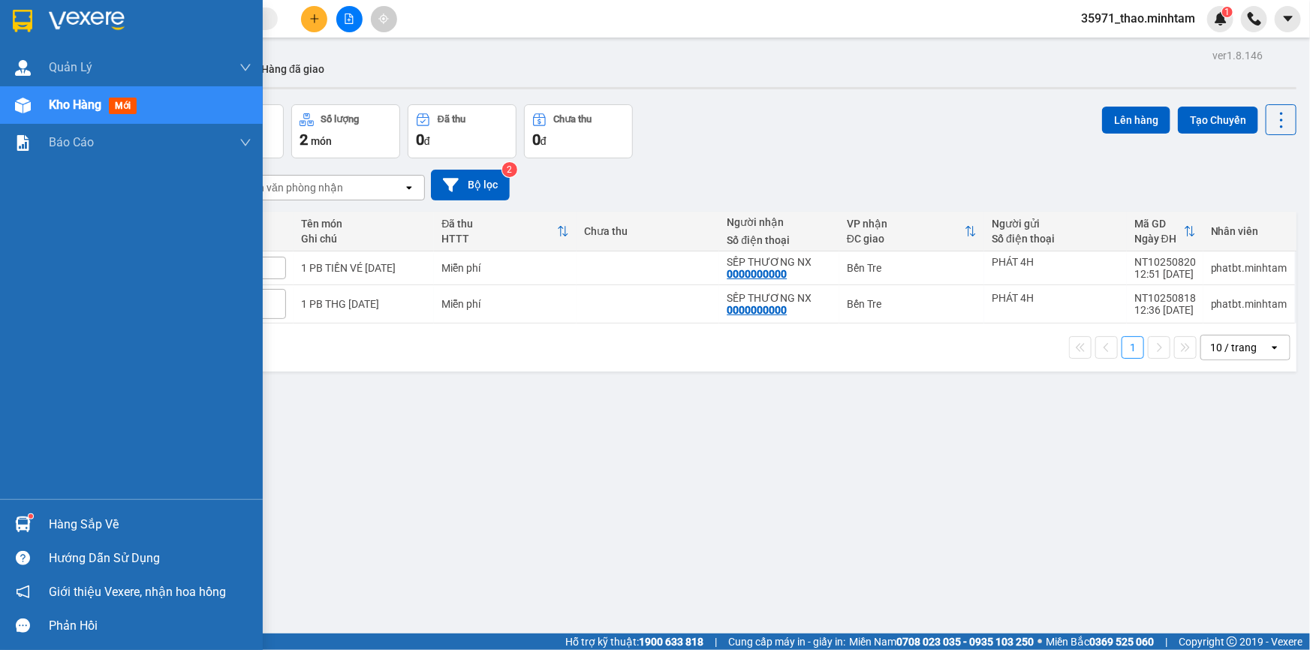
click at [79, 523] on div "Hàng sắp về" at bounding box center [150, 525] width 203 height 23
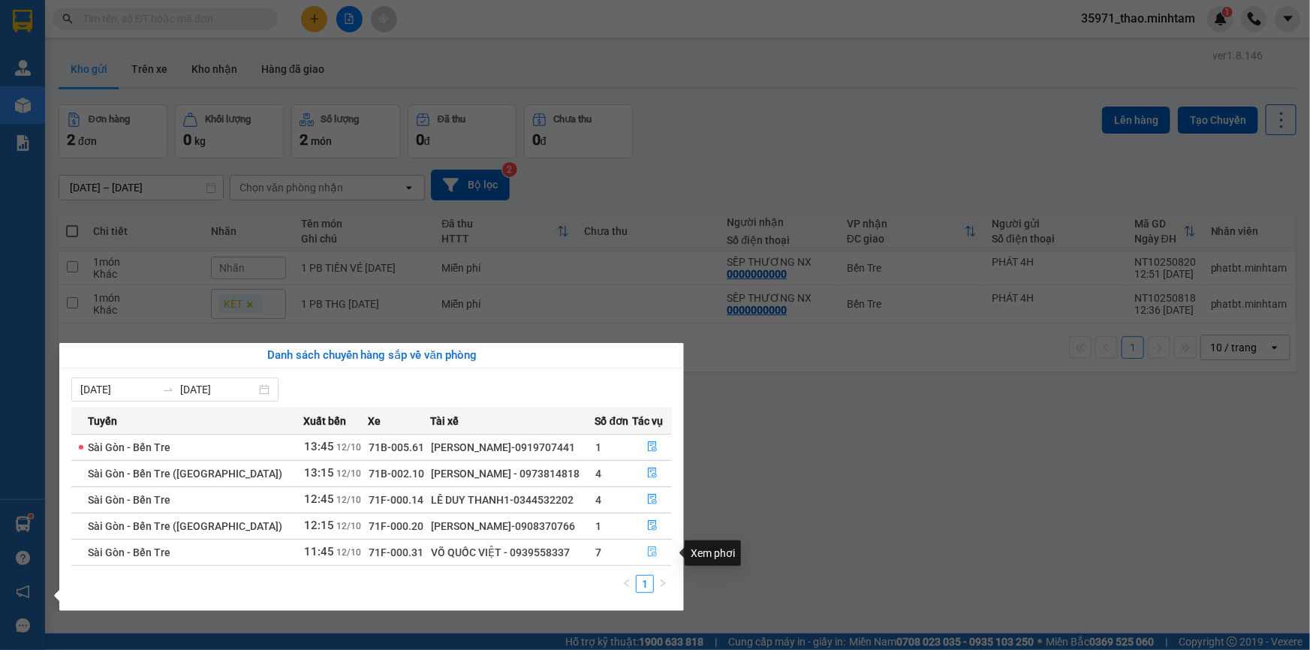
click at [649, 548] on icon "file-done" at bounding box center [652, 552] width 9 height 11
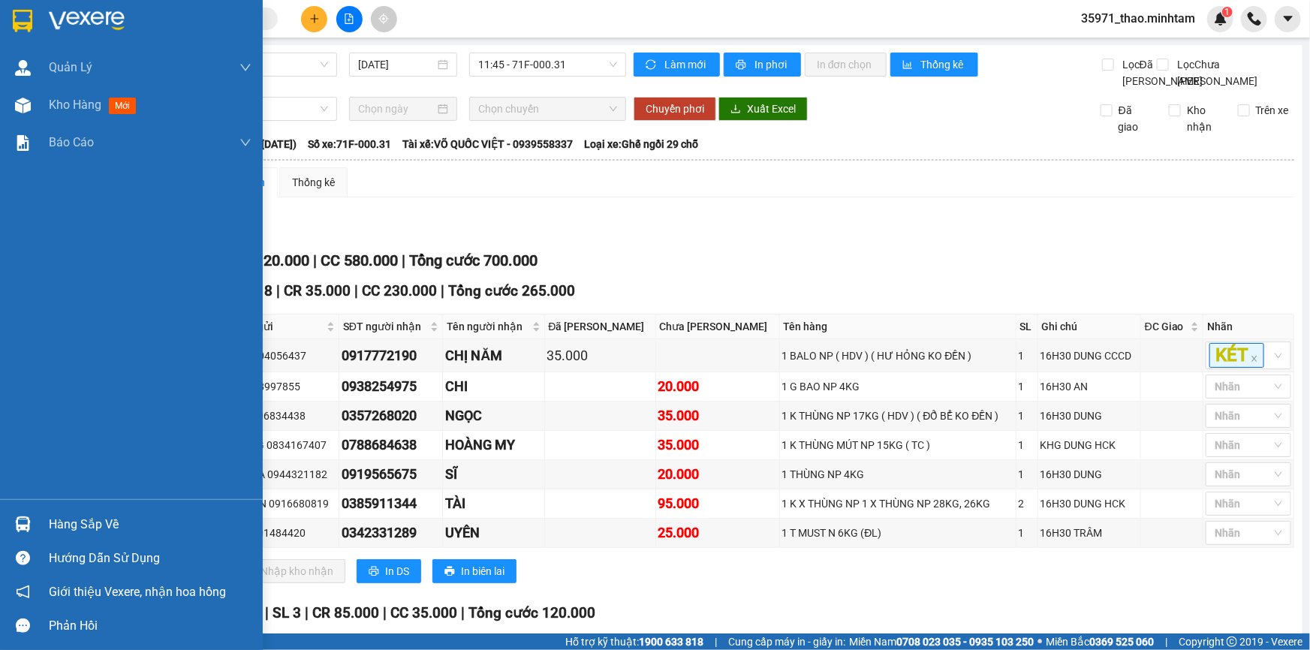
click at [68, 521] on div "Hàng sắp về" at bounding box center [150, 525] width 203 height 23
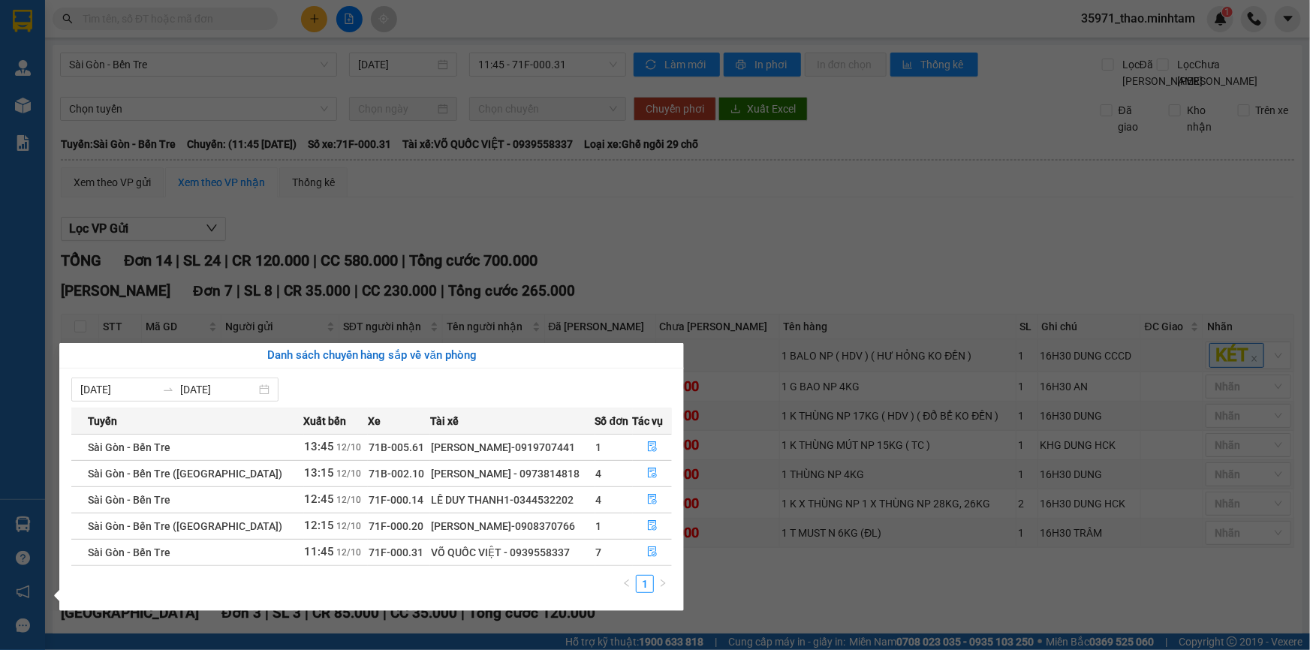
click at [654, 246] on section "Kết quả tìm kiếm ( 0 ) Bộ lọc No Data 35971_thao.minhtam 1 Quản Lý Quản lý giao…" at bounding box center [655, 325] width 1310 height 650
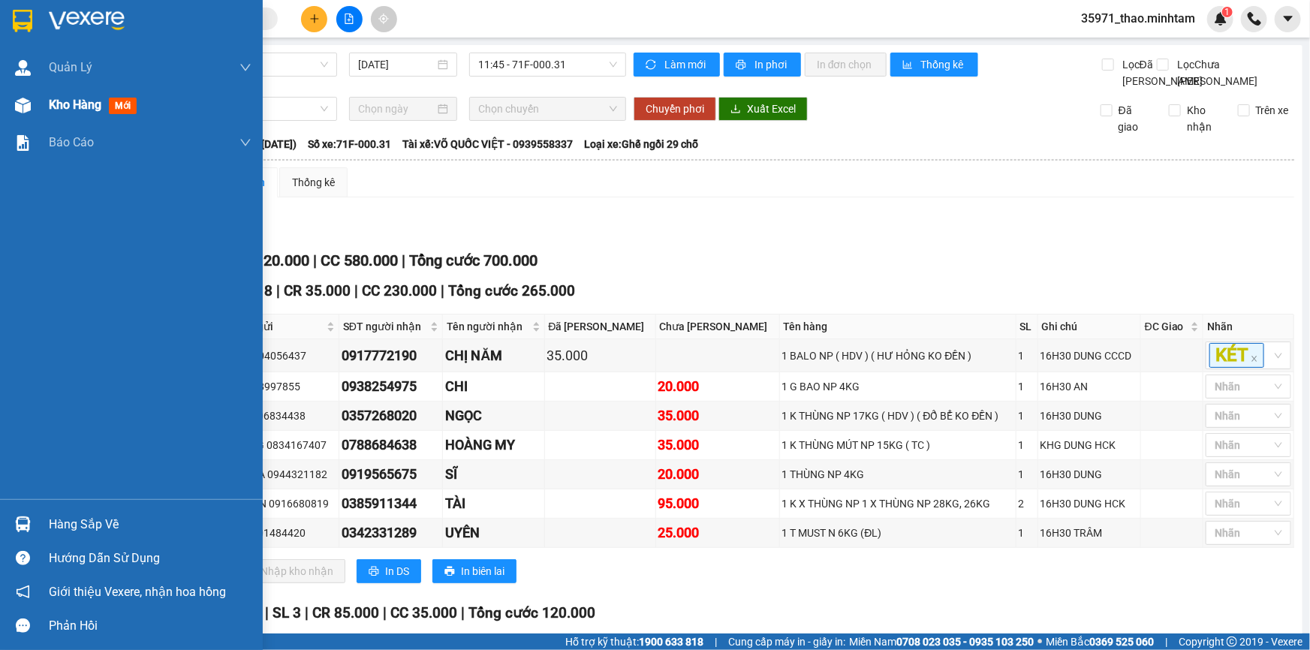
click at [68, 105] on span "Kho hàng" at bounding box center [75, 105] width 53 height 14
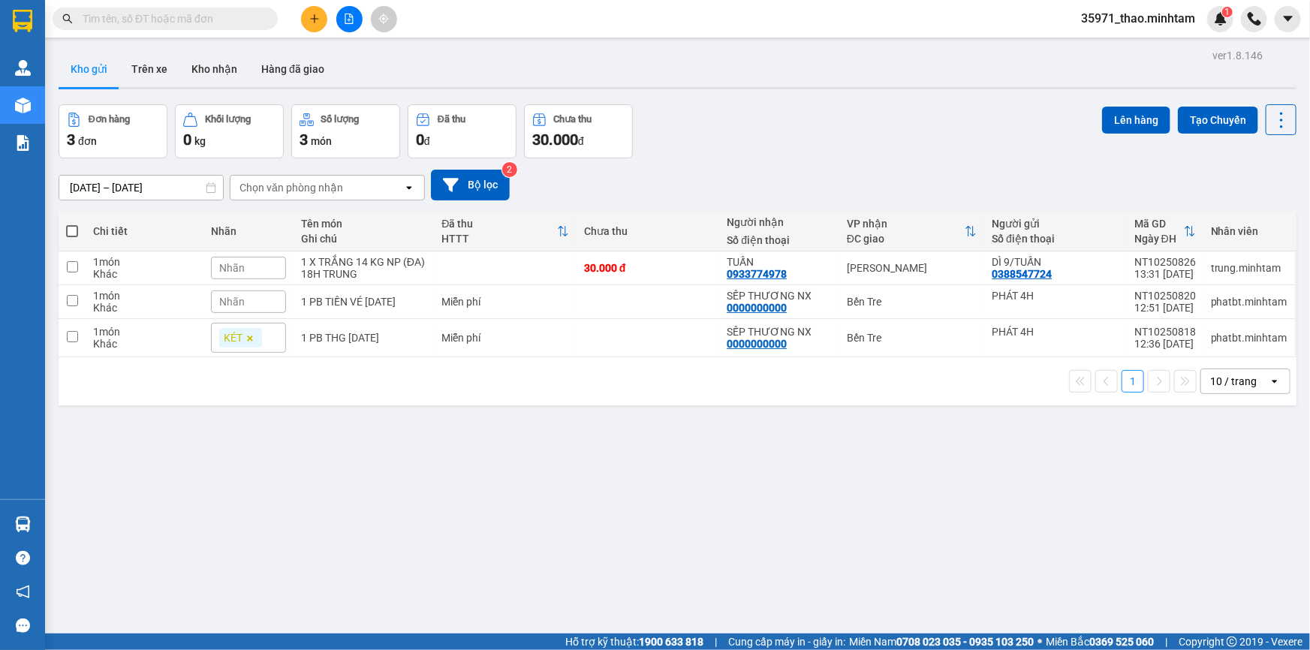
click at [217, 16] on input "text" at bounding box center [171, 19] width 177 height 17
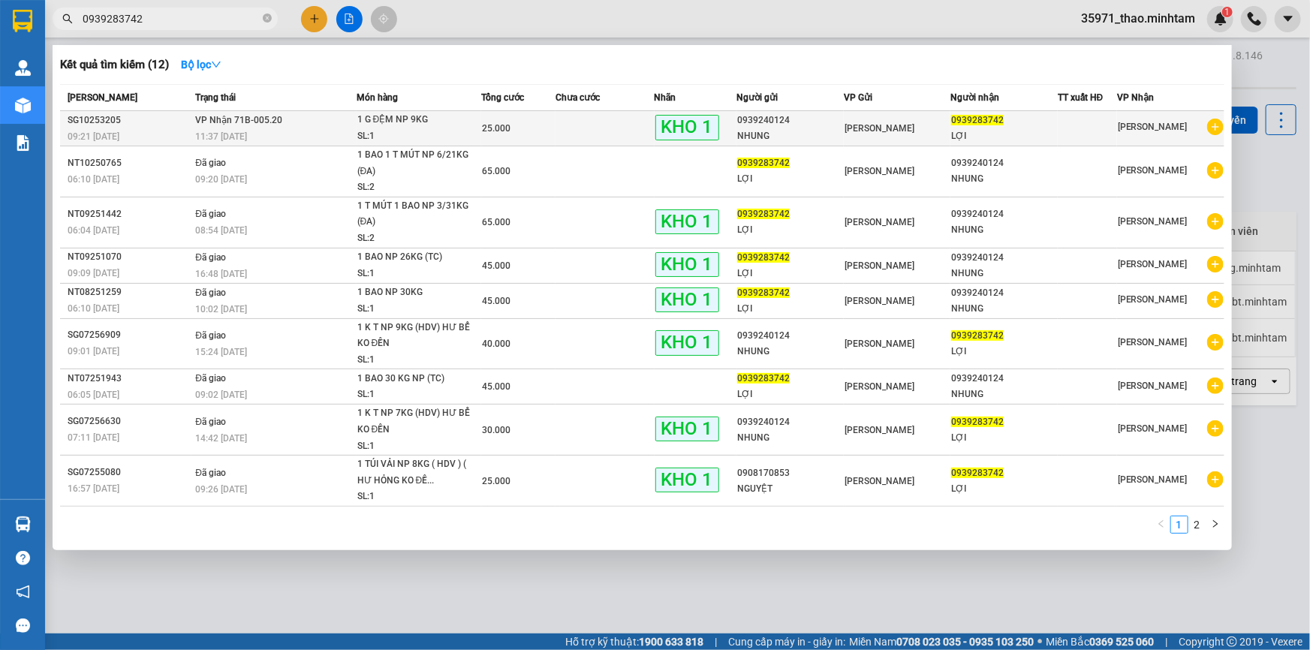
type input "0939283742"
click at [240, 122] on span "VP Nhận 71B-005.20" at bounding box center [238, 120] width 87 height 11
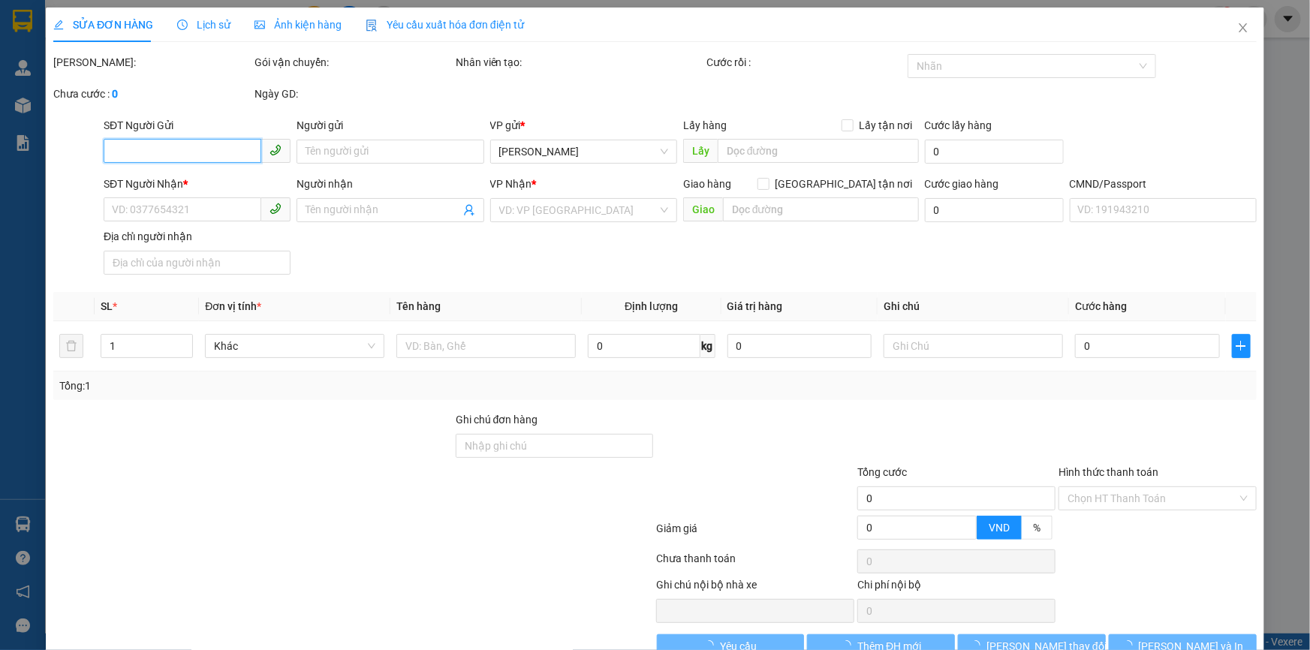
scroll to position [31, 0]
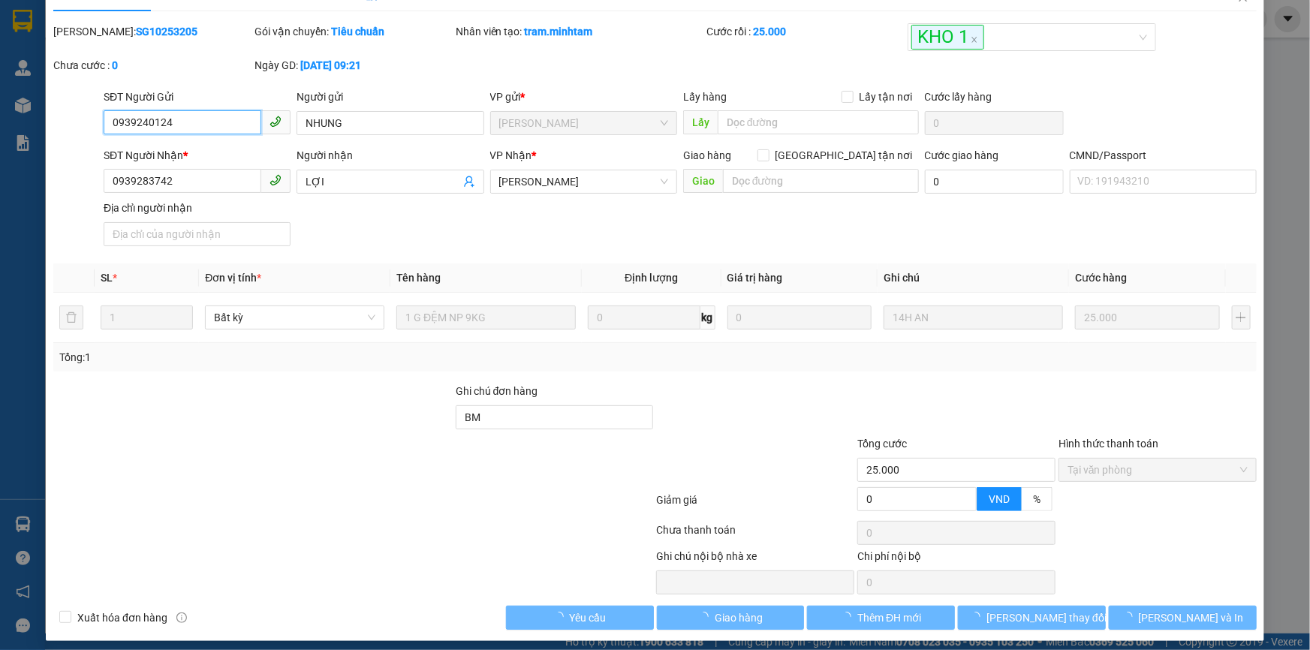
type input "0939240124"
type input "NHUNG"
type input "0939283742"
type input "LỢI"
type input "BM"
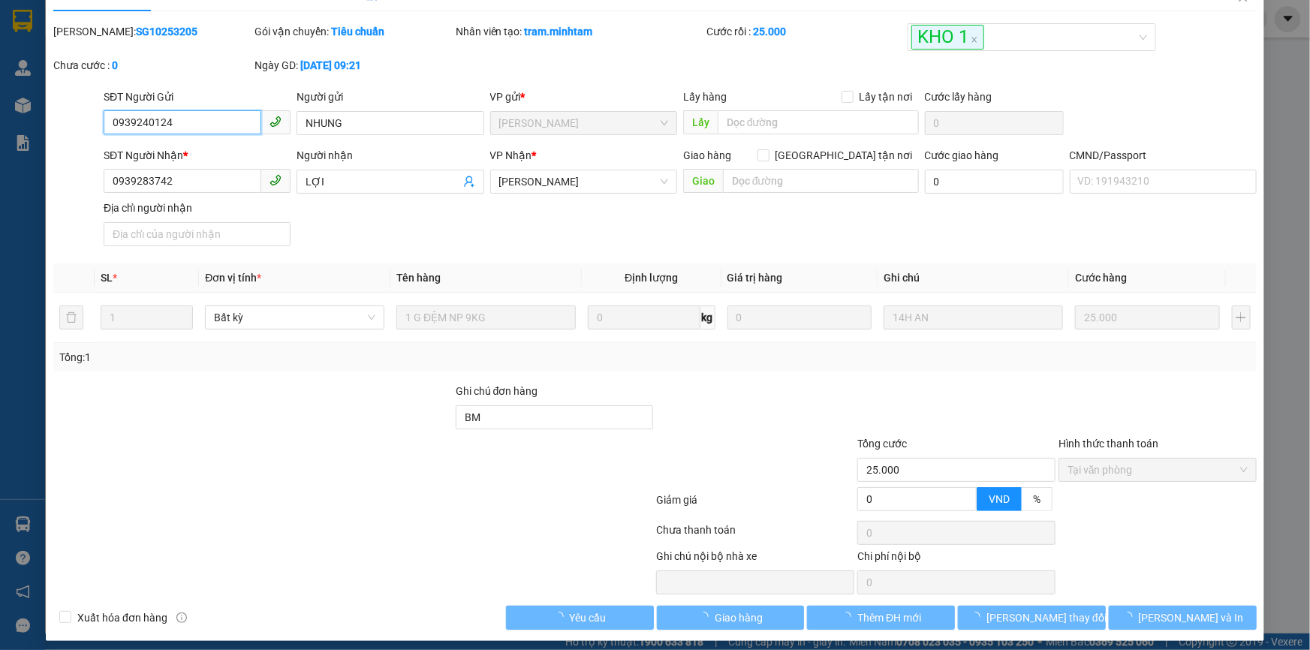
type input "25.000"
click at [736, 610] on span "Lưu và Giao hàng" at bounding box center [758, 618] width 144 height 17
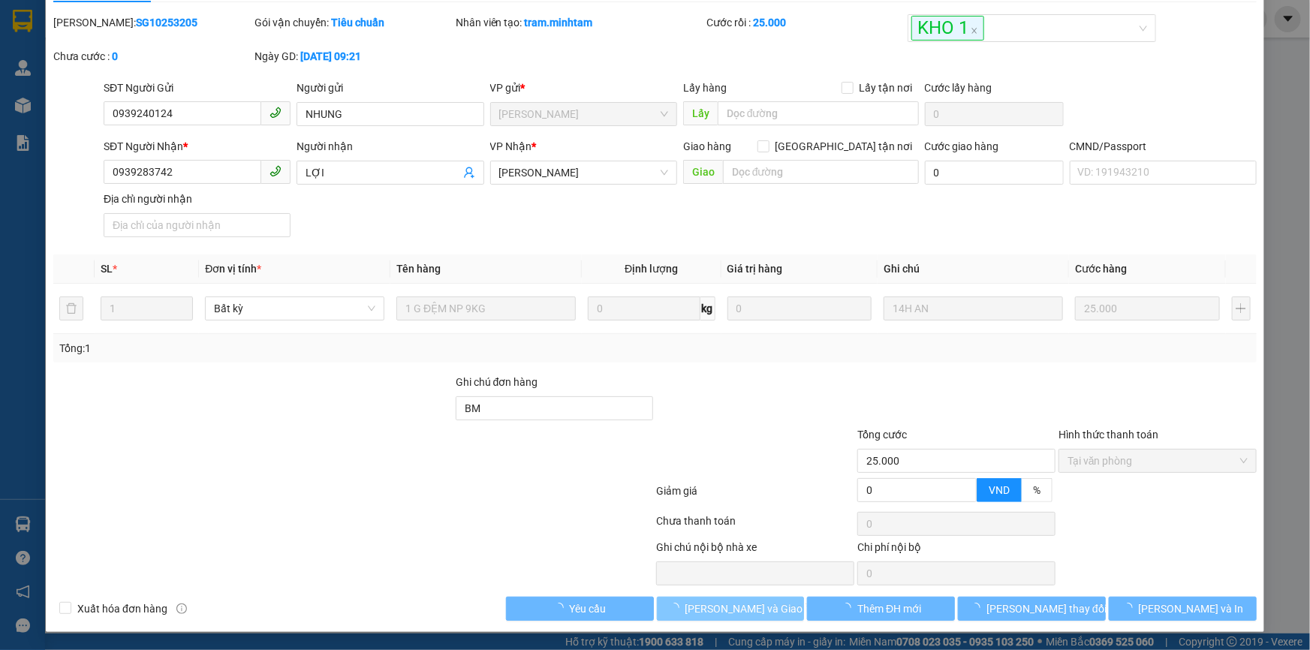
click at [736, 605] on span "Lưu và Giao hàng" at bounding box center [758, 609] width 144 height 17
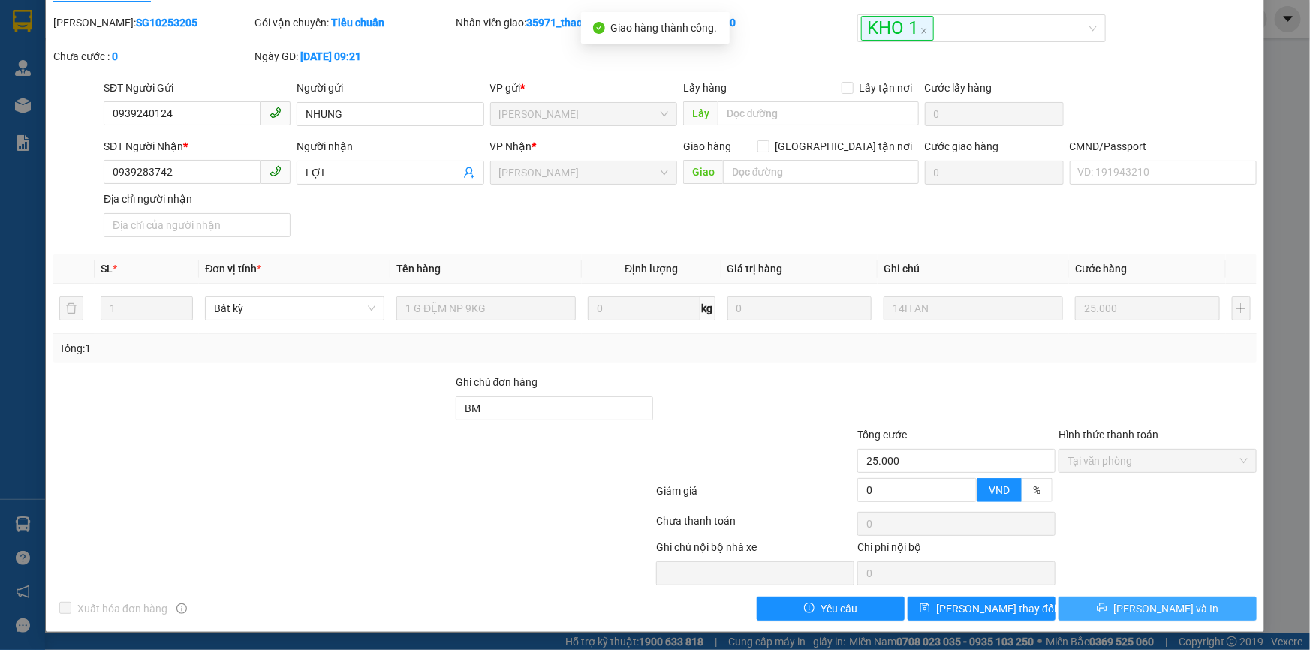
click at [1169, 606] on span "Lưu và In" at bounding box center [1166, 609] width 105 height 17
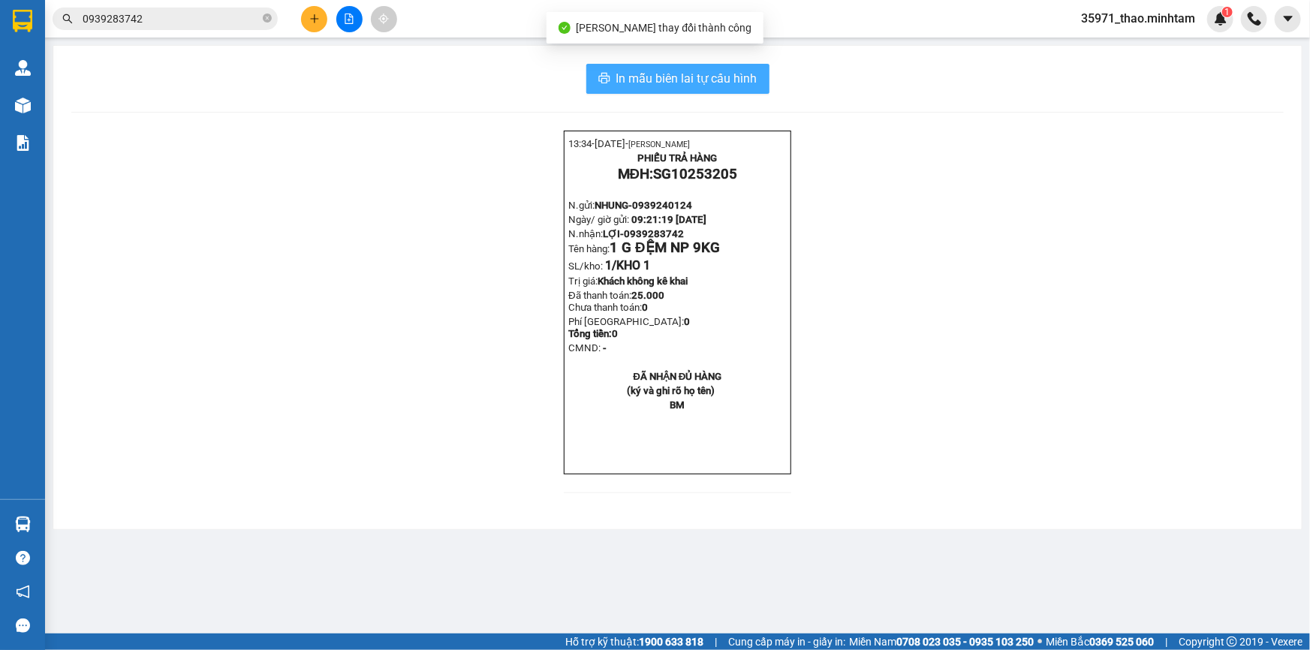
click at [731, 74] on span "In mẫu biên lai tự cấu hình" at bounding box center [687, 78] width 141 height 19
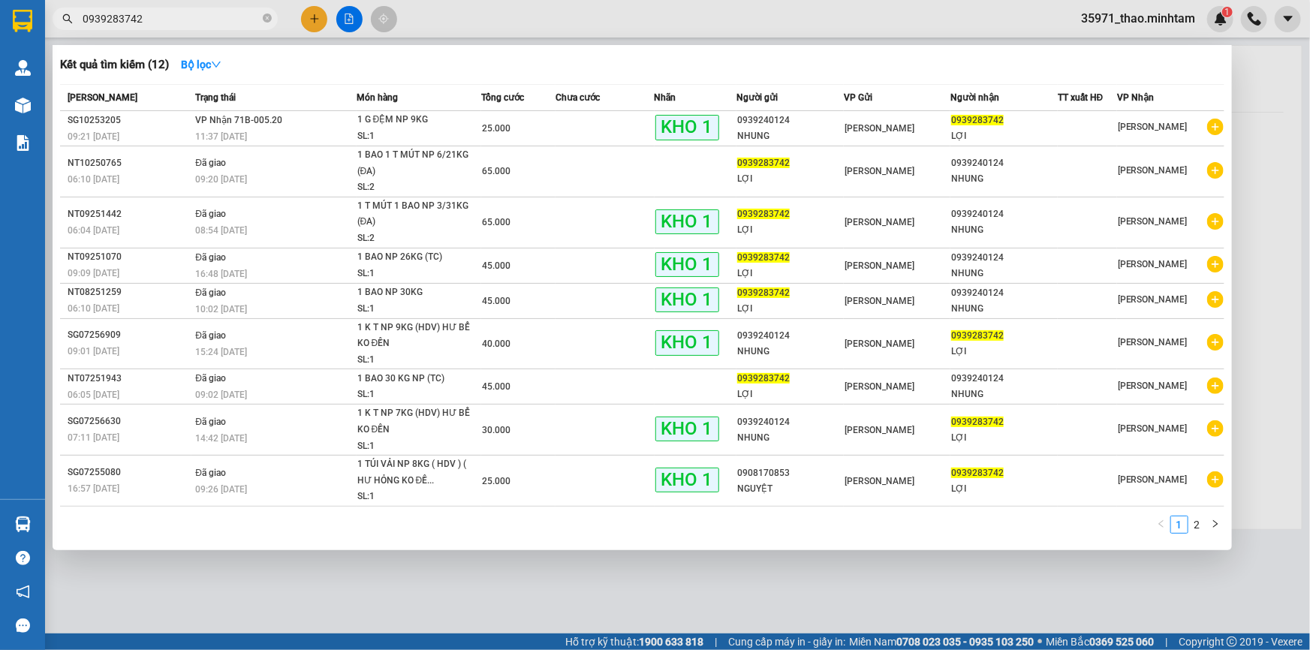
click at [163, 15] on input "0939283742" at bounding box center [171, 19] width 177 height 17
click at [487, 24] on div at bounding box center [655, 325] width 1310 height 650
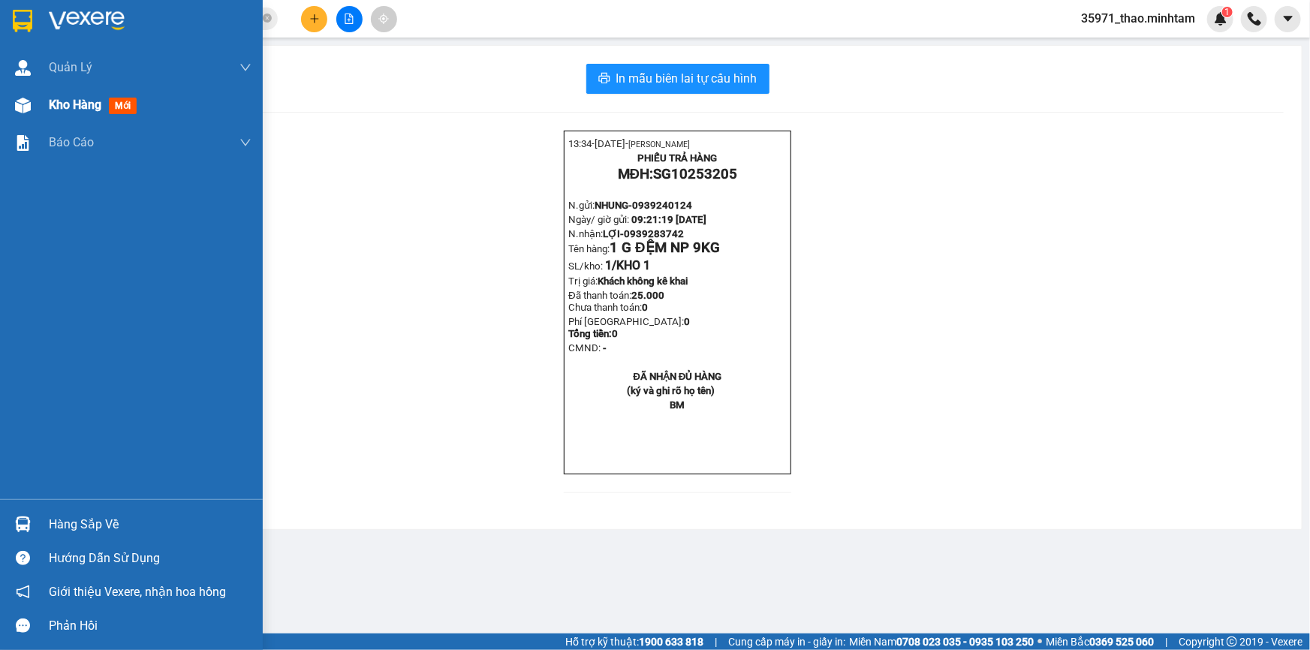
click at [91, 104] on span "Kho hàng" at bounding box center [75, 105] width 53 height 14
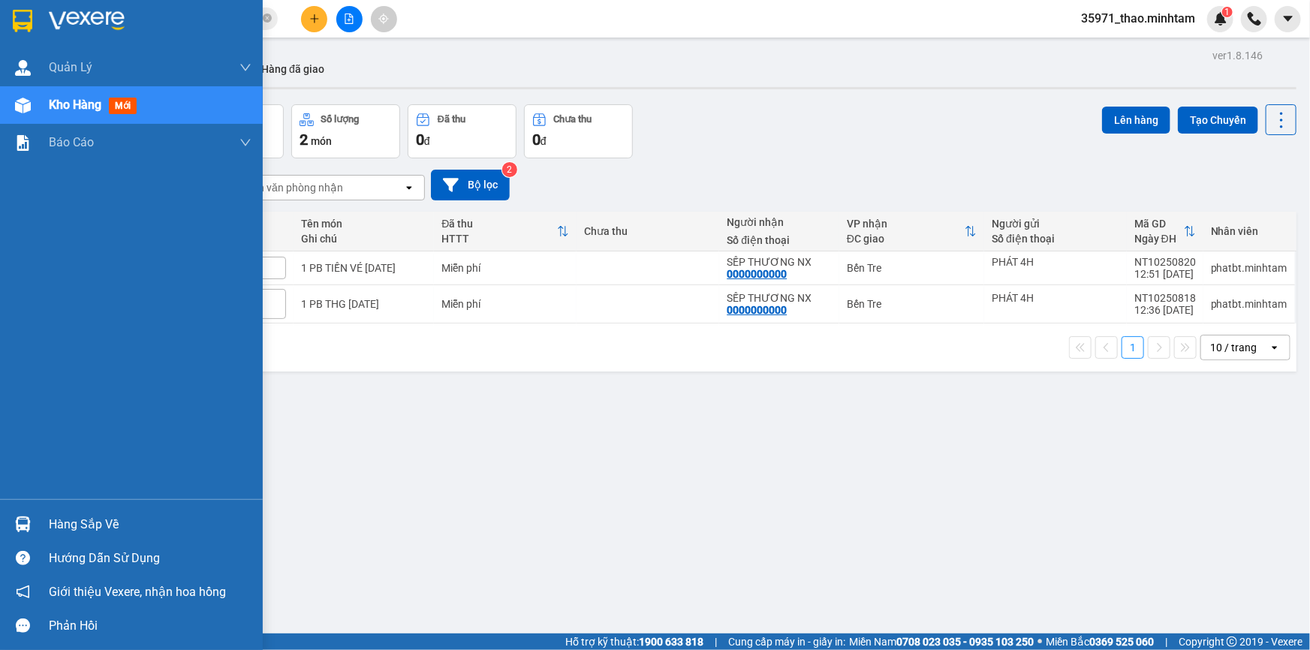
click at [109, 523] on div "Hàng sắp về" at bounding box center [150, 525] width 203 height 23
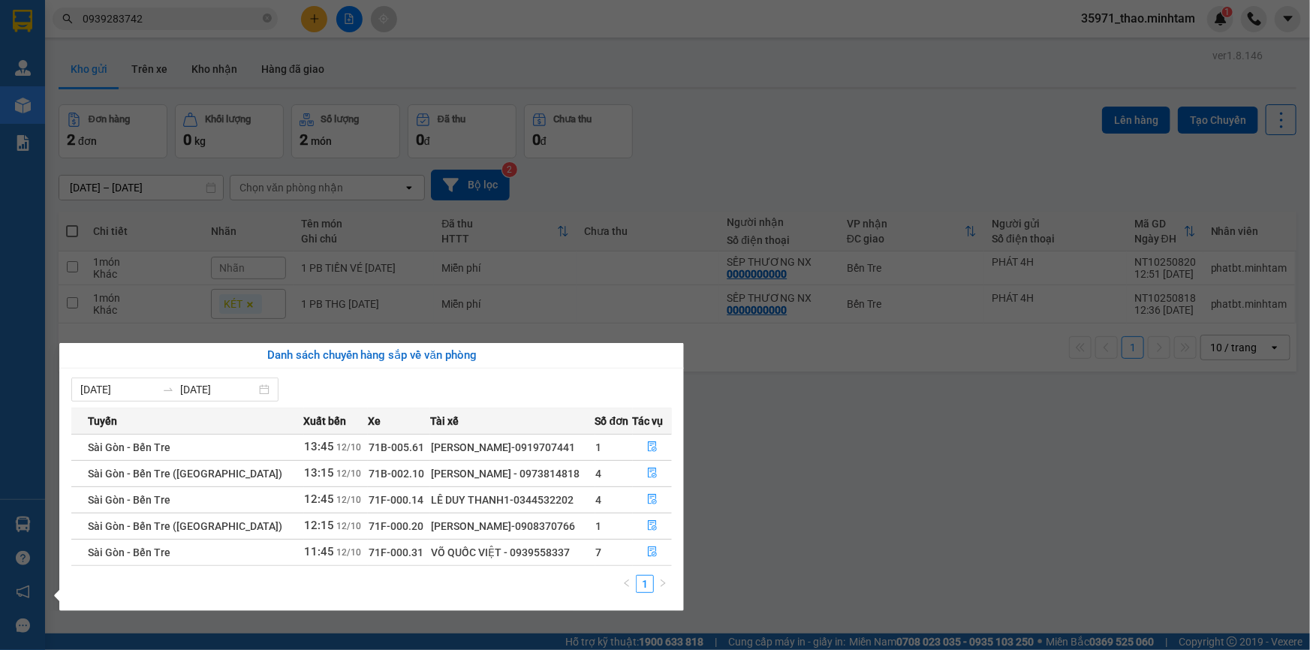
click at [1111, 496] on section "Kết quả tìm kiếm ( 12 ) Bộ lọc Mã ĐH Trạng thái Món hàng Tổng cước Chưa cước Nh…" at bounding box center [655, 325] width 1310 height 650
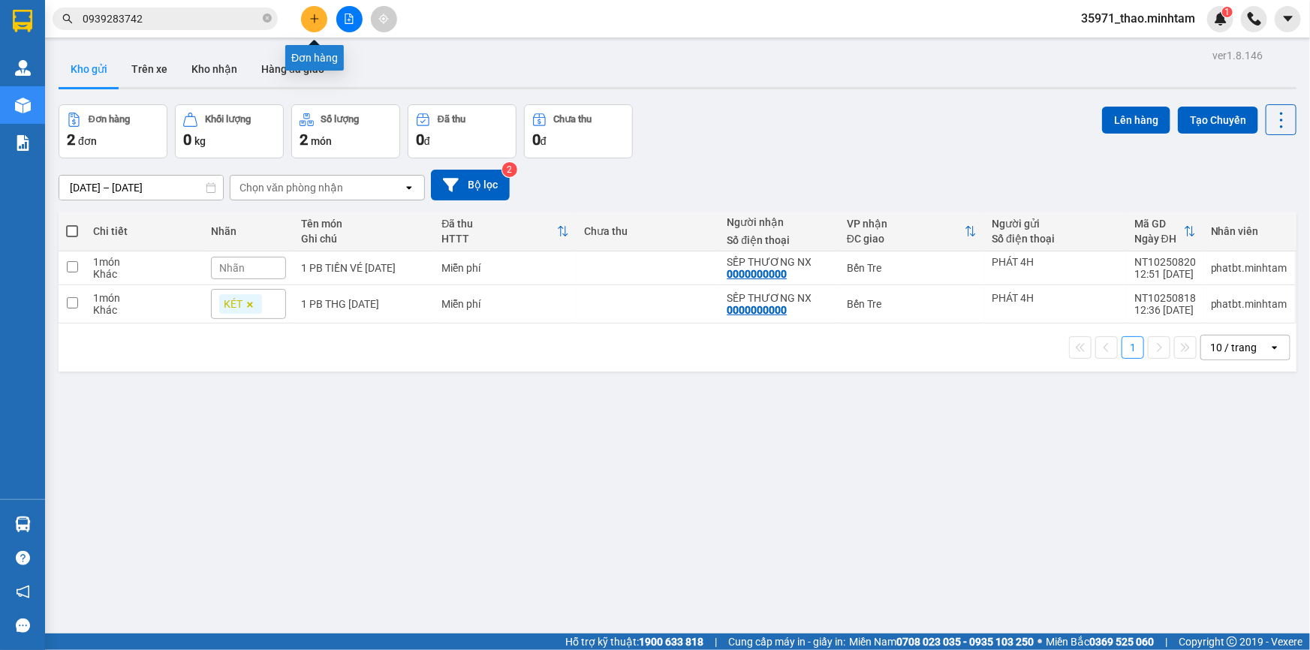
click at [309, 22] on icon "plus" at bounding box center [314, 19] width 11 height 11
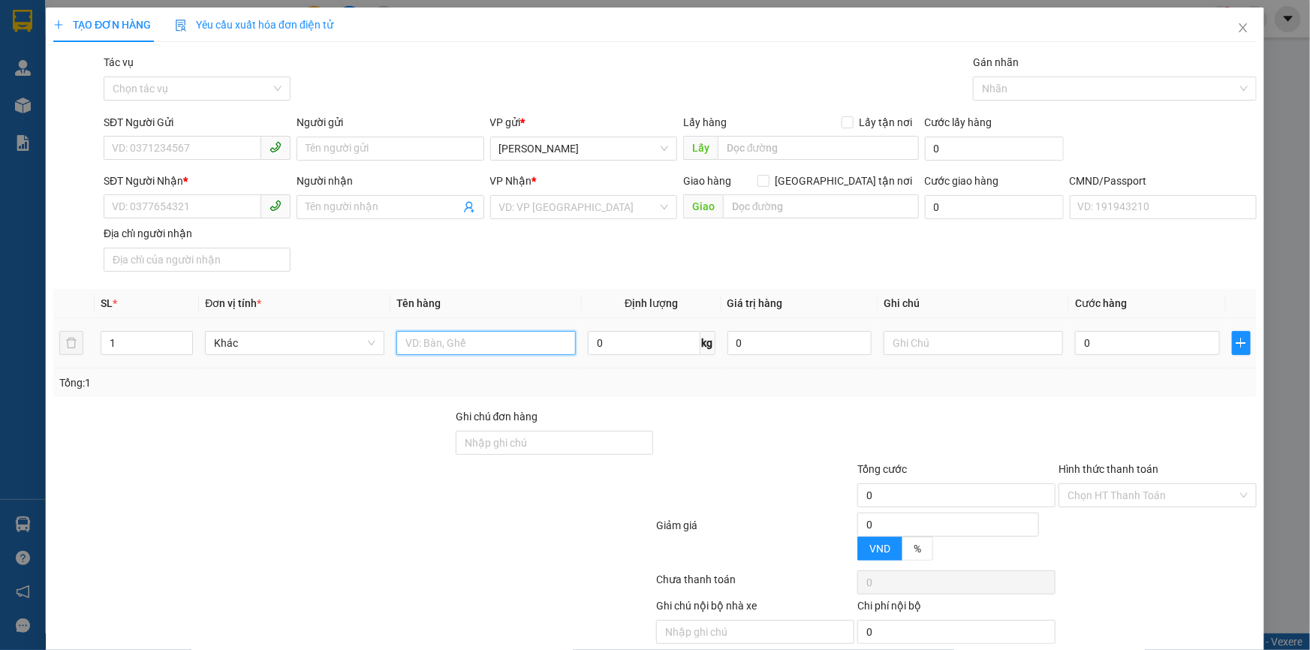
click at [503, 350] on input "text" at bounding box center [486, 343] width 179 height 24
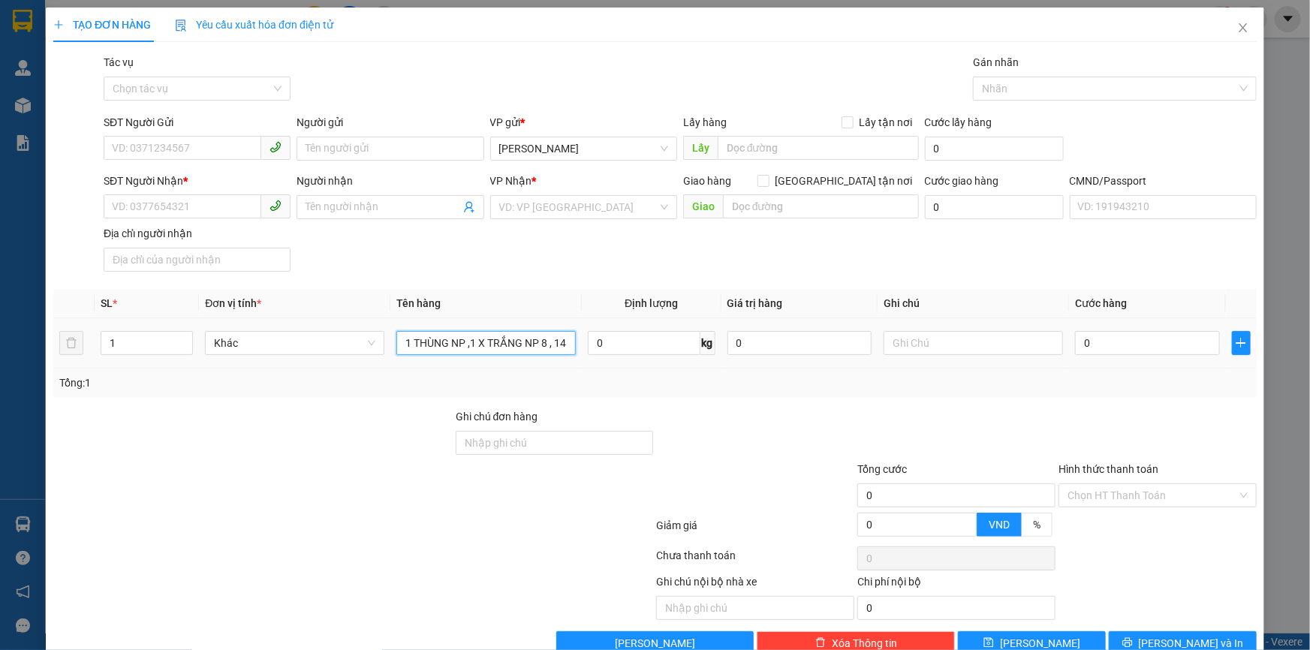
type input "1 THÙNG NP ,1 X TRẮNG NP 8 , 14 KG"
click at [182, 330] on div "1" at bounding box center [147, 343] width 92 height 30
type input "2"
click at [182, 335] on span "up" at bounding box center [184, 339] width 9 height 9
click at [555, 212] on input "search" at bounding box center [578, 207] width 158 height 23
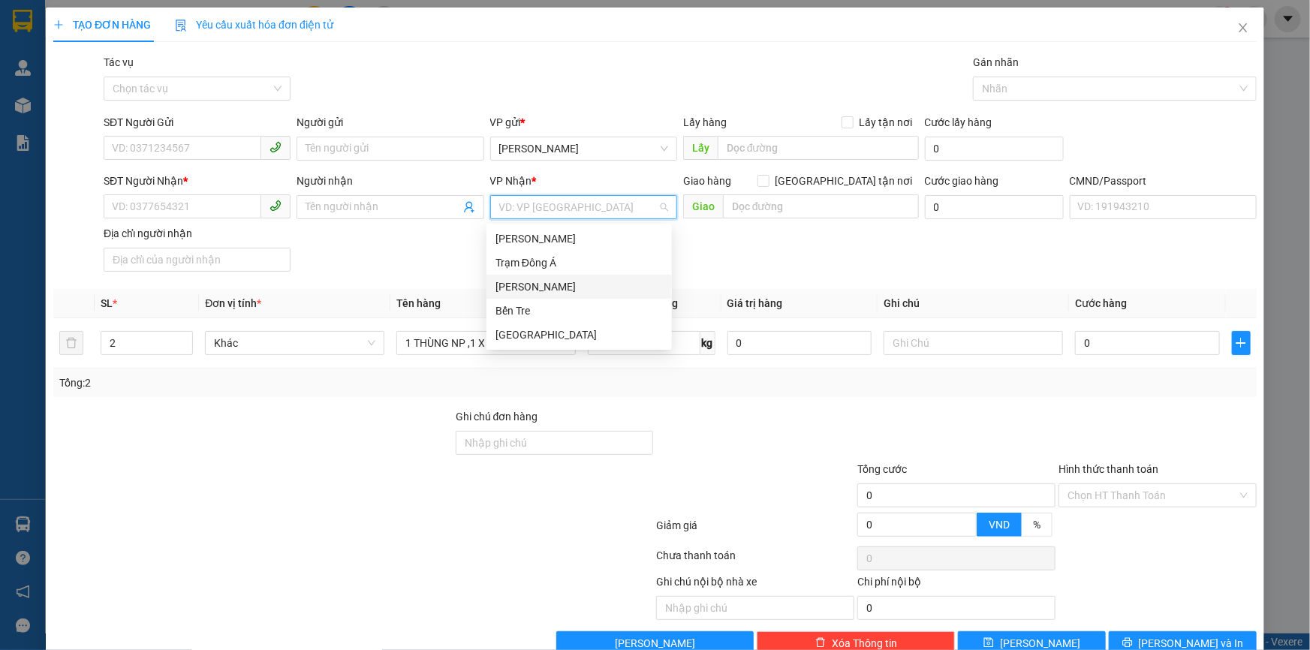
click at [568, 279] on div "Hồ Chí Minh" at bounding box center [579, 287] width 167 height 17
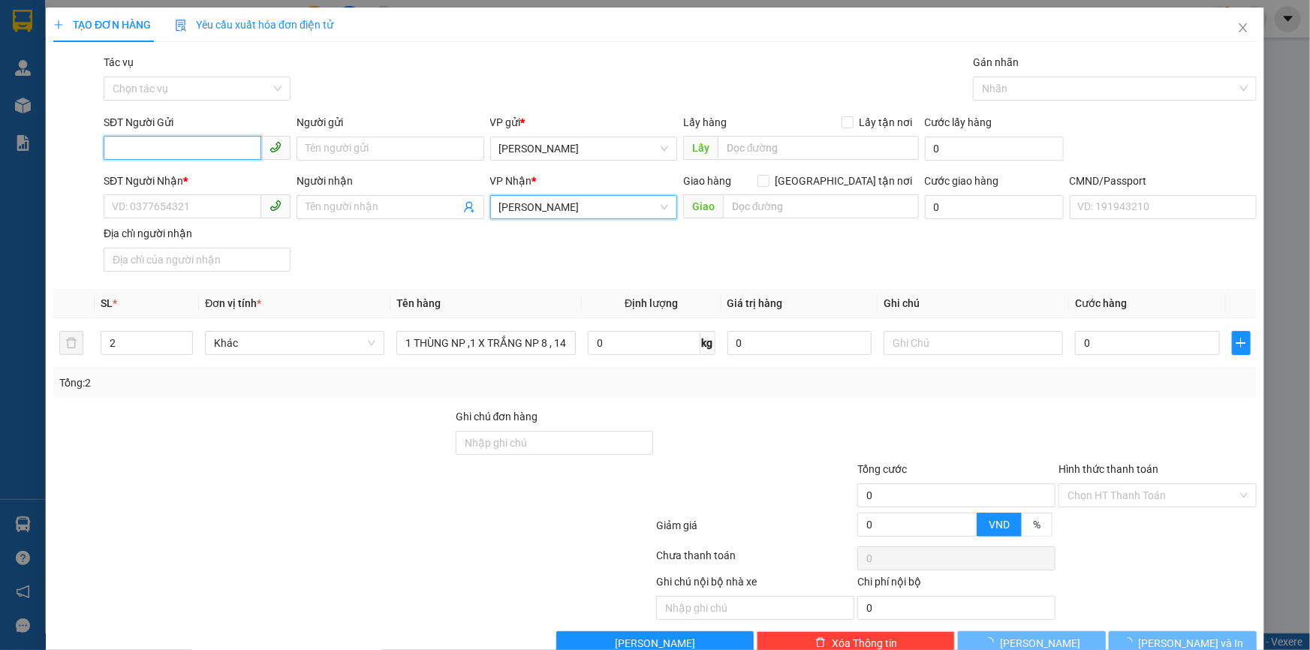
click at [218, 146] on input "SĐT Người Gửi" at bounding box center [183, 148] width 158 height 24
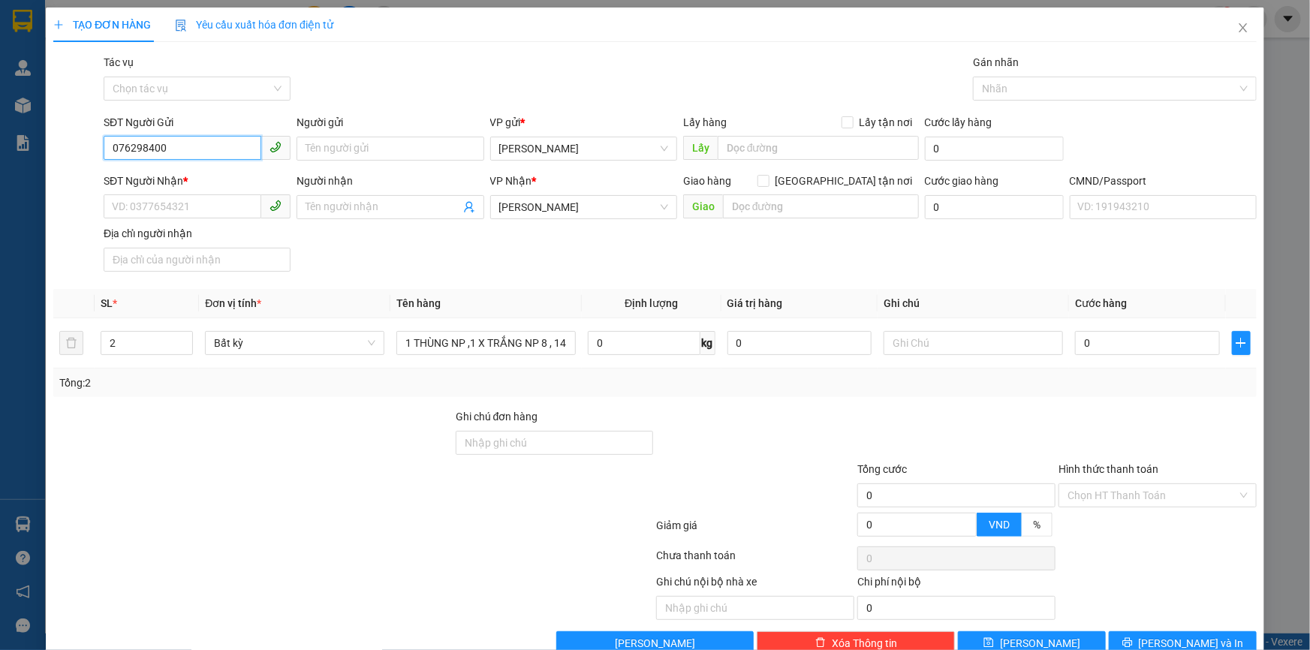
type input "0762984005"
click at [198, 173] on div "0762984005 - HUYỀN" at bounding box center [195, 178] width 167 height 17
type input "HUYỀN"
type input "0762984005"
click at [190, 216] on input "SĐT Người Nhận *" at bounding box center [183, 207] width 158 height 24
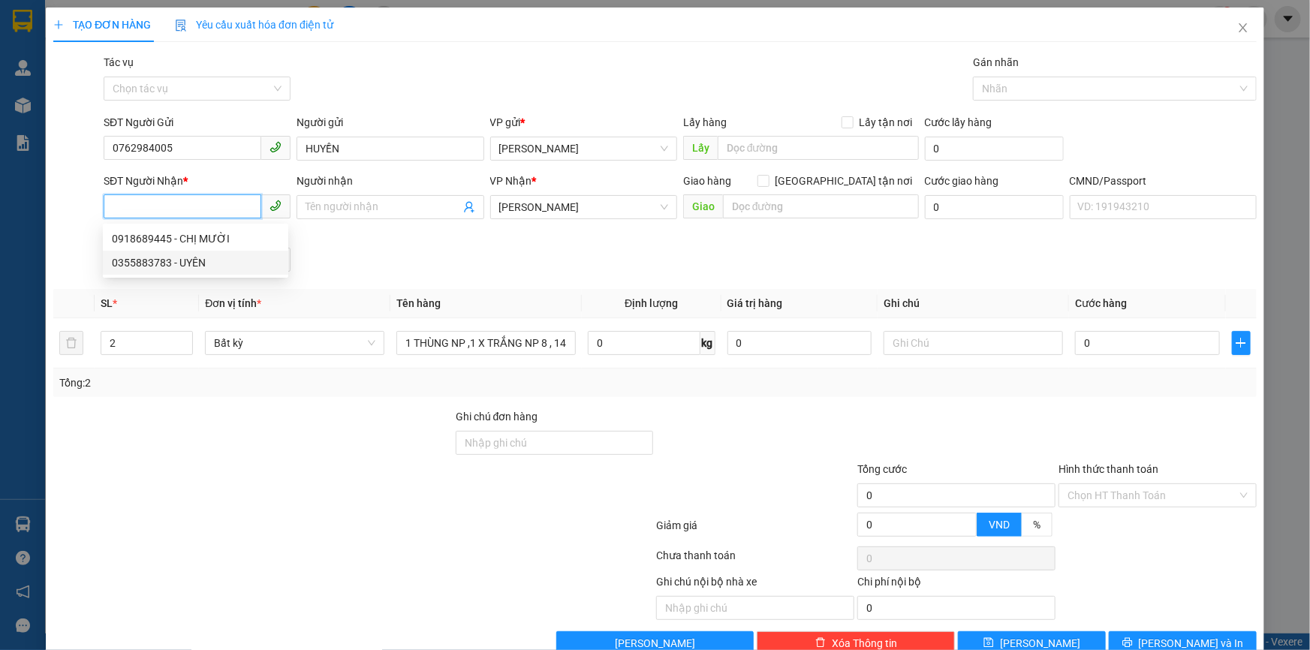
click at [230, 258] on div "0355883783 - UYÊN" at bounding box center [195, 263] width 167 height 17
type input "0355883783"
type input "UYÊN"
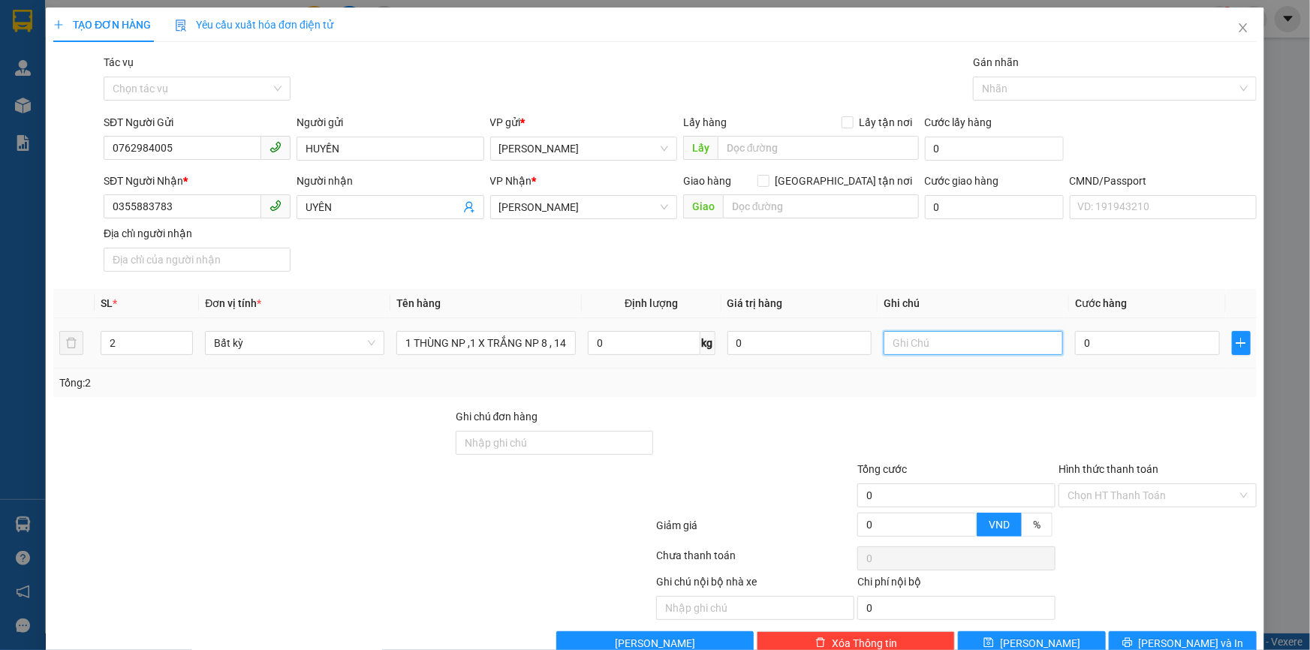
click at [930, 351] on input "text" at bounding box center [973, 343] width 179 height 24
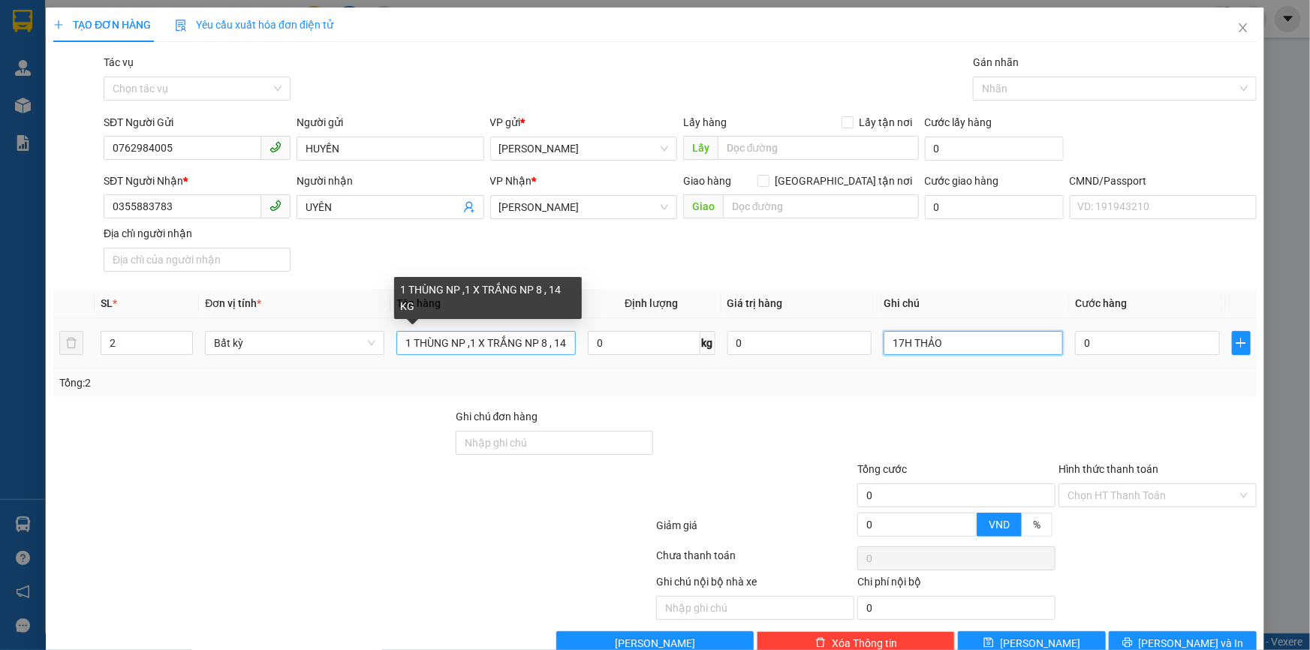
type input "17H THẢO"
drag, startPoint x: 532, startPoint y: 341, endPoint x: 599, endPoint y: 351, distance: 66.9
click at [608, 351] on tr "2 Bất kỳ 1 THÙNG NP ,1 X TRẮNG NP 8 , 14 KG 0 kg 0 17H THẢO 0" at bounding box center [655, 343] width 1204 height 50
click at [568, 336] on input "1 THÙNG NP ,1 X TRẮNG NP 8 , 14 KG" at bounding box center [486, 343] width 179 height 24
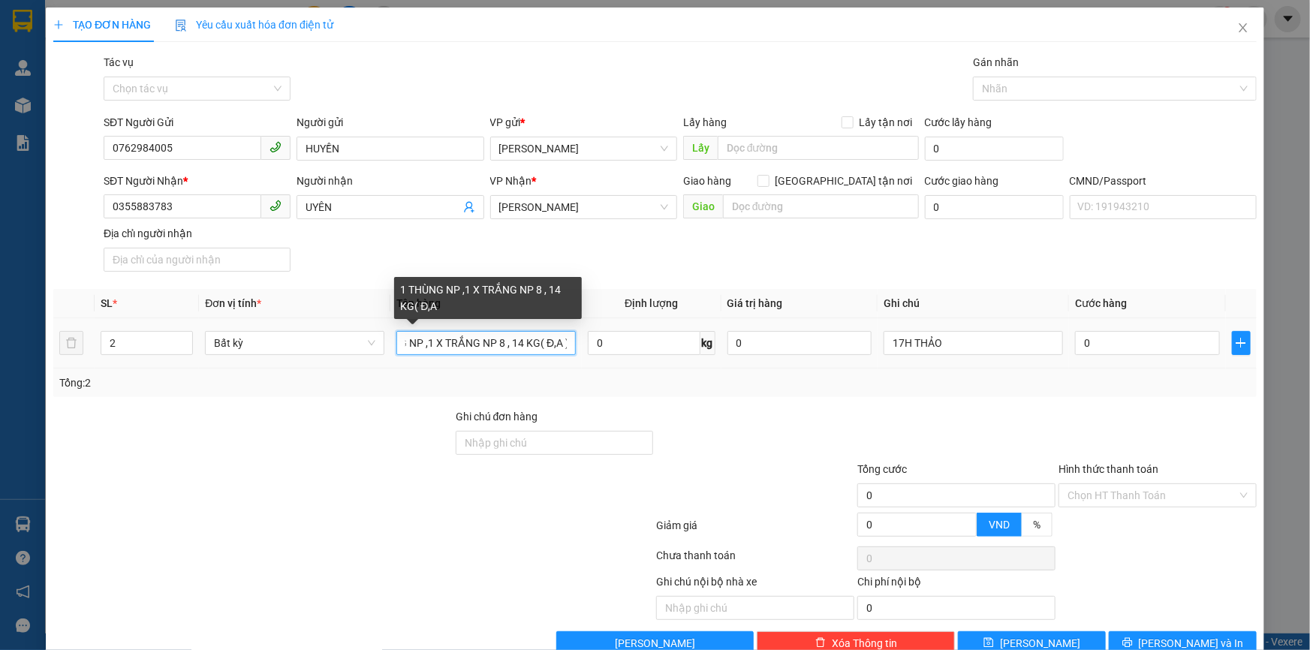
scroll to position [0, 45]
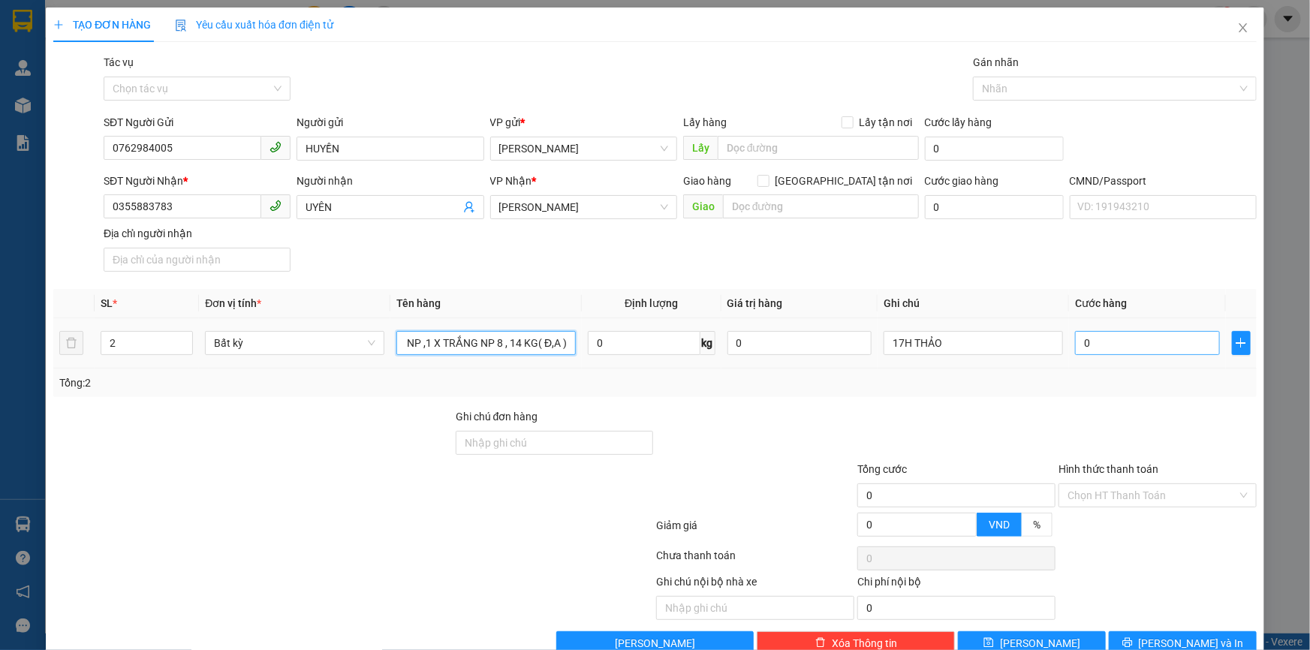
type input "1 THÙNG NP ,1 X TRẮNG NP 8 , 14 KG( Đ,A )"
click at [1133, 348] on input "0" at bounding box center [1147, 343] width 145 height 24
type input "5"
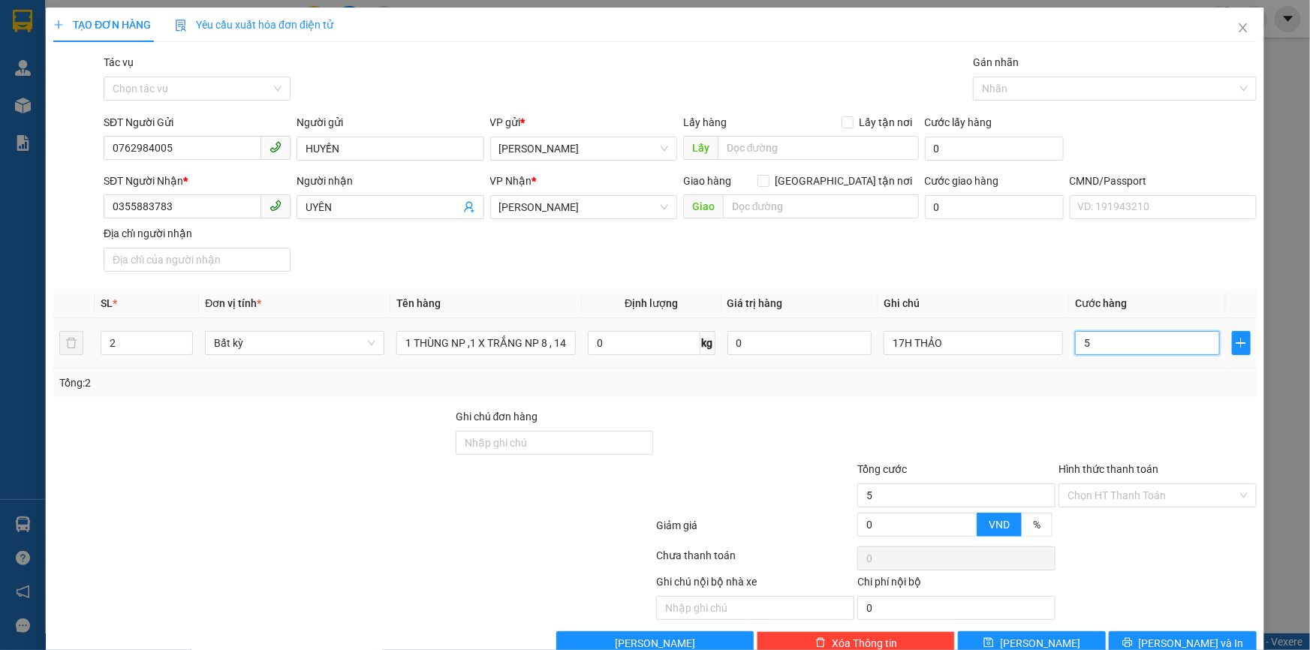
type input "5"
type input "55"
click at [1091, 428] on div at bounding box center [1157, 435] width 201 height 53
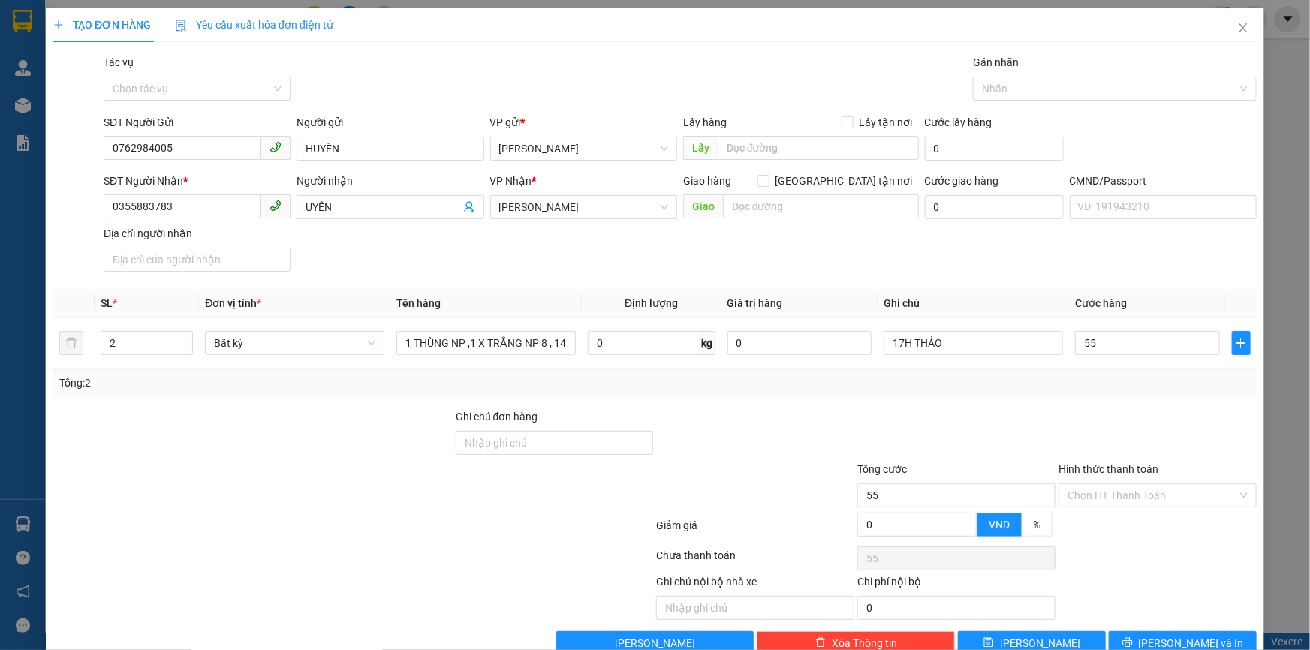
type input "55.000"
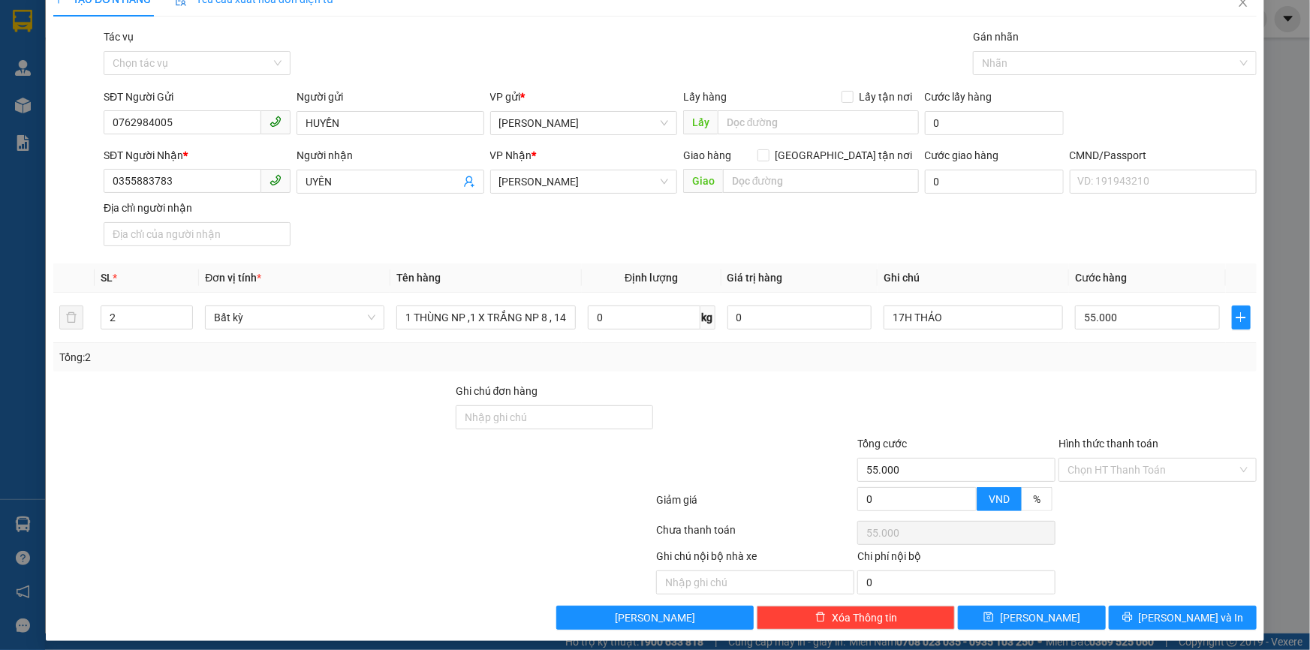
scroll to position [36, 0]
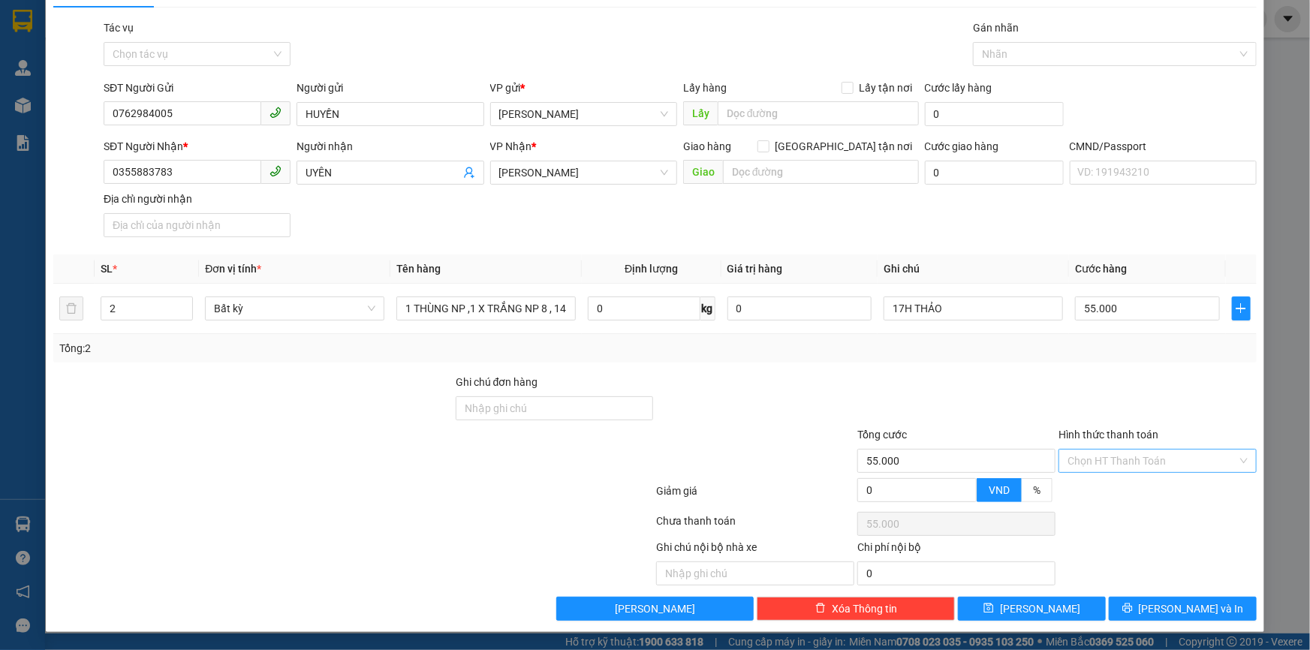
click at [1108, 457] on input "Hình thức thanh toán" at bounding box center [1153, 461] width 170 height 23
click at [1117, 481] on div "Tại văn phòng" at bounding box center [1149, 492] width 197 height 24
type input "0"
click at [1181, 605] on span "Lưu và In" at bounding box center [1191, 609] width 105 height 17
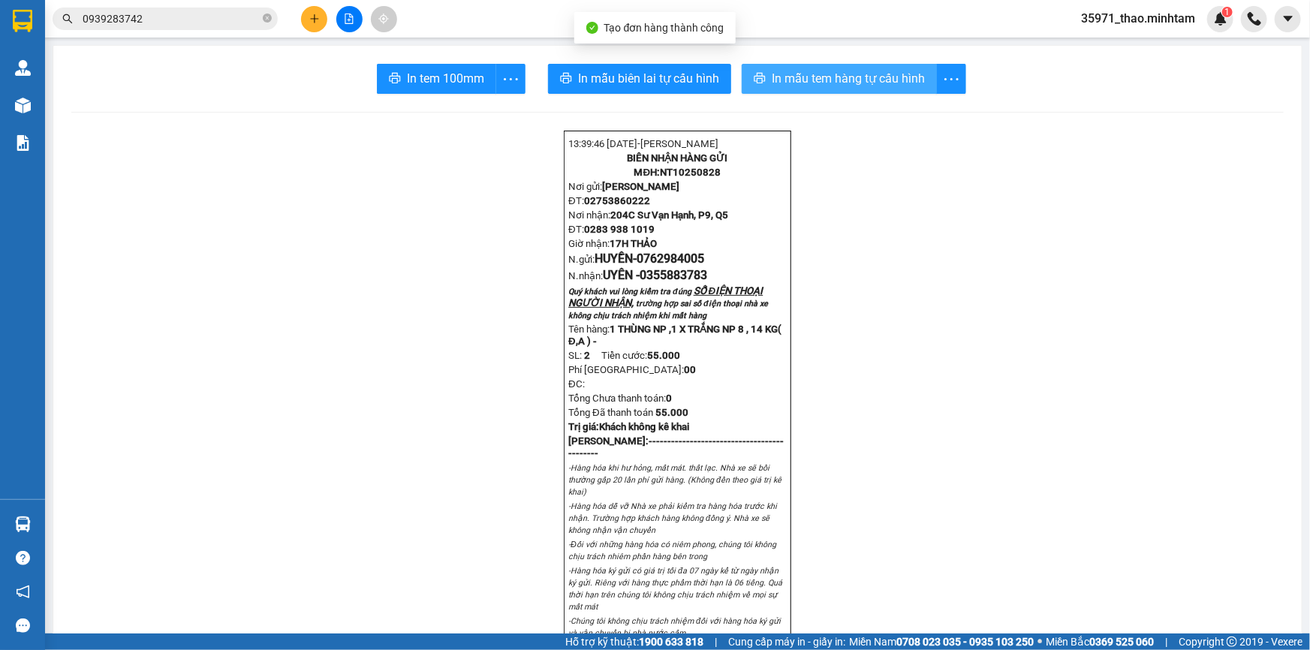
click at [834, 71] on span "In mẫu tem hàng tự cấu hình" at bounding box center [848, 78] width 153 height 19
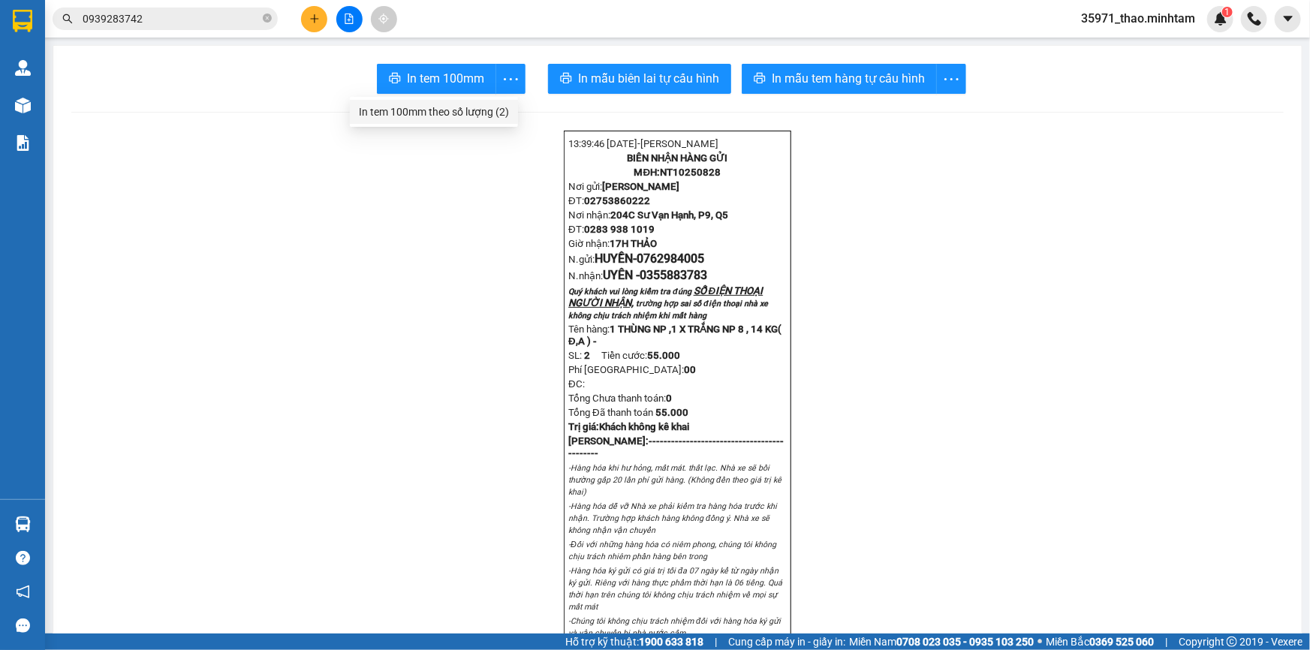
click at [487, 107] on div "In tem 100mm theo số lượng (2)" at bounding box center [434, 112] width 150 height 17
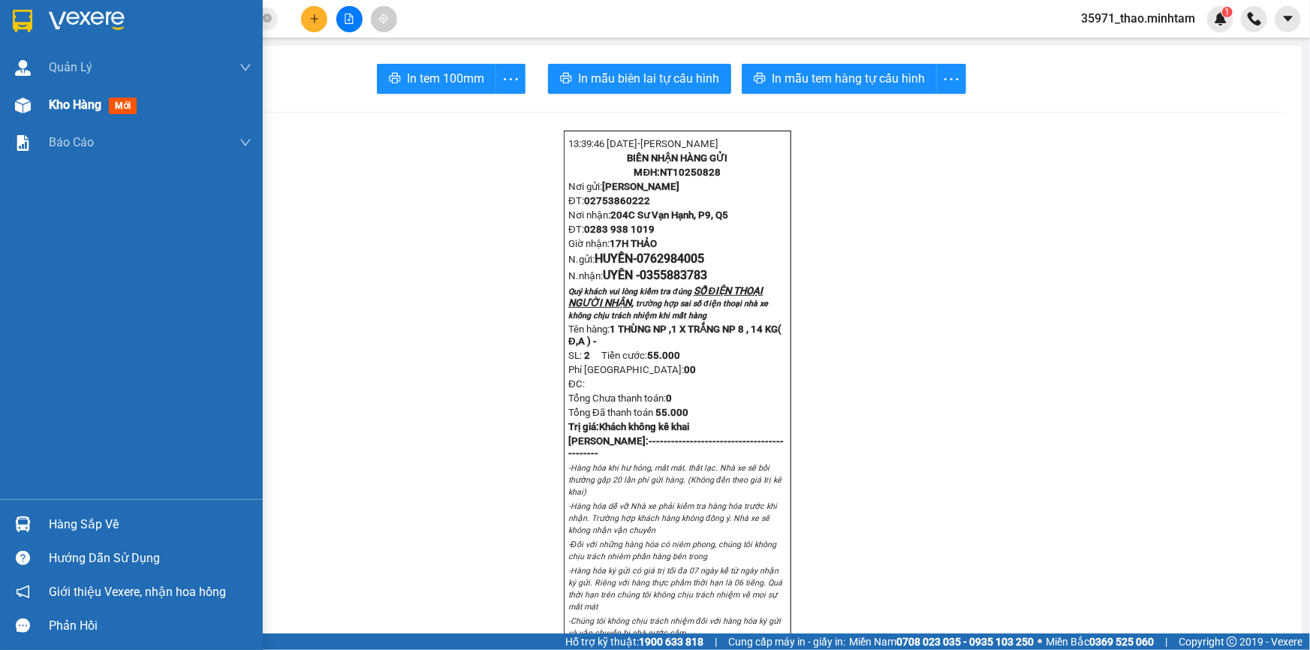
click at [70, 95] on div "Kho hàng mới" at bounding box center [96, 104] width 94 height 19
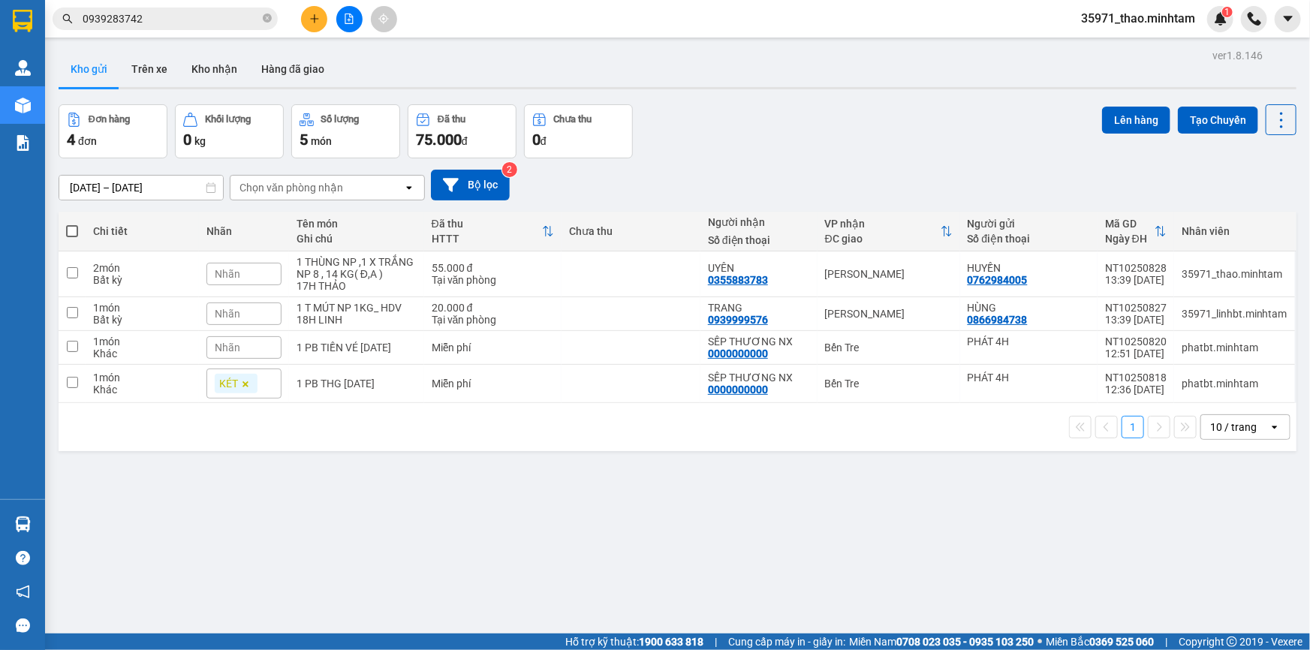
click at [164, 18] on input "0939283742" at bounding box center [171, 19] width 177 height 17
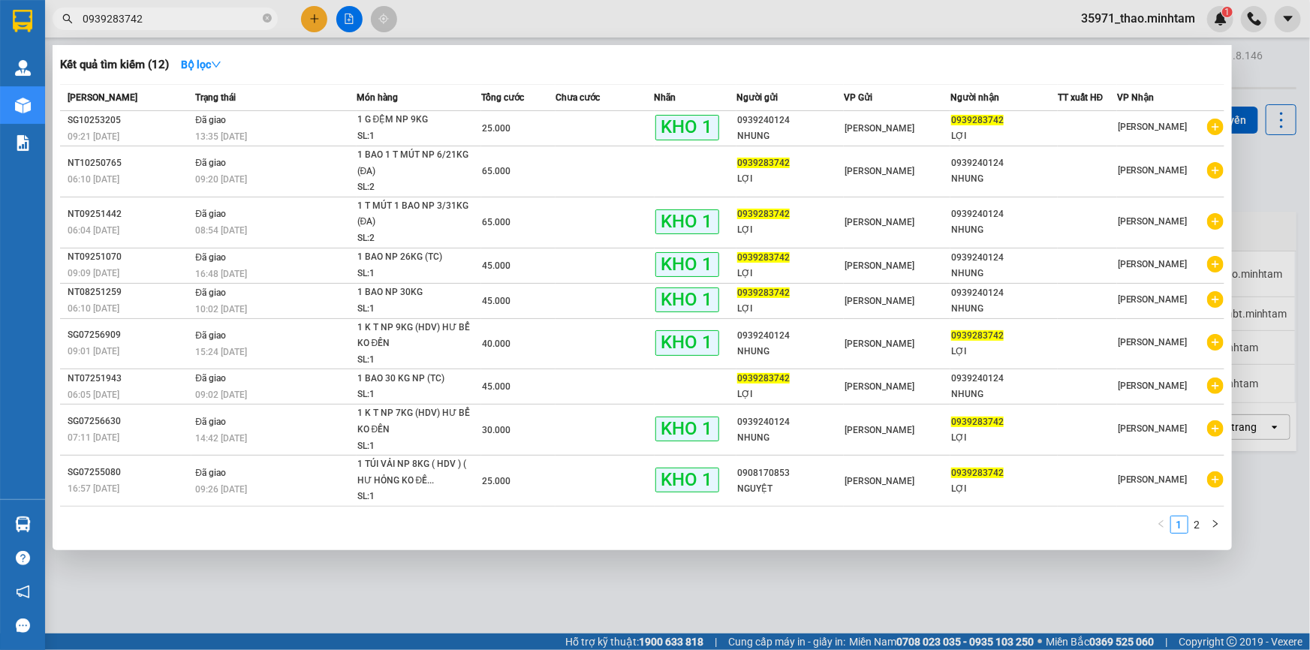
click at [164, 18] on input "0939283742" at bounding box center [171, 19] width 177 height 17
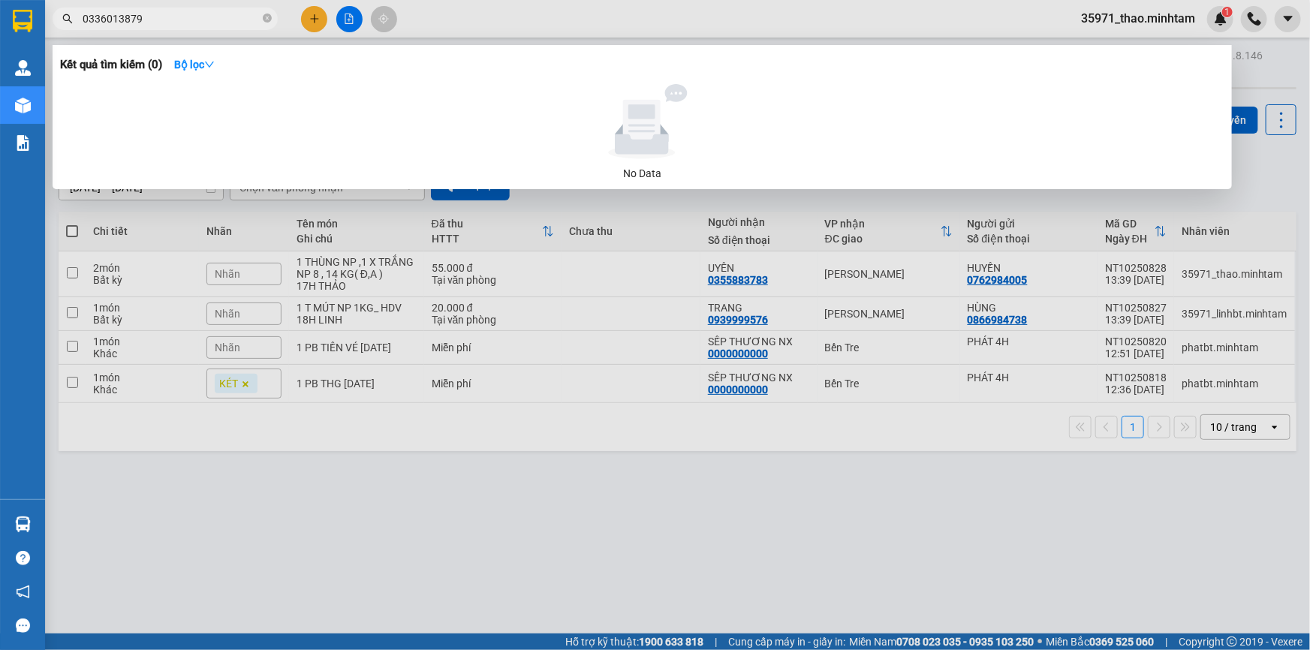
click at [164, 18] on input "0336013879" at bounding box center [171, 19] width 177 height 17
type input "2"
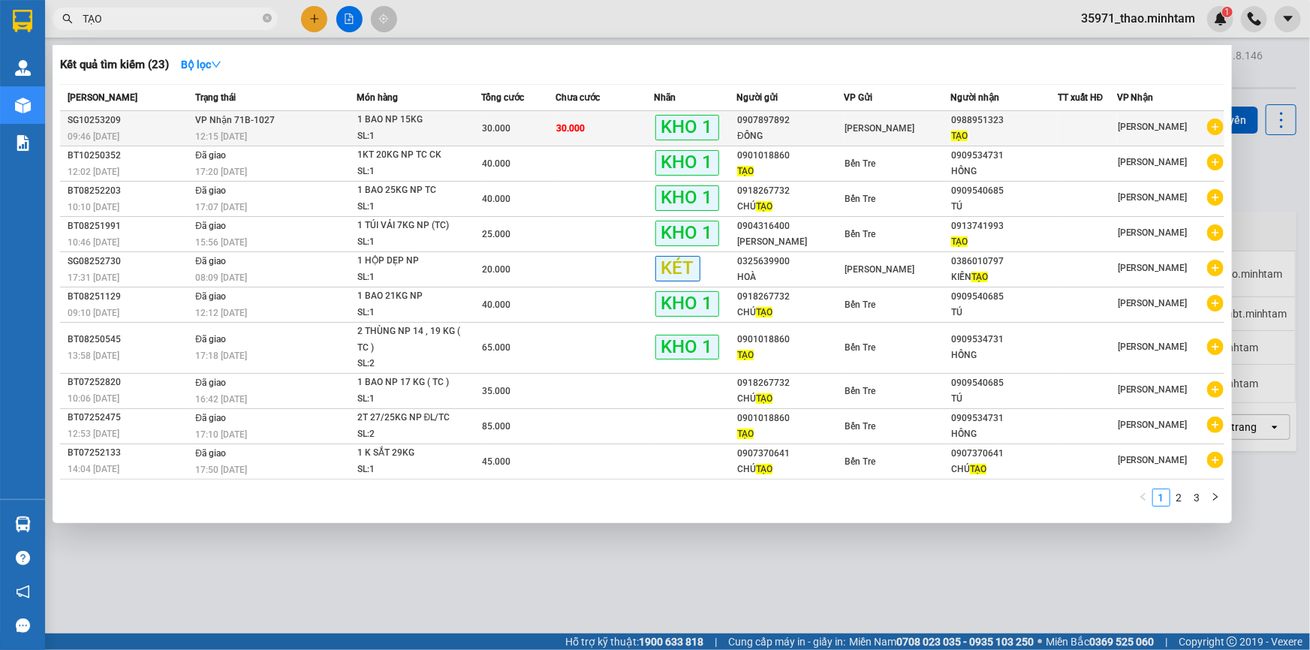
type input "TẠO"
click at [272, 122] on span "VP Nhận 71B-1027" at bounding box center [235, 120] width 80 height 11
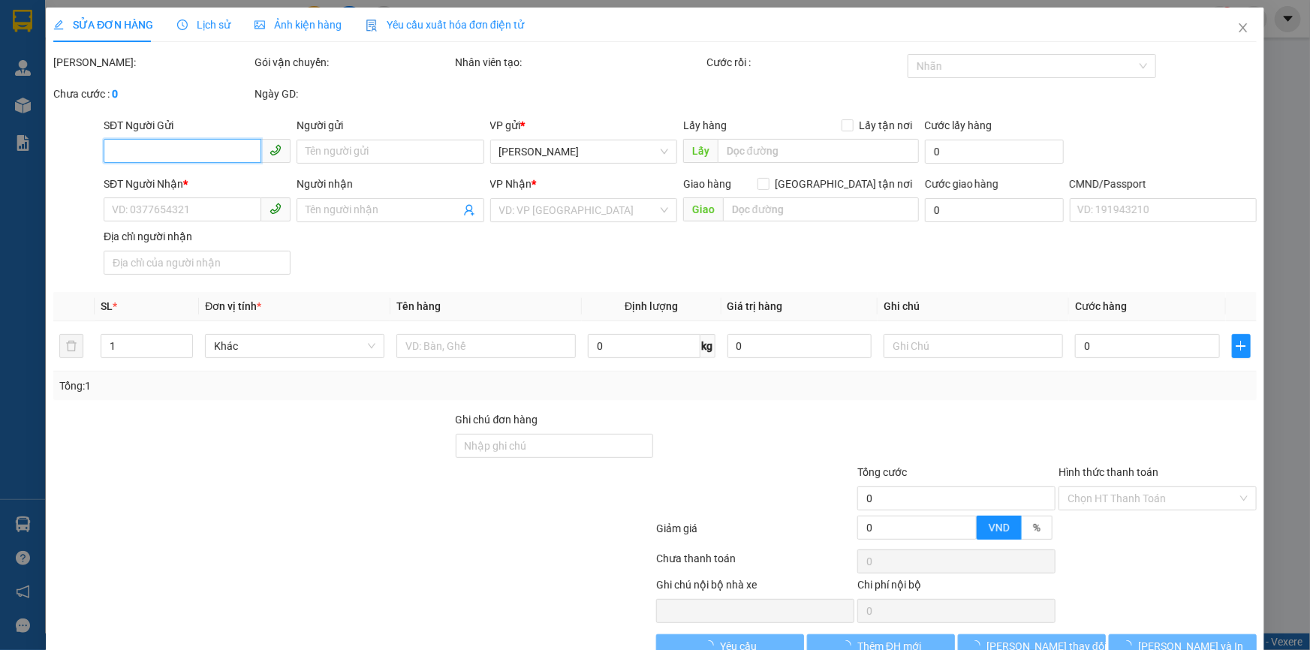
type input "0907897892"
type input "ĐỒNG"
type input "0988951323"
type input "TẠO"
type input "KBM"
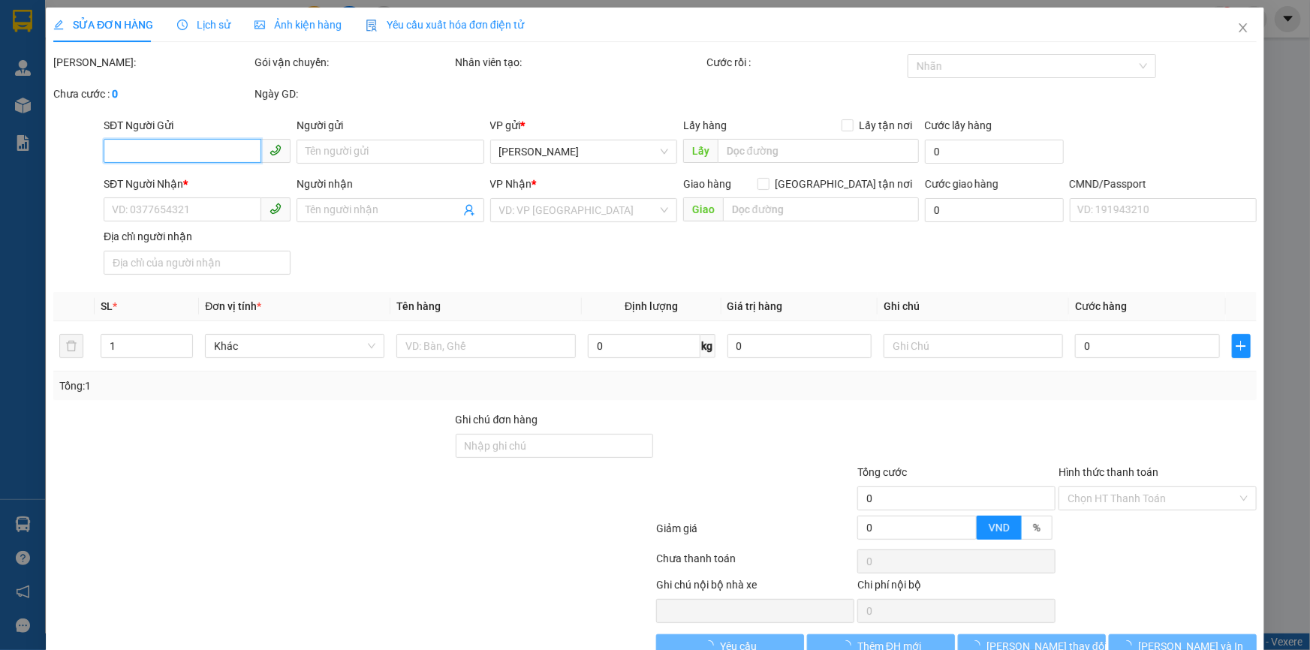
type input "30.000"
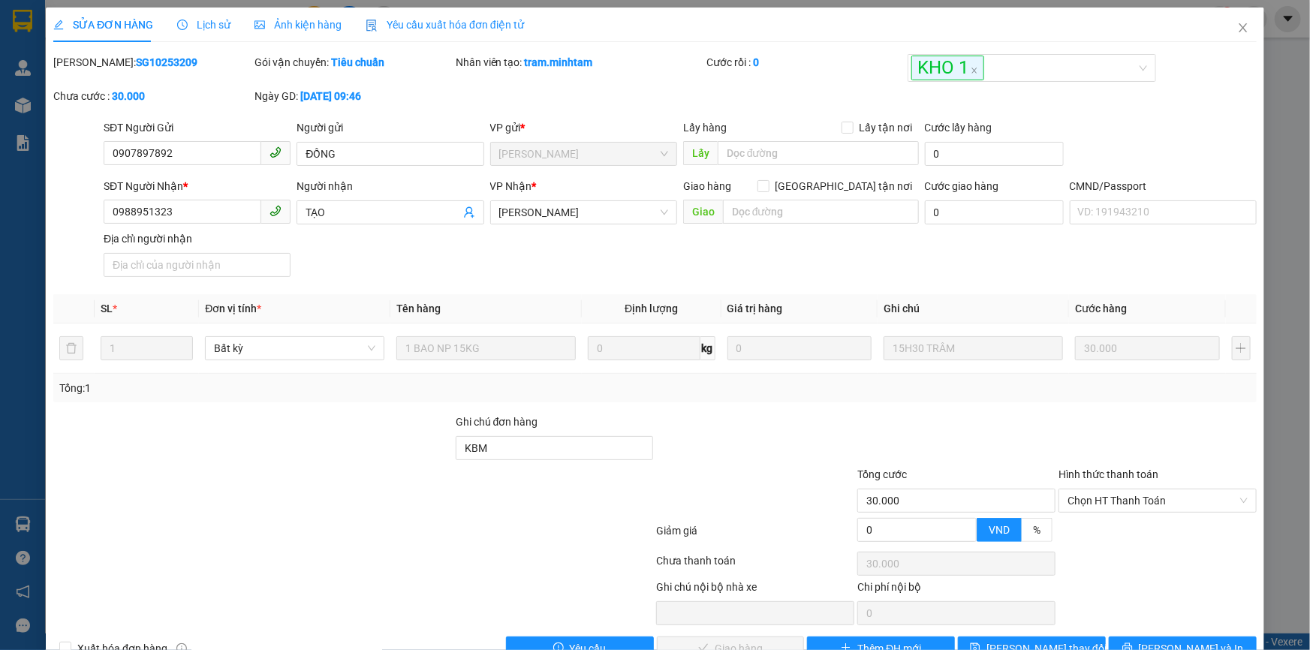
click at [204, 27] on span "Lịch sử" at bounding box center [203, 25] width 53 height 12
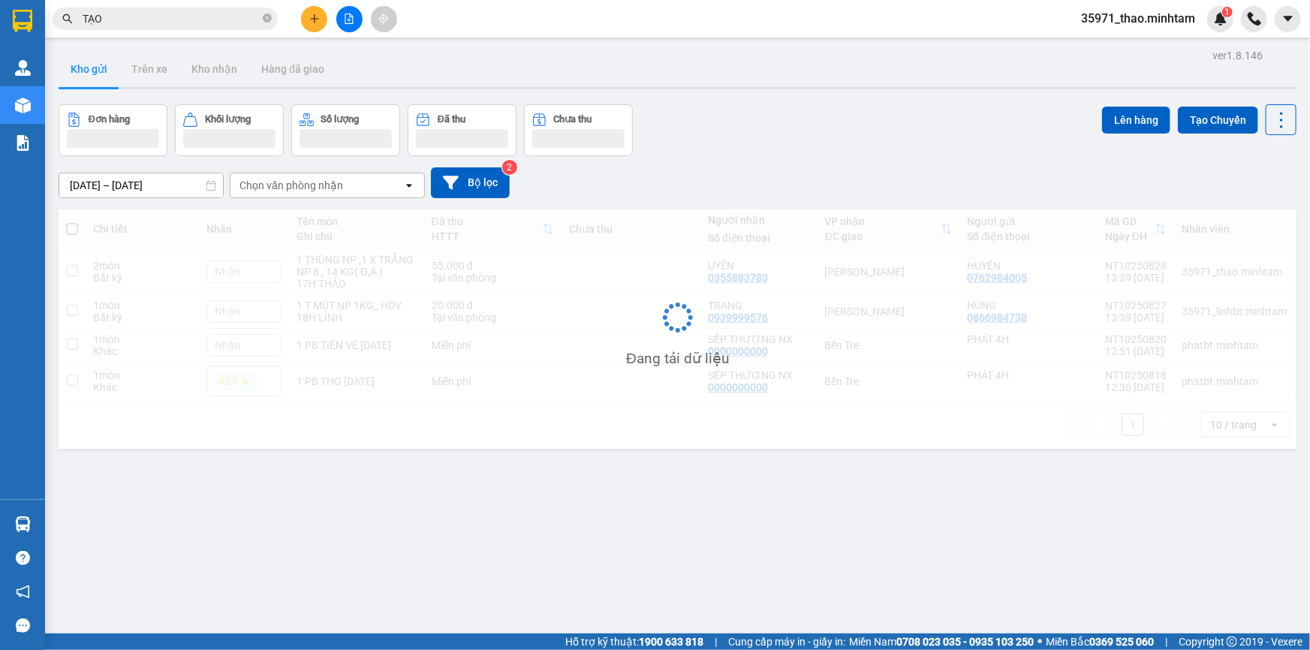
click at [150, 19] on input "TẠO" at bounding box center [171, 19] width 177 height 17
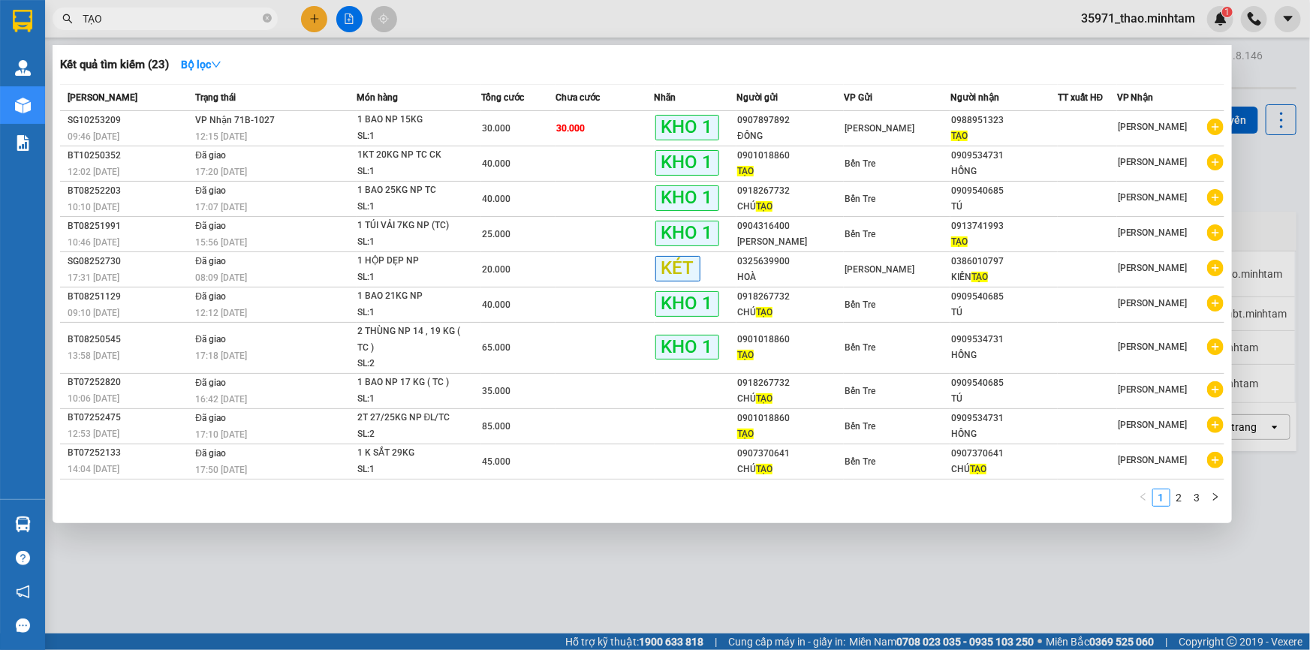
click at [110, 15] on input "TẠO" at bounding box center [171, 19] width 177 height 17
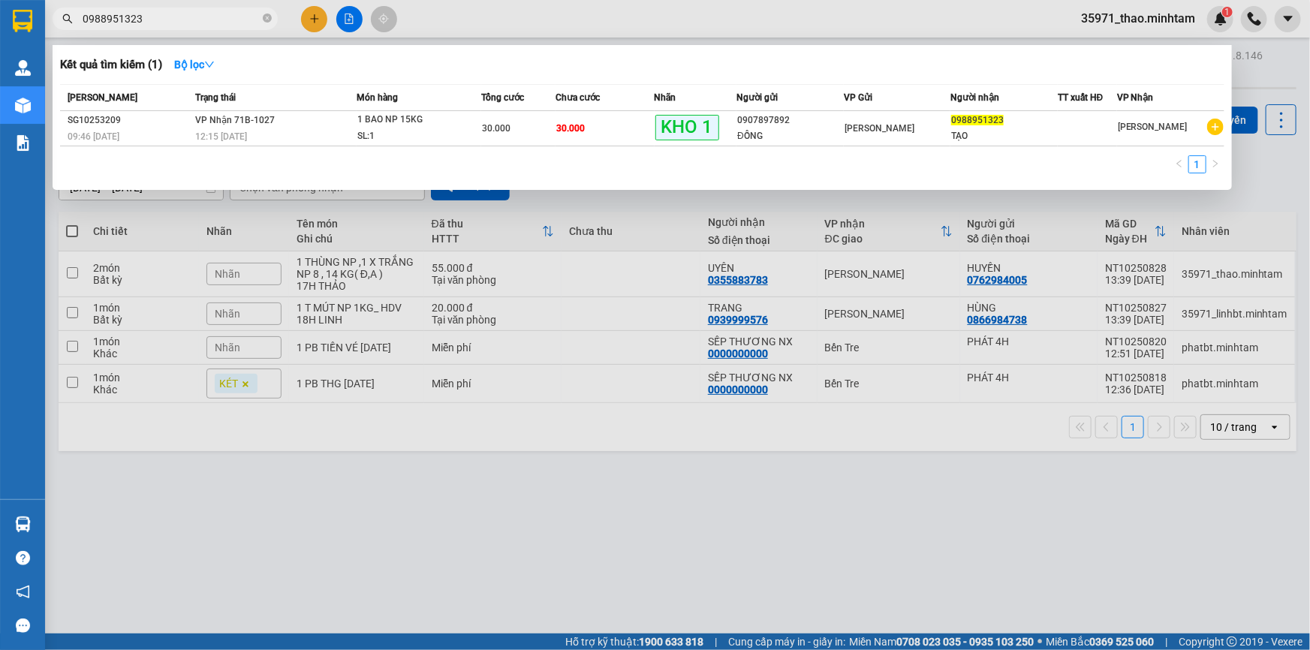
type input "0988951323"
click at [165, 501] on div at bounding box center [655, 325] width 1310 height 650
